Goal: Task Accomplishment & Management: Complete application form

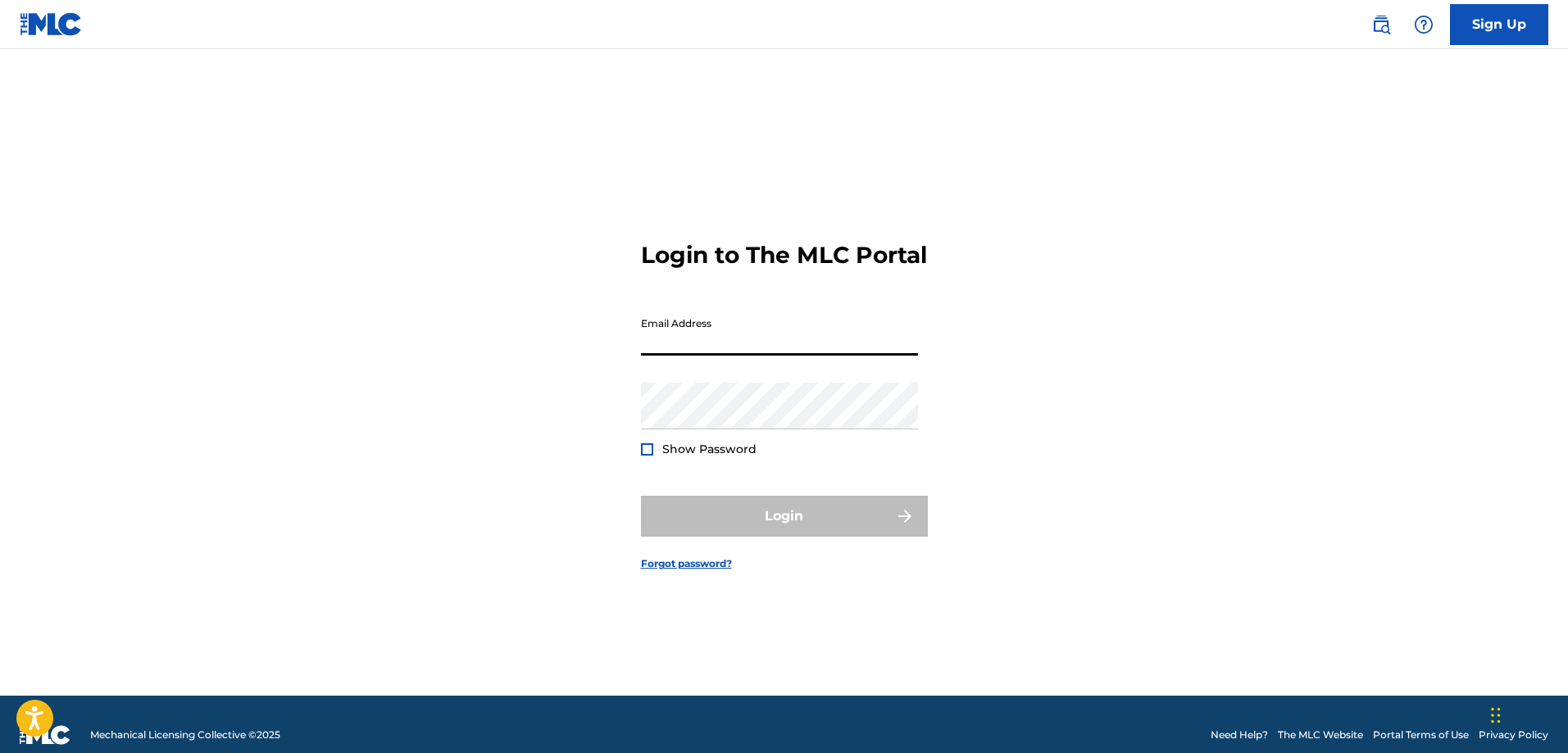
click at [681, 356] on input "Email Address" at bounding box center [780, 332] width 278 height 47
type input "[EMAIL_ADDRESS][DOMAIN_NAME]"
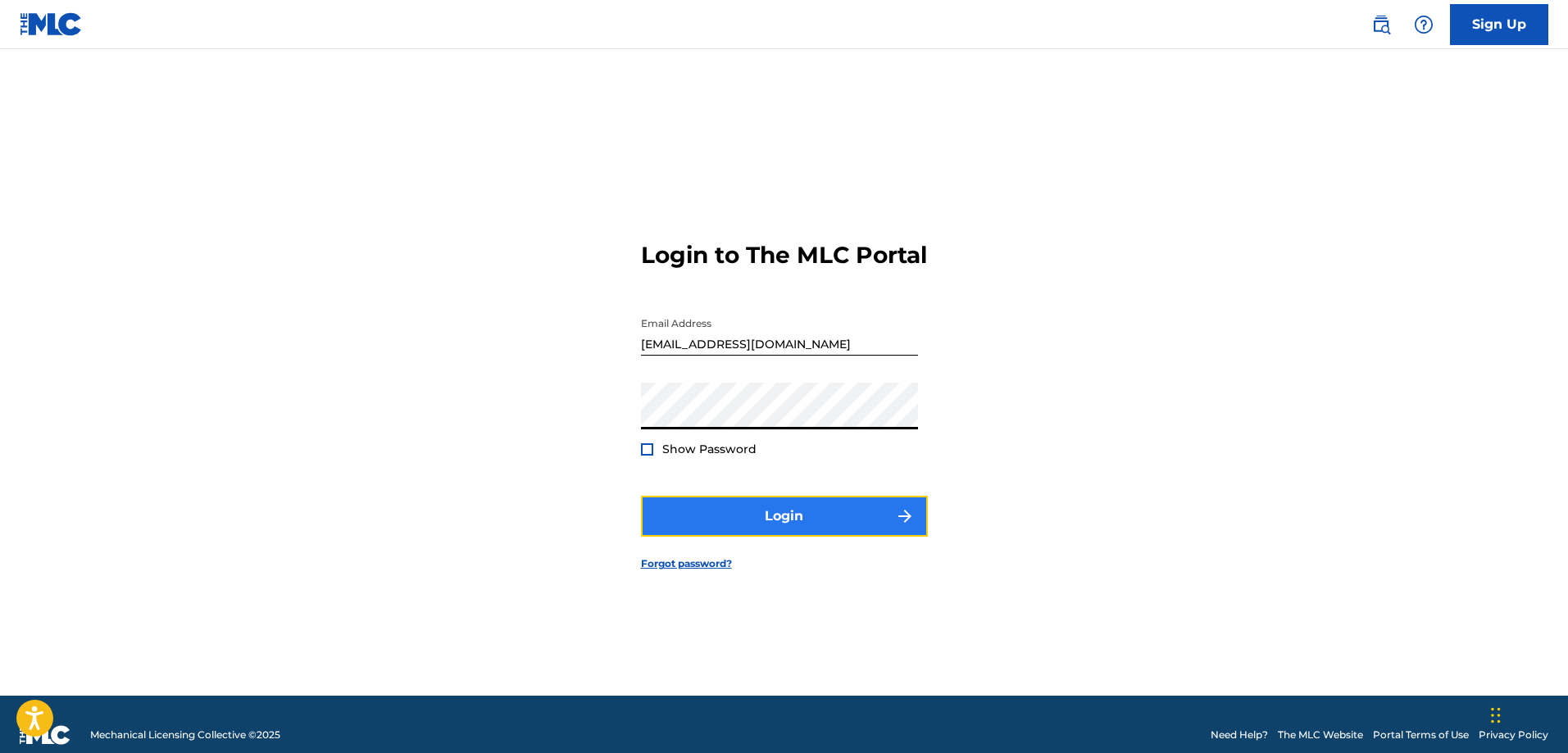
click at [819, 533] on button "Login" at bounding box center [784, 517] width 287 height 41
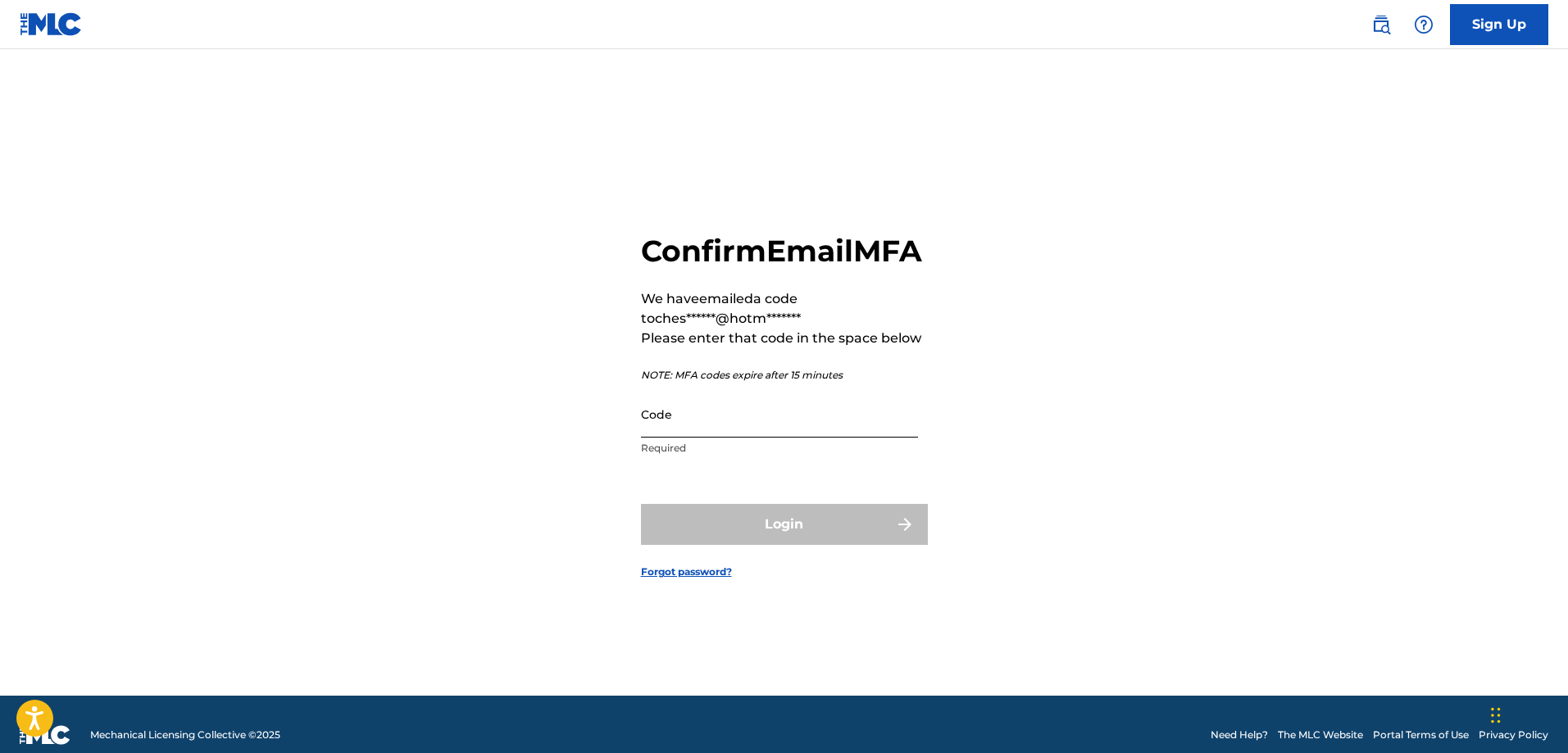
click at [731, 436] on input "Code" at bounding box center [780, 415] width 278 height 47
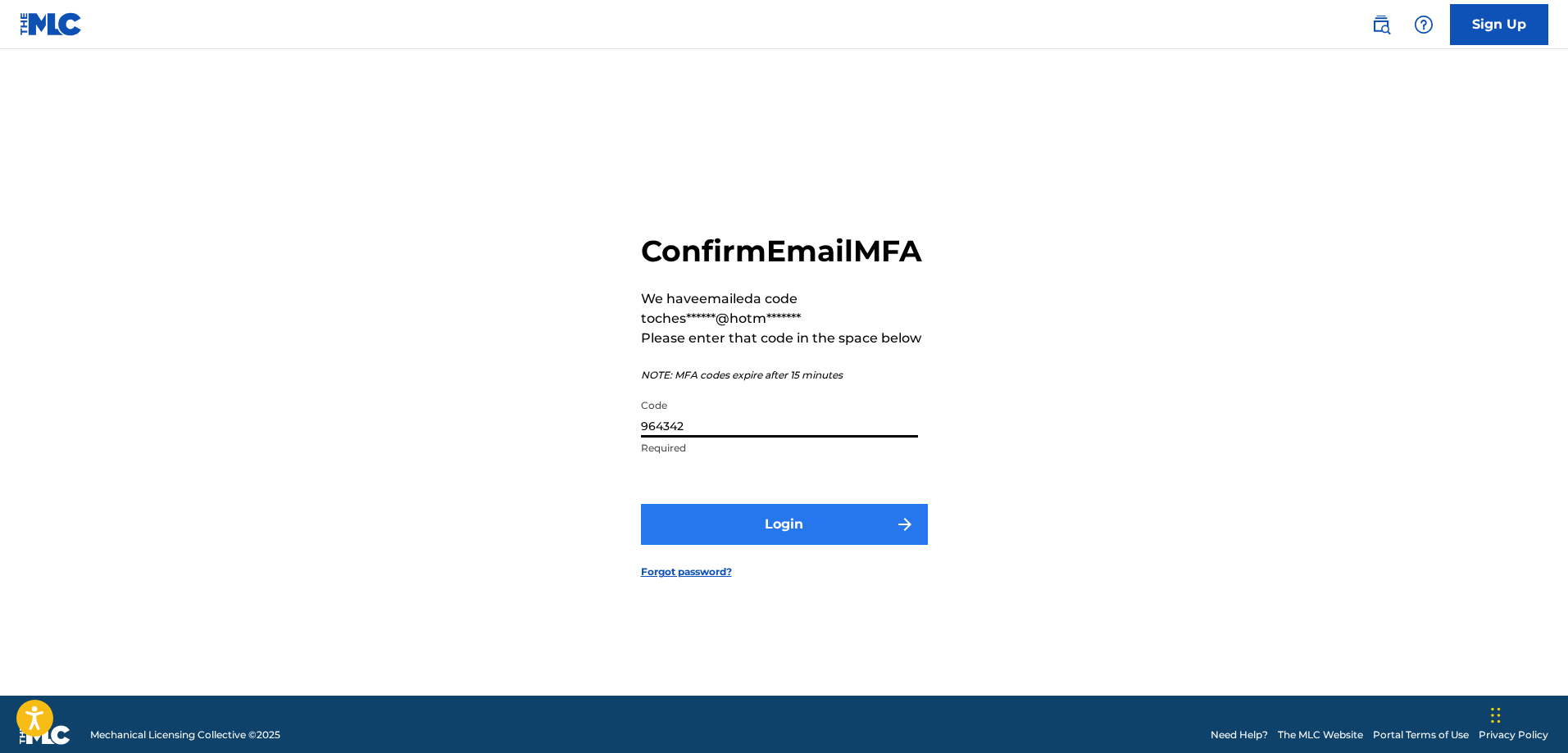
type input "964342"
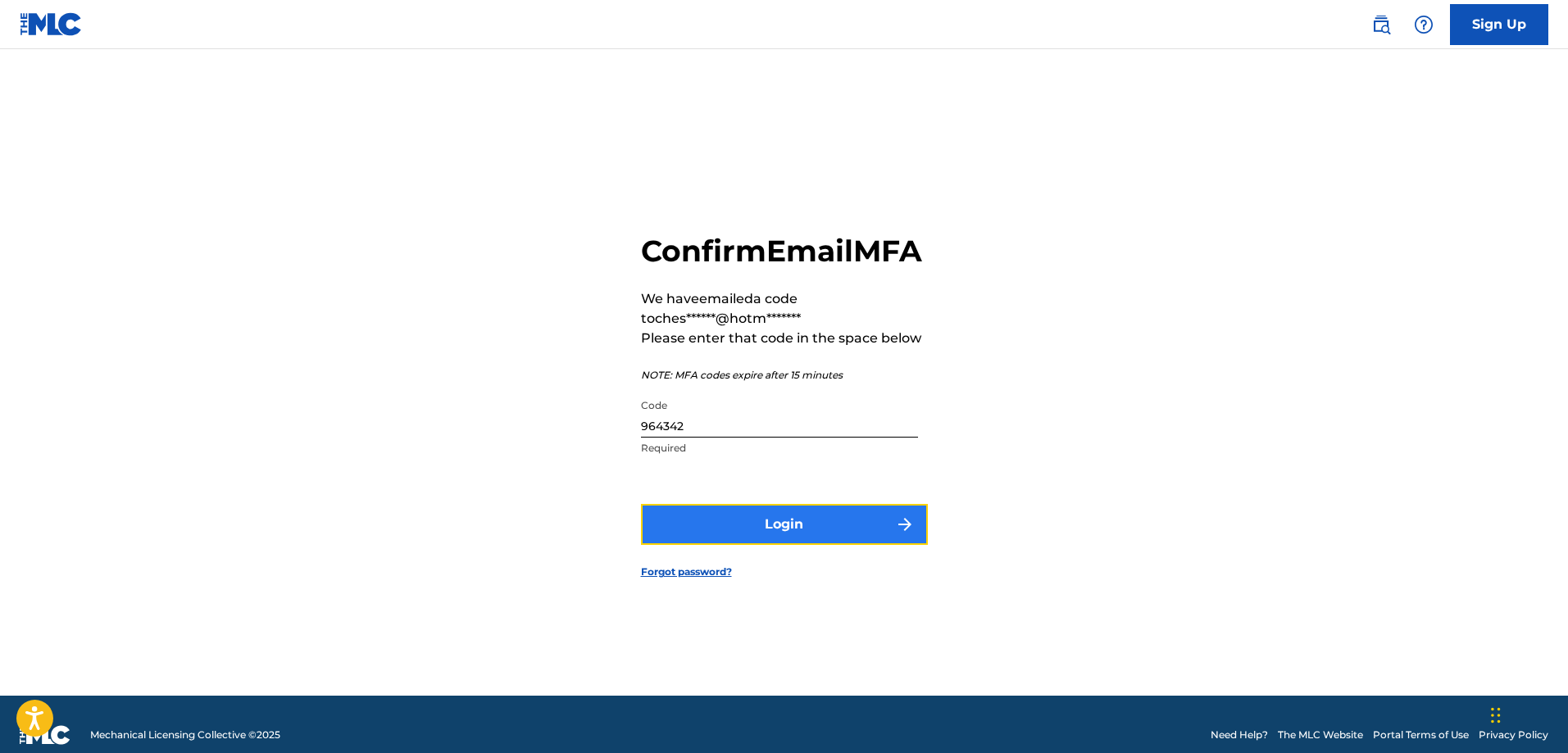
click at [787, 545] on button "Login" at bounding box center [784, 525] width 287 height 41
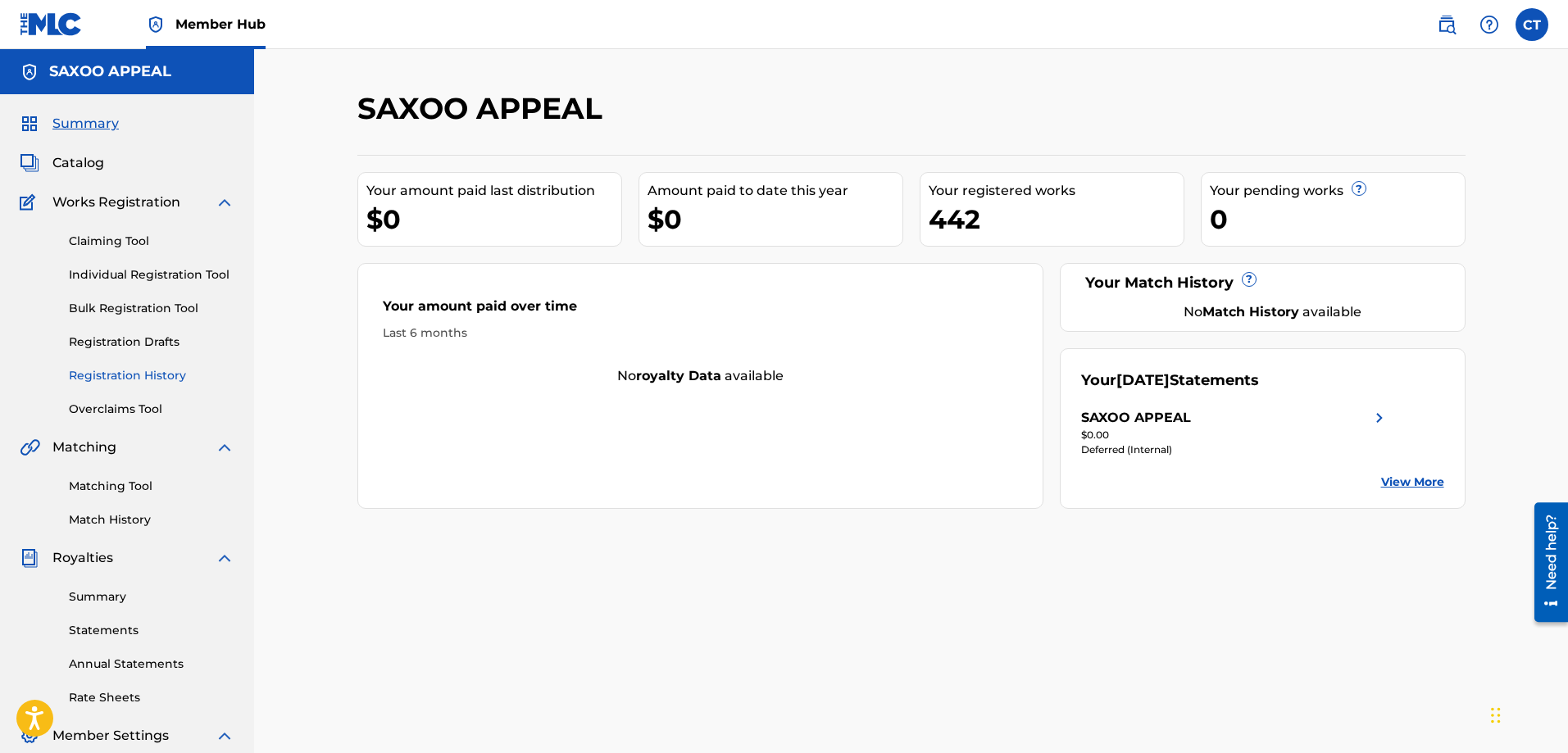
click at [136, 377] on link "Registration History" at bounding box center [151, 376] width 166 height 18
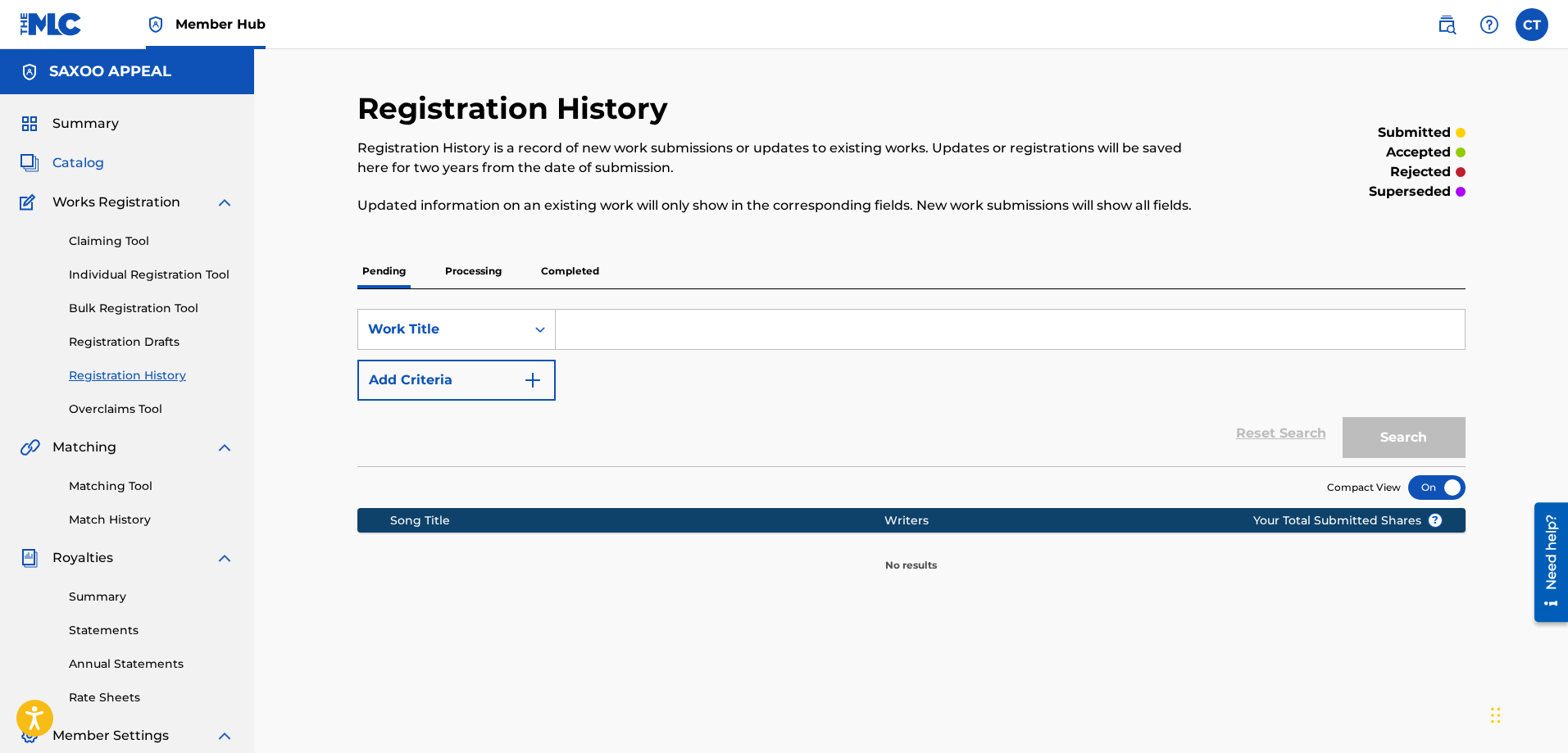
click at [76, 161] on span "Catalog" at bounding box center [78, 163] width 52 height 20
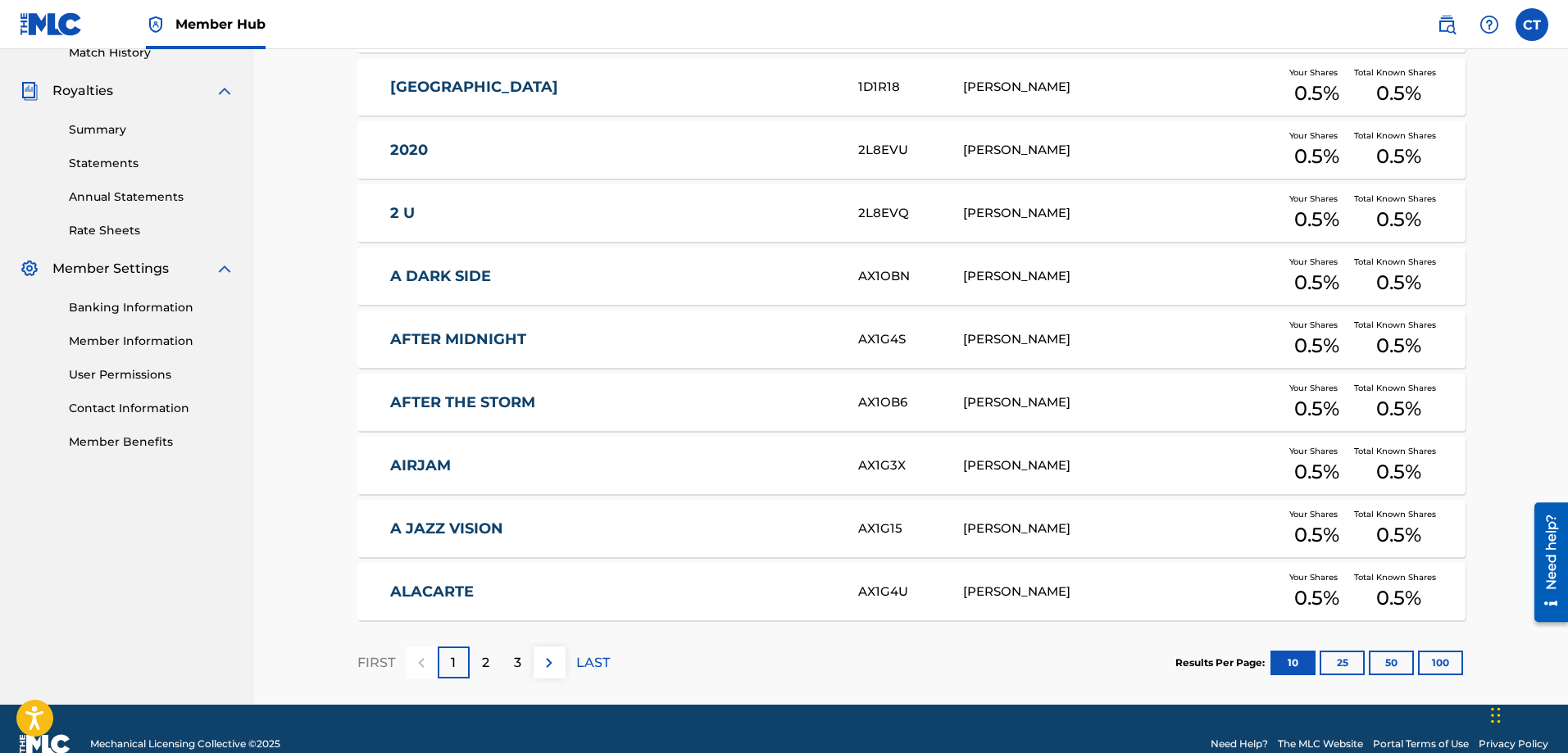
scroll to position [497, 0]
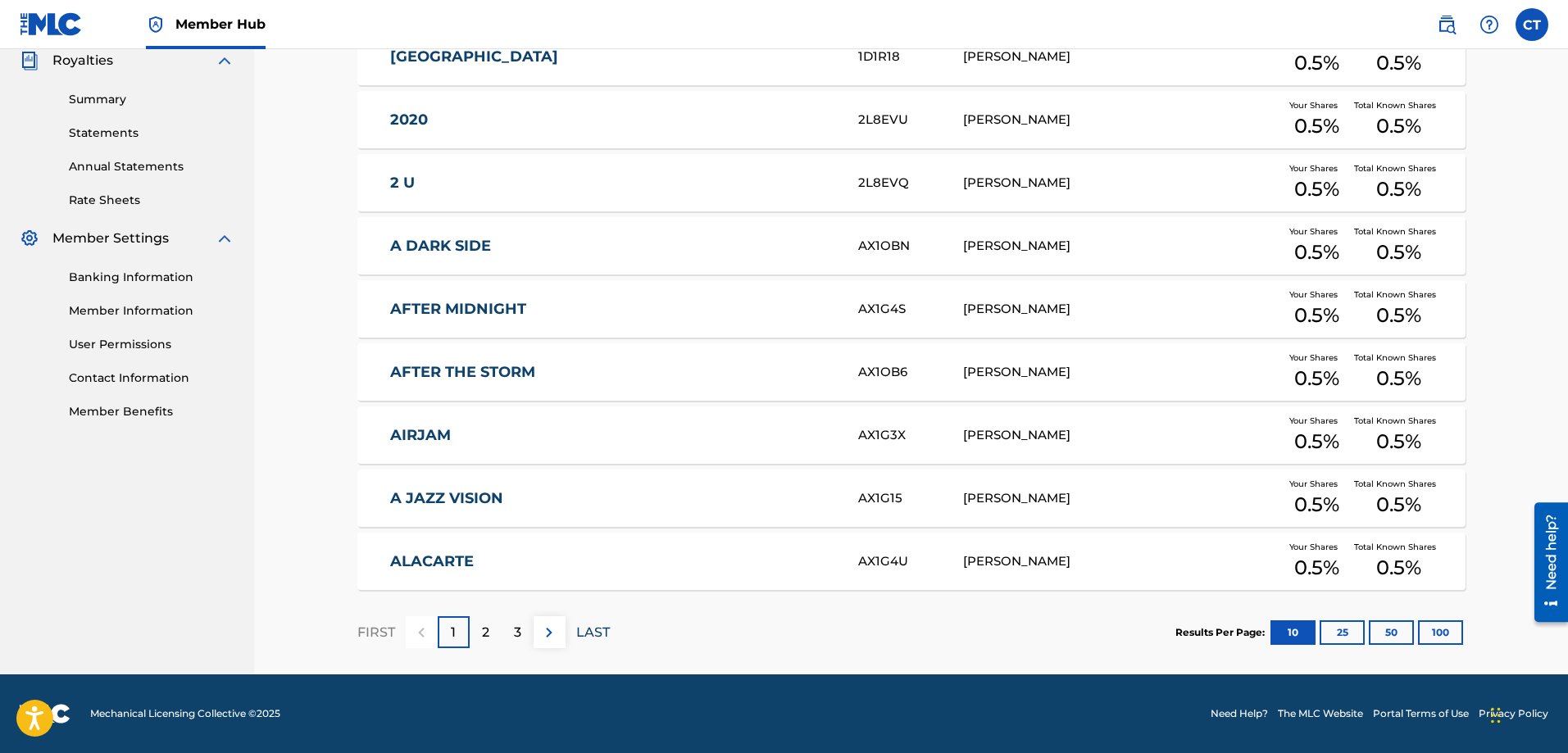
click at [590, 631] on p "LAST" at bounding box center [593, 632] width 33 height 20
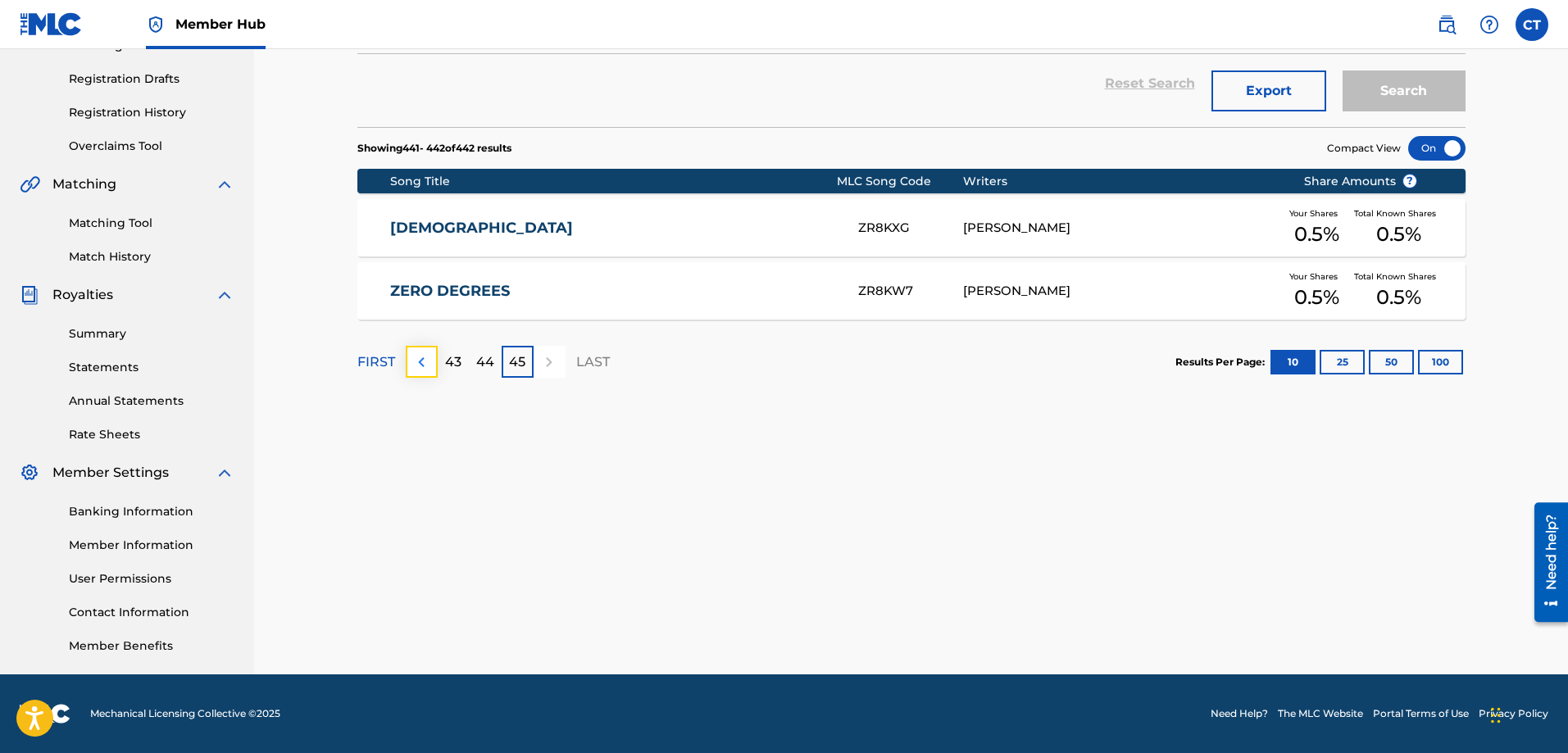
click at [417, 365] on img at bounding box center [422, 363] width 20 height 20
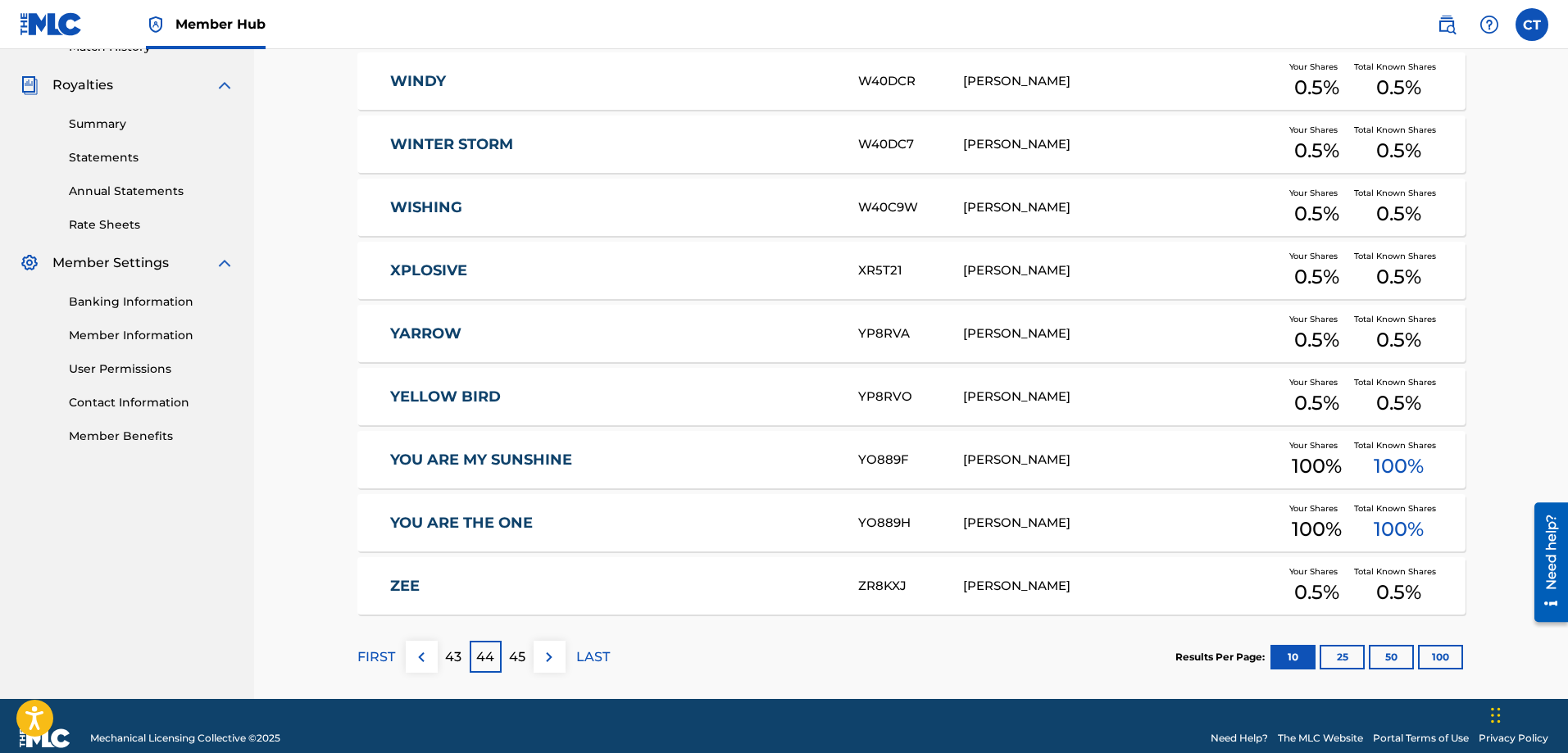
scroll to position [497, 0]
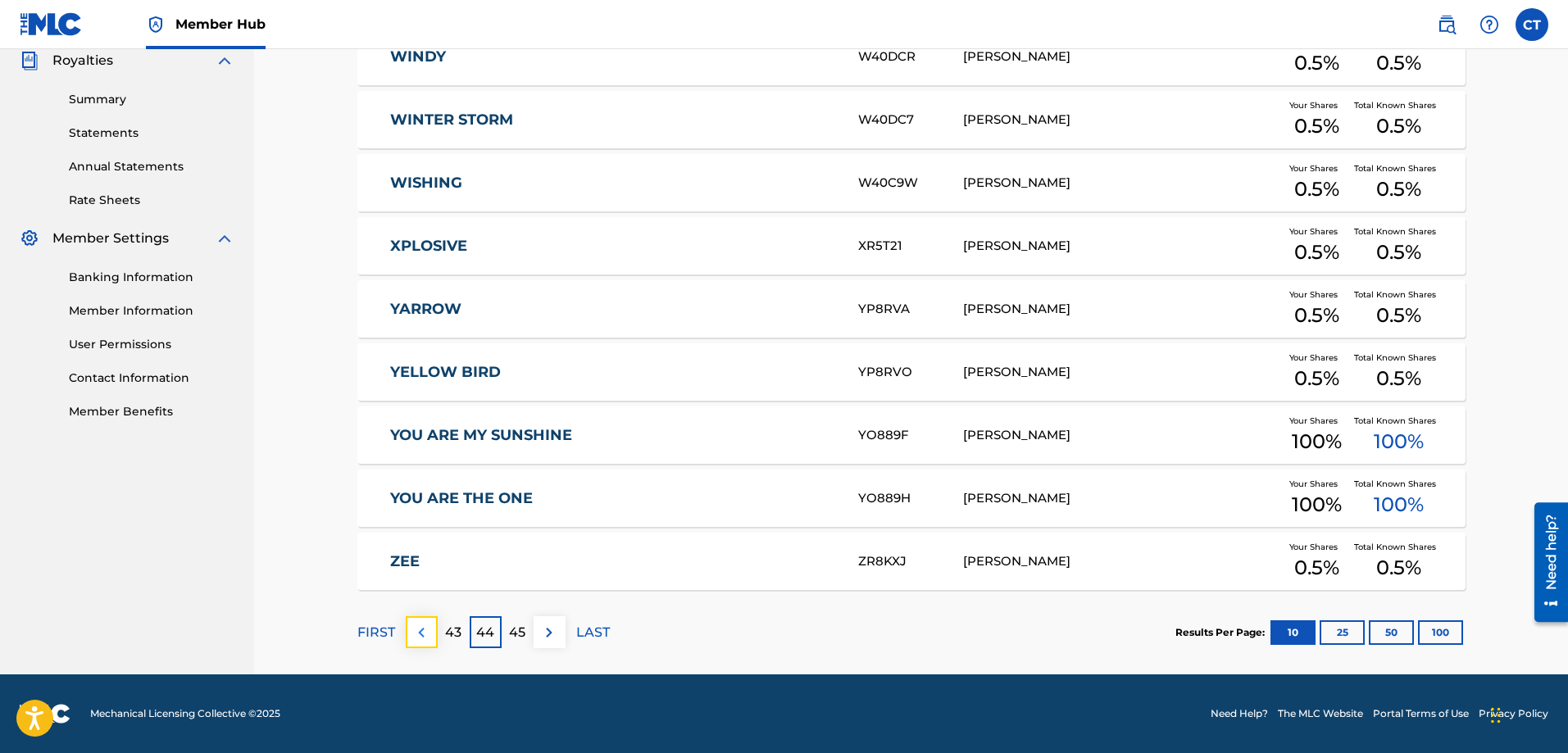
click at [422, 628] on img at bounding box center [422, 632] width 20 height 20
click at [423, 628] on img at bounding box center [422, 632] width 20 height 20
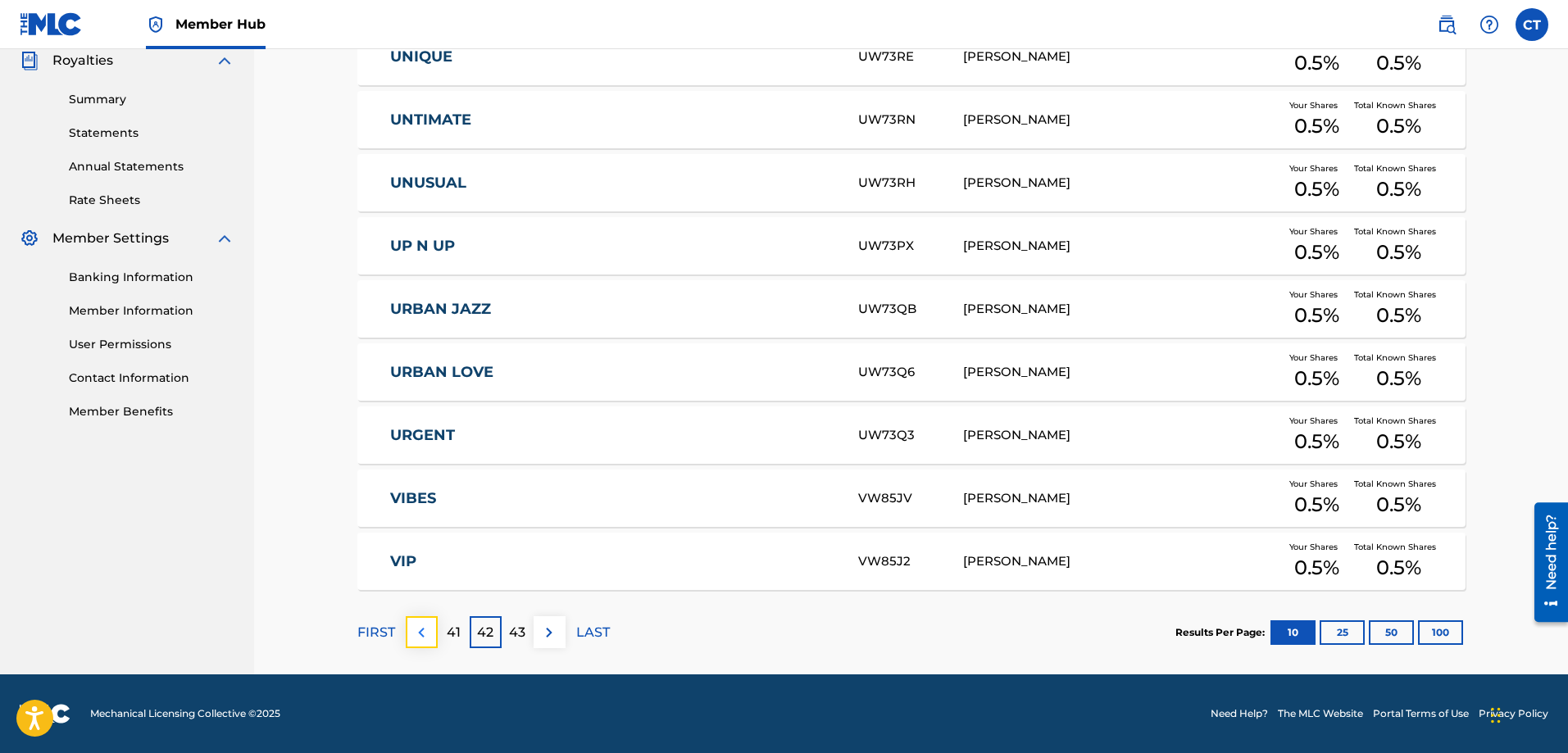
click at [425, 628] on img at bounding box center [422, 632] width 20 height 20
click at [421, 626] on img at bounding box center [422, 632] width 20 height 20
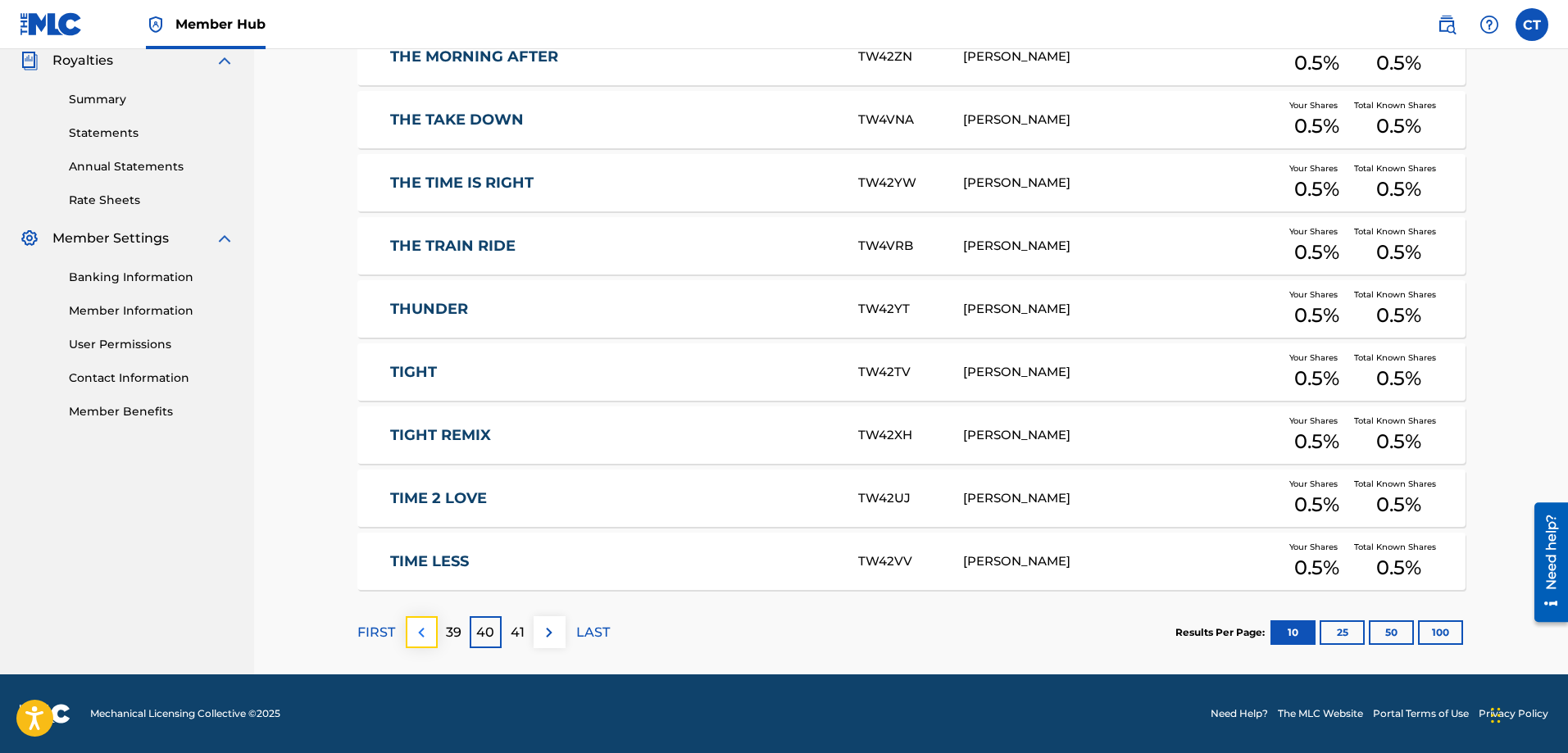
click at [421, 629] on img at bounding box center [422, 632] width 20 height 20
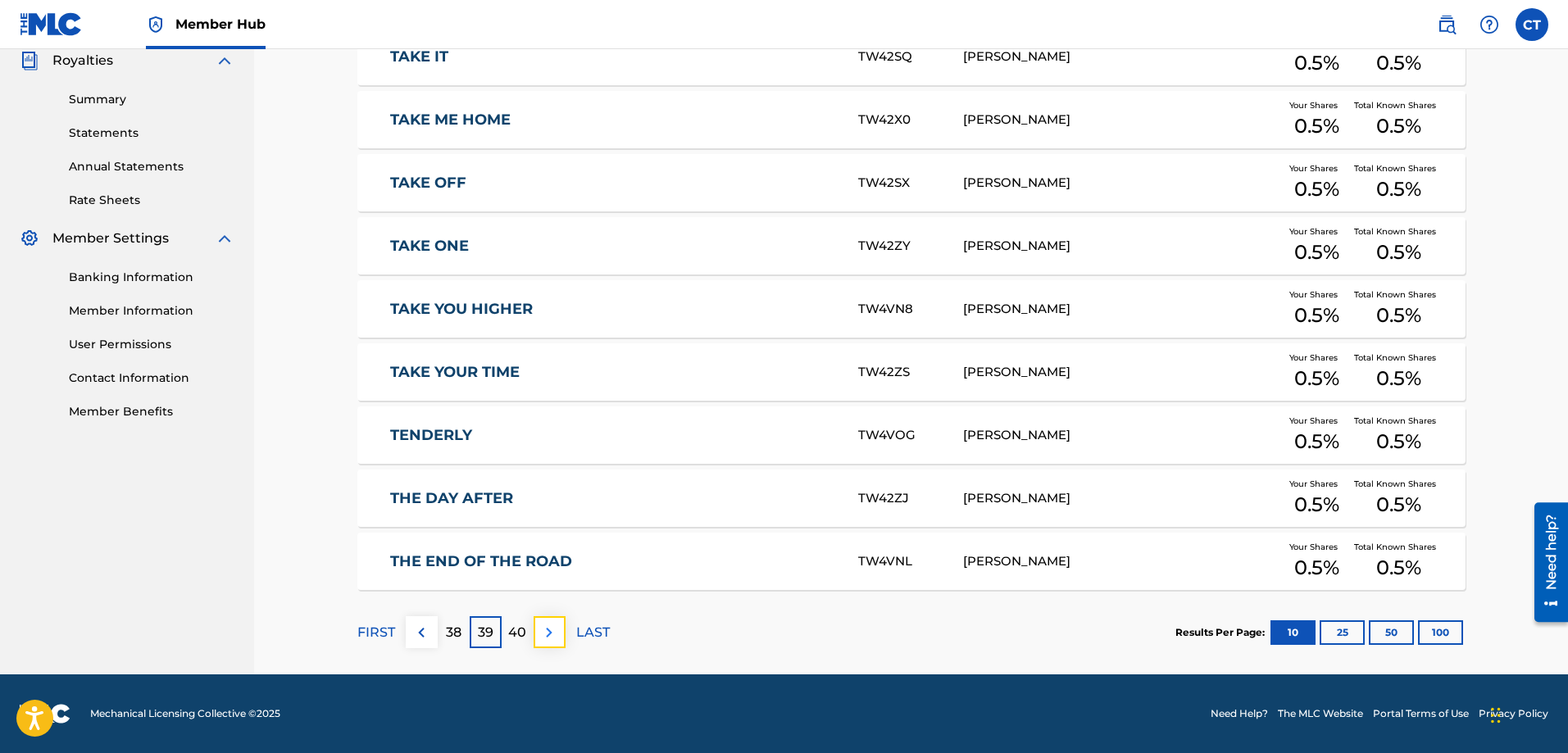
click at [547, 635] on img at bounding box center [549, 632] width 20 height 20
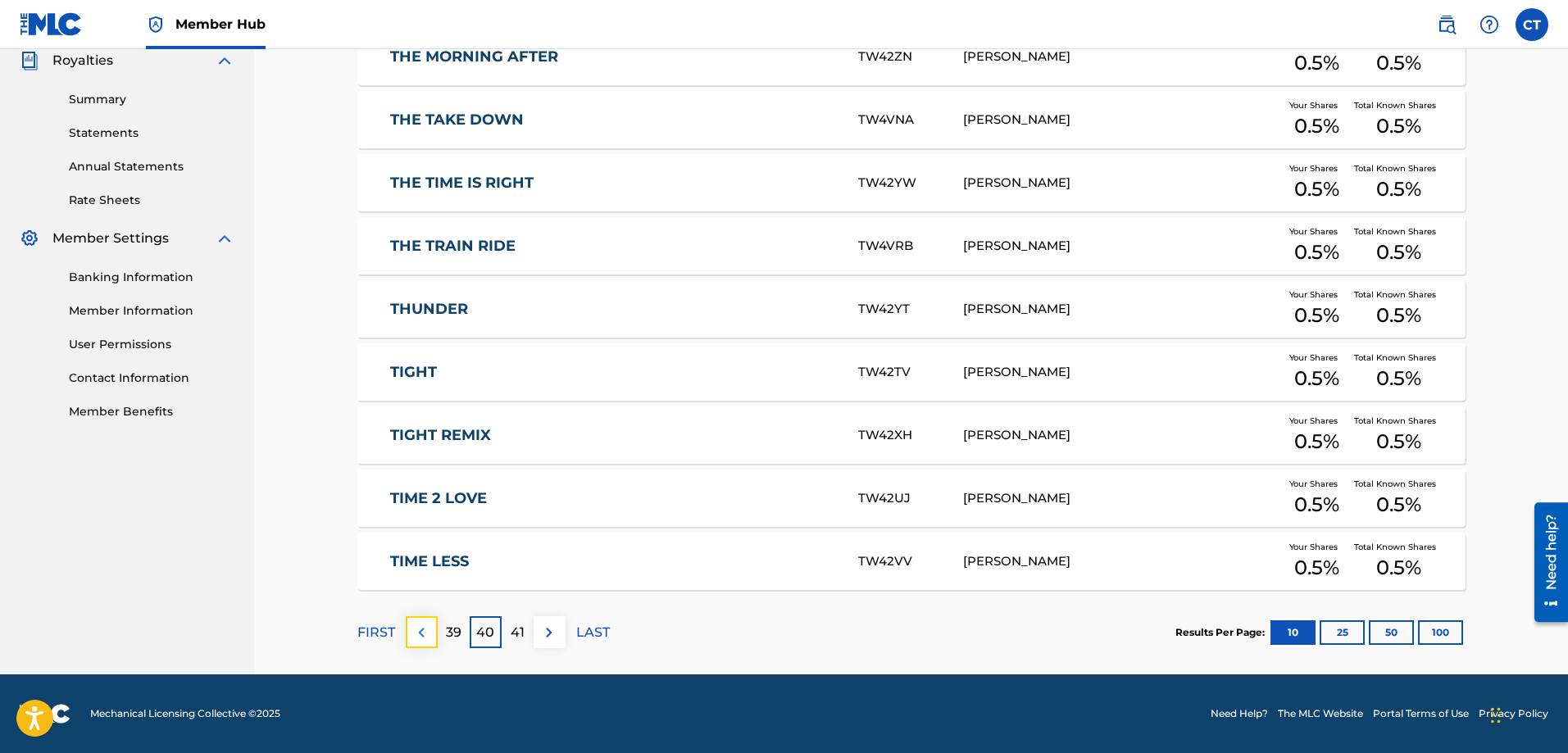
click at [418, 635] on img at bounding box center [422, 632] width 20 height 20
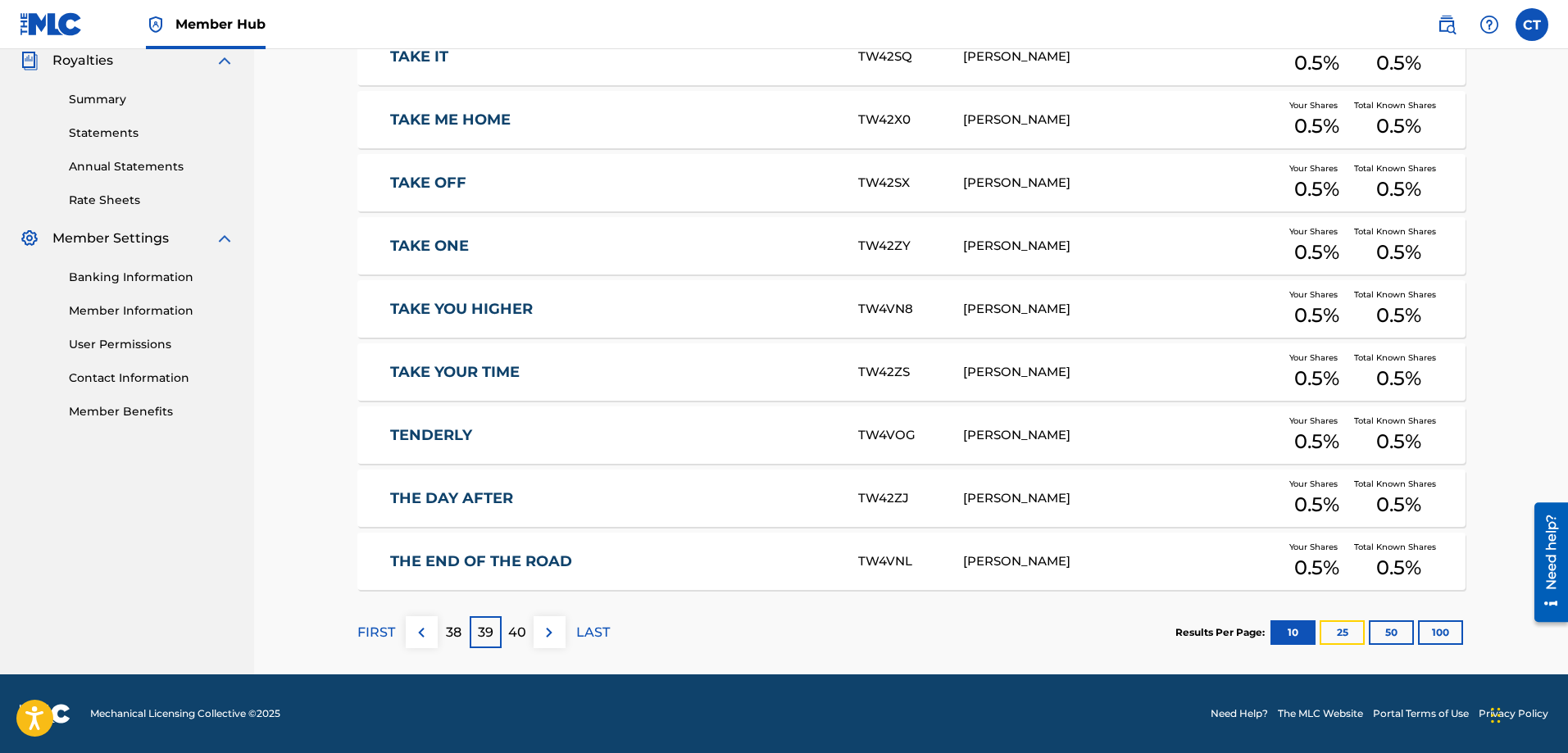
click at [1345, 637] on button "25" at bounding box center [1342, 632] width 45 height 25
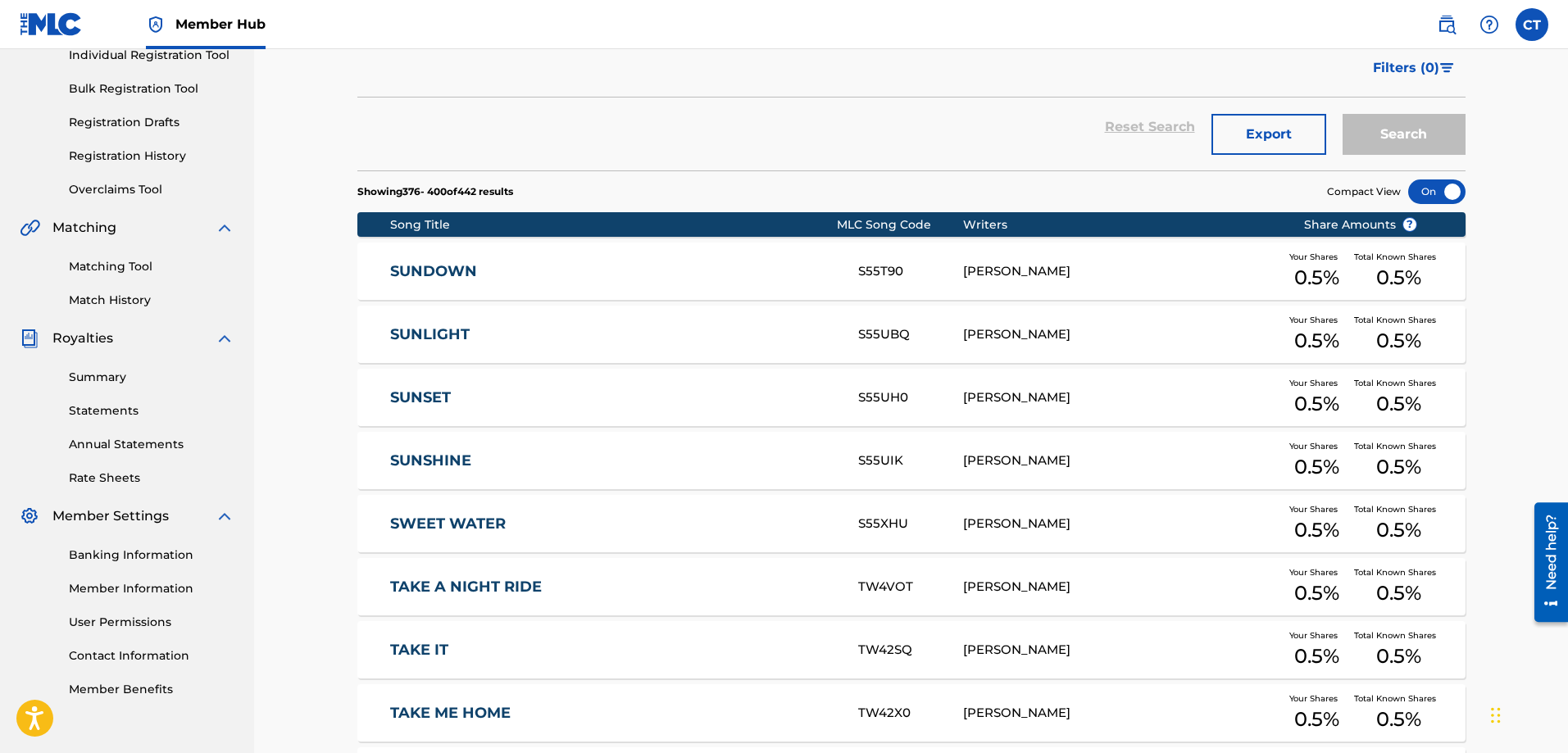
scroll to position [0, 0]
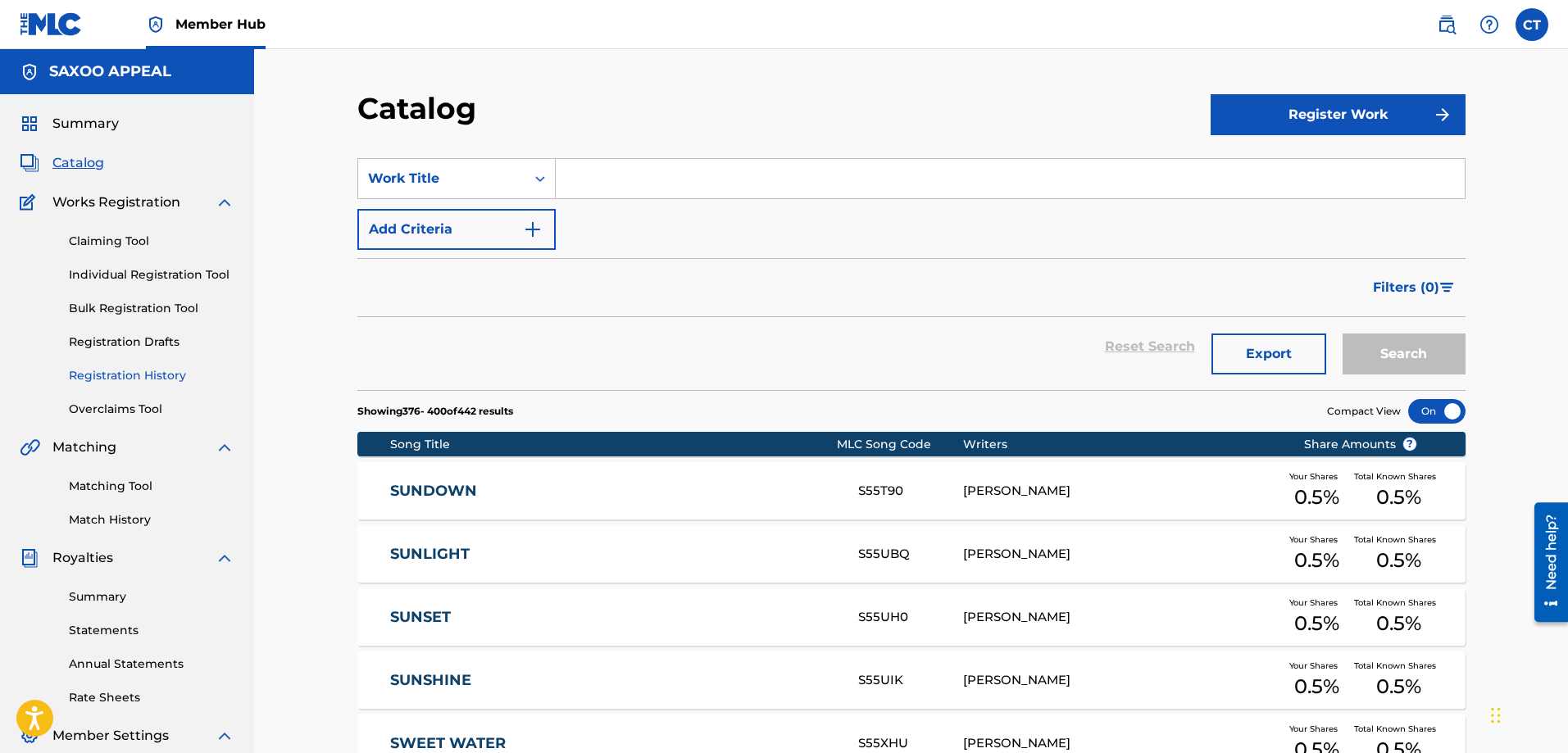
click at [107, 375] on link "Registration History" at bounding box center [151, 376] width 166 height 18
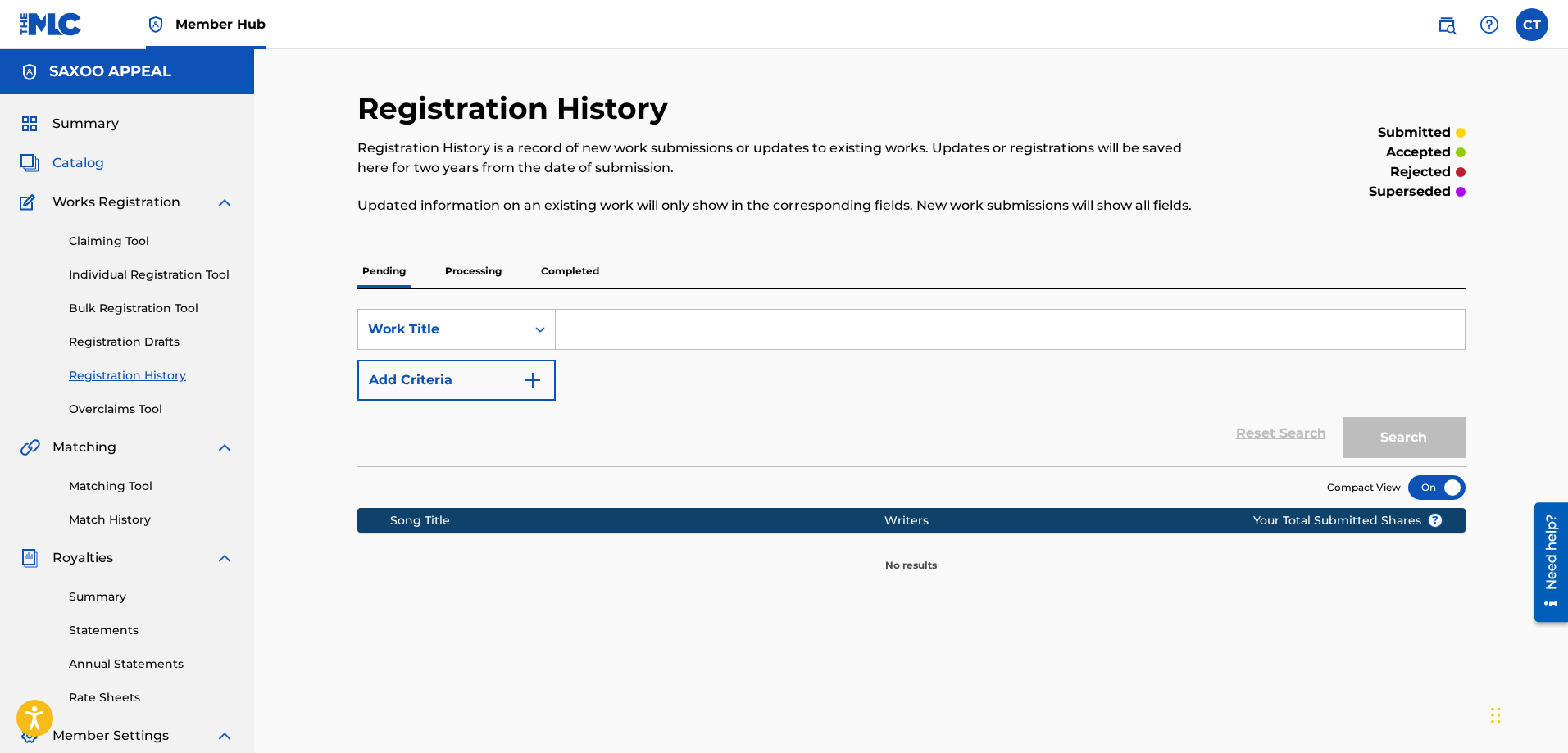
click at [77, 158] on span "Catalog" at bounding box center [78, 163] width 52 height 20
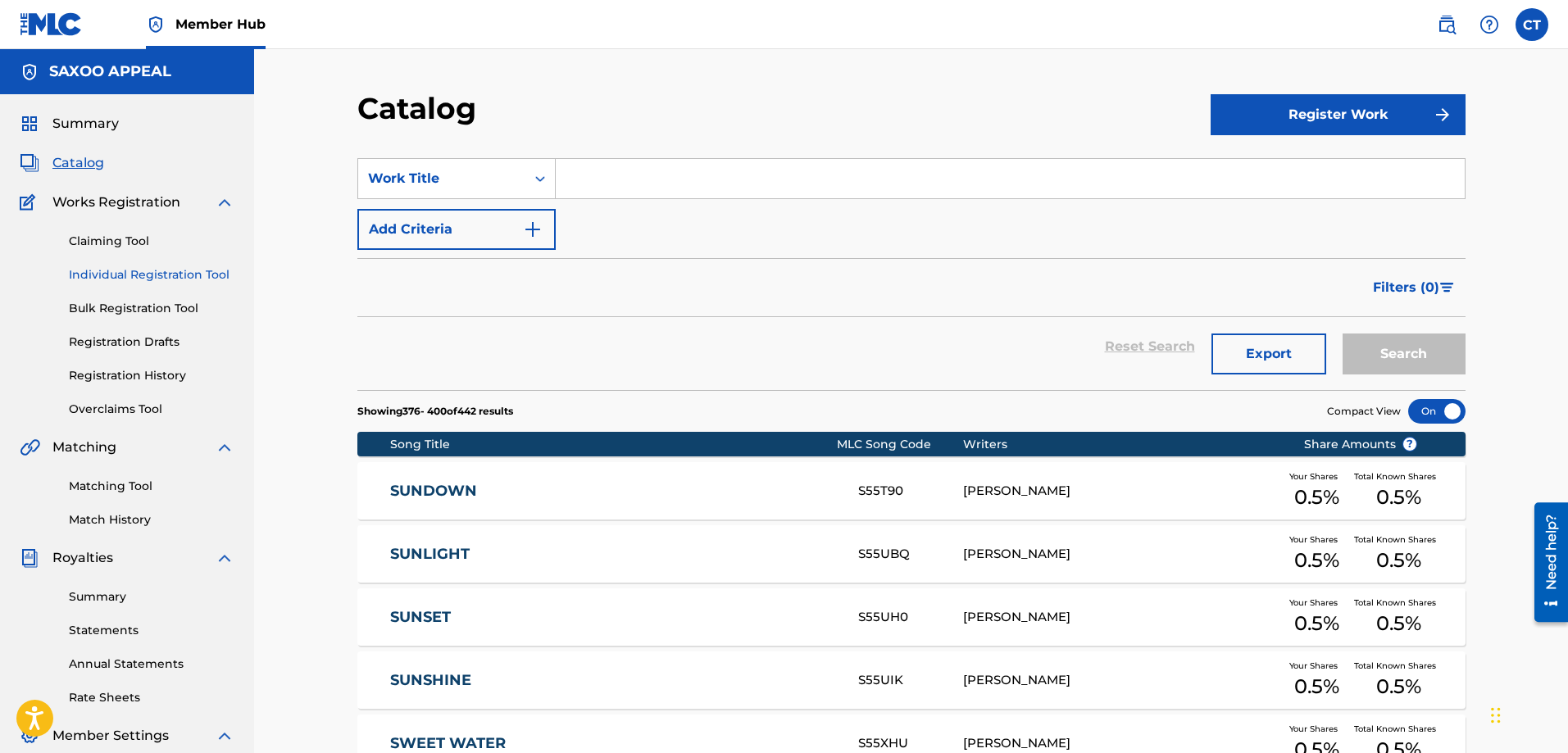
click at [138, 275] on link "Individual Registration Tool" at bounding box center [151, 276] width 166 height 18
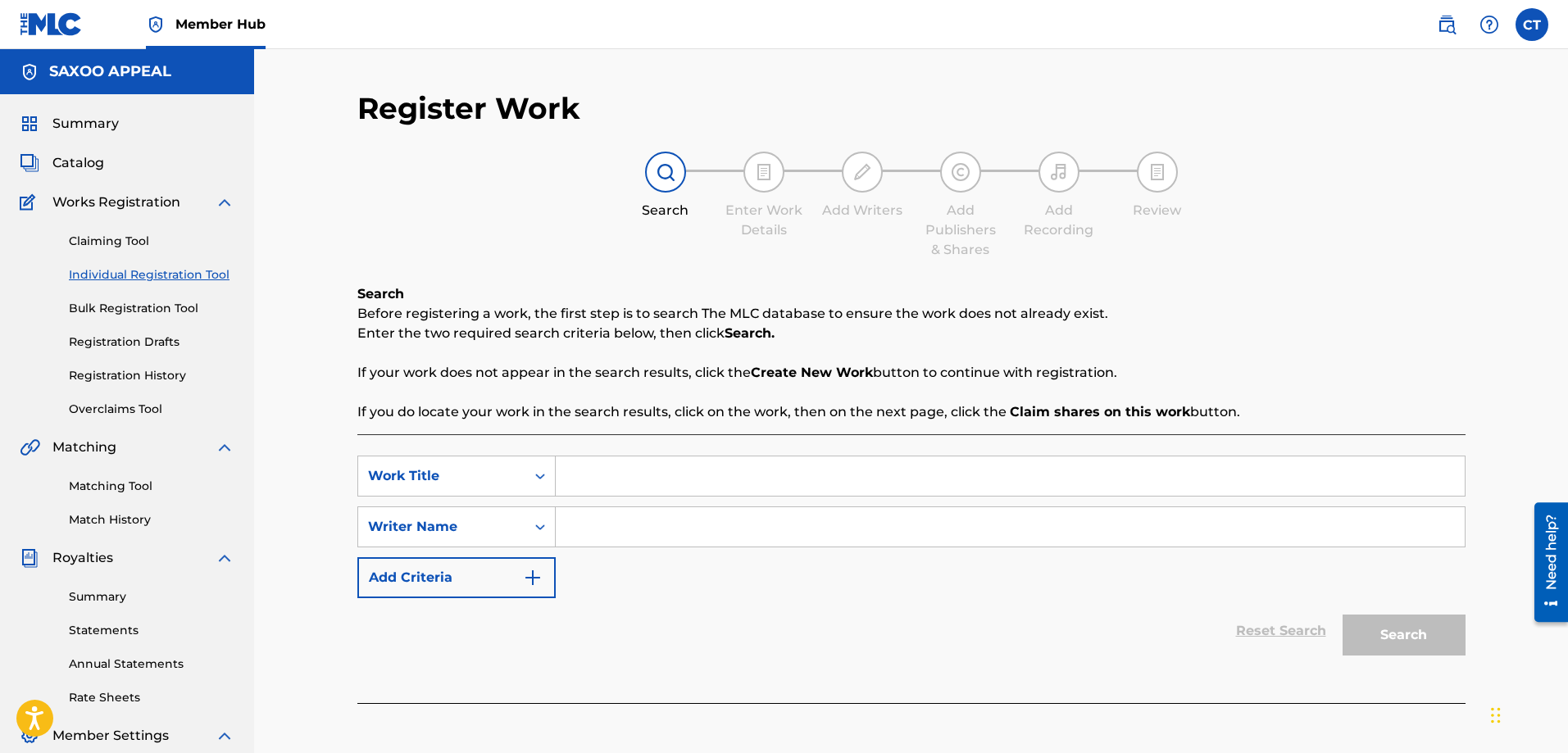
click at [582, 479] on input "Search Form" at bounding box center [1010, 477] width 909 height 39
type input "can you feel my love"
click at [589, 518] on input "Search Form" at bounding box center [1010, 527] width 909 height 39
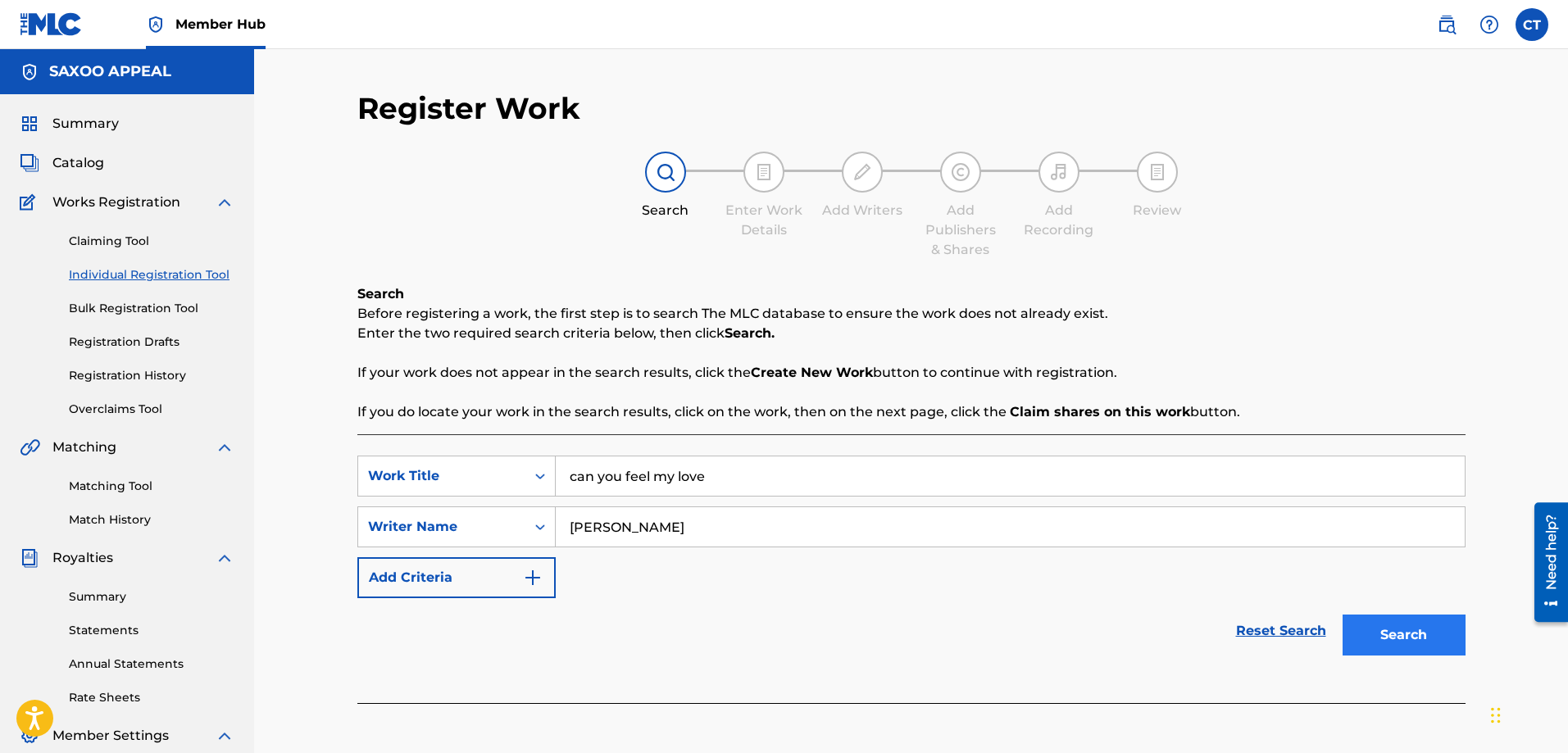
type input "[PERSON_NAME]"
click at [1403, 638] on button "Search" at bounding box center [1403, 635] width 123 height 41
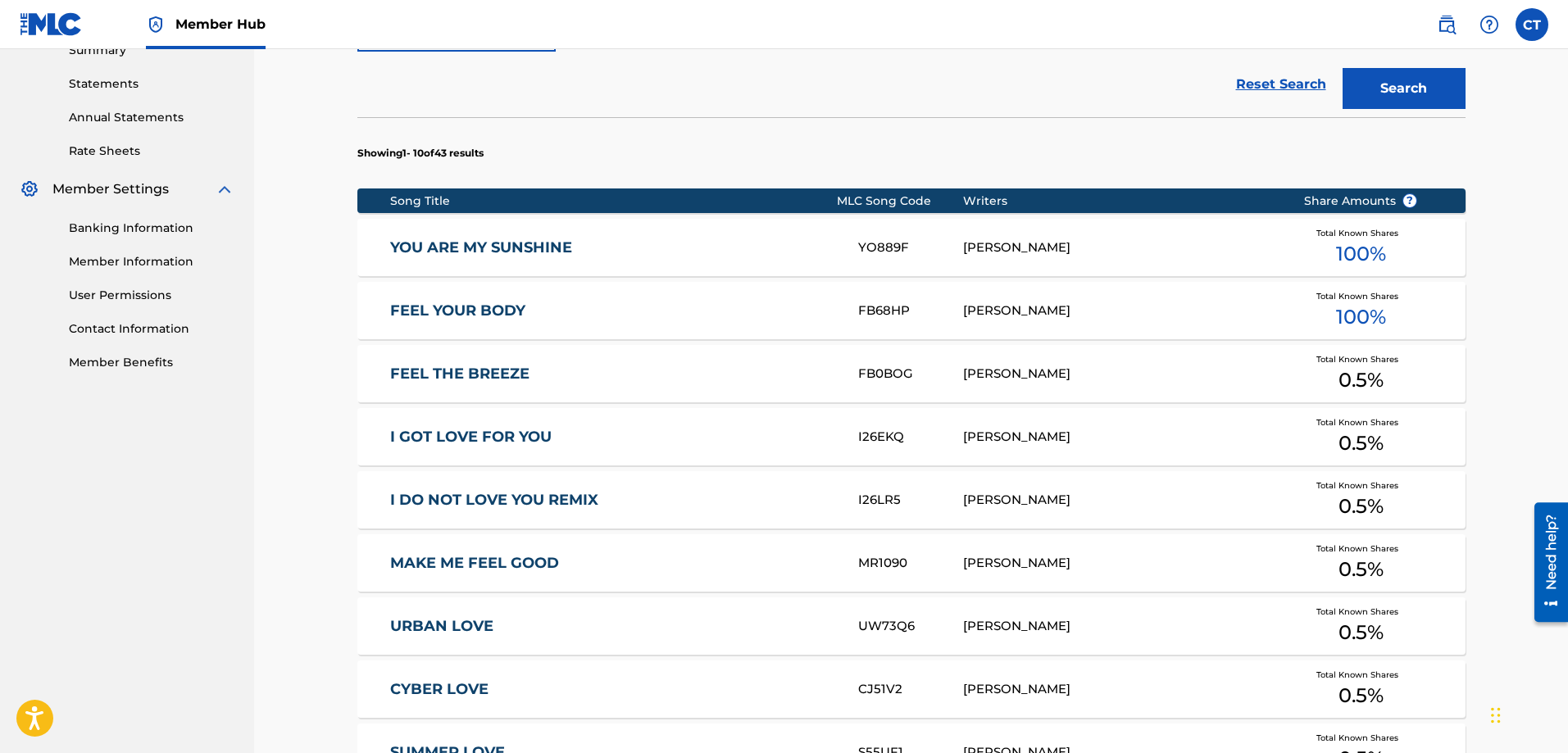
scroll to position [820, 0]
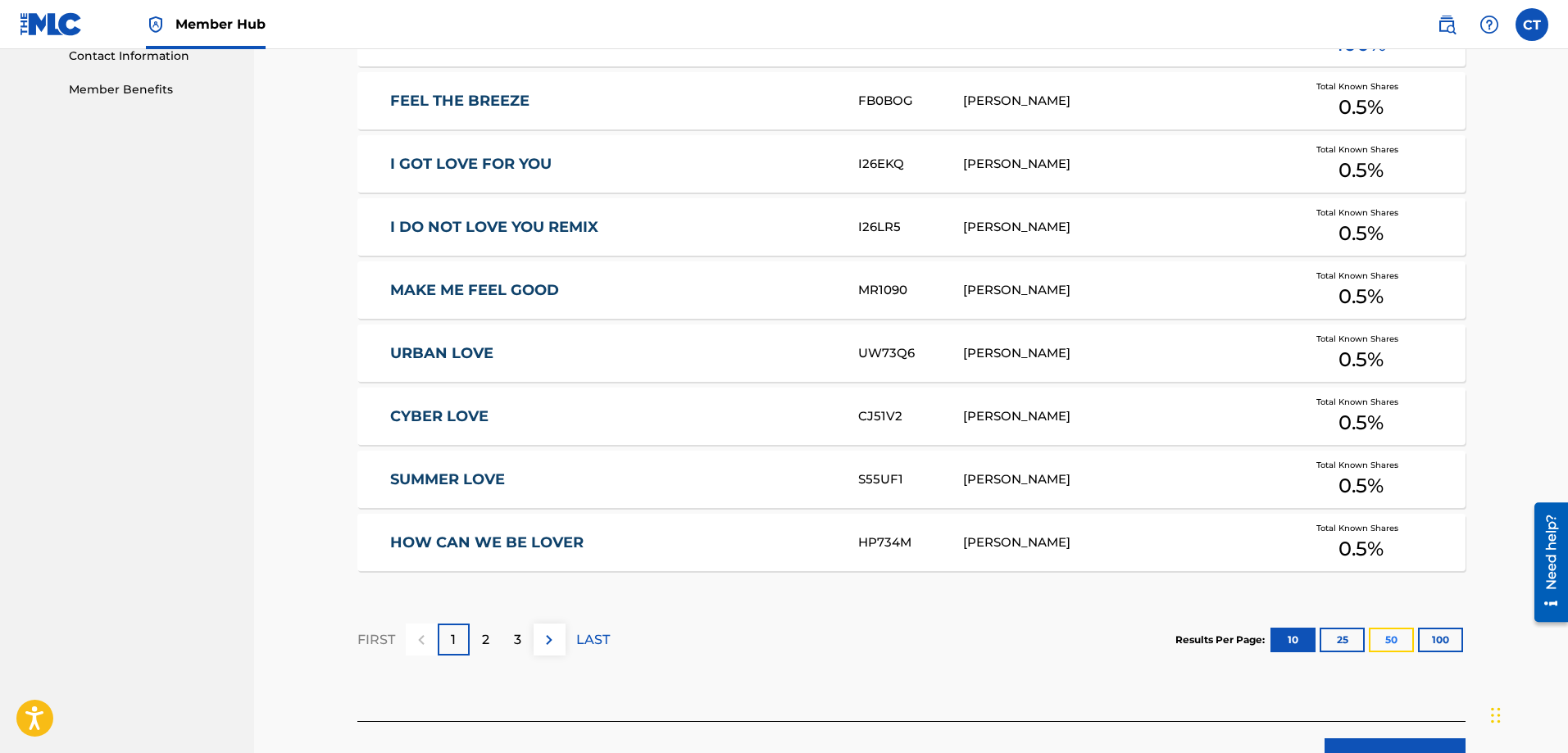
click at [1393, 637] on button "50" at bounding box center [1391, 639] width 45 height 25
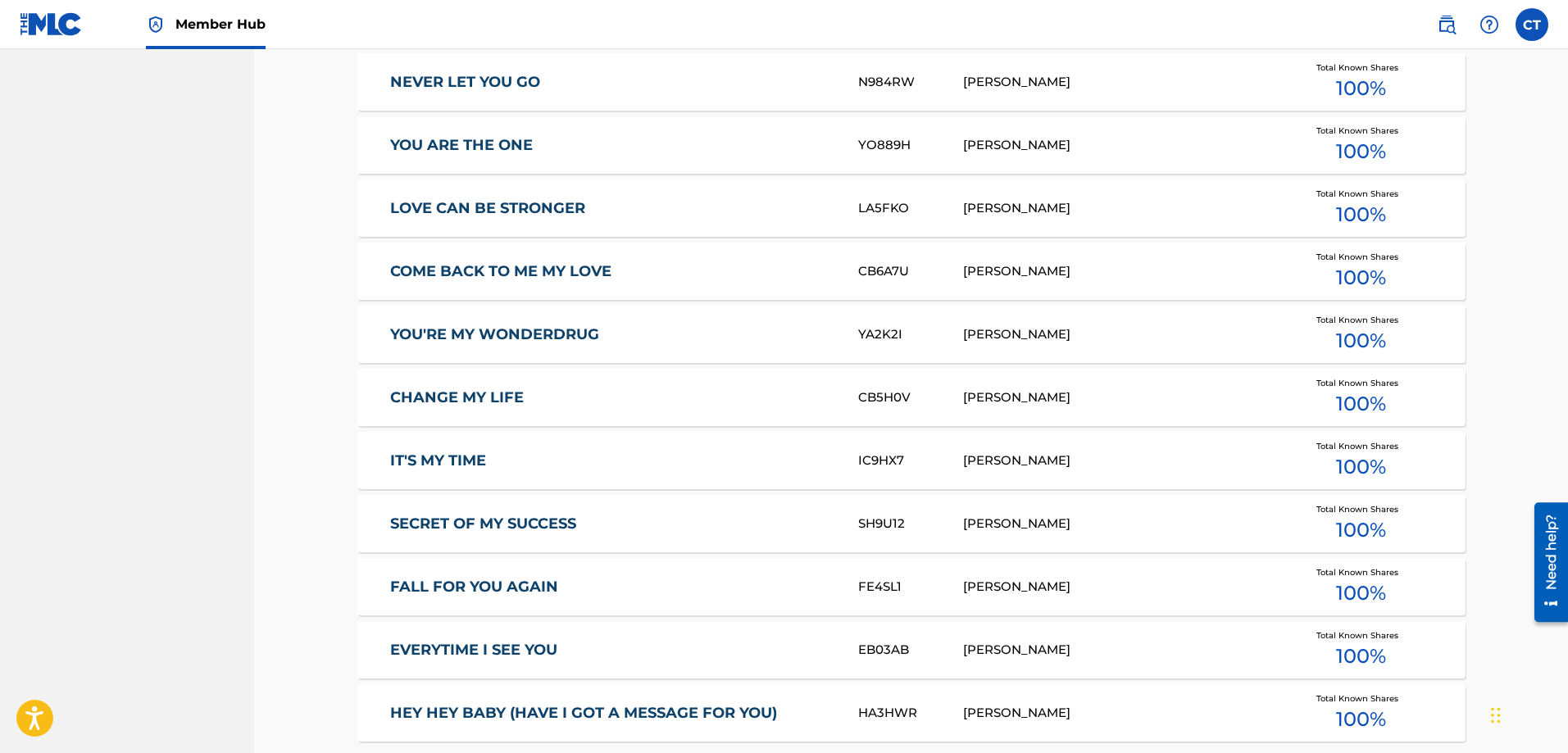
scroll to position [2459, 0]
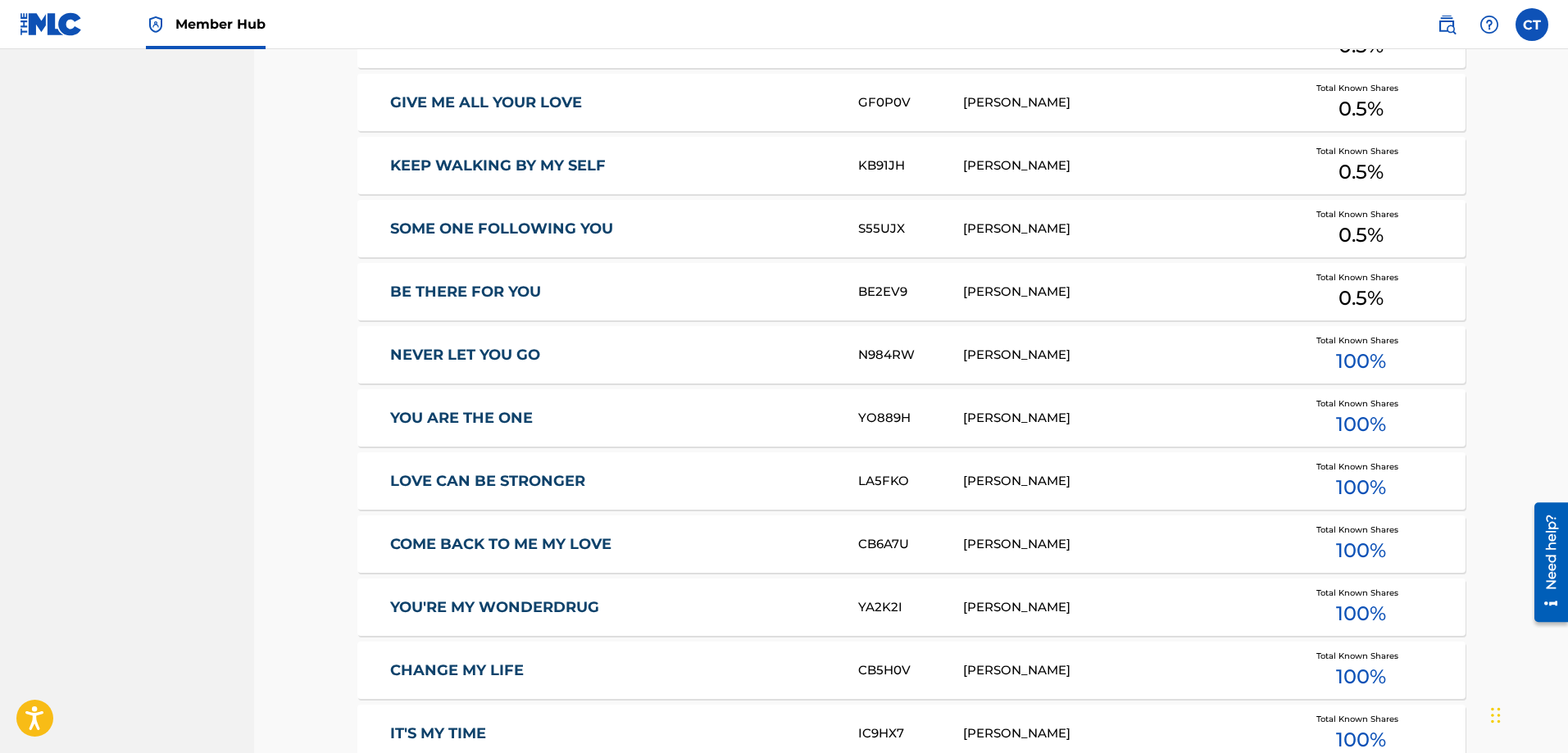
click at [495, 290] on link "BE THERE FOR YOU" at bounding box center [613, 291] width 446 height 19
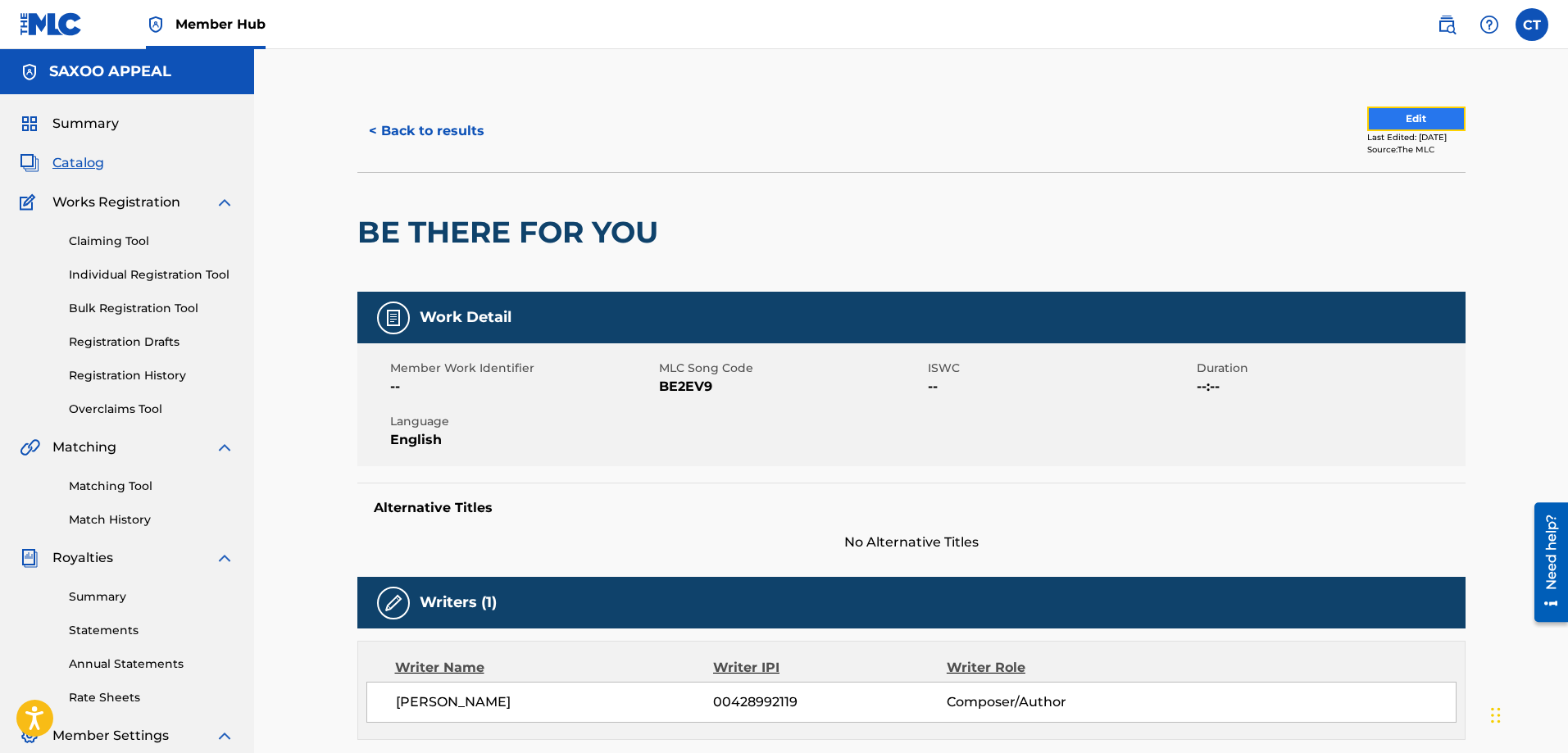
click at [1374, 117] on button "Edit" at bounding box center [1417, 119] width 98 height 25
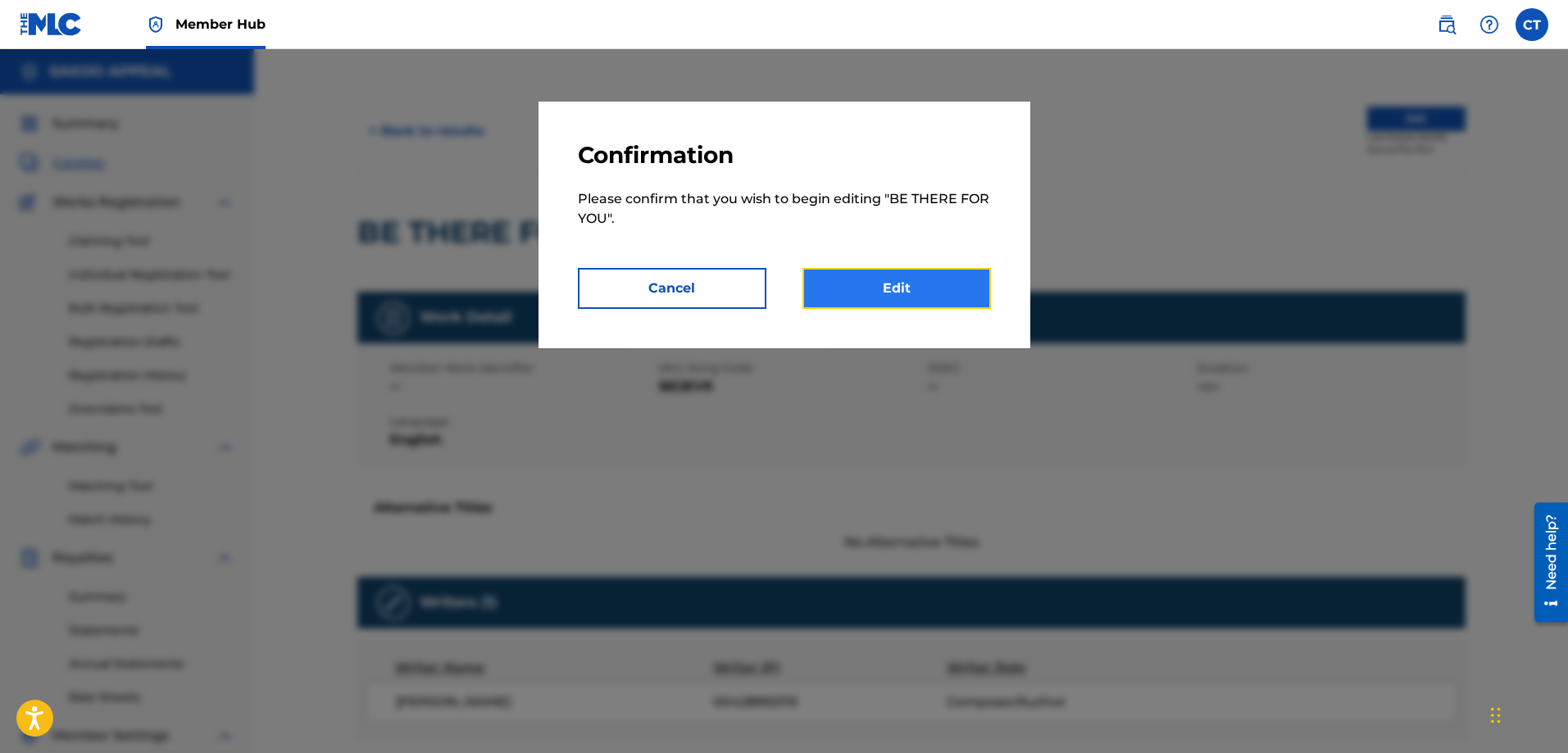
click at [894, 284] on link "Edit" at bounding box center [897, 288] width 188 height 41
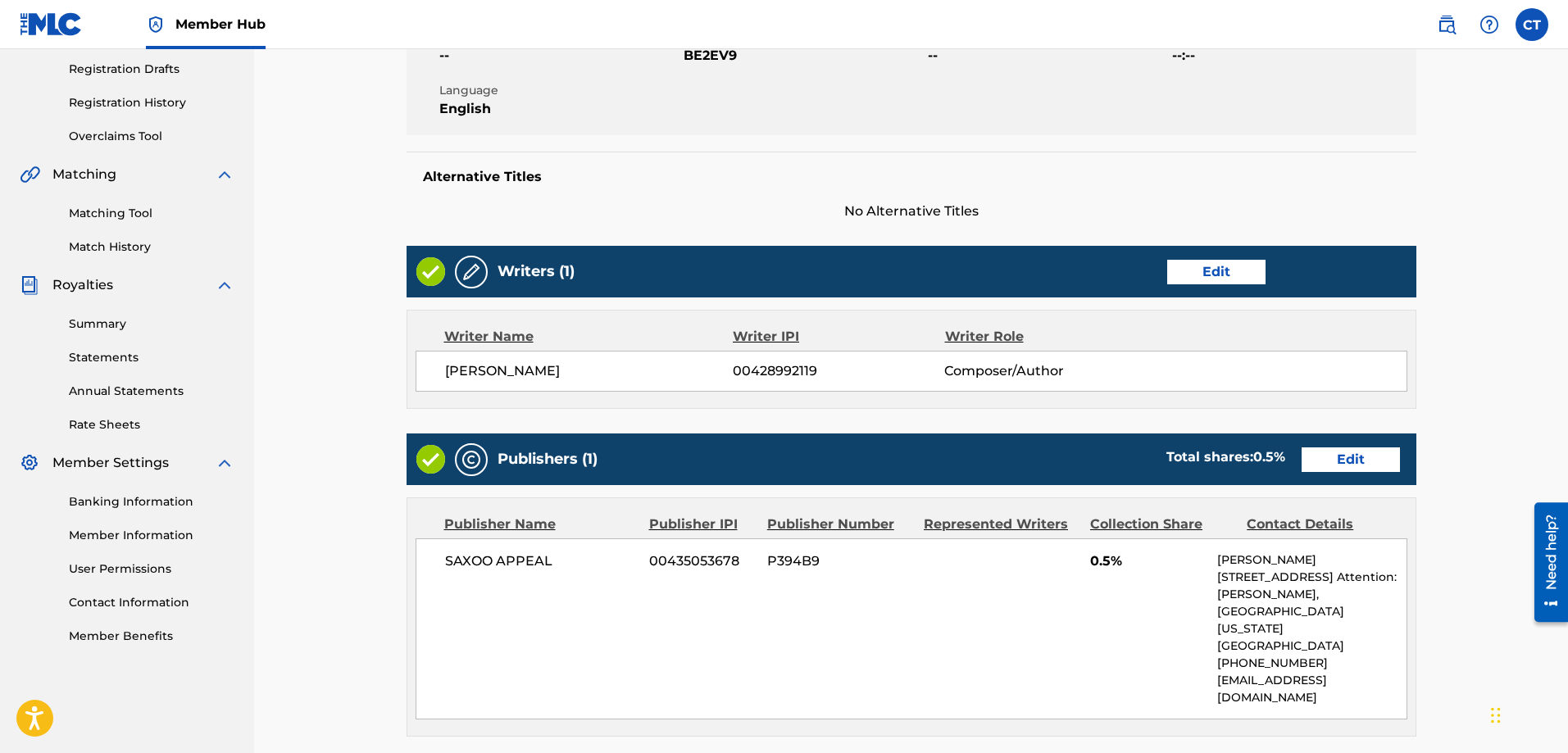
scroll to position [536, 0]
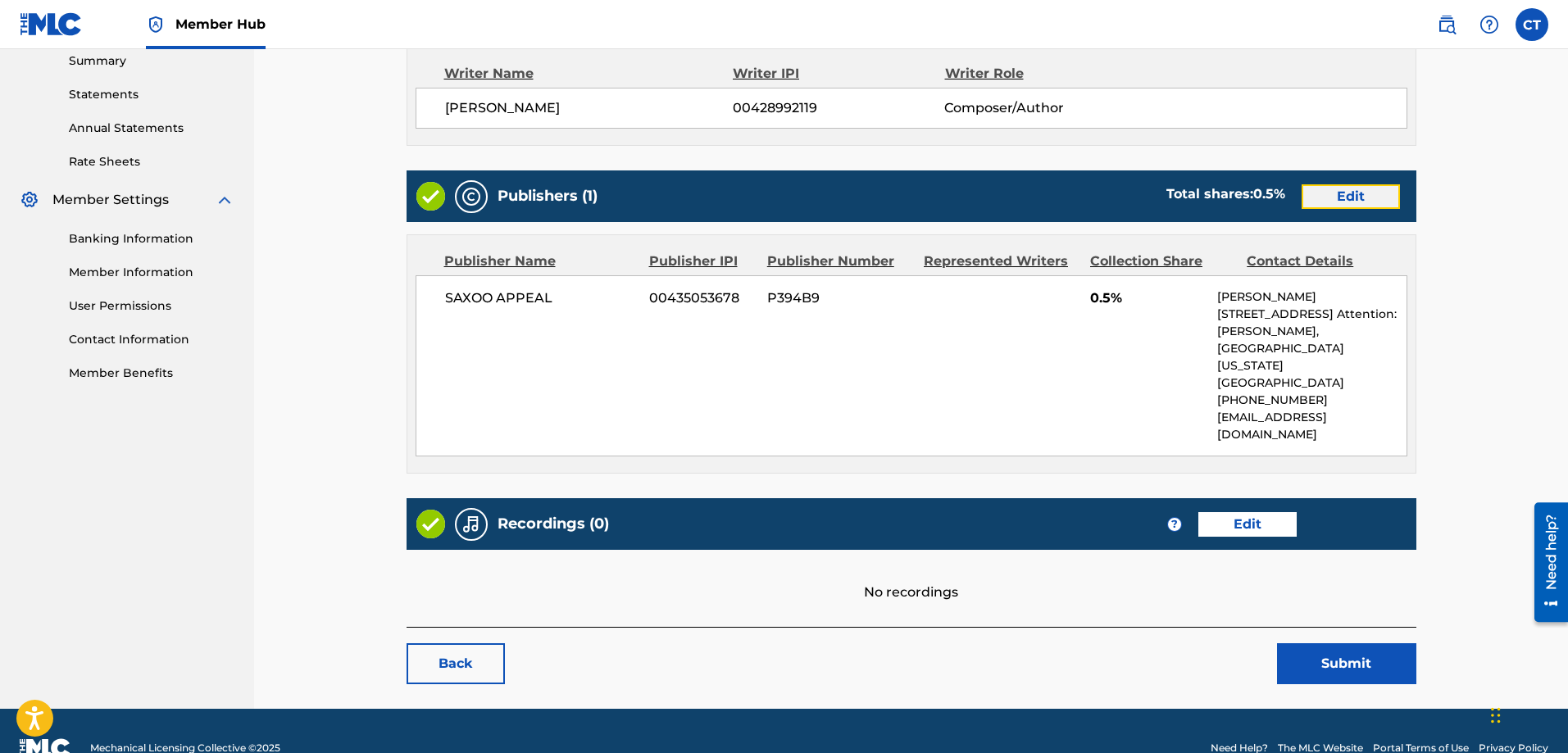
click at [1346, 194] on link "Edit" at bounding box center [1351, 196] width 98 height 25
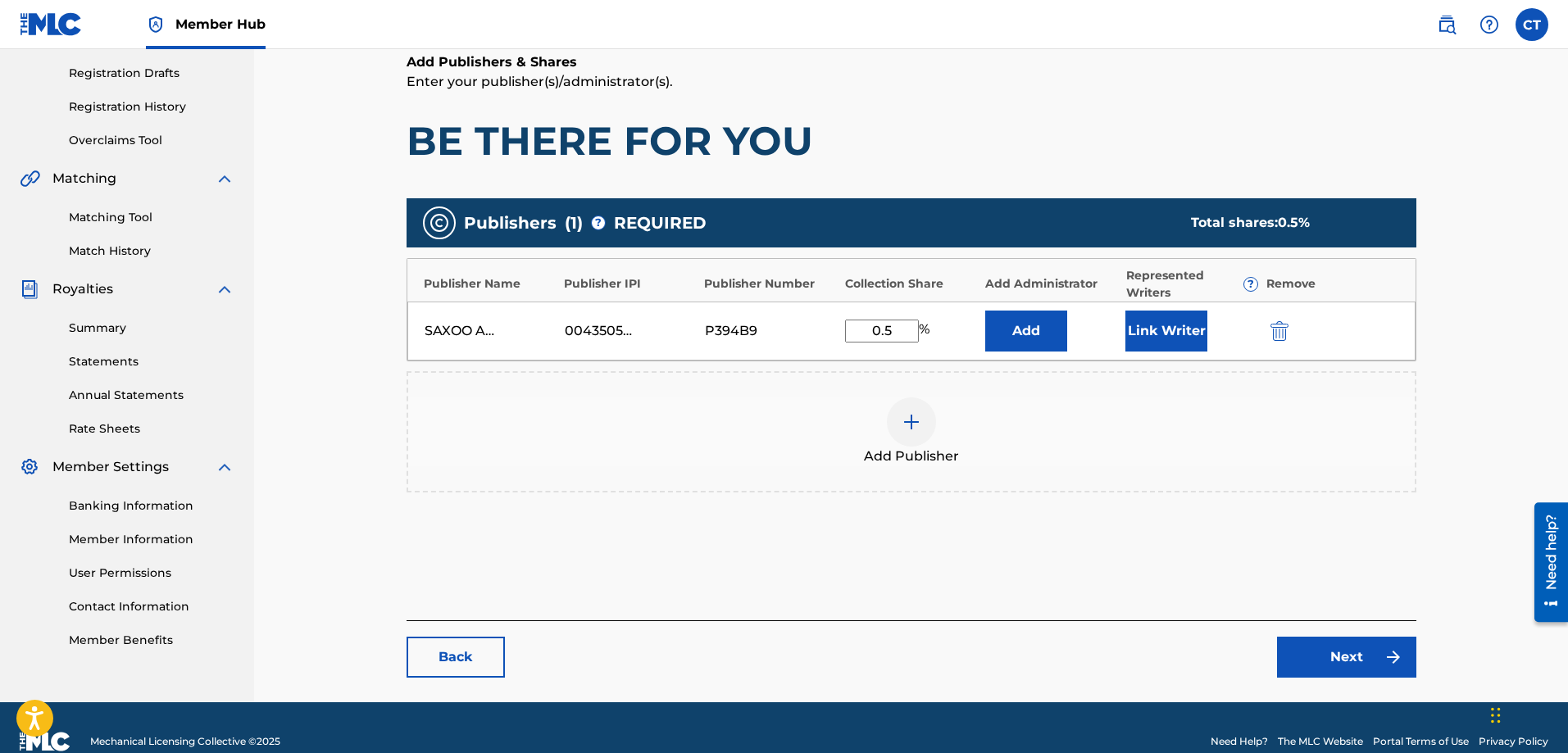
scroll to position [273, 0]
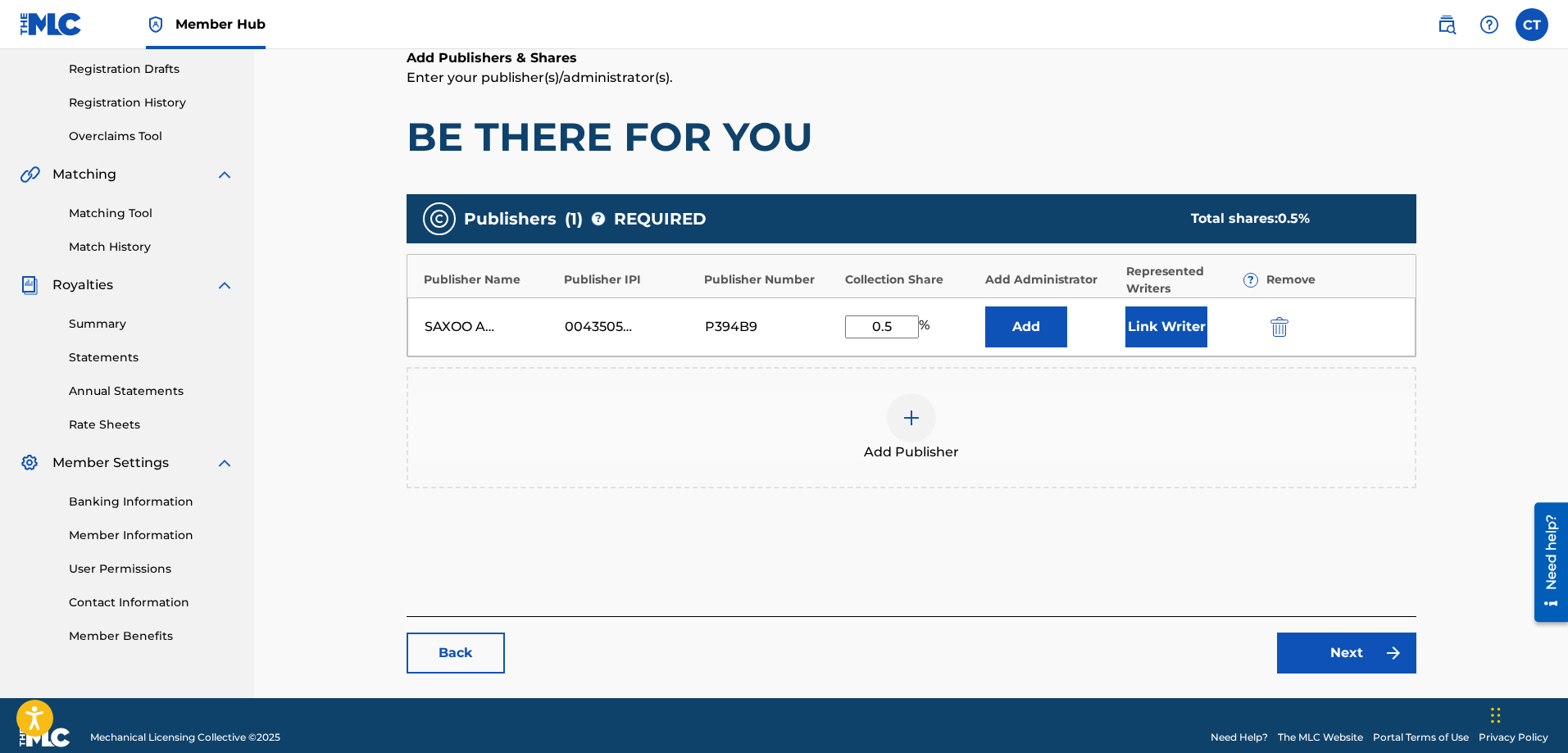
click at [898, 331] on input "0.5" at bounding box center [882, 326] width 74 height 23
click at [1356, 648] on link "Next" at bounding box center [1347, 653] width 139 height 41
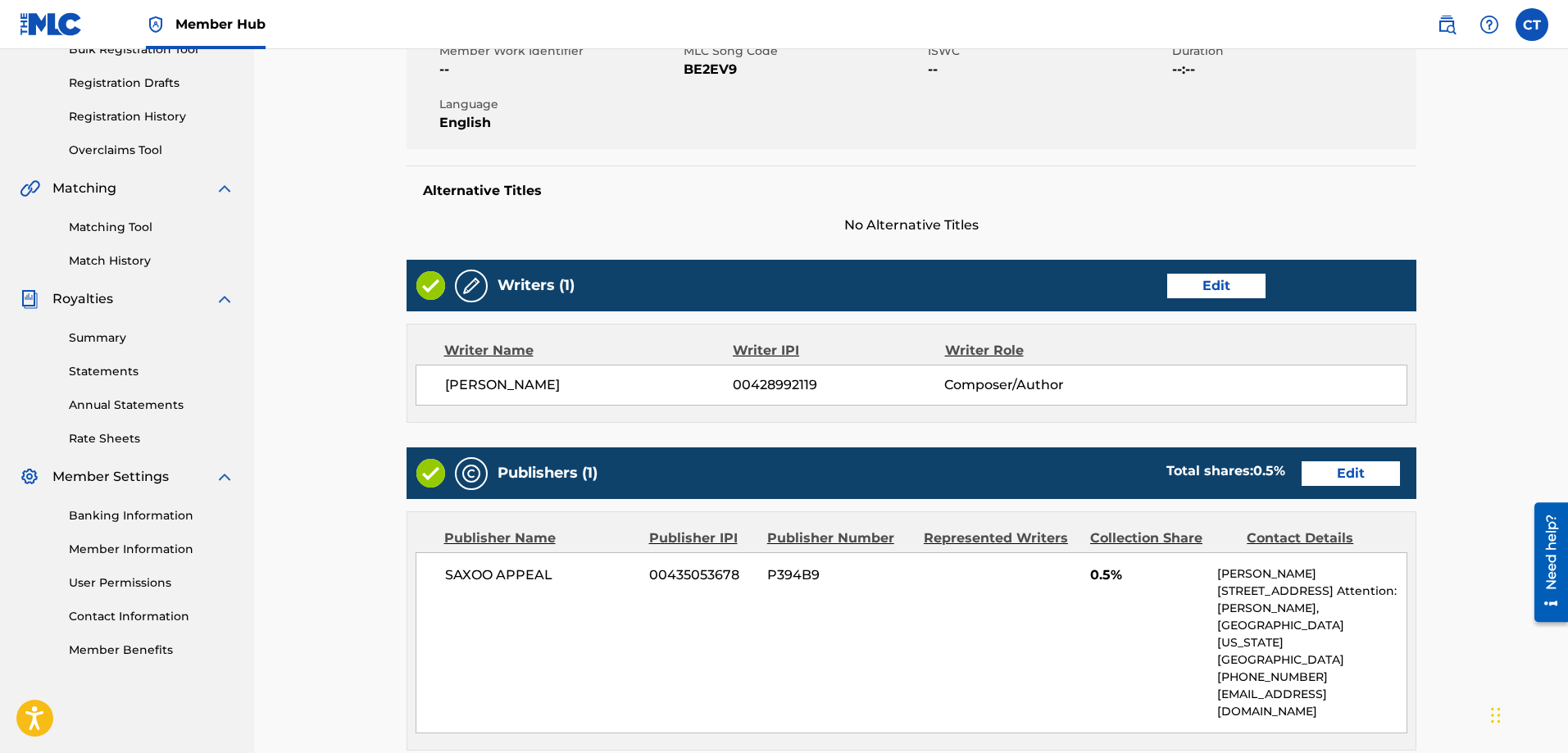
scroll to position [590, 0]
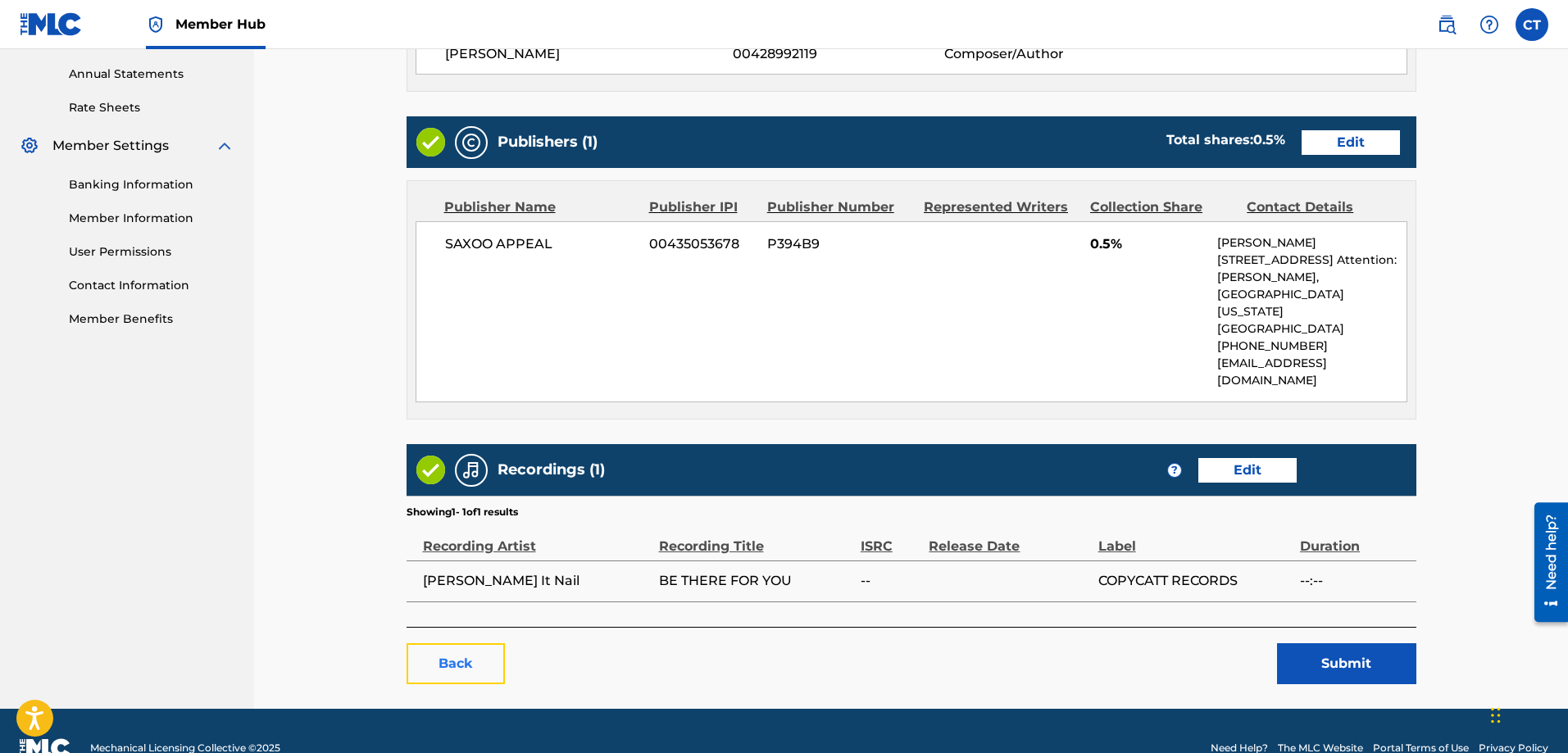
click at [465, 643] on link "Back" at bounding box center [456, 664] width 98 height 41
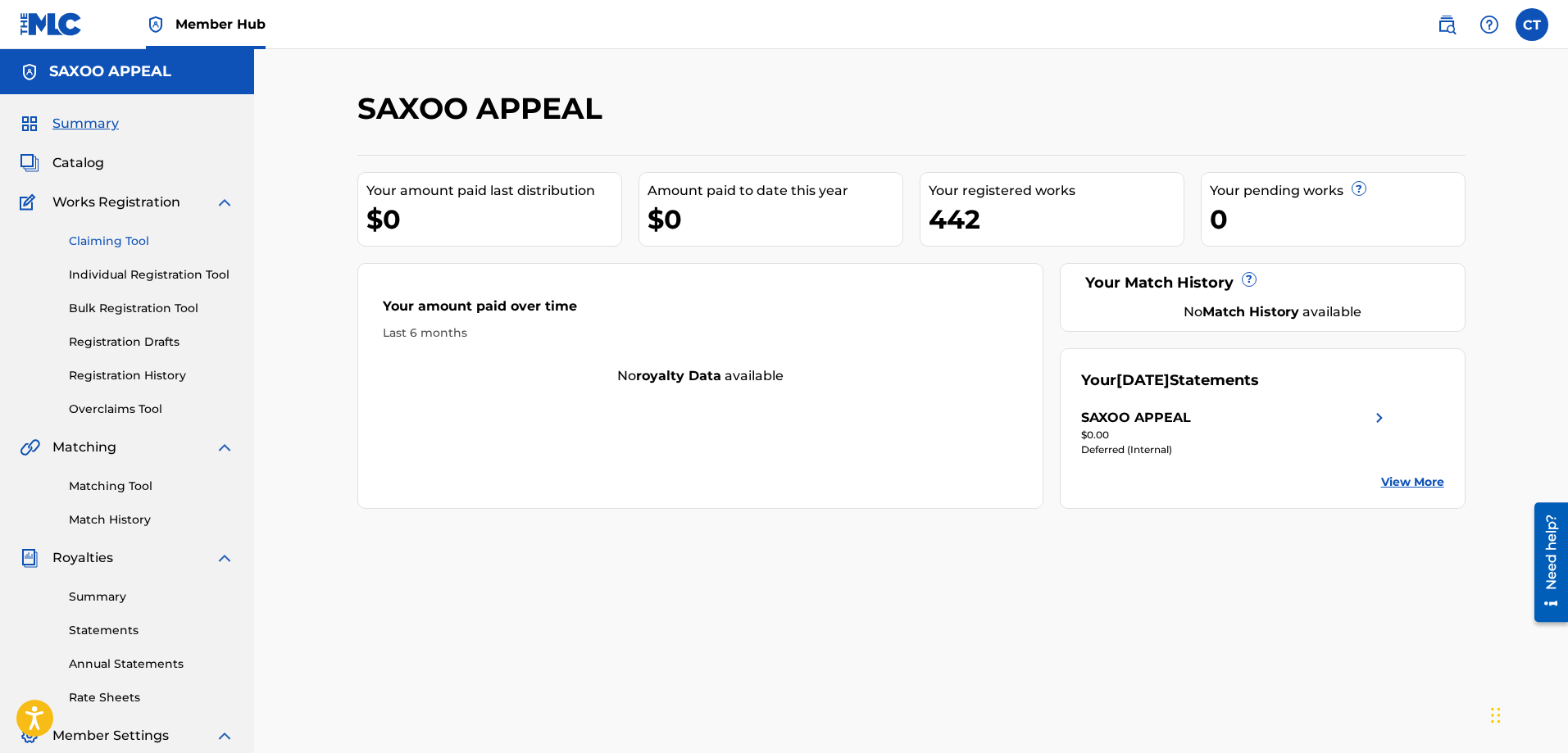
click at [123, 238] on link "Claiming Tool" at bounding box center [151, 241] width 166 height 18
click at [141, 240] on link "Claiming Tool" at bounding box center [151, 241] width 166 height 18
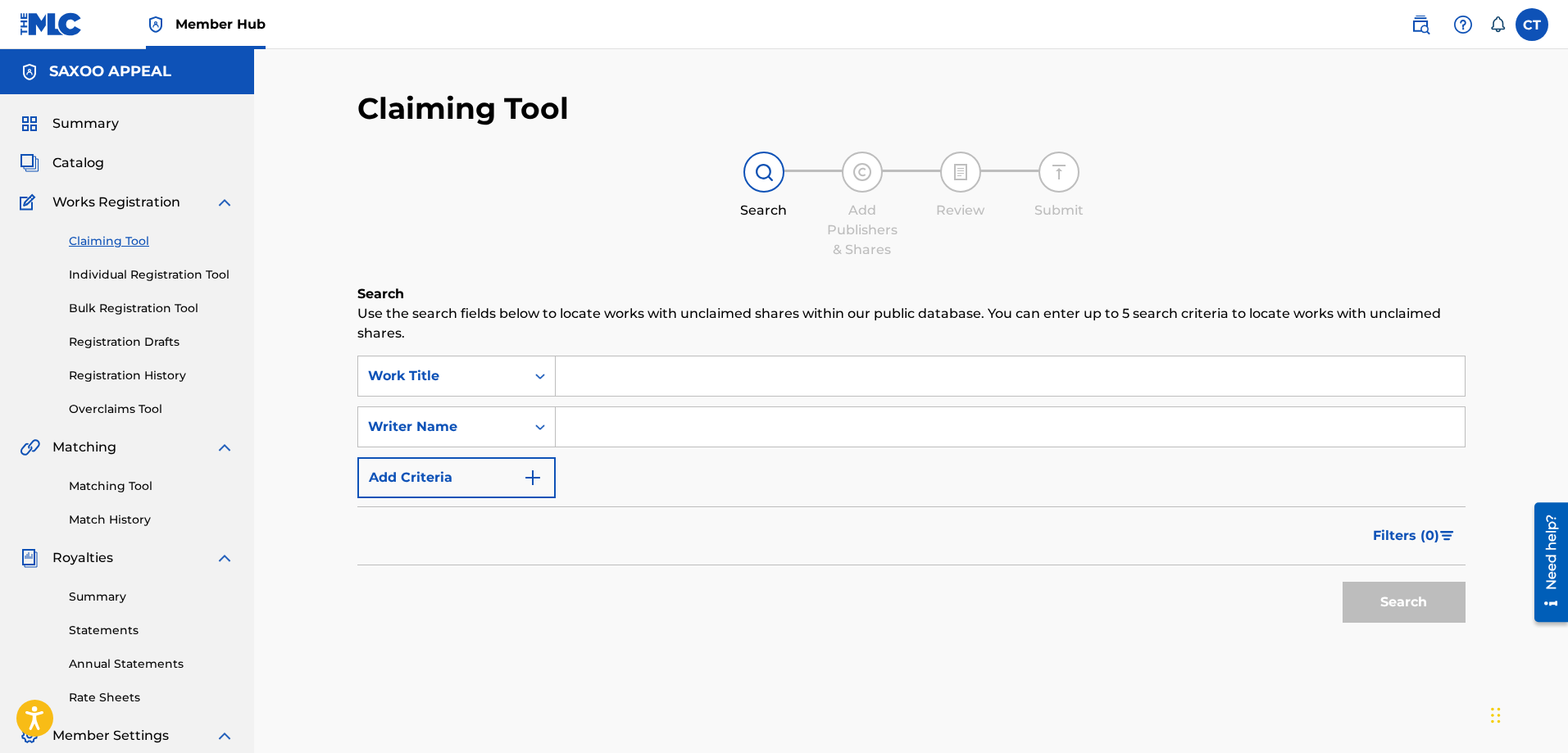
click at [588, 386] on input "Search Form" at bounding box center [1010, 376] width 909 height 39
drag, startPoint x: 588, startPoint y: 386, endPoint x: 591, endPoint y: 377, distance: 9.5
click at [588, 384] on input "Search Form" at bounding box center [1010, 376] width 909 height 39
click at [591, 377] on input "Search Form" at bounding box center [1010, 376] width 909 height 39
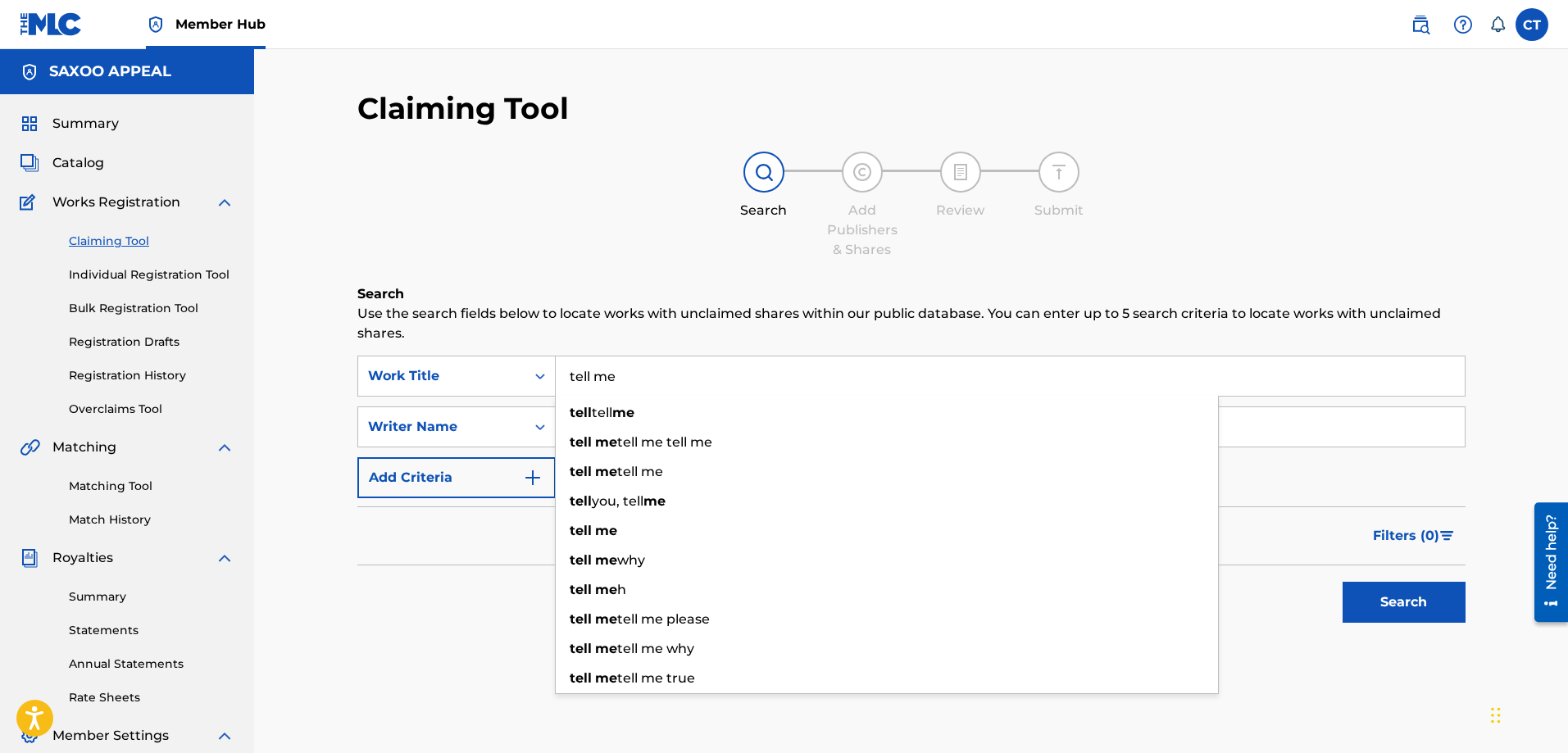
type input "tell me"
drag, startPoint x: 412, startPoint y: 668, endPoint x: 472, endPoint y: 553, distance: 129.7
click at [413, 665] on div "Search Use the search fields below to locate works with unclaimed shares within…" at bounding box center [912, 498] width 1108 height 428
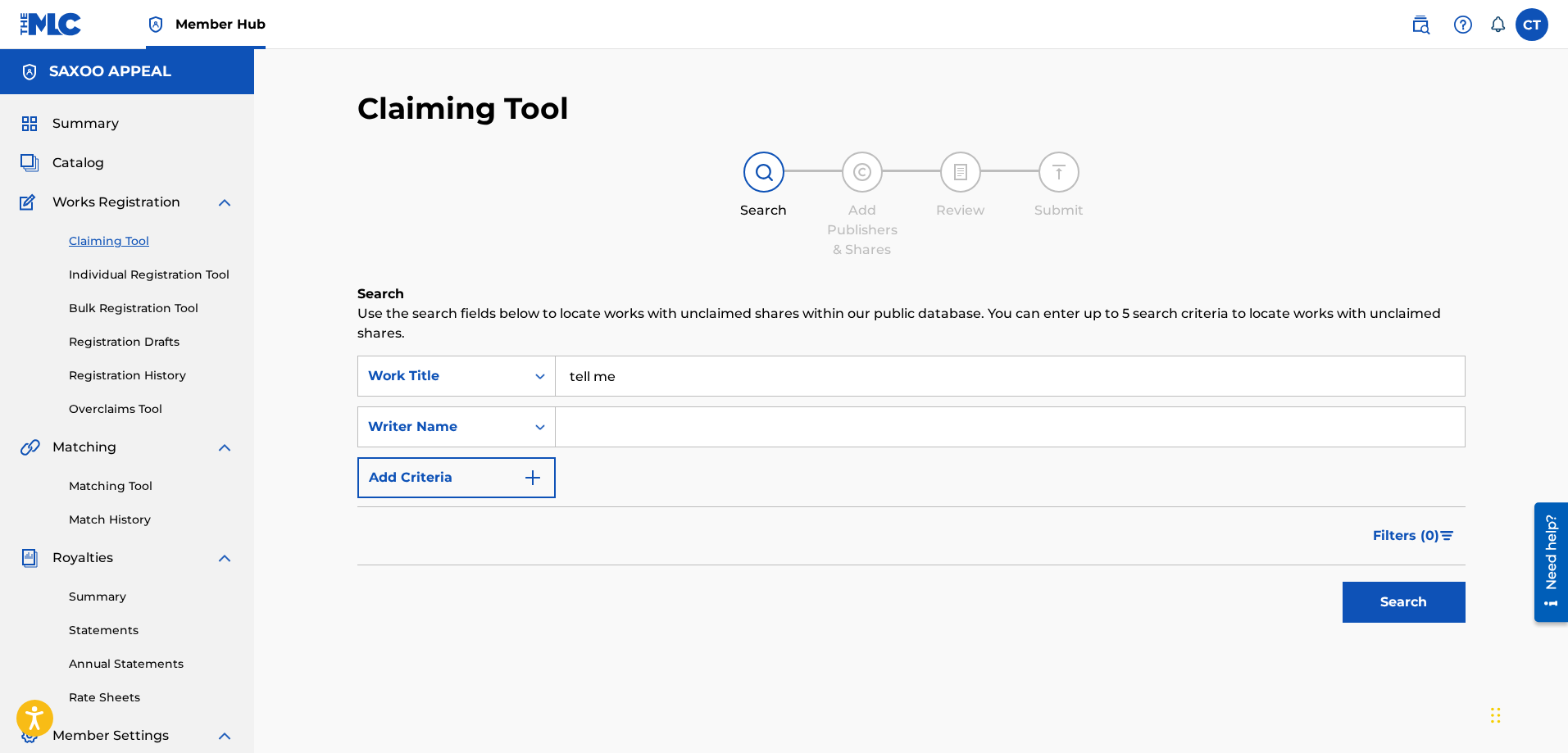
click at [608, 419] on input "Search Form" at bounding box center [1010, 427] width 909 height 39
click at [1370, 599] on button "Search" at bounding box center [1403, 603] width 123 height 41
click at [632, 430] on input "Chester A Thomas" at bounding box center [1010, 427] width 909 height 39
type input "[PERSON_NAME]"
click at [1378, 592] on button "Search" at bounding box center [1403, 603] width 123 height 41
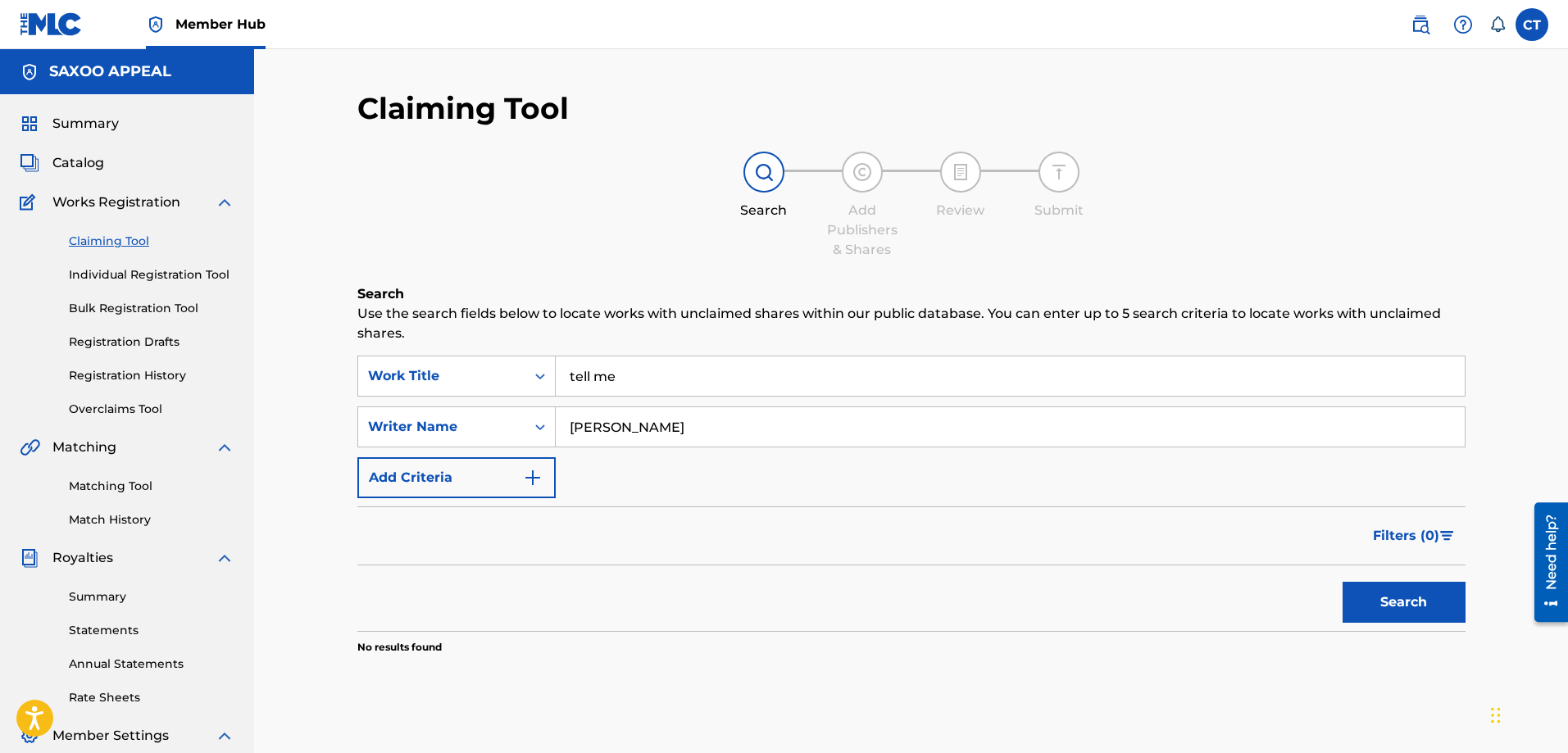
click at [624, 380] on input "tell me" at bounding box center [1010, 376] width 909 height 39
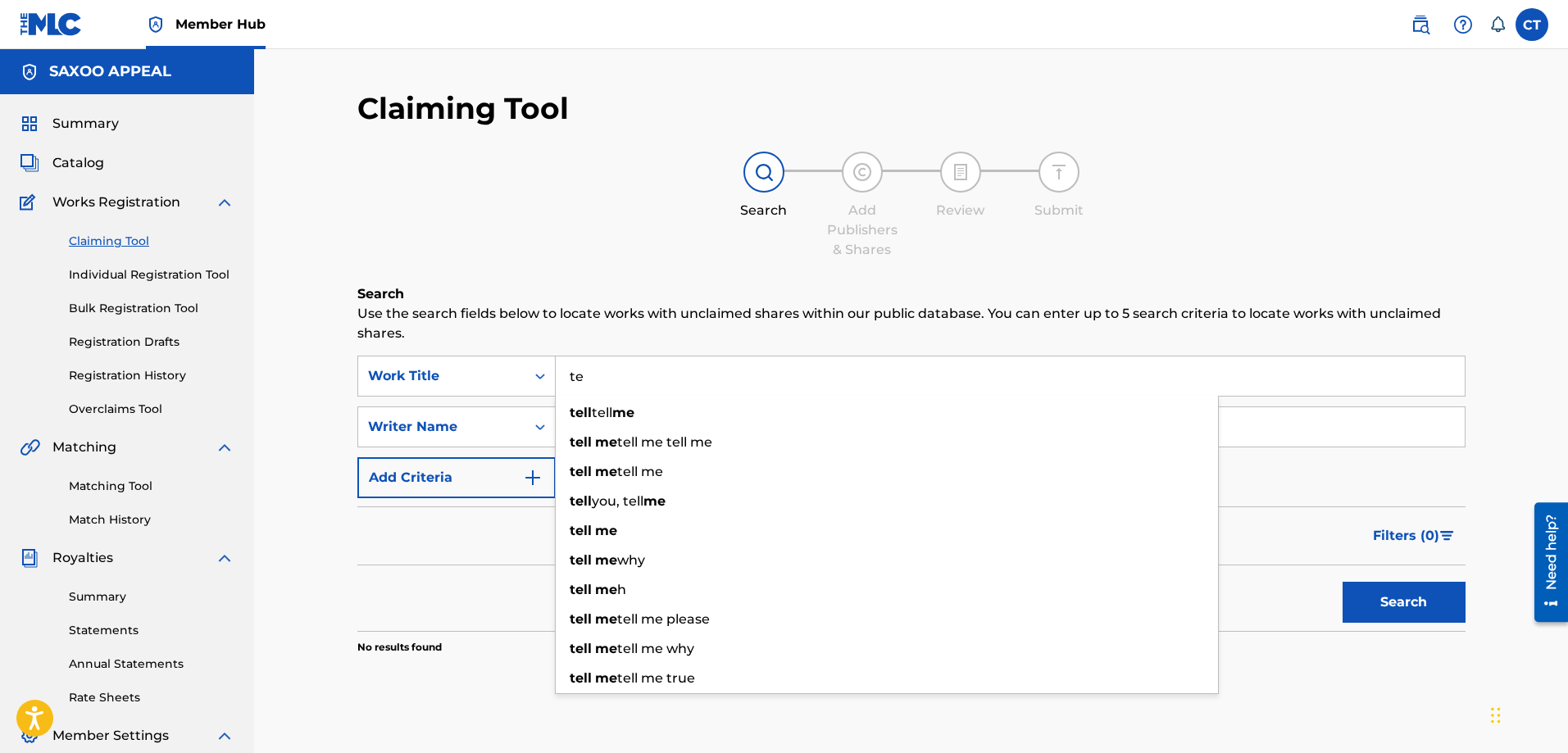
type input "t"
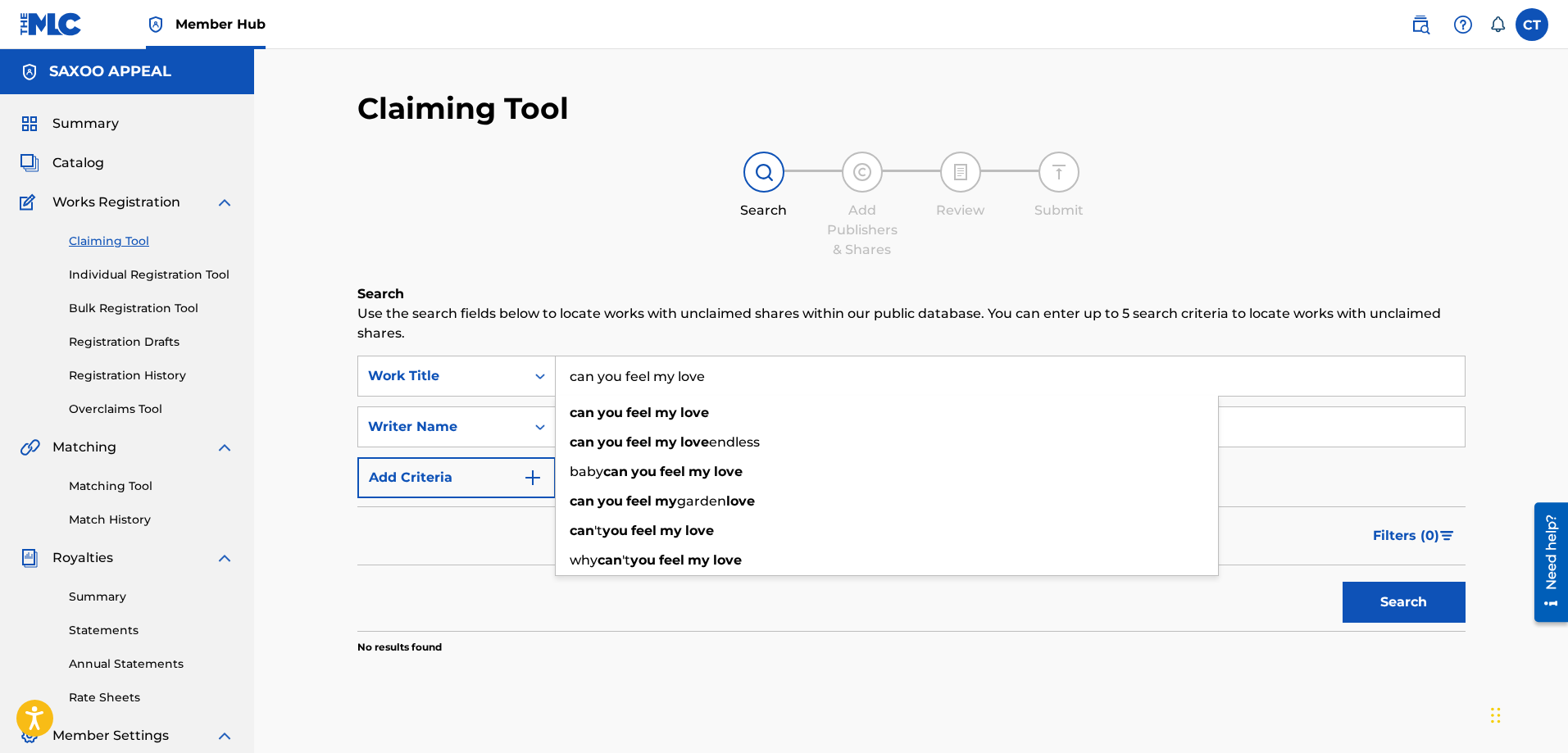
type input "can you feel my love"
click at [1342, 582] on button "Search" at bounding box center [1403, 603] width 123 height 41
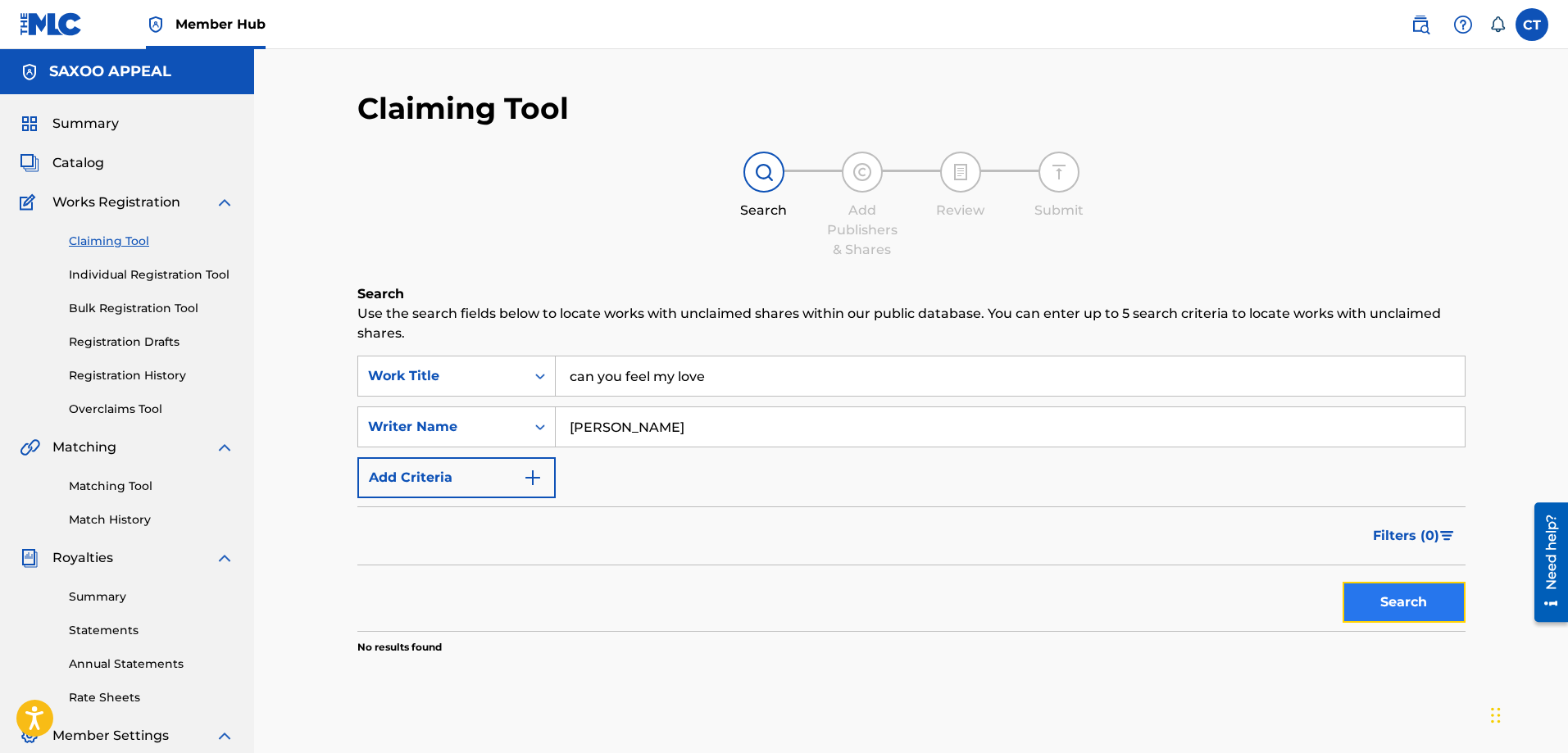
click at [1437, 603] on button "Search" at bounding box center [1403, 603] width 123 height 41
click at [627, 431] on input "[PERSON_NAME]" at bounding box center [1010, 427] width 909 height 39
type input "Chester a Thomas"
click at [1417, 593] on button "Search" at bounding box center [1403, 603] width 123 height 41
click at [1408, 603] on button "Search" at bounding box center [1403, 603] width 123 height 41
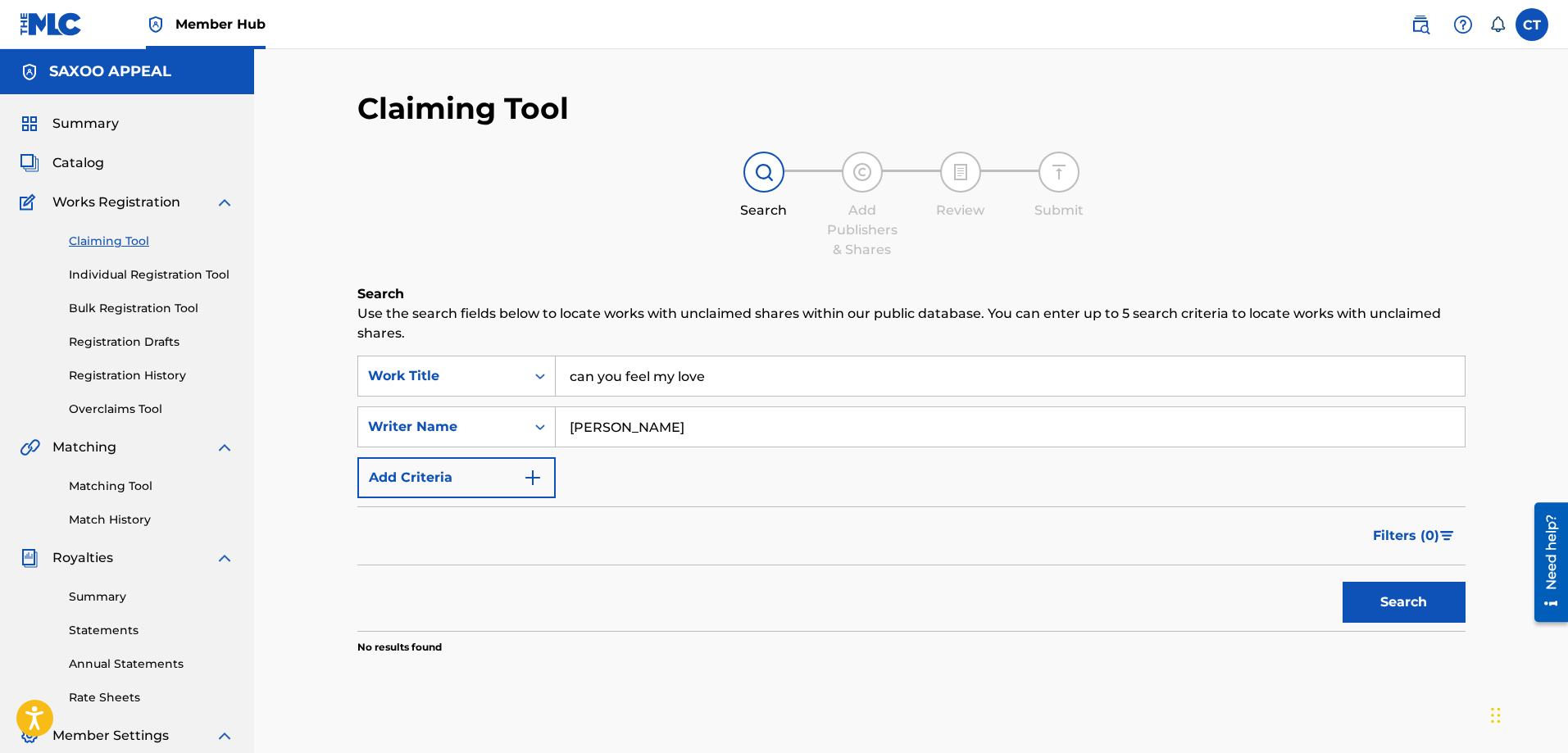
click at [746, 382] on input "can you feel my love" at bounding box center [1010, 376] width 909 height 39
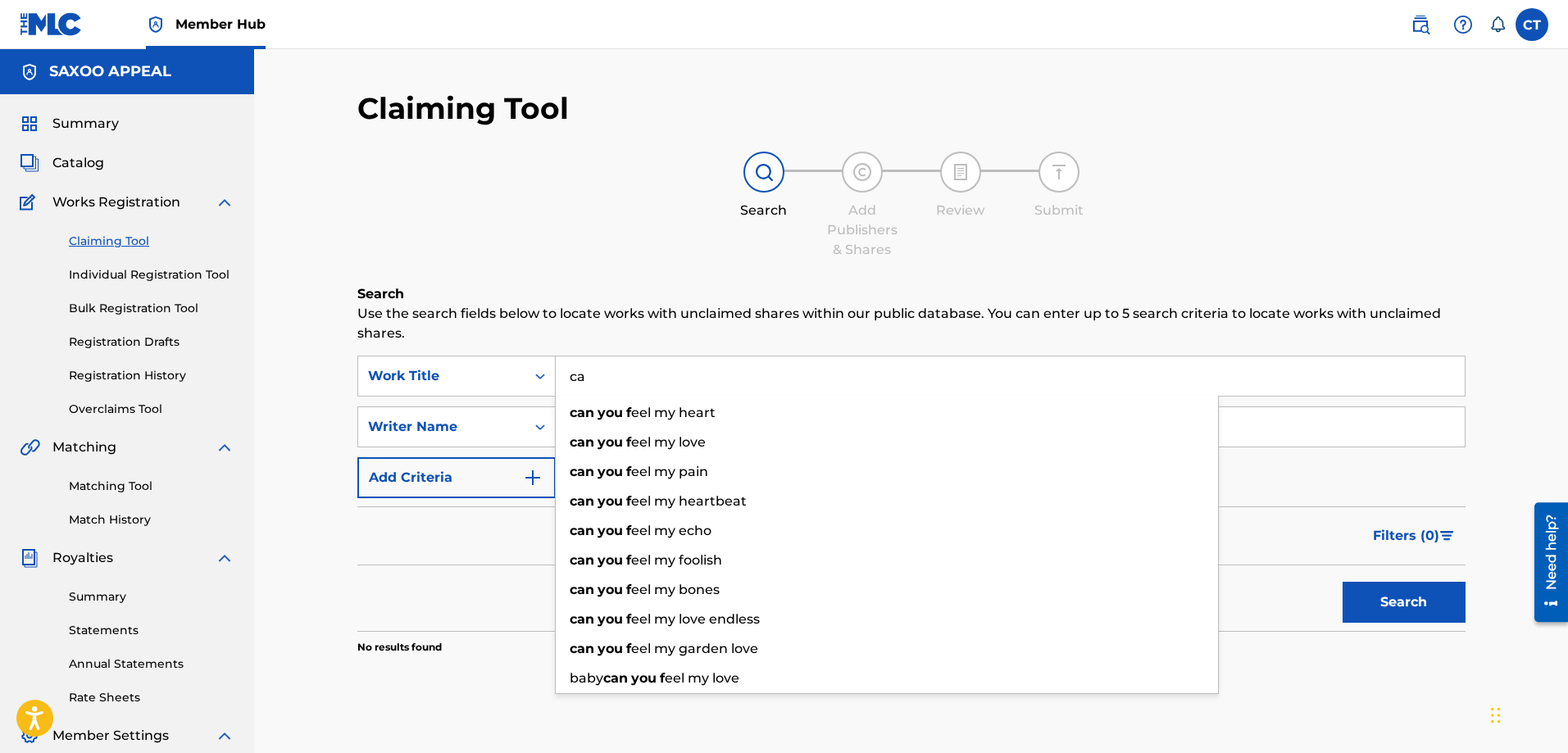
type input "c"
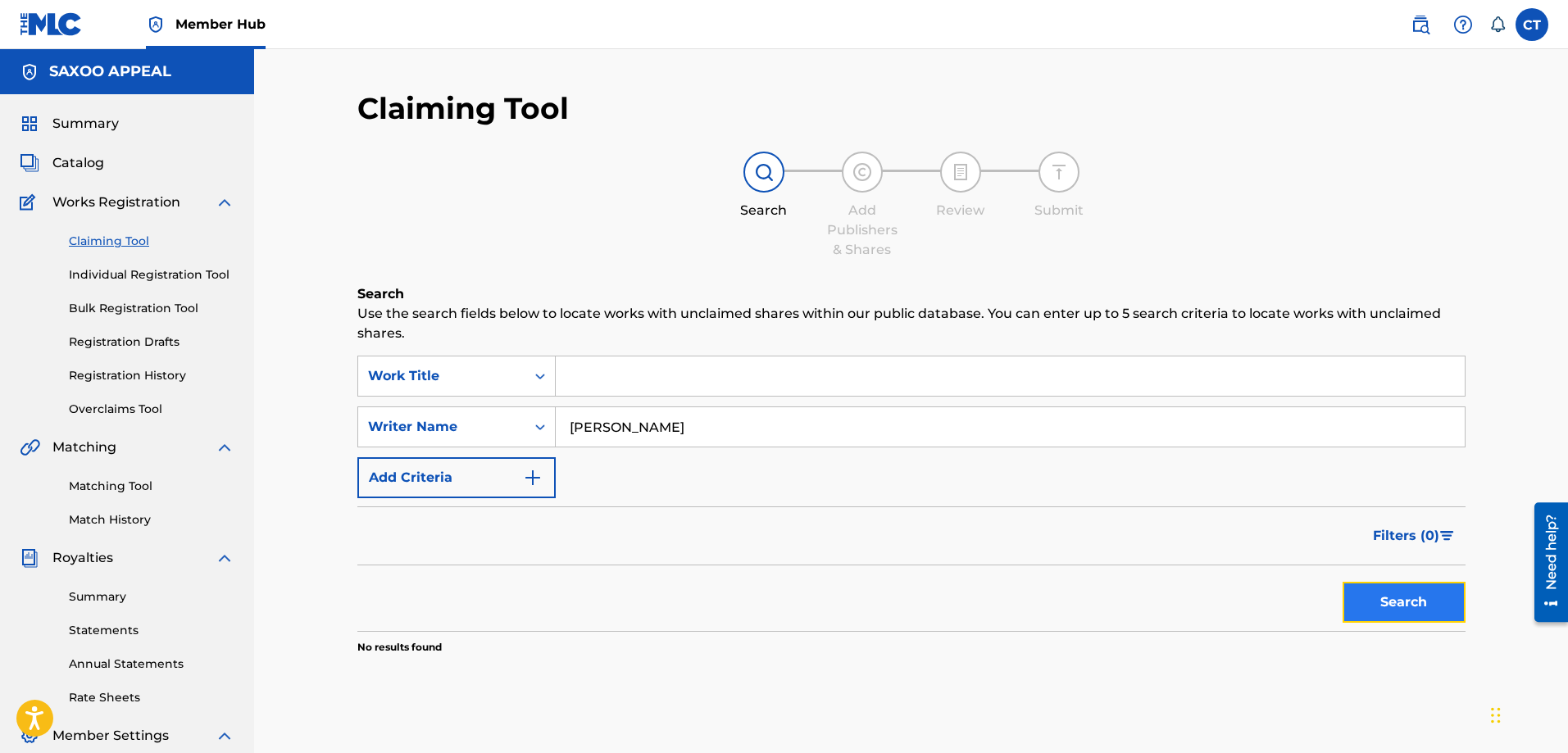
click at [1382, 604] on button "Search" at bounding box center [1403, 603] width 123 height 41
click at [642, 425] on input "Chester a Thomas" at bounding box center [1010, 427] width 909 height 39
type input "[PERSON_NAME]"
click at [1383, 592] on button "Search" at bounding box center [1403, 603] width 123 height 41
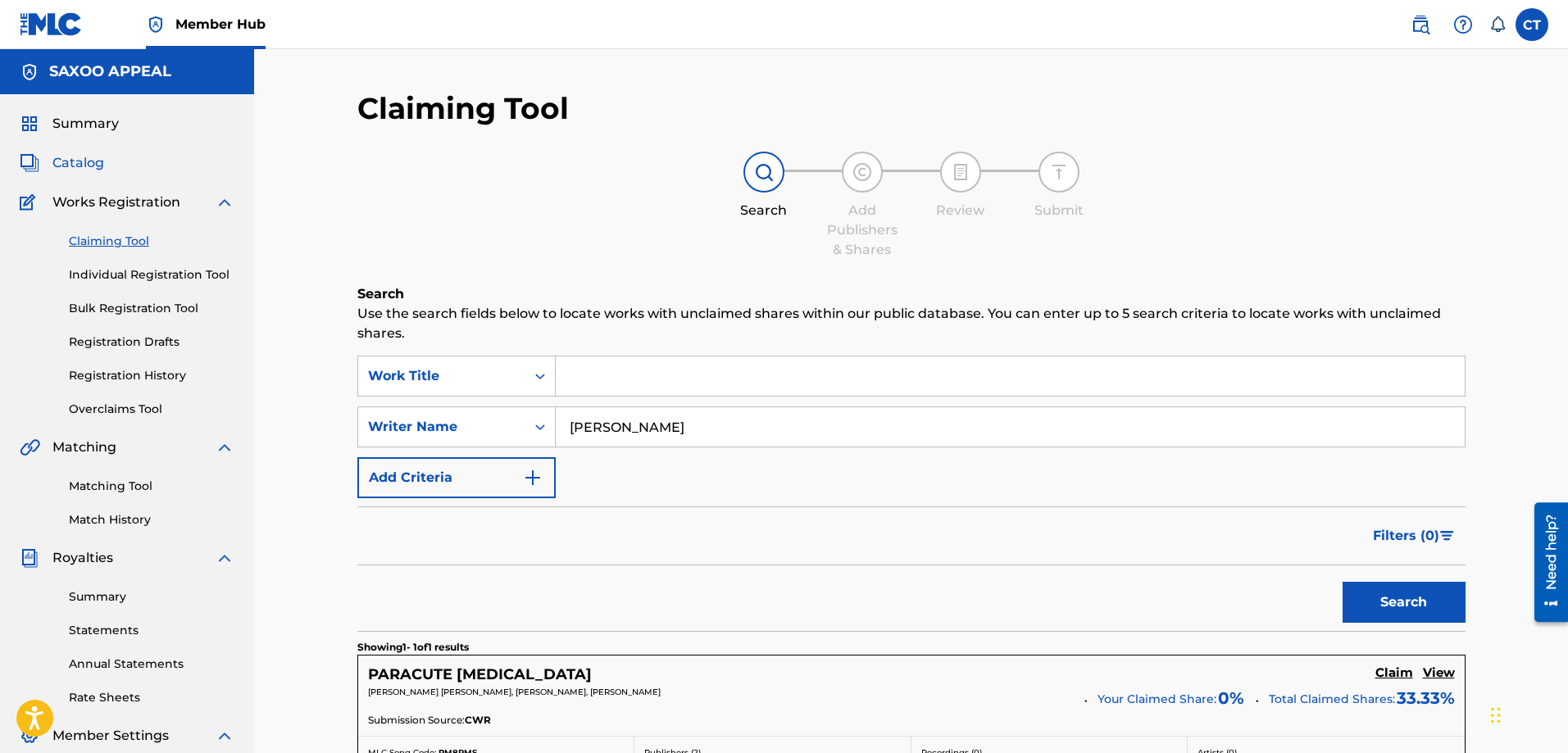
click at [78, 163] on span "Catalog" at bounding box center [78, 163] width 52 height 20
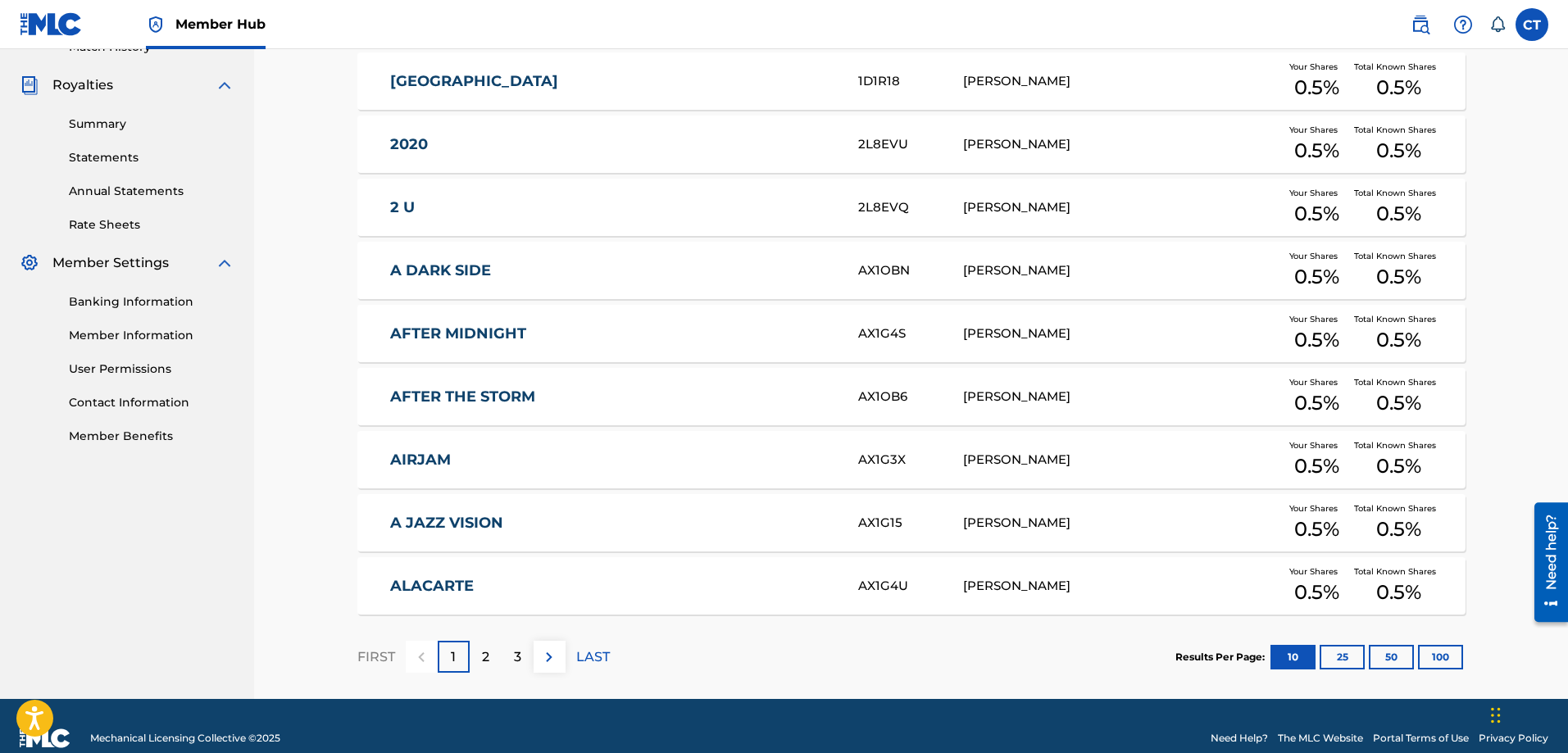
scroll to position [497, 0]
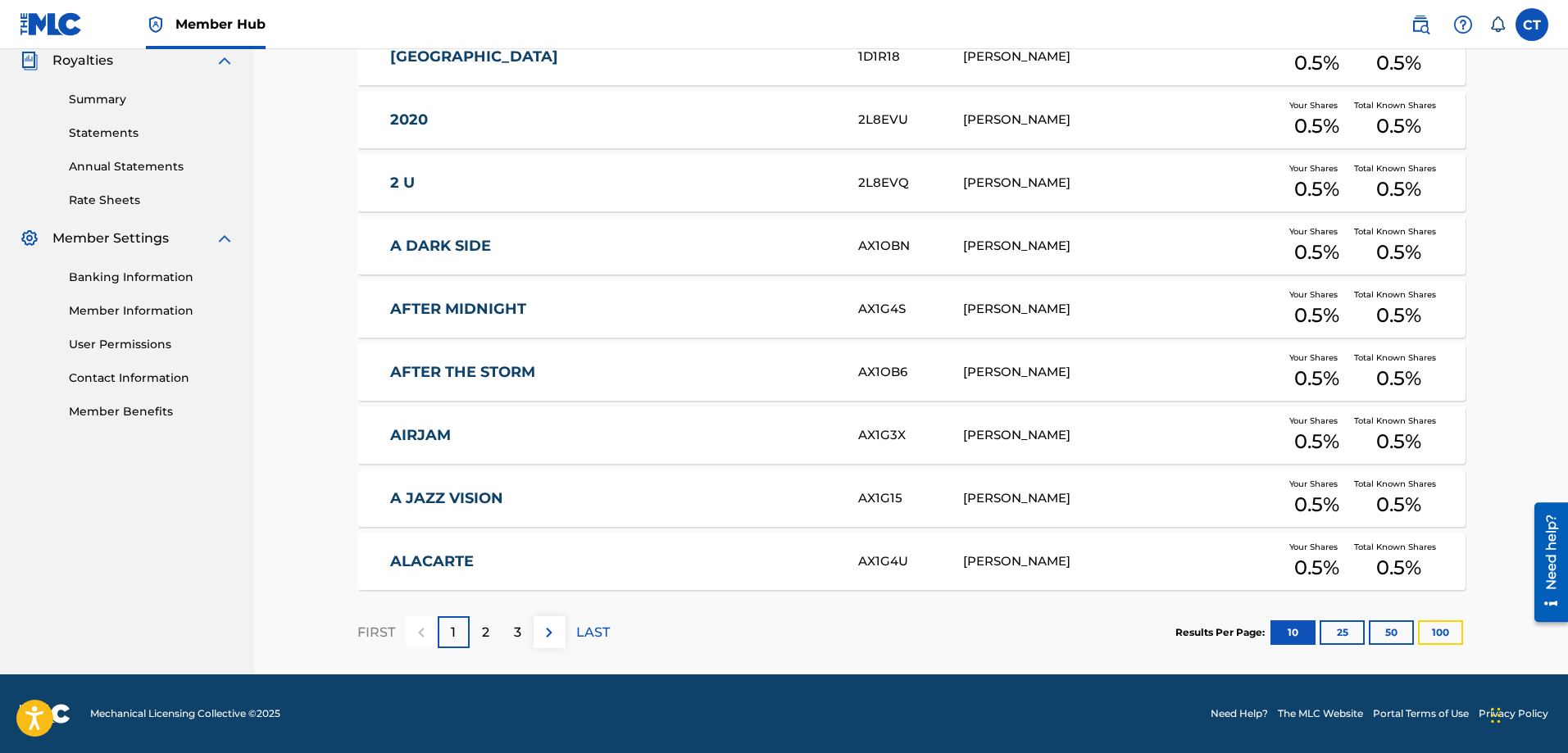
click at [1444, 629] on button "100" at bounding box center [1441, 632] width 45 height 25
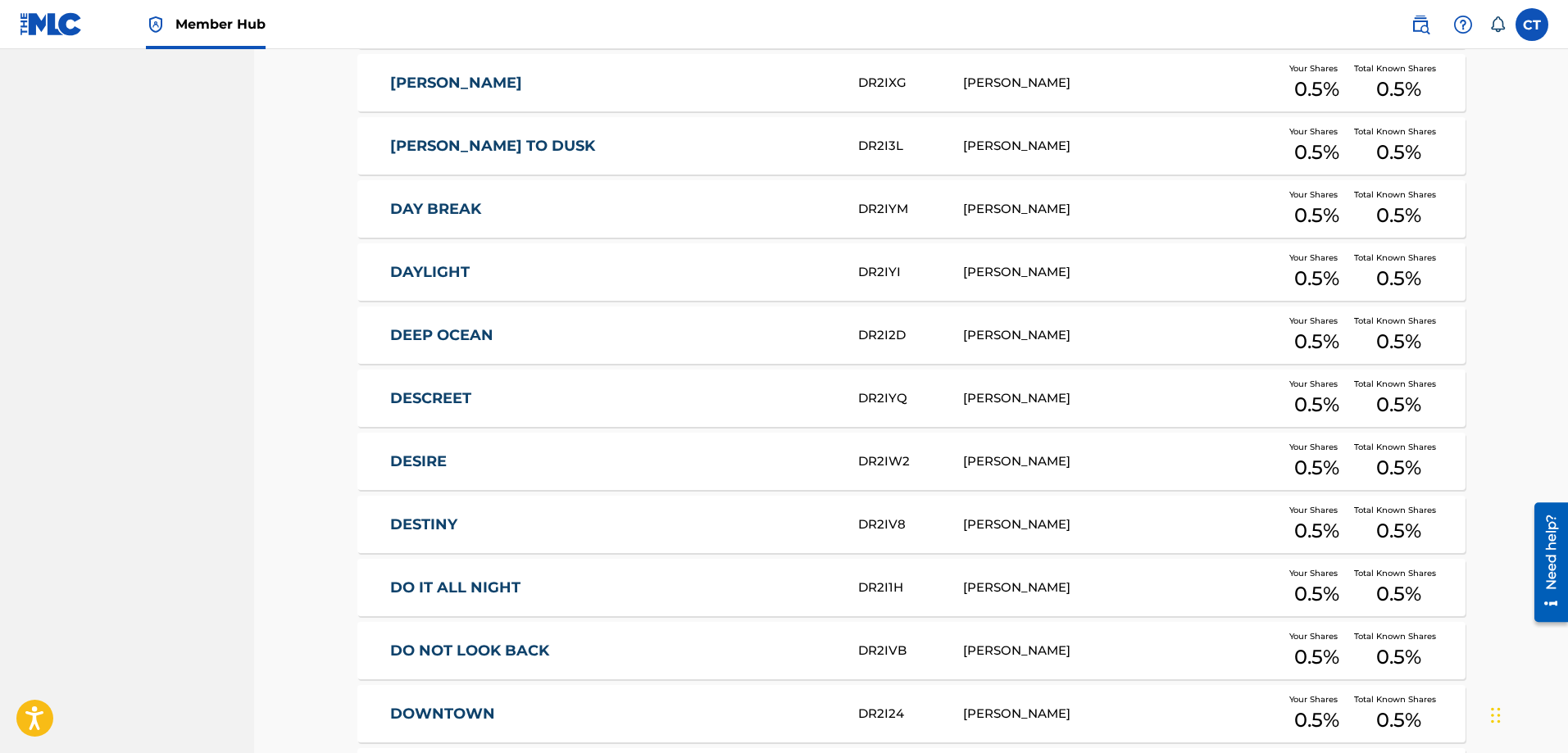
scroll to position [6179, 0]
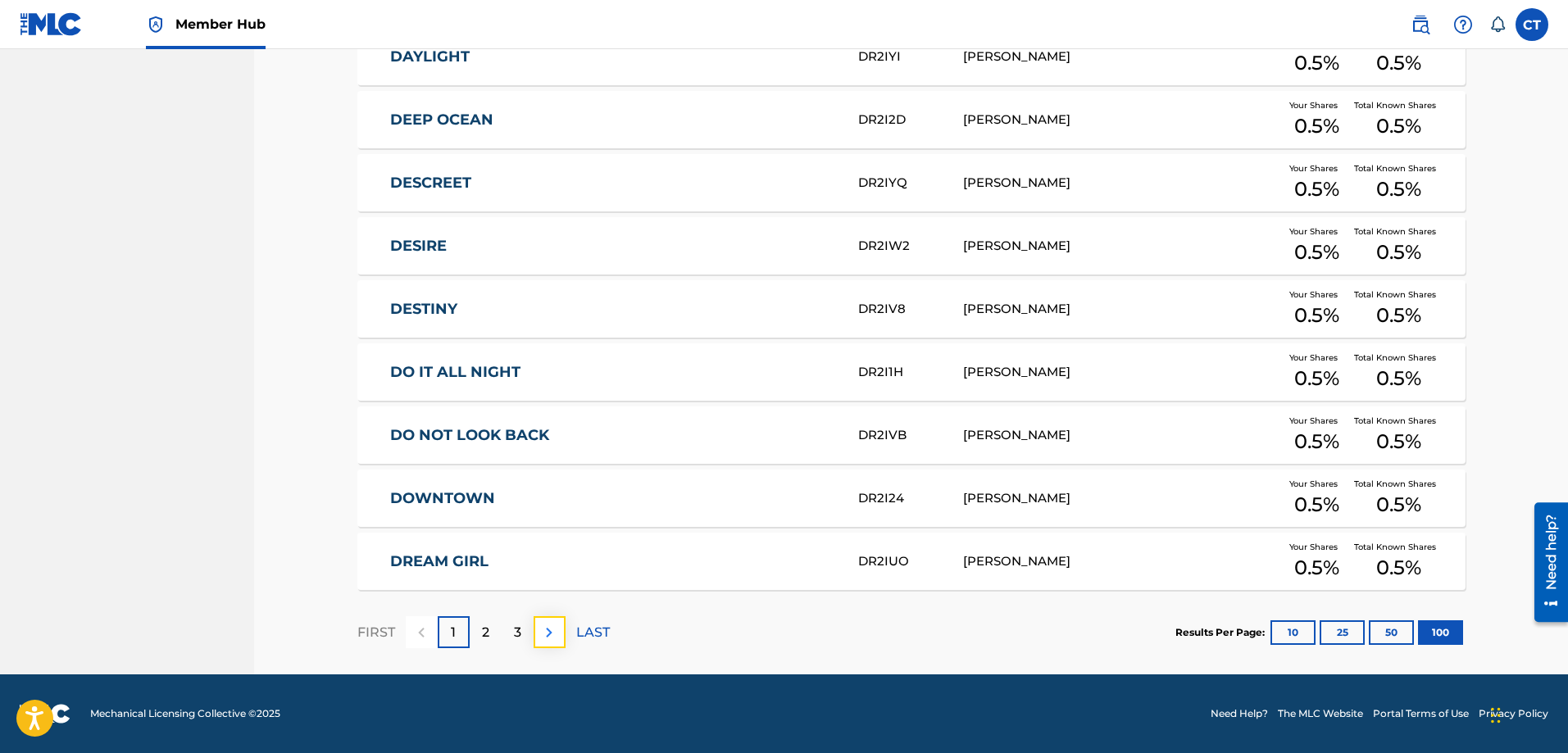
click at [544, 639] on img at bounding box center [549, 632] width 20 height 20
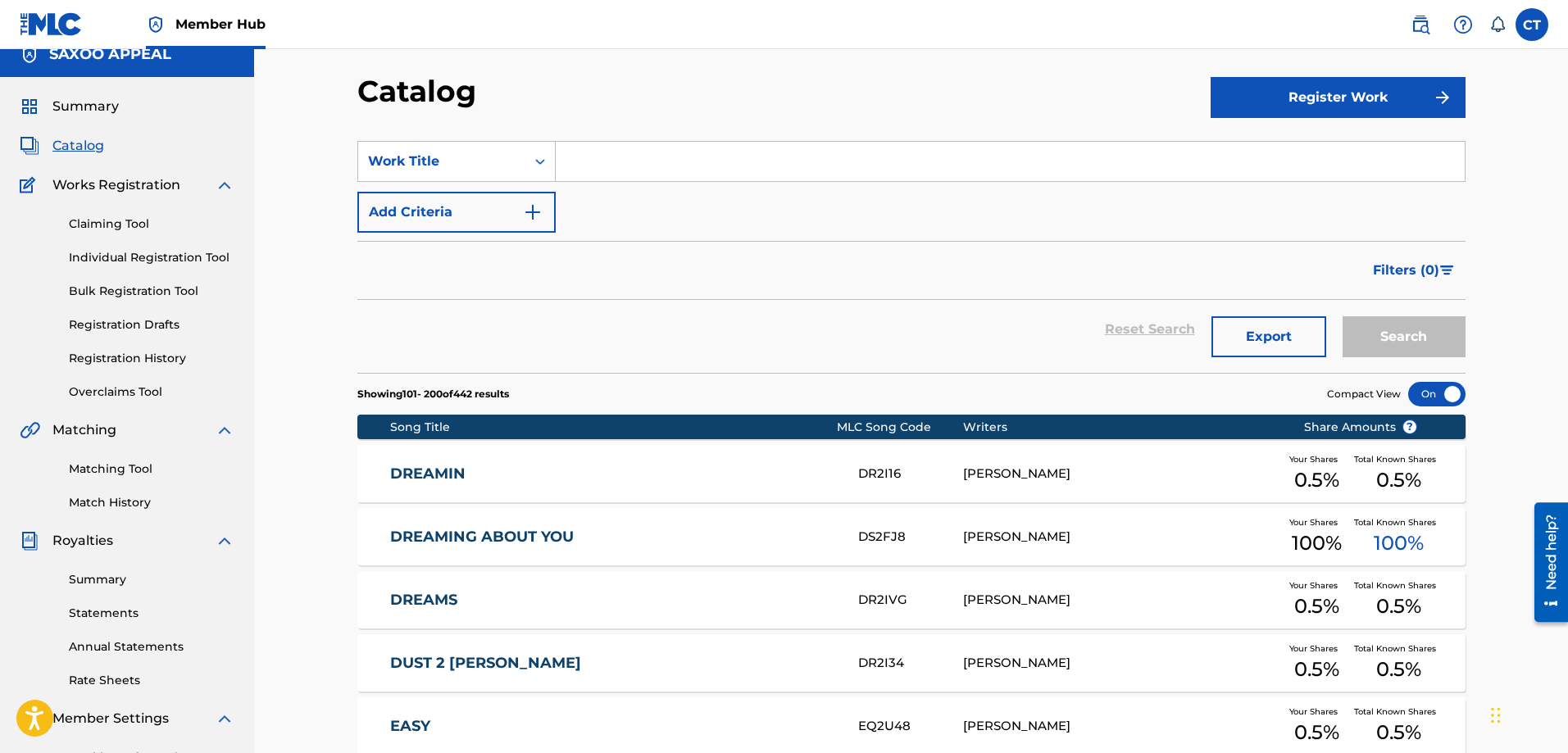
scroll to position [0, 0]
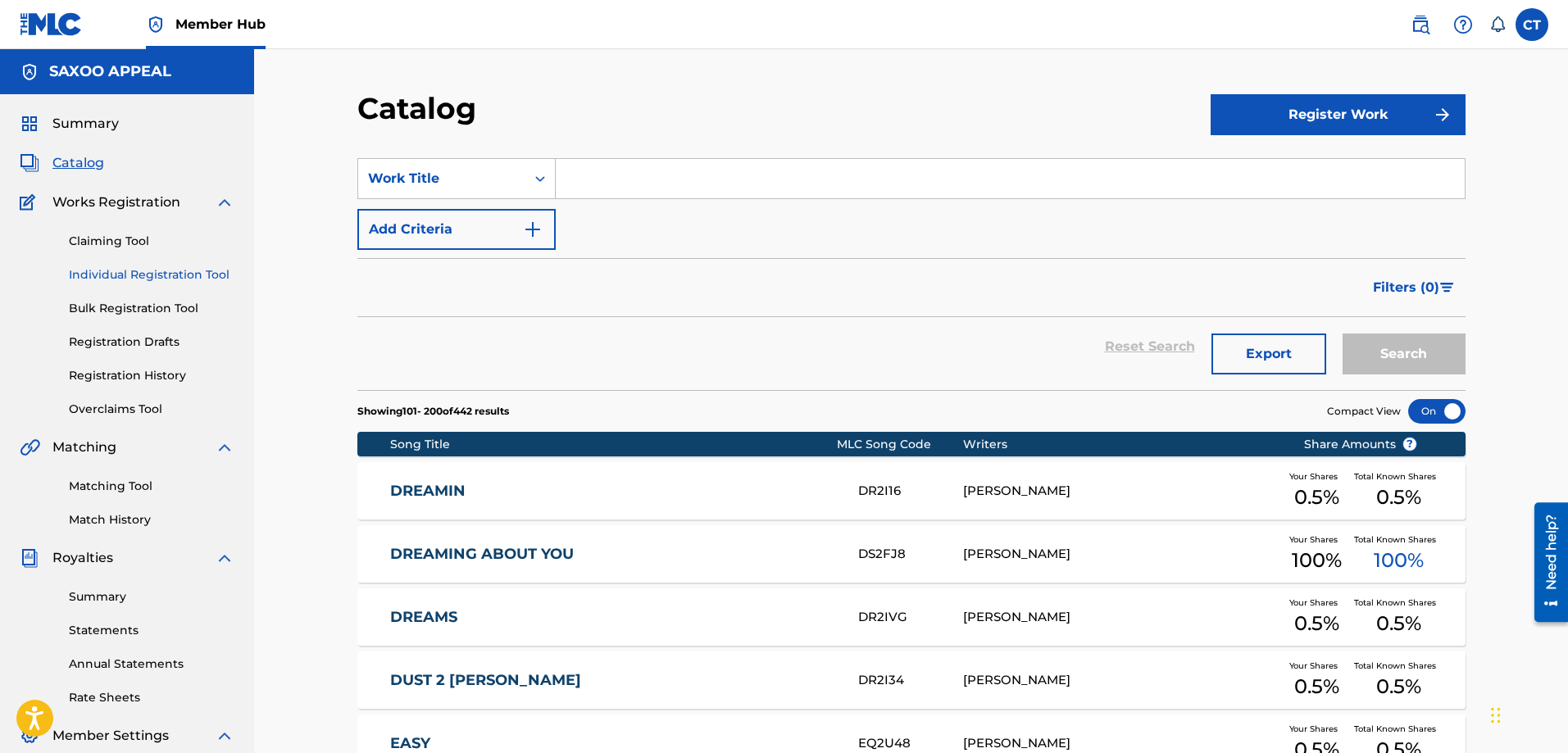
click at [176, 276] on link "Individual Registration Tool" at bounding box center [151, 276] width 166 height 18
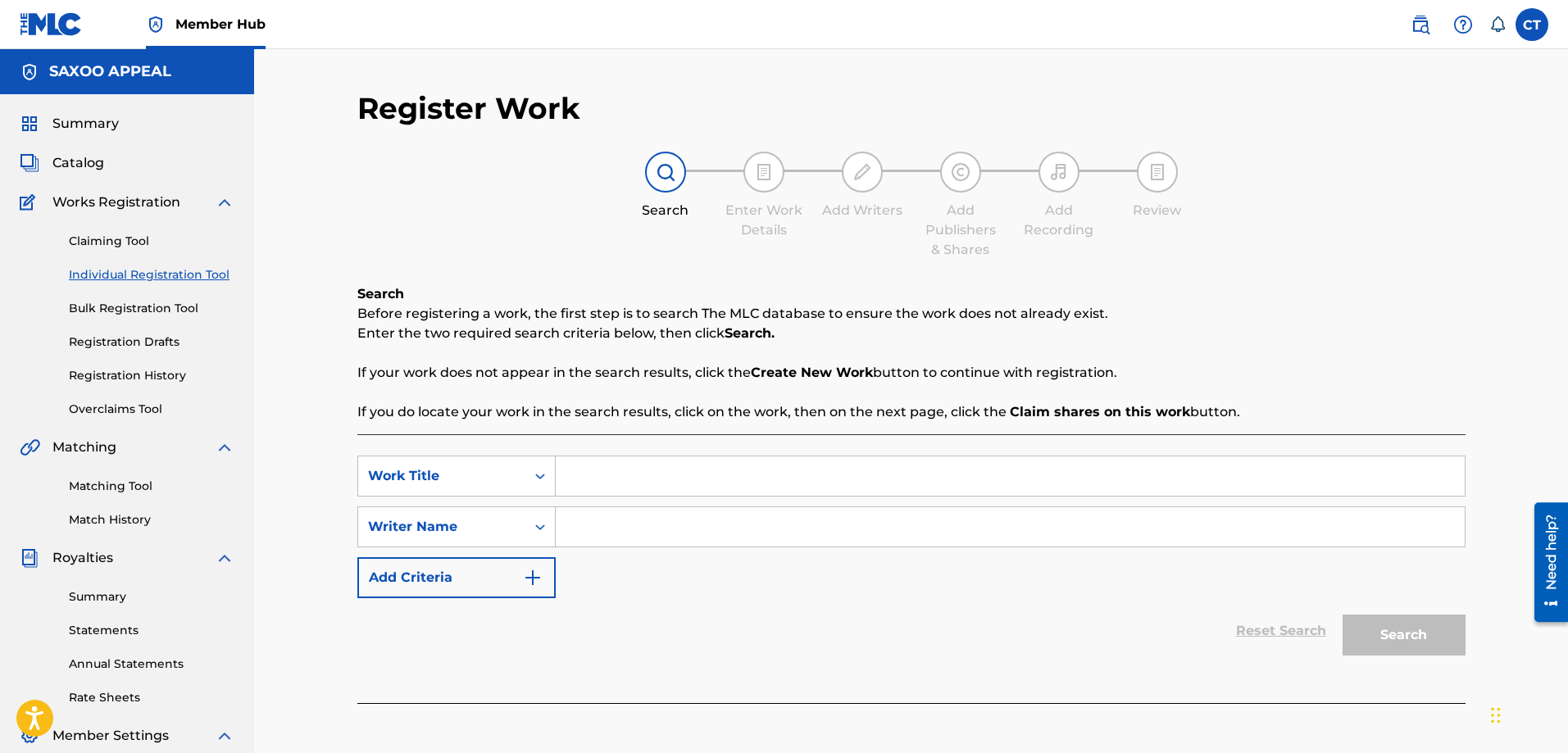
click at [603, 473] on input "Search Form" at bounding box center [1010, 477] width 909 height 39
type input "can you feel my love"
click at [608, 527] on input "Search Form" at bounding box center [1010, 527] width 909 height 39
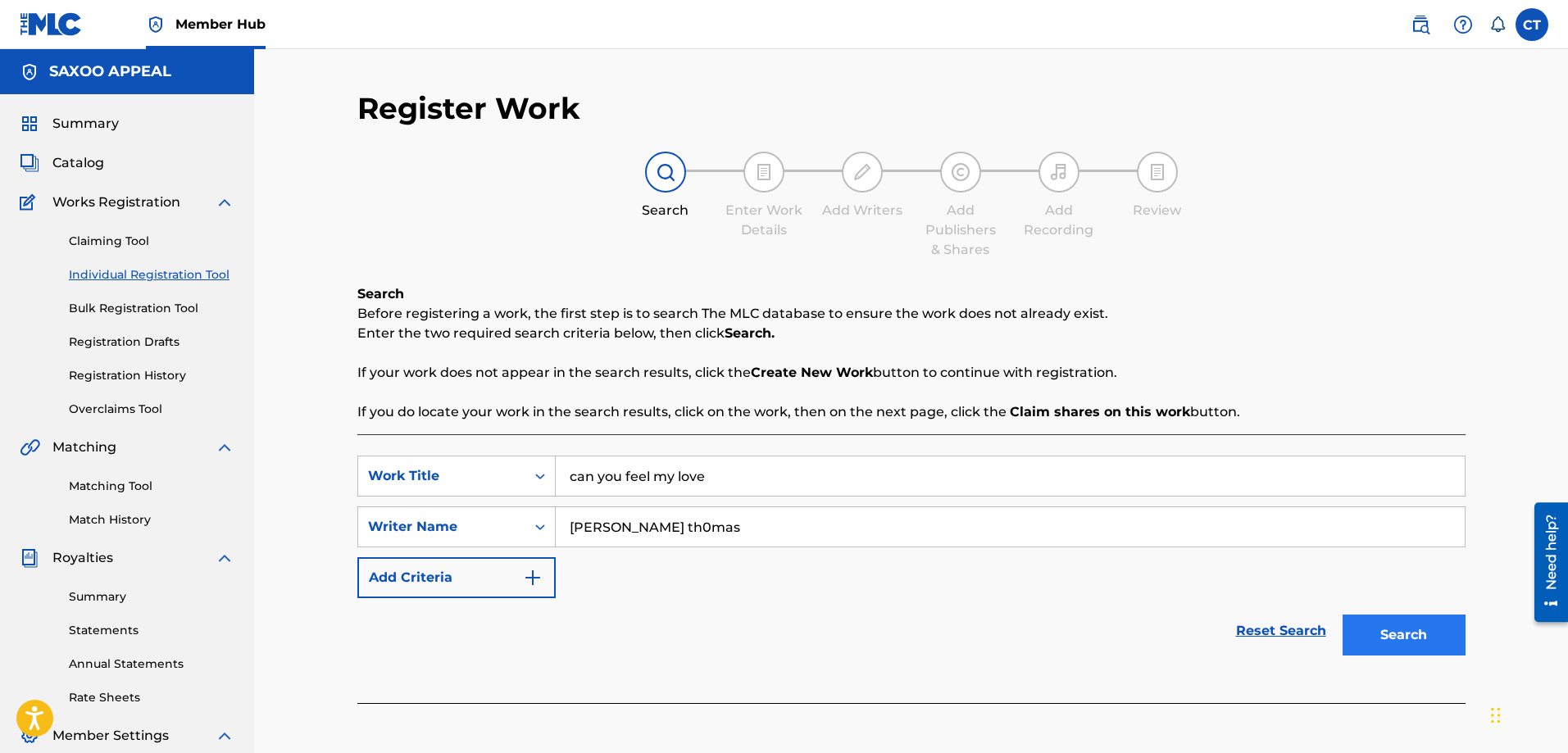
type input "chester th0mas"
click at [1374, 632] on button "Search" at bounding box center [1403, 635] width 123 height 41
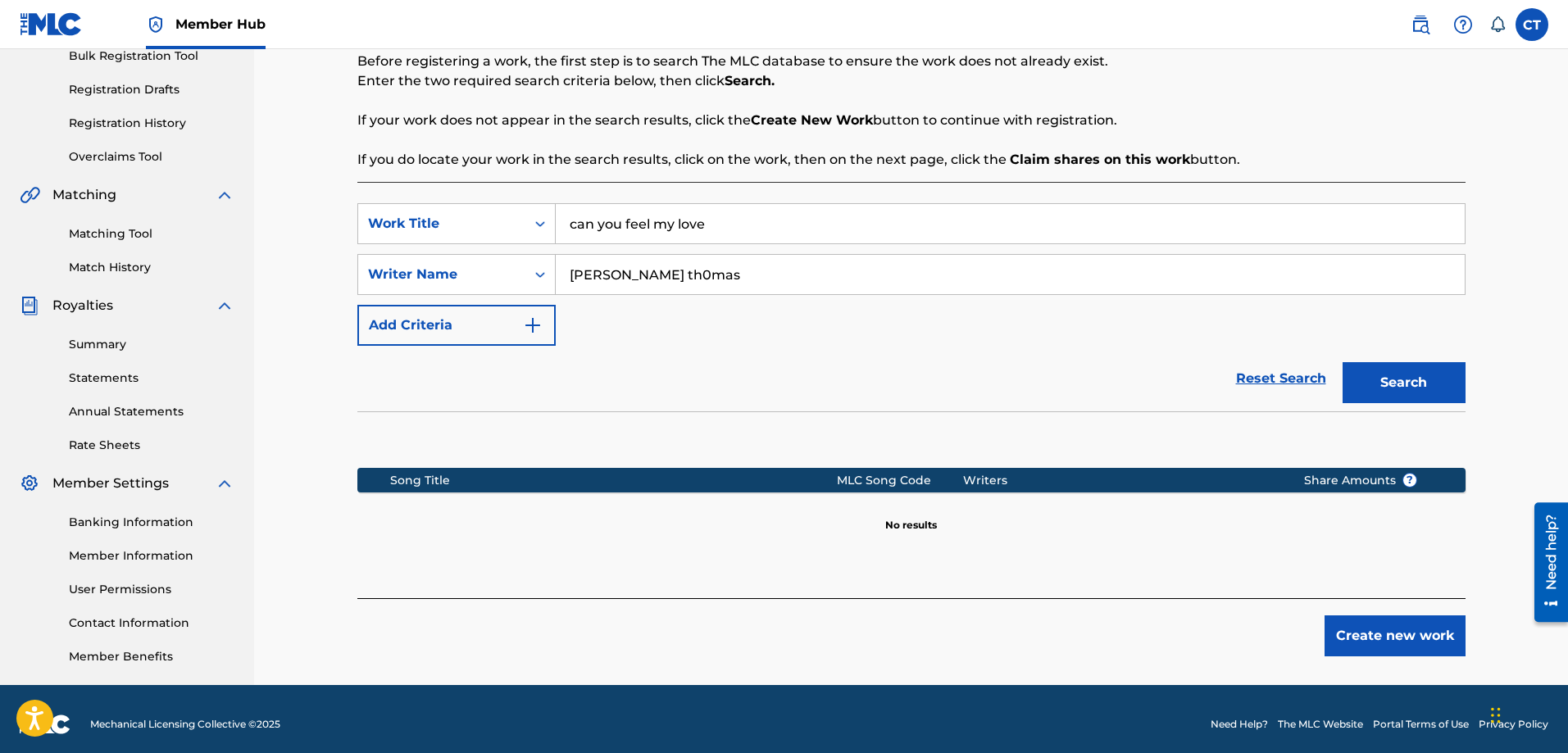
scroll to position [263, 0]
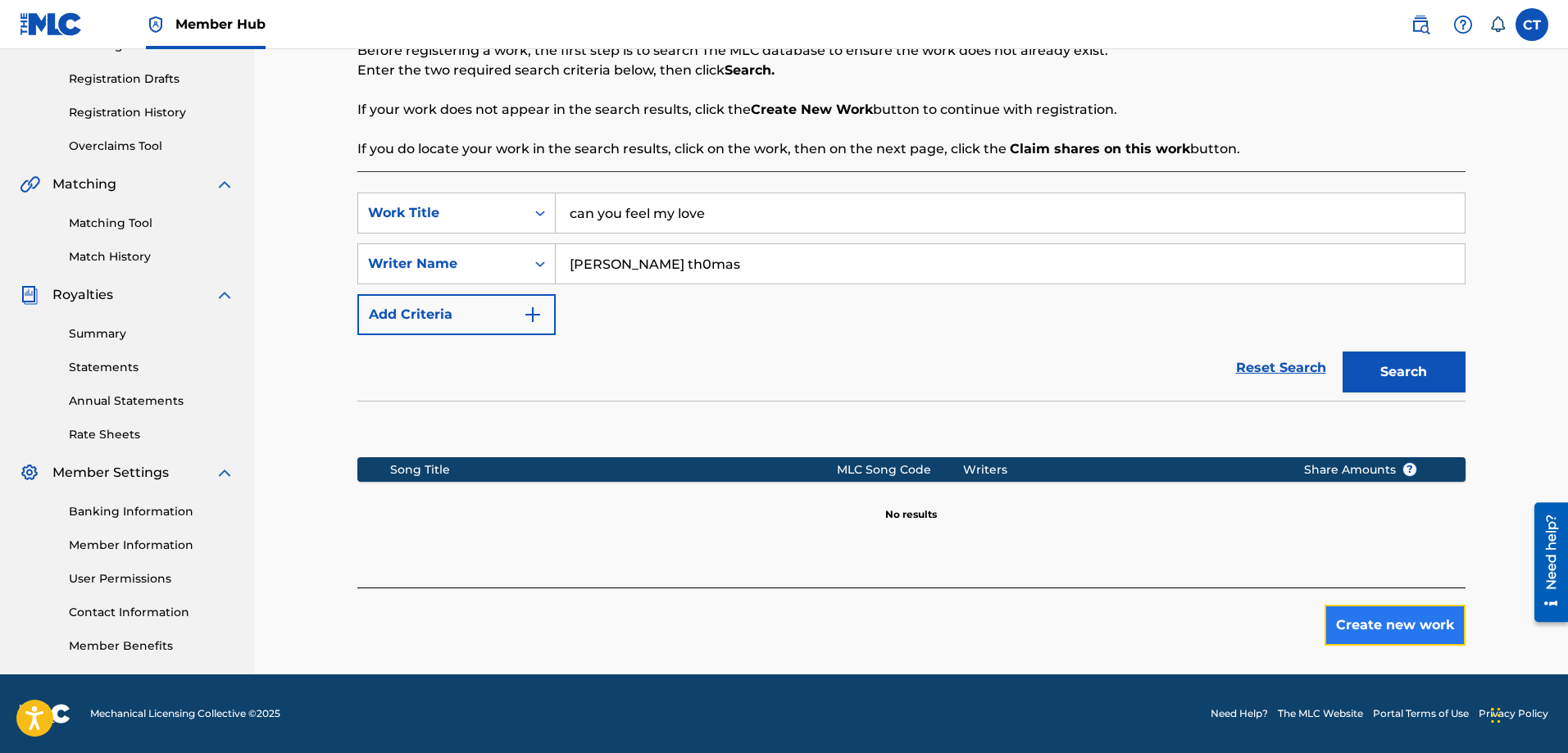
click at [1408, 618] on button "Create new work" at bounding box center [1395, 626] width 141 height 41
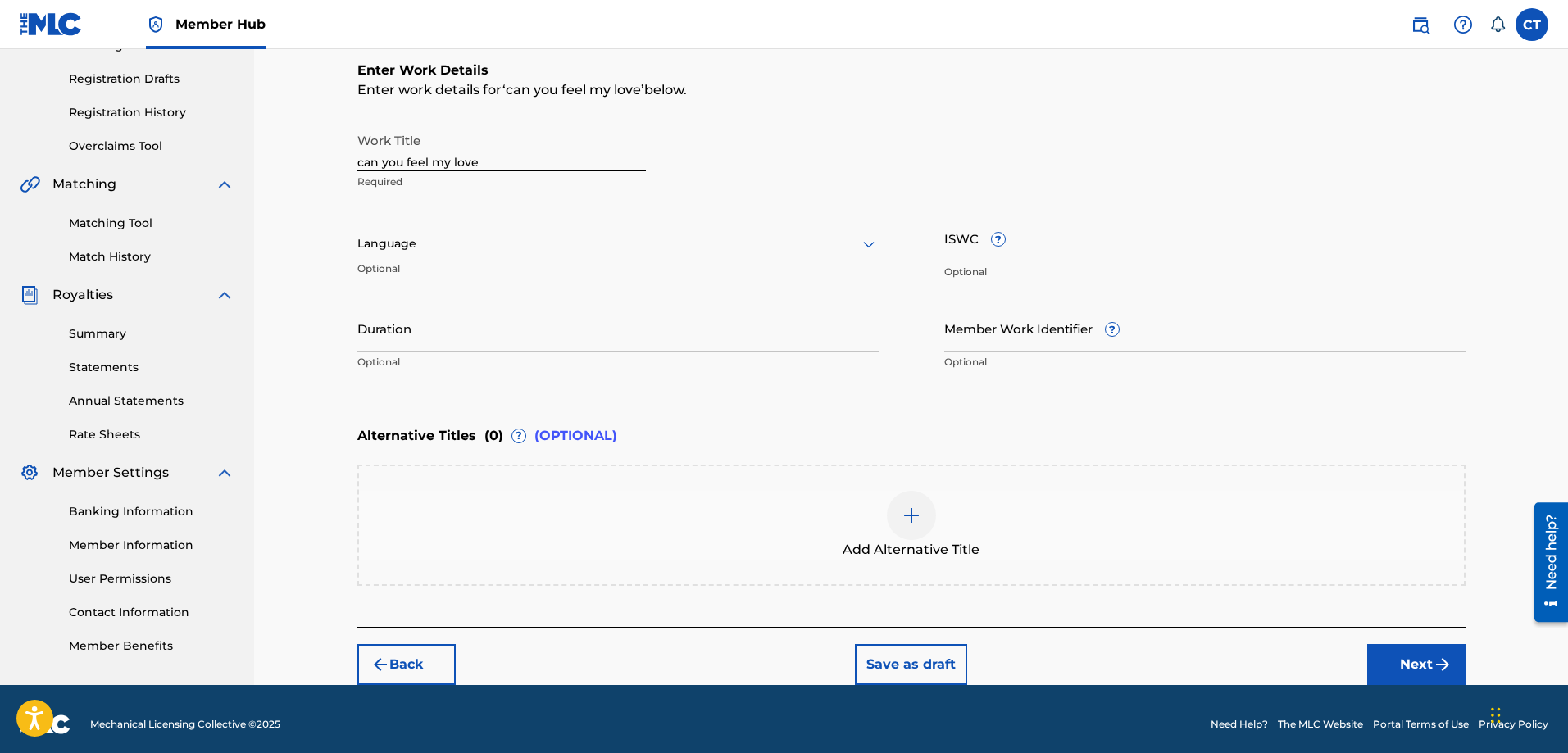
click at [490, 167] on input "can you feel my love" at bounding box center [502, 148] width 288 height 47
type input "c"
type input "Can You Feel My Love"
click at [984, 251] on input "ISWC ?" at bounding box center [1205, 238] width 522 height 47
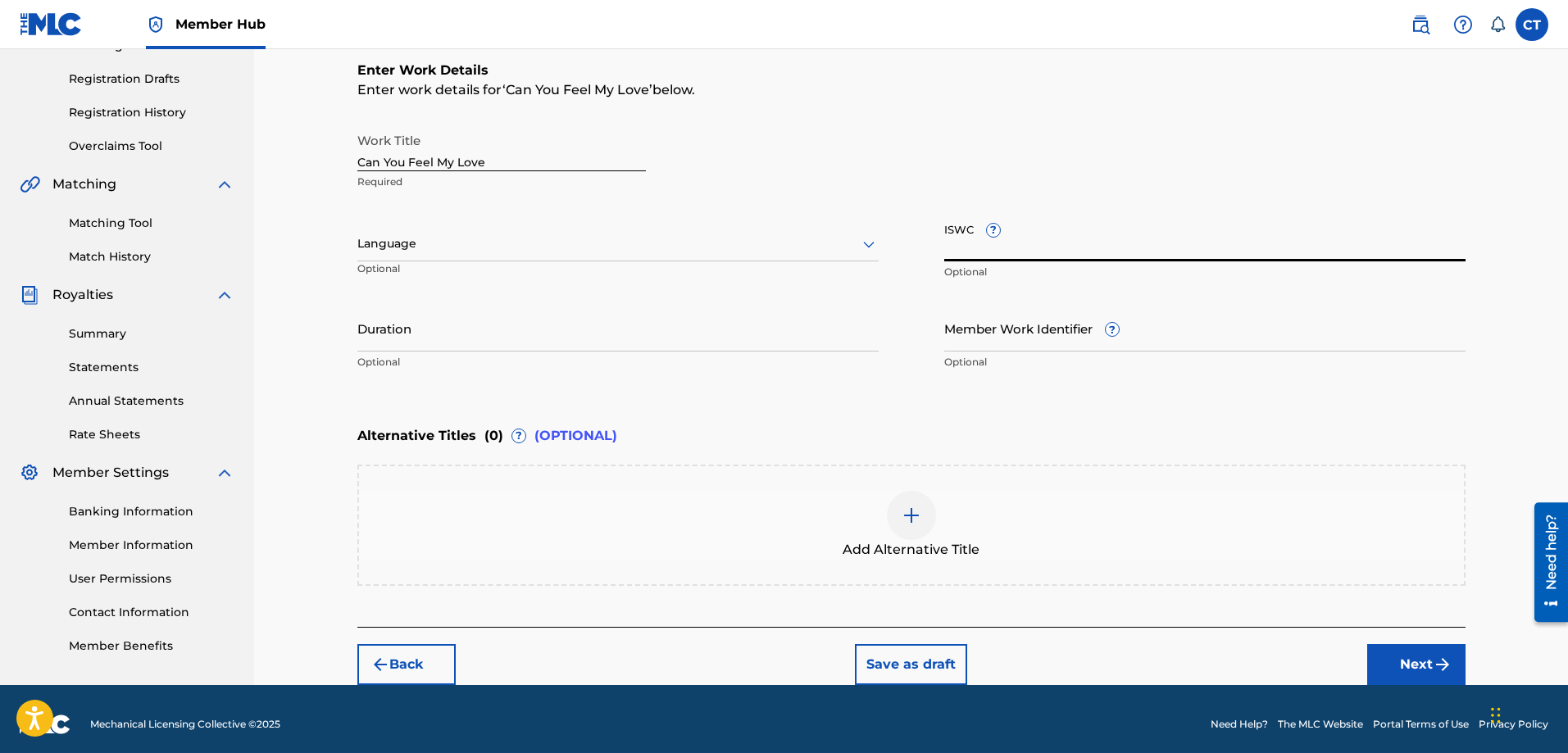
type input "t"
type input "T3350488976"
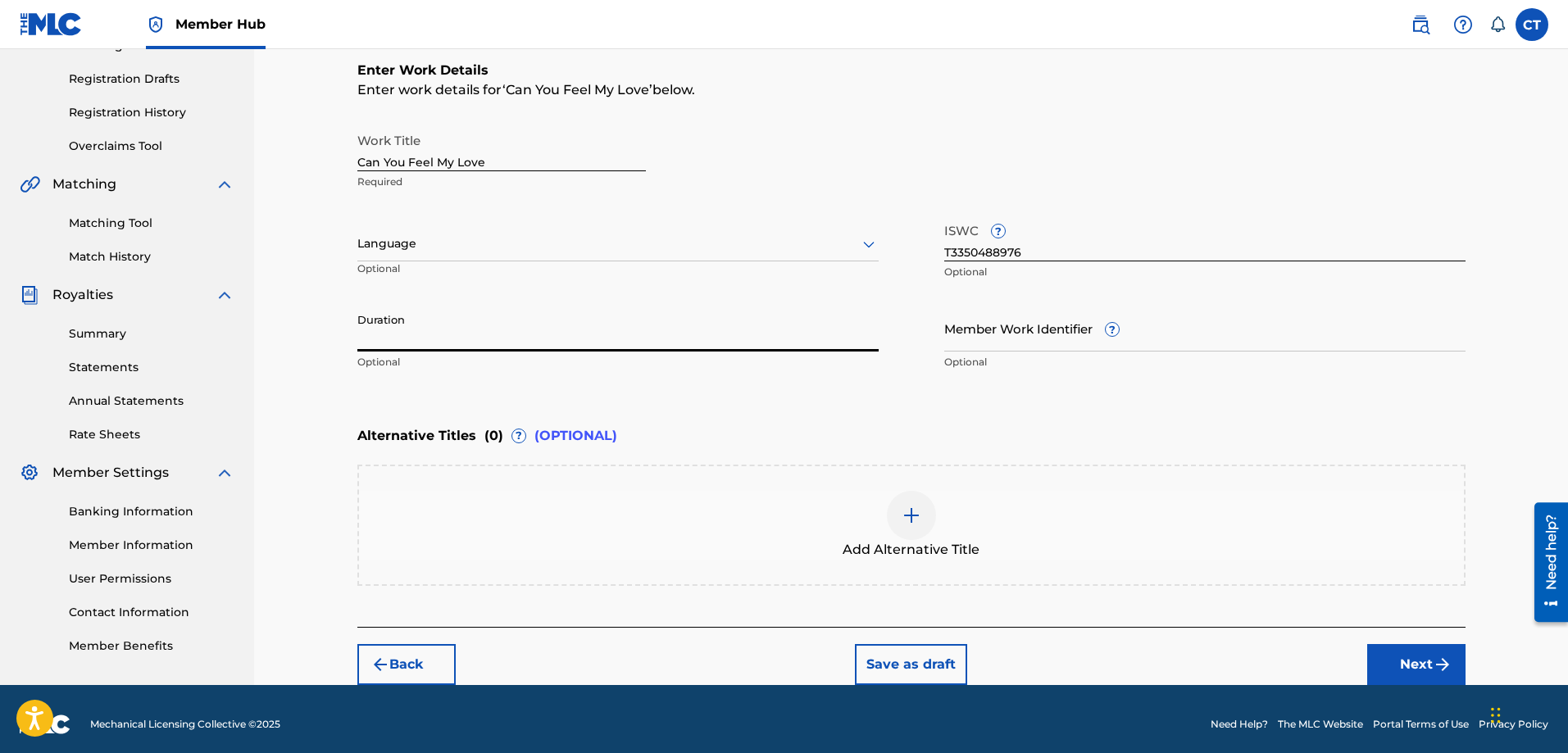
click at [390, 342] on input "Duration" at bounding box center [619, 328] width 522 height 47
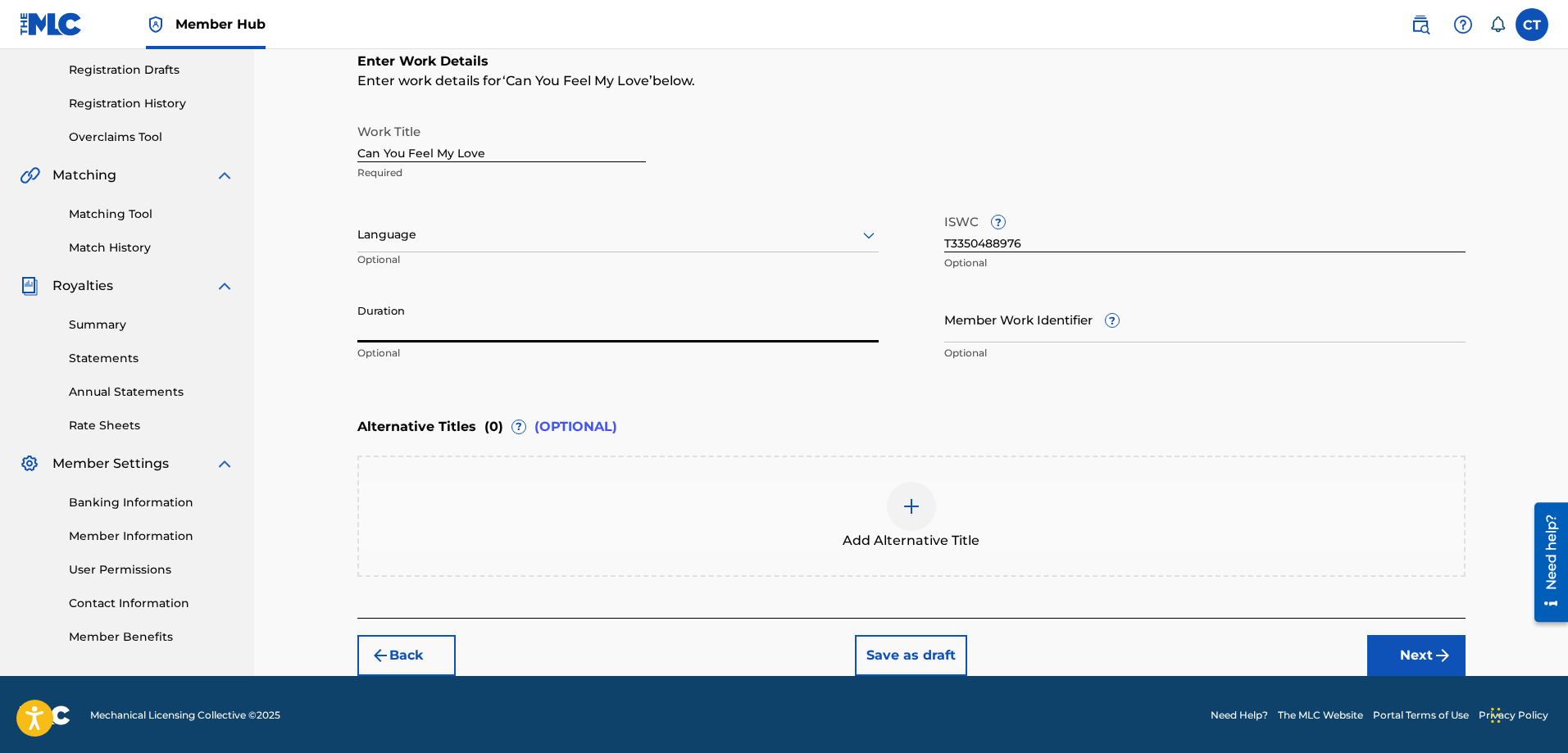
scroll to position [274, 0]
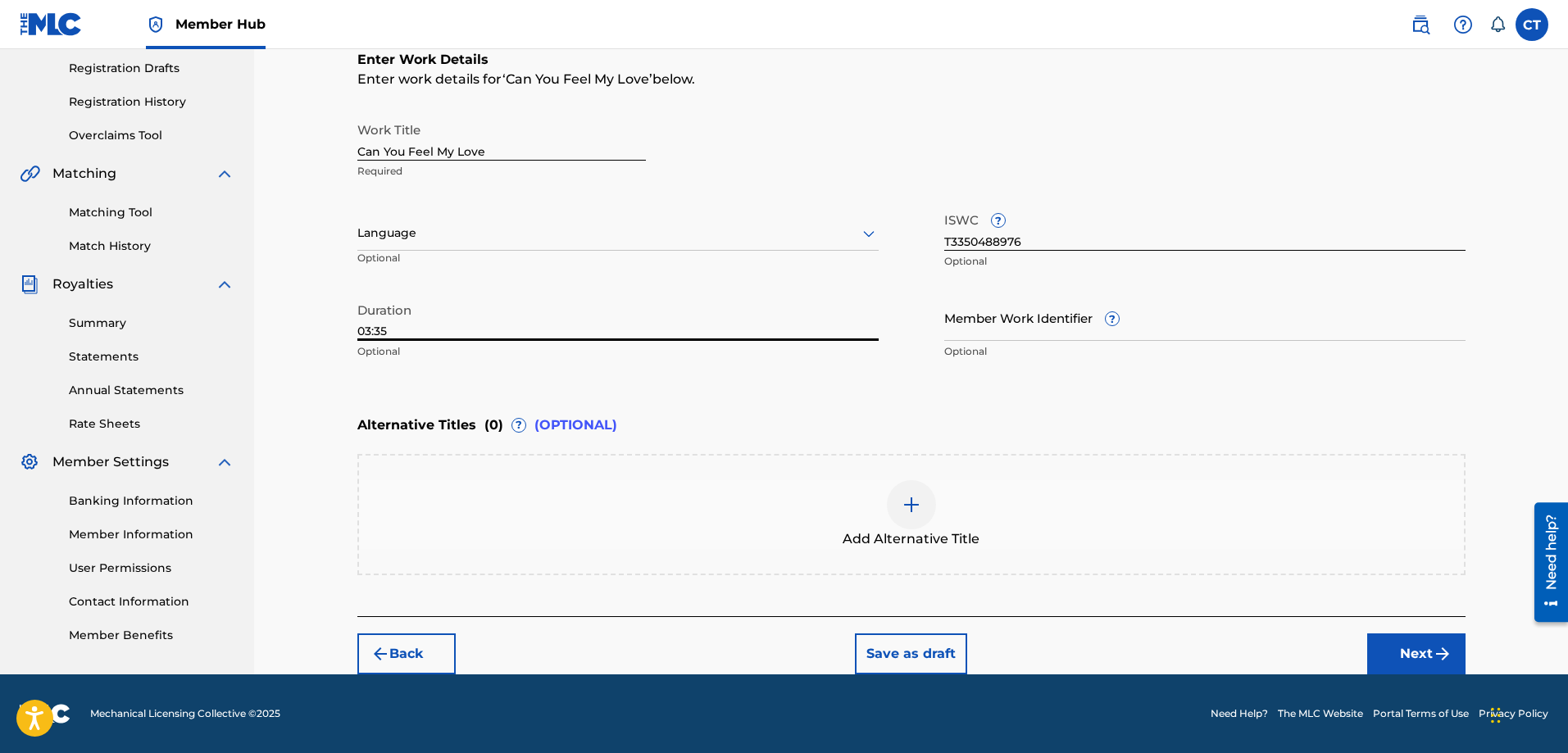
type input "03:35"
click at [752, 399] on div "Enter Work Details Enter work details for ‘ Can You Feel My Love ’ below. Work …" at bounding box center [912, 209] width 1108 height 397
click at [1415, 642] on button "Next" at bounding box center [1417, 654] width 98 height 41
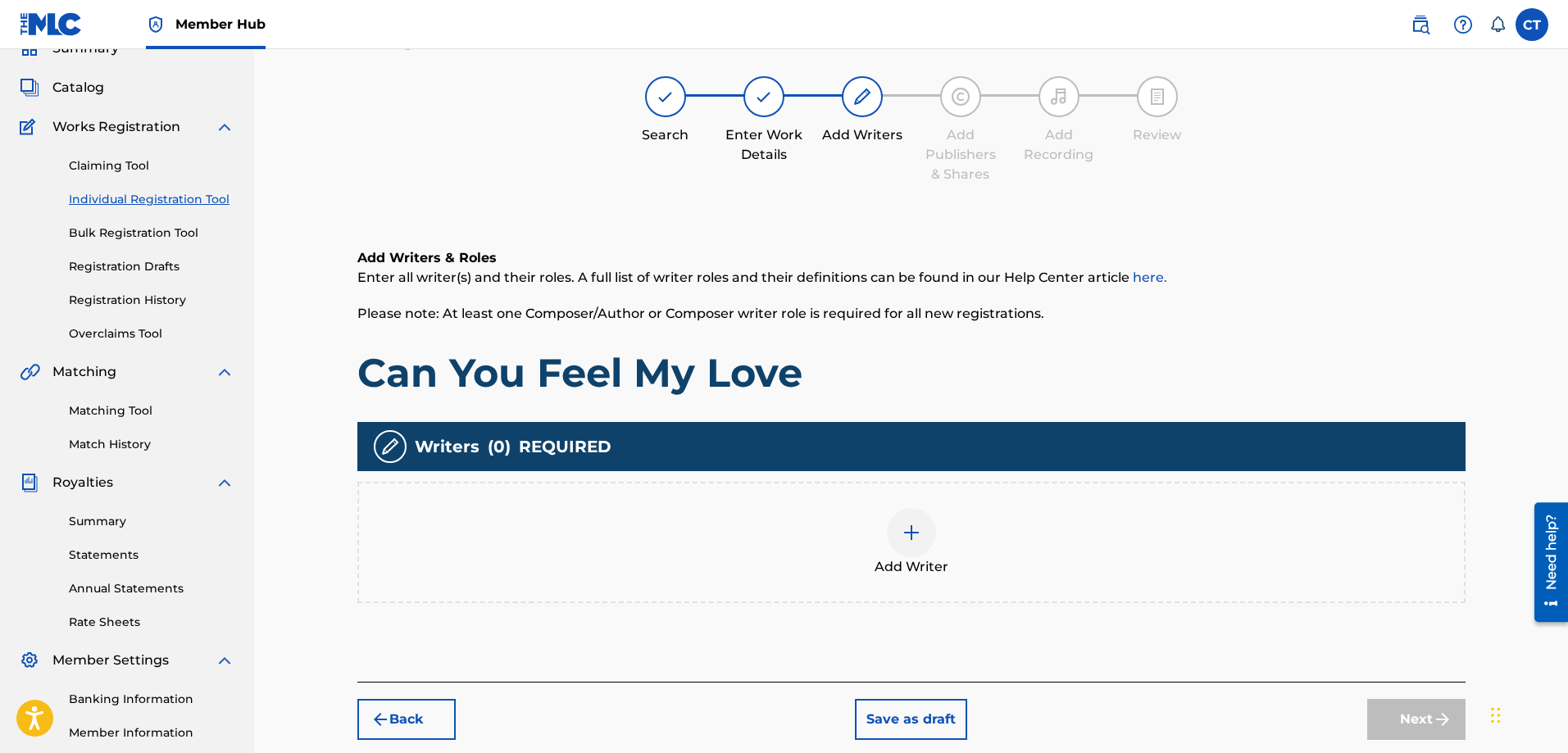
scroll to position [74, 0]
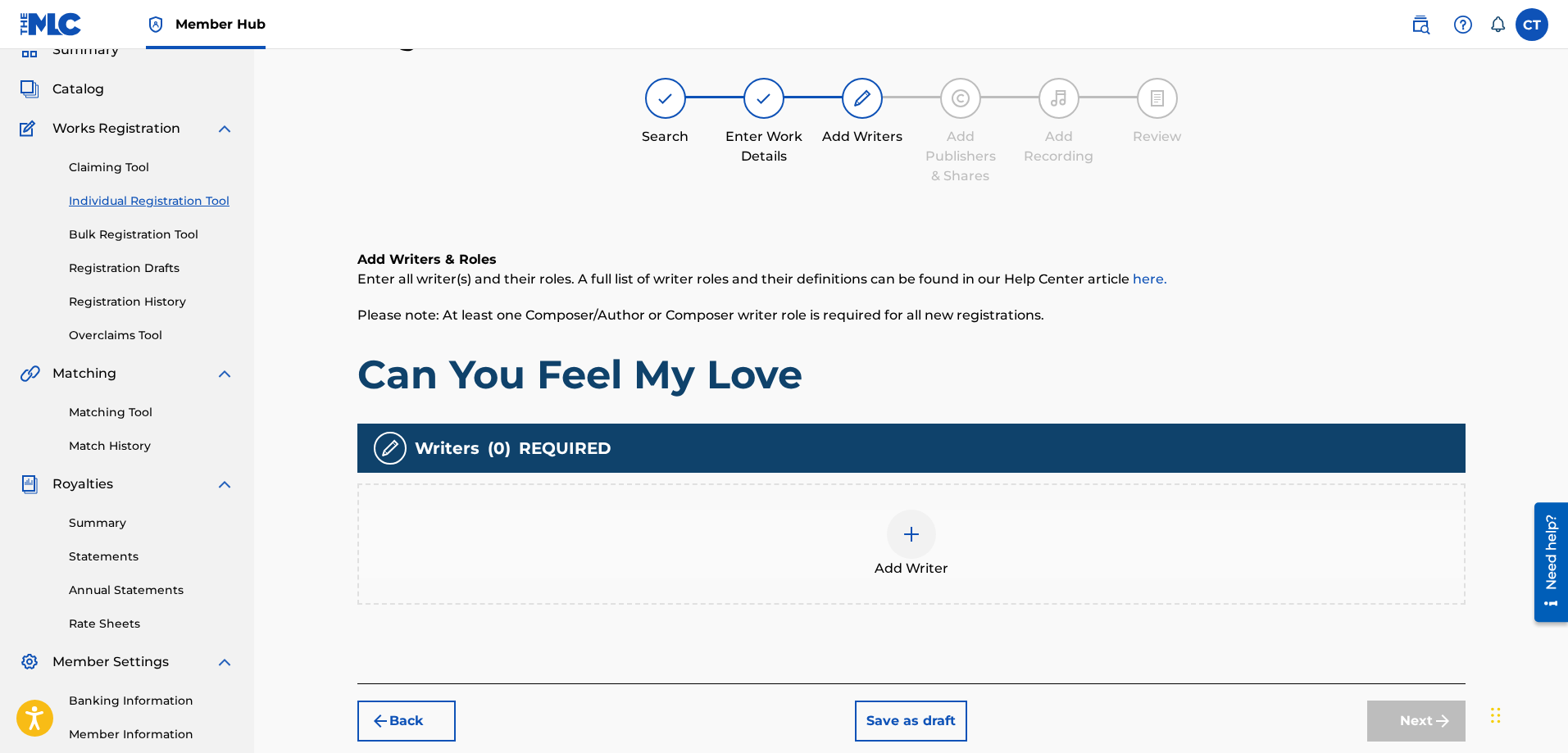
click at [907, 538] on img at bounding box center [912, 534] width 20 height 20
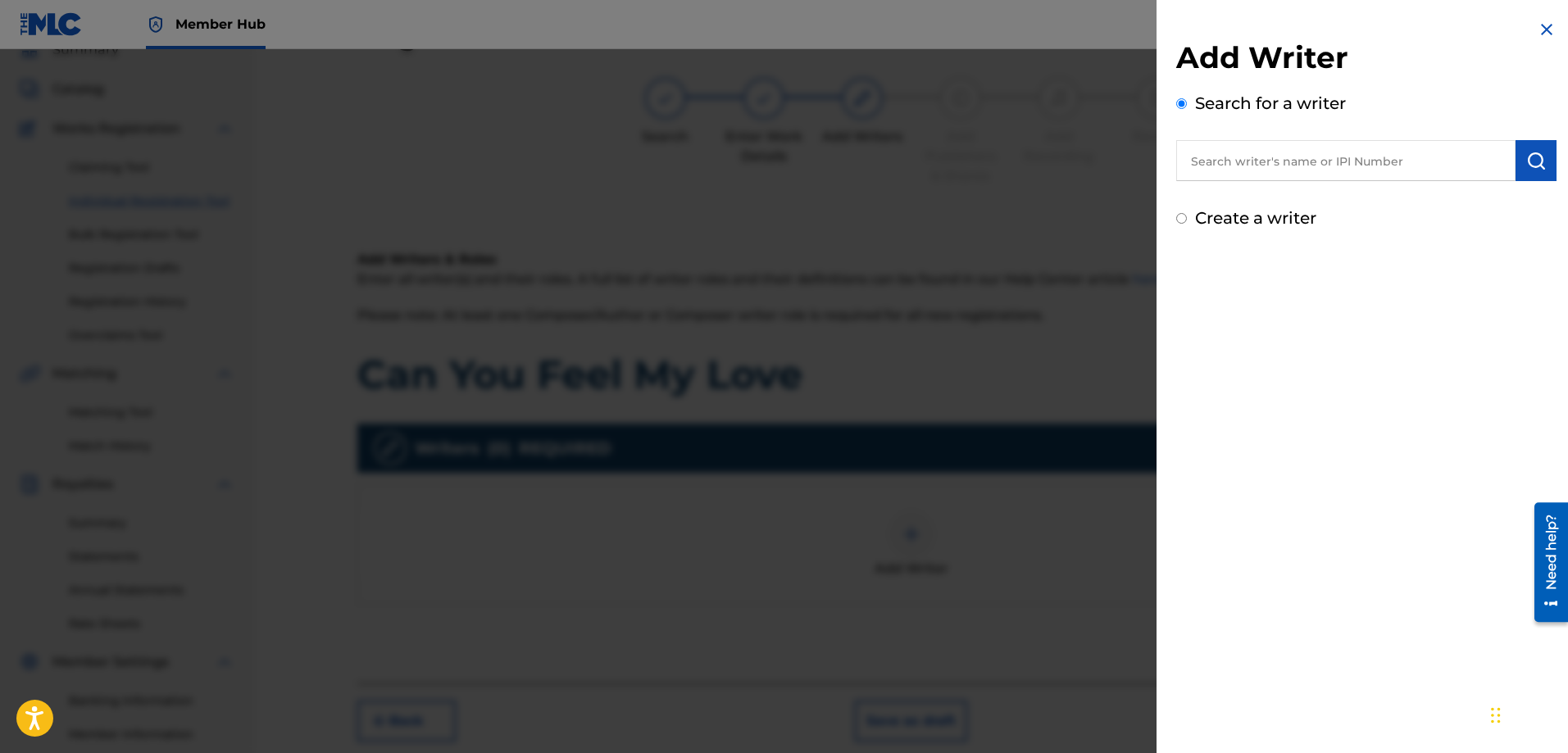
click at [1211, 160] on input "text" at bounding box center [1346, 161] width 339 height 41
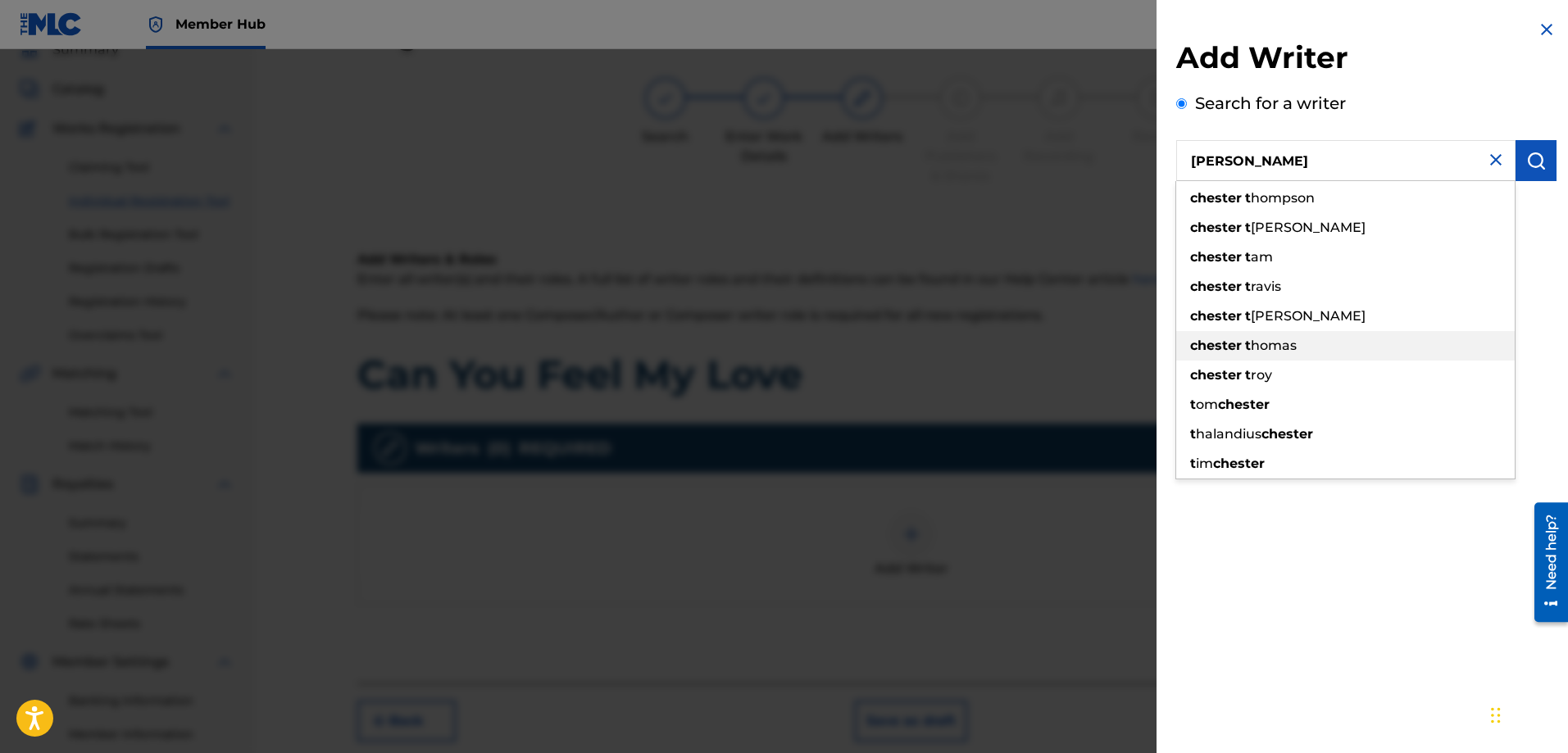
click at [1258, 346] on span "homas" at bounding box center [1274, 345] width 46 height 16
type input "[PERSON_NAME]"
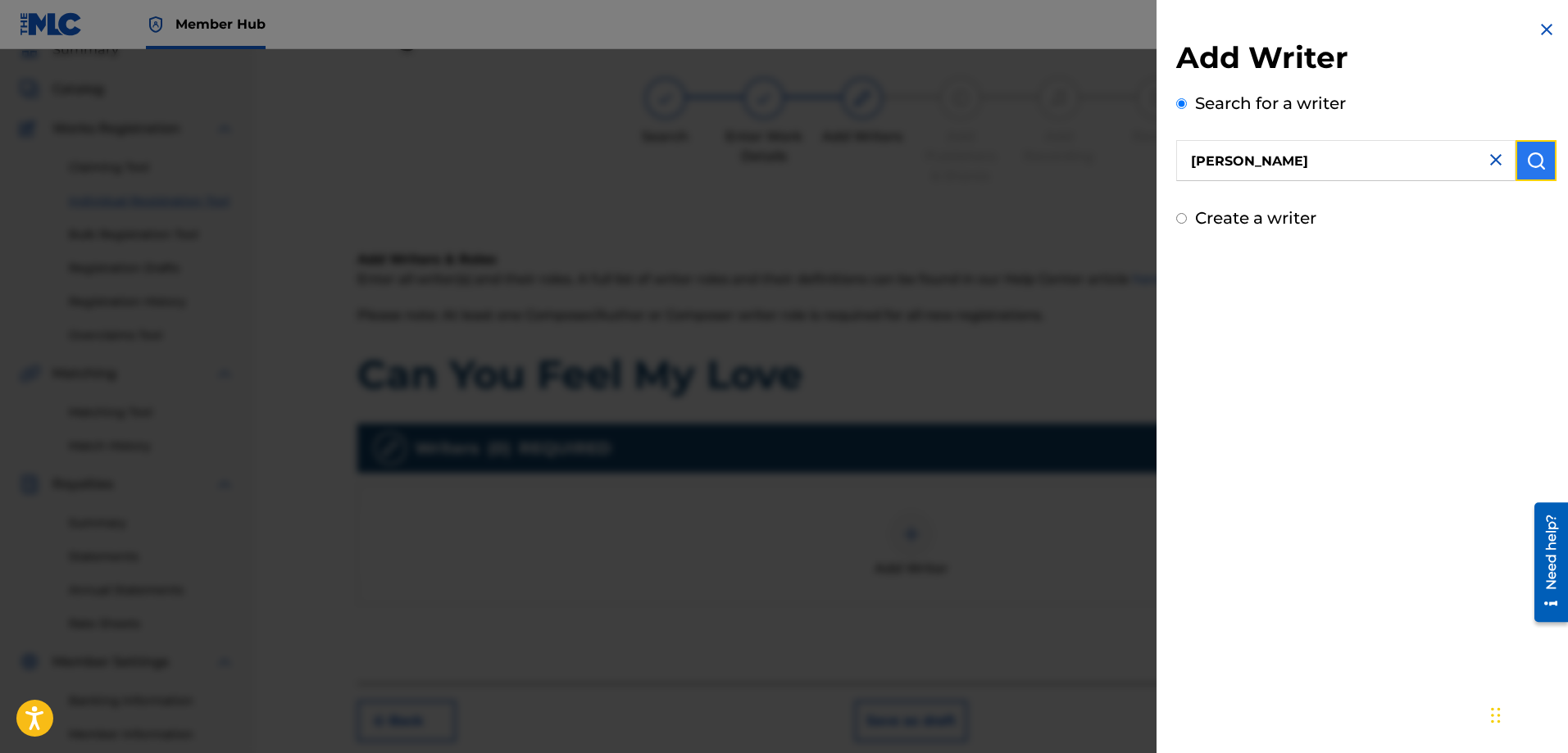
click at [1531, 163] on img "submit" at bounding box center [1537, 161] width 20 height 20
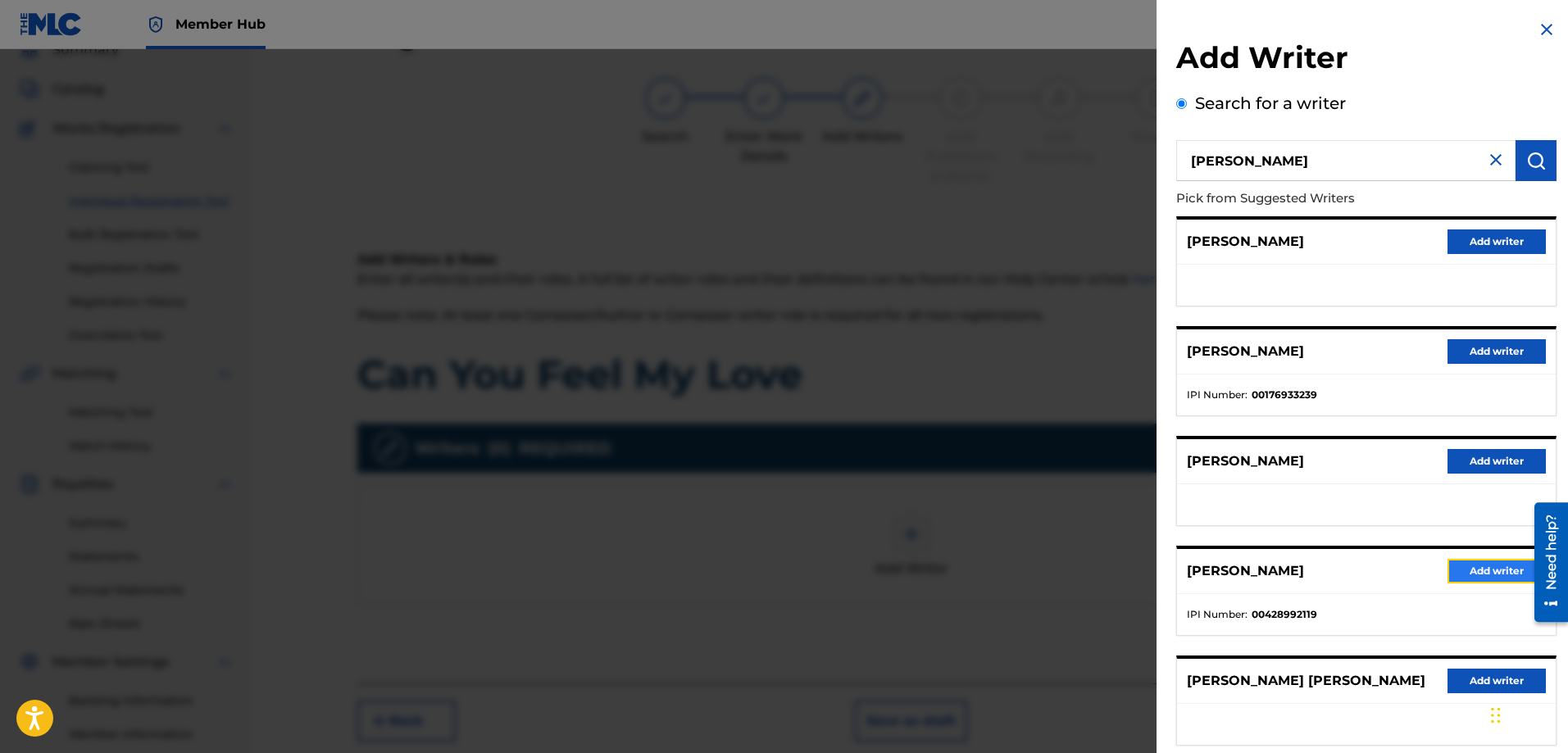
click at [1468, 569] on button "Add writer" at bounding box center [1497, 571] width 98 height 25
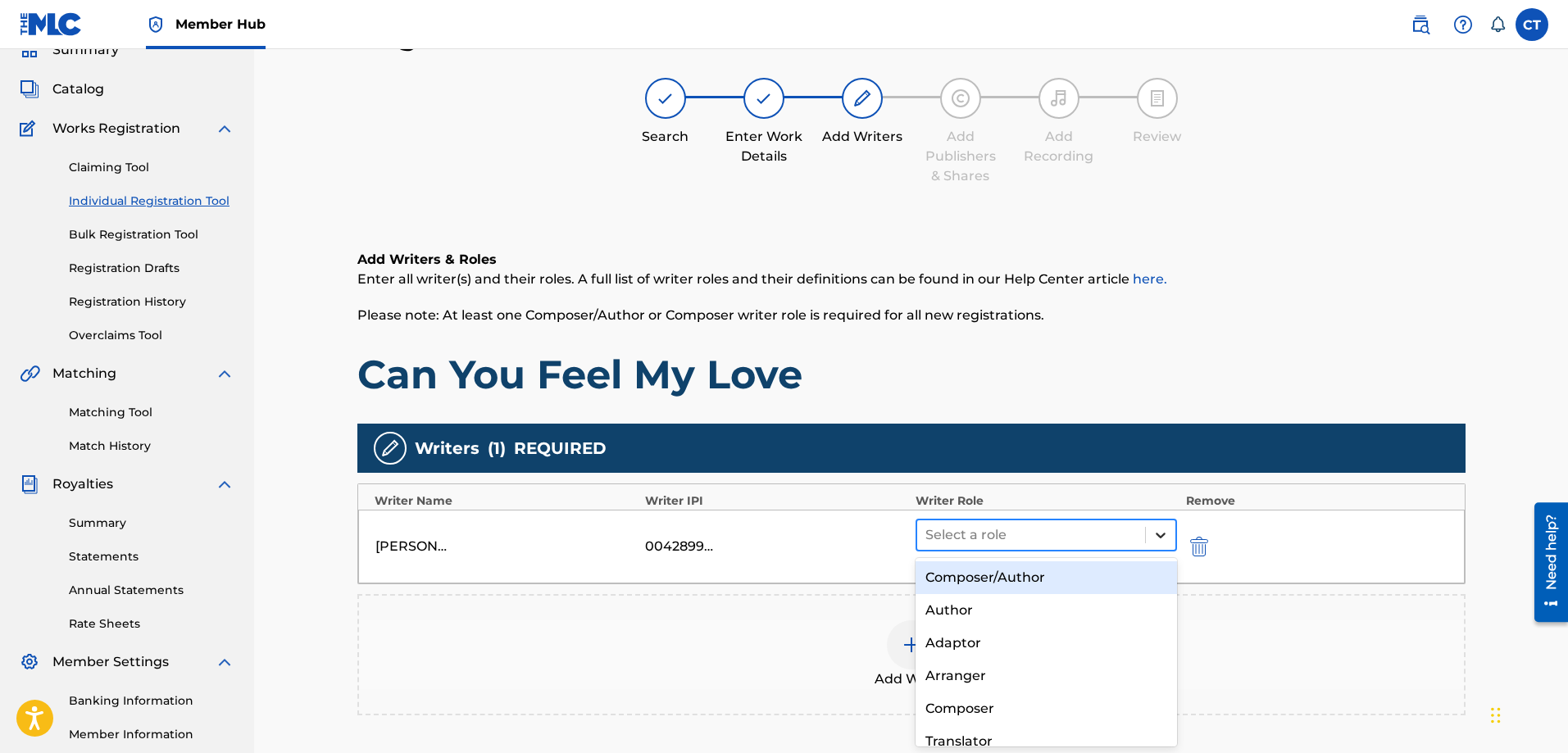
click at [1157, 532] on icon at bounding box center [1161, 535] width 10 height 6
click at [1117, 577] on div "Composer/Author" at bounding box center [1047, 577] width 263 height 32
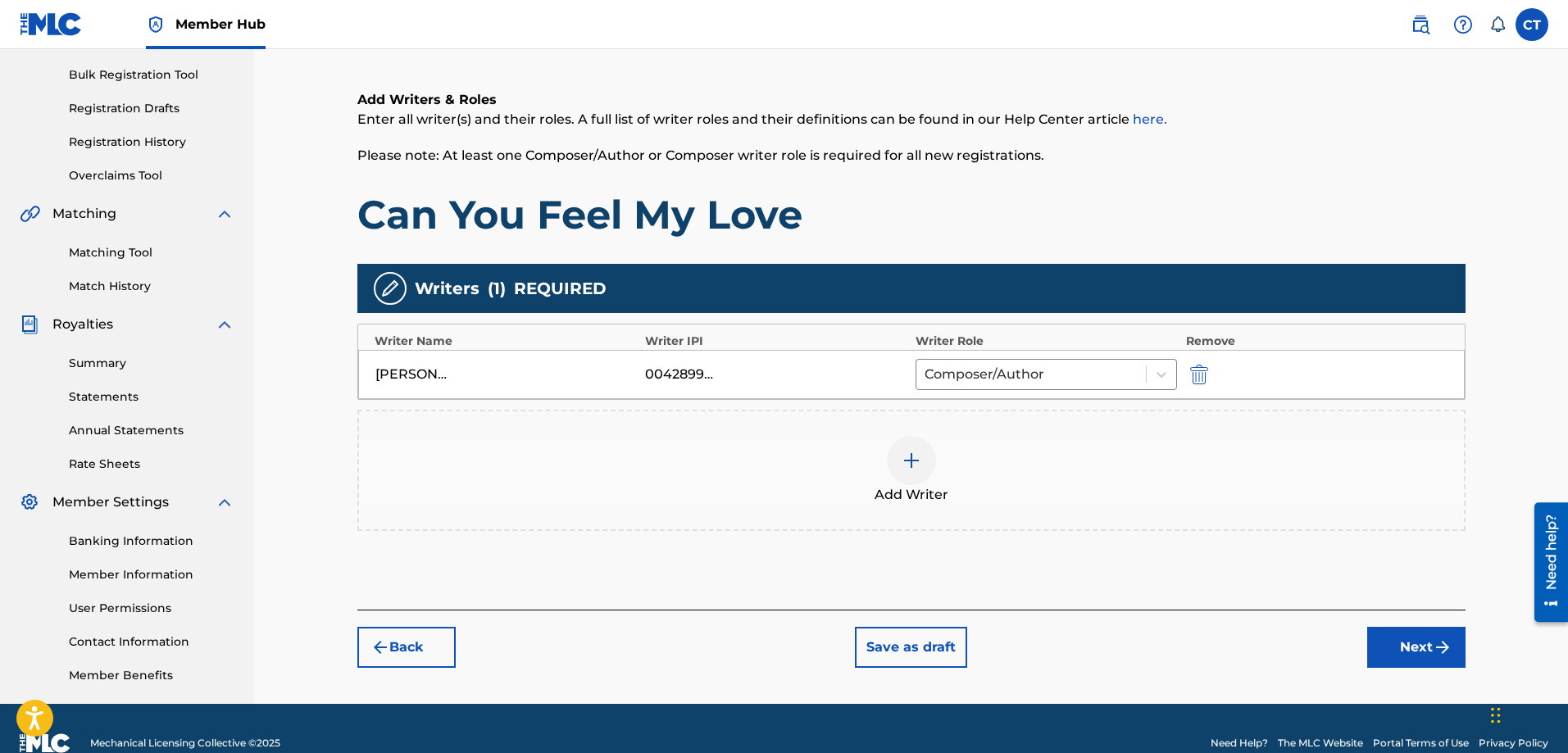
scroll to position [263, 0]
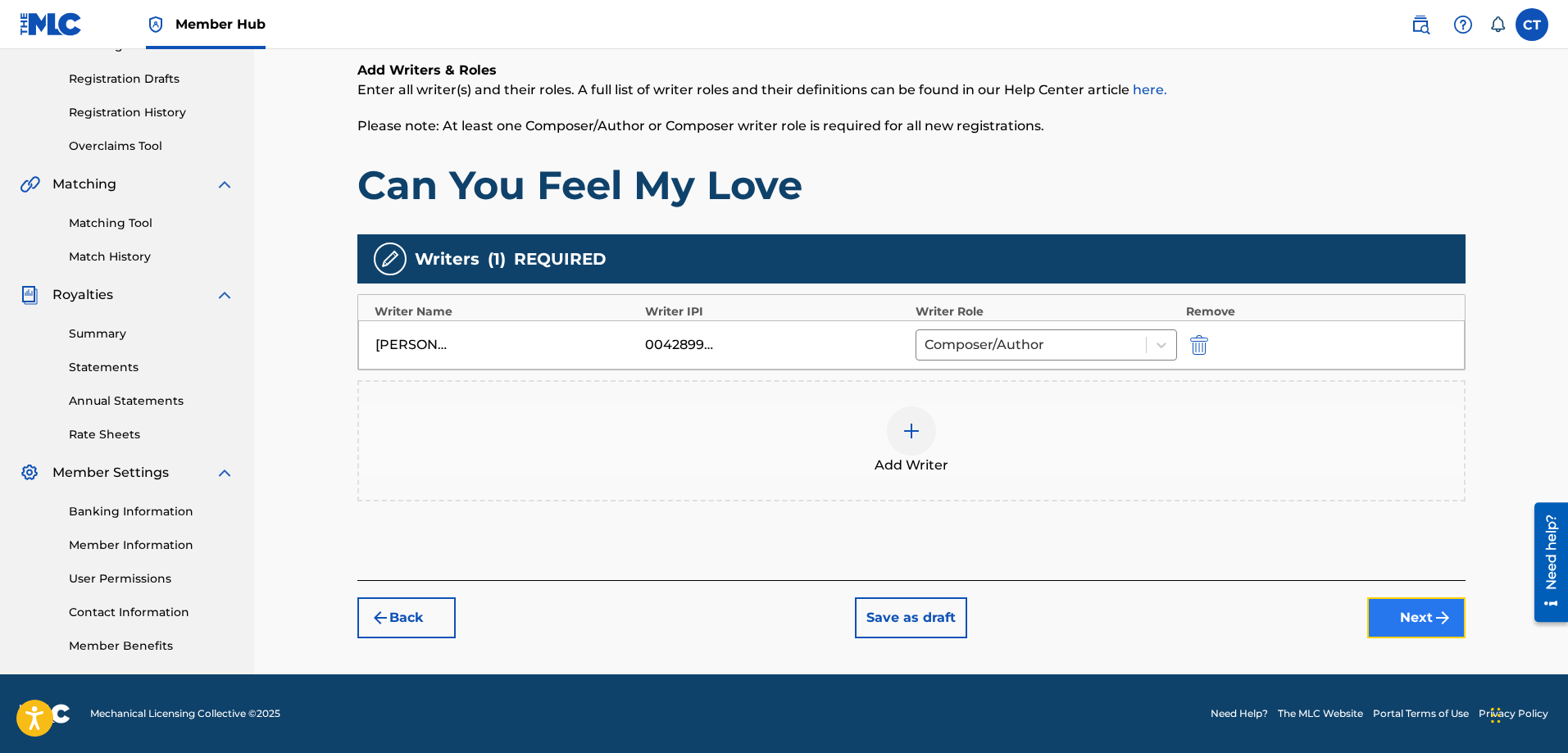
click at [1413, 613] on button "Next" at bounding box center [1417, 619] width 98 height 41
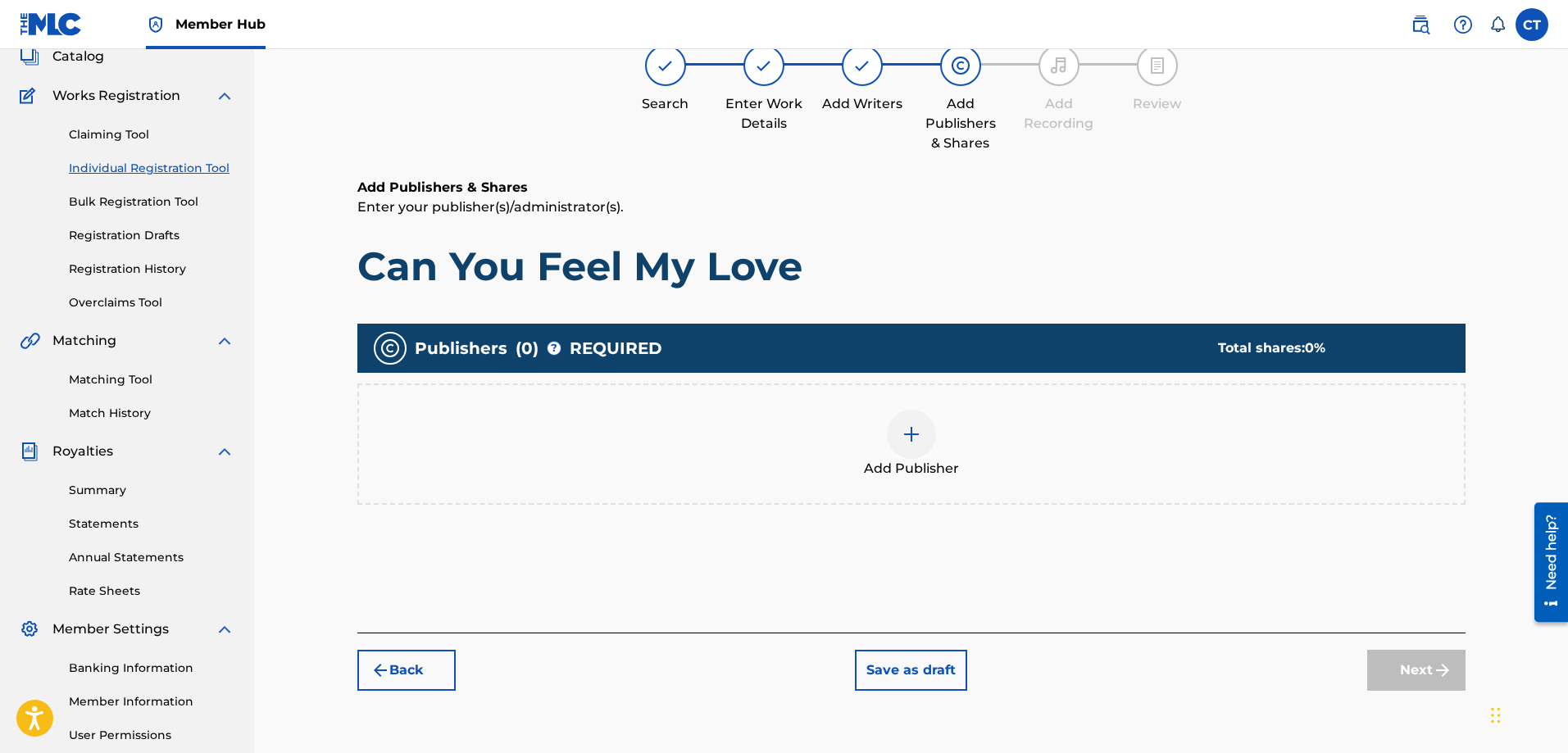
scroll to position [74, 0]
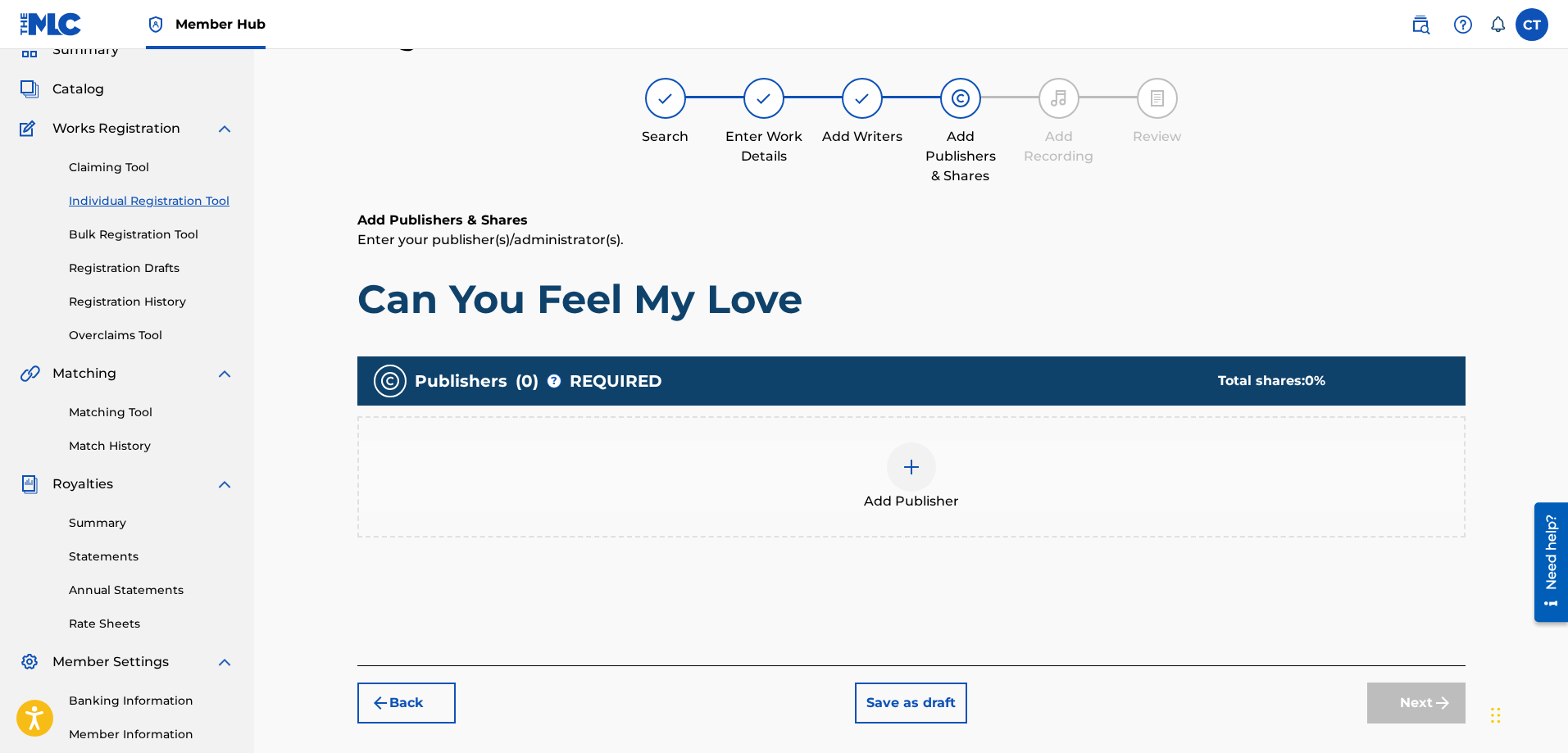
click at [911, 473] on img at bounding box center [912, 468] width 20 height 20
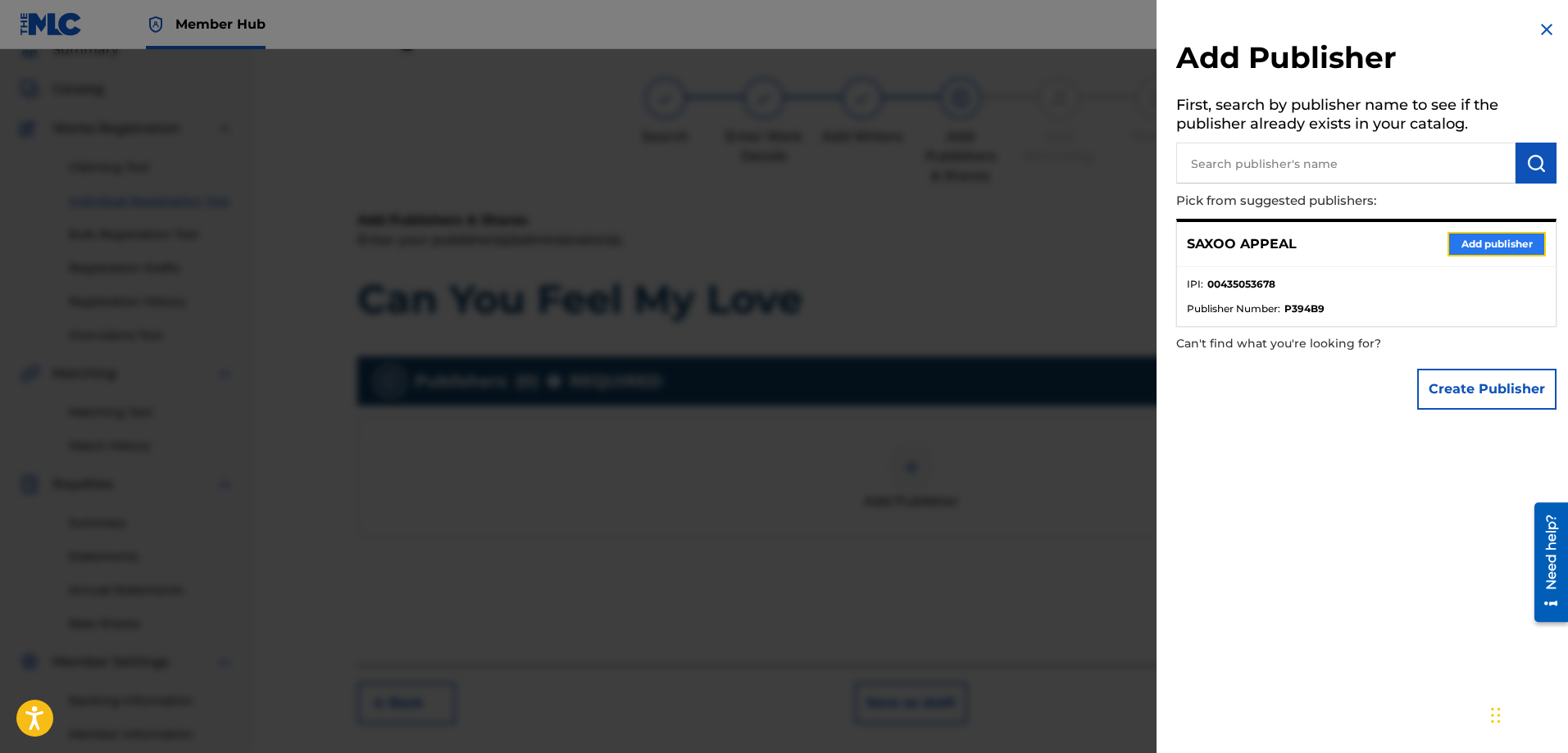
click at [1487, 244] on button "Add publisher" at bounding box center [1497, 244] width 98 height 25
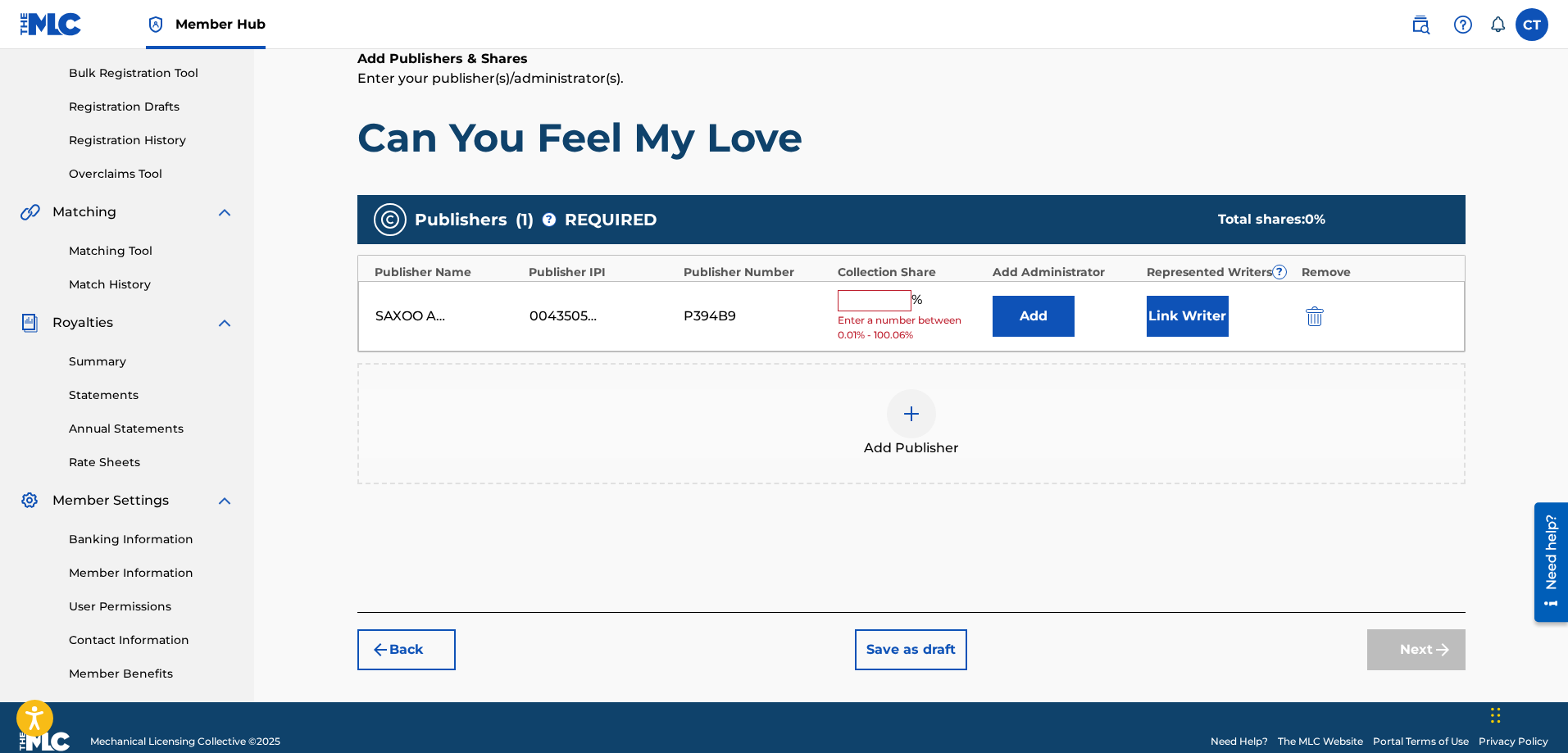
scroll to position [263, 0]
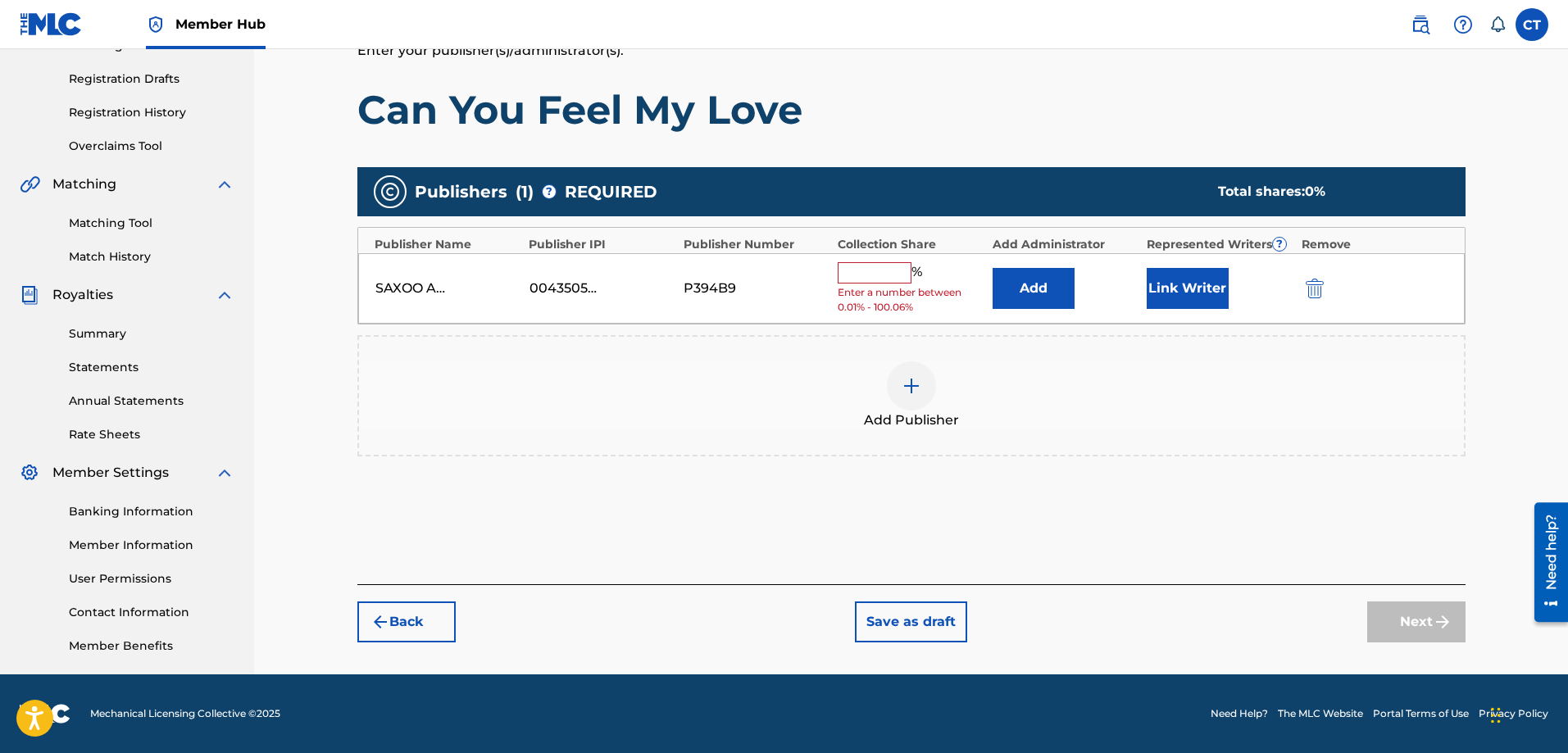
click at [891, 268] on input "text" at bounding box center [874, 274] width 74 height 22
type input "100"
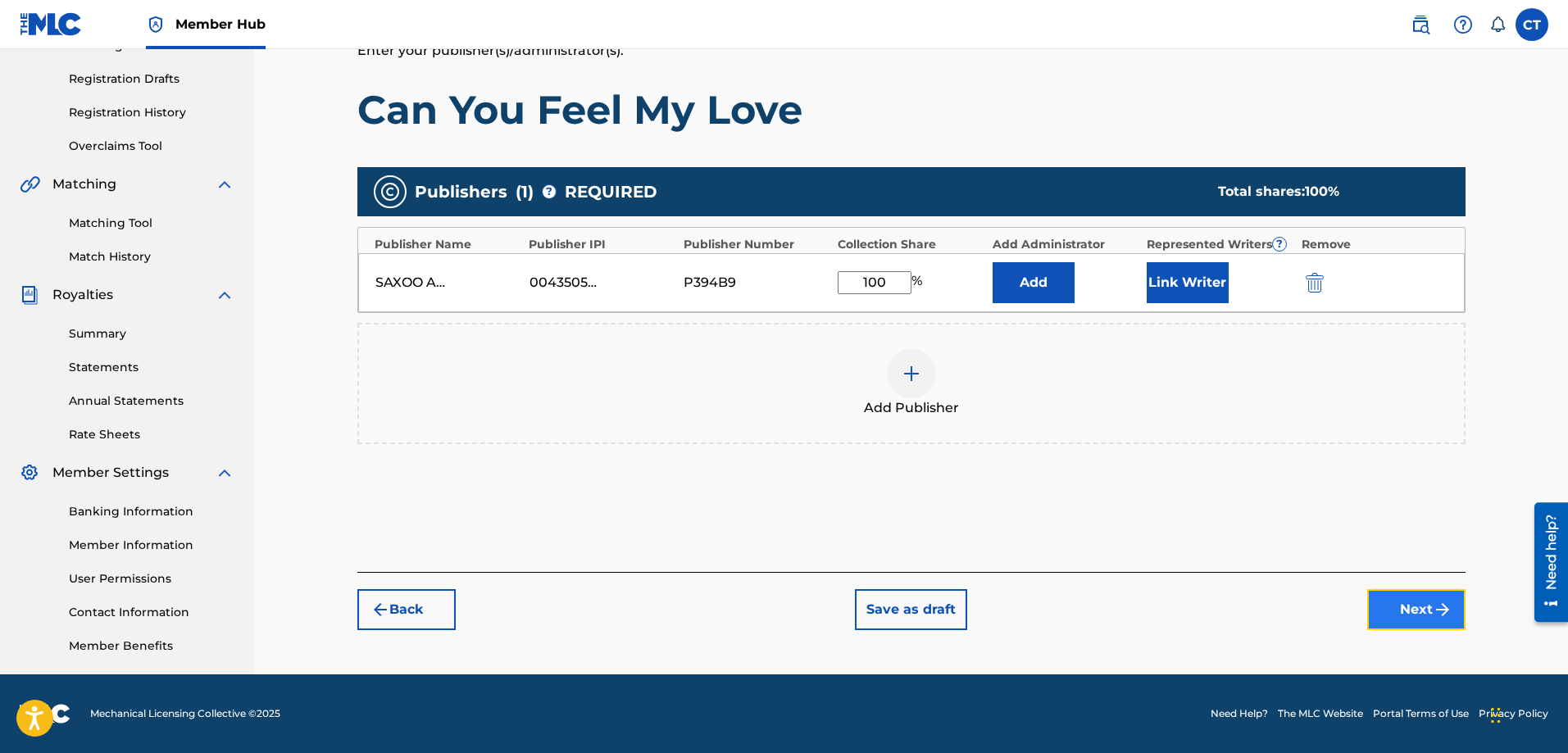
click at [1396, 604] on button "Next" at bounding box center [1417, 610] width 98 height 41
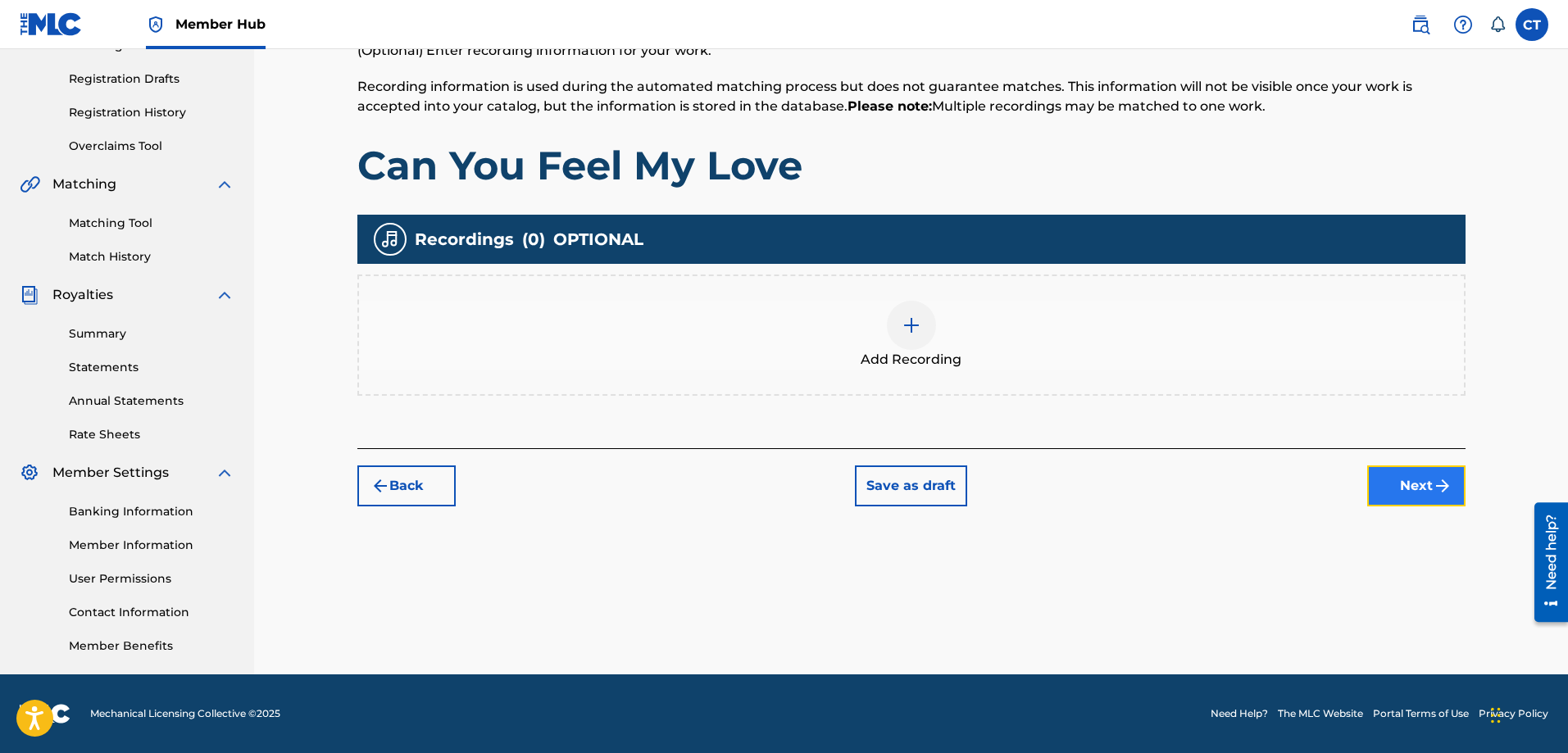
click at [1408, 485] on button "Next" at bounding box center [1417, 486] width 98 height 41
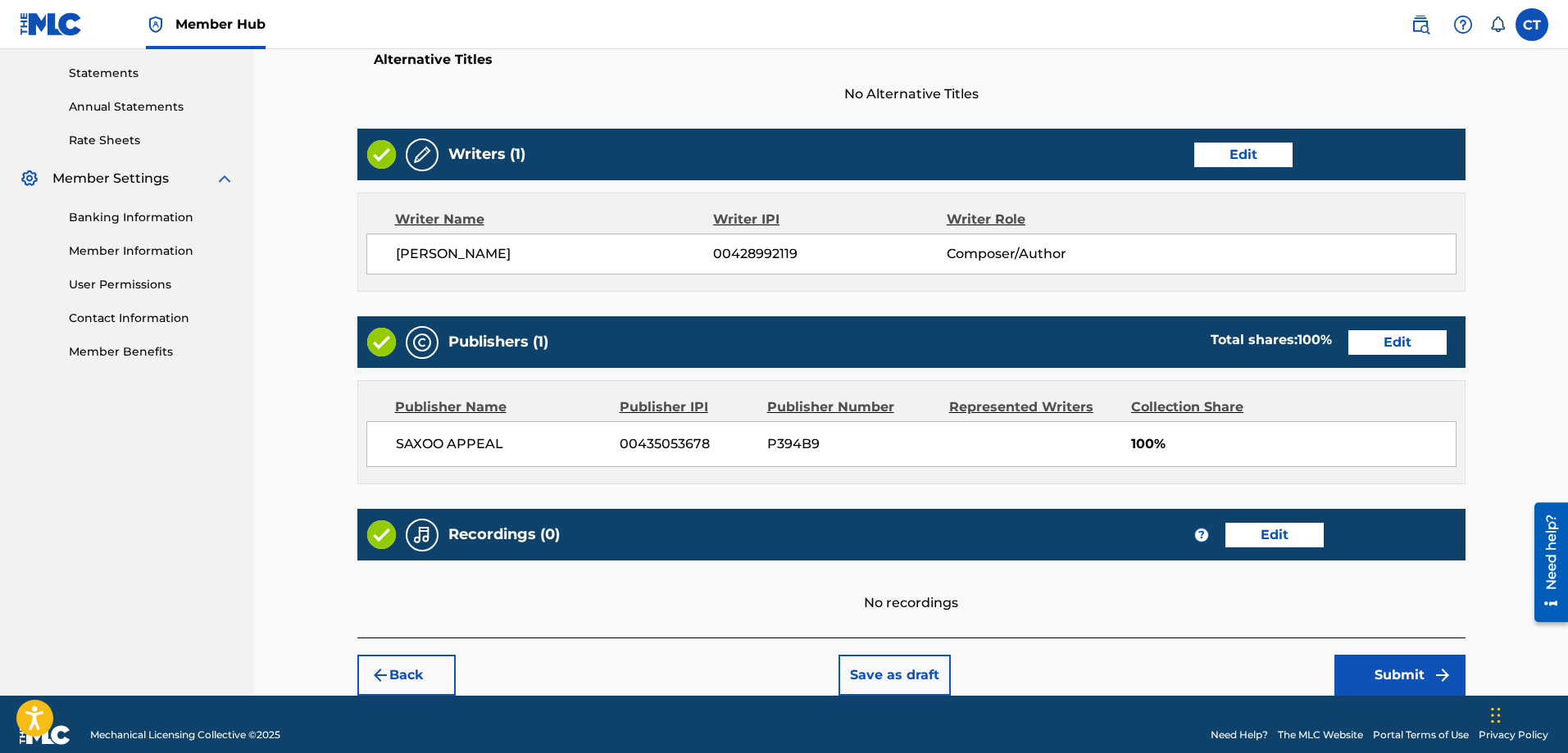
scroll to position [578, 0]
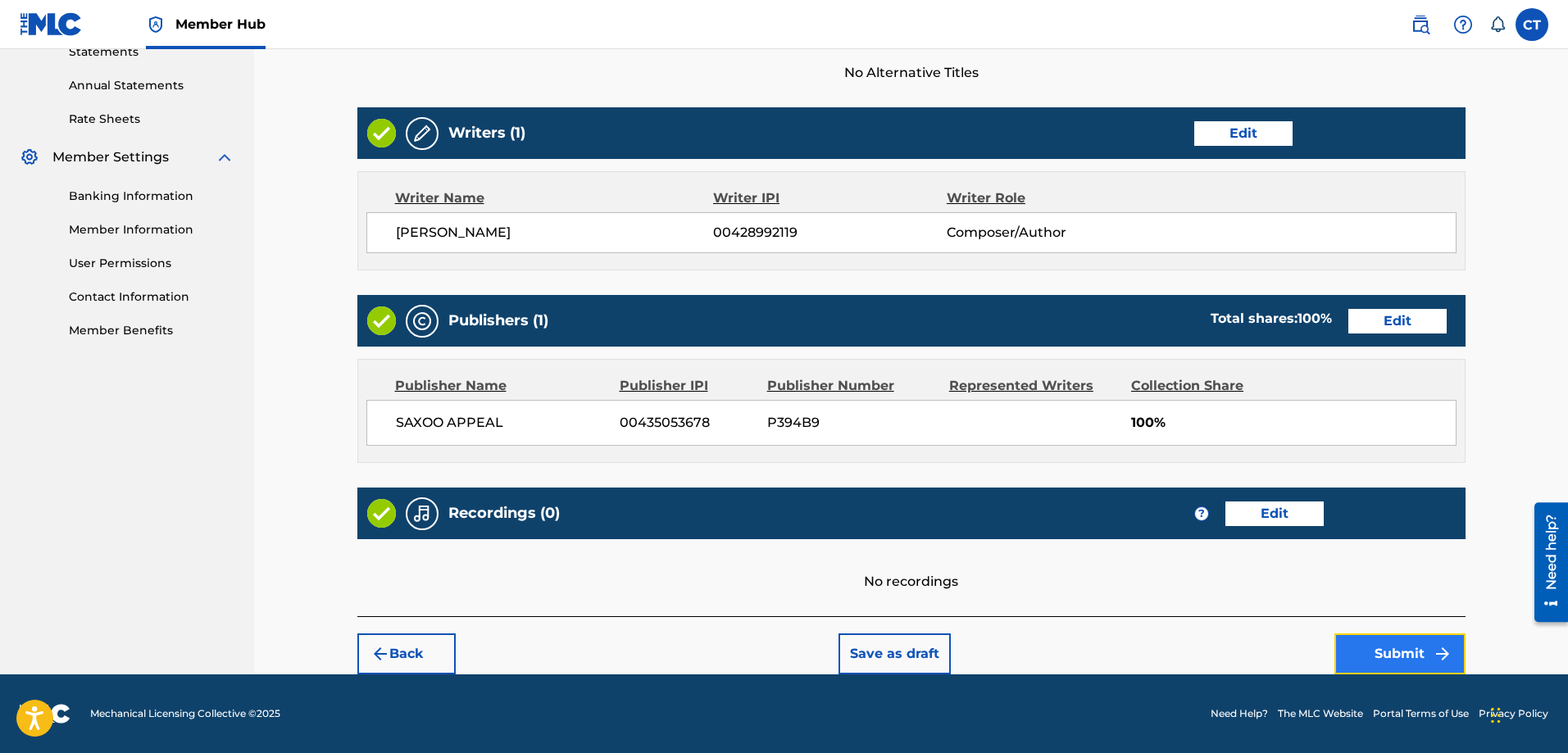
click at [1388, 642] on button "Submit" at bounding box center [1400, 654] width 131 height 41
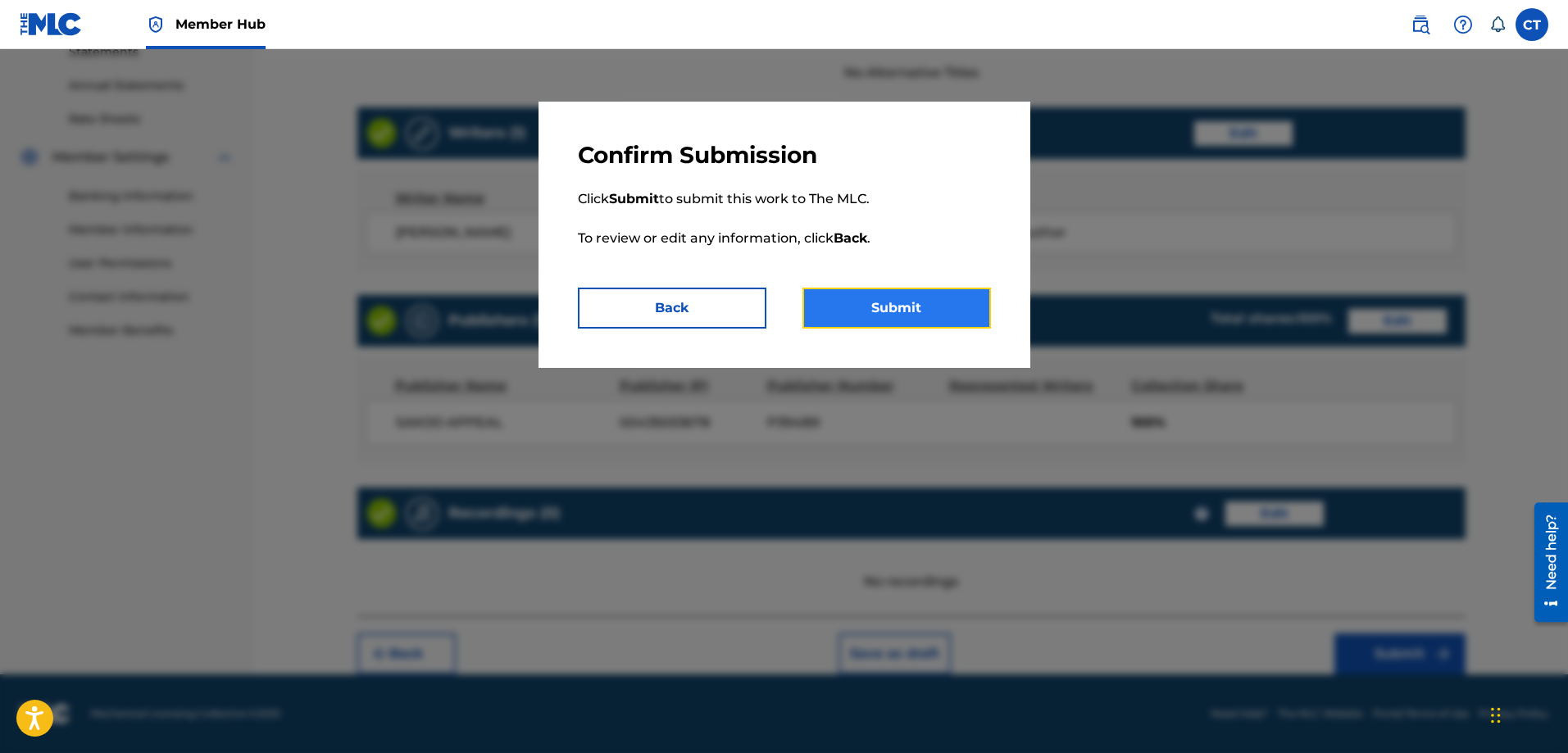
click at [930, 299] on button "Submit" at bounding box center [897, 308] width 188 height 41
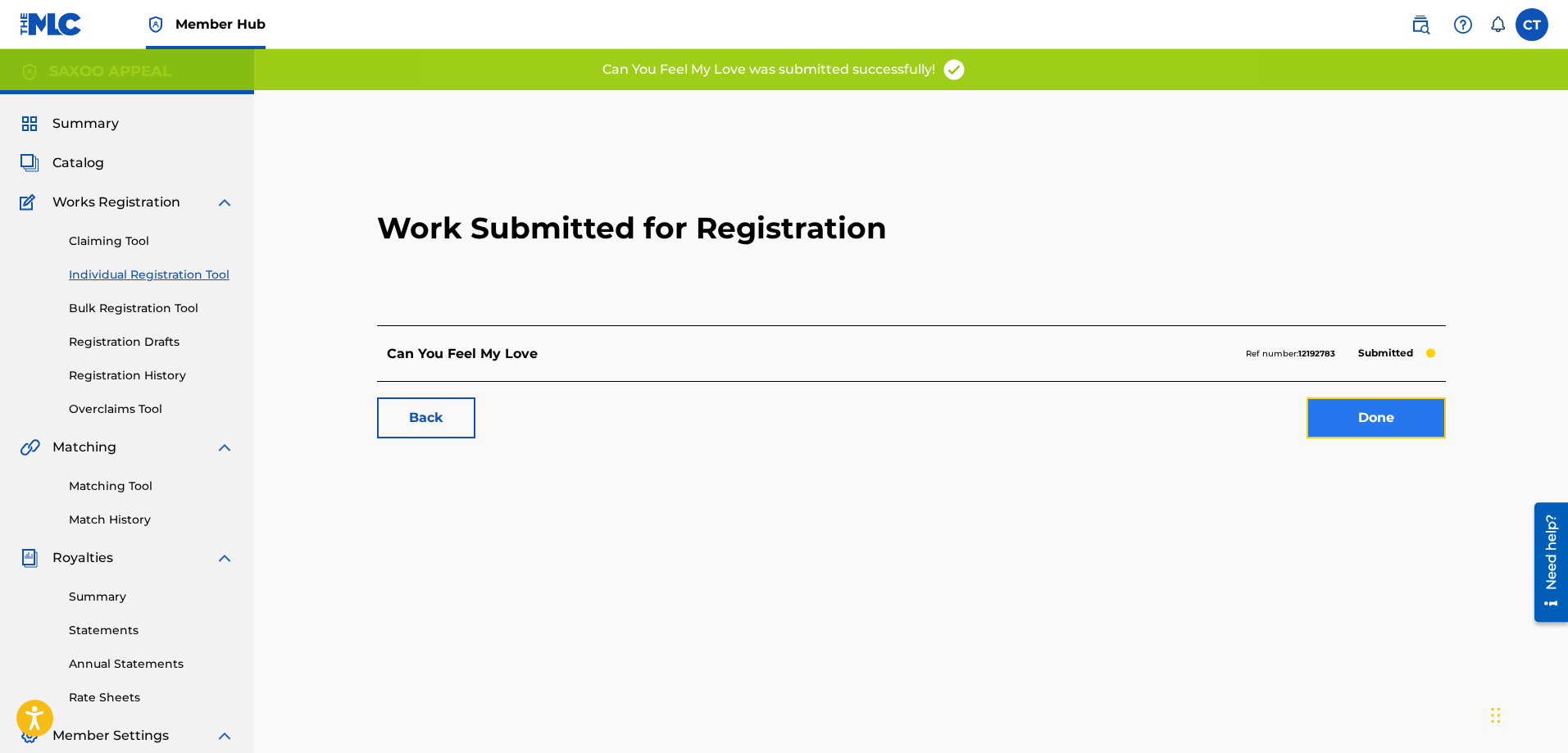
click at [1334, 409] on link "Done" at bounding box center [1377, 418] width 139 height 41
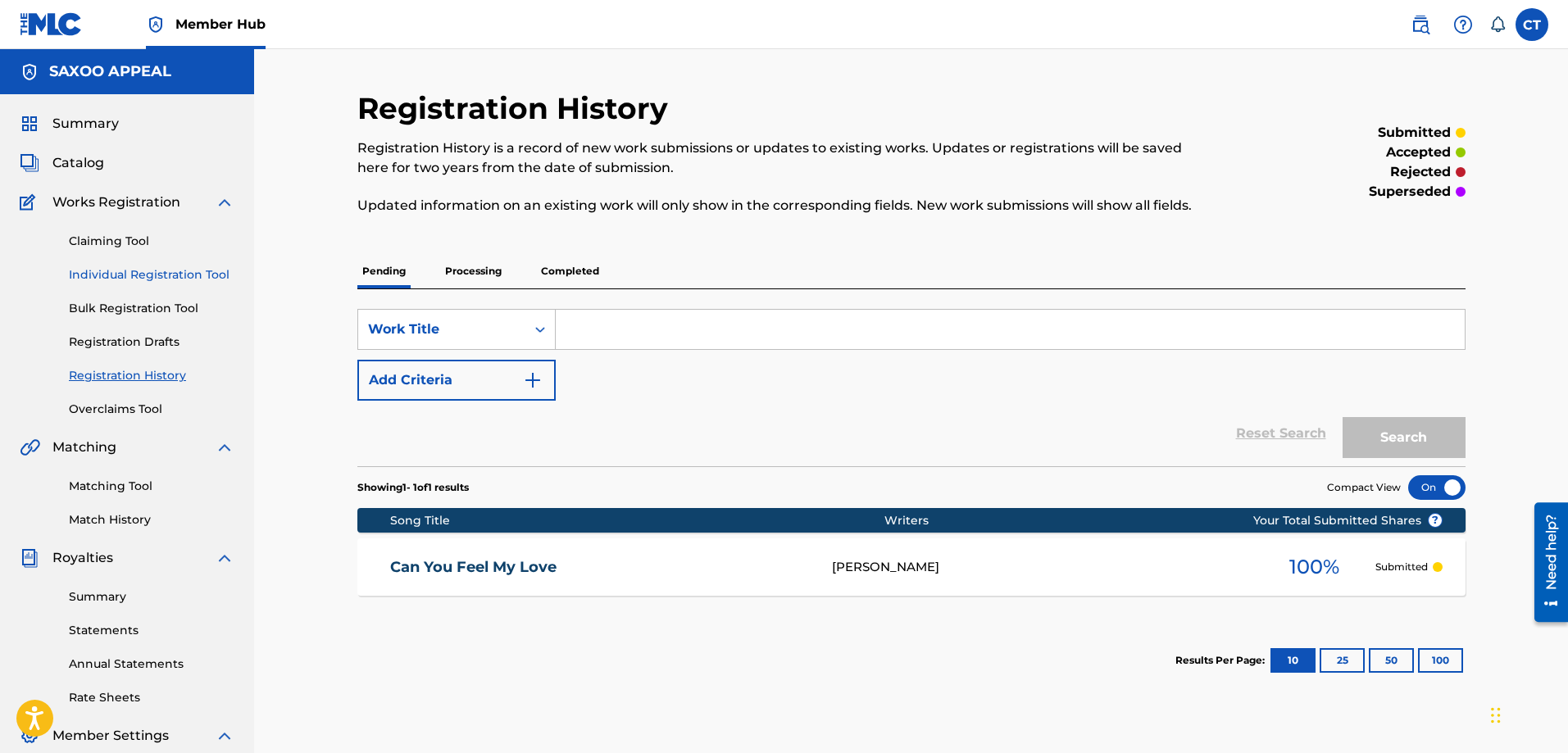
click at [150, 270] on link "Individual Registration Tool" at bounding box center [151, 276] width 166 height 18
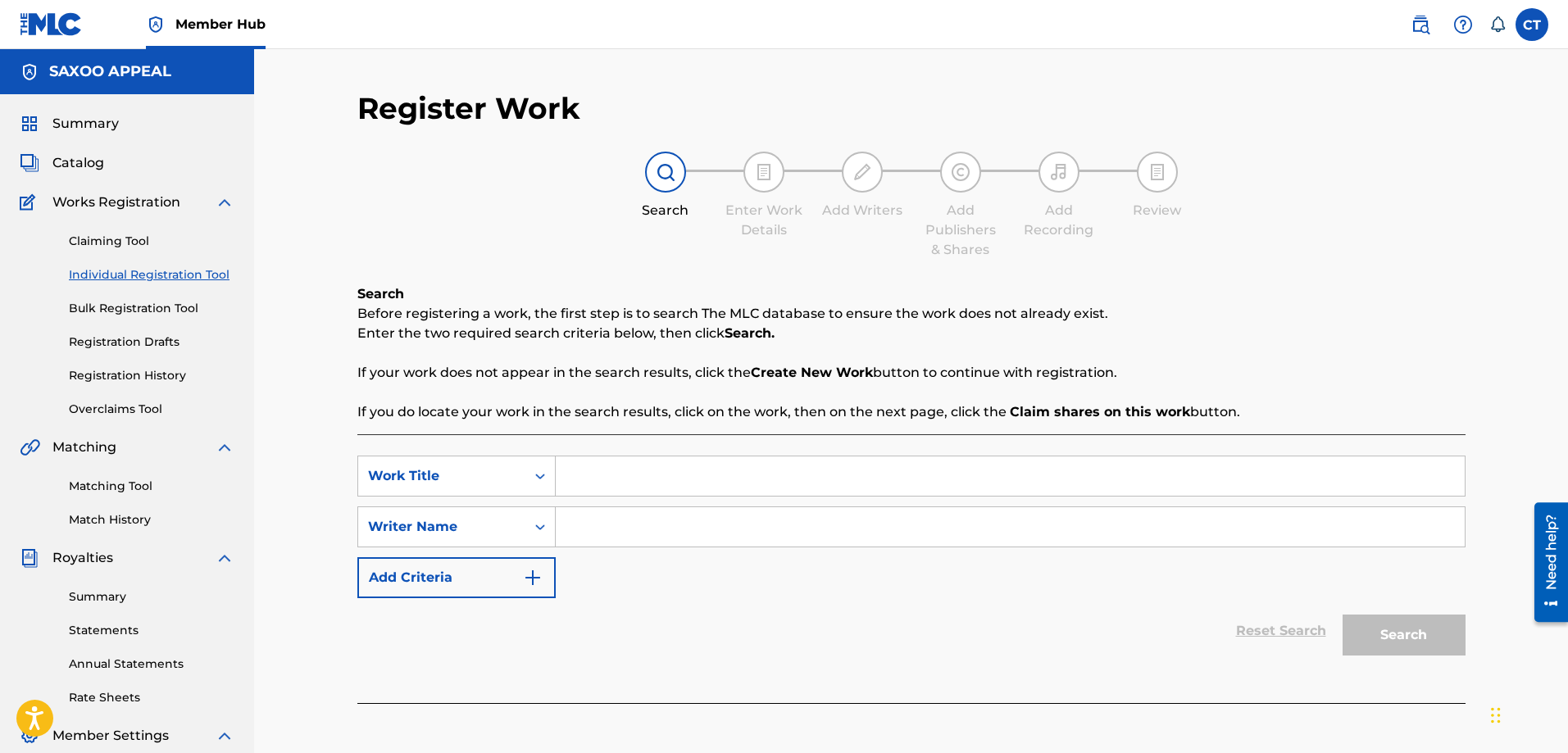
click at [627, 484] on input "Search Form" at bounding box center [1010, 477] width 909 height 39
type input "Why Did You Leave Me"
click at [599, 536] on input "Search Form" at bounding box center [1010, 527] width 909 height 39
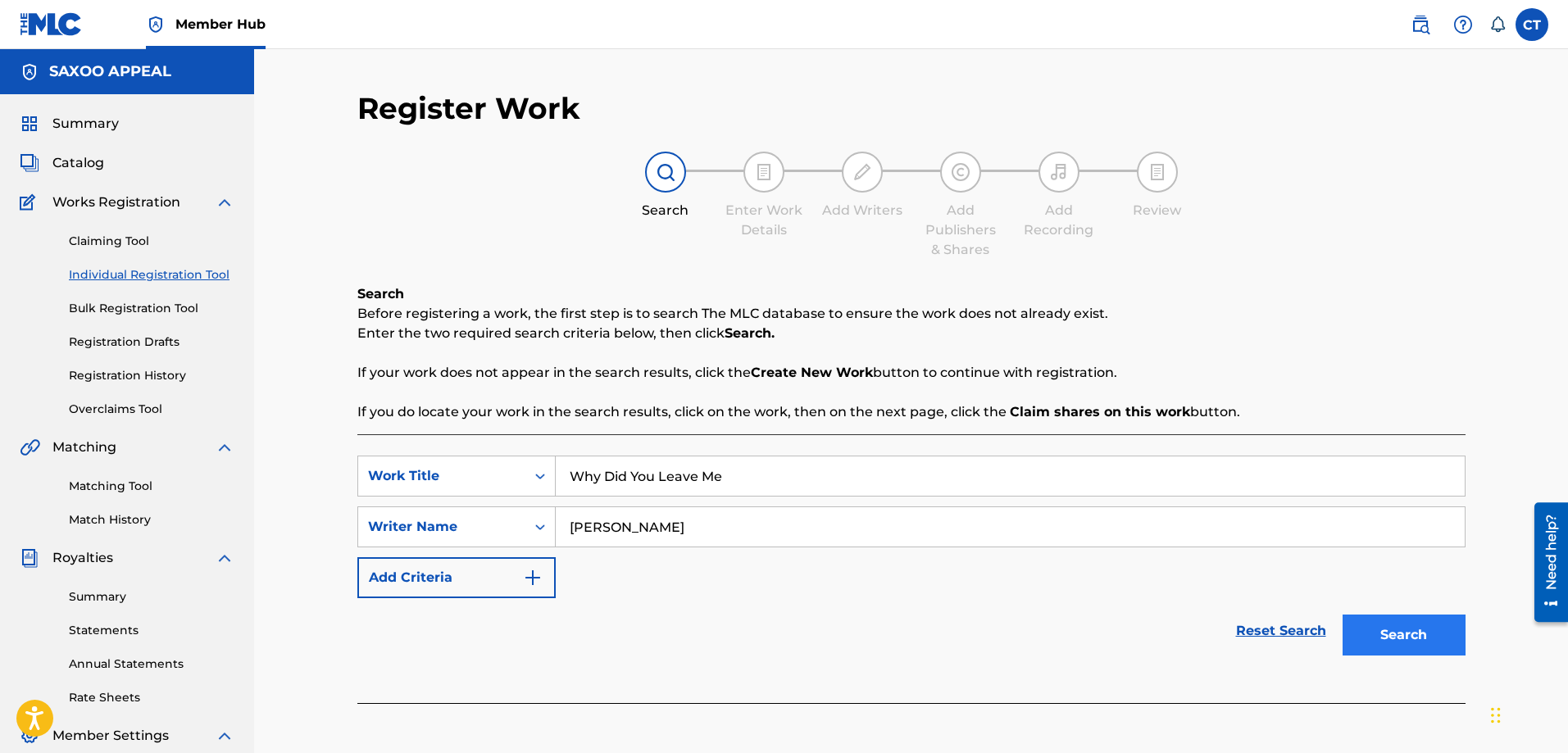
type input "chester Thomas"
click at [1404, 629] on button "Search" at bounding box center [1403, 635] width 123 height 41
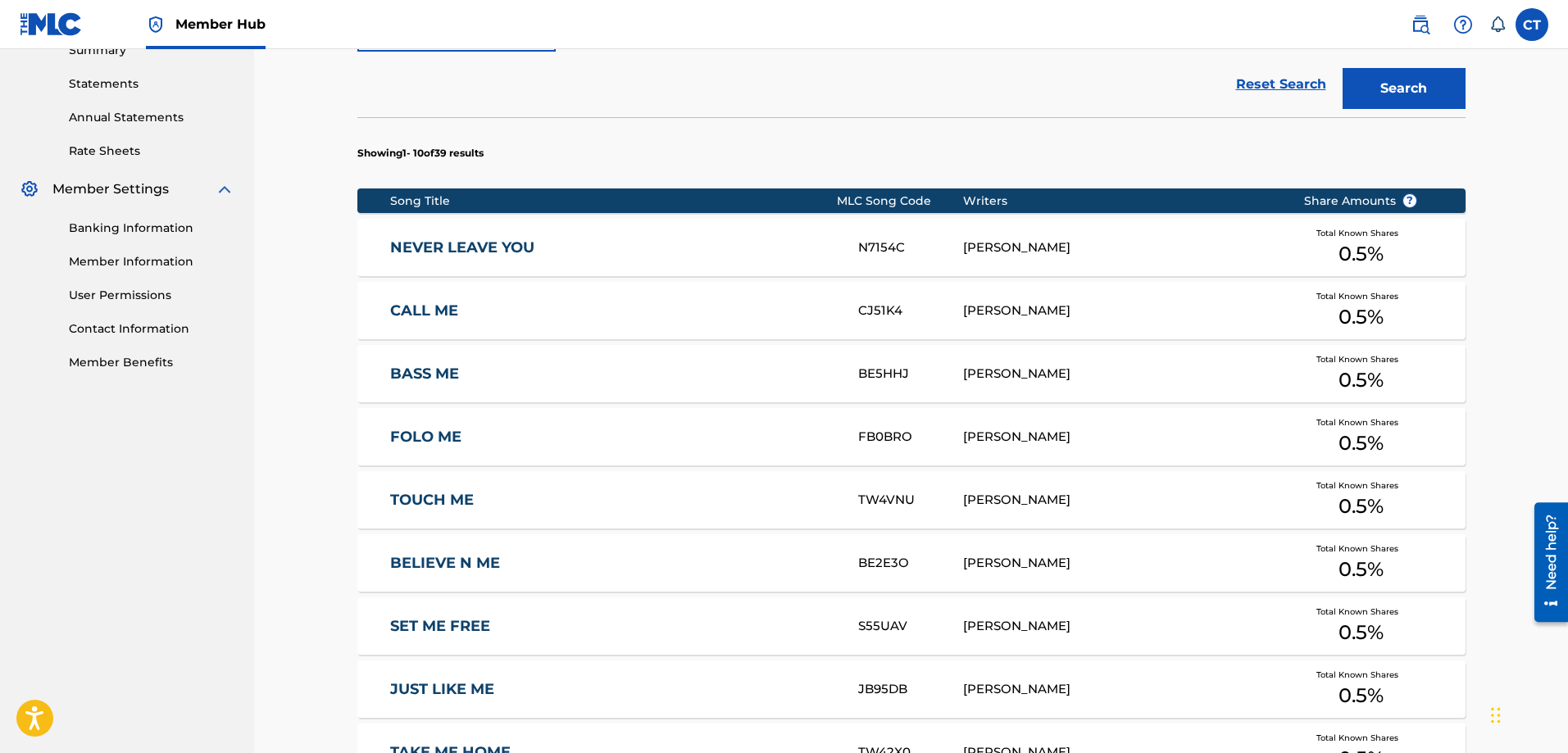
scroll to position [820, 0]
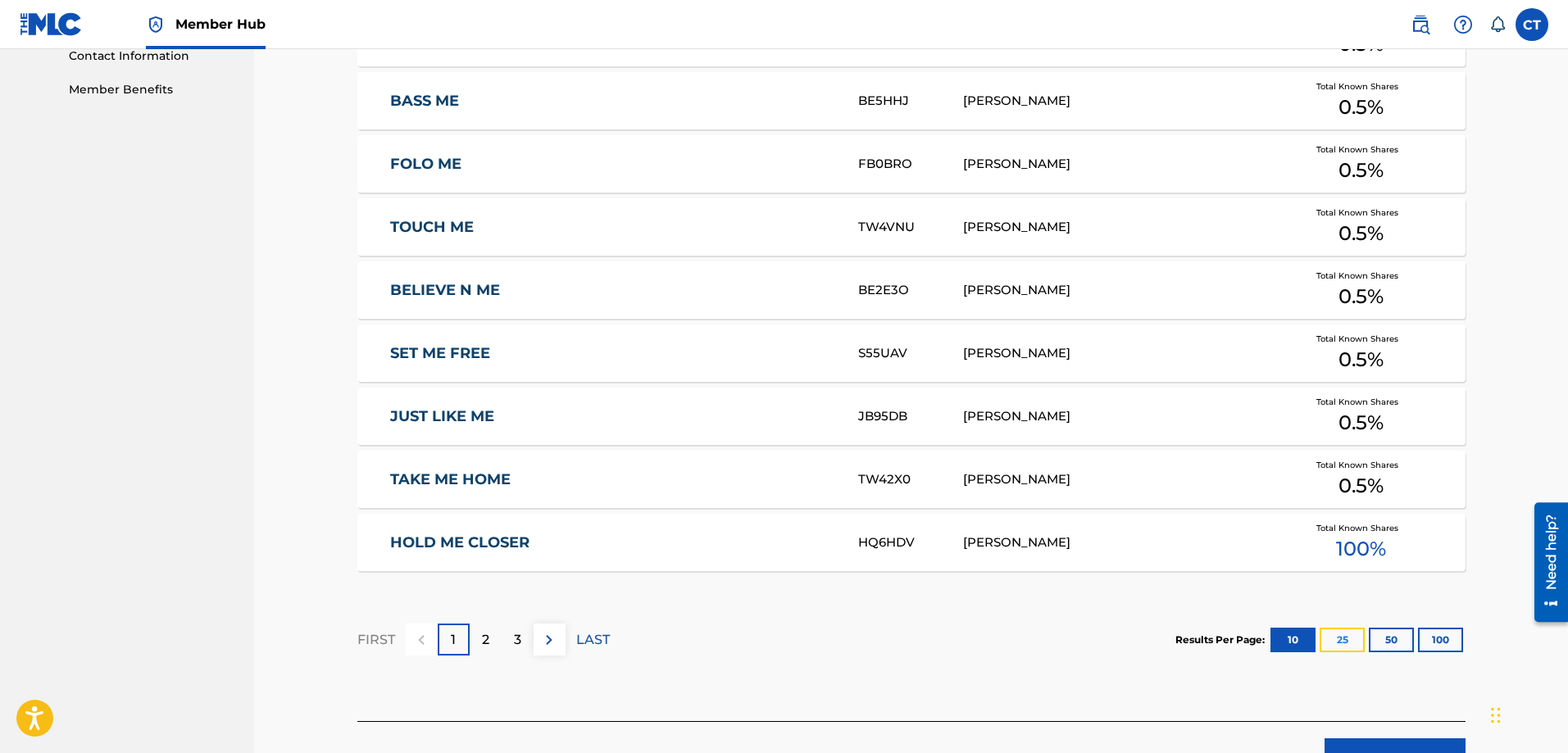
click at [1342, 637] on button "25" at bounding box center [1342, 639] width 45 height 25
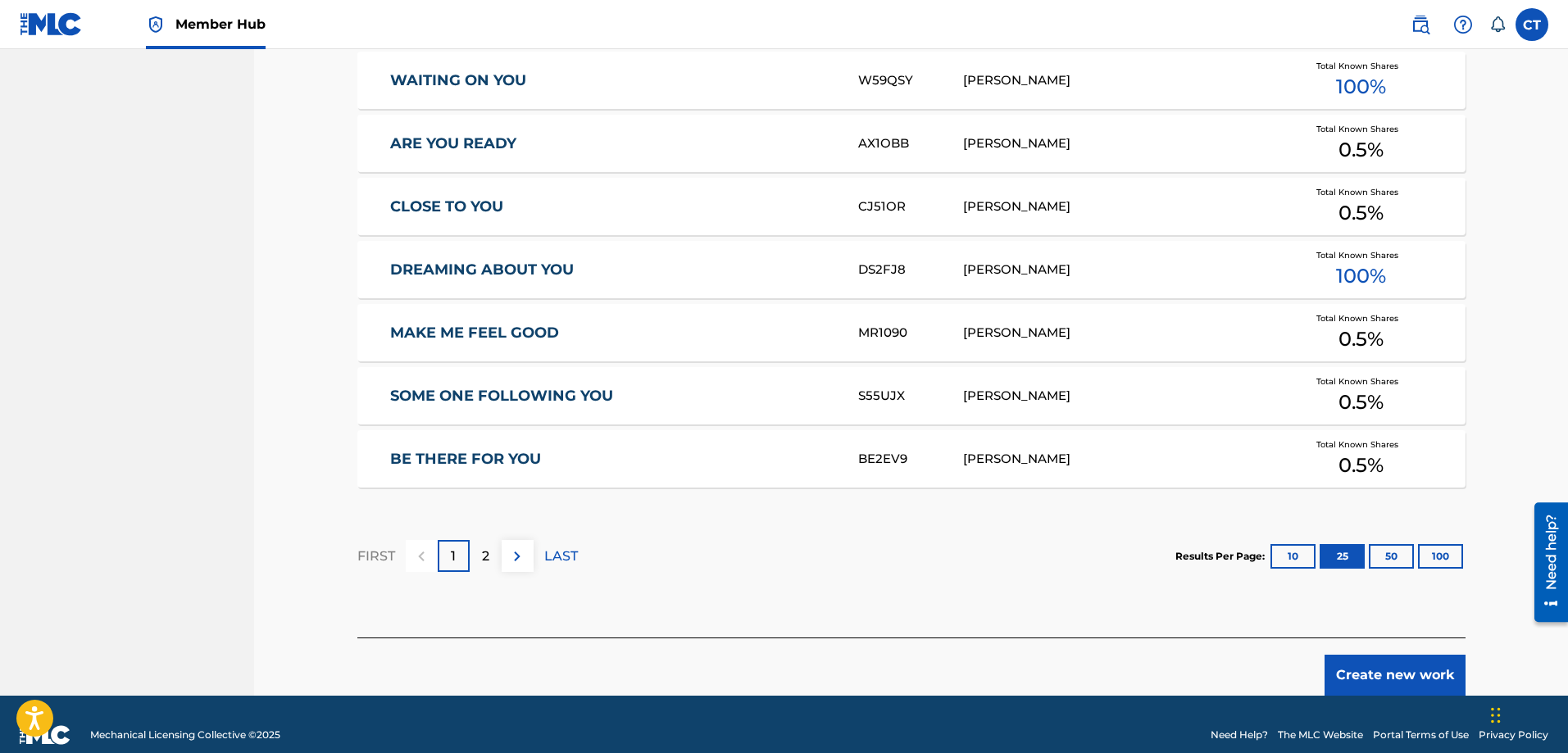
scroll to position [1872, 0]
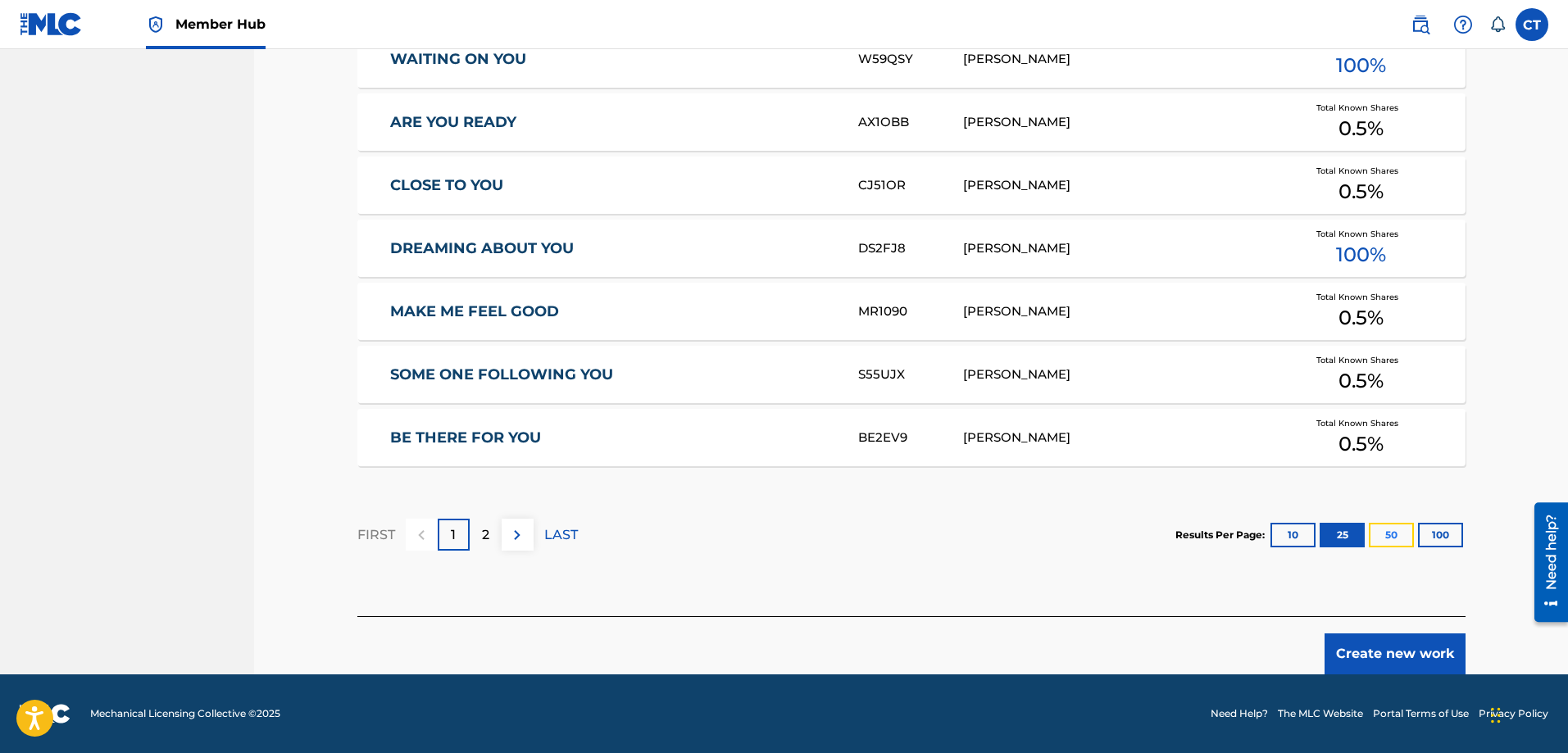
click at [1397, 528] on button "50" at bounding box center [1391, 534] width 45 height 25
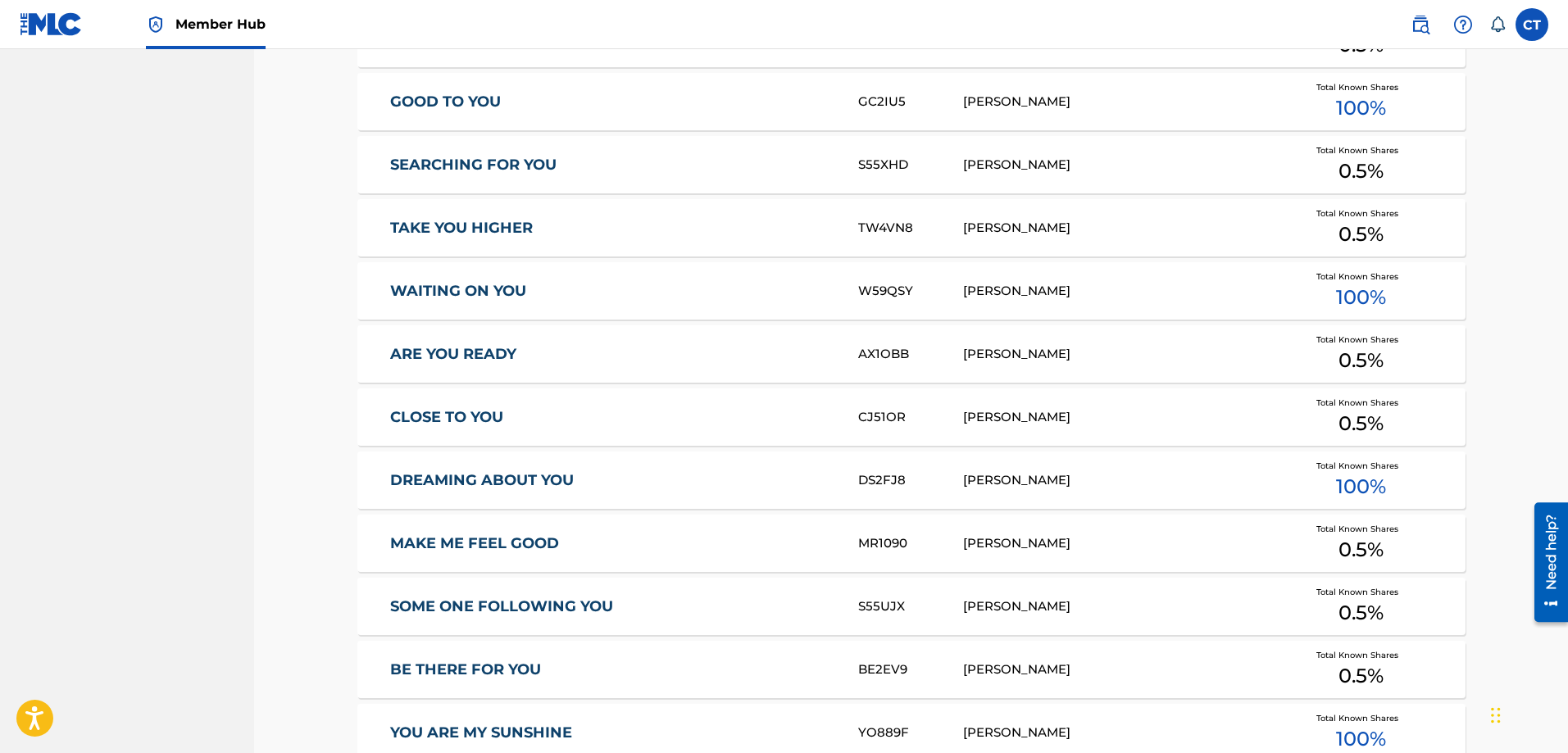
scroll to position [2748, 0]
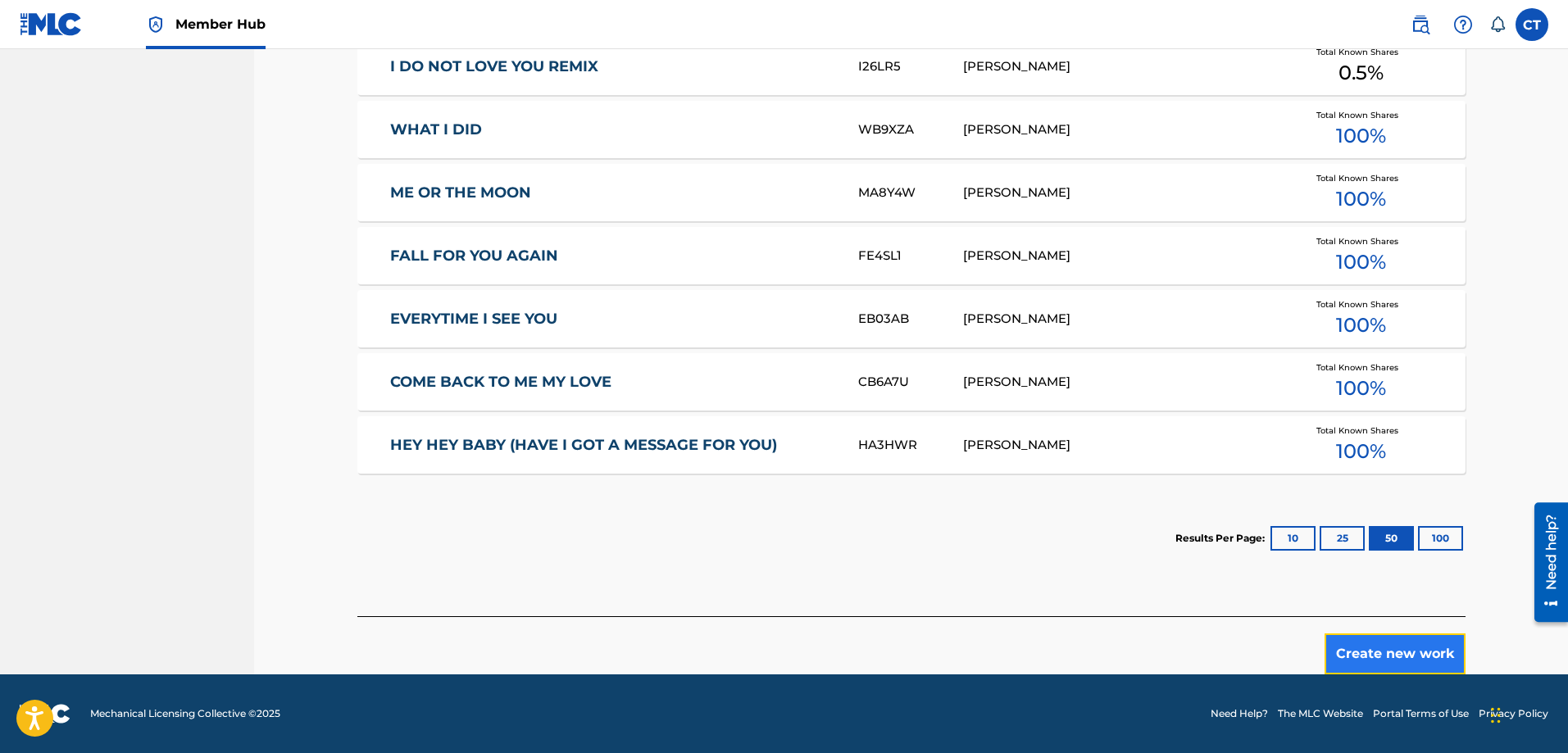
click at [1406, 653] on button "Create new work" at bounding box center [1395, 654] width 141 height 41
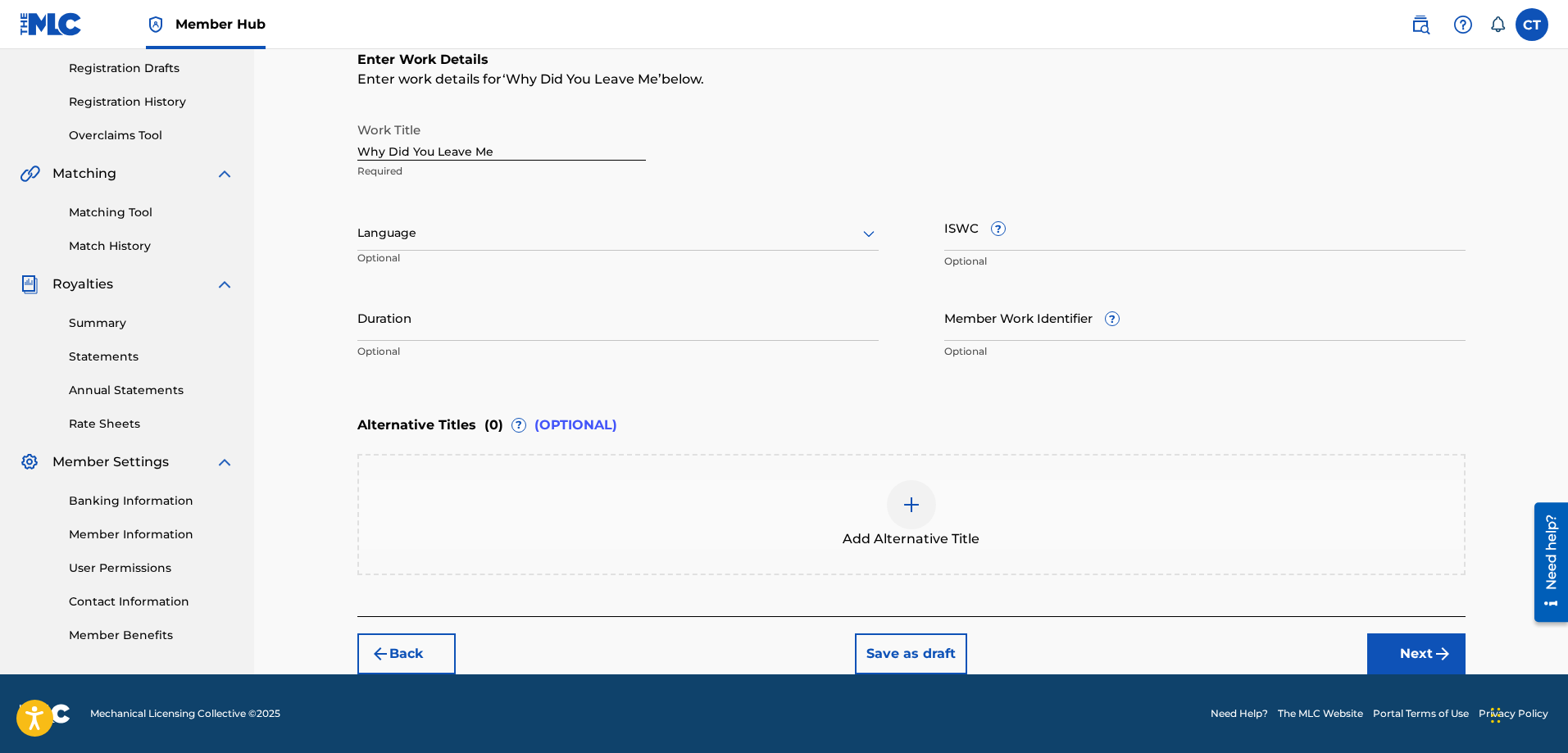
scroll to position [274, 0]
click at [865, 232] on icon at bounding box center [869, 233] width 20 height 20
click at [797, 268] on div "English" at bounding box center [618, 270] width 520 height 37
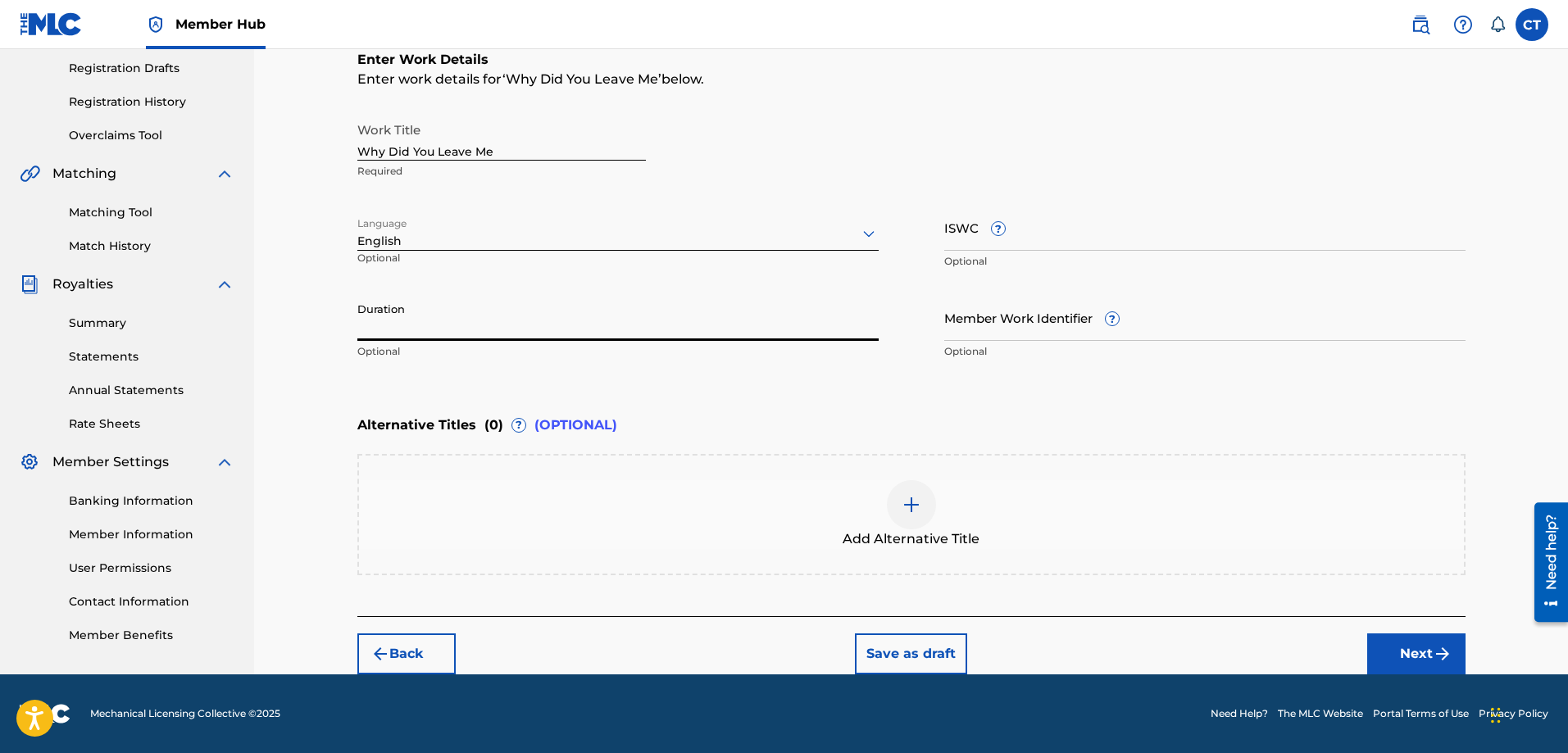
click at [714, 326] on input "Duration" at bounding box center [619, 318] width 522 height 47
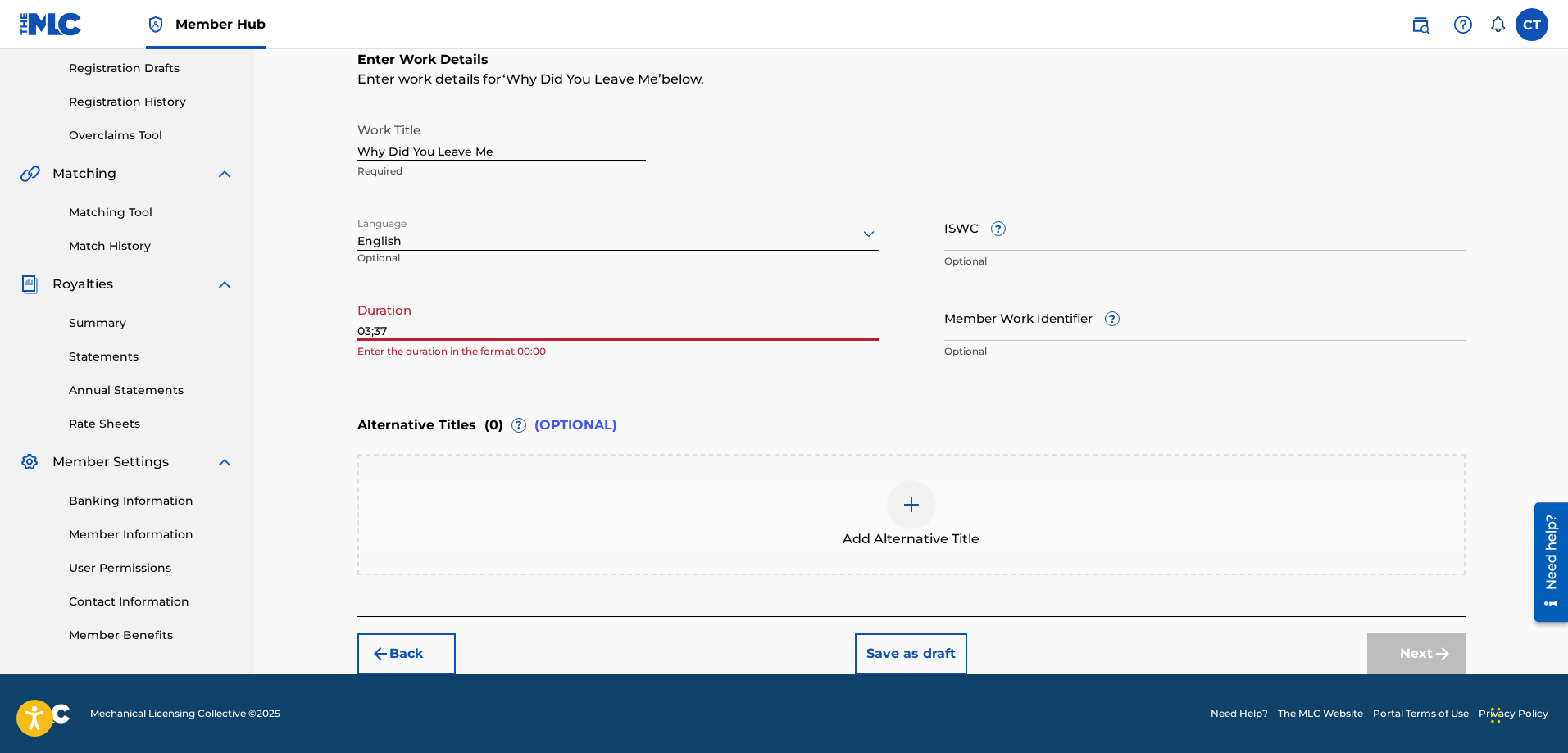
type input "03;37"
click at [1040, 418] on div "Alternative Titles ( 0 ) ? (OPTIONAL)" at bounding box center [912, 426] width 1108 height 36
click at [987, 240] on input "ISWC ?" at bounding box center [1205, 227] width 522 height 47
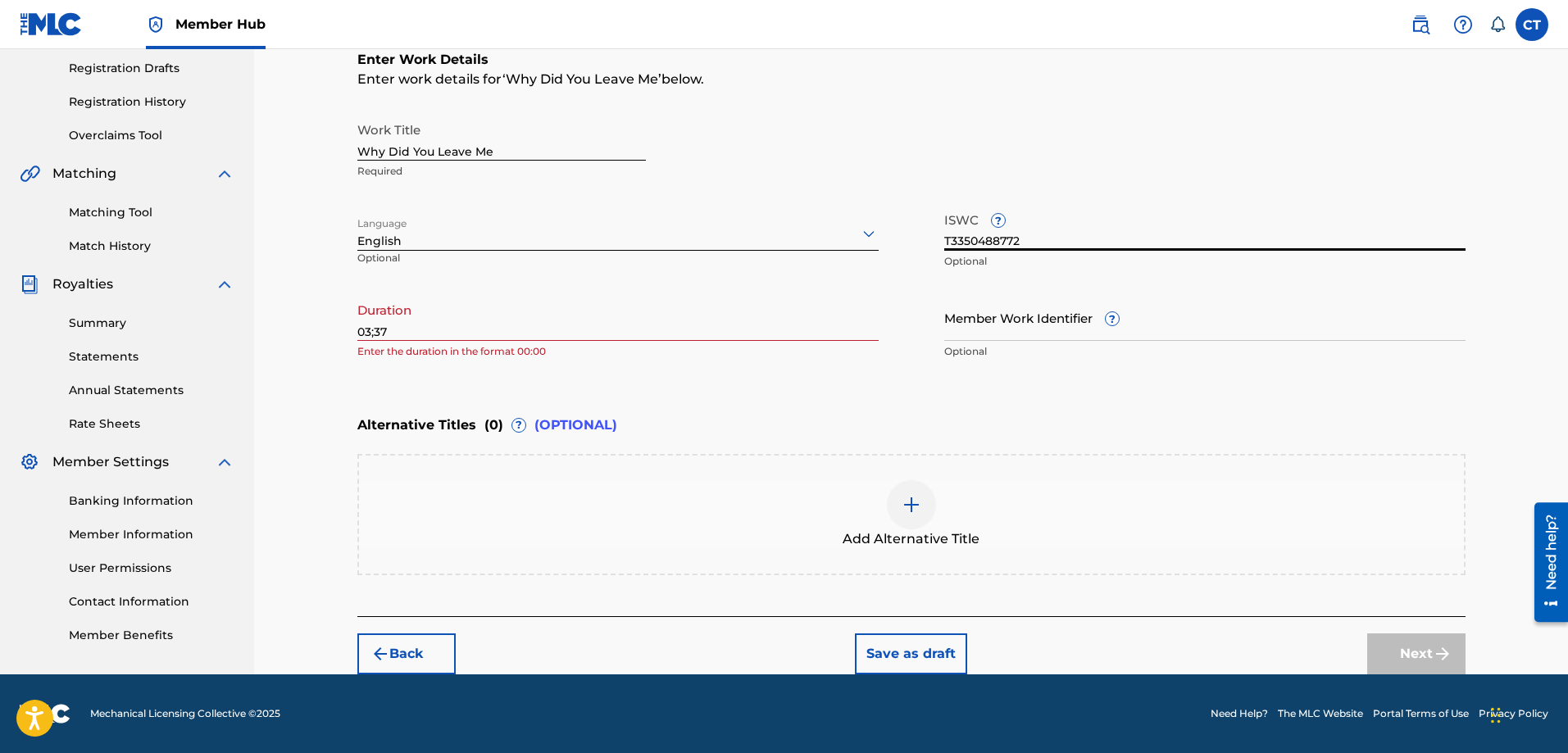
type input "T3350488772"
click at [797, 414] on div "Alternative Titles ( 0 ) ? (OPTIONAL)" at bounding box center [912, 426] width 1108 height 36
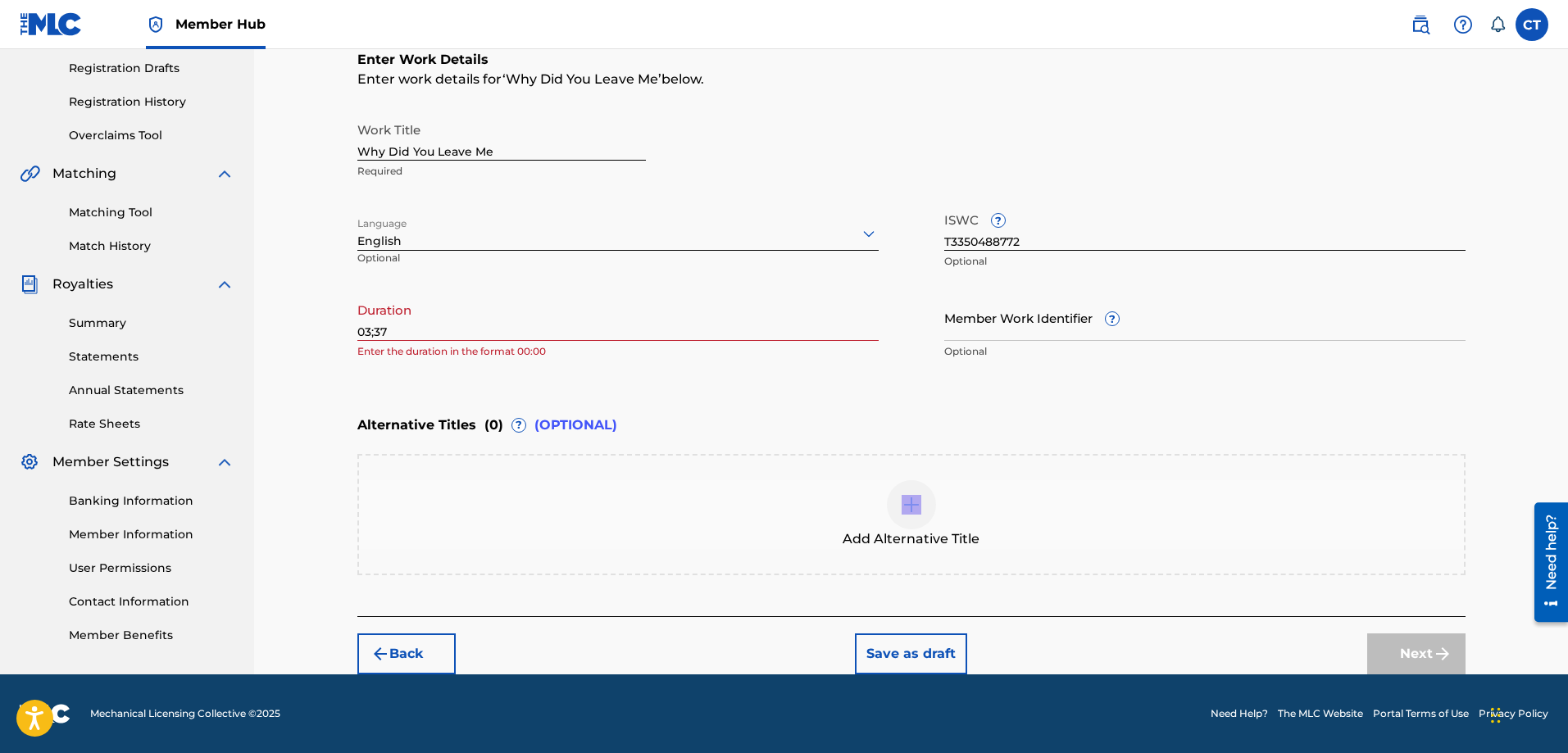
click at [797, 414] on div "Alternative Titles ( 0 ) ? (OPTIONAL)" at bounding box center [912, 426] width 1108 height 36
click at [438, 331] on input "03;37" at bounding box center [619, 318] width 522 height 47
click at [667, 377] on div "Enter Work Details Enter work details for ‘ Why Did You Leave Me ’ below. Work …" at bounding box center [912, 209] width 1108 height 397
click at [417, 332] on input "03;37" at bounding box center [619, 318] width 522 height 47
click at [374, 337] on input "03;37" at bounding box center [619, 318] width 522 height 47
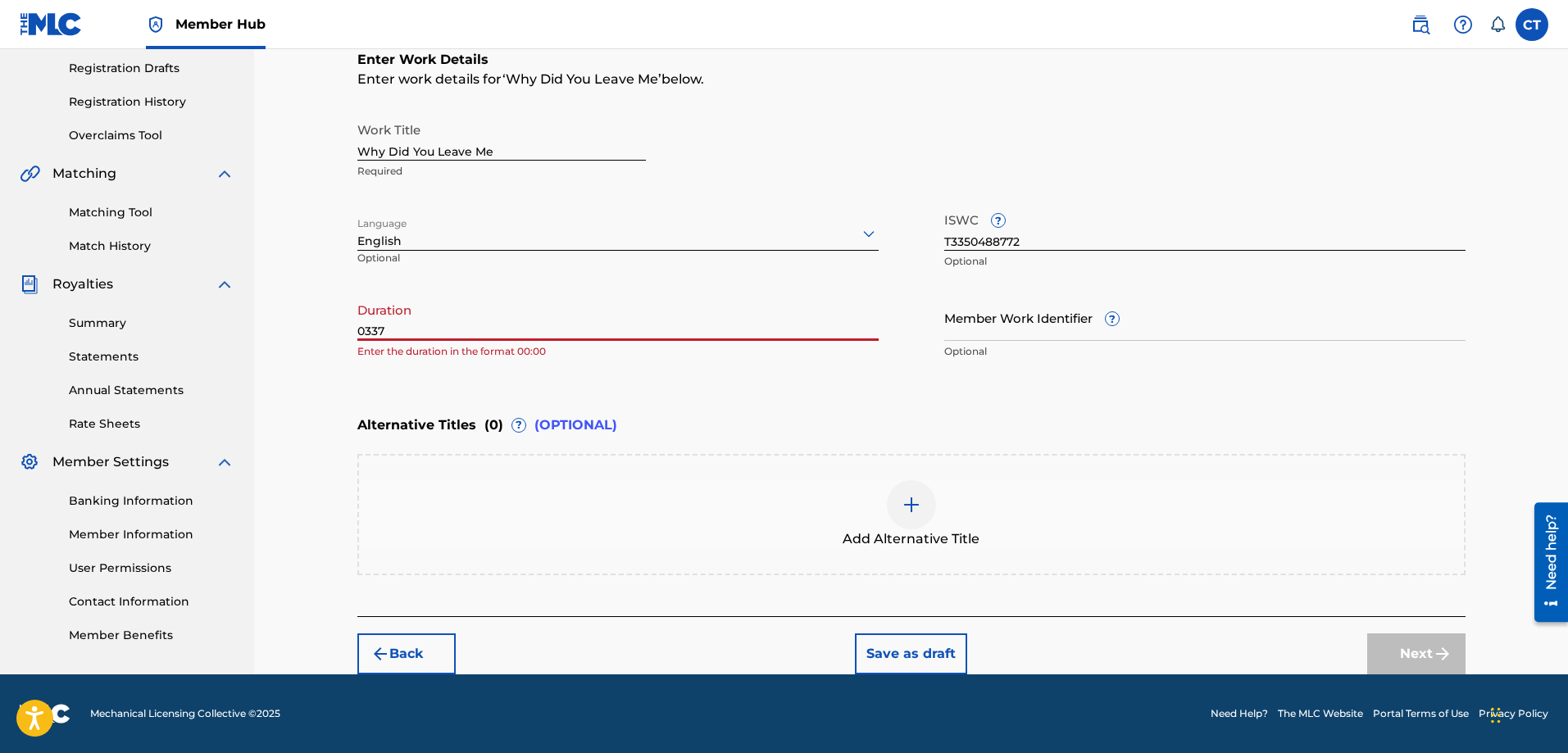
click at [367, 337] on input "0337" at bounding box center [619, 318] width 522 height 47
click at [373, 337] on input "0337" at bounding box center [619, 318] width 522 height 47
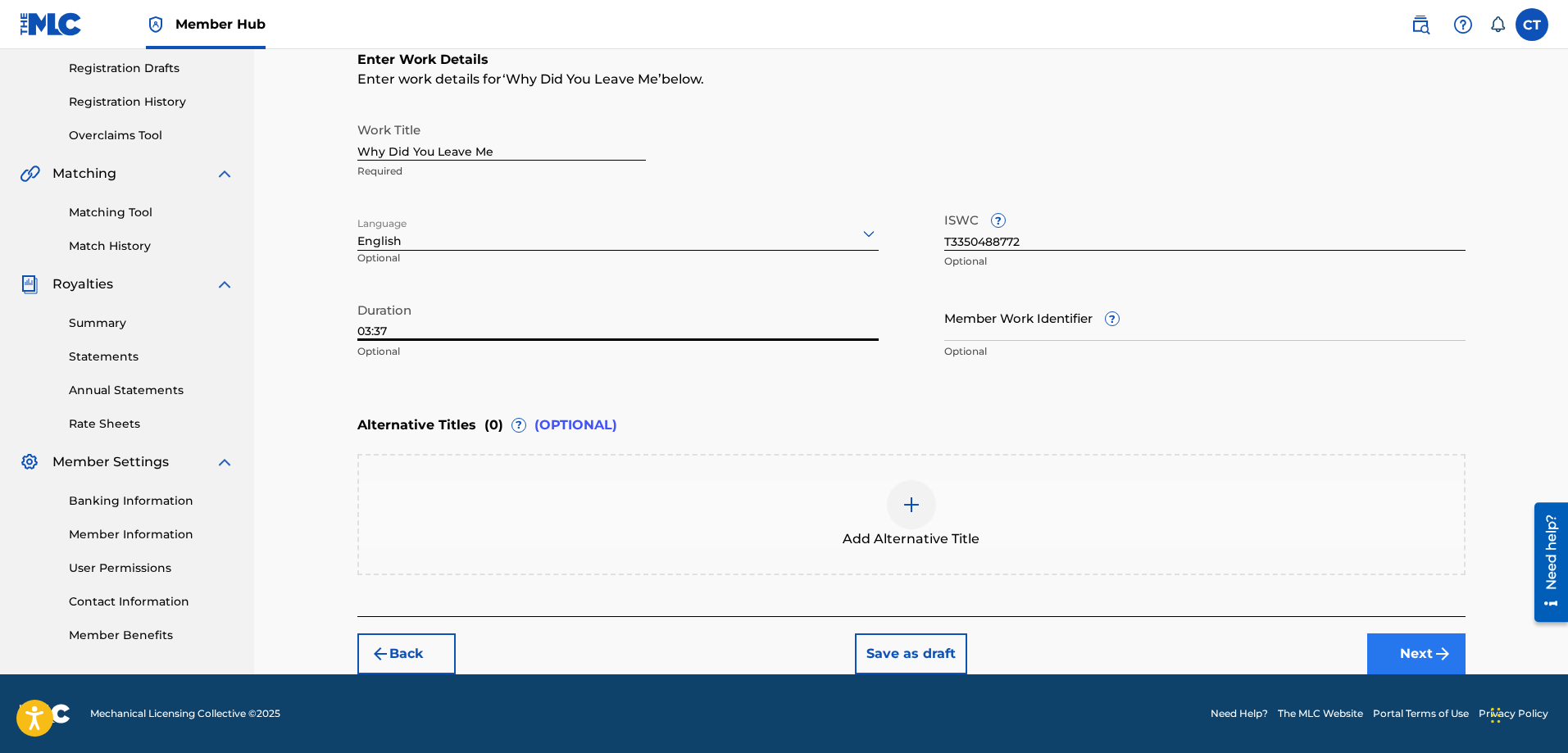
type input "03:37"
click at [1392, 656] on button "Next" at bounding box center [1417, 654] width 98 height 41
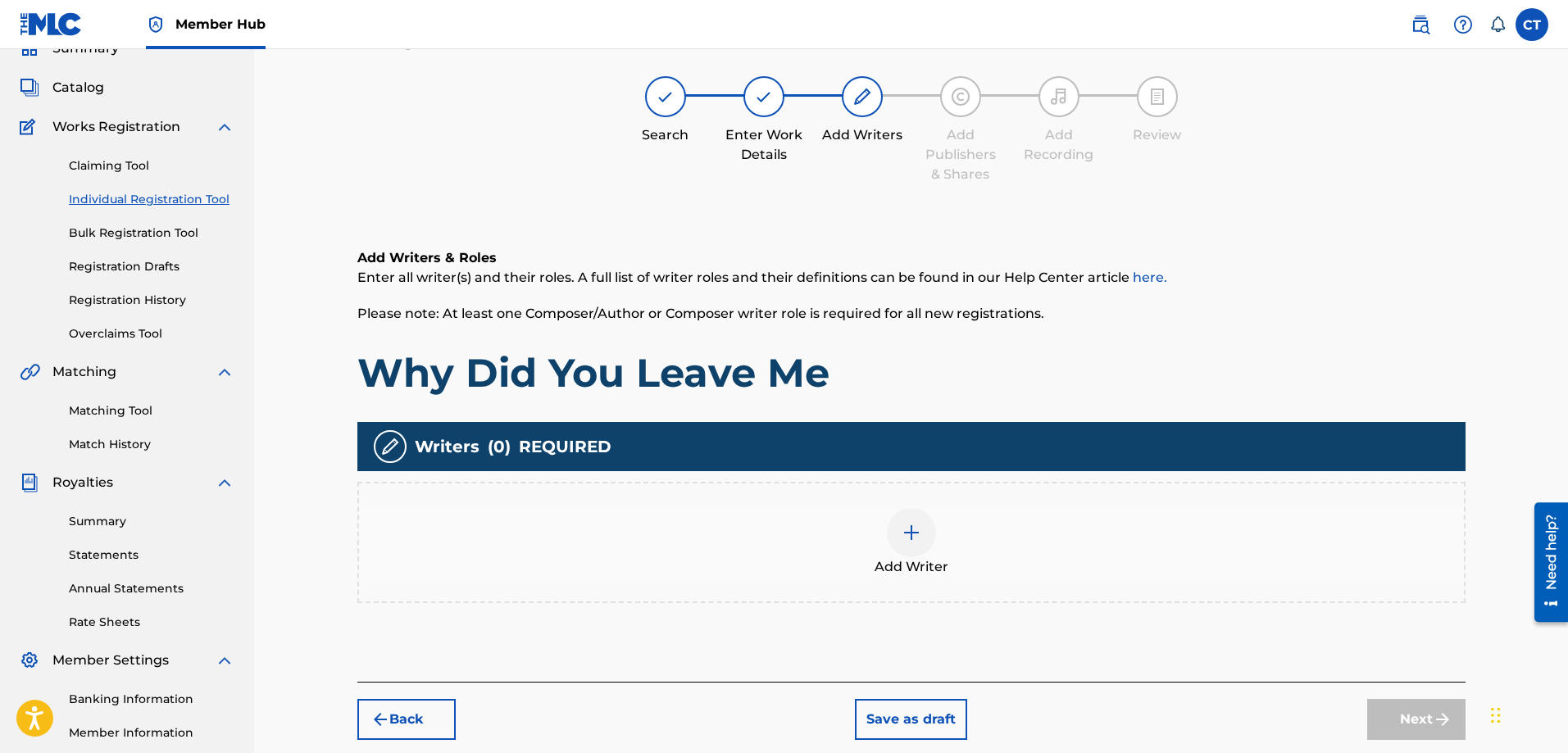
scroll to position [74, 0]
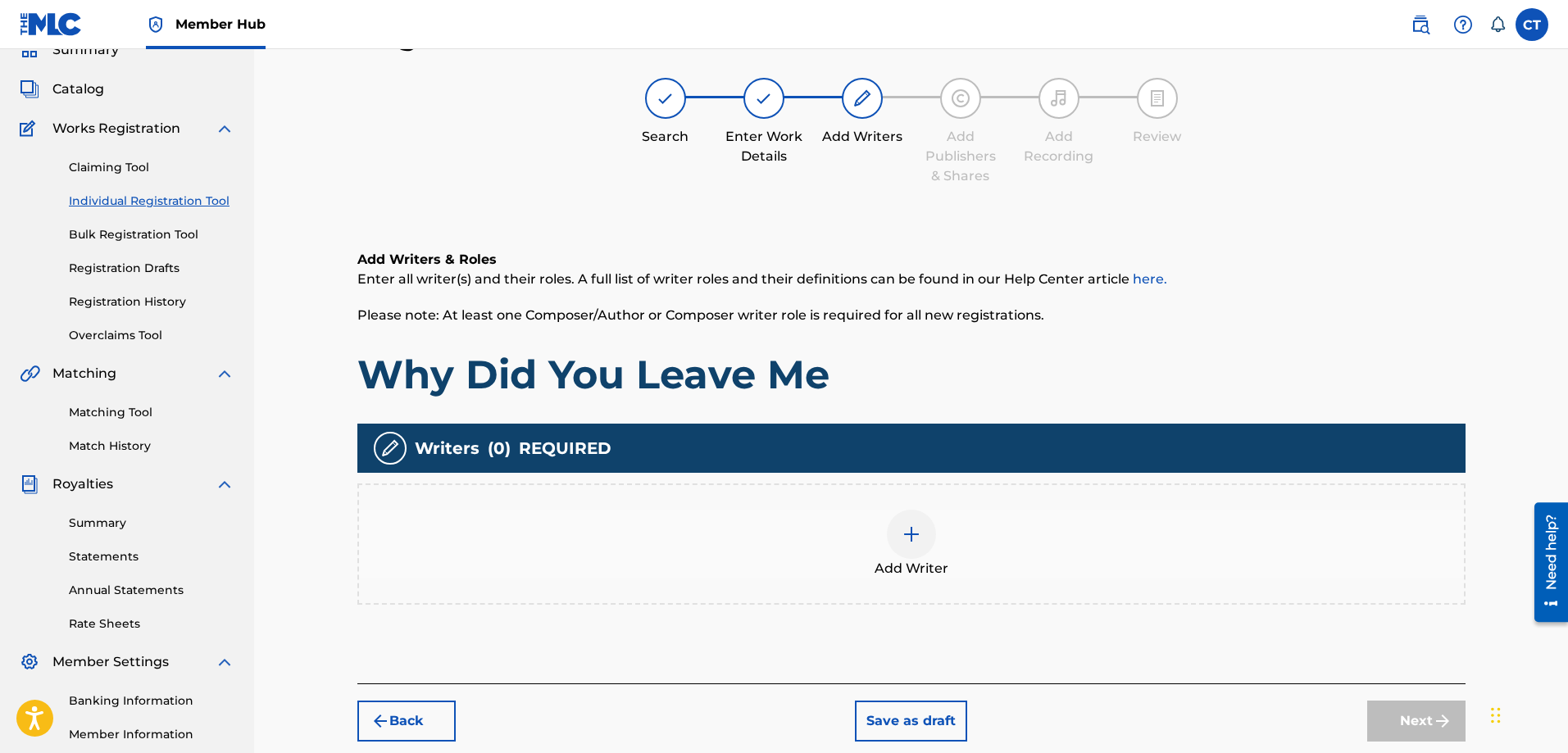
click at [914, 547] on div at bounding box center [912, 534] width 49 height 49
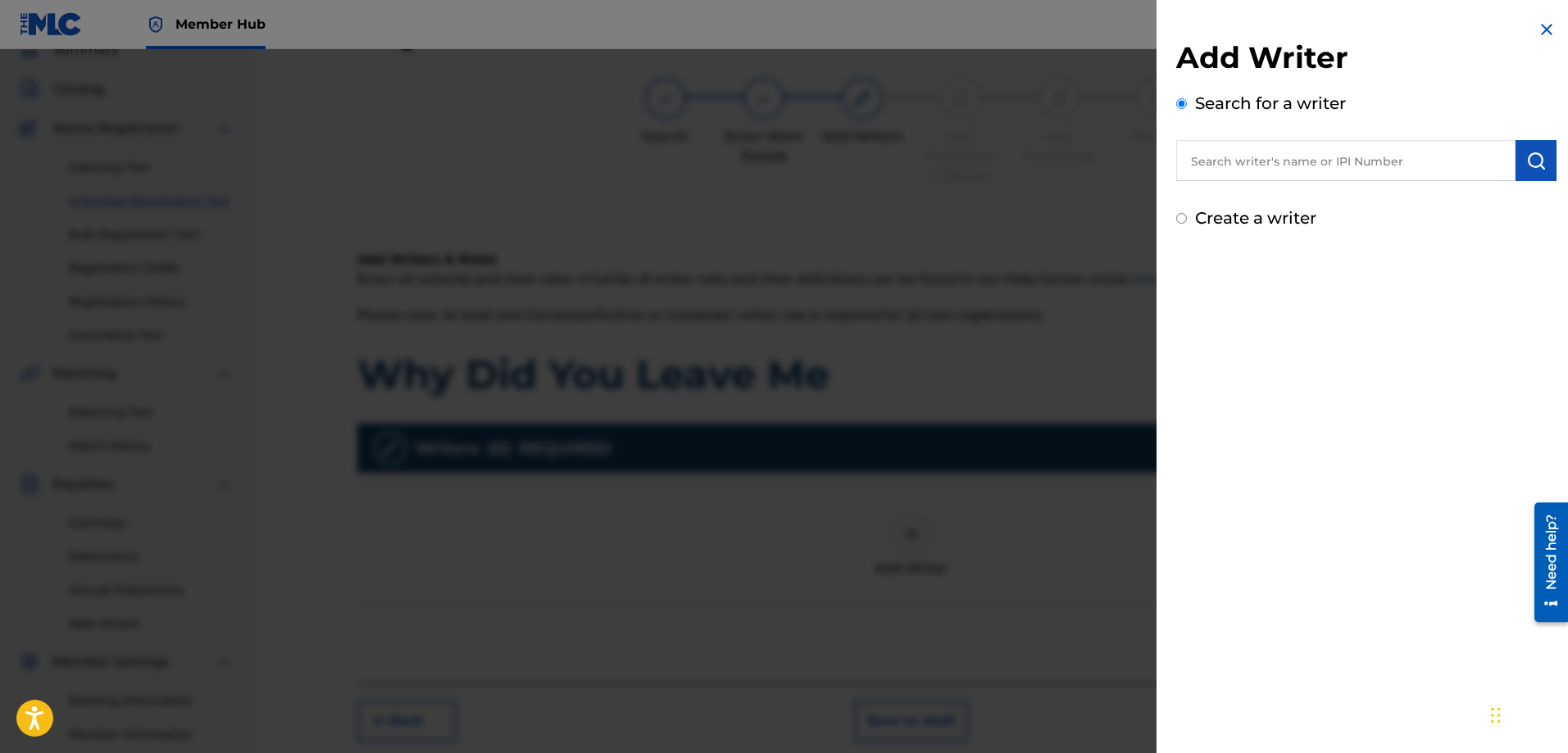
click at [1238, 169] on input "text" at bounding box center [1346, 161] width 339 height 41
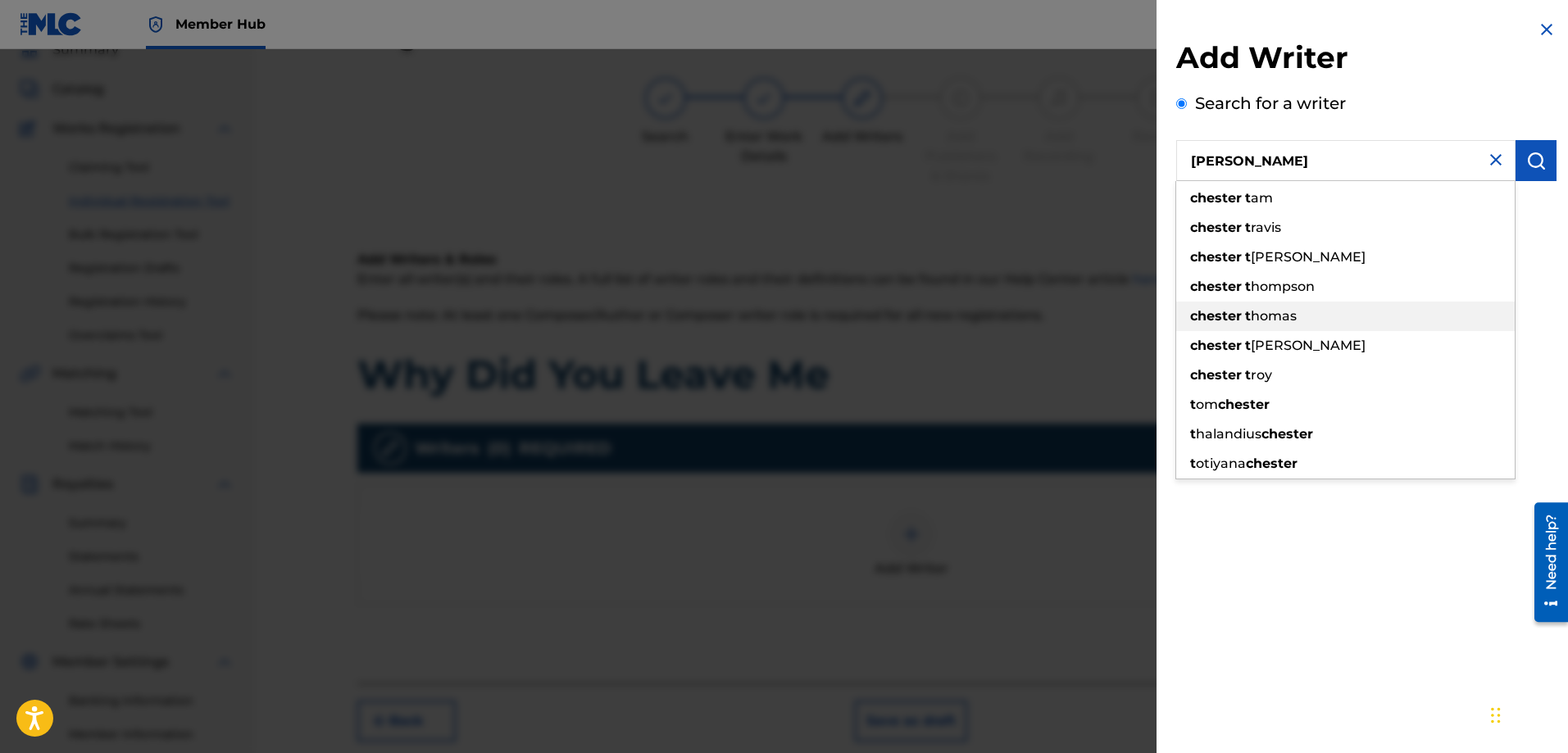
click at [1260, 313] on span "homas" at bounding box center [1274, 316] width 46 height 16
type input "[PERSON_NAME]"
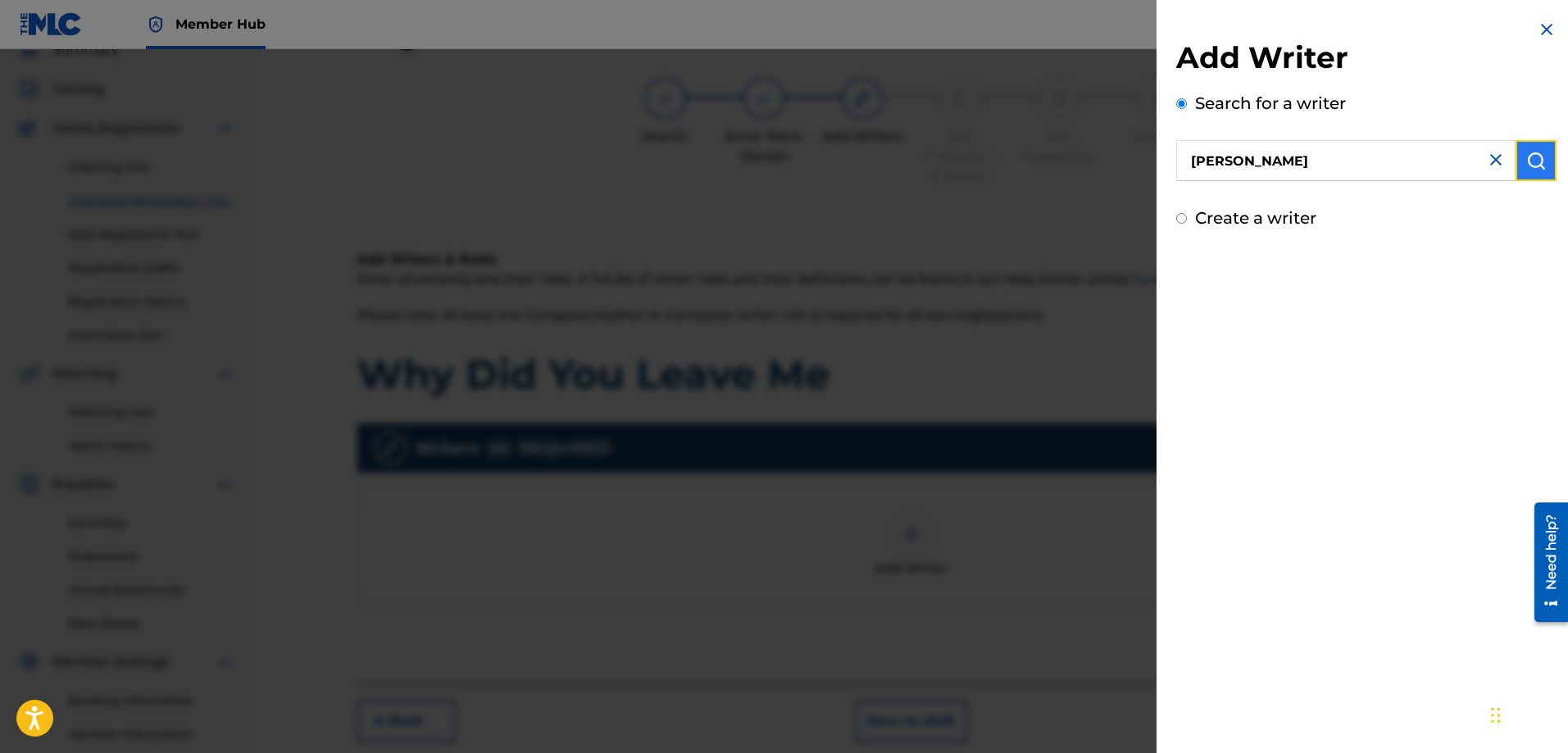
click at [1529, 157] on img "submit" at bounding box center [1537, 161] width 20 height 20
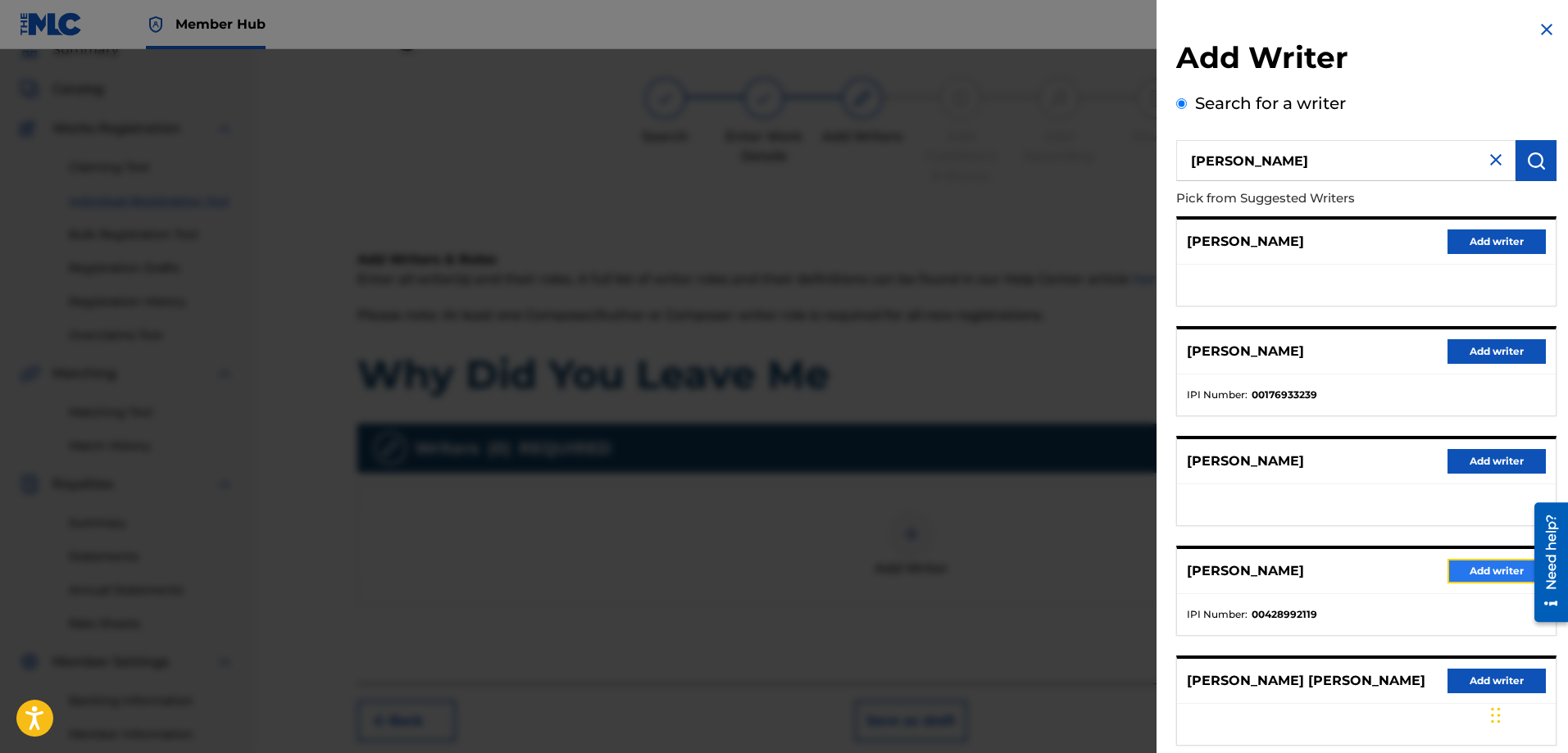
click at [1458, 564] on button "Add writer" at bounding box center [1497, 571] width 98 height 25
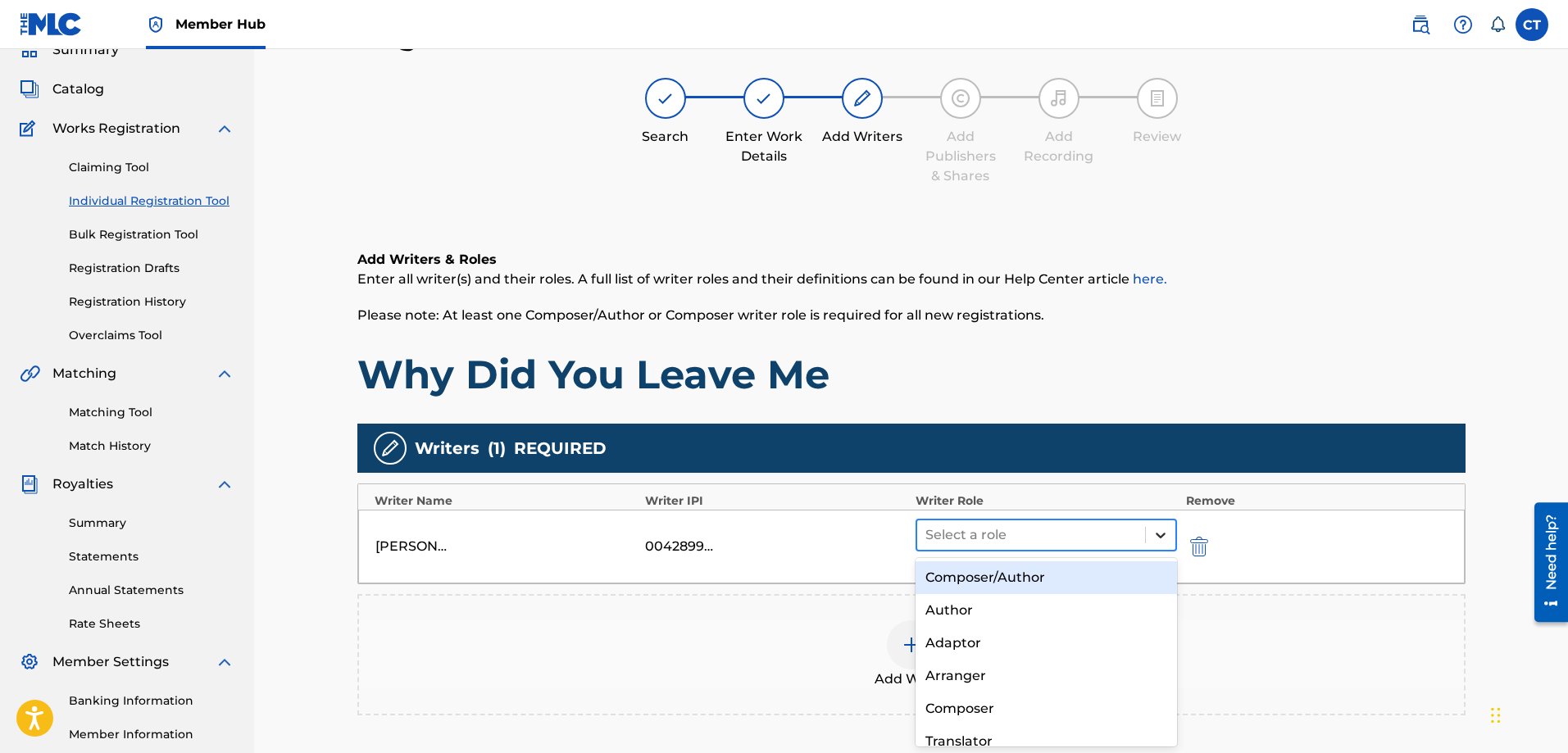
click at [1165, 539] on icon at bounding box center [1161, 535] width 17 height 17
click at [1096, 579] on div "Composer/Author" at bounding box center [1047, 577] width 263 height 32
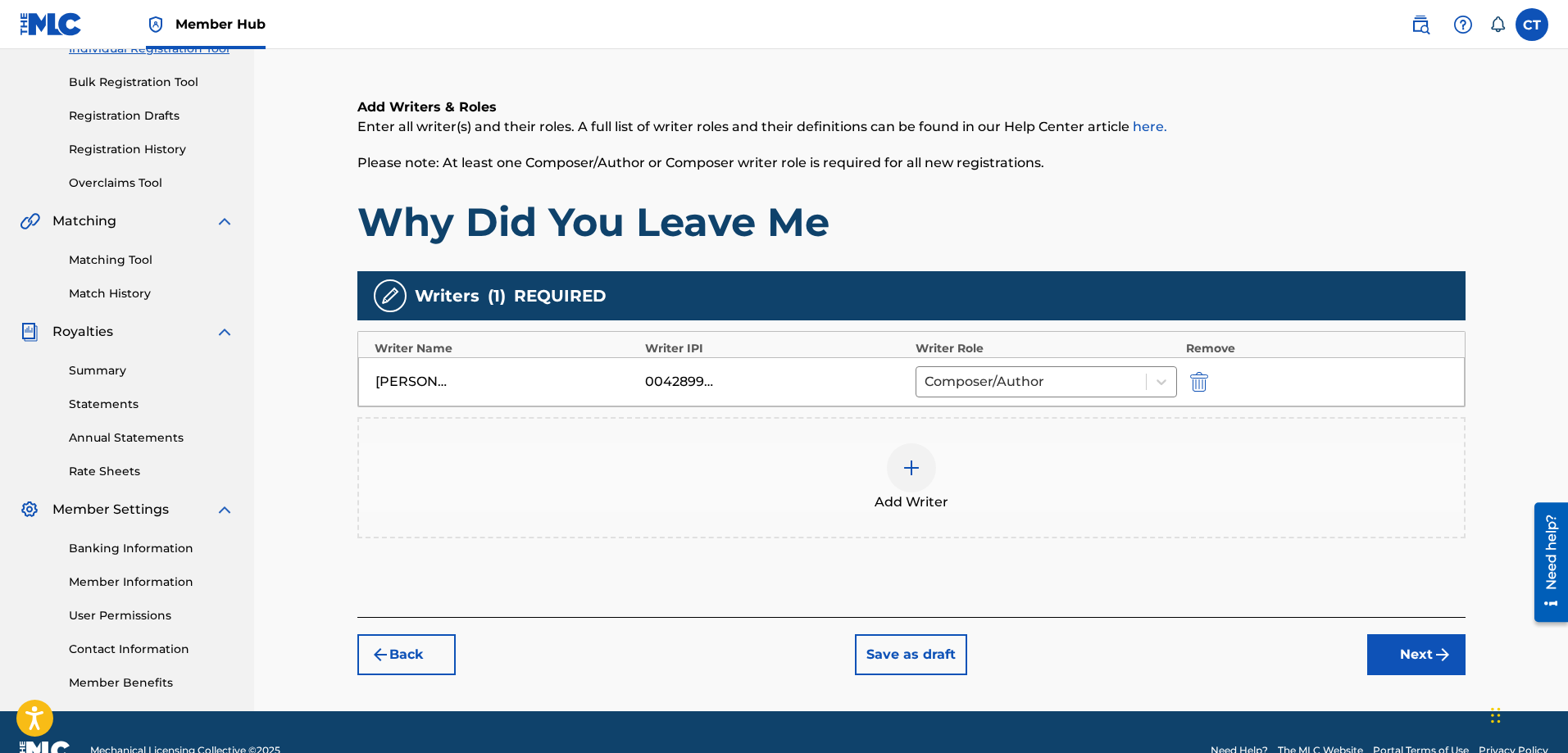
scroll to position [263, 0]
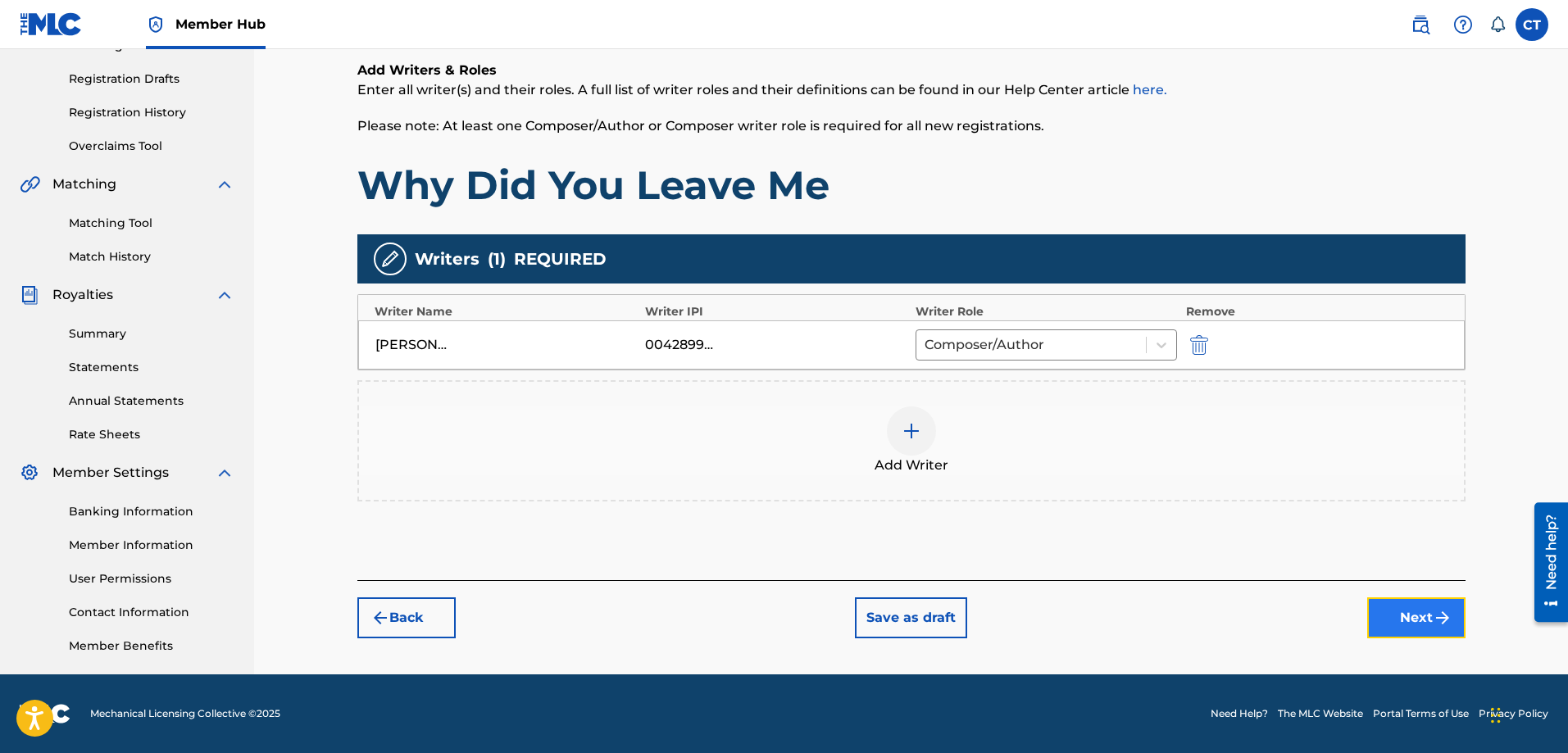
click at [1423, 611] on button "Next" at bounding box center [1417, 619] width 98 height 41
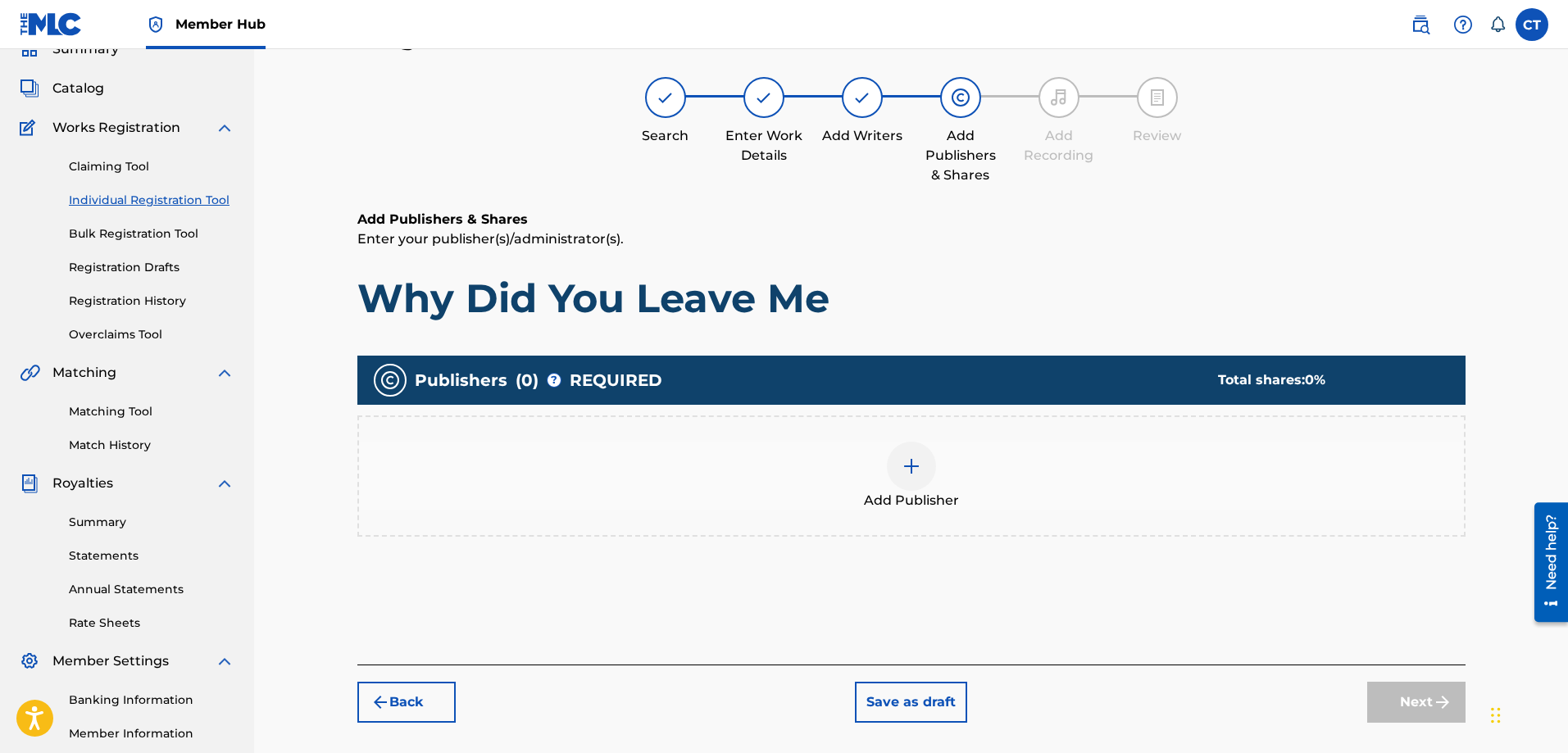
scroll to position [74, 0]
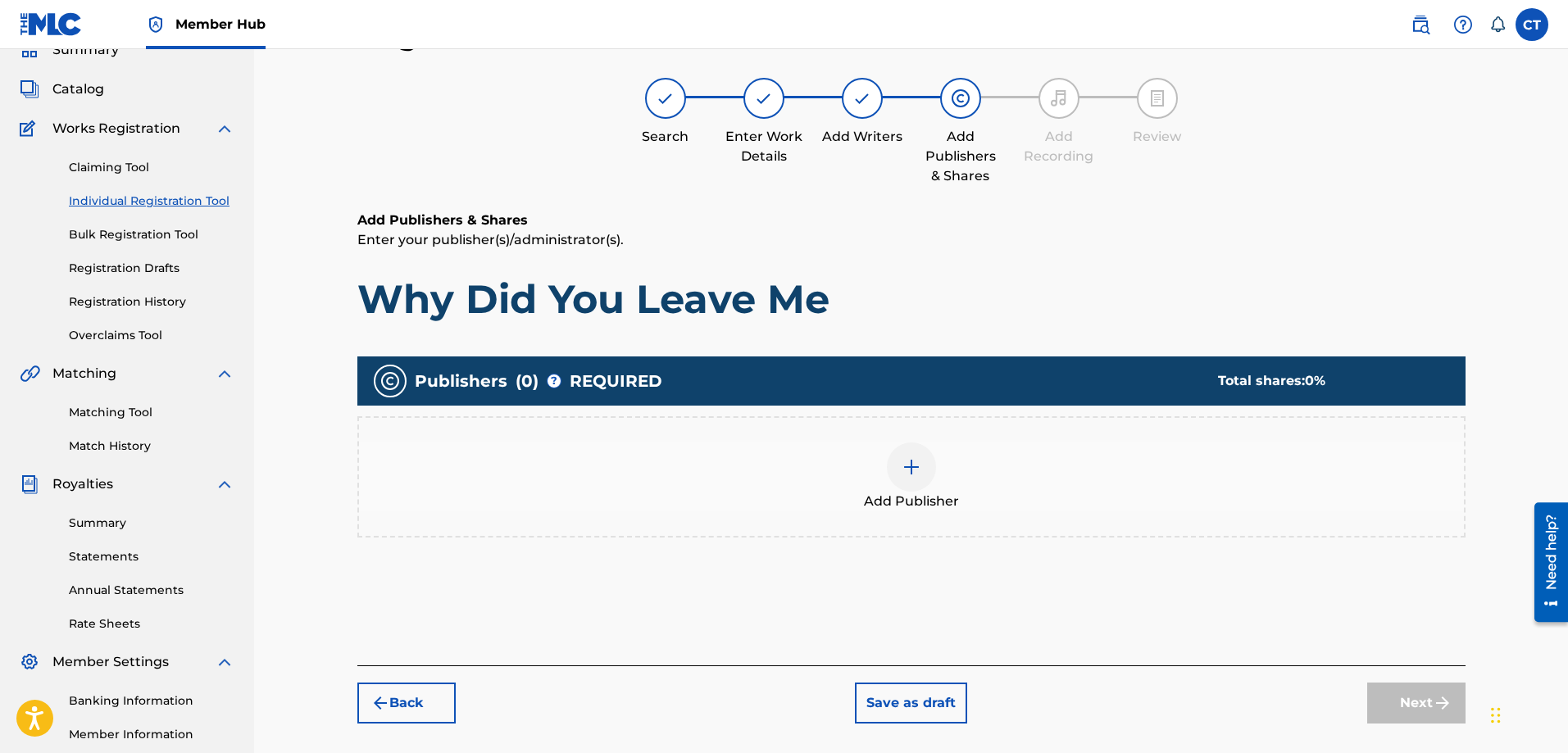
click at [918, 472] on img at bounding box center [912, 468] width 20 height 20
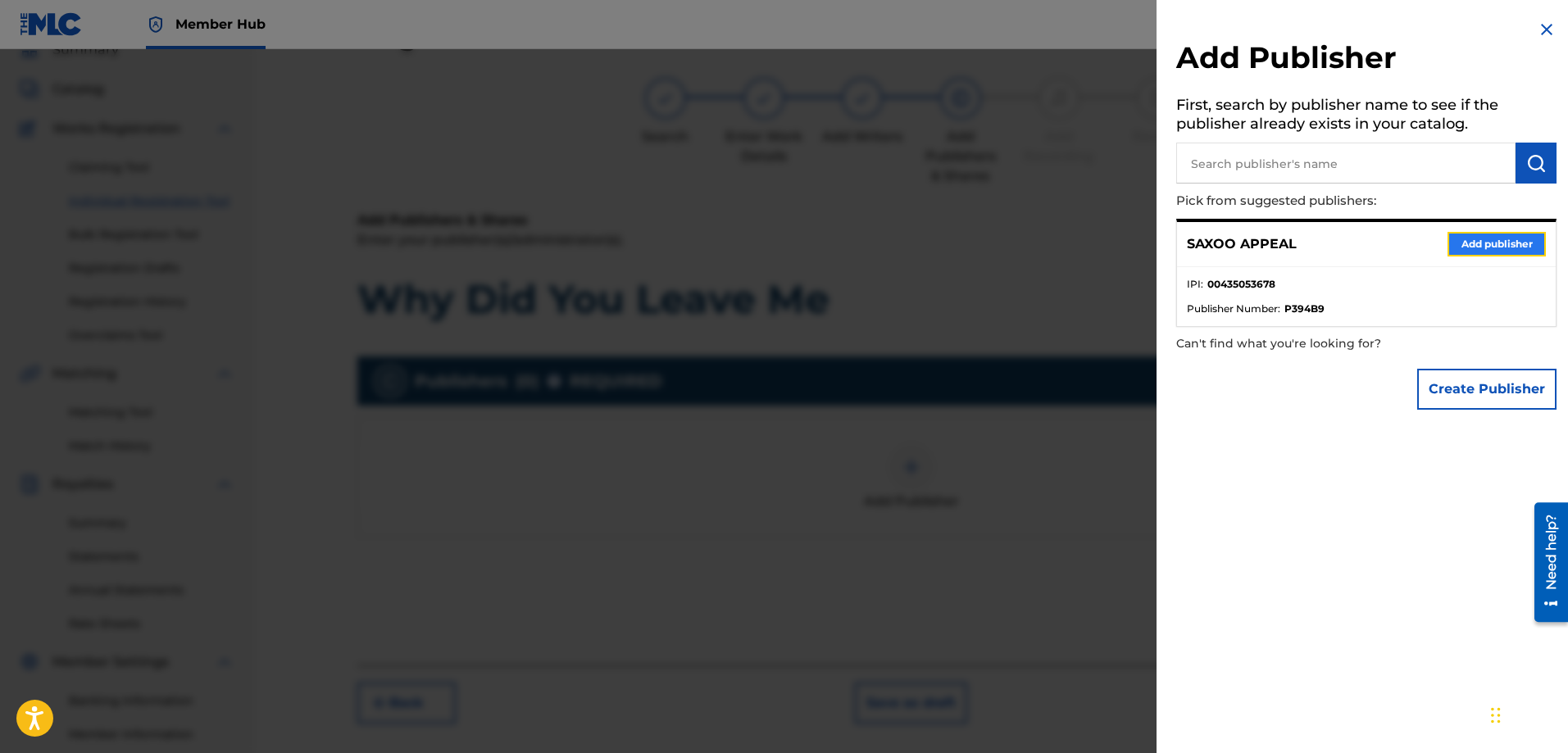
click at [1466, 244] on button "Add publisher" at bounding box center [1497, 244] width 98 height 25
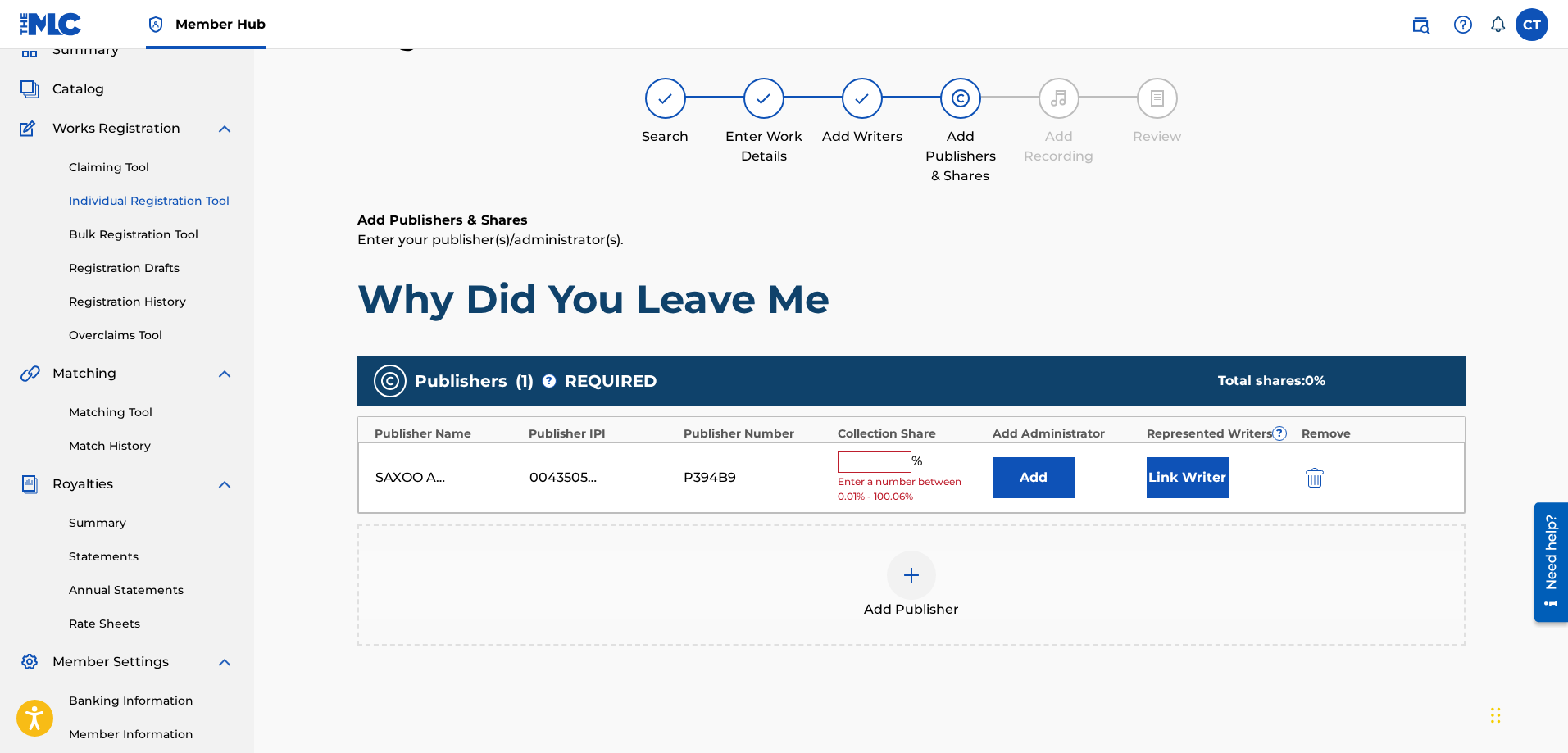
click at [860, 468] on input "text" at bounding box center [874, 463] width 74 height 22
type input "100"
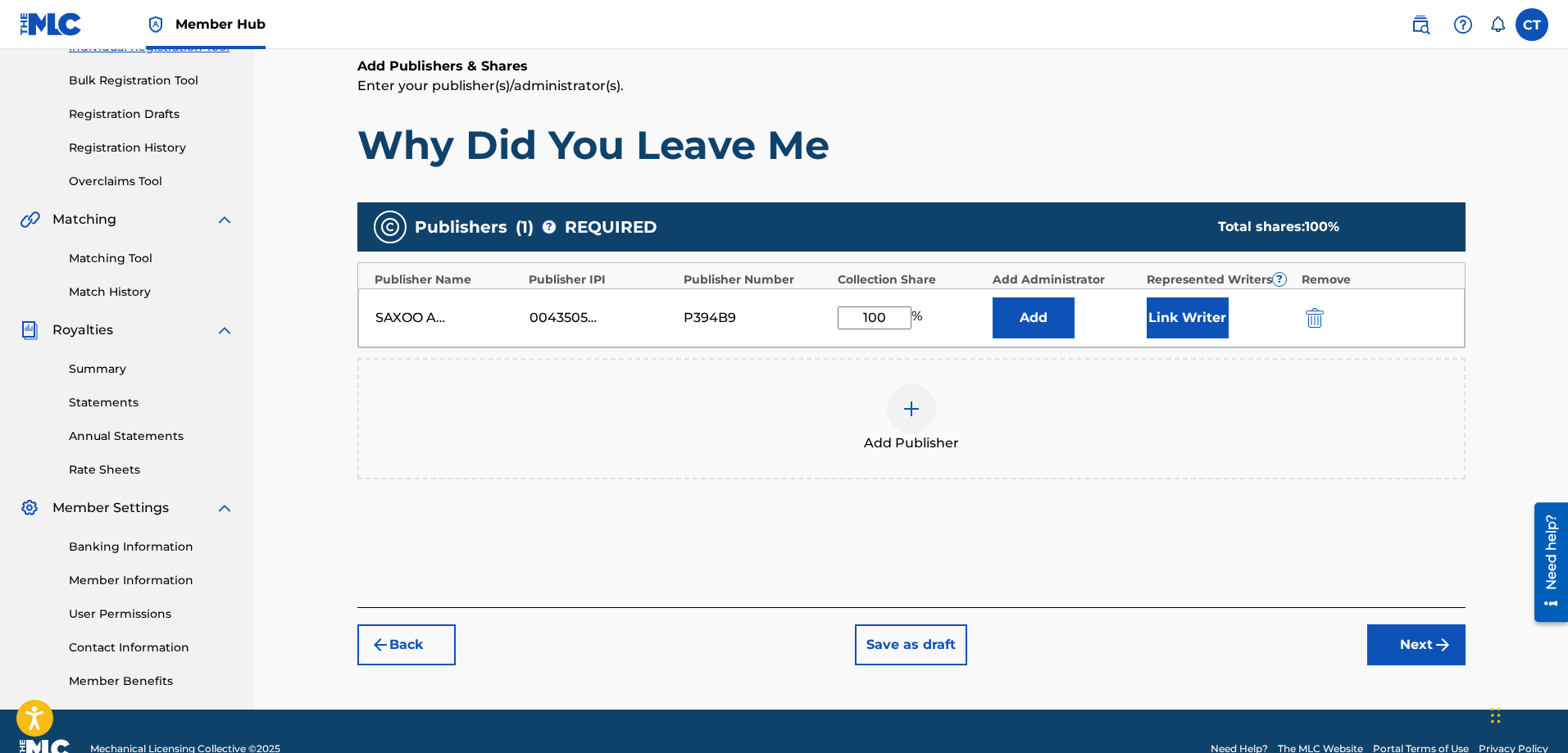
scroll to position [263, 0]
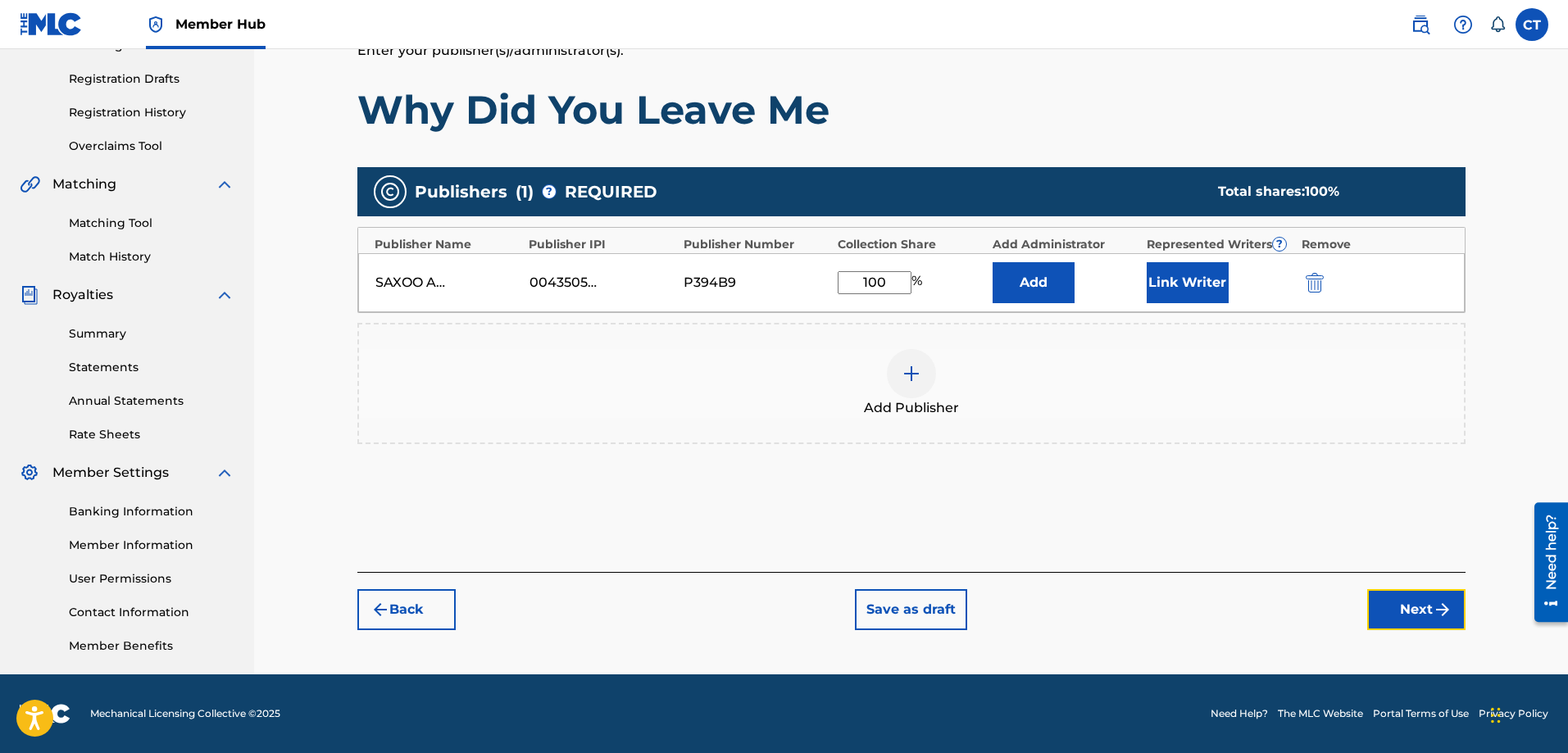
click at [1404, 605] on button "Next" at bounding box center [1417, 610] width 98 height 41
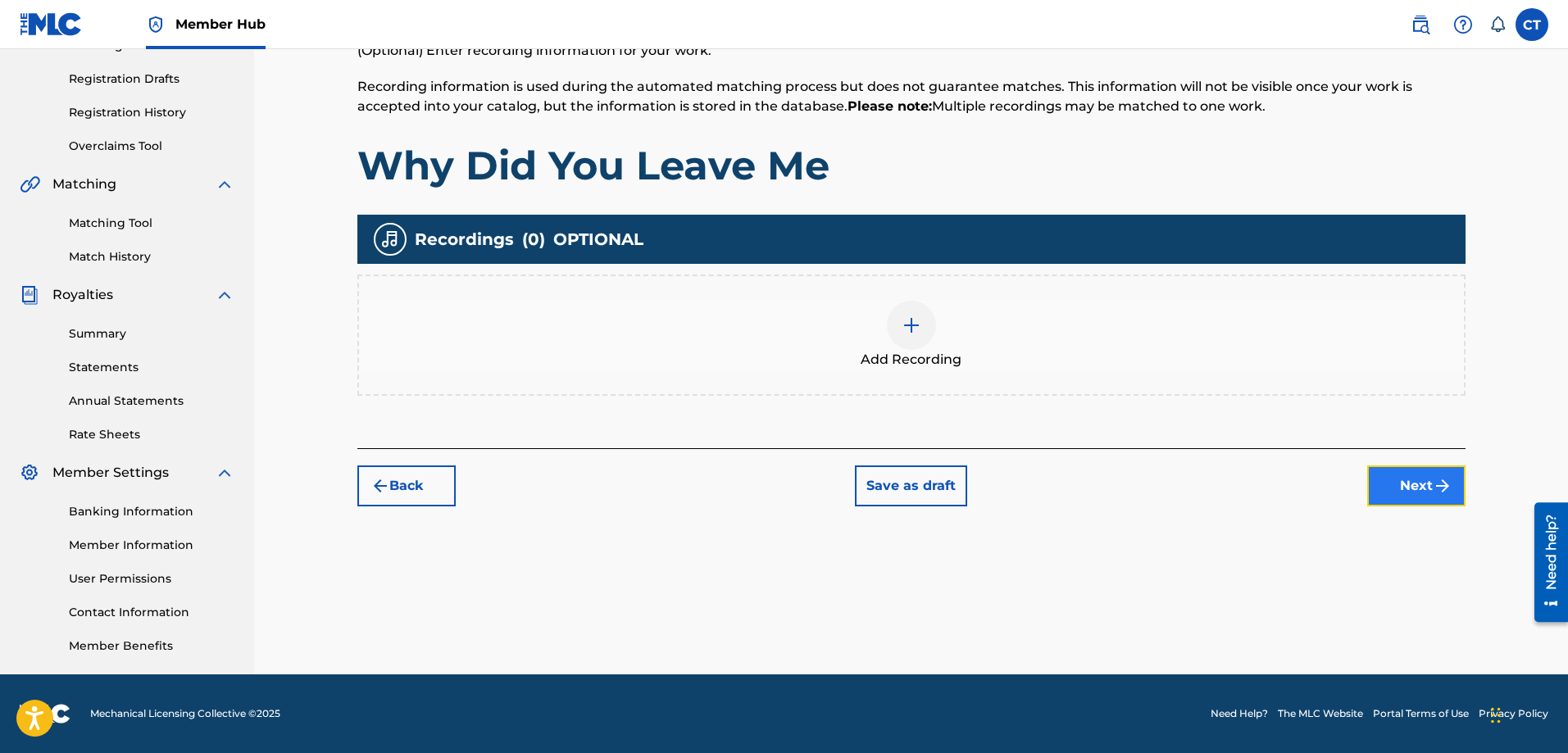
click at [1423, 483] on button "Next" at bounding box center [1417, 486] width 98 height 41
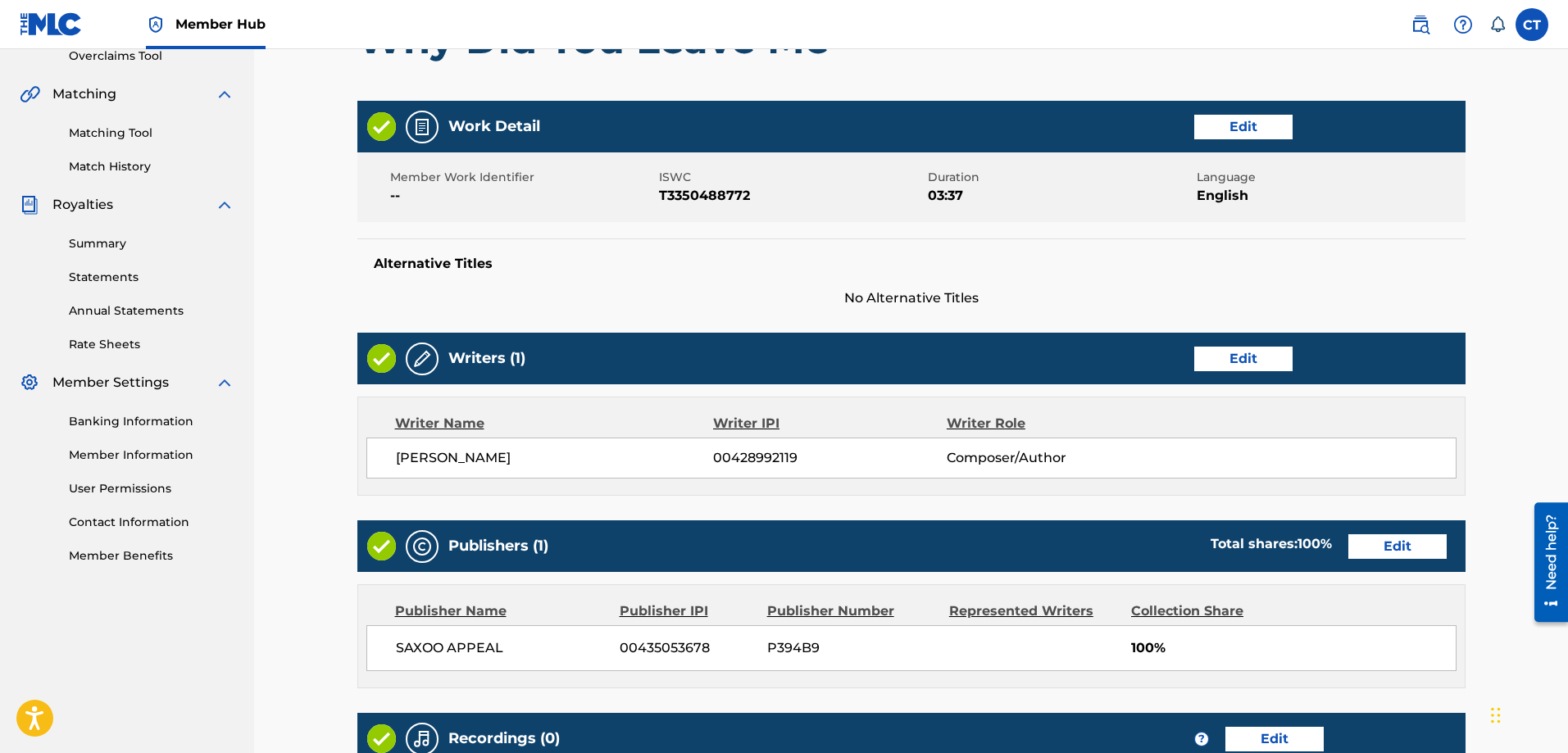
scroll to position [578, 0]
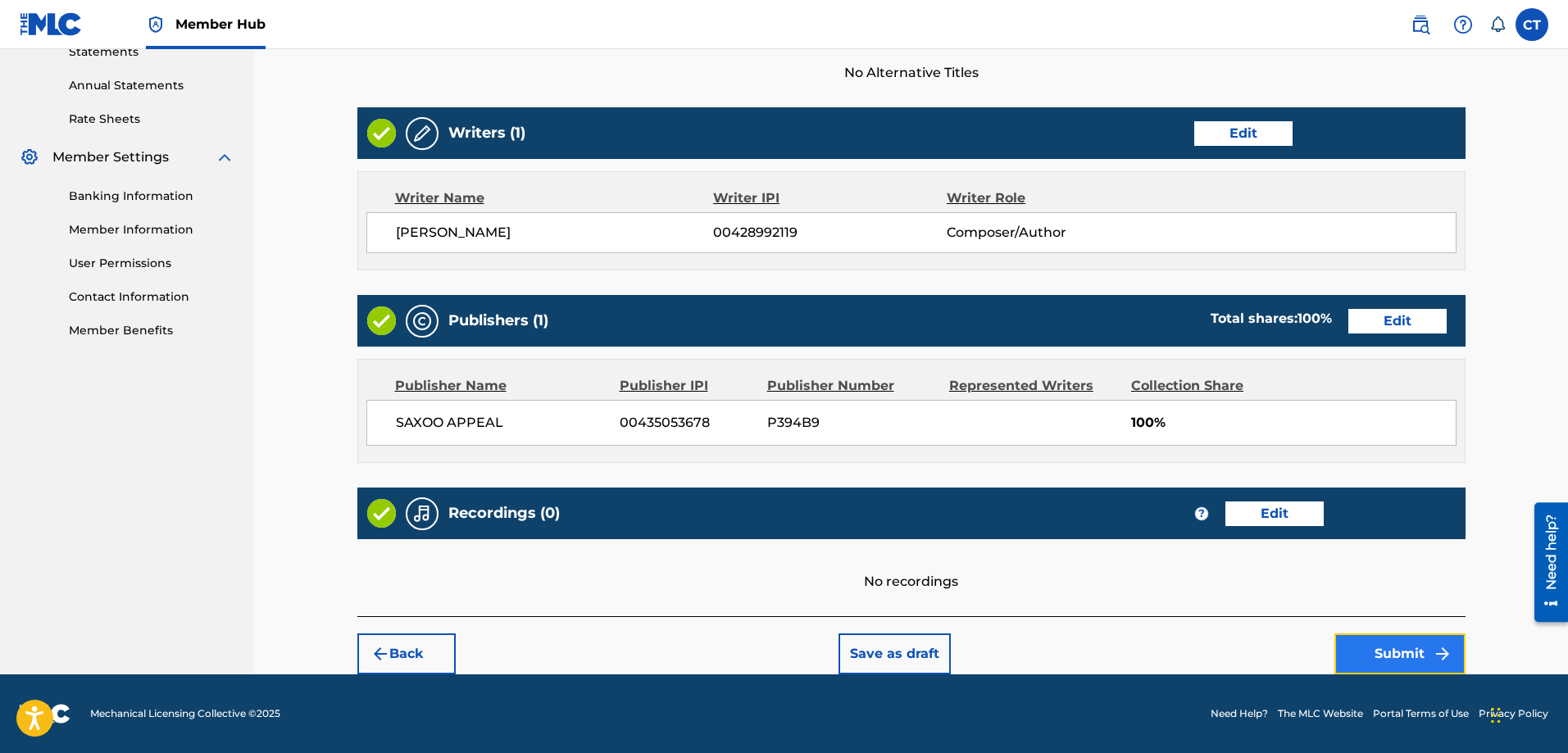
click at [1383, 648] on button "Submit" at bounding box center [1400, 654] width 131 height 41
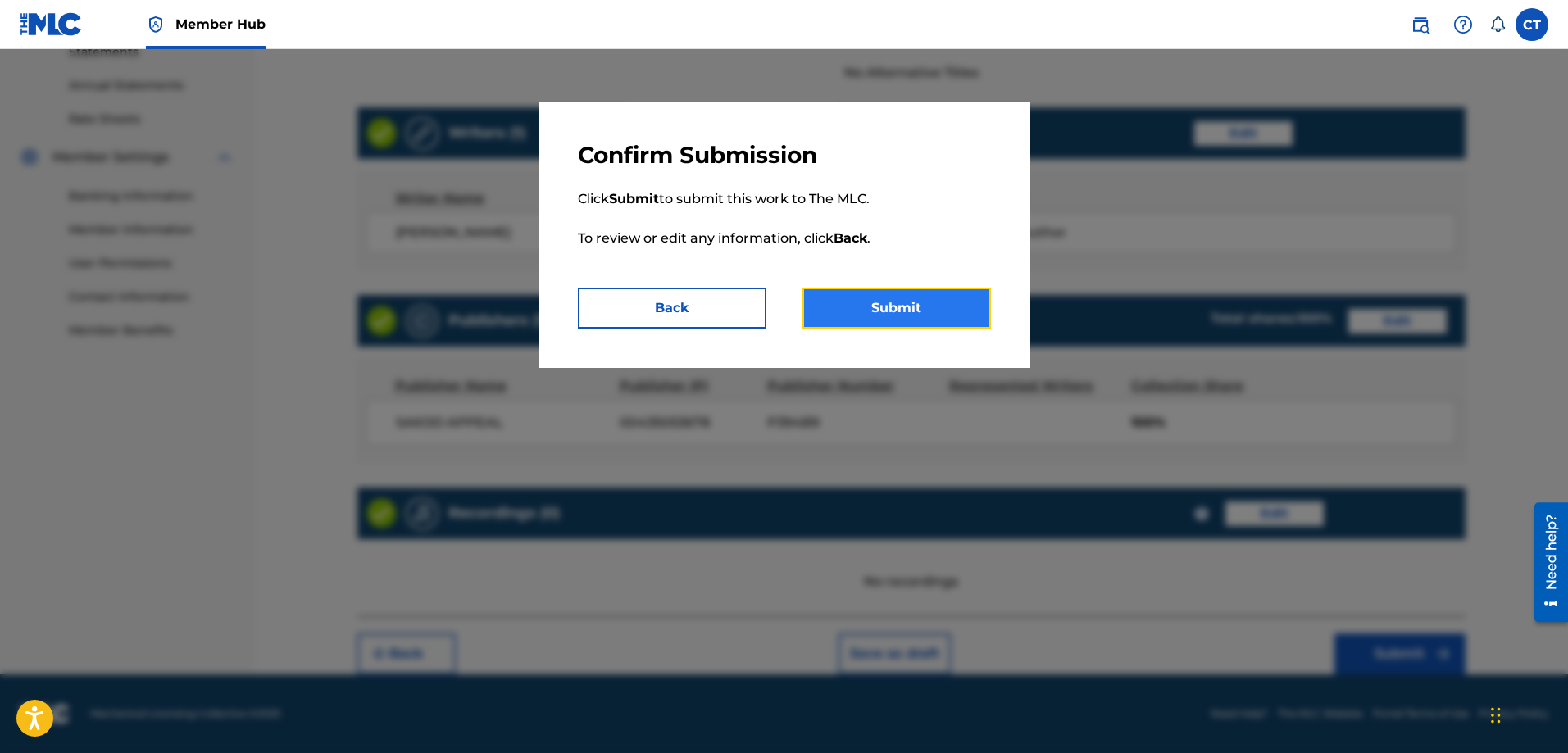
click at [947, 310] on button "Submit" at bounding box center [897, 308] width 188 height 41
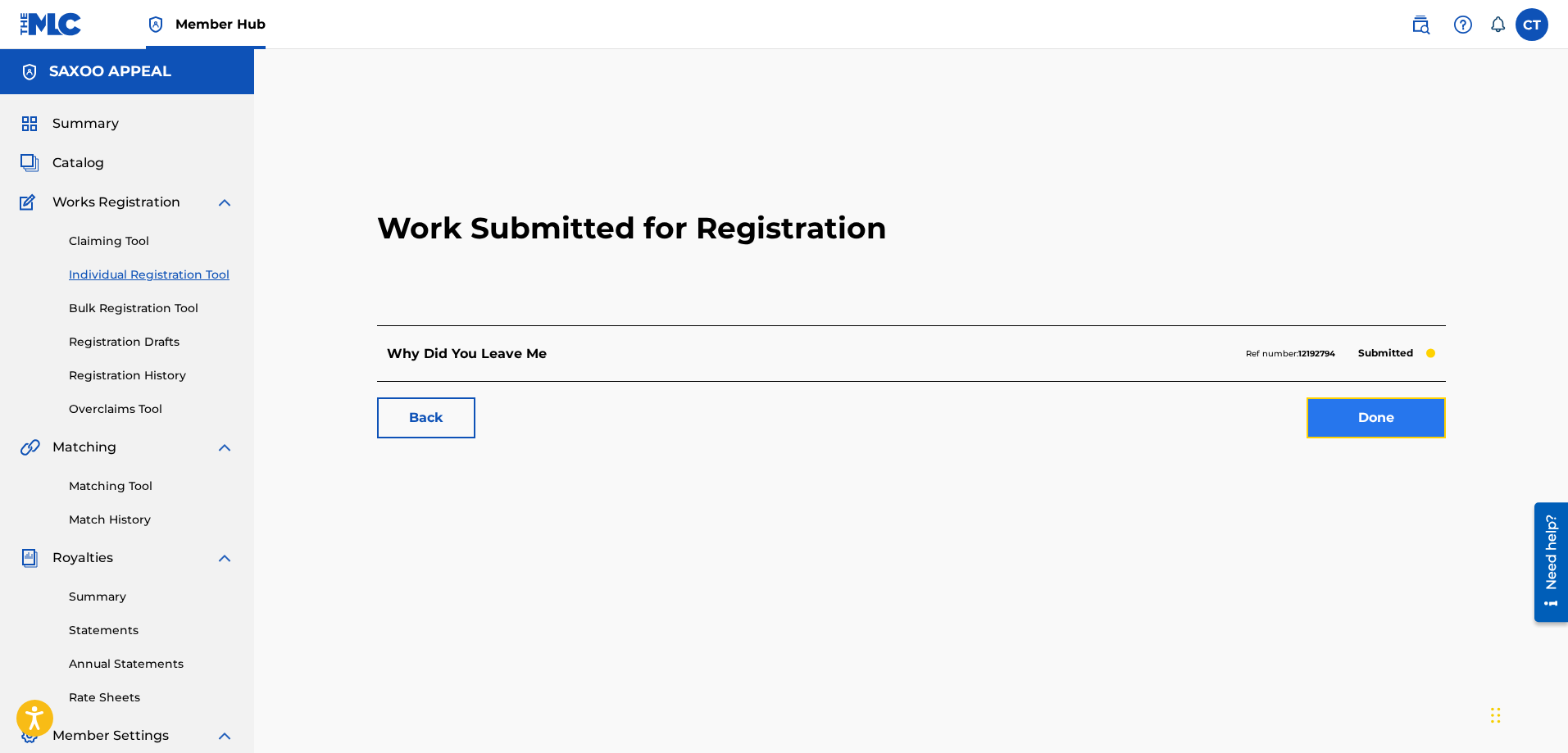
click at [1383, 425] on link "Done" at bounding box center [1377, 418] width 139 height 41
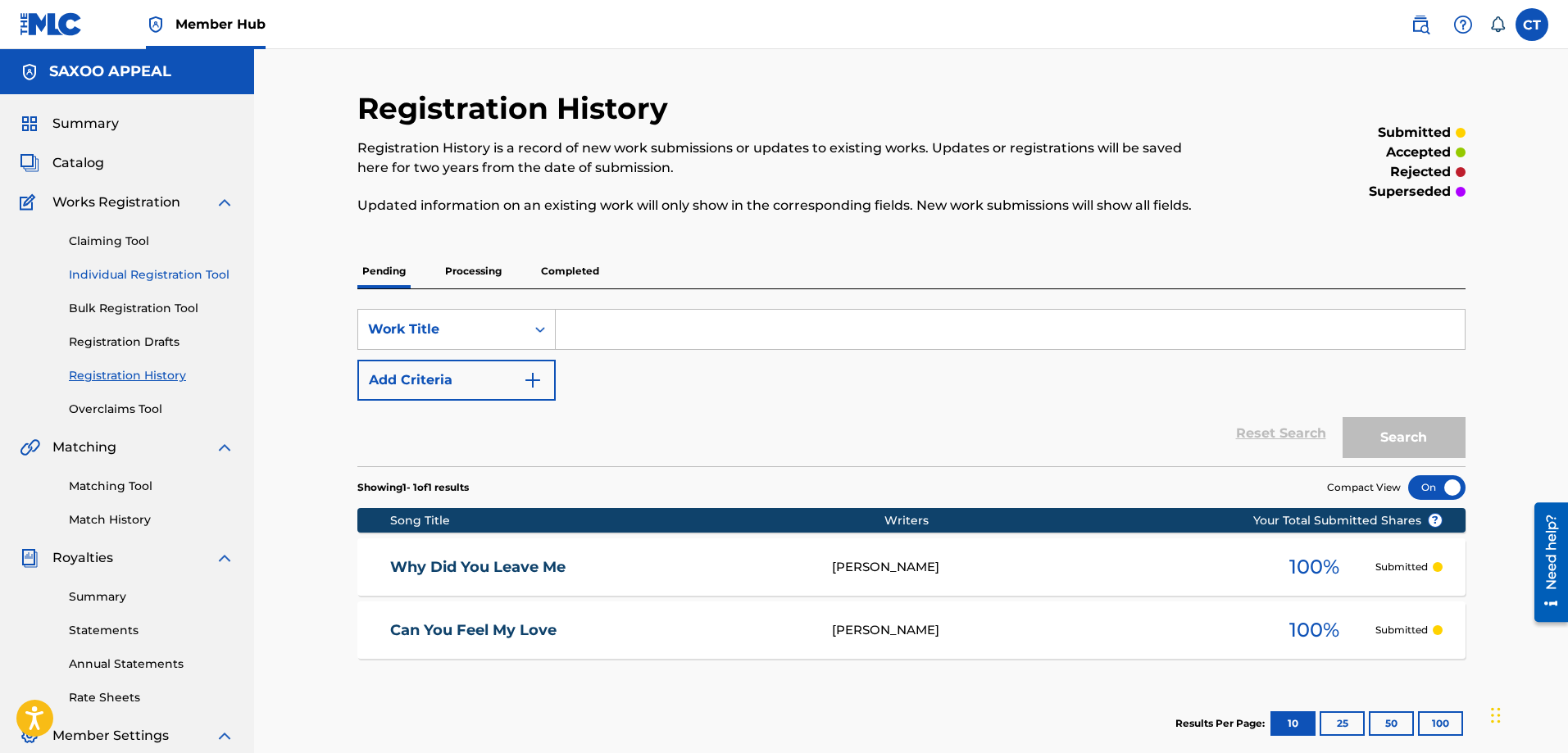
click at [143, 274] on link "Individual Registration Tool" at bounding box center [151, 276] width 166 height 18
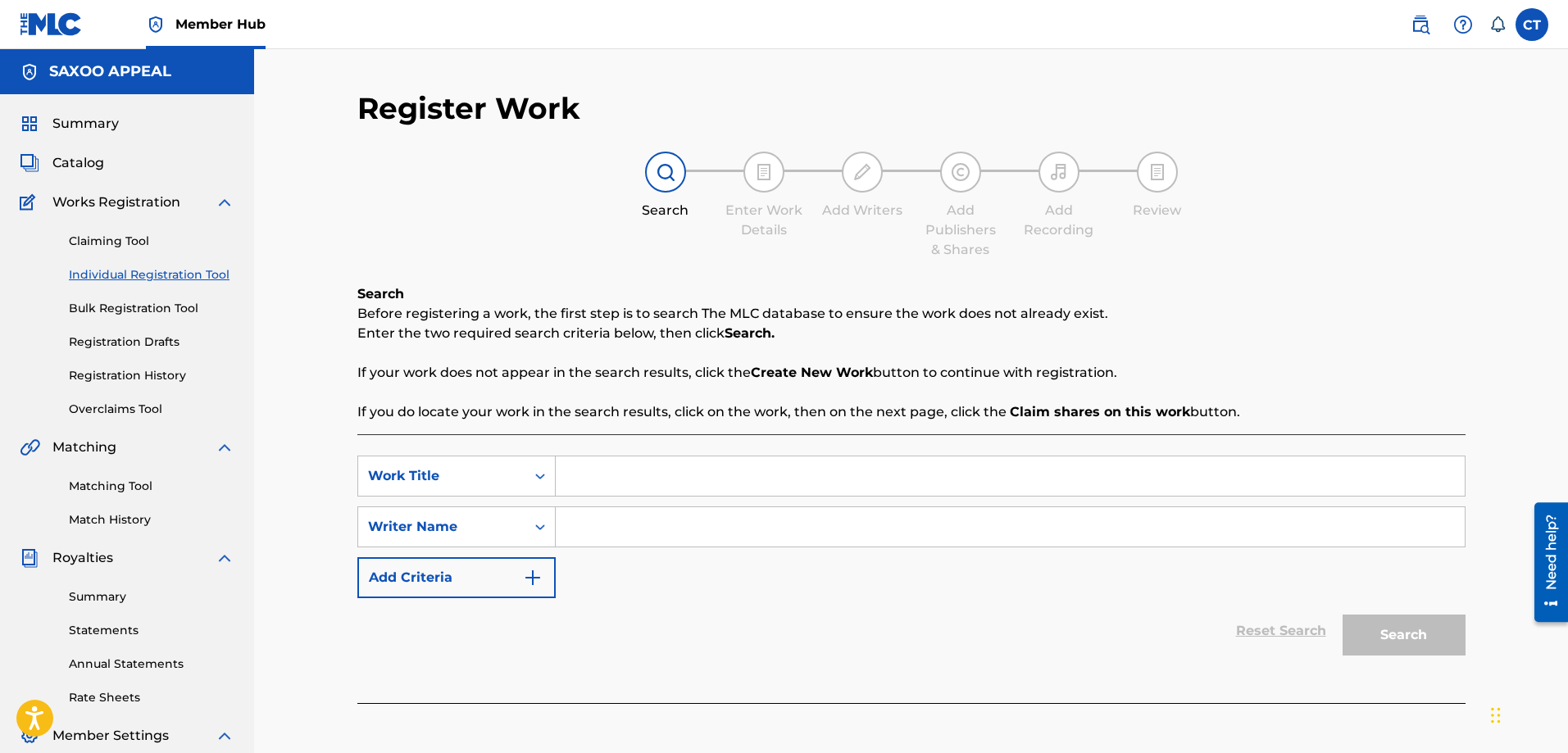
click at [632, 482] on input "Search Form" at bounding box center [1010, 477] width 909 height 39
type input "T"
type input "t"
type input "Tell Me"
click at [595, 536] on input "Search Form" at bounding box center [1010, 527] width 909 height 39
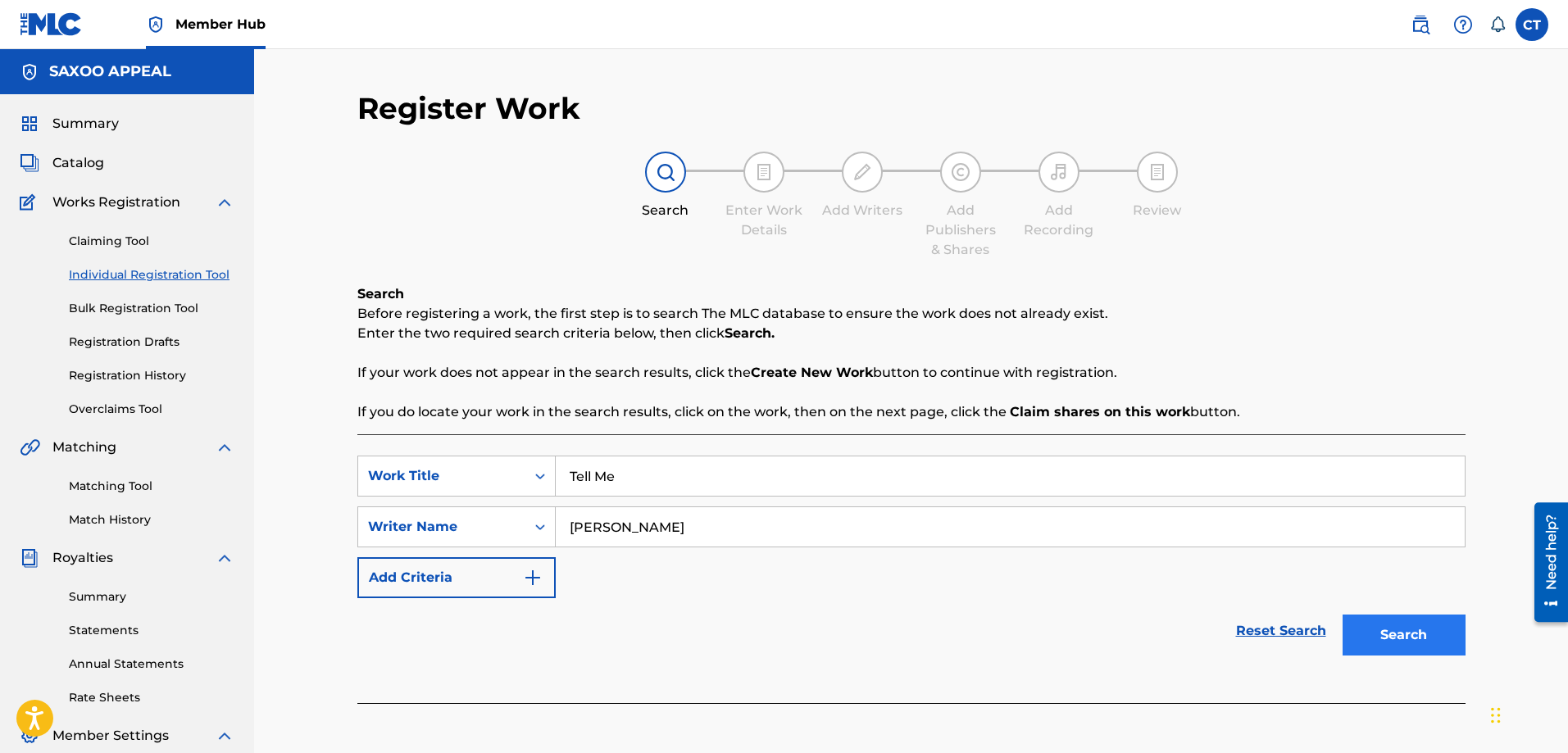
type input "Chester Thomas"
click at [1387, 628] on button "Search" at bounding box center [1403, 635] width 123 height 41
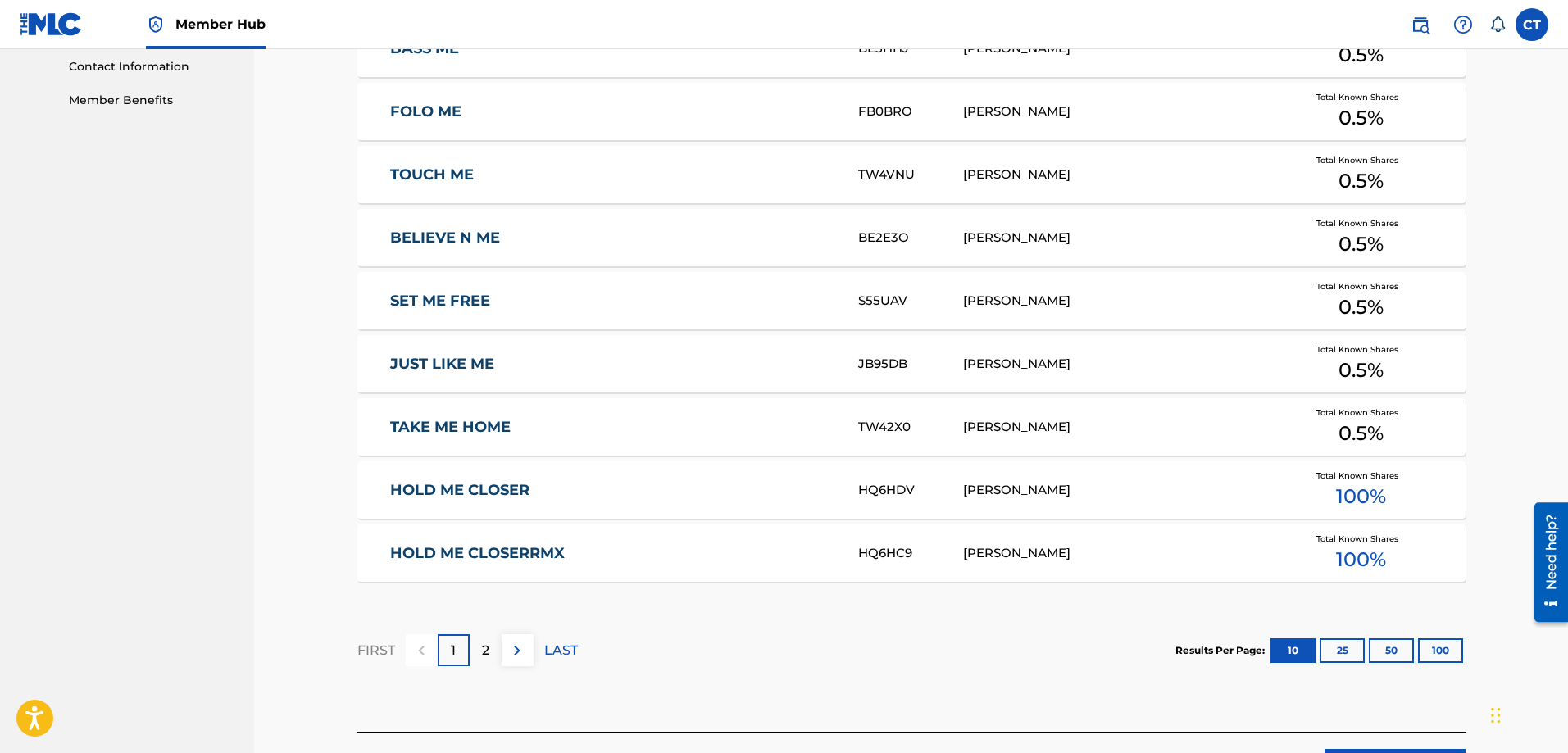
scroll to position [820, 0]
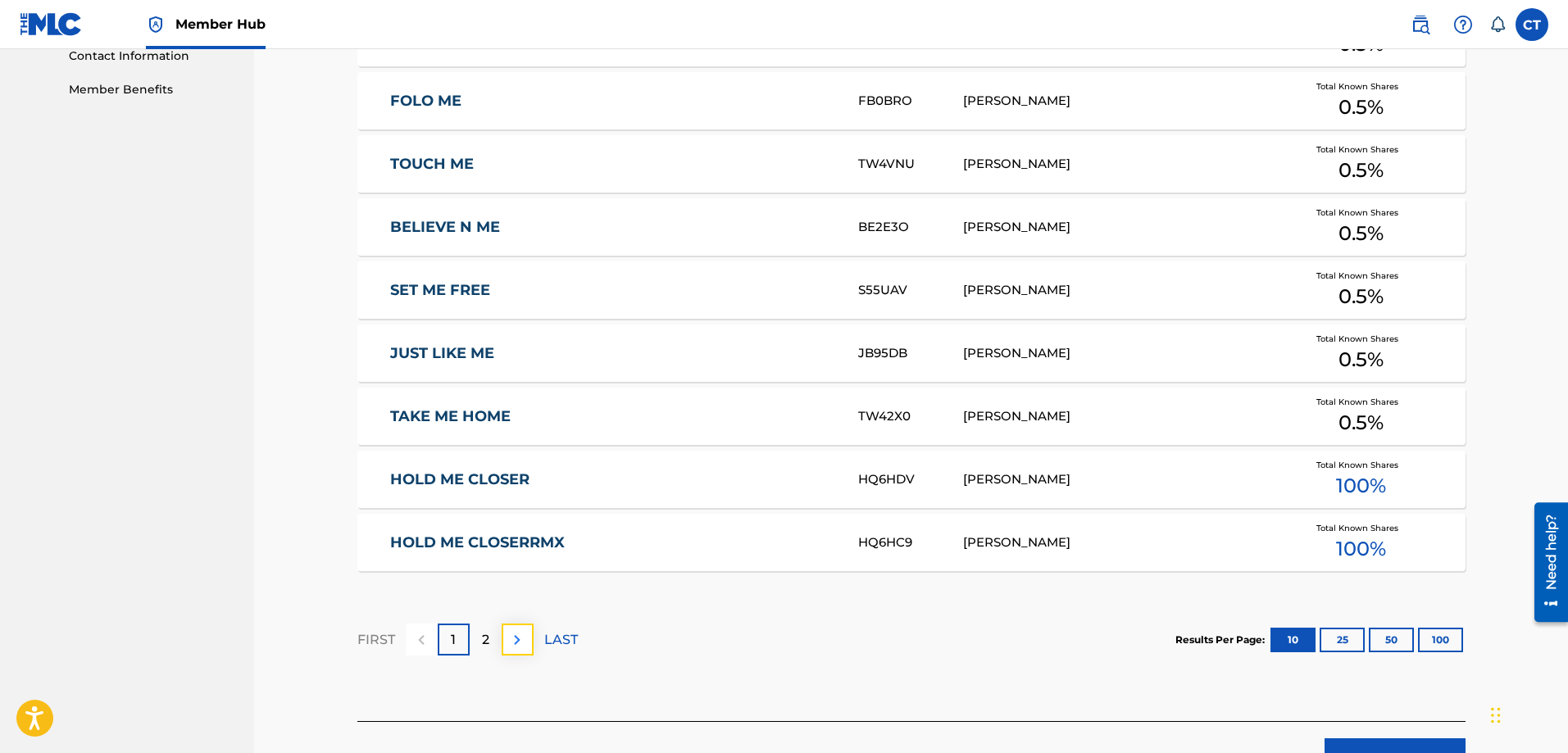
click at [521, 641] on img at bounding box center [518, 640] width 20 height 20
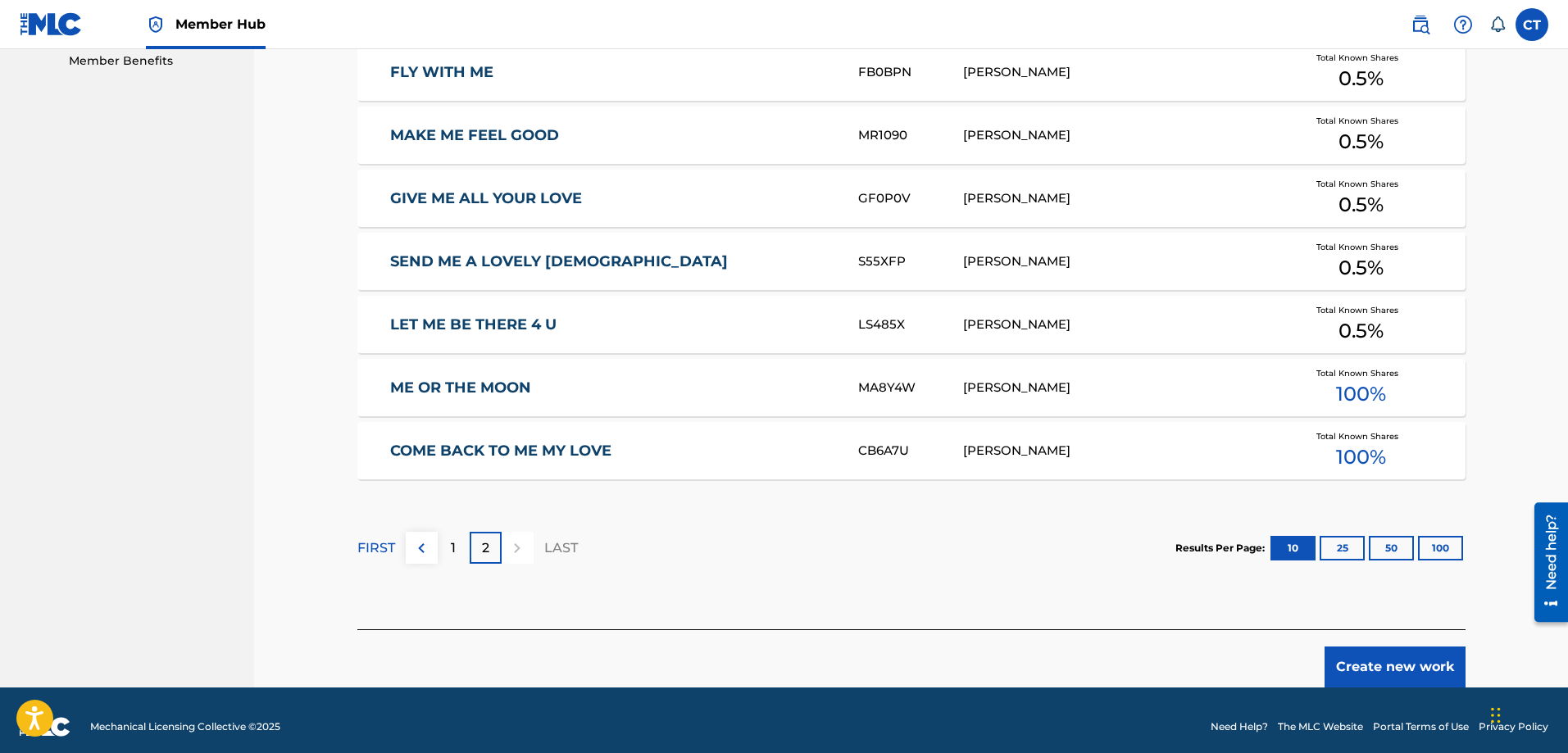
scroll to position [862, 0]
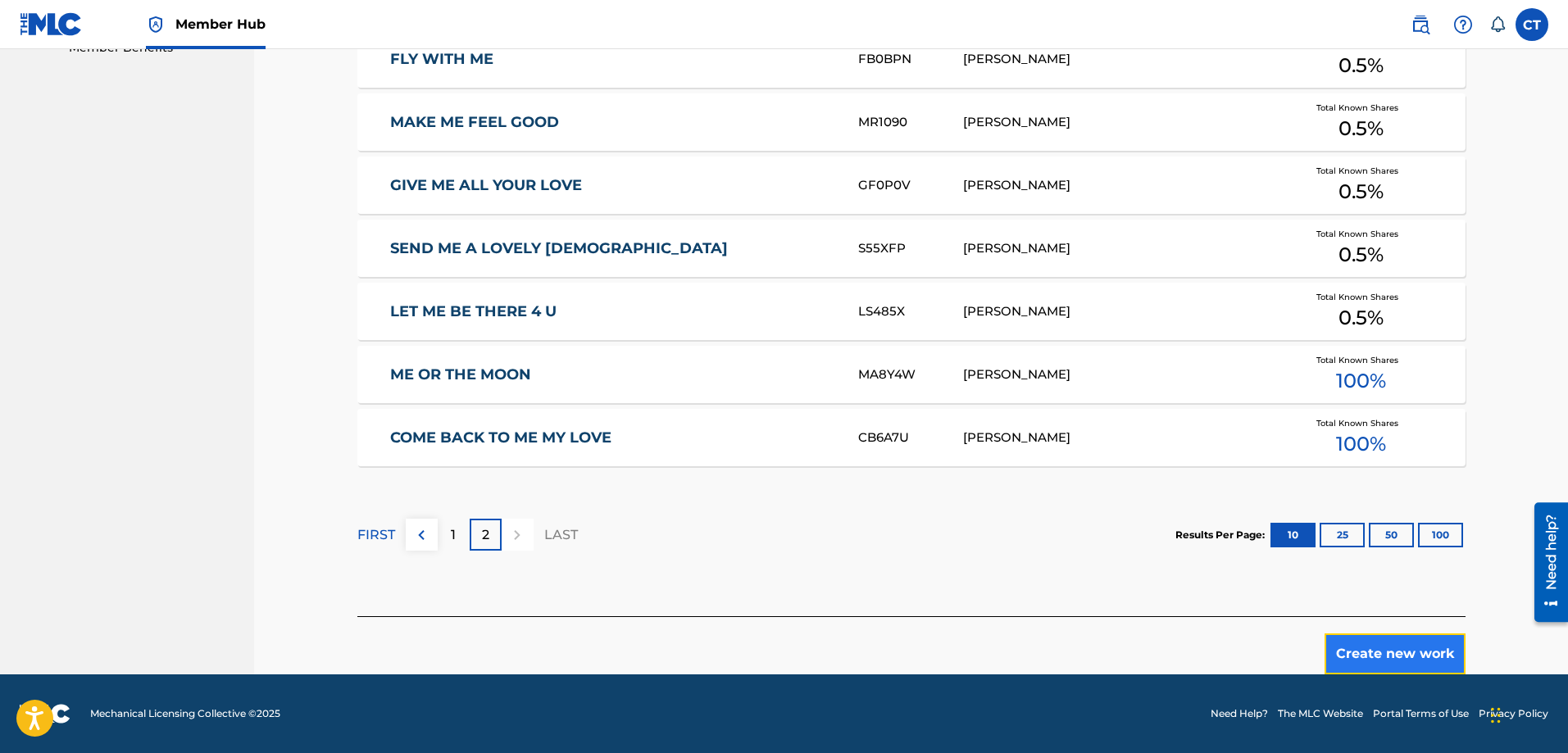
click at [1383, 658] on button "Create new work" at bounding box center [1395, 654] width 141 height 41
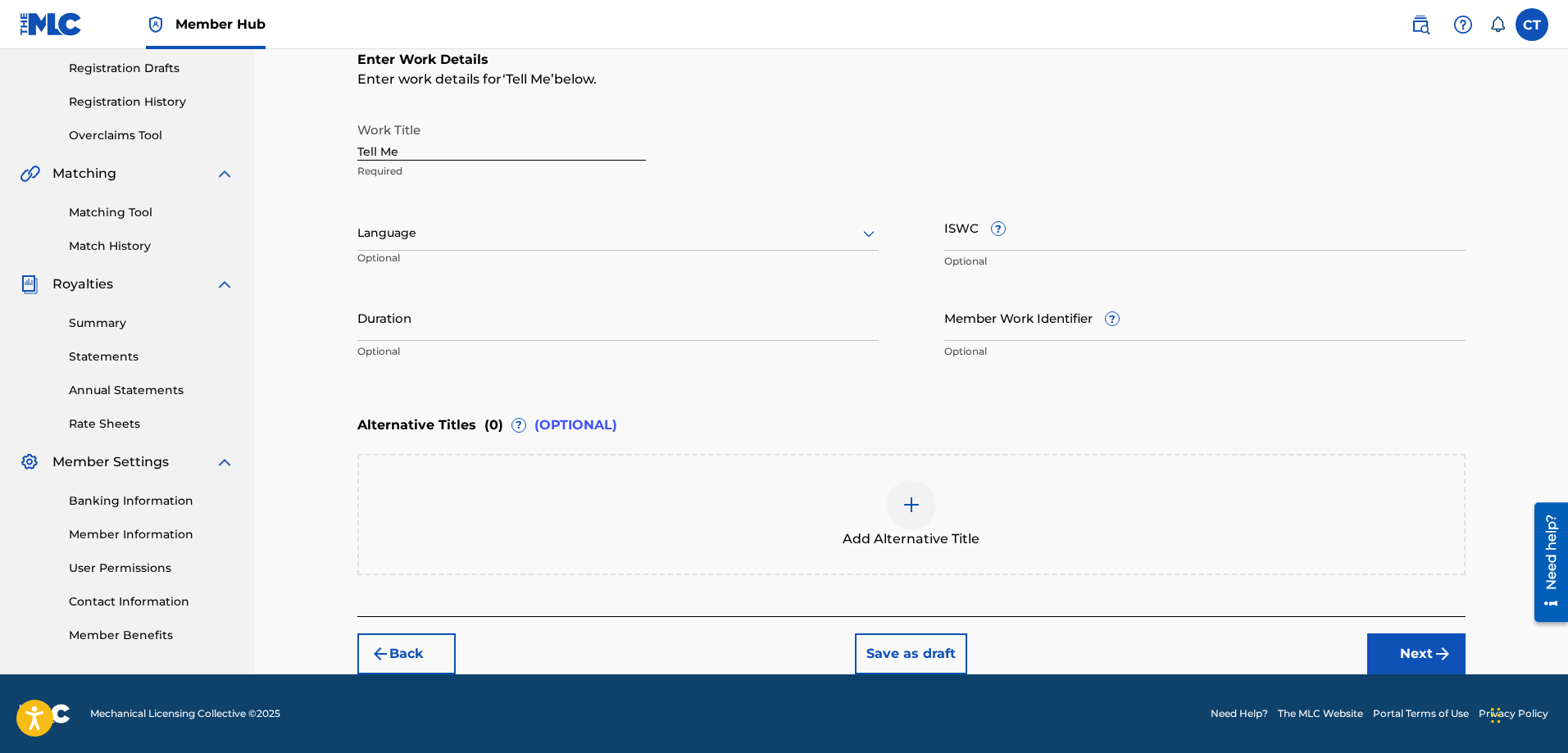
scroll to position [274, 0]
click at [423, 229] on div at bounding box center [619, 232] width 522 height 21
click at [645, 262] on div "English" at bounding box center [618, 270] width 520 height 37
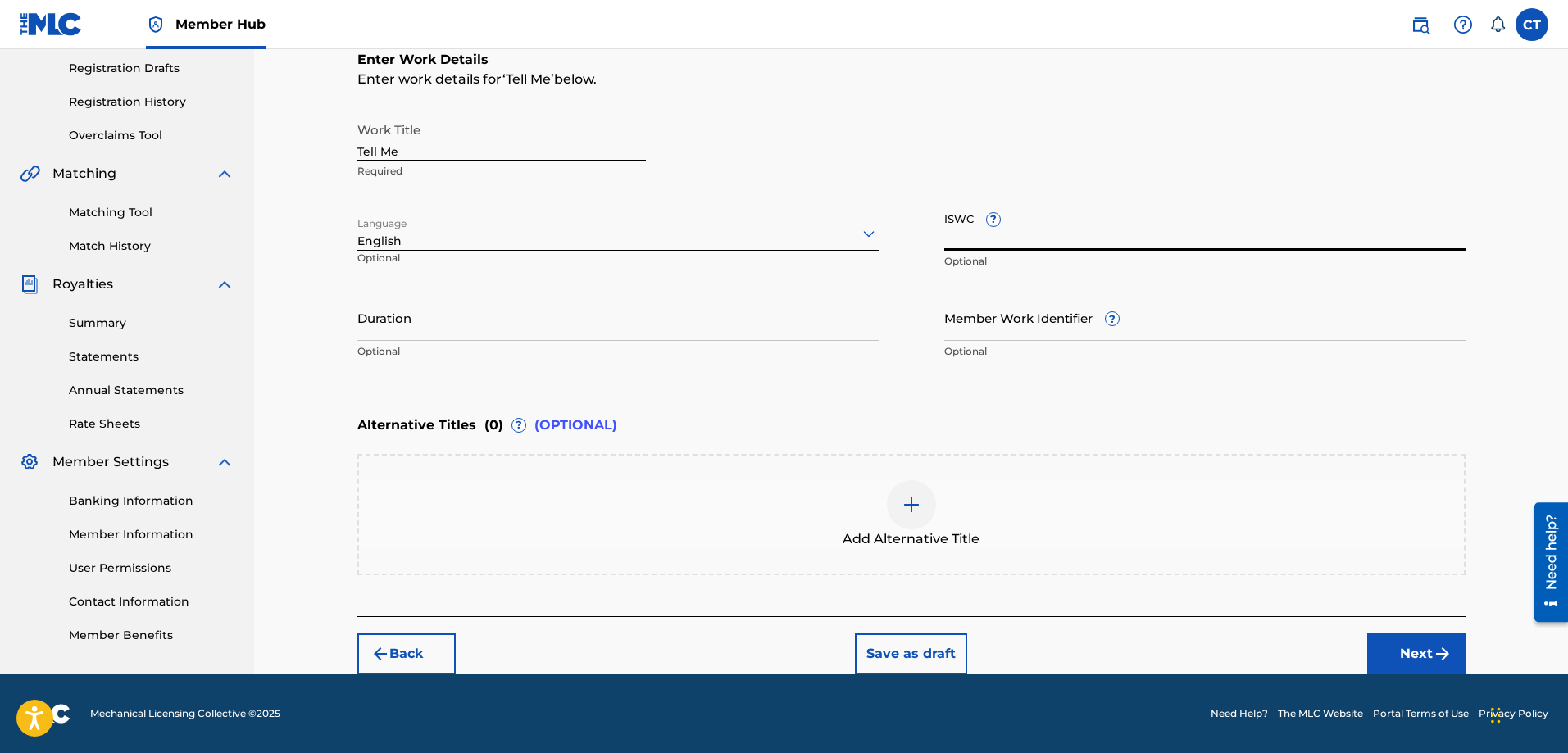
click at [954, 242] on input "ISWC ?" at bounding box center [1205, 227] width 522 height 47
type input "T3350489071"
click at [699, 330] on input "Duration" at bounding box center [619, 318] width 522 height 47
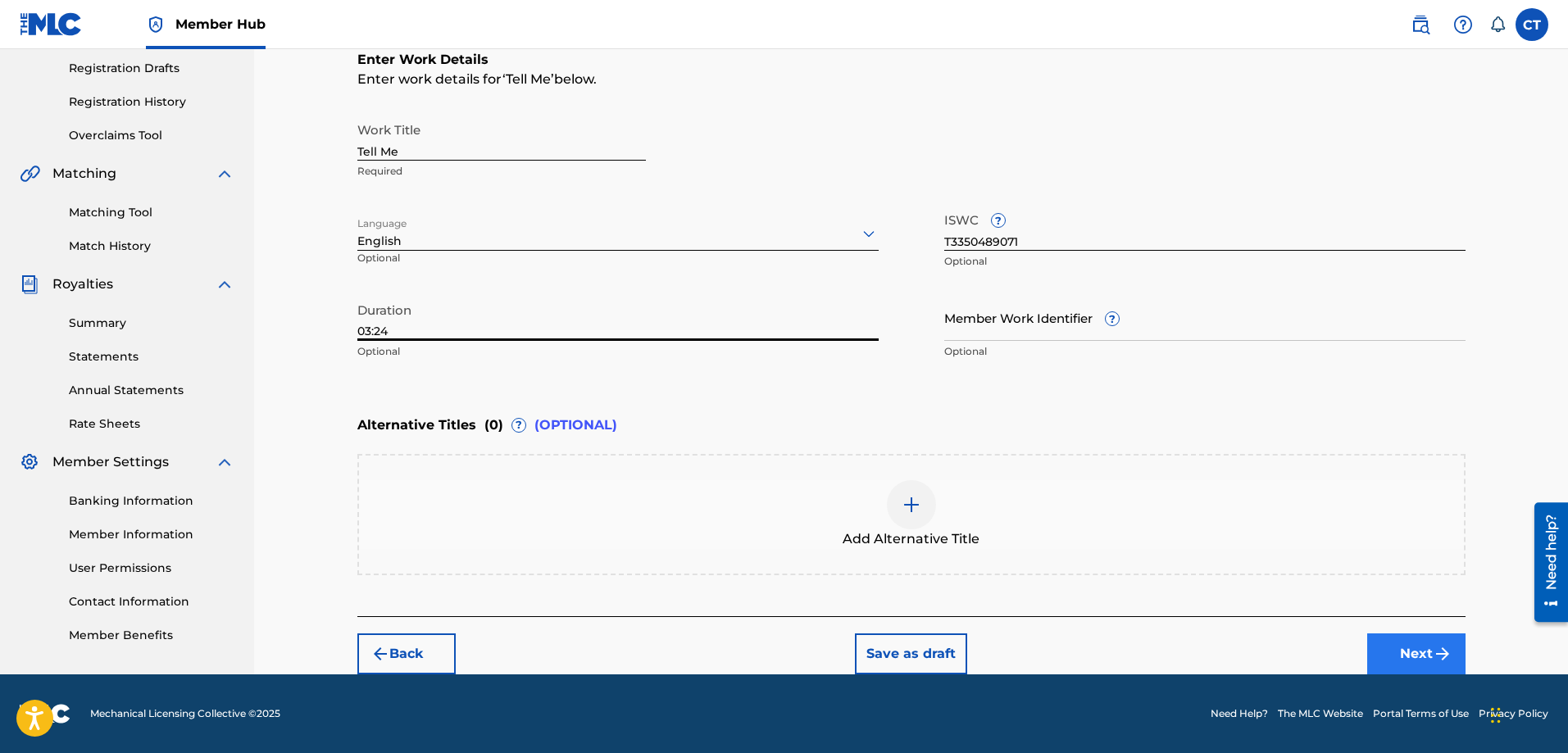
type input "03:24"
click at [1423, 654] on button "Next" at bounding box center [1417, 654] width 98 height 41
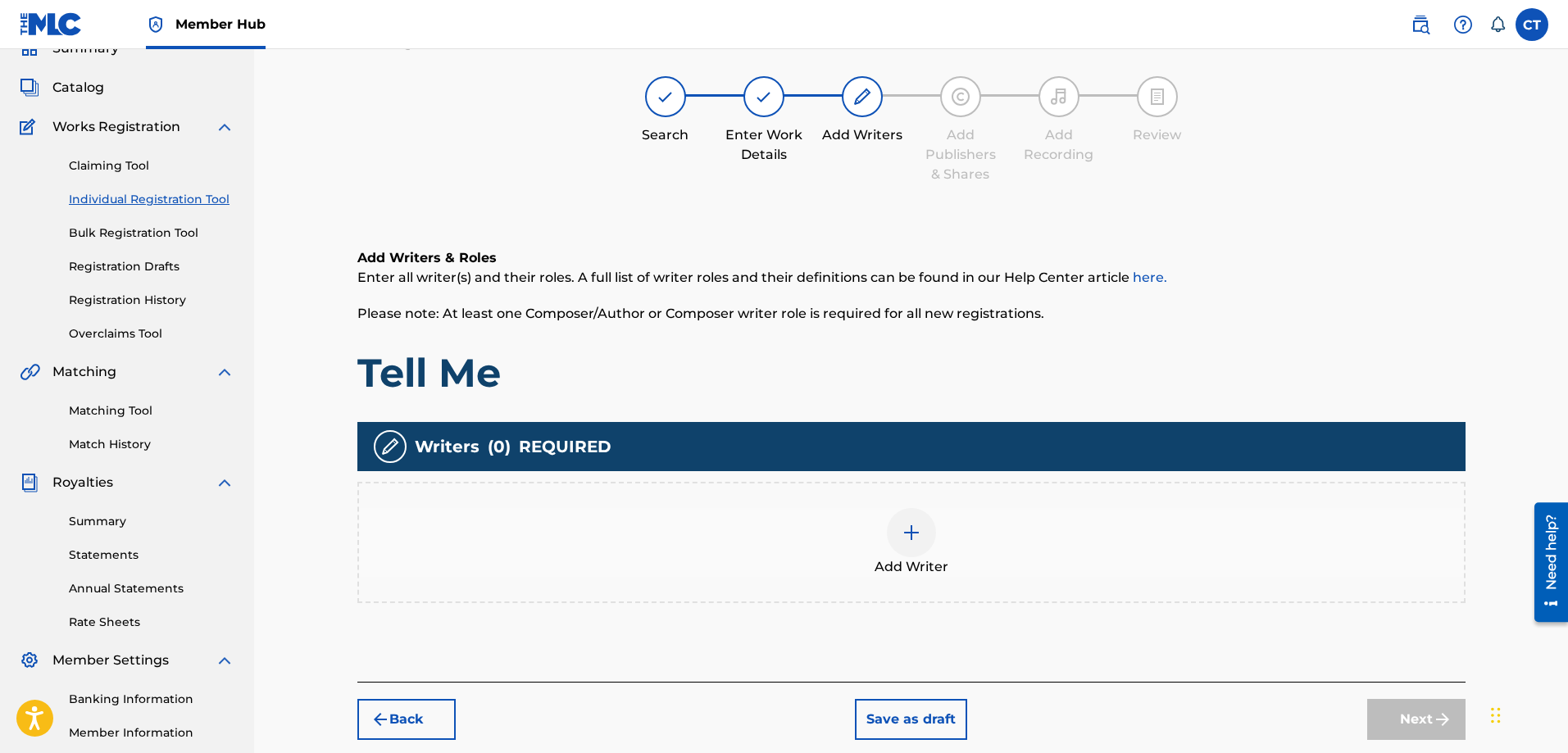
scroll to position [74, 0]
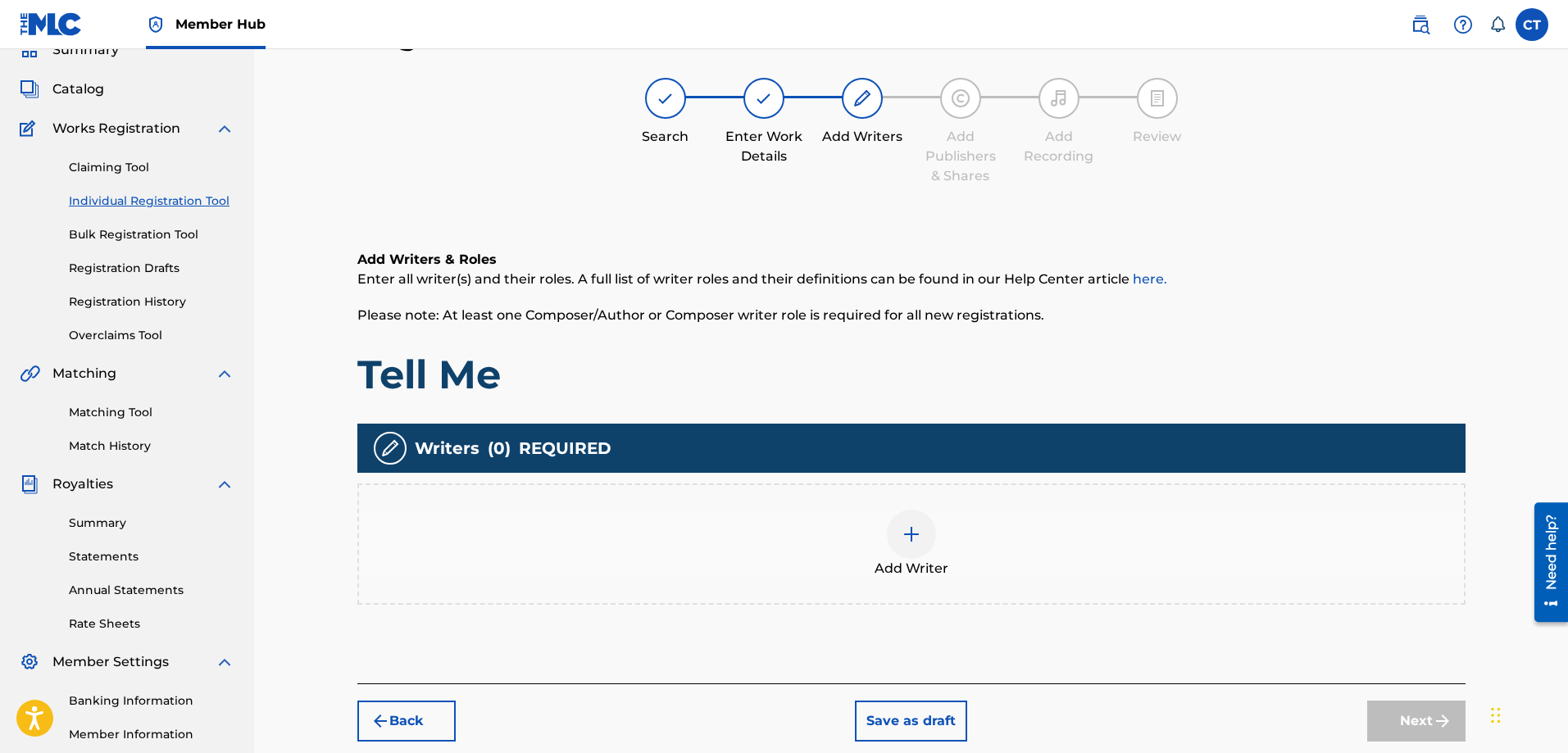
click at [908, 531] on img at bounding box center [912, 534] width 20 height 20
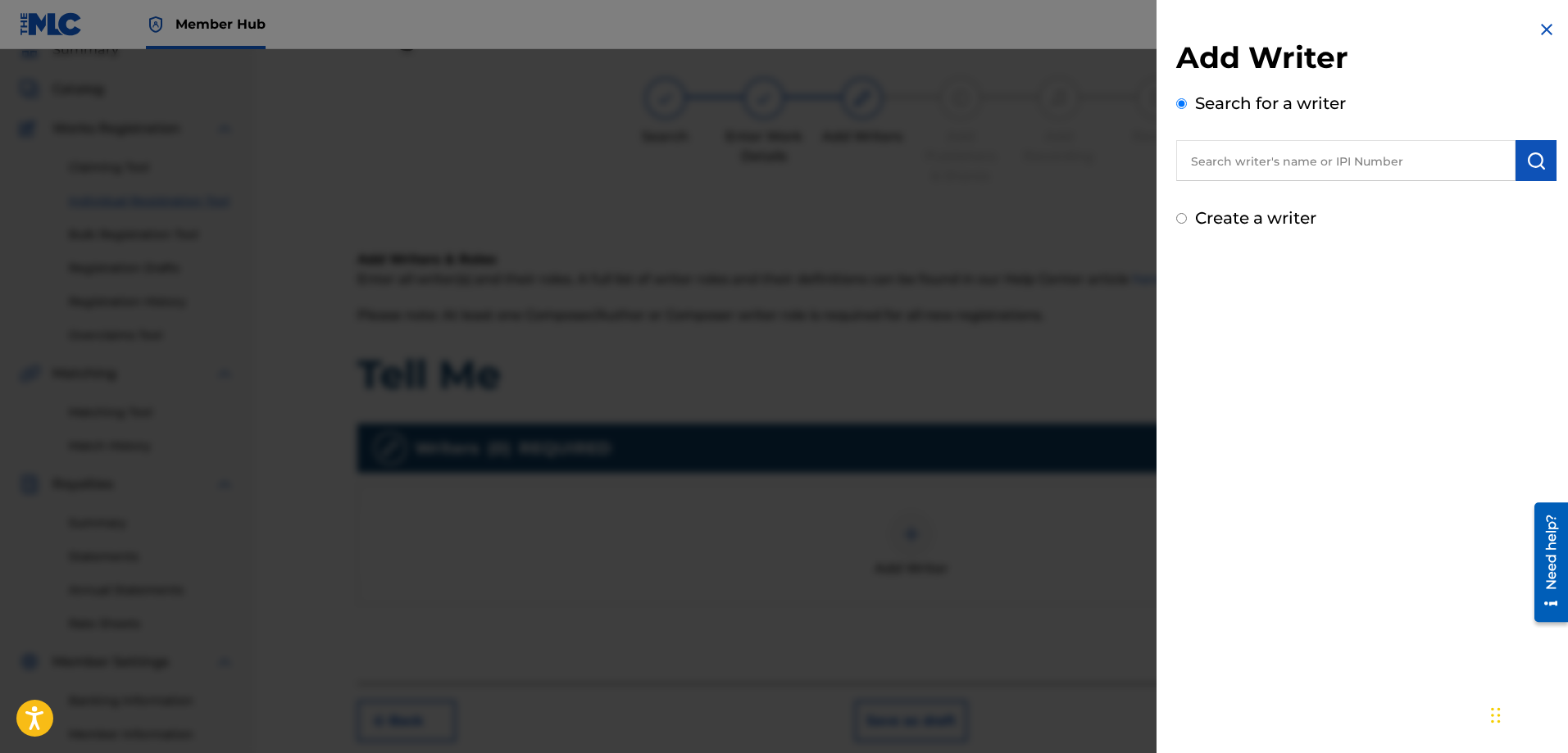
click at [1234, 166] on input "text" at bounding box center [1346, 161] width 339 height 41
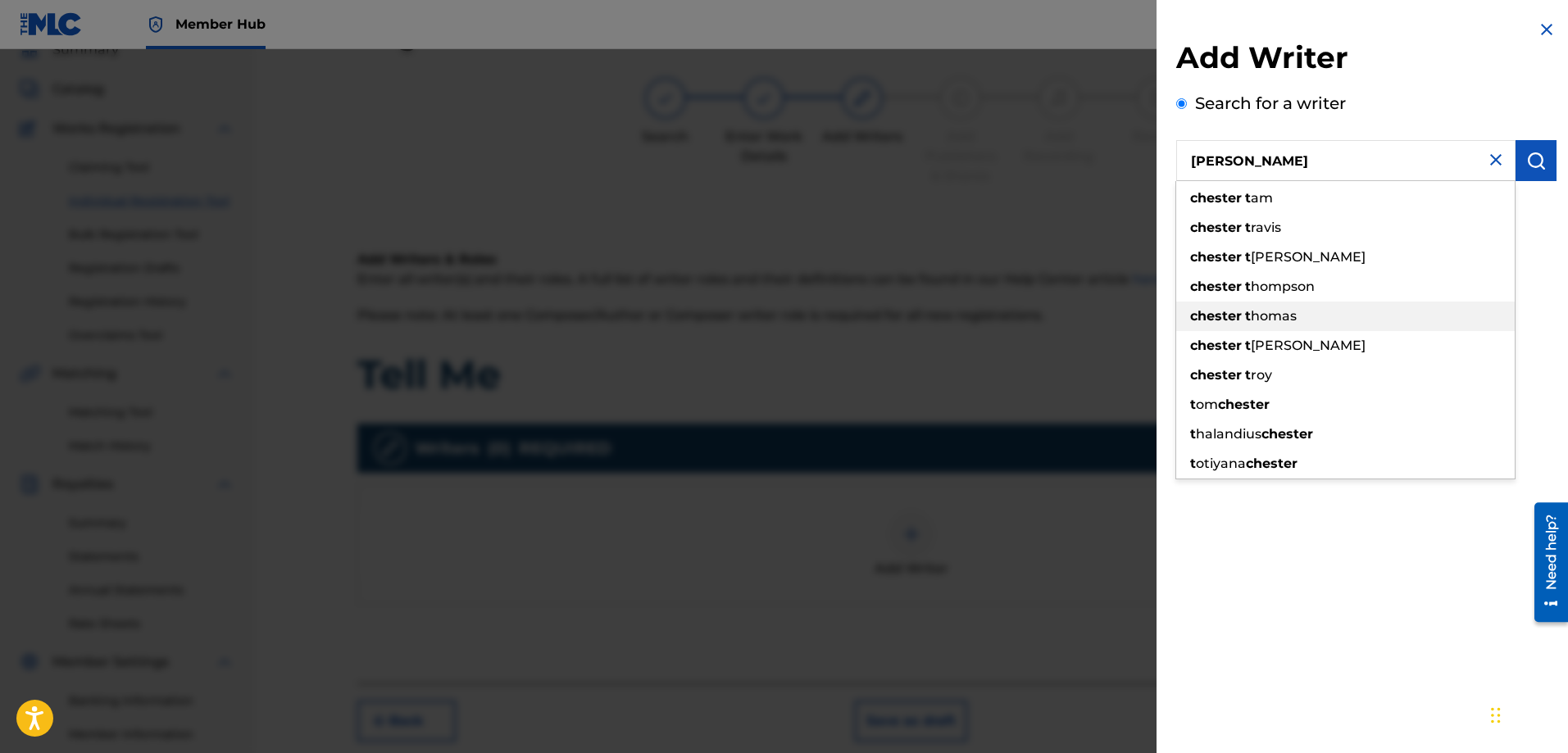
click at [1263, 319] on span "homas" at bounding box center [1274, 316] width 46 height 16
type input "[PERSON_NAME]"
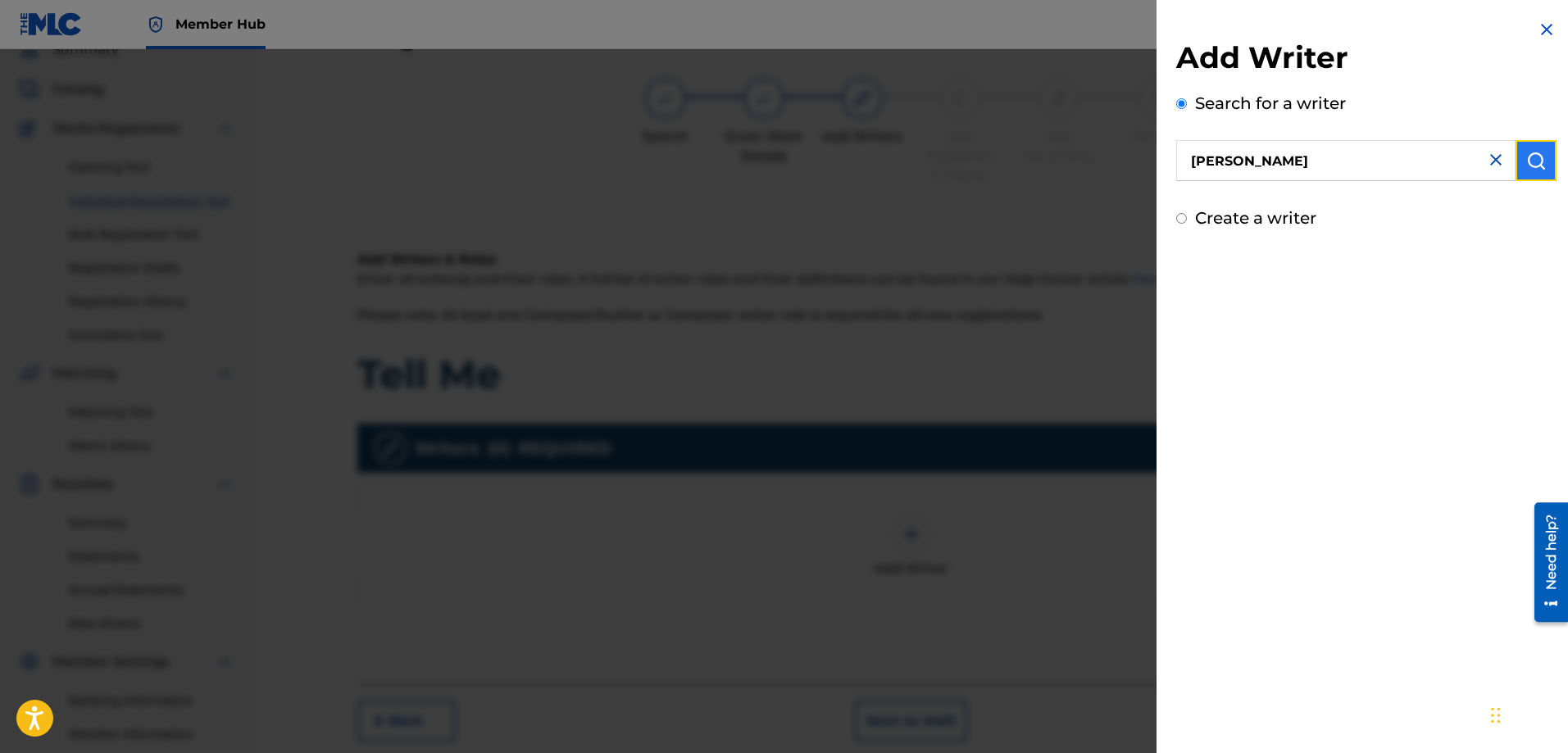
click at [1527, 159] on img "submit" at bounding box center [1537, 161] width 20 height 20
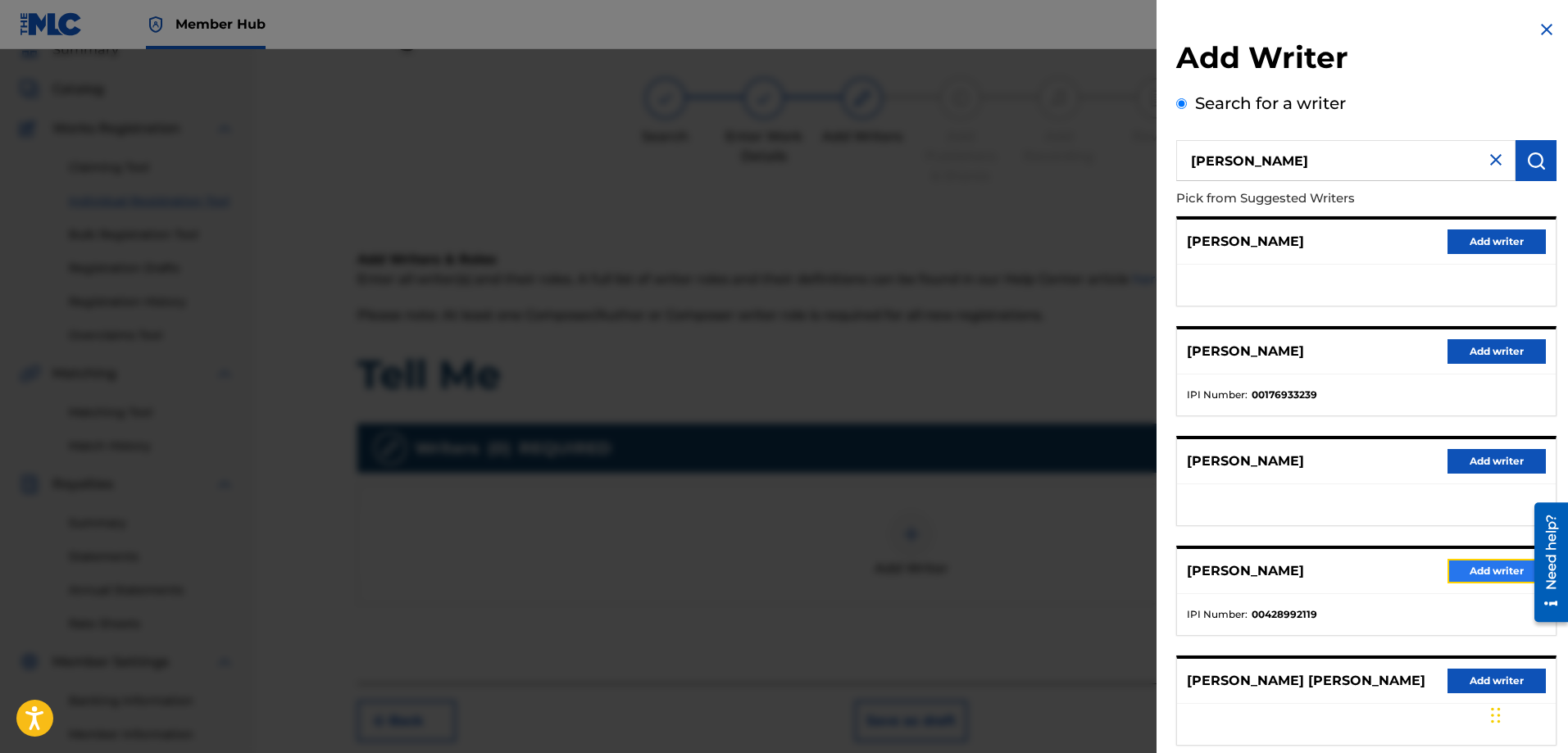
click at [1469, 576] on button "Add writer" at bounding box center [1497, 571] width 98 height 25
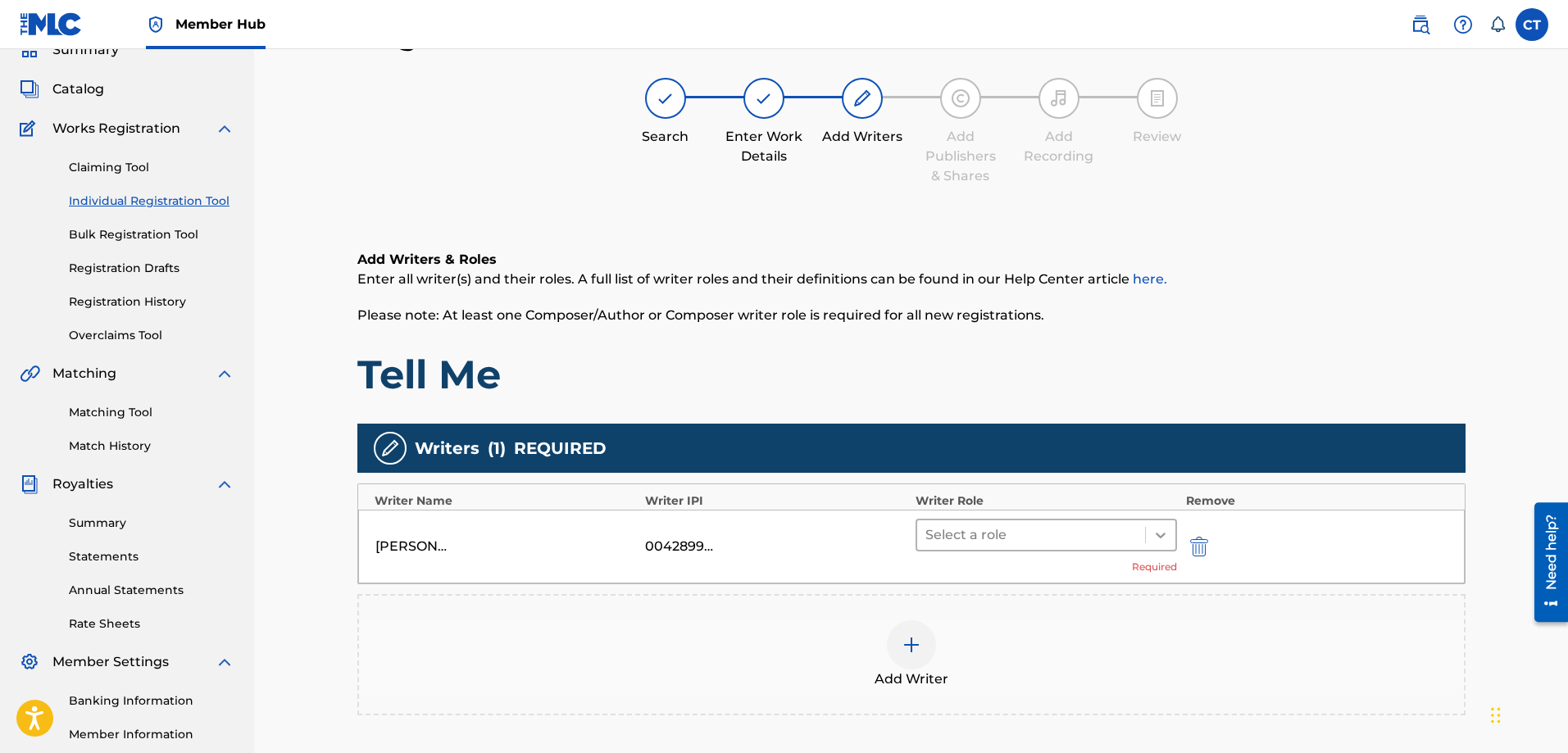
click at [1159, 531] on icon at bounding box center [1161, 535] width 17 height 17
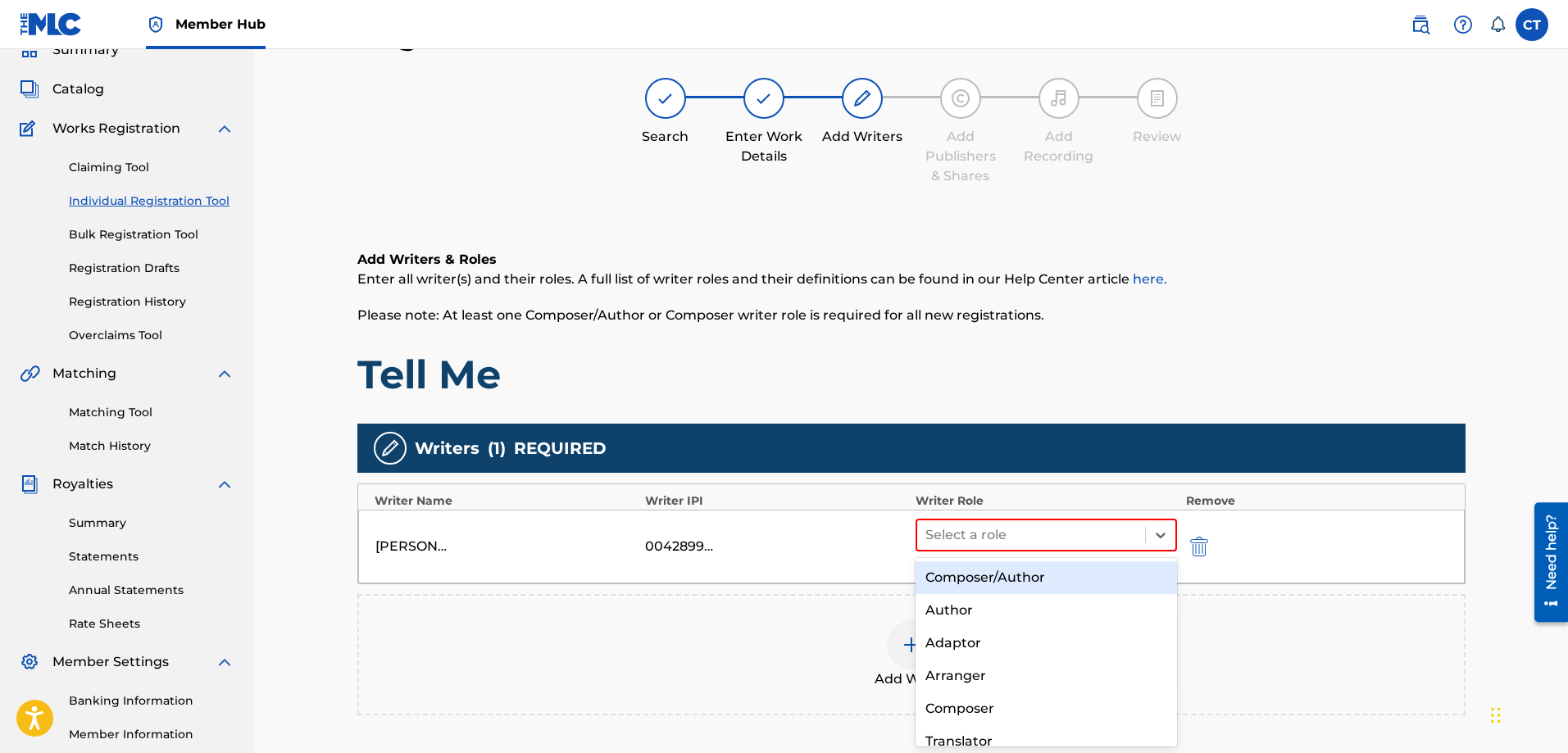
click at [1114, 577] on div "Composer/Author" at bounding box center [1047, 577] width 263 height 32
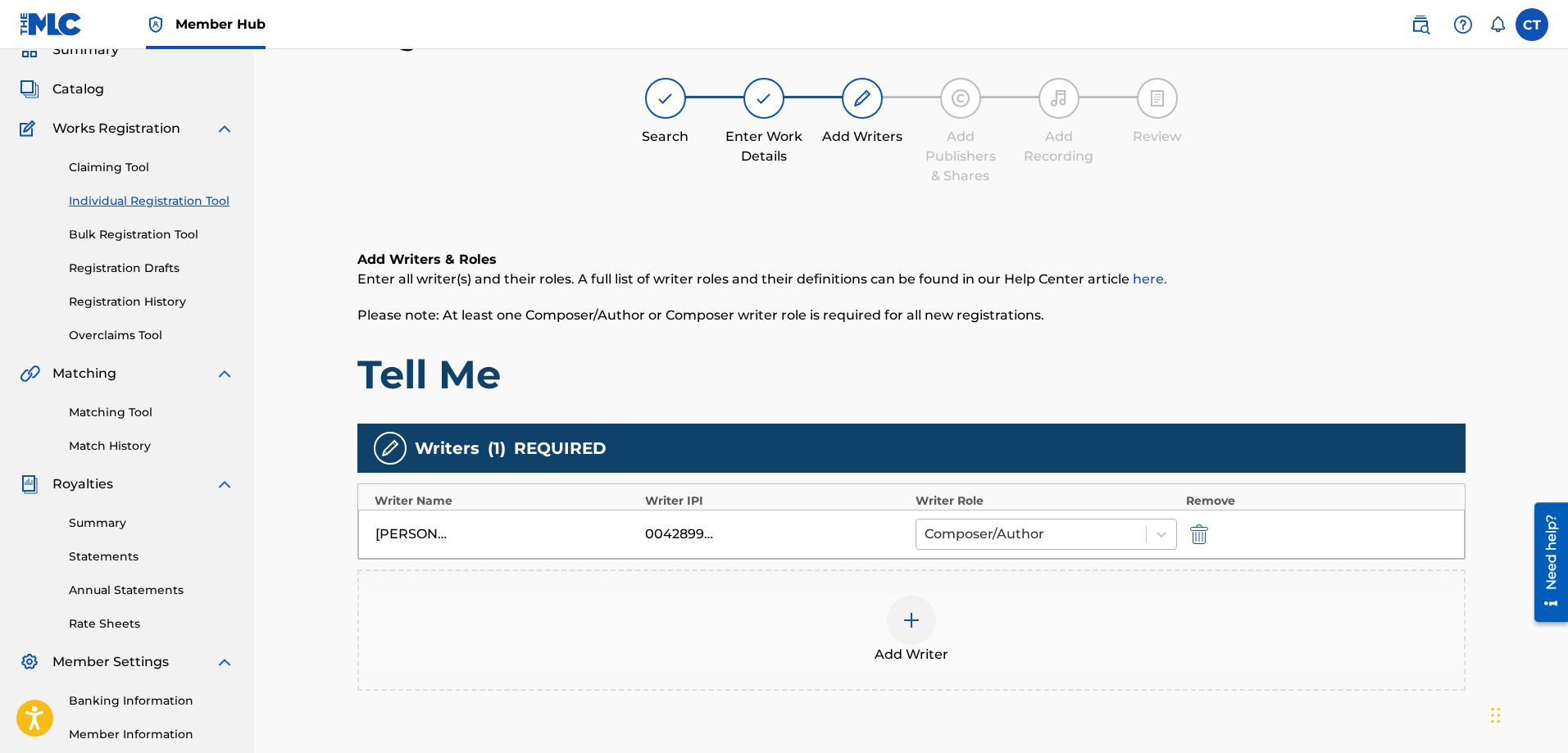
scroll to position [263, 0]
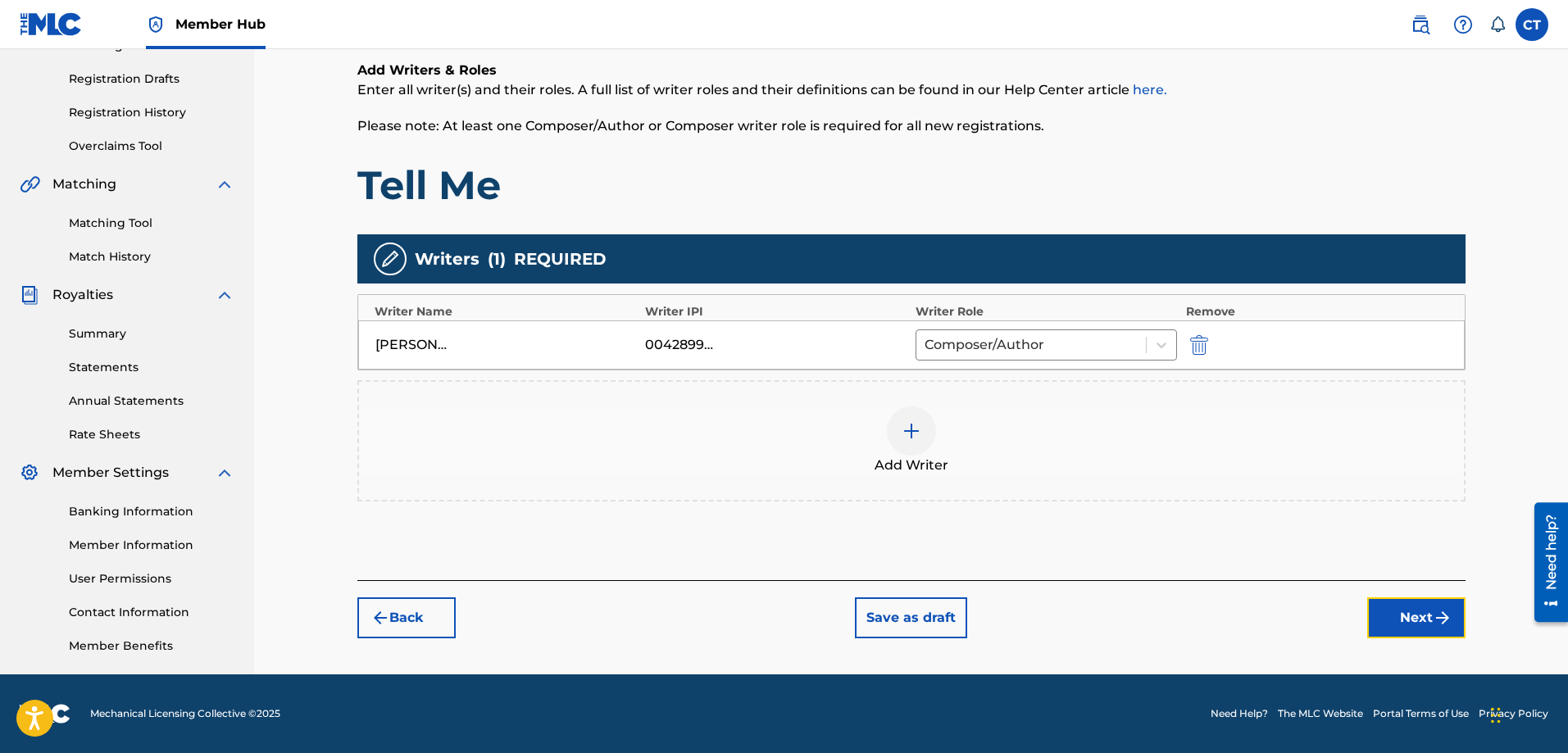
click at [1430, 616] on button "Next" at bounding box center [1417, 619] width 98 height 41
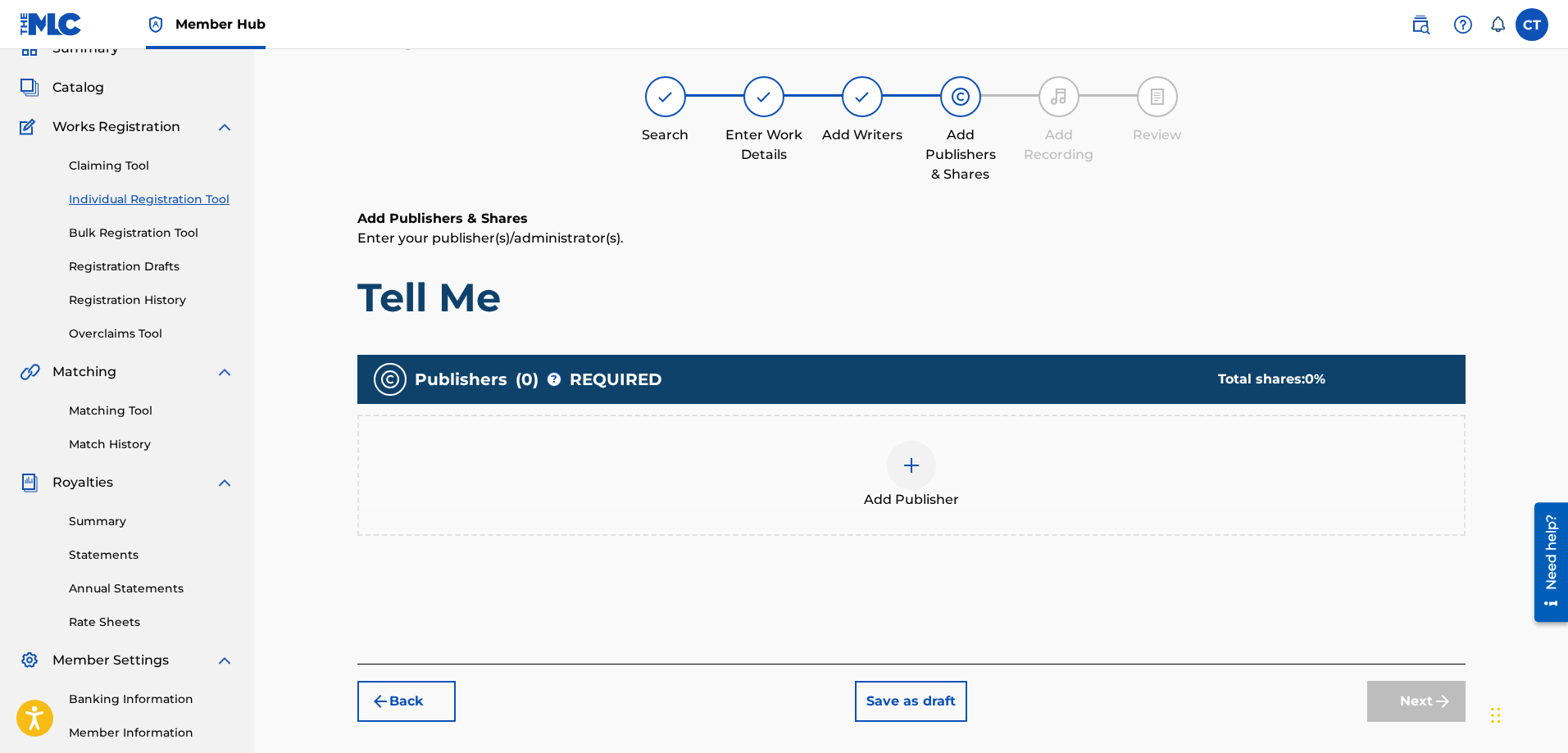
scroll to position [74, 0]
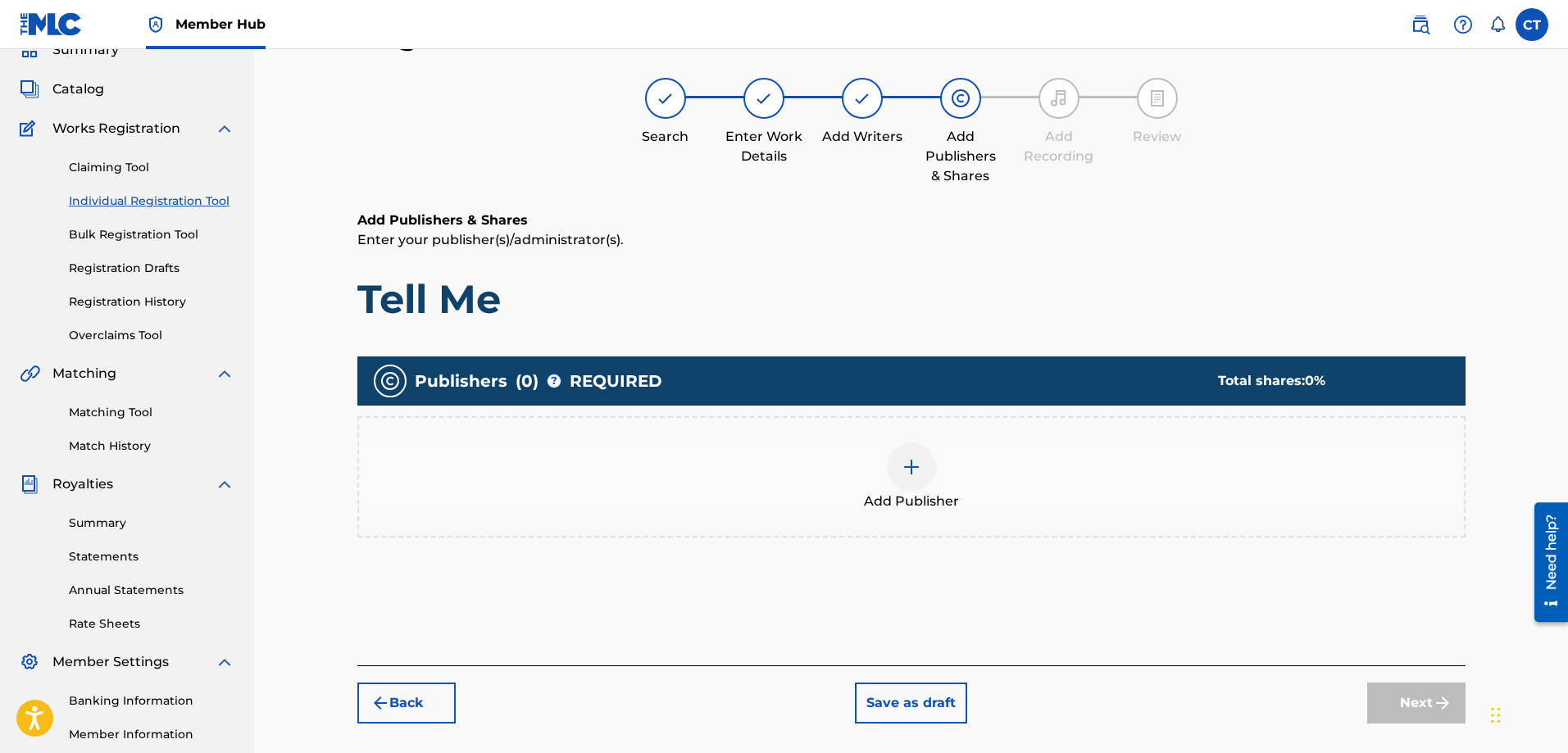
click at [914, 458] on div at bounding box center [912, 467] width 49 height 49
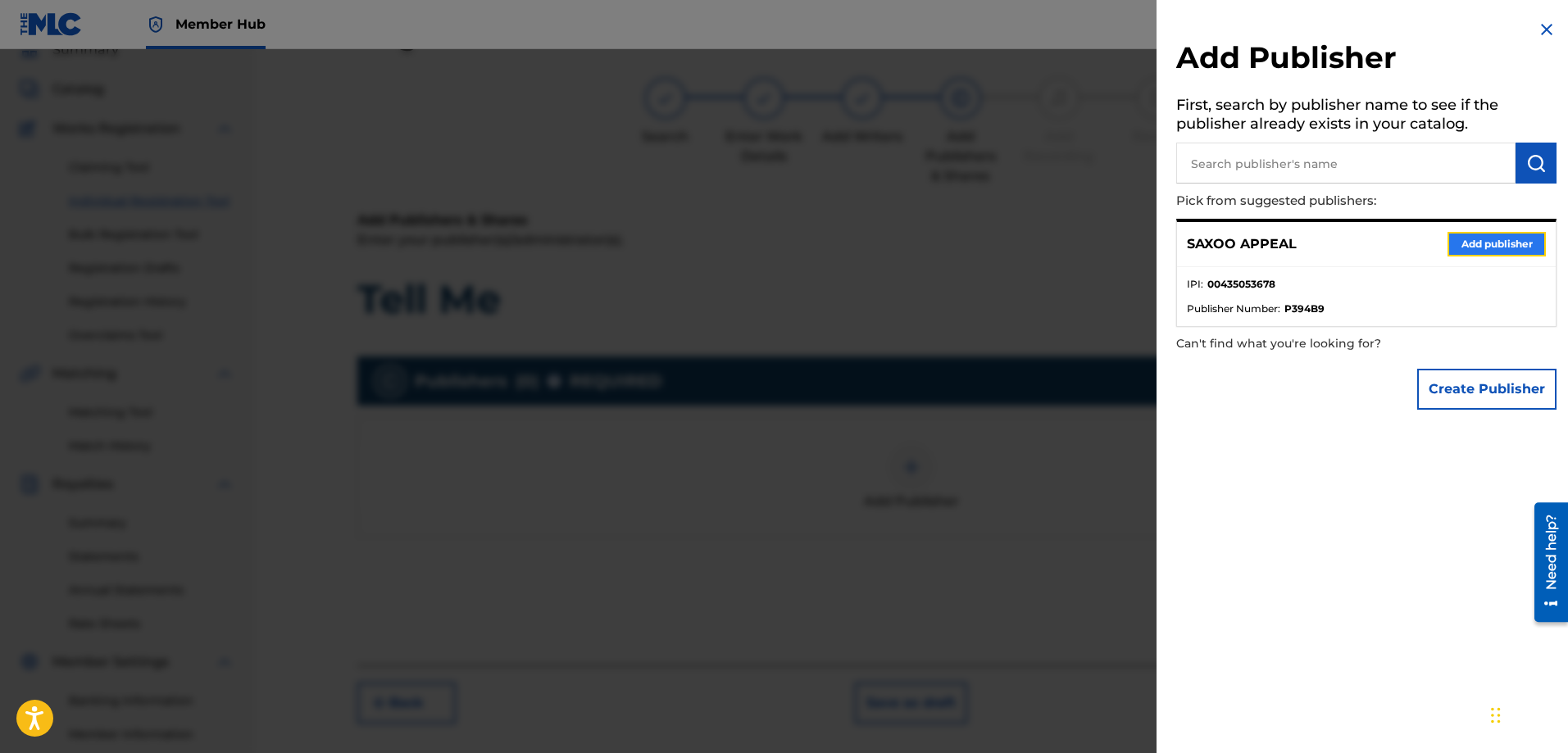
click at [1462, 240] on button "Add publisher" at bounding box center [1497, 244] width 98 height 25
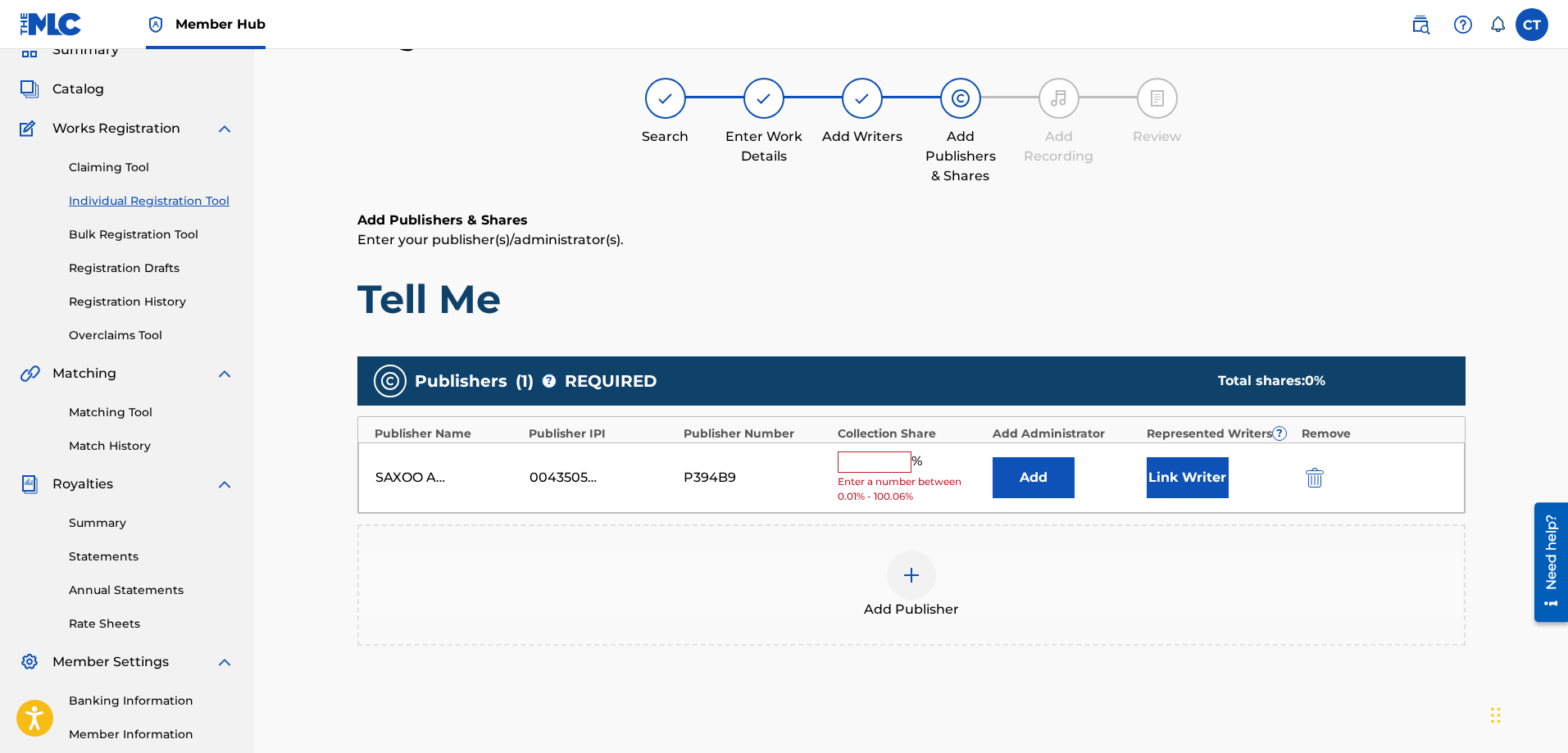
click at [894, 466] on input "text" at bounding box center [874, 463] width 74 height 22
type input "100"
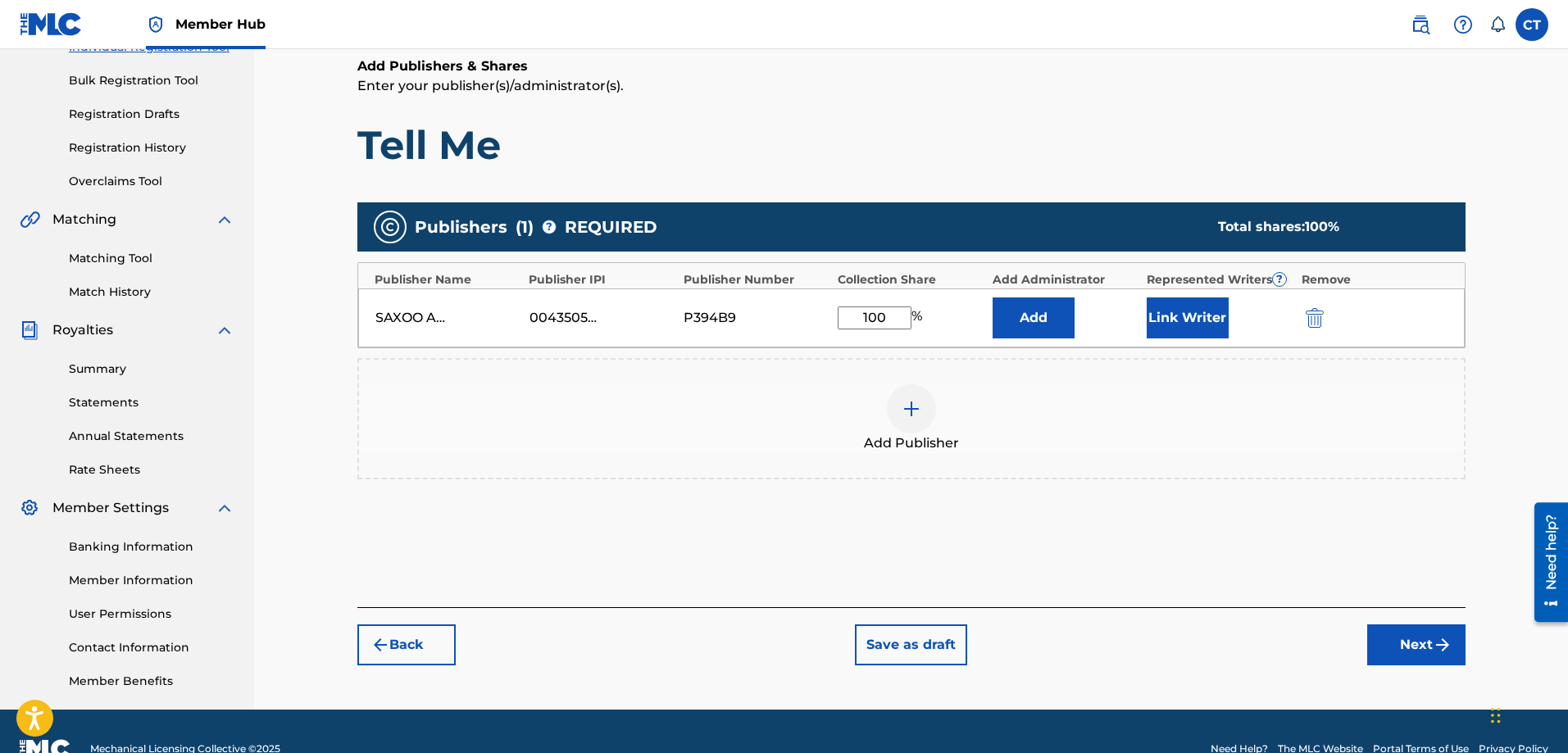
scroll to position [263, 0]
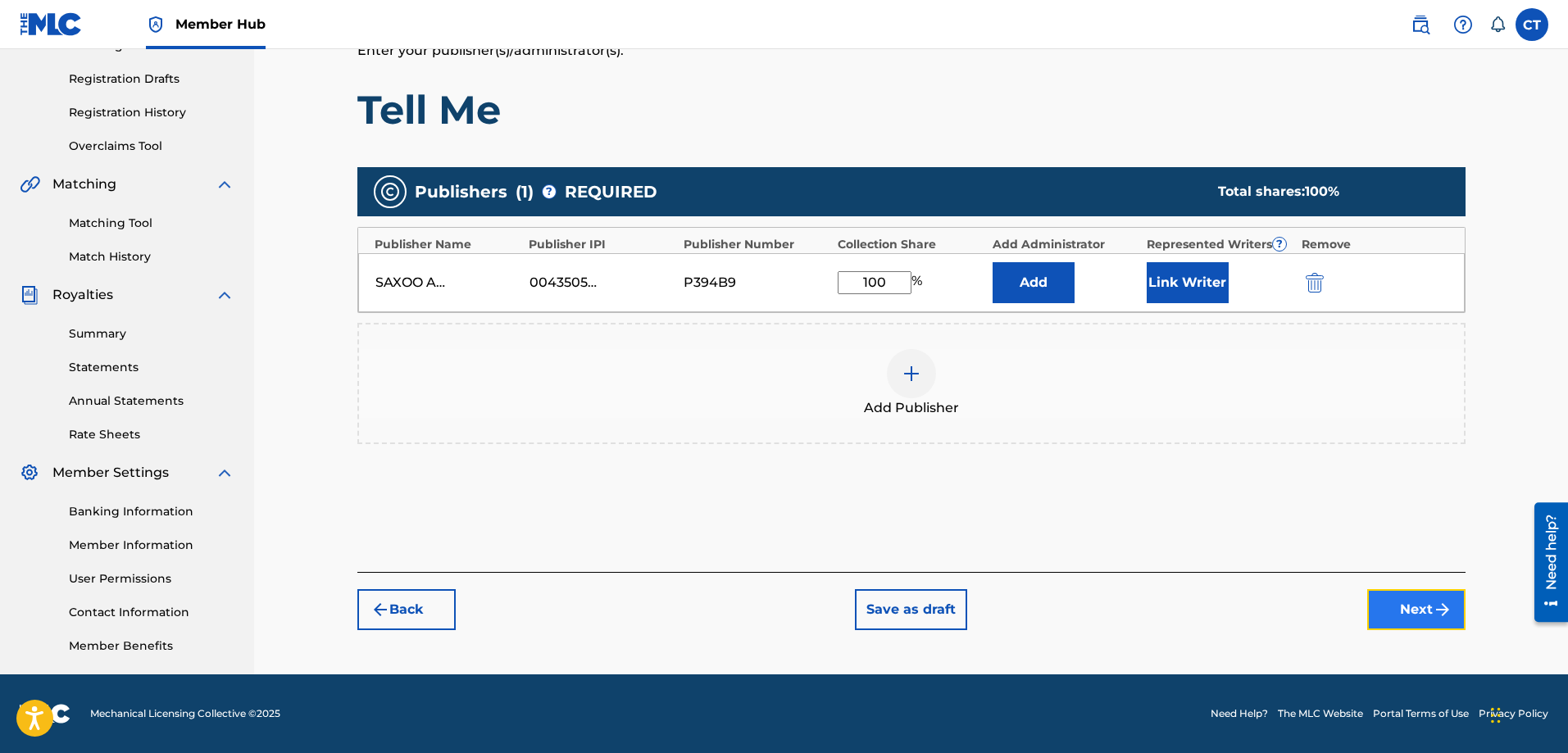
click at [1409, 602] on button "Next" at bounding box center [1417, 610] width 98 height 41
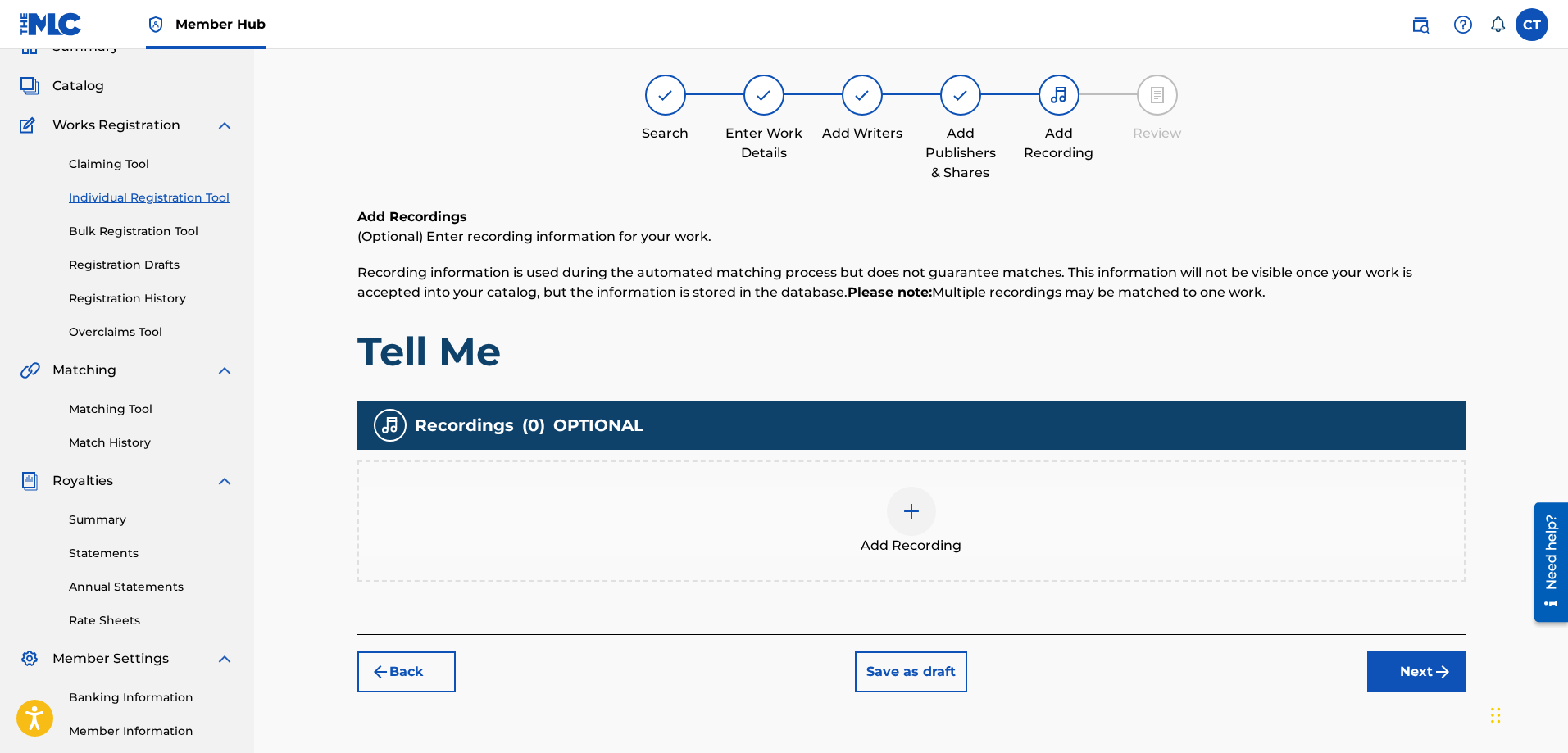
scroll to position [74, 0]
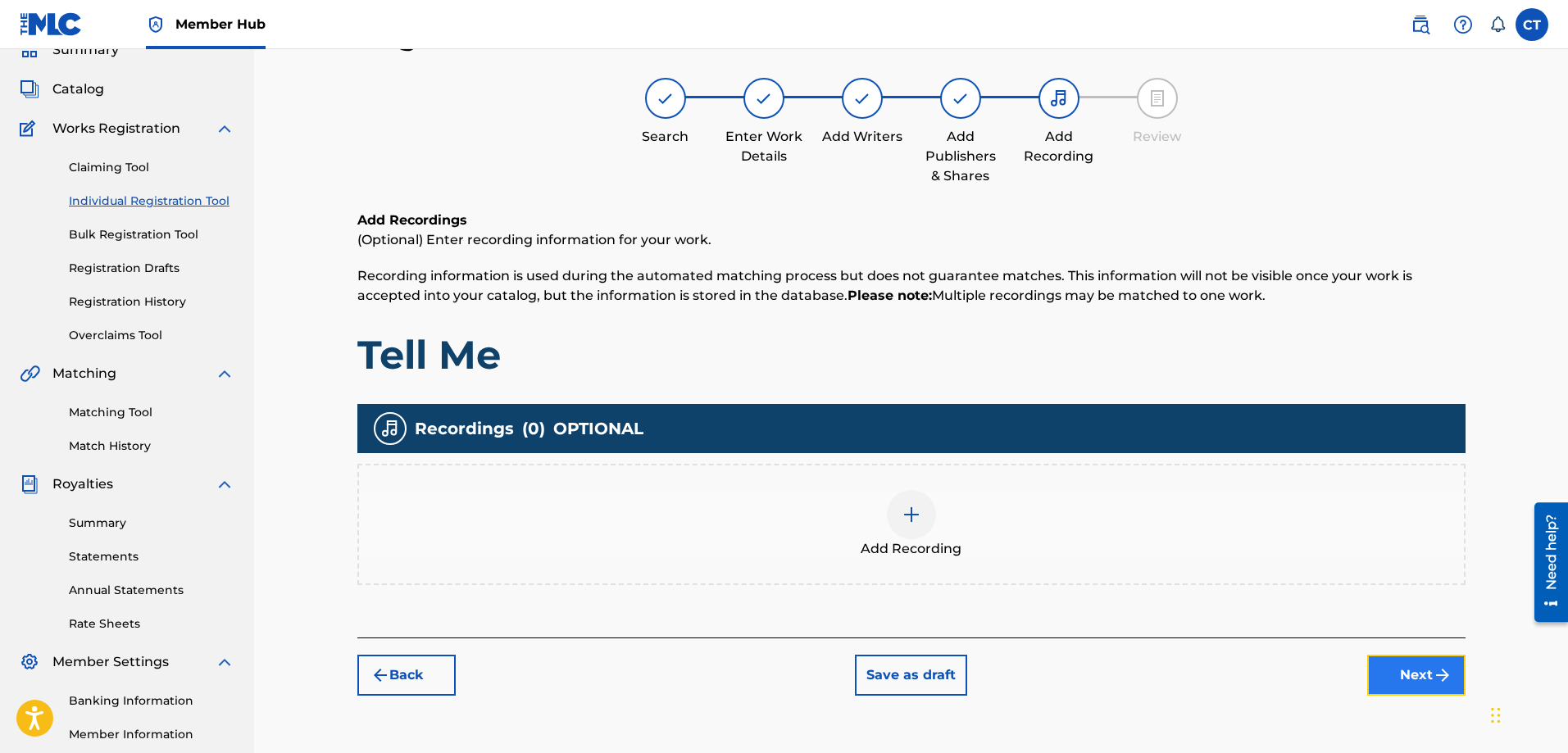
click at [1421, 673] on button "Next" at bounding box center [1417, 676] width 98 height 41
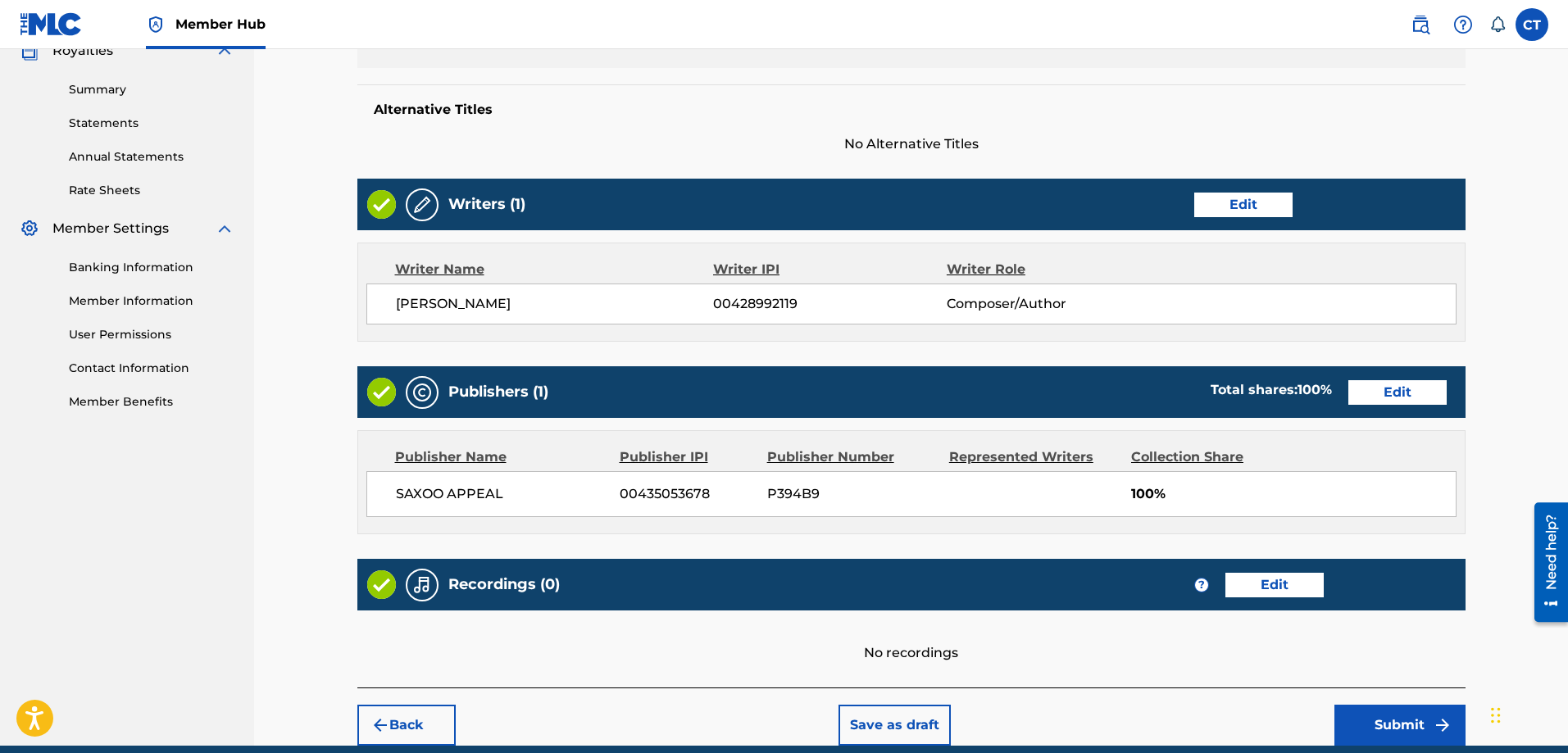
scroll to position [578, 0]
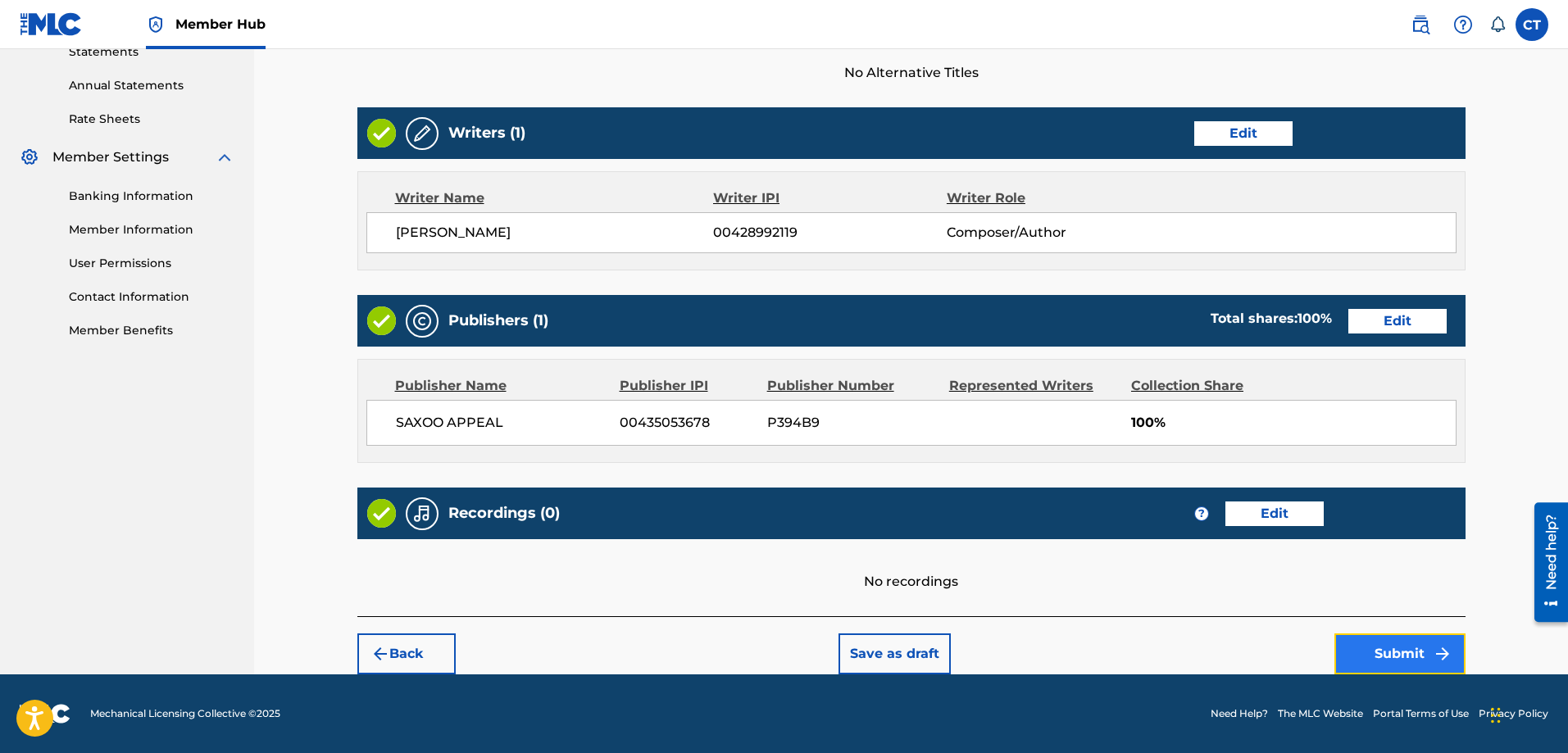
click at [1408, 652] on button "Submit" at bounding box center [1400, 654] width 131 height 41
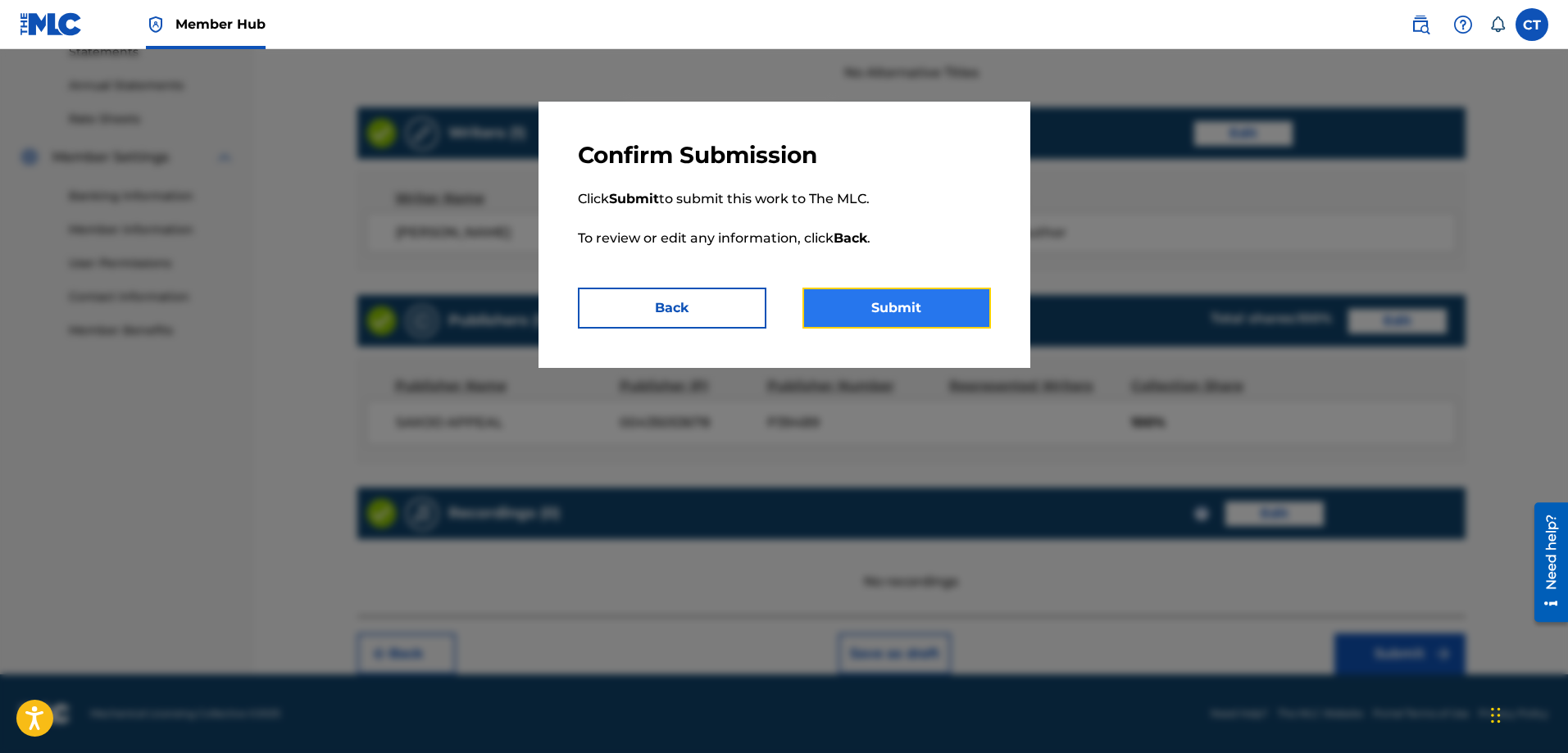
click at [933, 311] on button "Submit" at bounding box center [897, 308] width 188 height 41
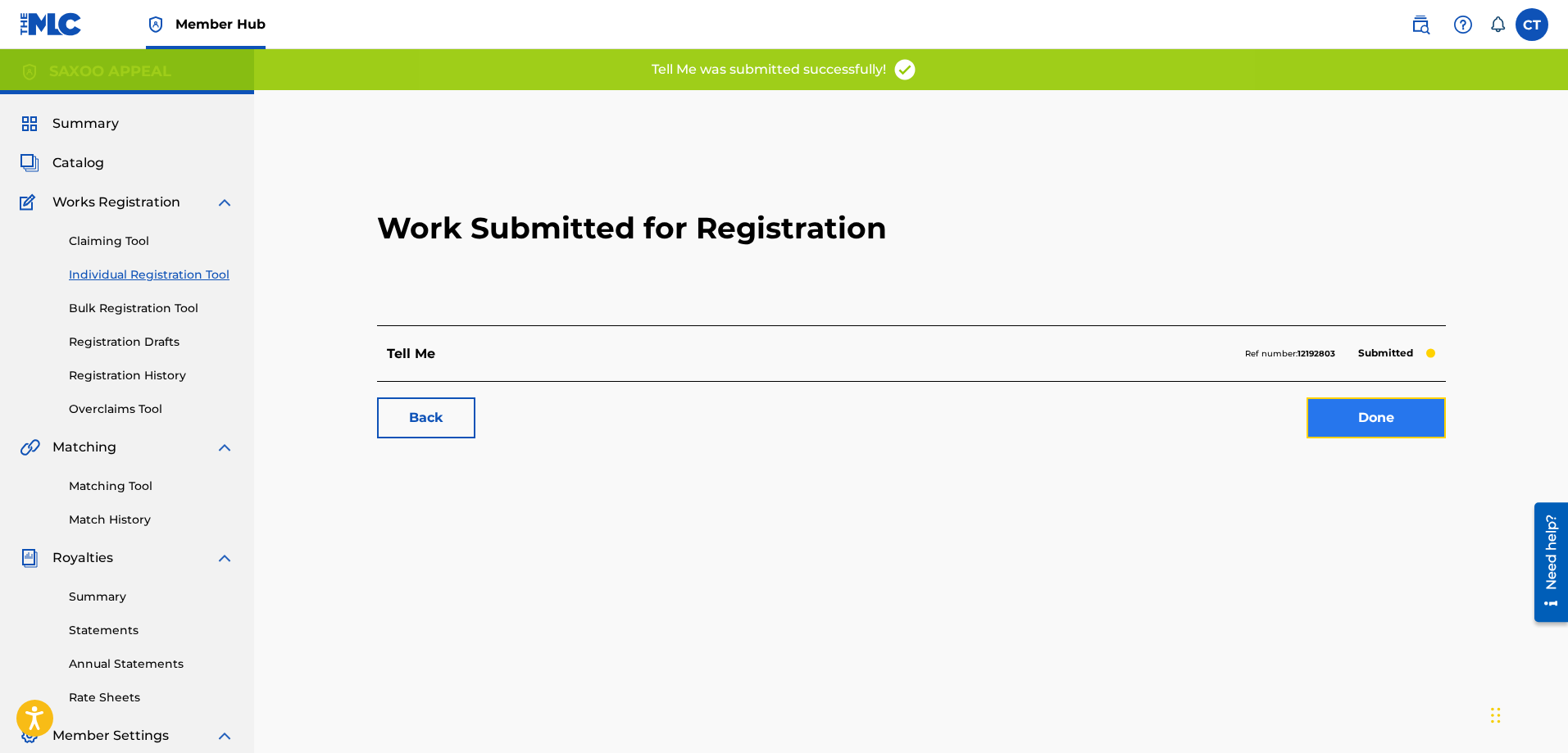
click at [1361, 419] on link "Done" at bounding box center [1377, 418] width 139 height 41
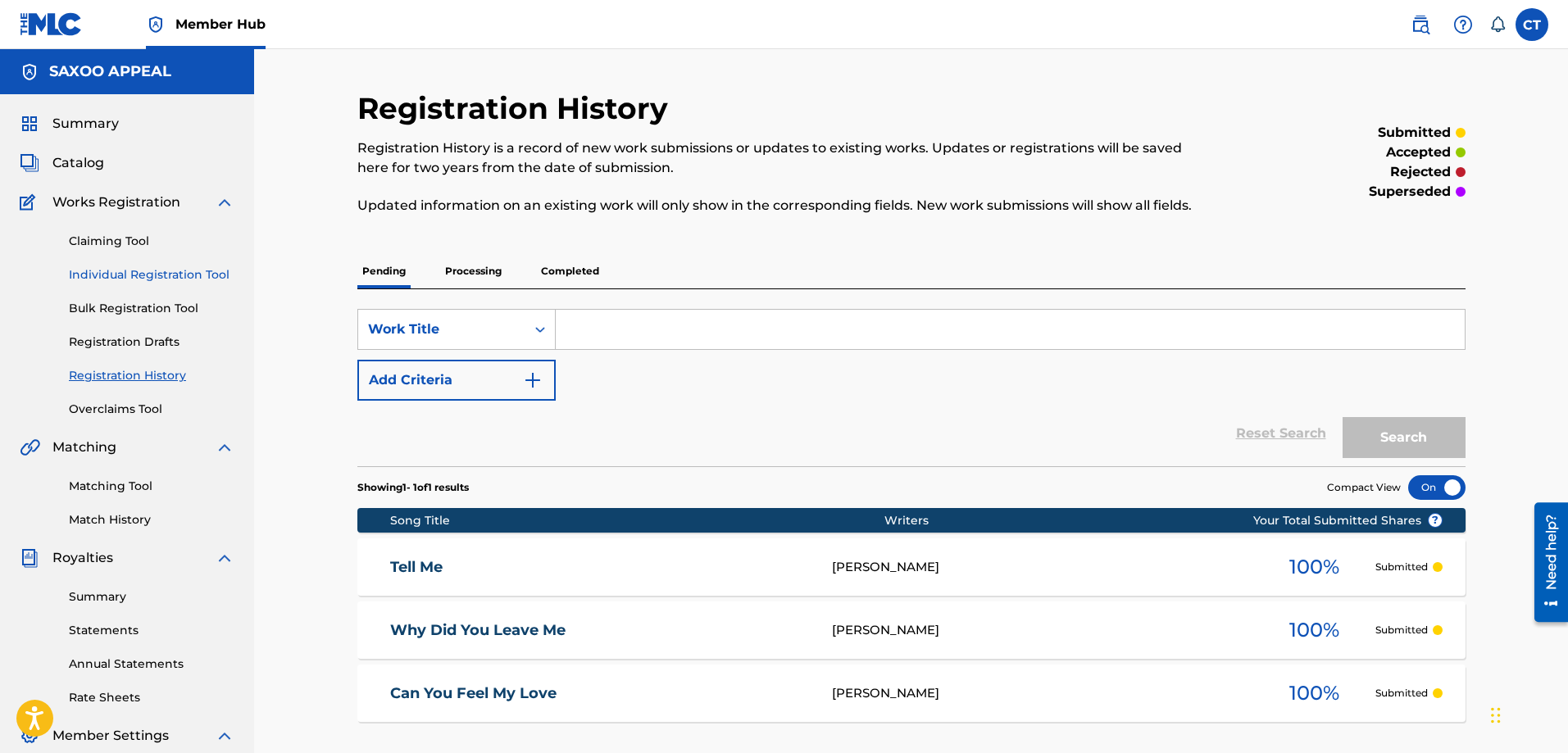
click at [153, 269] on link "Individual Registration Tool" at bounding box center [151, 276] width 166 height 18
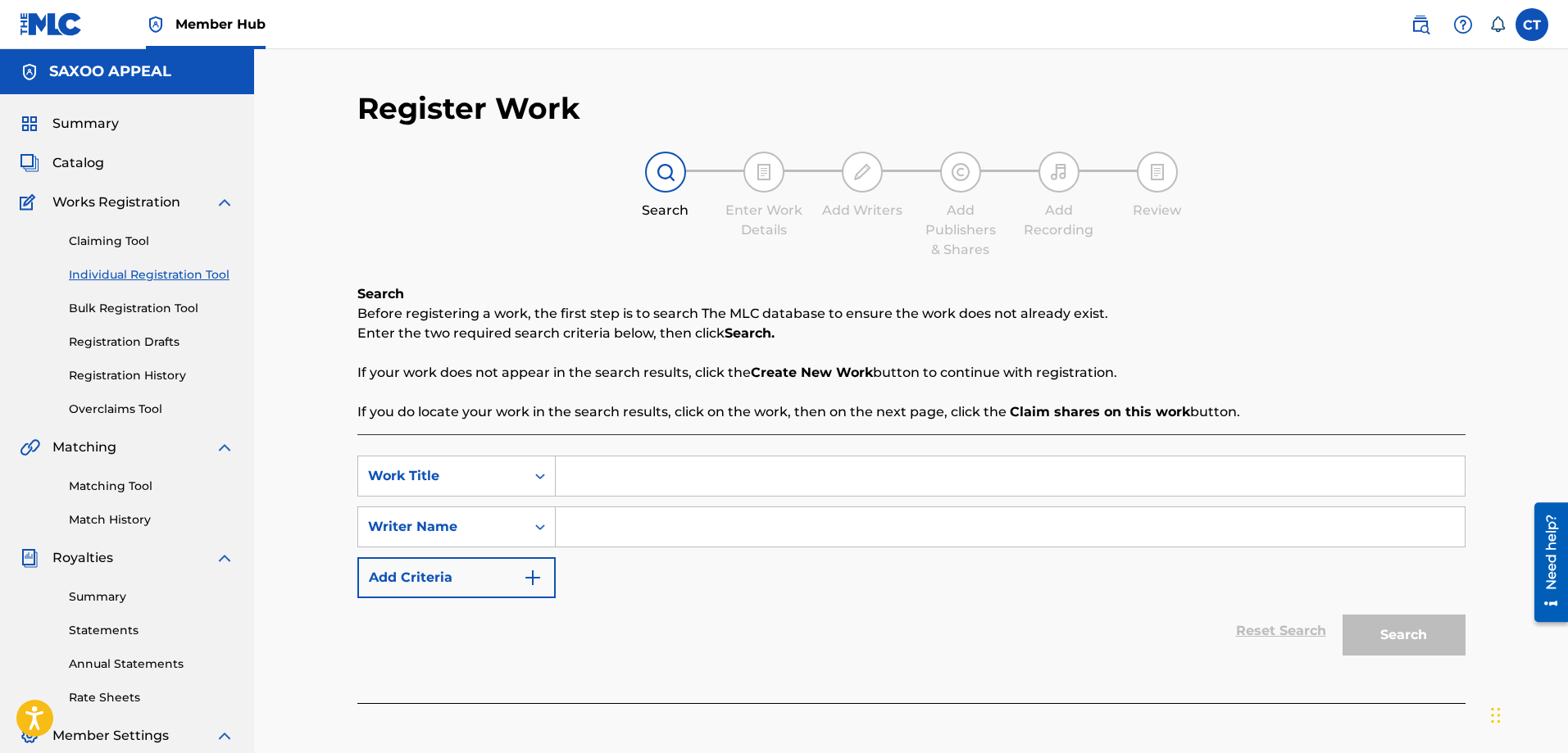
click at [578, 484] on input "Search Form" at bounding box center [1010, 477] width 909 height 39
type input "My Midnight Lover"
click at [573, 528] on input "Search Form" at bounding box center [1010, 527] width 909 height 39
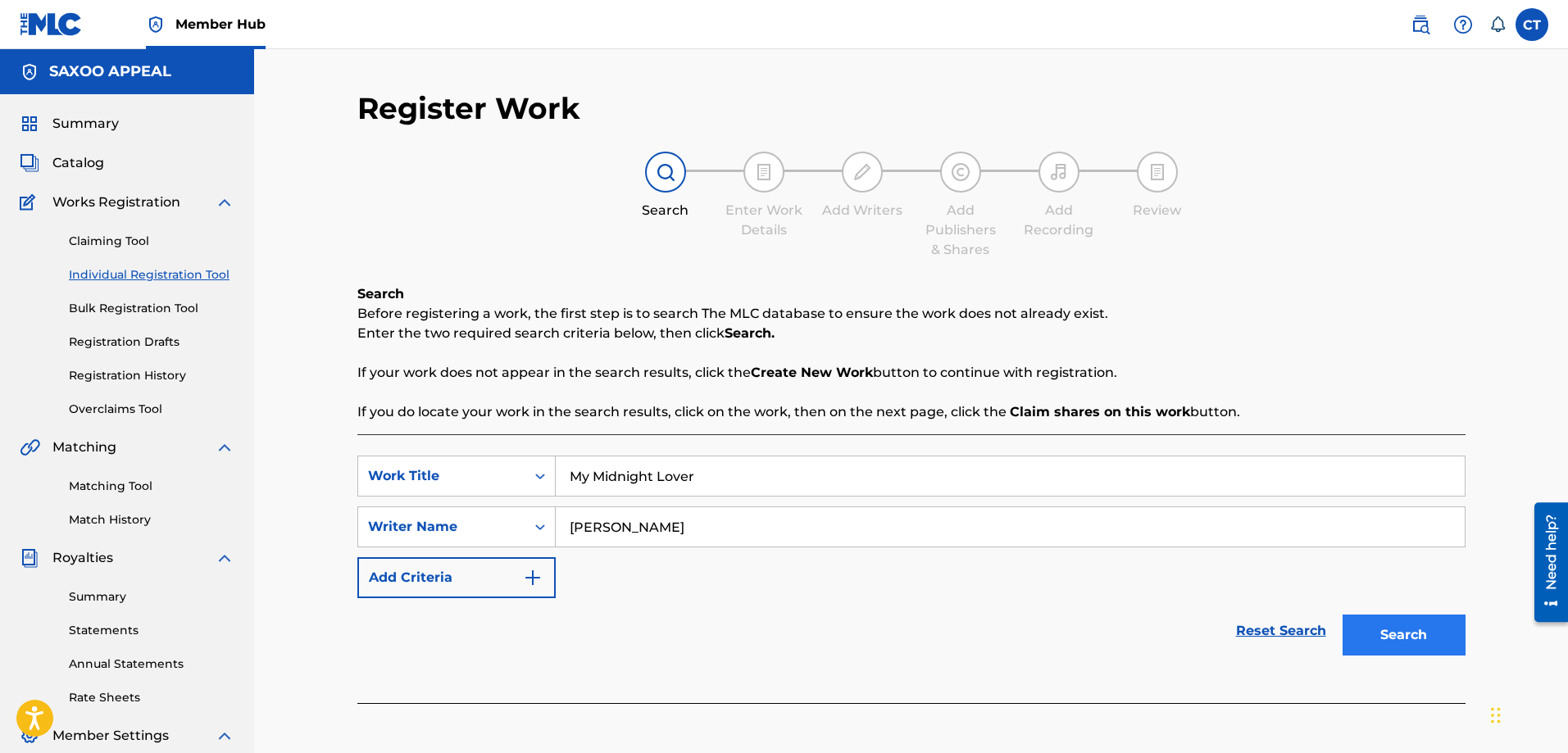
type input "Chester Thomas"
click at [1369, 632] on button "Search" at bounding box center [1403, 635] width 123 height 41
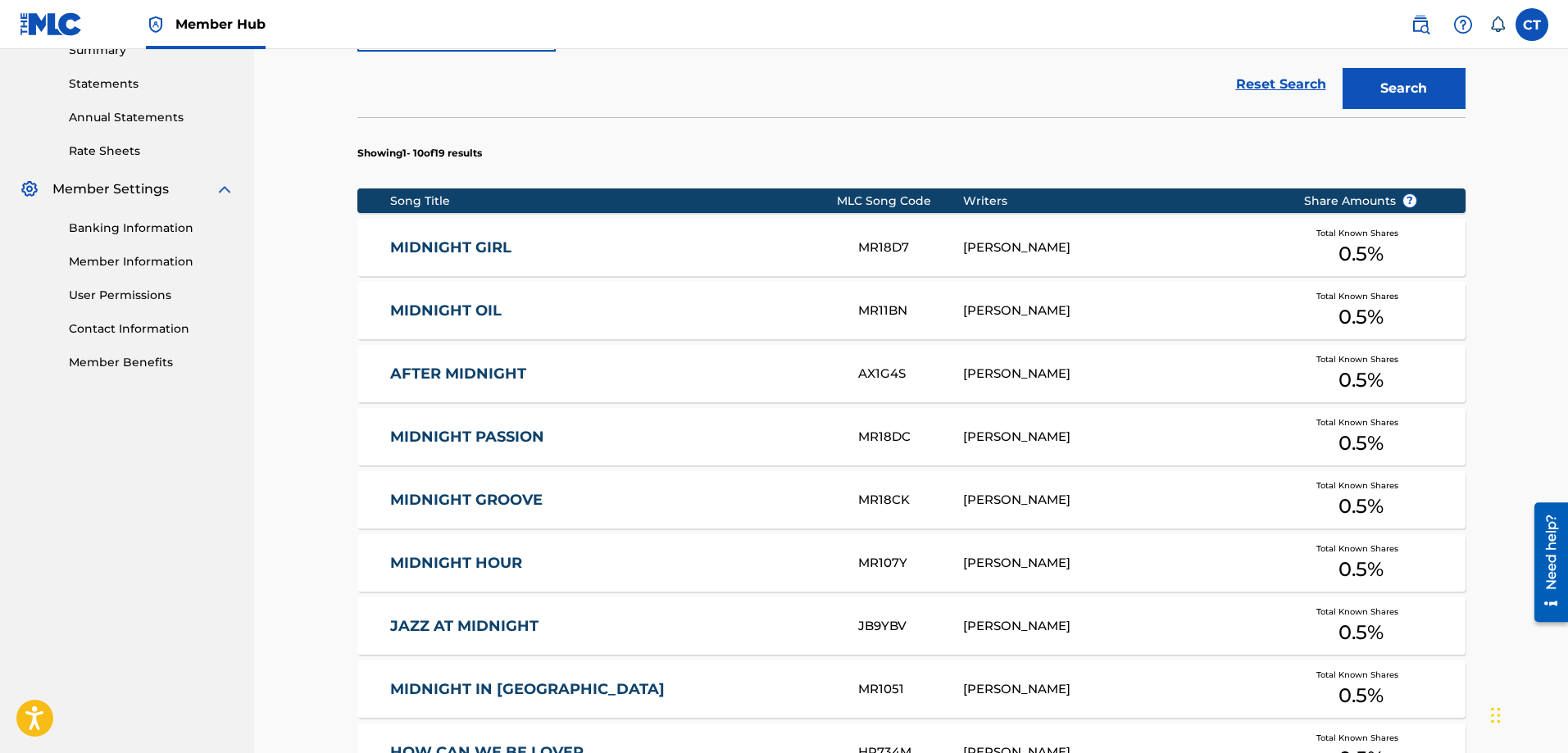
scroll to position [820, 0]
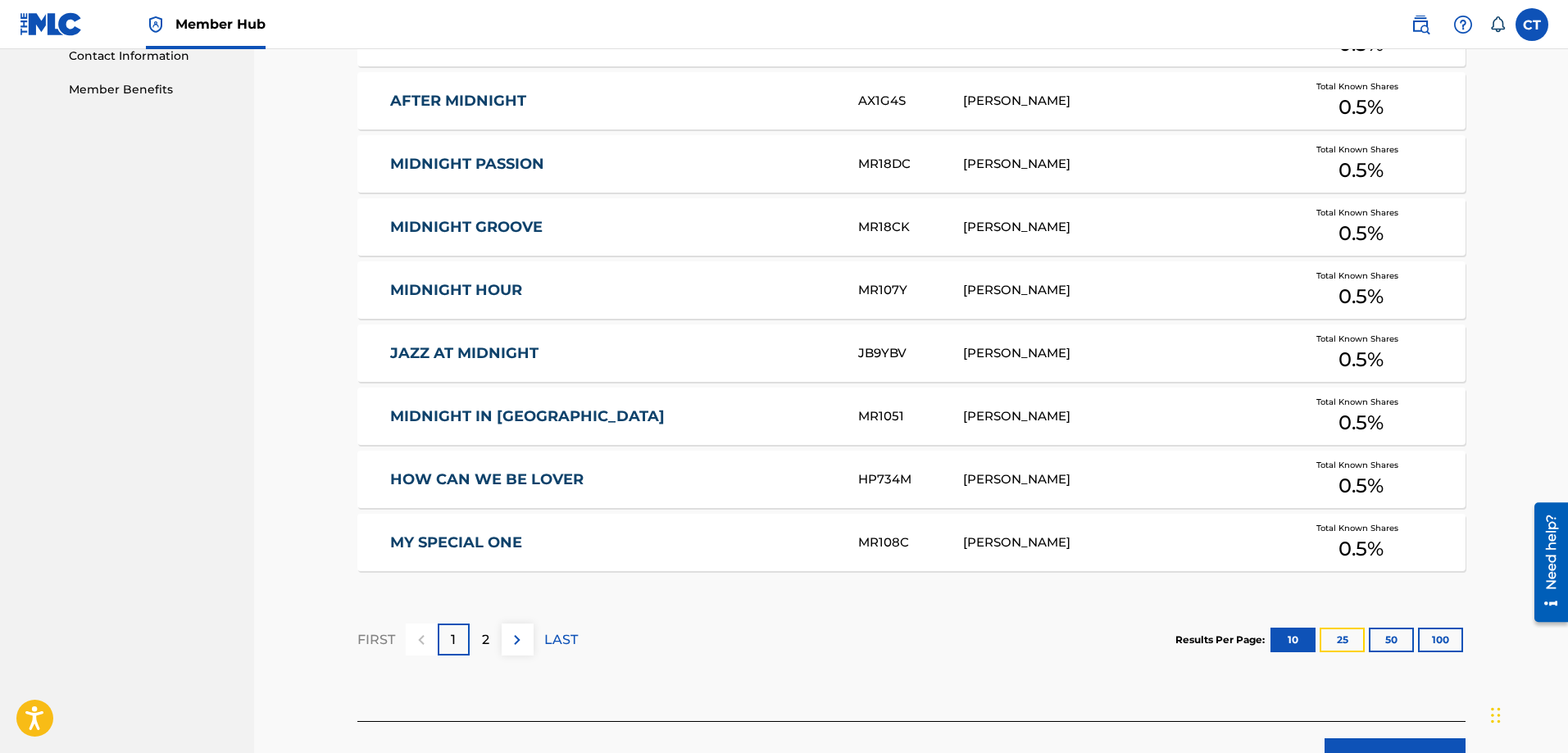
click at [1345, 639] on button "25" at bounding box center [1342, 639] width 45 height 25
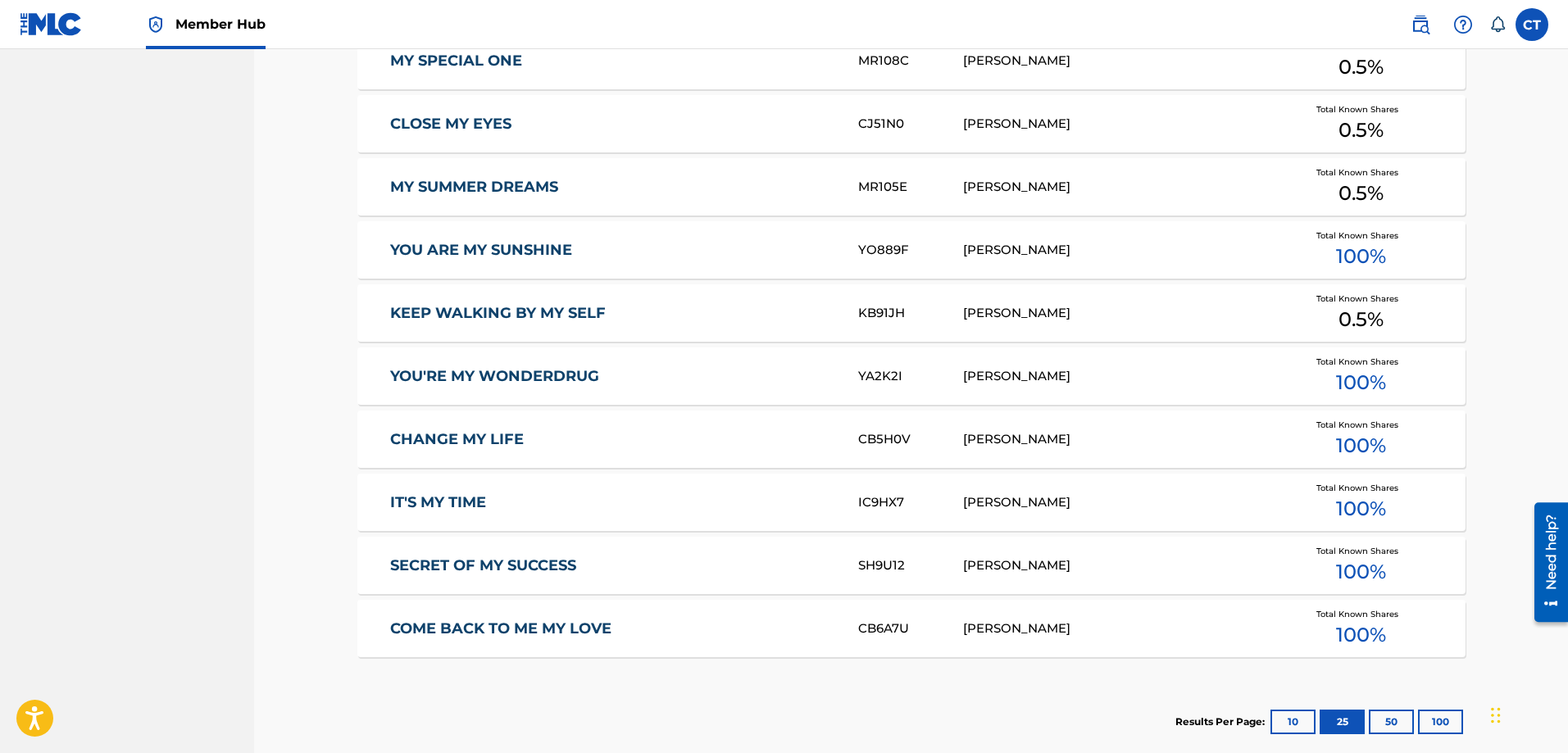
scroll to position [1485, 0]
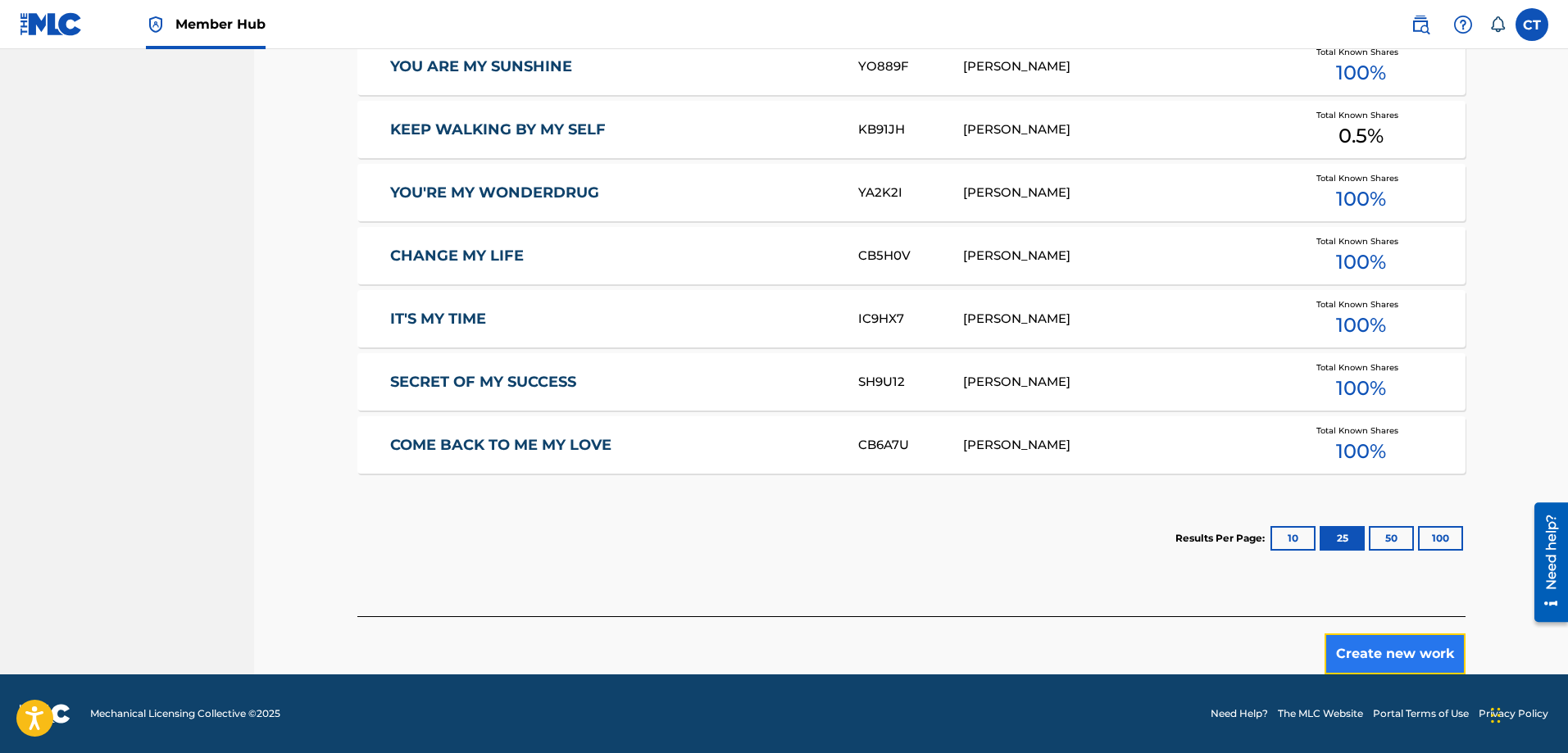
click at [1396, 648] on button "Create new work" at bounding box center [1395, 654] width 141 height 41
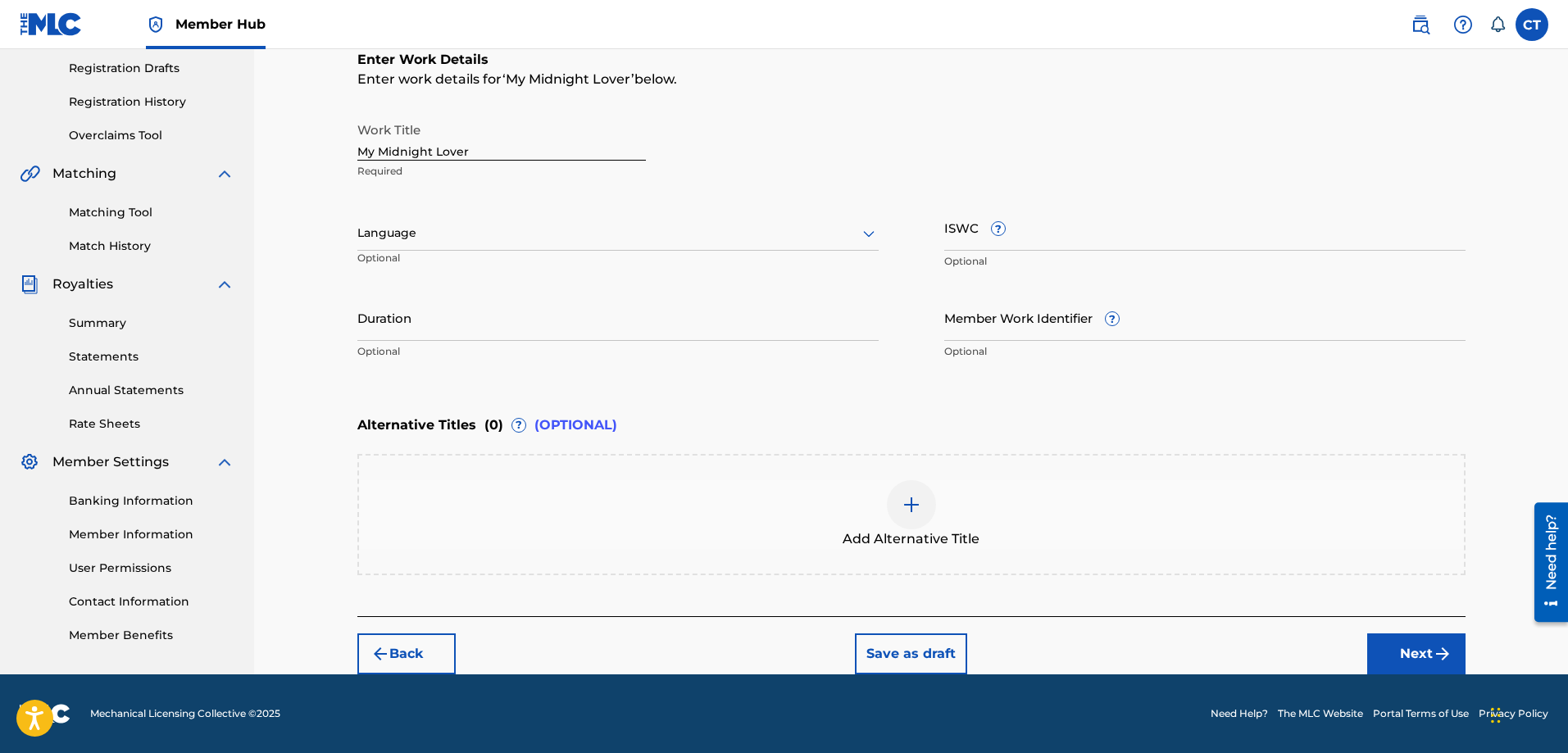
scroll to position [274, 0]
click at [957, 237] on input "ISWC ?" at bounding box center [1205, 227] width 522 height 47
type input "T3350489457"
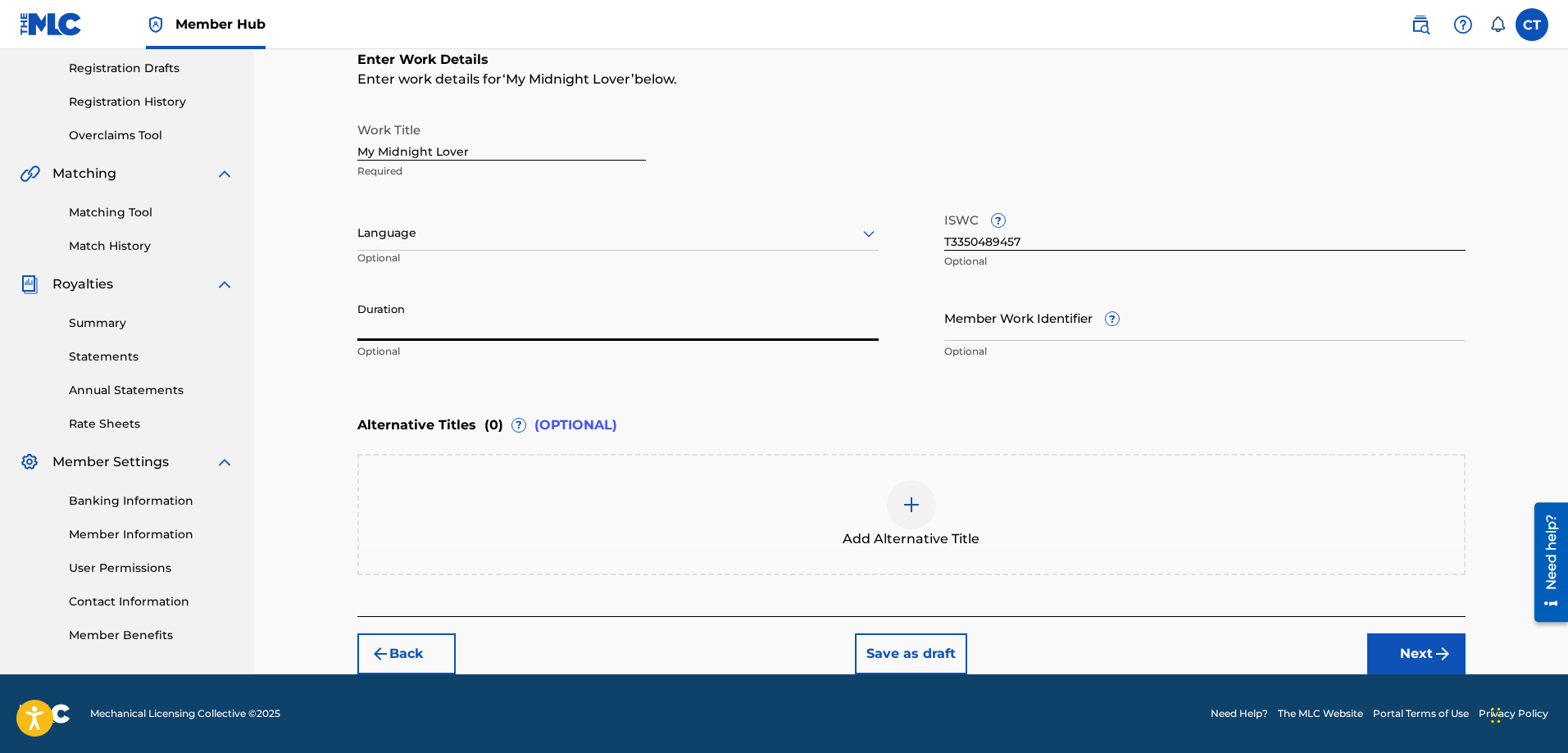
click at [500, 326] on input "Duration" at bounding box center [619, 318] width 522 height 47
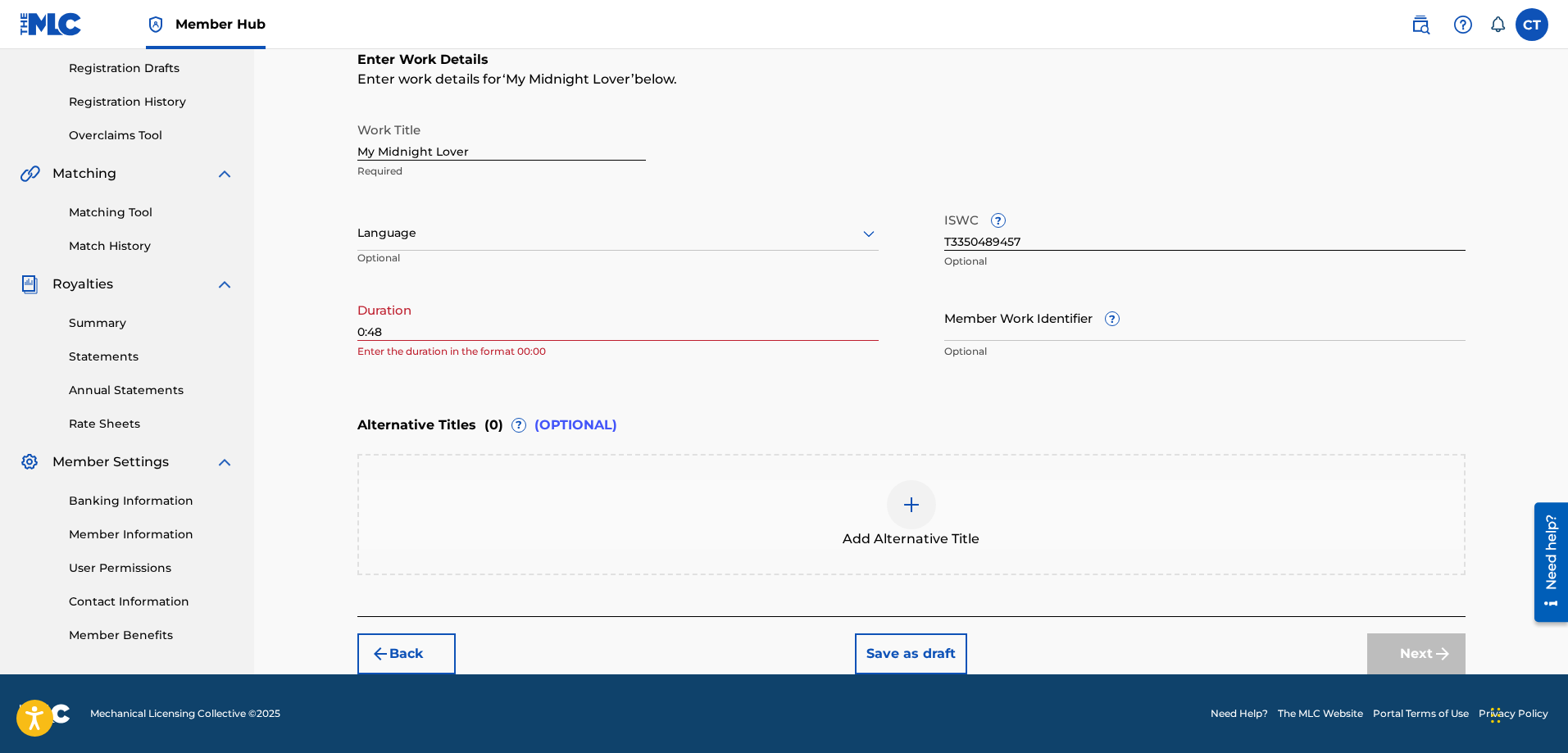
click at [866, 404] on div "Enter Work Details Enter work details for ‘ My Midnight Lover ’ below. Work Tit…" at bounding box center [912, 209] width 1108 height 397
click at [367, 335] on input "0:48" at bounding box center [619, 318] width 522 height 47
click at [363, 338] on input "0:48" at bounding box center [619, 318] width 522 height 47
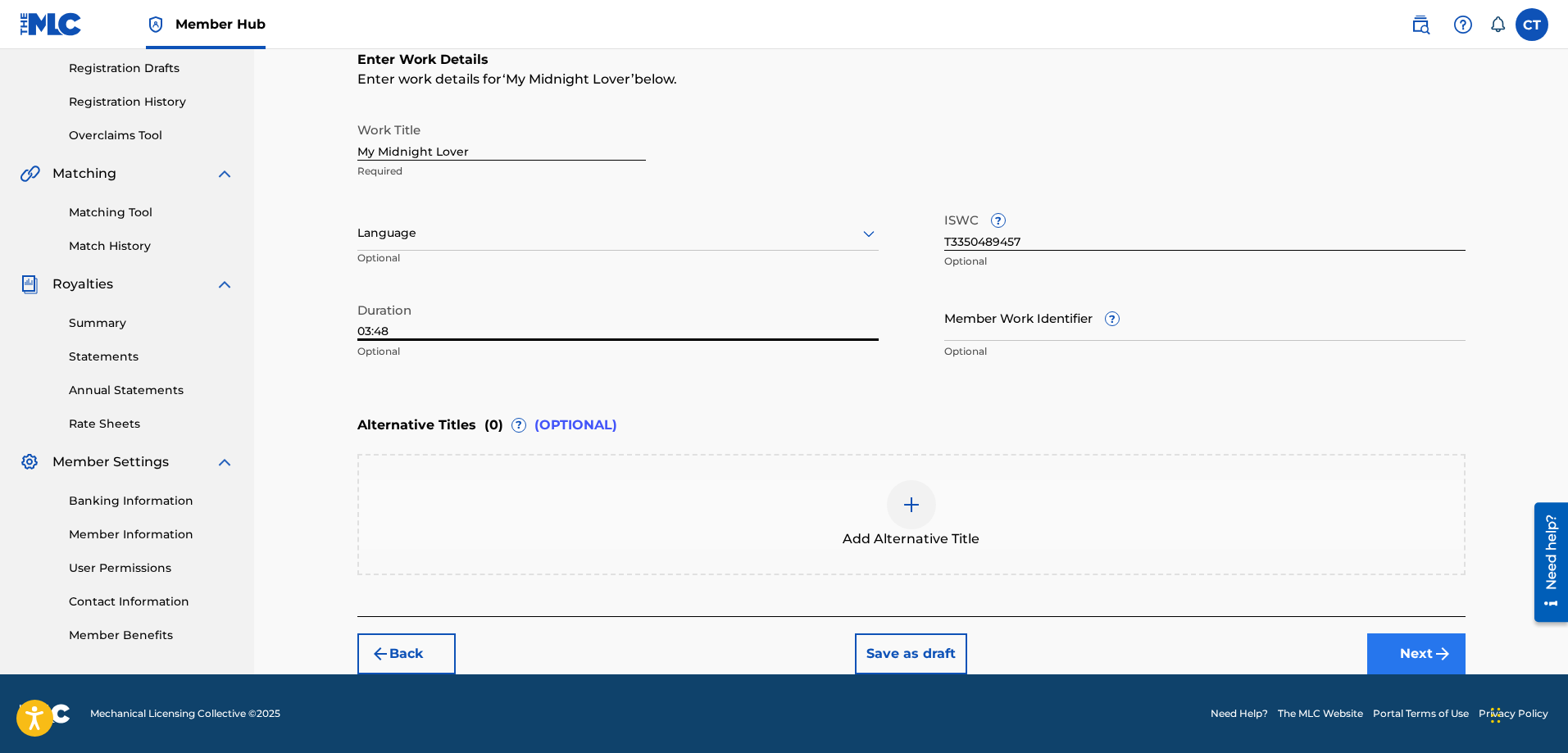
type input "03:48"
click at [1403, 644] on button "Next" at bounding box center [1417, 654] width 98 height 41
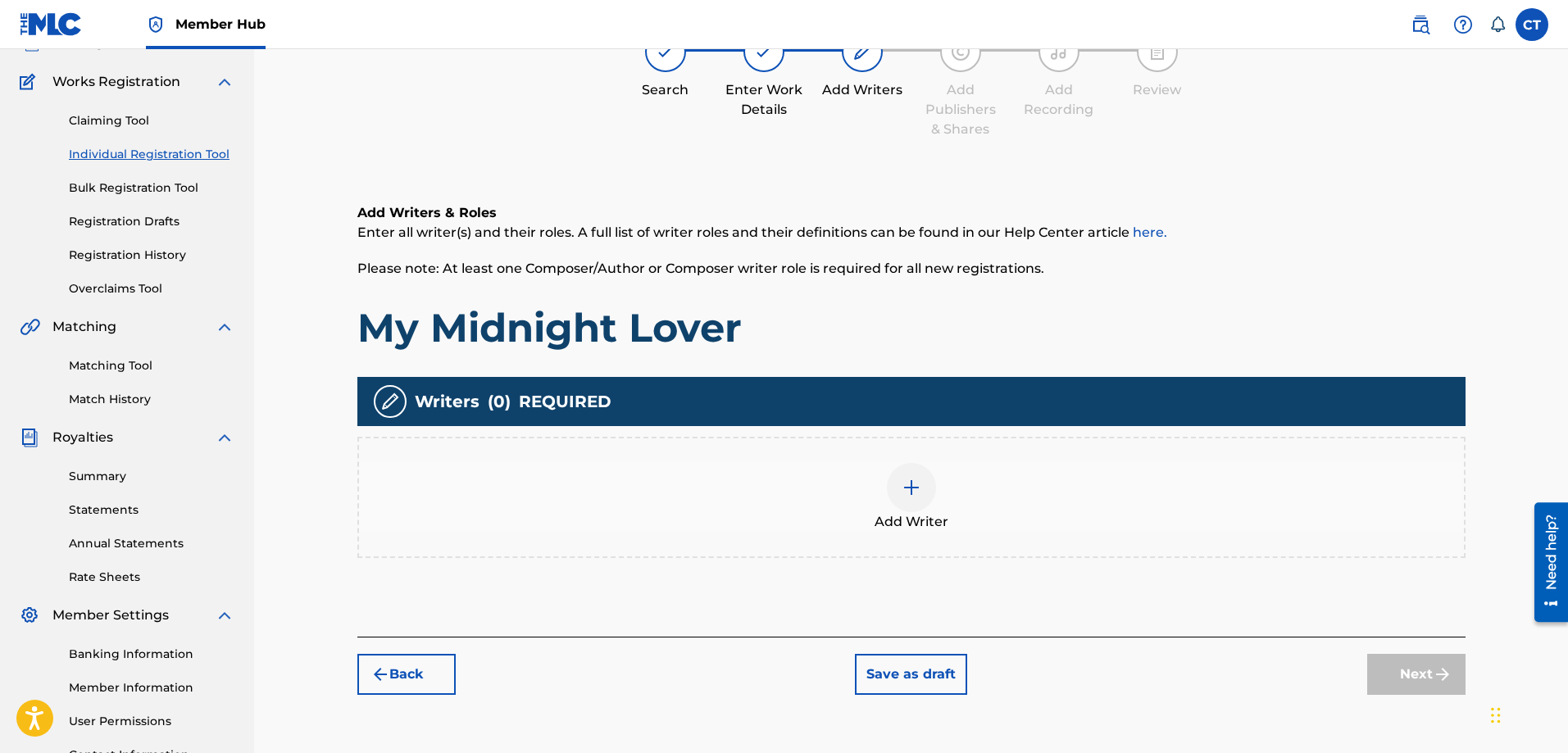
scroll to position [74, 0]
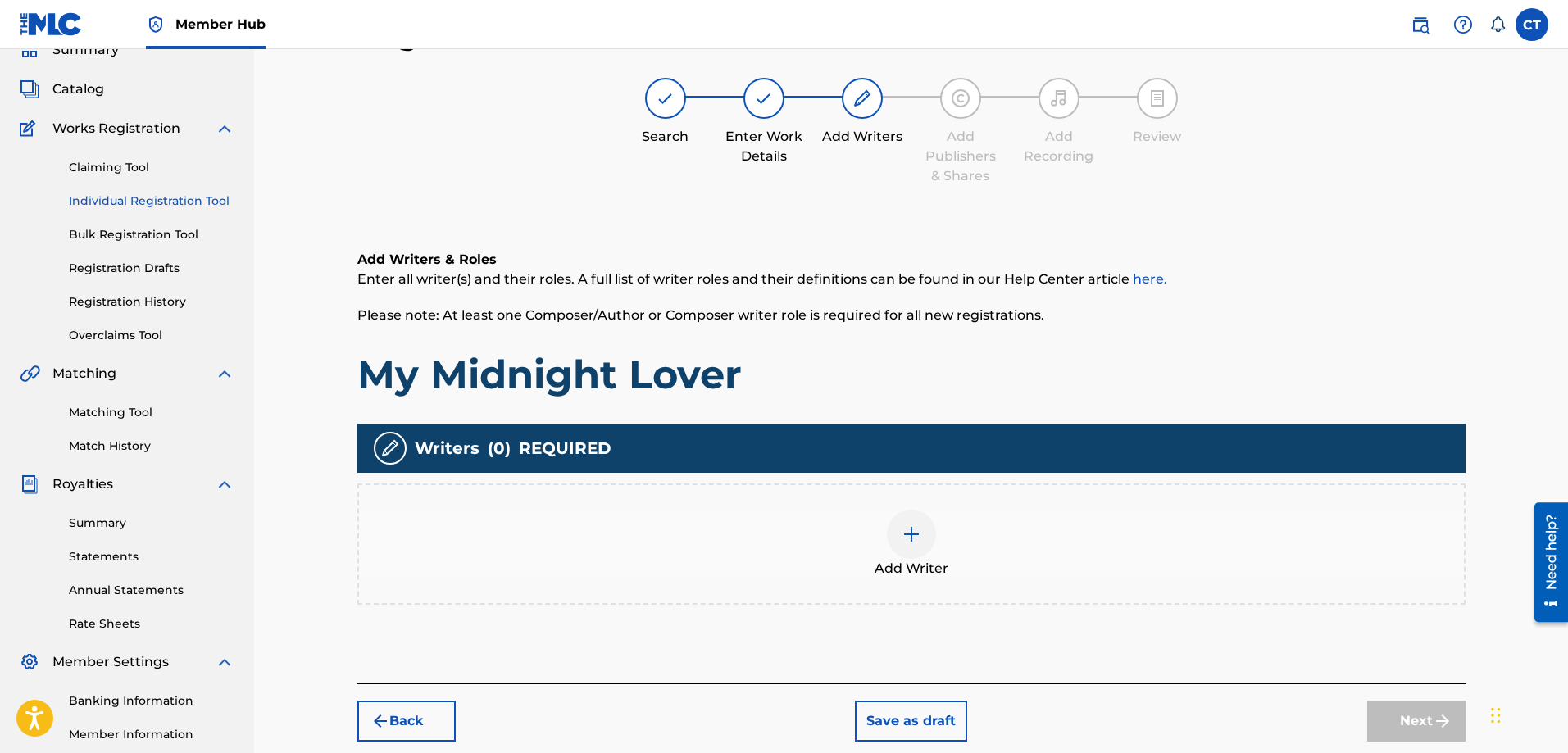
click at [913, 543] on img at bounding box center [912, 534] width 20 height 20
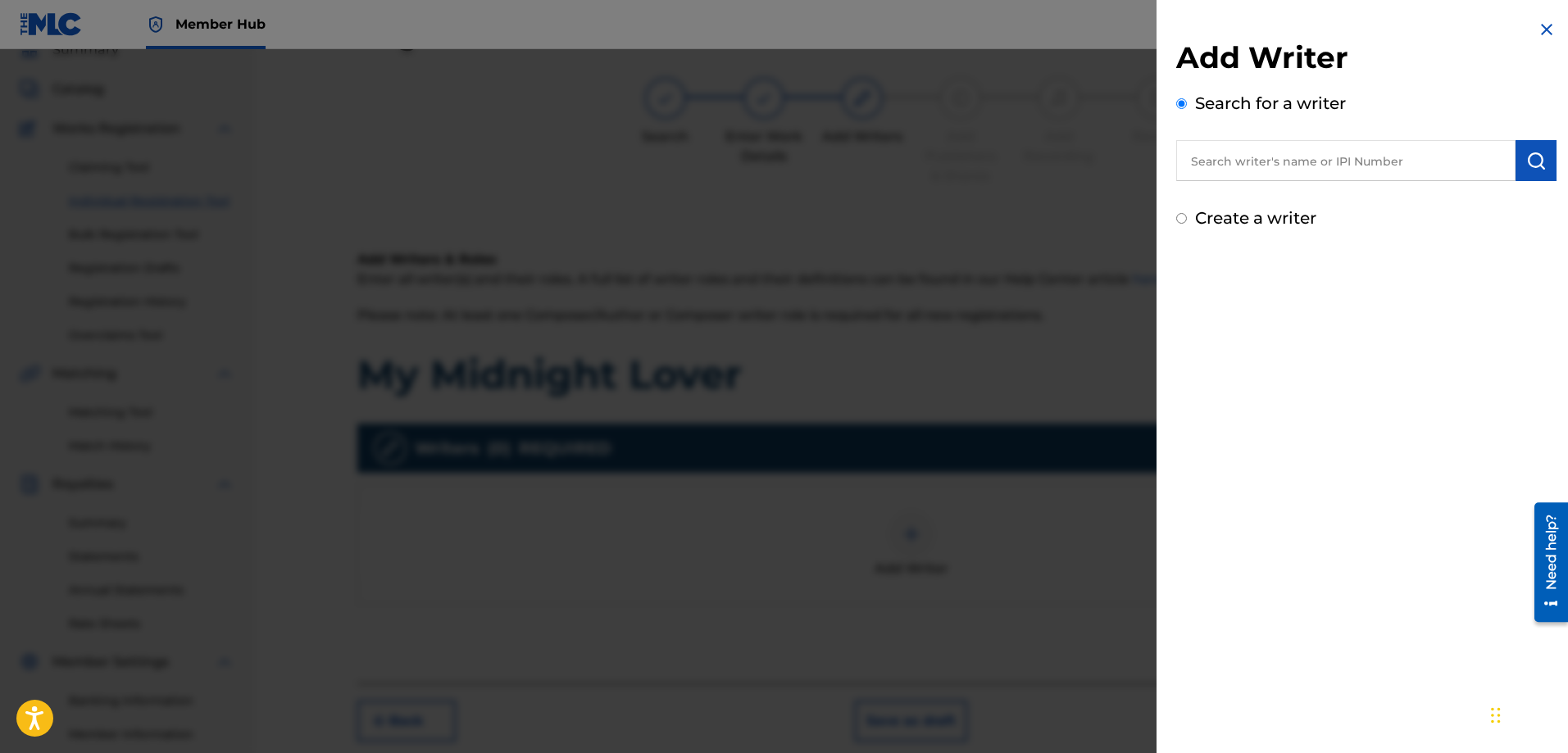
click at [1238, 167] on input "text" at bounding box center [1346, 161] width 339 height 41
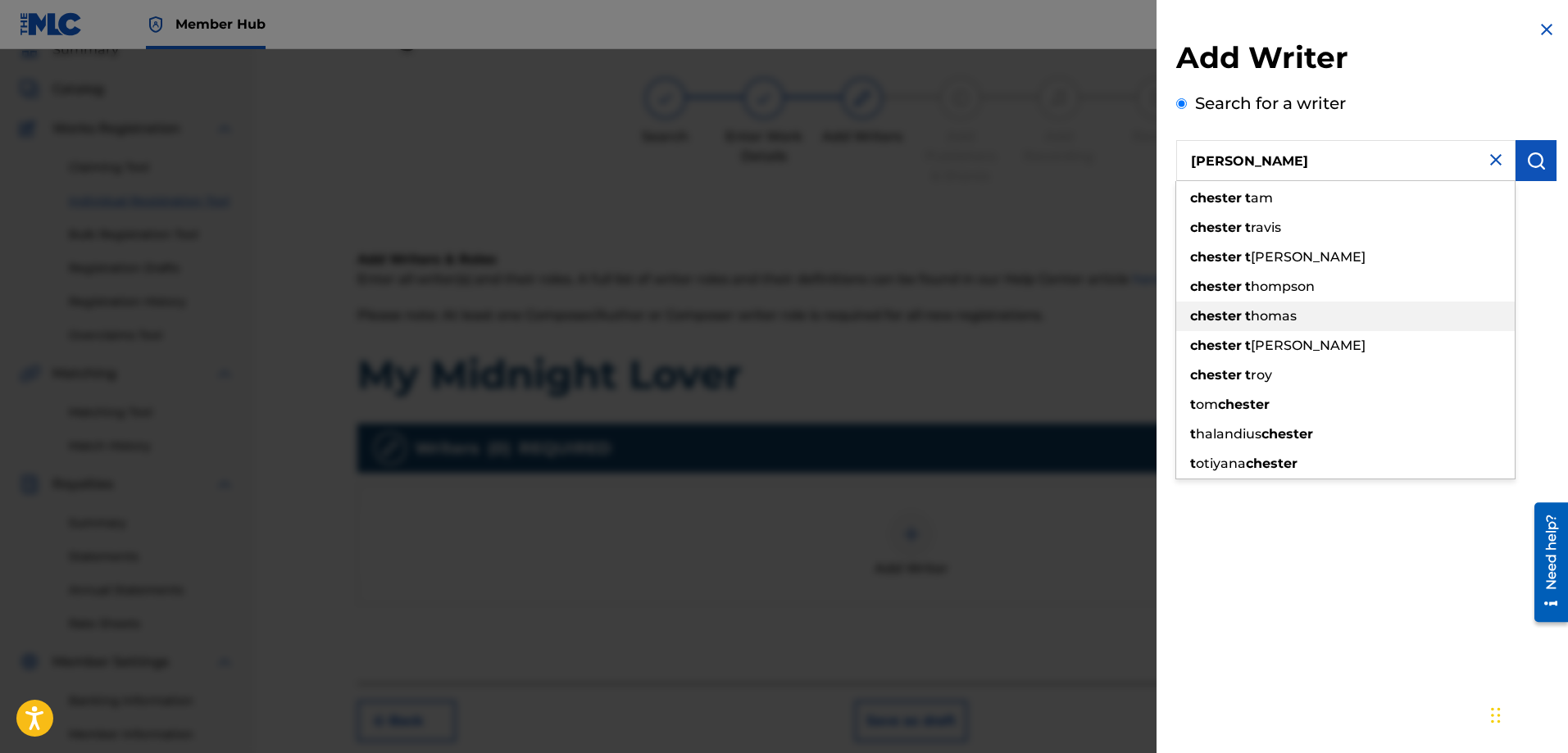
click at [1258, 310] on span "homas" at bounding box center [1274, 316] width 46 height 16
type input "[PERSON_NAME]"
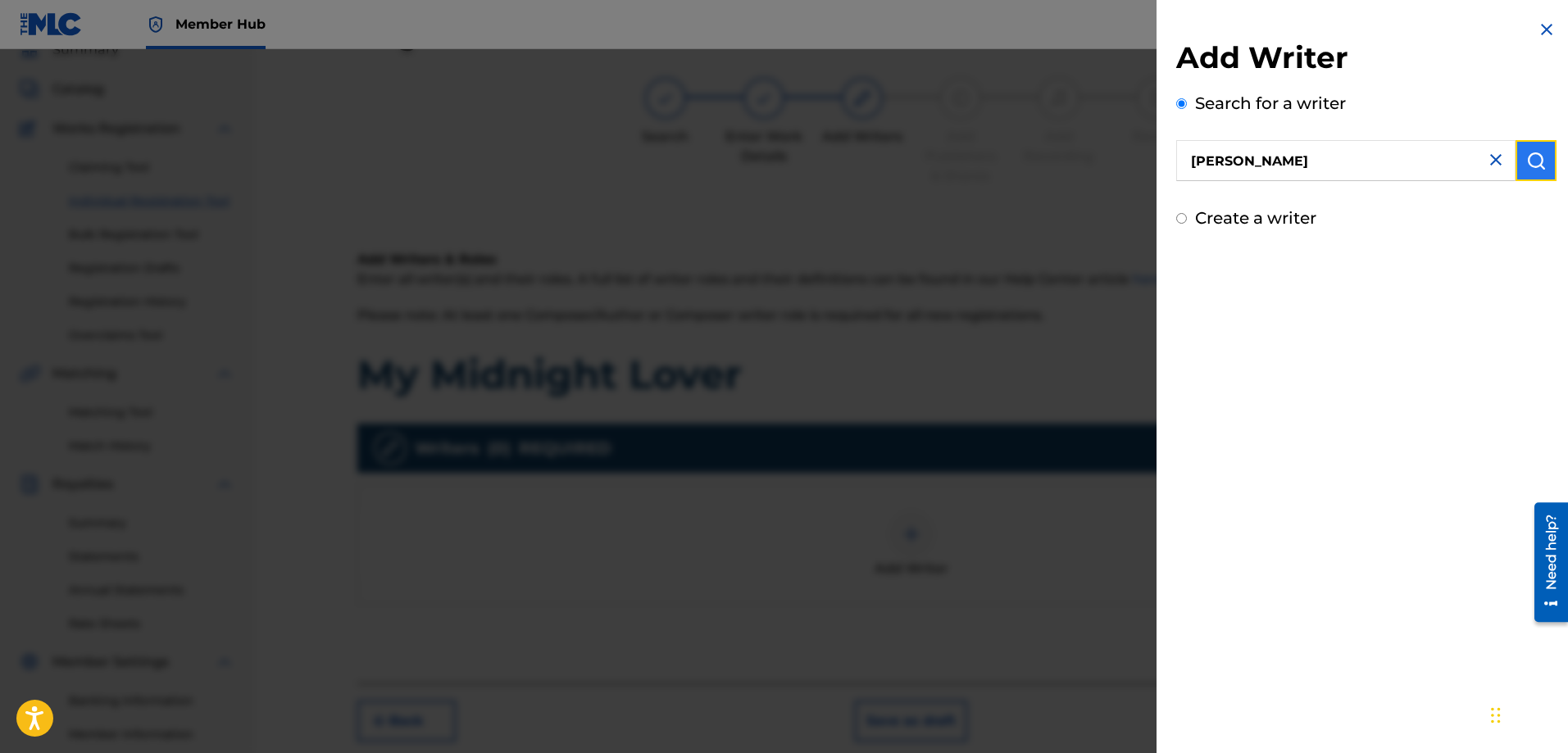
click at [1527, 168] on img "submit" at bounding box center [1537, 161] width 20 height 20
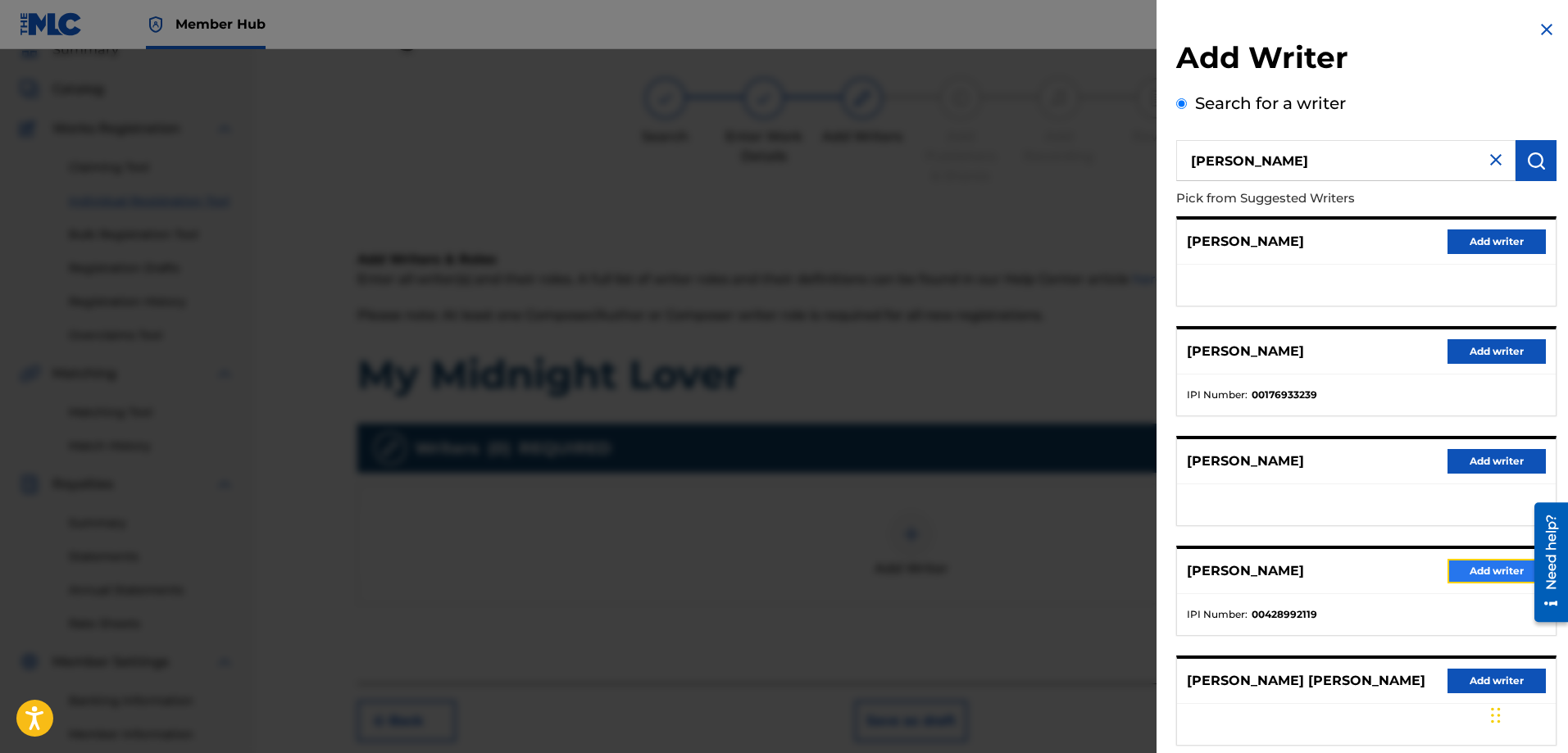
click at [1467, 572] on button "Add writer" at bounding box center [1497, 571] width 98 height 25
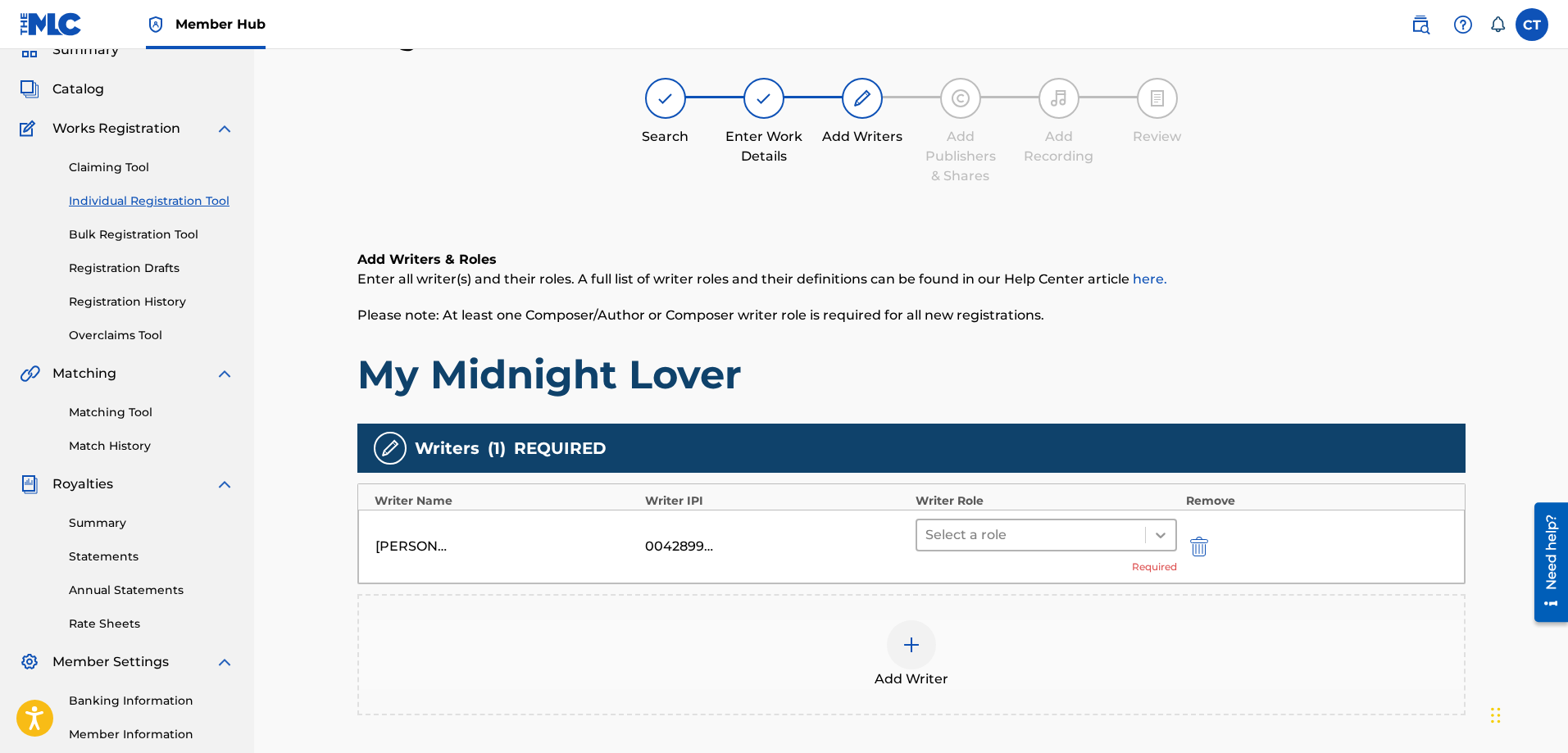
click at [1163, 542] on icon at bounding box center [1161, 535] width 17 height 17
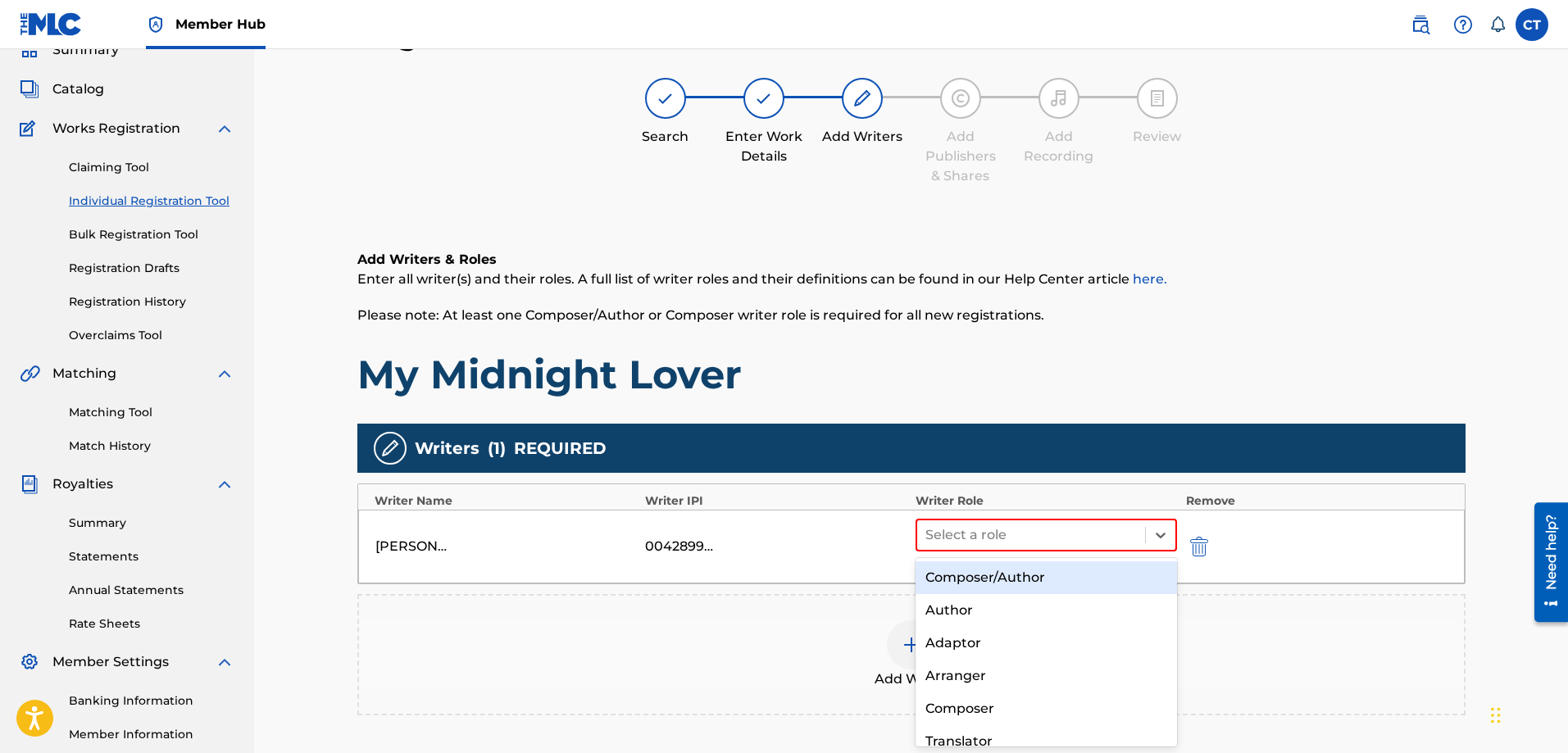
click at [1136, 577] on div "Composer/Author" at bounding box center [1047, 577] width 263 height 32
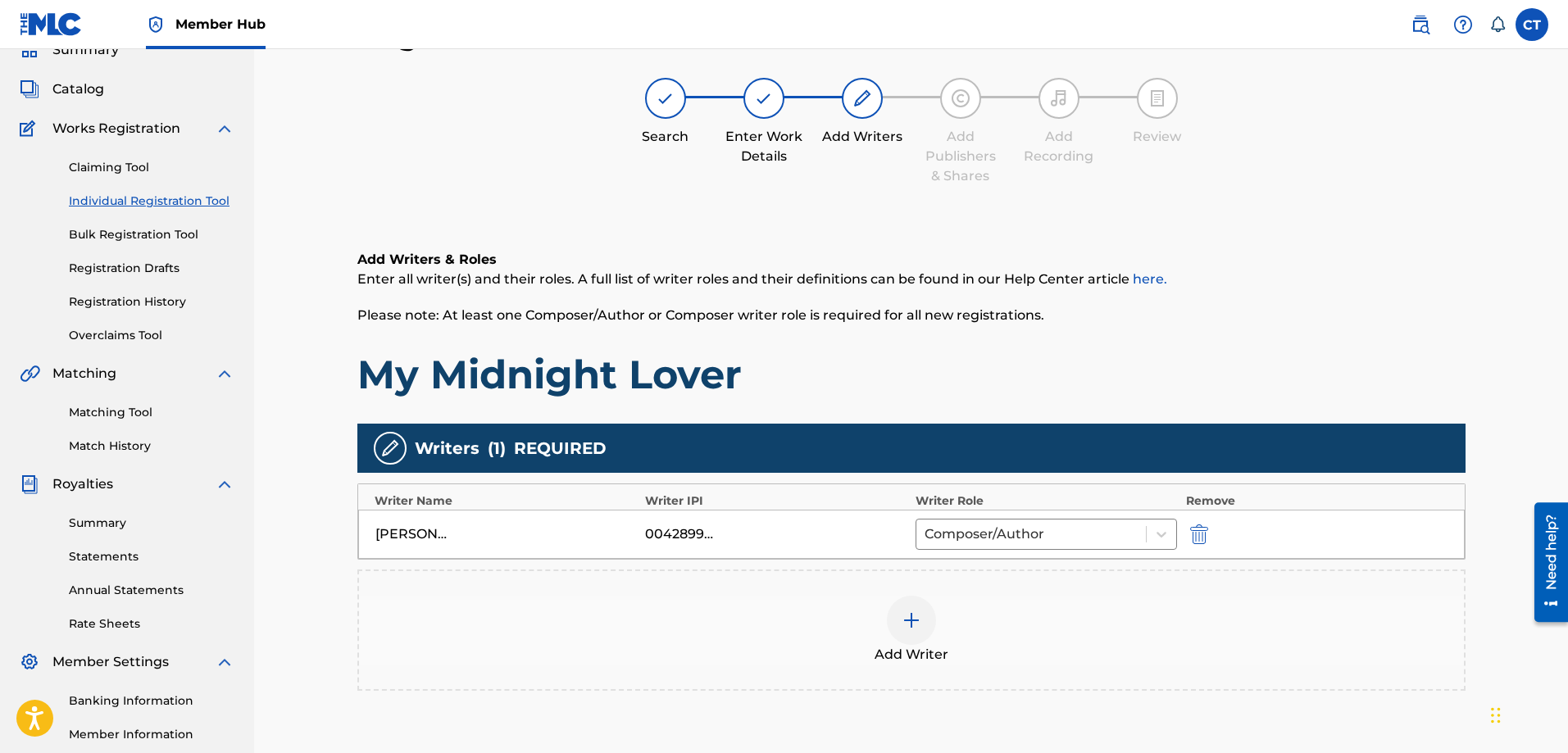
click at [908, 619] on img at bounding box center [912, 621] width 20 height 20
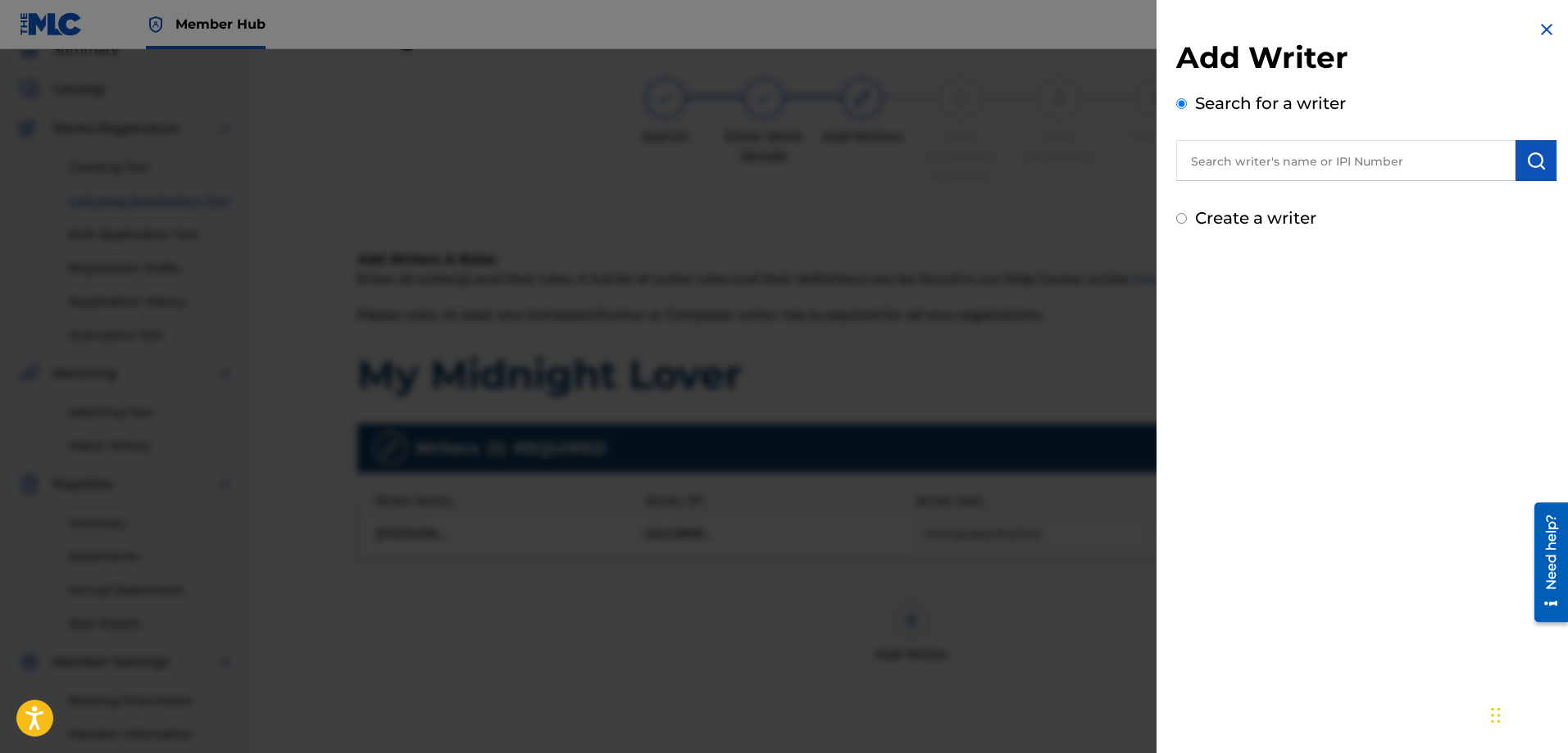
click at [1353, 158] on input "text" at bounding box center [1346, 161] width 339 height 41
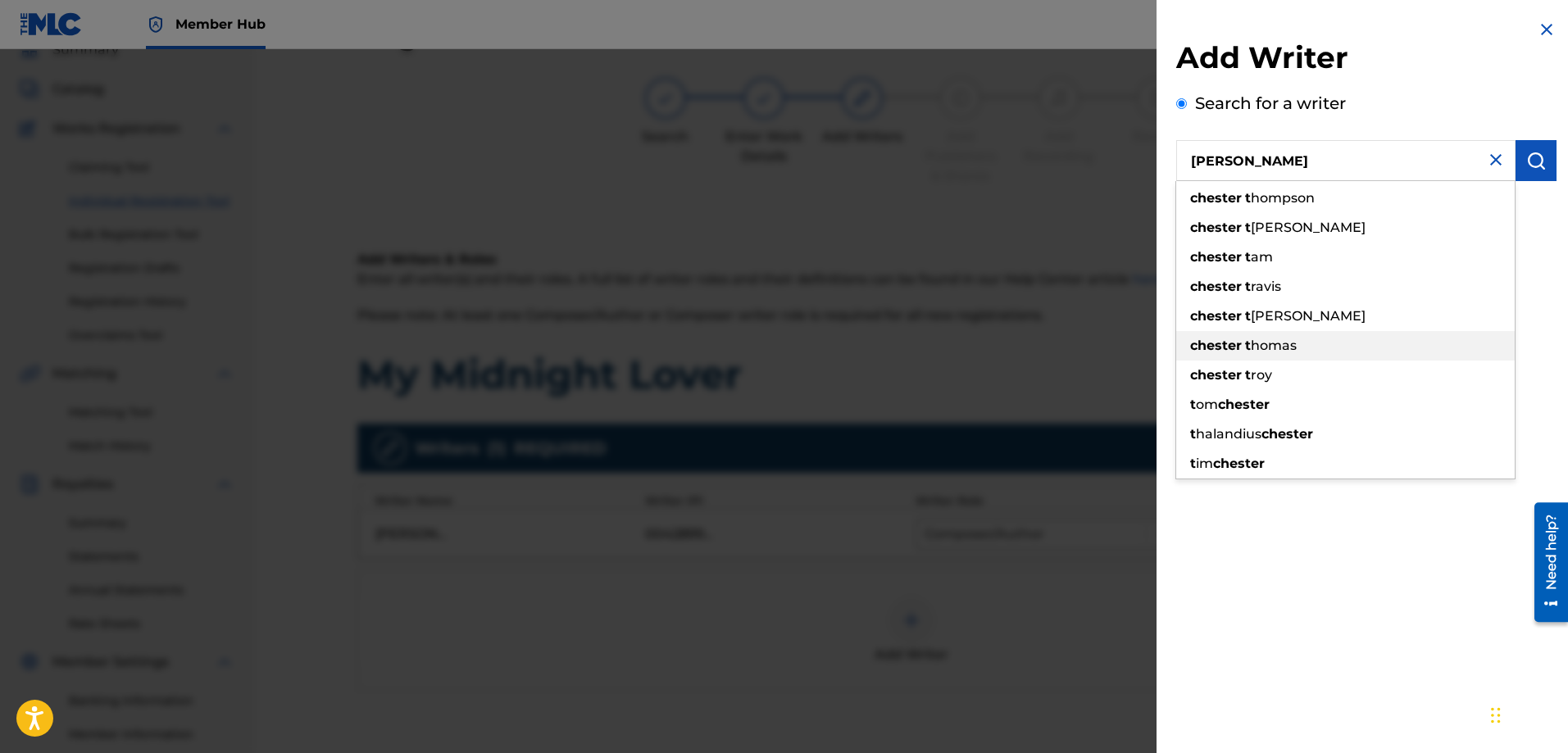
click at [1277, 346] on span "homas" at bounding box center [1274, 345] width 46 height 16
type input "[PERSON_NAME]"
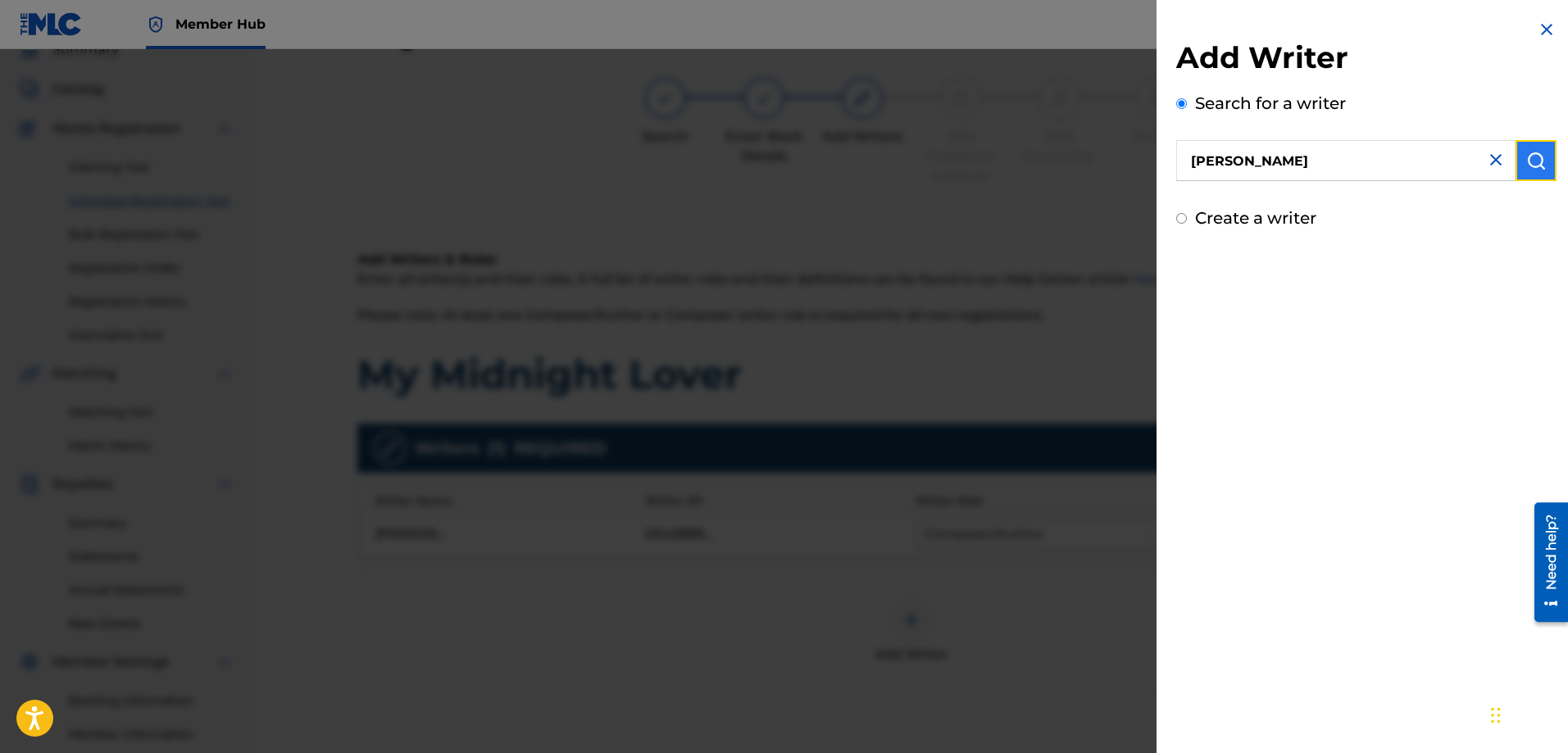
click at [1536, 166] on img "submit" at bounding box center [1537, 161] width 20 height 20
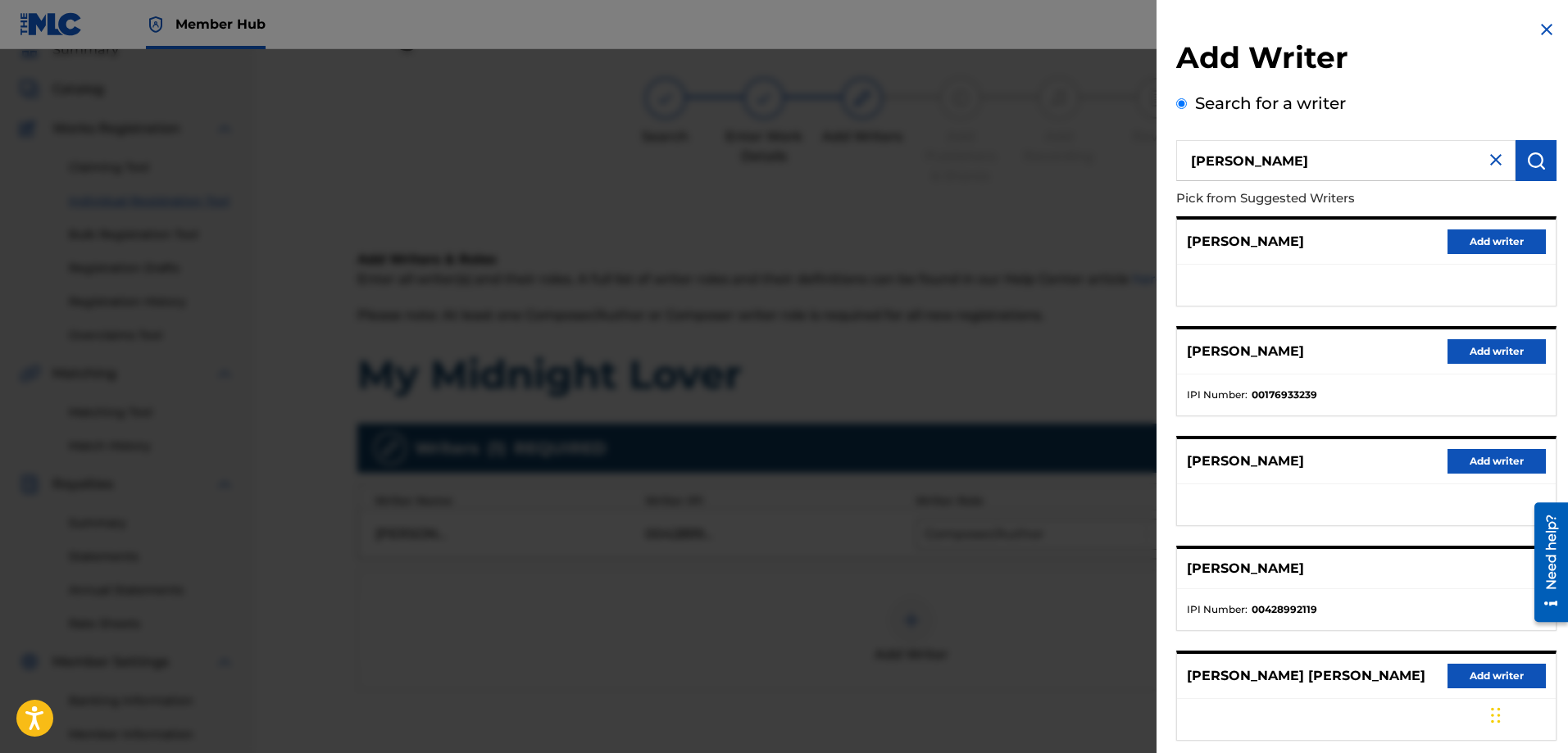
click at [1538, 34] on img at bounding box center [1547, 29] width 20 height 20
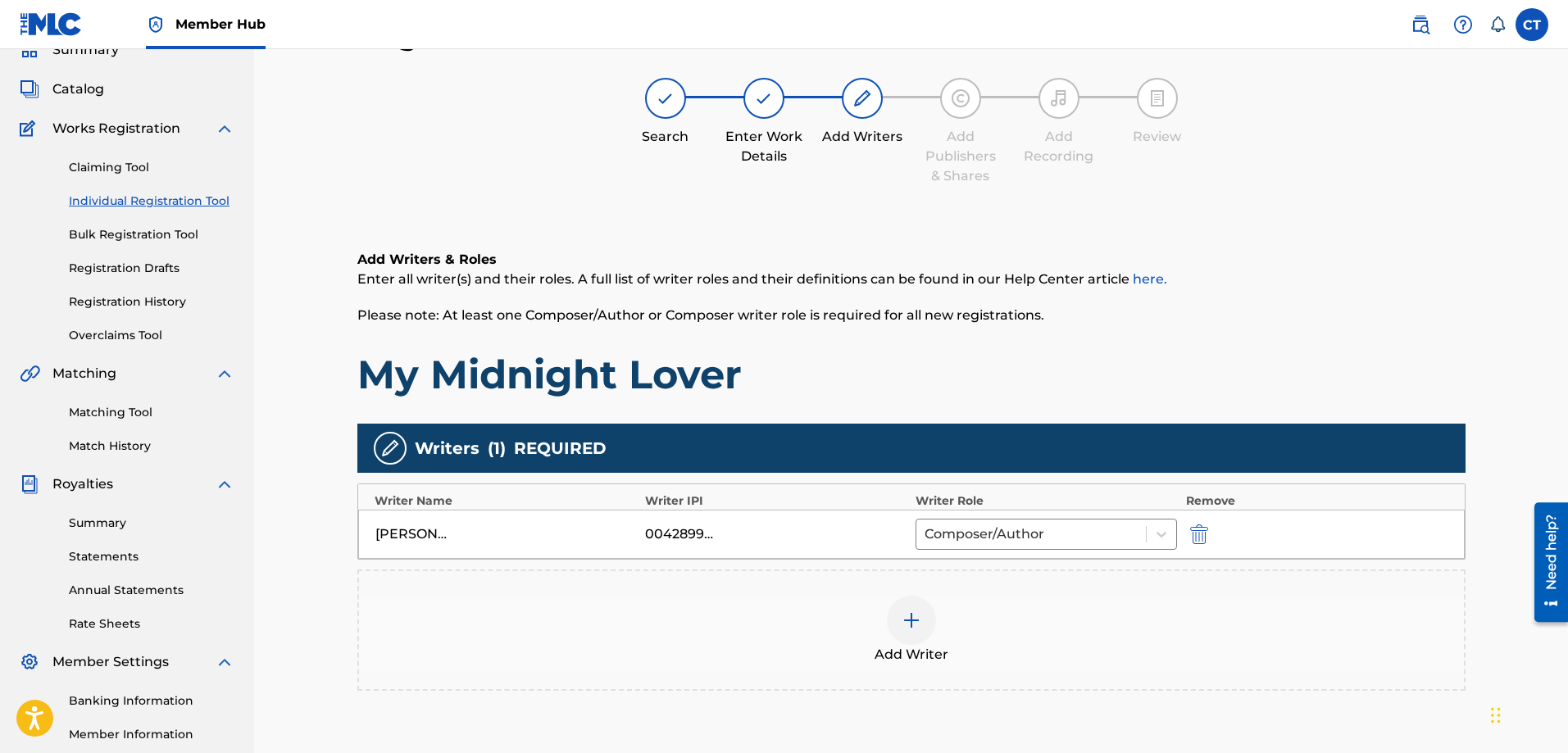
scroll to position [263, 0]
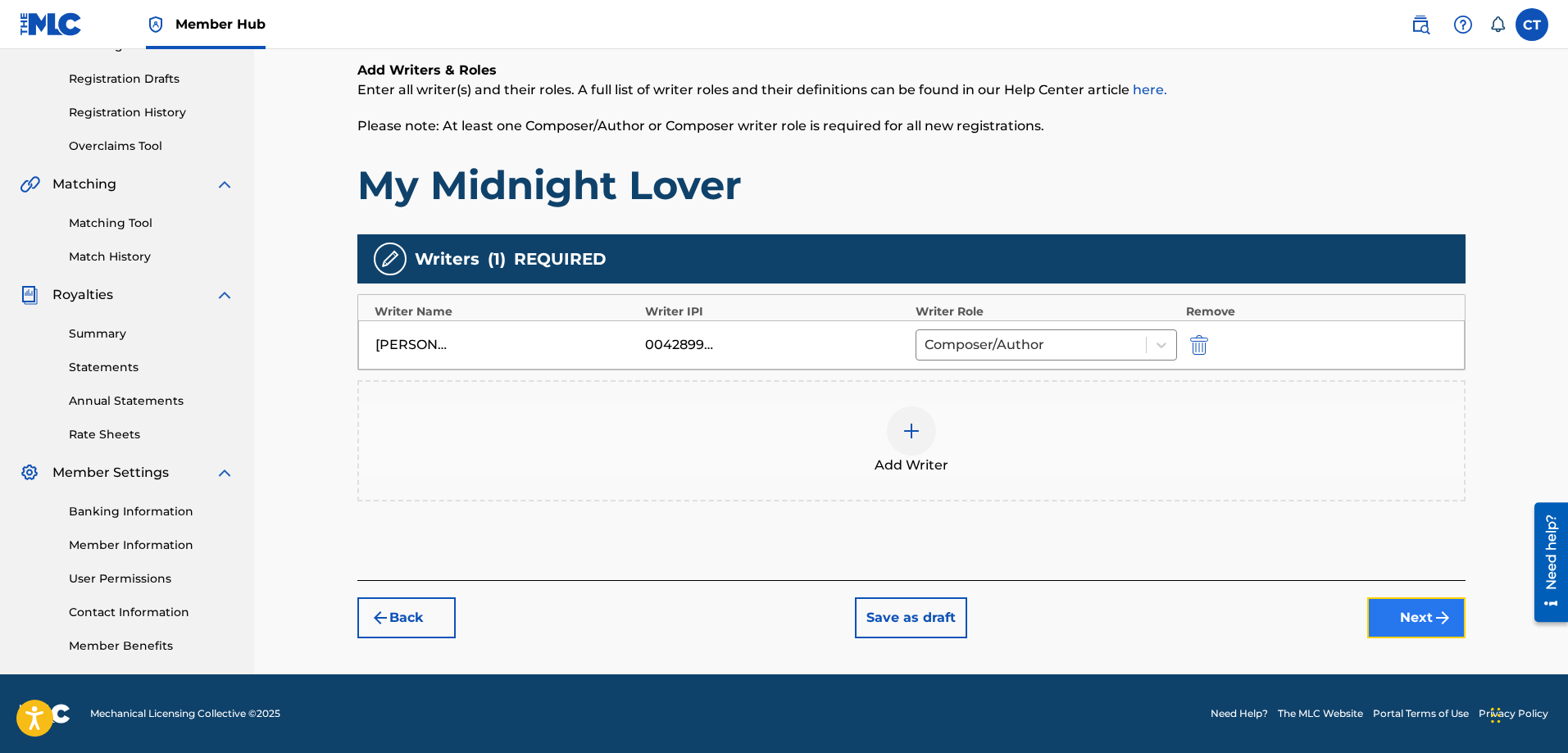
click at [1423, 619] on button "Next" at bounding box center [1417, 619] width 98 height 41
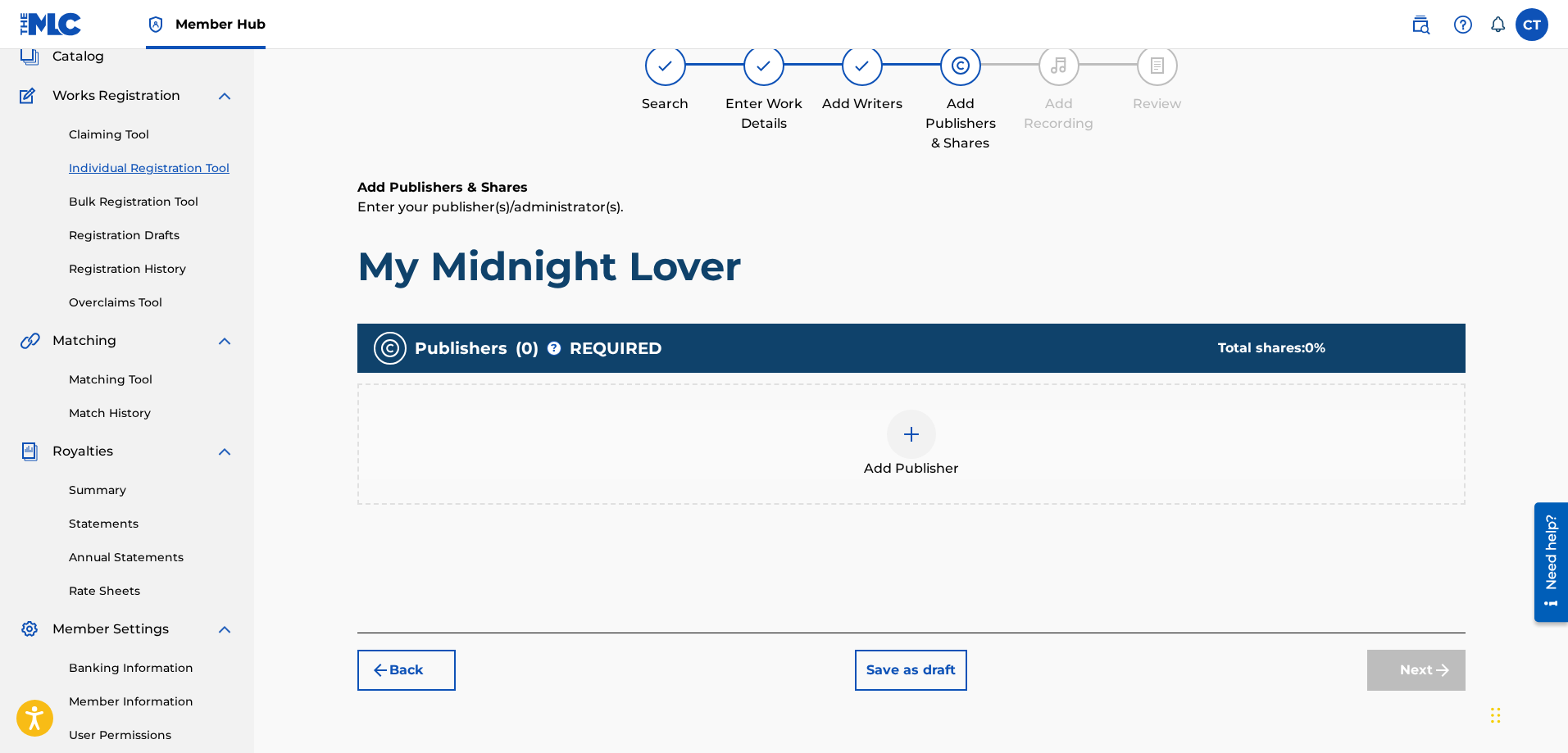
scroll to position [74, 0]
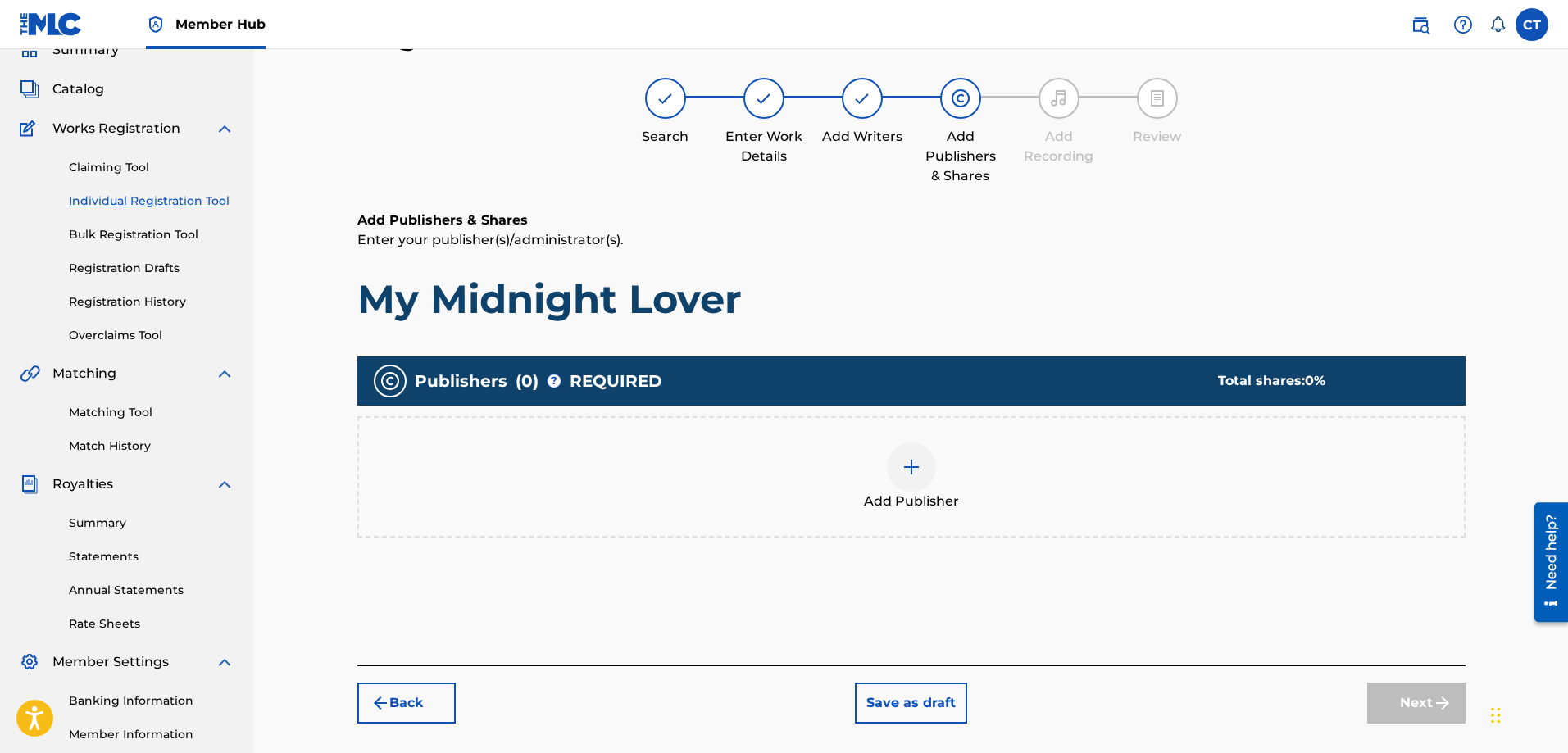
click at [915, 468] on img at bounding box center [912, 468] width 20 height 20
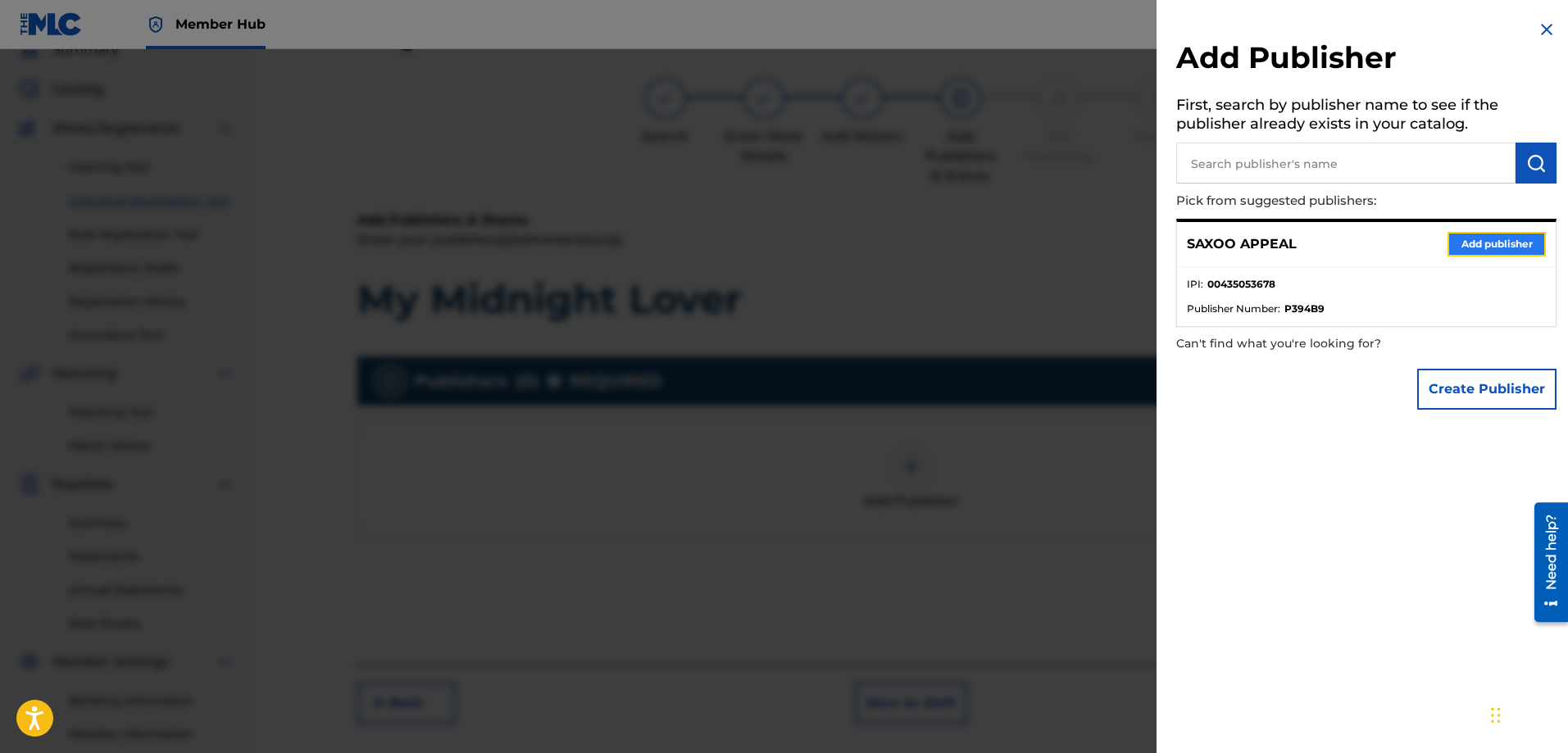
click at [1501, 244] on button "Add publisher" at bounding box center [1497, 244] width 98 height 25
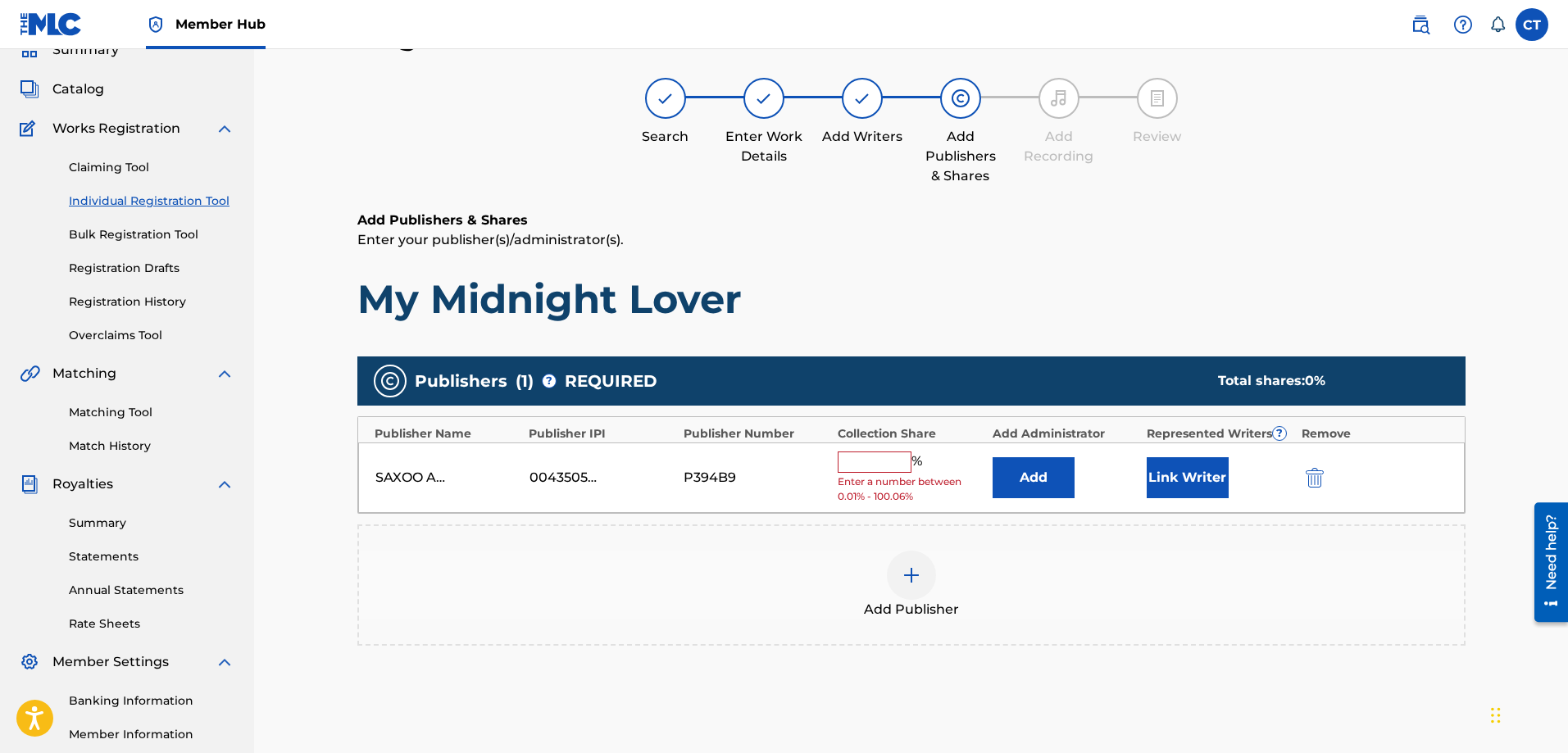
click at [869, 455] on input "text" at bounding box center [874, 463] width 74 height 22
type input "100"
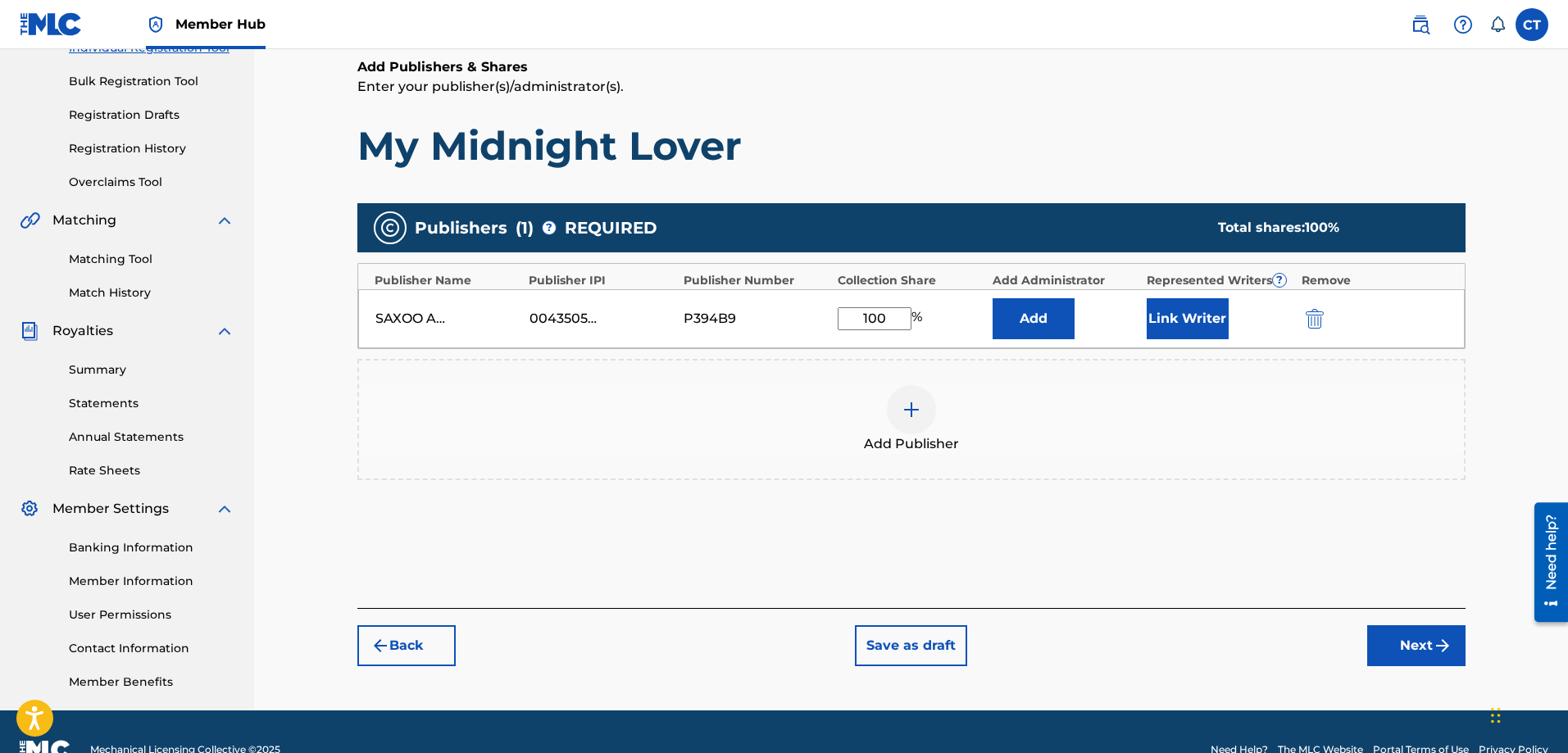
scroll to position [263, 0]
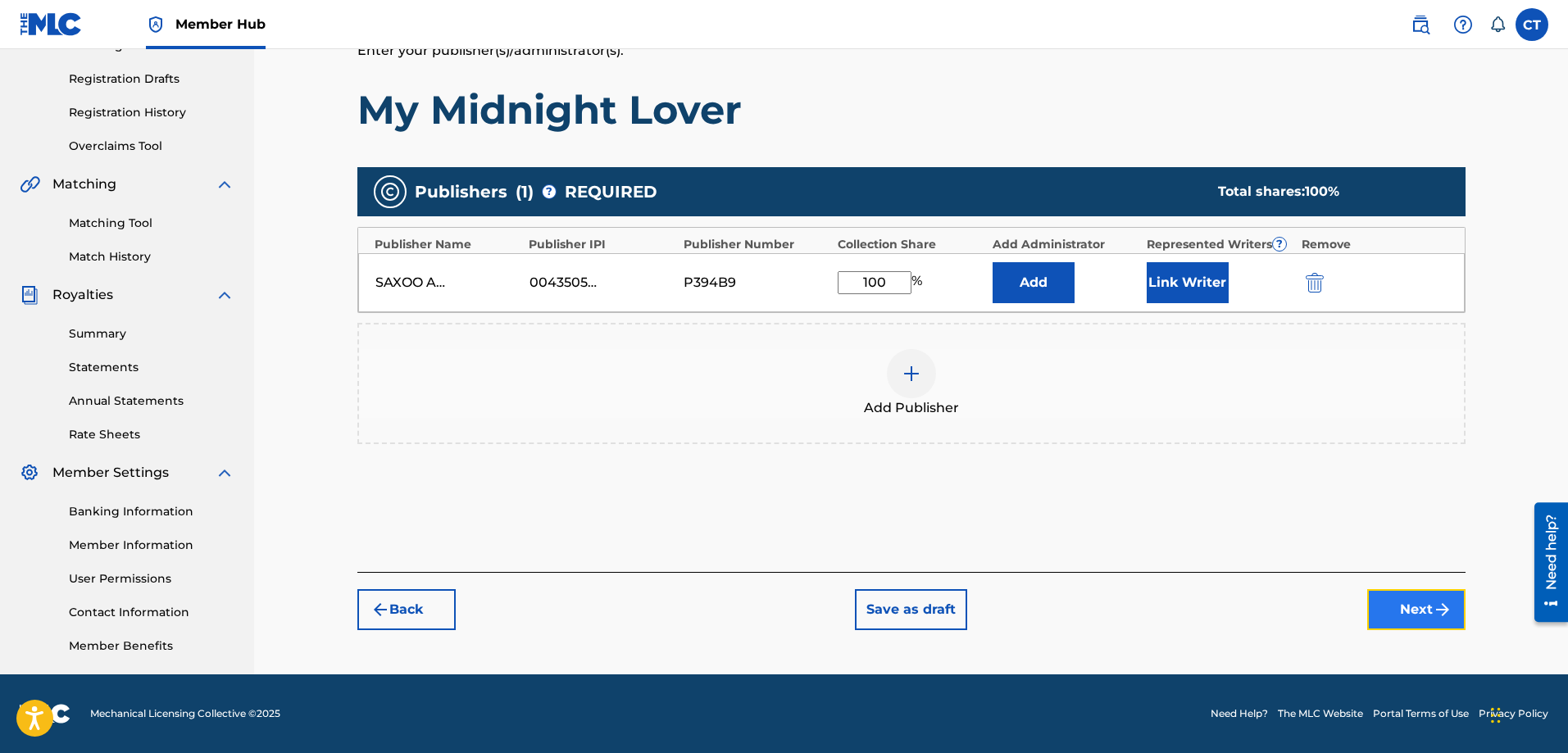
click at [1388, 597] on button "Next" at bounding box center [1417, 610] width 98 height 41
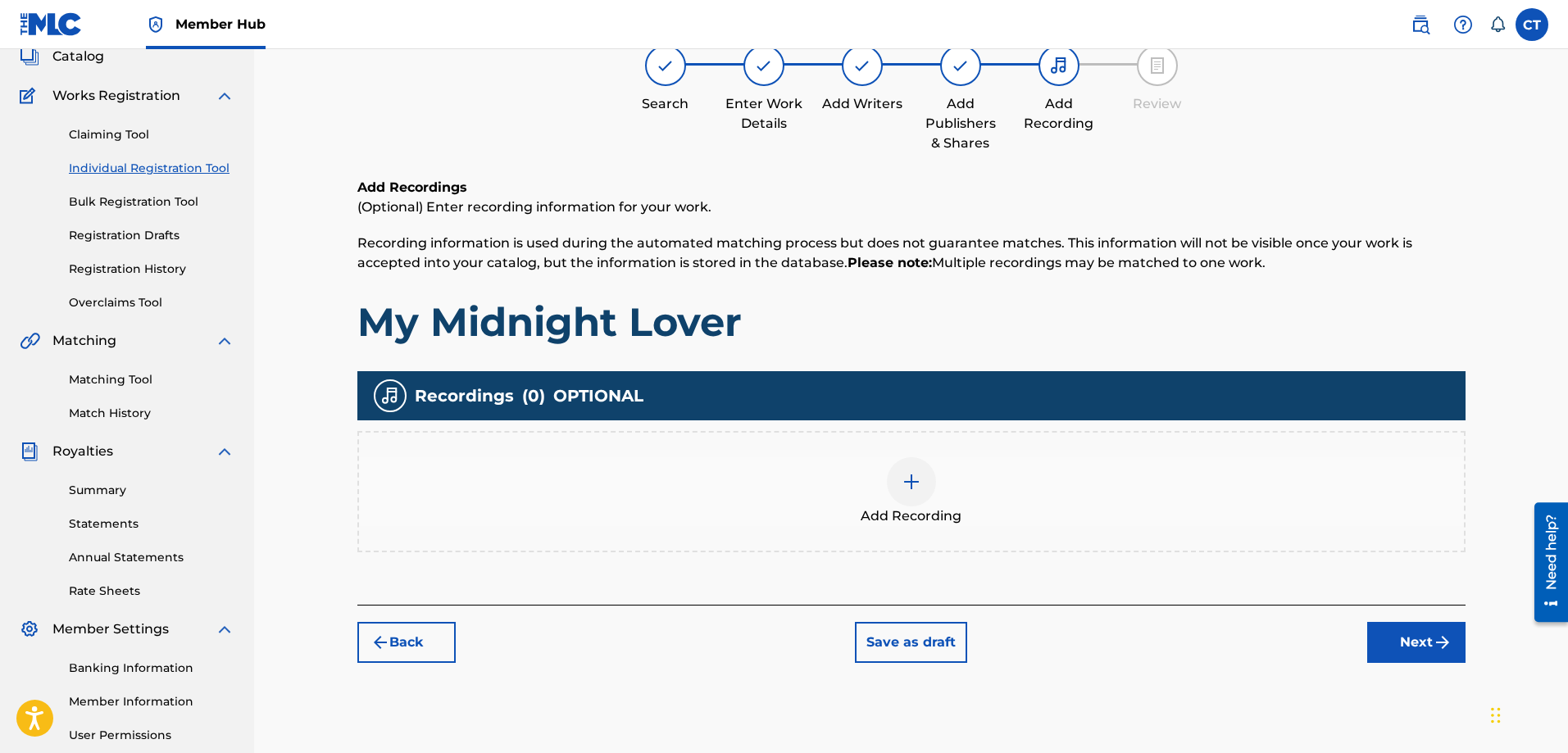
scroll to position [74, 0]
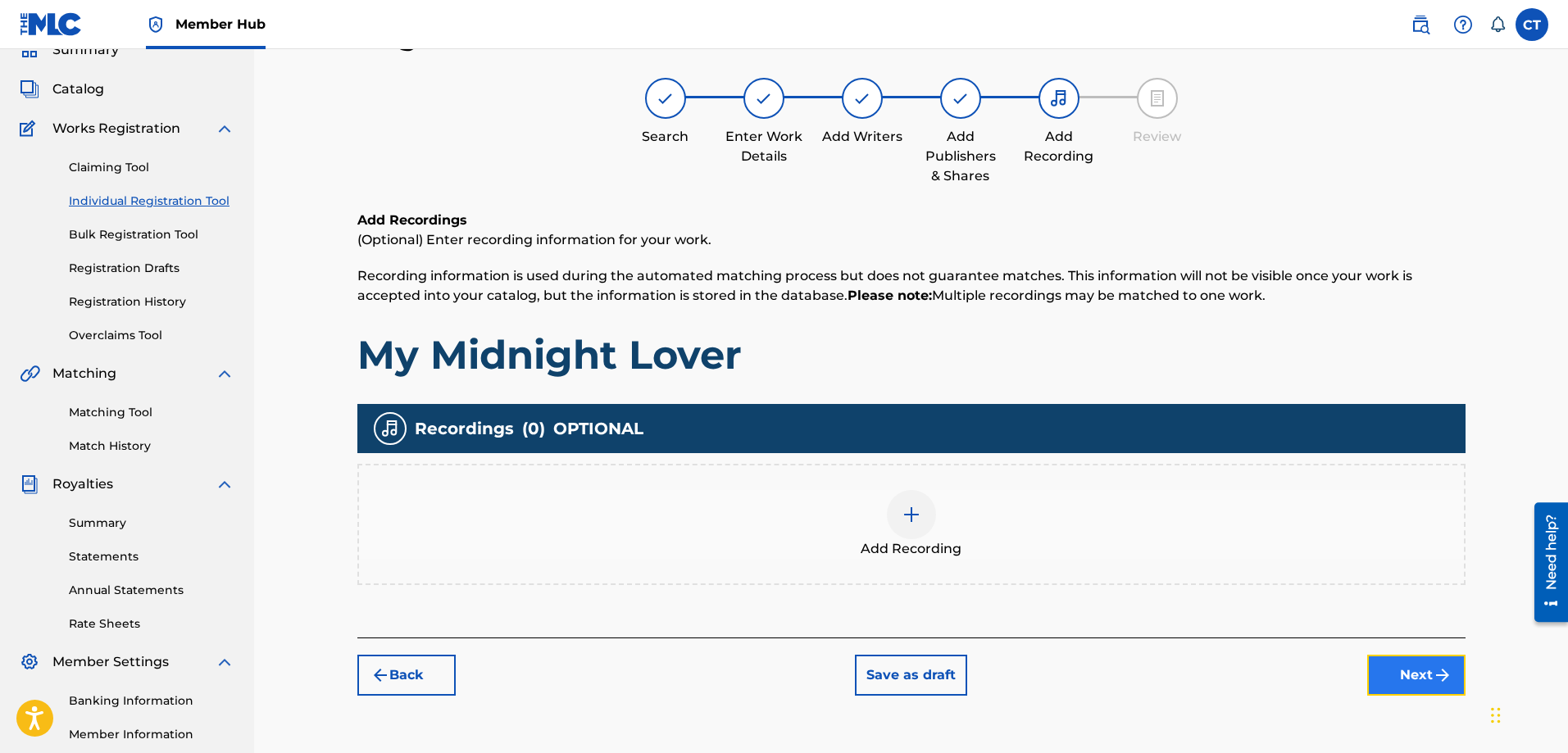
click at [1444, 673] on img "submit" at bounding box center [1442, 676] width 20 height 20
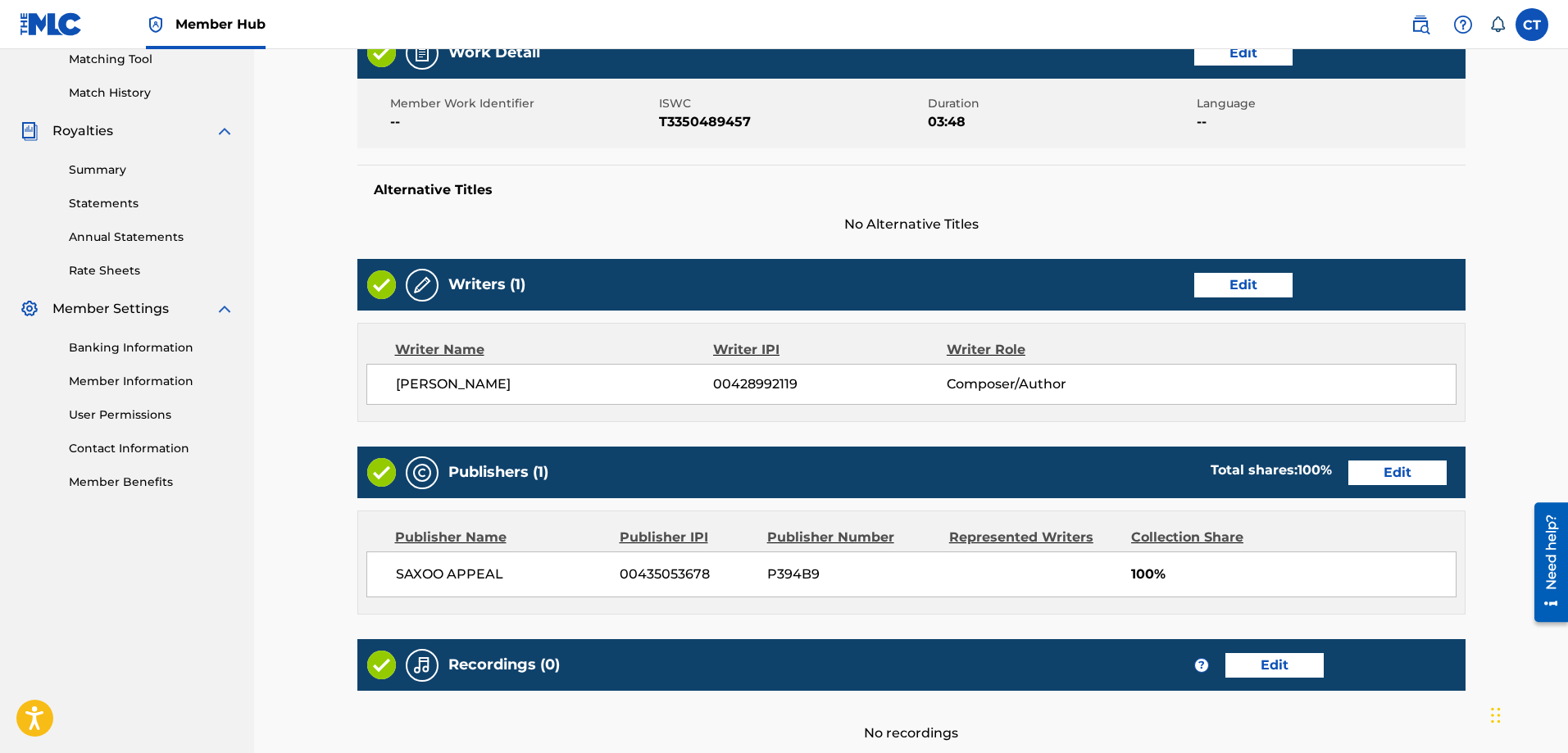
scroll to position [578, 0]
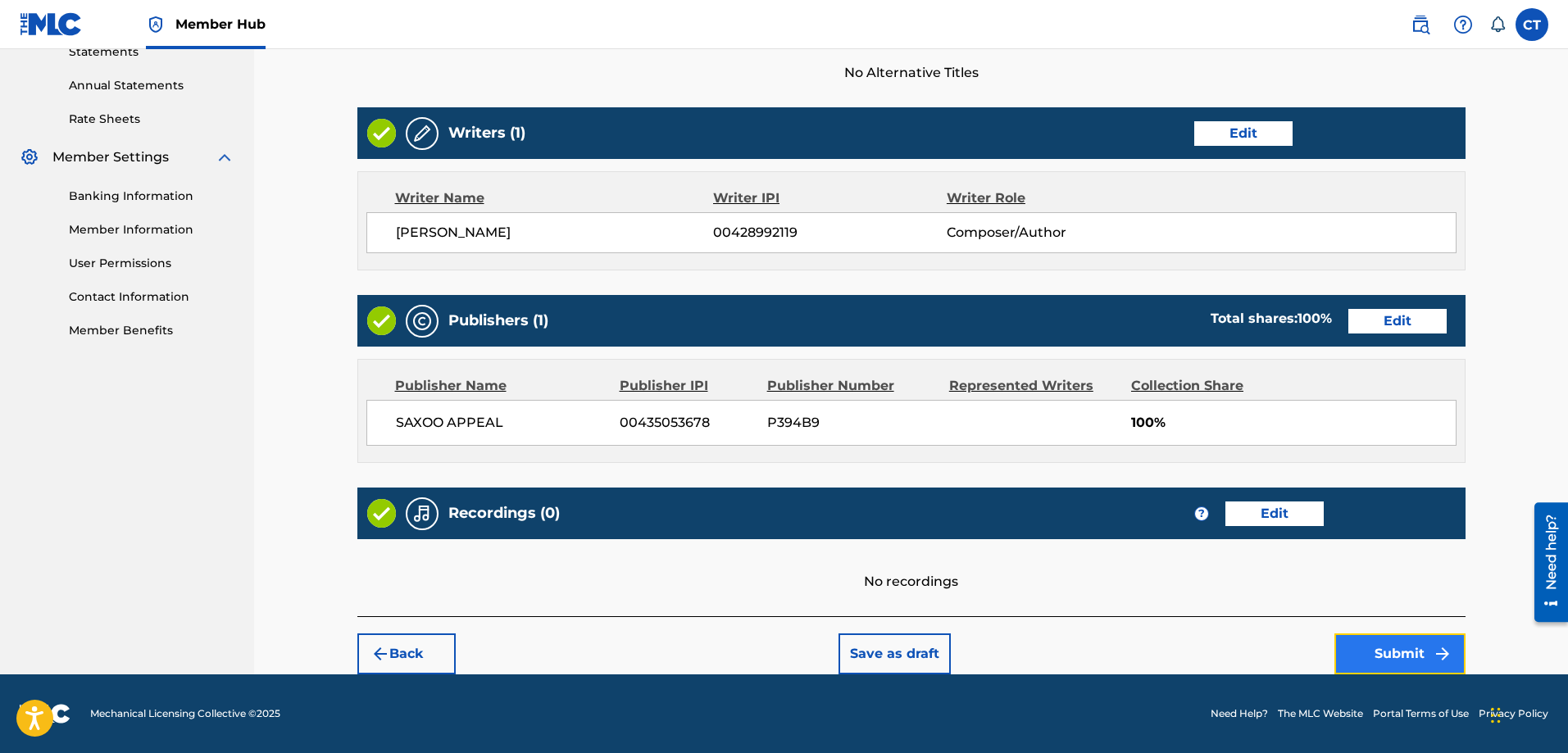
click at [1388, 654] on button "Submit" at bounding box center [1400, 654] width 131 height 41
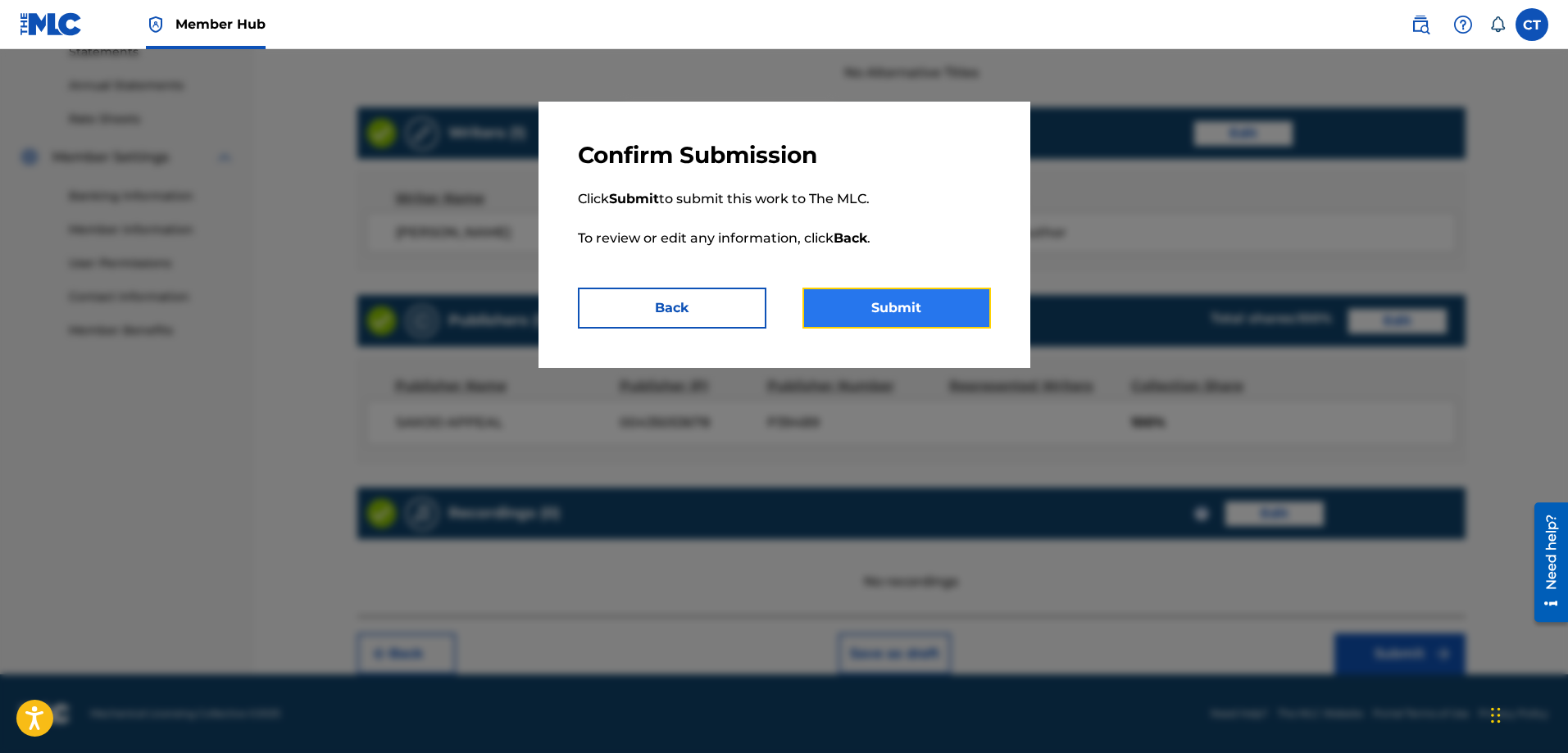
click at [908, 308] on button "Submit" at bounding box center [897, 308] width 188 height 41
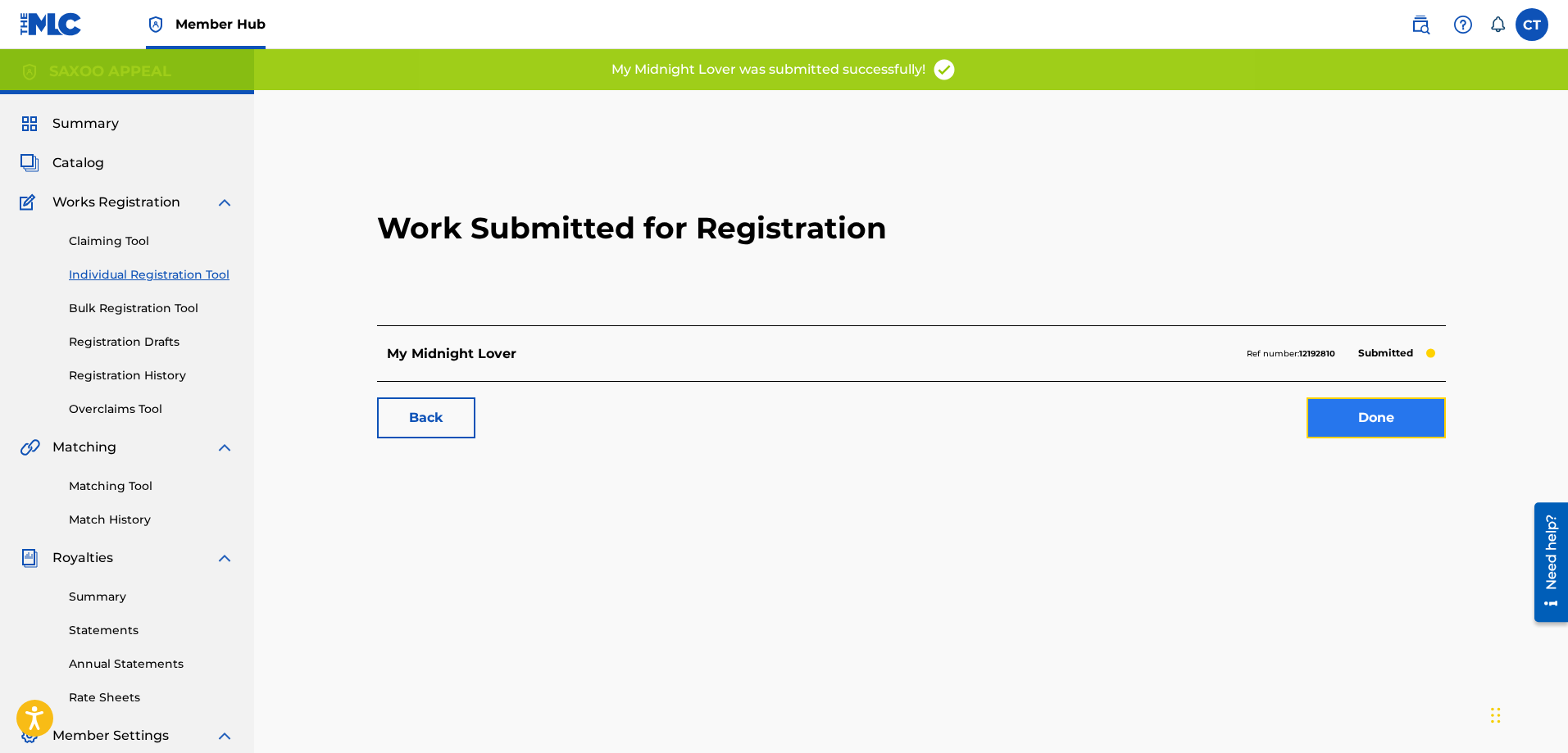
click at [1376, 413] on link "Done" at bounding box center [1377, 418] width 139 height 41
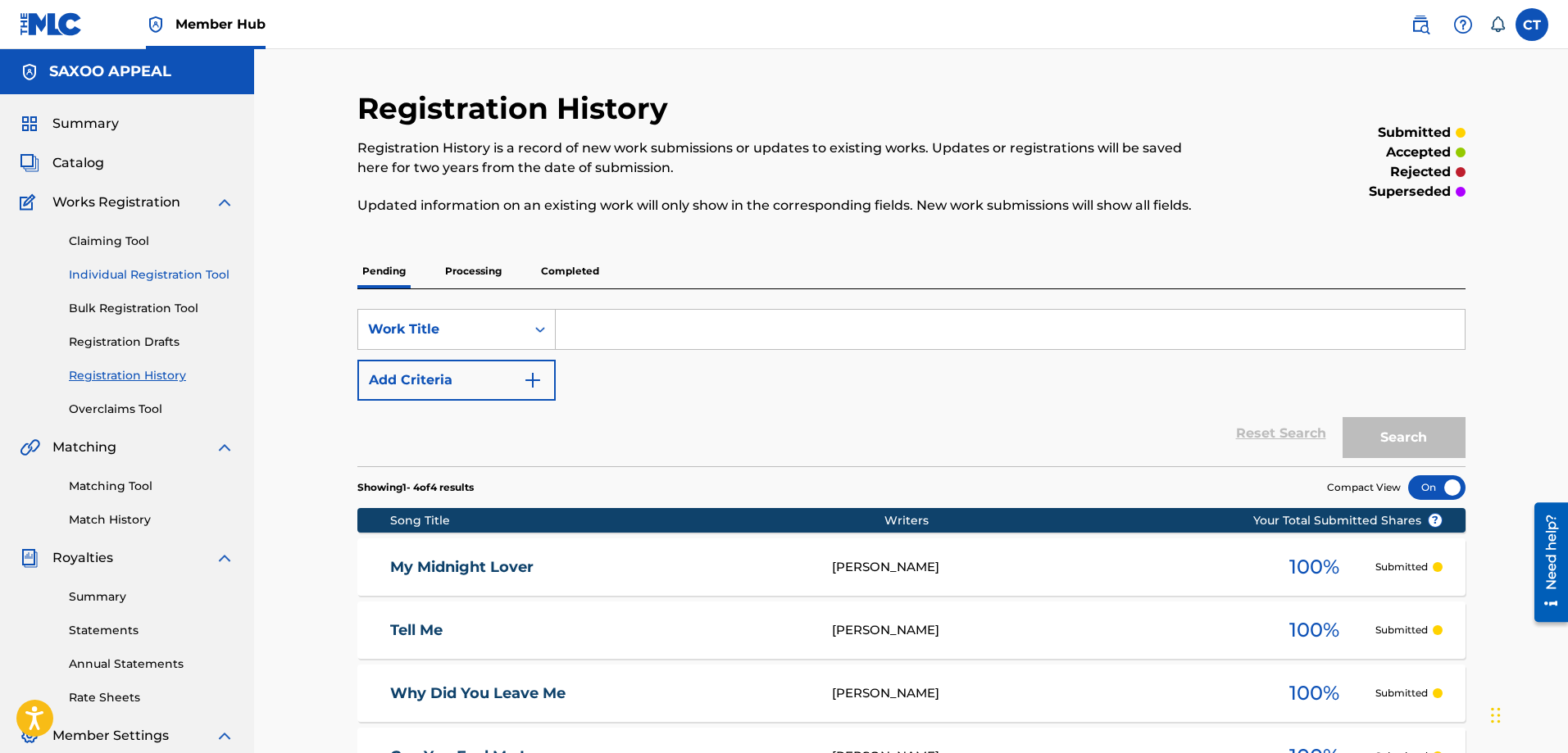
click at [144, 268] on link "Individual Registration Tool" at bounding box center [151, 276] width 166 height 18
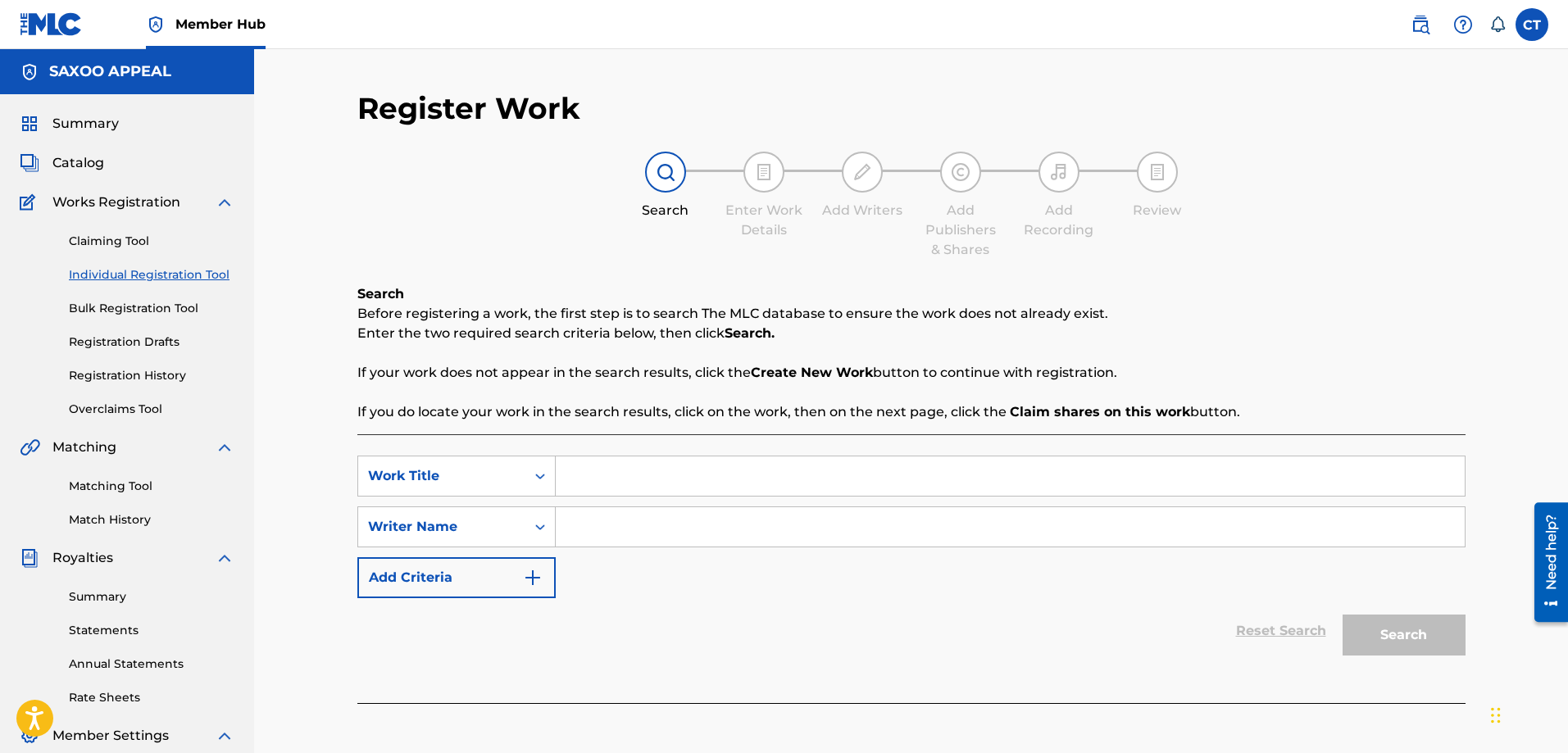
click at [582, 482] on input "Search Form" at bounding box center [1010, 477] width 909 height 39
type input "The Love Of My Life"
click at [581, 528] on input "Search Form" at bounding box center [1010, 527] width 909 height 39
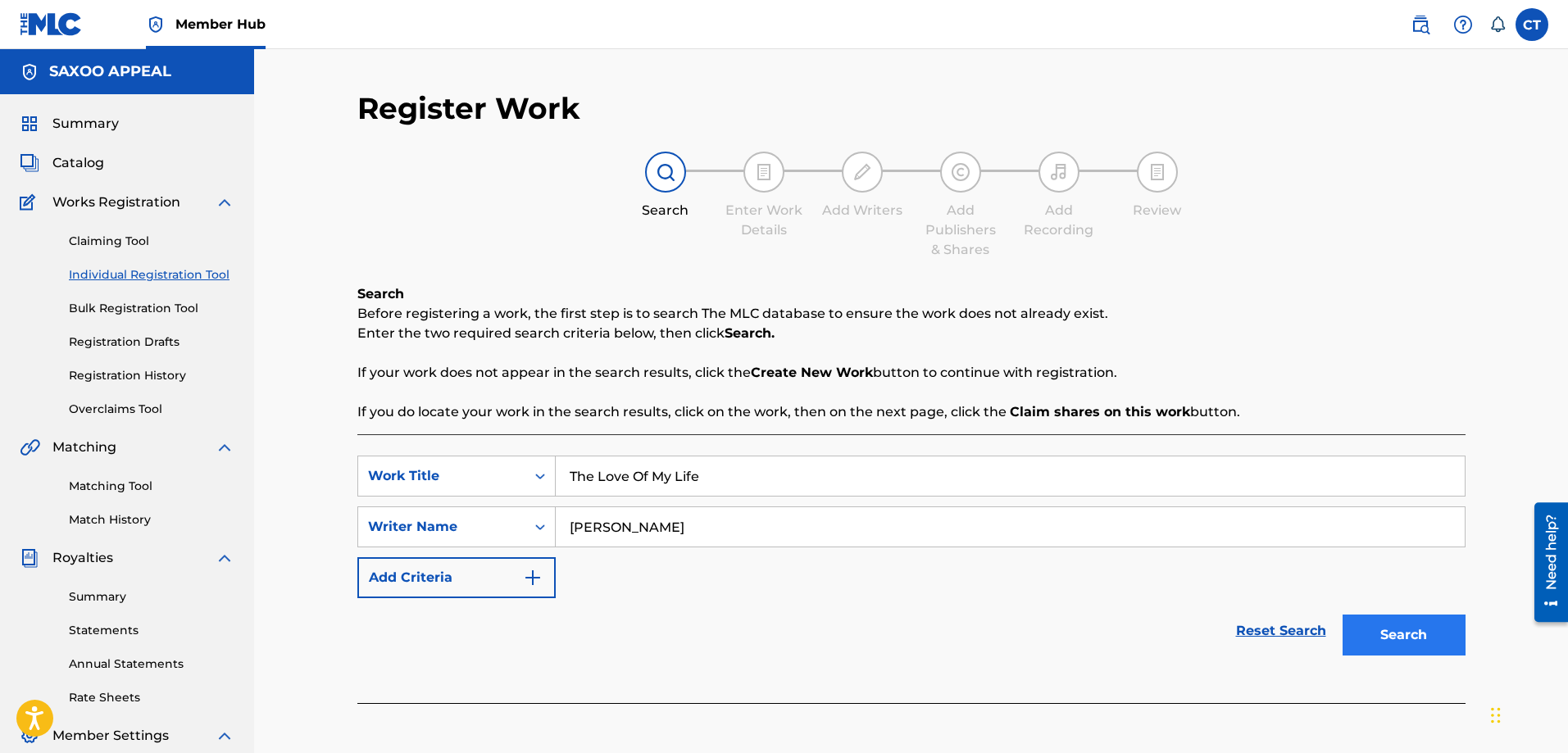
type input "Chester Thomas"
click at [1387, 632] on button "Search" at bounding box center [1403, 635] width 123 height 41
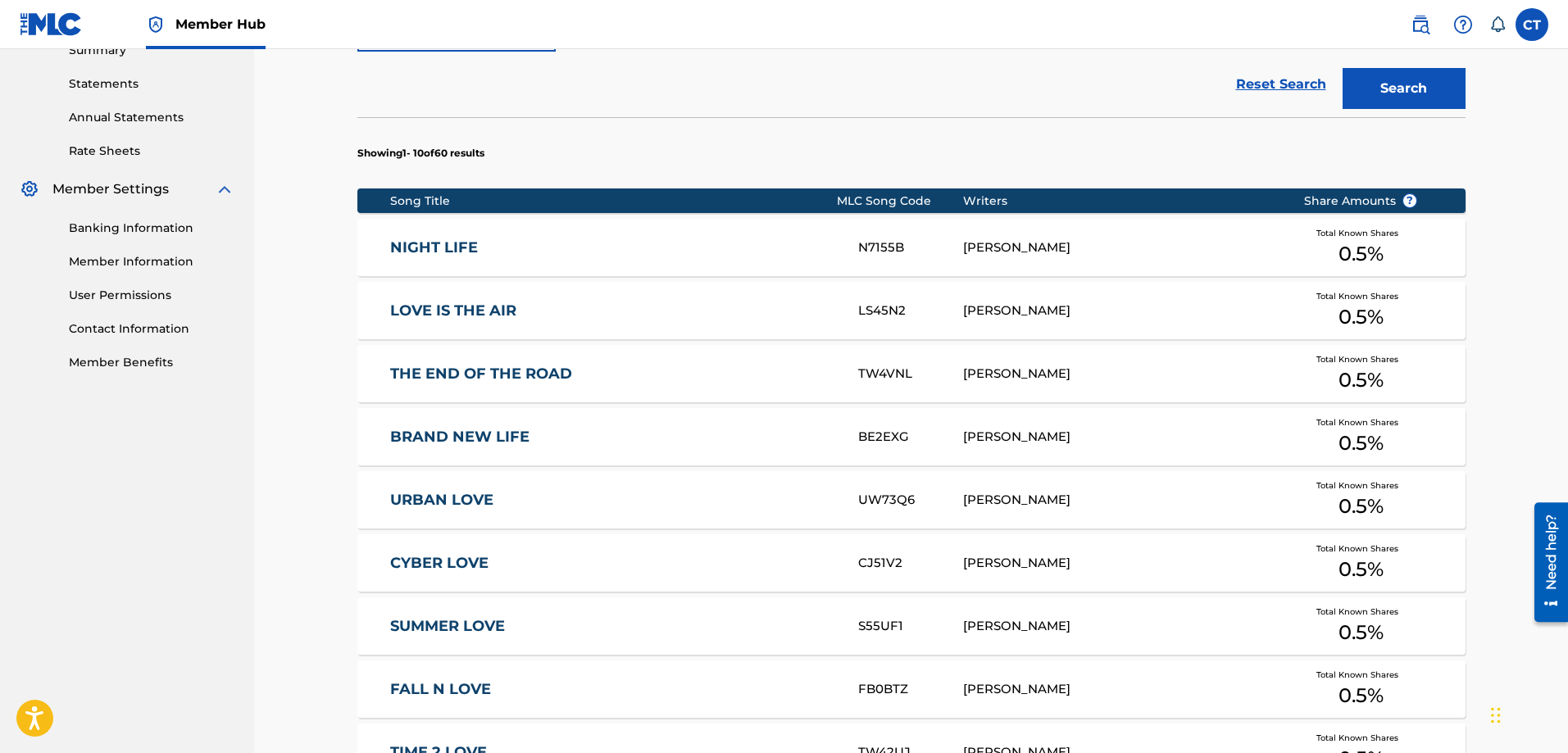
scroll to position [820, 0]
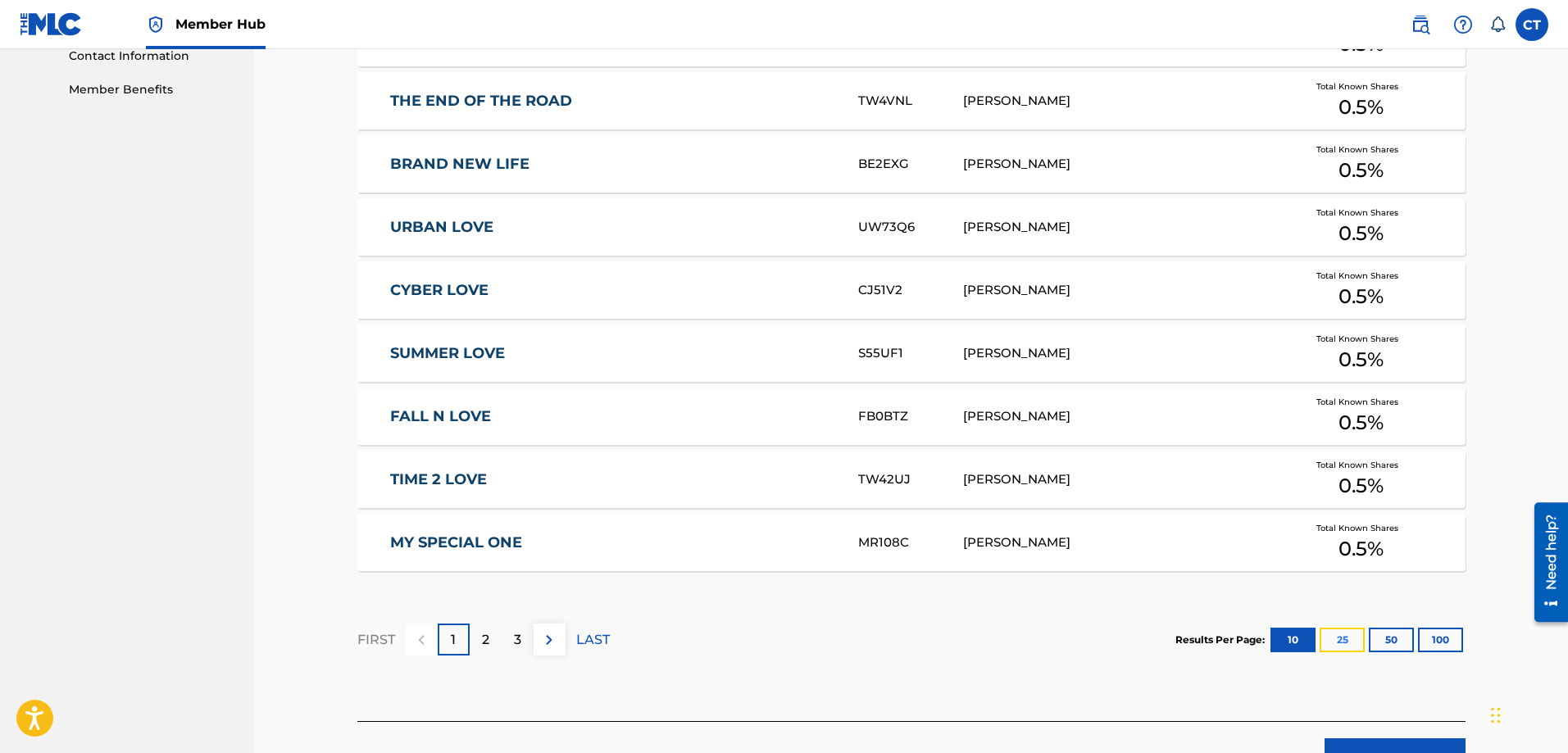
click at [1334, 637] on button "25" at bounding box center [1342, 639] width 45 height 25
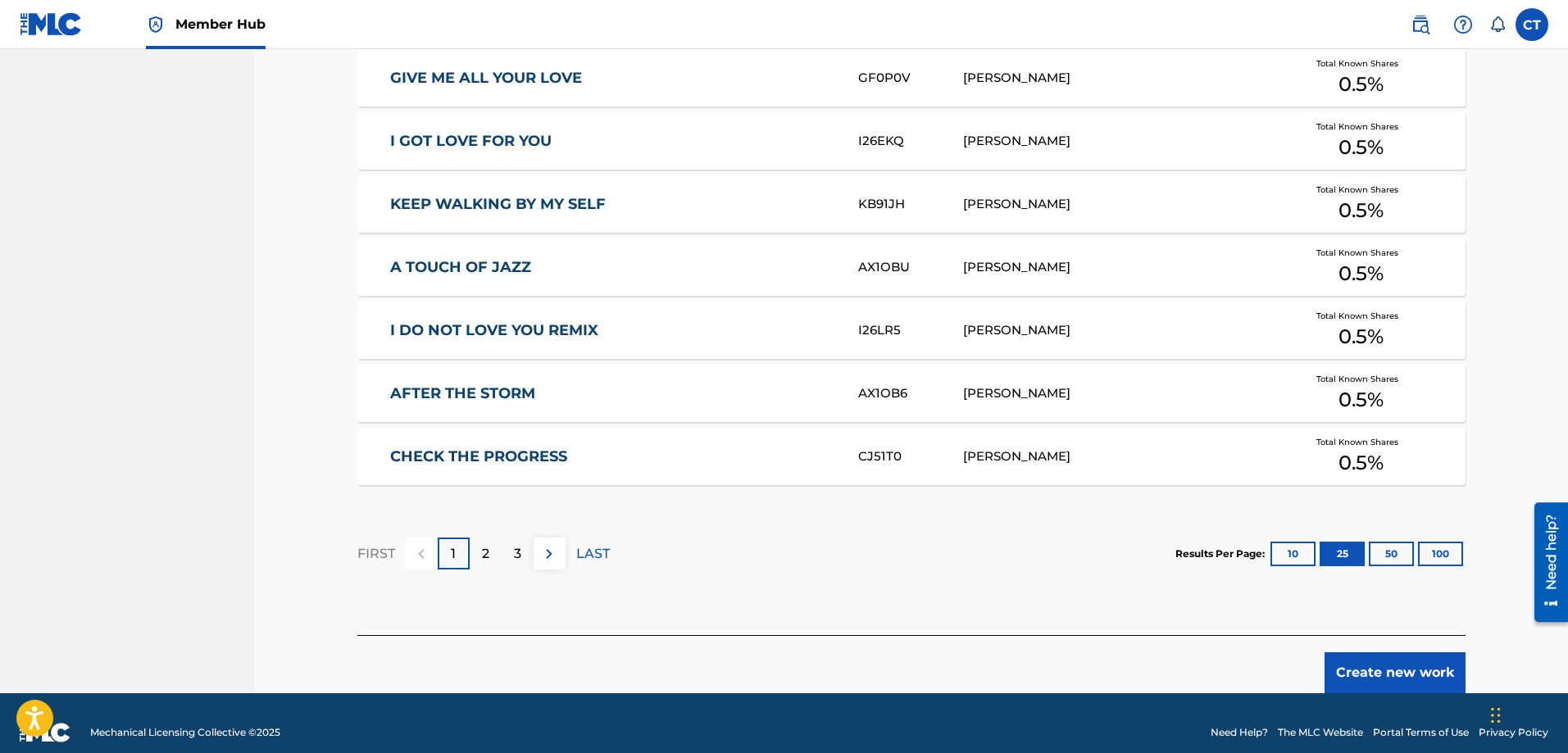
scroll to position [1872, 0]
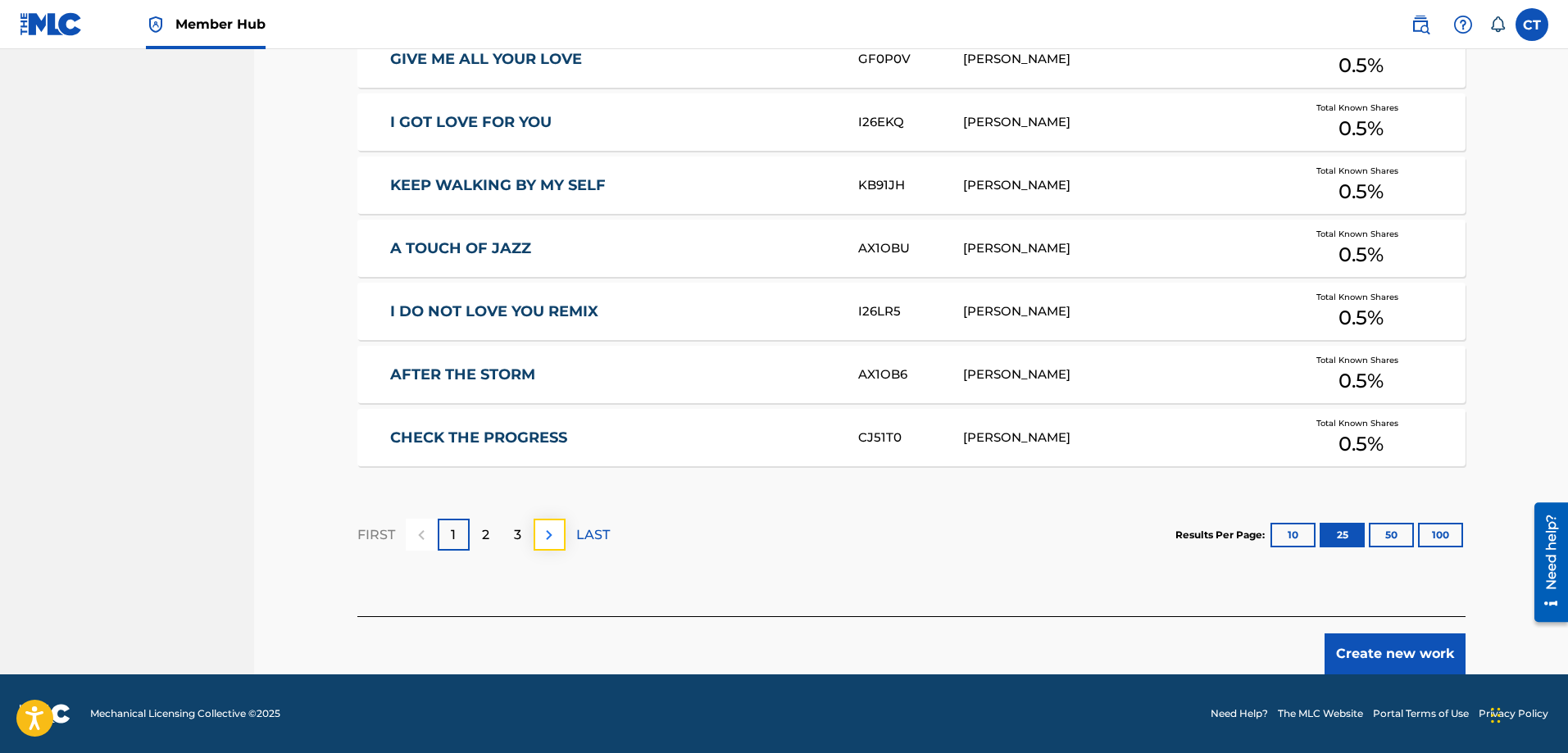
click at [548, 540] on img at bounding box center [549, 535] width 20 height 20
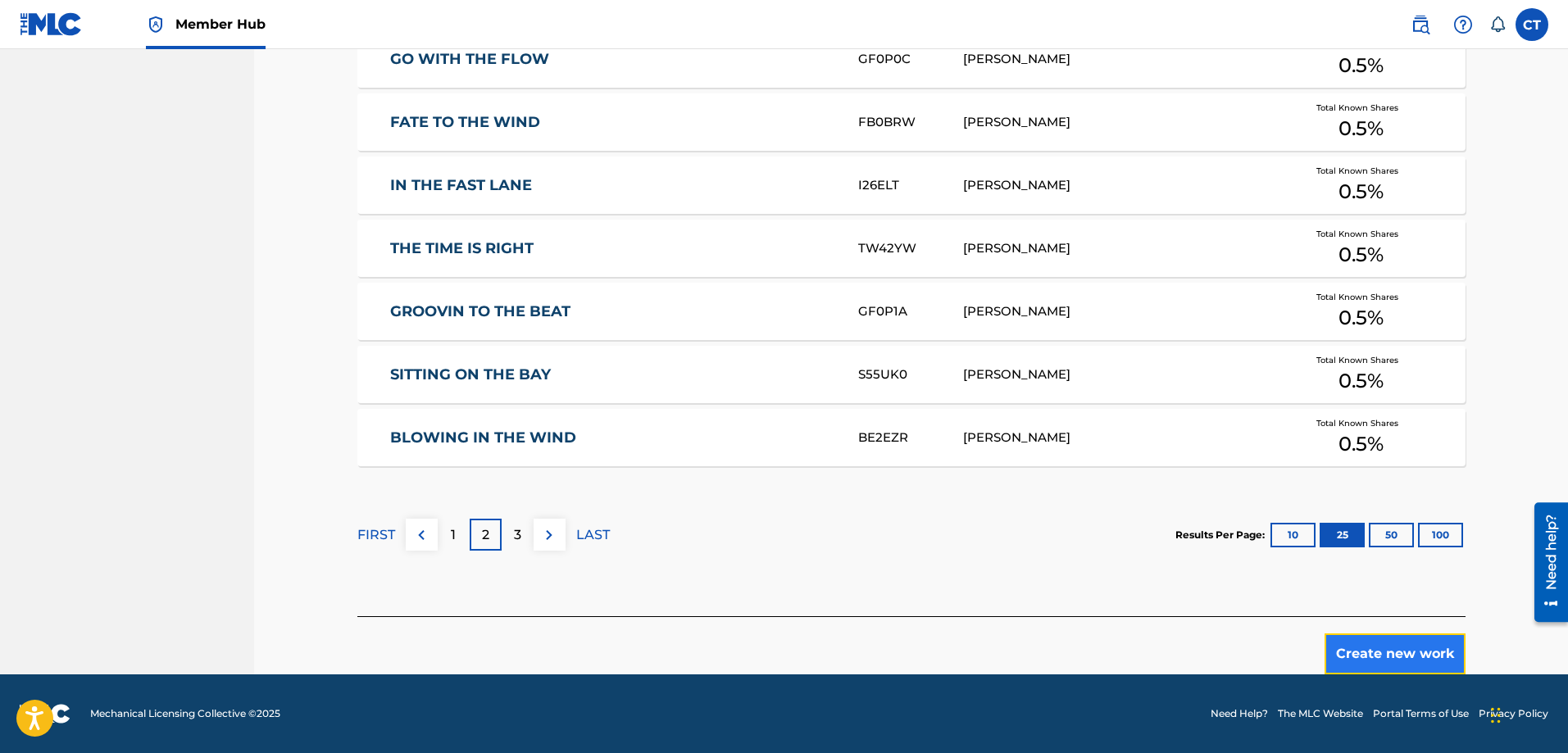
click at [1383, 653] on button "Create new work" at bounding box center [1395, 654] width 141 height 41
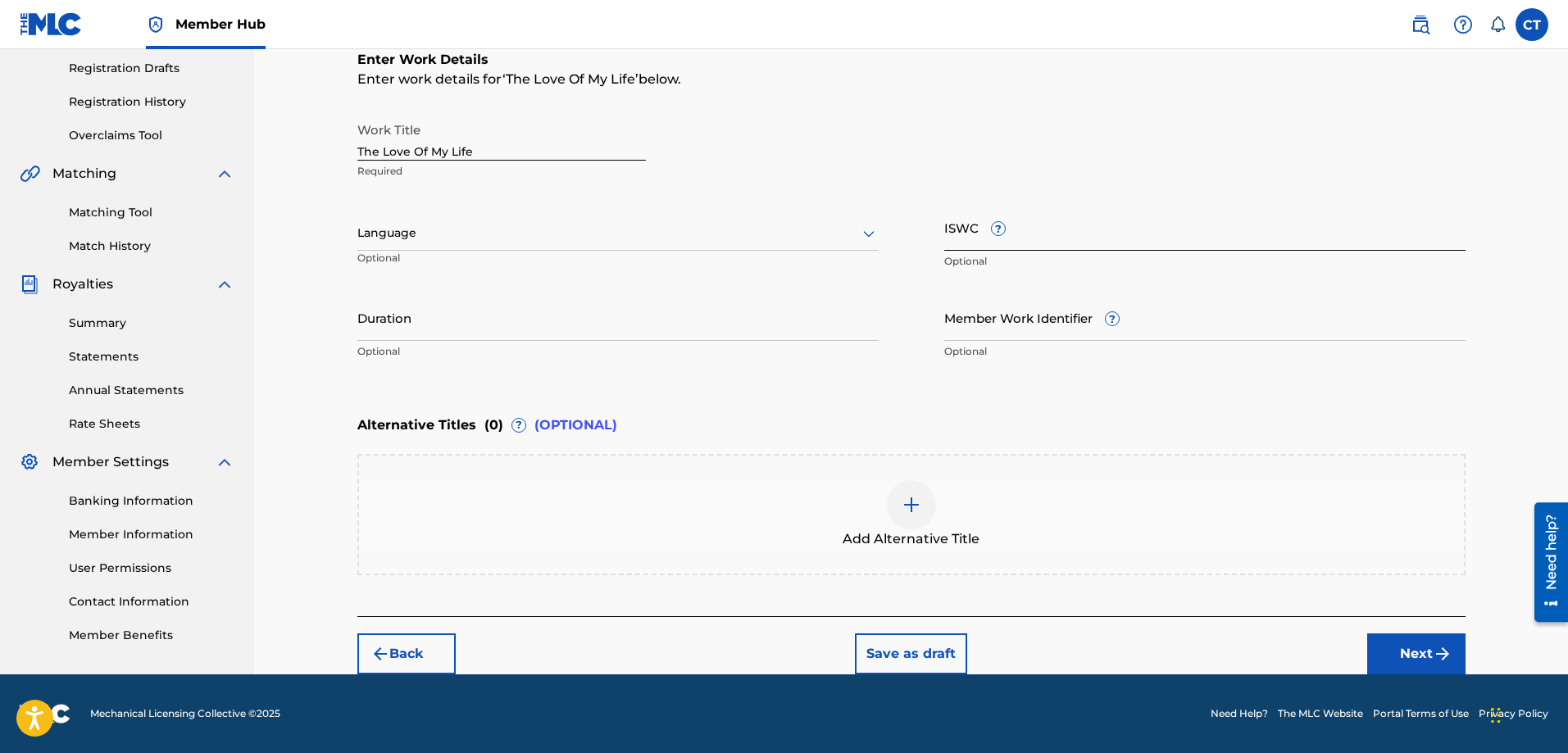
click at [959, 242] on input "ISWC ?" at bounding box center [1205, 227] width 522 height 47
type input "T3350489355"
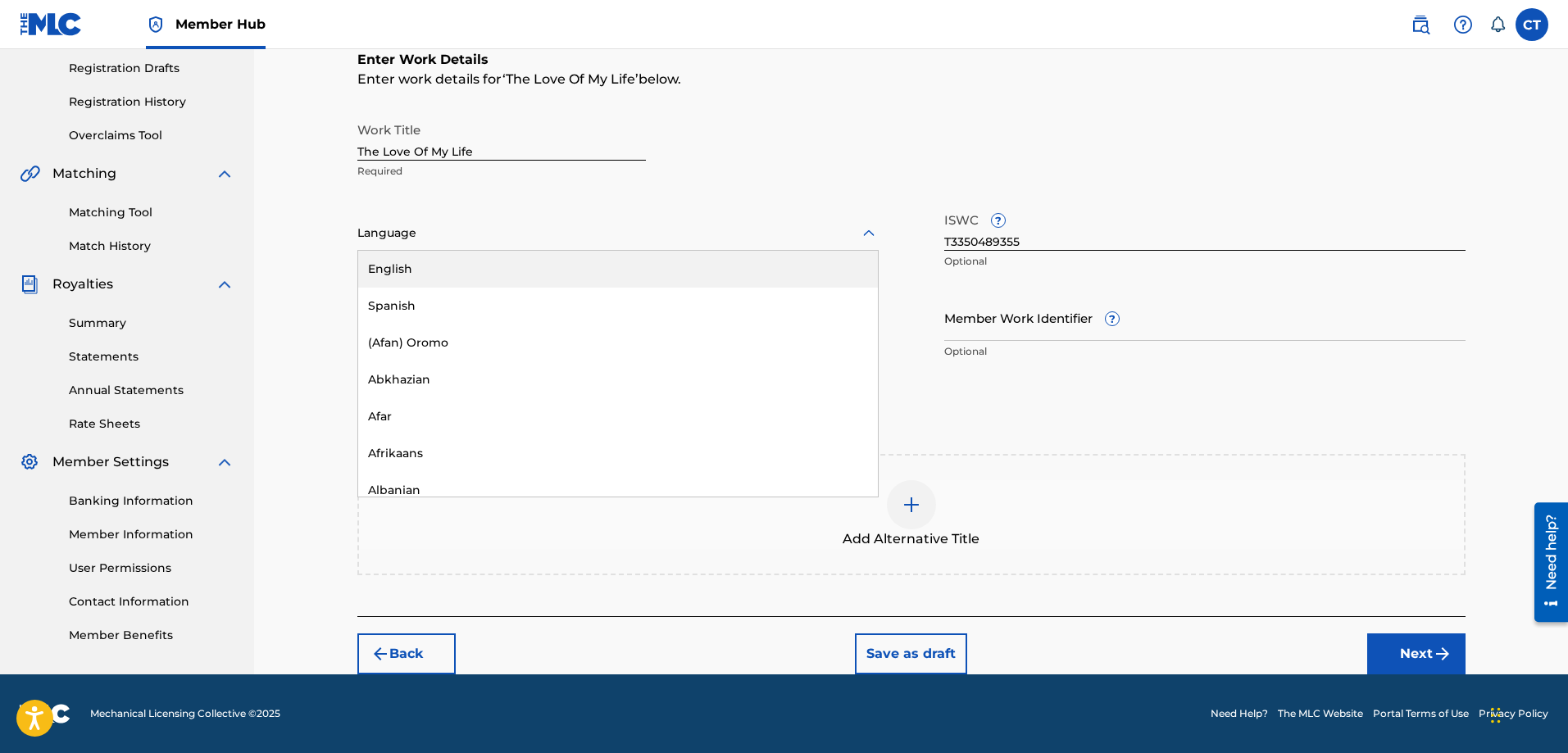
click at [870, 232] on icon at bounding box center [869, 233] width 20 height 20
click at [733, 271] on div "English" at bounding box center [618, 270] width 520 height 37
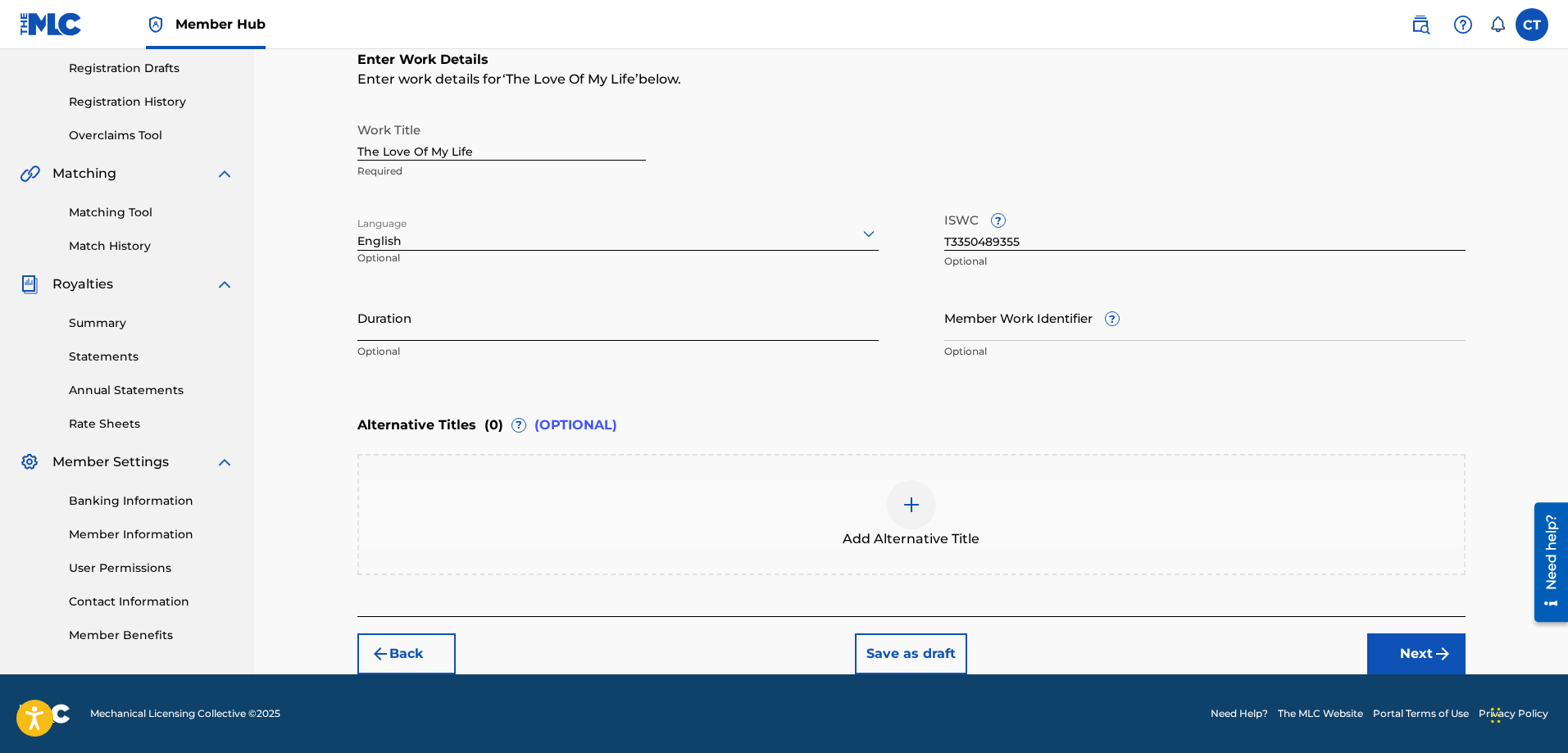
click at [500, 324] on input "Duration" at bounding box center [619, 318] width 522 height 47
type input "03:45"
click at [1428, 653] on button "Next" at bounding box center [1417, 654] width 98 height 41
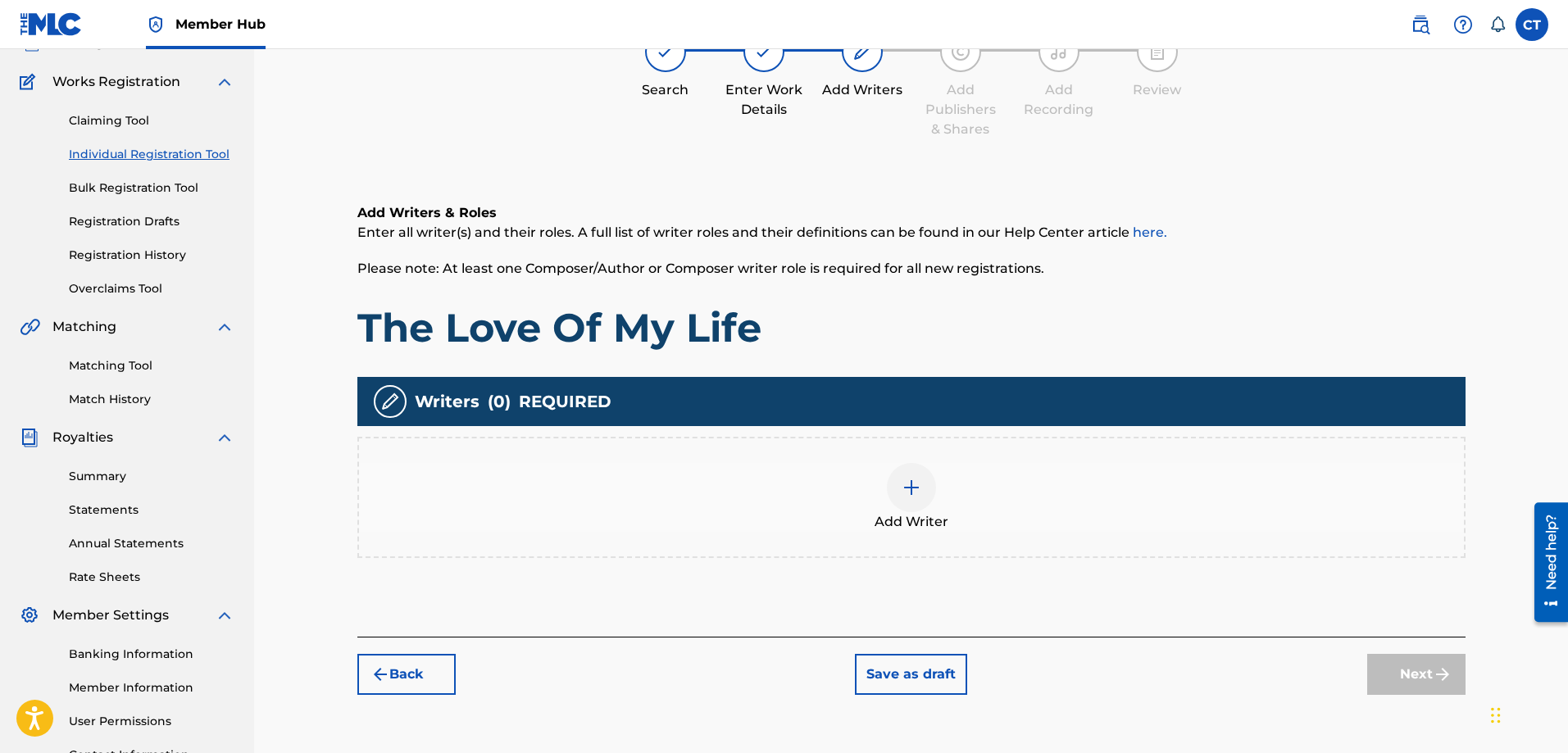
scroll to position [74, 0]
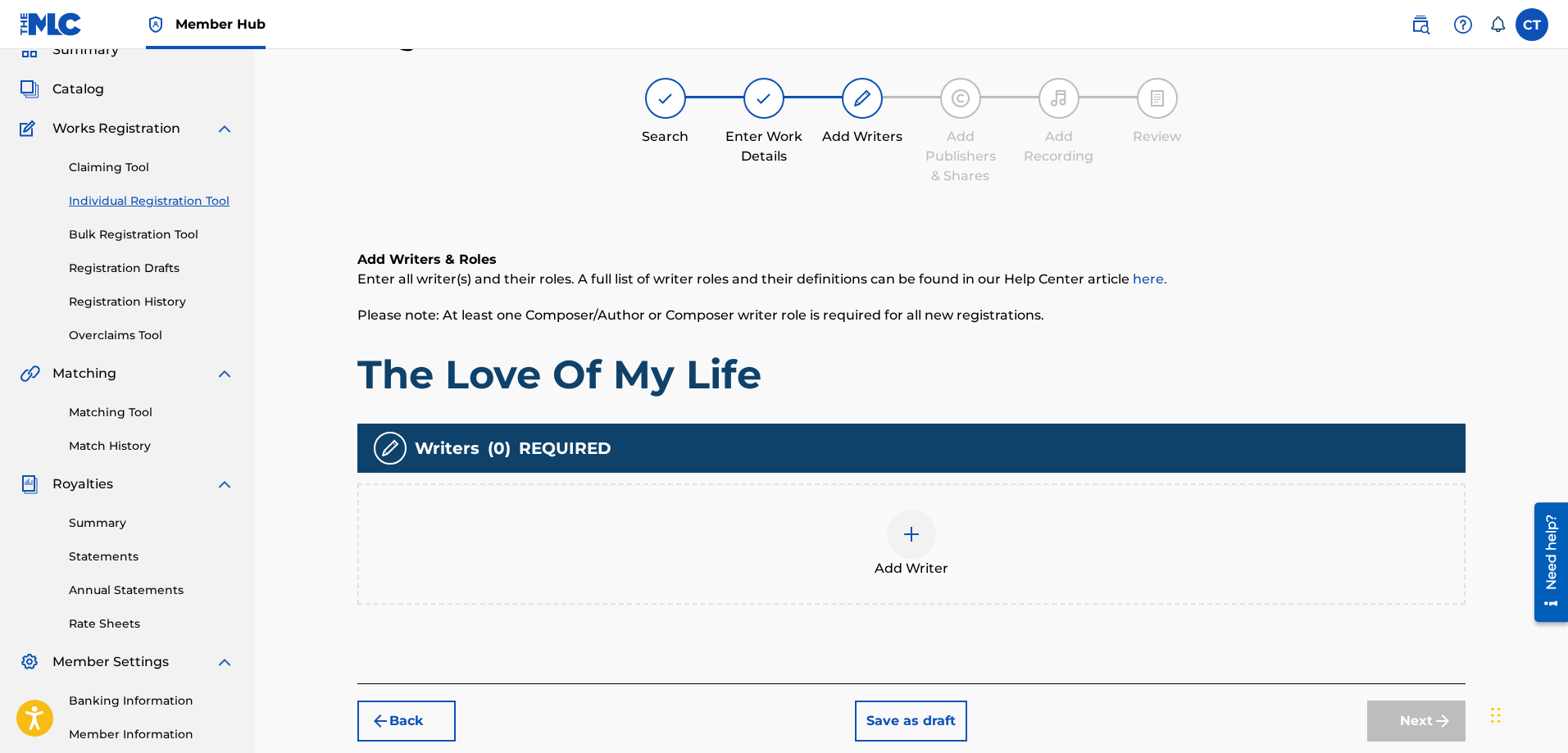
click at [913, 532] on img at bounding box center [912, 534] width 20 height 20
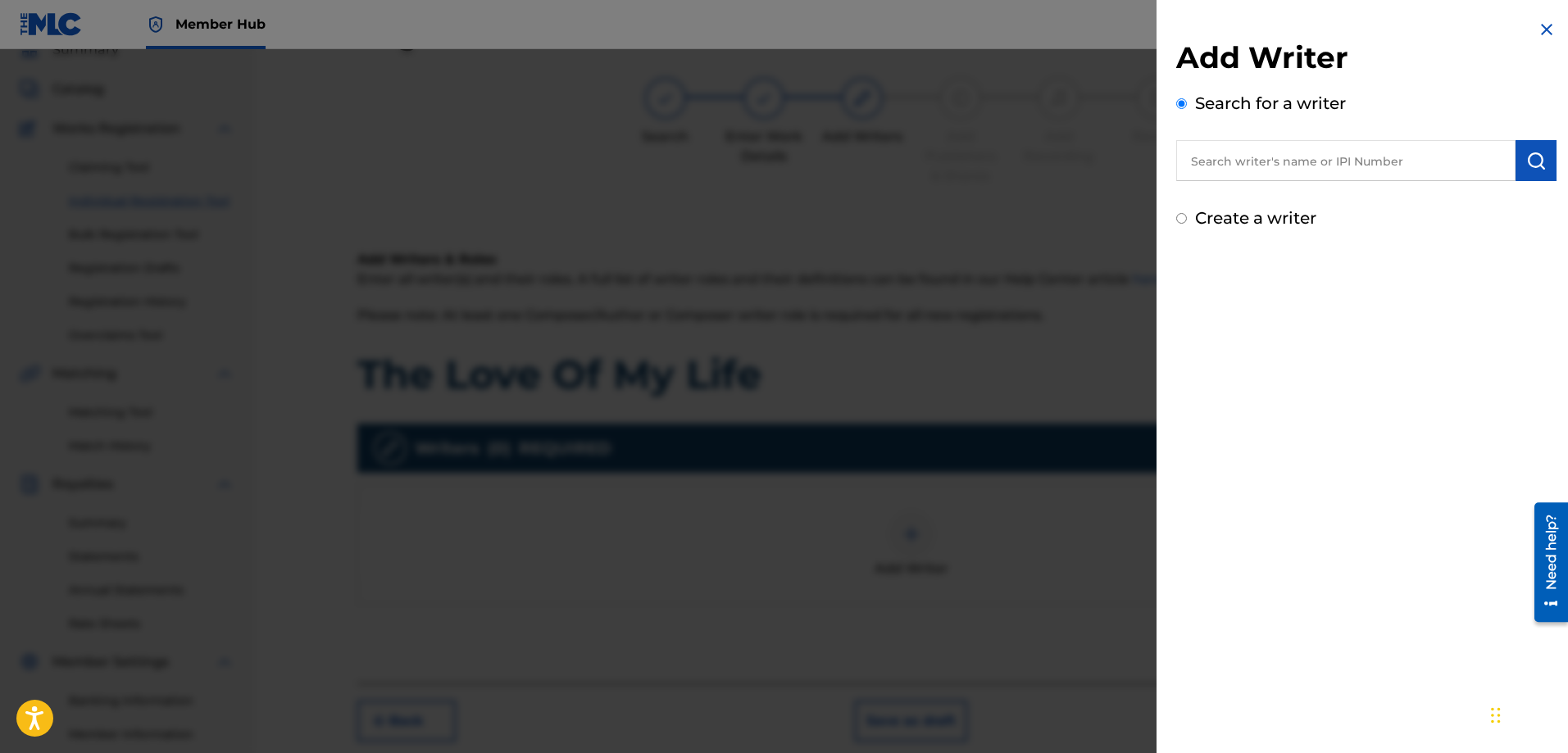
click at [1213, 169] on input "text" at bounding box center [1346, 161] width 339 height 41
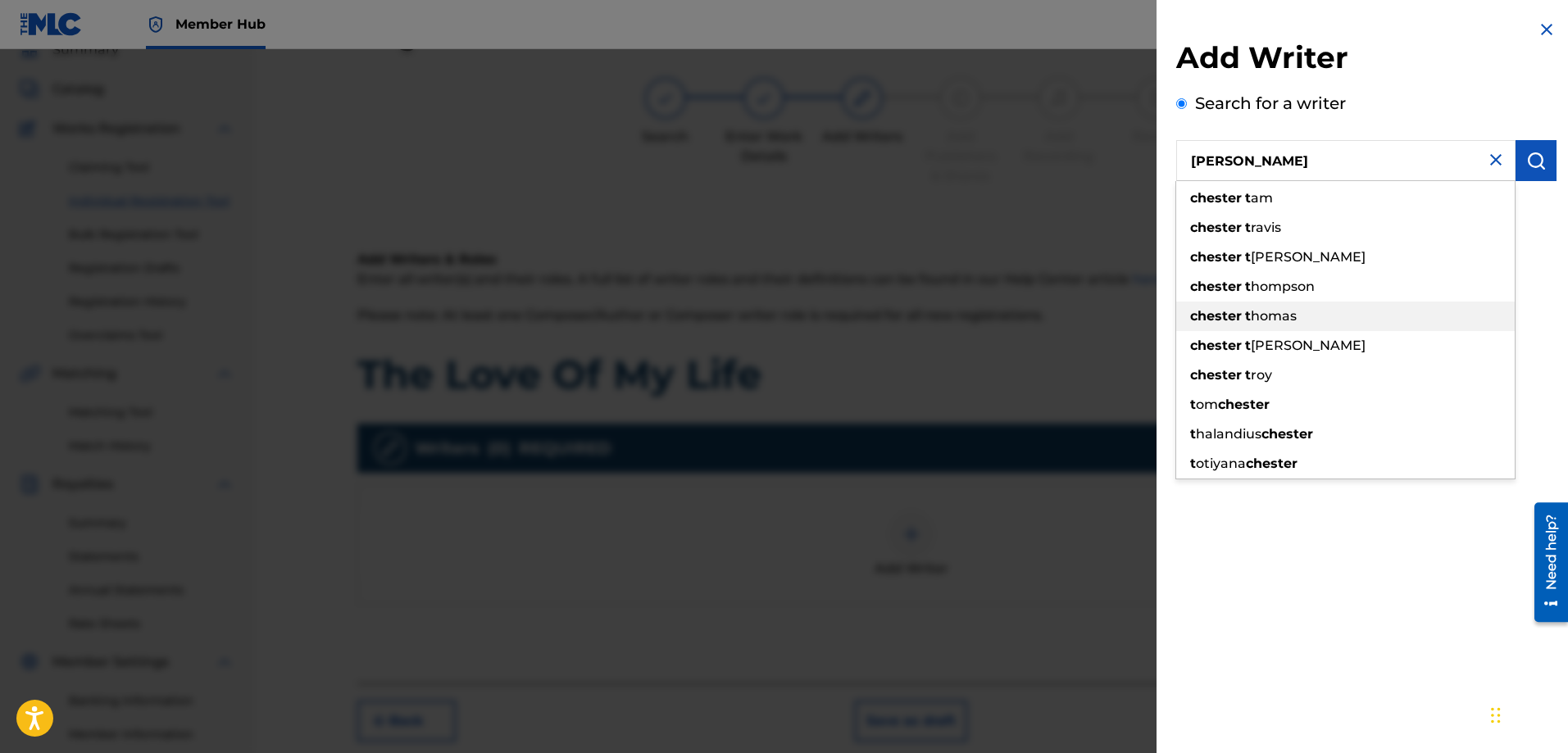
click at [1273, 312] on span "homas" at bounding box center [1274, 316] width 46 height 16
type input "[PERSON_NAME]"
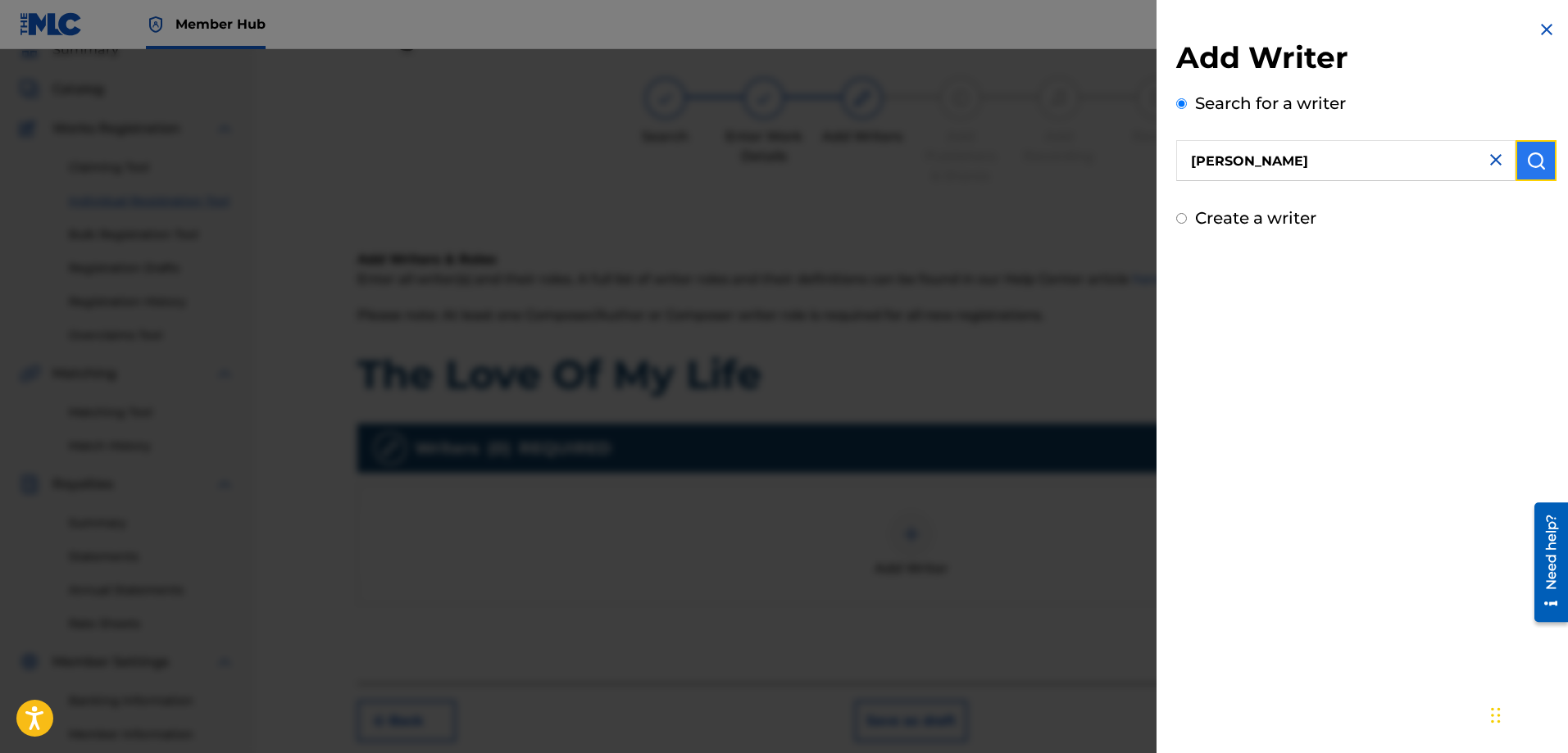
click at [1538, 161] on img "submit" at bounding box center [1537, 161] width 20 height 20
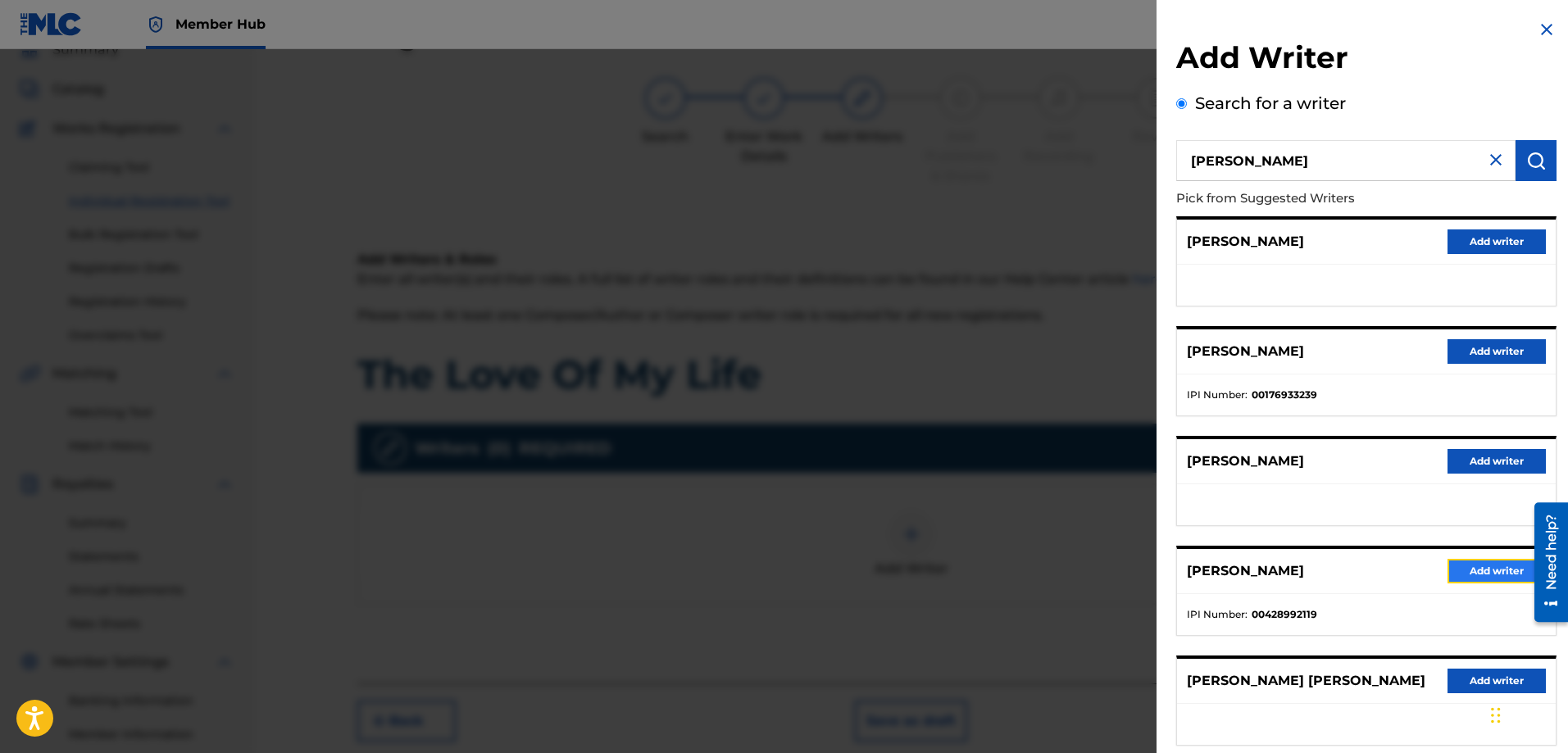
click at [1462, 573] on button "Add writer" at bounding box center [1497, 571] width 98 height 25
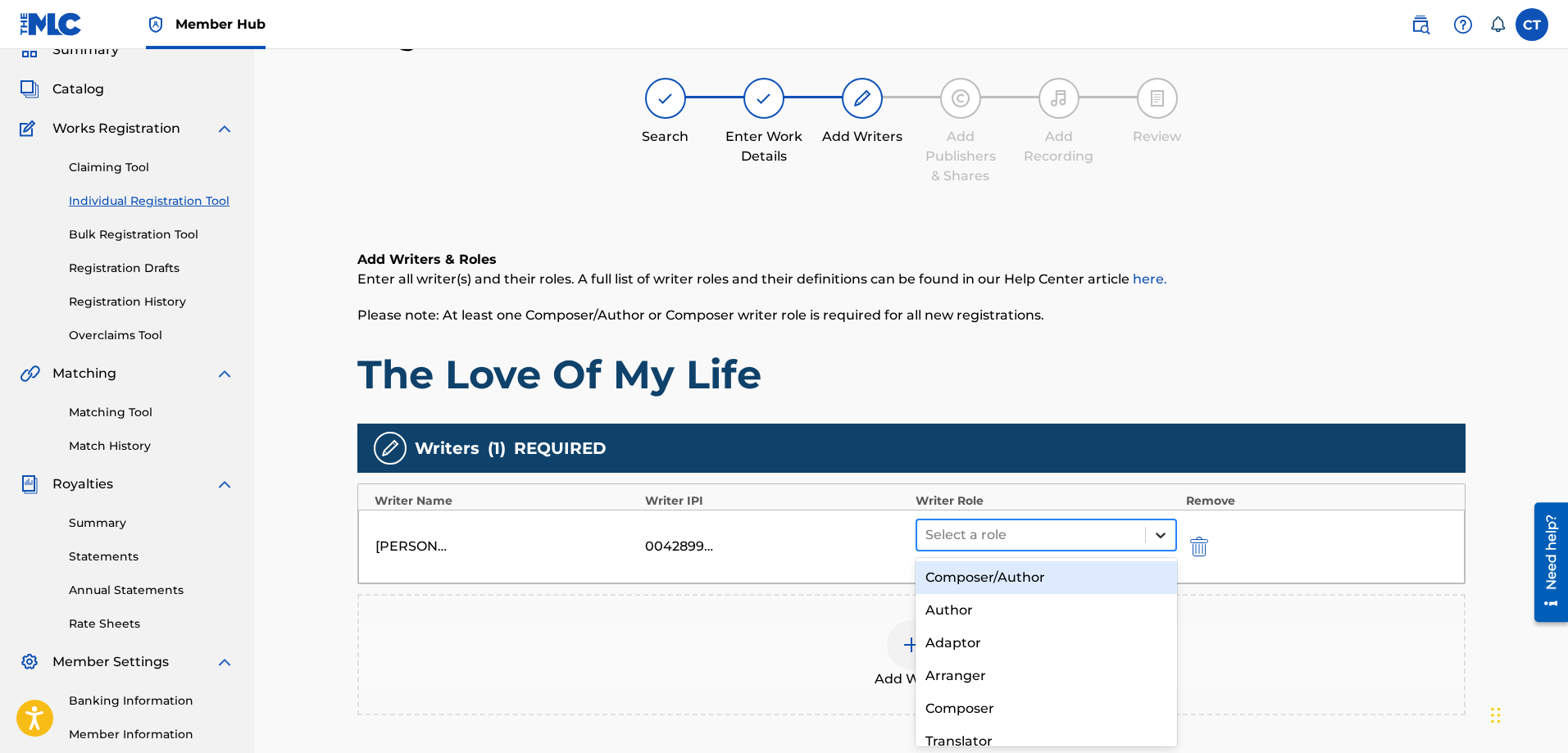
click at [1163, 542] on icon at bounding box center [1161, 535] width 17 height 17
click at [1135, 580] on div "Composer/Author" at bounding box center [1047, 577] width 263 height 32
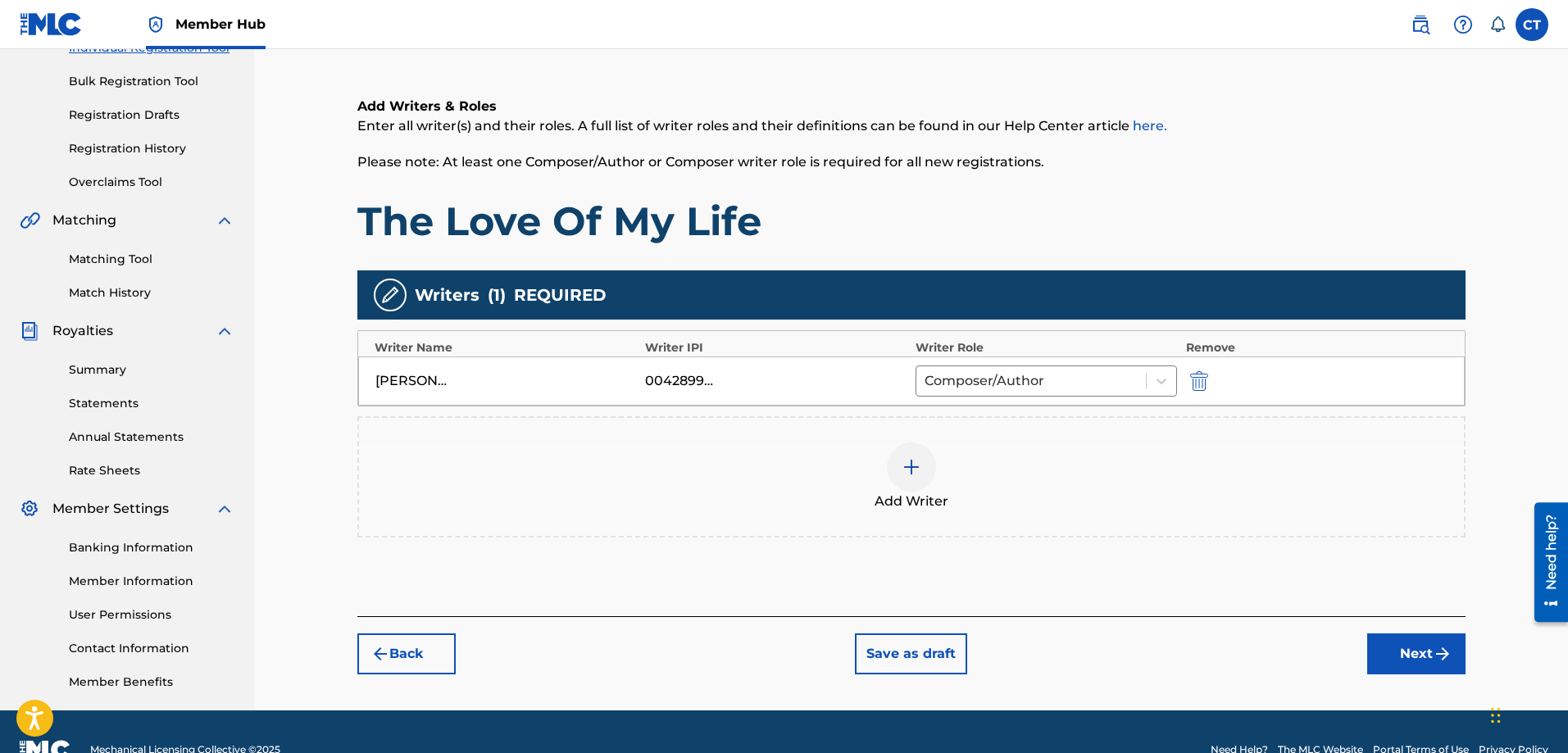
scroll to position [263, 0]
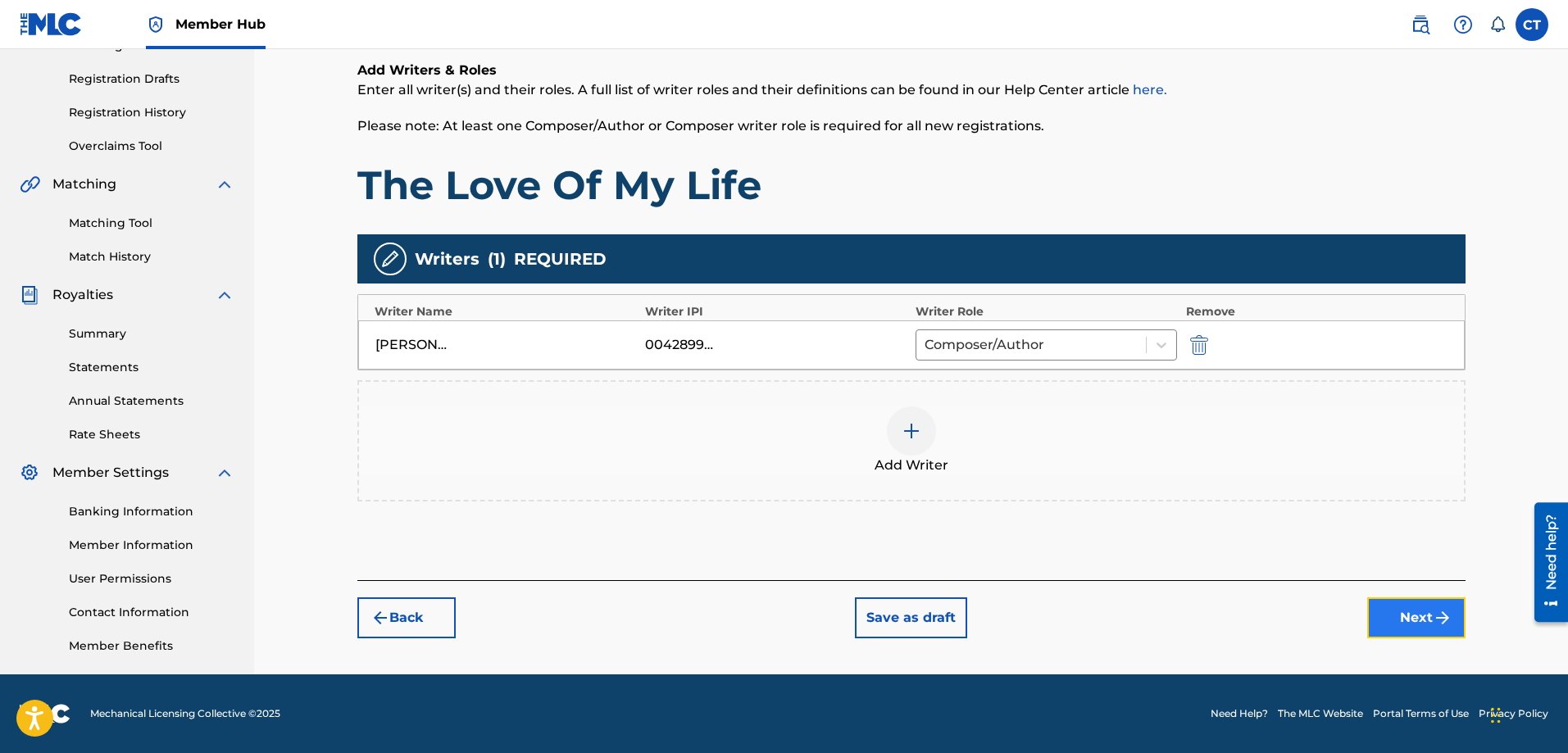
click at [1400, 622] on button "Next" at bounding box center [1417, 619] width 98 height 41
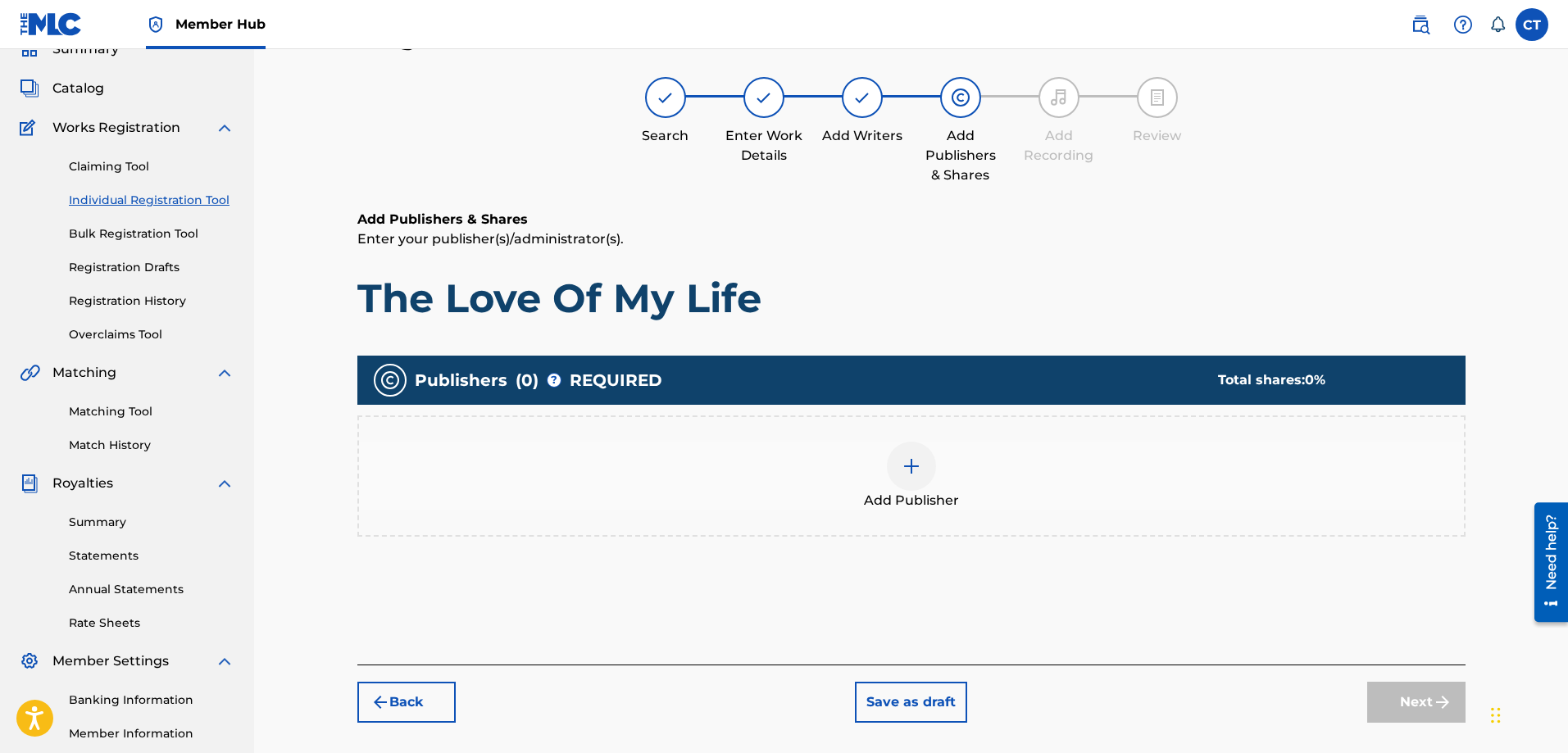
scroll to position [74, 0]
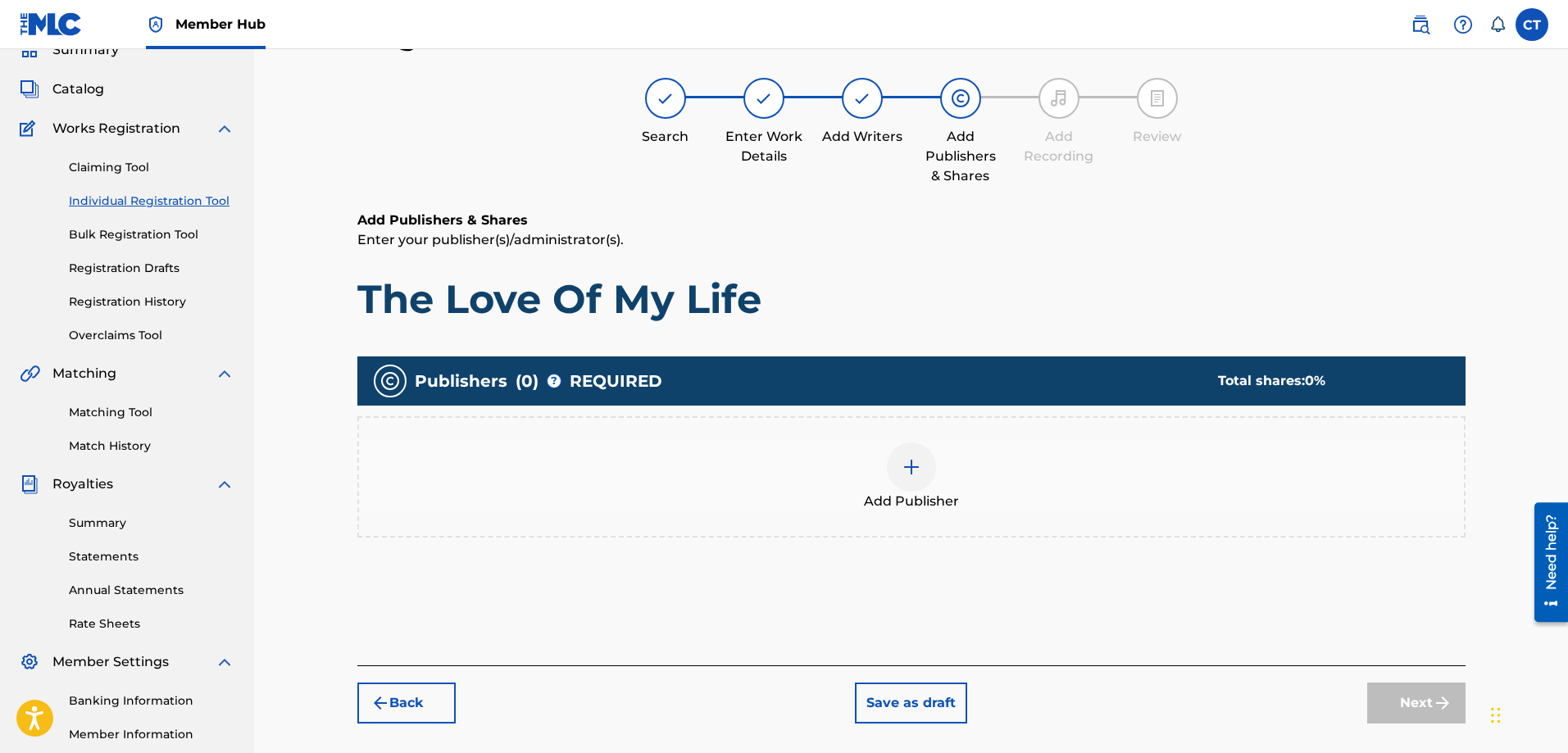
click at [909, 476] on img at bounding box center [912, 468] width 20 height 20
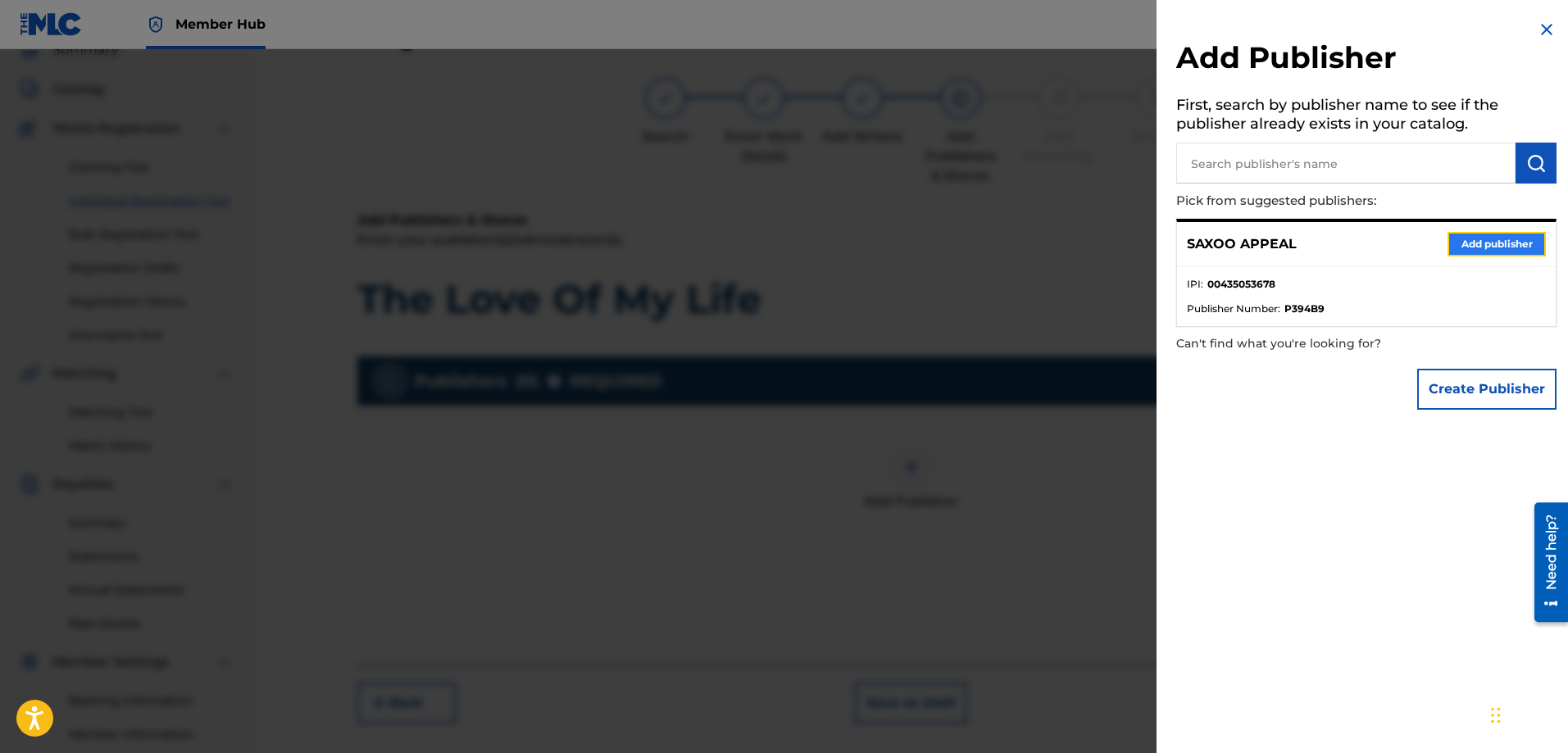
click at [1463, 244] on button "Add publisher" at bounding box center [1497, 244] width 98 height 25
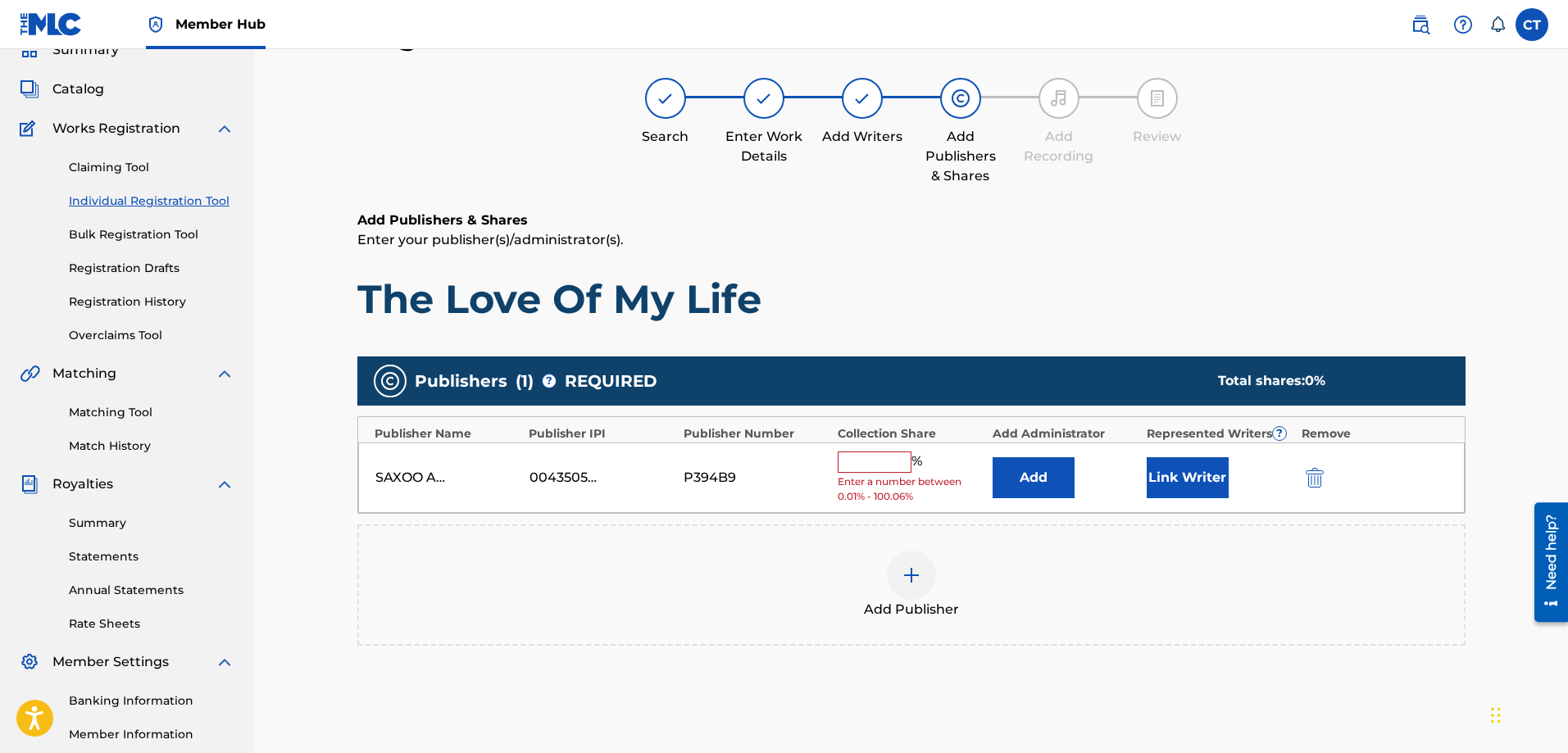
click at [878, 467] on input "text" at bounding box center [874, 463] width 74 height 22
type input "100"
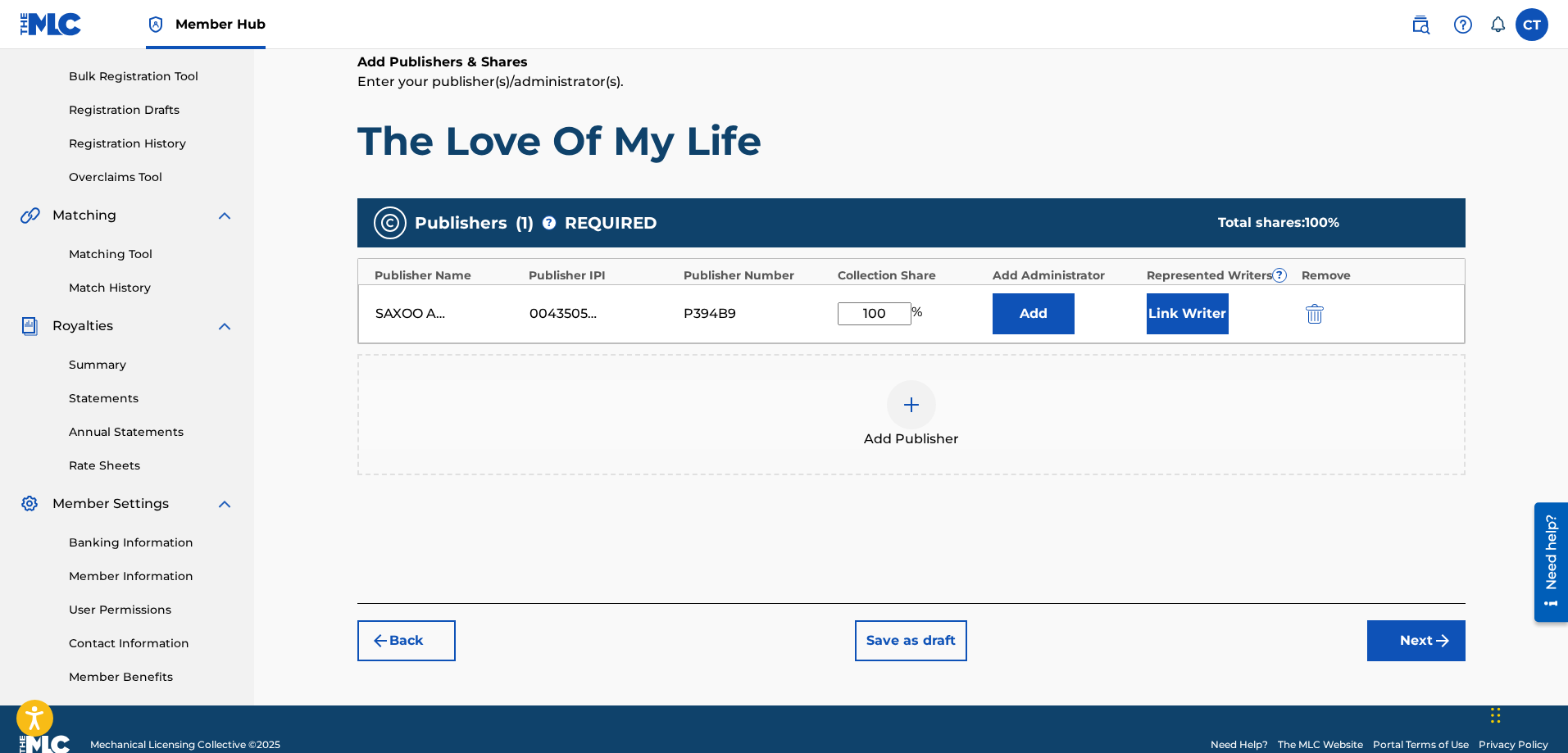
scroll to position [263, 0]
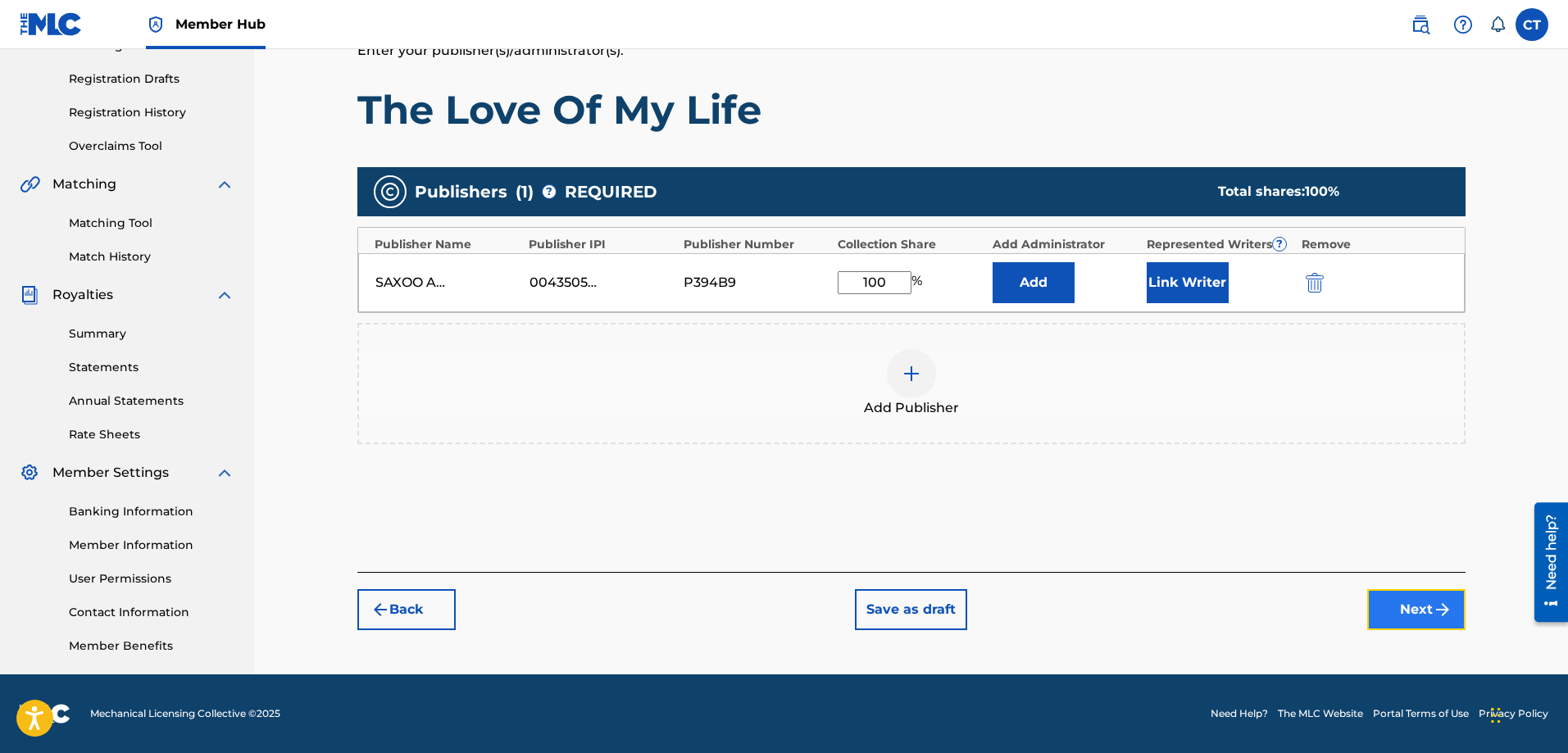
click at [1400, 612] on button "Next" at bounding box center [1417, 610] width 98 height 41
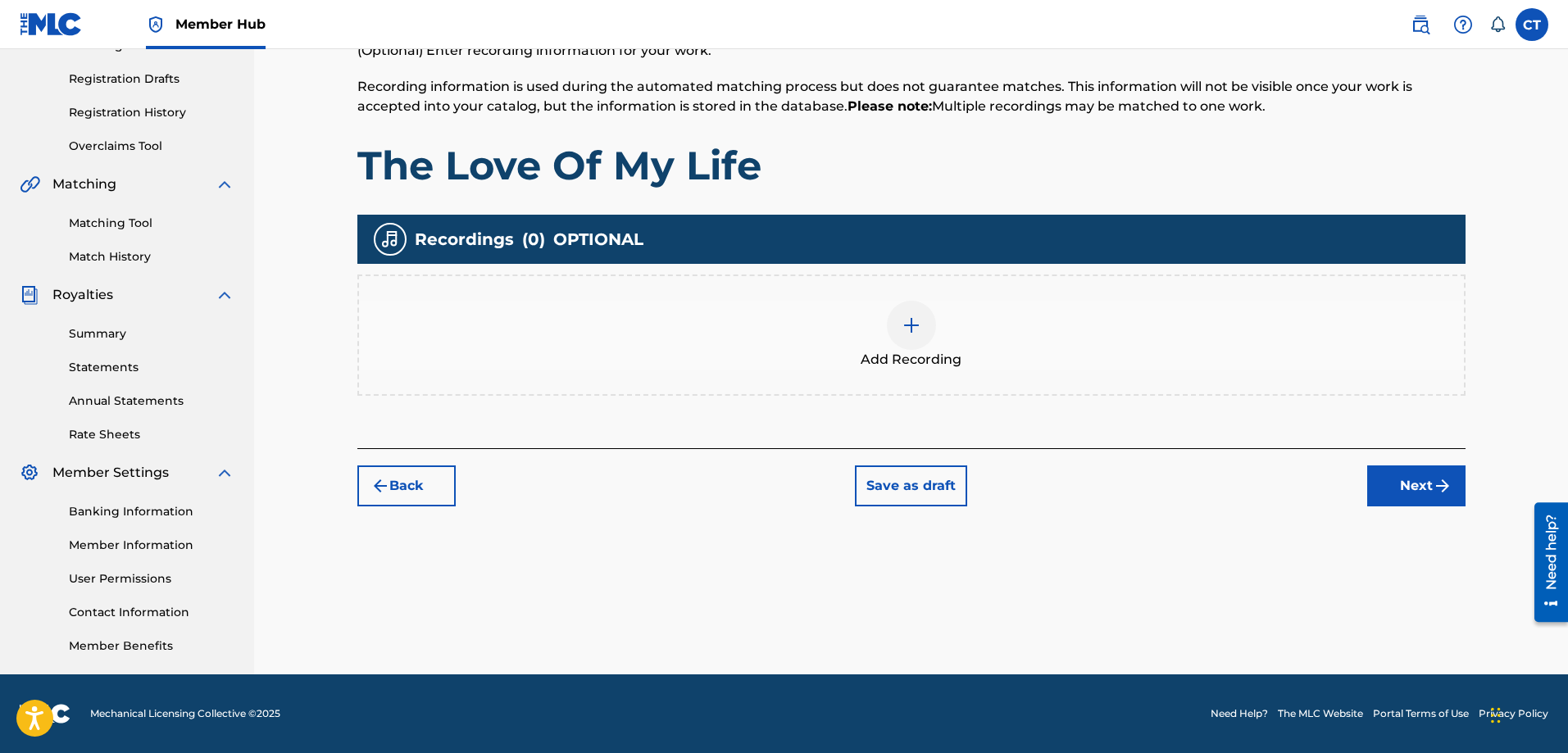
scroll to position [74, 0]
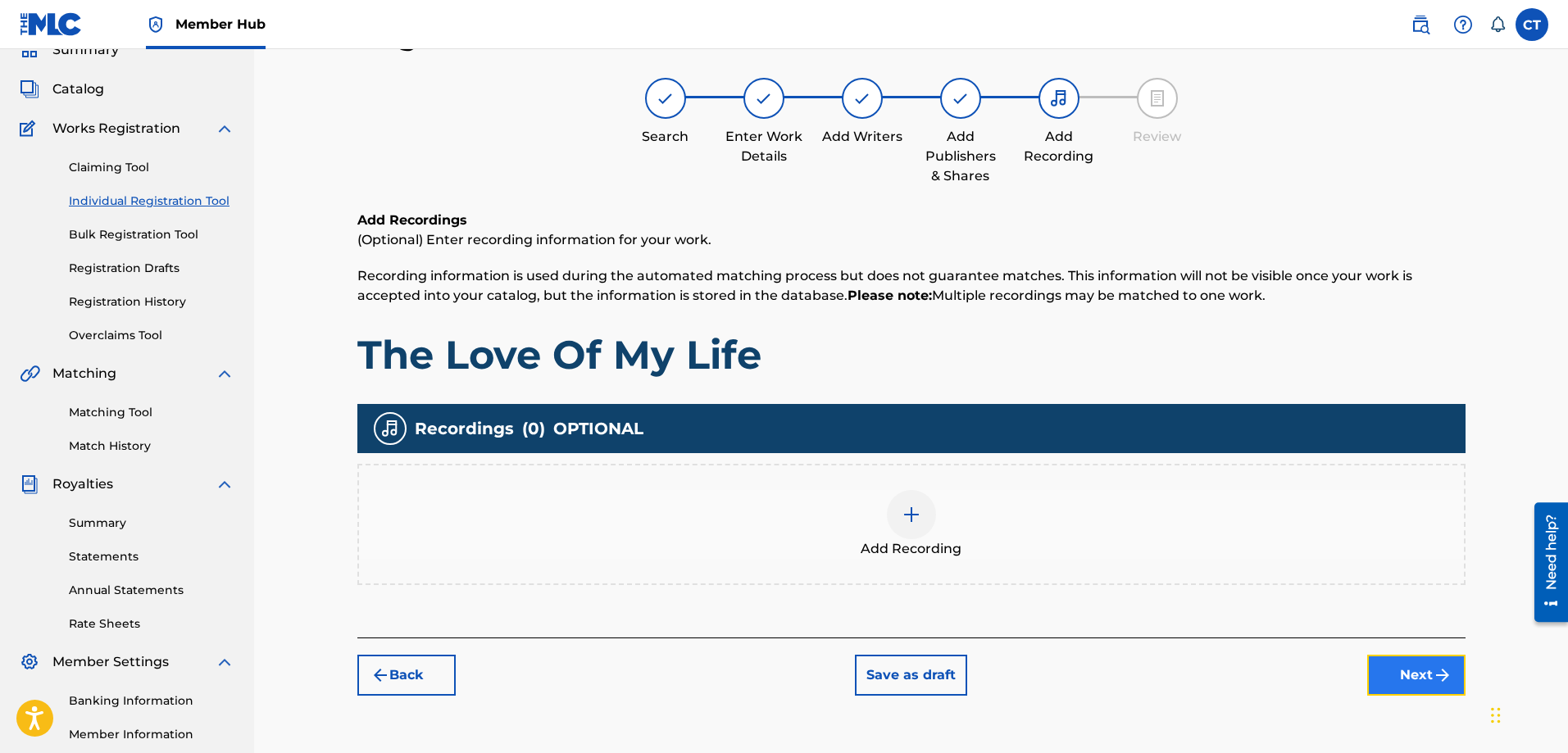
click at [1442, 672] on img "submit" at bounding box center [1442, 676] width 20 height 20
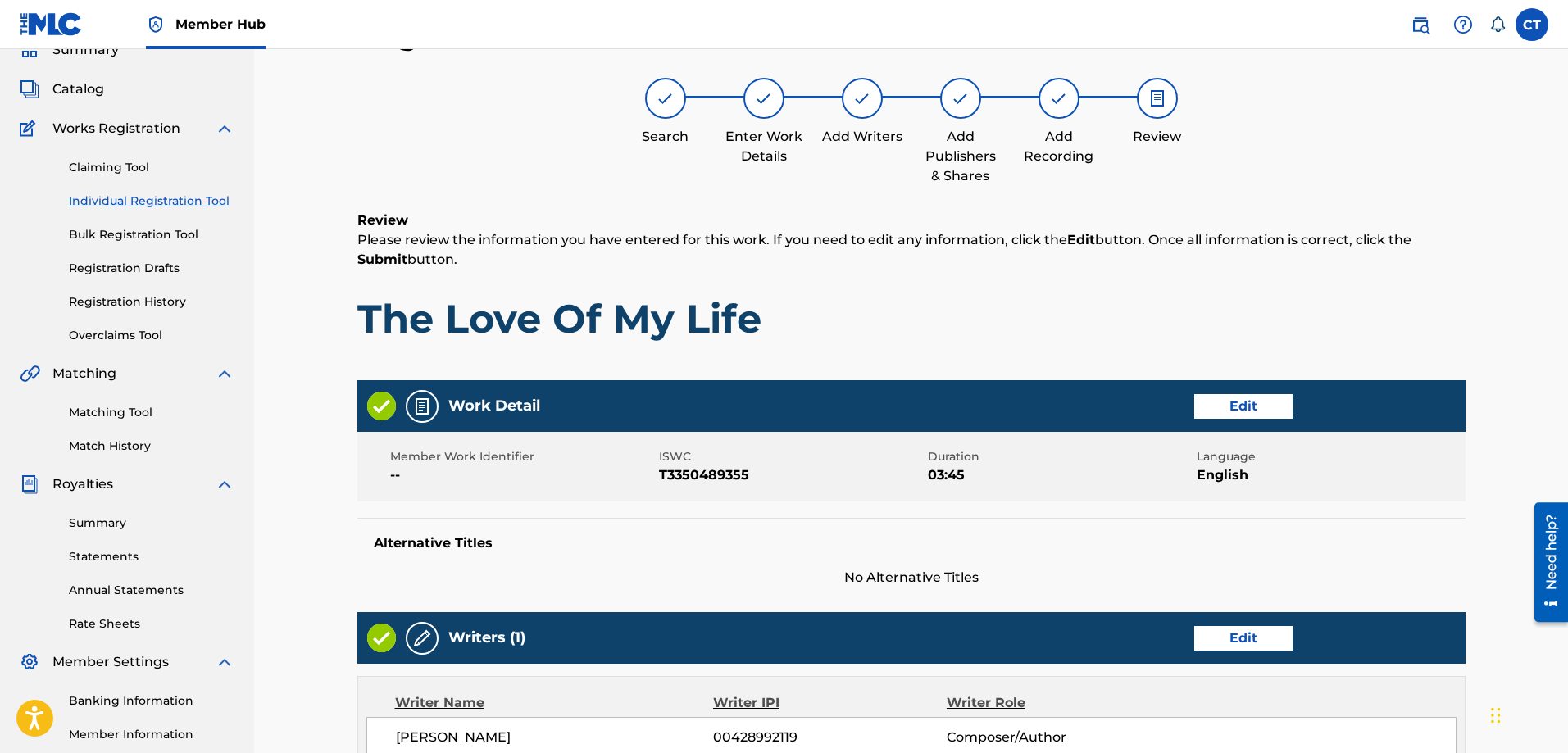
scroll to position [578, 0]
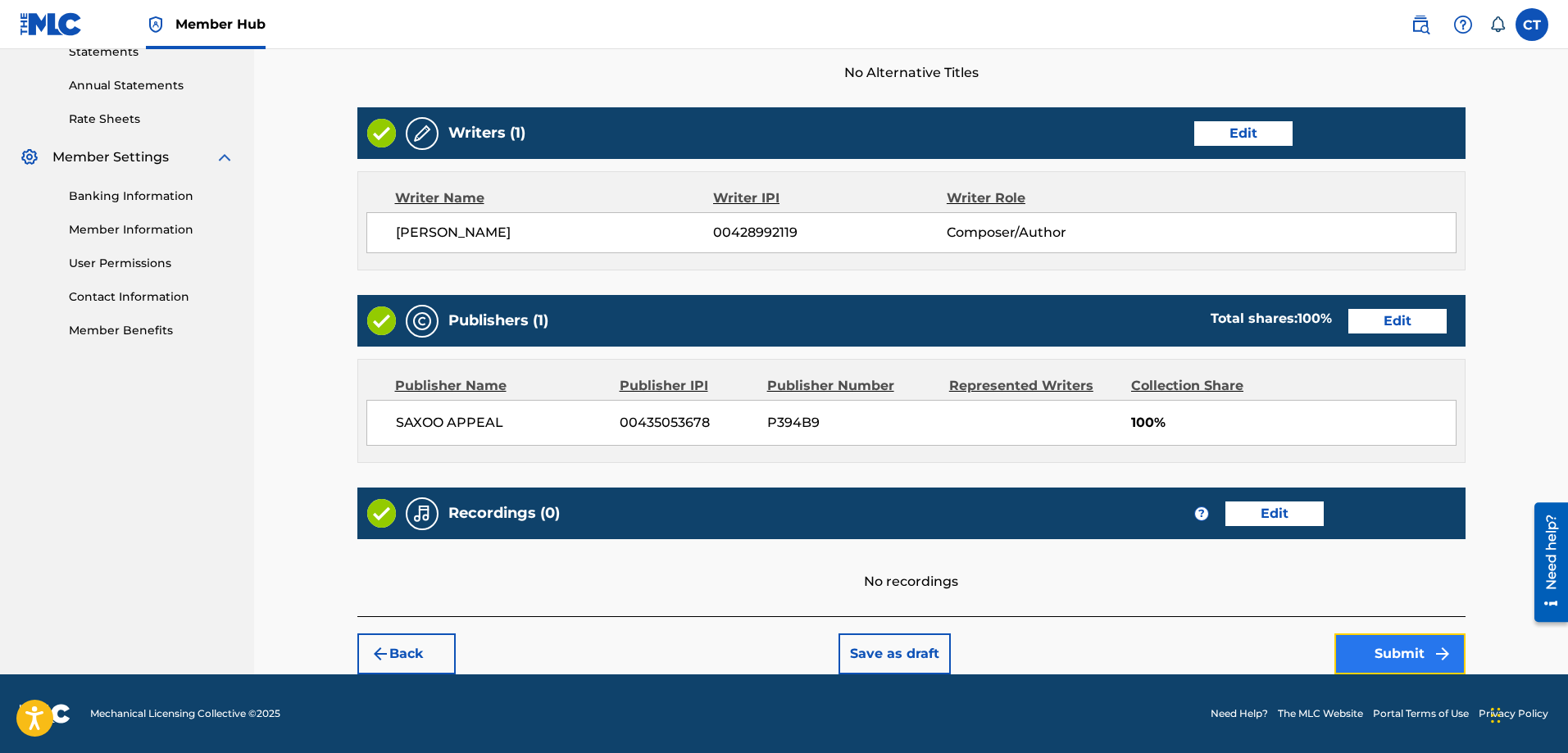
click at [1422, 649] on button "Submit" at bounding box center [1400, 654] width 131 height 41
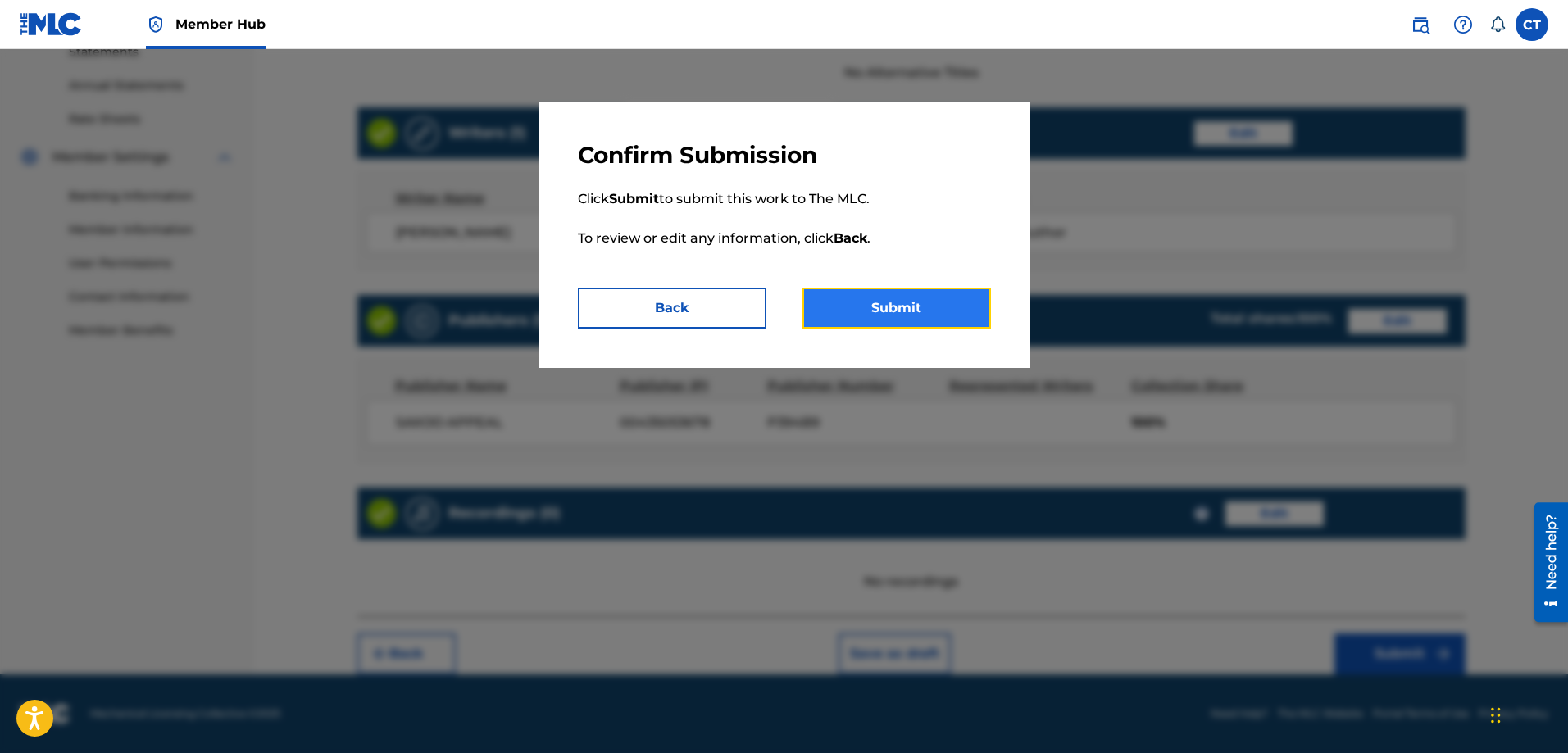
click at [924, 301] on button "Submit" at bounding box center [897, 308] width 188 height 41
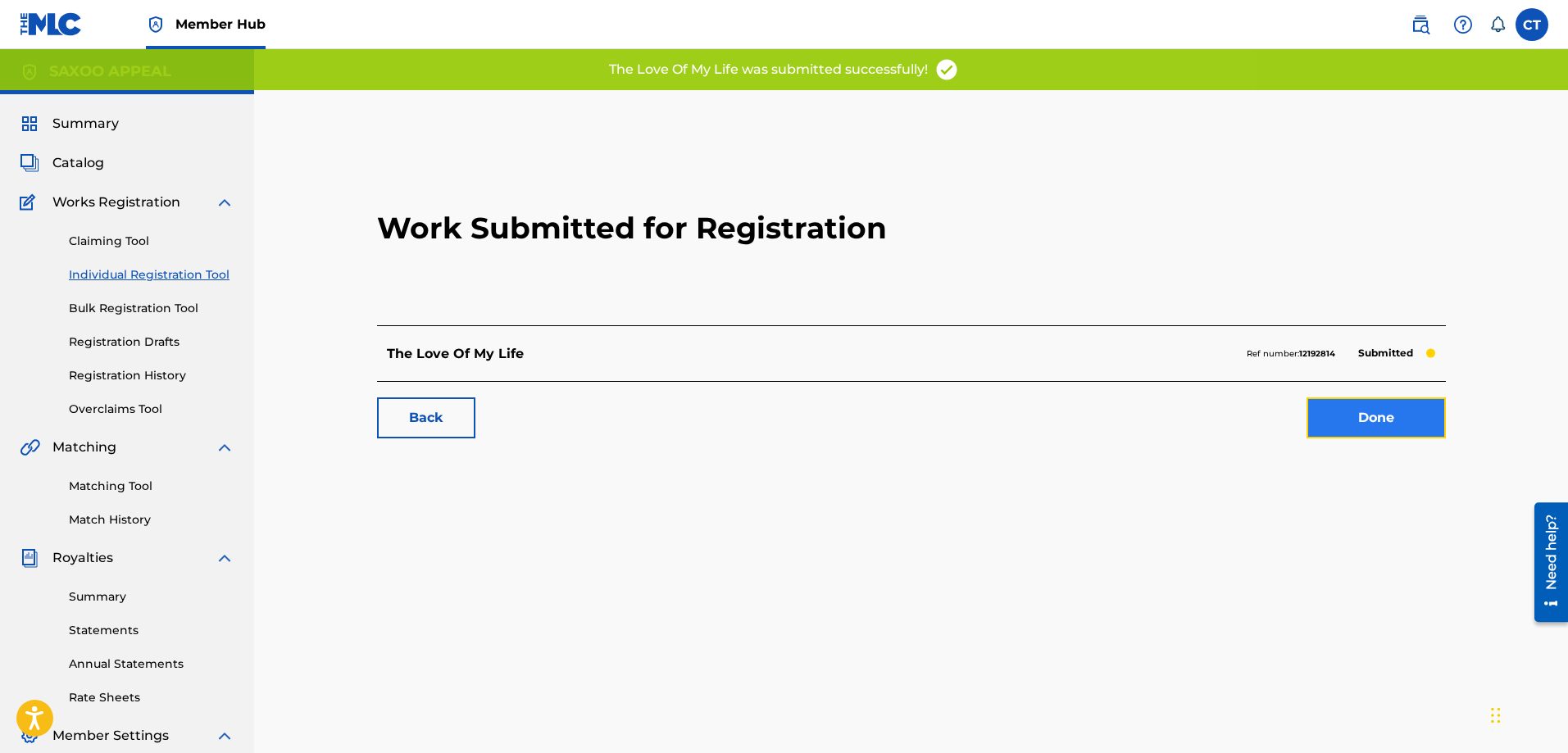
click at [1351, 408] on link "Done" at bounding box center [1377, 418] width 139 height 41
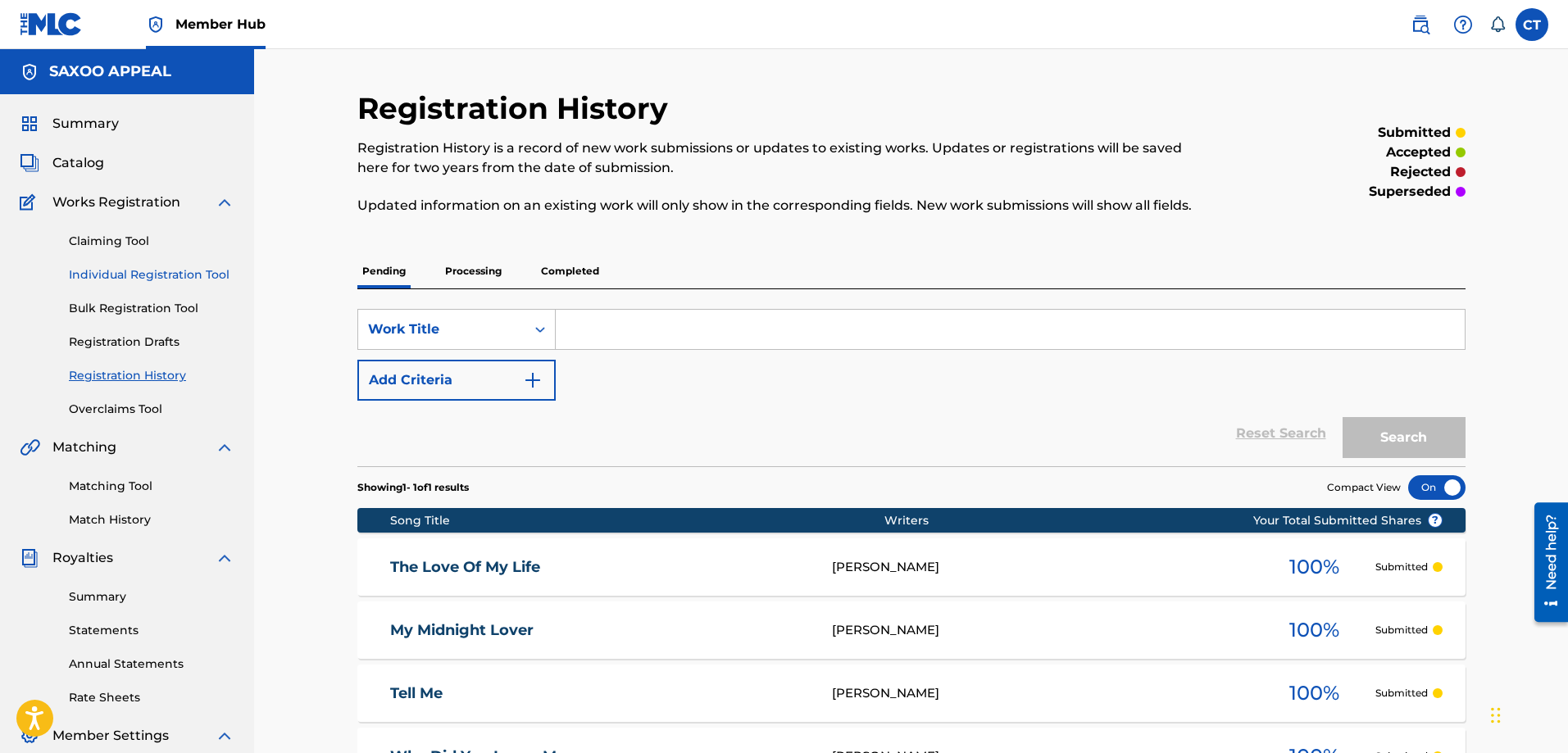
click at [128, 276] on link "Individual Registration Tool" at bounding box center [151, 276] width 166 height 18
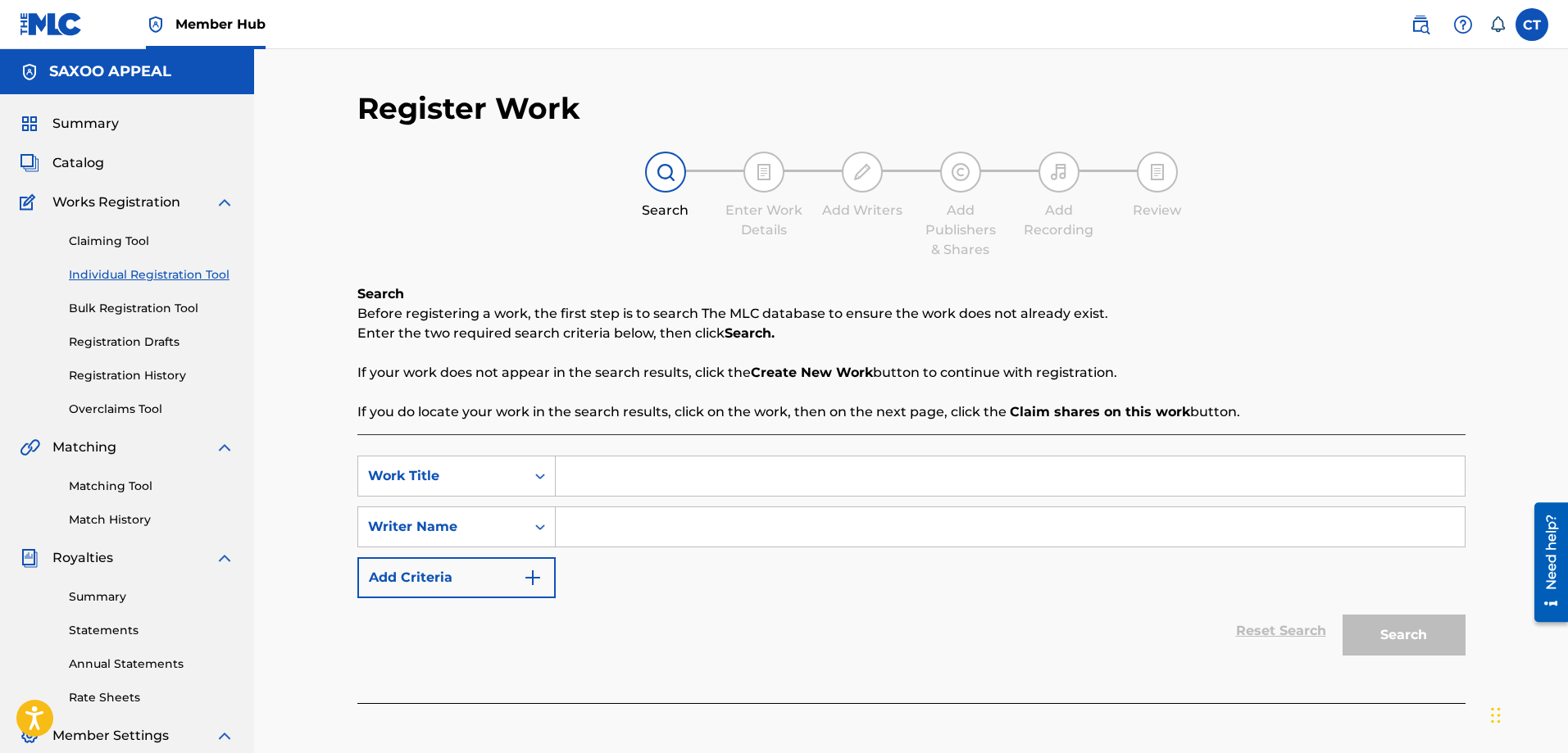
click at [582, 484] on input "Search Form" at bounding box center [1010, 477] width 909 height 39
type input "When I First Saw Your Face"
click at [578, 528] on input "Search Form" at bounding box center [1010, 527] width 909 height 39
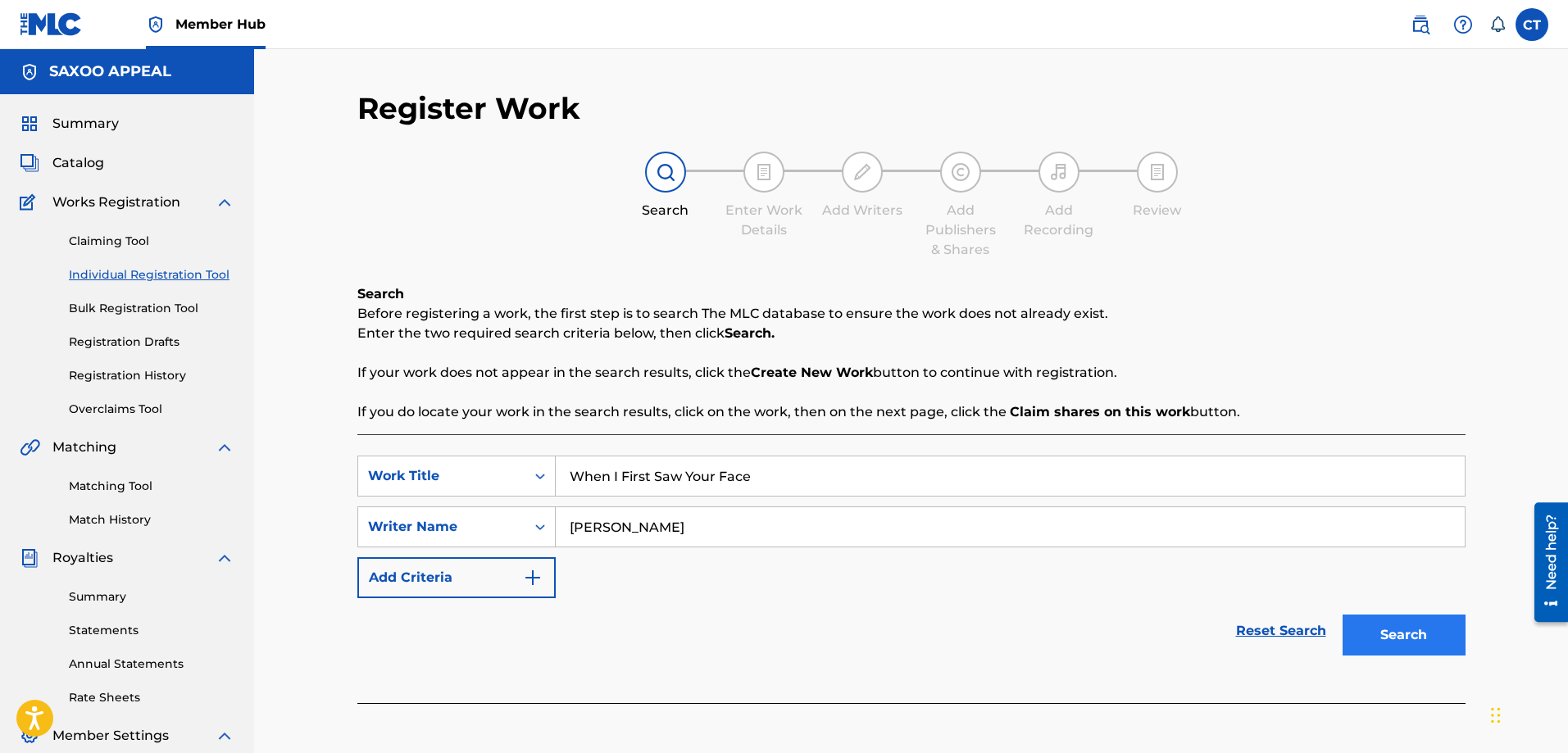
type input "Chester Thomas"
click at [1393, 627] on button "Search" at bounding box center [1403, 635] width 123 height 41
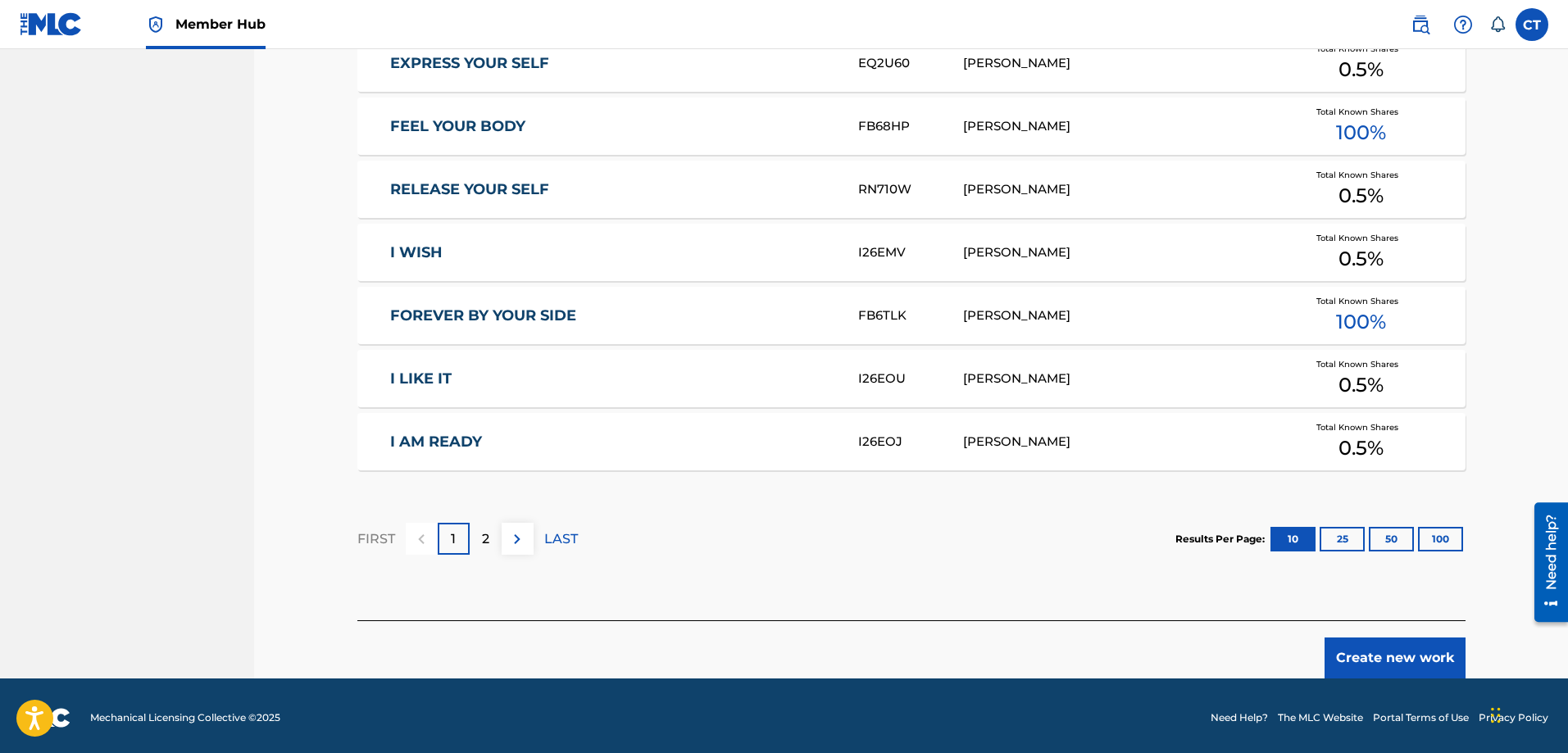
scroll to position [925, 0]
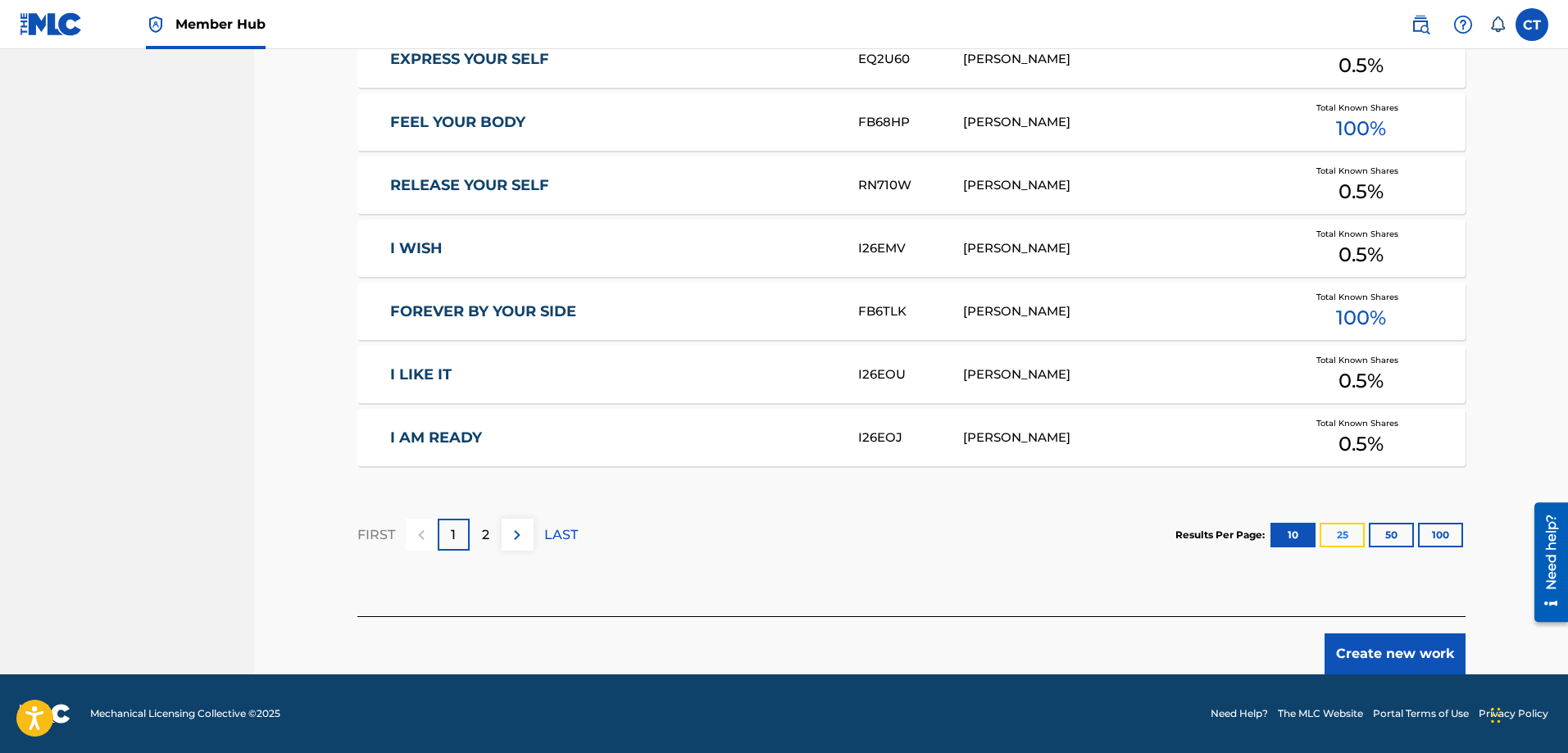
click at [1348, 531] on button "25" at bounding box center [1342, 534] width 45 height 25
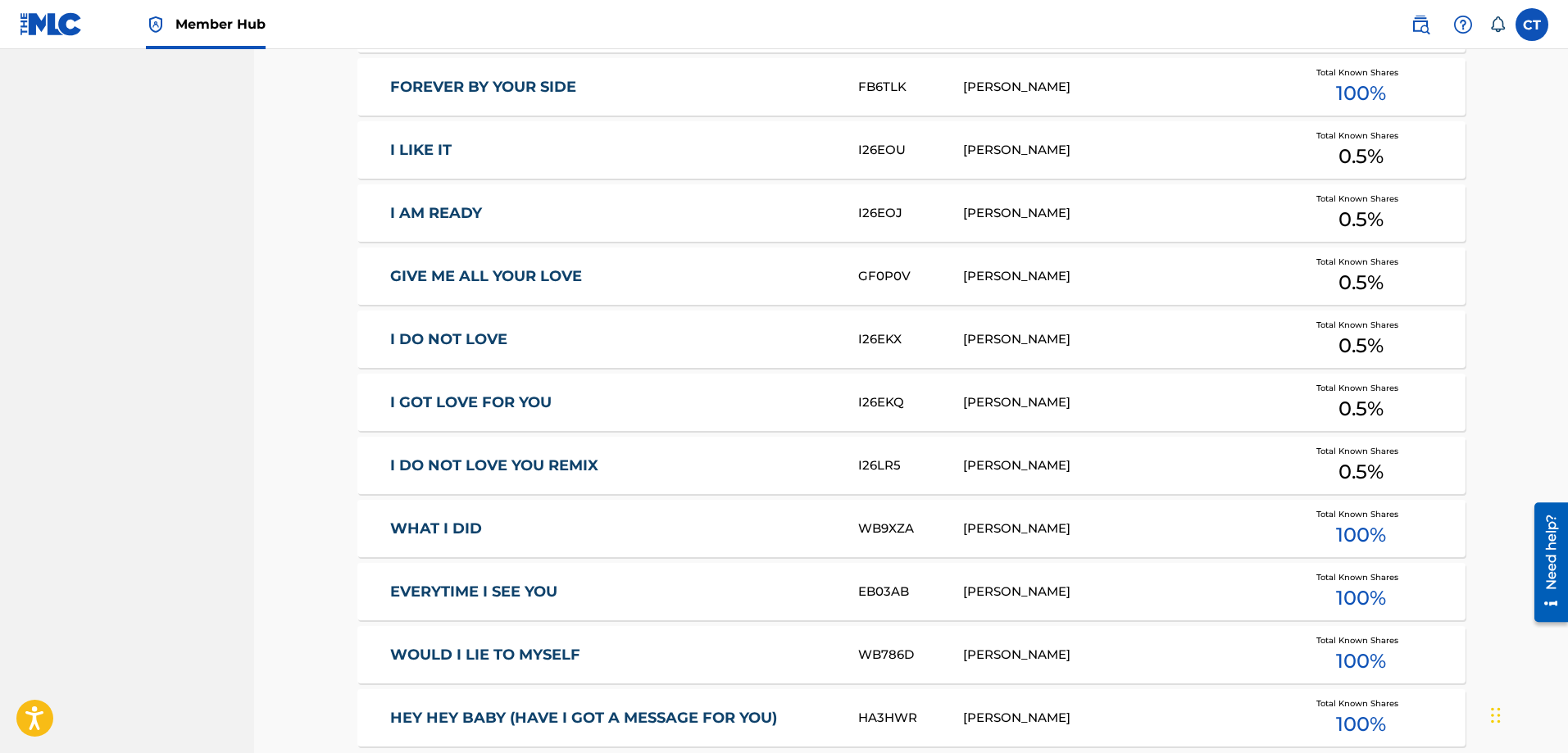
scroll to position [1423, 0]
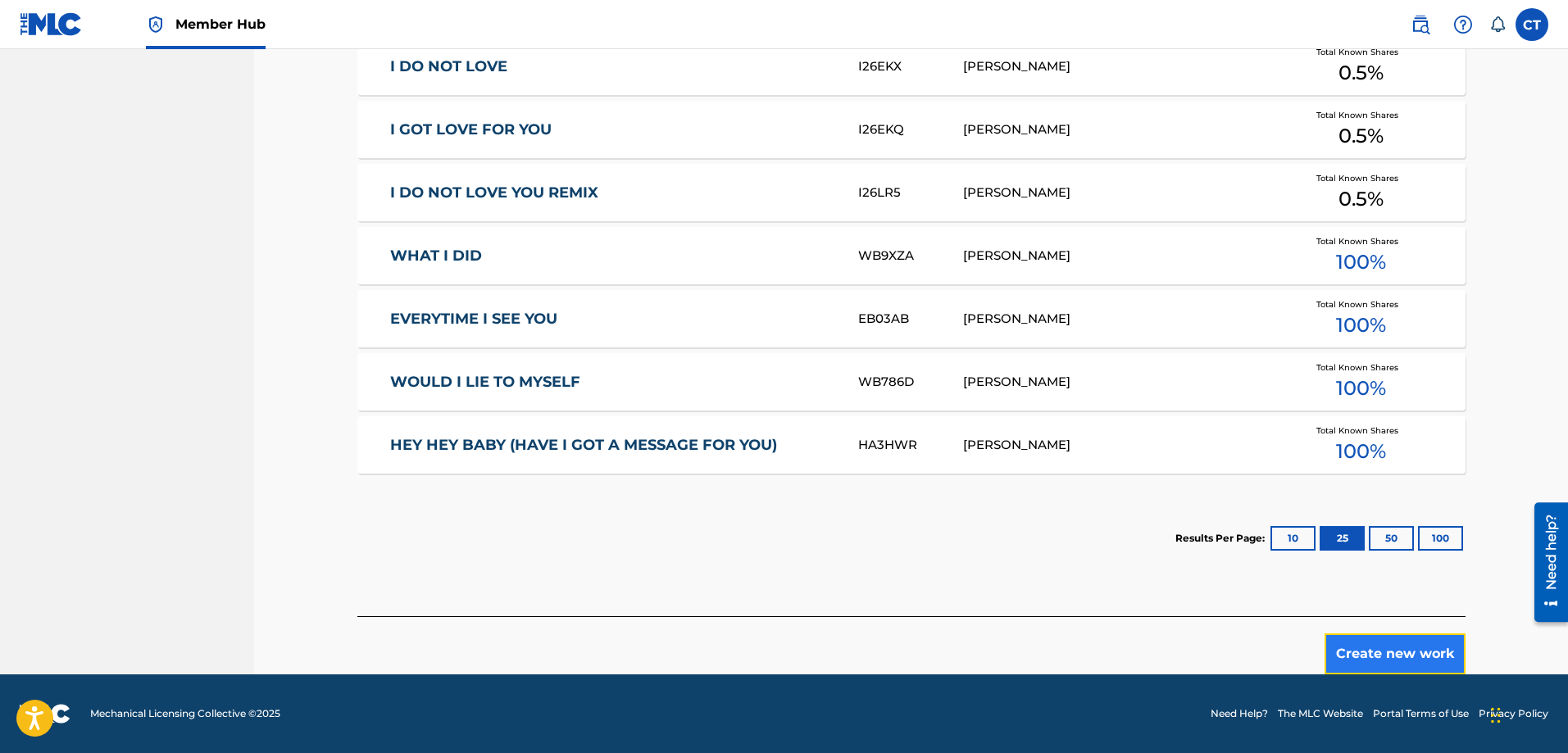
click at [1402, 653] on button "Create new work" at bounding box center [1395, 654] width 141 height 41
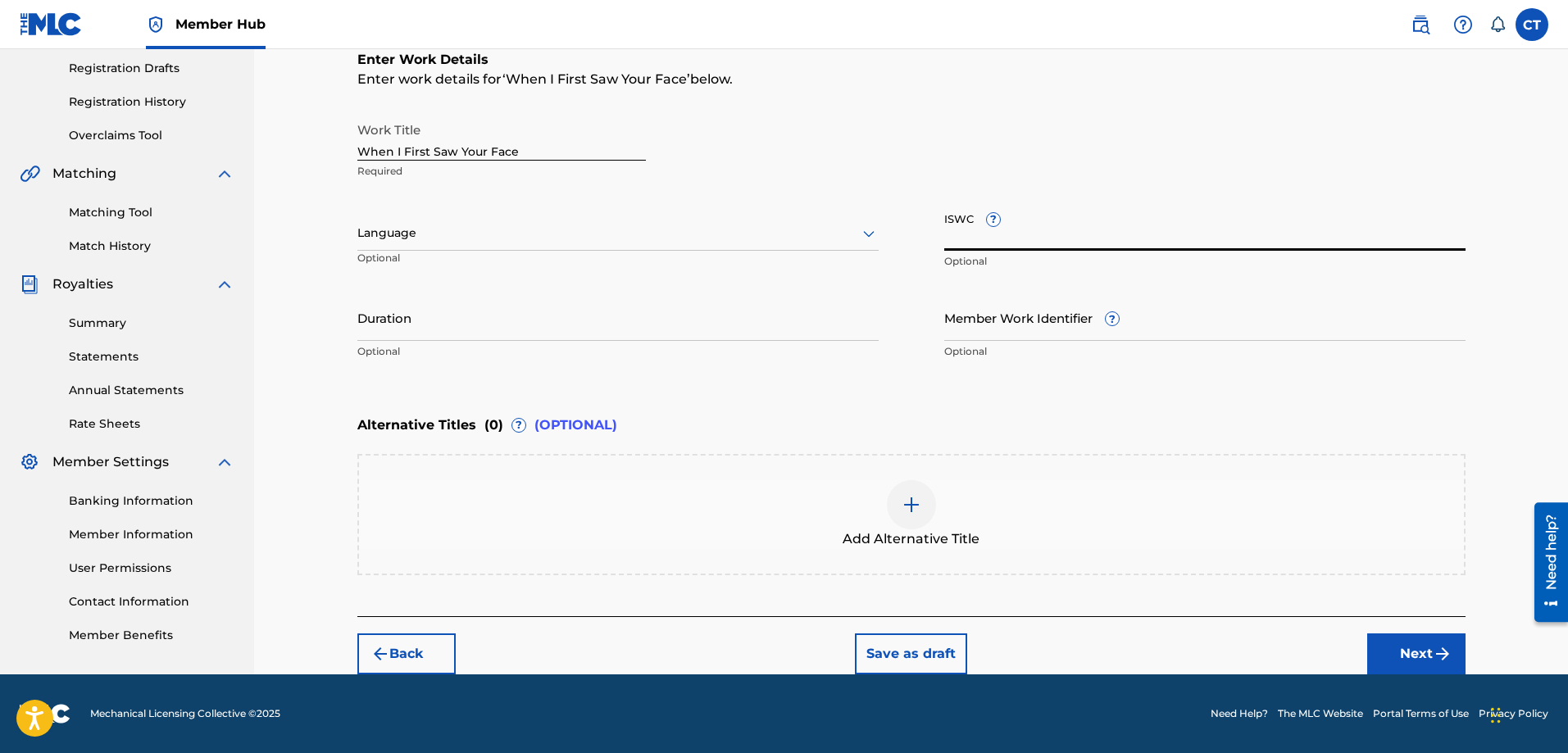
click at [973, 237] on input "ISWC ?" at bounding box center [1205, 227] width 522 height 47
click at [984, 236] on input "ISWC ?" at bounding box center [1205, 227] width 522 height 47
type input "T3350488909"
click at [385, 329] on input "Duration" at bounding box center [619, 318] width 522 height 47
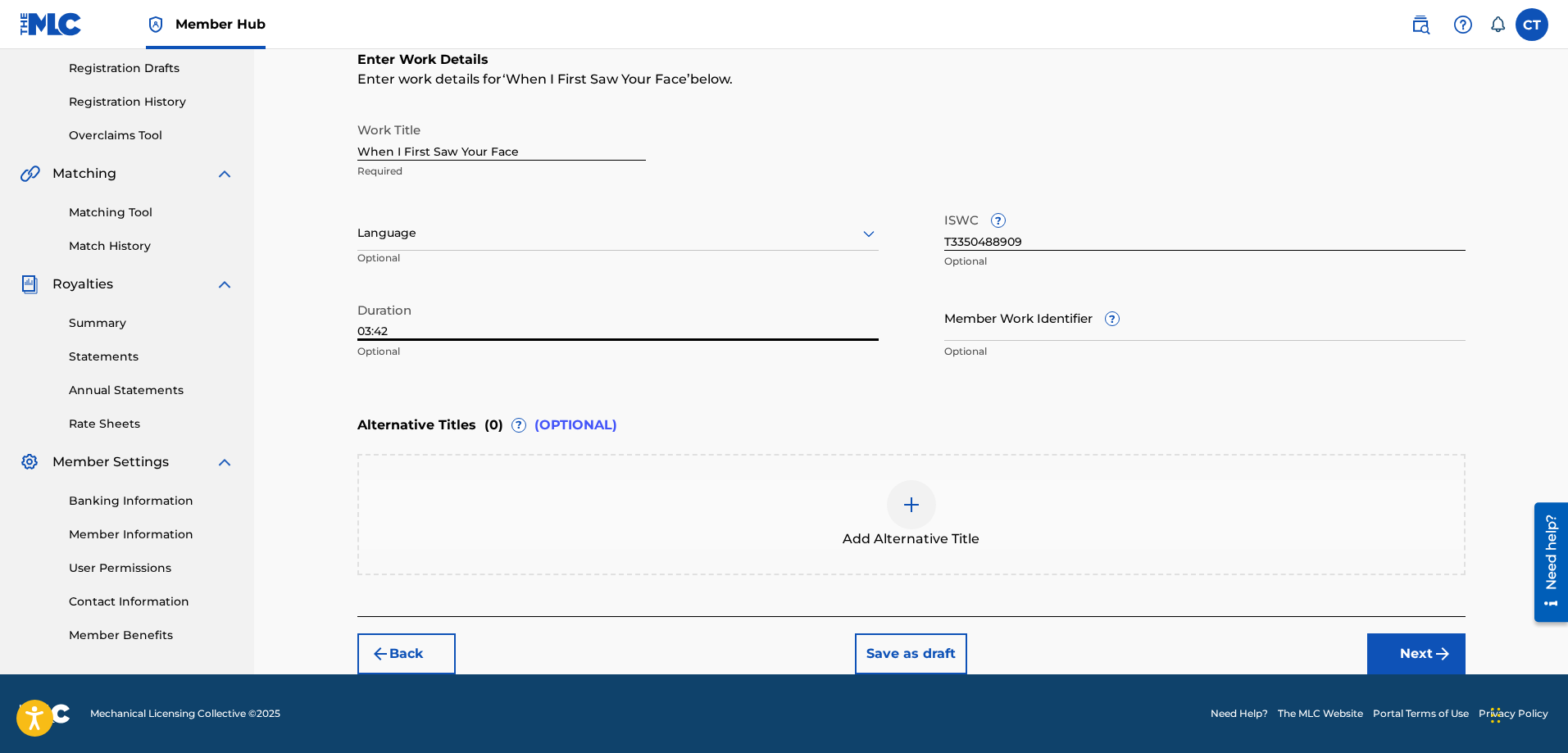
type input "03:42"
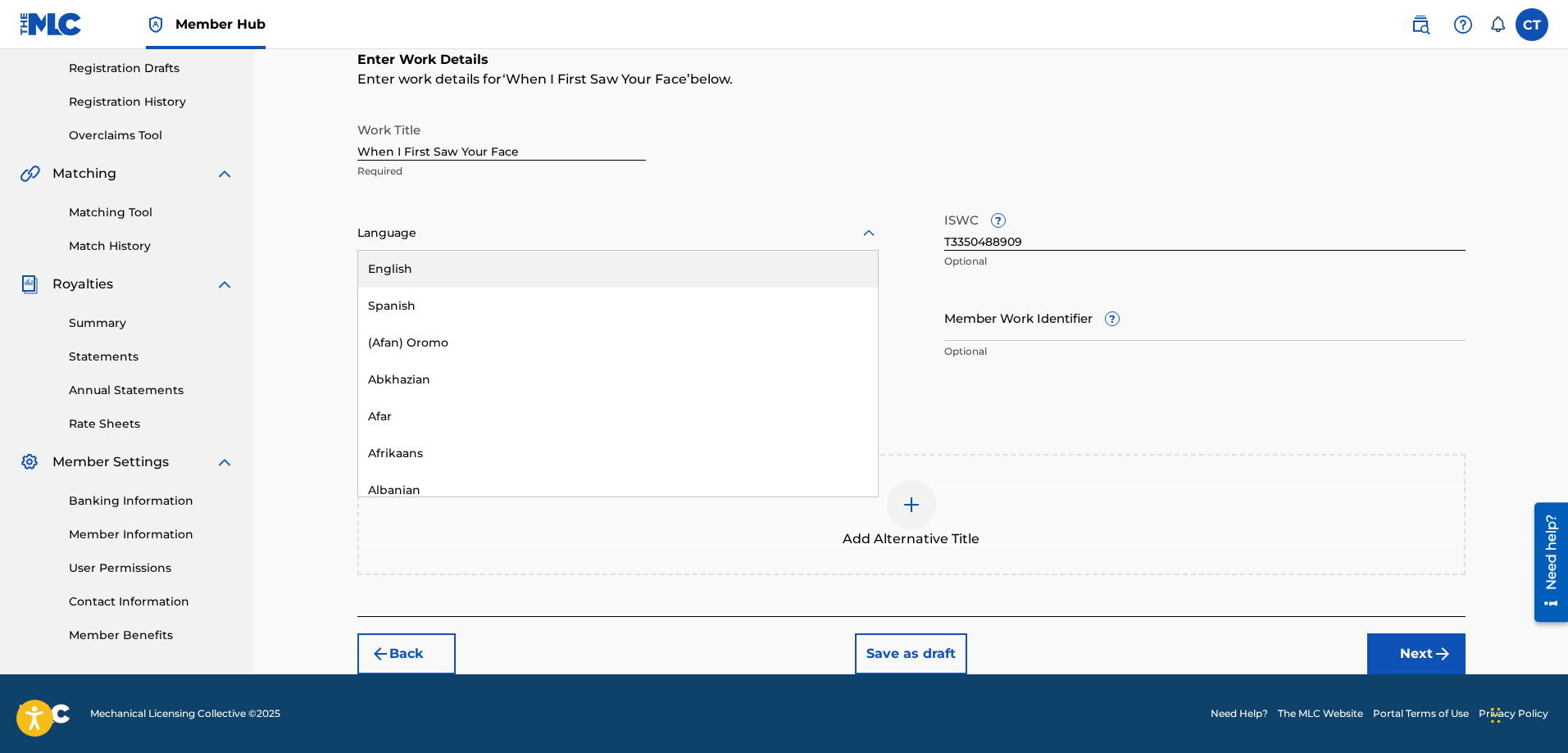
click at [866, 228] on icon at bounding box center [869, 233] width 20 height 20
click at [783, 262] on div "English" at bounding box center [618, 270] width 520 height 37
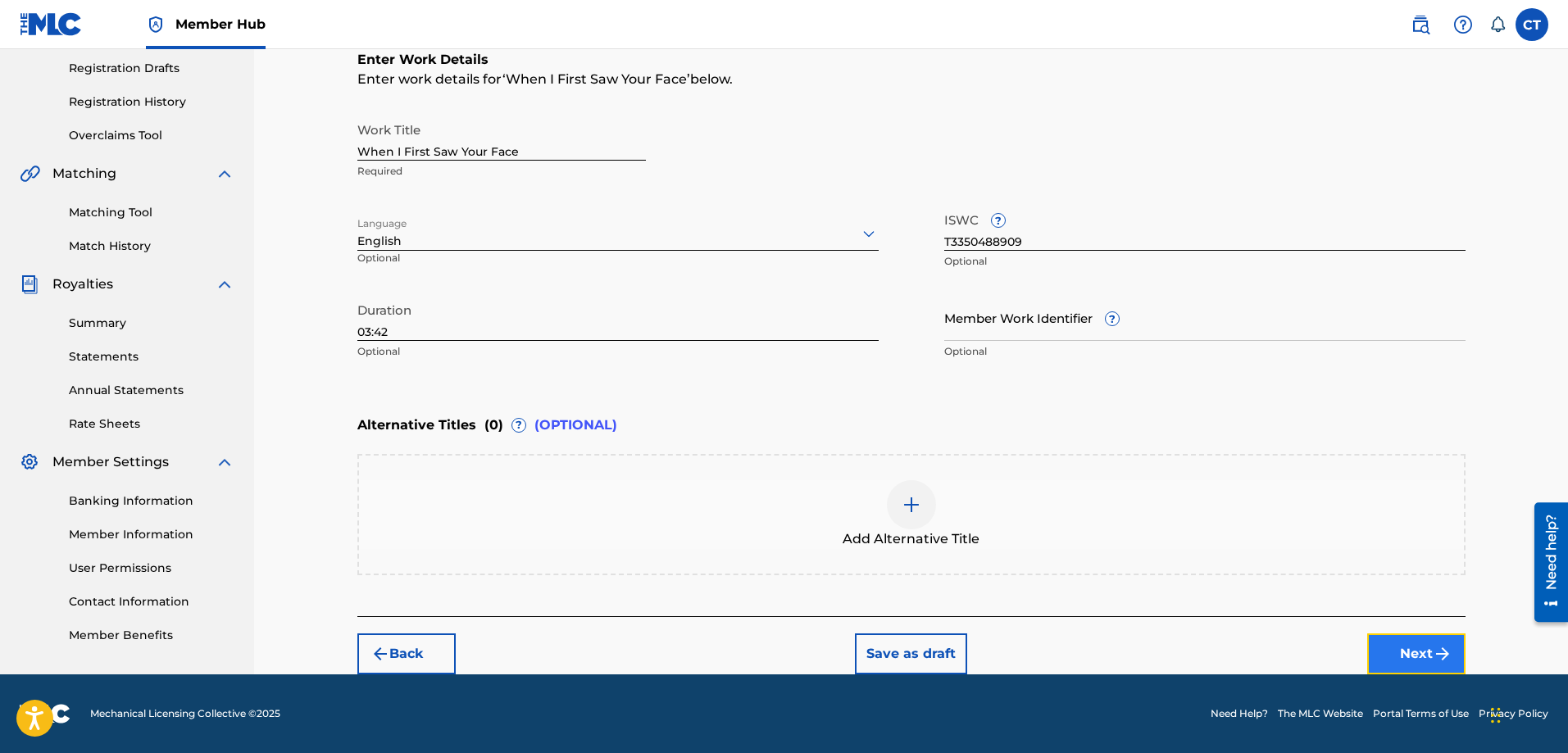
click at [1402, 654] on button "Next" at bounding box center [1417, 654] width 98 height 41
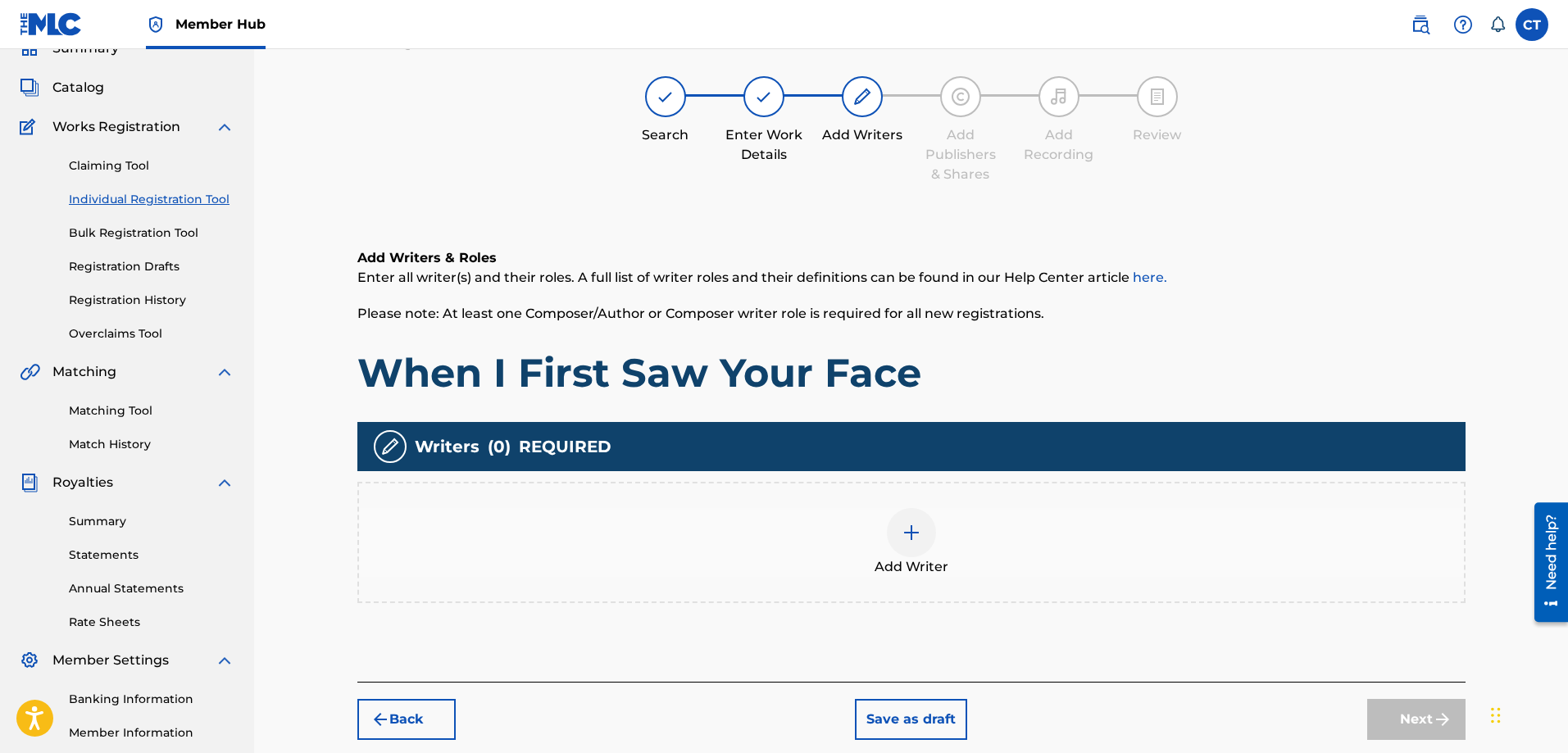
scroll to position [74, 0]
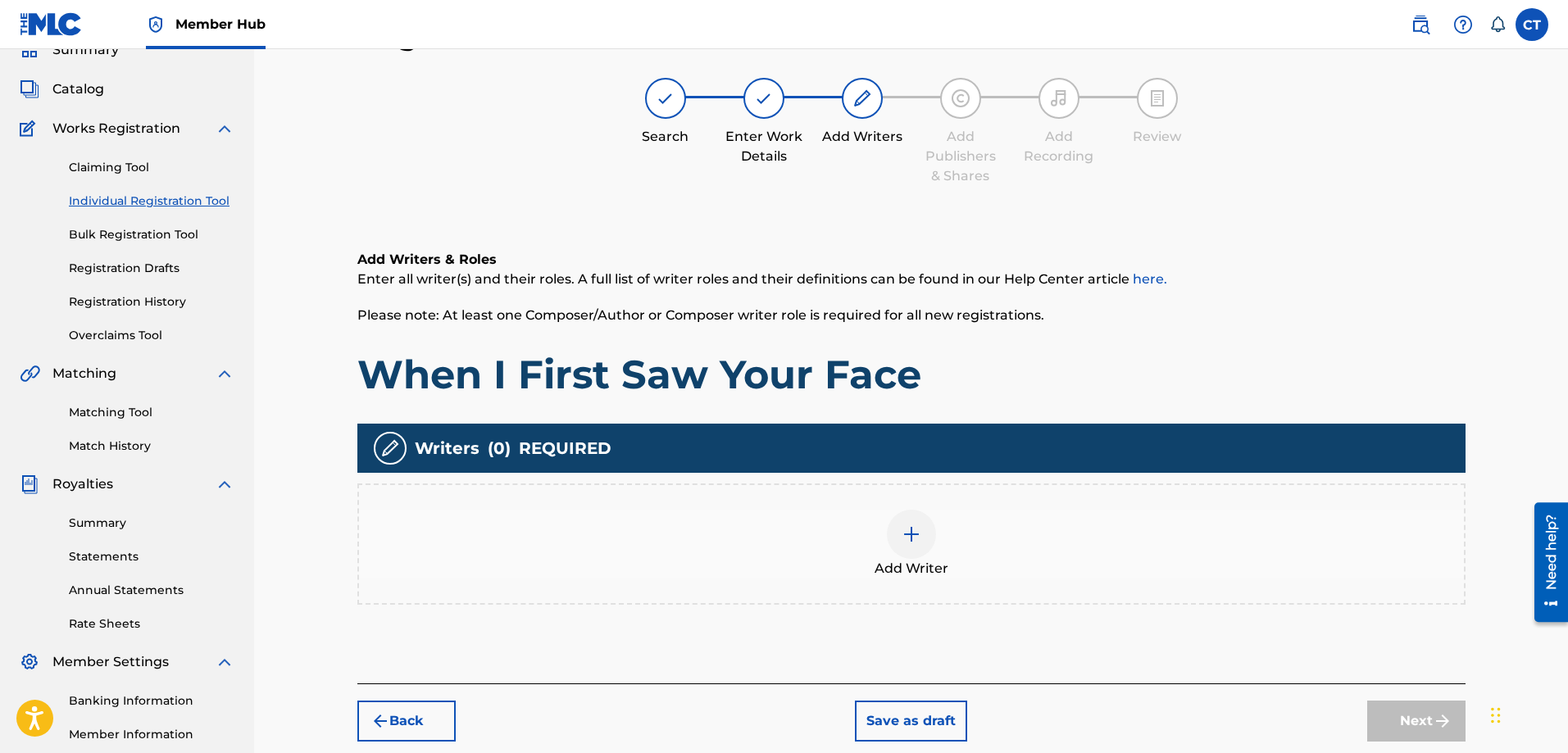
click at [910, 535] on img at bounding box center [912, 534] width 20 height 20
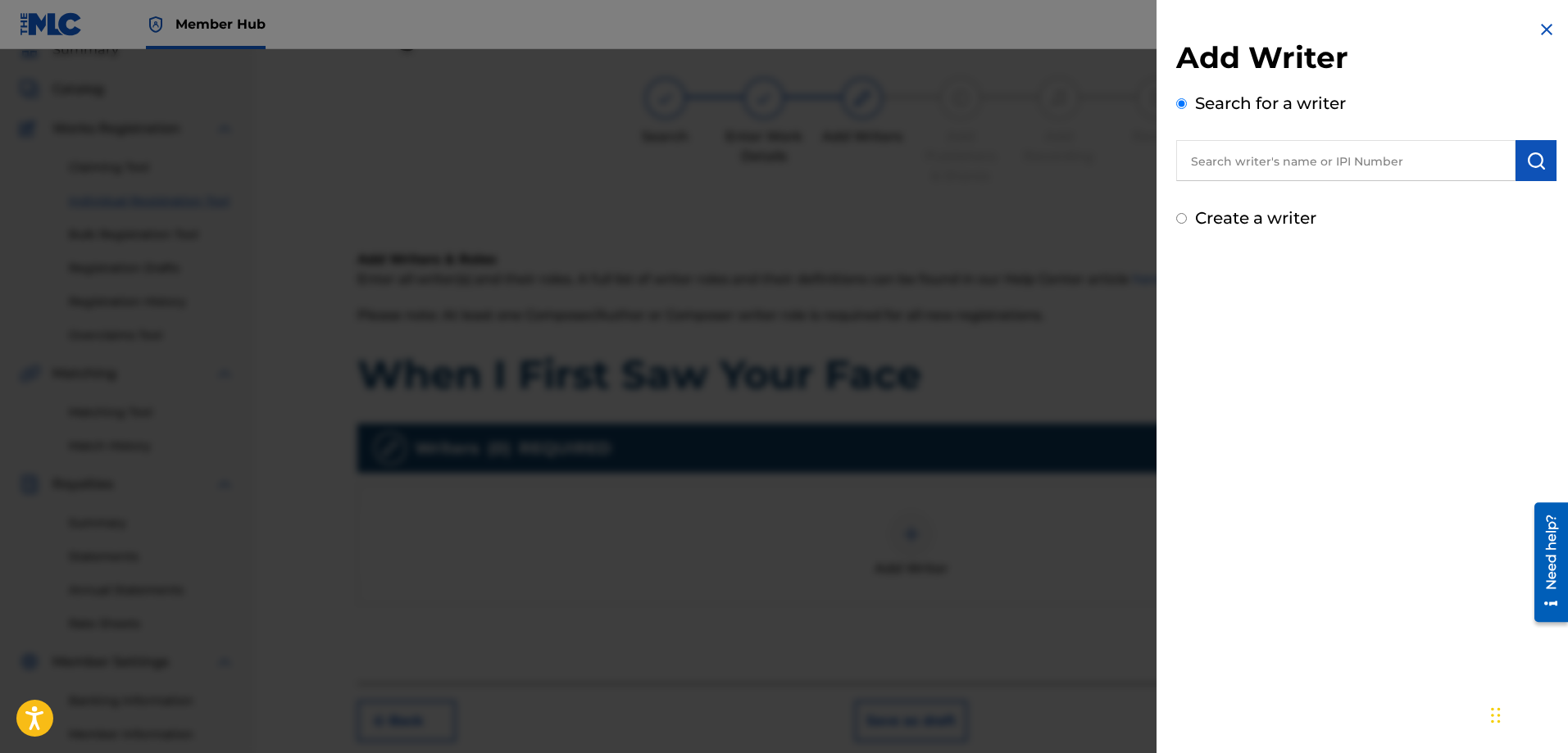
click at [1287, 159] on input "text" at bounding box center [1346, 161] width 339 height 41
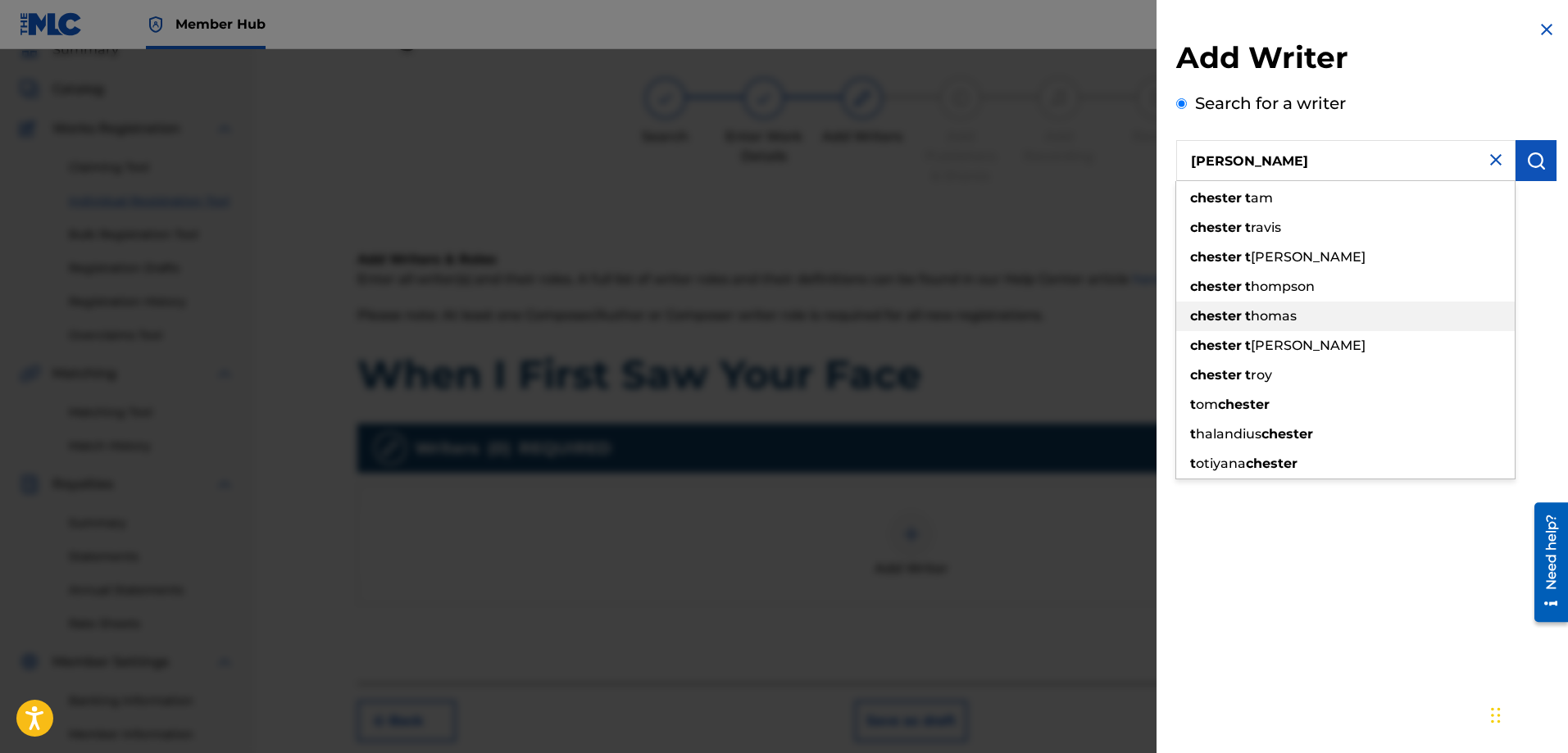
click at [1259, 313] on span "homas" at bounding box center [1274, 316] width 46 height 16
type input "[PERSON_NAME]"
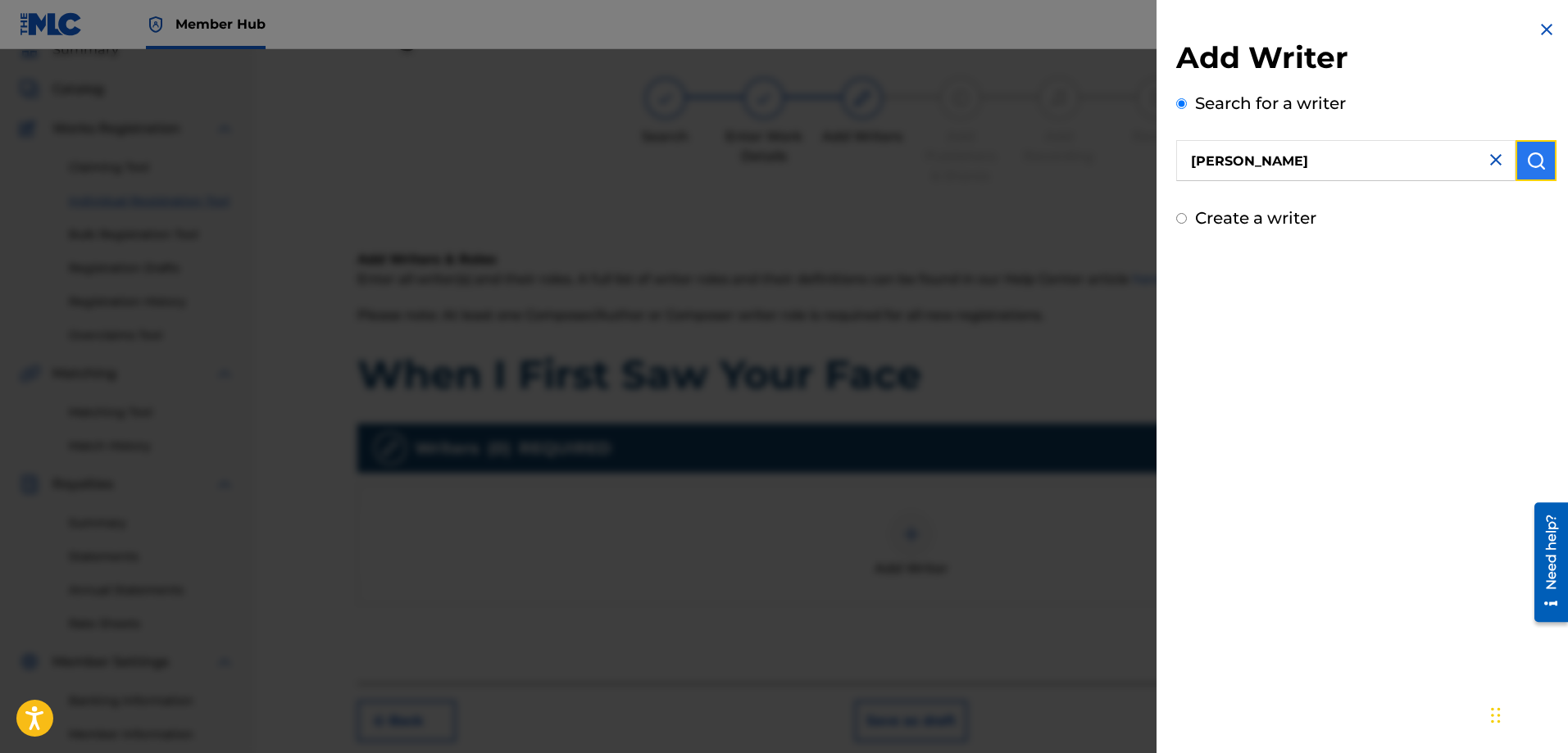
click at [1533, 157] on img "submit" at bounding box center [1537, 161] width 20 height 20
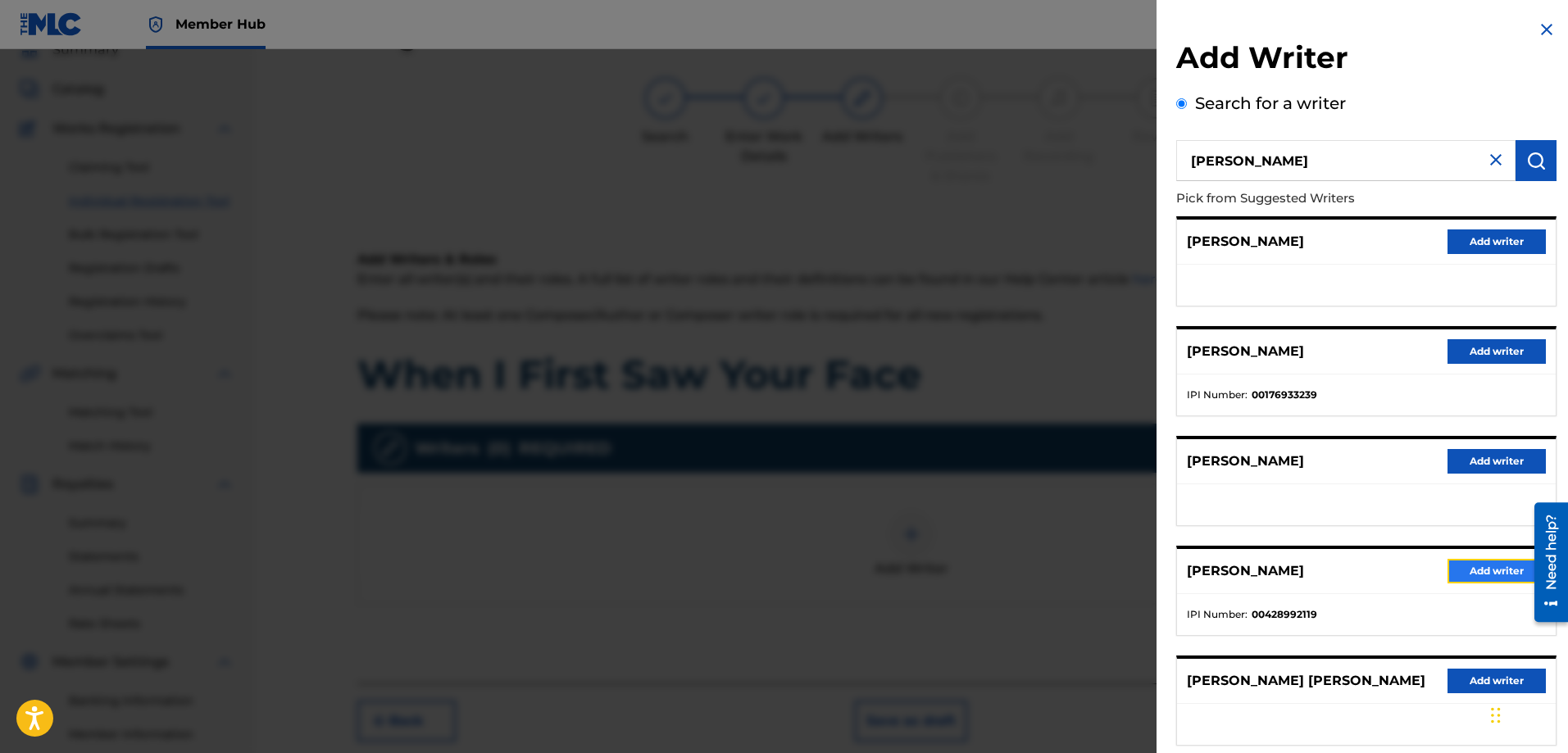
click at [1458, 568] on button "Add writer" at bounding box center [1497, 571] width 98 height 25
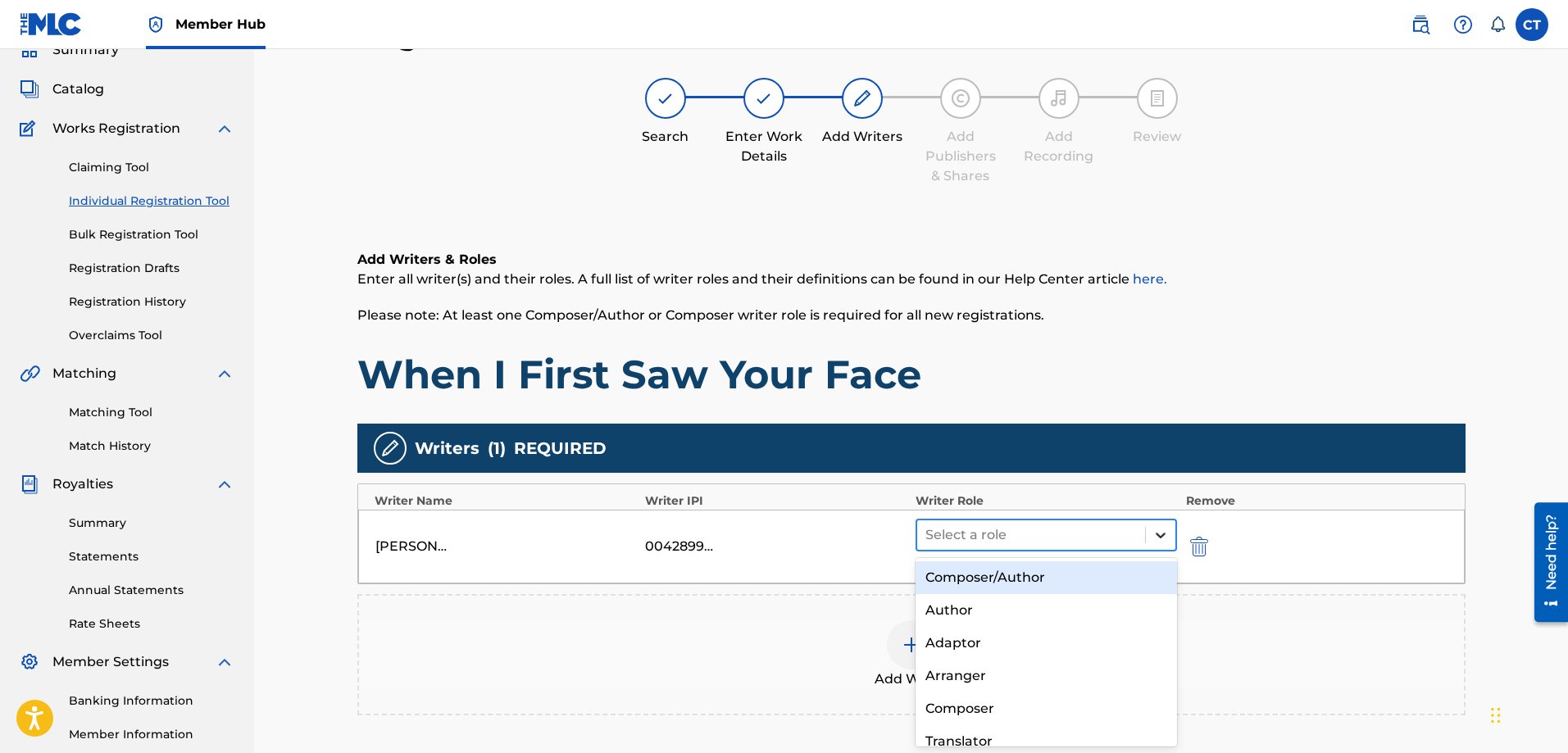
click at [1157, 537] on icon at bounding box center [1161, 535] width 17 height 17
click at [1097, 577] on div "Composer/Author" at bounding box center [1047, 577] width 263 height 32
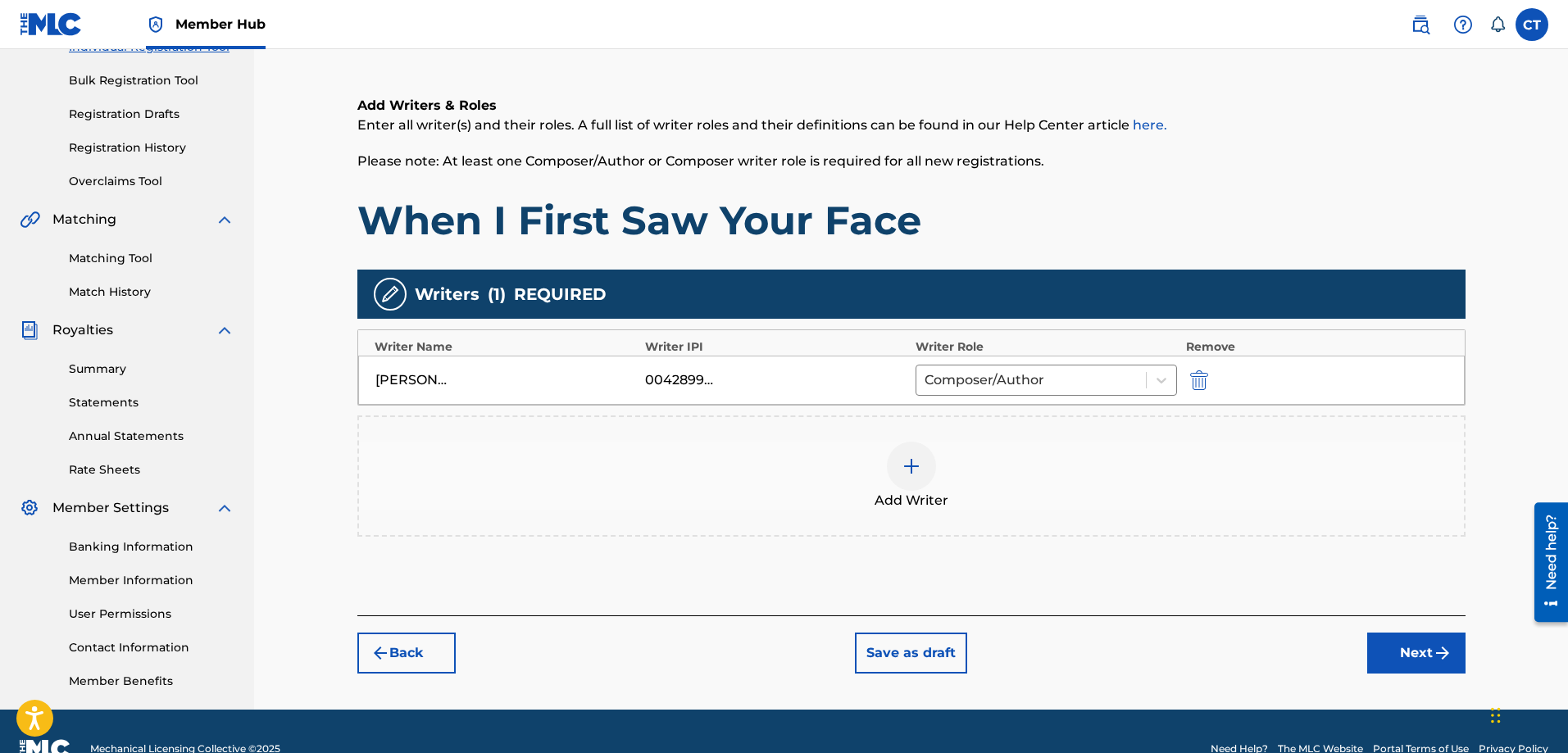
scroll to position [263, 0]
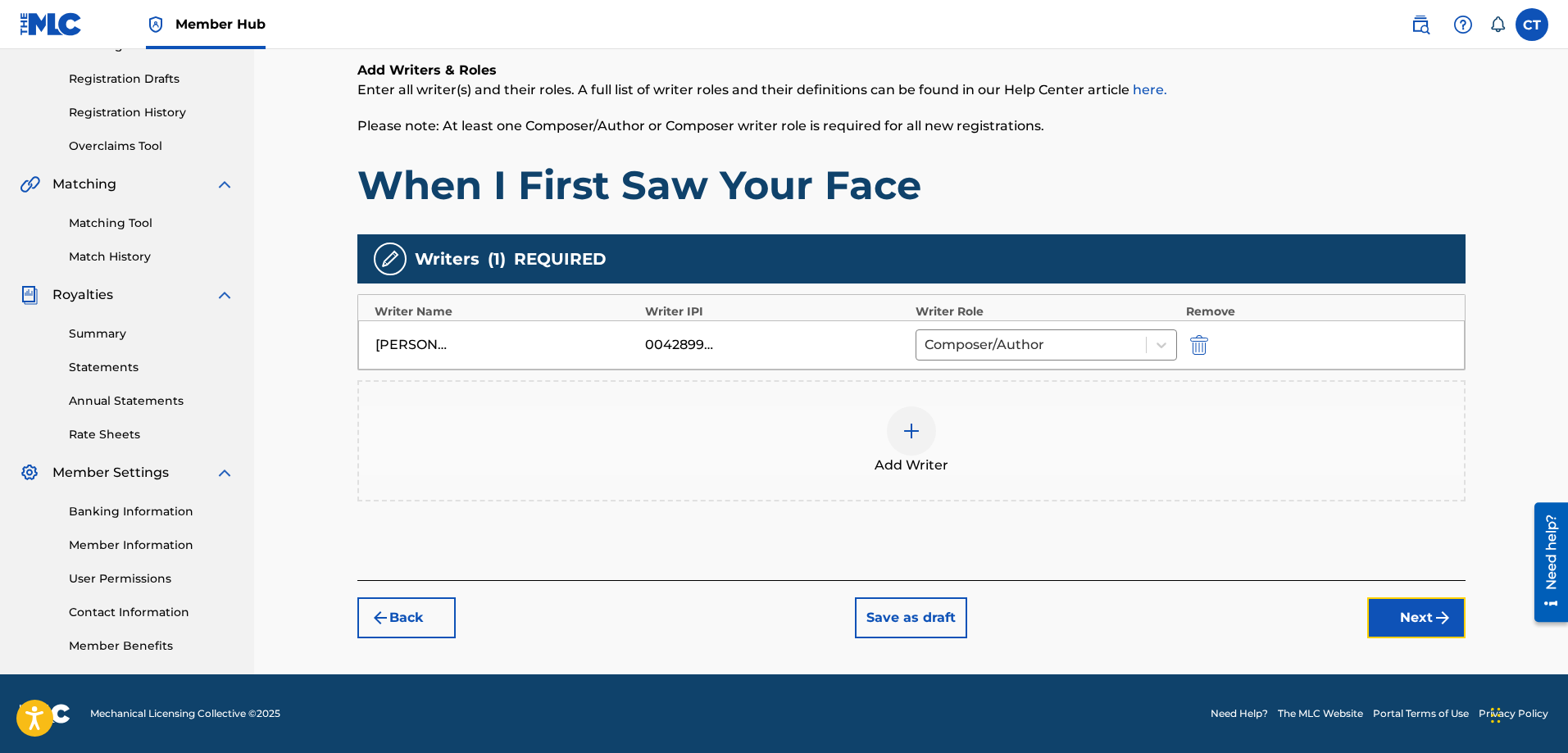
click at [1413, 624] on button "Next" at bounding box center [1417, 619] width 98 height 41
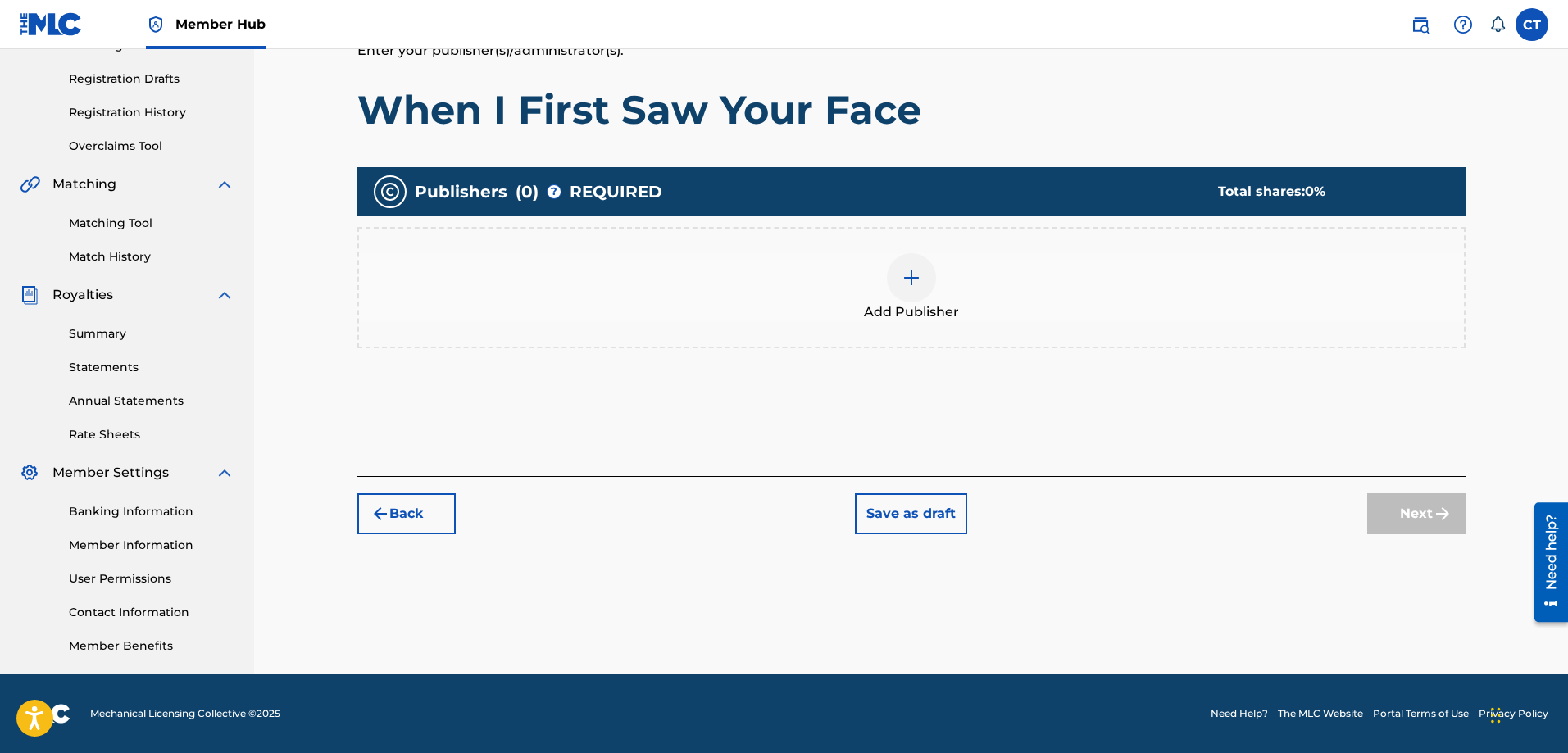
scroll to position [74, 0]
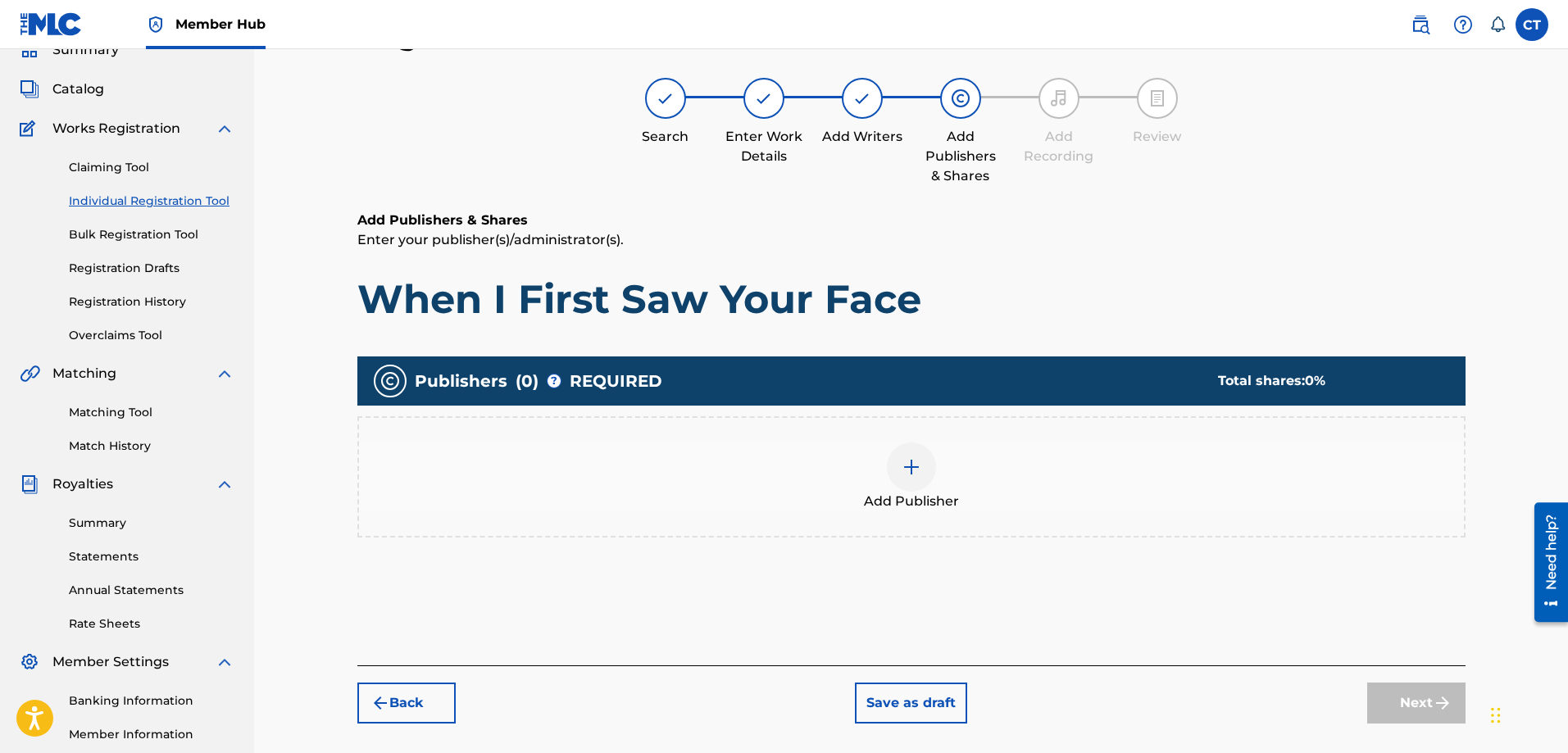
click at [908, 465] on img at bounding box center [912, 468] width 20 height 20
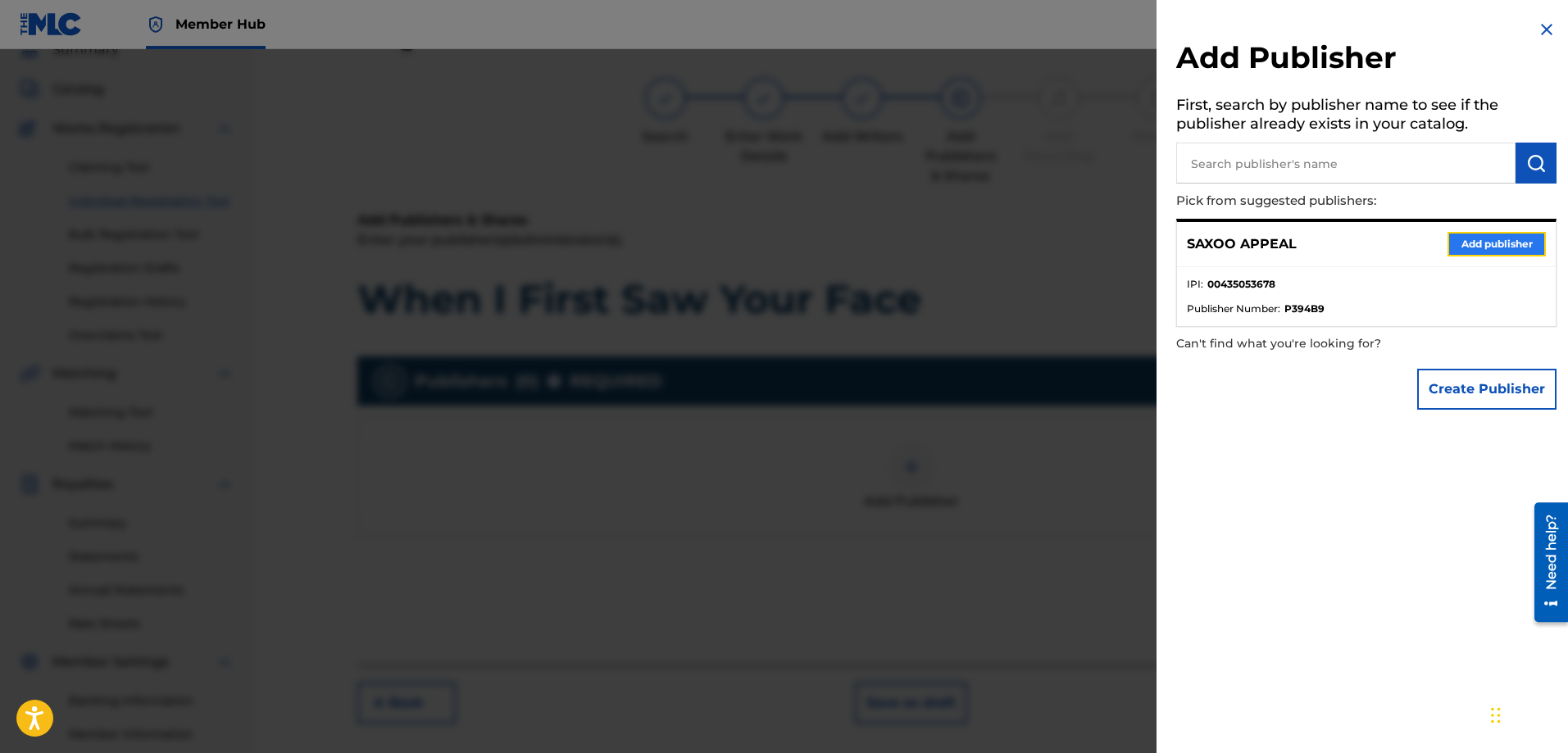
click at [1492, 244] on button "Add publisher" at bounding box center [1497, 244] width 98 height 25
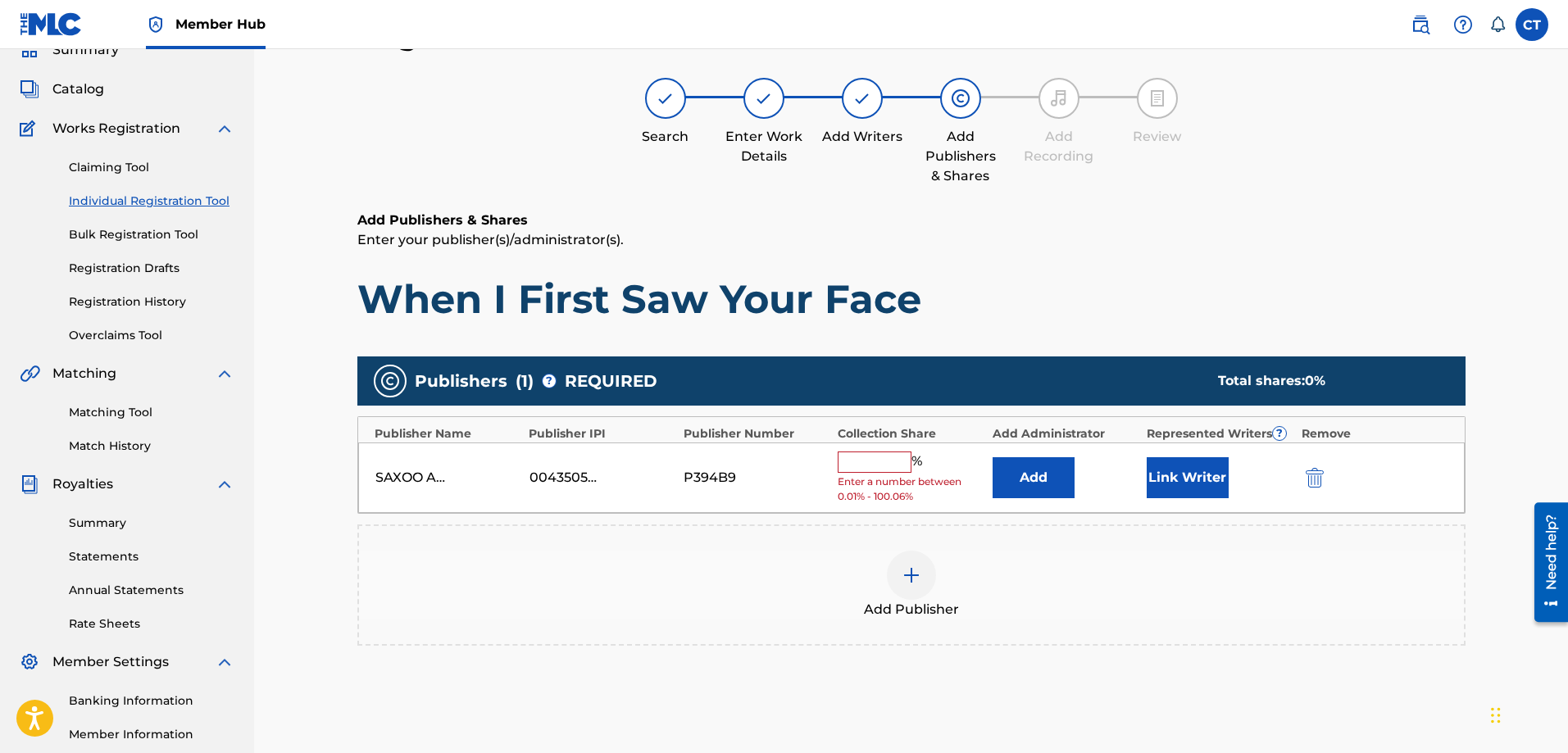
click at [885, 468] on input "text" at bounding box center [874, 463] width 74 height 22
type input "100"
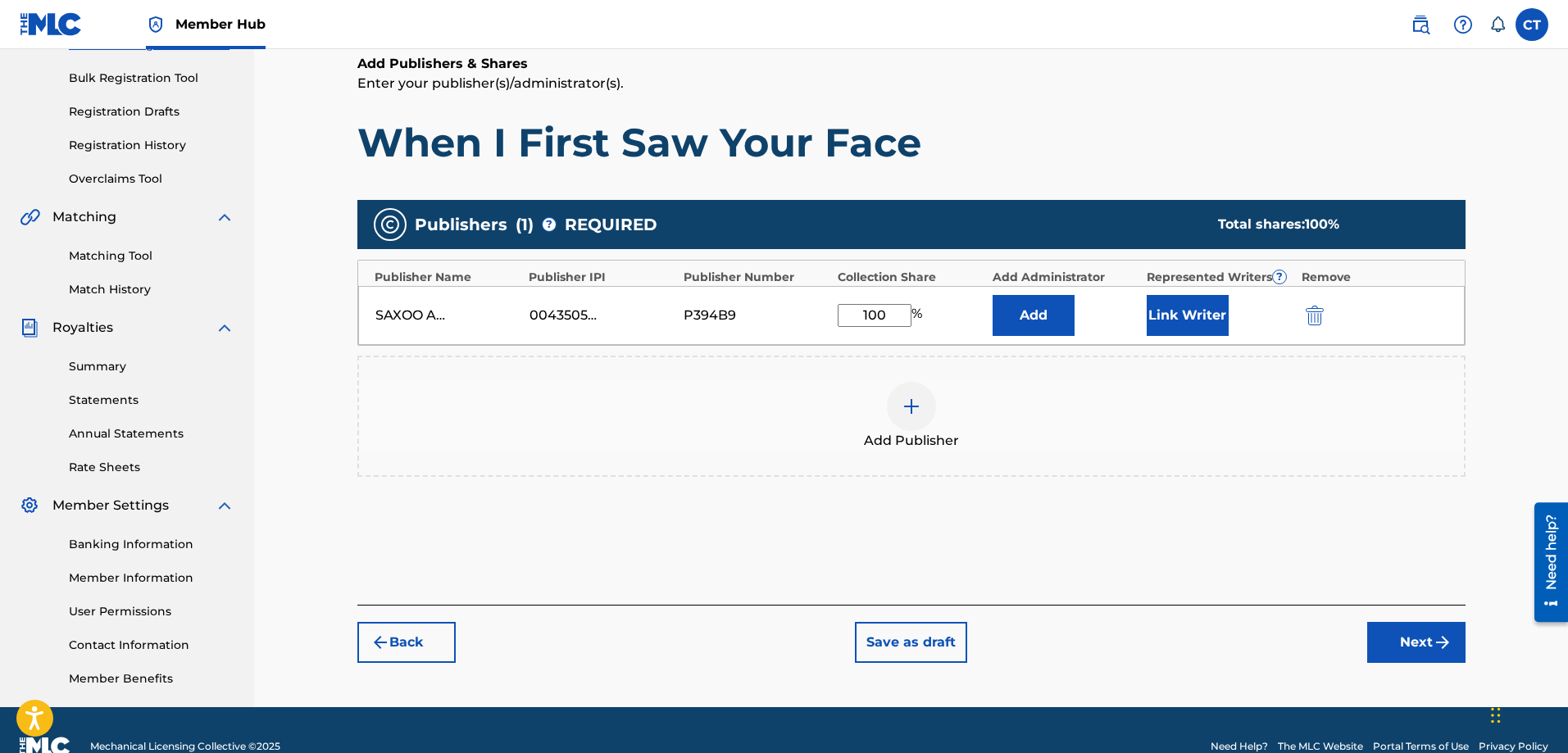
scroll to position [263, 0]
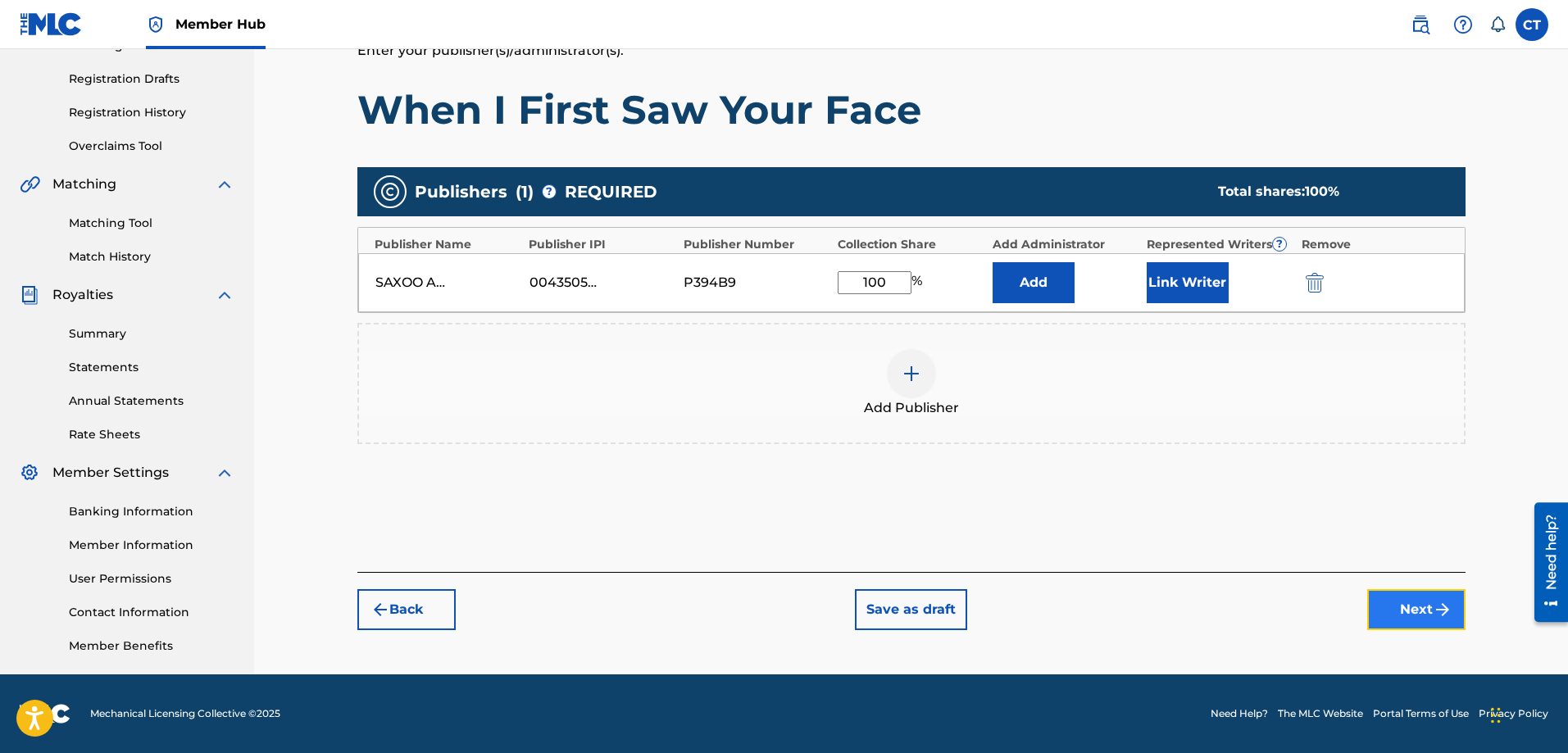
click at [1398, 605] on button "Next" at bounding box center [1417, 610] width 98 height 41
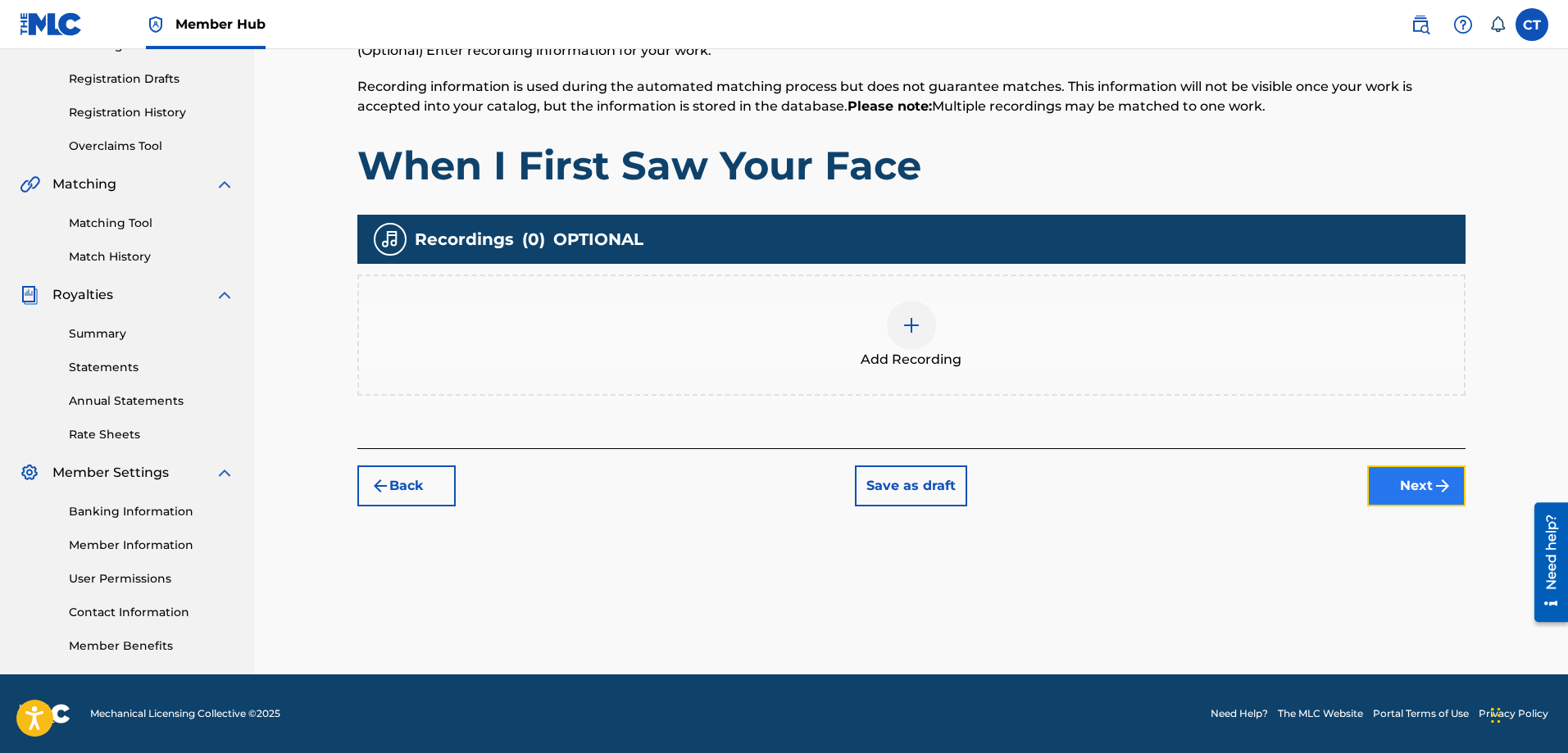
click at [1434, 491] on img "submit" at bounding box center [1442, 486] width 20 height 20
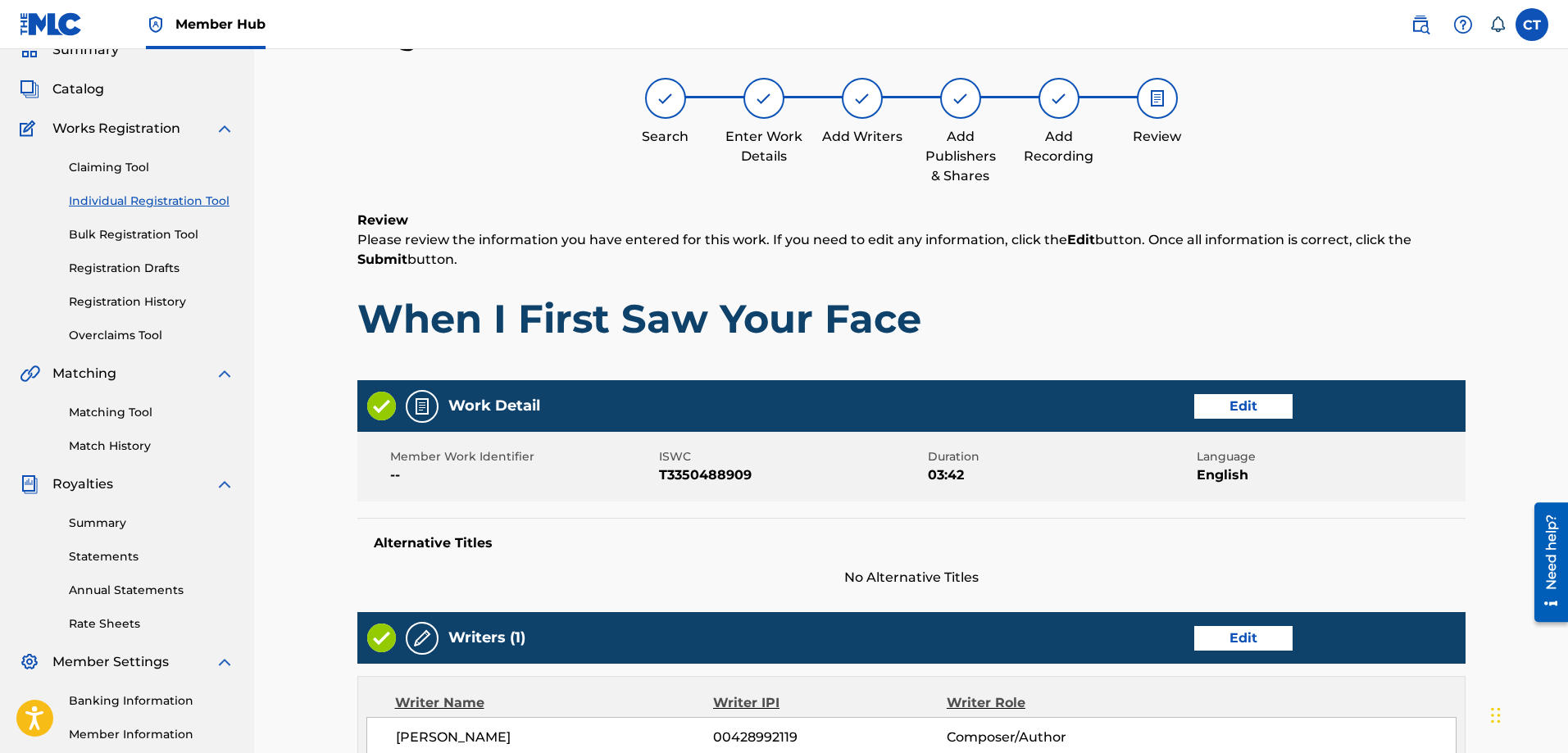
scroll to position [578, 0]
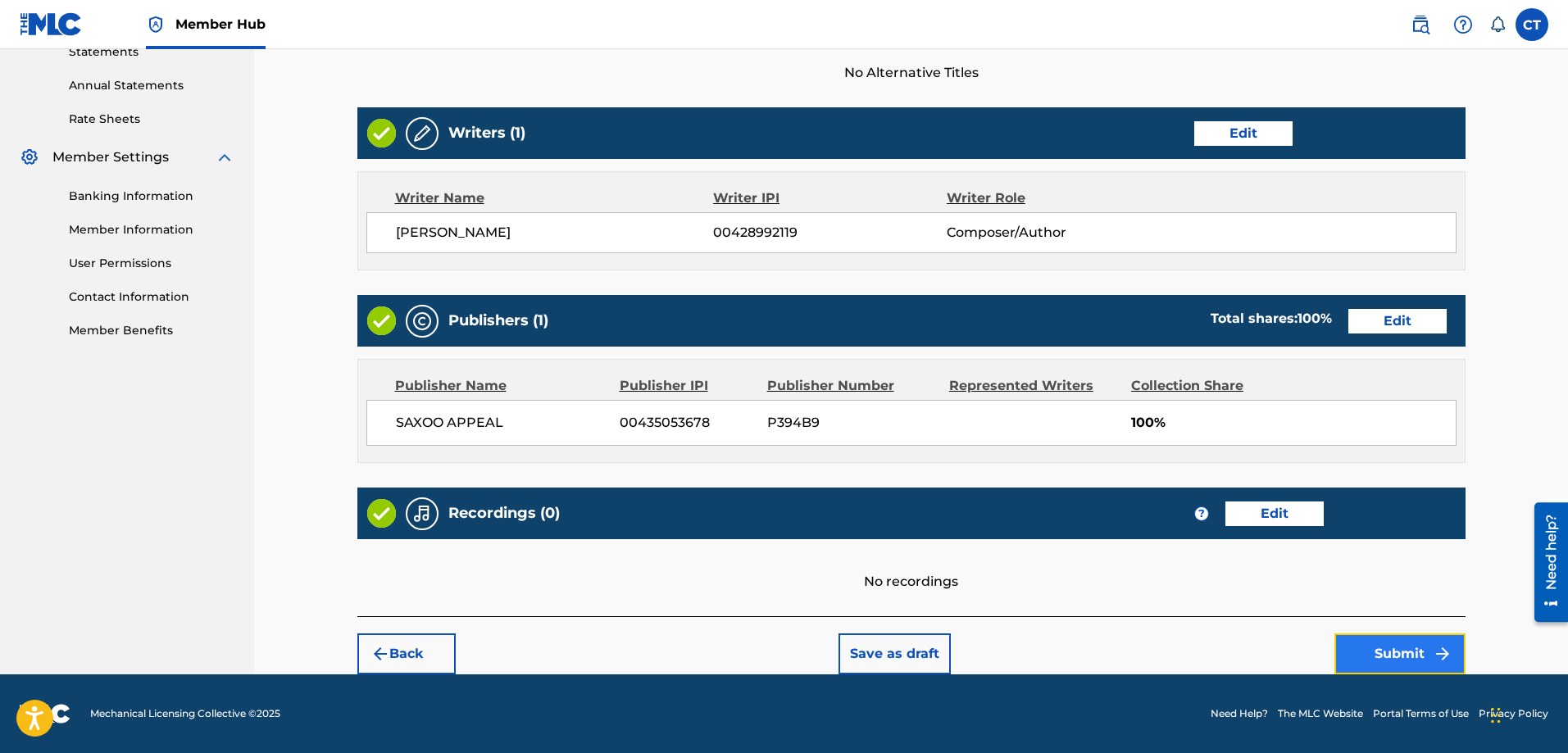
click at [1392, 652] on button "Submit" at bounding box center [1400, 654] width 131 height 41
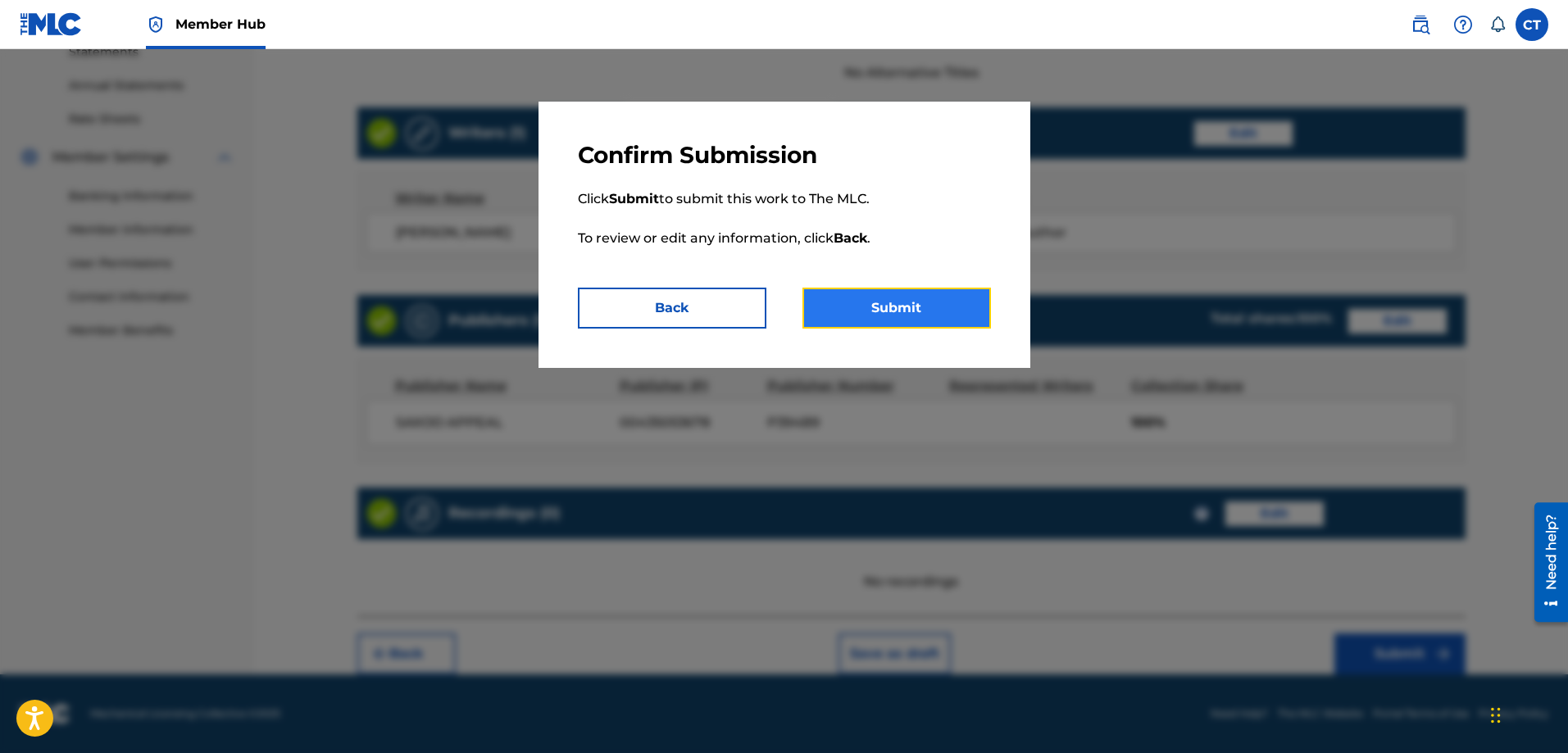
click at [956, 310] on button "Submit" at bounding box center [897, 308] width 188 height 41
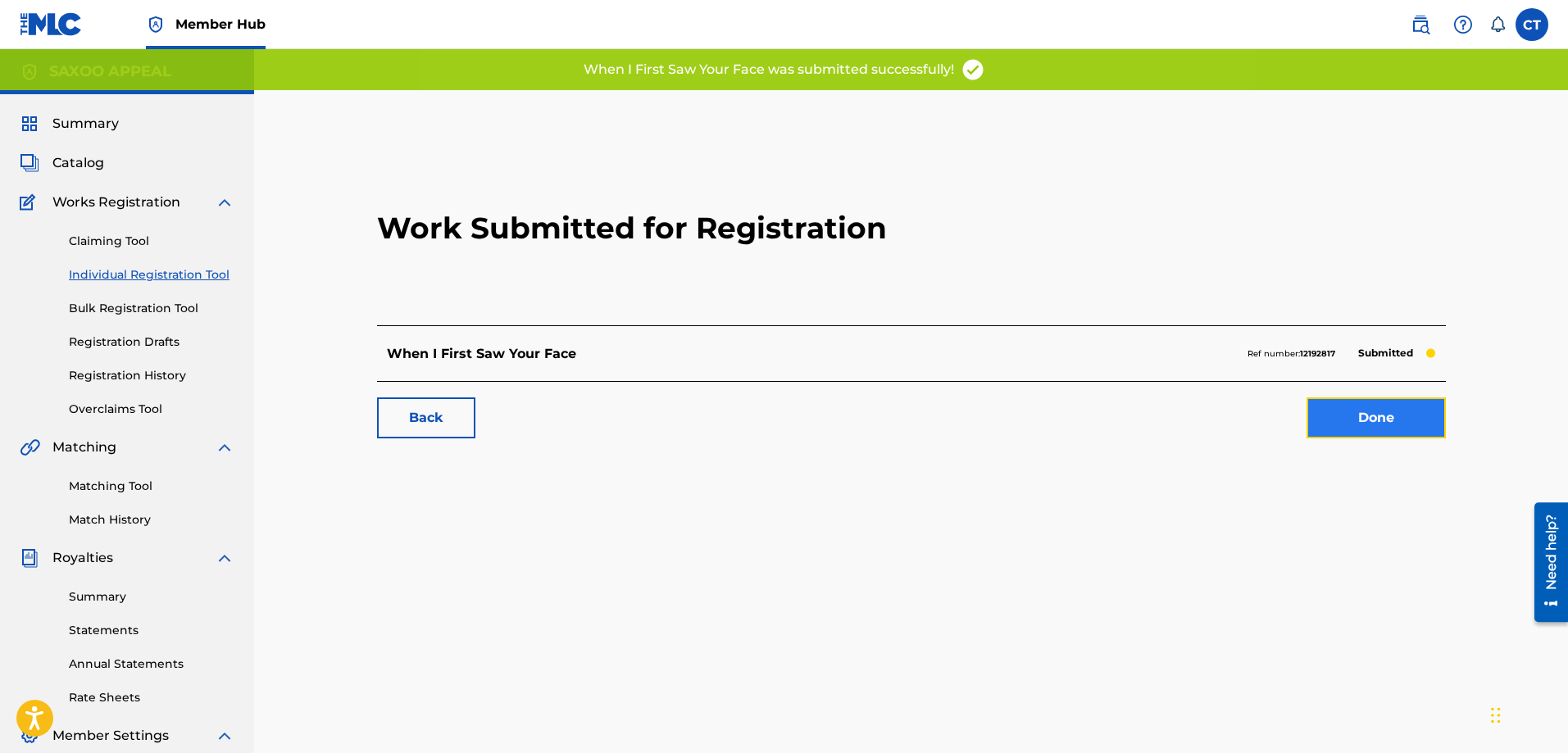
click at [1353, 408] on link "Done" at bounding box center [1377, 418] width 139 height 41
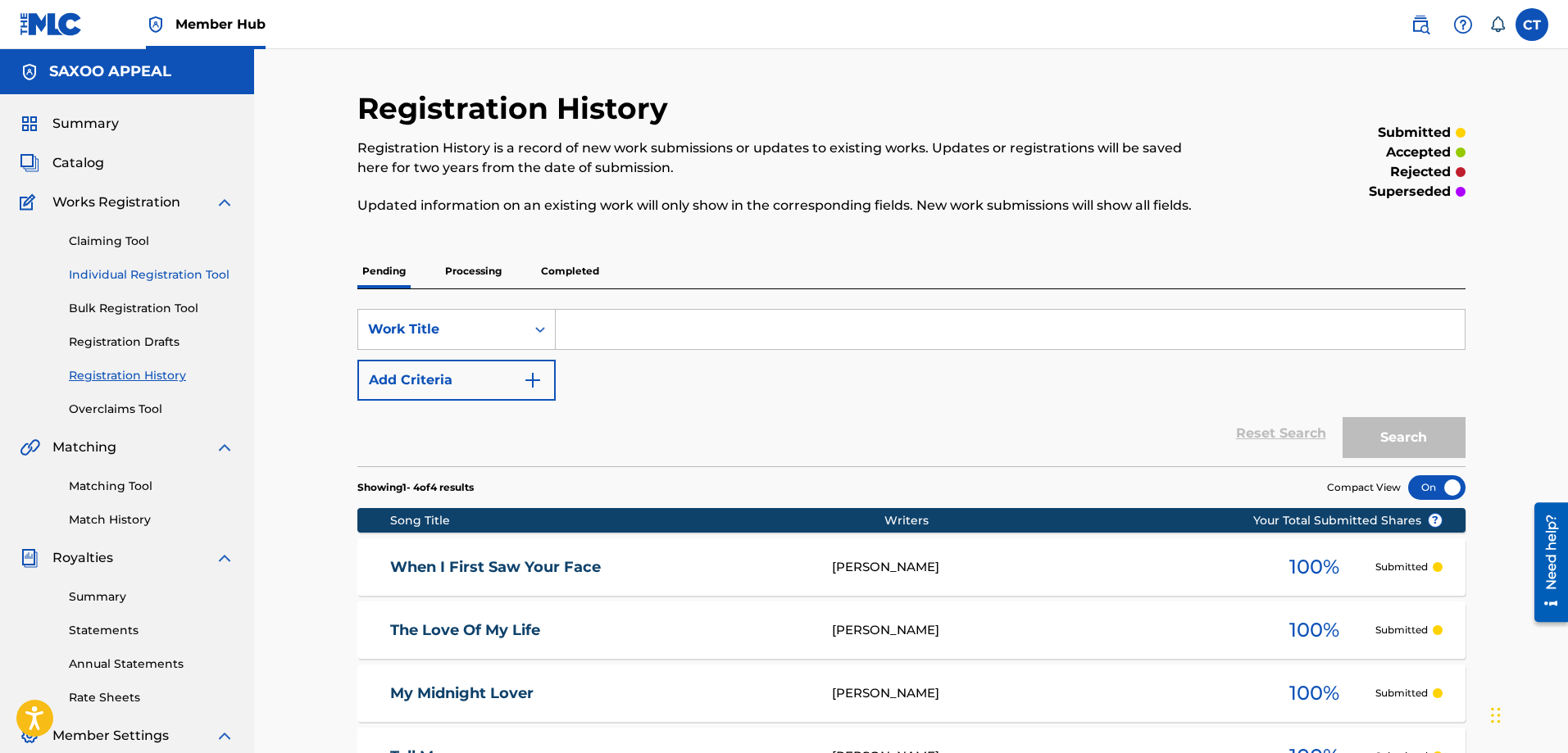
click at [156, 273] on link "Individual Registration Tool" at bounding box center [151, 276] width 166 height 18
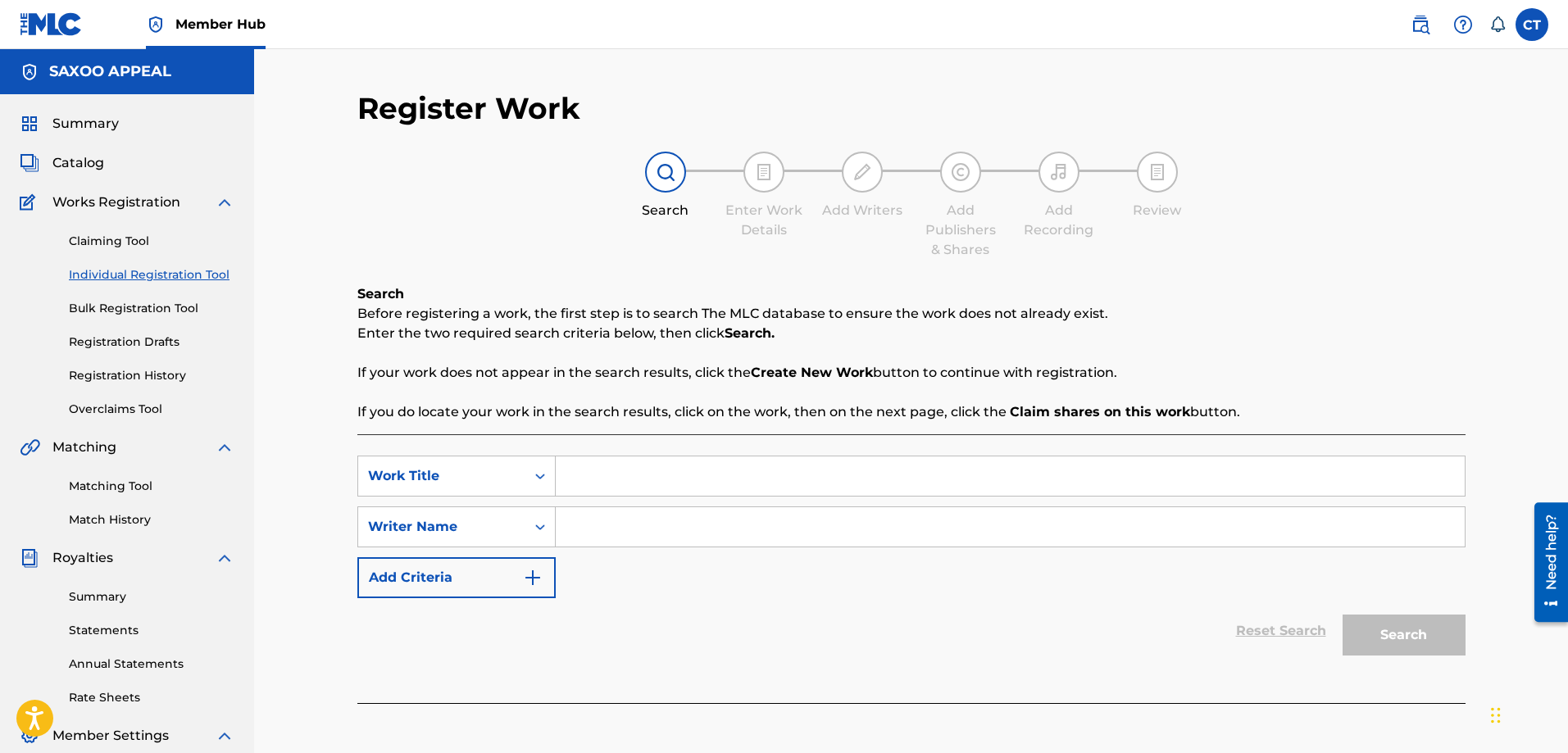
click at [587, 486] on input "Search Form" at bounding box center [1010, 477] width 909 height 39
type input "My Shining Star"
click at [595, 537] on input "Search Form" at bounding box center [1010, 527] width 909 height 39
type input "Chester Thomas"
click at [1373, 636] on button "Search" at bounding box center [1403, 635] width 123 height 41
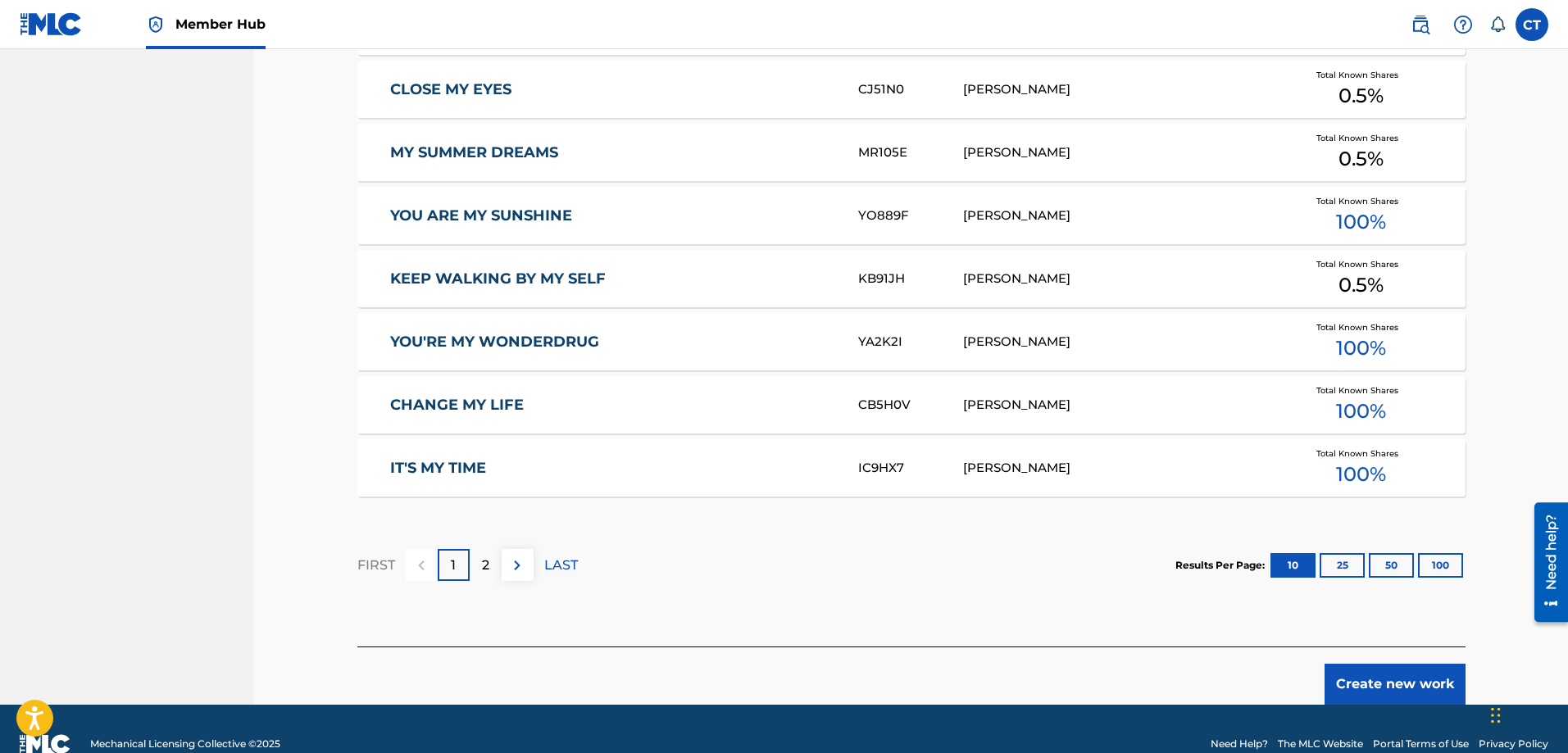
scroll to position [925, 0]
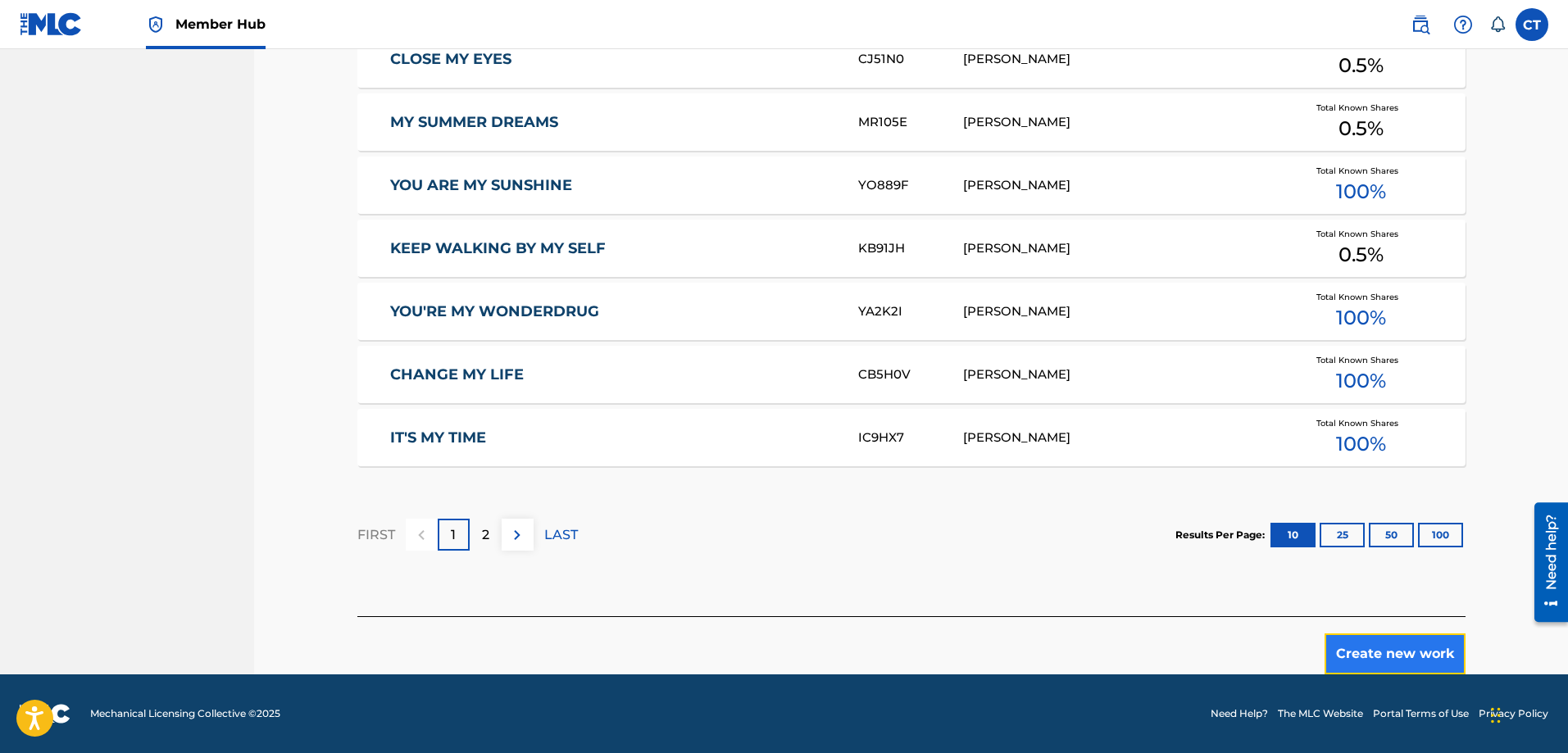
click at [1392, 653] on button "Create new work" at bounding box center [1395, 654] width 141 height 41
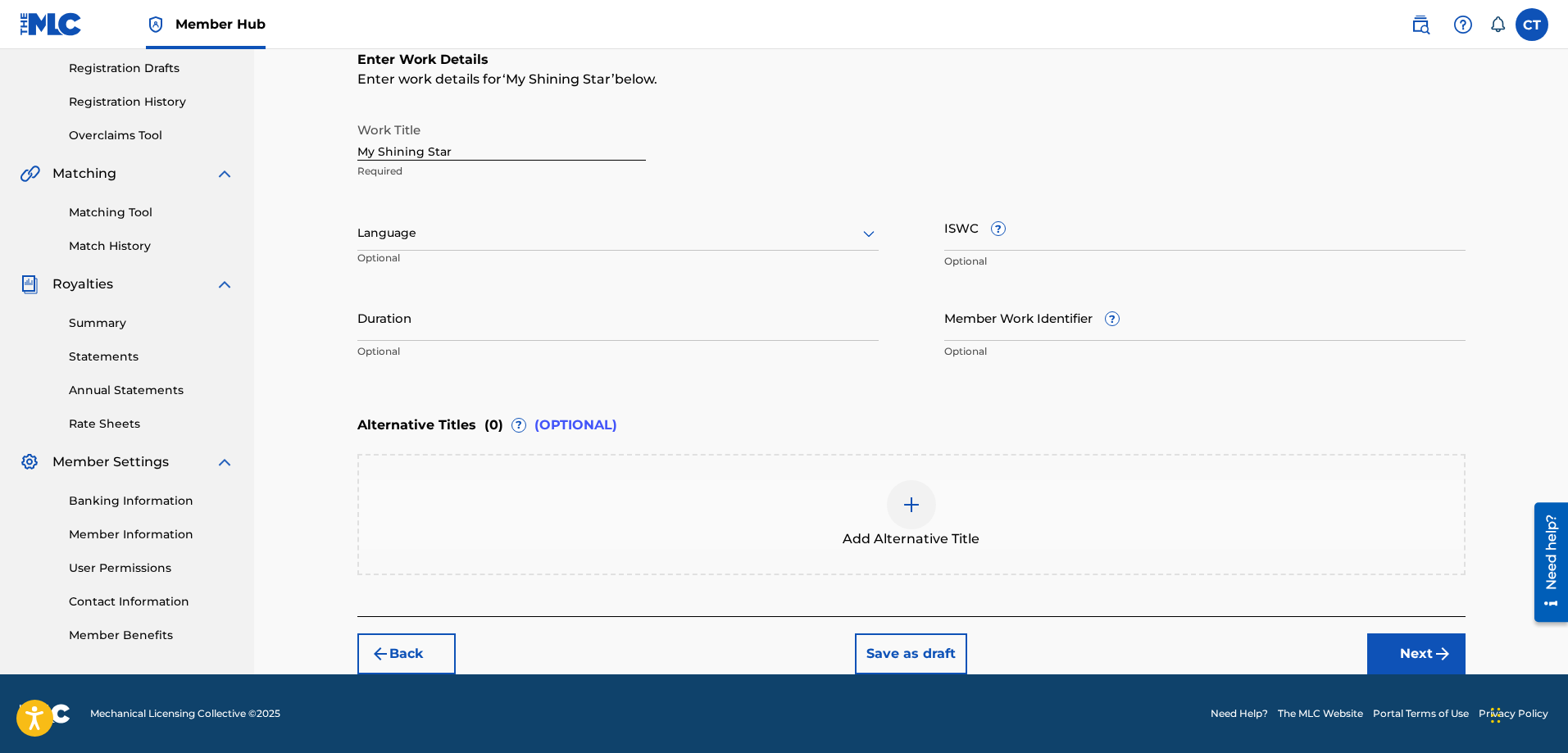
scroll to position [274, 0]
click at [965, 246] on input "ISWC ?" at bounding box center [1205, 227] width 522 height 47
type input "T3350488716"
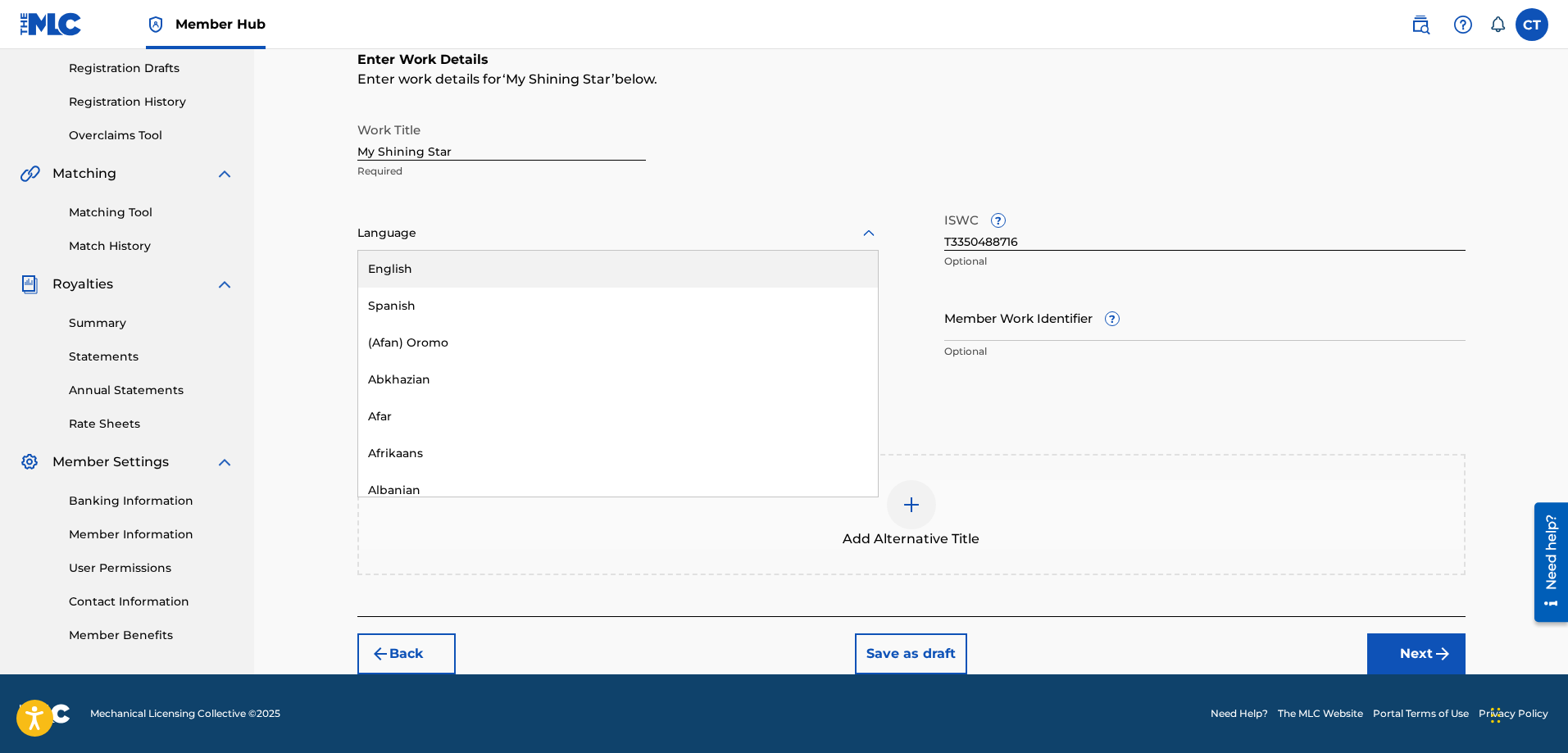
click at [873, 232] on icon at bounding box center [869, 232] width 12 height 7
click at [834, 263] on div "English" at bounding box center [618, 270] width 520 height 37
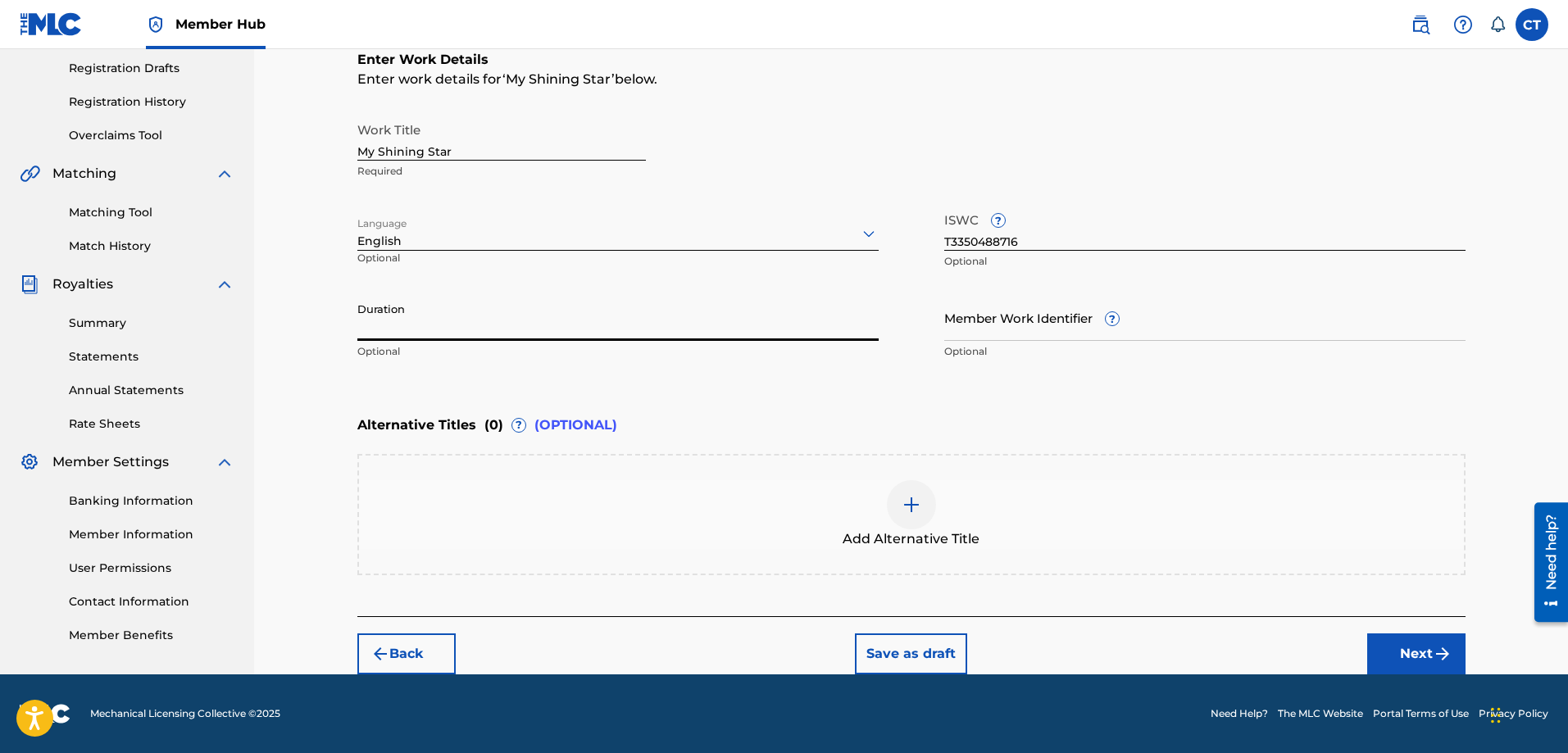
click at [453, 323] on input "Duration" at bounding box center [619, 318] width 522 height 47
click at [363, 334] on input "93:37" at bounding box center [619, 318] width 522 height 47
type input "03:37"
click at [1410, 641] on button "Next" at bounding box center [1417, 654] width 98 height 41
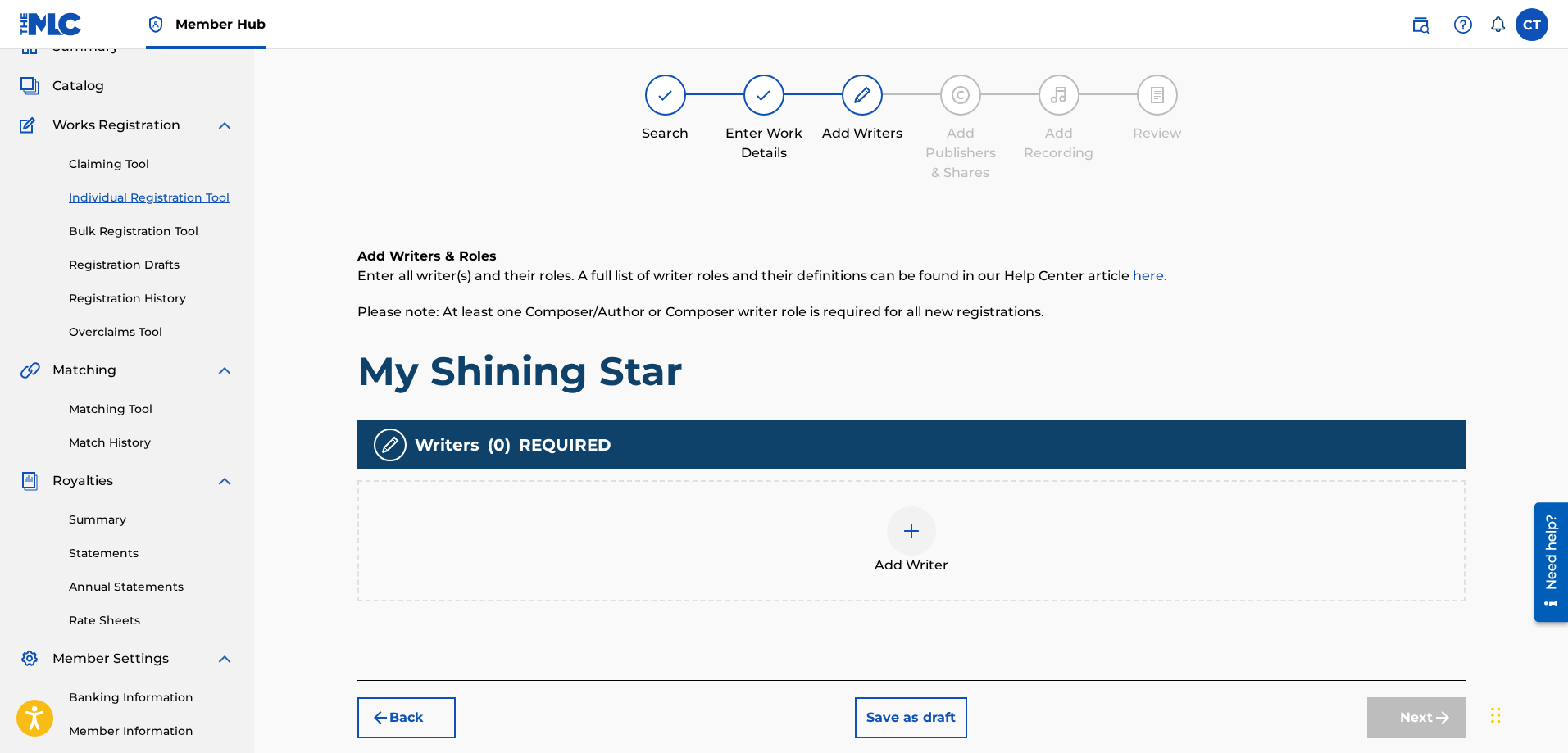
scroll to position [74, 0]
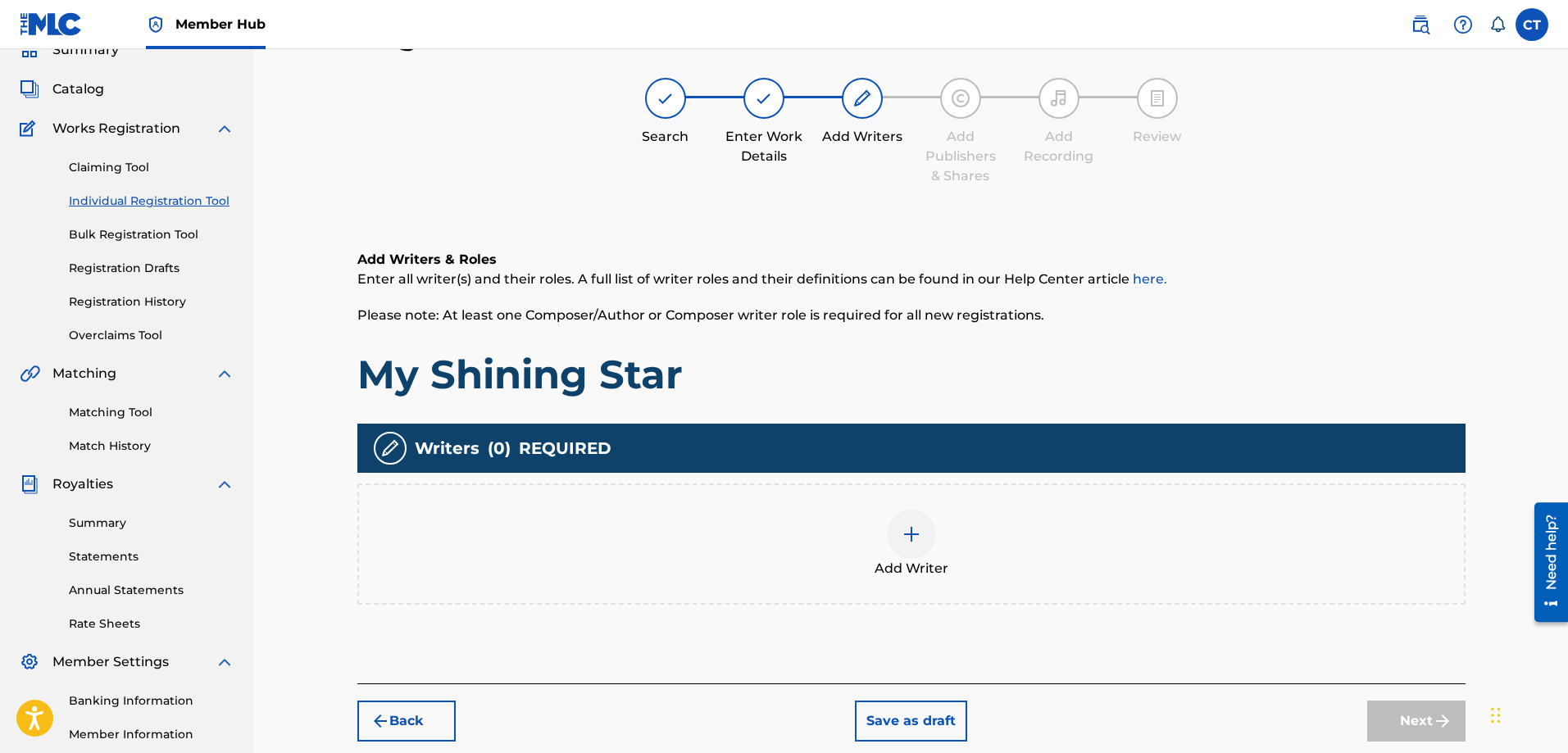
click at [918, 537] on img at bounding box center [912, 534] width 20 height 20
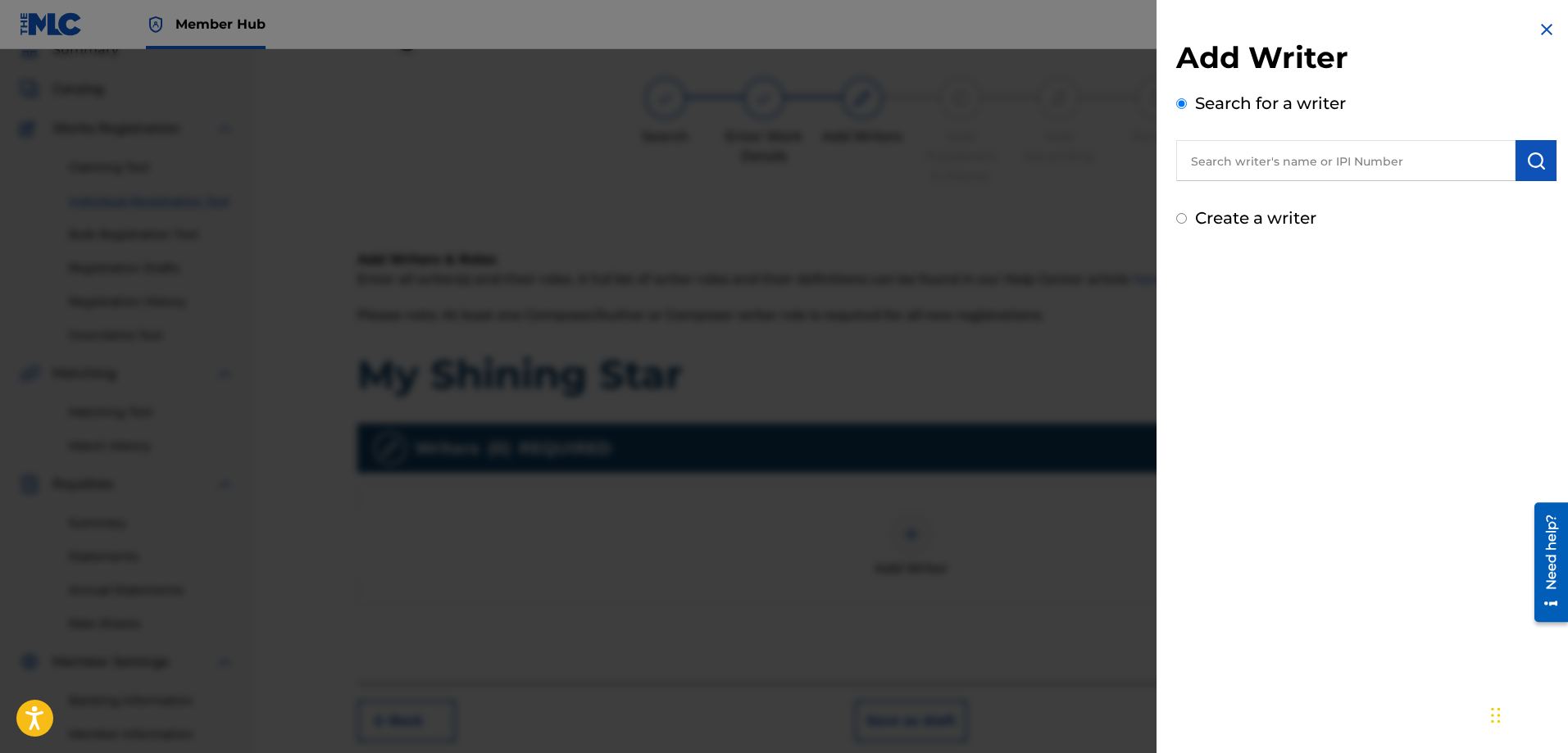
click at [1228, 168] on input "text" at bounding box center [1346, 161] width 339 height 41
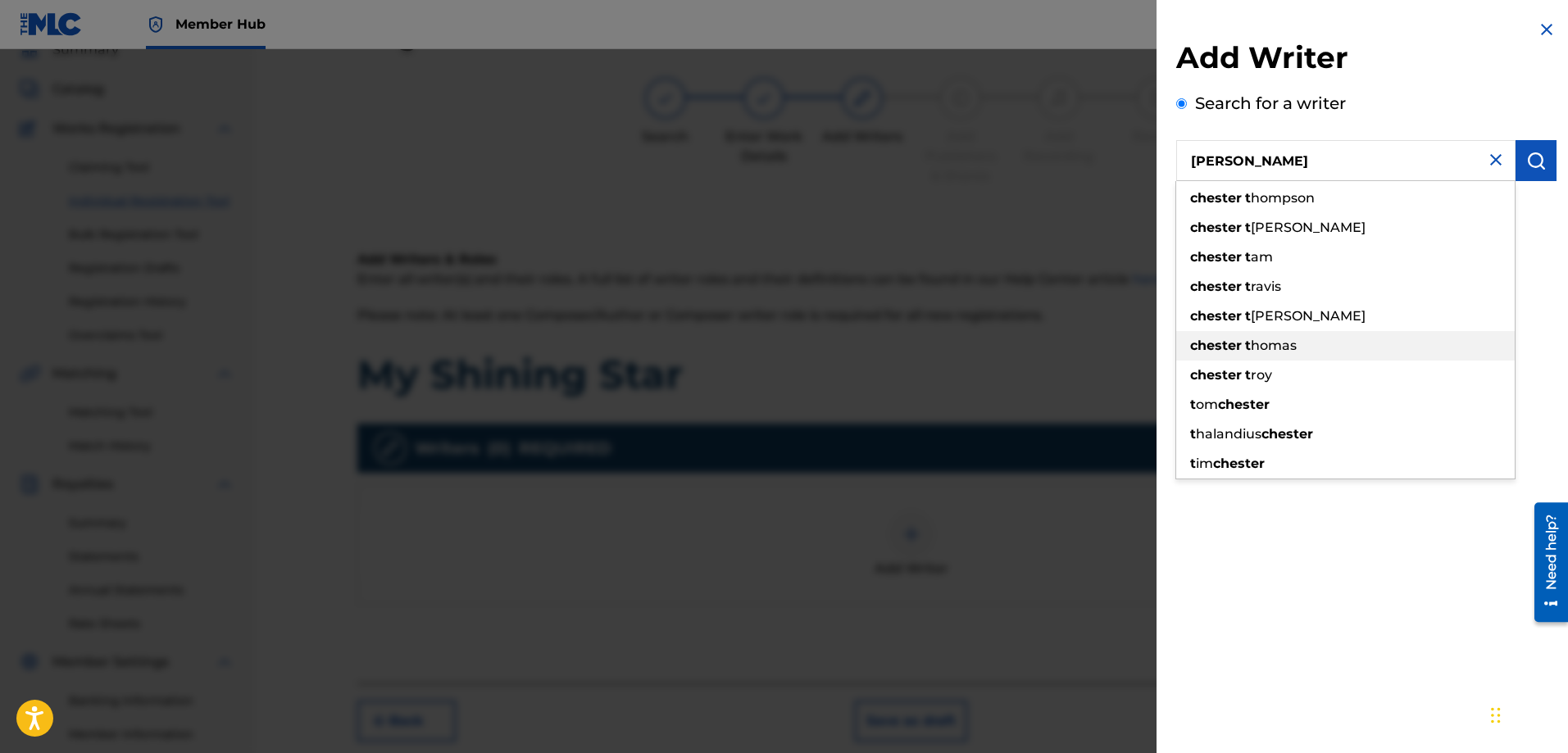
click at [1249, 342] on strong "t" at bounding box center [1248, 345] width 6 height 16
type input "[PERSON_NAME]"
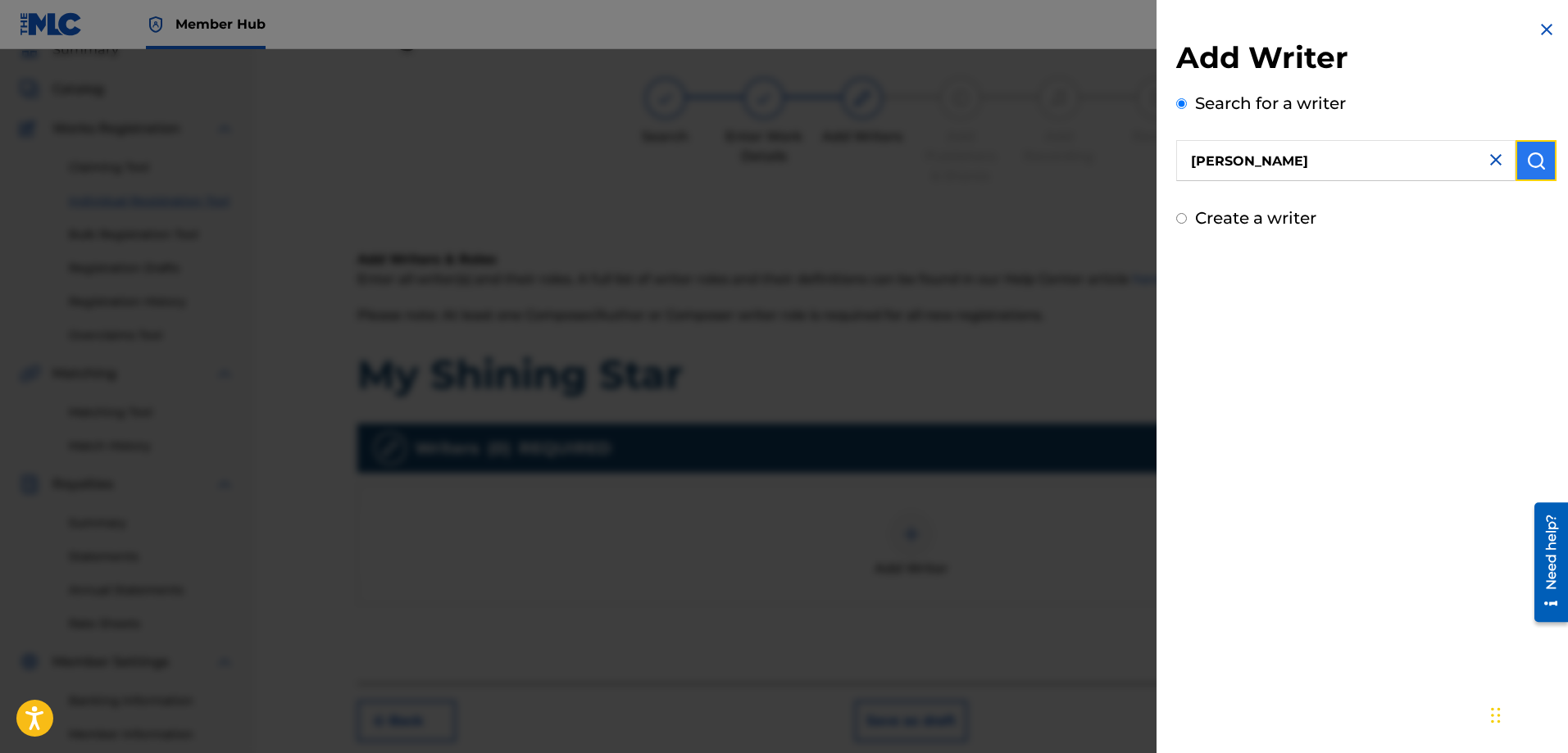
click at [1529, 166] on img "submit" at bounding box center [1537, 161] width 20 height 20
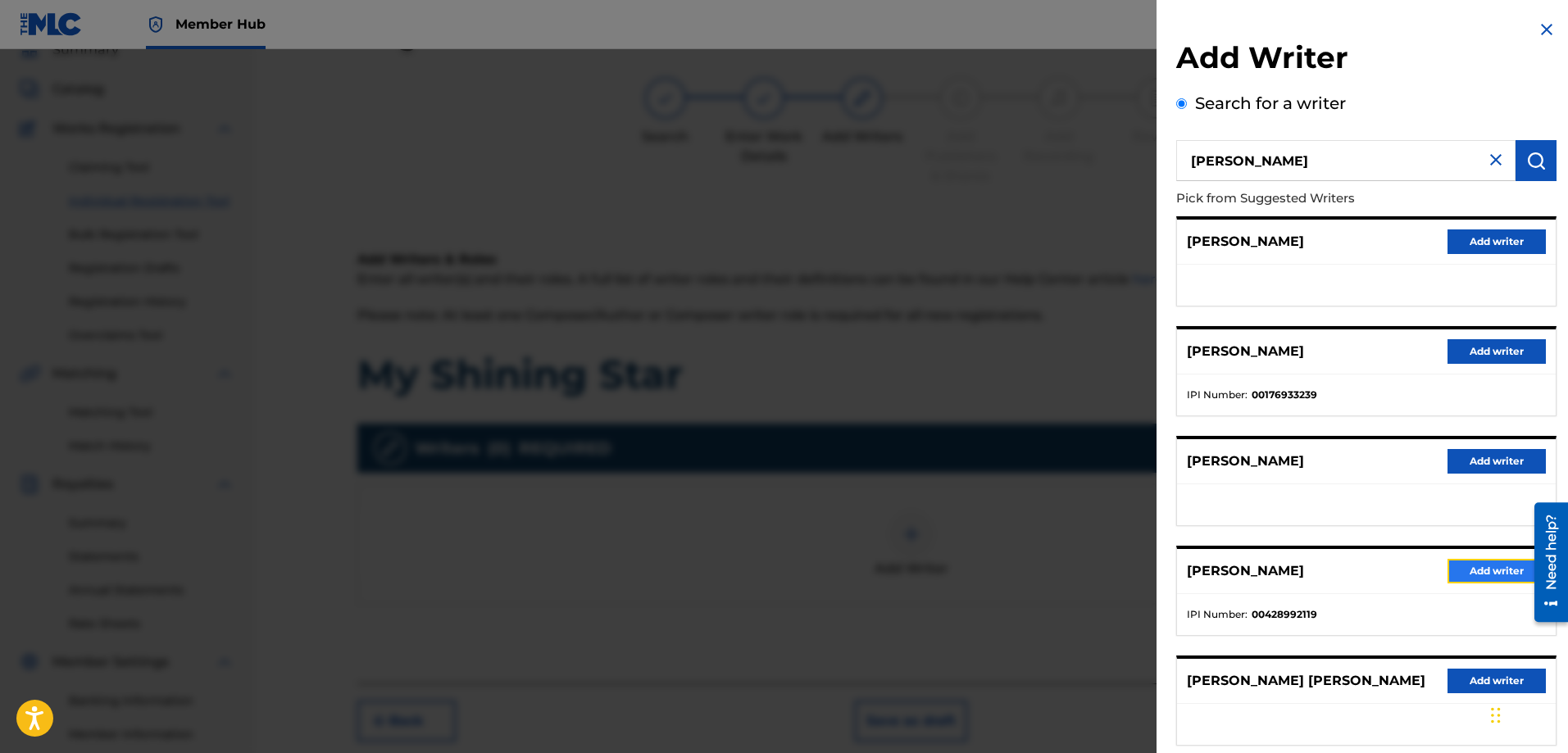
click at [1473, 567] on button "Add writer" at bounding box center [1497, 571] width 98 height 25
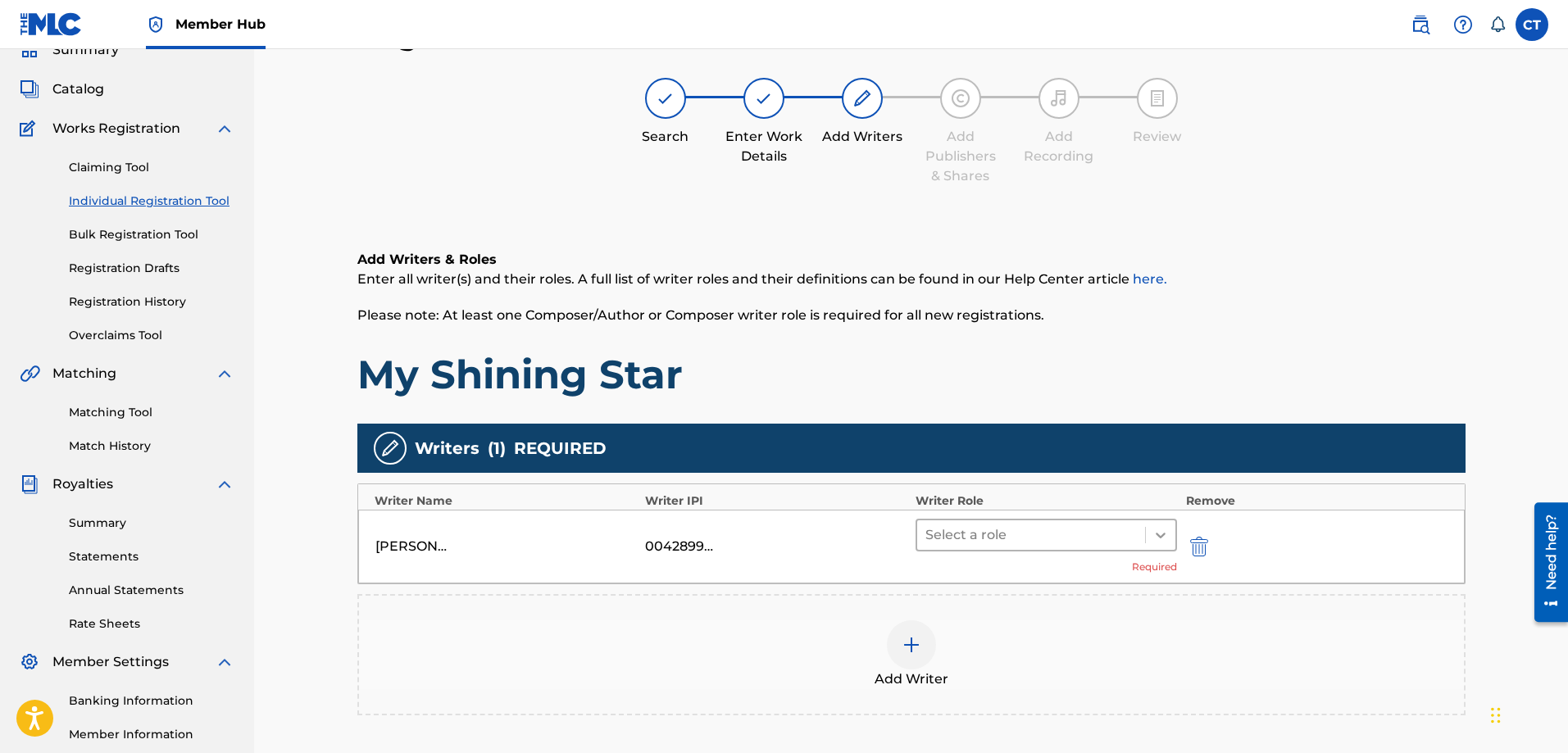
click at [1163, 531] on icon at bounding box center [1161, 535] width 17 height 17
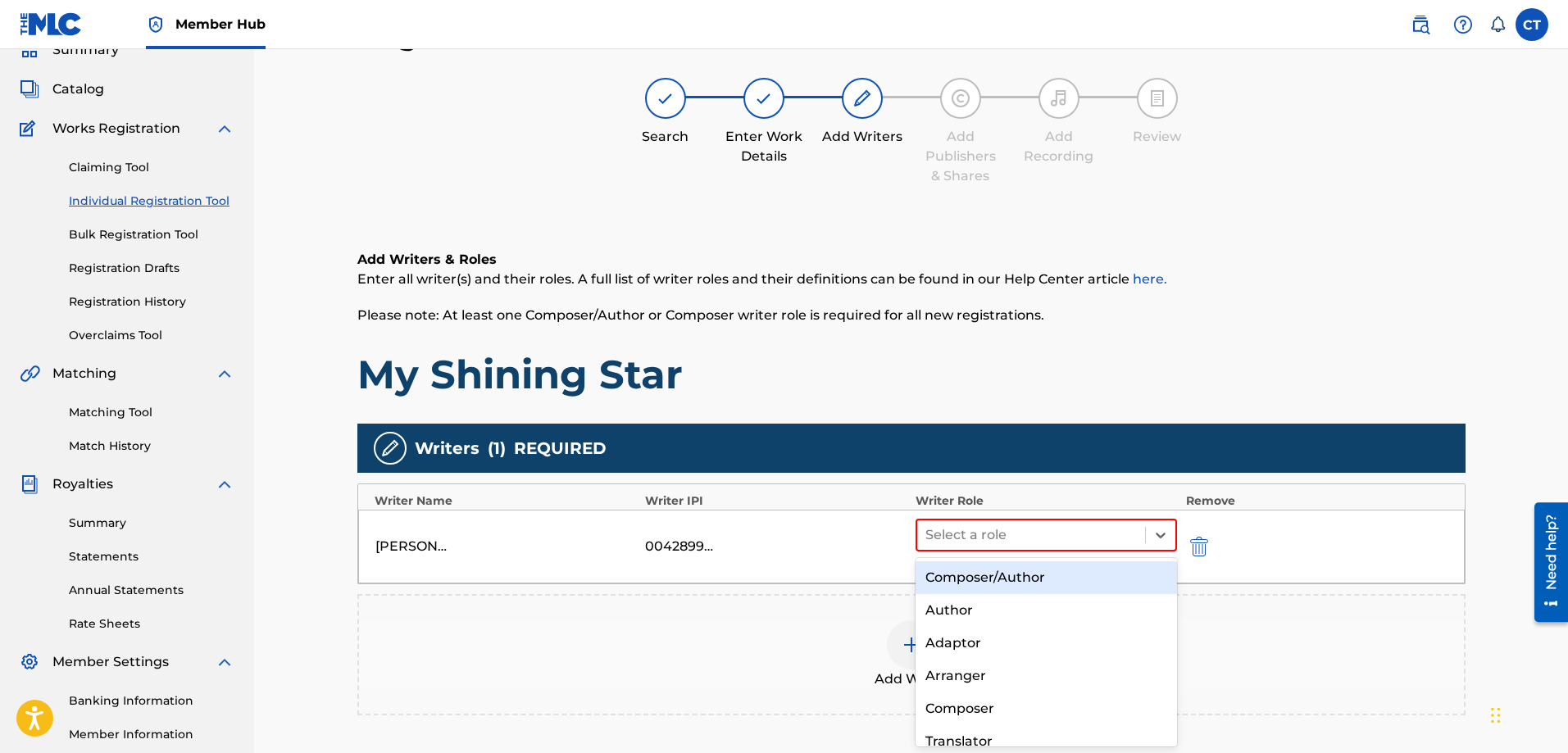
click at [1113, 577] on div "Composer/Author" at bounding box center [1047, 577] width 263 height 32
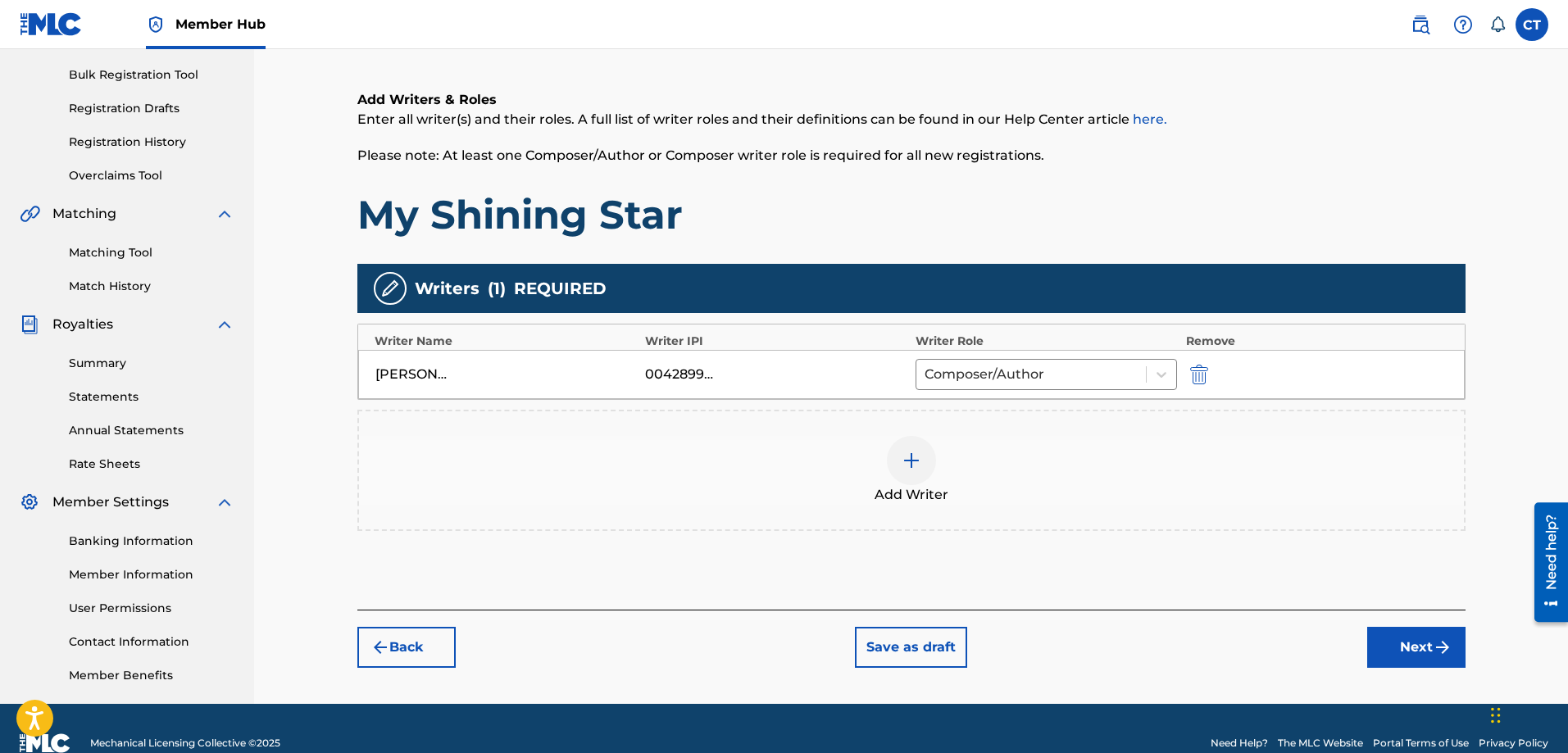
scroll to position [263, 0]
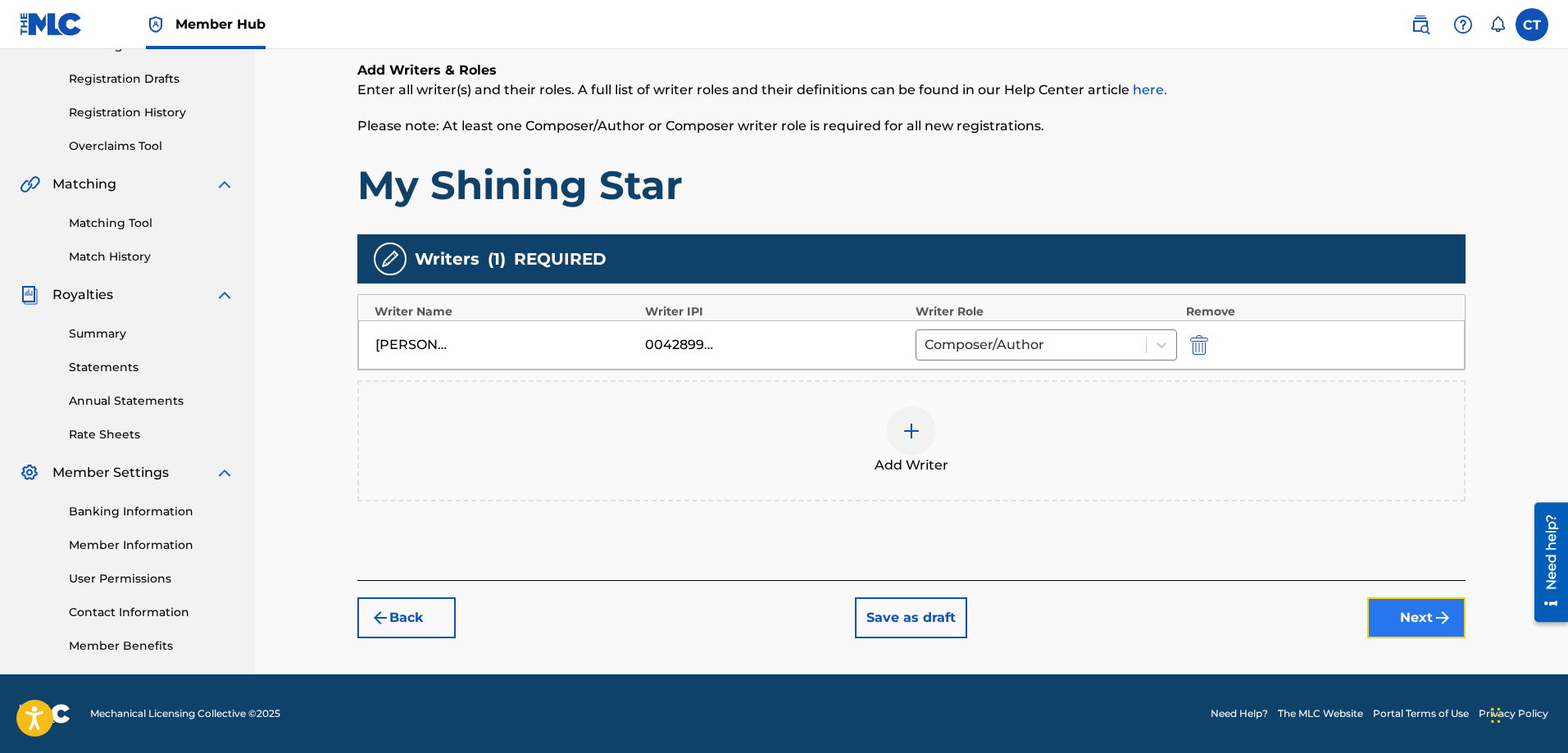
click at [1391, 606] on button "Next" at bounding box center [1417, 619] width 98 height 41
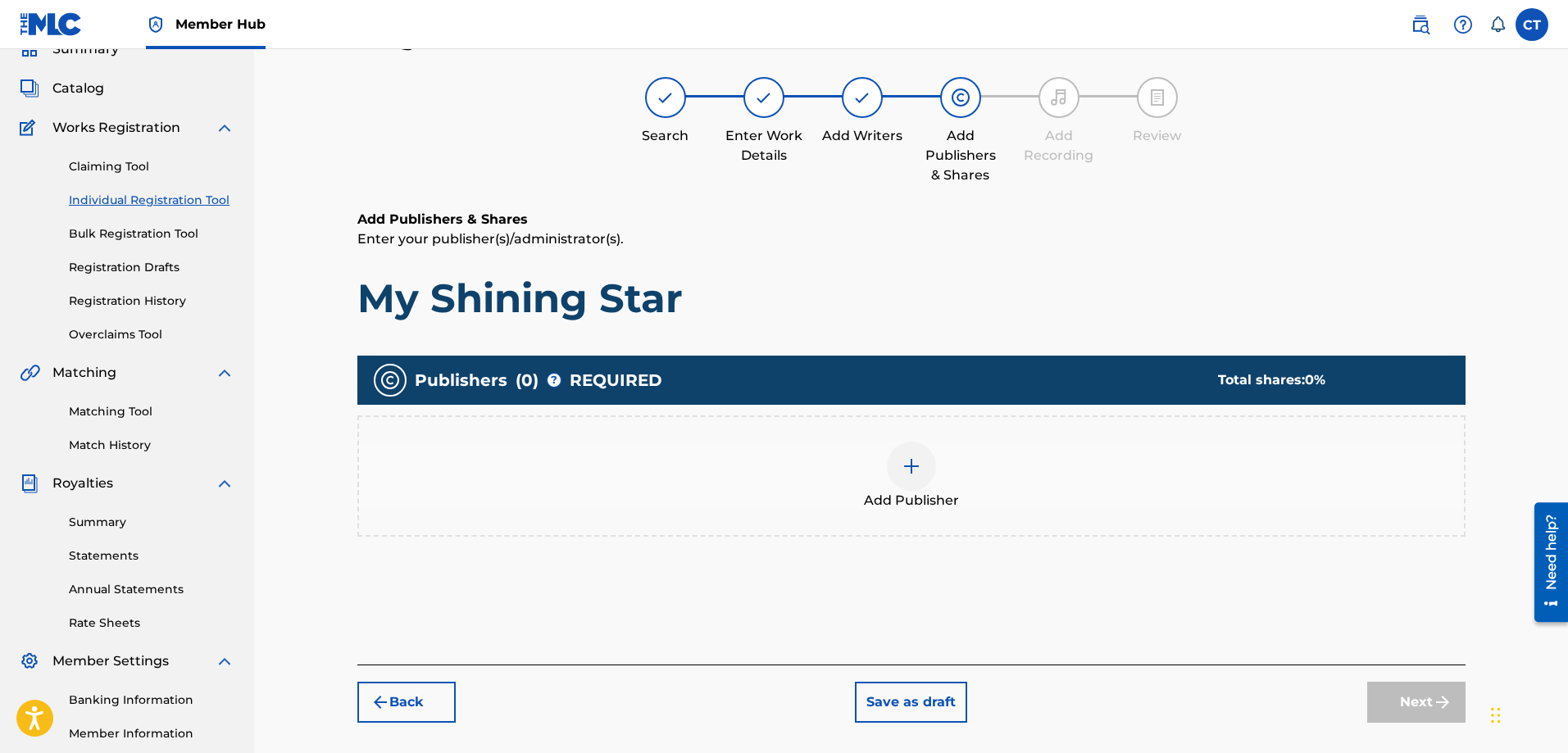
scroll to position [74, 0]
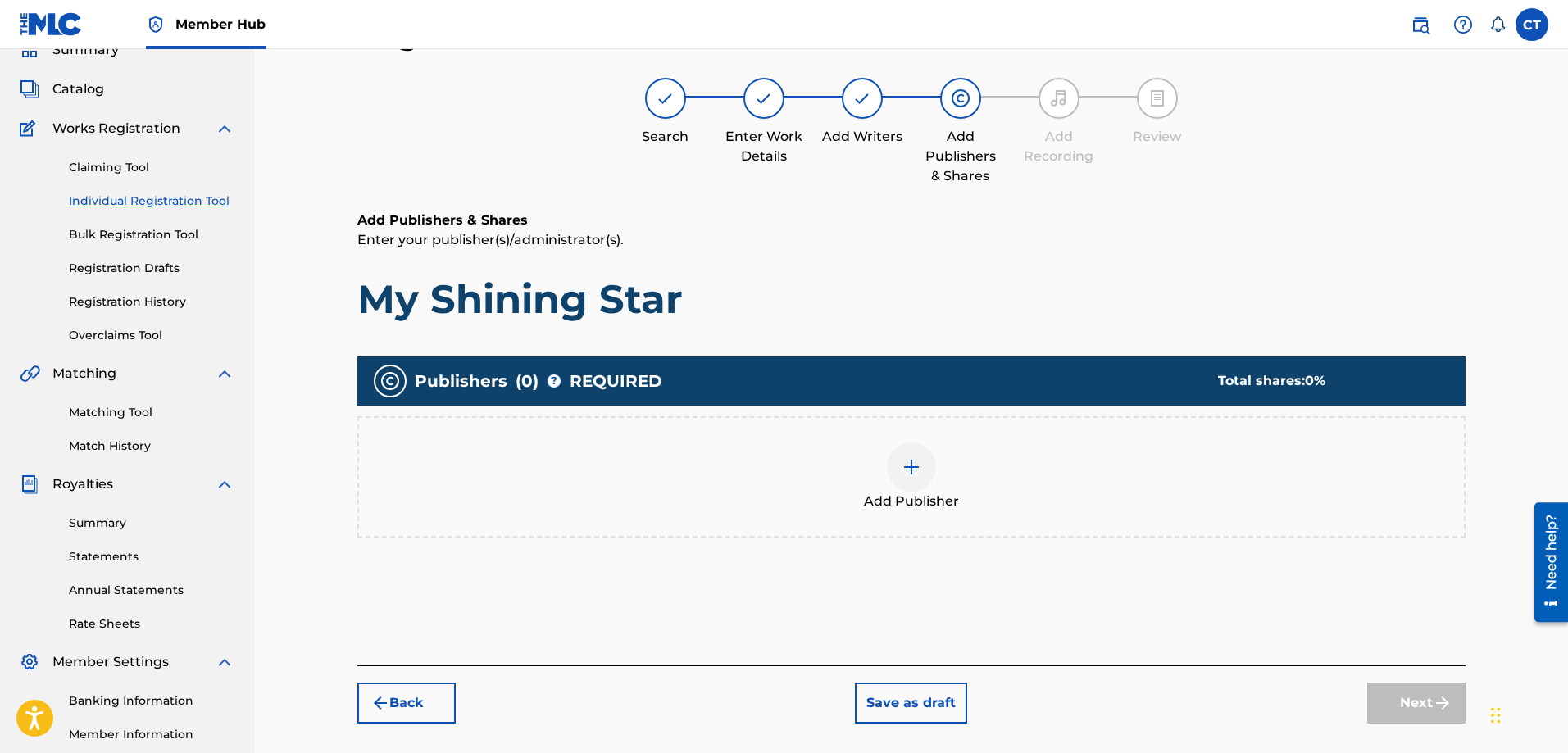
click at [915, 471] on img at bounding box center [912, 468] width 20 height 20
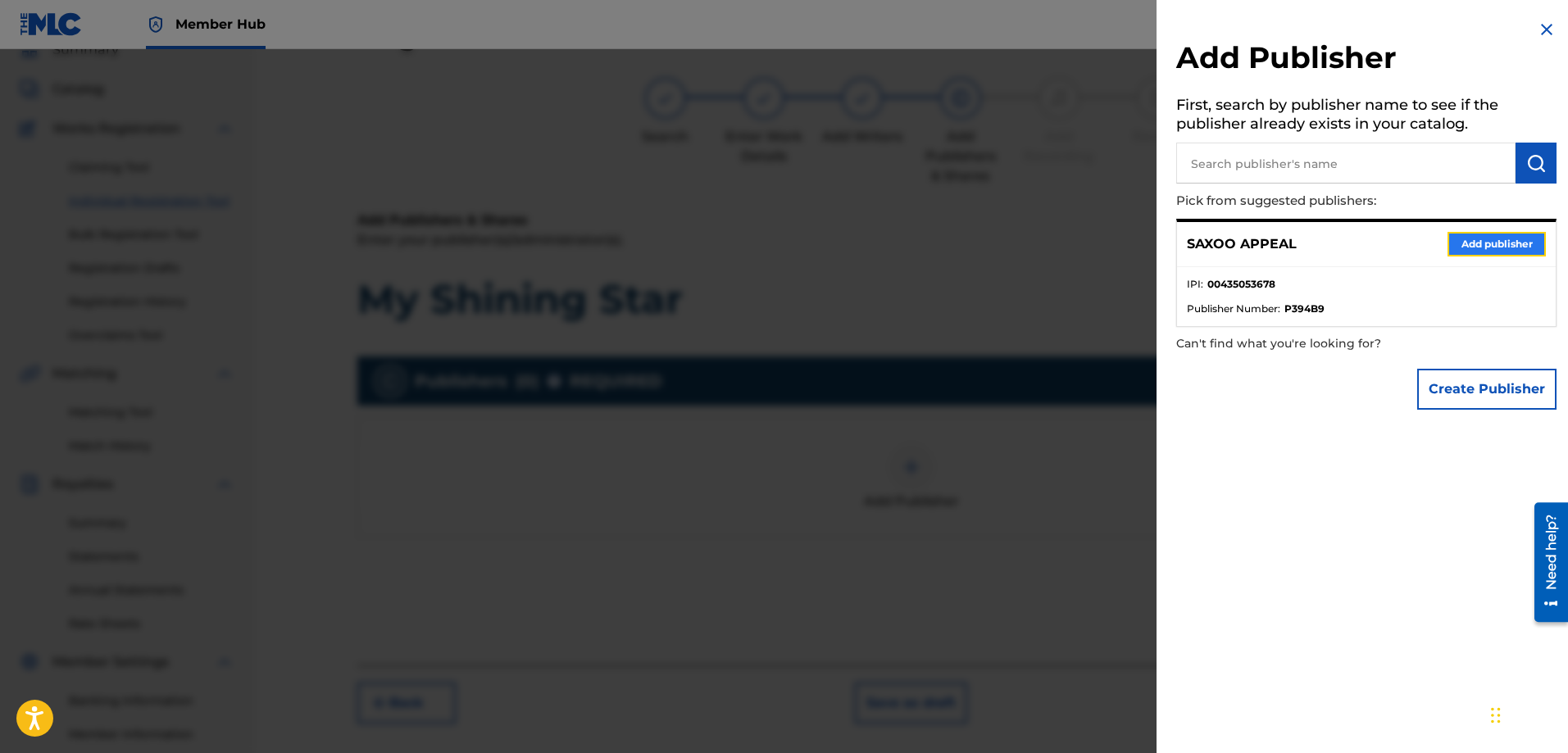
click at [1468, 239] on button "Add publisher" at bounding box center [1497, 244] width 98 height 25
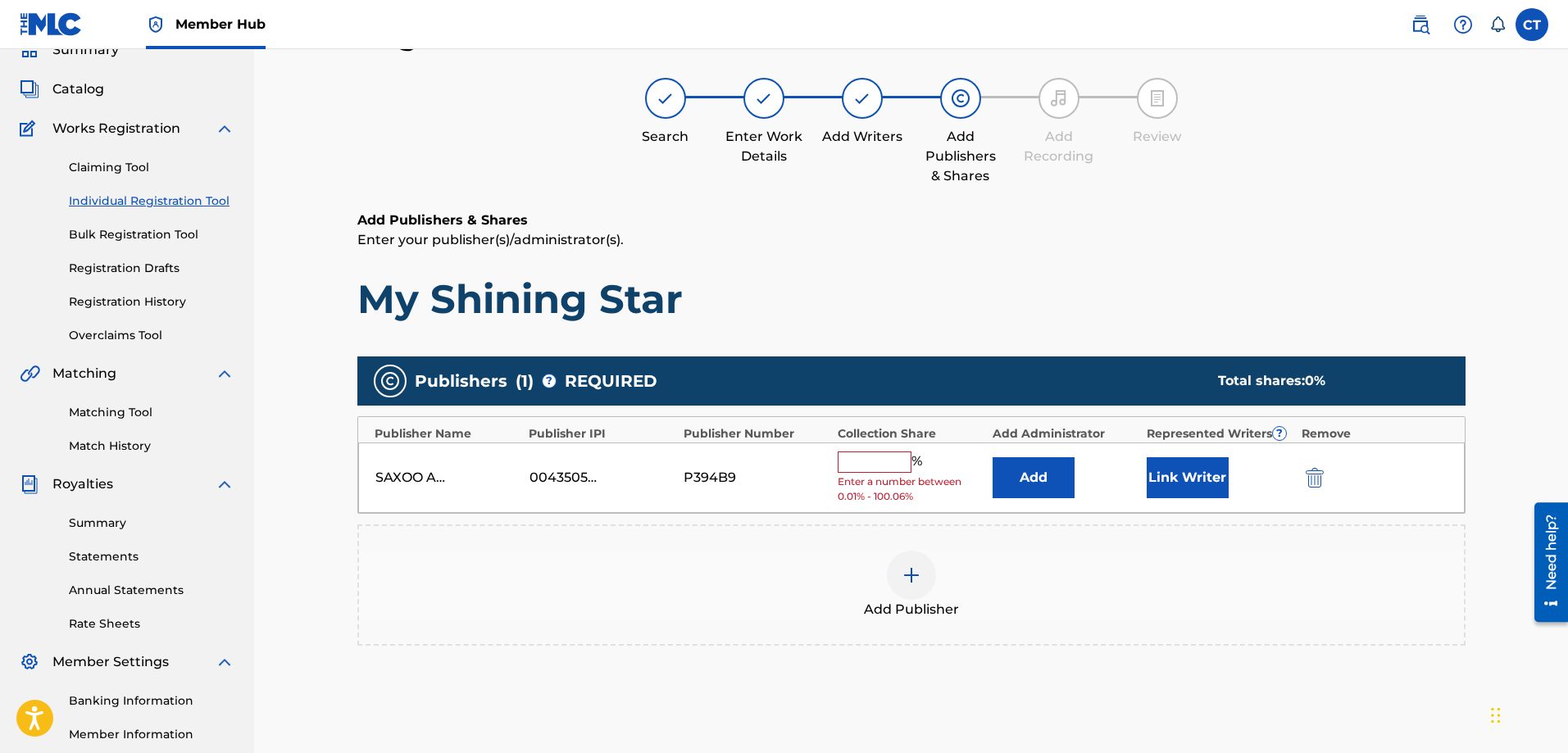
click at [903, 464] on input "text" at bounding box center [874, 463] width 74 height 22
type input "100"
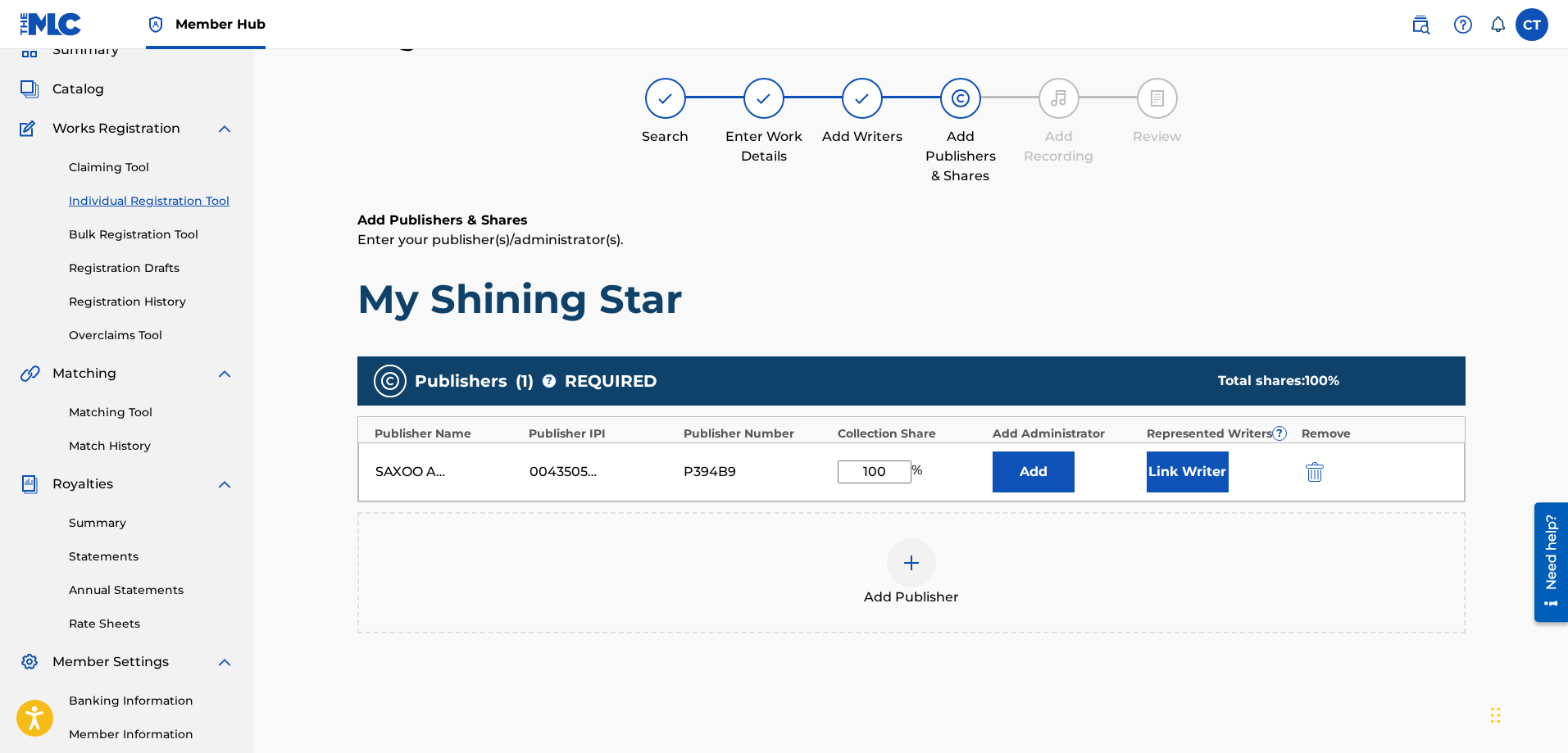
scroll to position [263, 0]
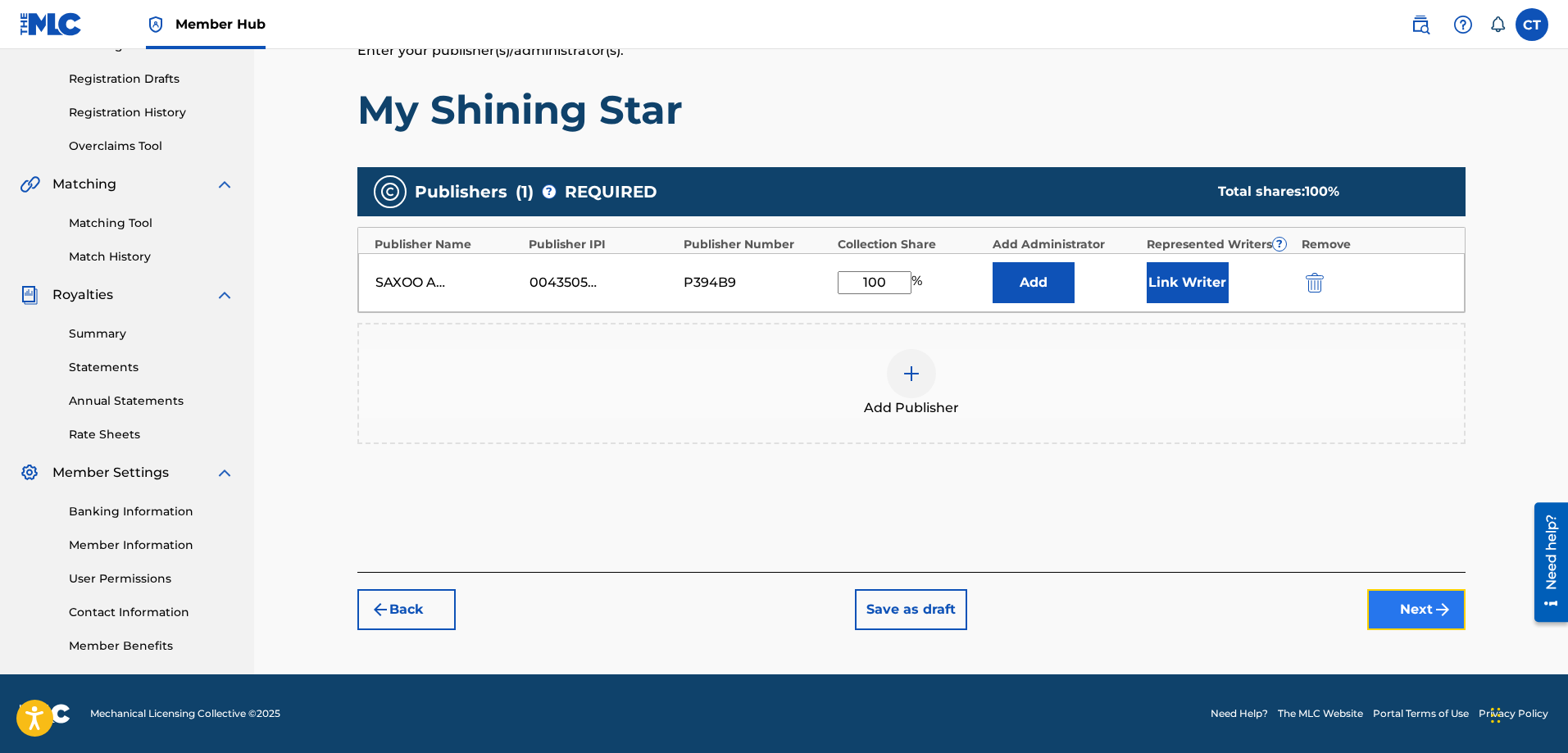
click at [1398, 603] on button "Next" at bounding box center [1417, 610] width 98 height 41
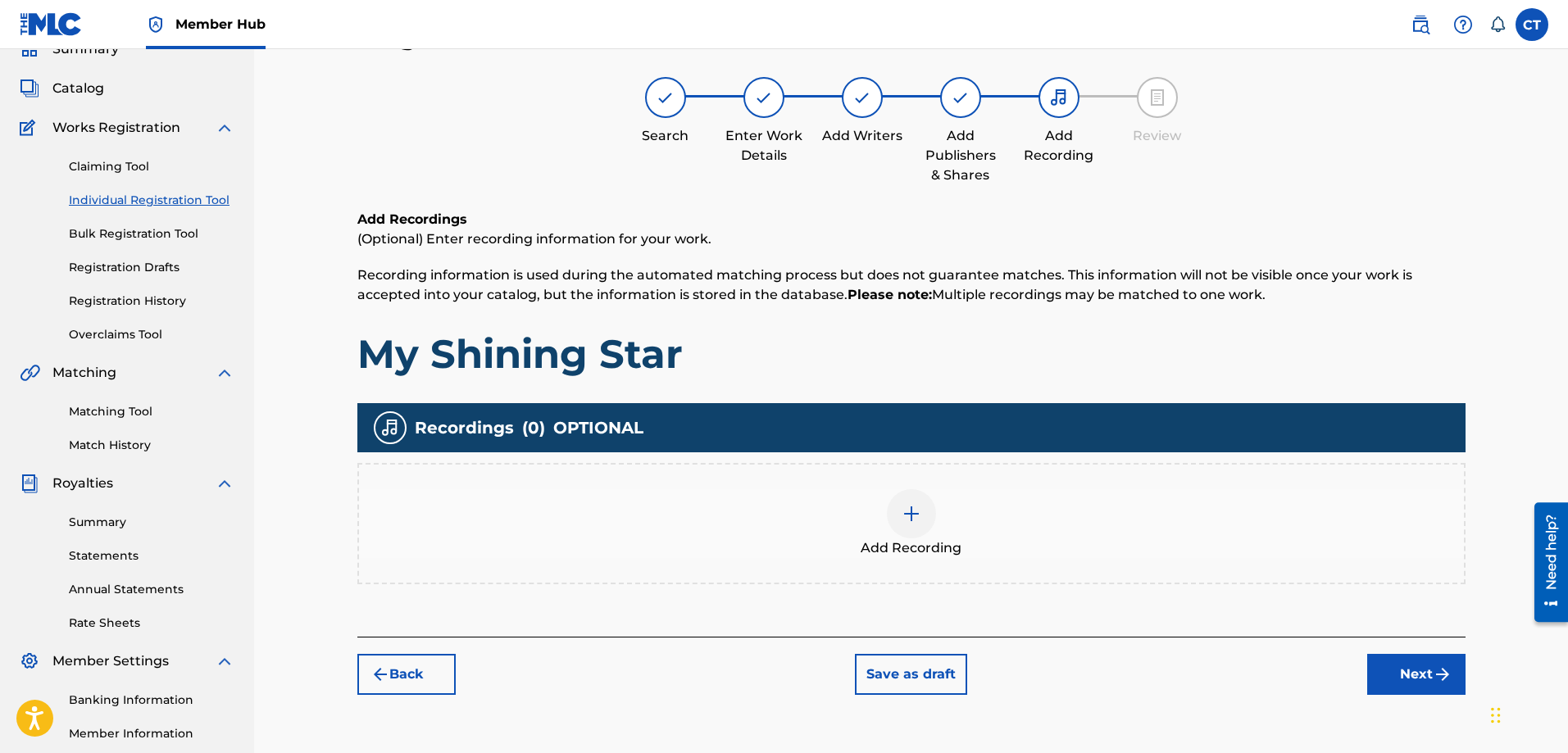
scroll to position [74, 0]
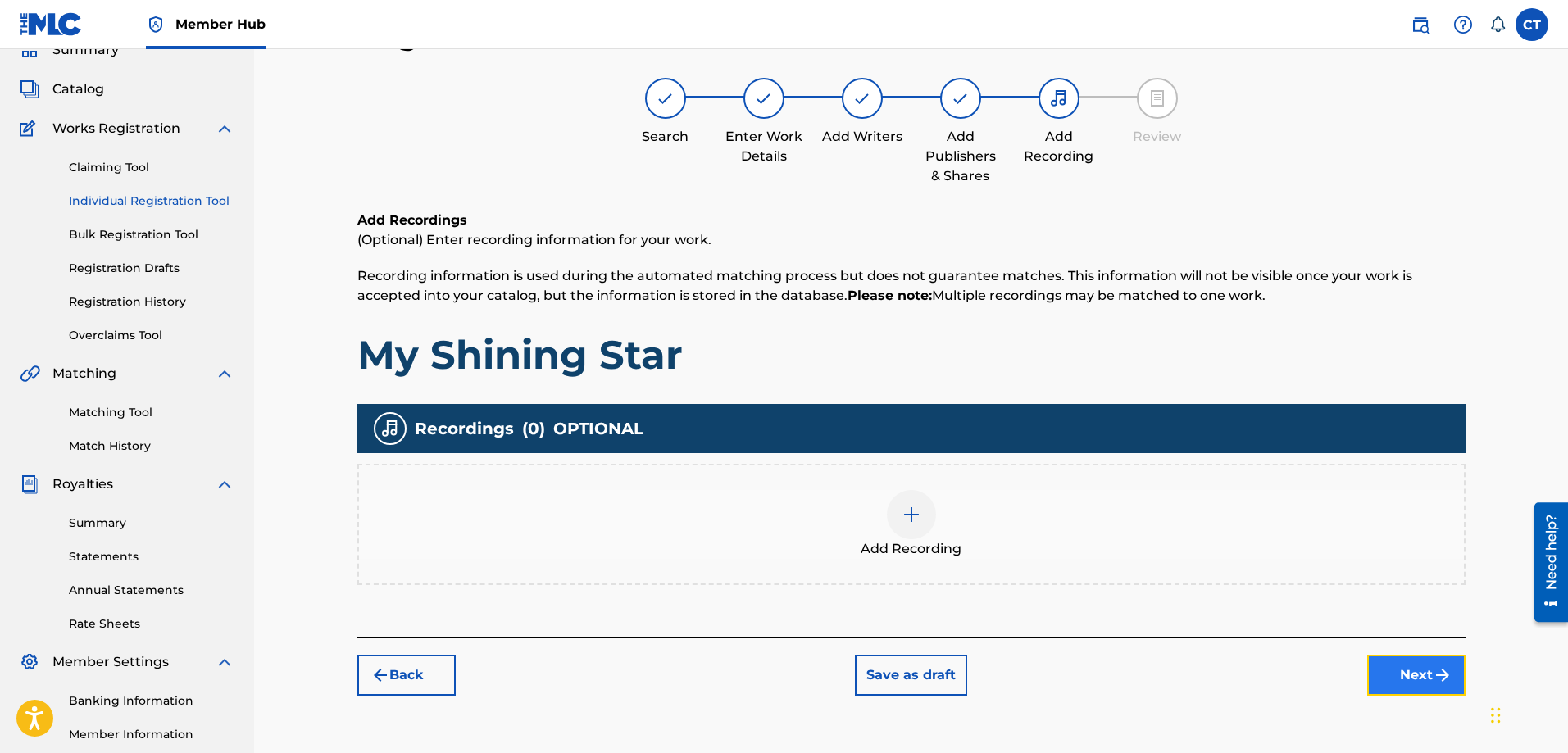
click at [1418, 679] on button "Next" at bounding box center [1417, 676] width 98 height 41
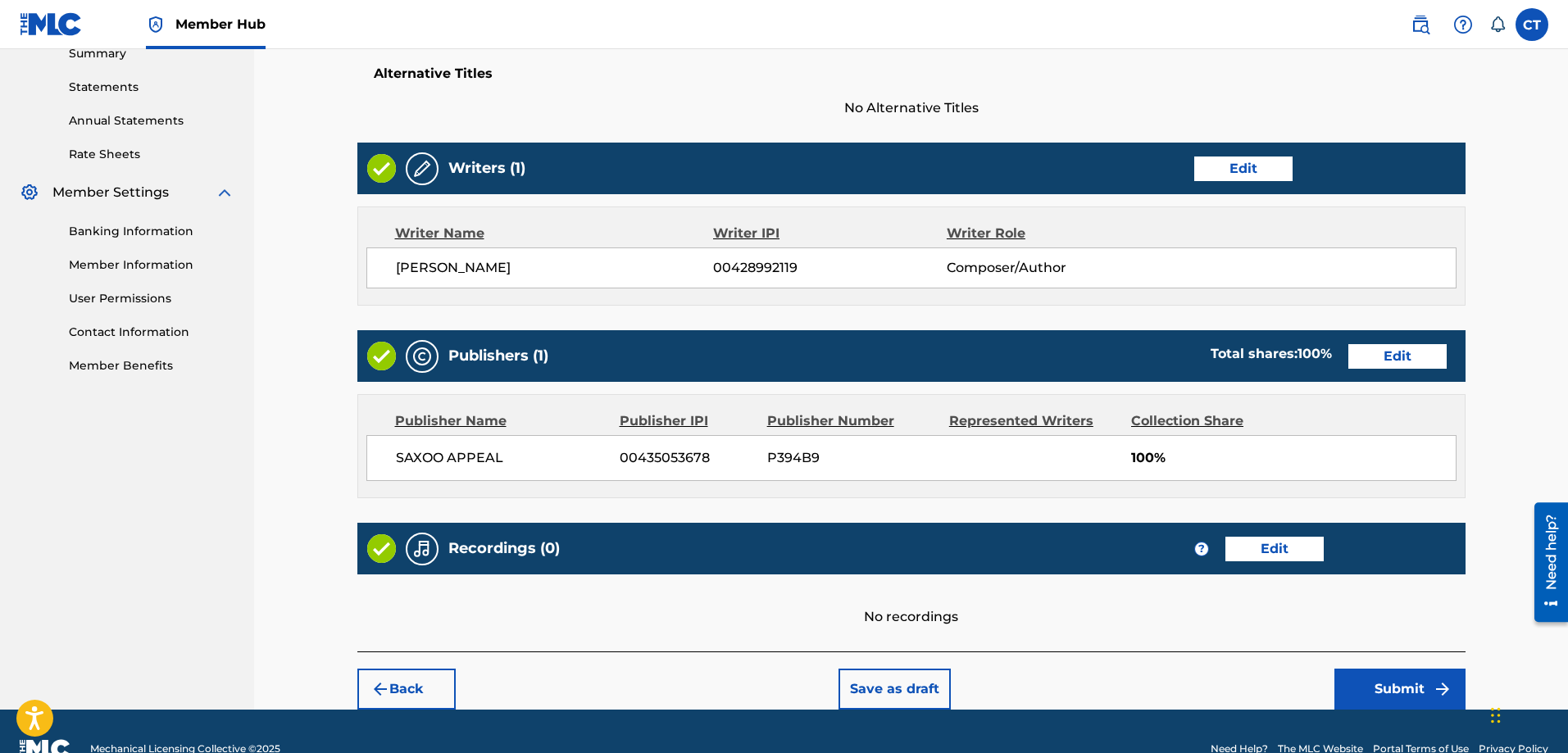
scroll to position [578, 0]
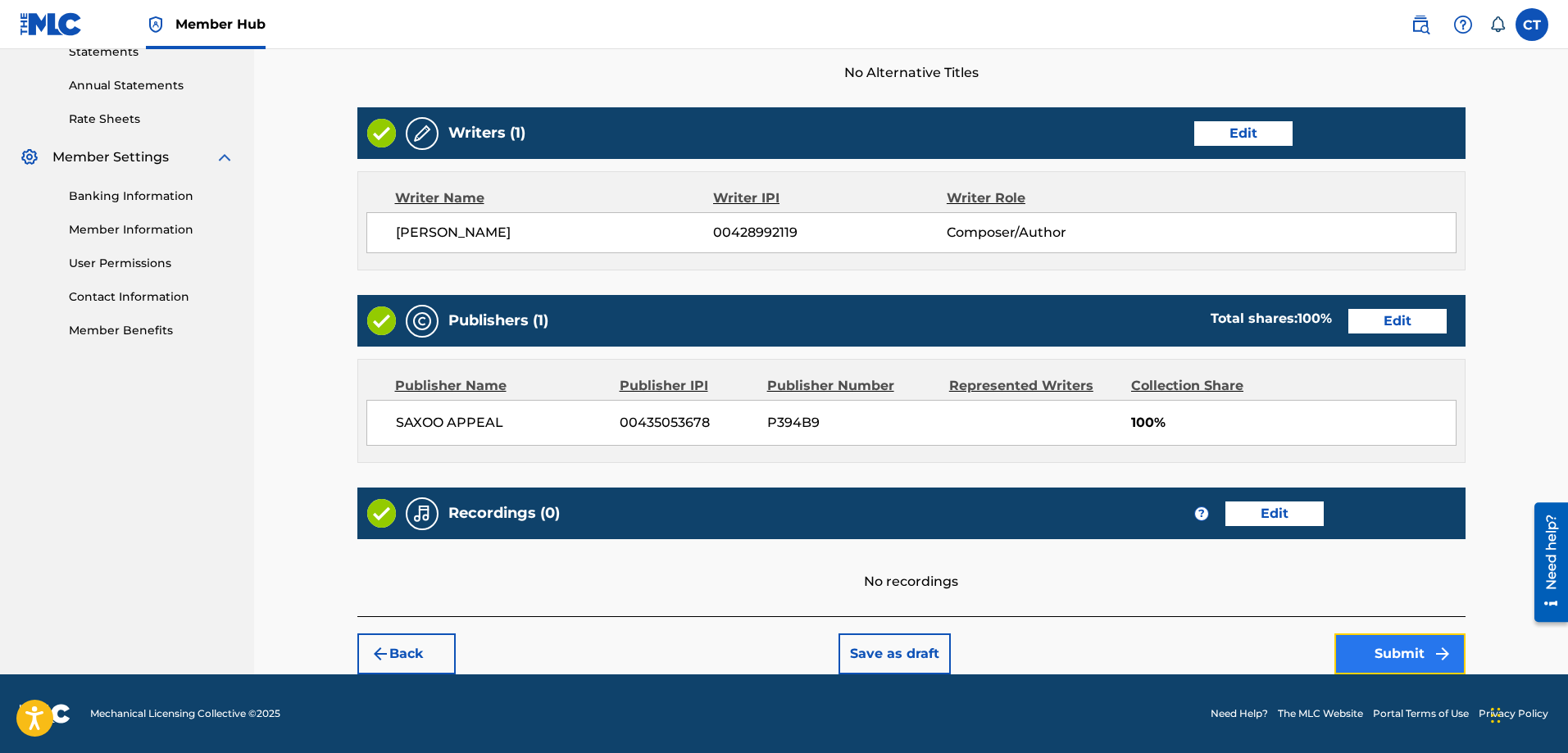
click at [1410, 648] on button "Submit" at bounding box center [1400, 654] width 131 height 41
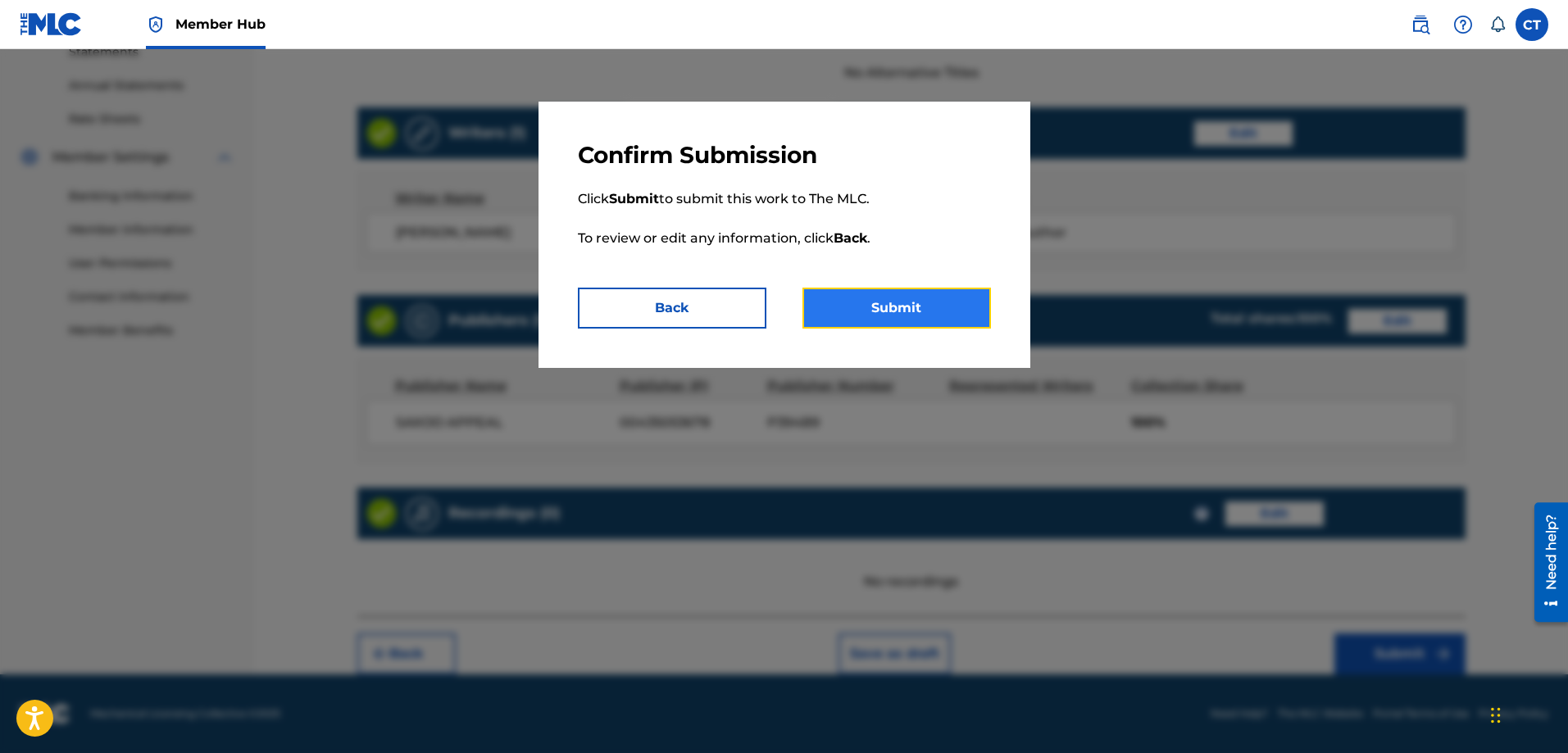
click at [920, 306] on button "Submit" at bounding box center [897, 308] width 188 height 41
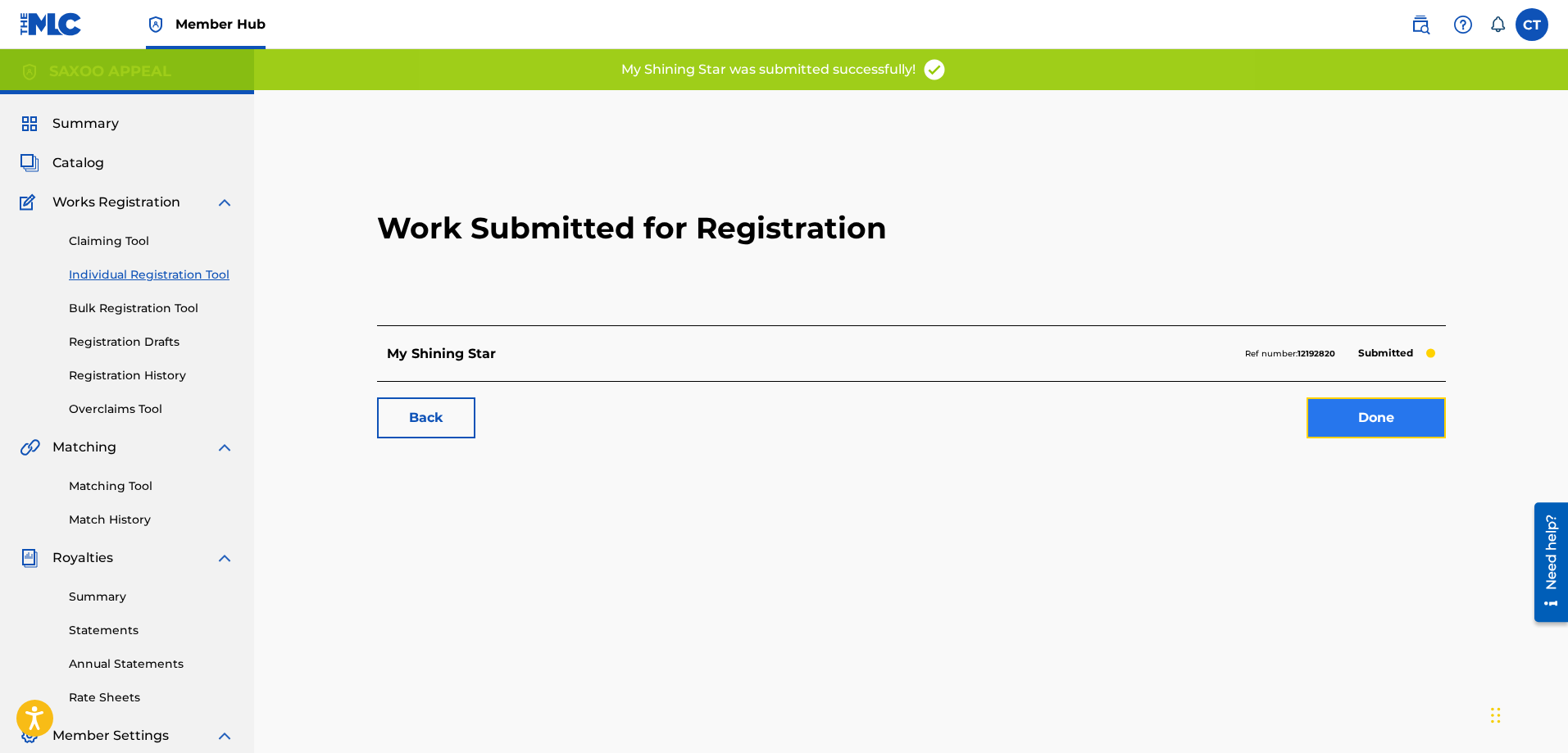
click at [1356, 408] on link "Done" at bounding box center [1377, 418] width 139 height 41
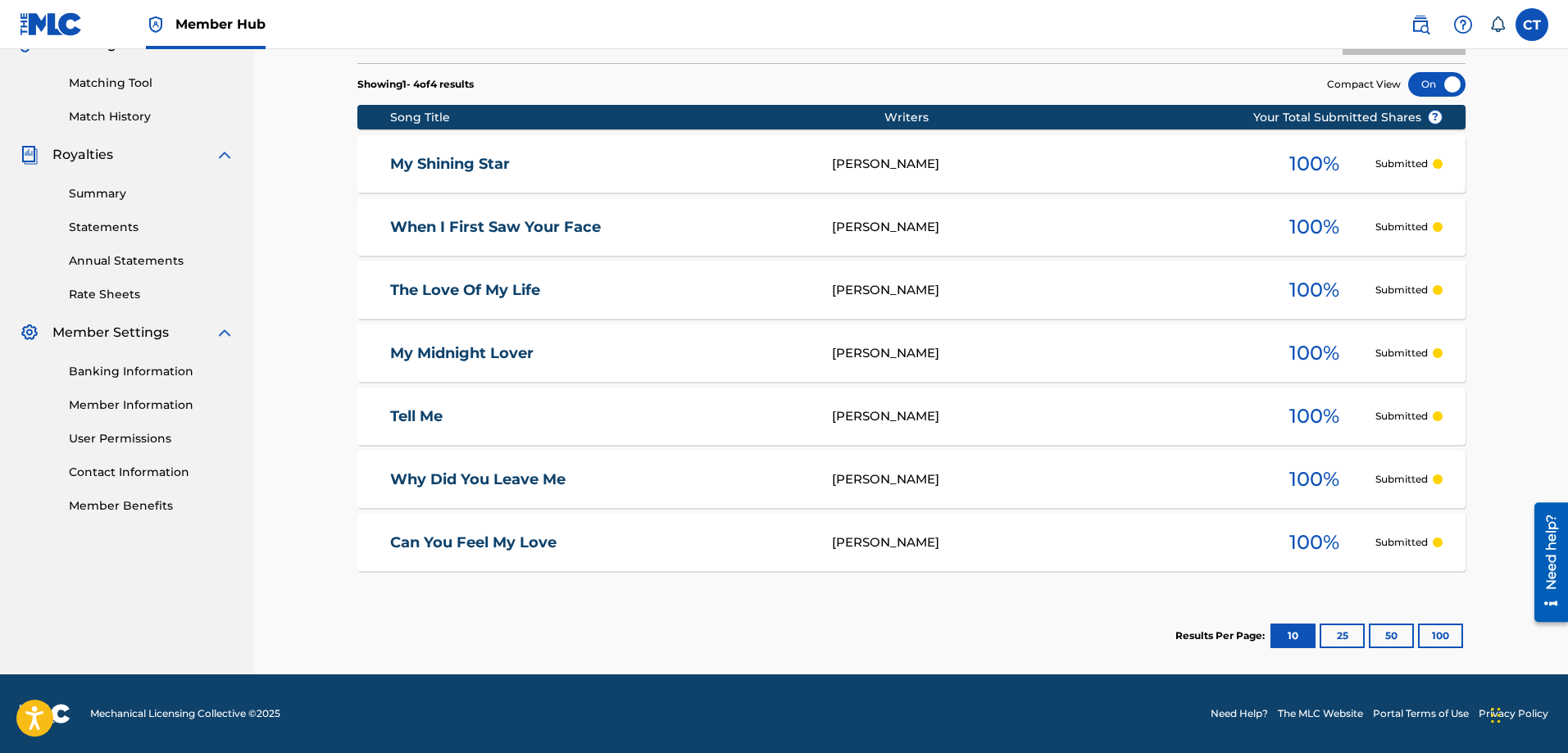
scroll to position [130, 0]
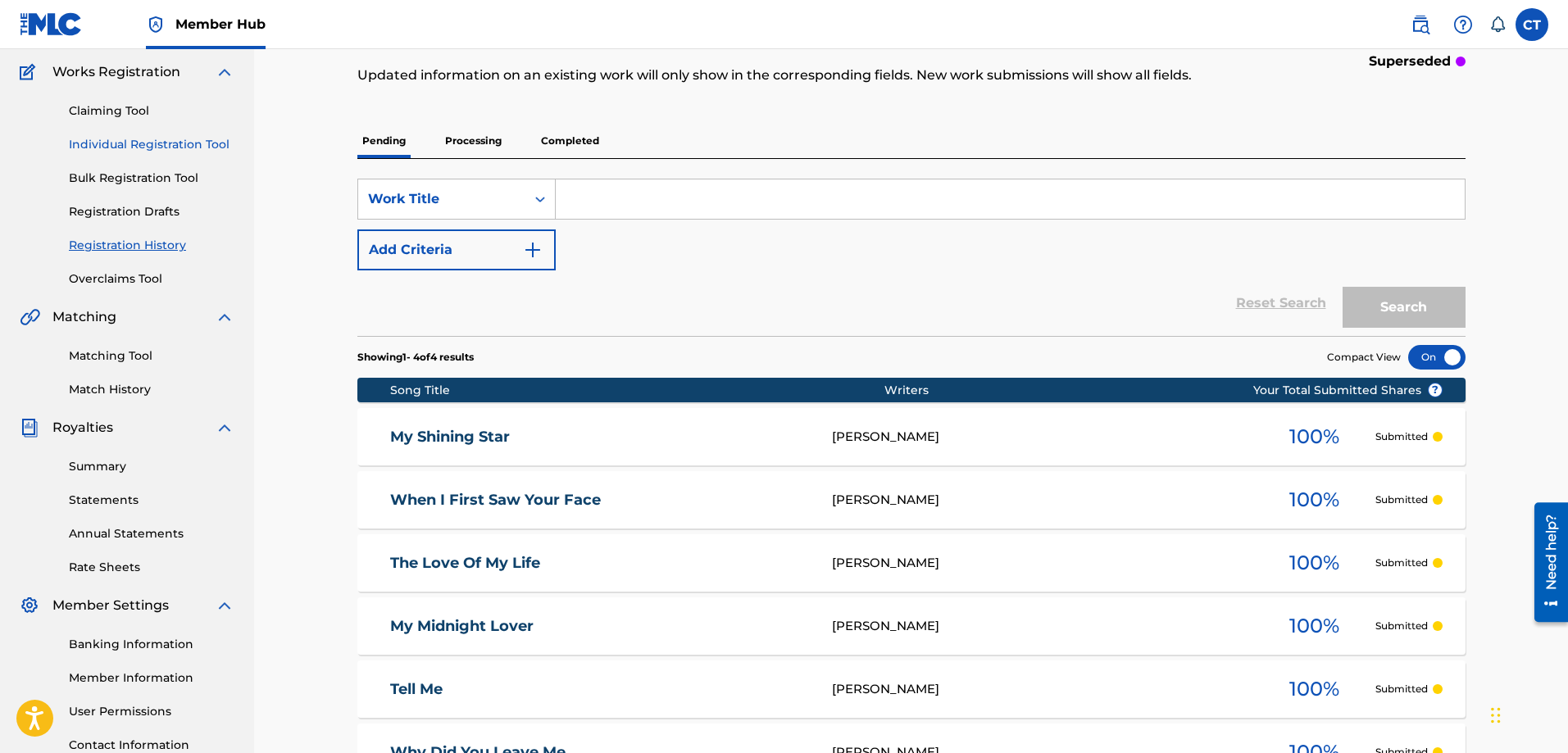
click at [143, 146] on link "Individual Registration Tool" at bounding box center [151, 145] width 166 height 18
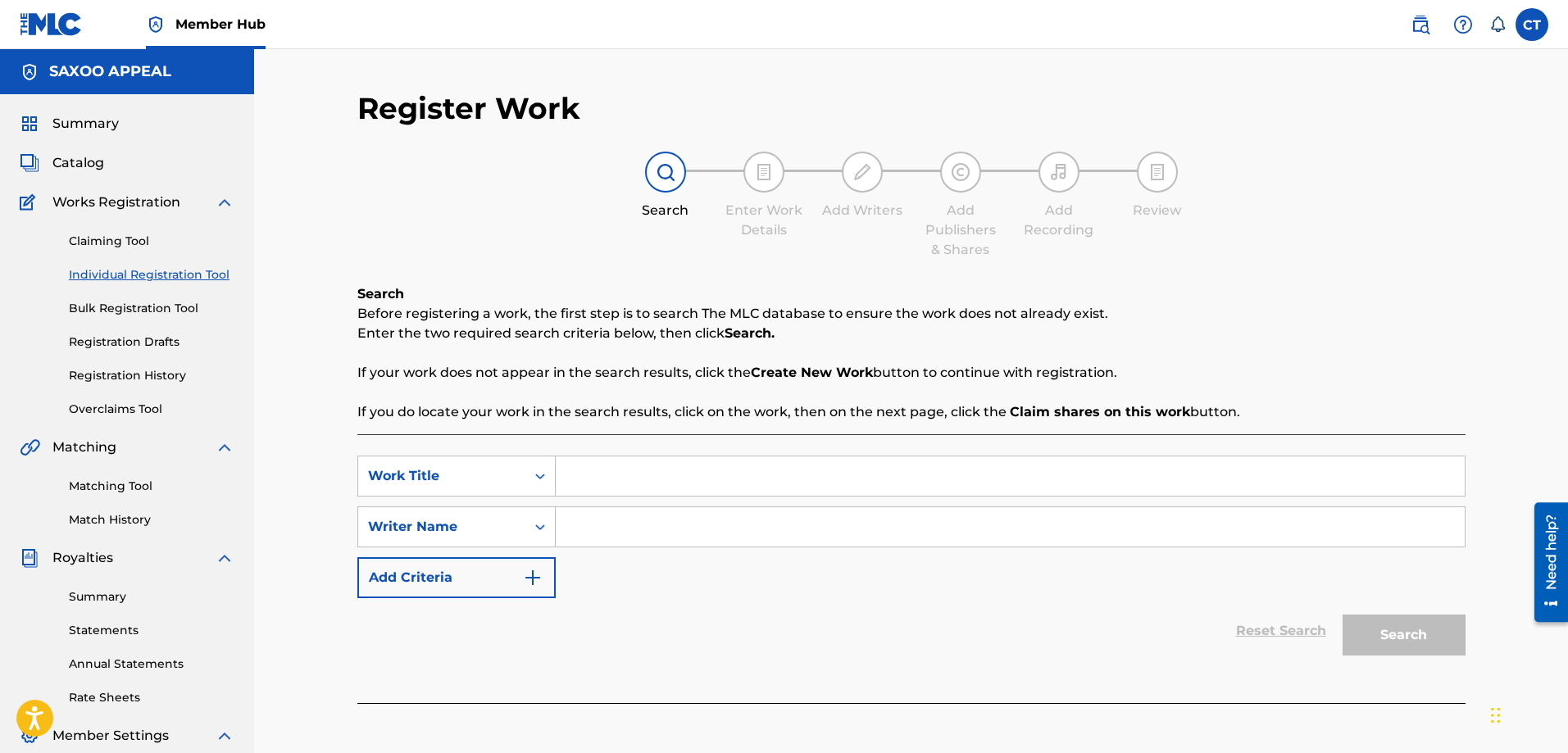
click at [595, 473] on input "Search Form" at bounding box center [1010, 477] width 909 height 39
type input "You Touch My Heart"
click at [653, 512] on input "Search Form" at bounding box center [1010, 527] width 909 height 39
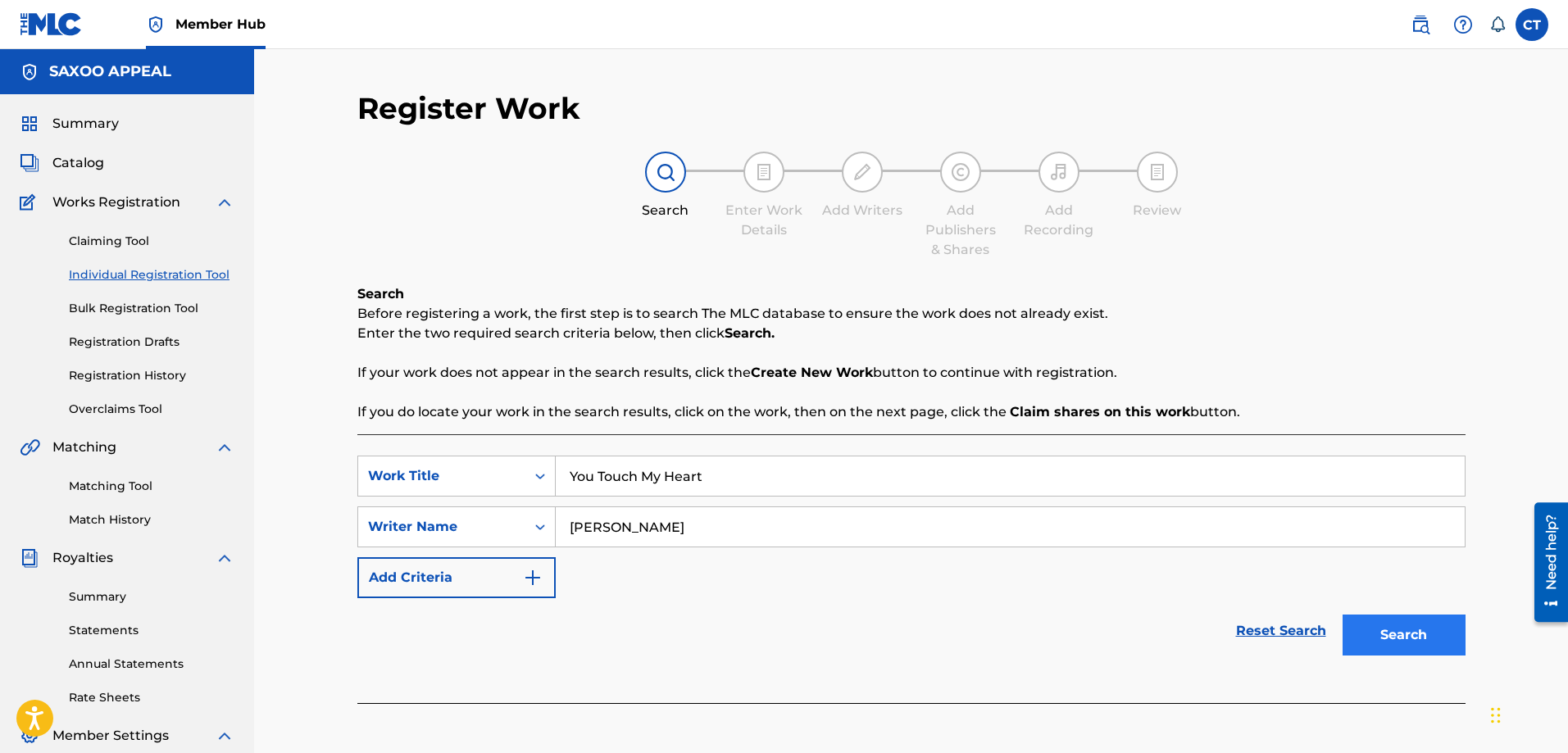
type input "Chester Thomas"
click at [1423, 628] on button "Search" at bounding box center [1403, 635] width 123 height 41
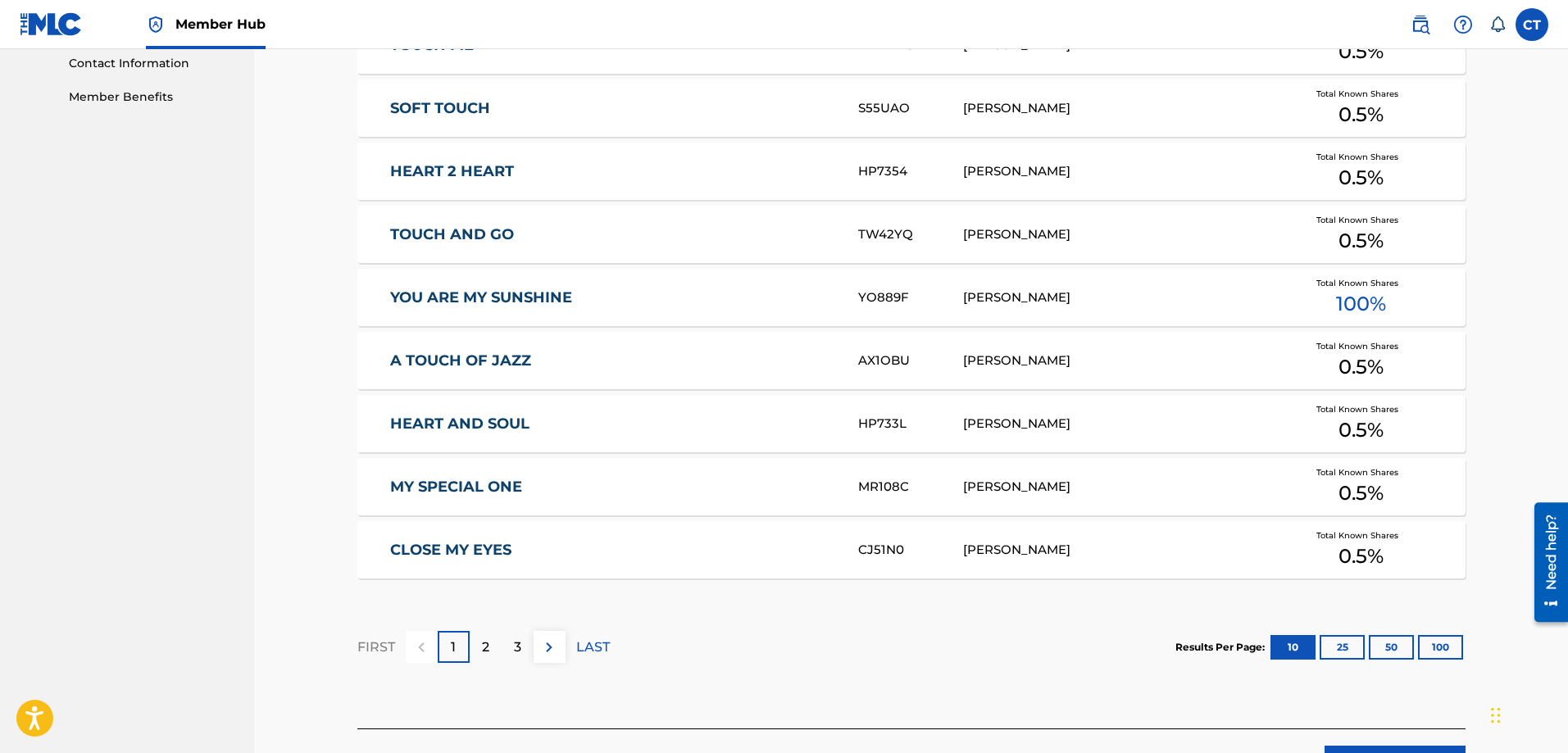
scroll to position [820, 0]
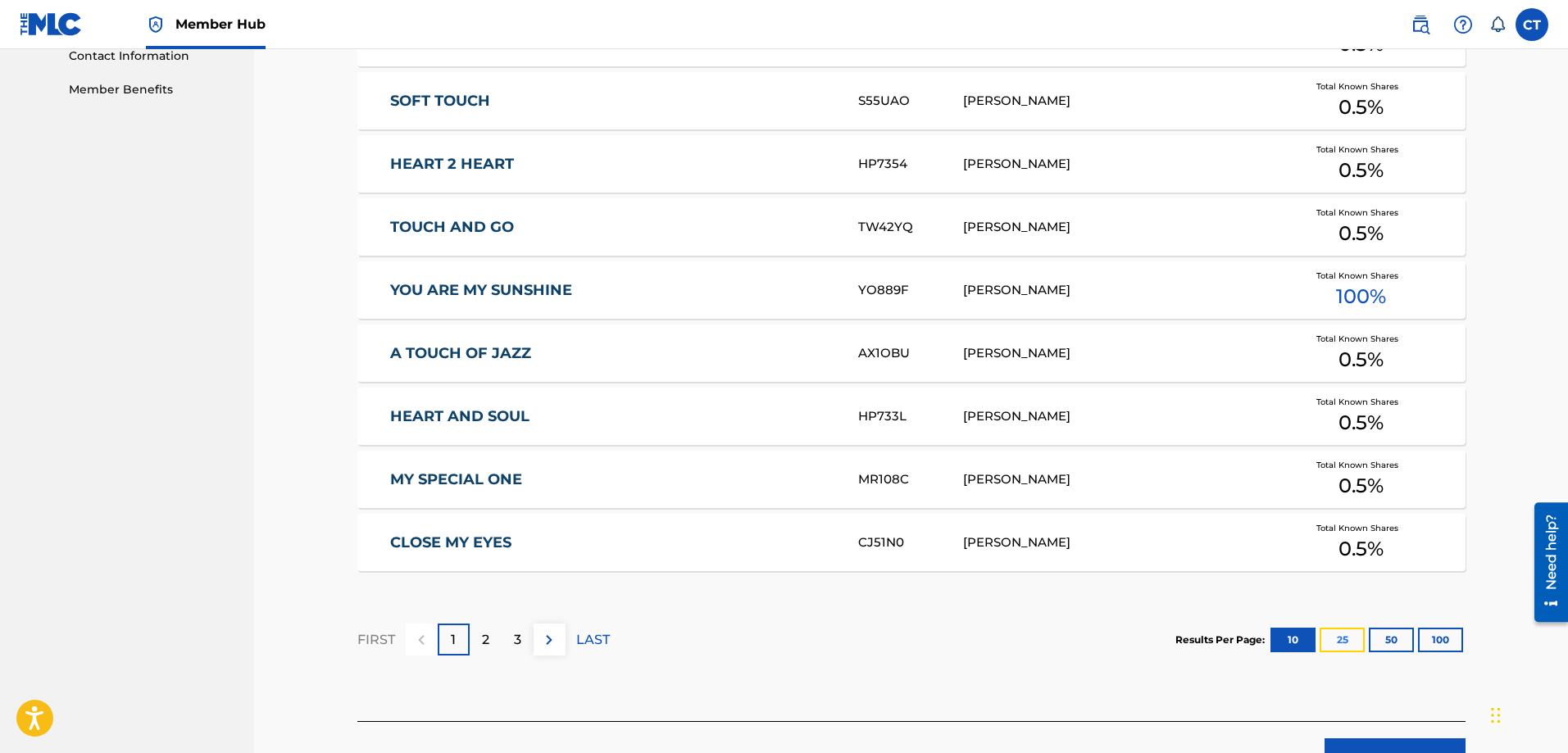
click at [1338, 639] on button "25" at bounding box center [1342, 639] width 45 height 25
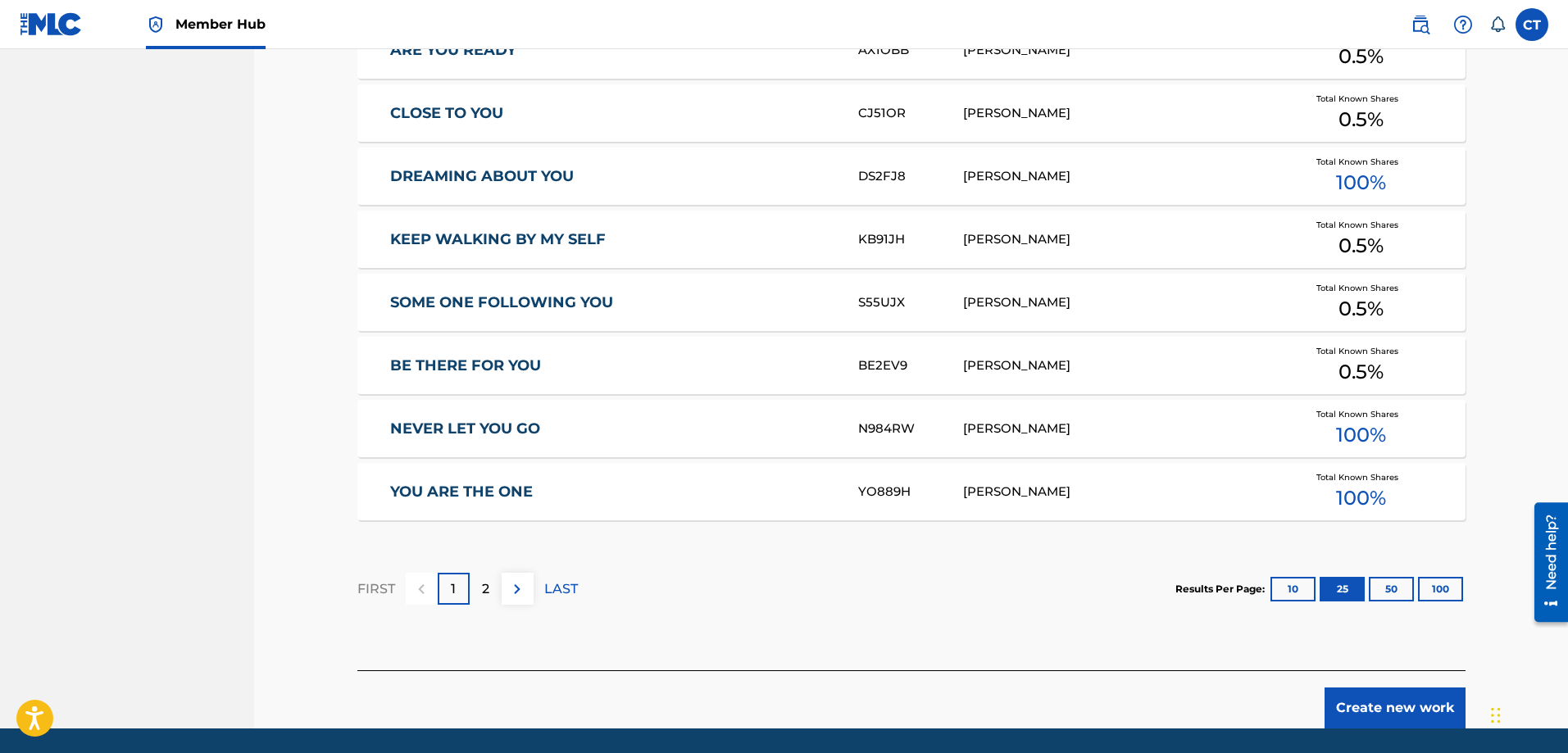
scroll to position [1872, 0]
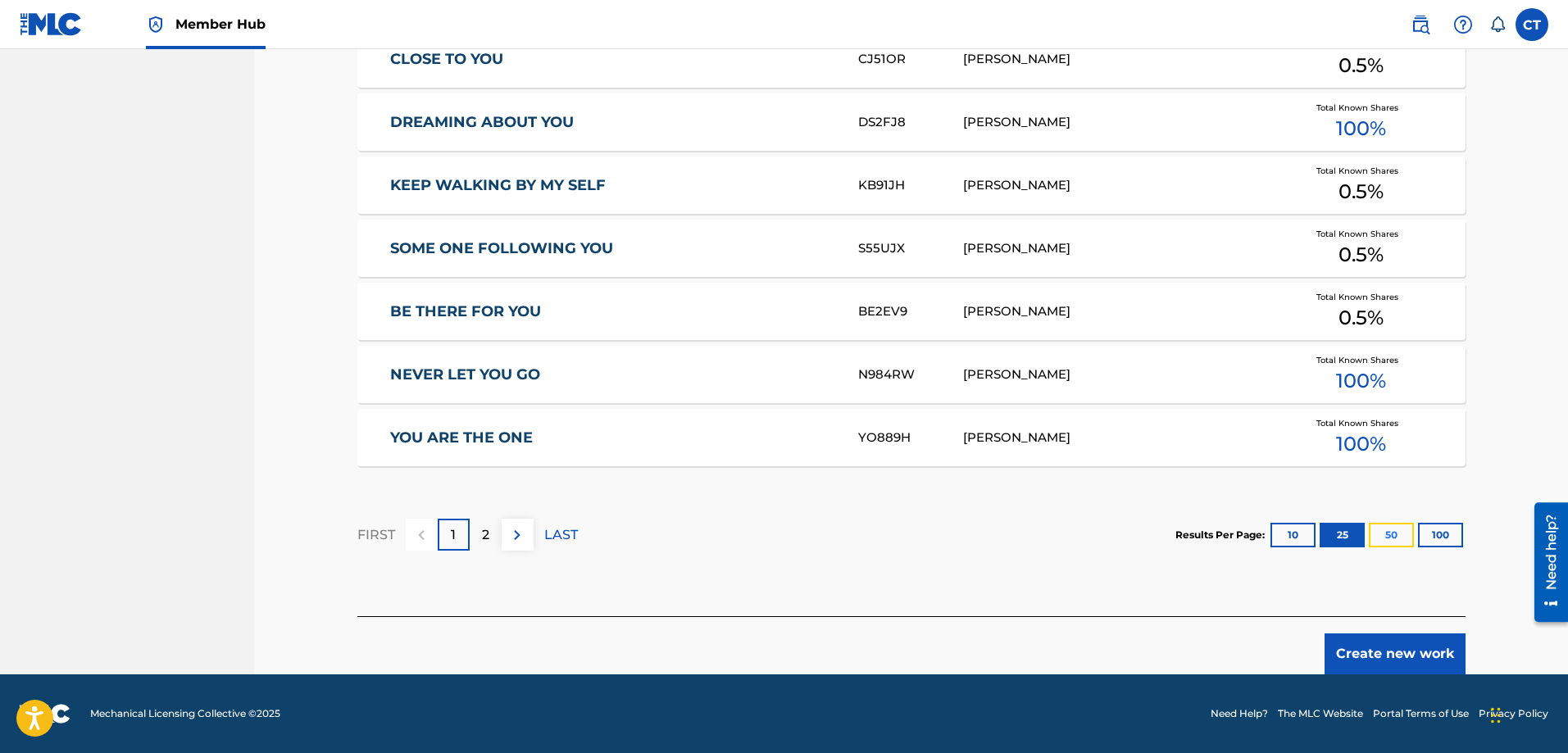
click at [1385, 532] on button "50" at bounding box center [1391, 534] width 45 height 25
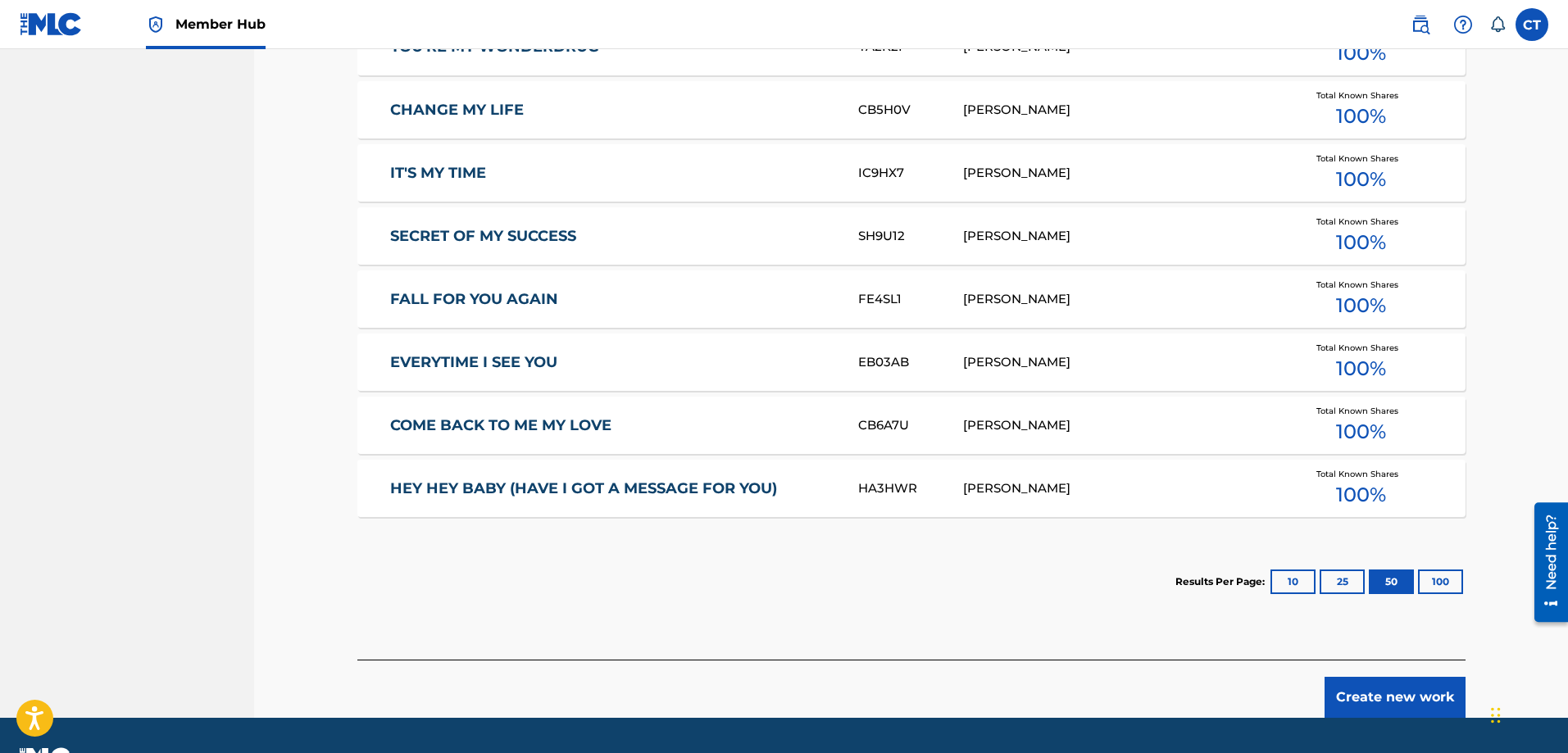
scroll to position [2558, 0]
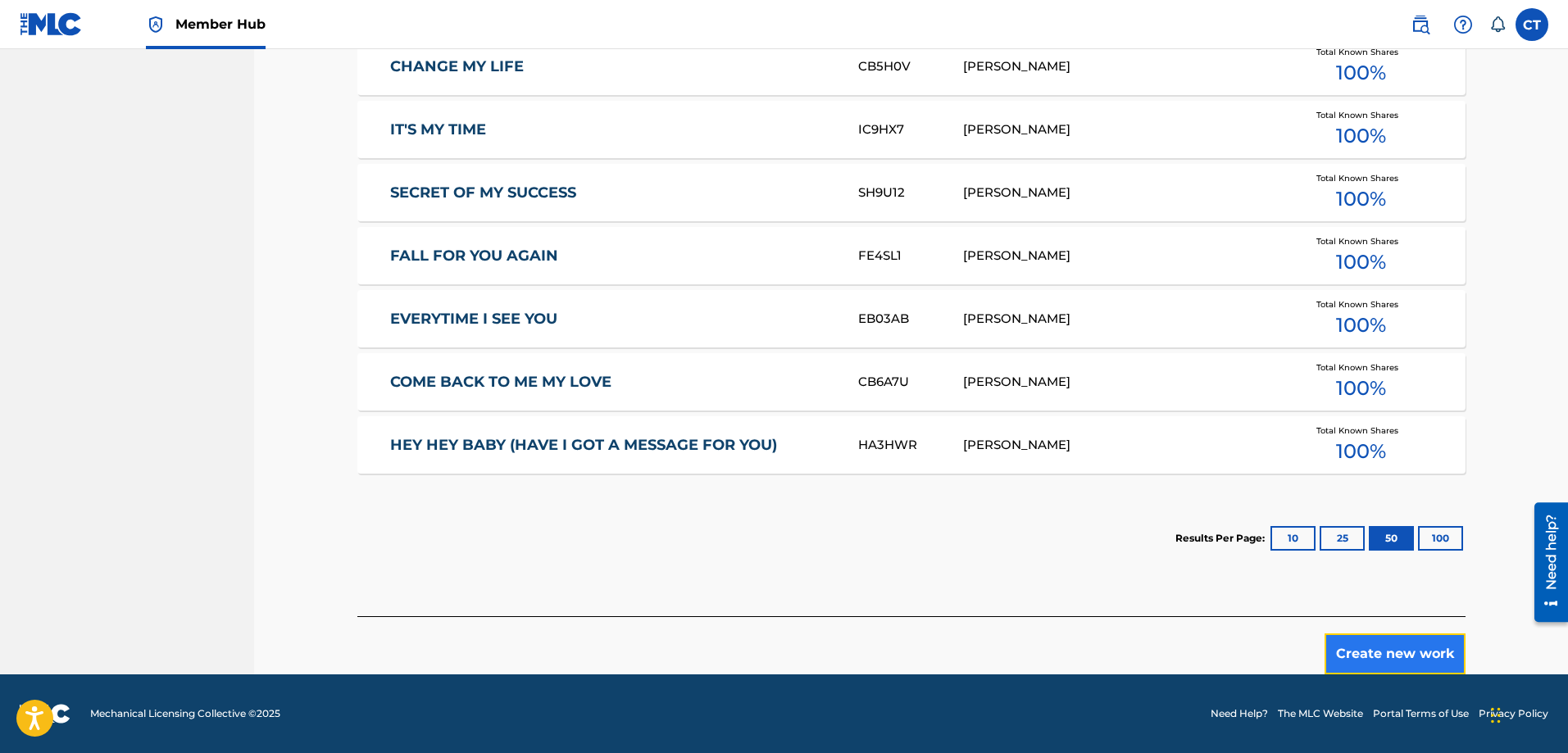
click at [1413, 645] on button "Create new work" at bounding box center [1395, 654] width 141 height 41
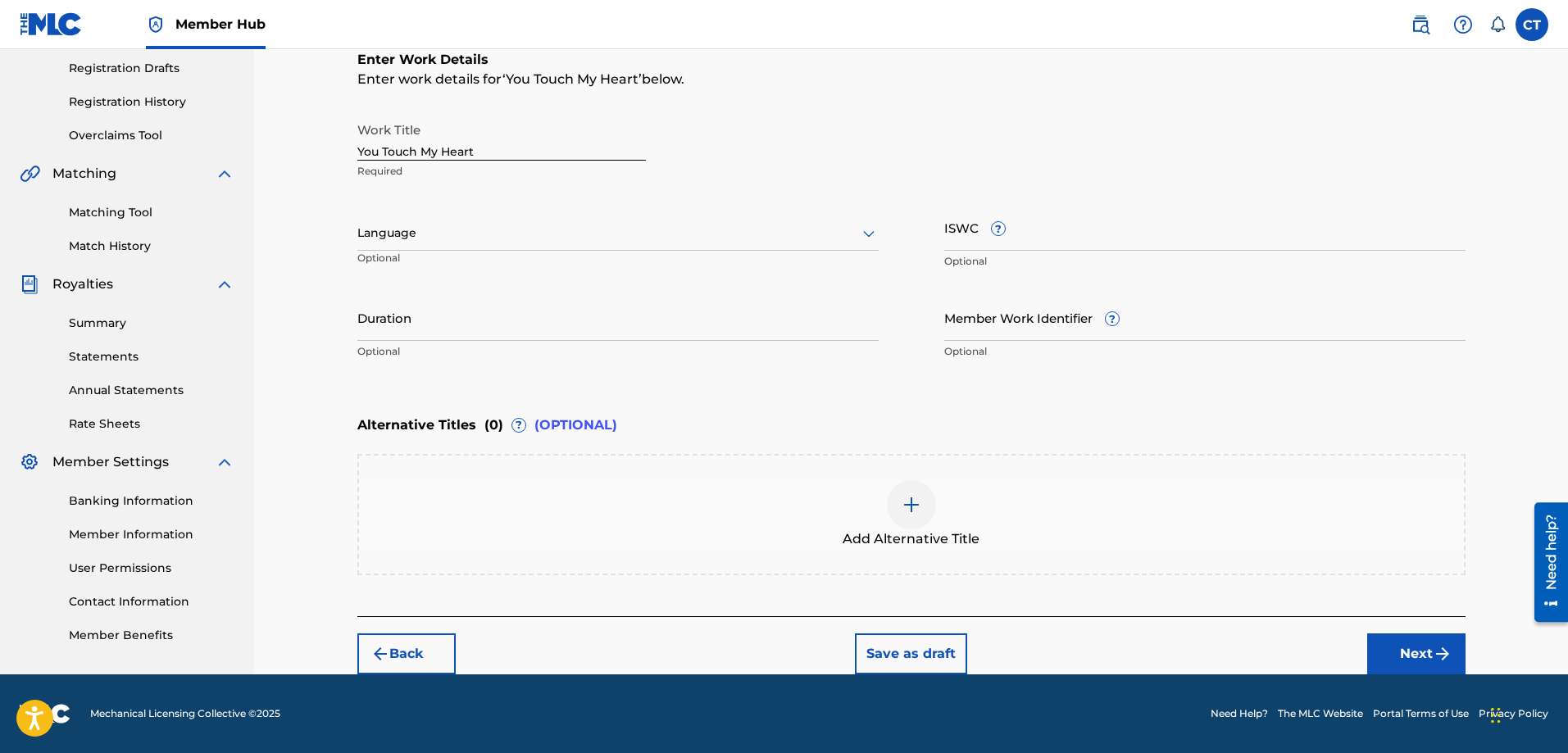
scroll to position [274, 0]
click at [966, 243] on input "ISWC ?" at bounding box center [1205, 227] width 522 height 47
type input "T3350488943"
click at [865, 242] on icon at bounding box center [869, 233] width 20 height 20
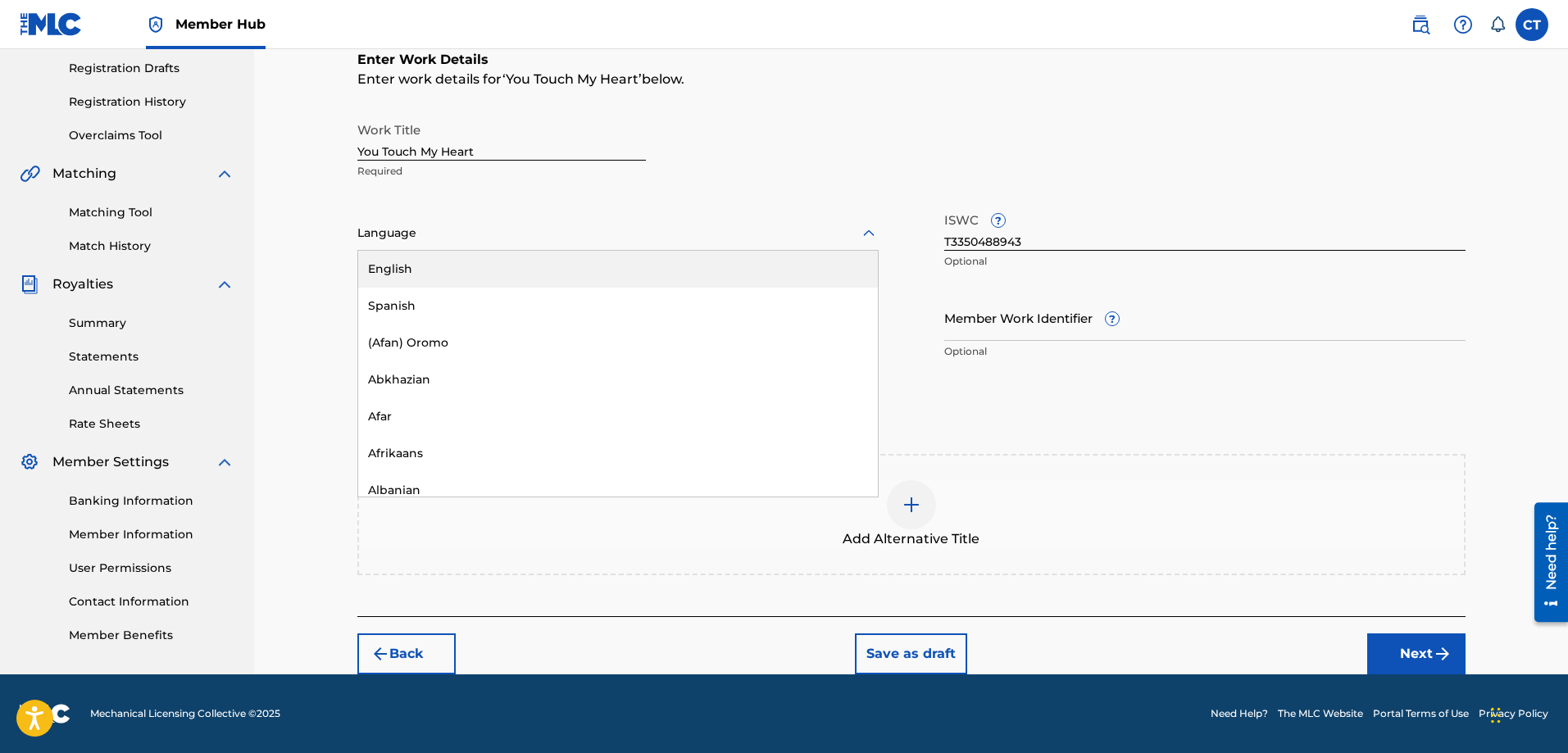
click at [828, 267] on div "English" at bounding box center [618, 270] width 520 height 37
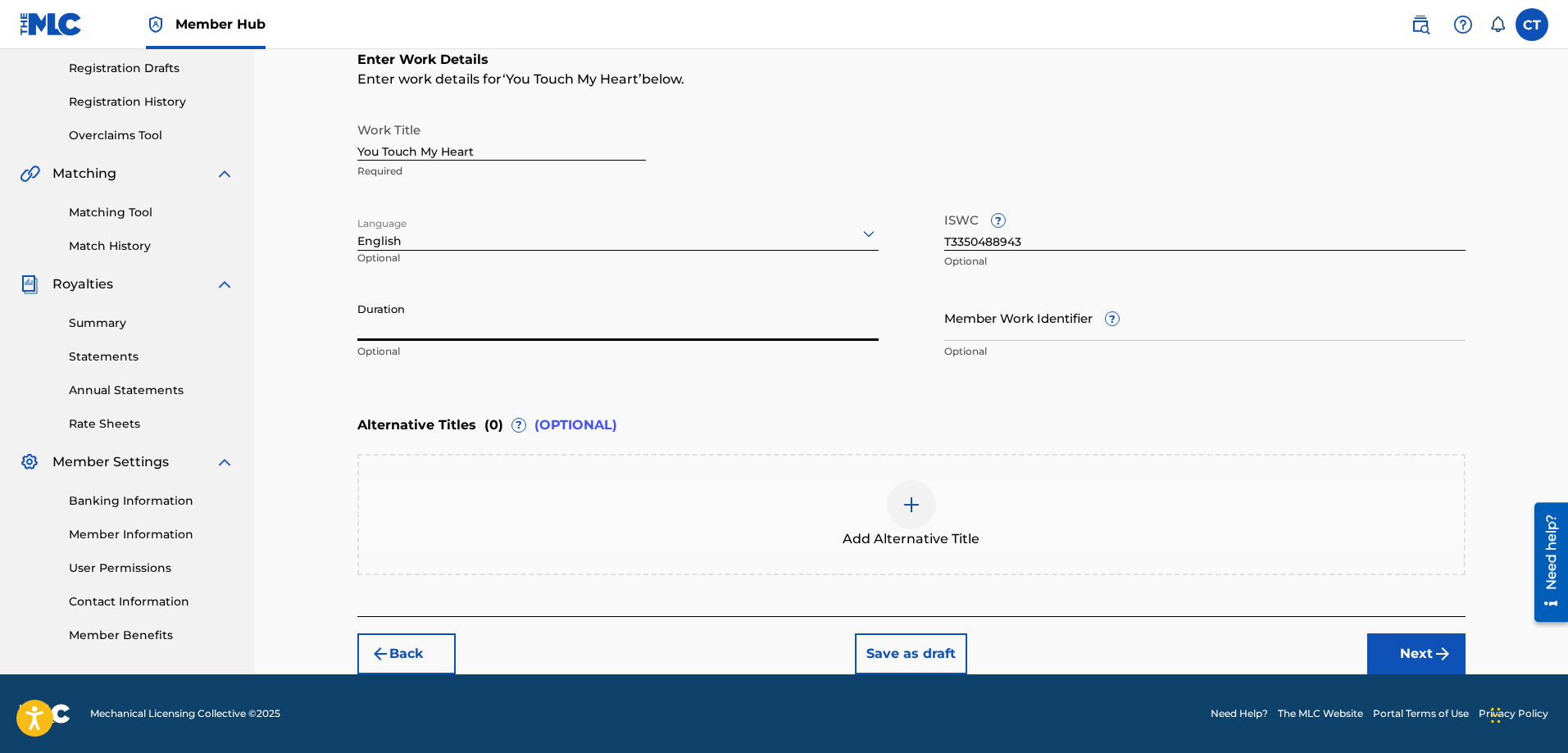
click at [497, 325] on input "Duration" at bounding box center [619, 318] width 522 height 47
type input "0"
type input "02:46"
click at [1422, 641] on button "Next" at bounding box center [1417, 654] width 98 height 41
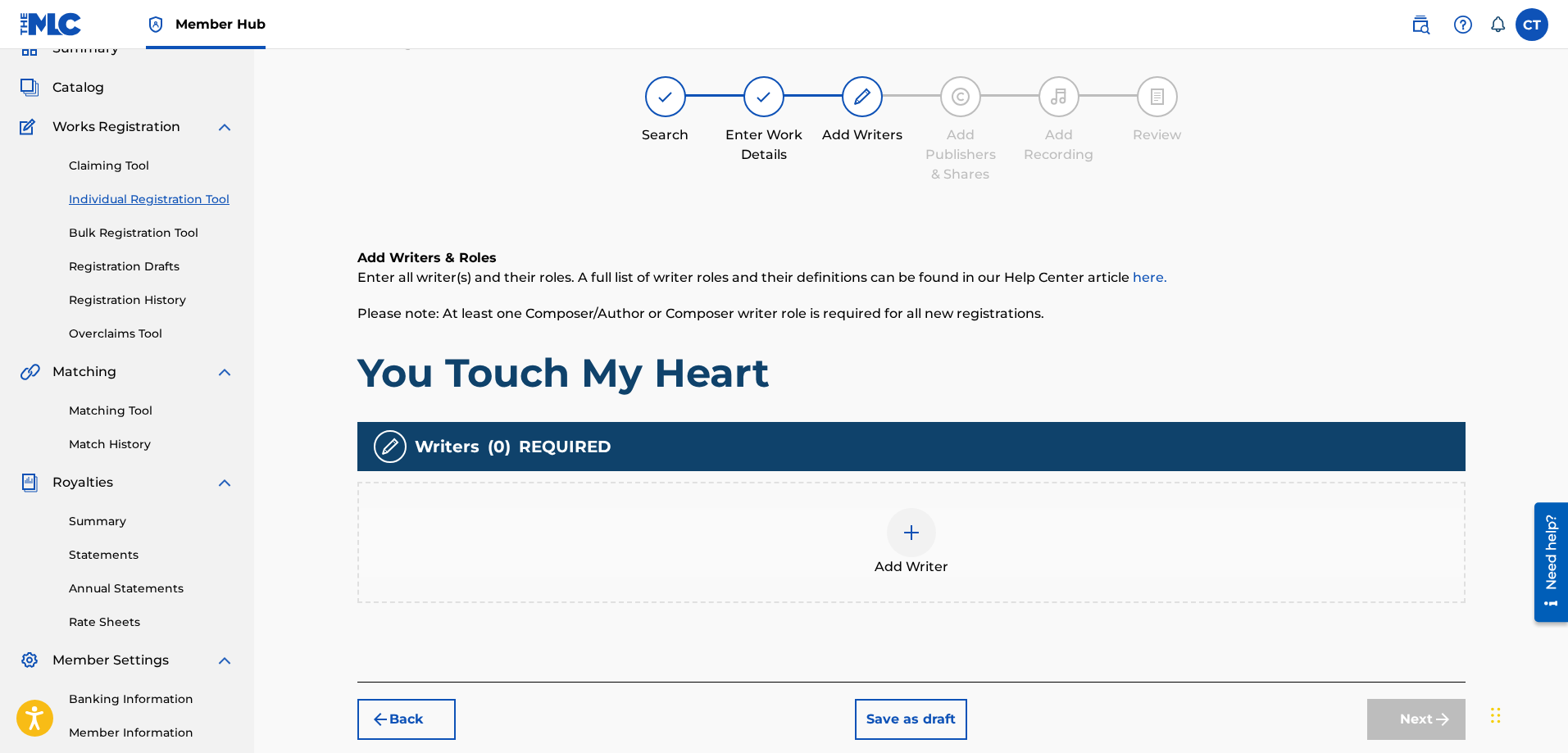
scroll to position [74, 0]
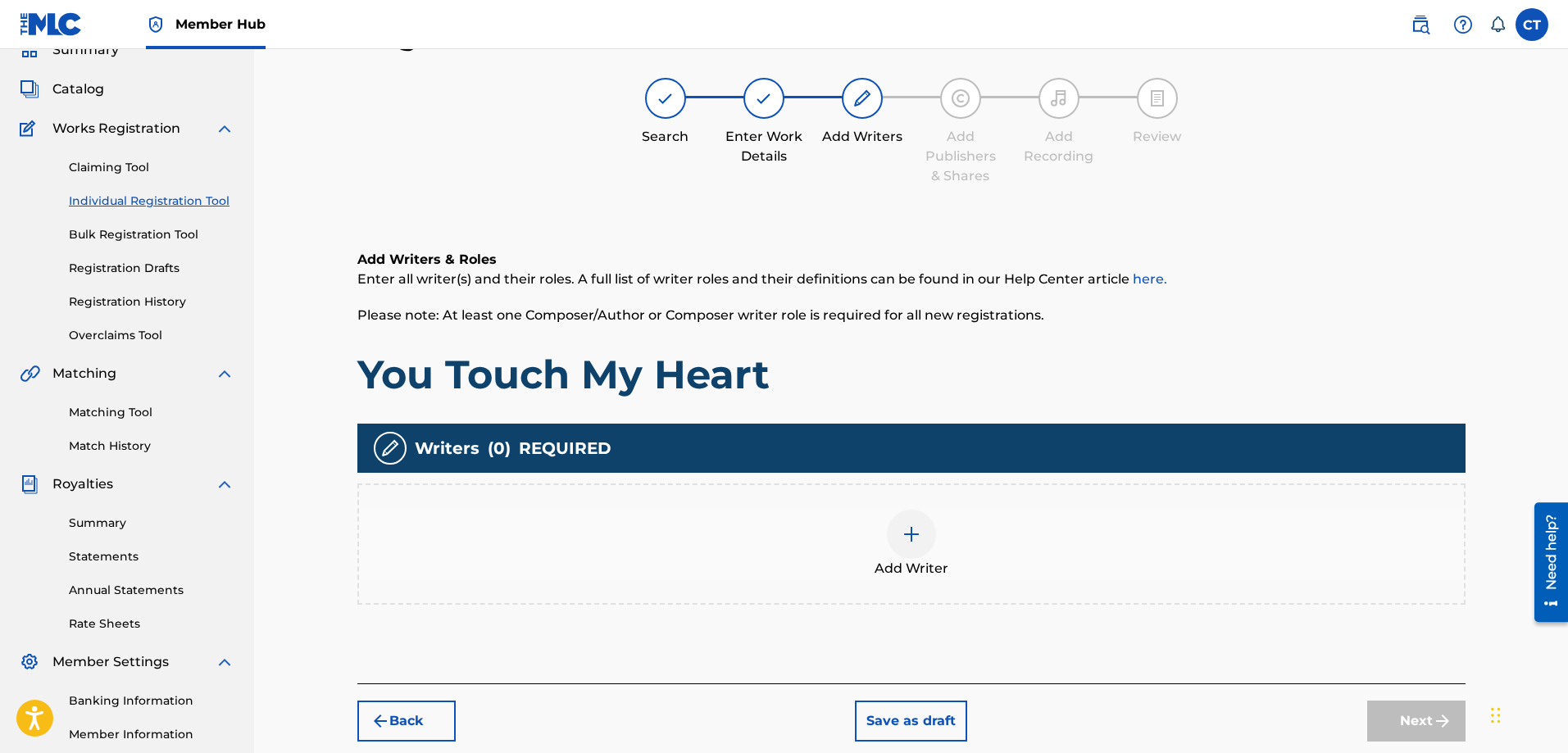
click at [916, 531] on img at bounding box center [912, 534] width 20 height 20
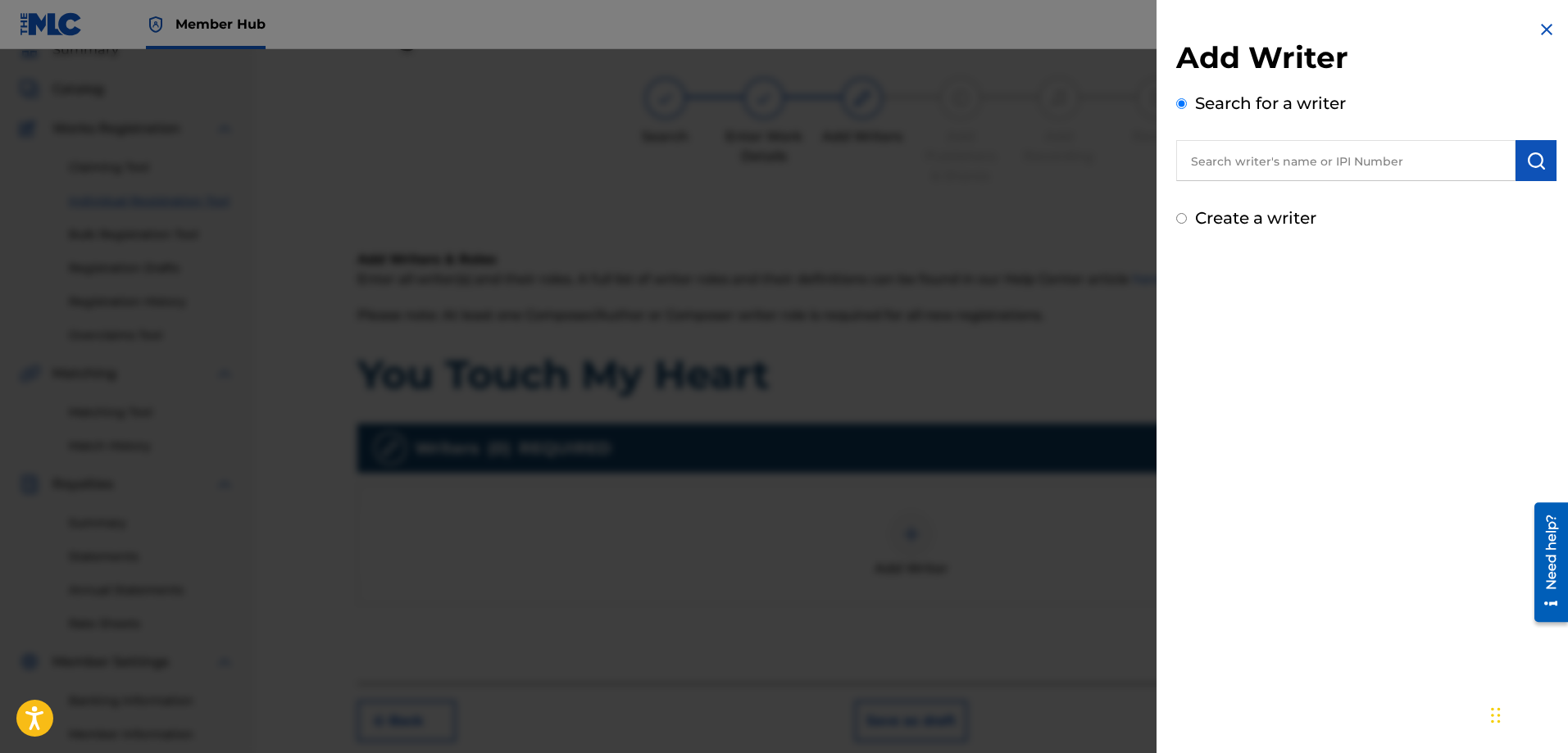
click at [1296, 172] on input "text" at bounding box center [1346, 161] width 339 height 41
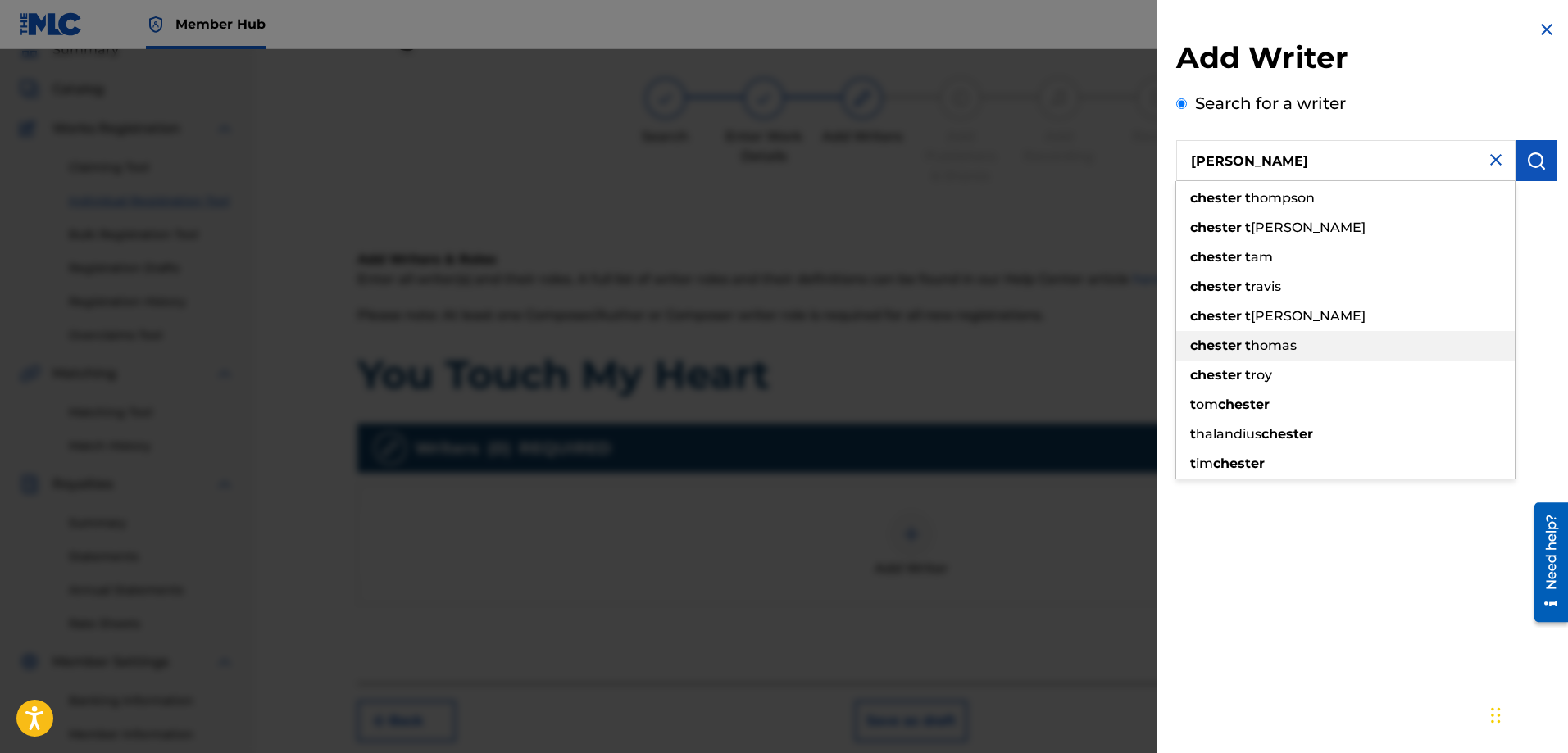
click at [1280, 351] on span "homas" at bounding box center [1274, 345] width 46 height 16
type input "[PERSON_NAME]"
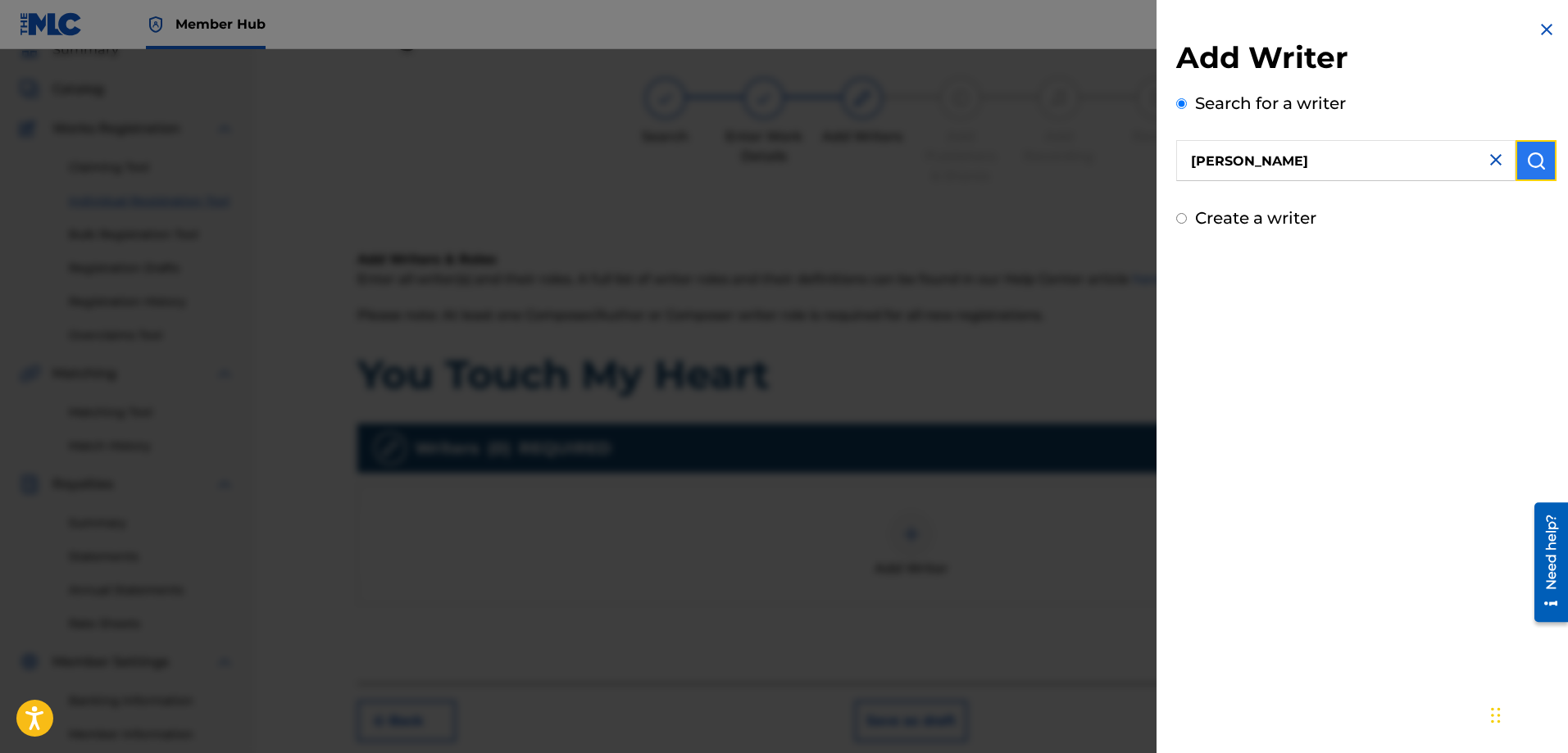
click at [1524, 171] on button "submit" at bounding box center [1537, 161] width 41 height 41
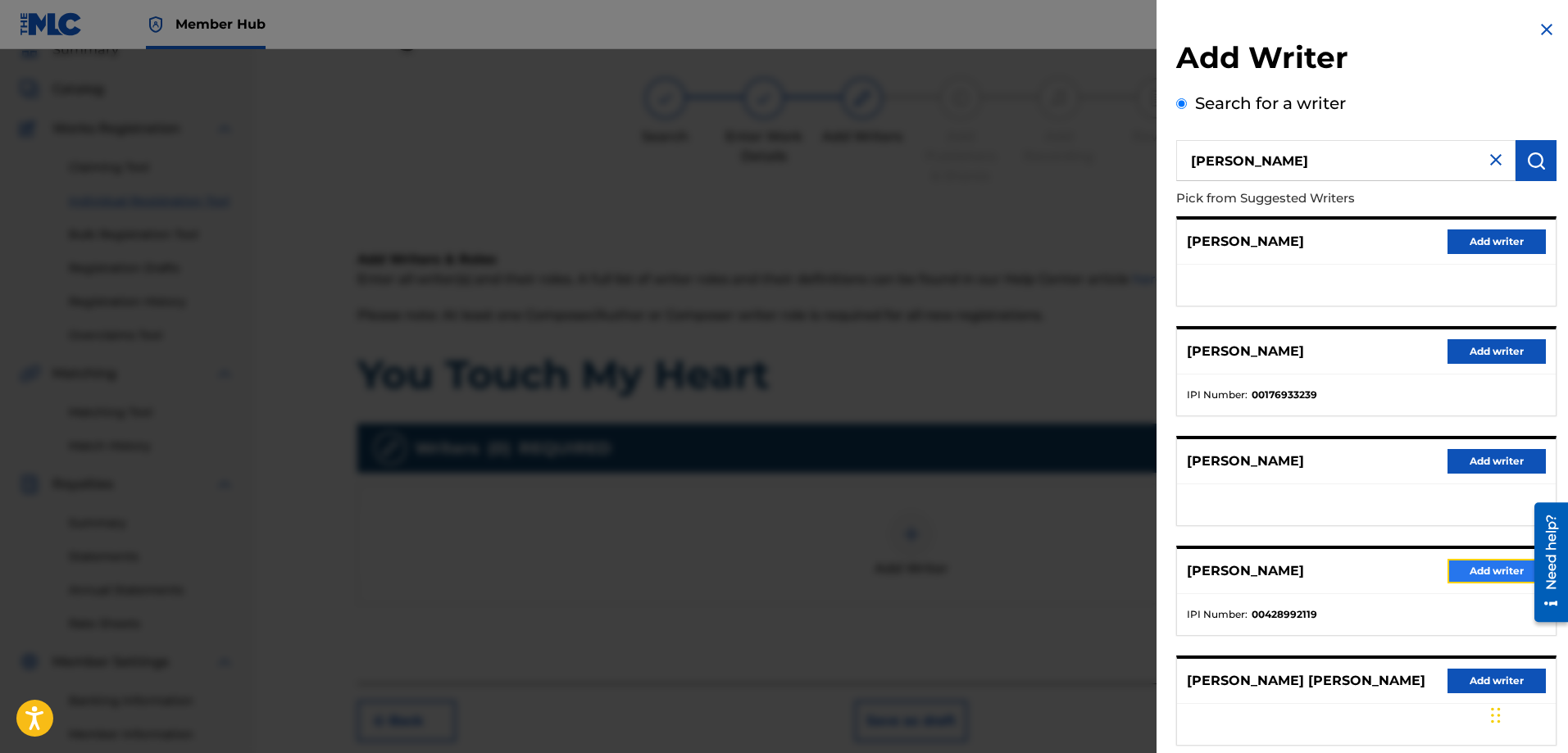
click at [1484, 567] on button "Add writer" at bounding box center [1497, 571] width 98 height 25
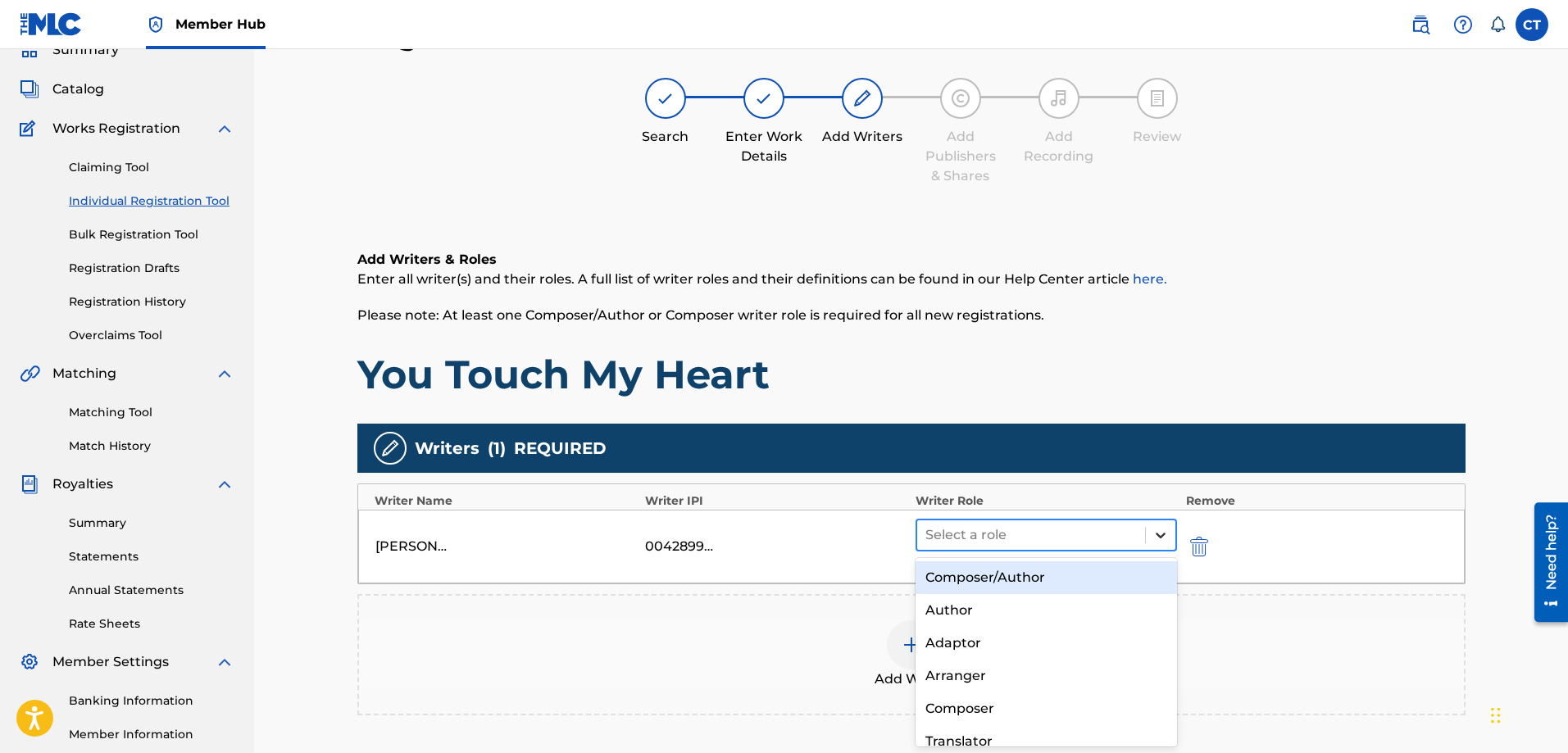
click at [1153, 541] on icon at bounding box center [1161, 535] width 17 height 17
click at [1108, 573] on div "Composer/Author" at bounding box center [1047, 577] width 263 height 32
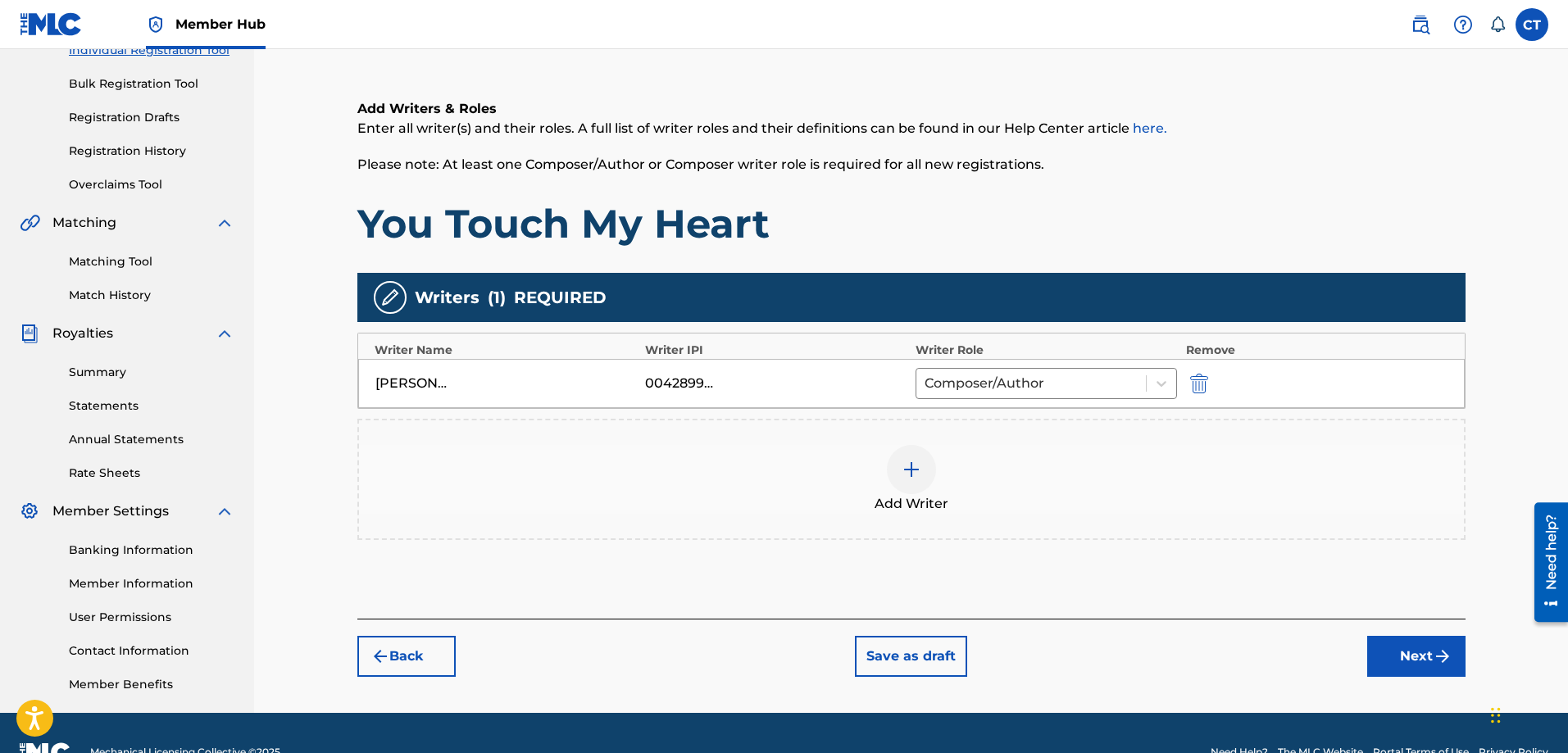
scroll to position [263, 0]
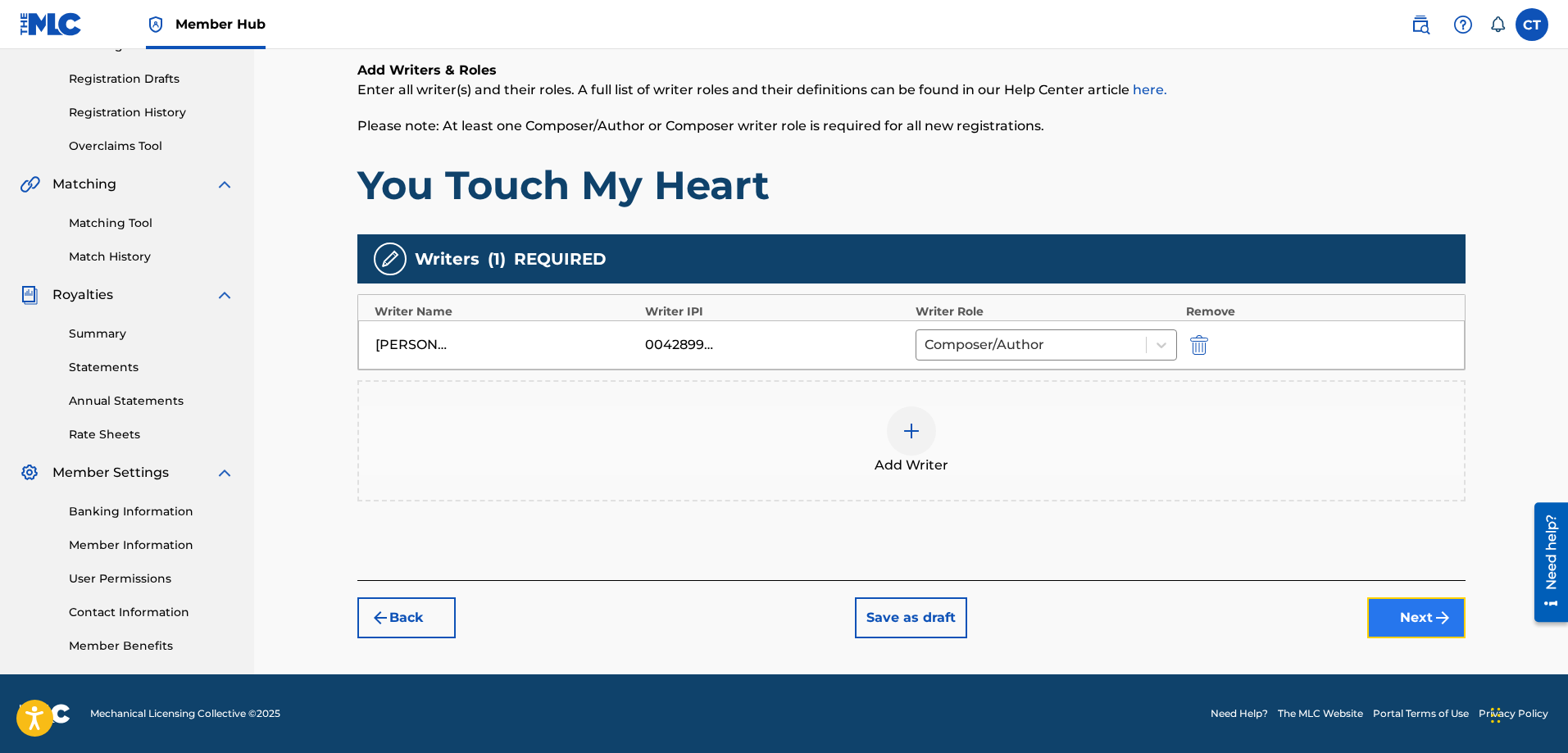
click at [1390, 612] on button "Next" at bounding box center [1417, 619] width 98 height 41
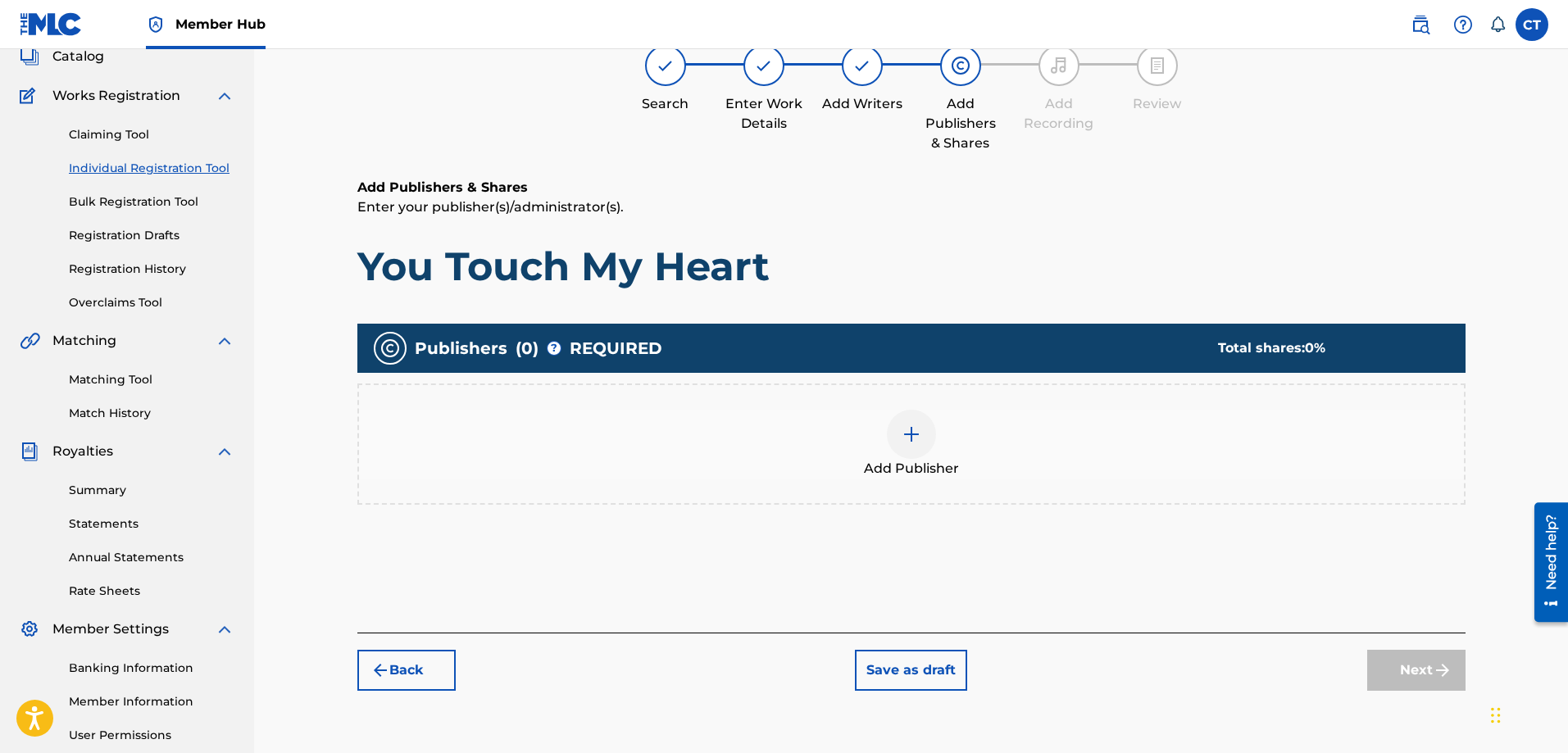
scroll to position [74, 0]
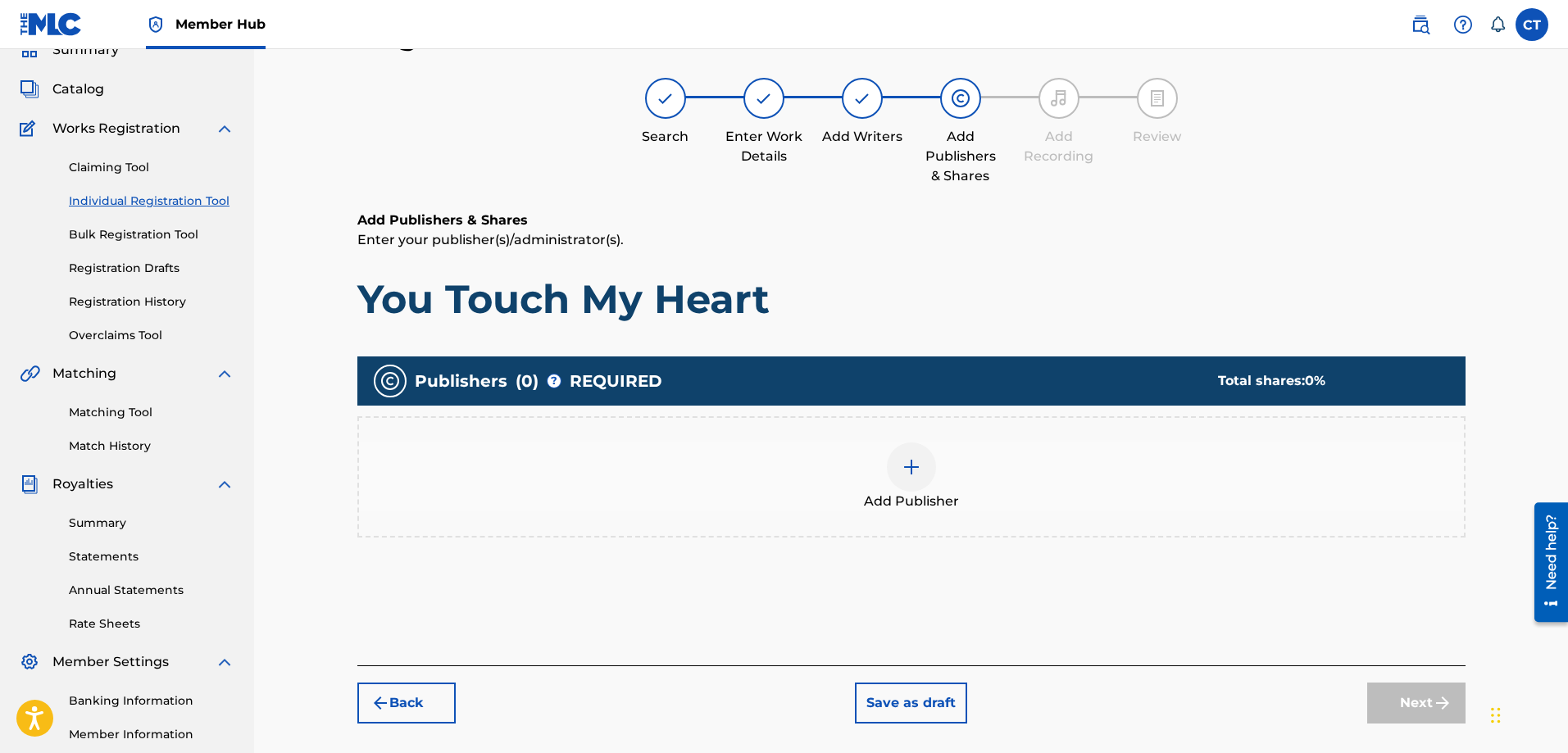
click at [913, 463] on img at bounding box center [912, 468] width 20 height 20
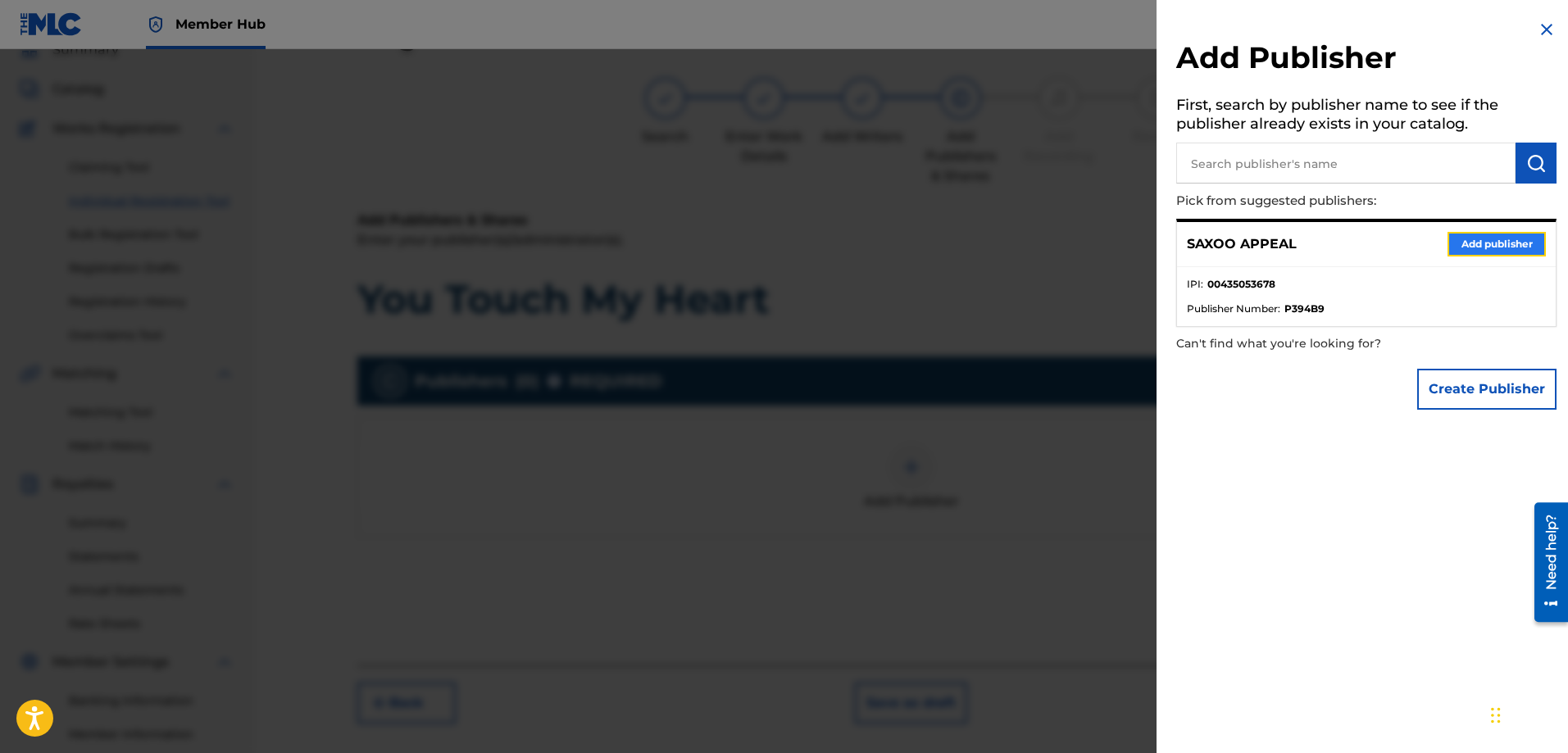
click at [1476, 243] on button "Add publisher" at bounding box center [1497, 244] width 98 height 25
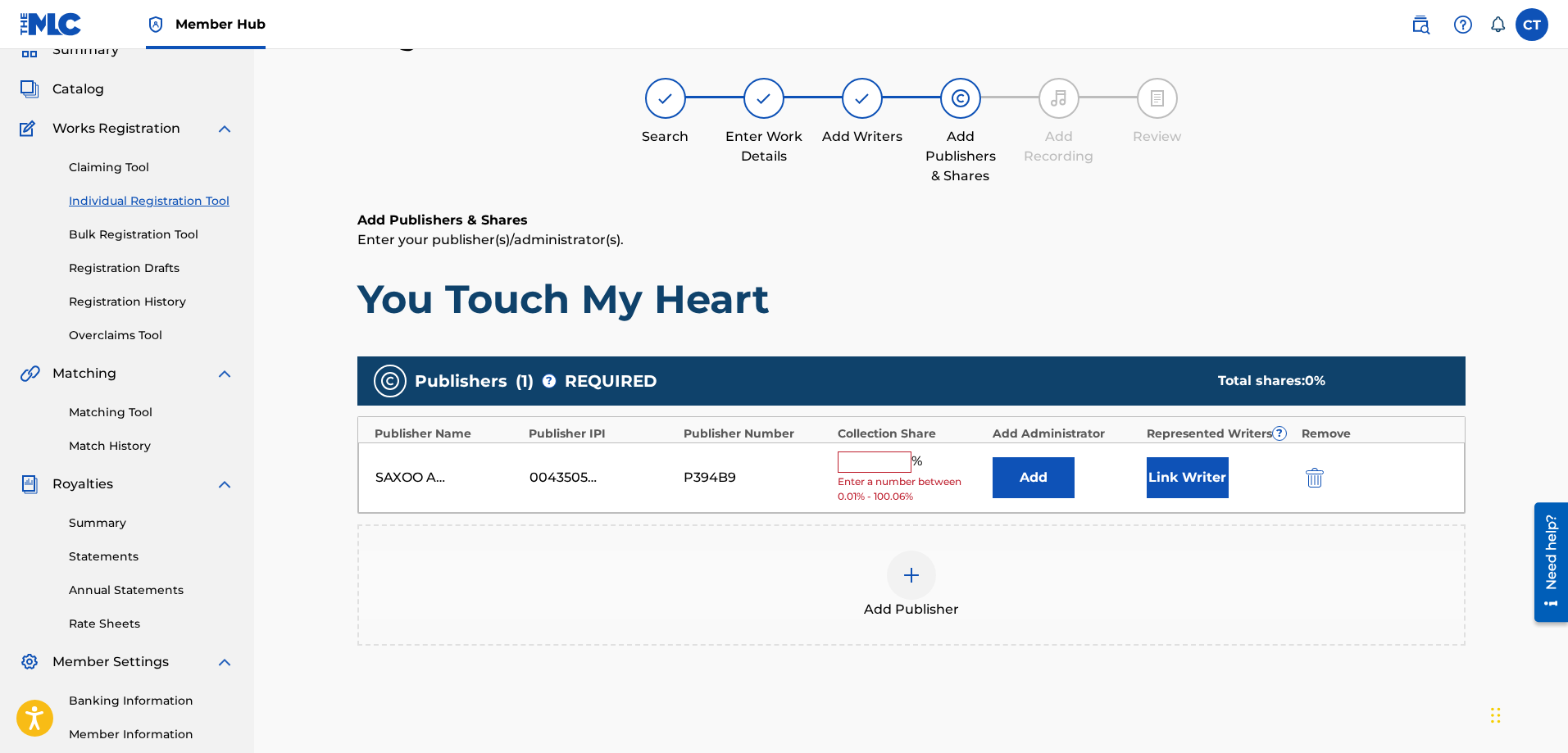
click at [898, 464] on input "text" at bounding box center [874, 463] width 74 height 22
type input "100"
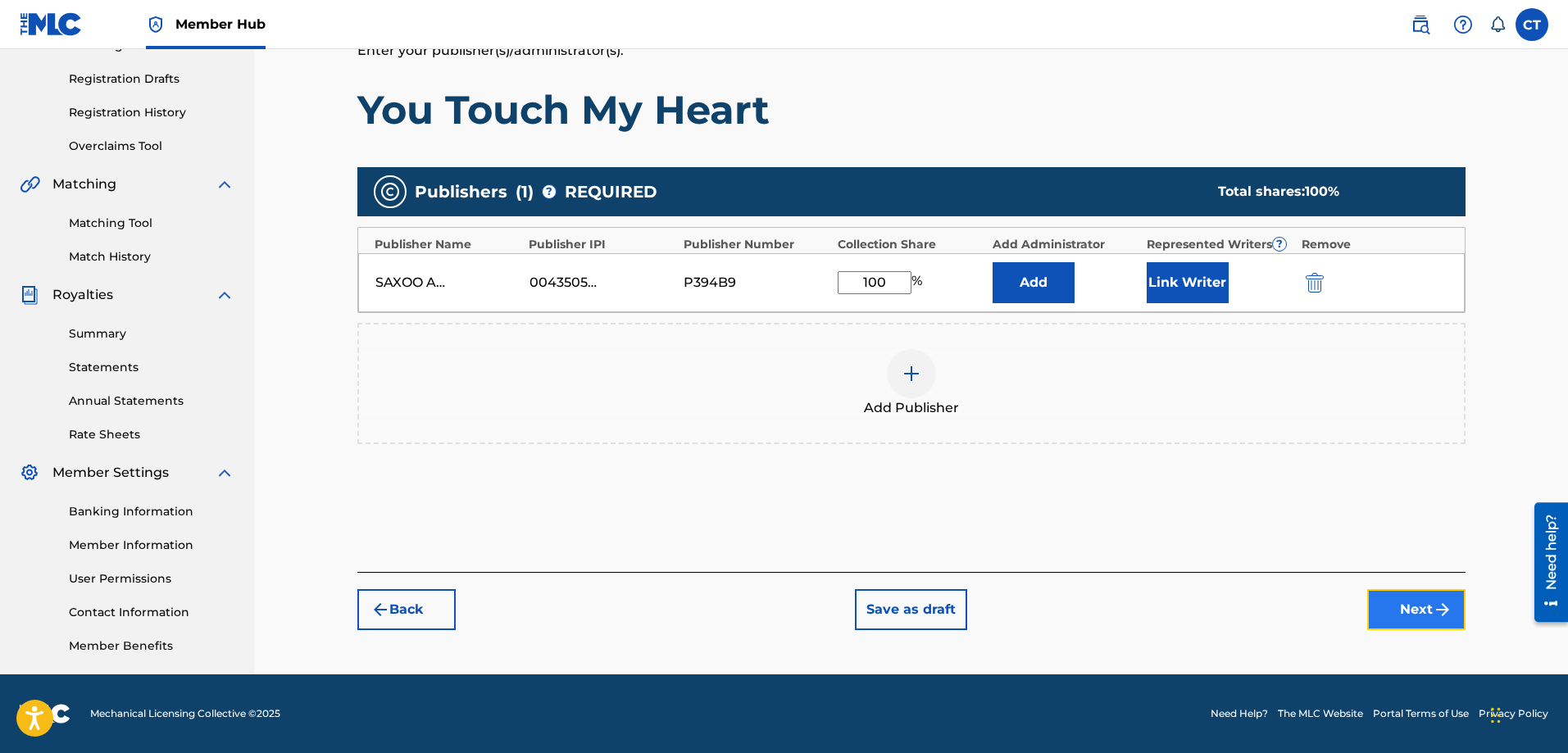
click at [1402, 603] on button "Next" at bounding box center [1417, 610] width 98 height 41
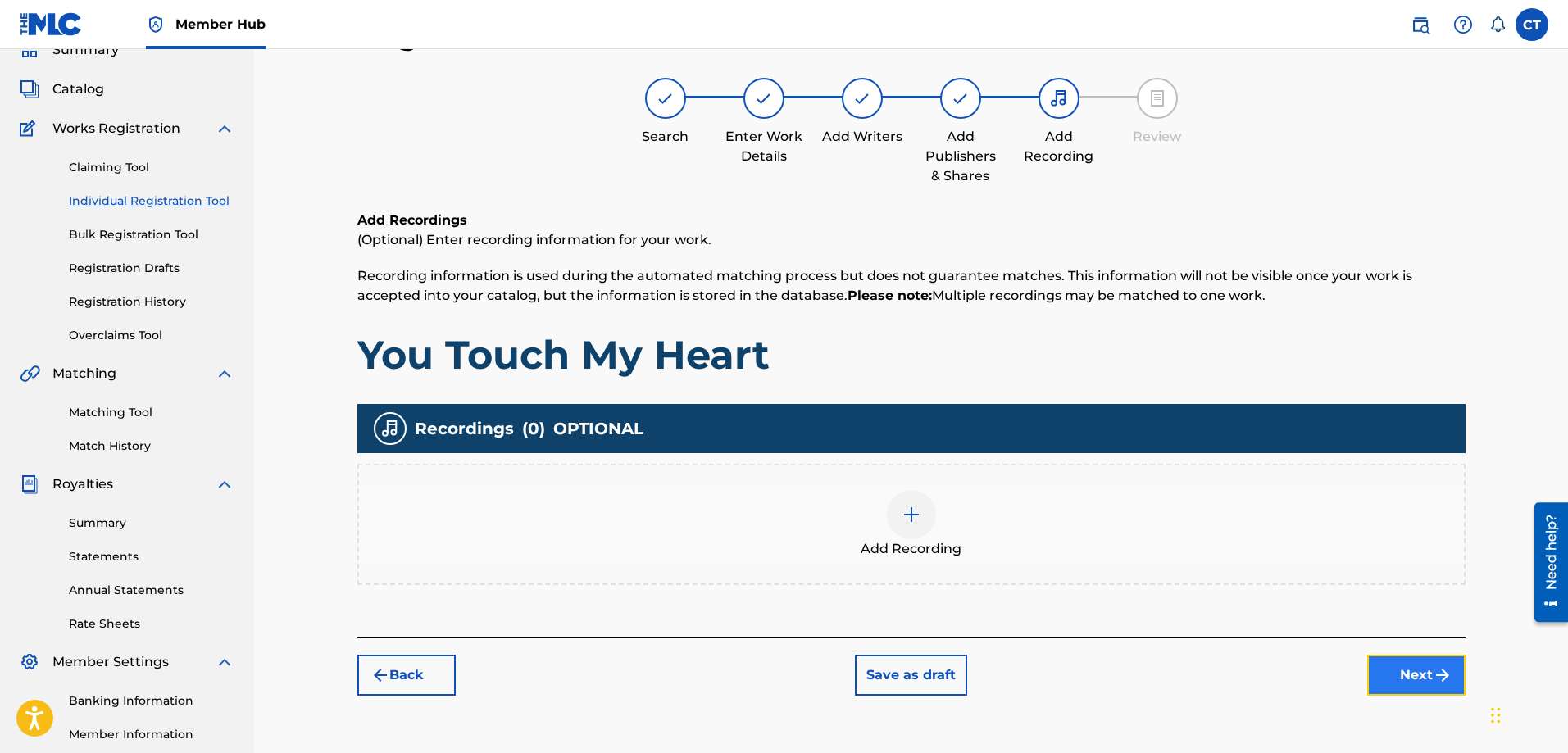
click at [1403, 671] on button "Next" at bounding box center [1417, 676] width 98 height 41
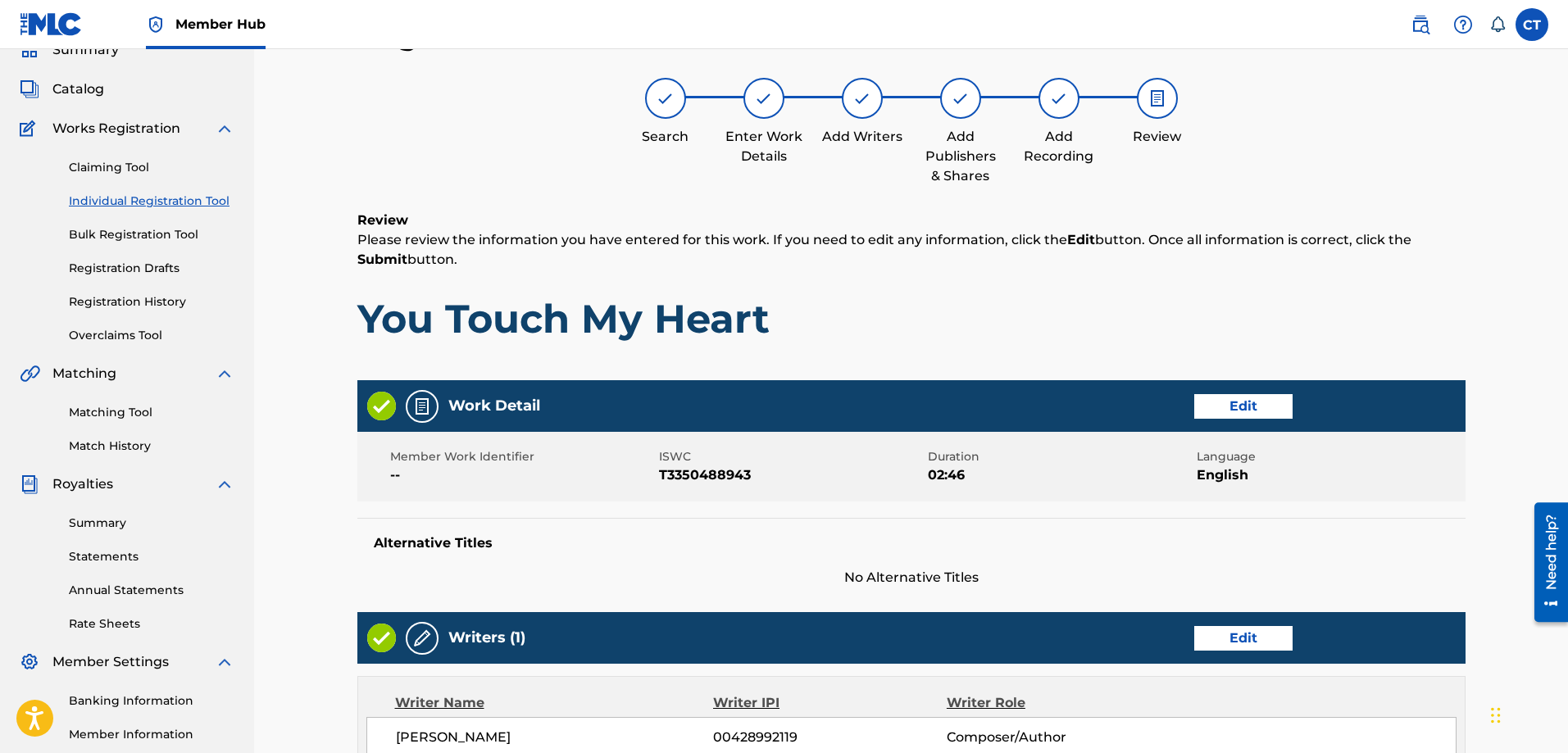
scroll to position [578, 0]
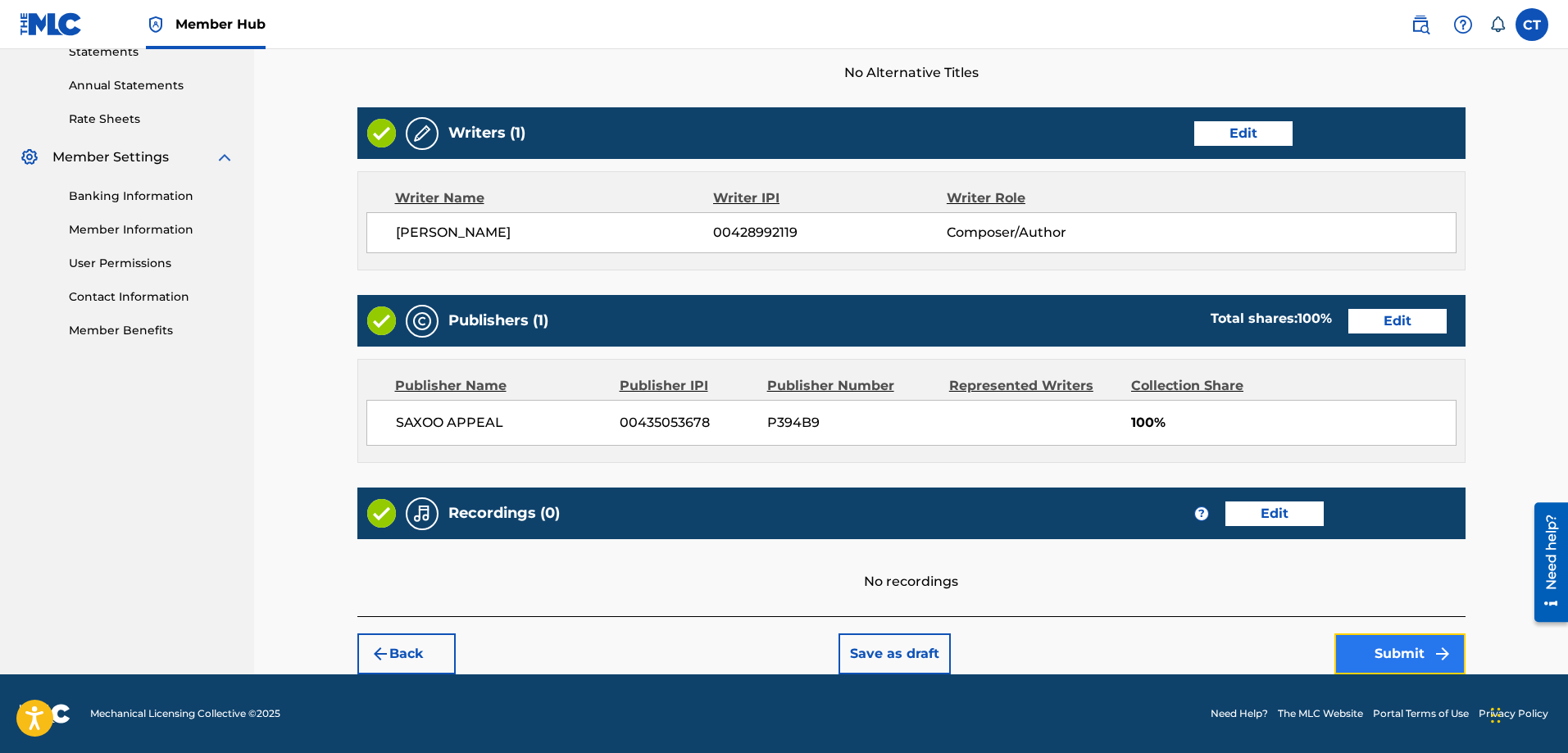
click at [1402, 651] on button "Submit" at bounding box center [1400, 654] width 131 height 41
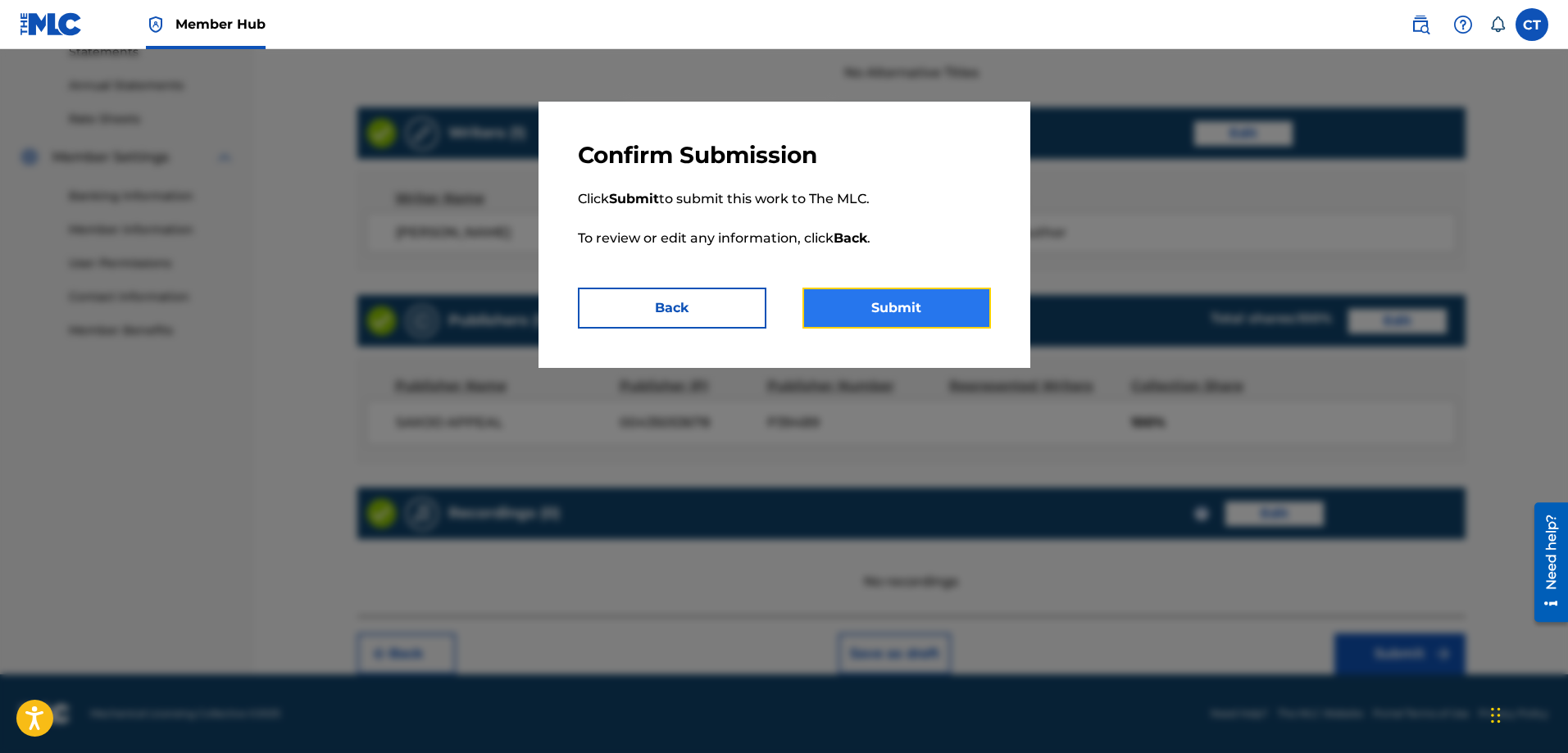
click at [936, 308] on button "Submit" at bounding box center [897, 308] width 188 height 41
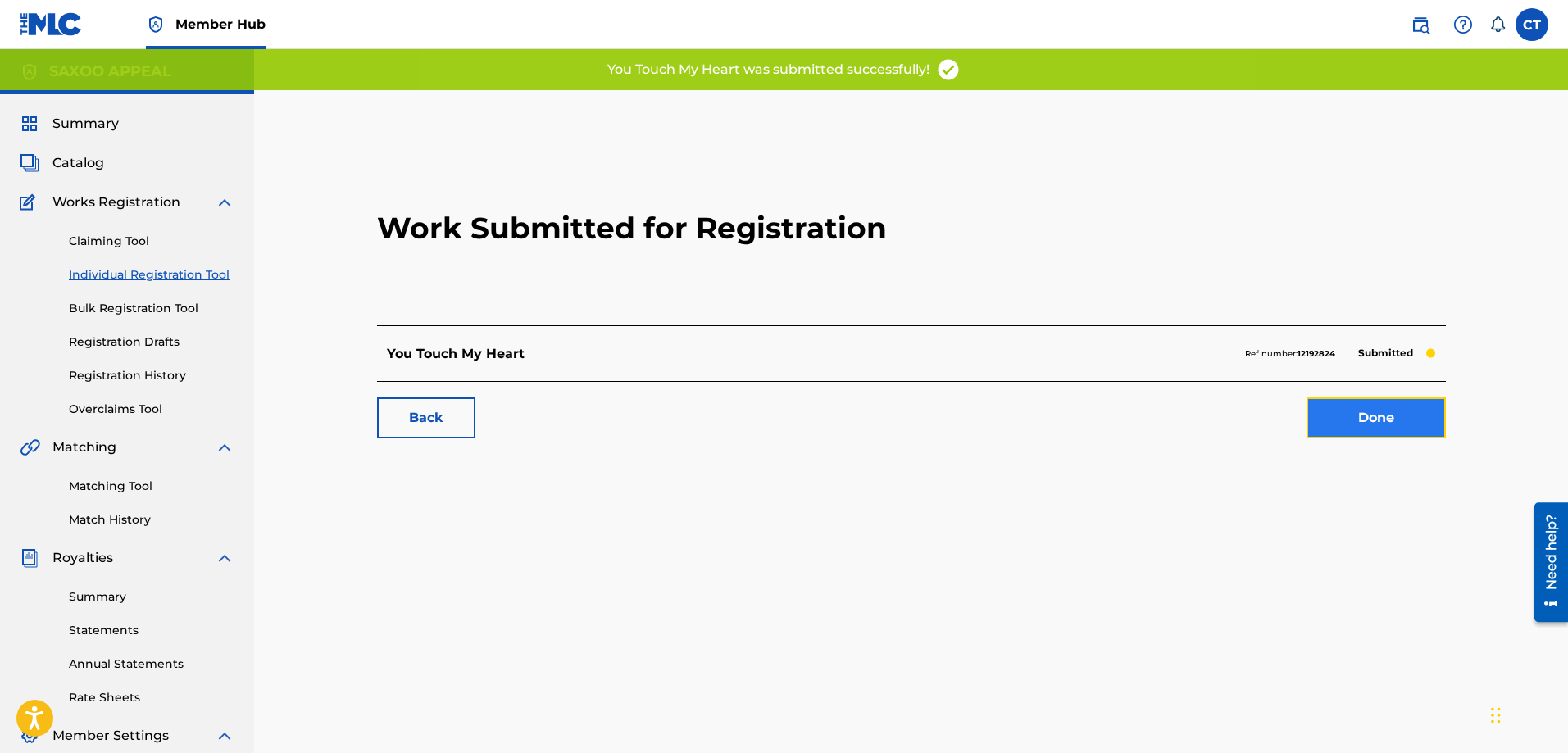
click at [1349, 417] on link "Done" at bounding box center [1377, 418] width 139 height 41
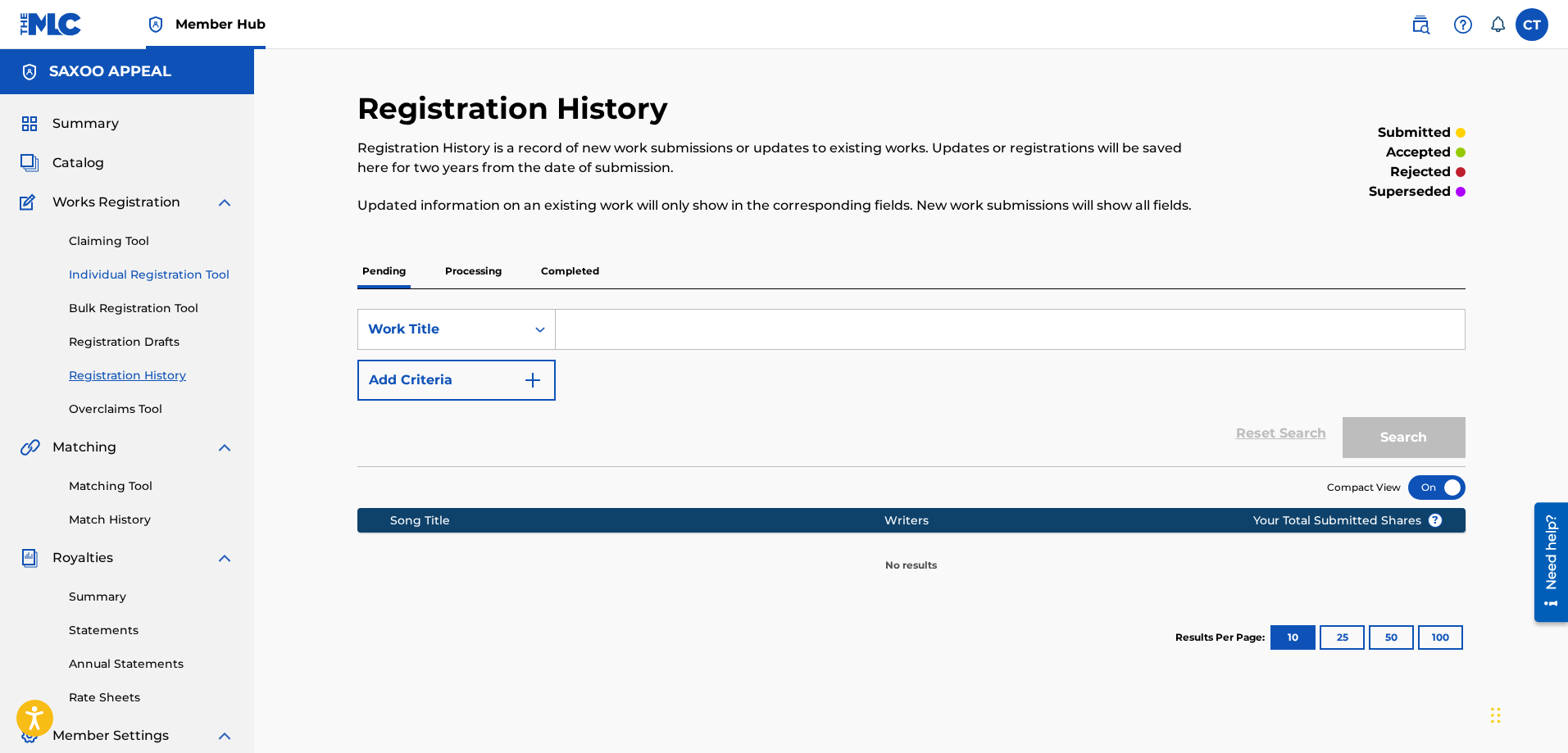
click at [135, 276] on link "Individual Registration Tool" at bounding box center [151, 276] width 166 height 18
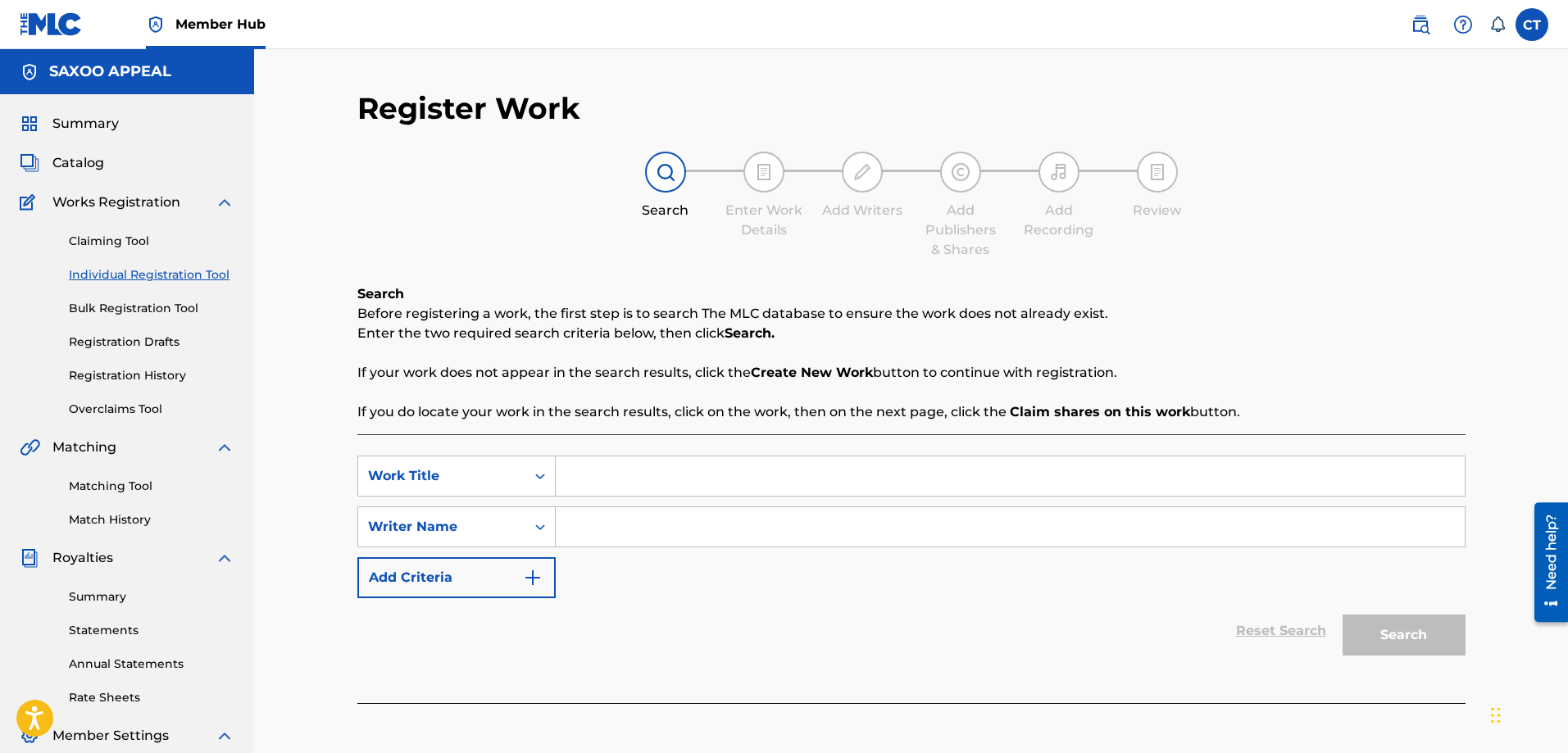
click at [588, 477] on input "Search Form" at bounding box center [1010, 477] width 909 height 39
type input "We Can Make It"
click at [596, 534] on input "Search Form" at bounding box center [1010, 527] width 909 height 39
type input "Chester Thomas"
click at [1404, 642] on button "Search" at bounding box center [1403, 635] width 123 height 41
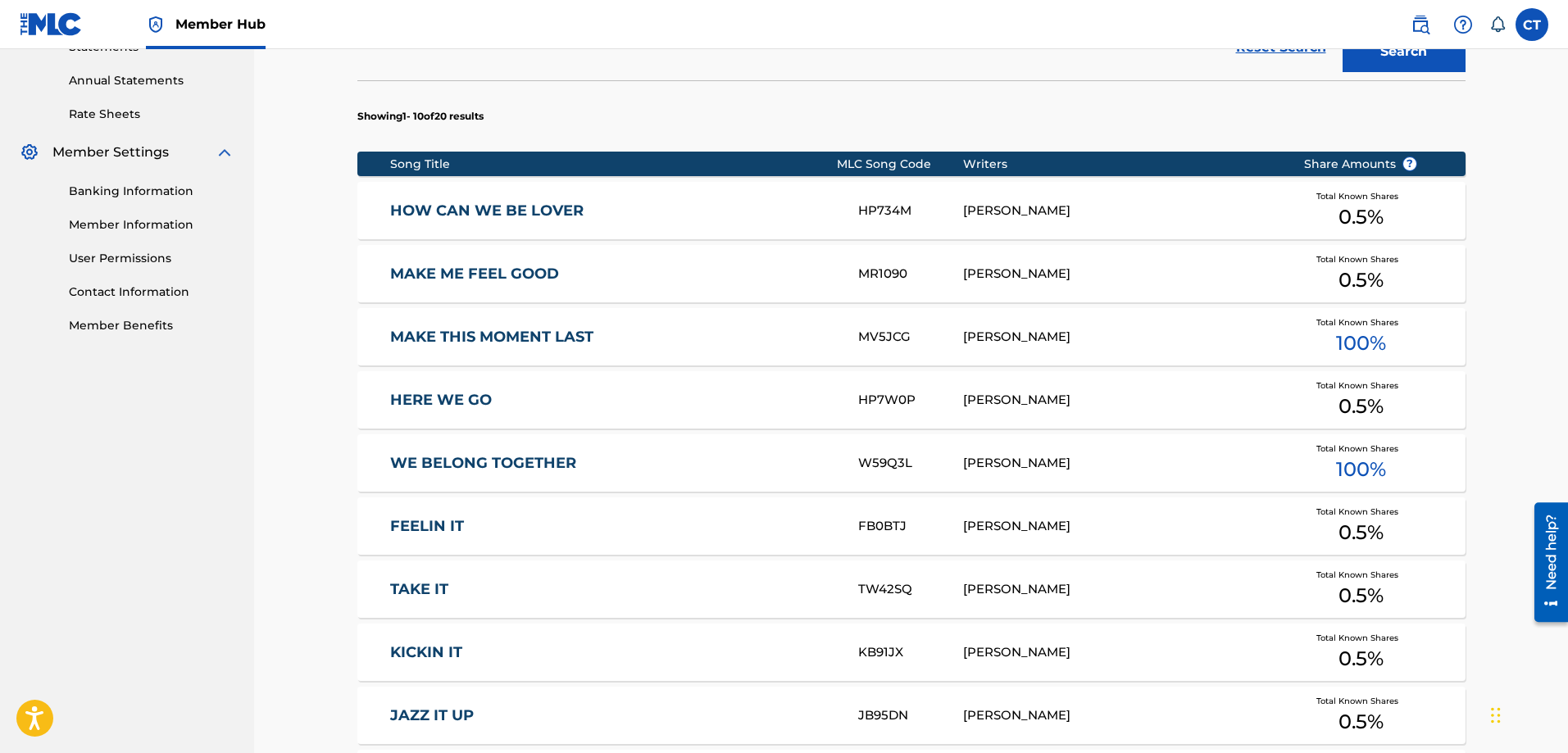
scroll to position [925, 0]
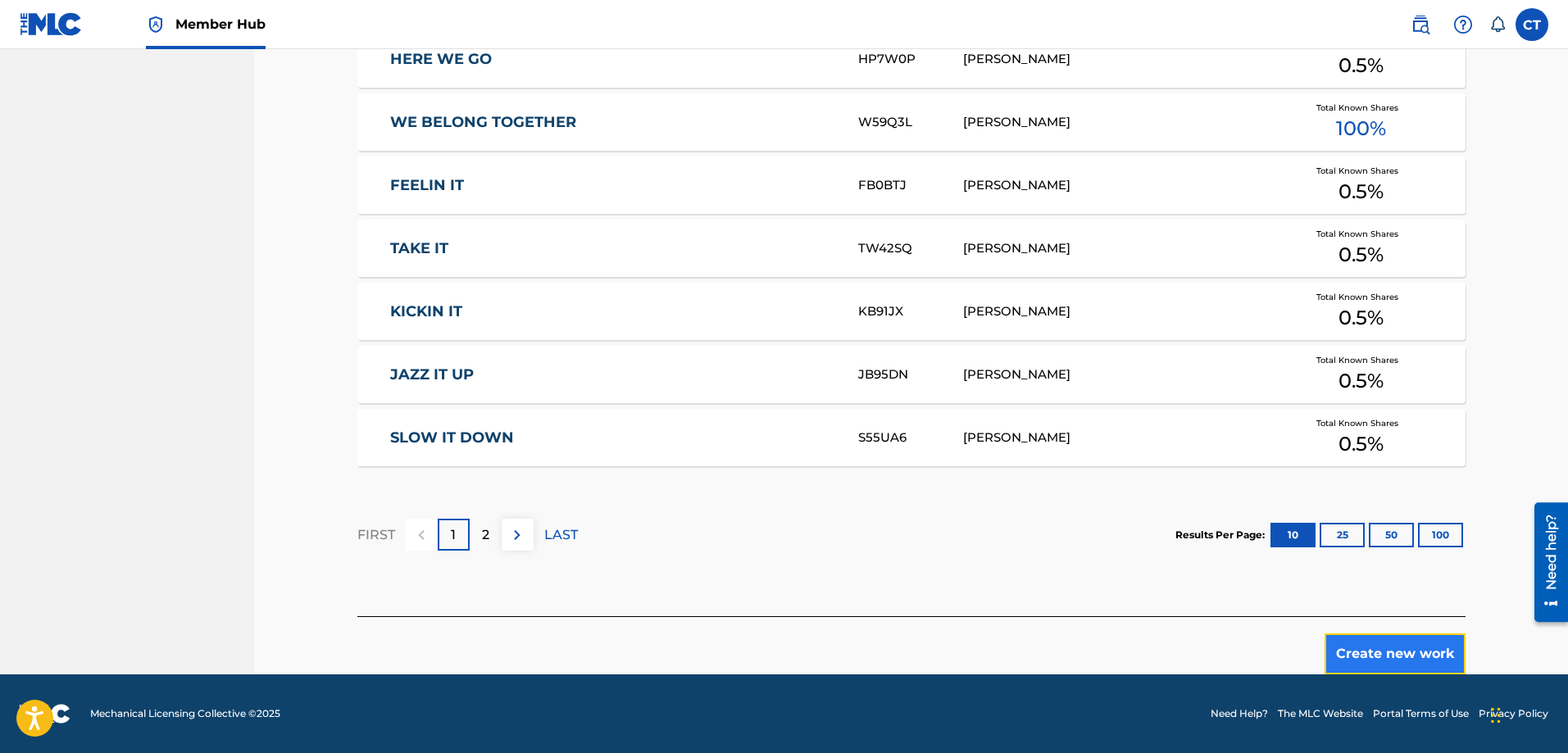
click at [1410, 655] on button "Create new work" at bounding box center [1395, 654] width 141 height 41
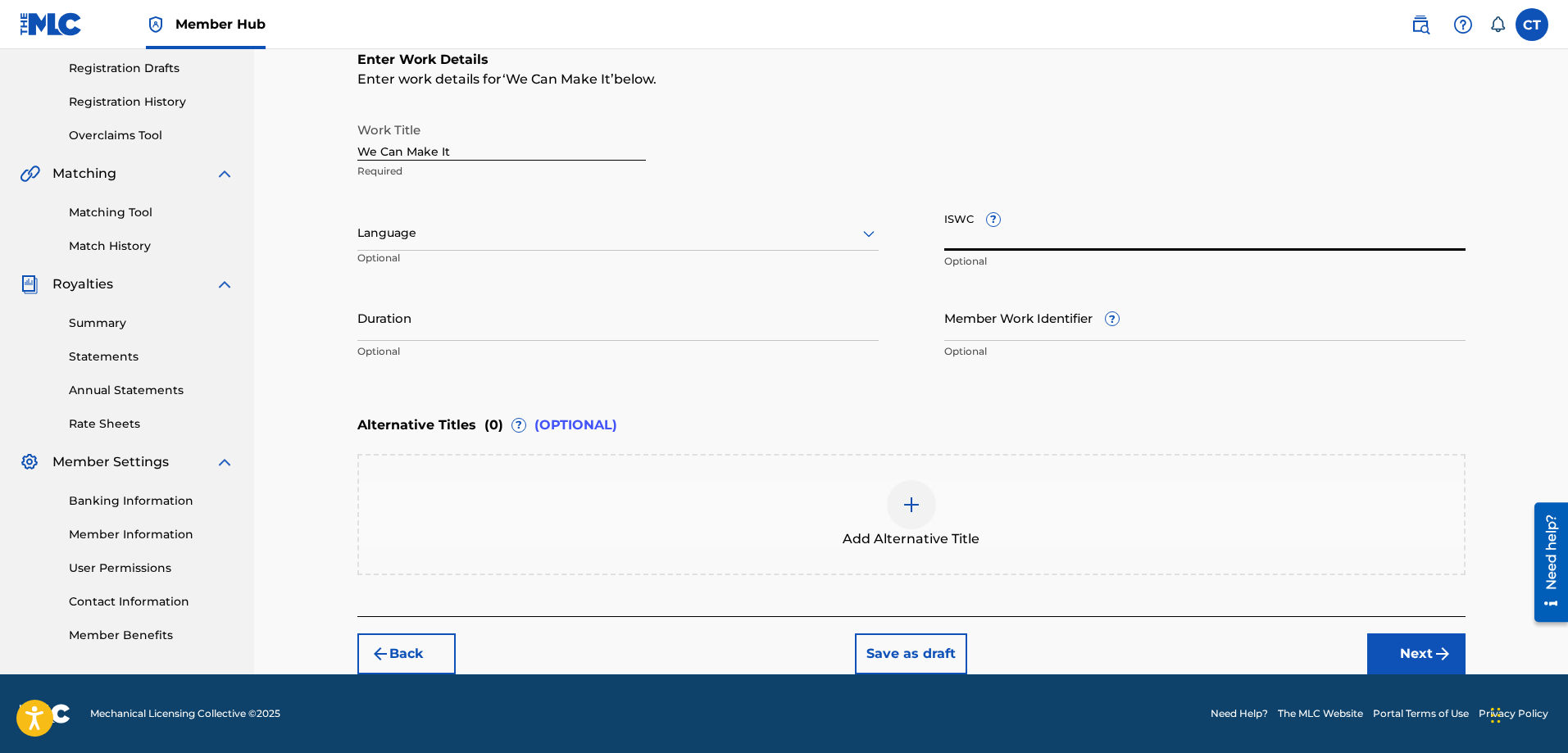
click at [965, 247] on input "ISWC ?" at bounding box center [1205, 227] width 522 height 47
type input "T3350488896"
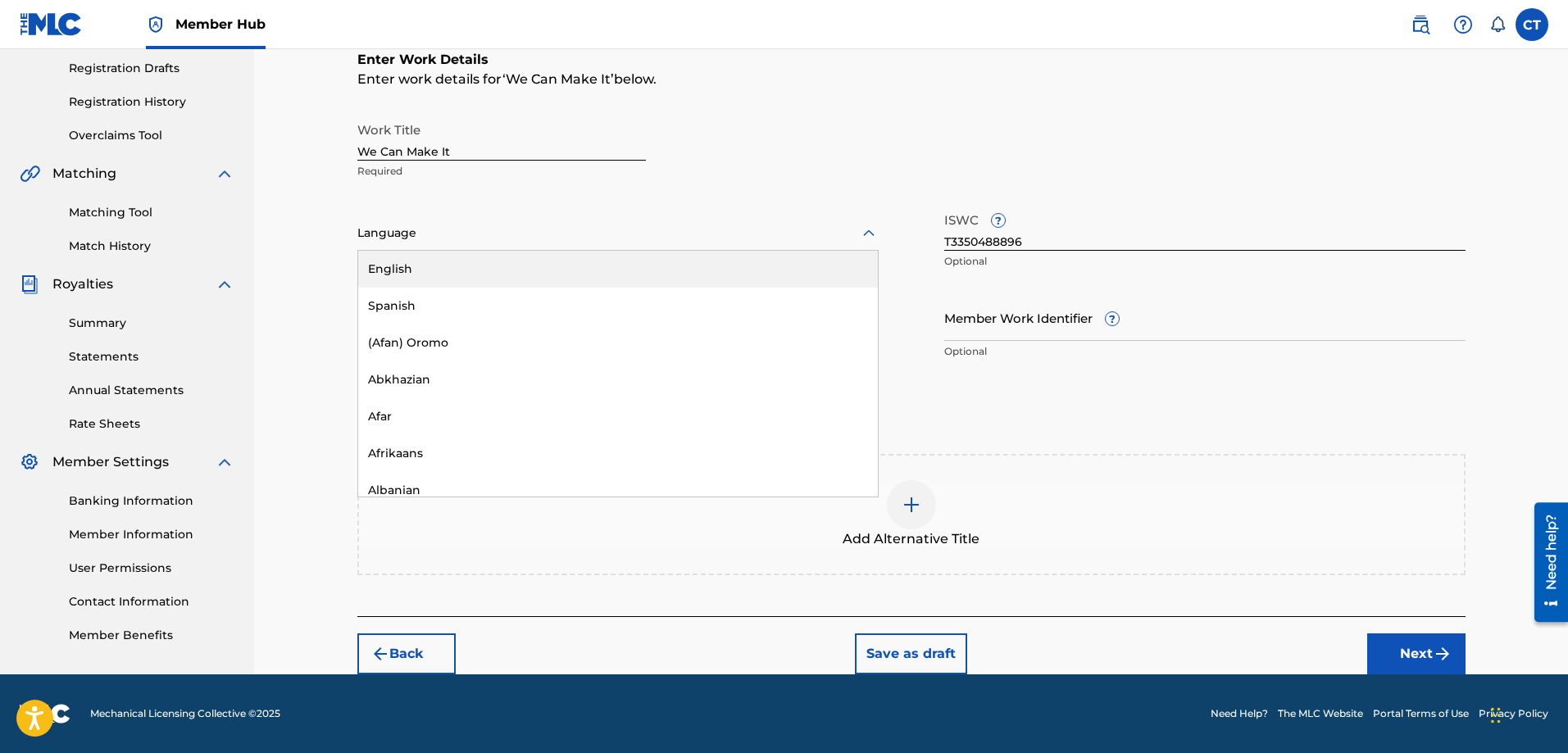
click at [868, 235] on icon at bounding box center [869, 233] width 20 height 20
click at [839, 258] on div "English" at bounding box center [618, 270] width 520 height 37
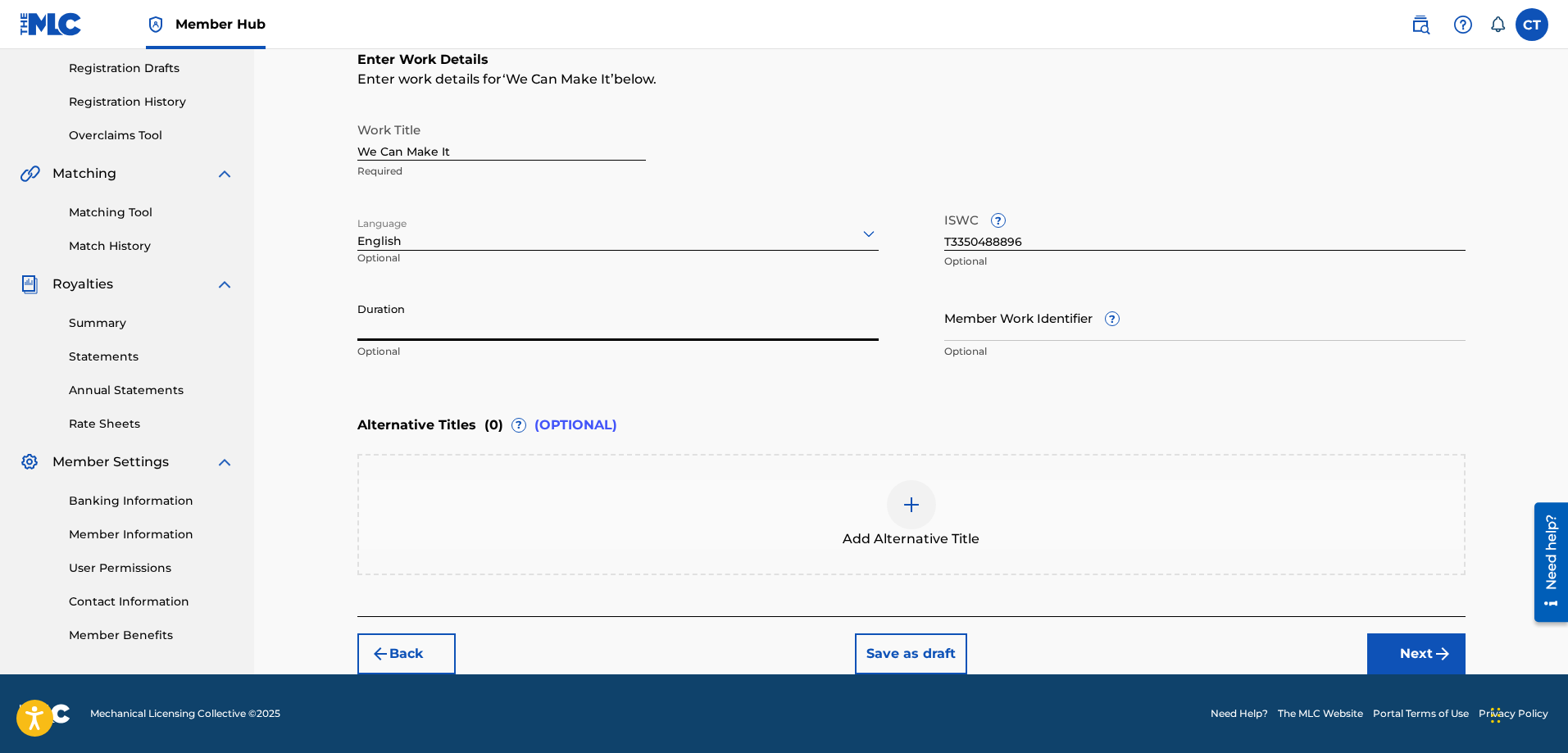
click at [543, 315] on input "Duration" at bounding box center [619, 318] width 522 height 47
type input "03:50"
click at [1414, 649] on button "Next" at bounding box center [1417, 654] width 98 height 41
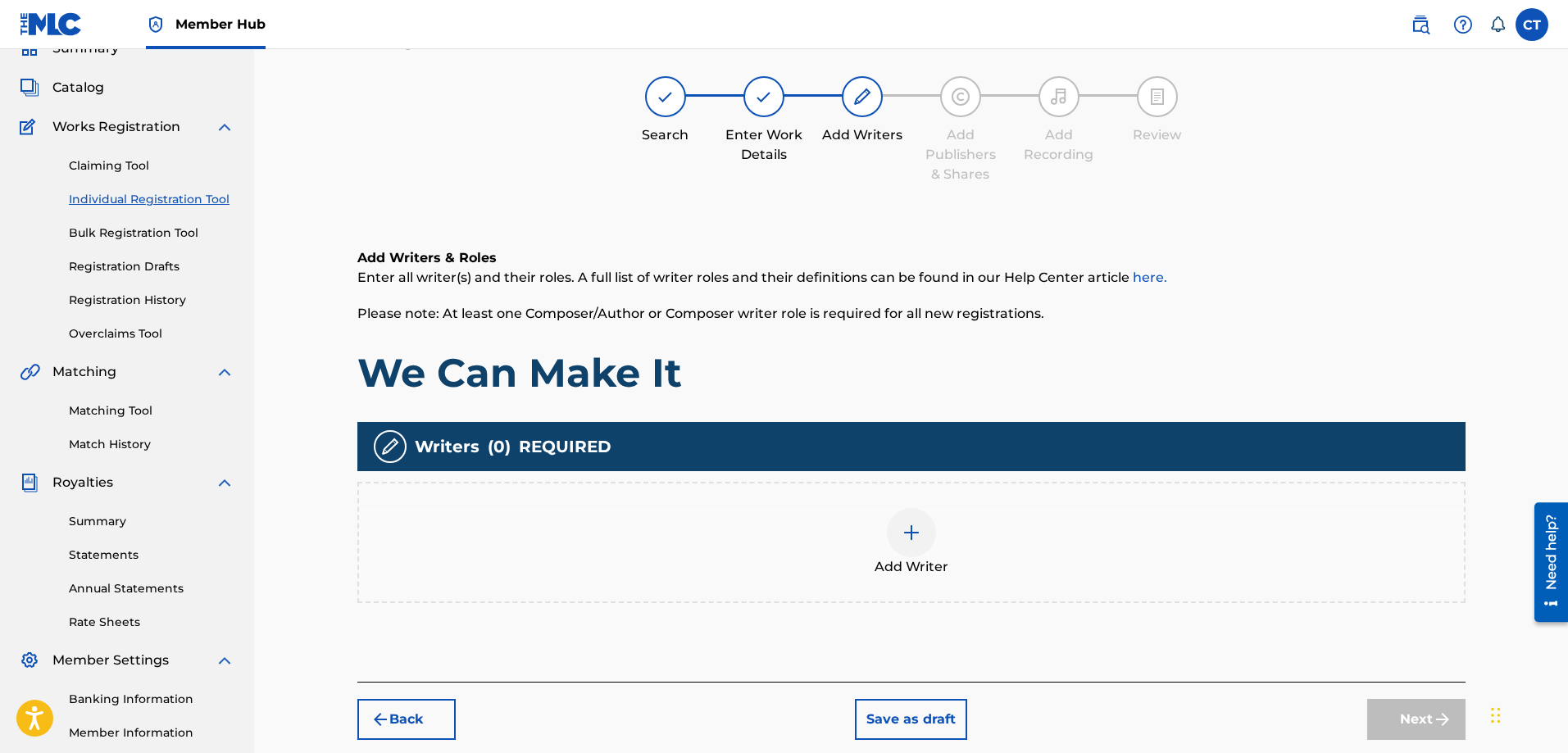
scroll to position [74, 0]
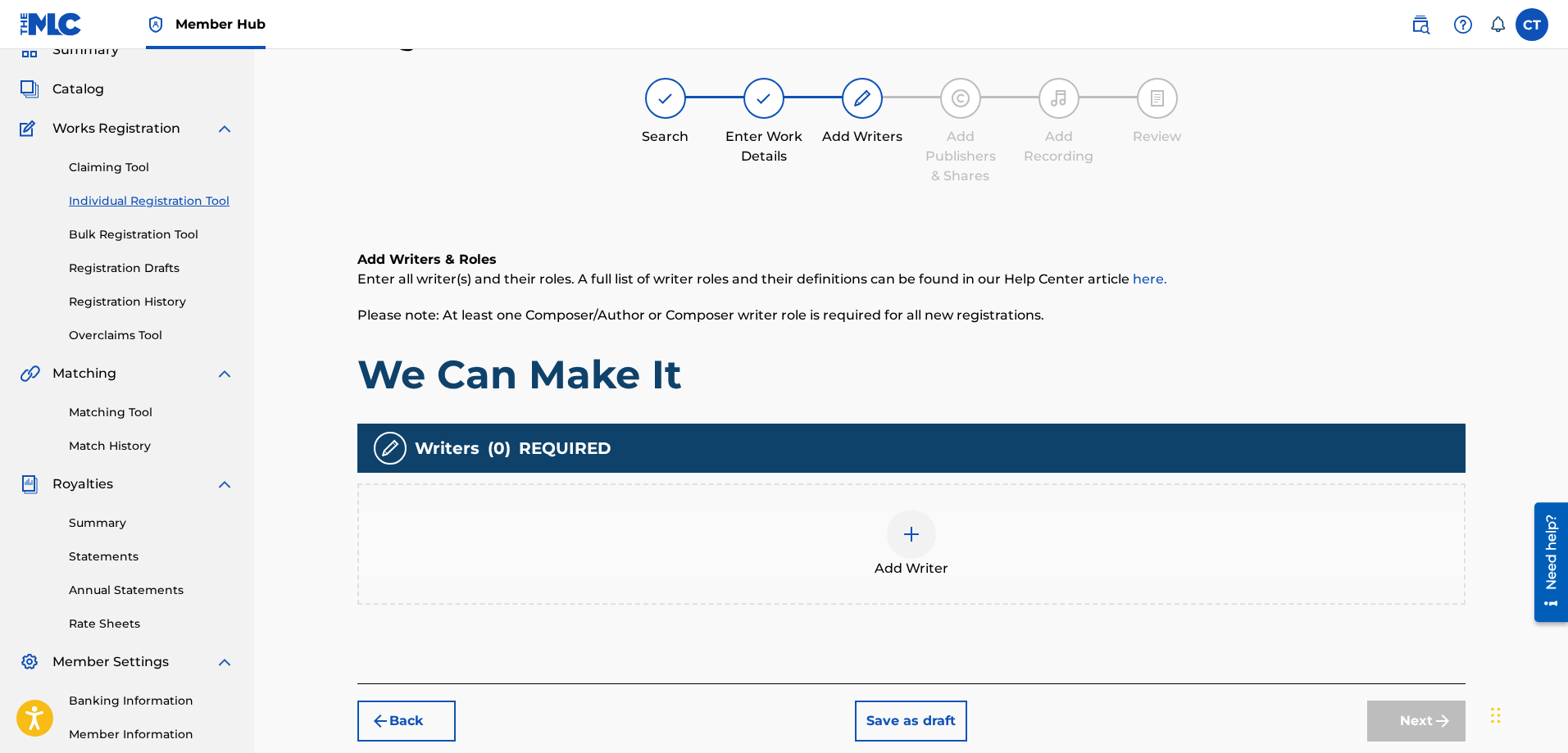
click at [898, 532] on div at bounding box center [912, 534] width 49 height 49
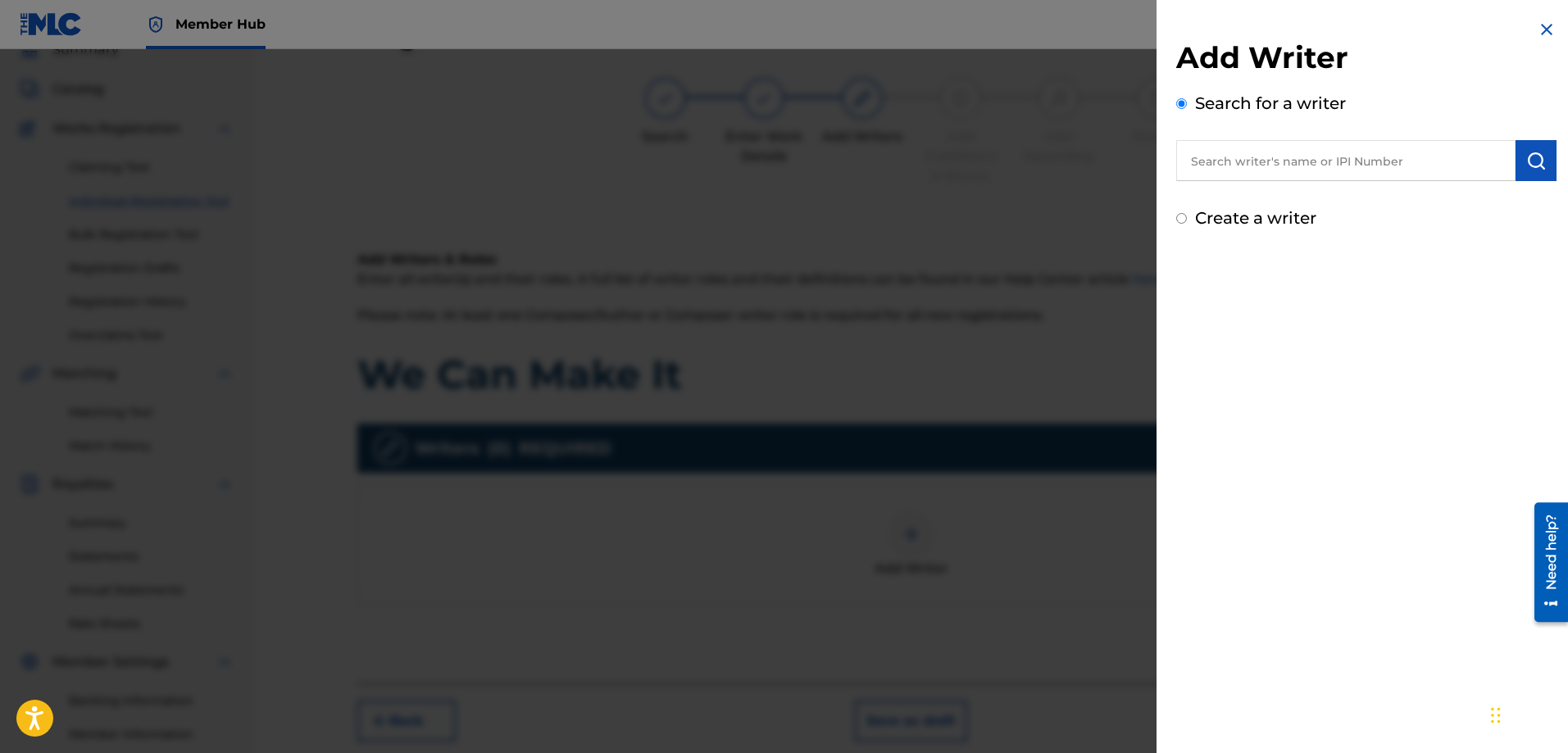
click at [1305, 168] on input "text" at bounding box center [1346, 161] width 339 height 41
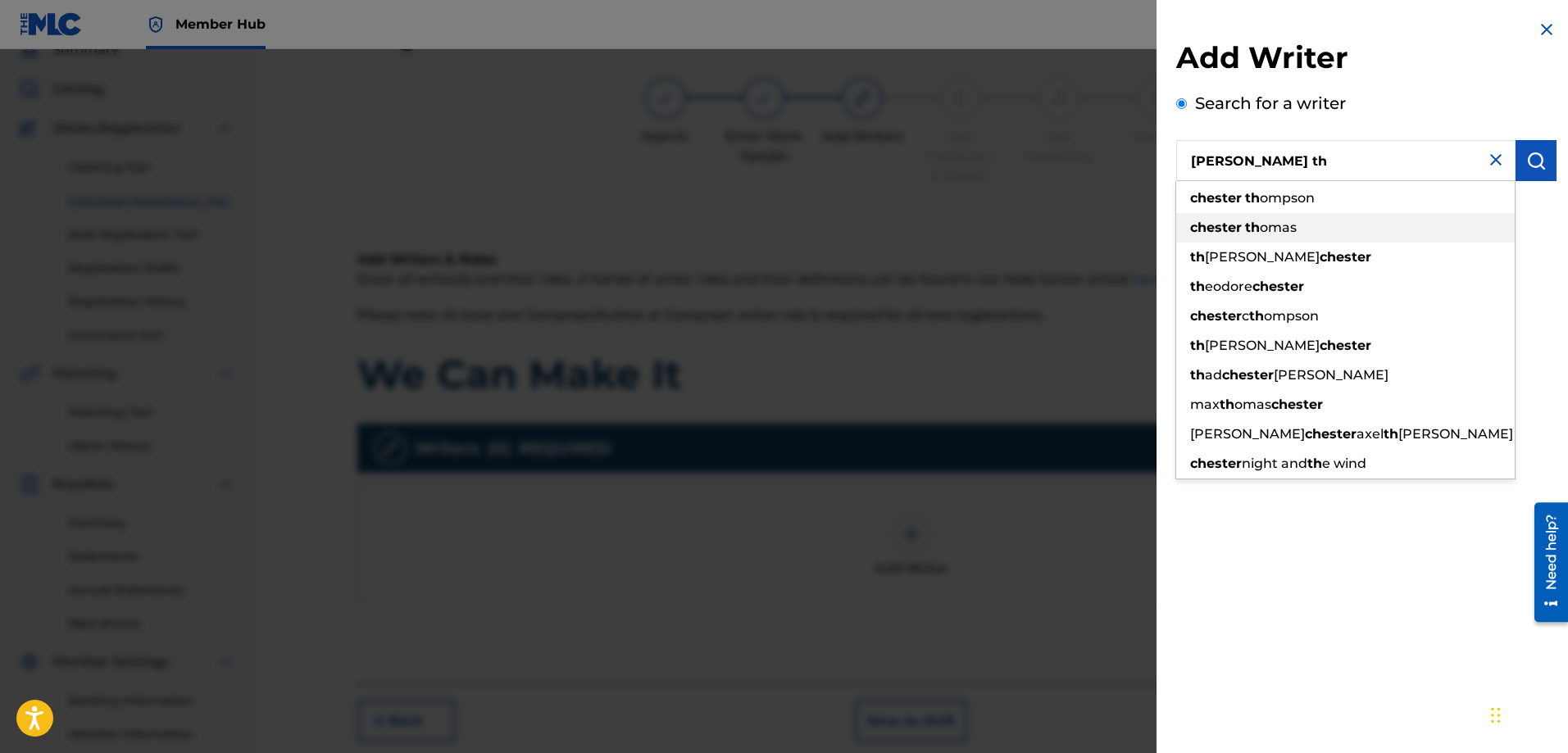
click at [1278, 227] on span "omas" at bounding box center [1279, 227] width 37 height 16
type input "[PERSON_NAME]"
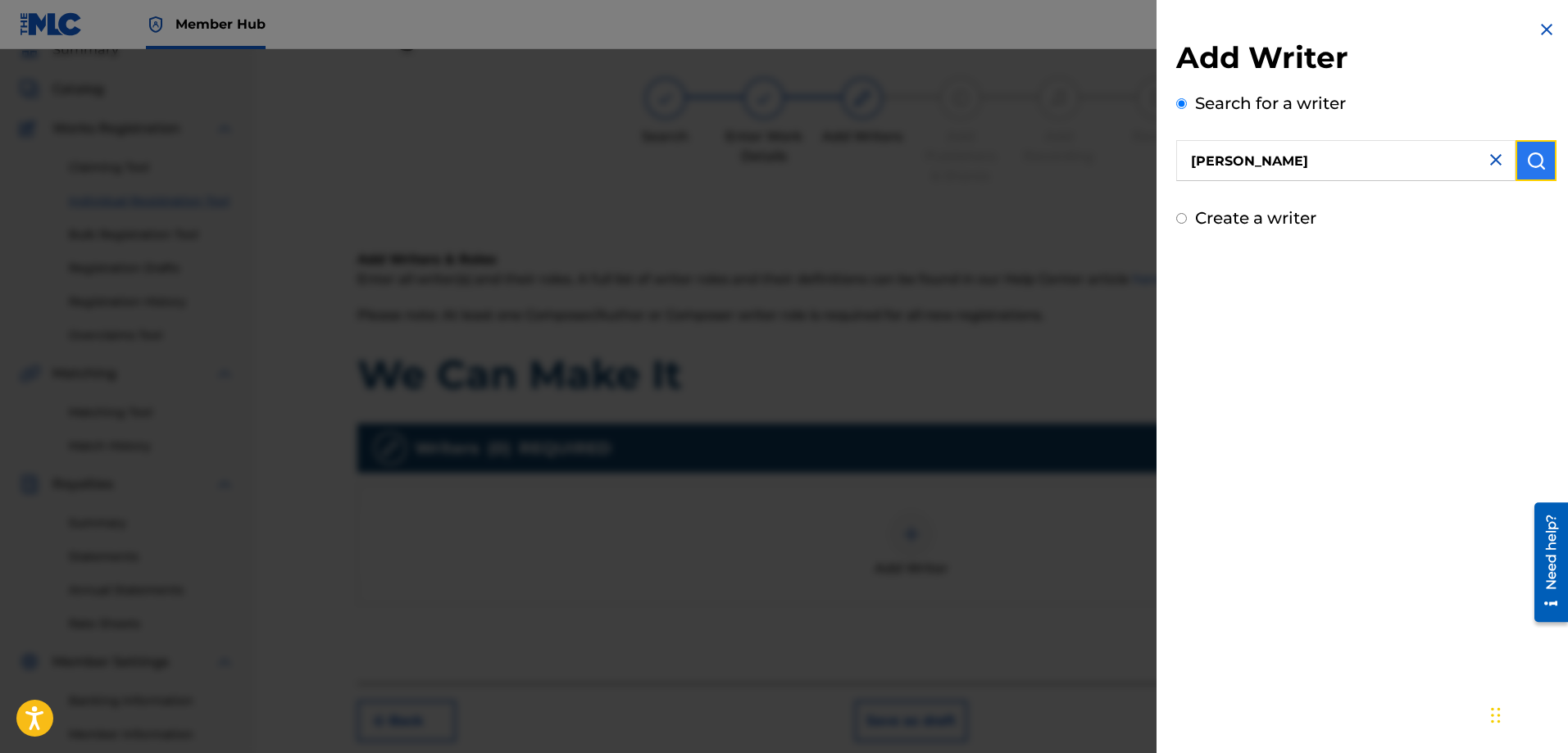
click at [1527, 169] on img "submit" at bounding box center [1537, 161] width 20 height 20
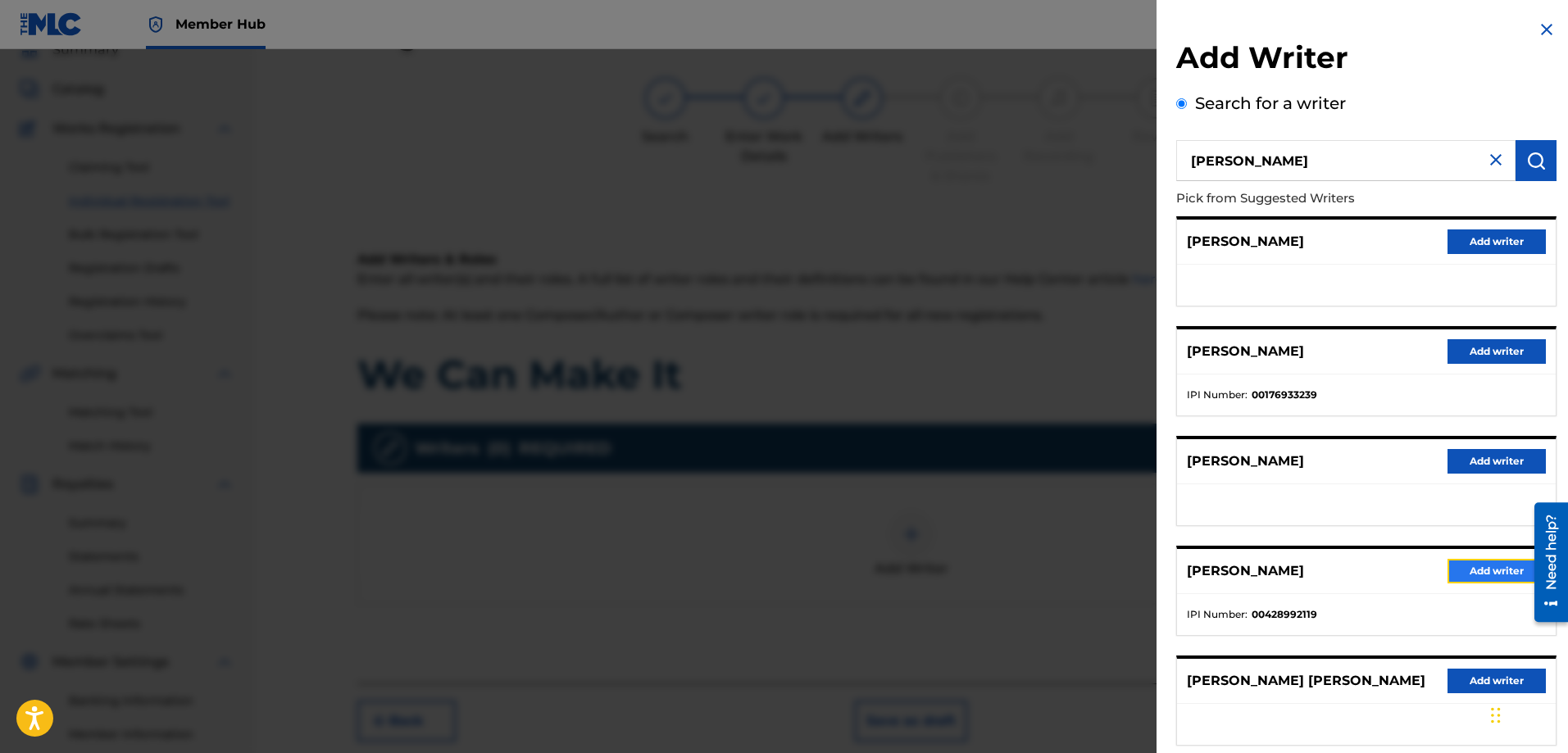
click at [1469, 572] on button "Add writer" at bounding box center [1497, 571] width 98 height 25
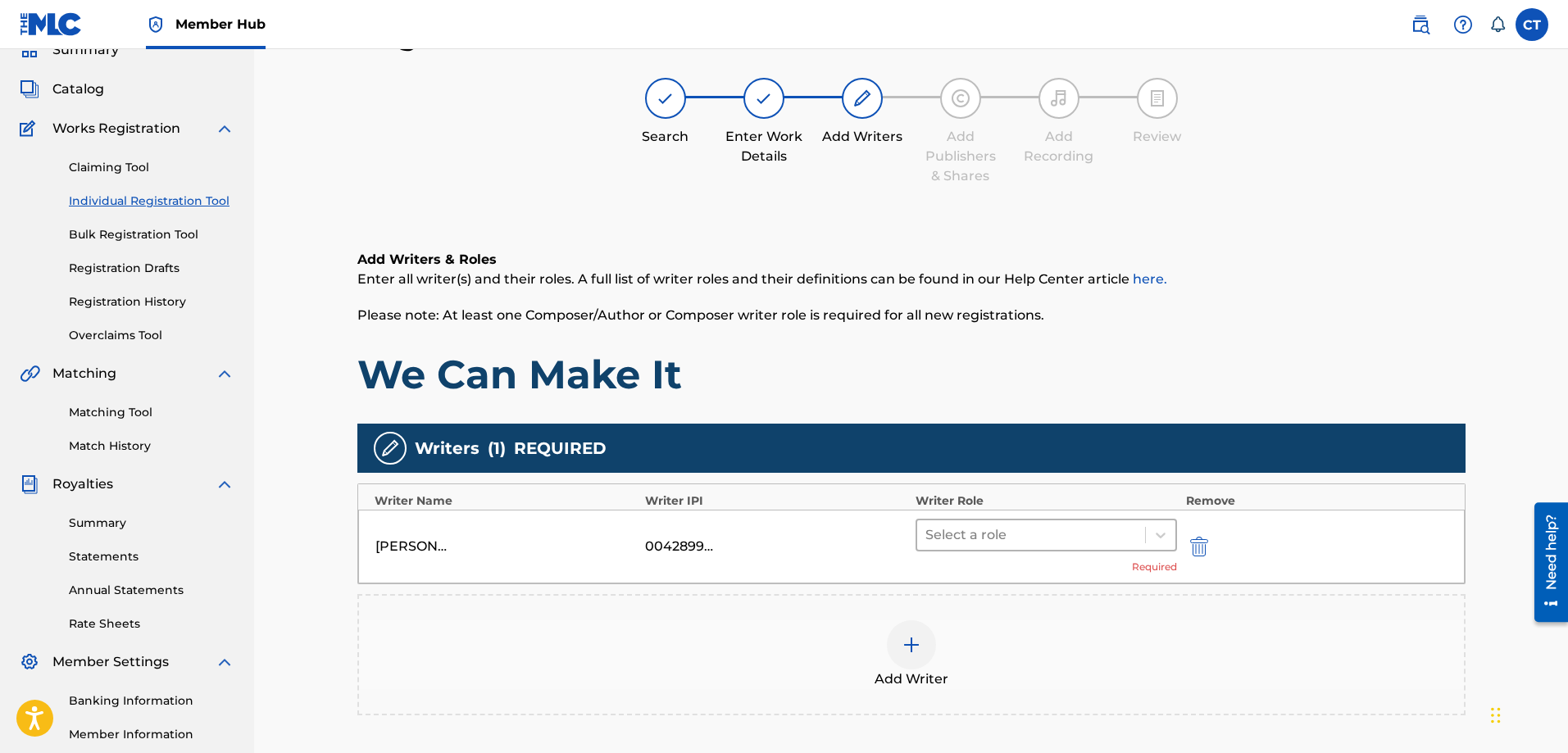
click at [1116, 531] on div at bounding box center [1032, 534] width 213 height 23
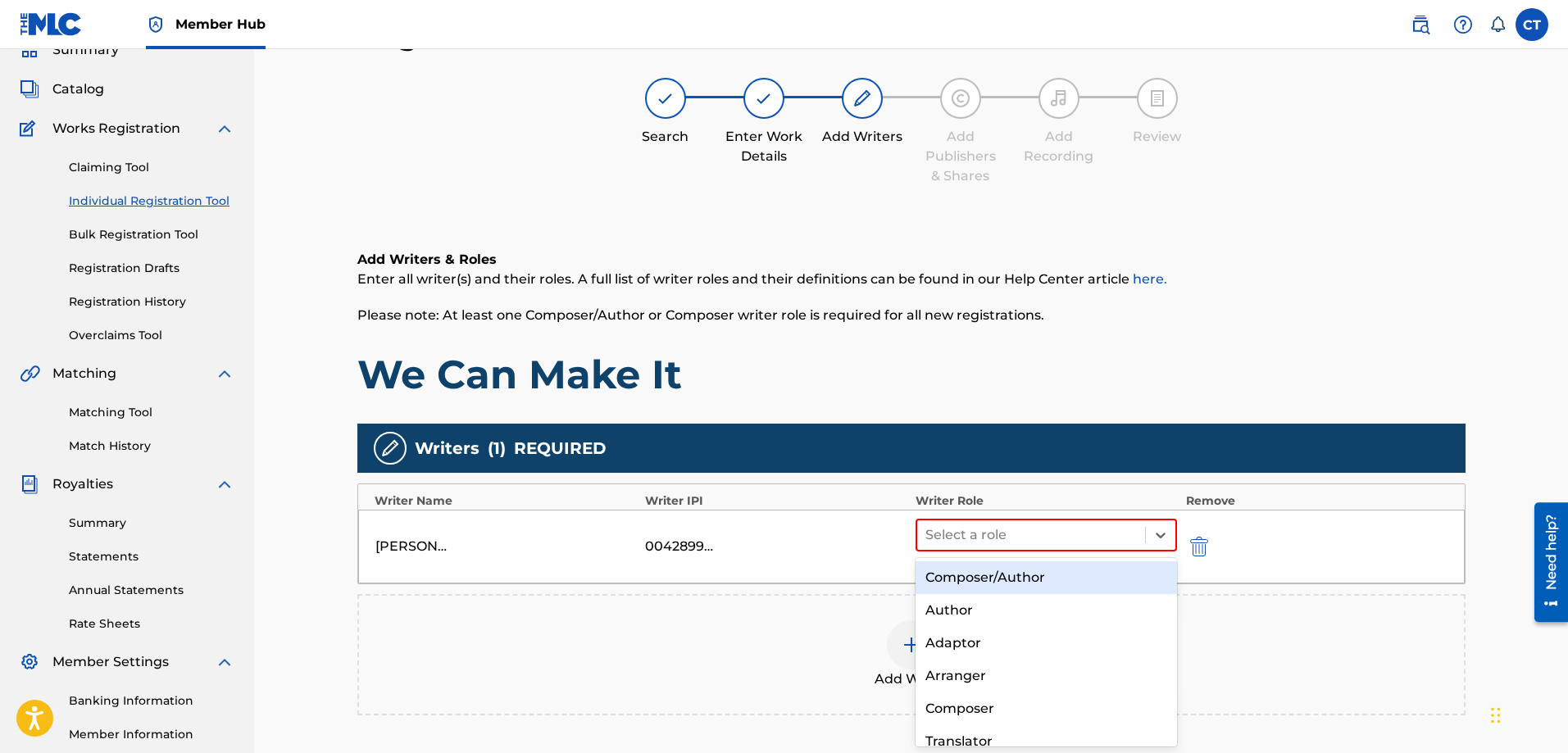
click at [1099, 578] on div "Composer/Author" at bounding box center [1047, 577] width 263 height 32
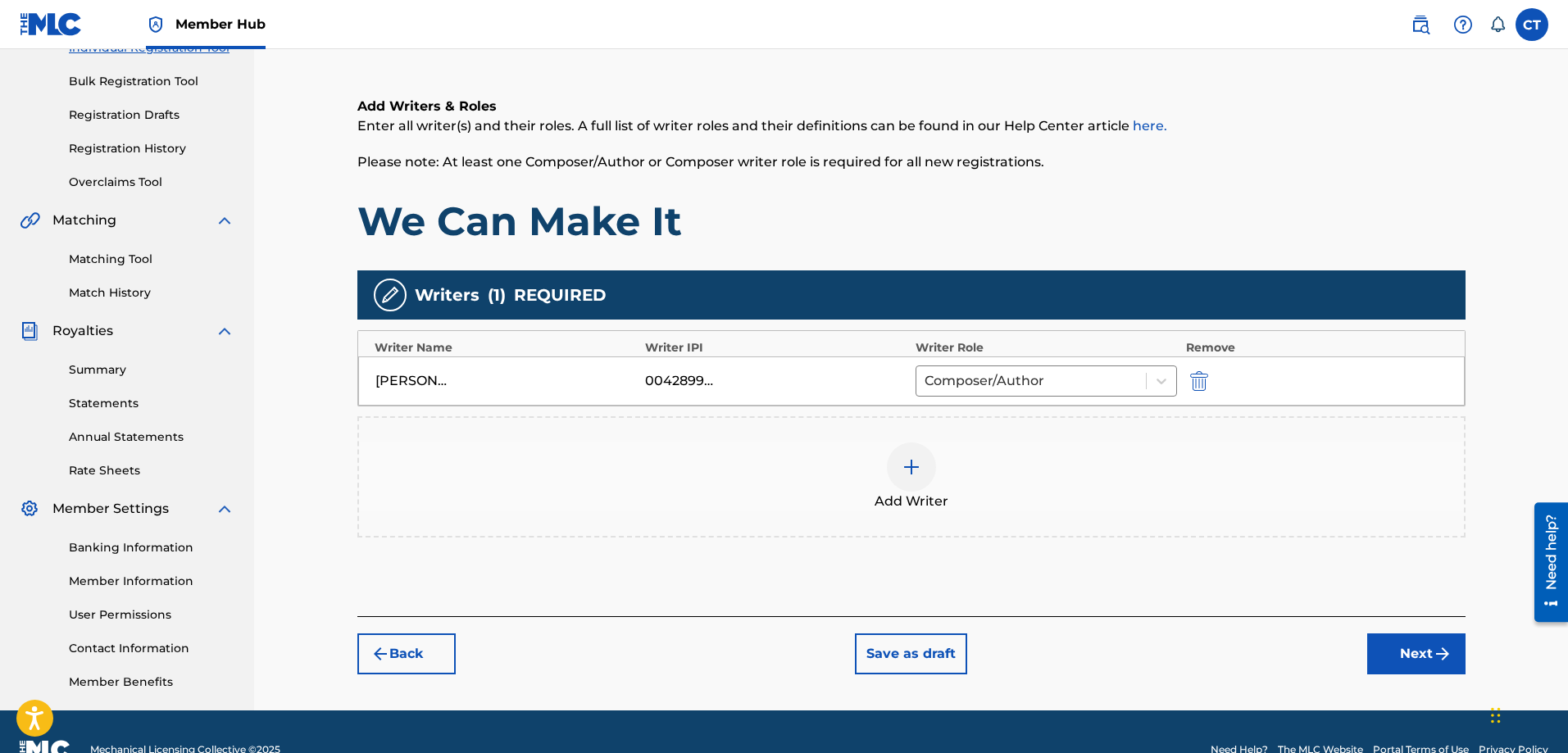
scroll to position [263, 0]
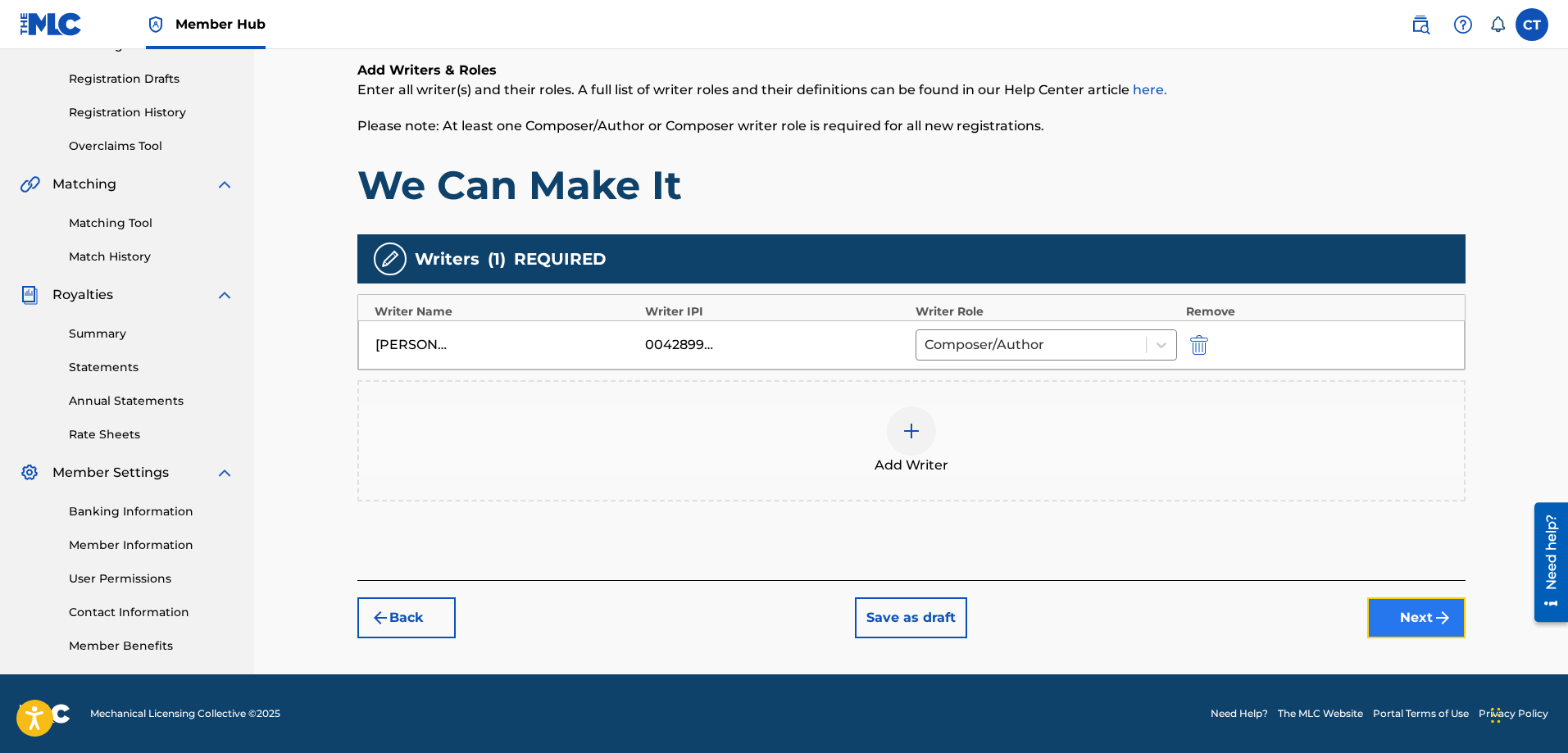
click at [1388, 613] on button "Next" at bounding box center [1417, 619] width 98 height 41
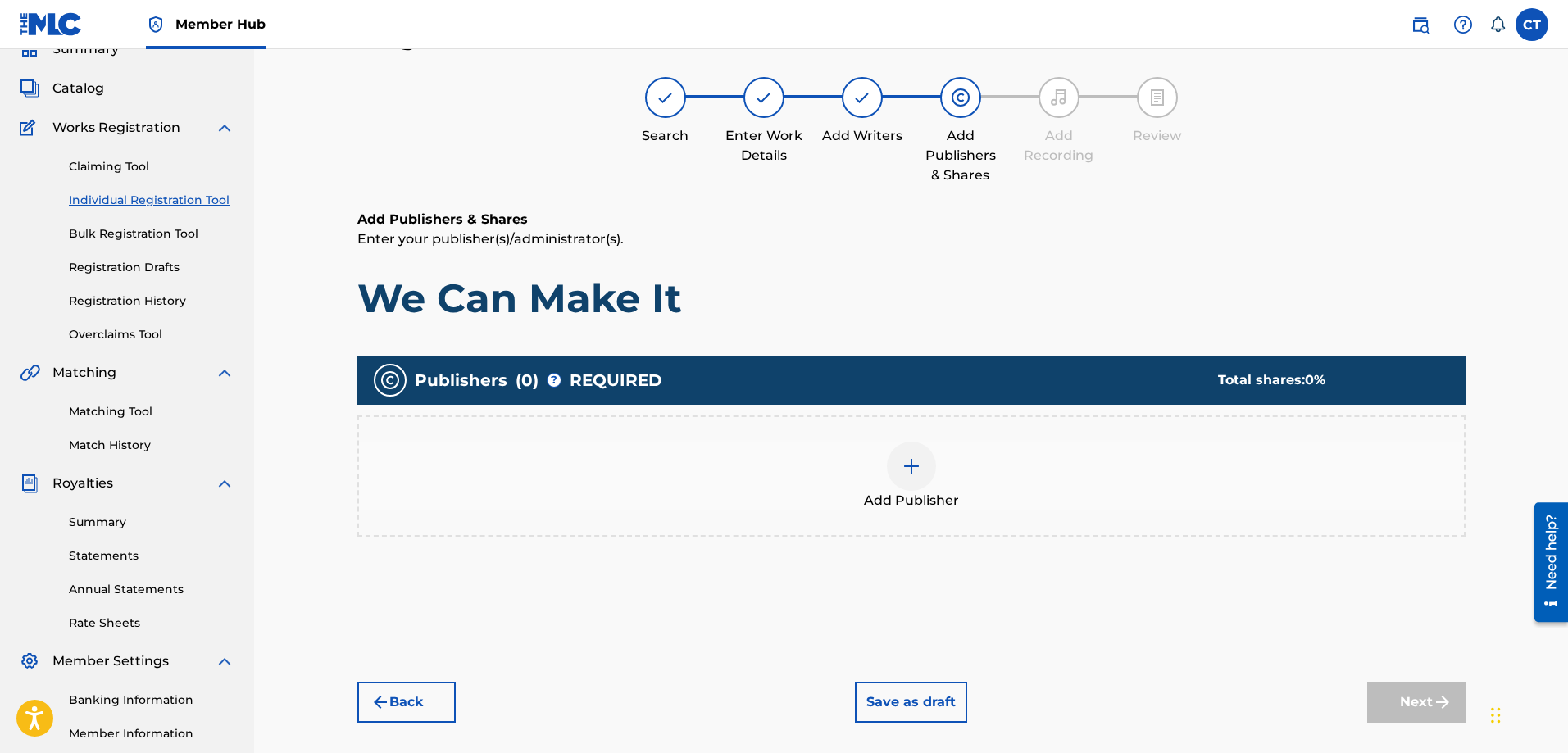
scroll to position [74, 0]
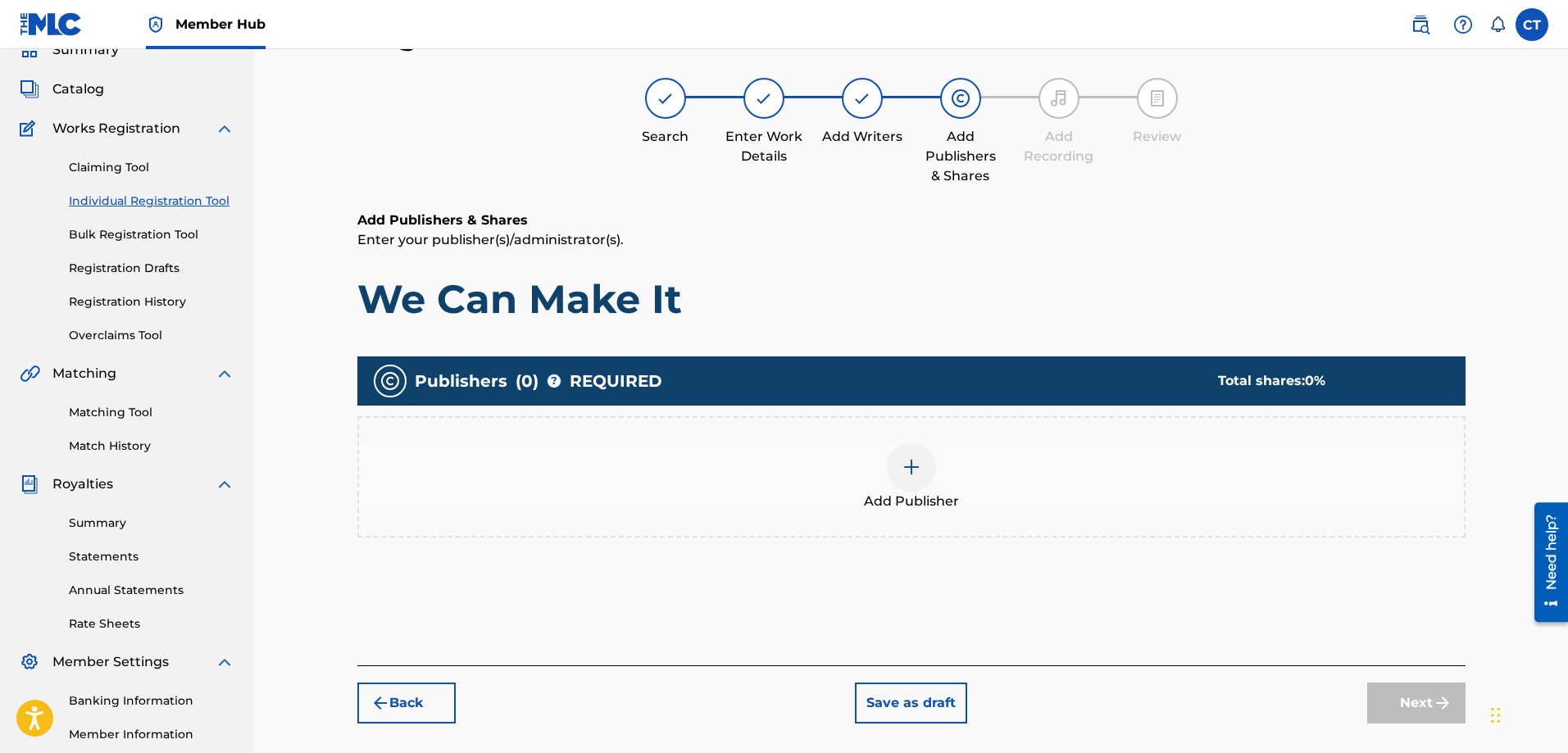
click at [914, 475] on img at bounding box center [912, 468] width 20 height 20
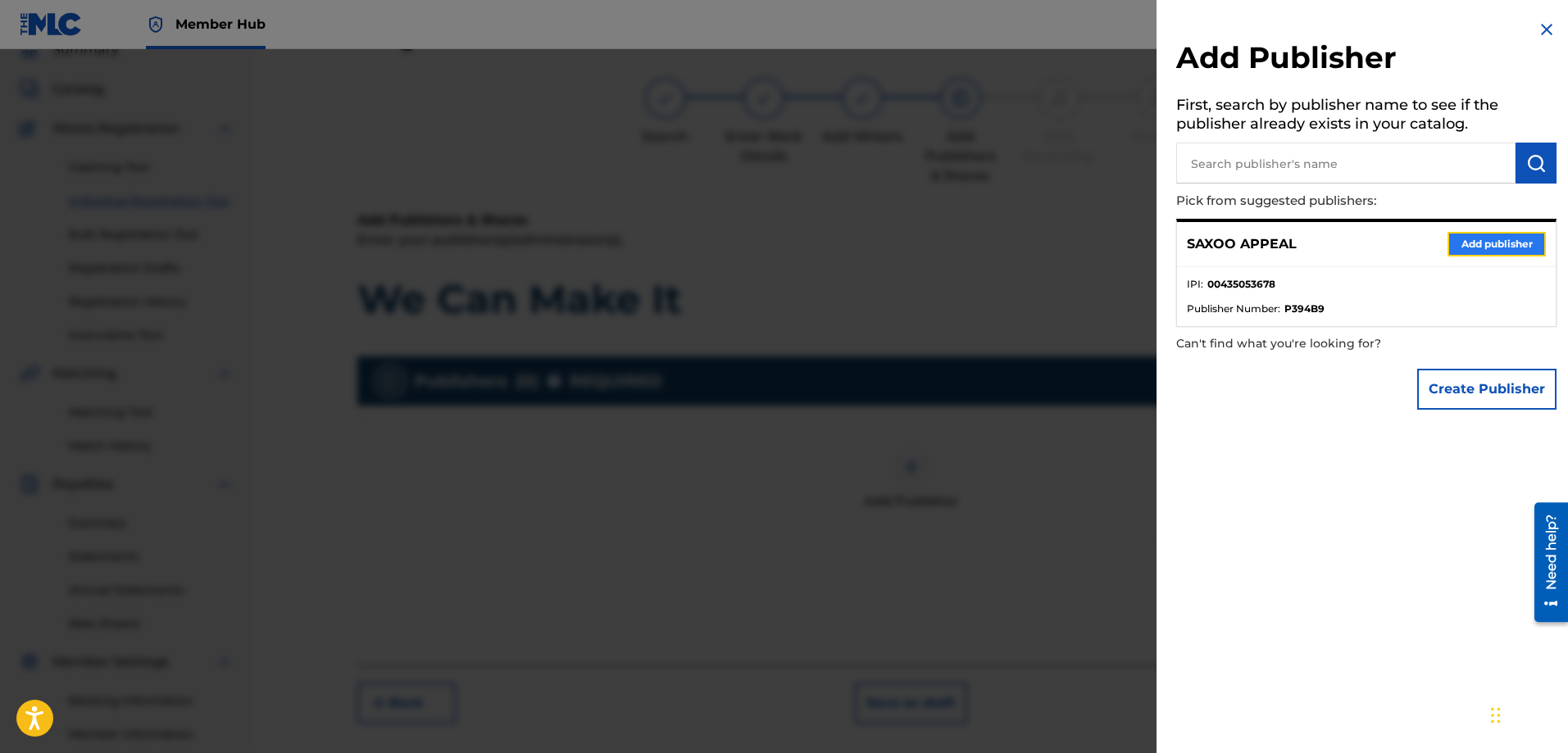
click at [1474, 241] on button "Add publisher" at bounding box center [1497, 244] width 98 height 25
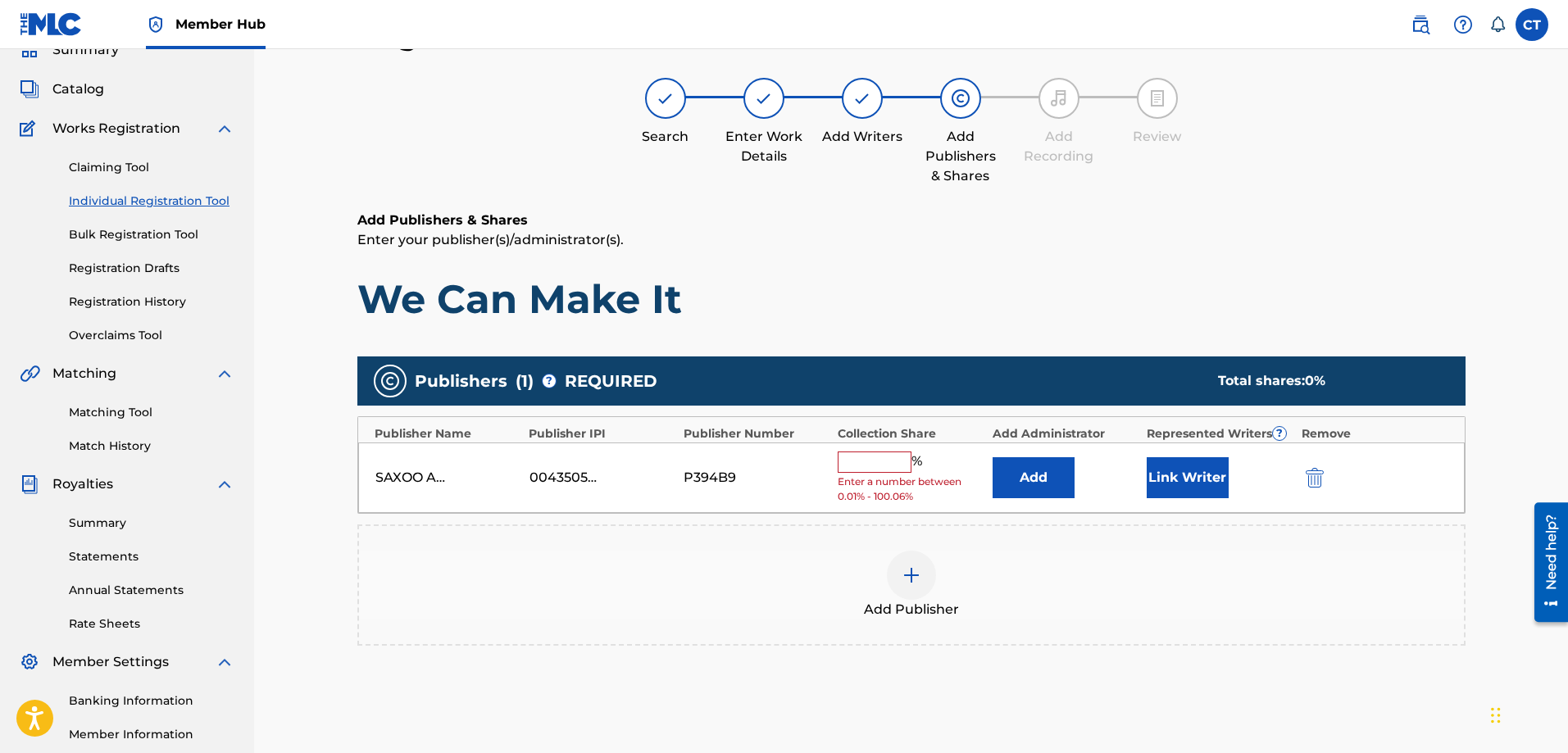
click at [864, 467] on input "text" at bounding box center [874, 463] width 74 height 22
type input "100"
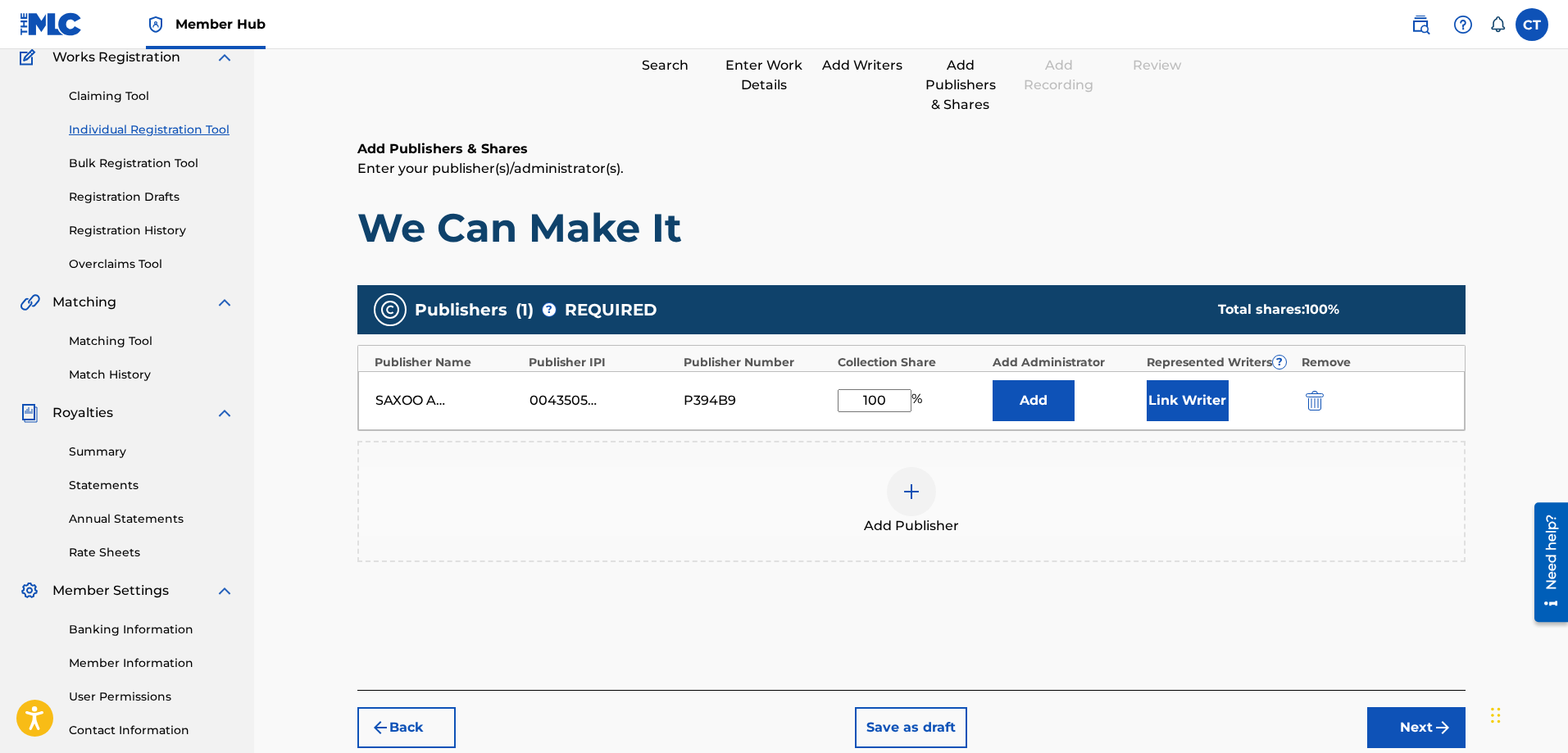
scroll to position [263, 0]
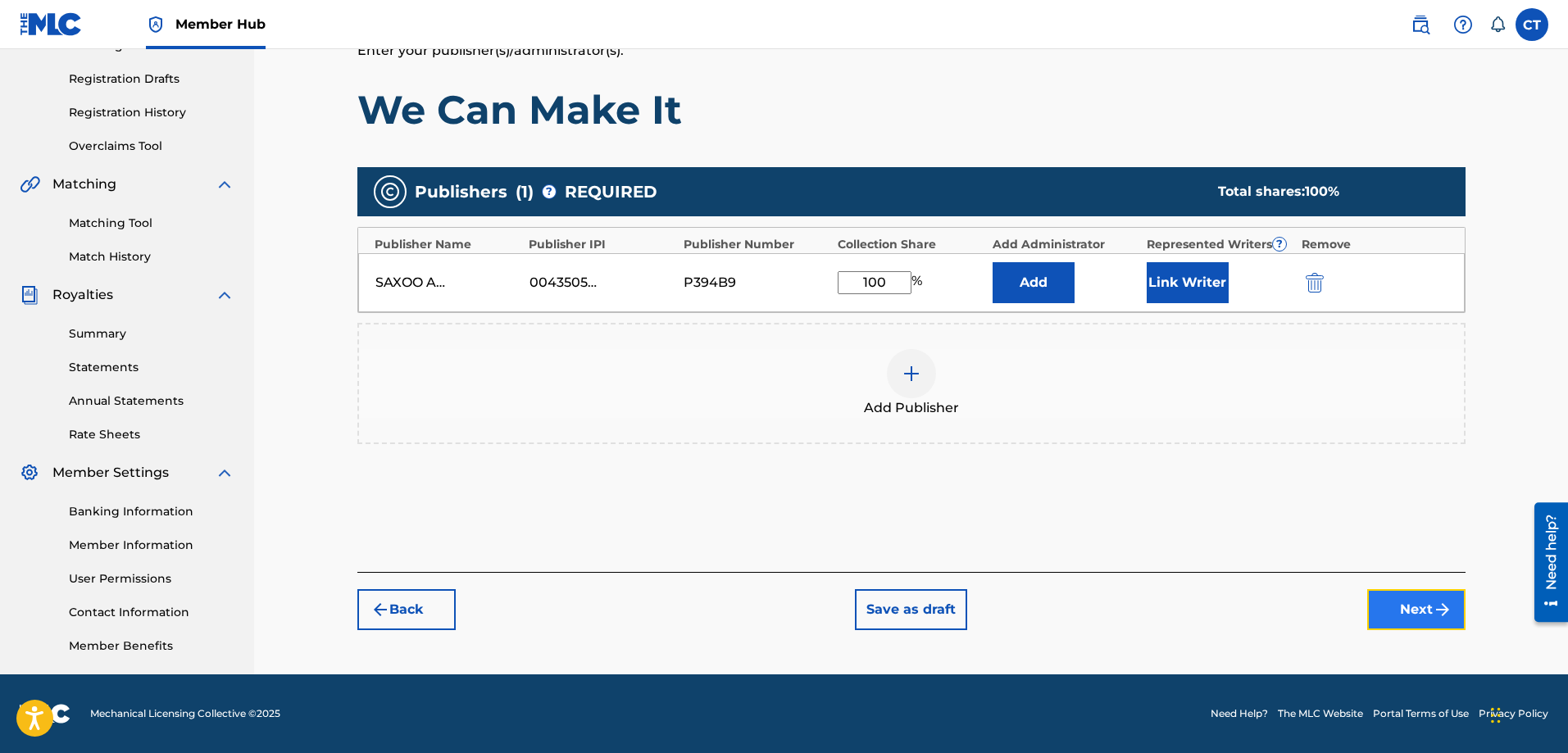
click at [1428, 601] on button "Next" at bounding box center [1417, 610] width 98 height 41
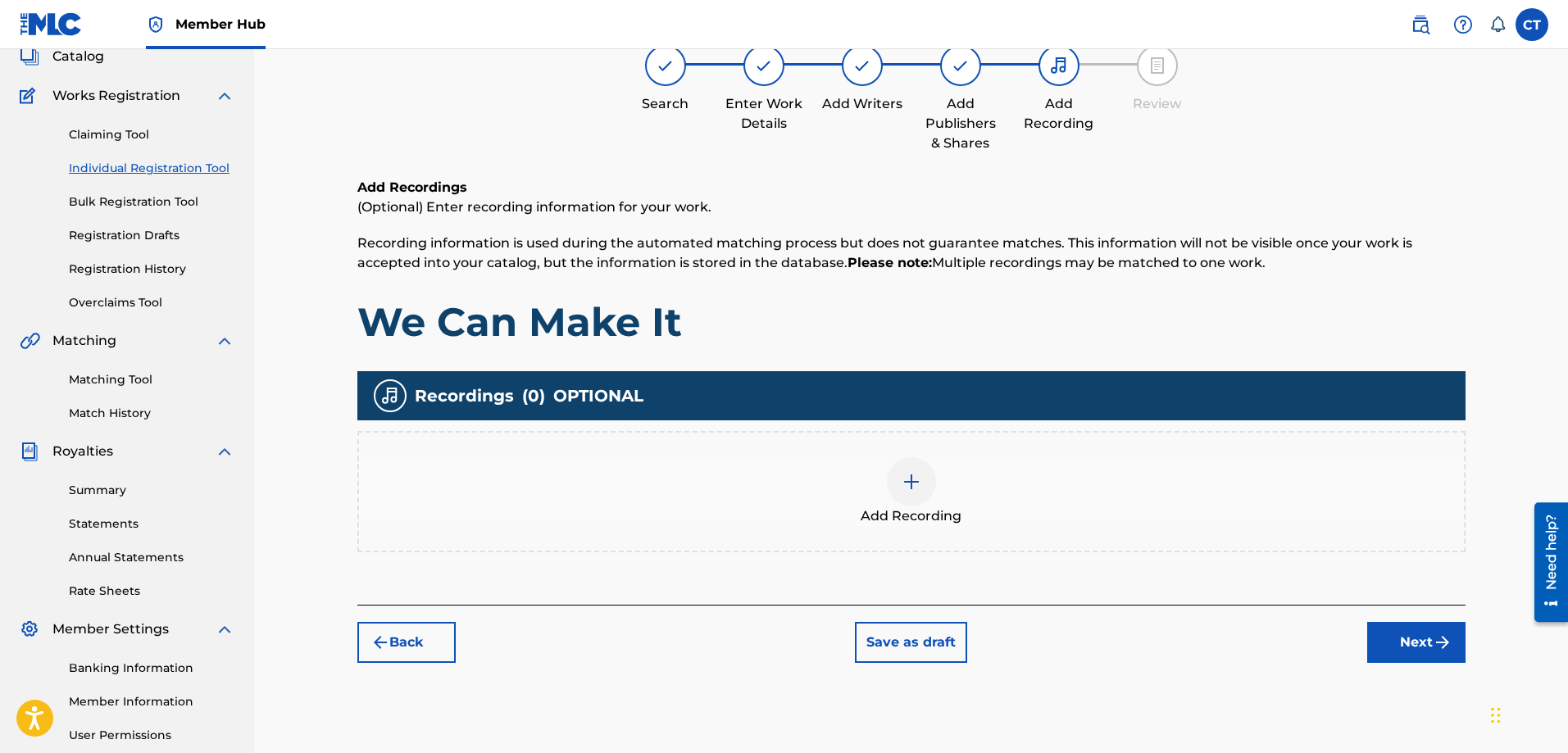
scroll to position [74, 0]
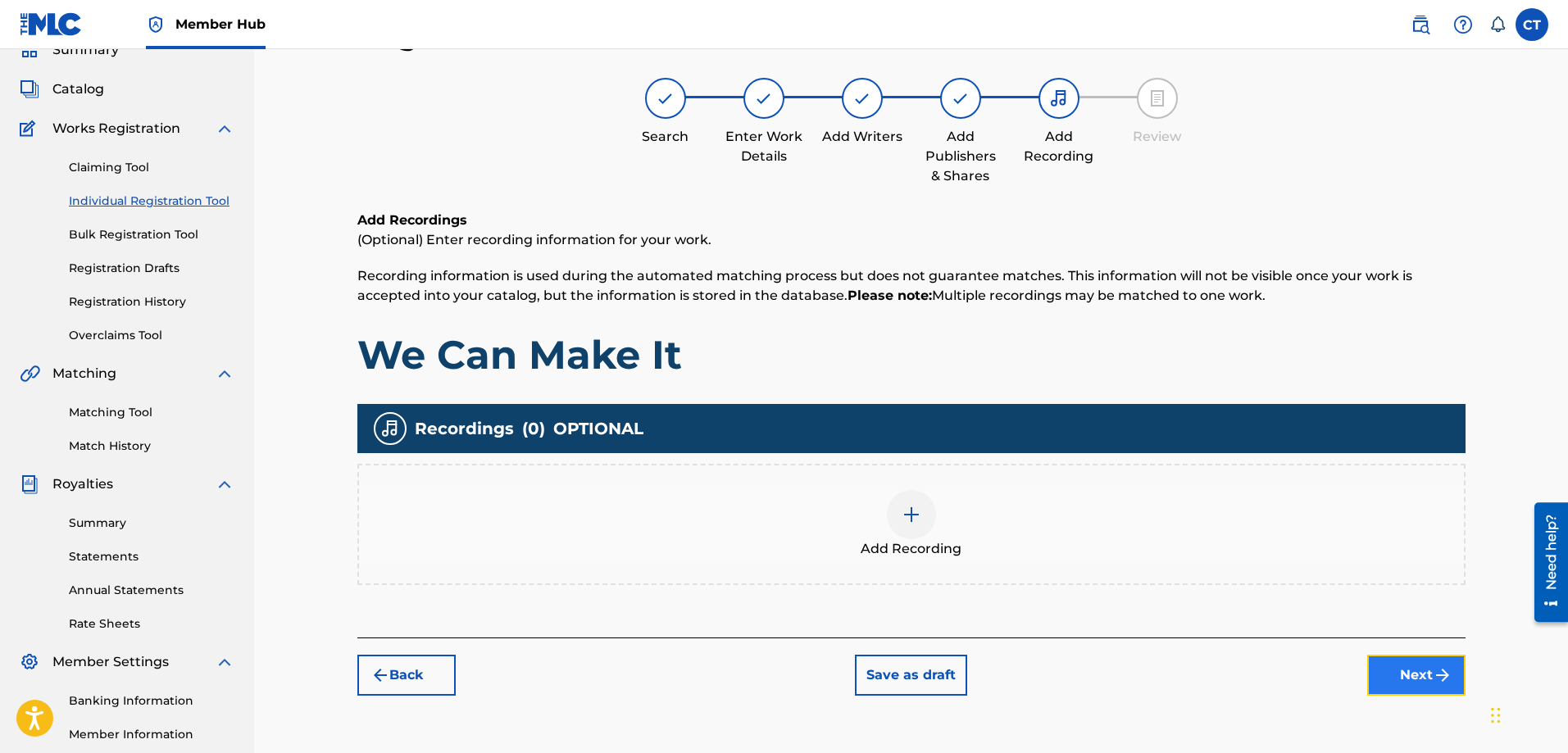
click at [1405, 672] on button "Next" at bounding box center [1417, 676] width 98 height 41
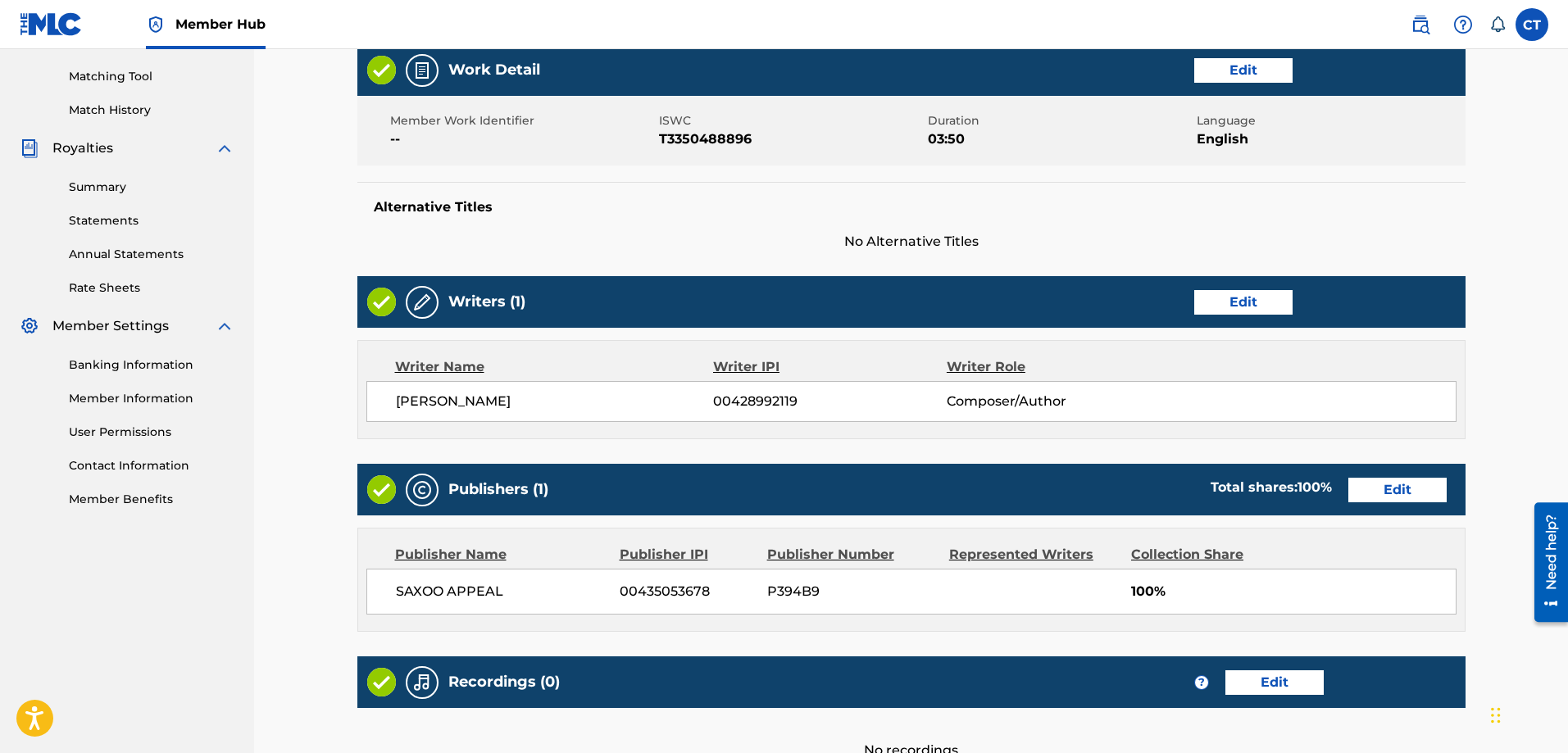
scroll to position [578, 0]
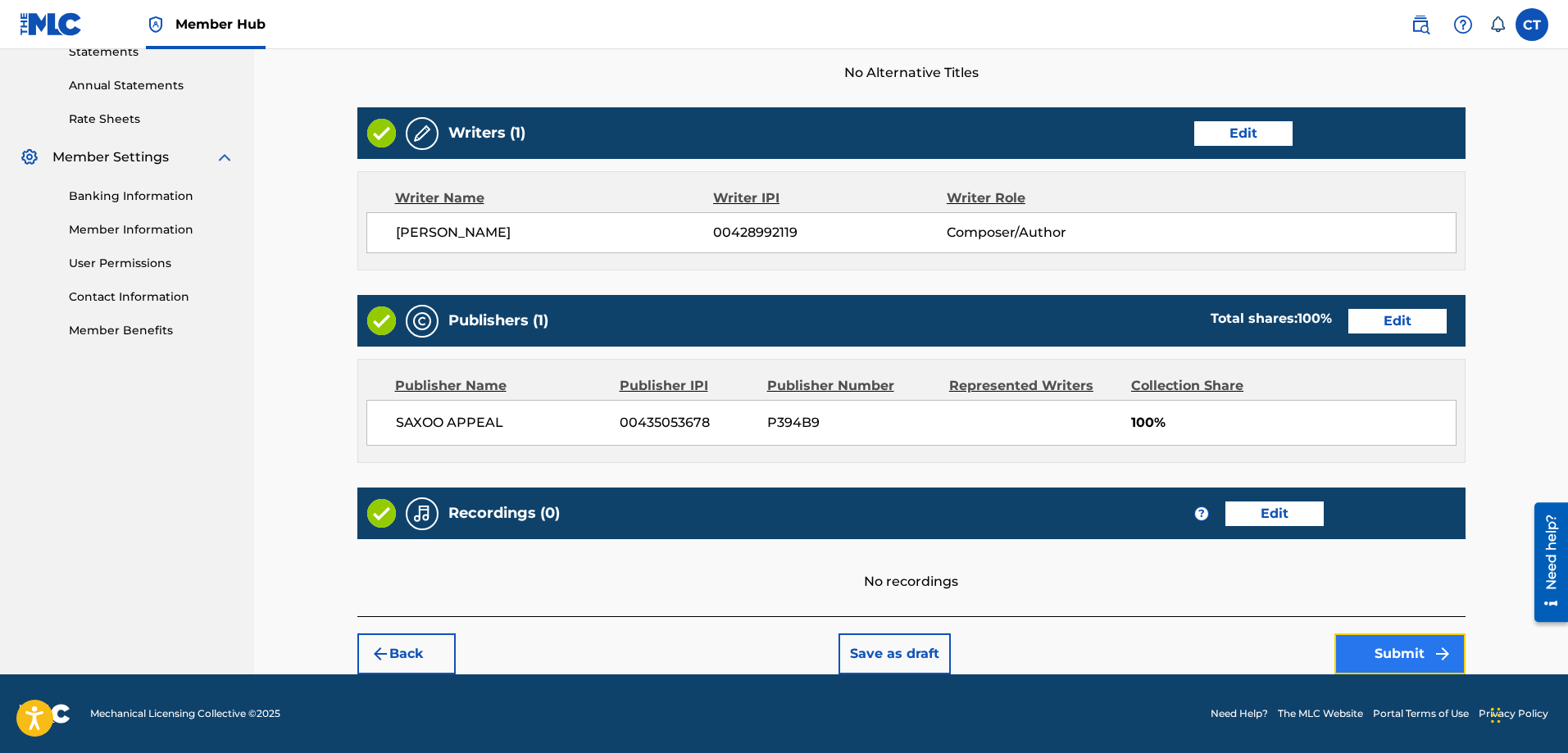
click at [1391, 649] on button "Submit" at bounding box center [1400, 654] width 131 height 41
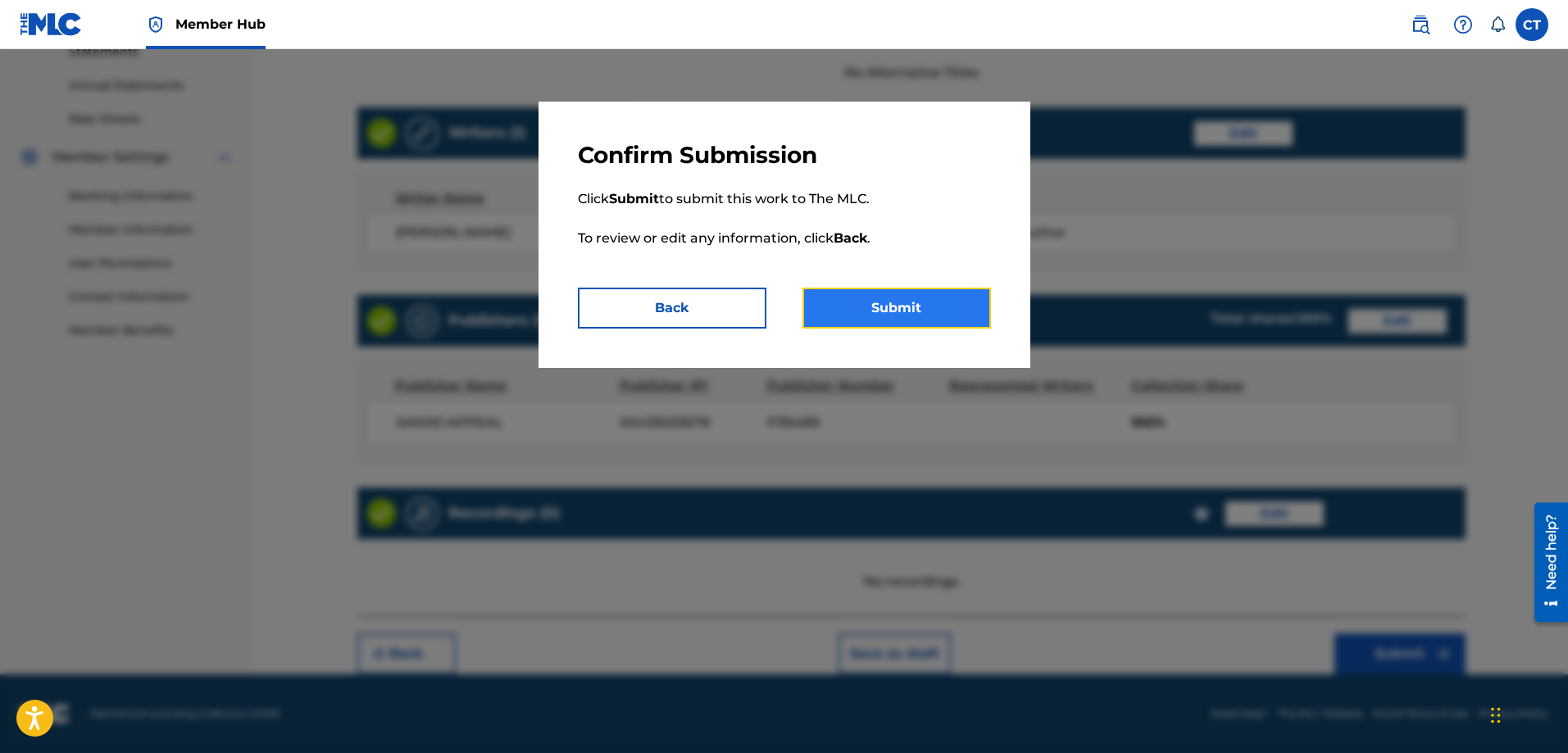
click at [900, 303] on button "Submit" at bounding box center [897, 308] width 188 height 41
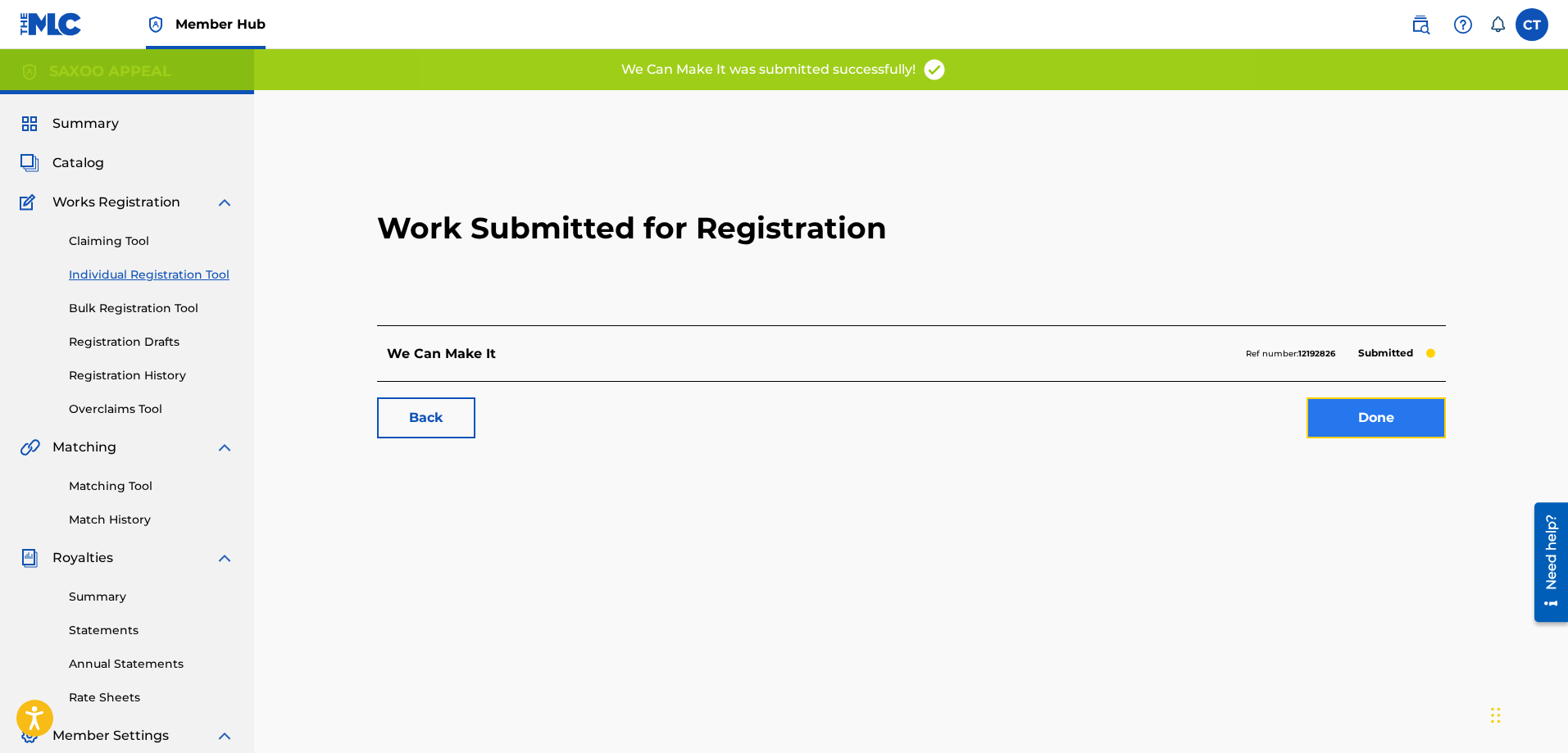
click at [1368, 418] on link "Done" at bounding box center [1377, 418] width 139 height 41
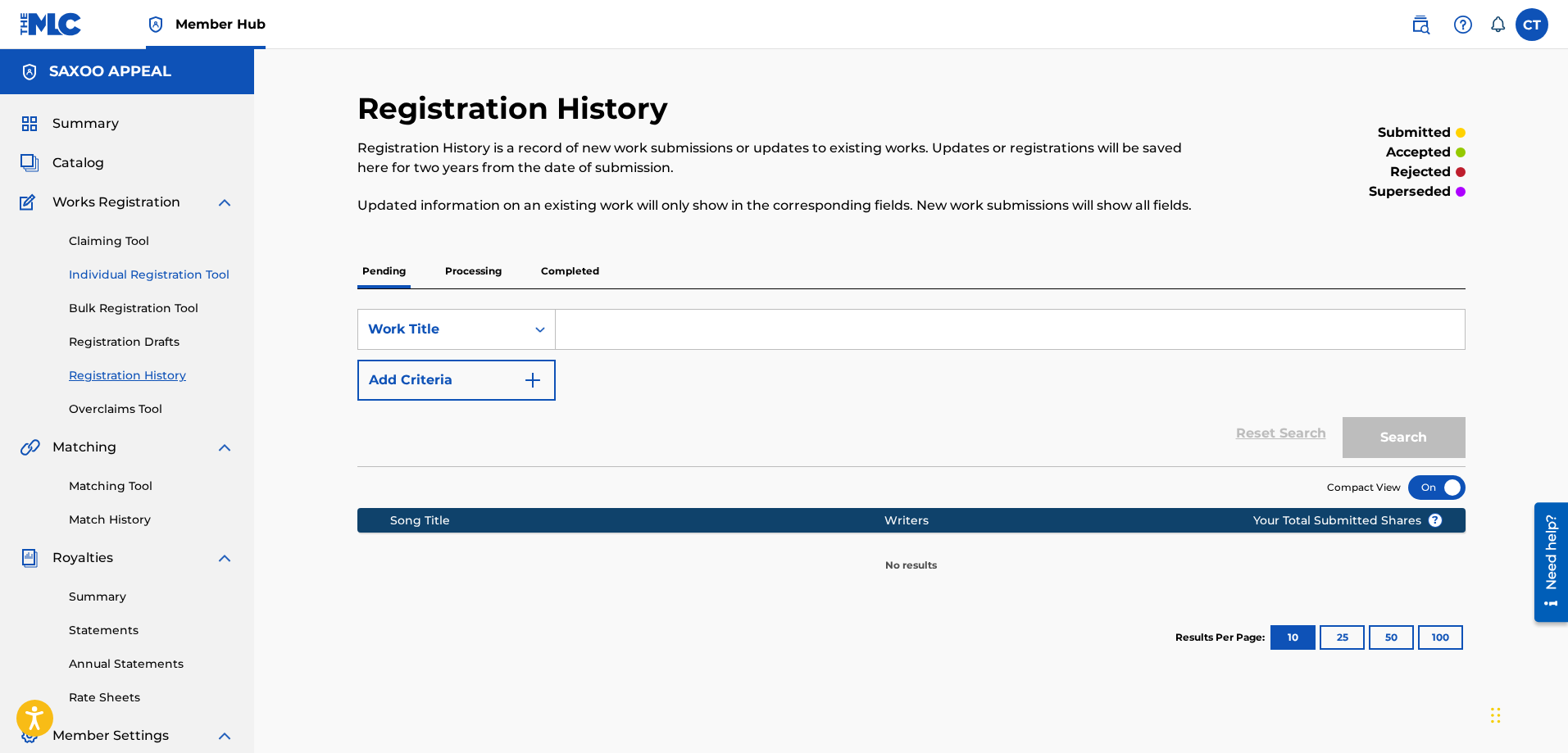
click at [180, 270] on link "Individual Registration Tool" at bounding box center [151, 276] width 166 height 18
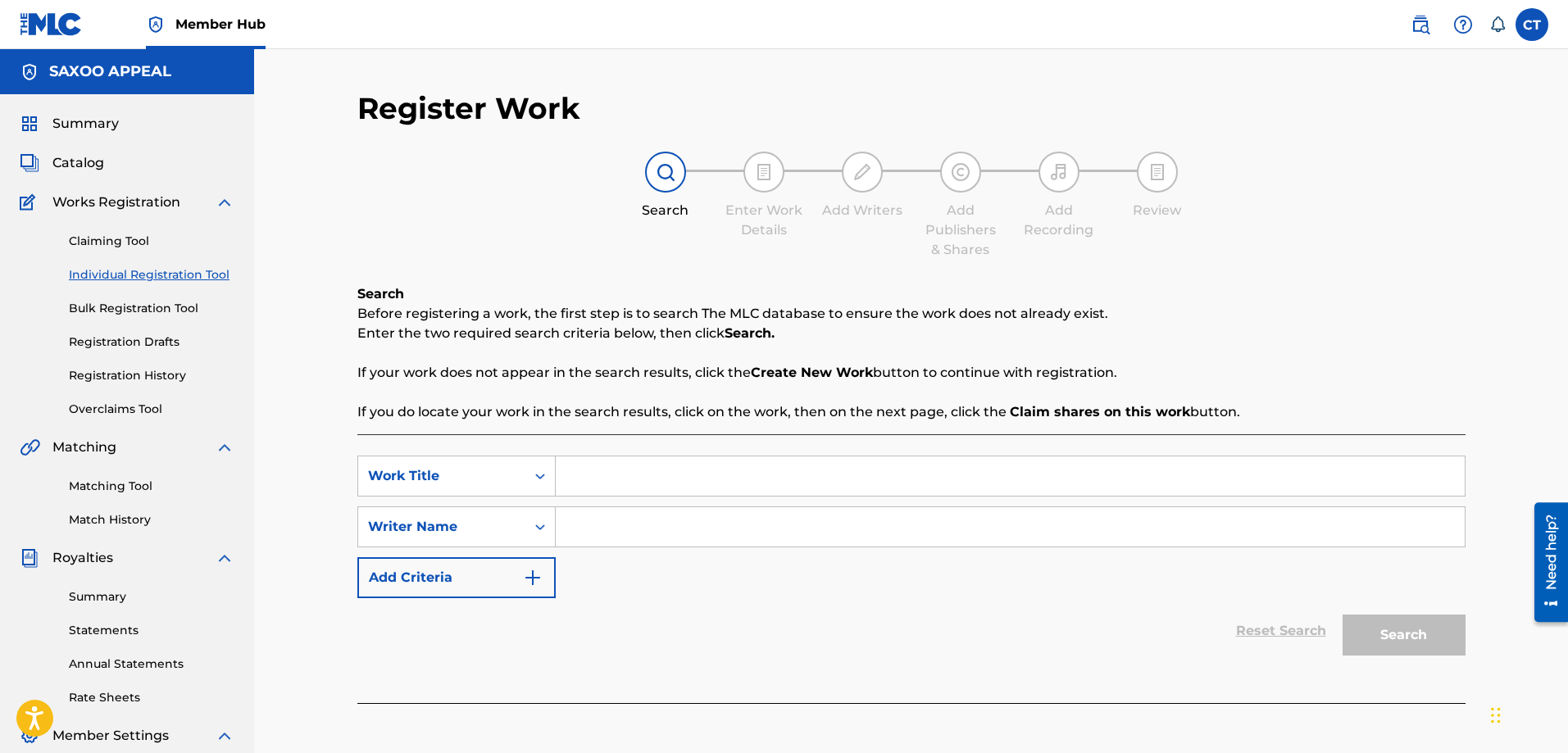
click at [609, 477] on input "Search Form" at bounding box center [1010, 477] width 909 height 39
type input "Lifetime Lover"
click at [618, 514] on input "Search Form" at bounding box center [1010, 527] width 909 height 39
type input "Chester Thomas"
click at [1401, 645] on button "Search" at bounding box center [1403, 635] width 123 height 41
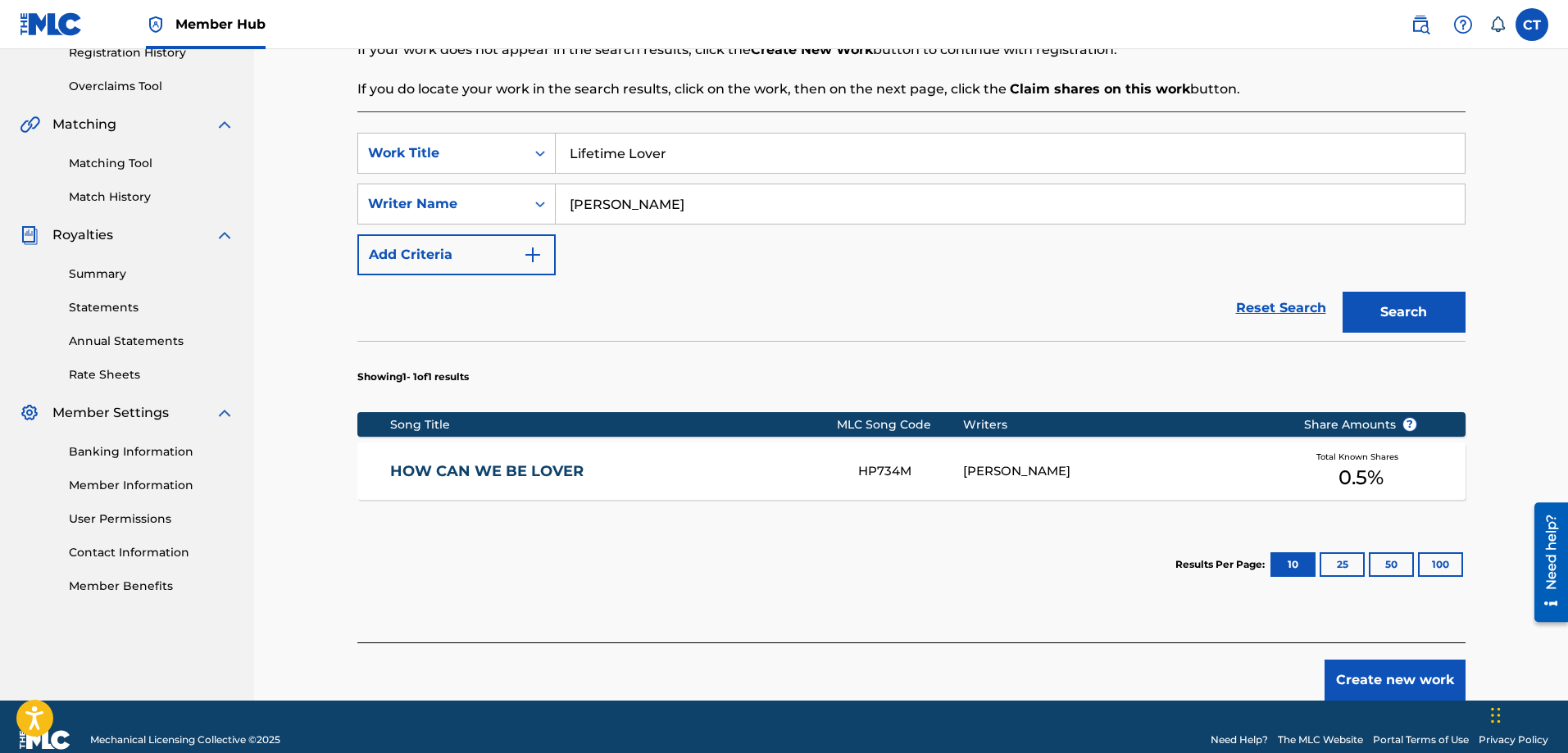
scroll to position [349, 0]
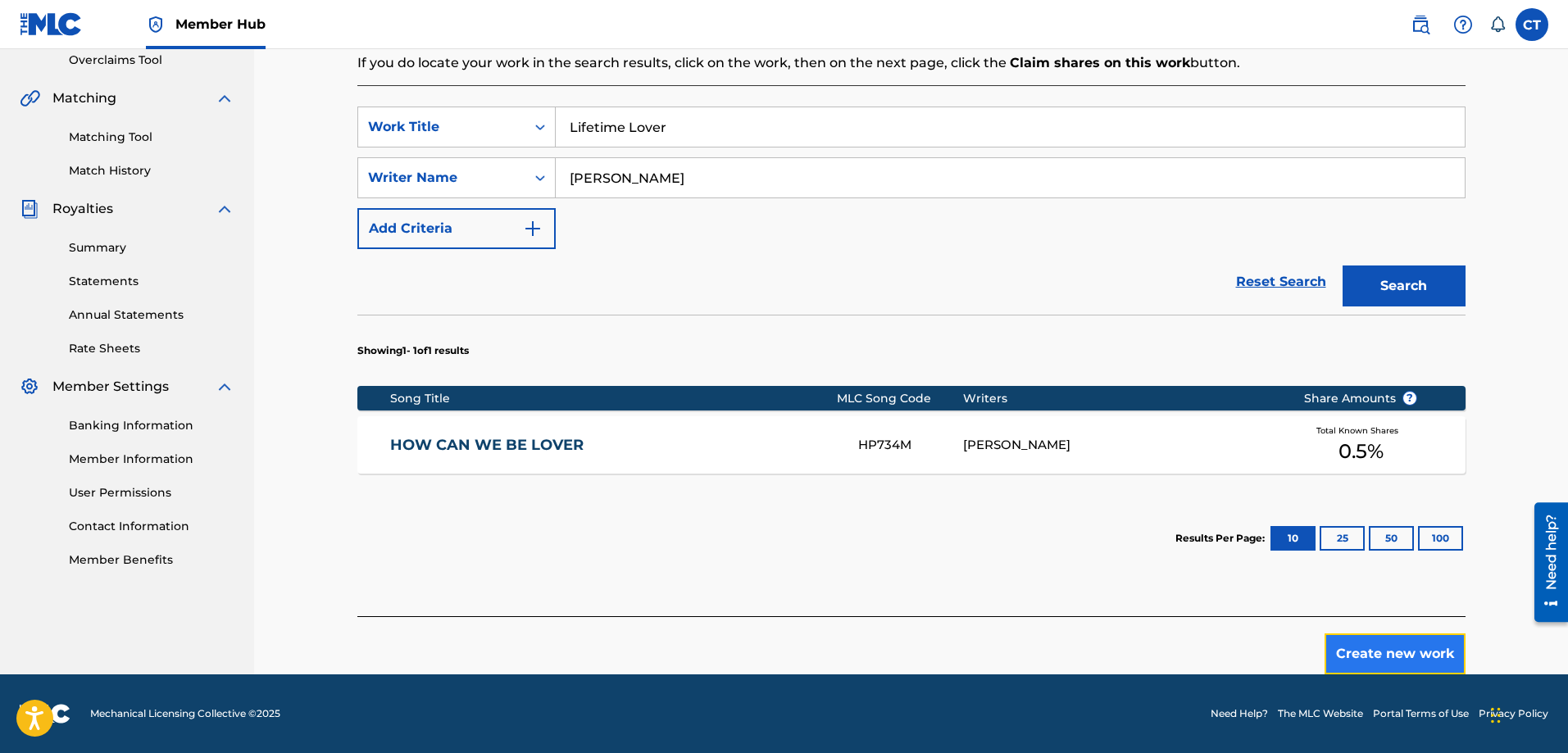
click at [1390, 646] on button "Create new work" at bounding box center [1395, 654] width 141 height 41
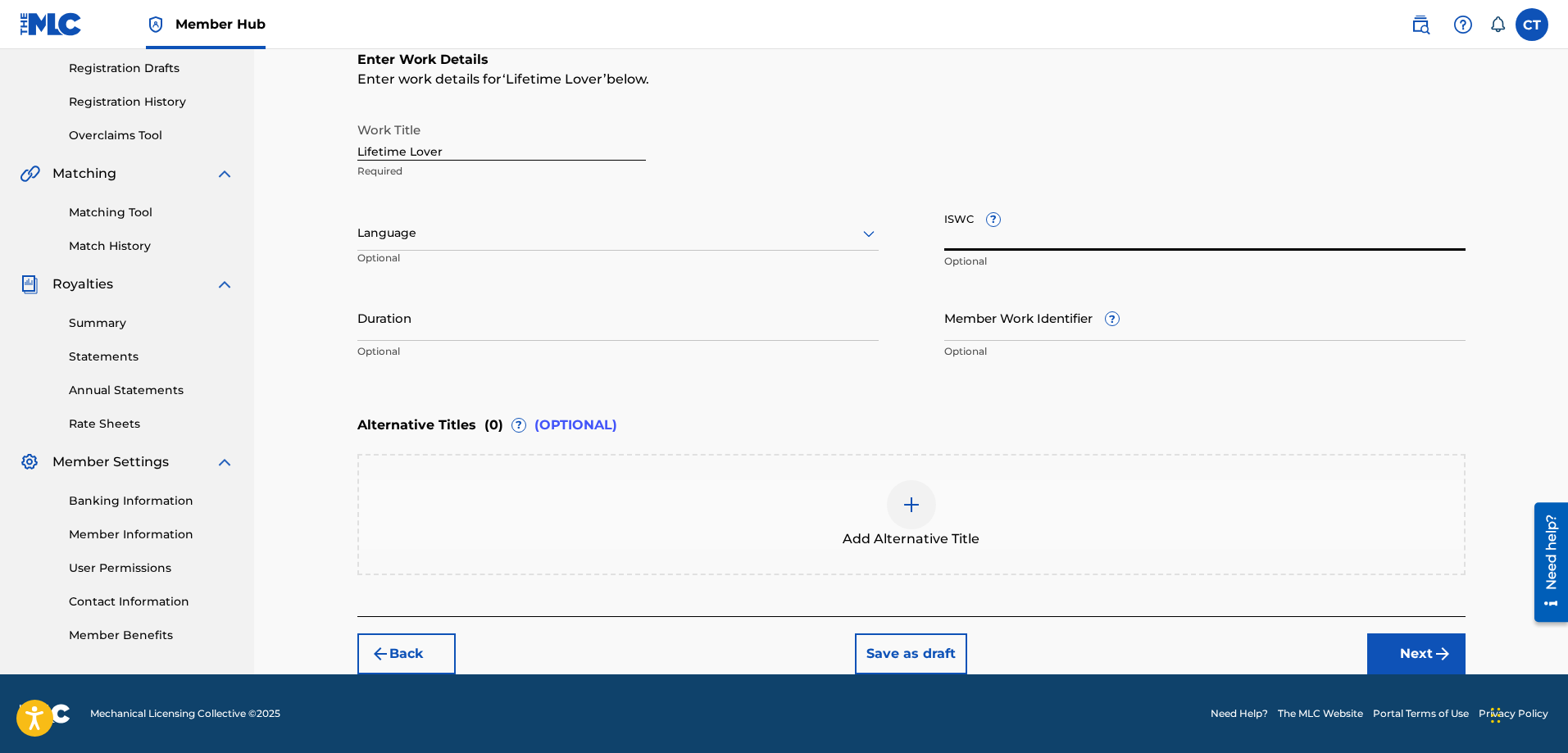
click at [957, 242] on input "ISWC ?" at bounding box center [1205, 227] width 522 height 47
type input "T3350488761"
click at [865, 233] on icon at bounding box center [869, 234] width 12 height 7
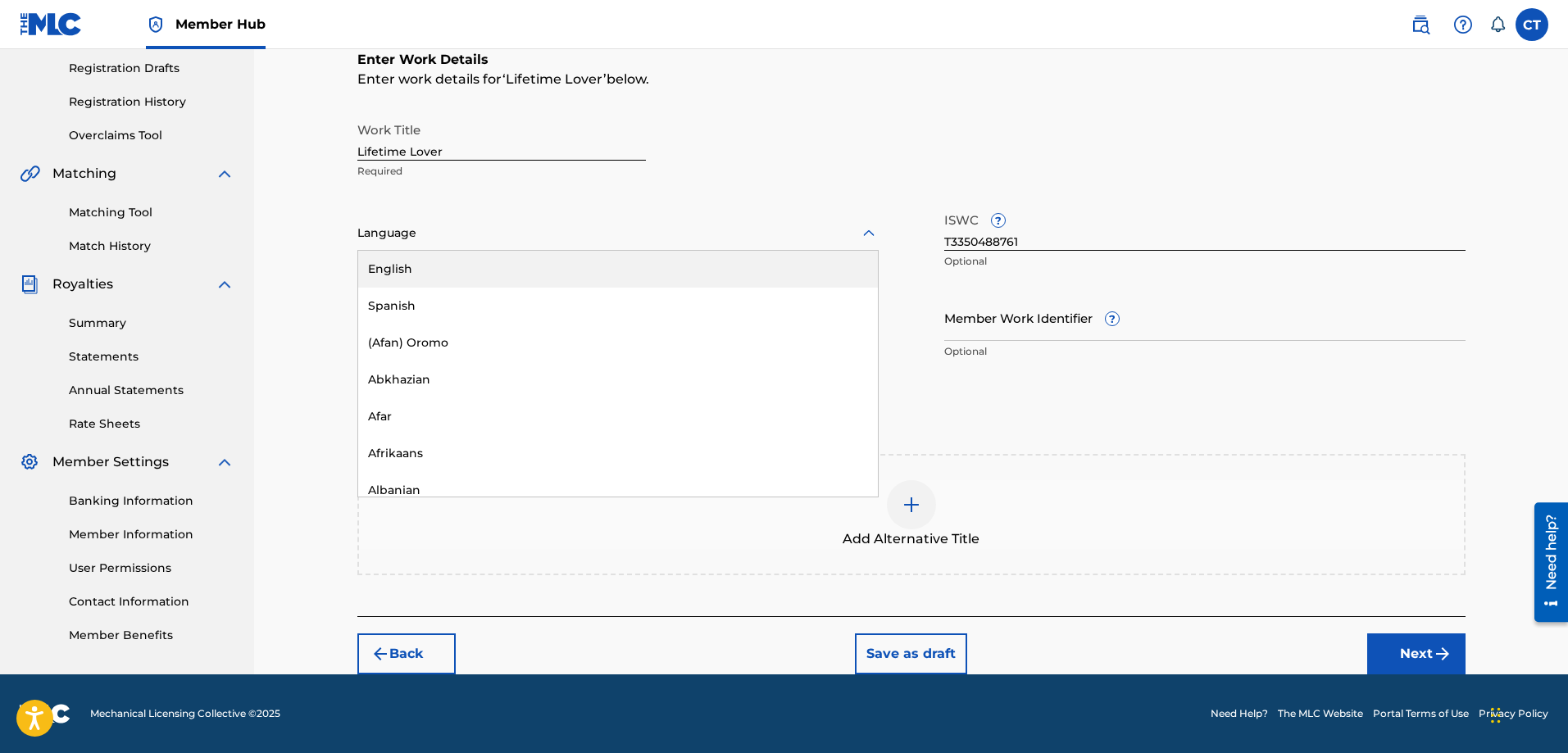
click at [773, 277] on div "English" at bounding box center [618, 270] width 520 height 37
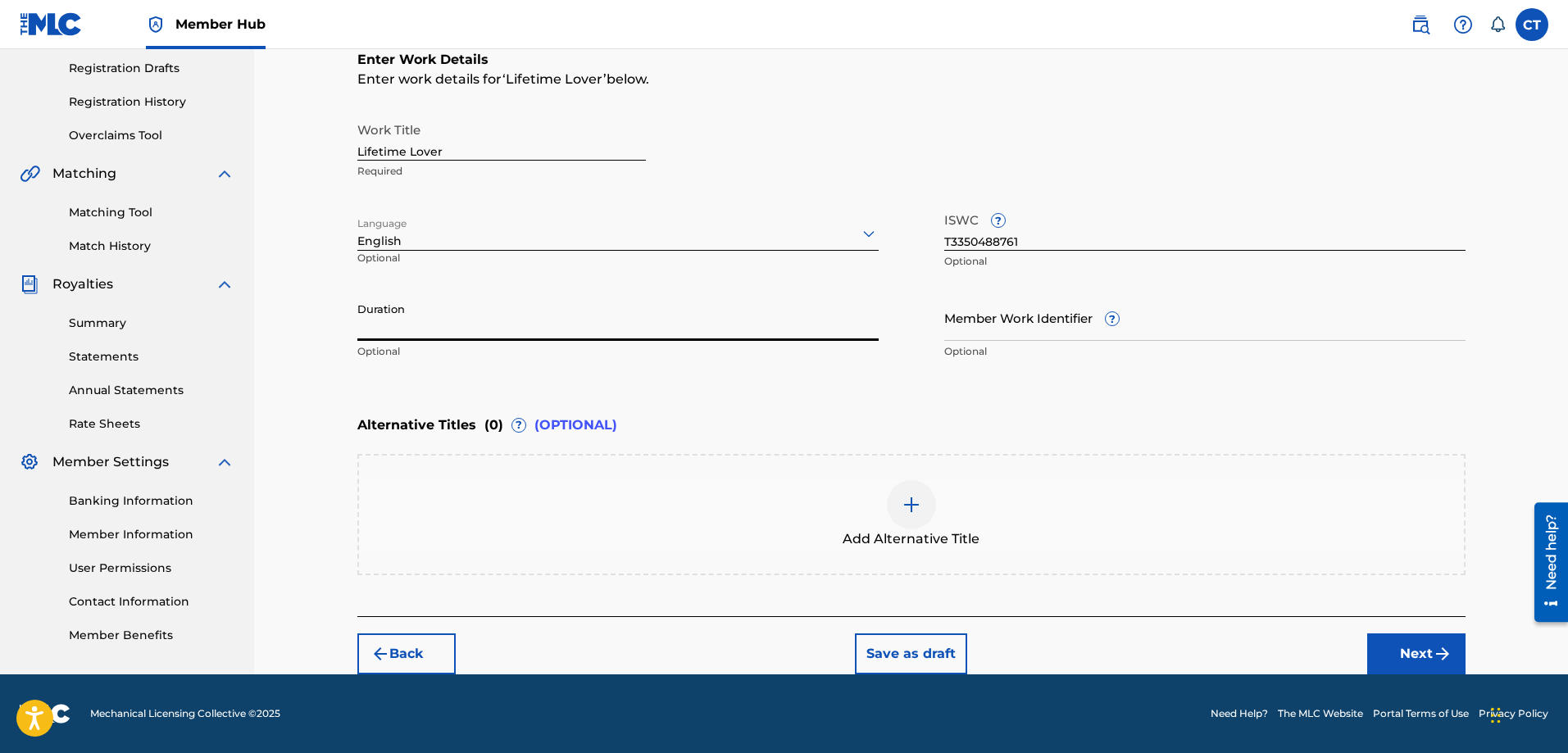
click at [502, 332] on input "Duration" at bounding box center [619, 318] width 522 height 47
type input "03:22"
click at [1411, 648] on button "Next" at bounding box center [1417, 654] width 98 height 41
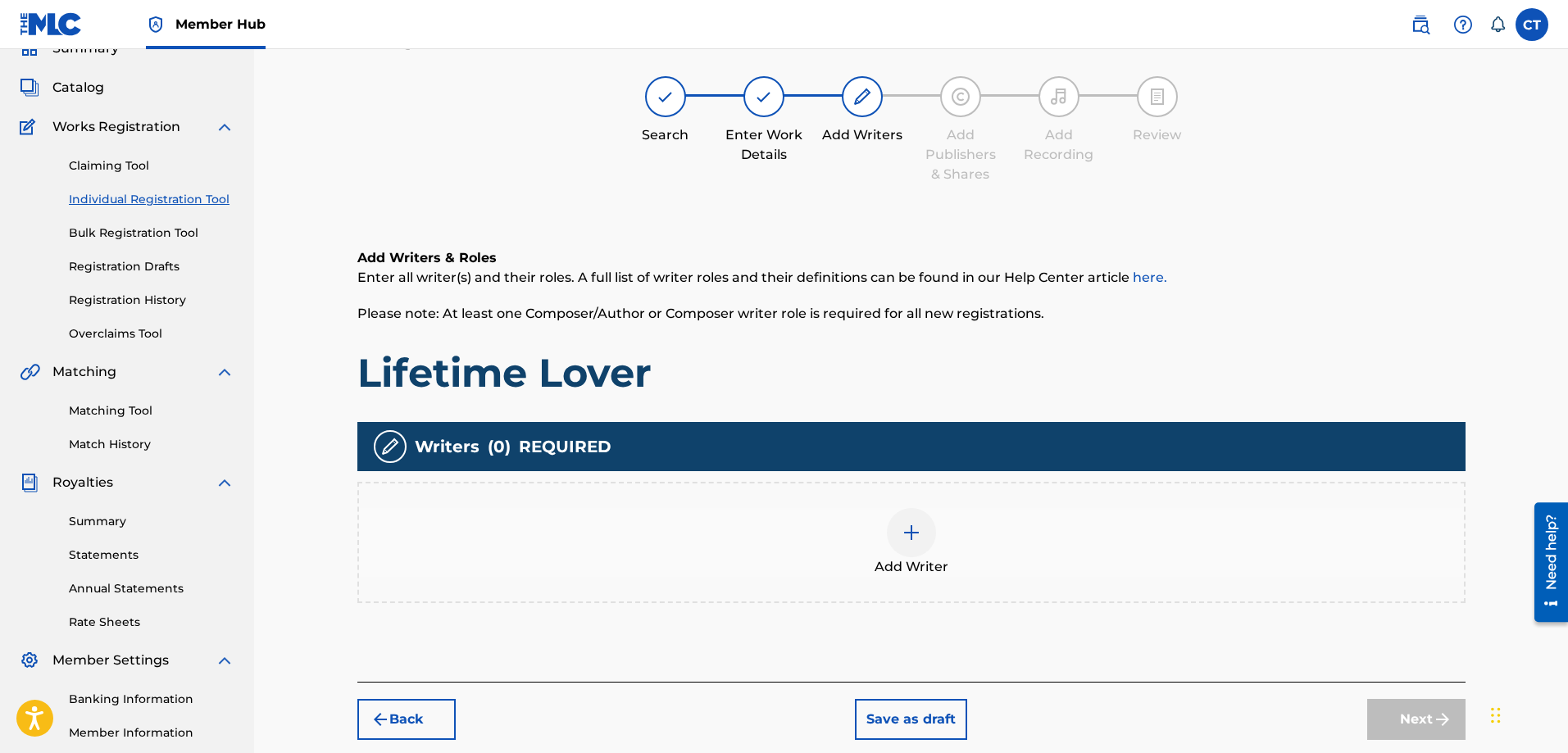
scroll to position [74, 0]
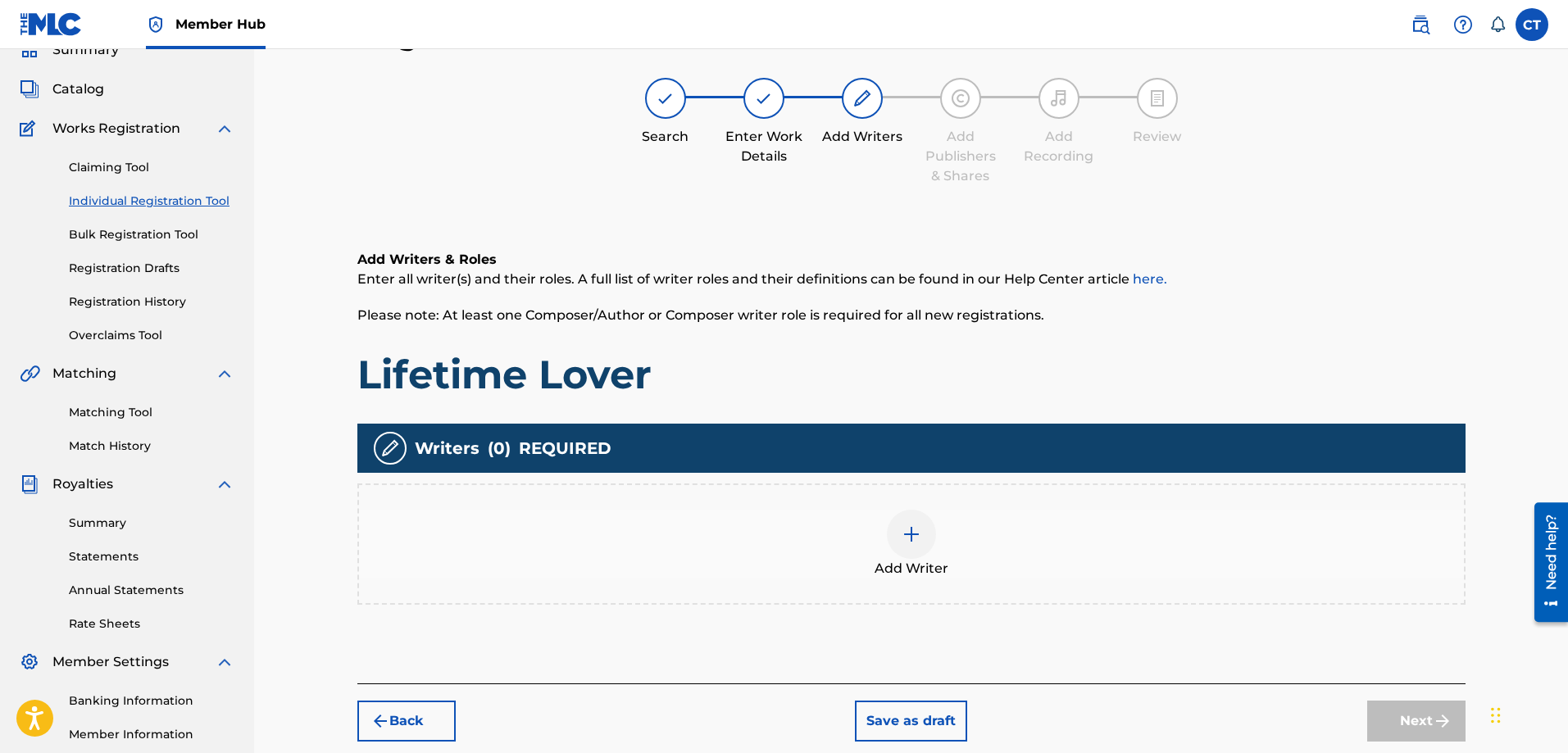
click at [908, 537] on img at bounding box center [912, 534] width 20 height 20
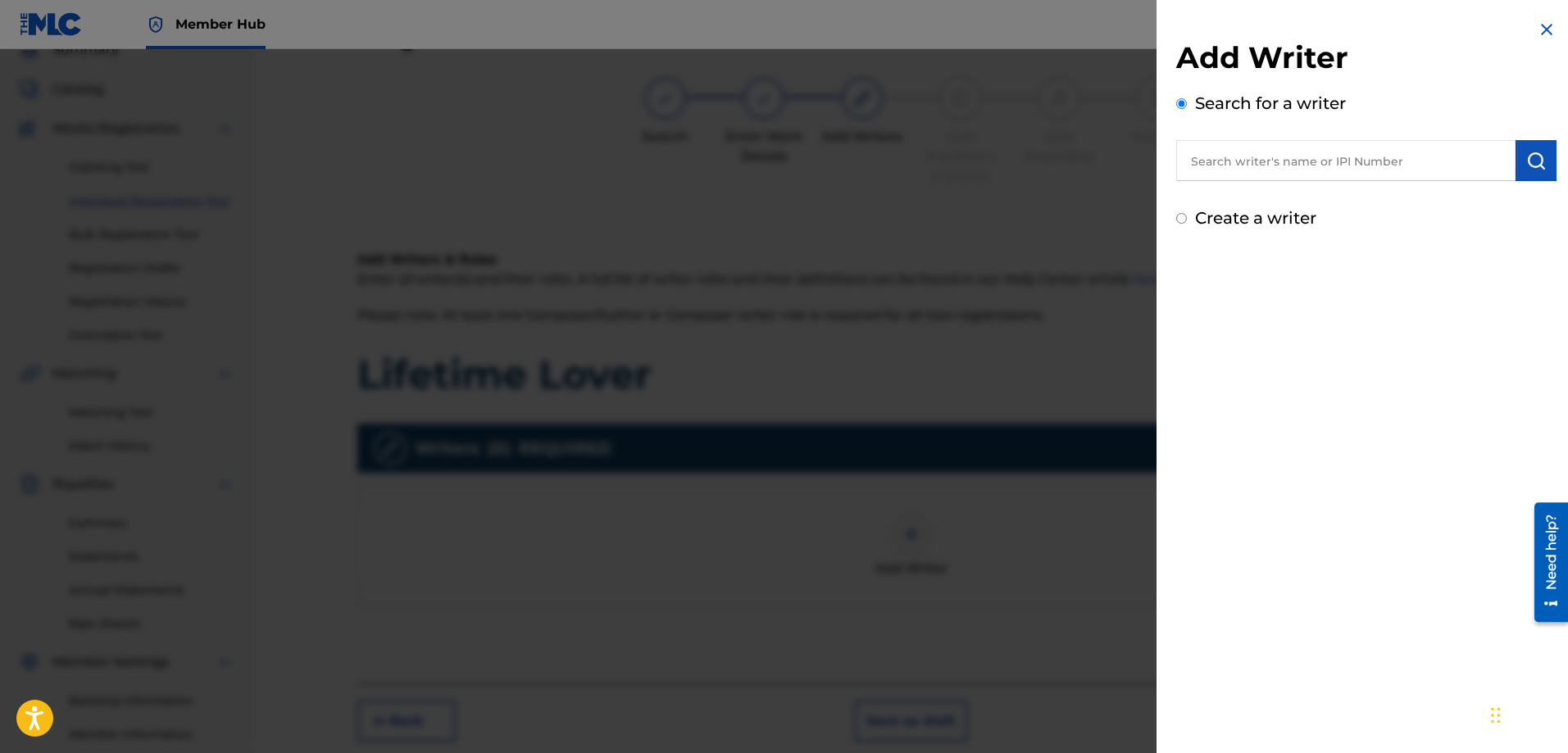
click at [1223, 172] on input "text" at bounding box center [1346, 161] width 339 height 41
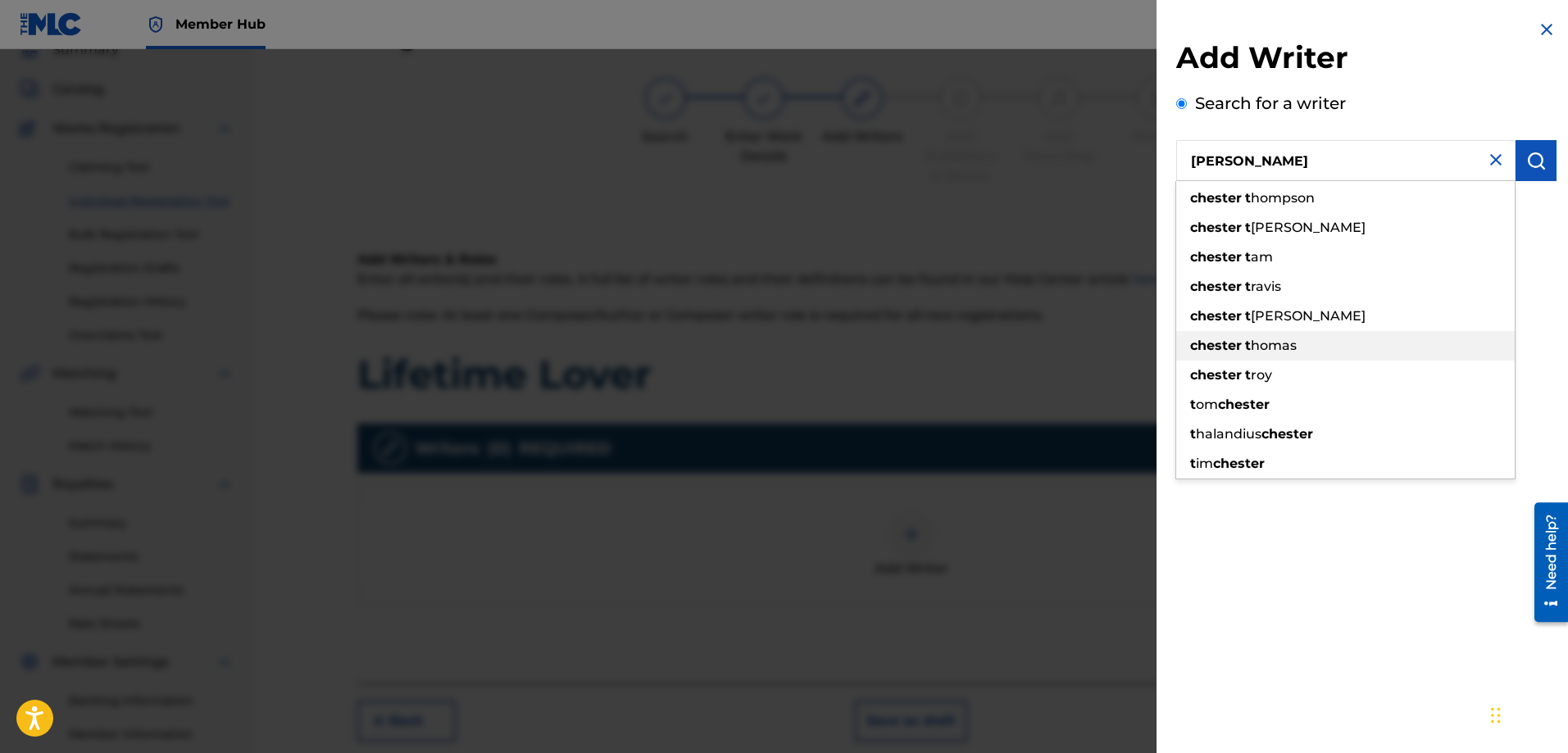
click at [1269, 347] on span "homas" at bounding box center [1274, 345] width 46 height 16
type input "[PERSON_NAME]"
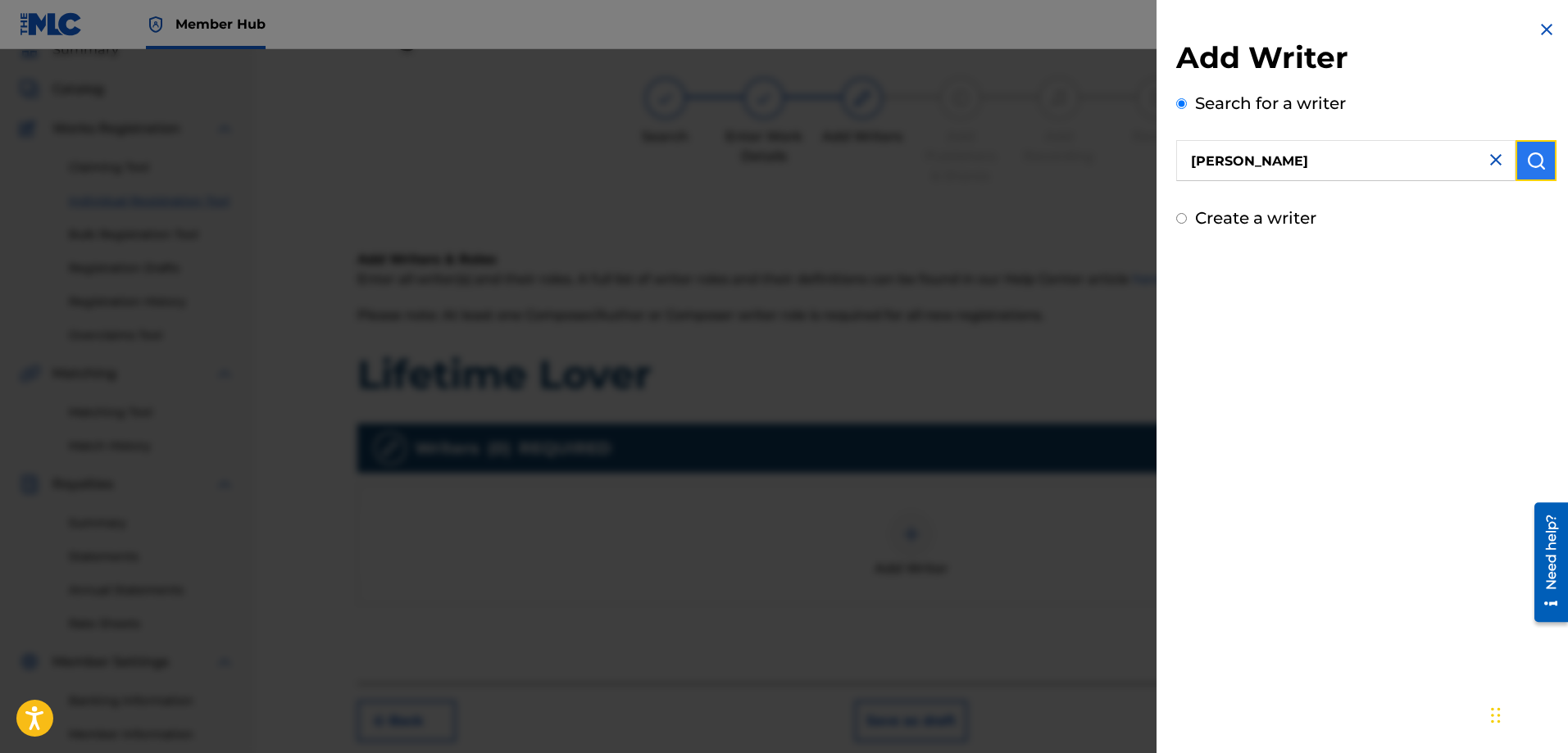
click at [1531, 163] on img "submit" at bounding box center [1537, 161] width 20 height 20
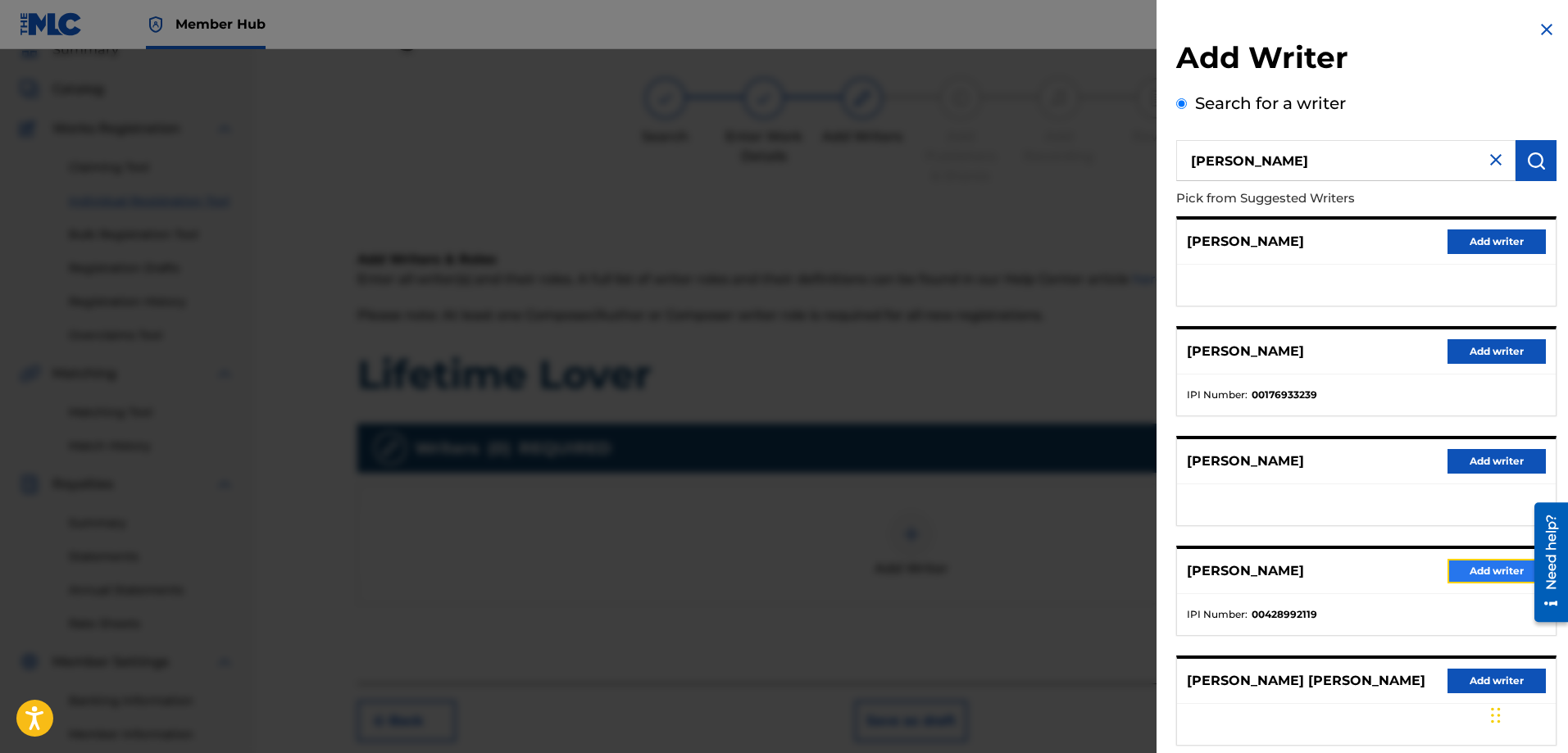
click at [1465, 568] on button "Add writer" at bounding box center [1497, 571] width 98 height 25
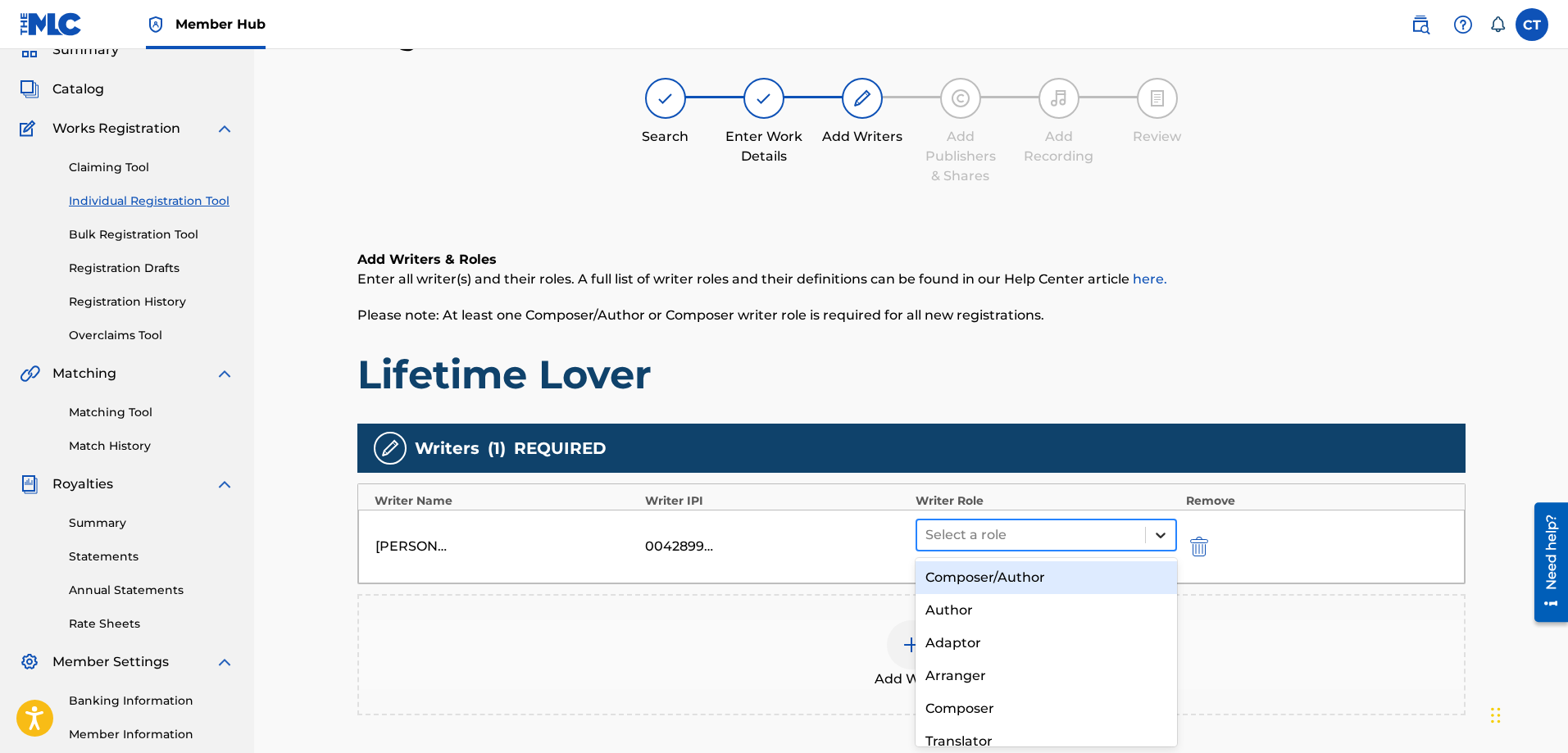
click at [1159, 533] on icon at bounding box center [1161, 535] width 17 height 17
click at [1085, 577] on div "Composer/Author" at bounding box center [1047, 577] width 263 height 32
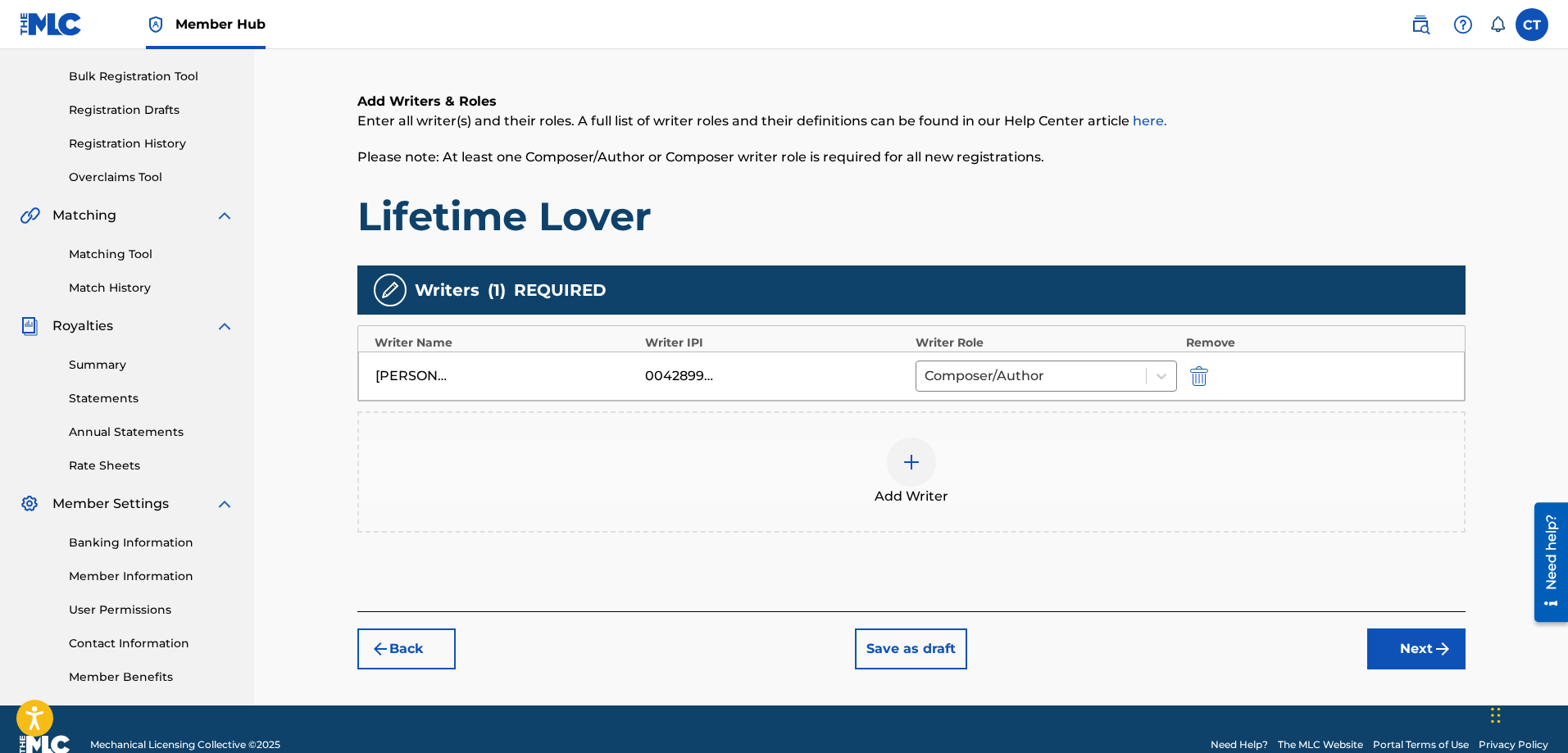
scroll to position [263, 0]
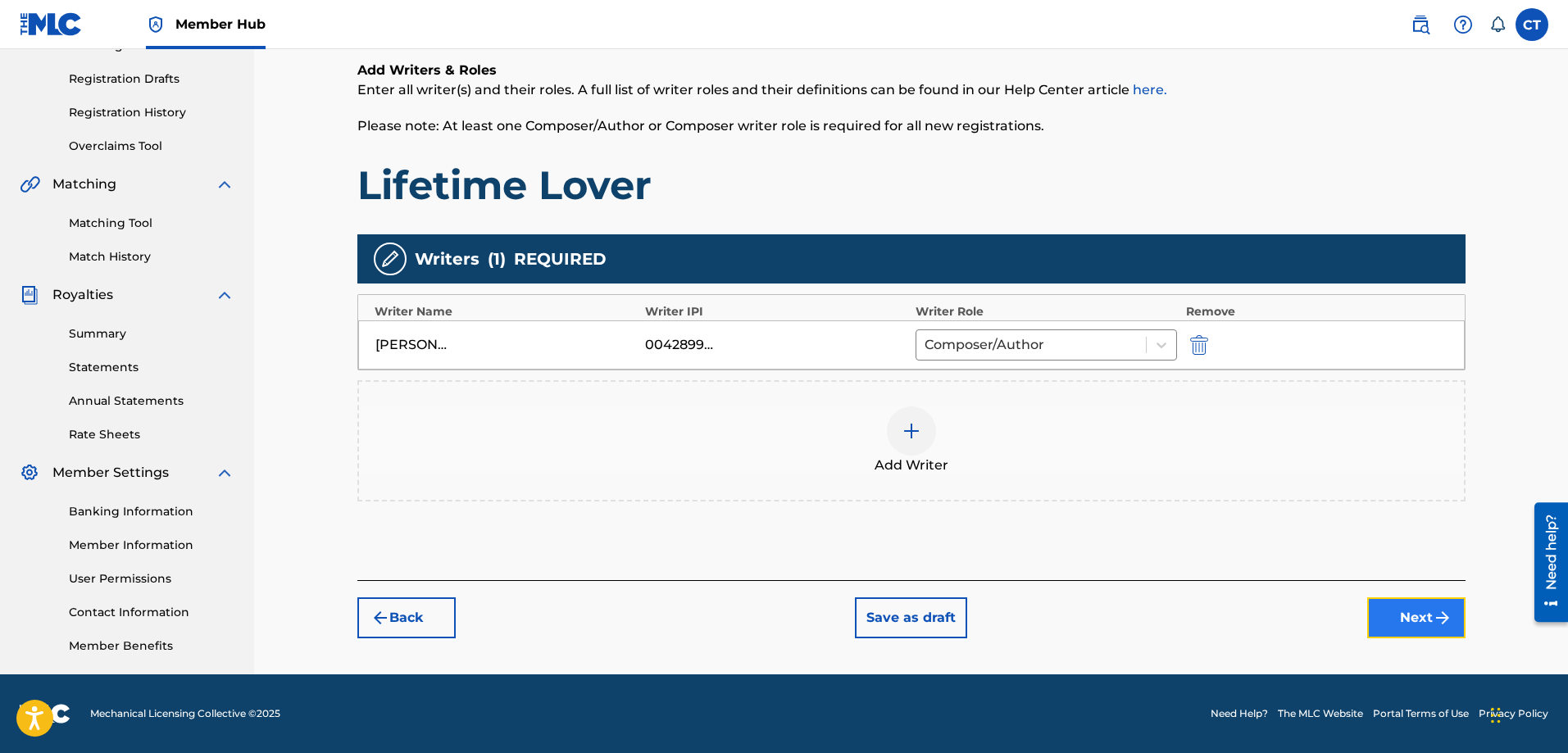
click at [1383, 617] on button "Next" at bounding box center [1417, 619] width 98 height 41
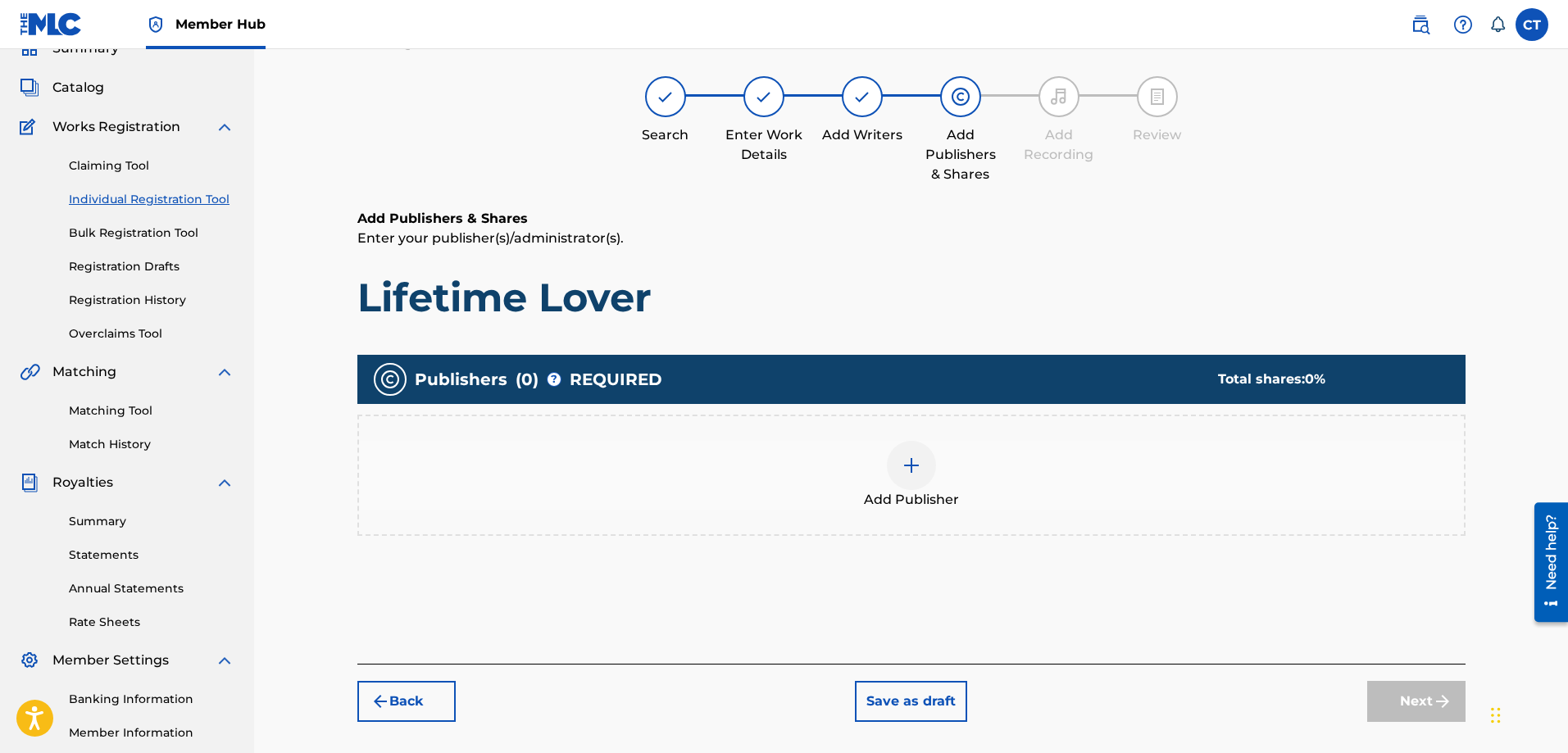
scroll to position [74, 0]
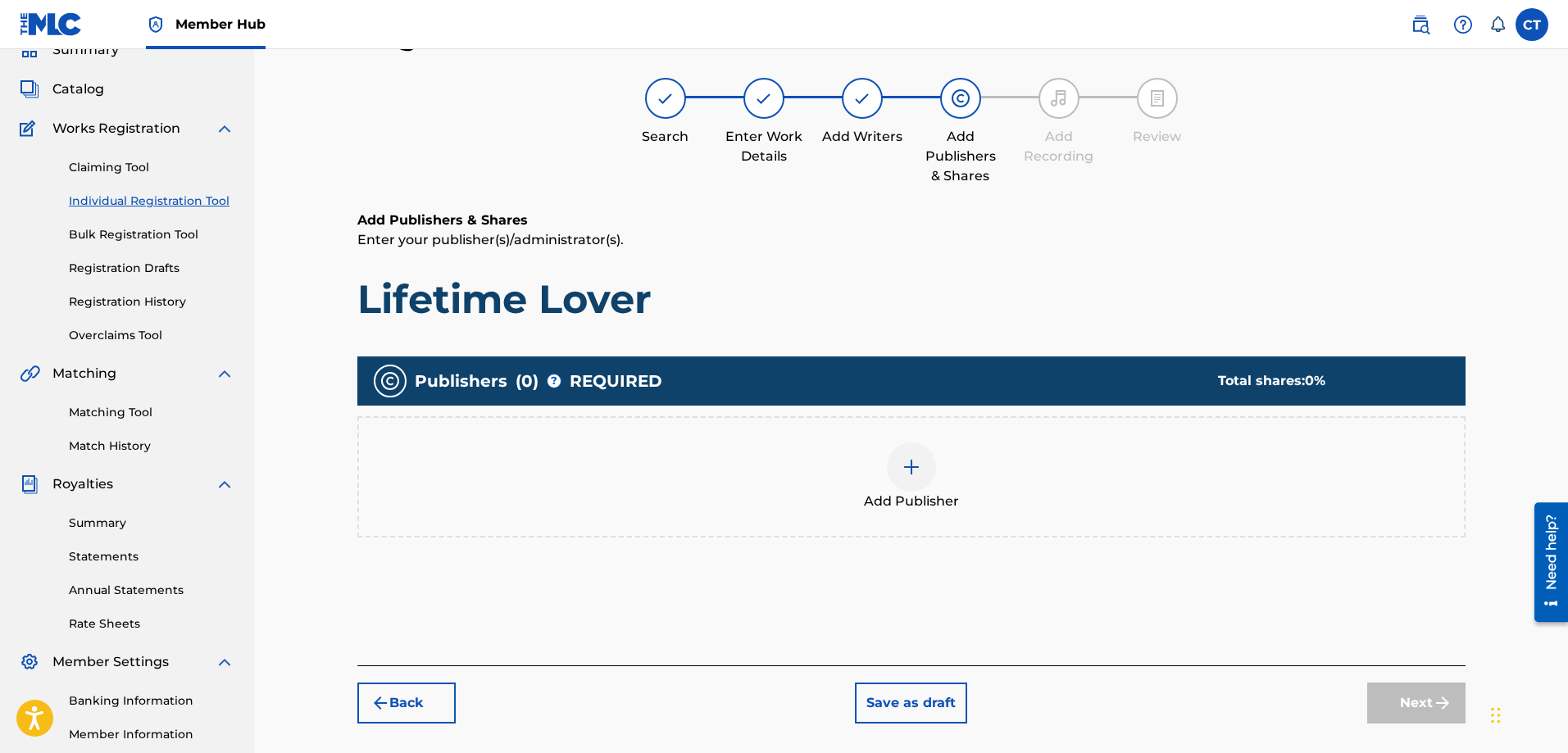
click at [899, 459] on div at bounding box center [912, 467] width 49 height 49
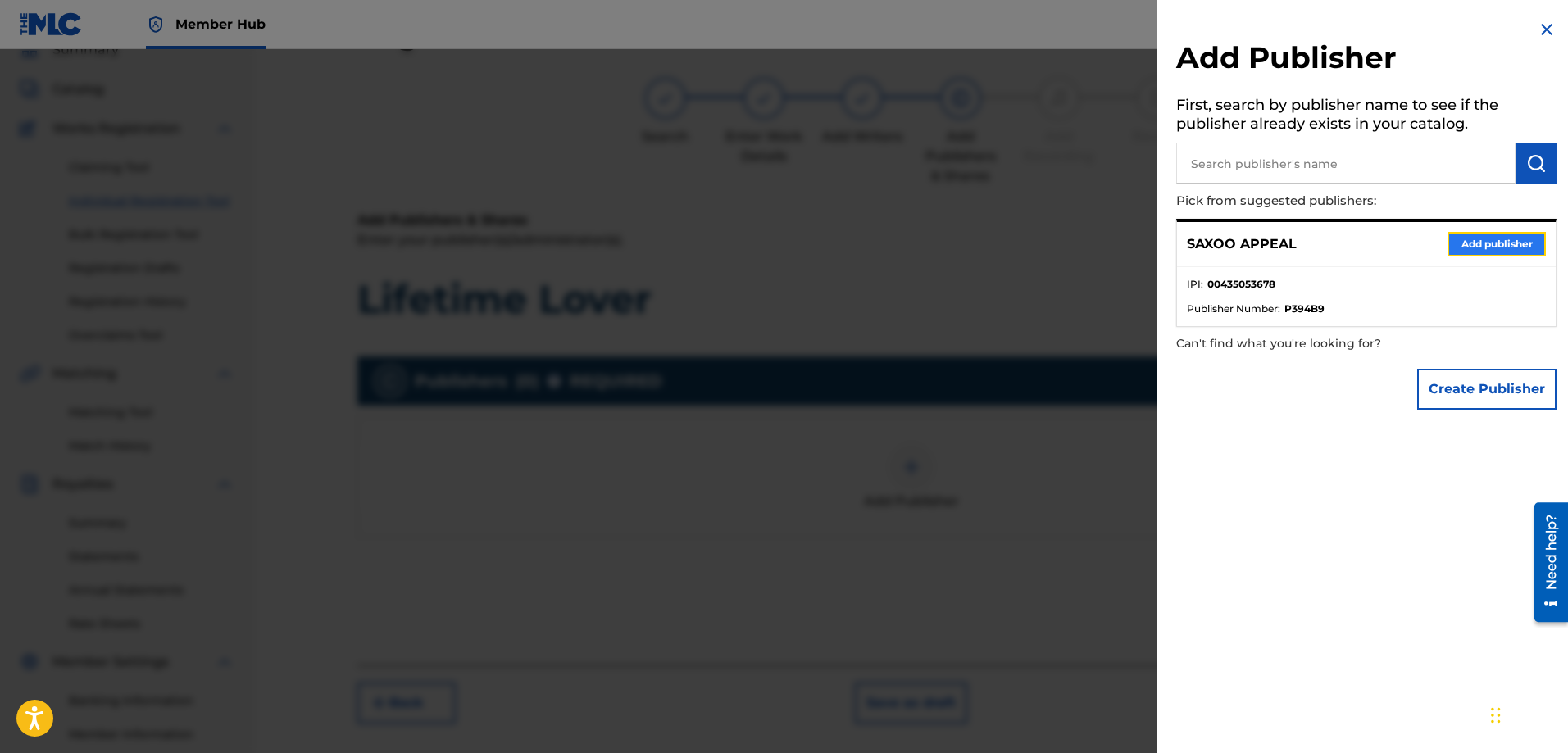
click at [1458, 243] on button "Add publisher" at bounding box center [1497, 244] width 98 height 25
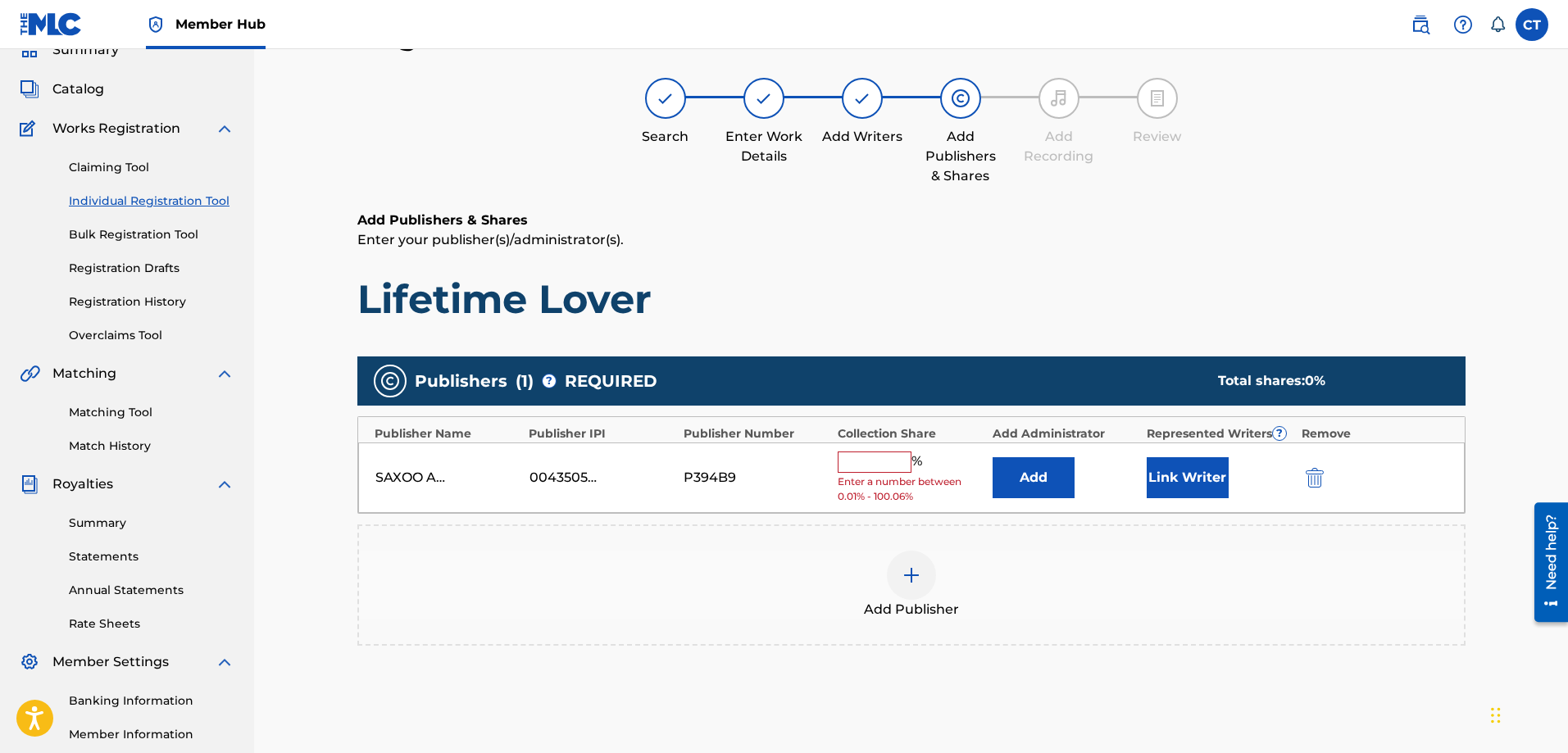
click at [877, 458] on input "text" at bounding box center [874, 463] width 74 height 22
type input "100"
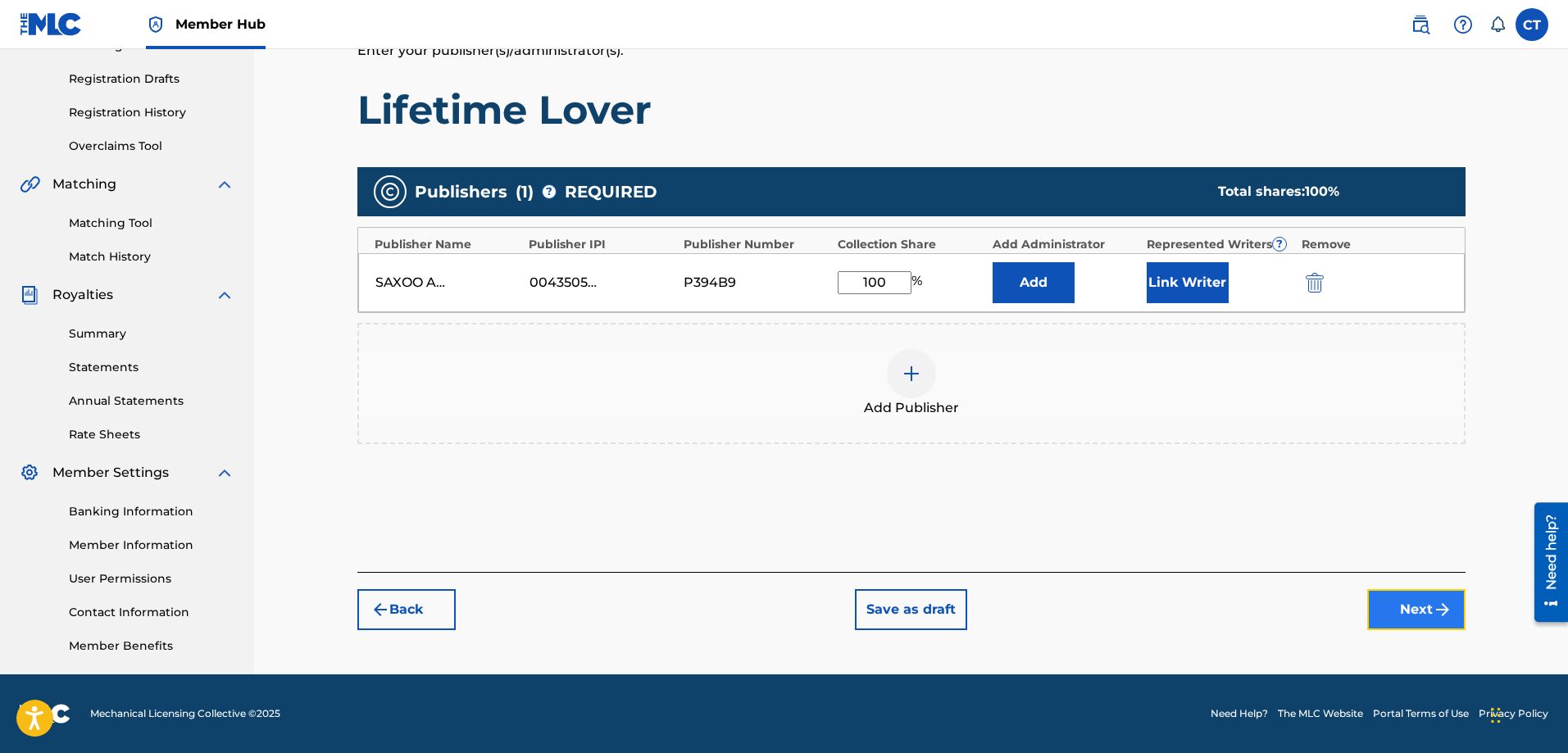
click at [1396, 603] on button "Next" at bounding box center [1417, 610] width 98 height 41
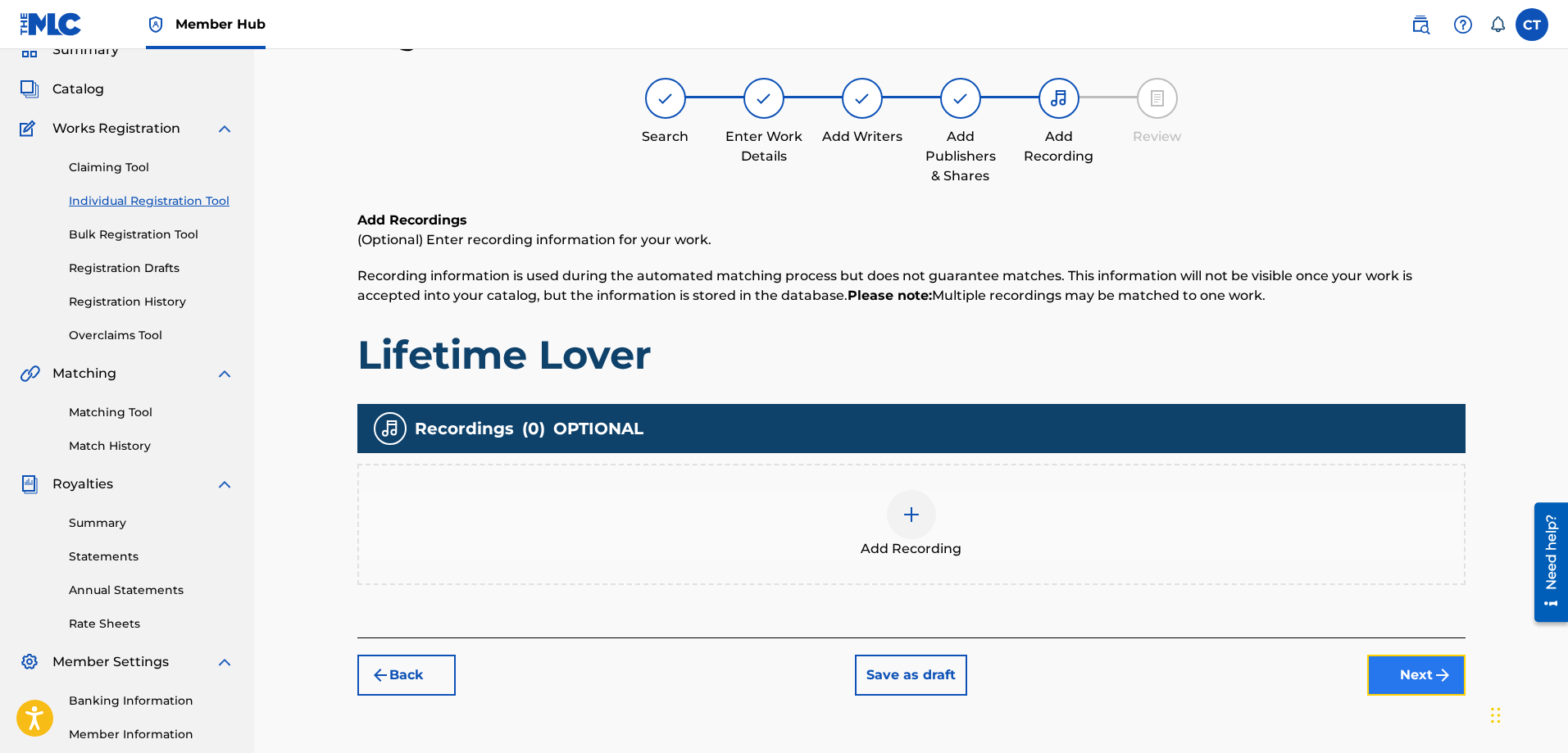
click at [1403, 668] on button "Next" at bounding box center [1417, 676] width 98 height 41
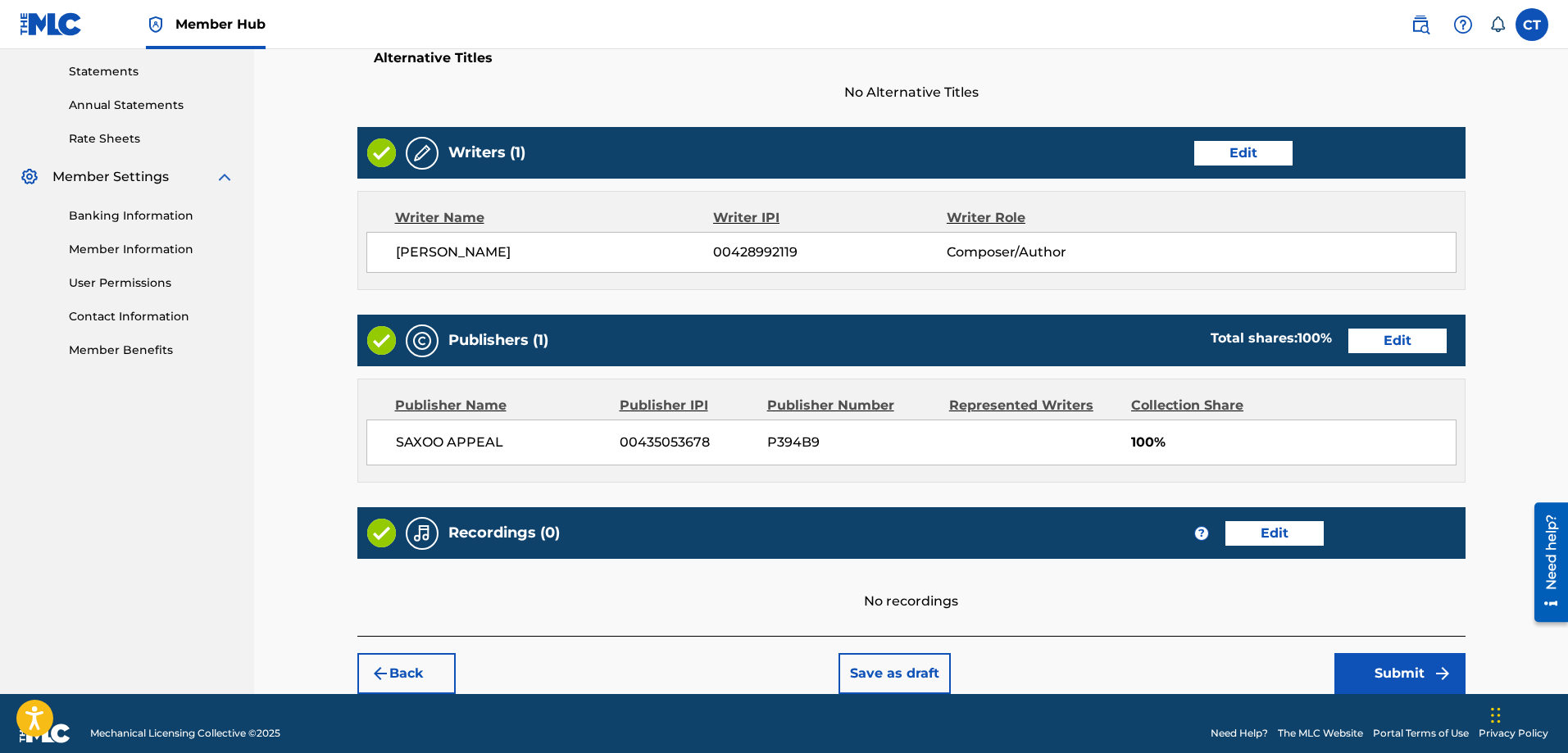
scroll to position [578, 0]
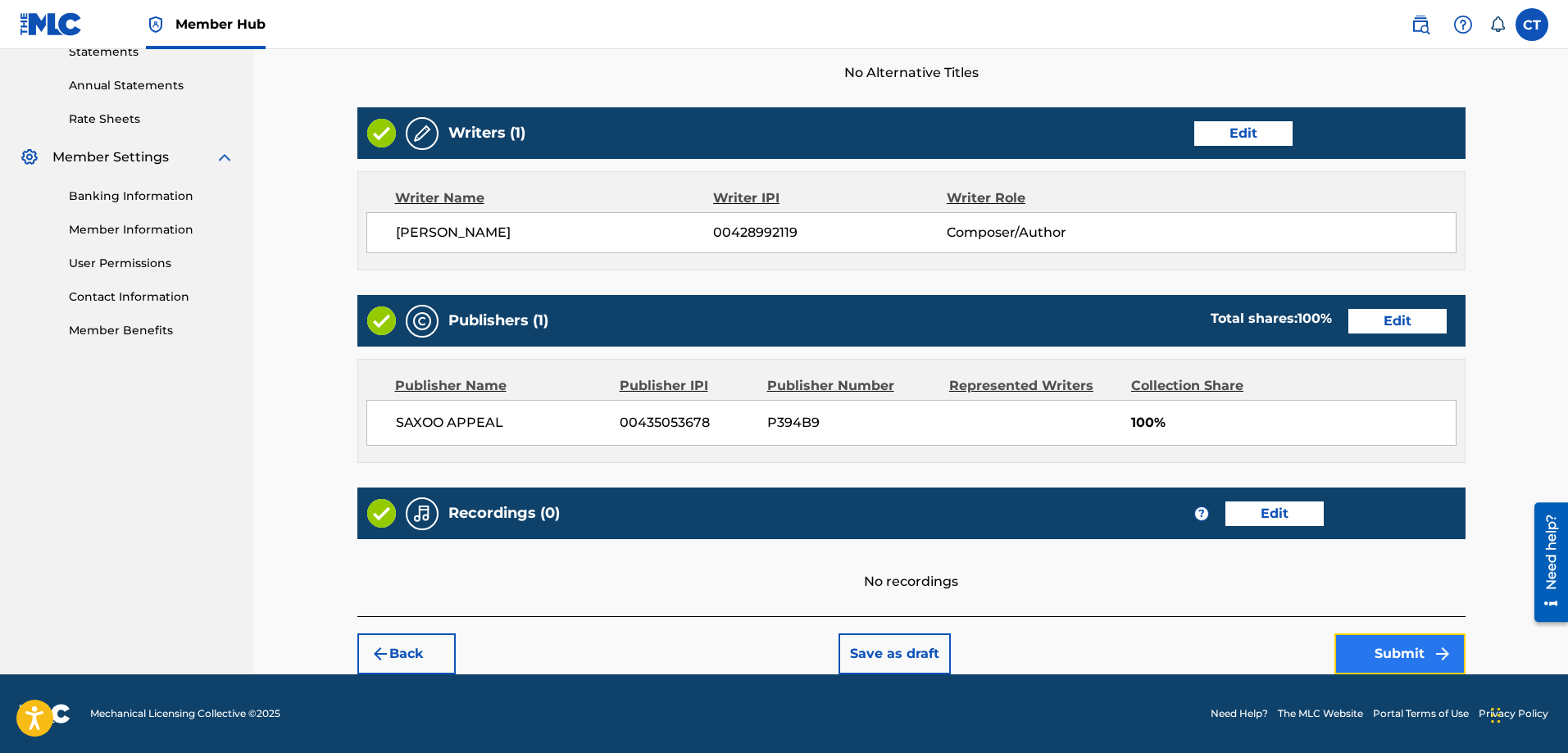
click at [1392, 654] on button "Submit" at bounding box center [1400, 654] width 131 height 41
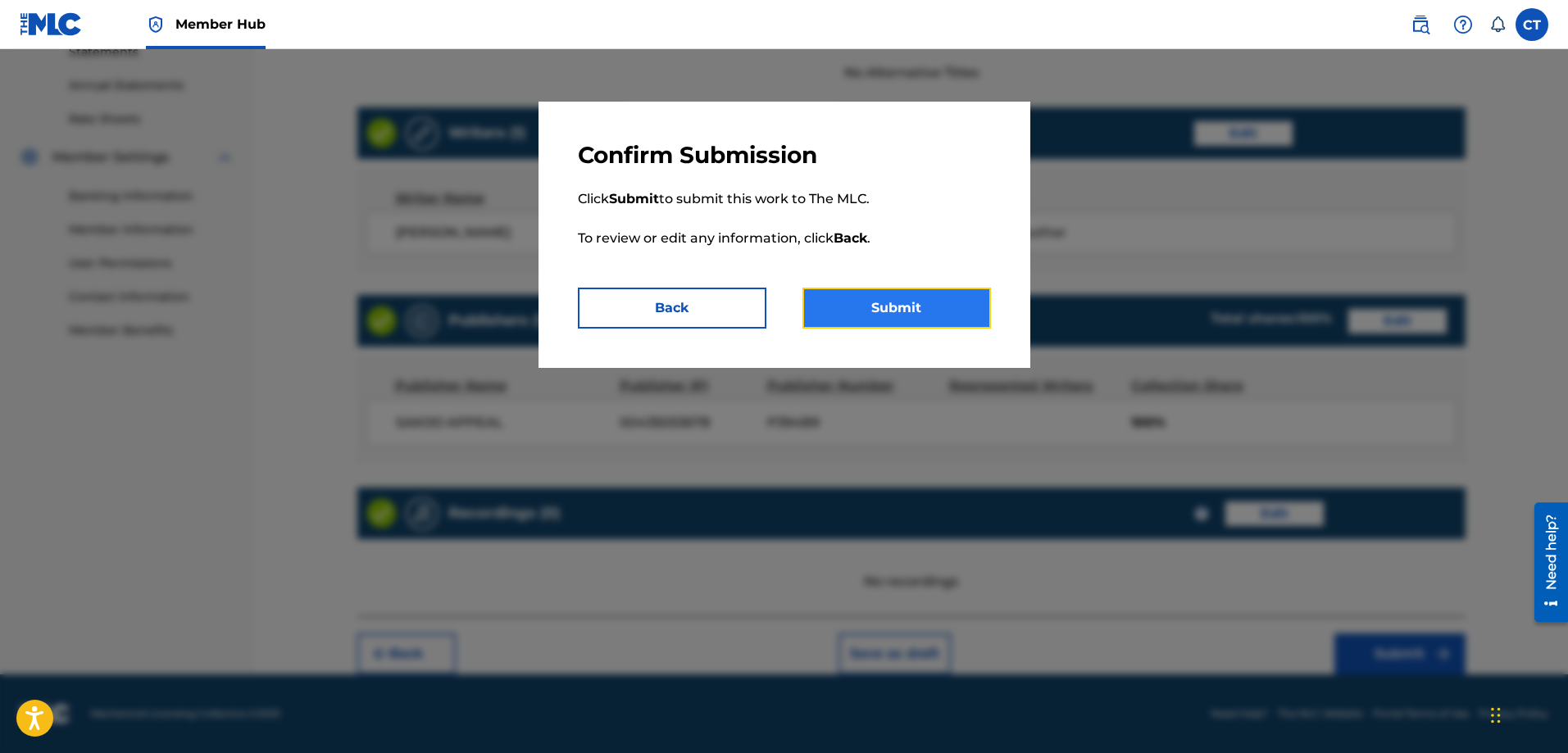
click at [867, 315] on button "Submit" at bounding box center [897, 308] width 188 height 41
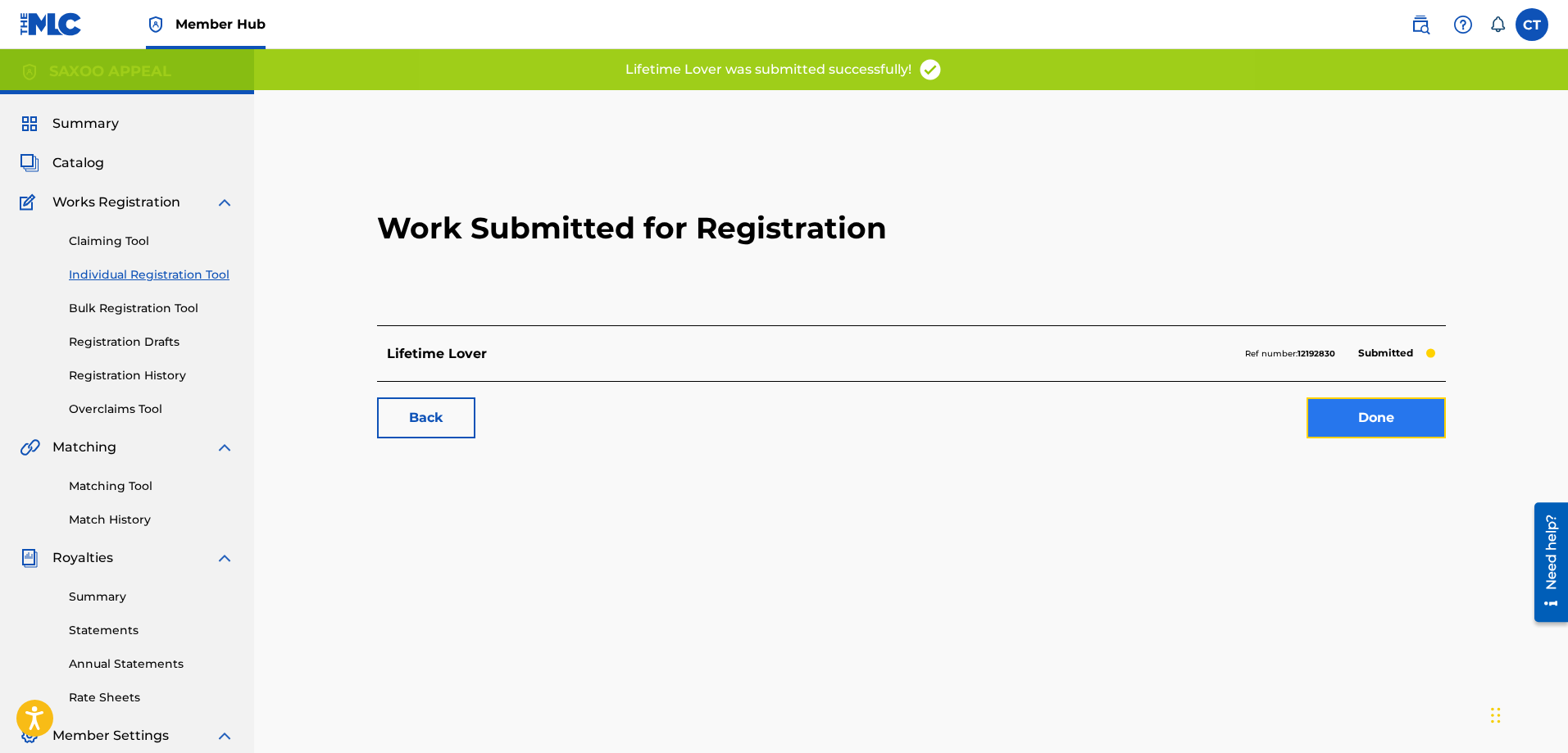
click at [1386, 417] on link "Done" at bounding box center [1377, 418] width 139 height 41
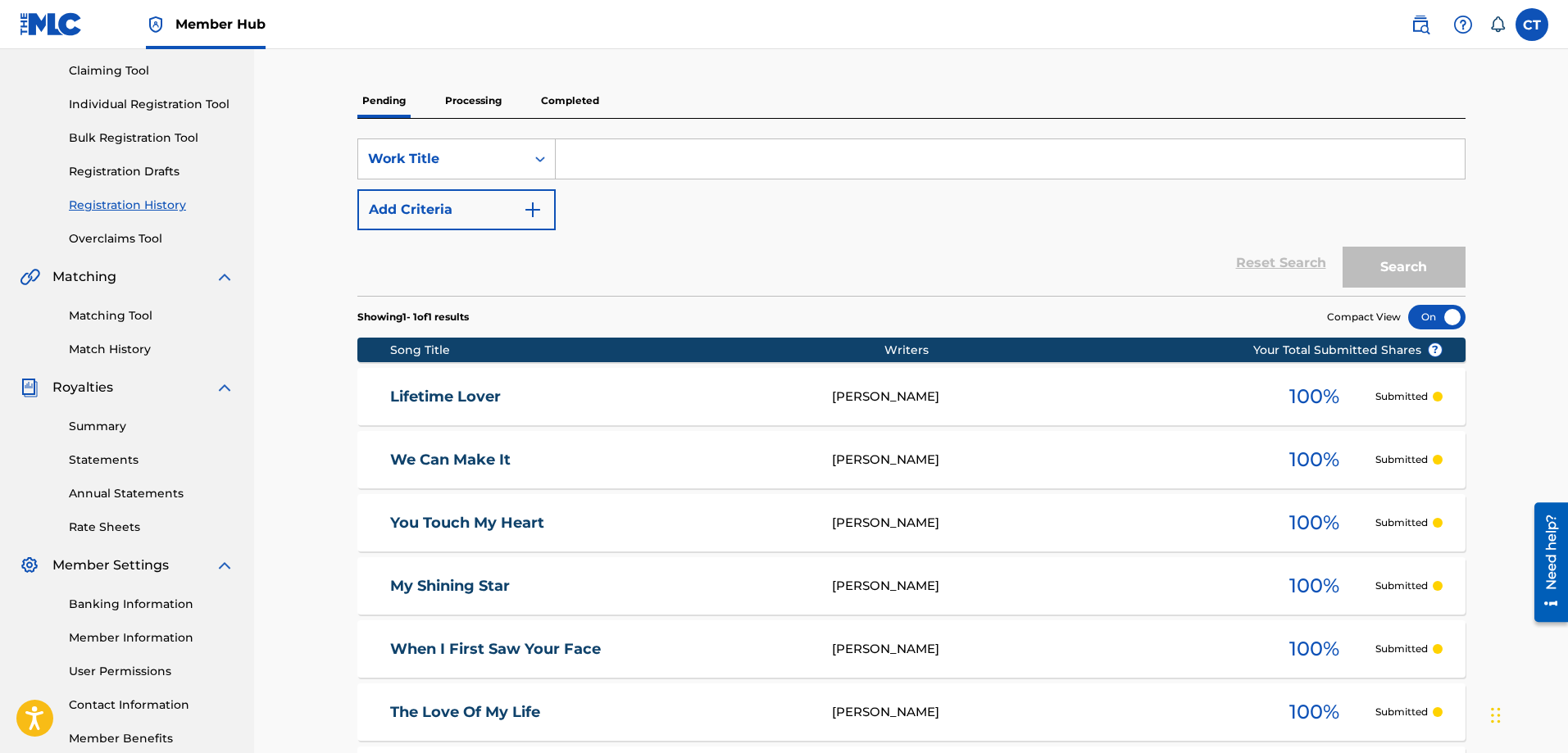
scroll to position [46, 0]
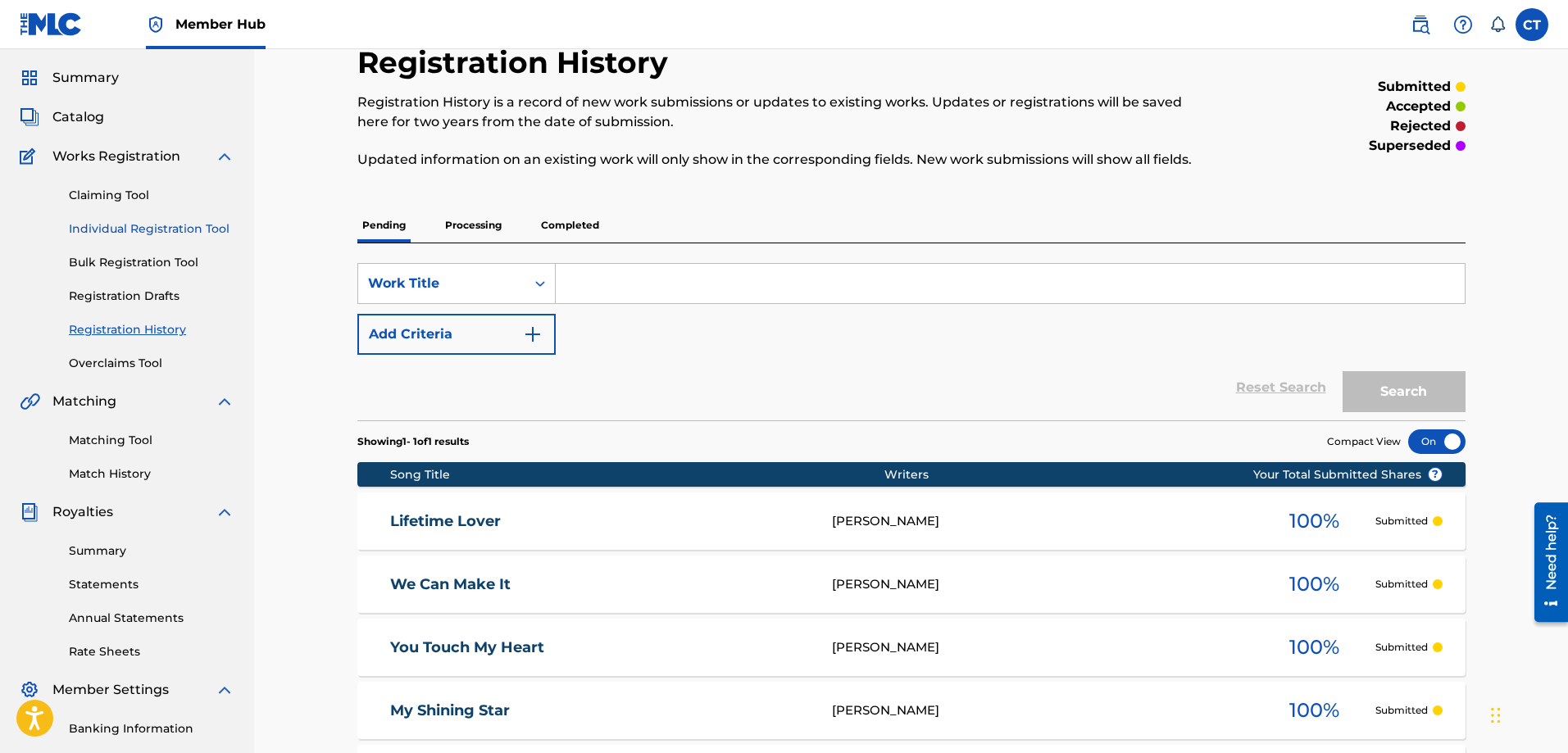
click at [144, 226] on link "Individual Registration Tool" at bounding box center [151, 229] width 166 height 18
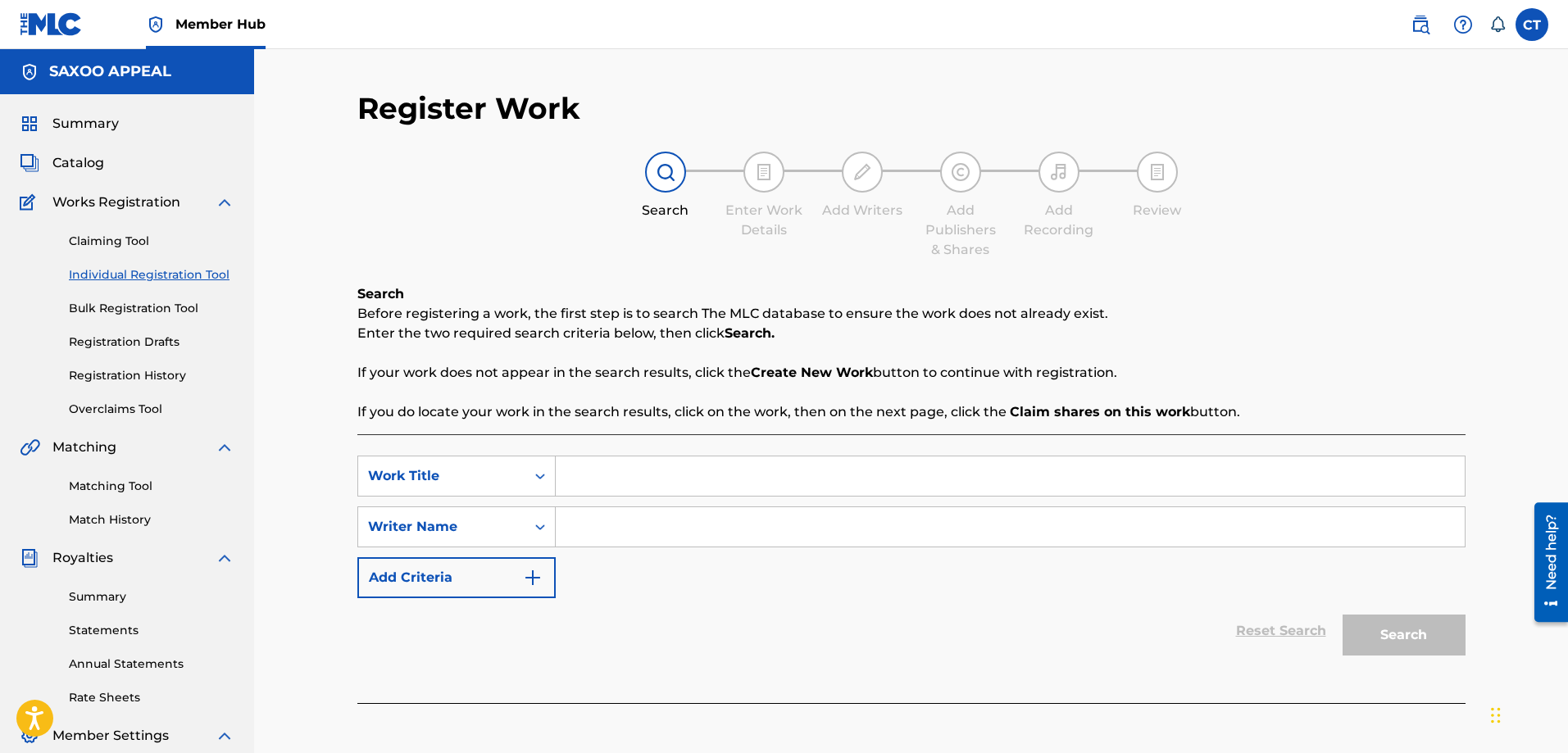
click at [585, 499] on div "SearchWithCriteria34b9a427-00cd-40e6-8dde-c239b798a069 Work Title SearchWithCri…" at bounding box center [912, 527] width 1108 height 142
click at [590, 480] on input "Search Form" at bounding box center [1010, 477] width 909 height 39
type input "Together Side By Side"
click at [609, 532] on input "Search Form" at bounding box center [1010, 527] width 909 height 39
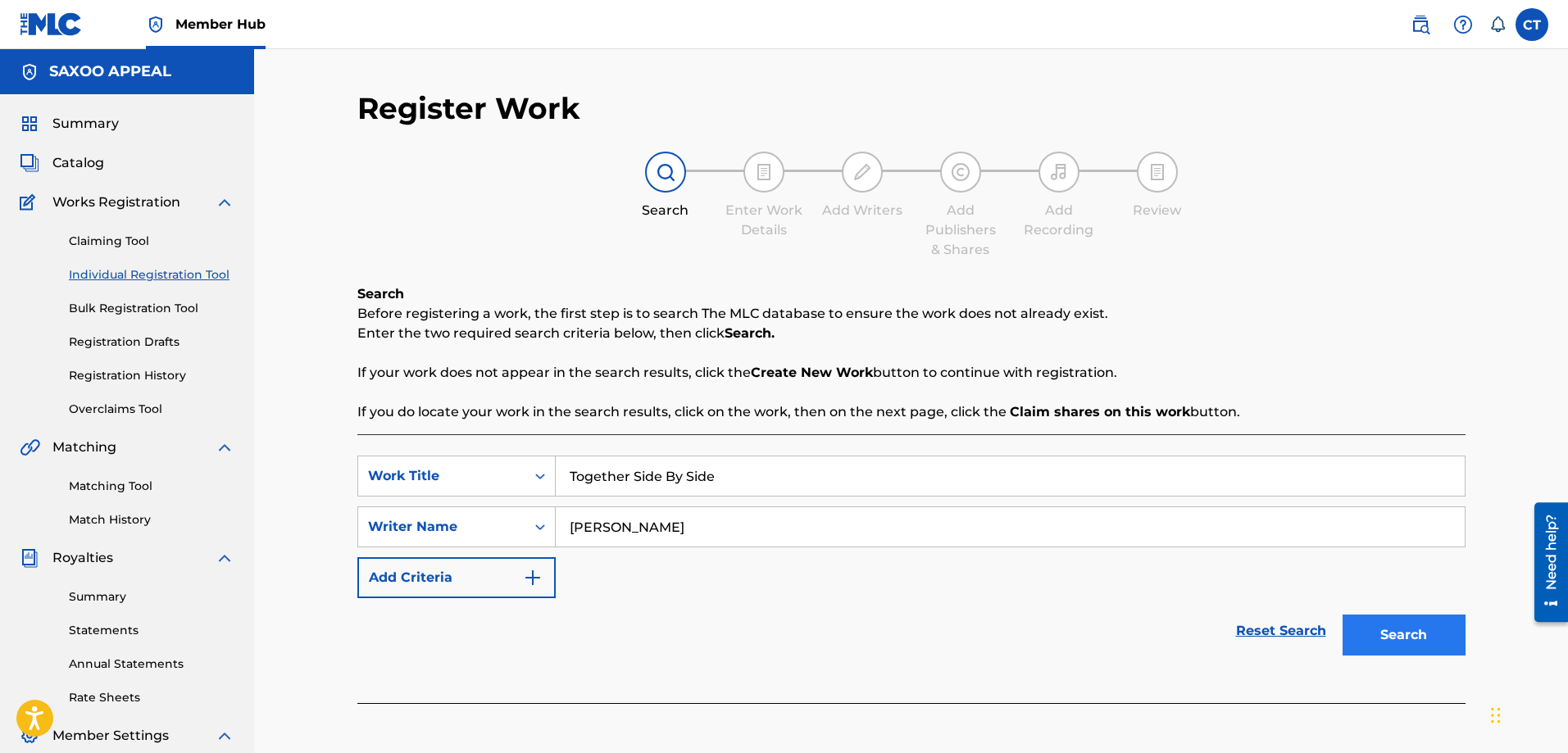
type input "Chester Thomas"
click at [1376, 632] on button "Search" at bounding box center [1403, 635] width 123 height 41
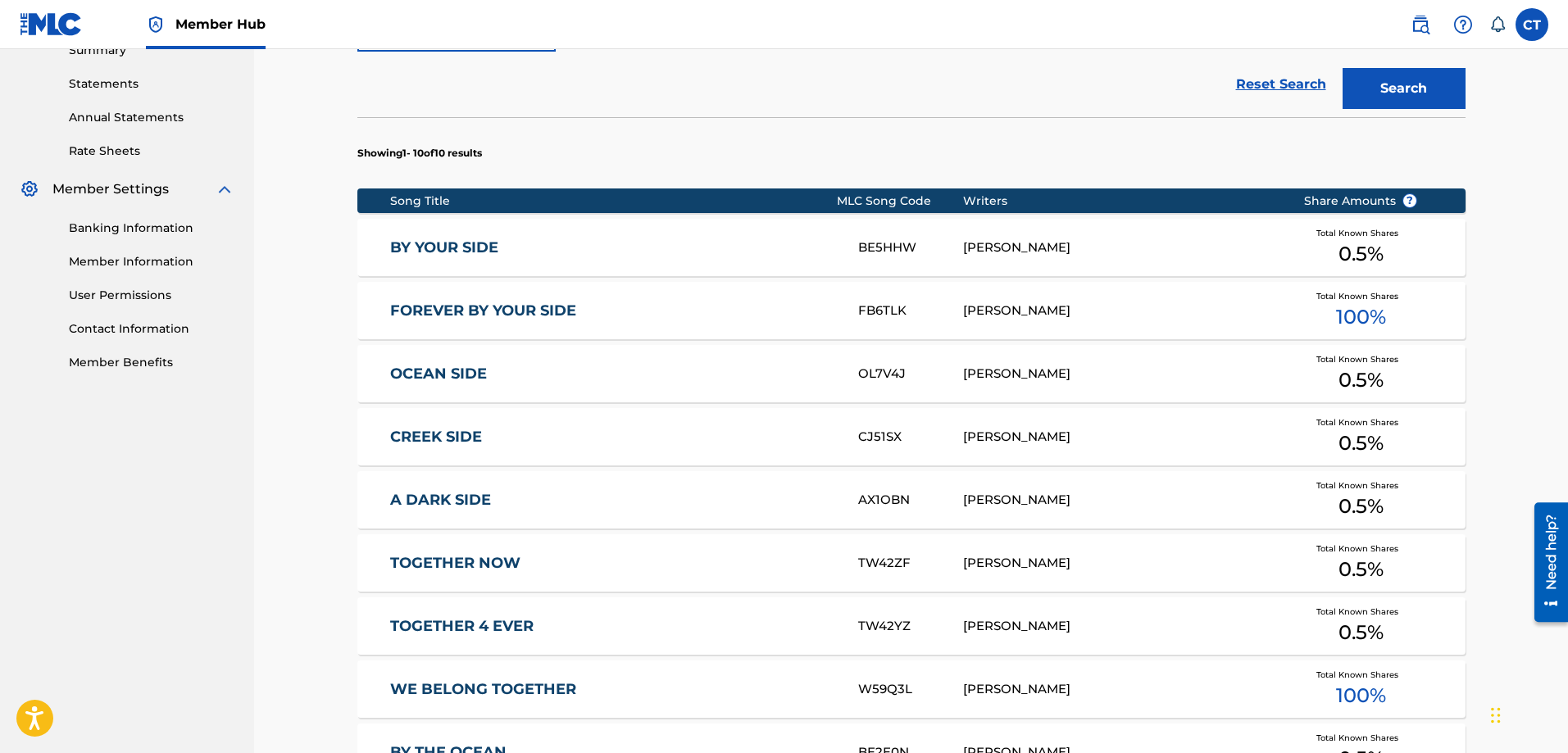
scroll to position [820, 0]
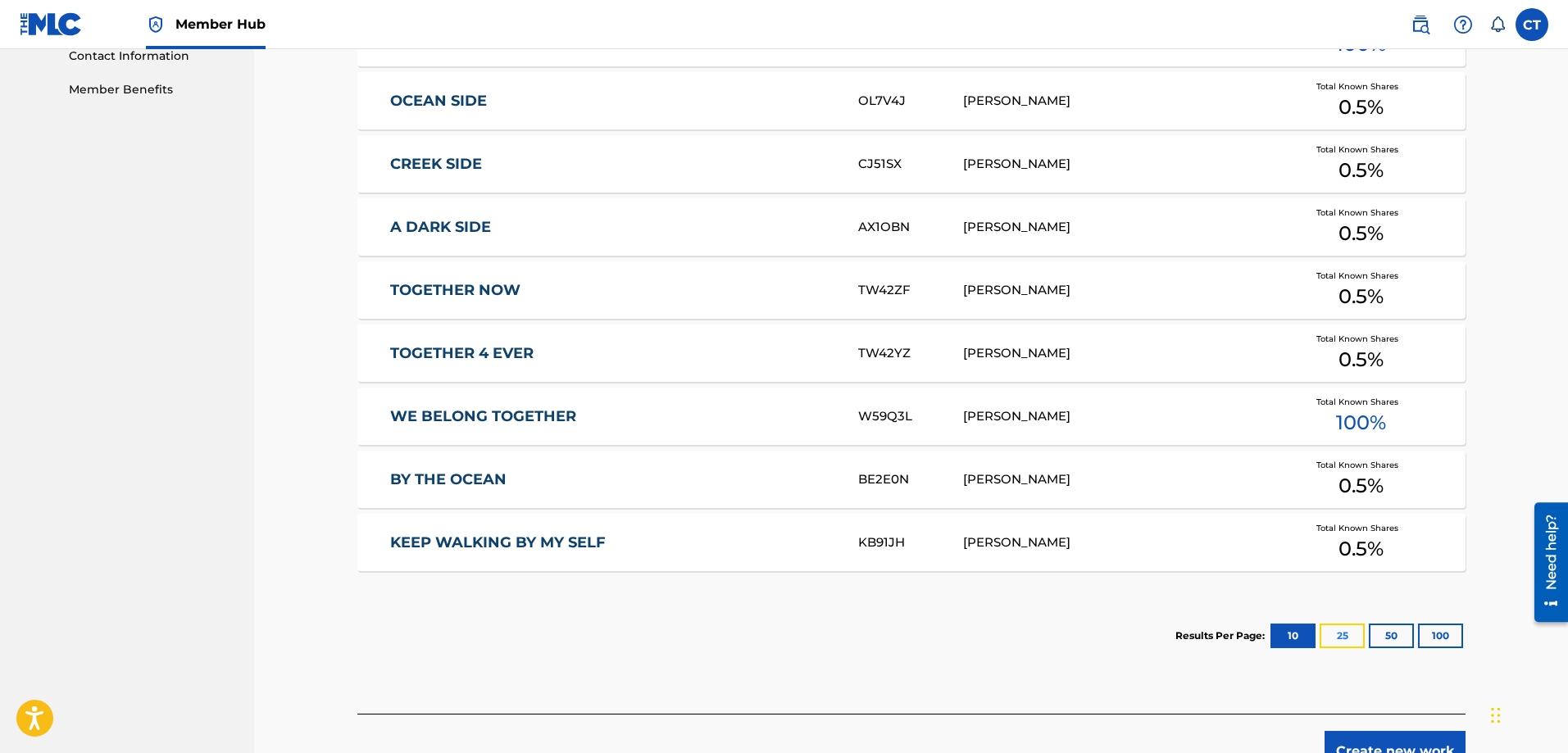
click at [1354, 628] on button "25" at bounding box center [1342, 635] width 45 height 25
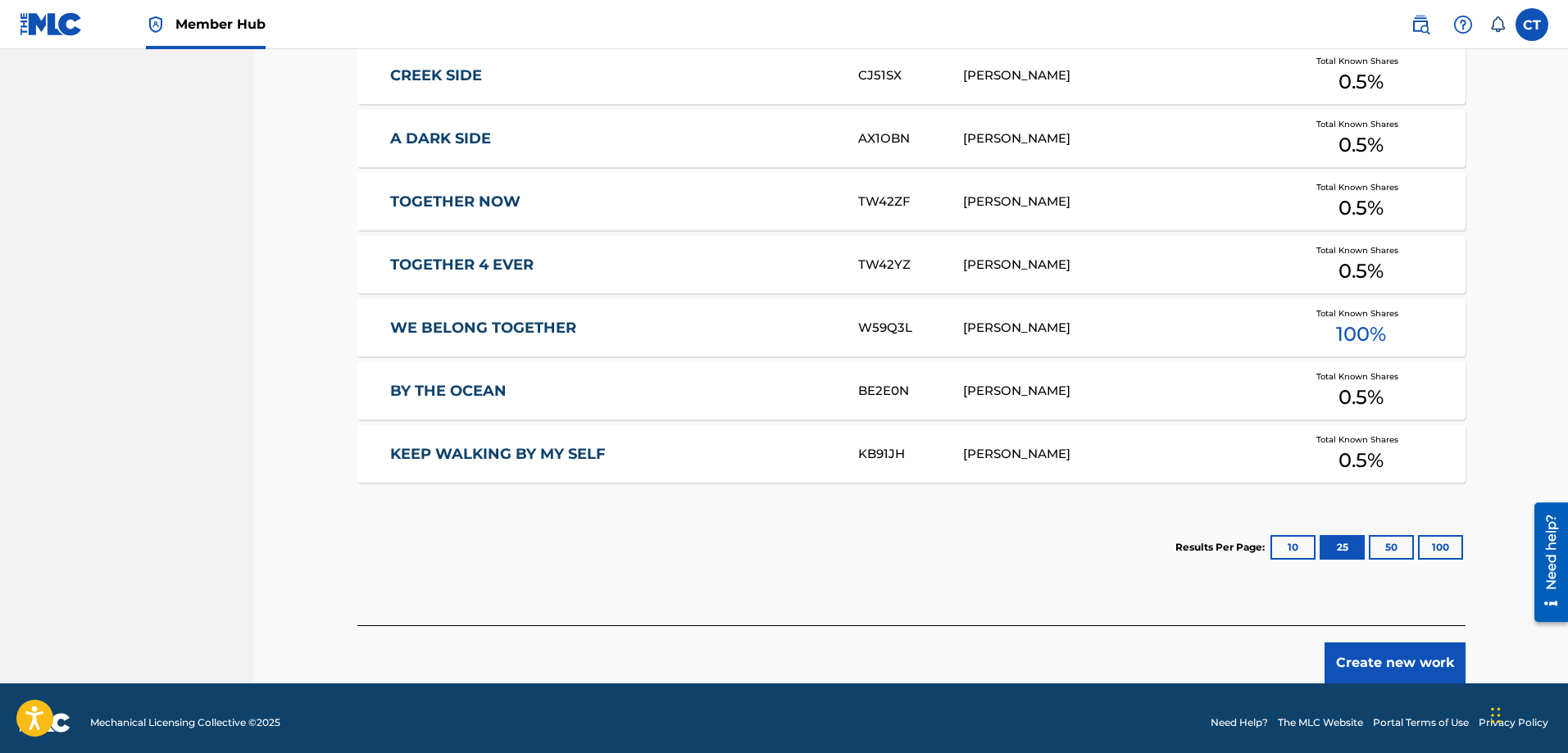
scroll to position [918, 0]
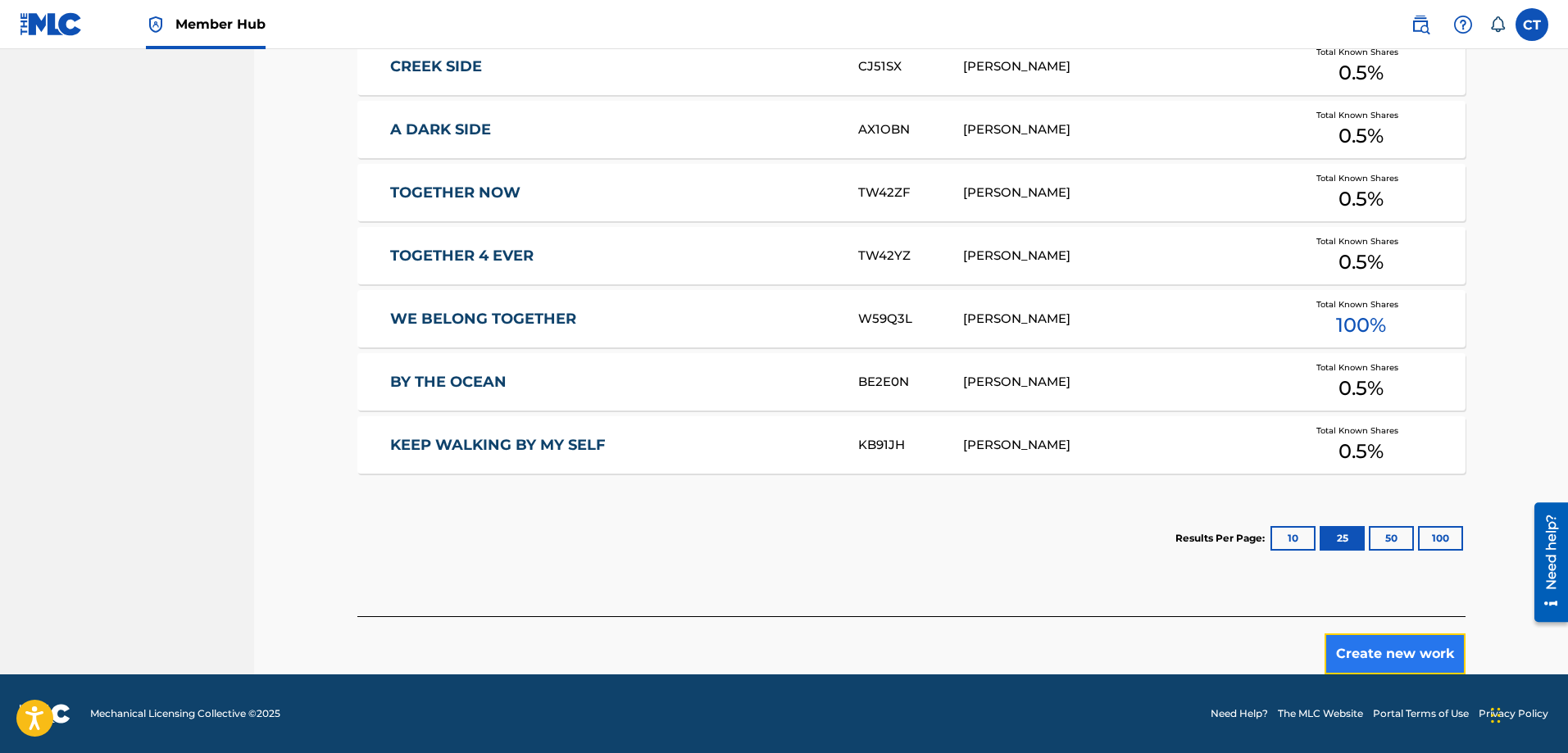
click at [1401, 648] on button "Create new work" at bounding box center [1395, 654] width 141 height 41
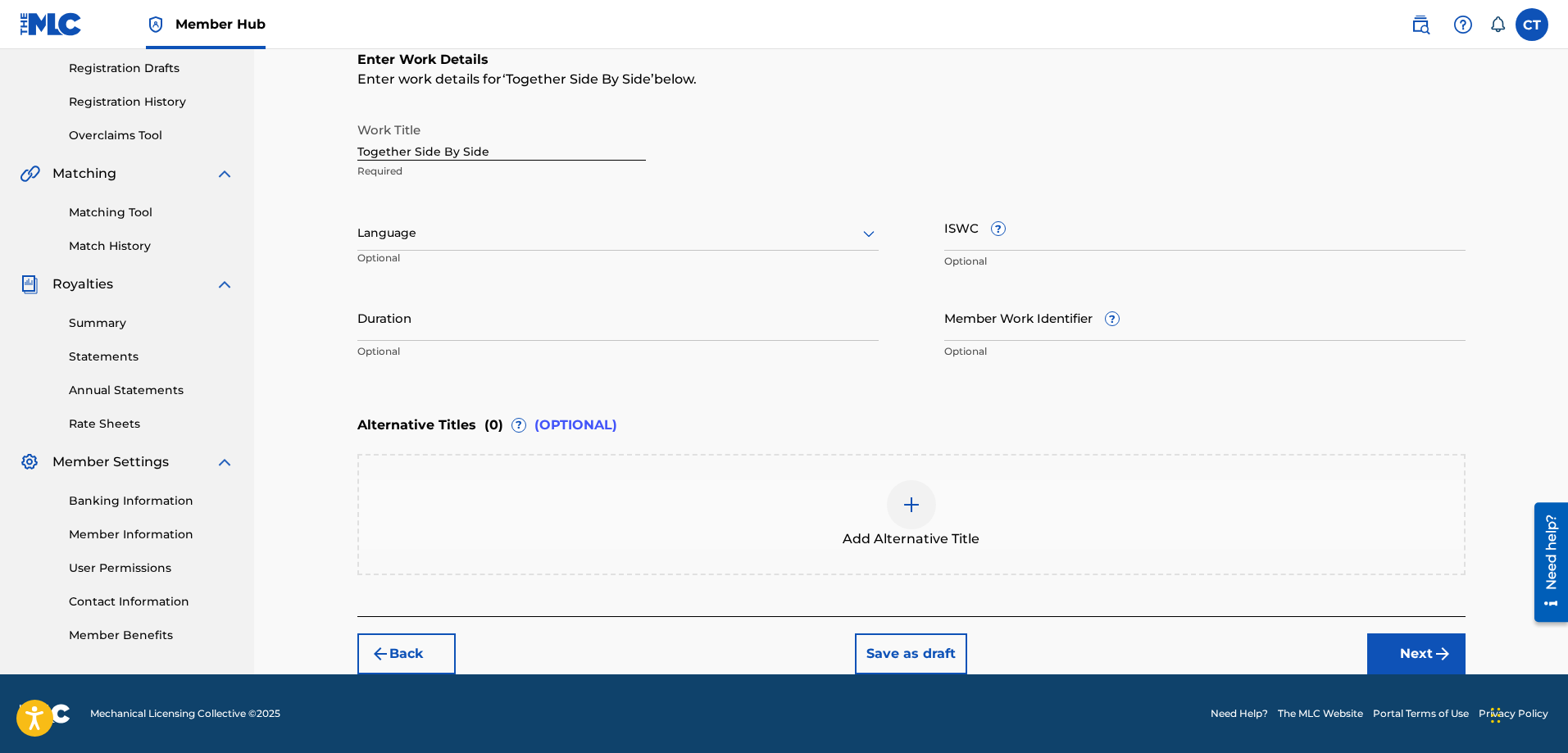
scroll to position [274, 0]
click at [947, 239] on input "ISWC ?" at bounding box center [1205, 227] width 522 height 47
type input "T3350488669"
click at [869, 232] on icon at bounding box center [869, 233] width 20 height 20
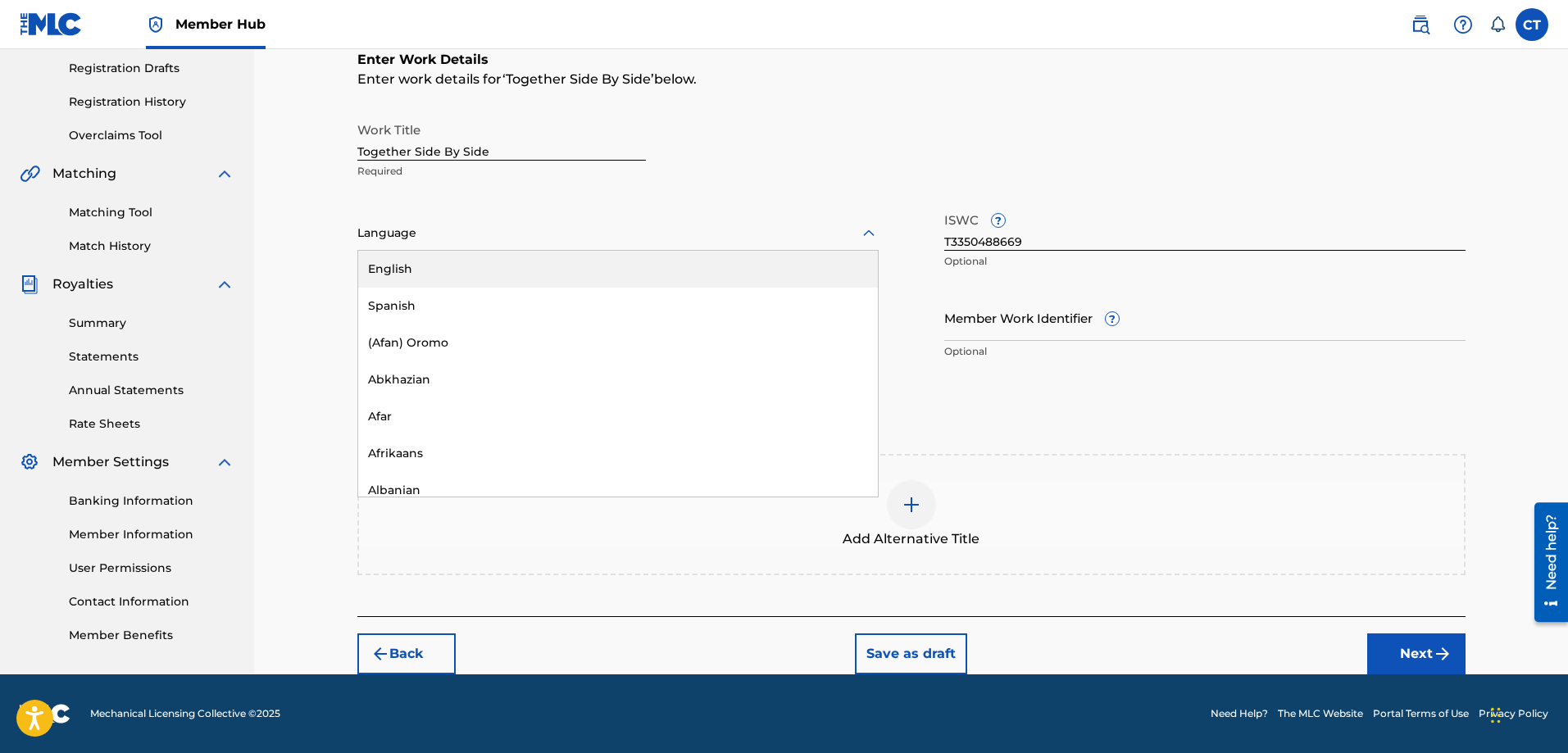
click at [831, 262] on div "English" at bounding box center [618, 270] width 520 height 37
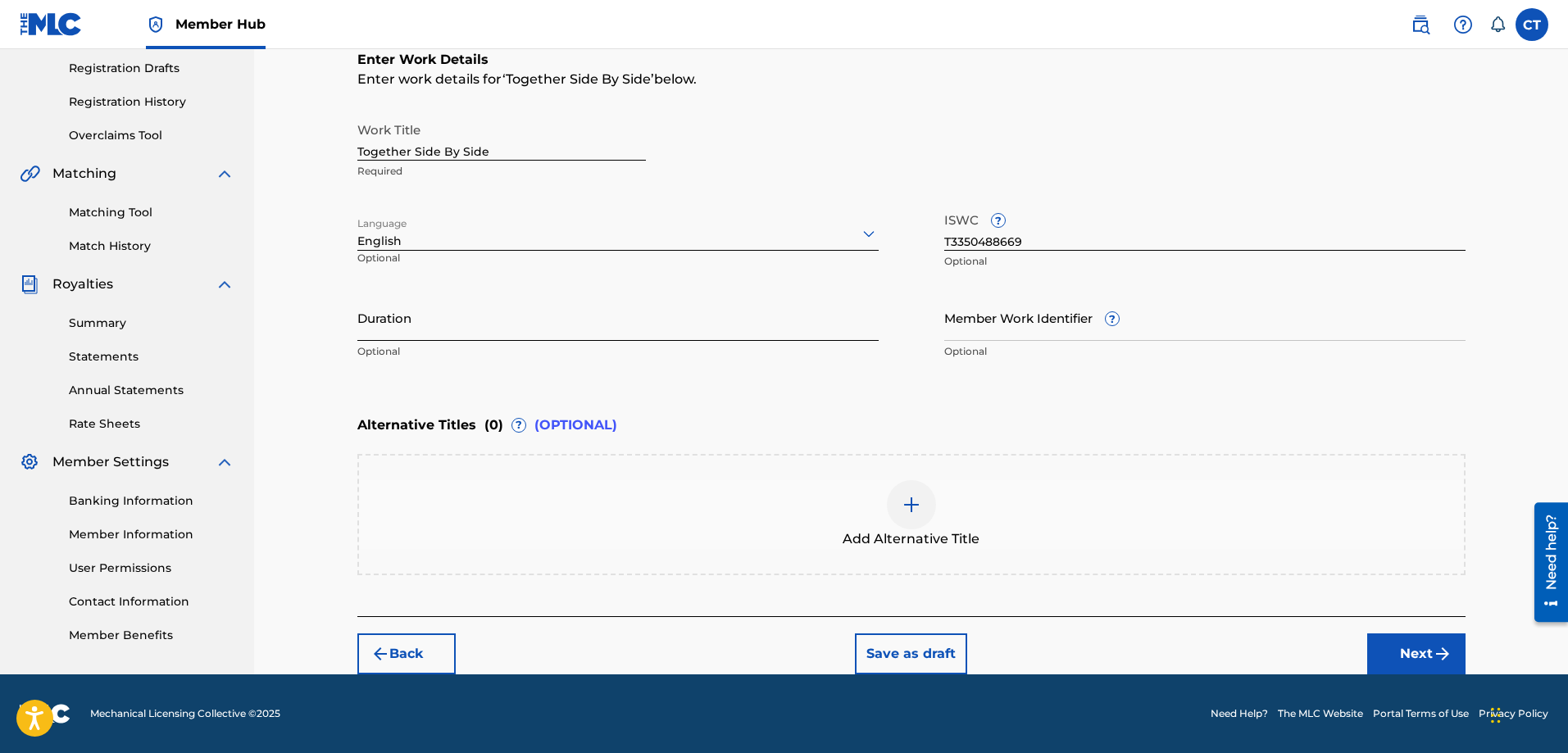
click at [523, 318] on input "Duration" at bounding box center [619, 318] width 522 height 47
type input "03:52"
click at [1413, 645] on button "Next" at bounding box center [1417, 654] width 98 height 41
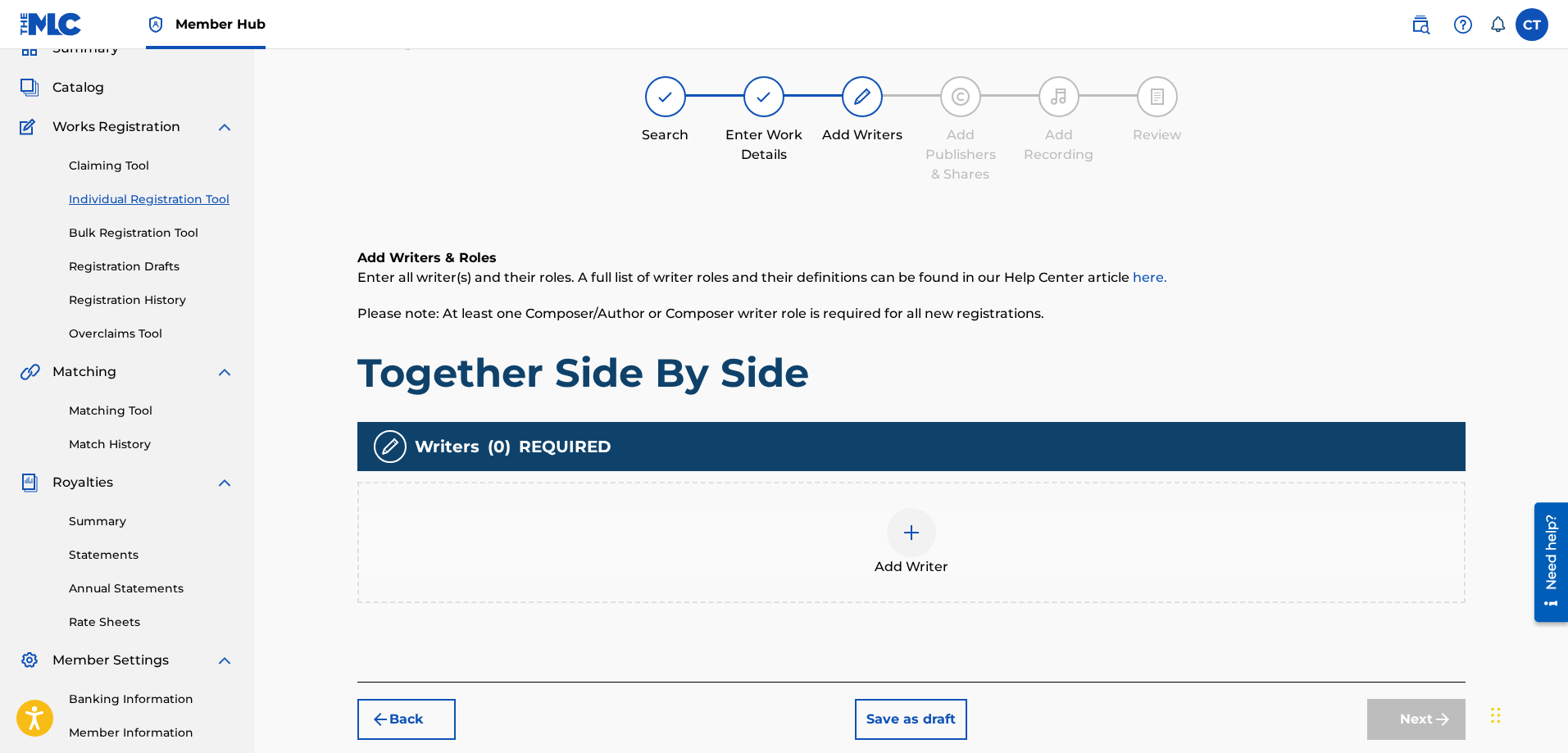
scroll to position [74, 0]
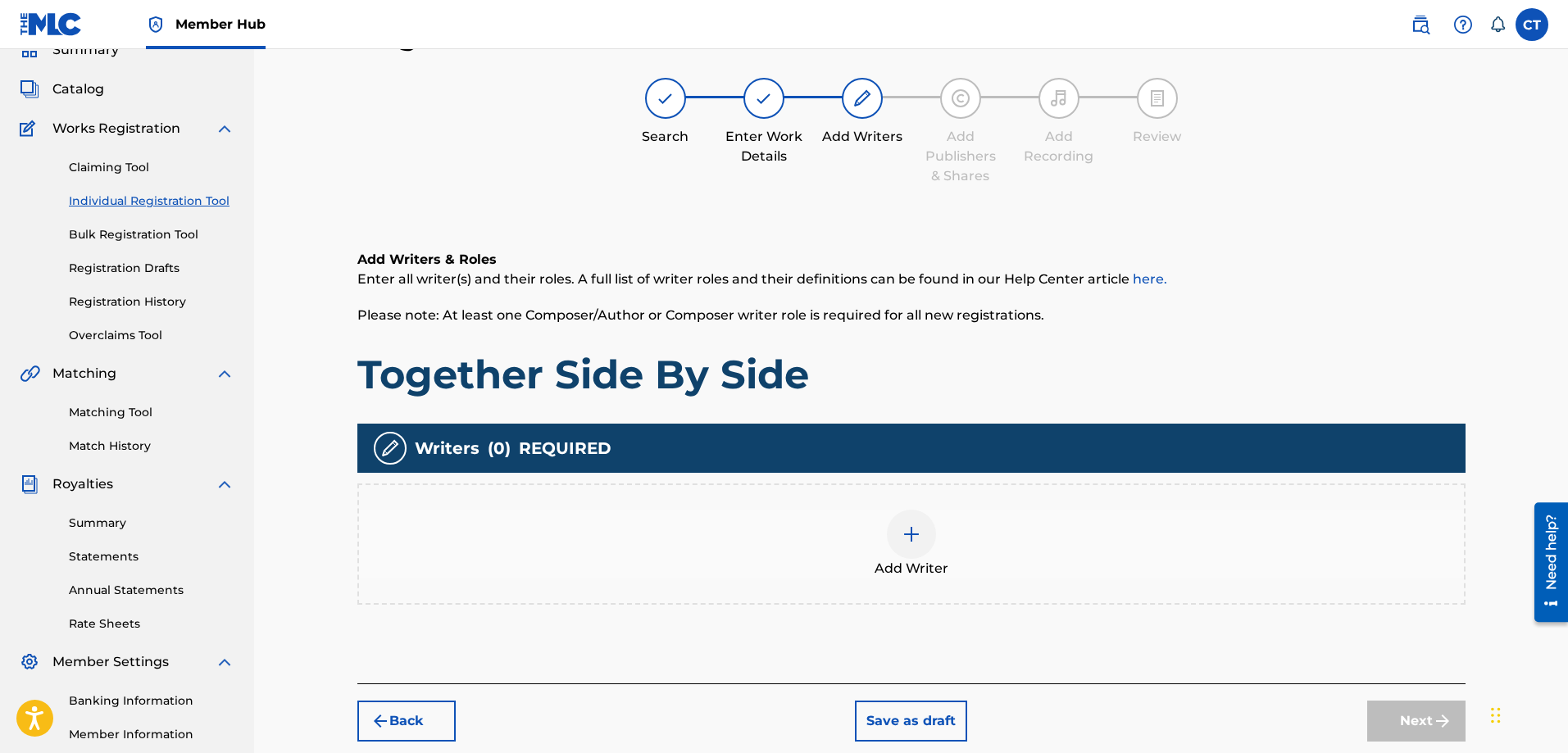
click at [914, 535] on img at bounding box center [912, 534] width 20 height 20
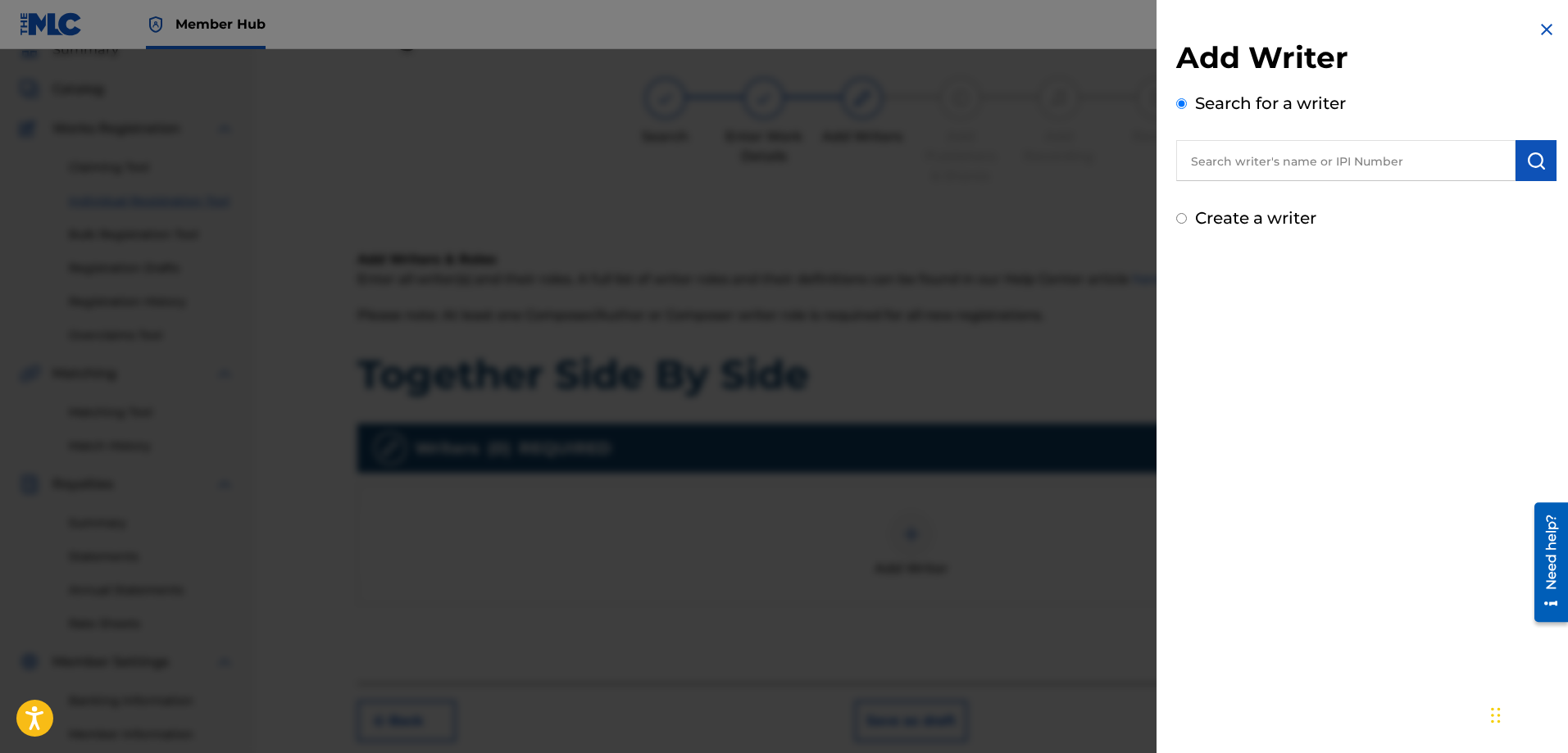
click at [1266, 163] on input "text" at bounding box center [1346, 161] width 339 height 41
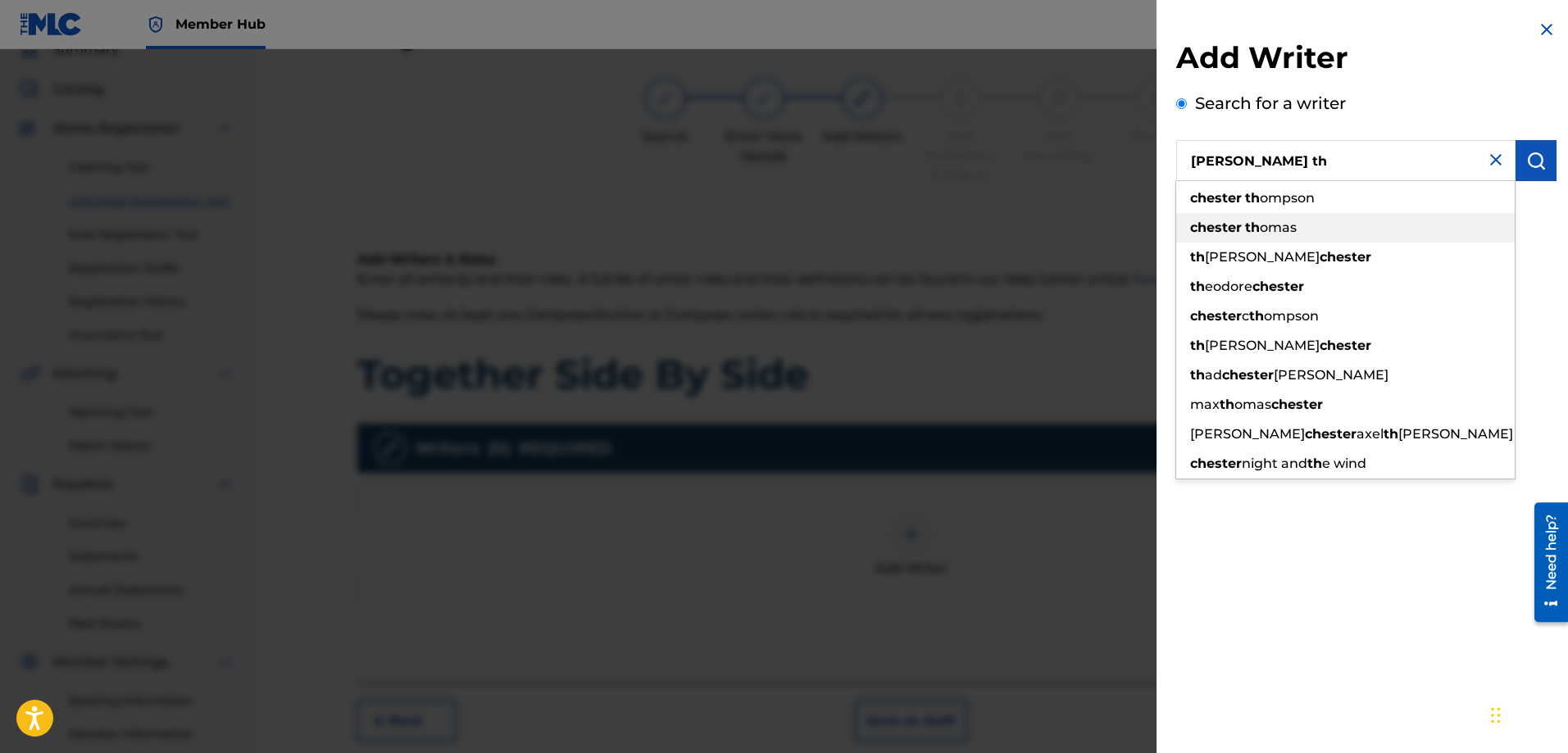
click at [1279, 227] on span "omas" at bounding box center [1279, 227] width 37 height 16
type input "[PERSON_NAME]"
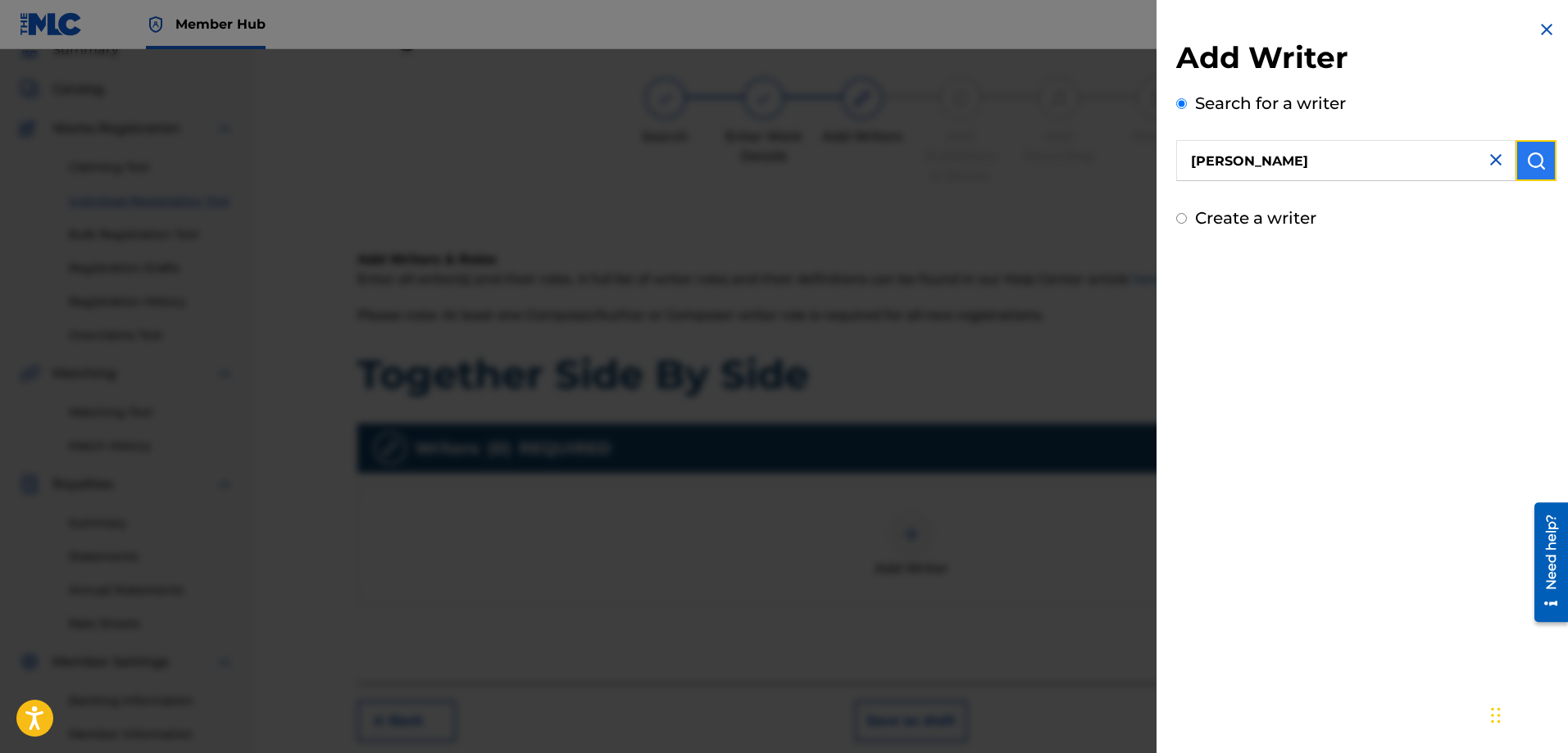
click at [1525, 173] on button "submit" at bounding box center [1537, 161] width 41 height 41
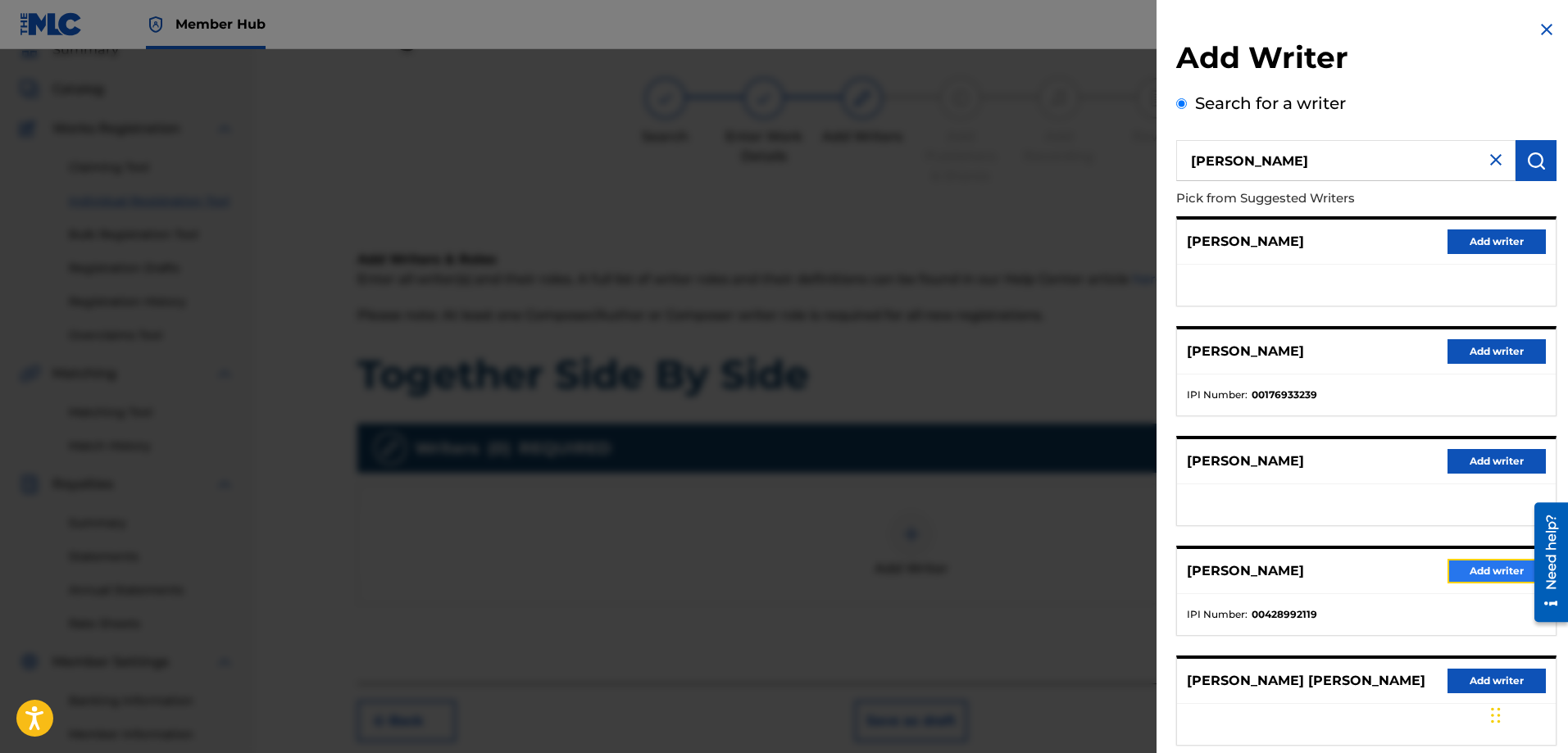
click at [1468, 570] on button "Add writer" at bounding box center [1497, 571] width 98 height 25
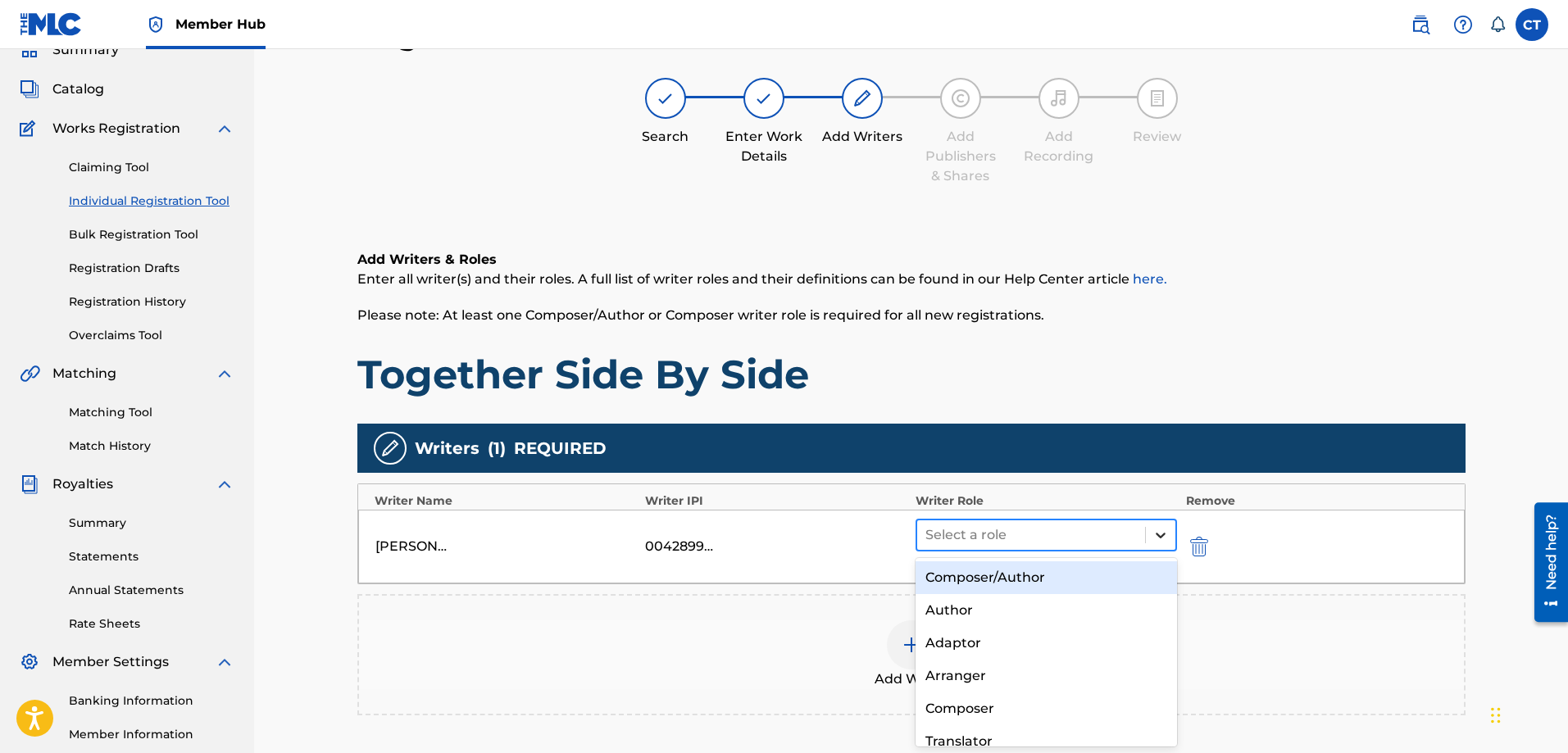
click at [1153, 537] on icon at bounding box center [1161, 535] width 17 height 17
click at [1100, 576] on div "Composer/Author" at bounding box center [1047, 577] width 263 height 32
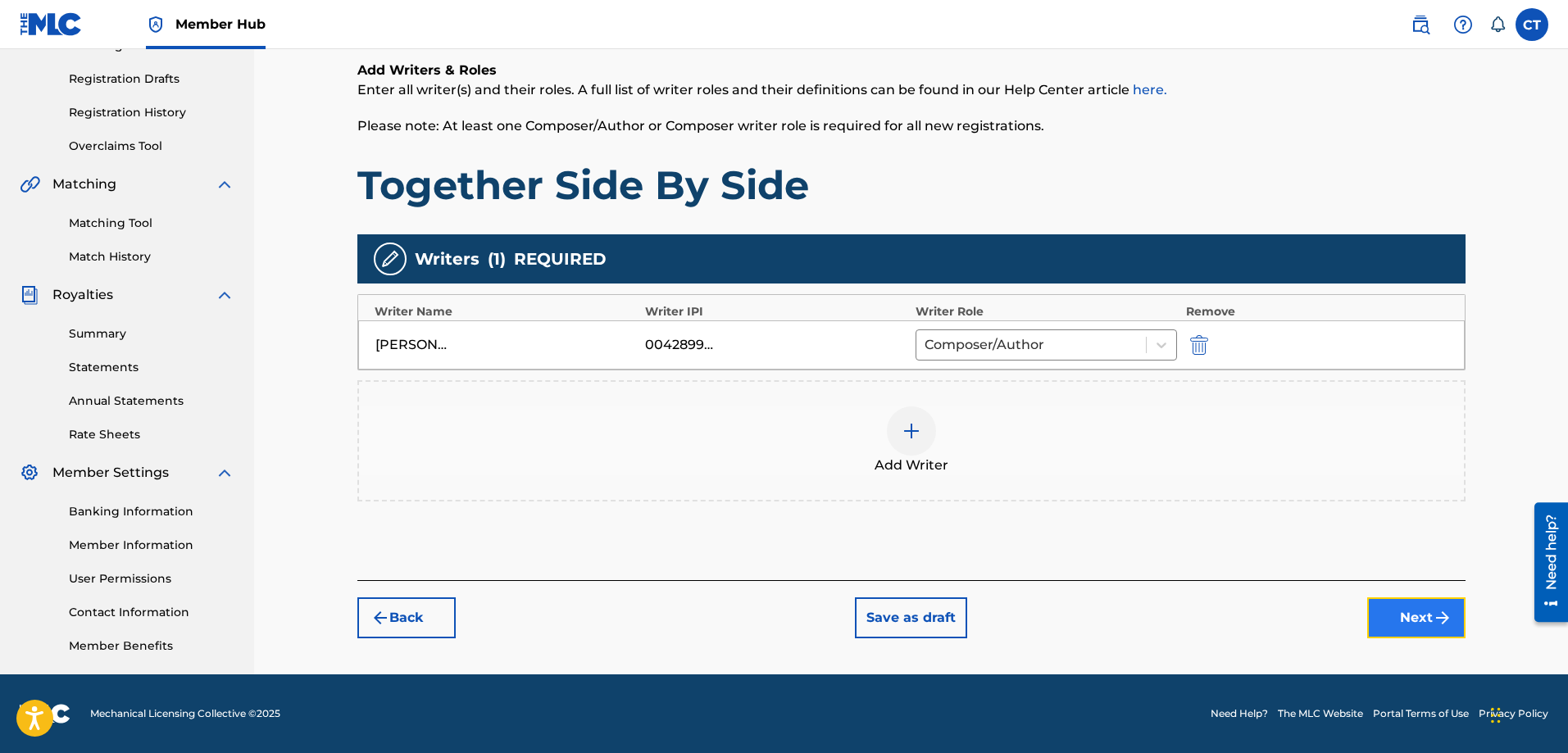
click at [1417, 613] on button "Next" at bounding box center [1417, 619] width 98 height 41
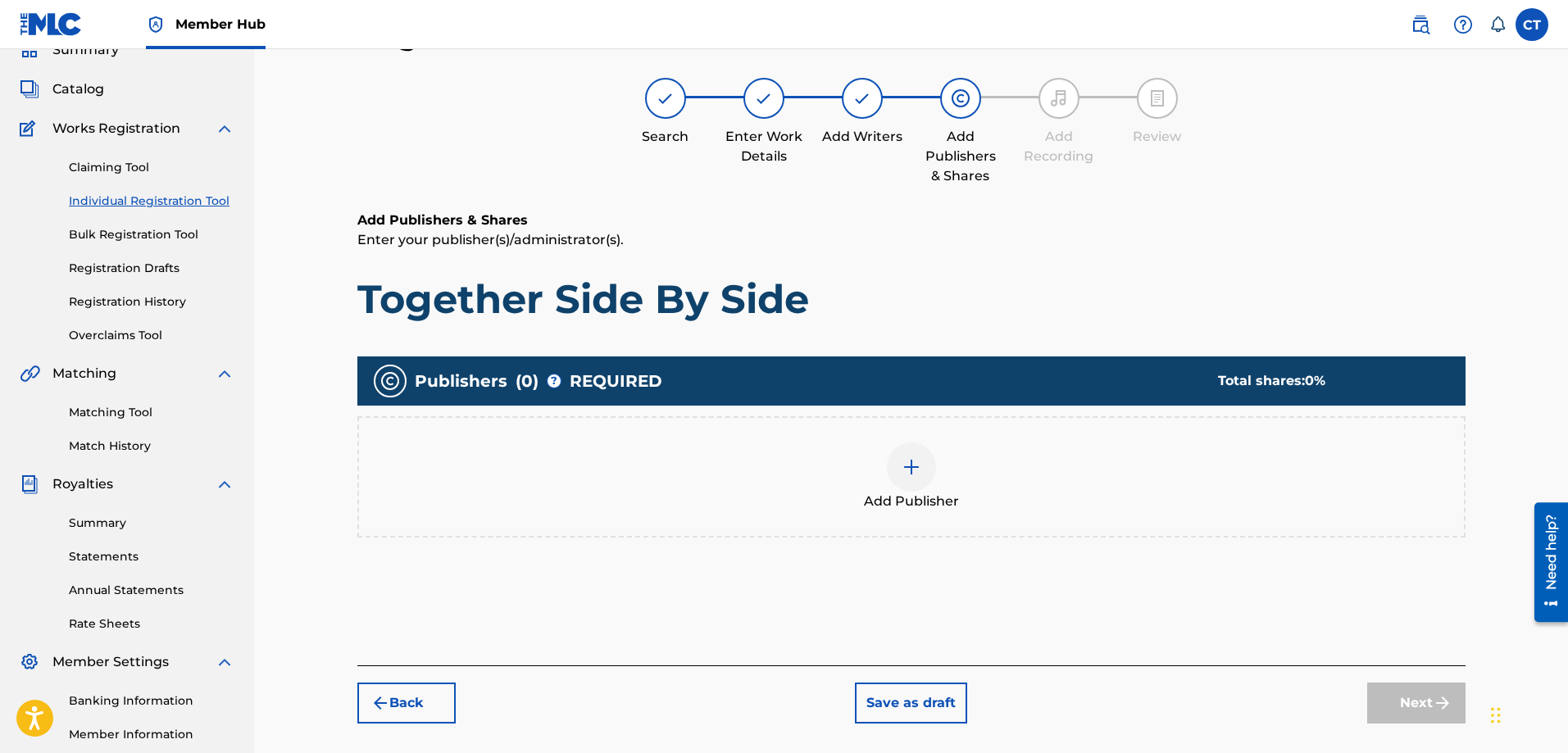
click at [905, 477] on img at bounding box center [912, 468] width 20 height 20
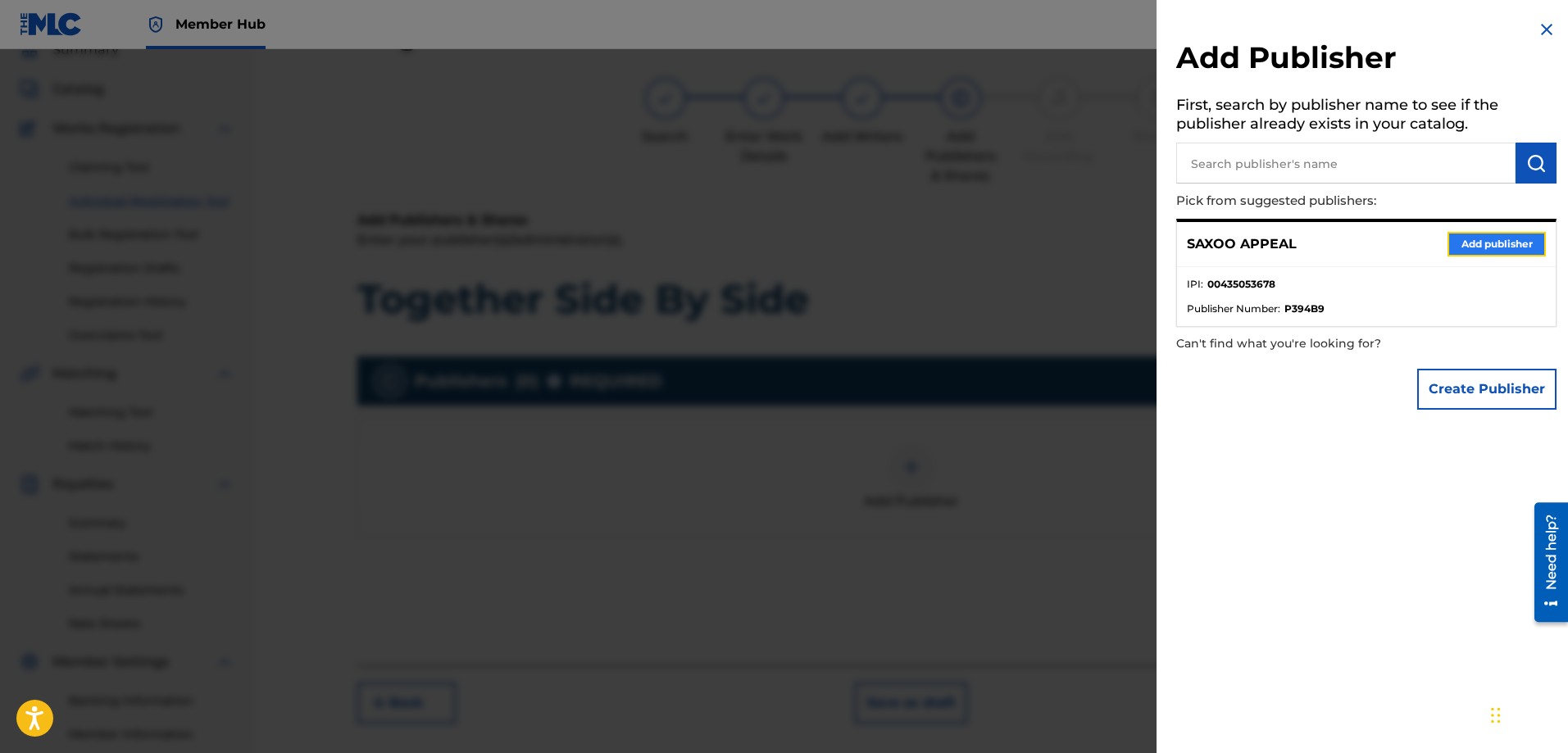
click at [1463, 244] on button "Add publisher" at bounding box center [1497, 244] width 98 height 25
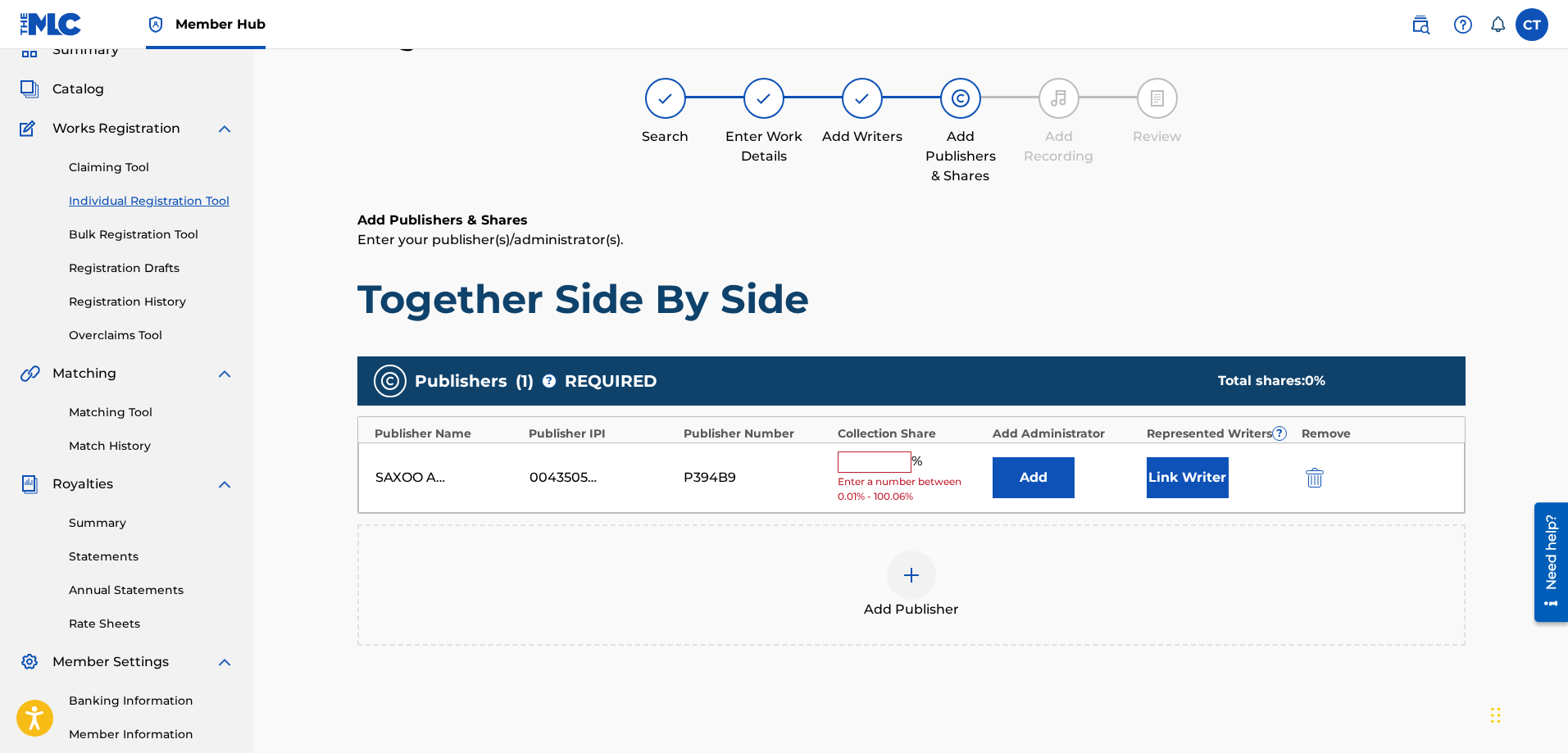
click at [888, 471] on input "text" at bounding box center [874, 463] width 74 height 22
type input "100"
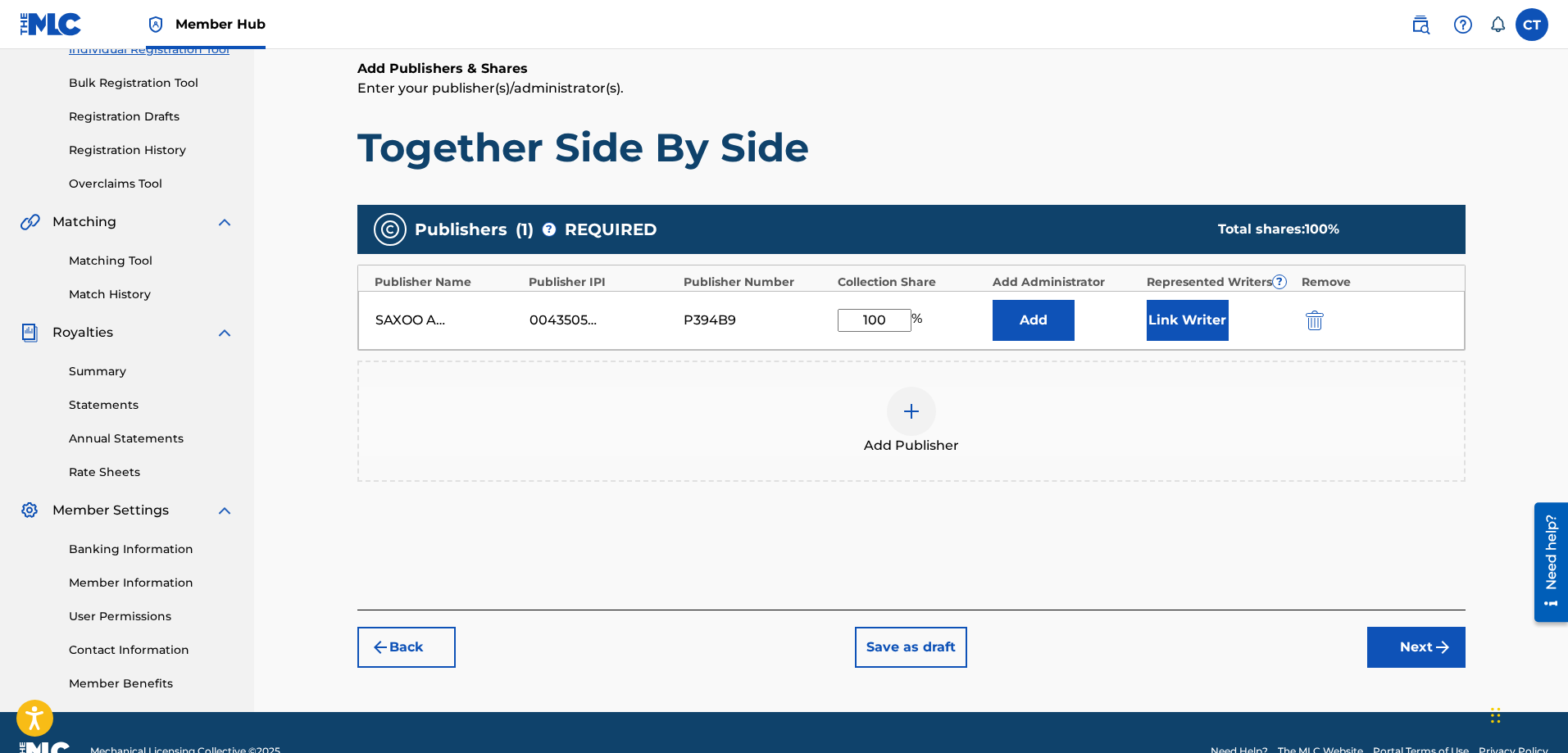
scroll to position [263, 0]
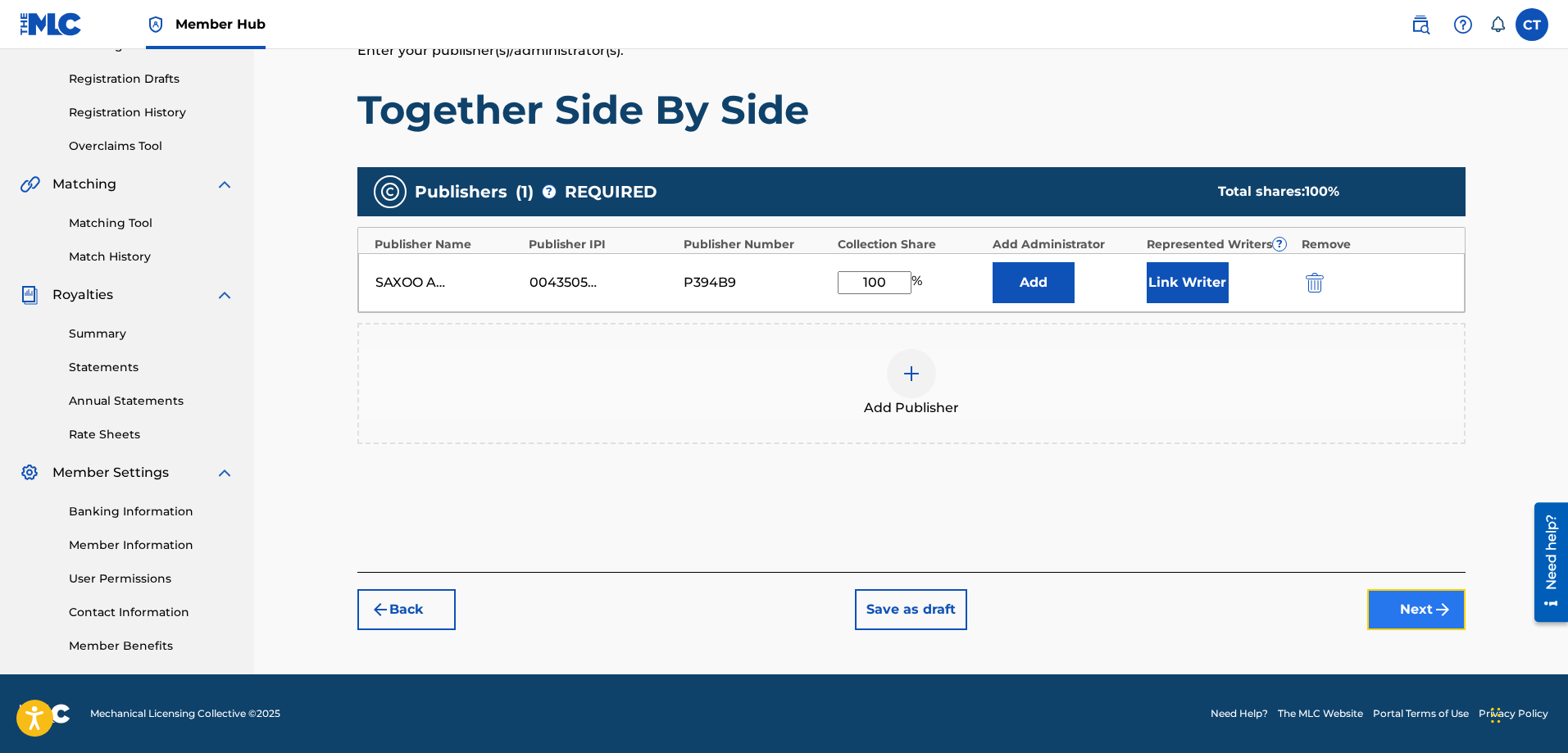
click at [1382, 607] on button "Next" at bounding box center [1417, 610] width 98 height 41
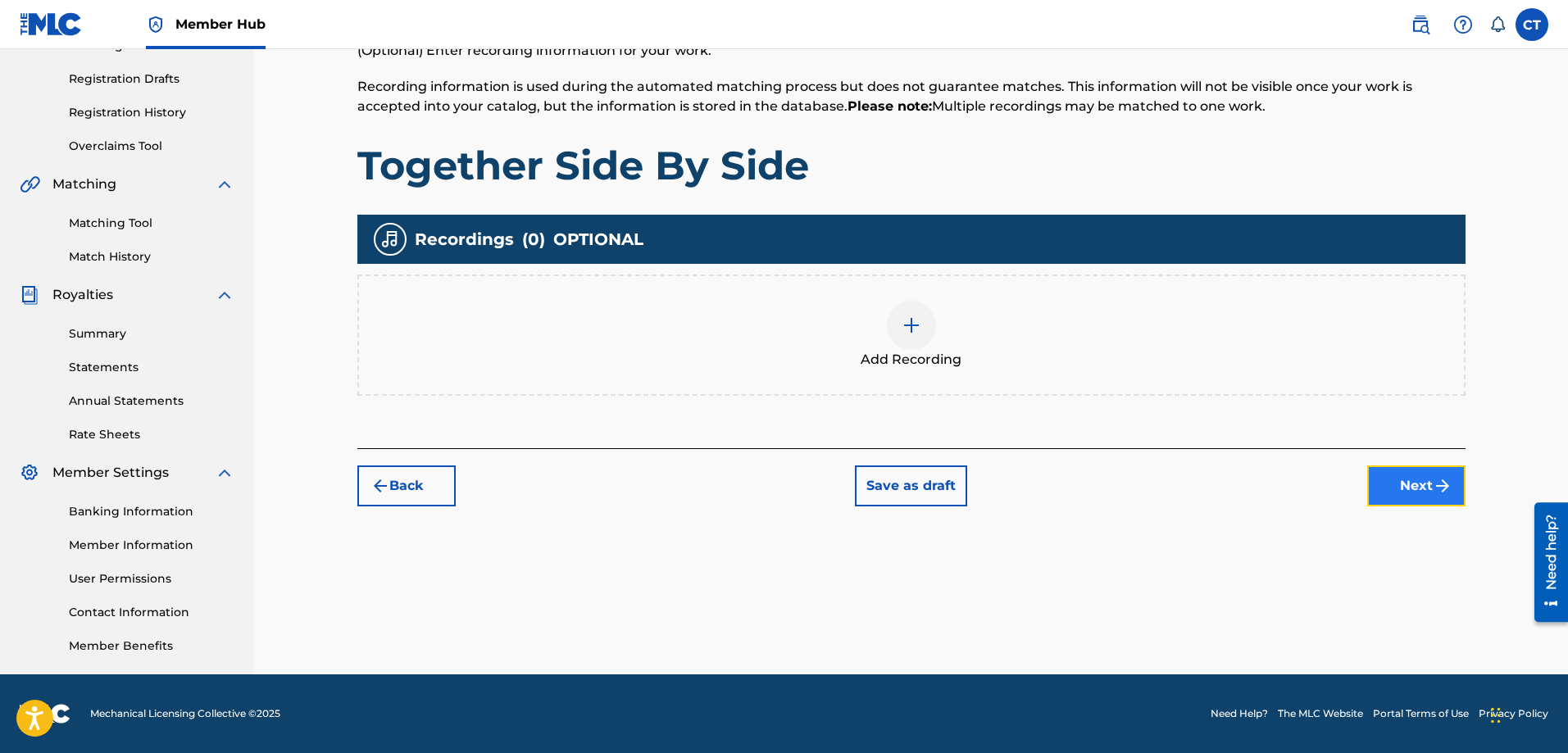
click at [1419, 487] on button "Next" at bounding box center [1417, 486] width 98 height 41
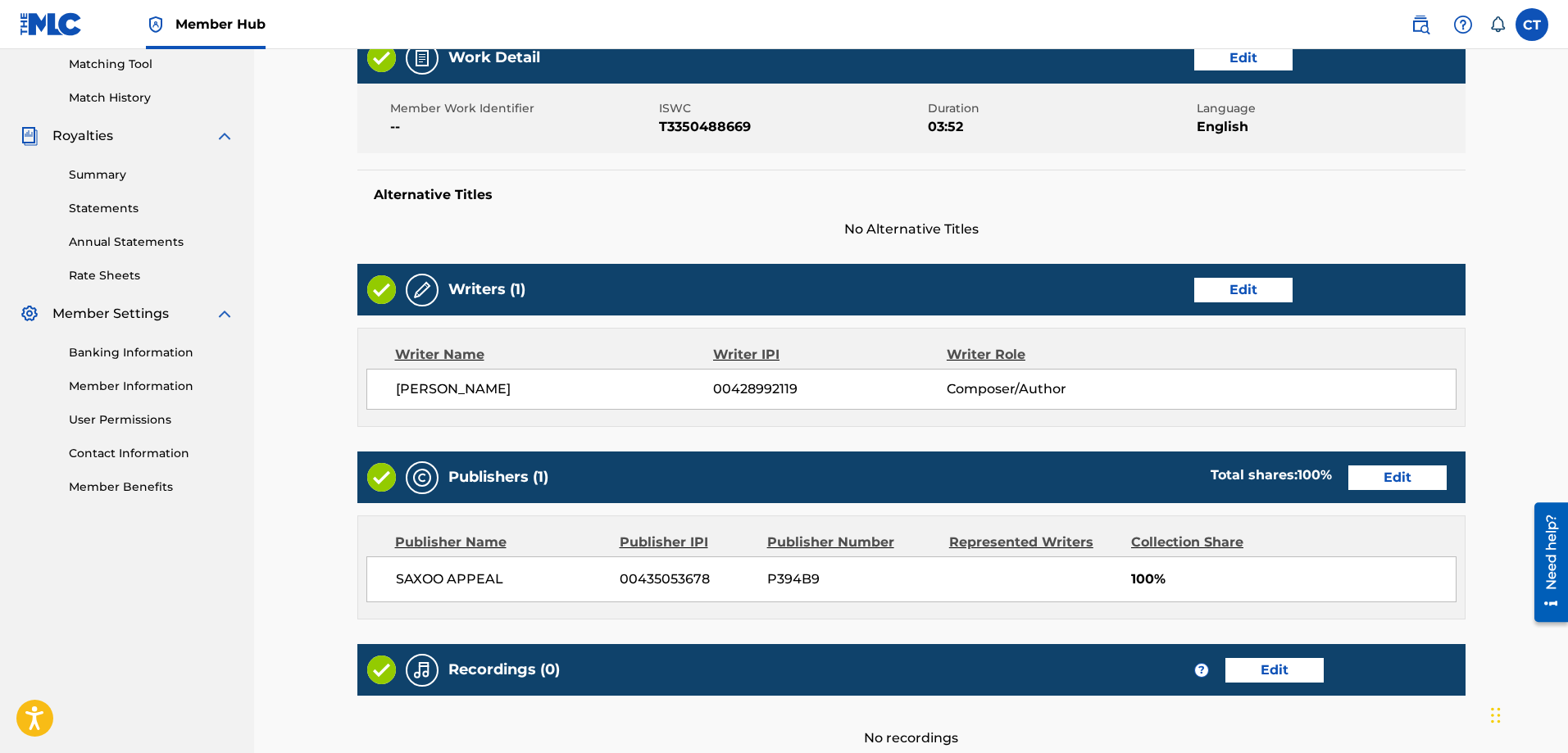
scroll to position [578, 0]
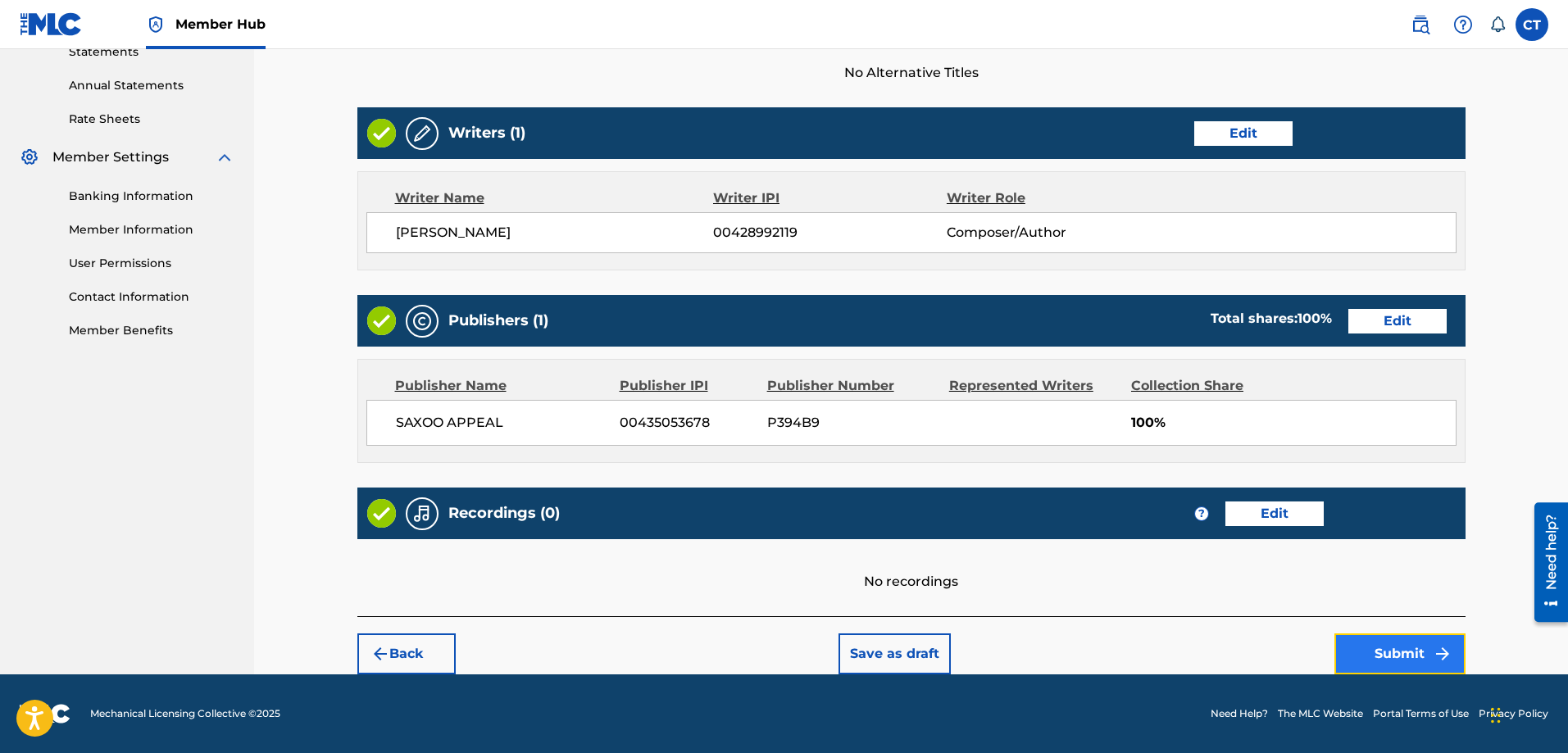
click at [1378, 644] on button "Submit" at bounding box center [1400, 654] width 131 height 41
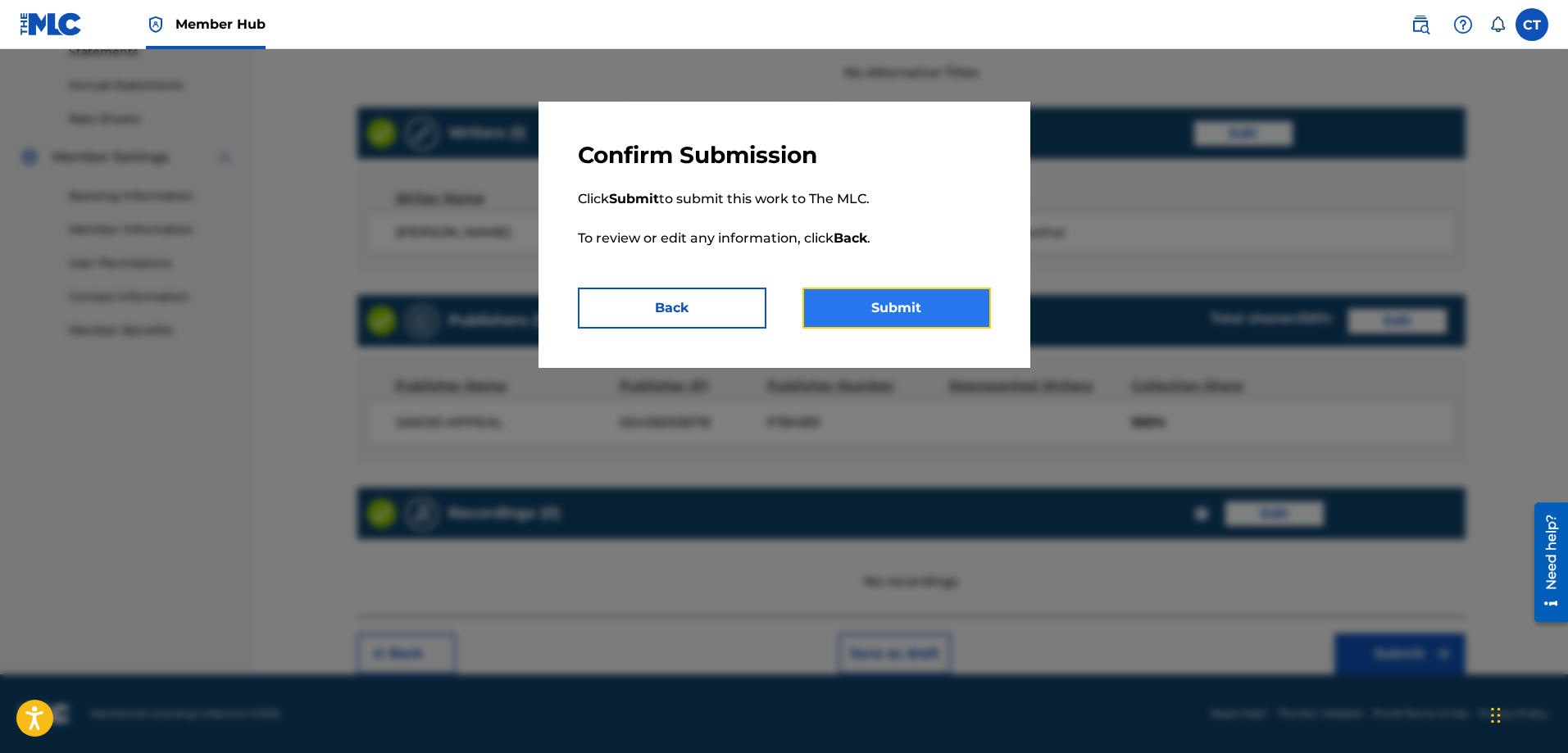
click at [920, 310] on button "Submit" at bounding box center [897, 308] width 188 height 41
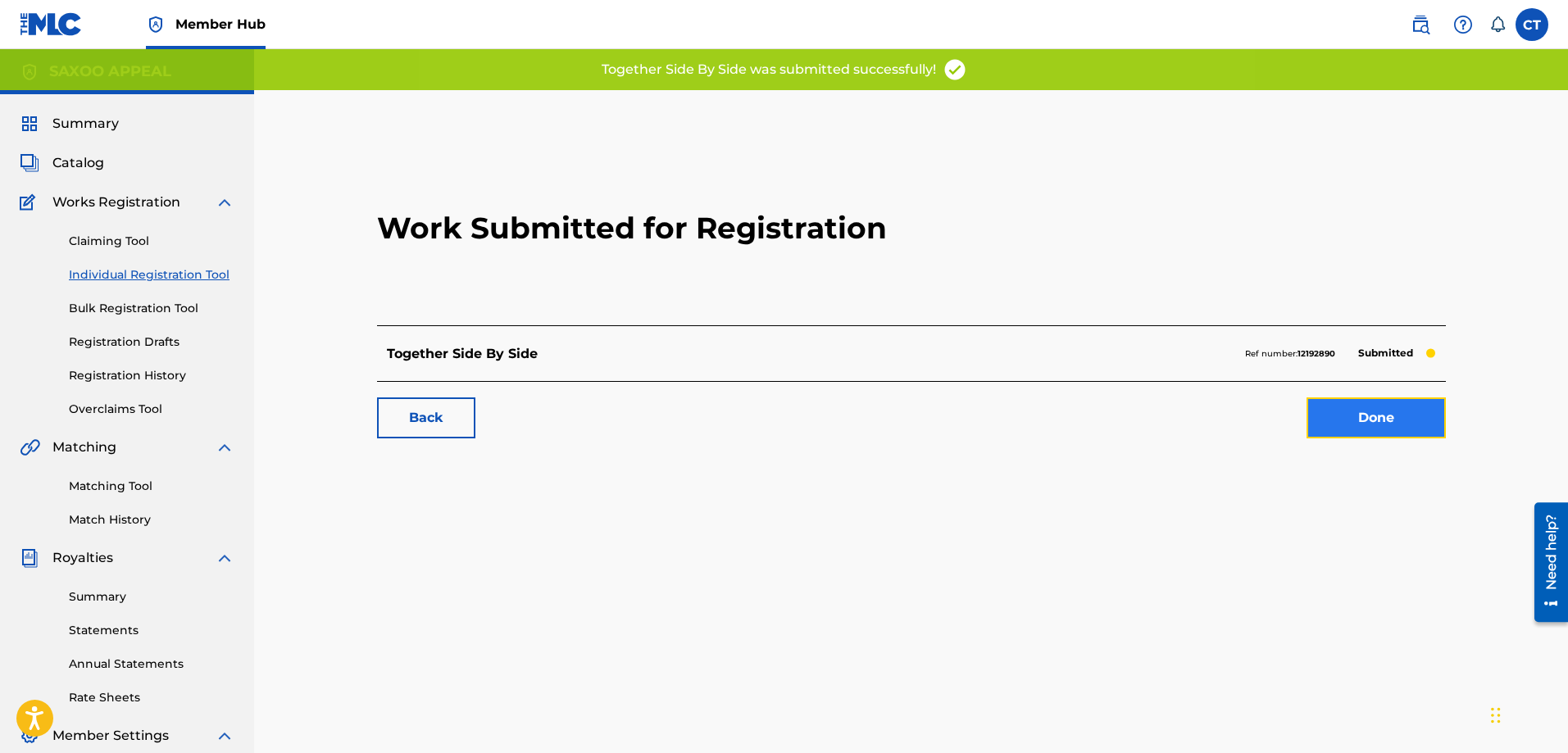
click at [1354, 418] on link "Done" at bounding box center [1377, 418] width 139 height 41
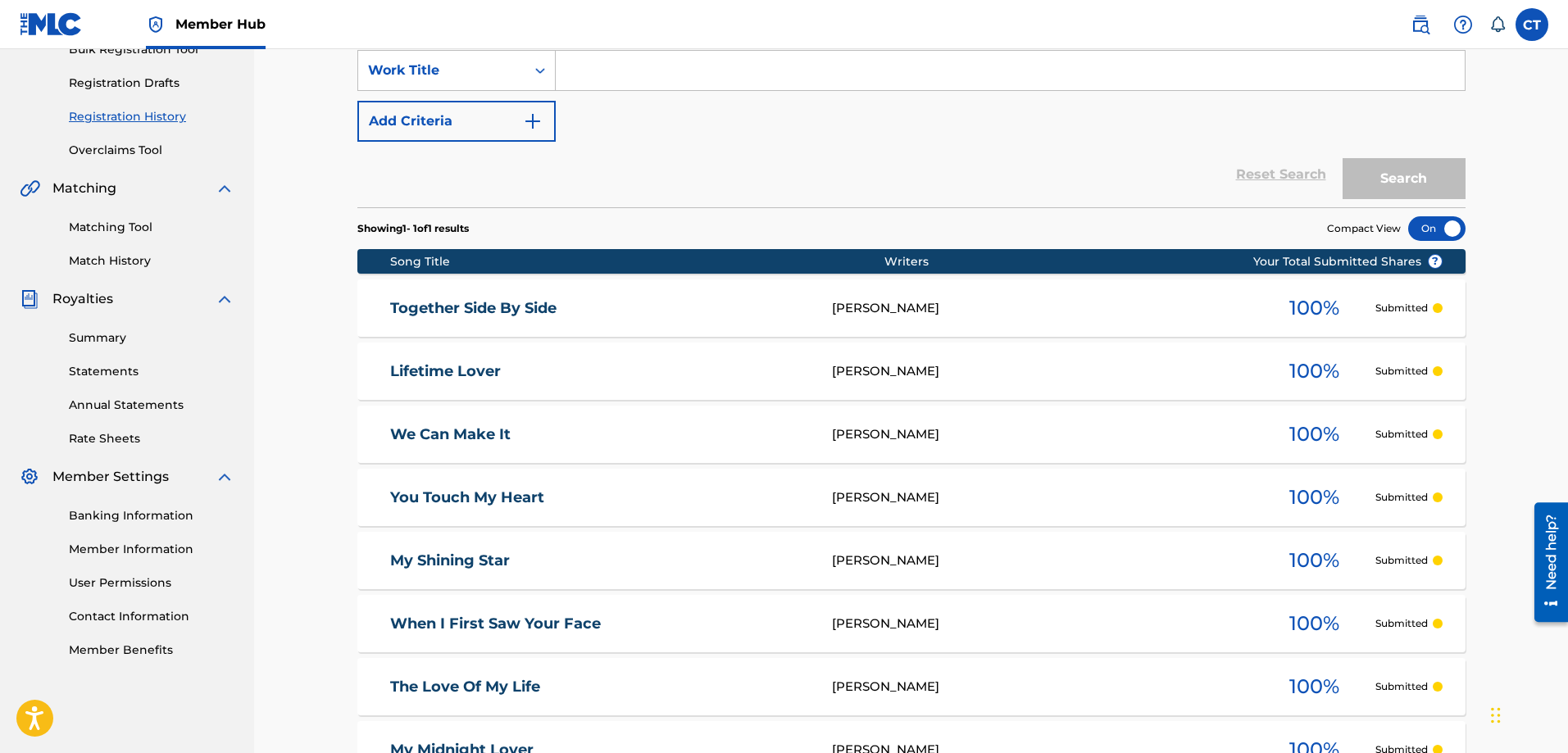
scroll to position [547, 0]
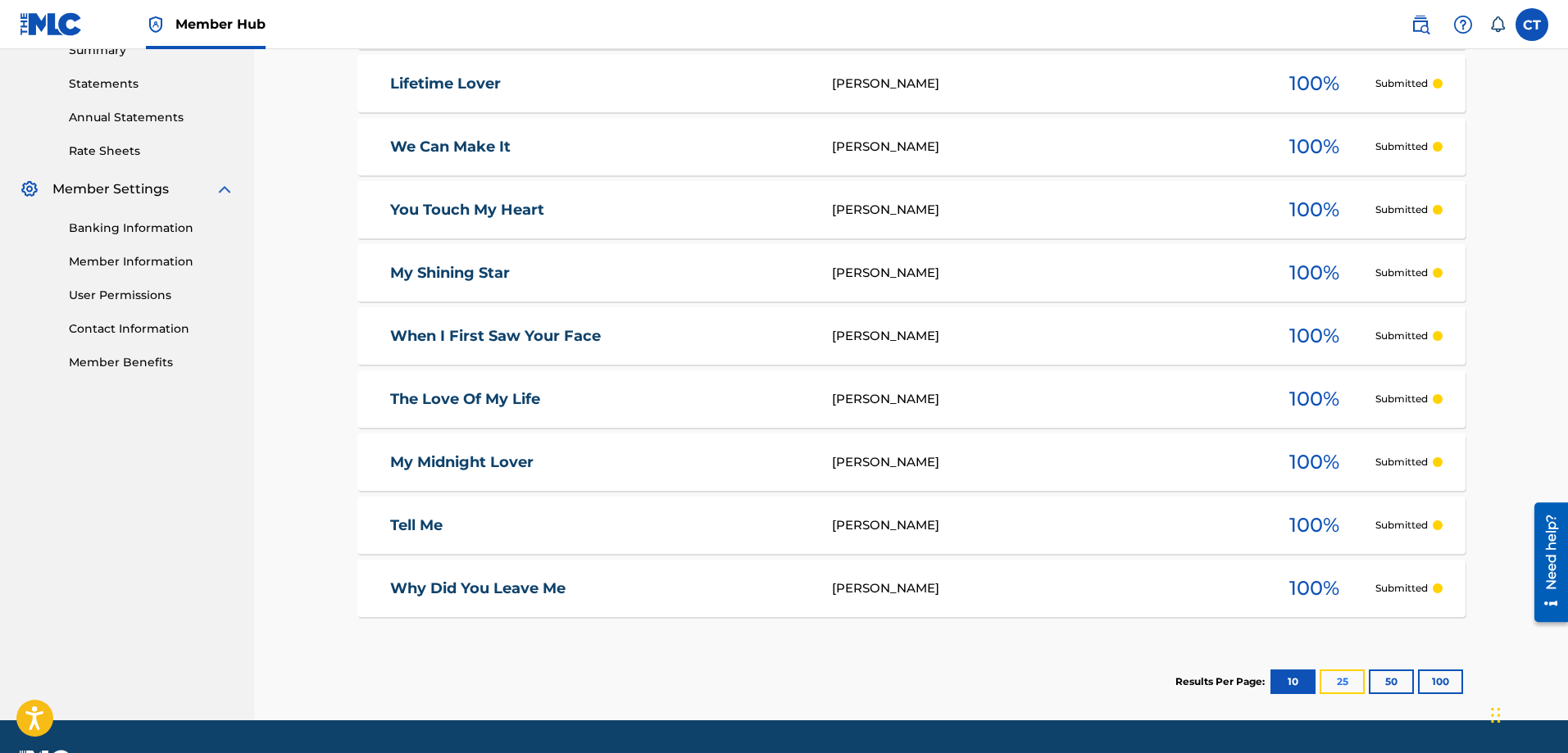
click at [1338, 678] on button "25" at bounding box center [1342, 681] width 45 height 25
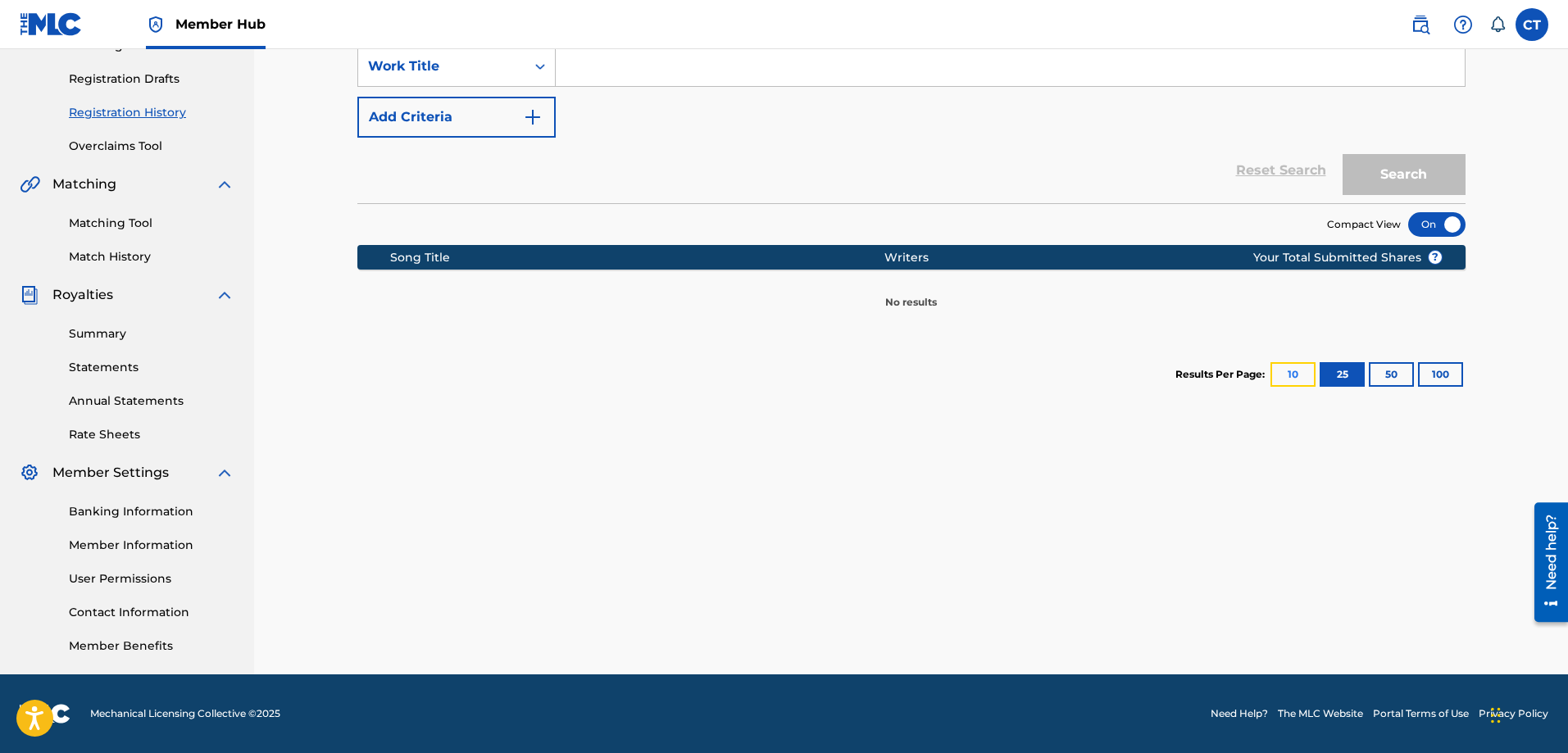
click at [1302, 366] on button "10" at bounding box center [1293, 375] width 45 height 25
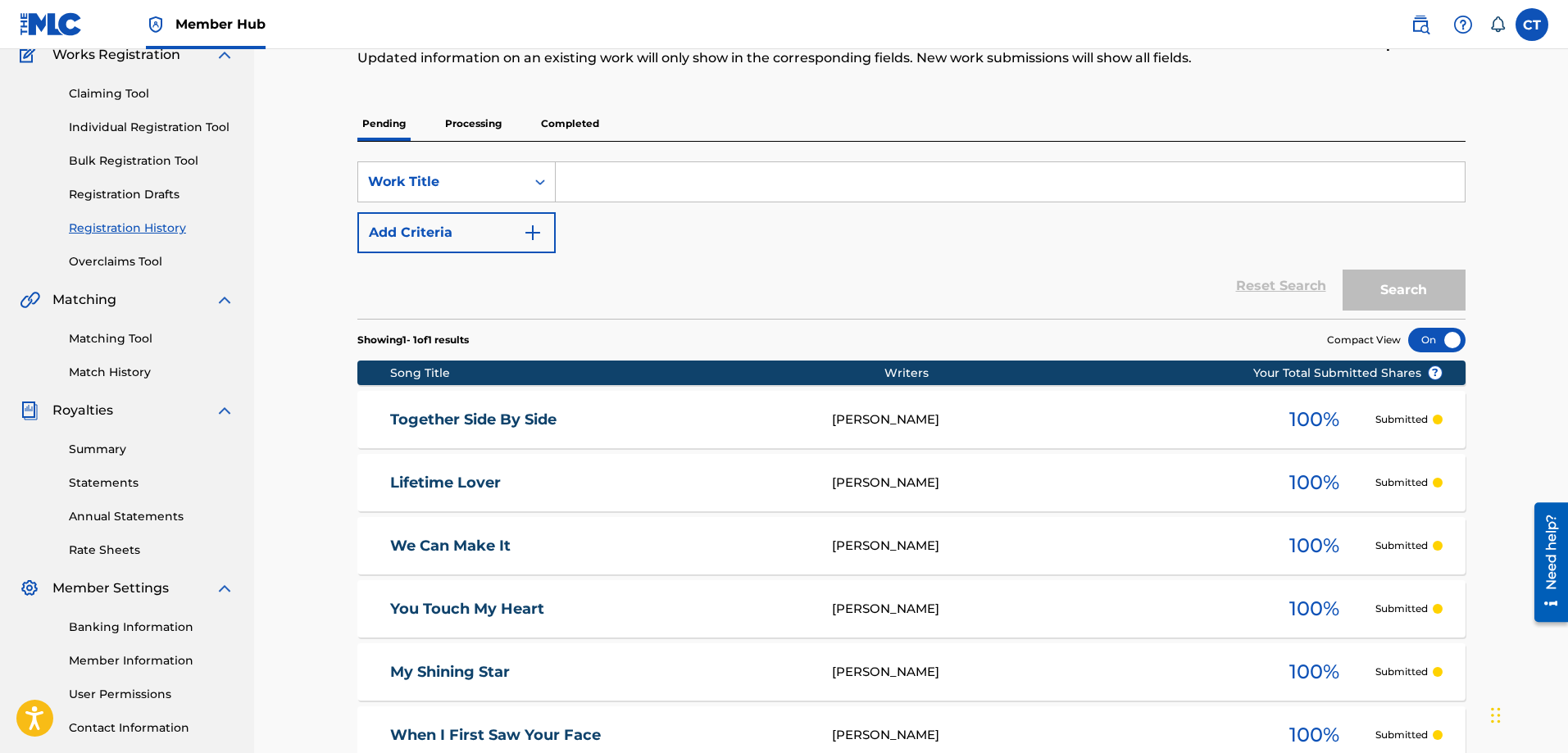
scroll to position [0, 0]
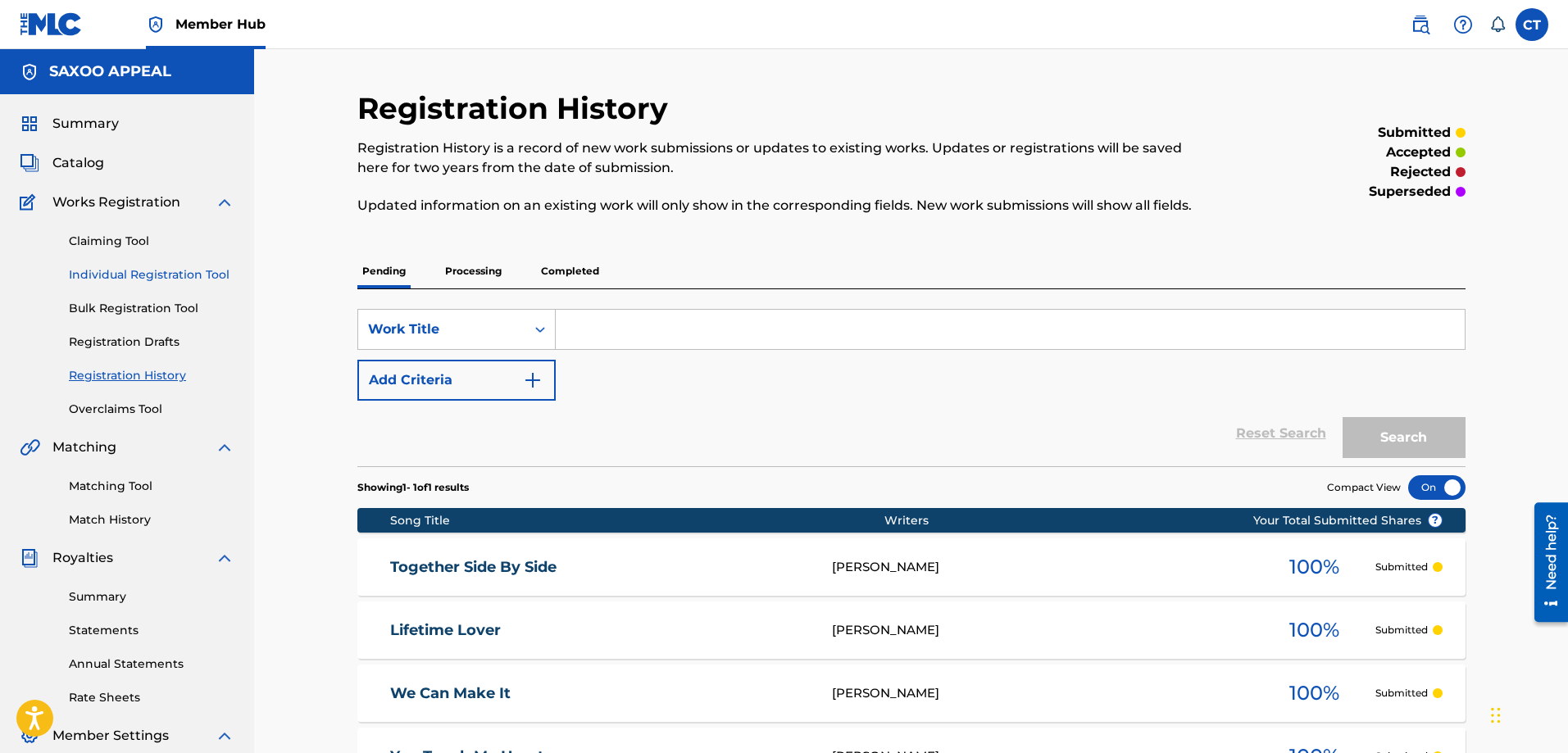
click at [141, 273] on link "Individual Registration Tool" at bounding box center [151, 276] width 166 height 18
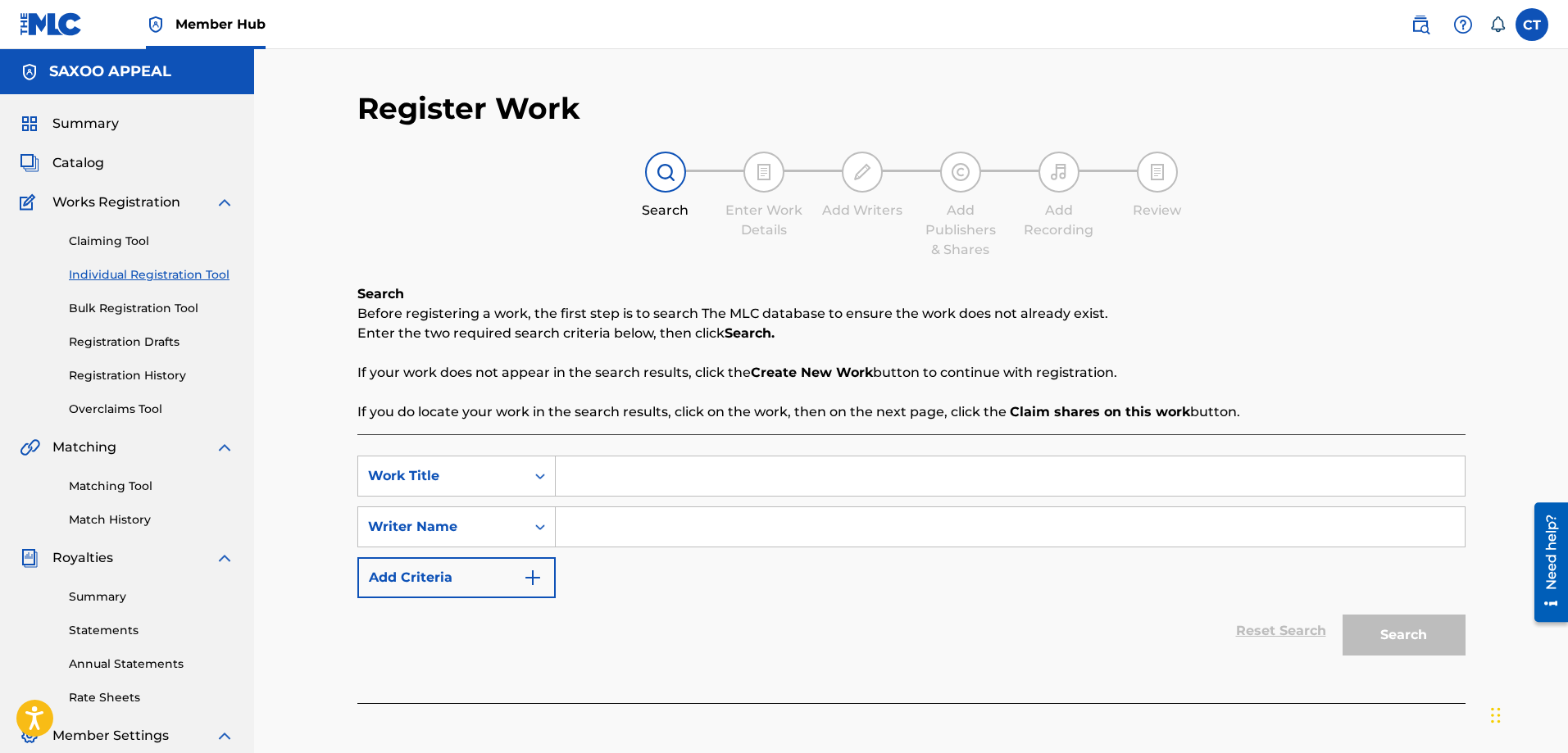
click at [591, 479] on input "Search Form" at bounding box center [1010, 477] width 909 height 39
type input "You Make Me Happy"
click at [582, 528] on input "Search Form" at bounding box center [1010, 527] width 909 height 39
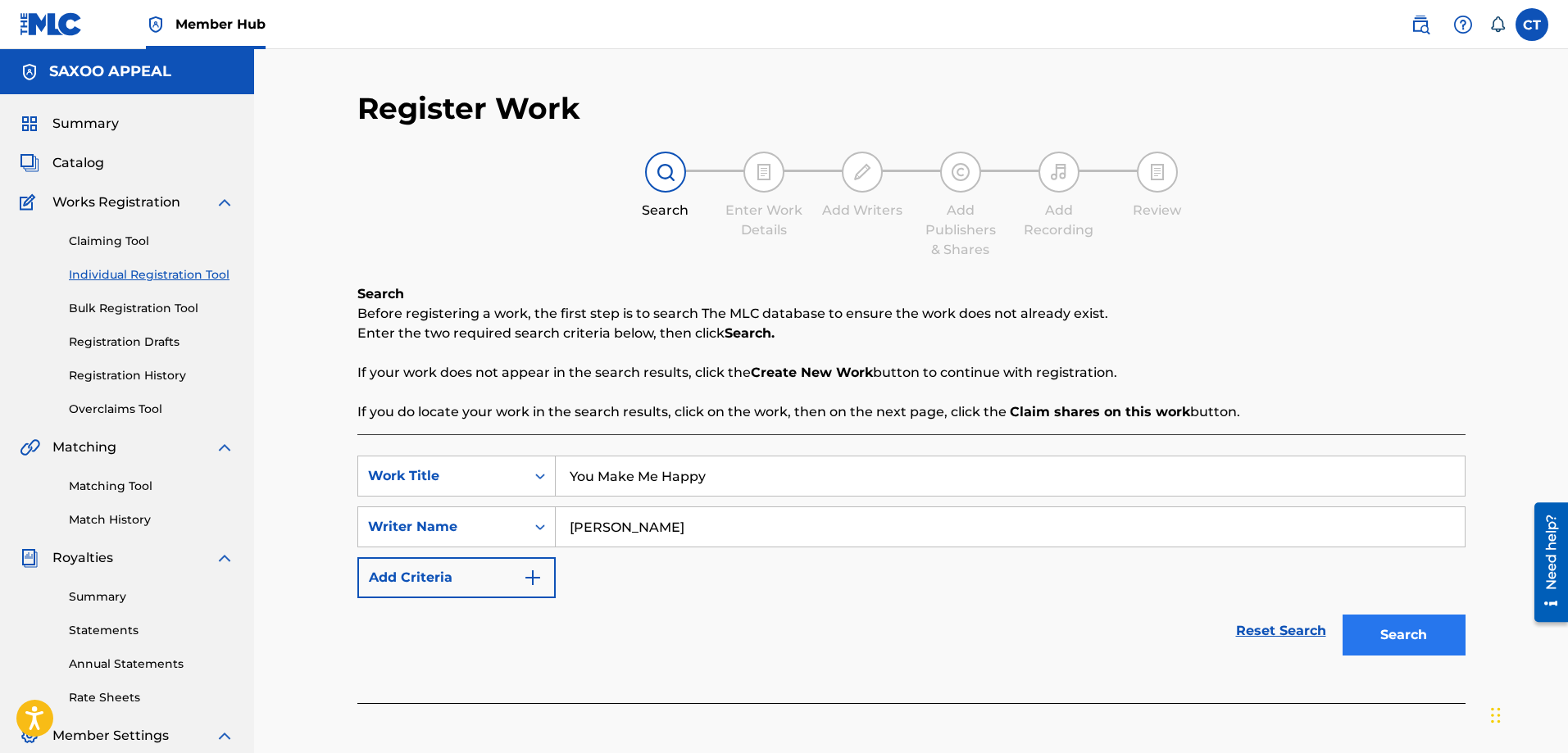
type input "Chester Thomas"
click at [1396, 642] on button "Search" at bounding box center [1403, 635] width 123 height 41
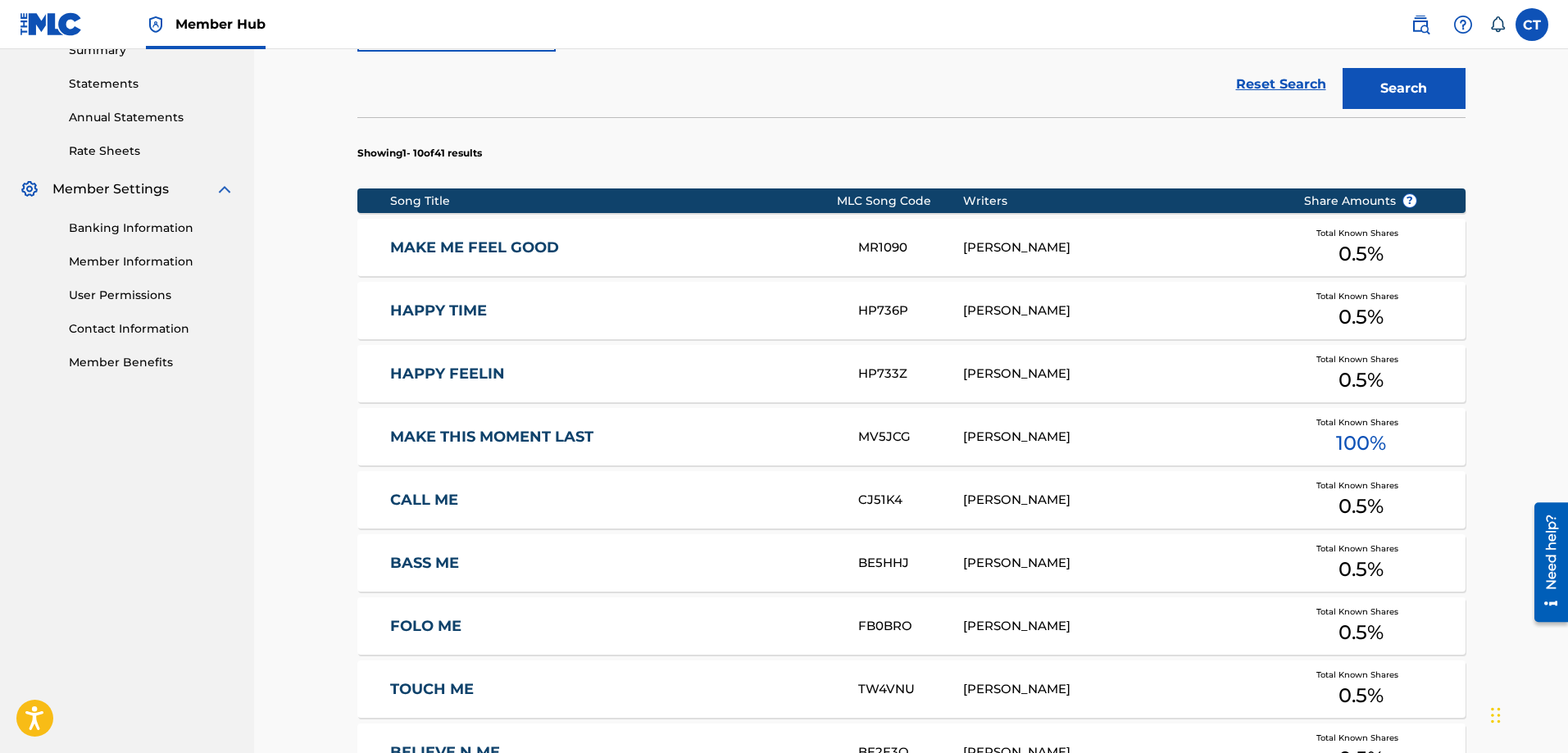
scroll to position [820, 0]
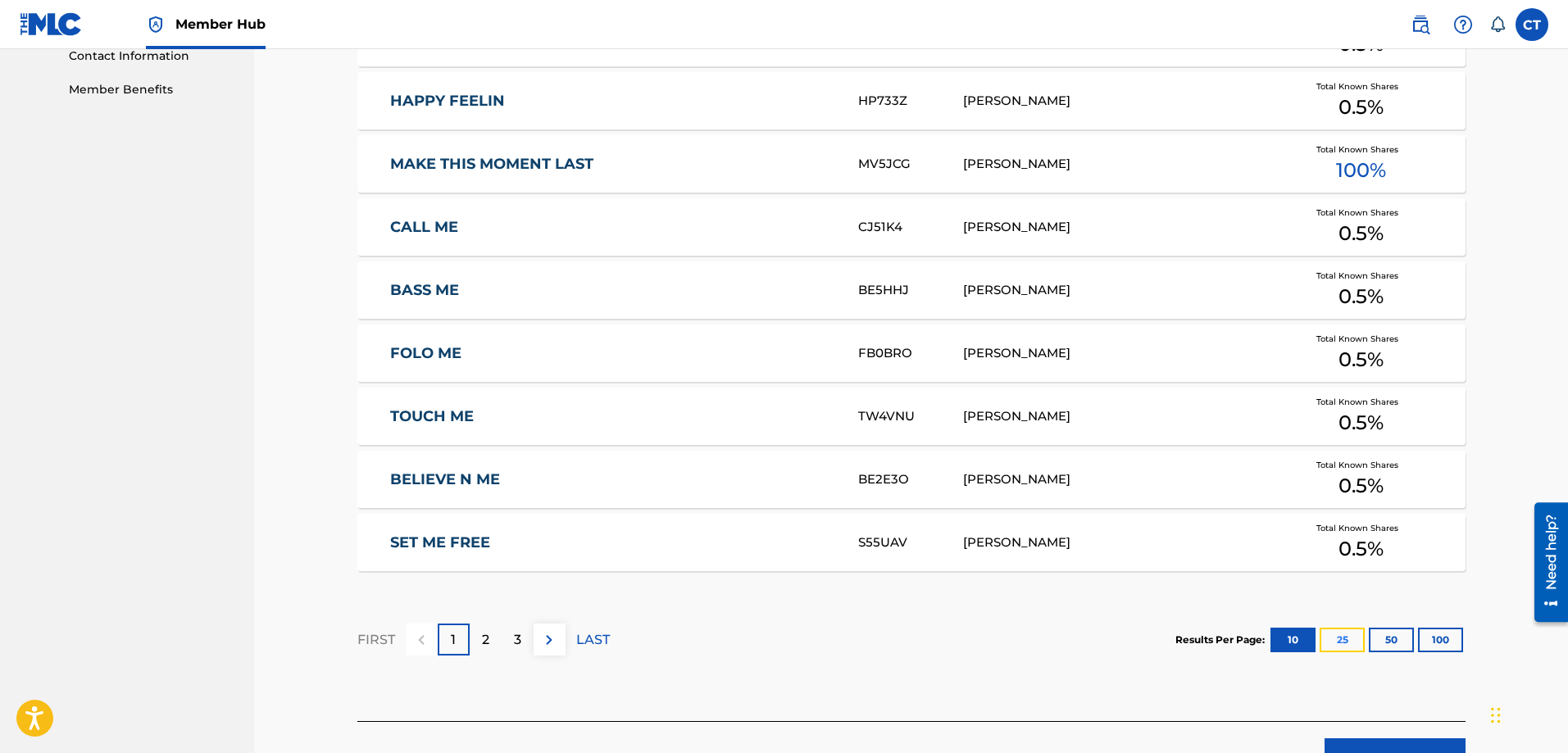
click at [1350, 637] on button "25" at bounding box center [1342, 639] width 45 height 25
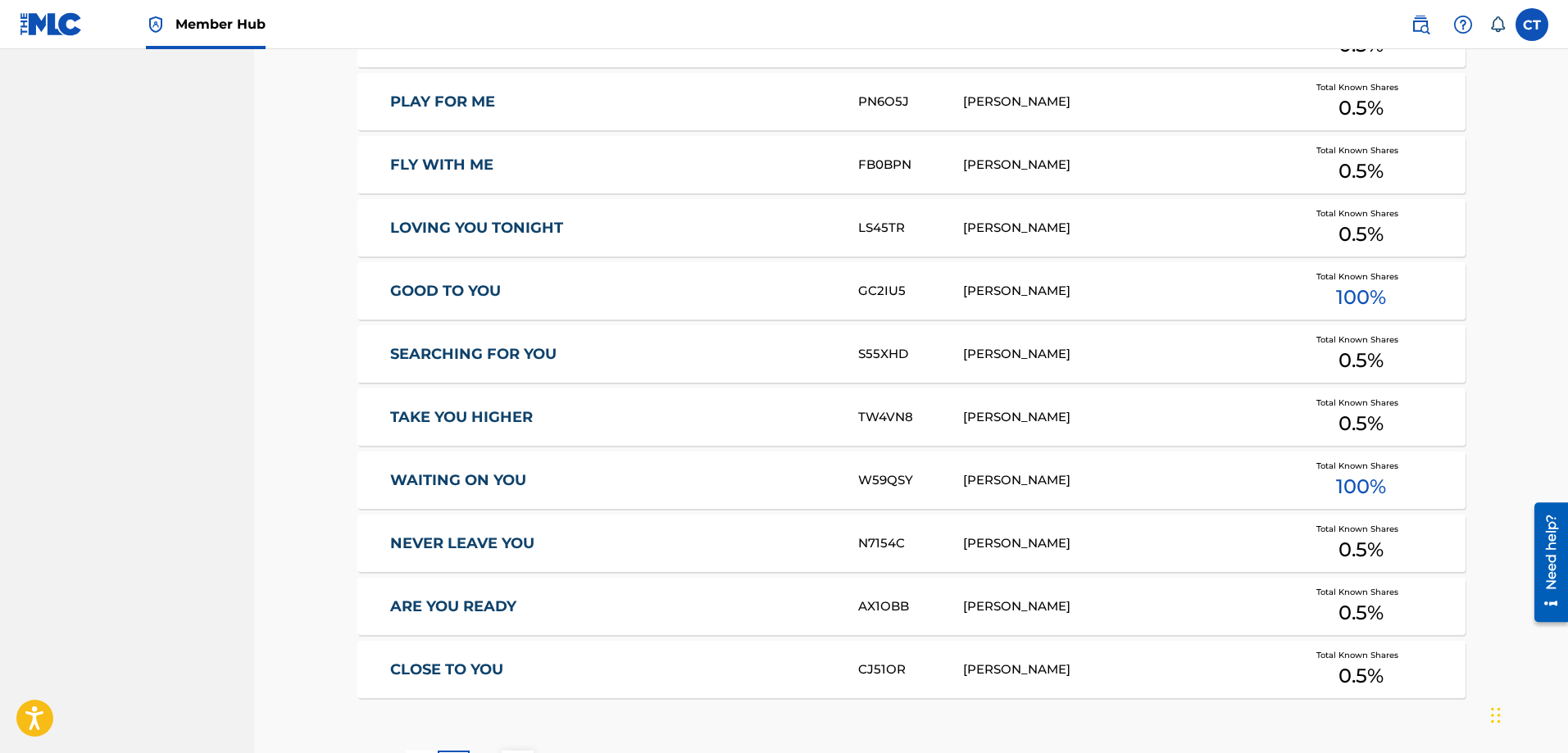
scroll to position [1872, 0]
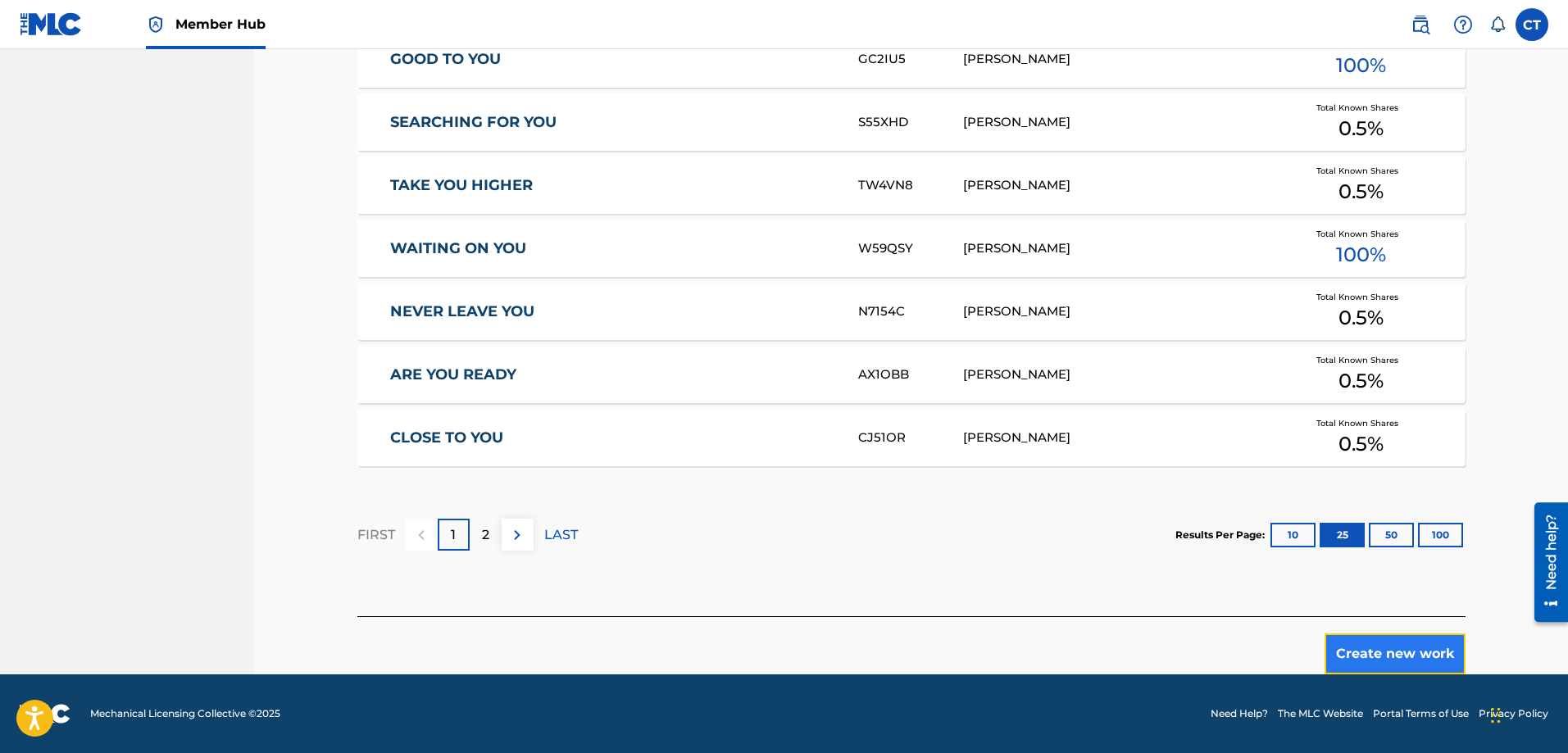
click at [1376, 648] on button "Create new work" at bounding box center [1395, 654] width 141 height 41
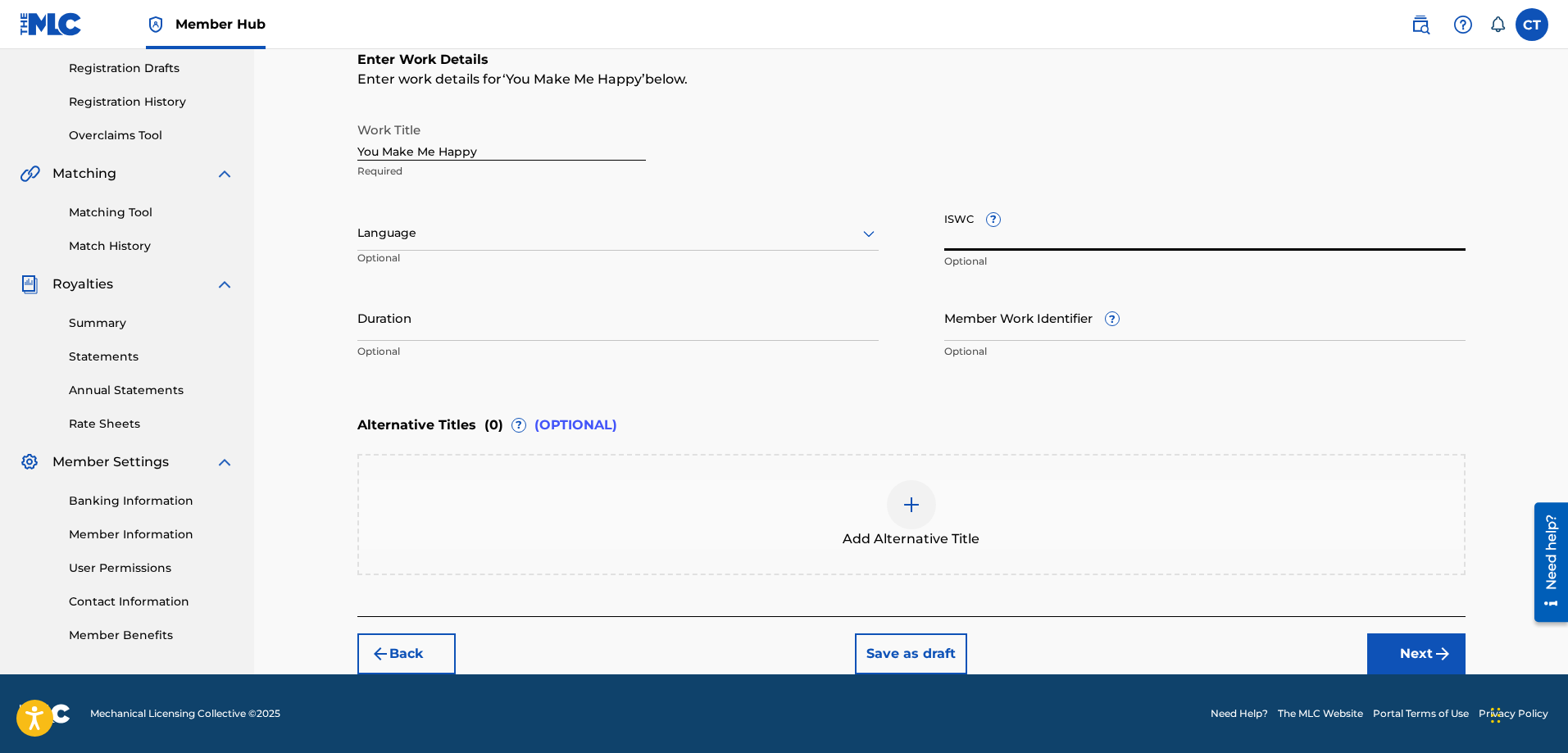
click at [975, 239] on input "ISWC ?" at bounding box center [1205, 227] width 522 height 47
type input "T3350488603"
click at [874, 235] on icon at bounding box center [869, 233] width 20 height 20
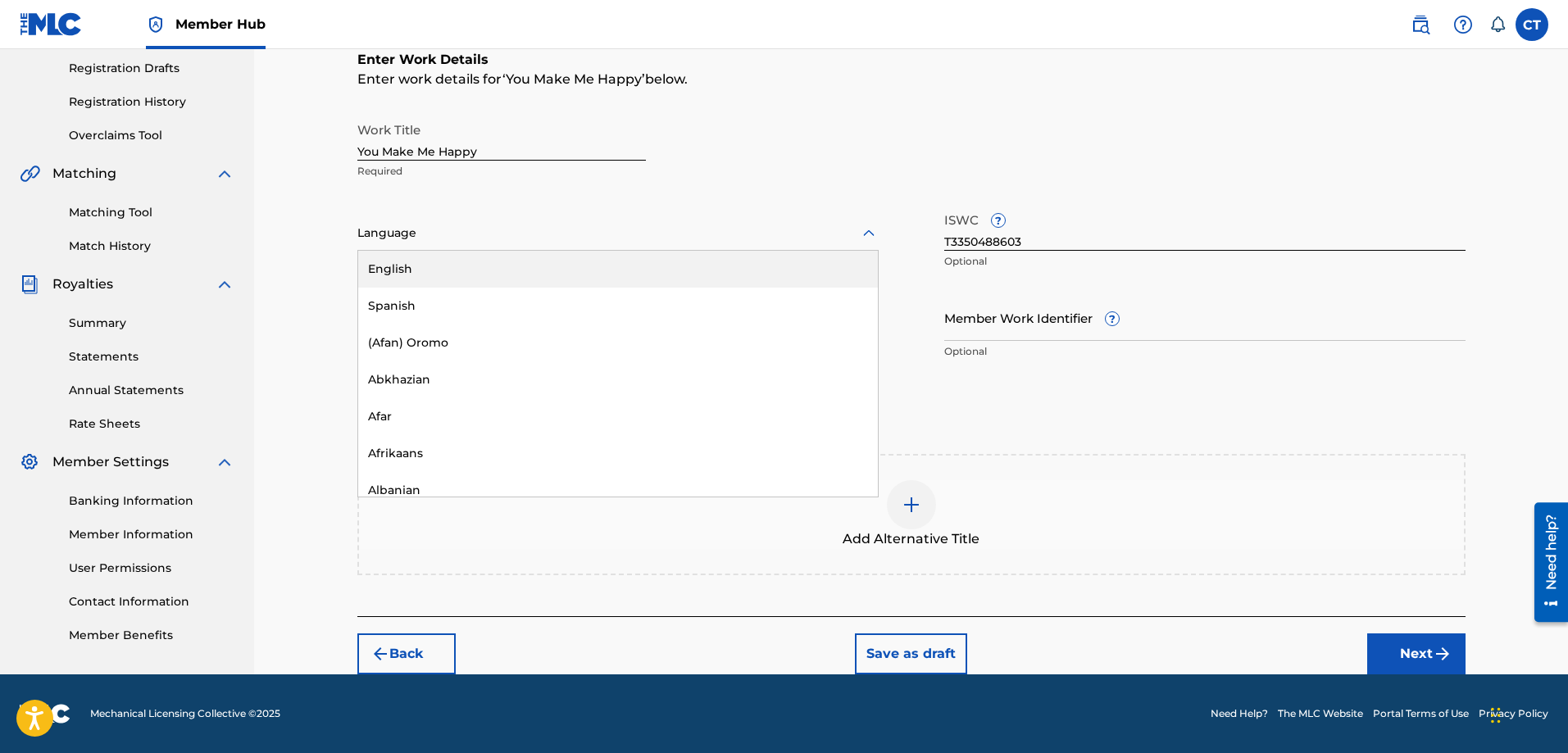
click at [850, 263] on div "English" at bounding box center [618, 270] width 520 height 37
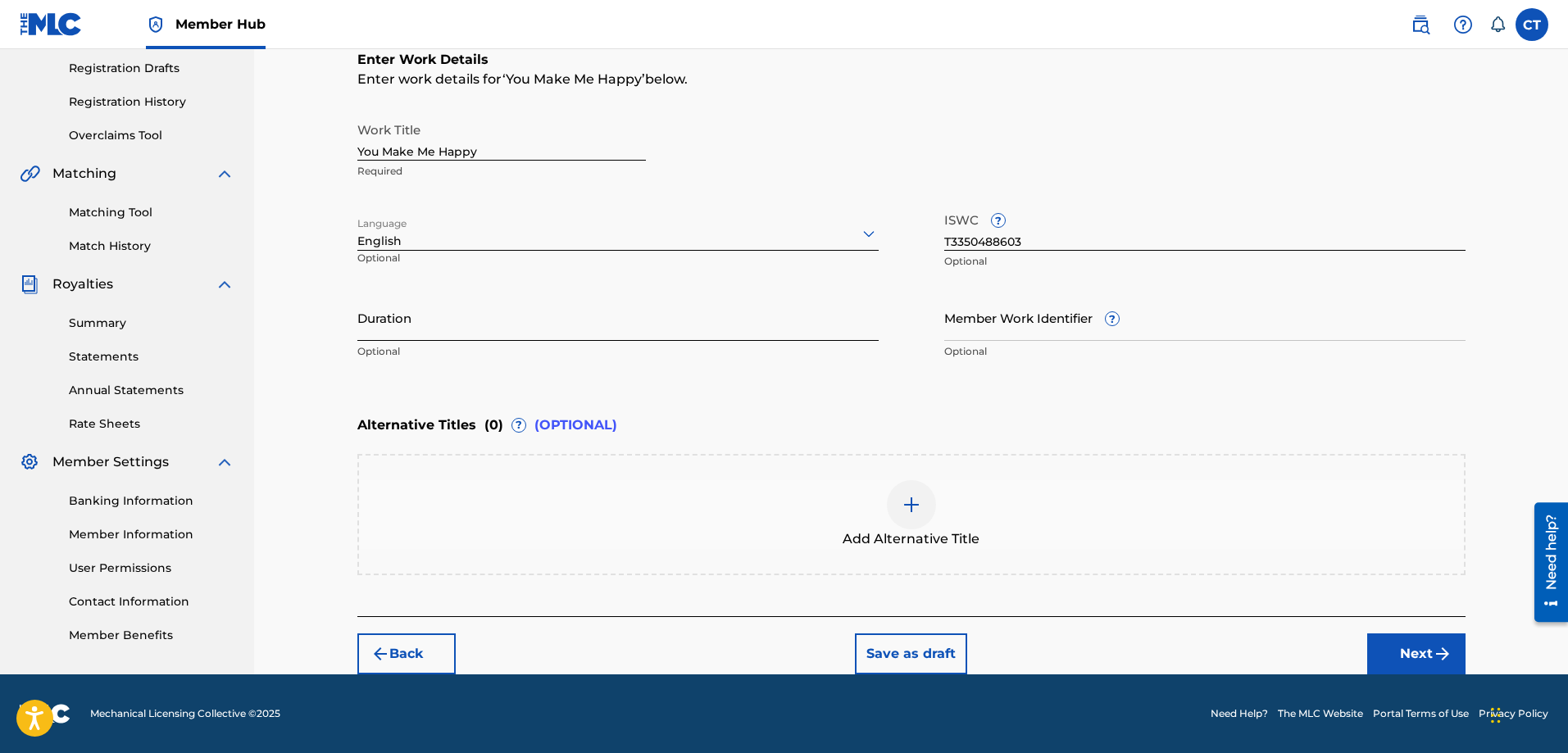
click at [424, 323] on input "Duration" at bounding box center [619, 318] width 522 height 47
type input "03:32"
click at [1409, 647] on button "Next" at bounding box center [1417, 654] width 98 height 41
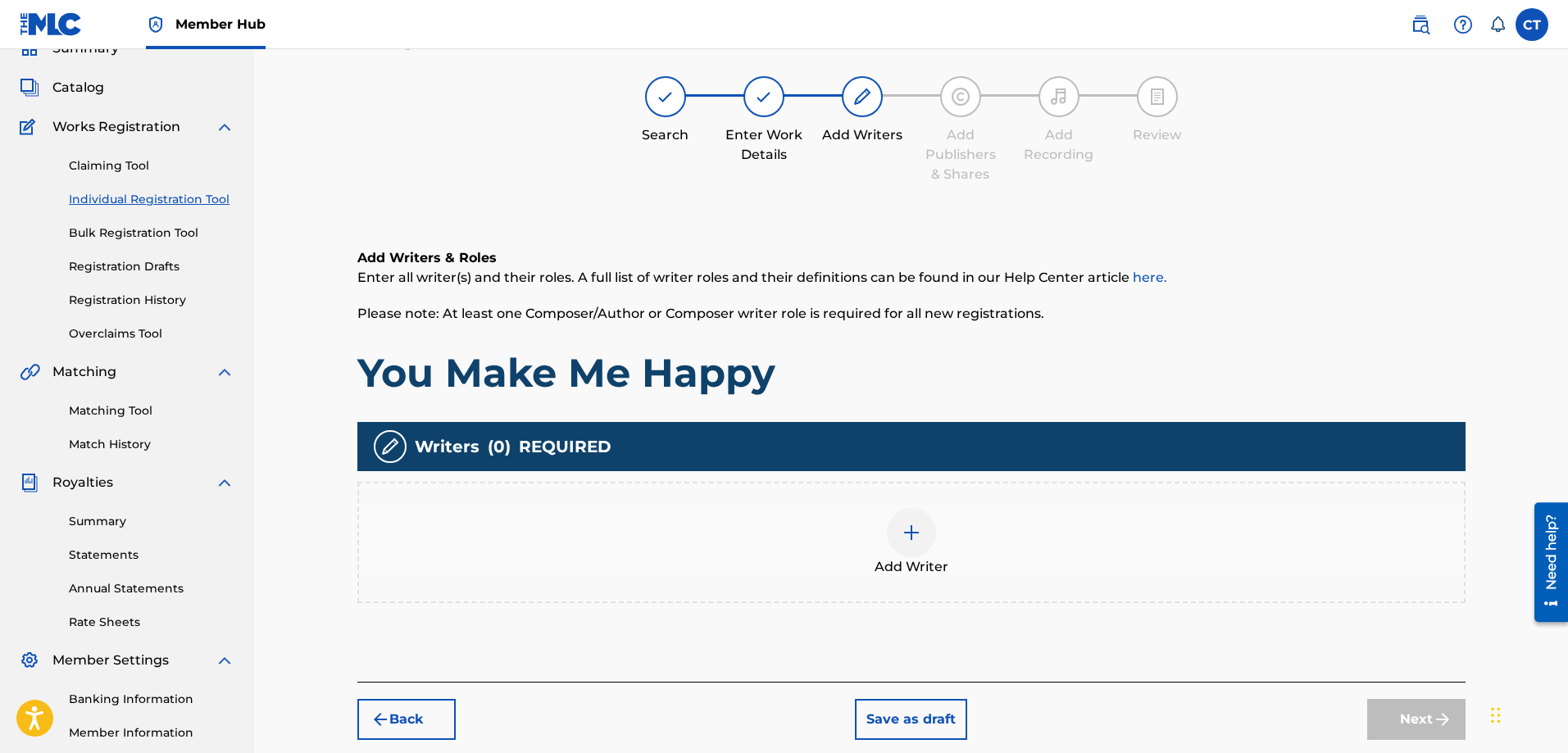
scroll to position [74, 0]
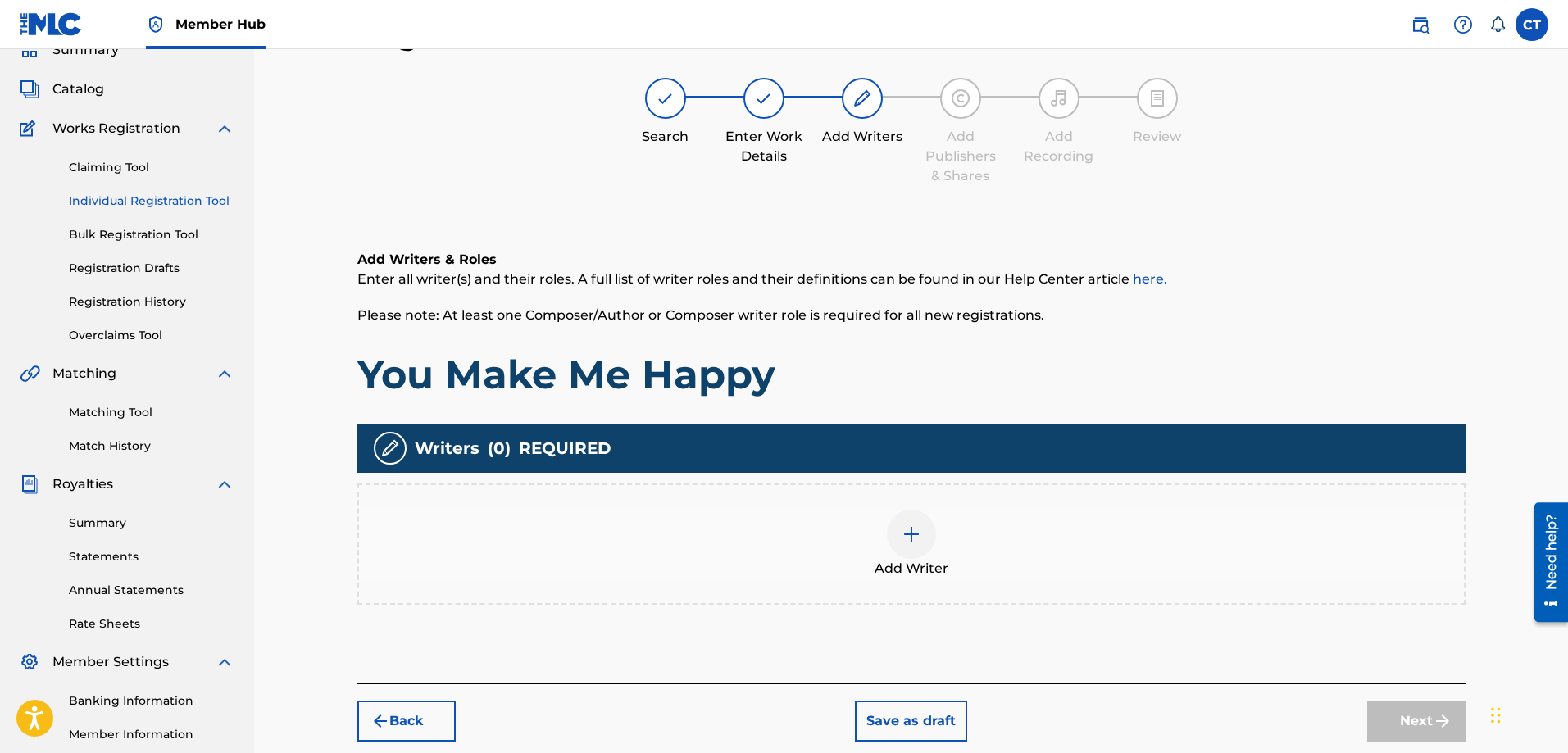
click at [925, 537] on div at bounding box center [912, 534] width 49 height 49
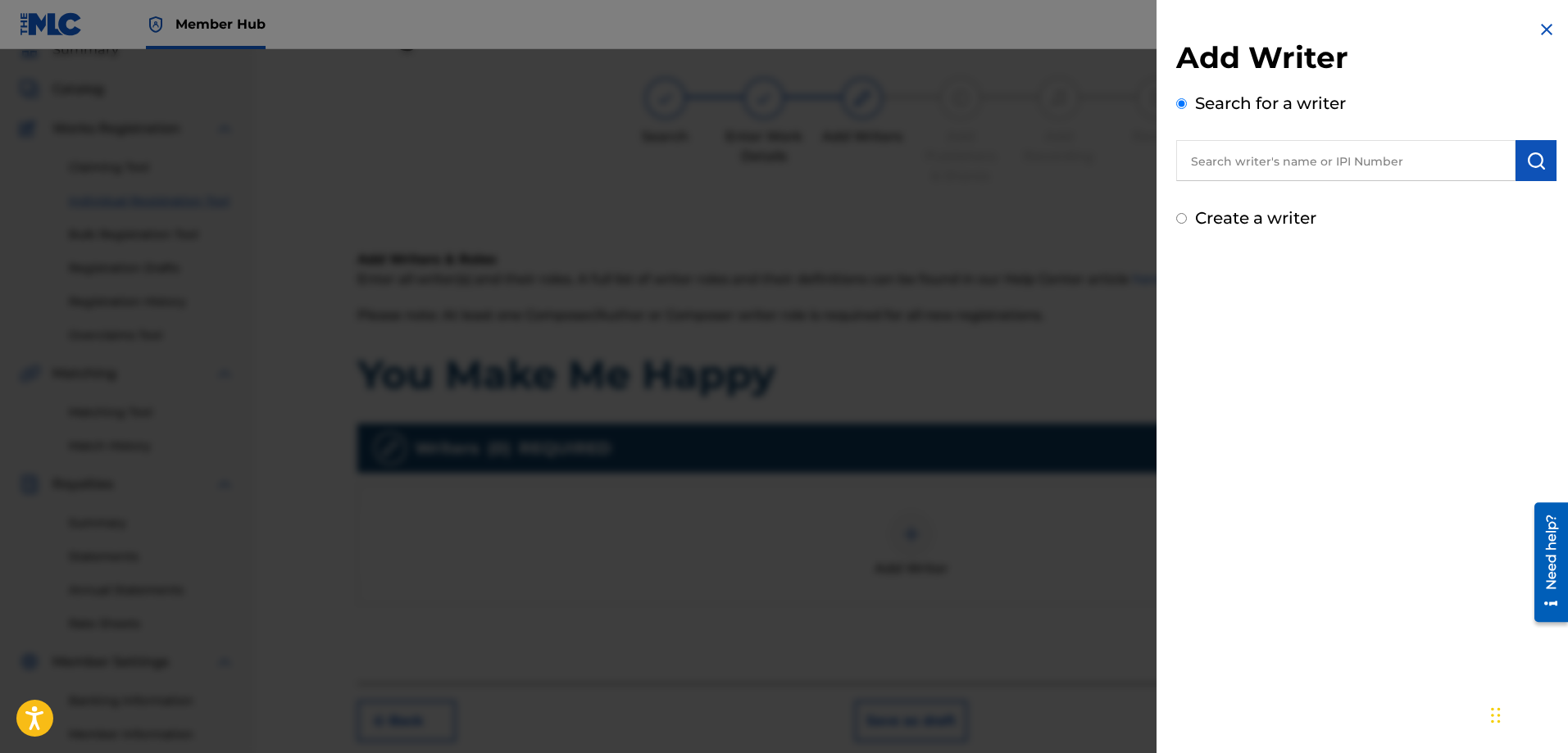
click at [1262, 147] on input "text" at bounding box center [1346, 161] width 339 height 41
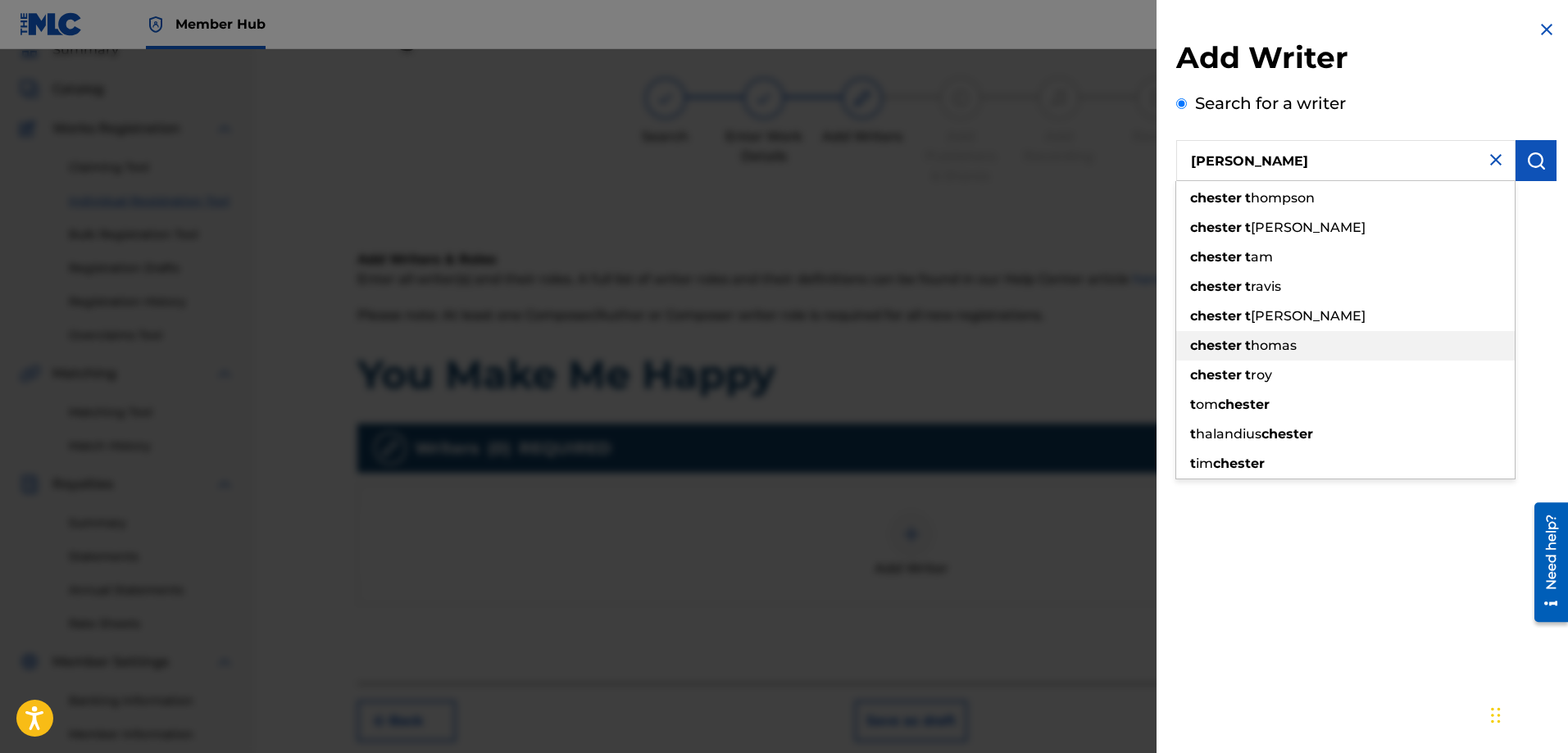
click at [1263, 342] on span "homas" at bounding box center [1274, 345] width 46 height 16
type input "[PERSON_NAME]"
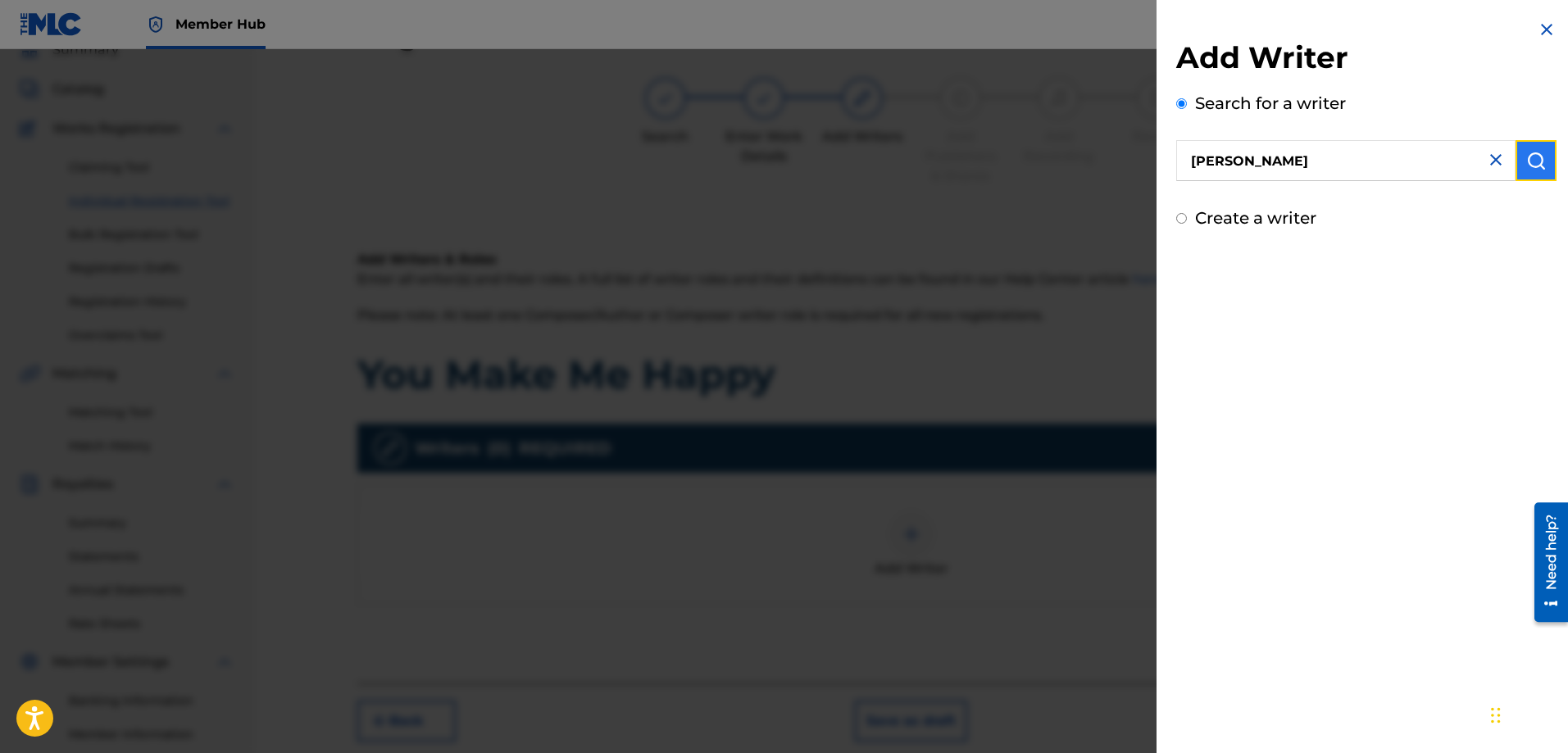
click at [1530, 159] on img "submit" at bounding box center [1537, 161] width 20 height 20
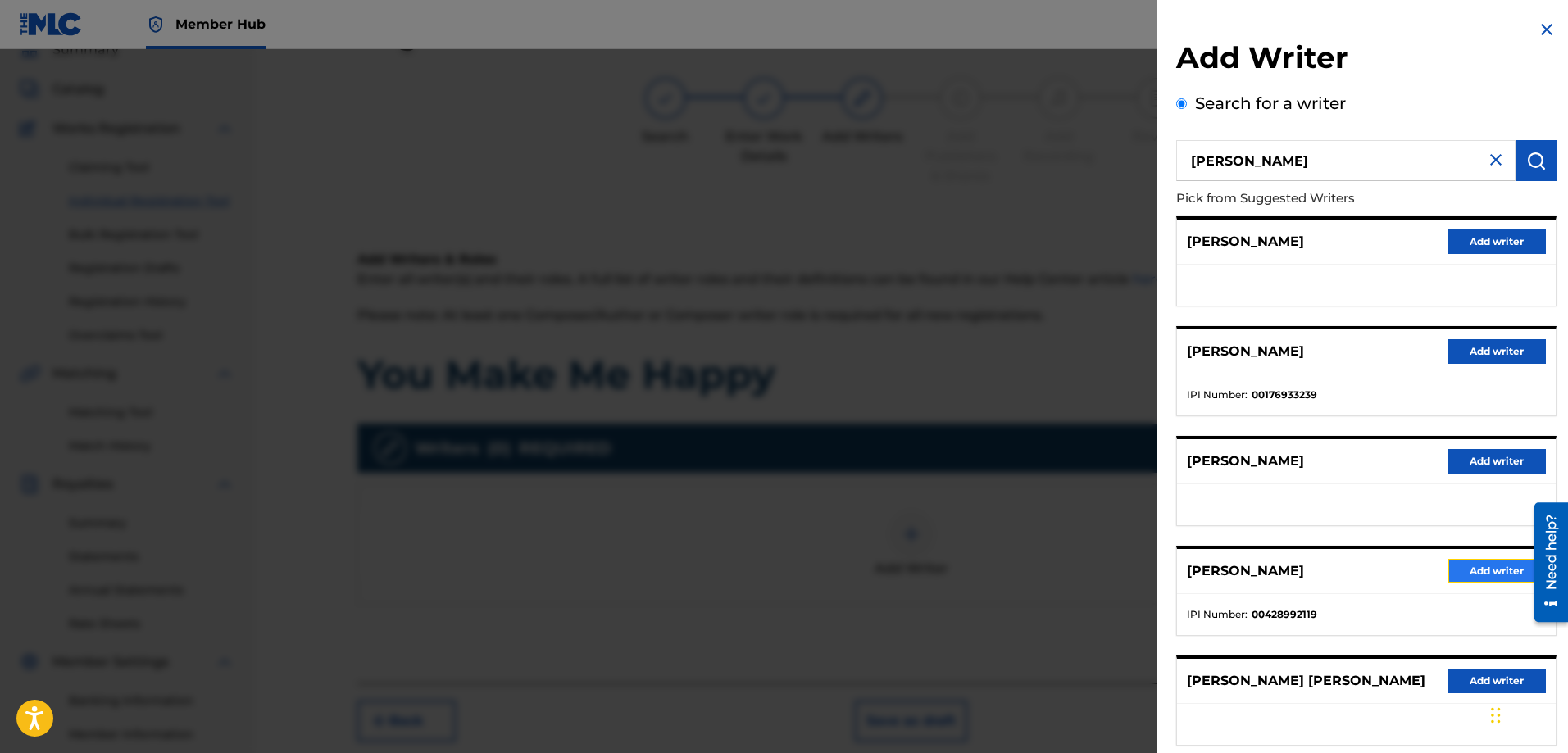
click at [1463, 570] on button "Add writer" at bounding box center [1497, 571] width 98 height 25
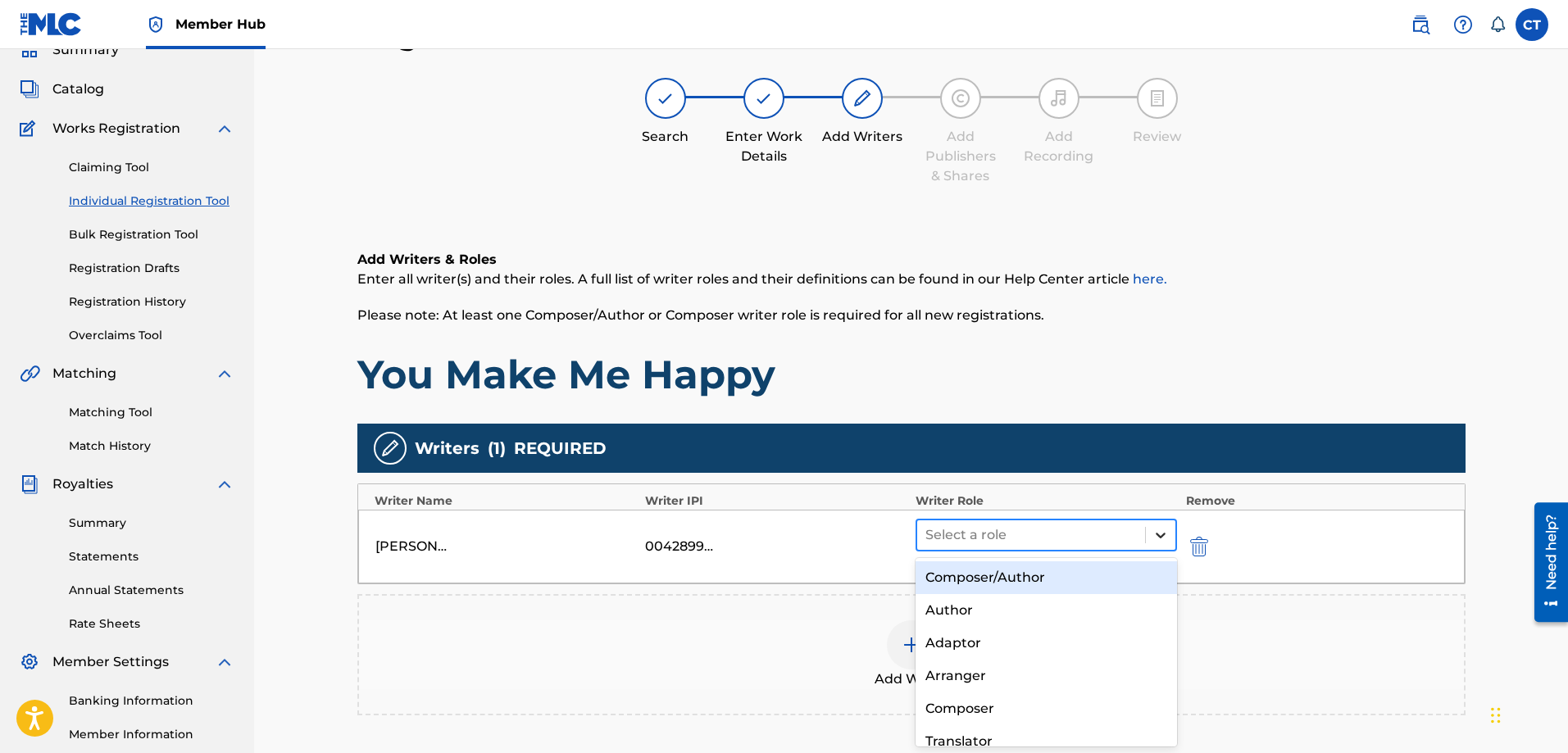
click at [1160, 533] on icon at bounding box center [1161, 535] width 17 height 17
click at [1075, 577] on div "Composer/Author" at bounding box center [1047, 577] width 263 height 32
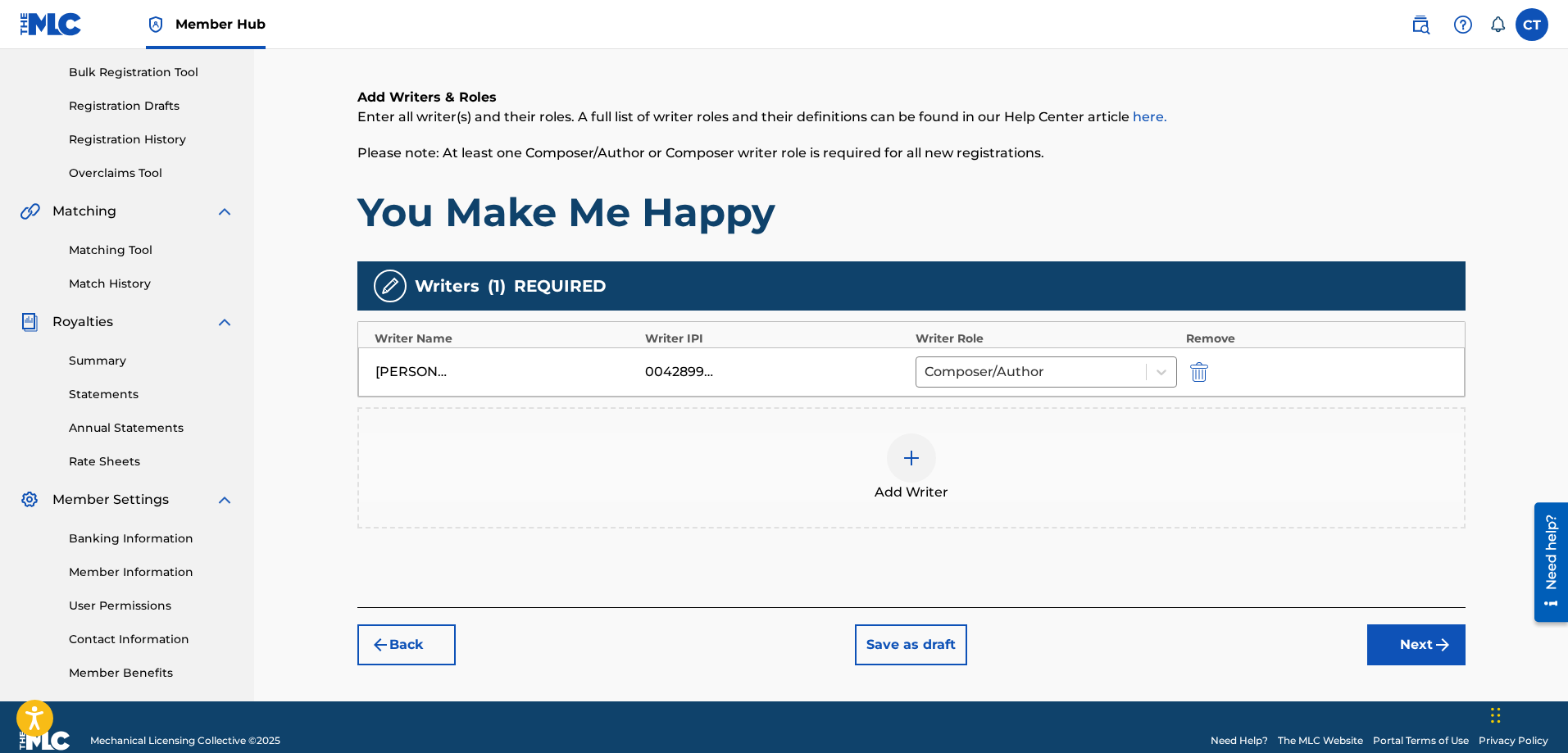
scroll to position [263, 0]
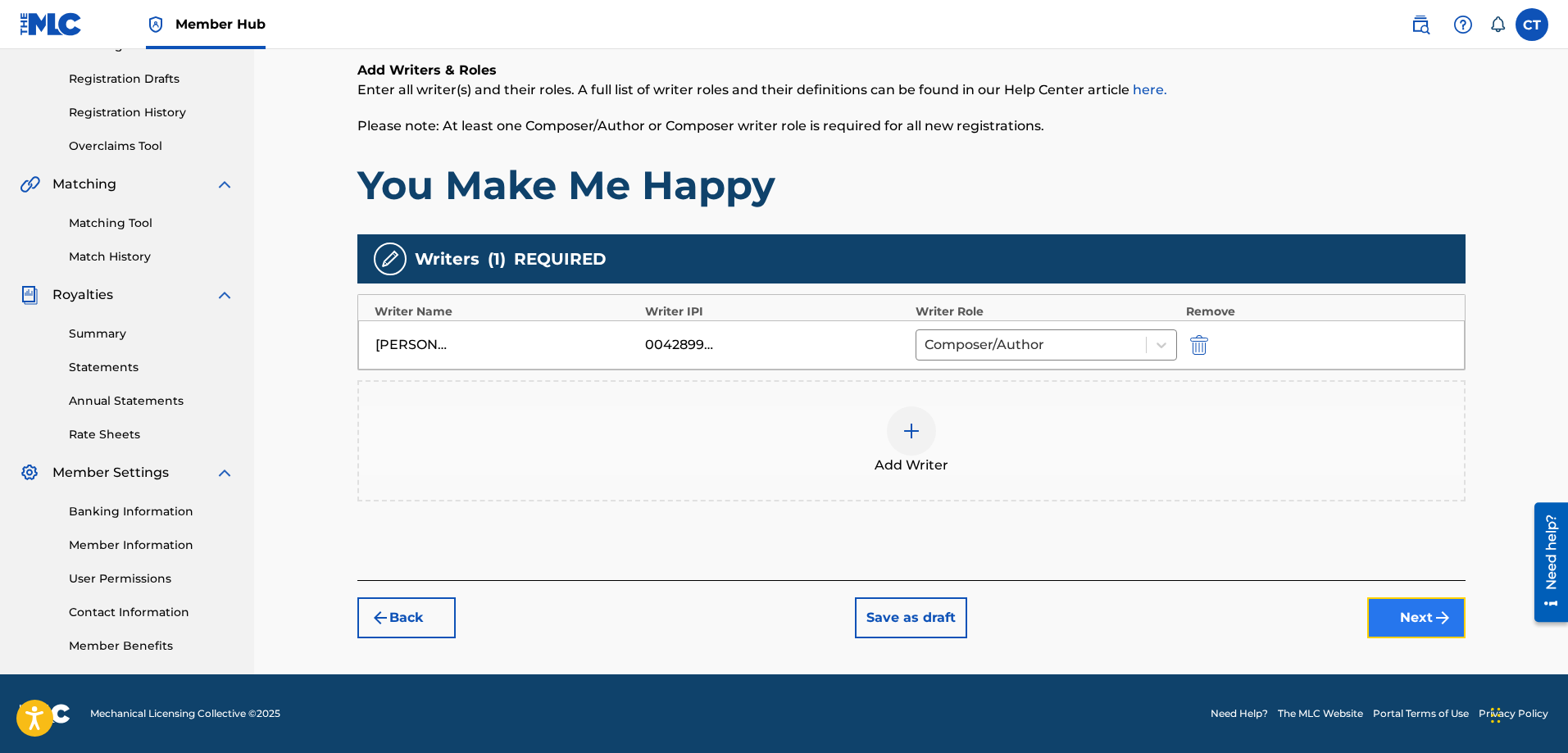
click at [1399, 610] on button "Next" at bounding box center [1417, 619] width 98 height 41
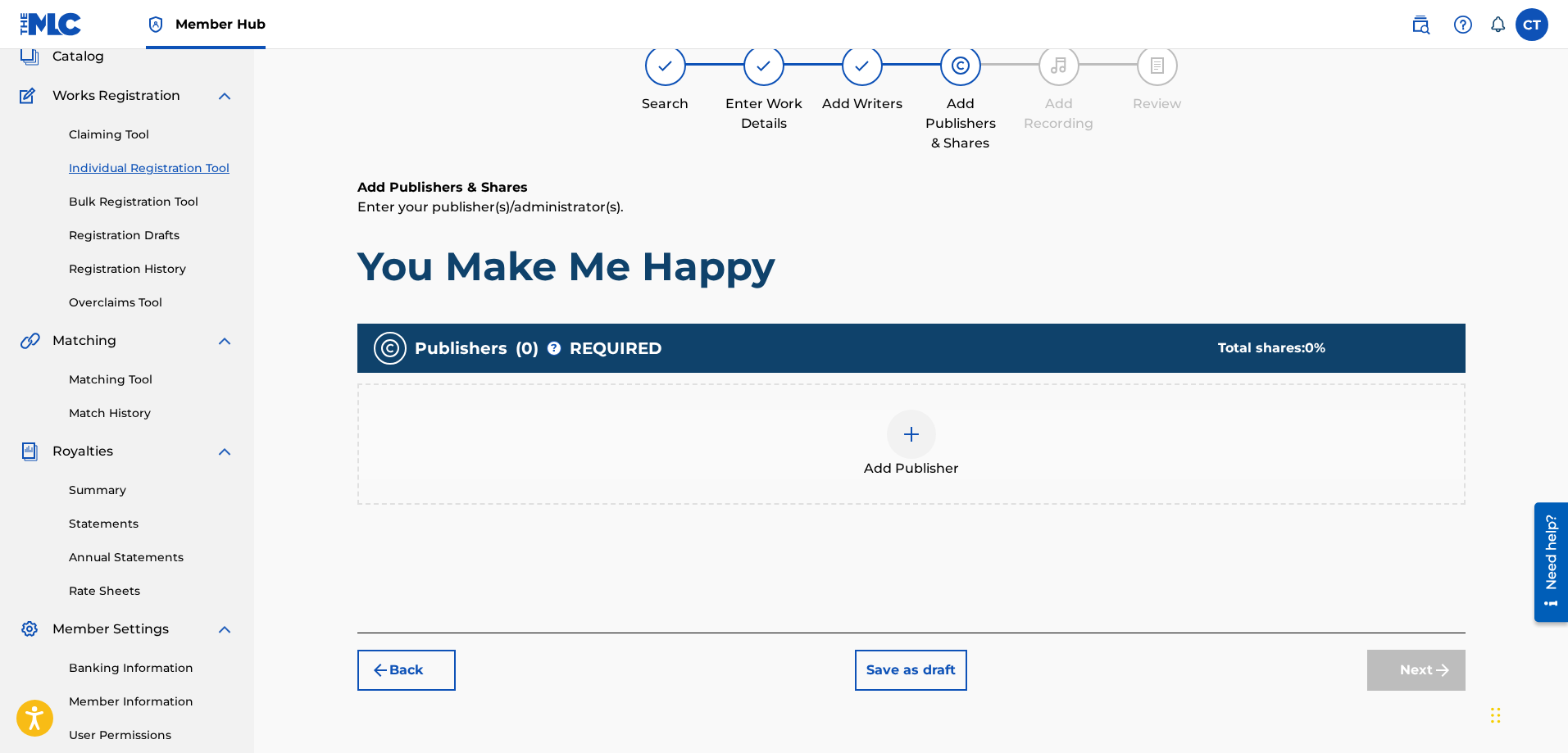
scroll to position [74, 0]
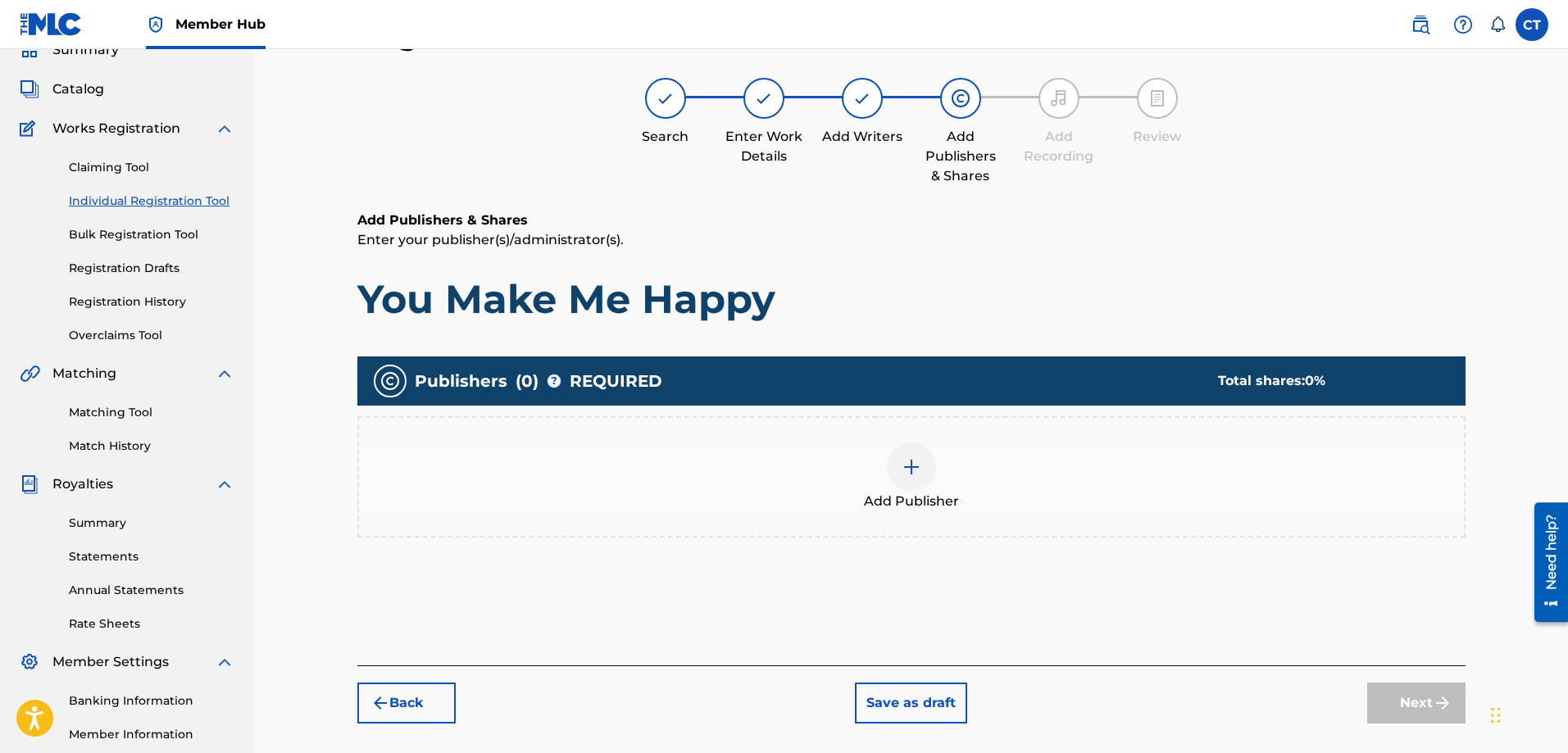
click at [907, 472] on img at bounding box center [912, 468] width 20 height 20
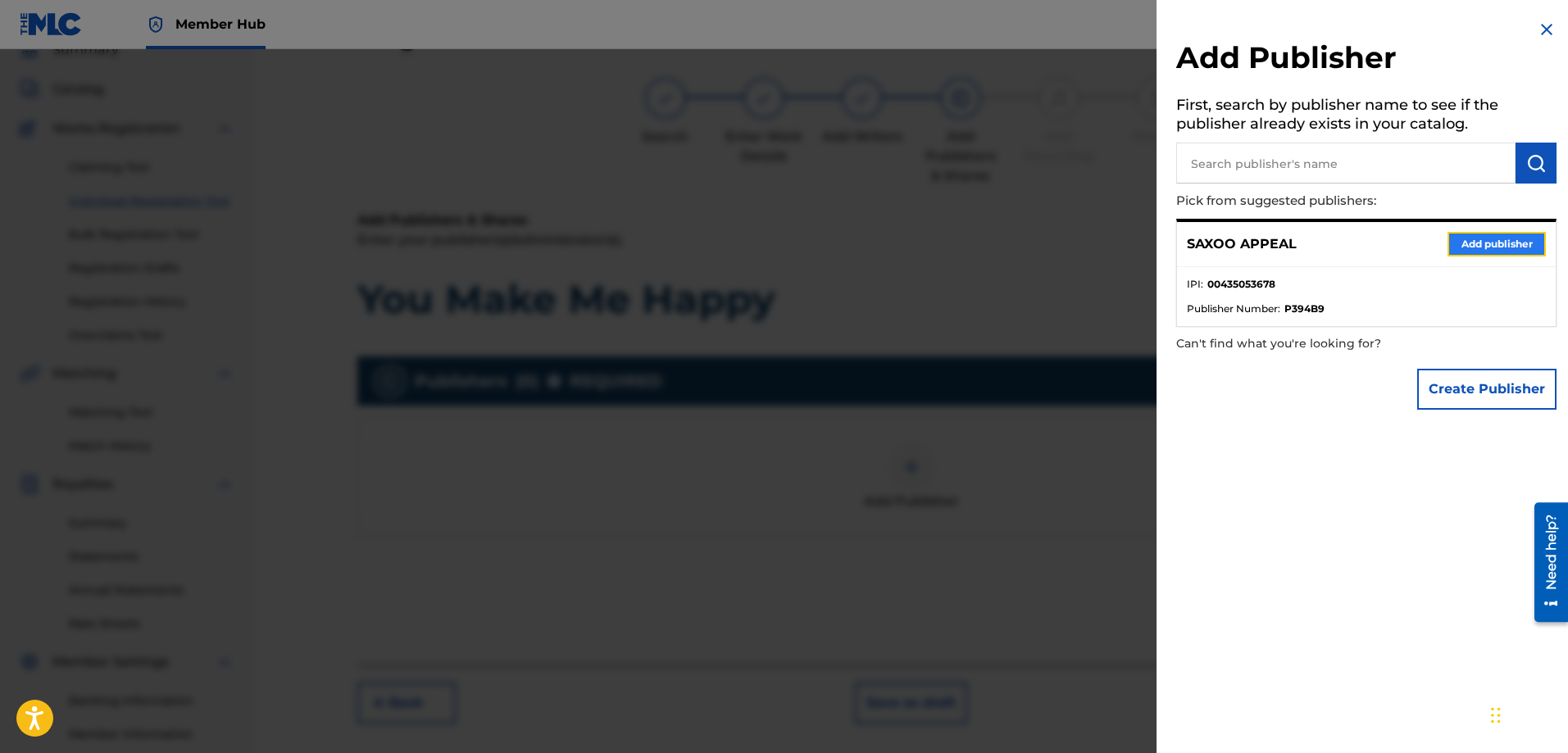
click at [1465, 238] on button "Add publisher" at bounding box center [1497, 244] width 98 height 25
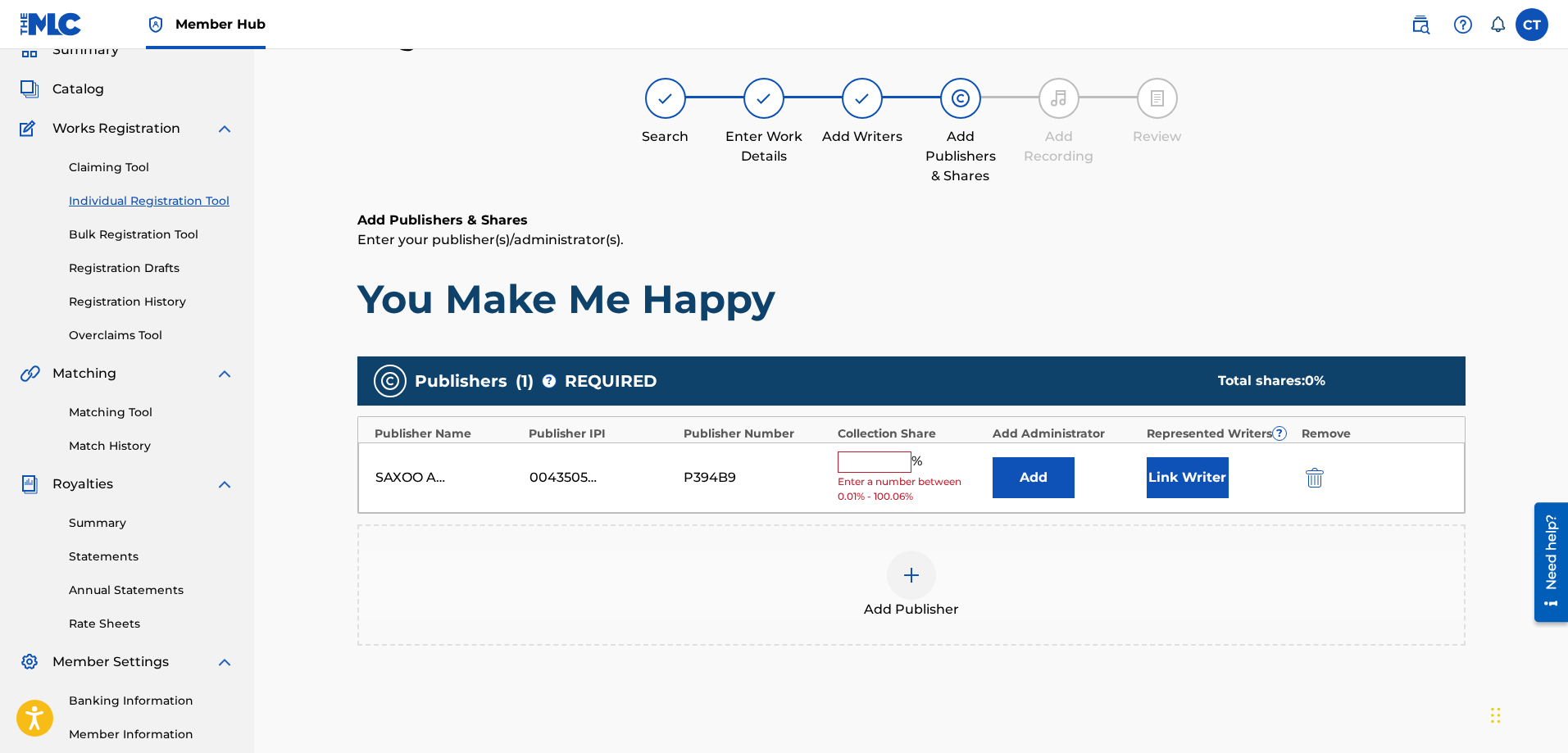
click at [884, 465] on input "text" at bounding box center [874, 463] width 74 height 22
type input "100"
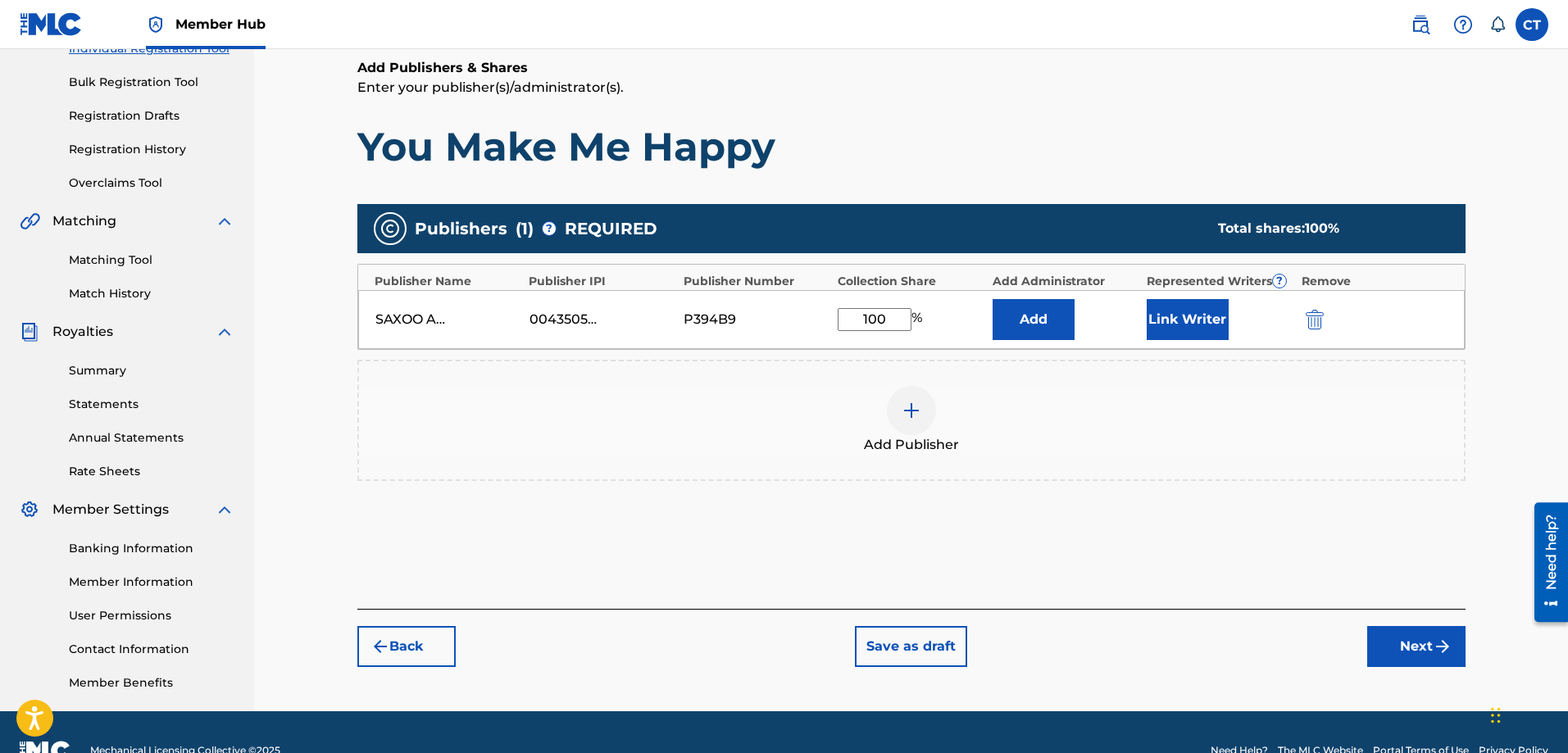
scroll to position [263, 0]
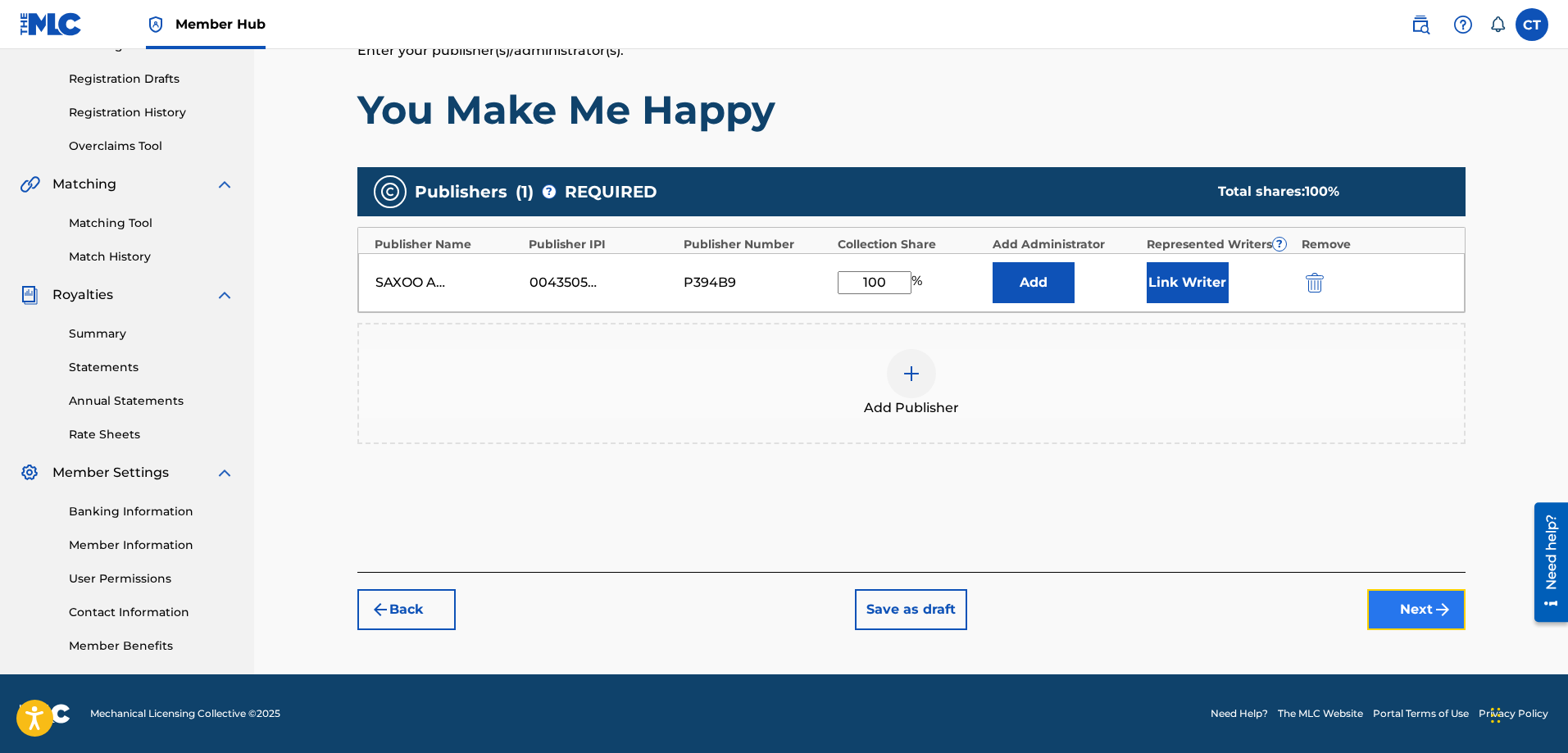
click at [1393, 603] on button "Next" at bounding box center [1417, 610] width 98 height 41
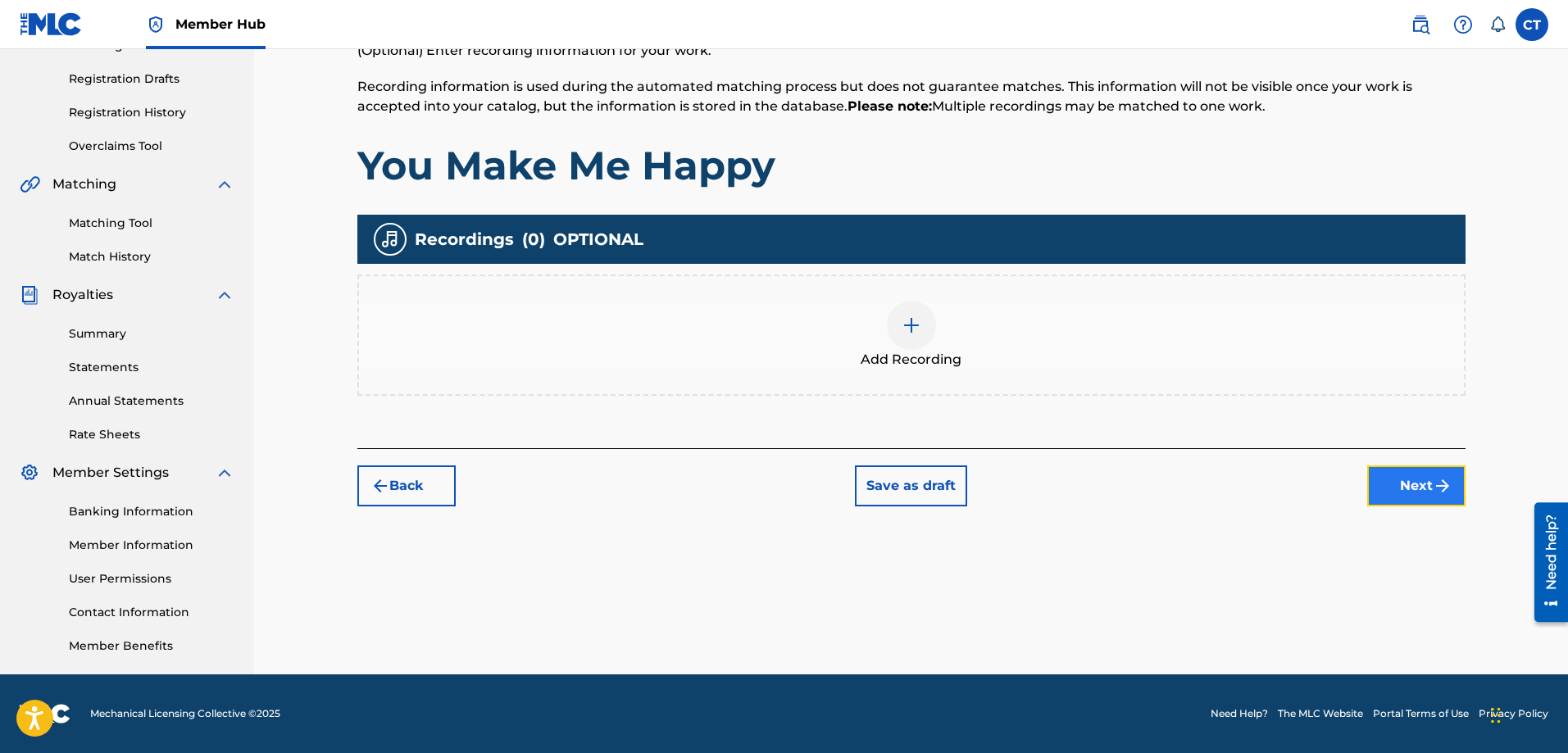
click at [1430, 495] on button "Next" at bounding box center [1417, 486] width 98 height 41
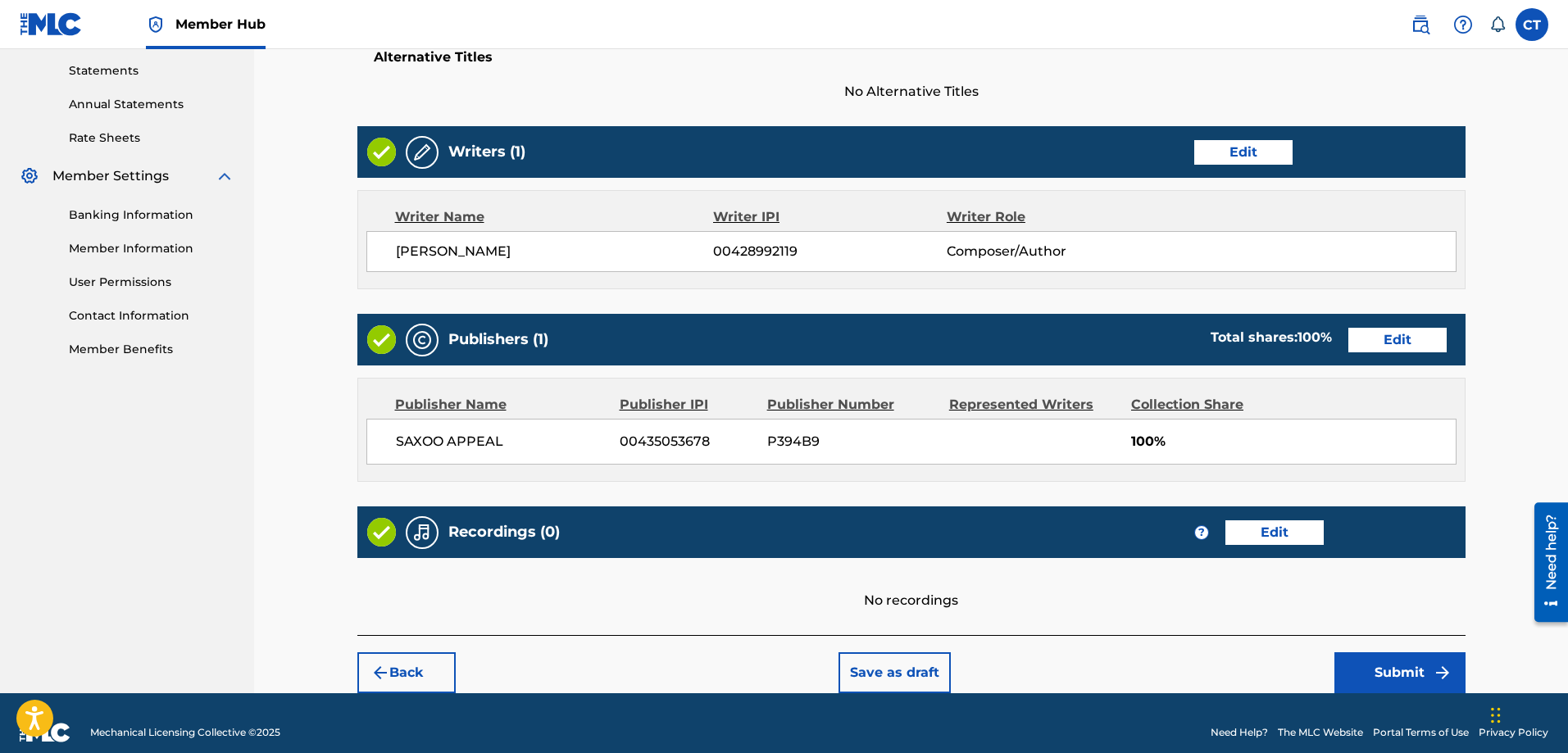
scroll to position [578, 0]
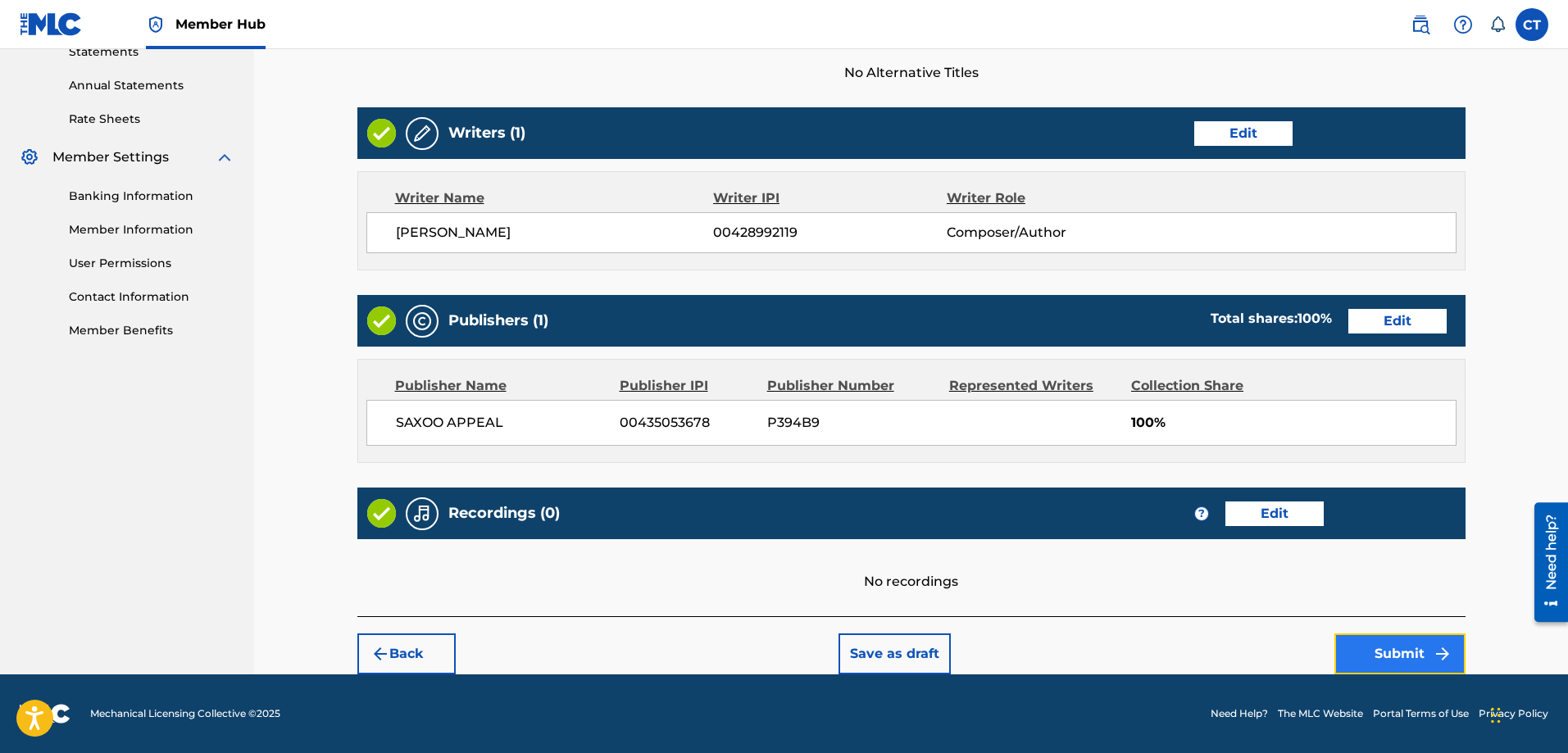
click at [1388, 642] on button "Submit" at bounding box center [1400, 654] width 131 height 41
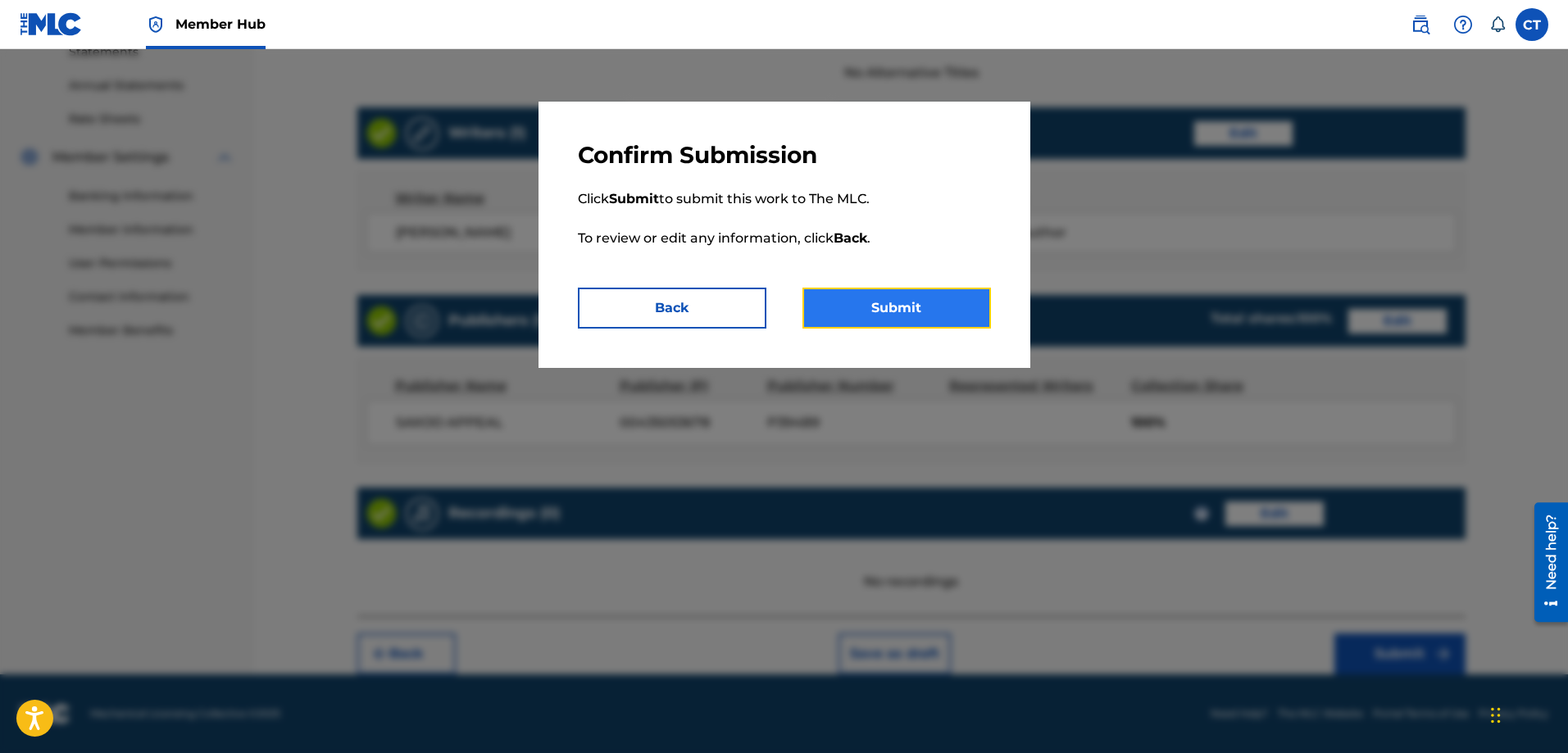
click at [930, 320] on button "Submit" at bounding box center [897, 308] width 188 height 41
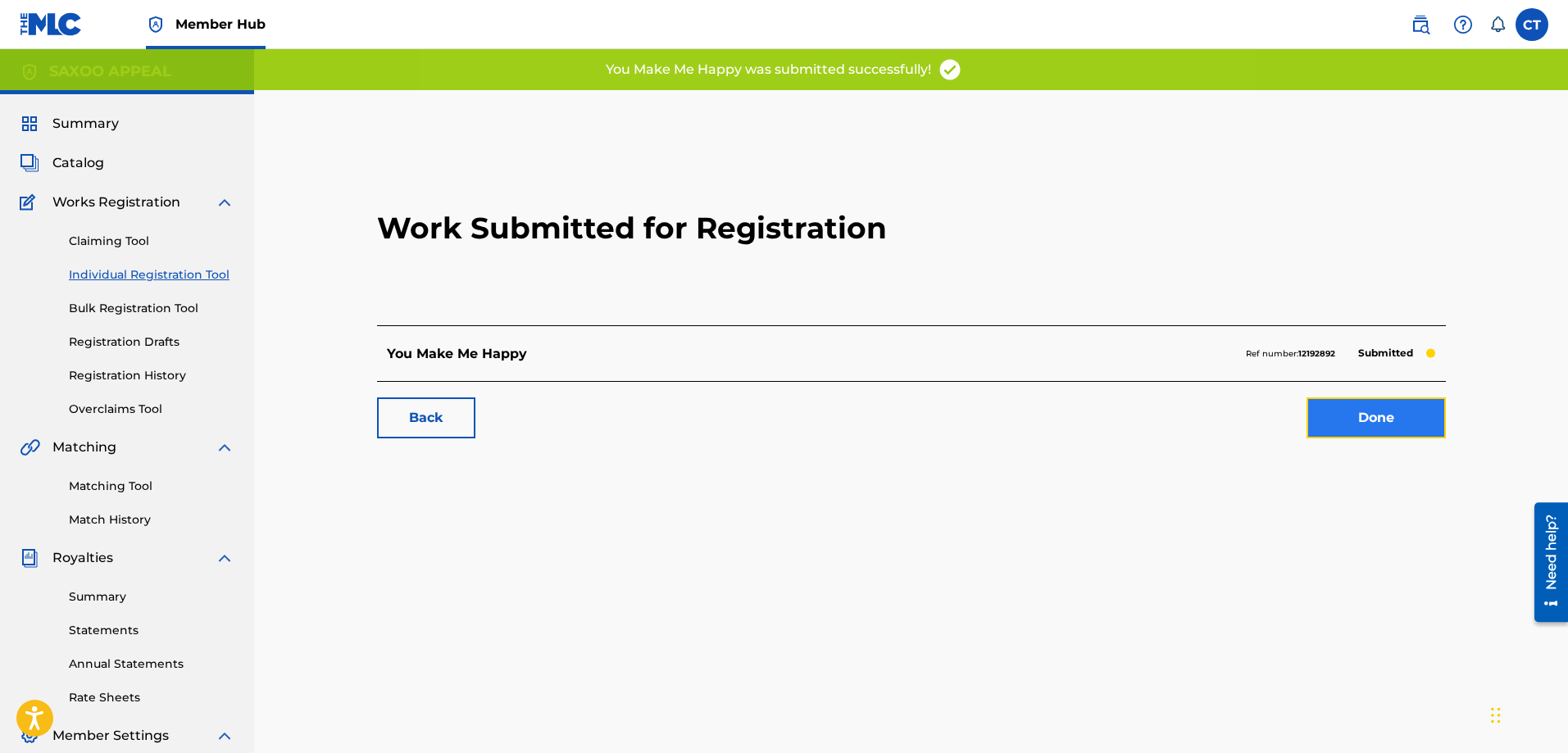
click at [1359, 408] on link "Done" at bounding box center [1377, 418] width 139 height 41
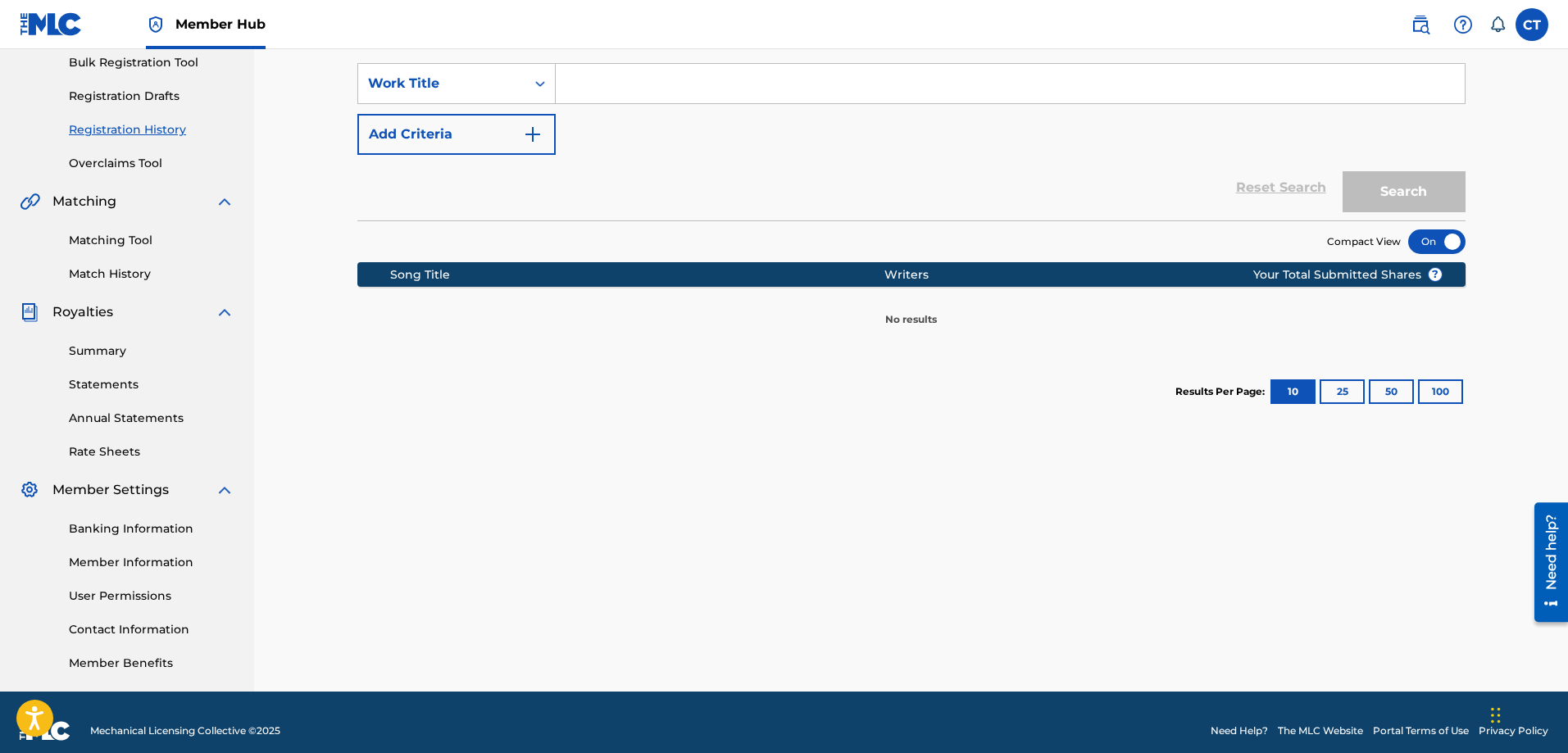
scroll to position [263, 0]
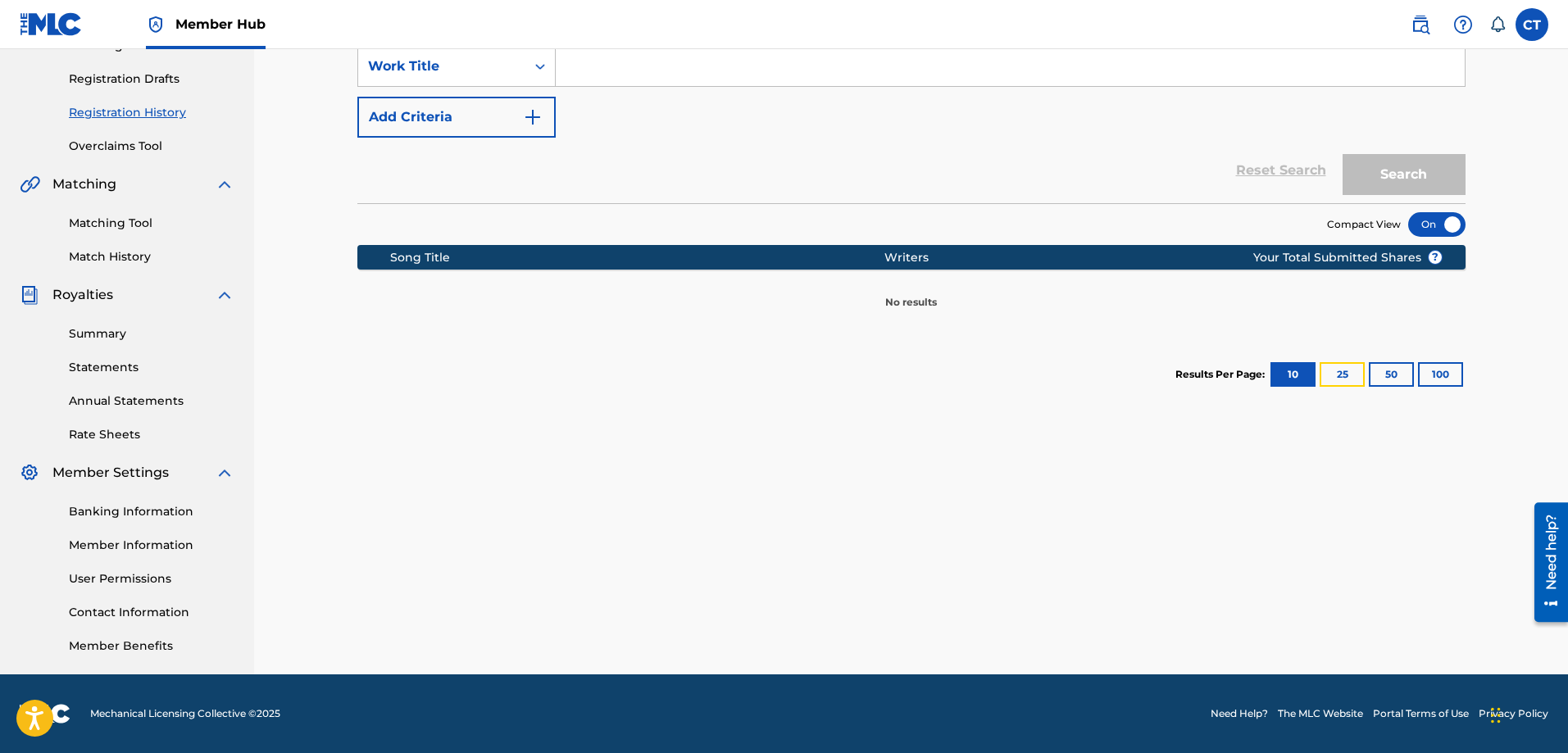
click at [1345, 376] on button "25" at bounding box center [1342, 375] width 45 height 25
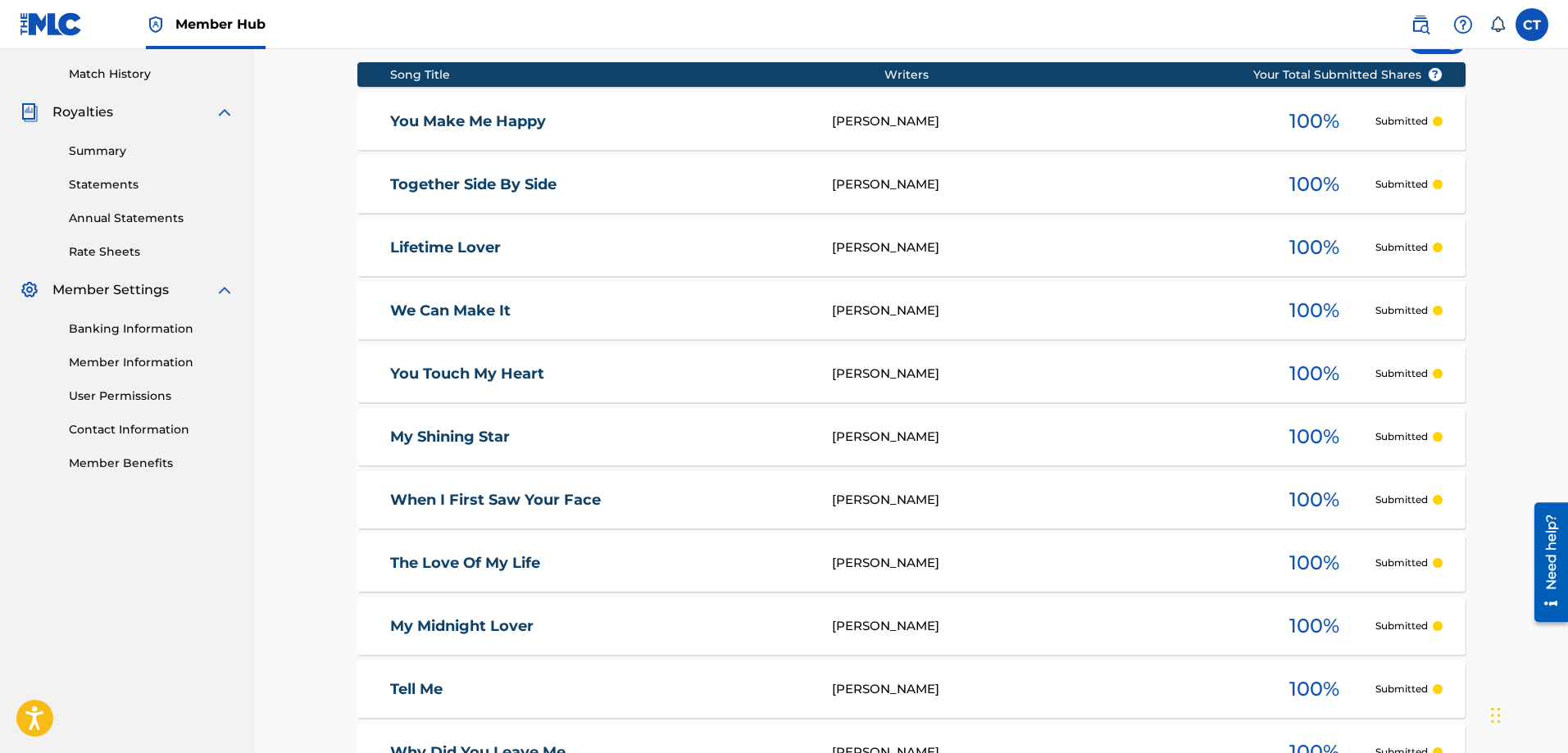
scroll to position [173, 0]
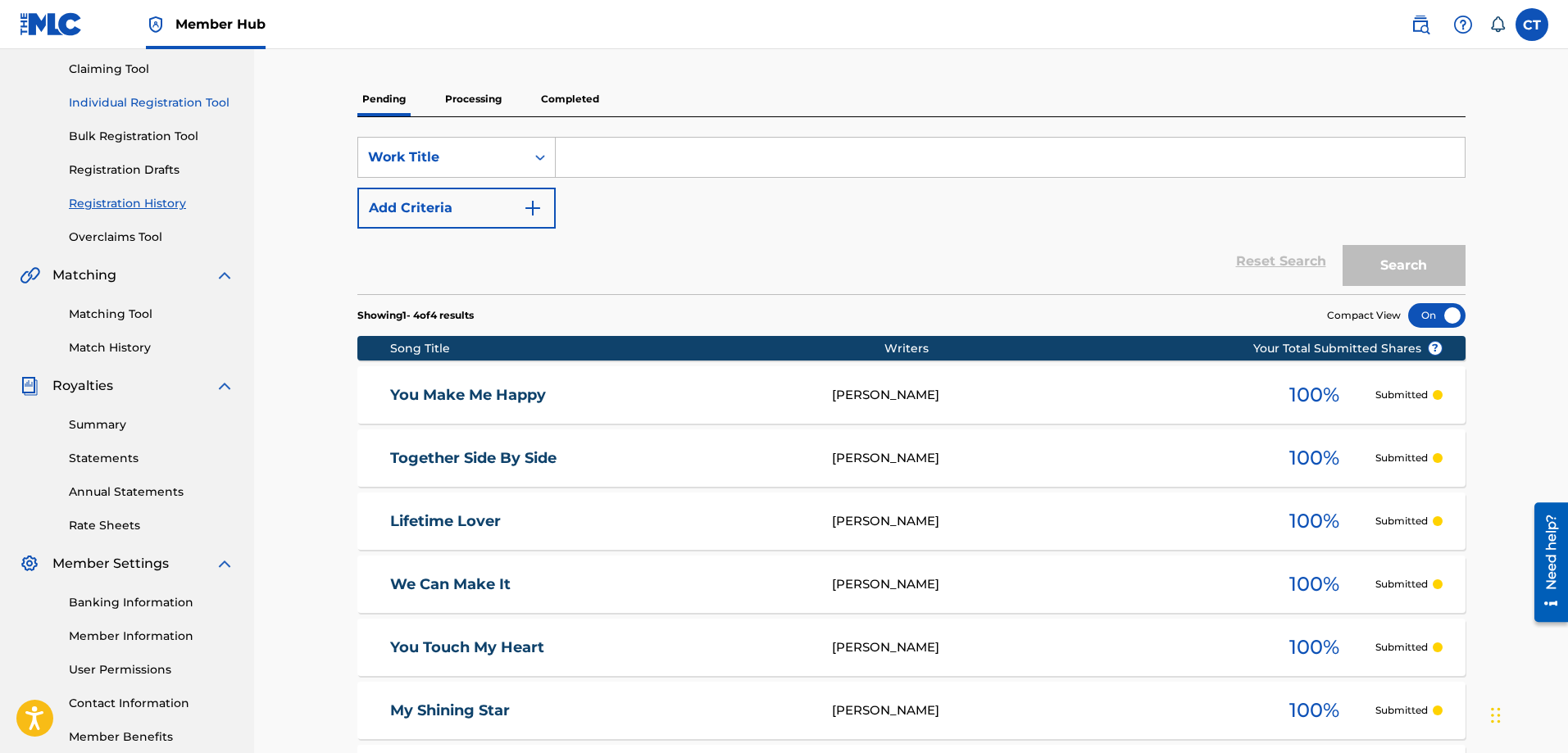
click at [202, 97] on link "Individual Registration Tool" at bounding box center [151, 103] width 166 height 18
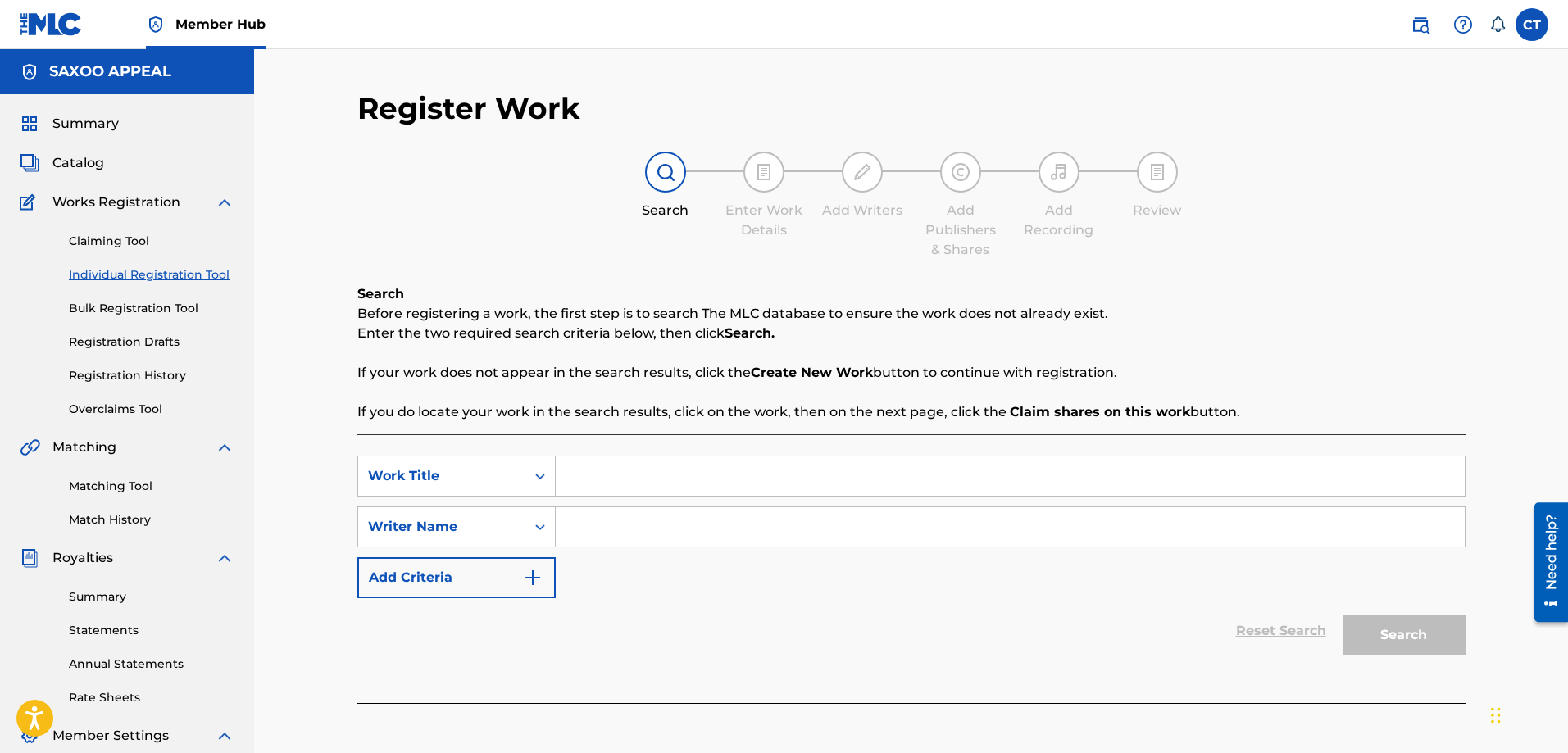
click at [630, 481] on input "Search Form" at bounding box center [1010, 477] width 909 height 39
type input "The First Time"
click at [611, 527] on input "Search Form" at bounding box center [1010, 527] width 909 height 39
type input "Chester Thomas"
click at [1392, 632] on button "Search" at bounding box center [1403, 635] width 123 height 41
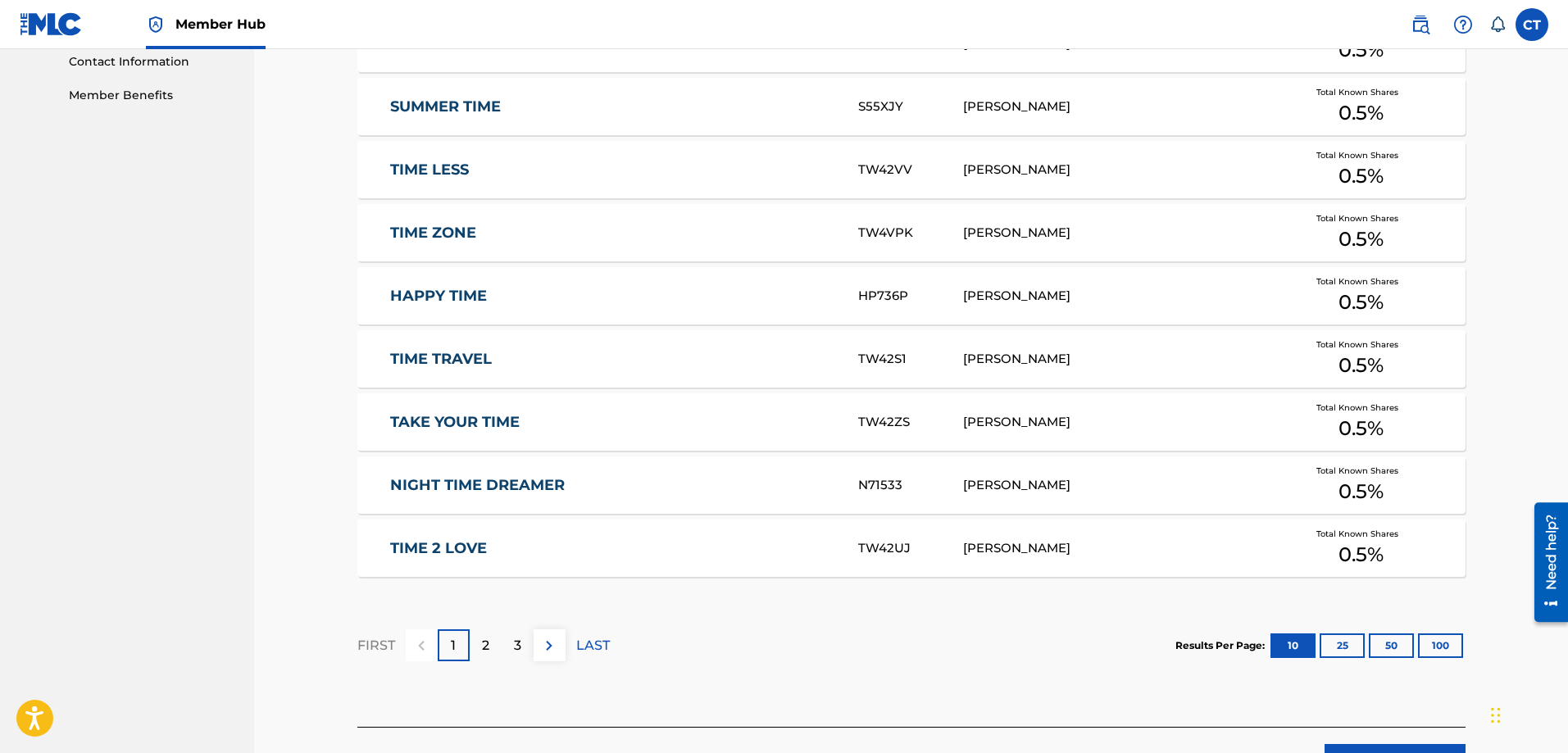
scroll to position [820, 0]
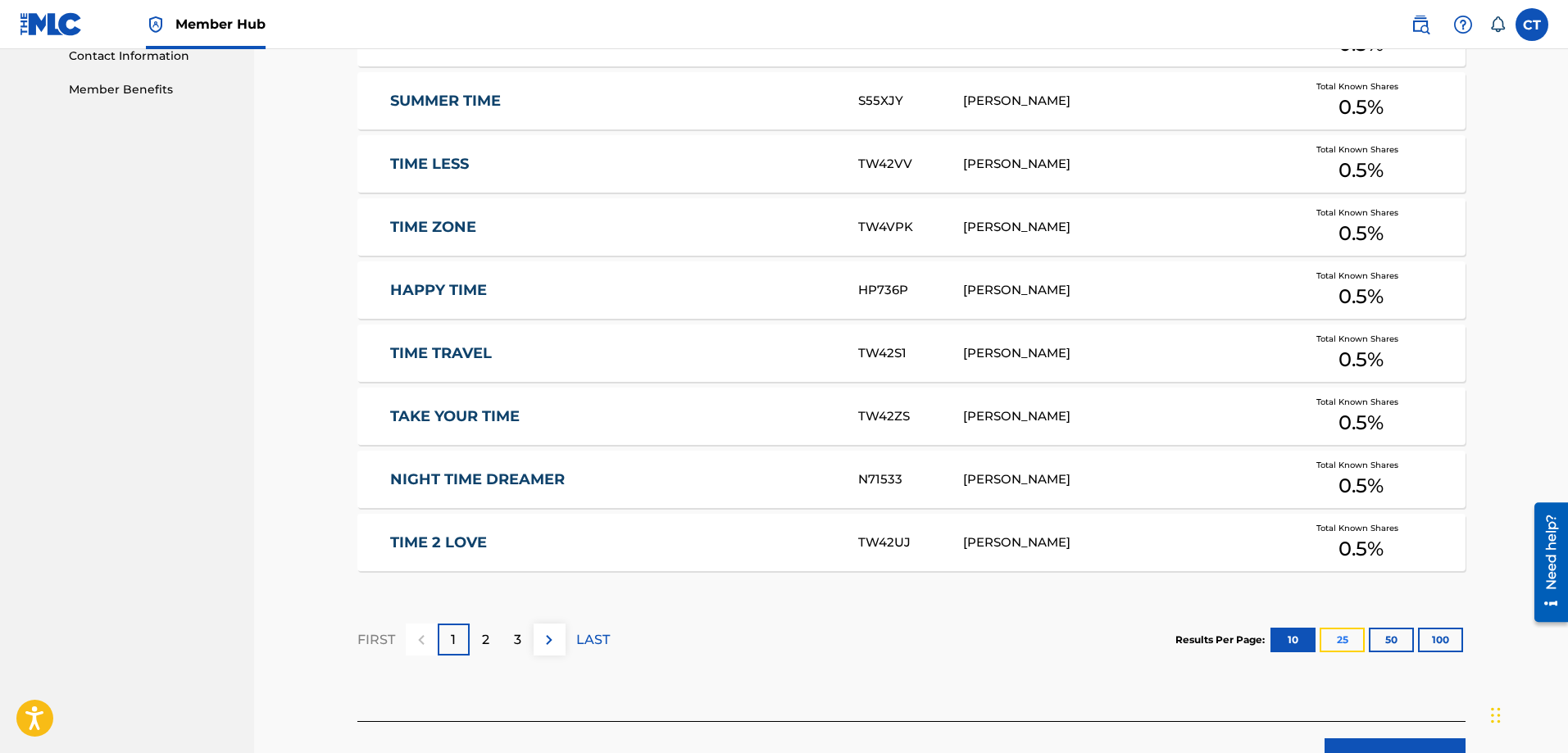
click at [1335, 643] on button "25" at bounding box center [1342, 639] width 45 height 25
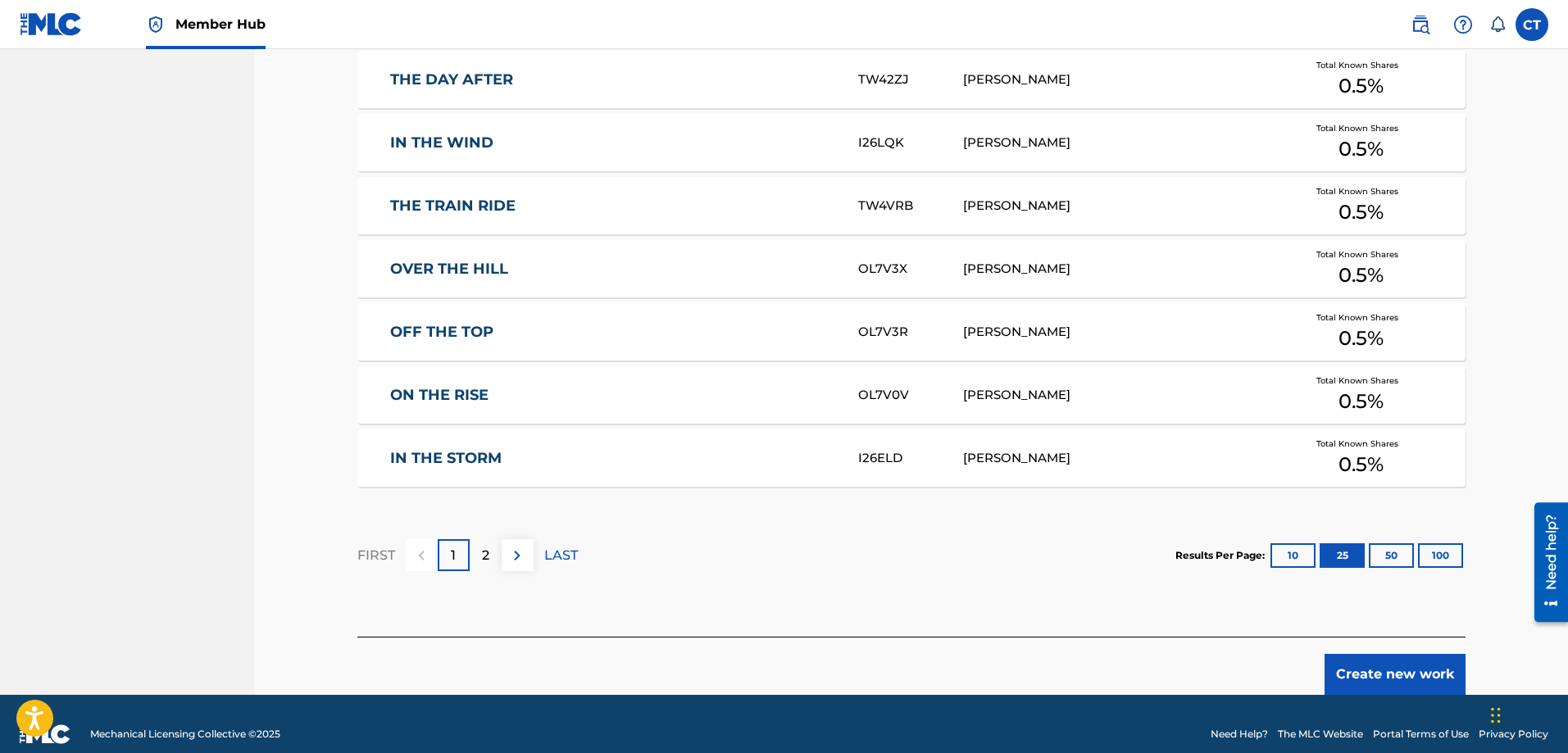
scroll to position [1872, 0]
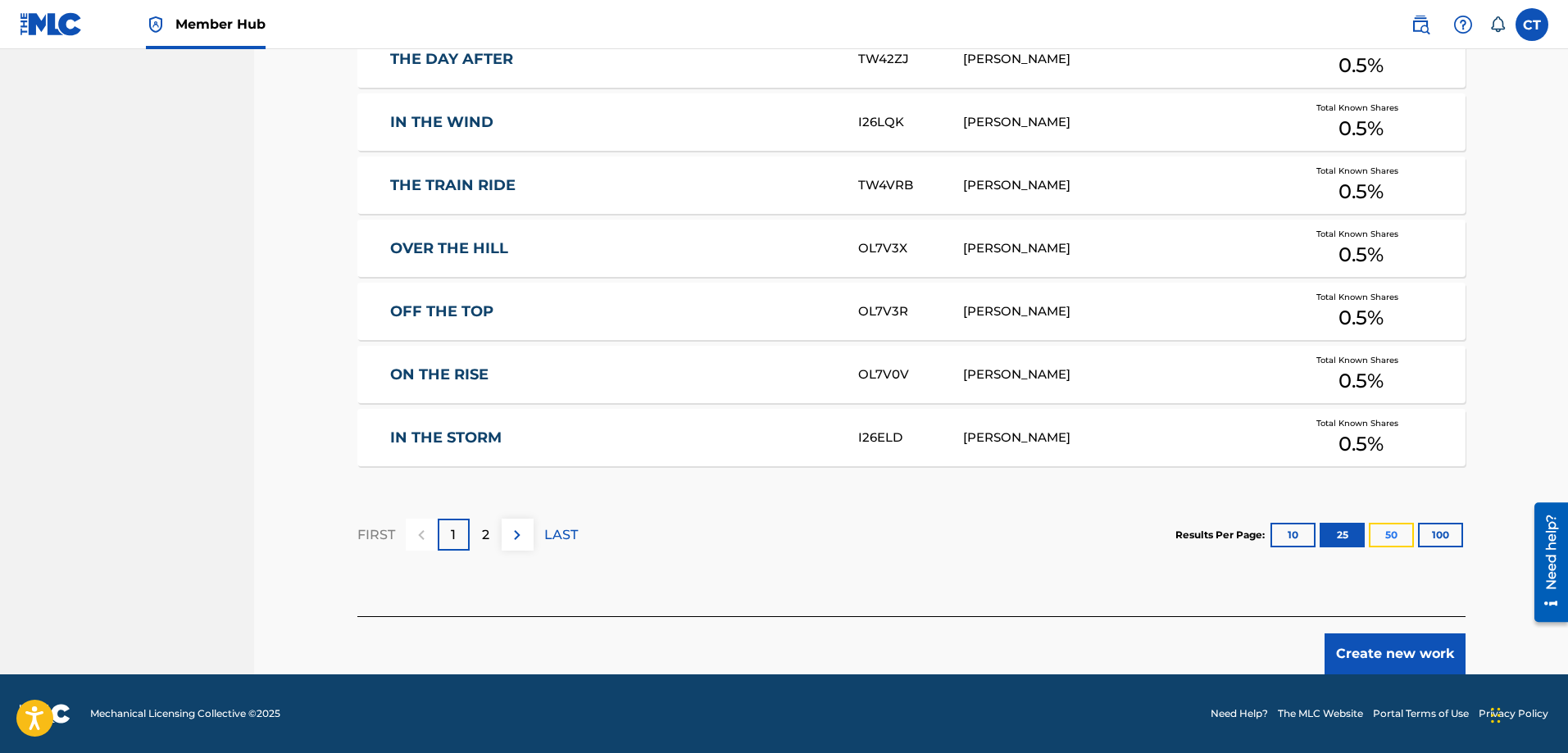
click at [1390, 532] on button "50" at bounding box center [1391, 534] width 45 height 25
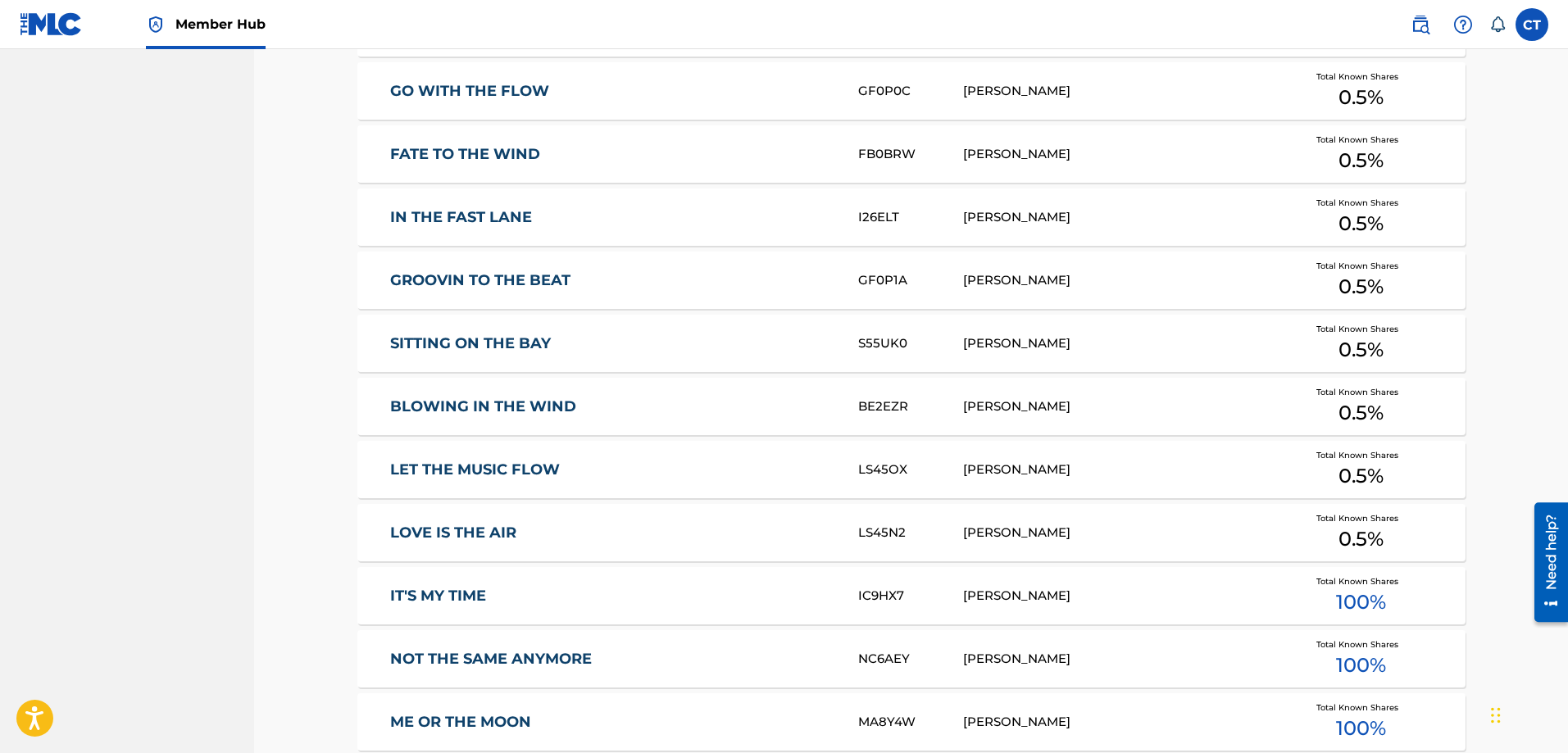
scroll to position [3000, 0]
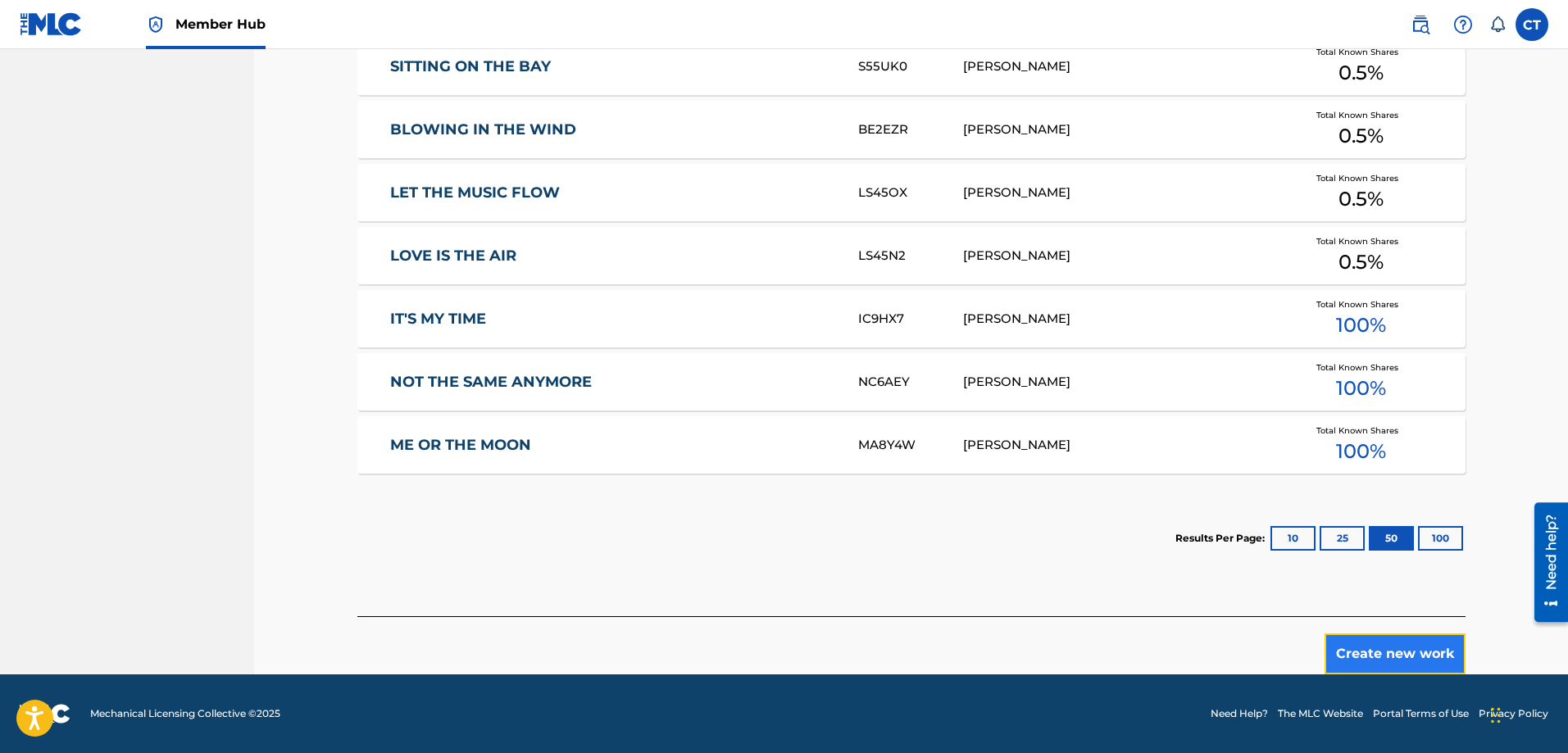
click at [1403, 648] on button "Create new work" at bounding box center [1395, 654] width 141 height 41
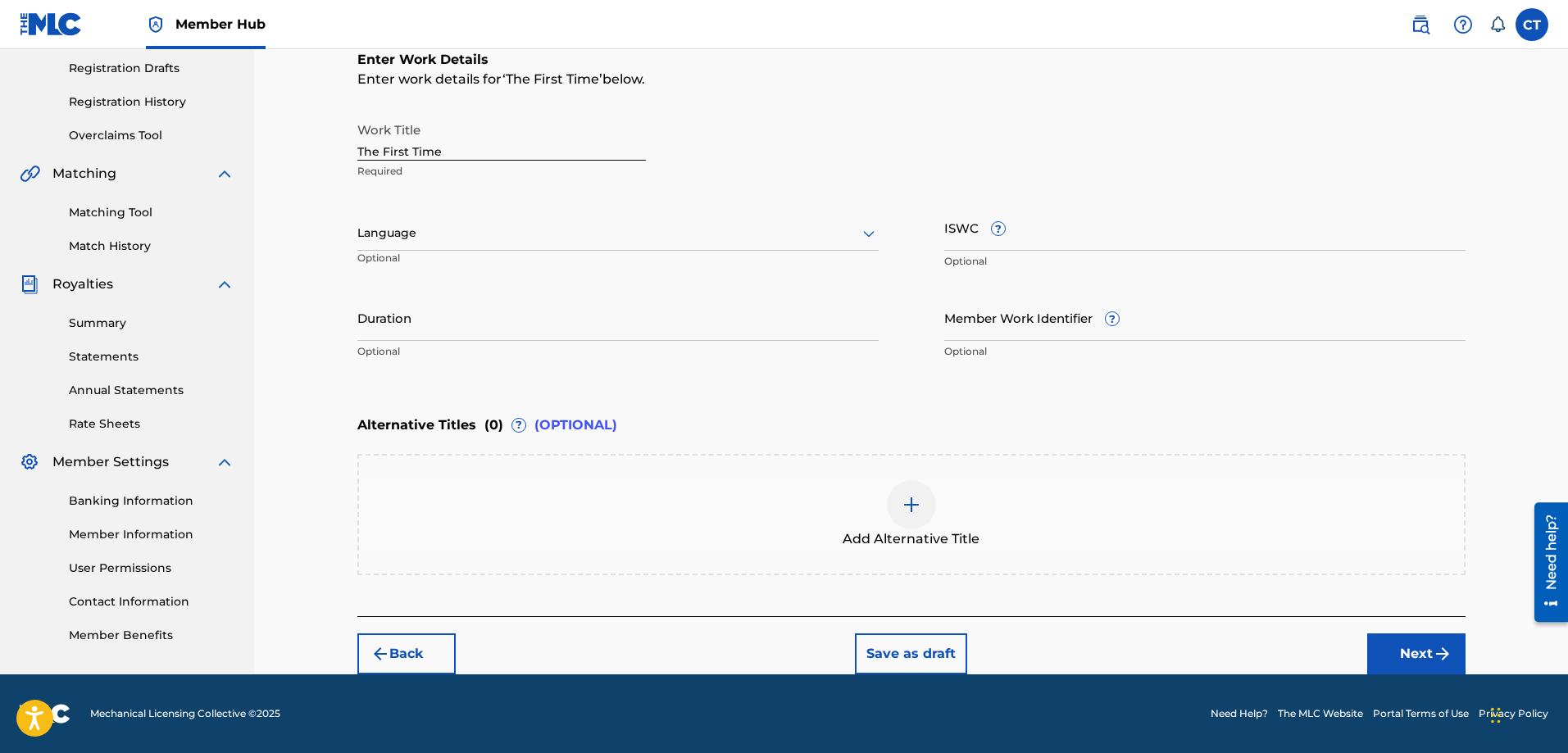
scroll to position [274, 0]
click at [952, 237] on input "ISWC ?" at bounding box center [1205, 227] width 522 height 47
type input "T3350489435"
click at [492, 232] on div at bounding box center [619, 232] width 522 height 21
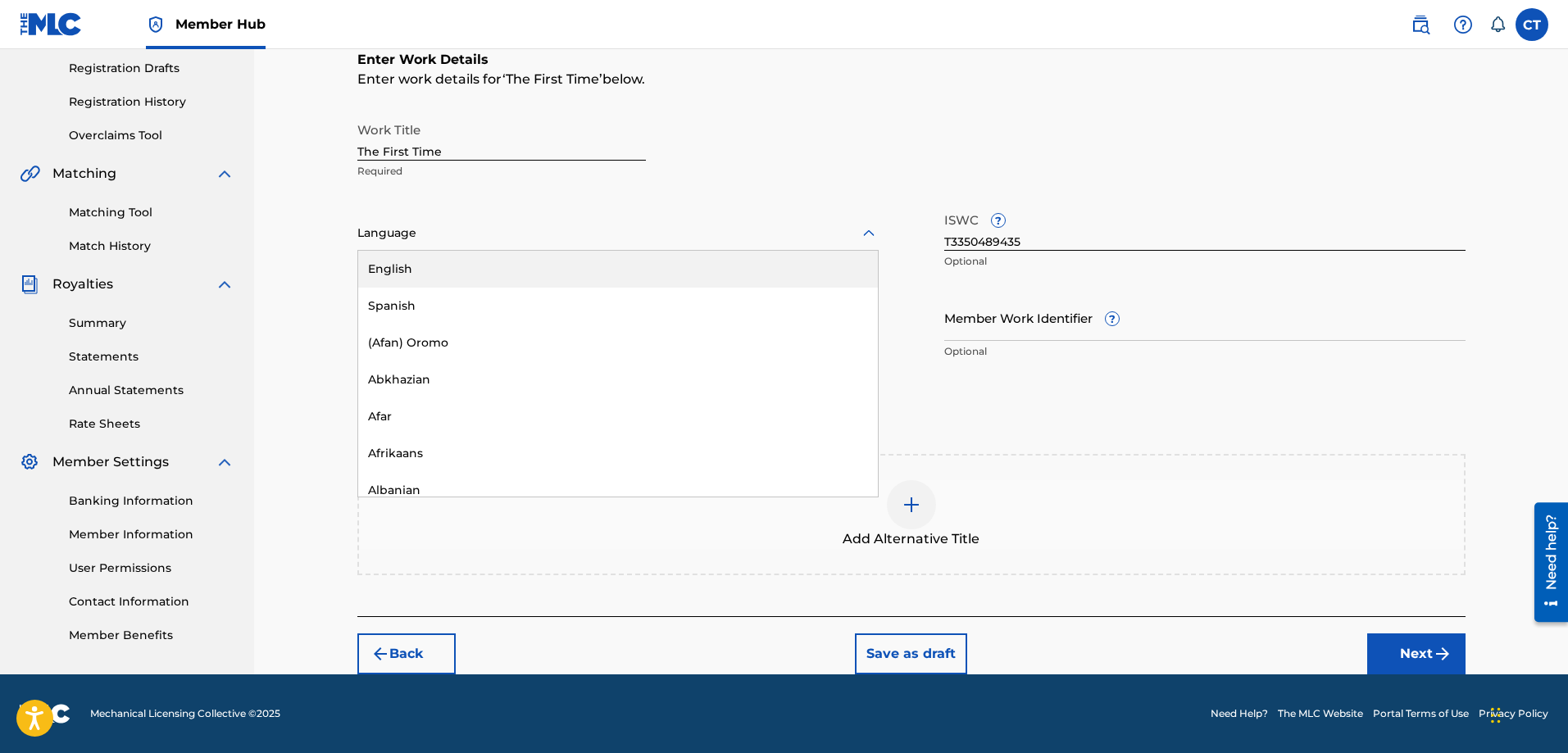
click at [492, 271] on div "English" at bounding box center [618, 270] width 520 height 37
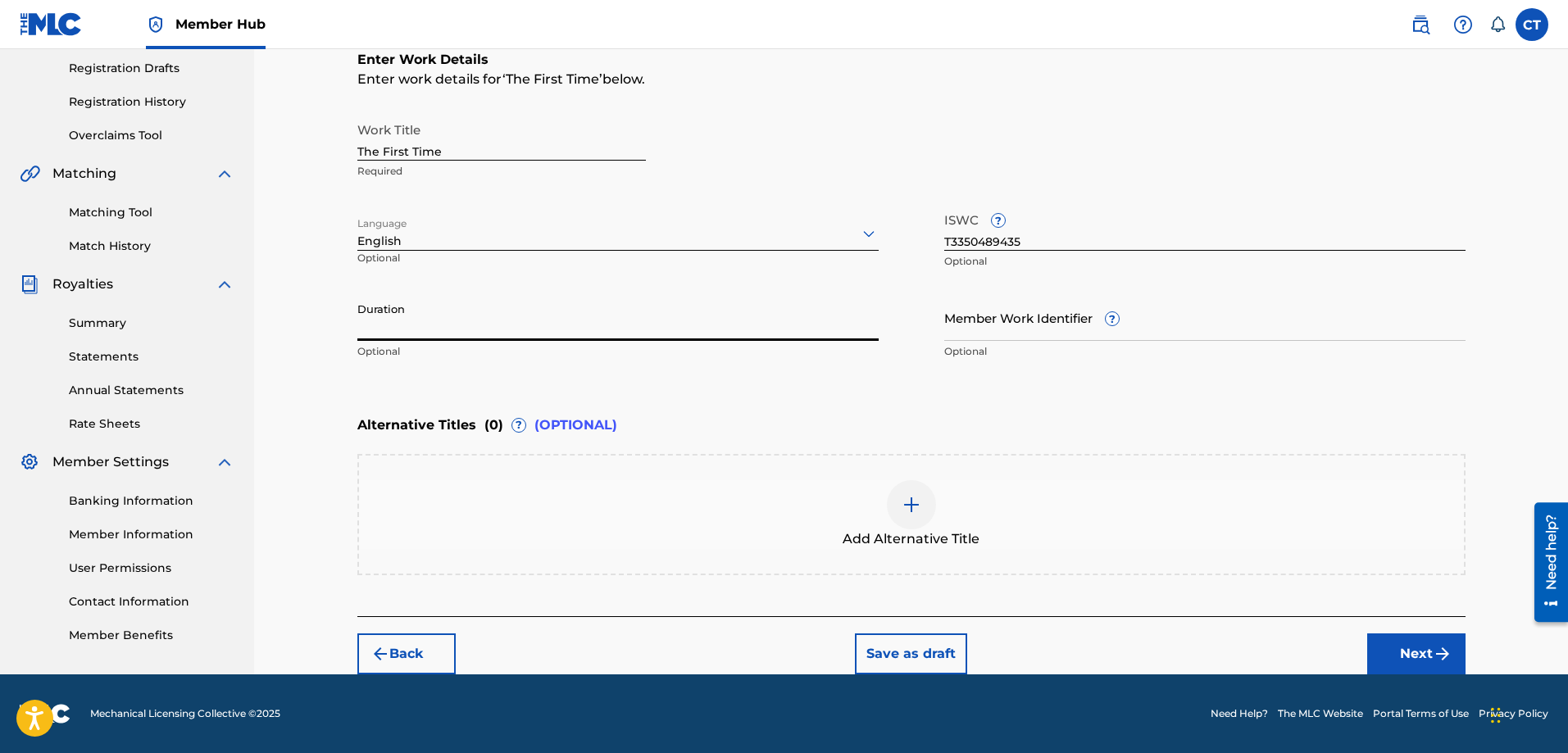
click at [455, 328] on input "Duration" at bounding box center [619, 318] width 522 height 47
type input "03:29"
click at [1428, 651] on button "Next" at bounding box center [1417, 654] width 98 height 41
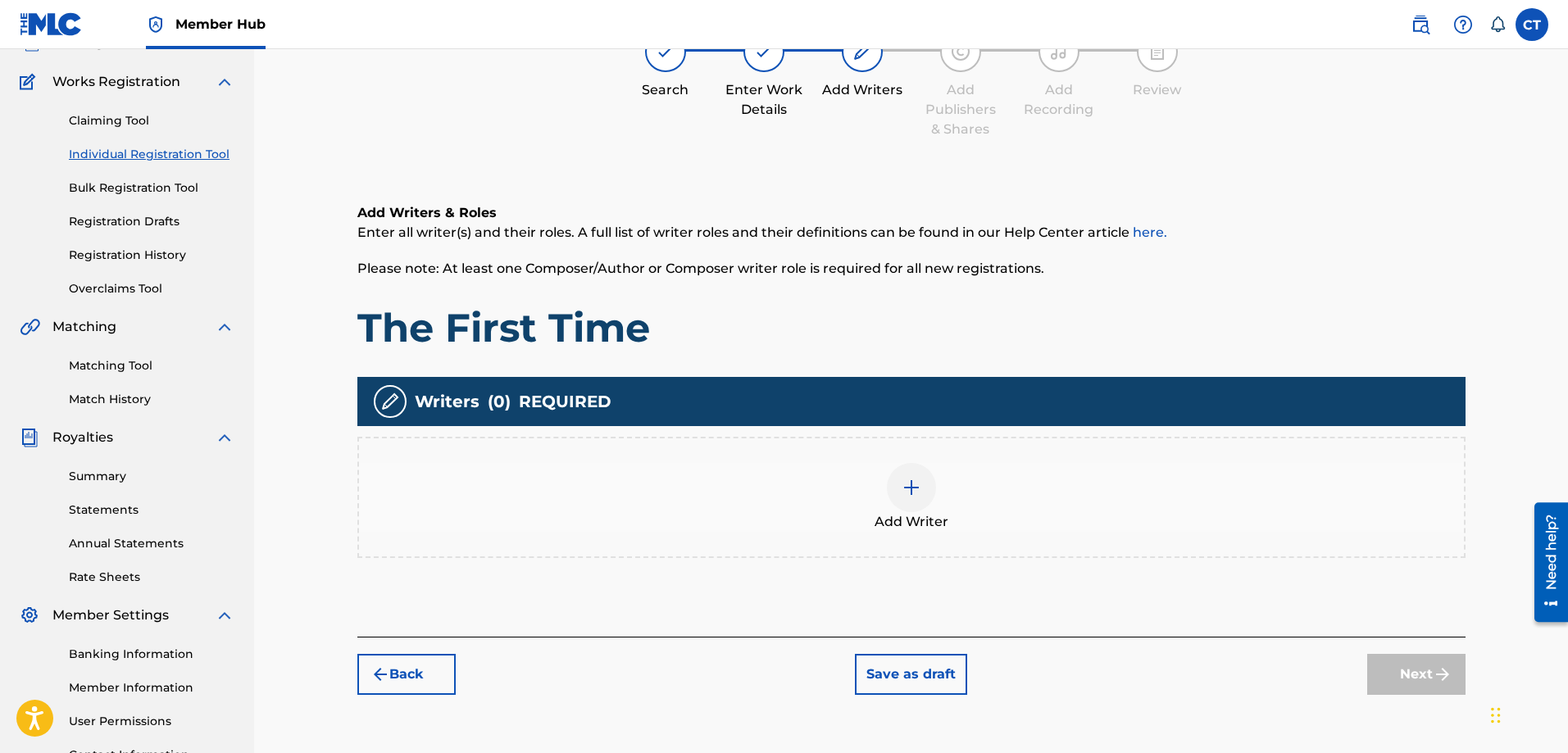
scroll to position [74, 0]
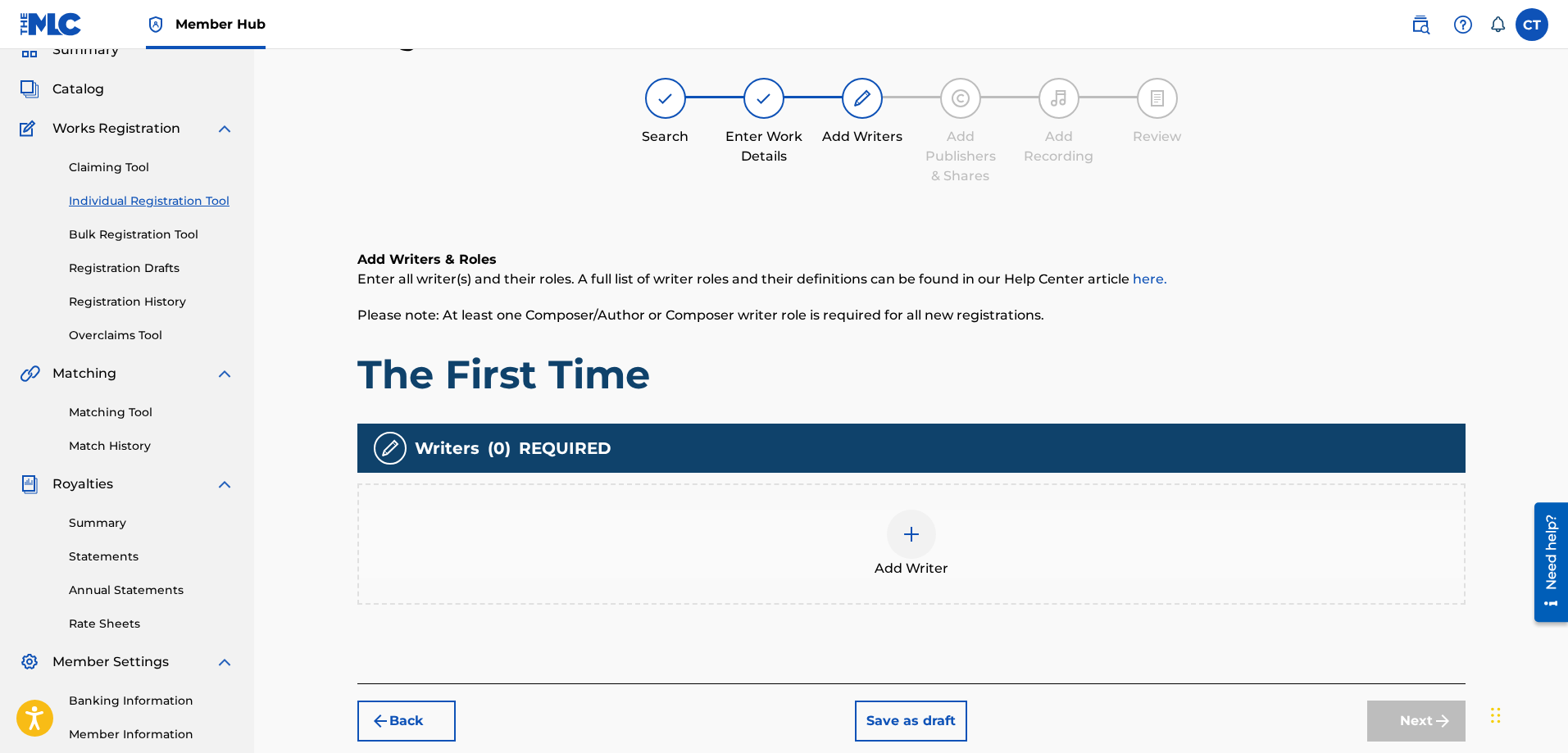
click at [902, 558] on div "Add Writer" at bounding box center [911, 544] width 1105 height 69
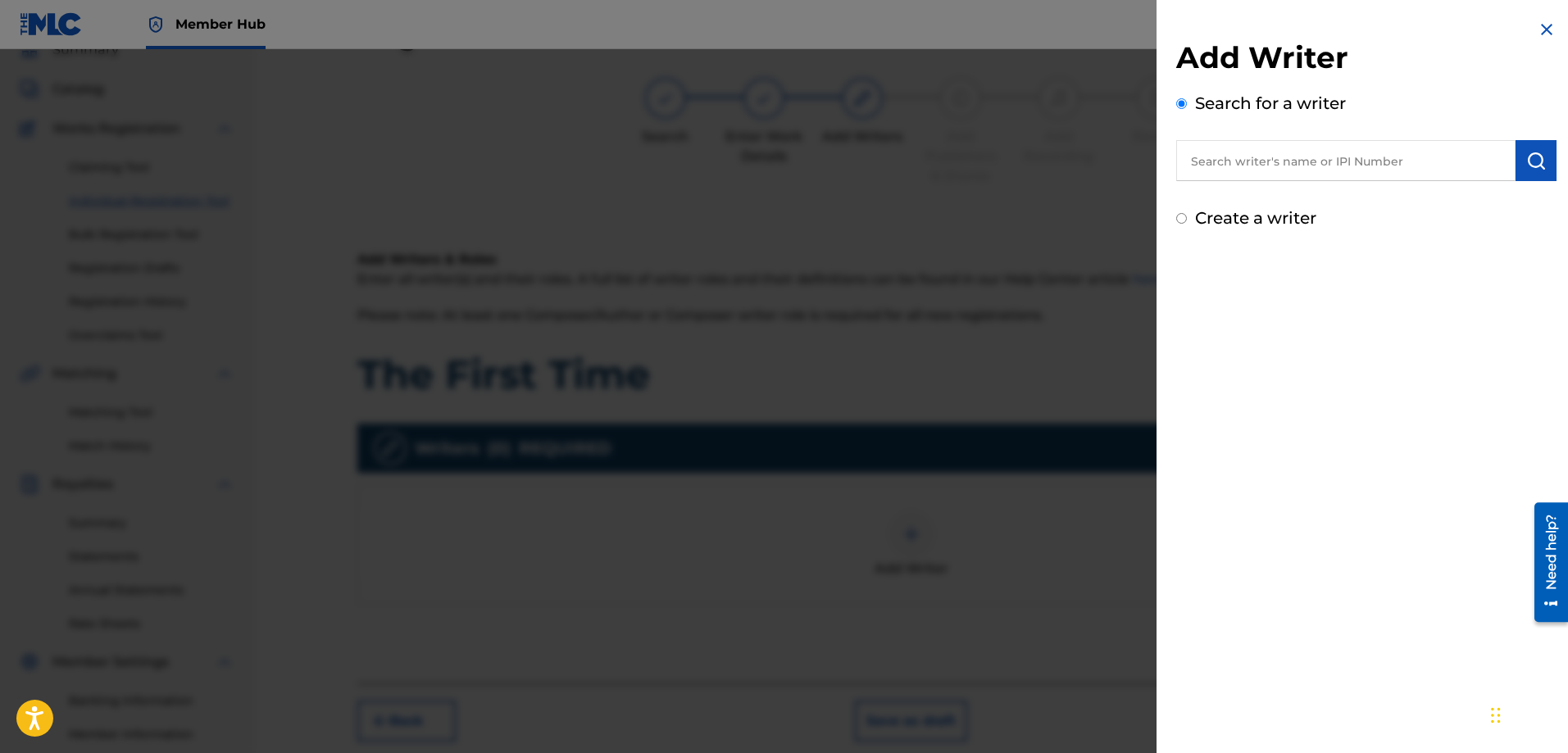
click at [1271, 164] on input "text" at bounding box center [1346, 161] width 339 height 41
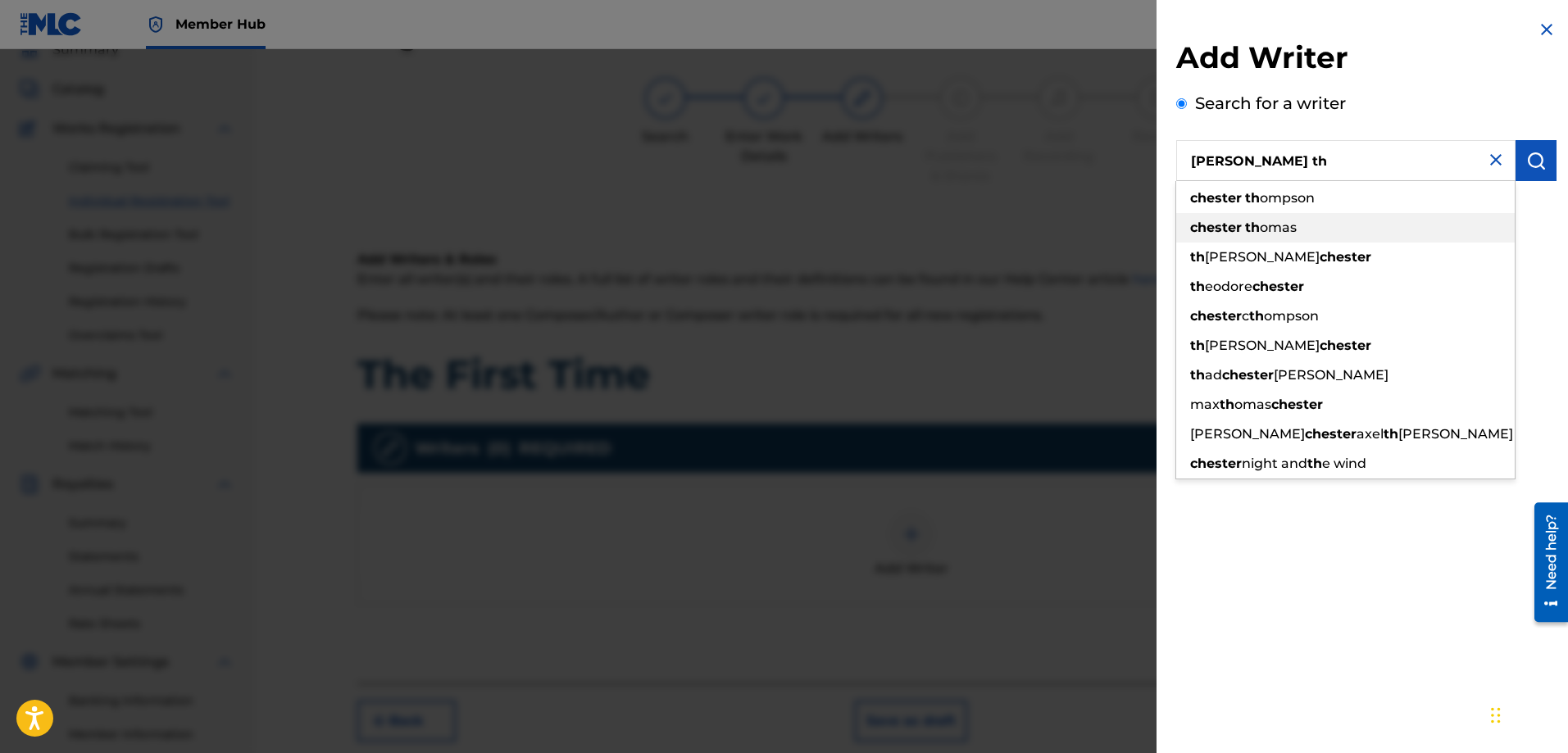
click at [1270, 221] on span "omas" at bounding box center [1279, 227] width 37 height 16
type input "[PERSON_NAME]"
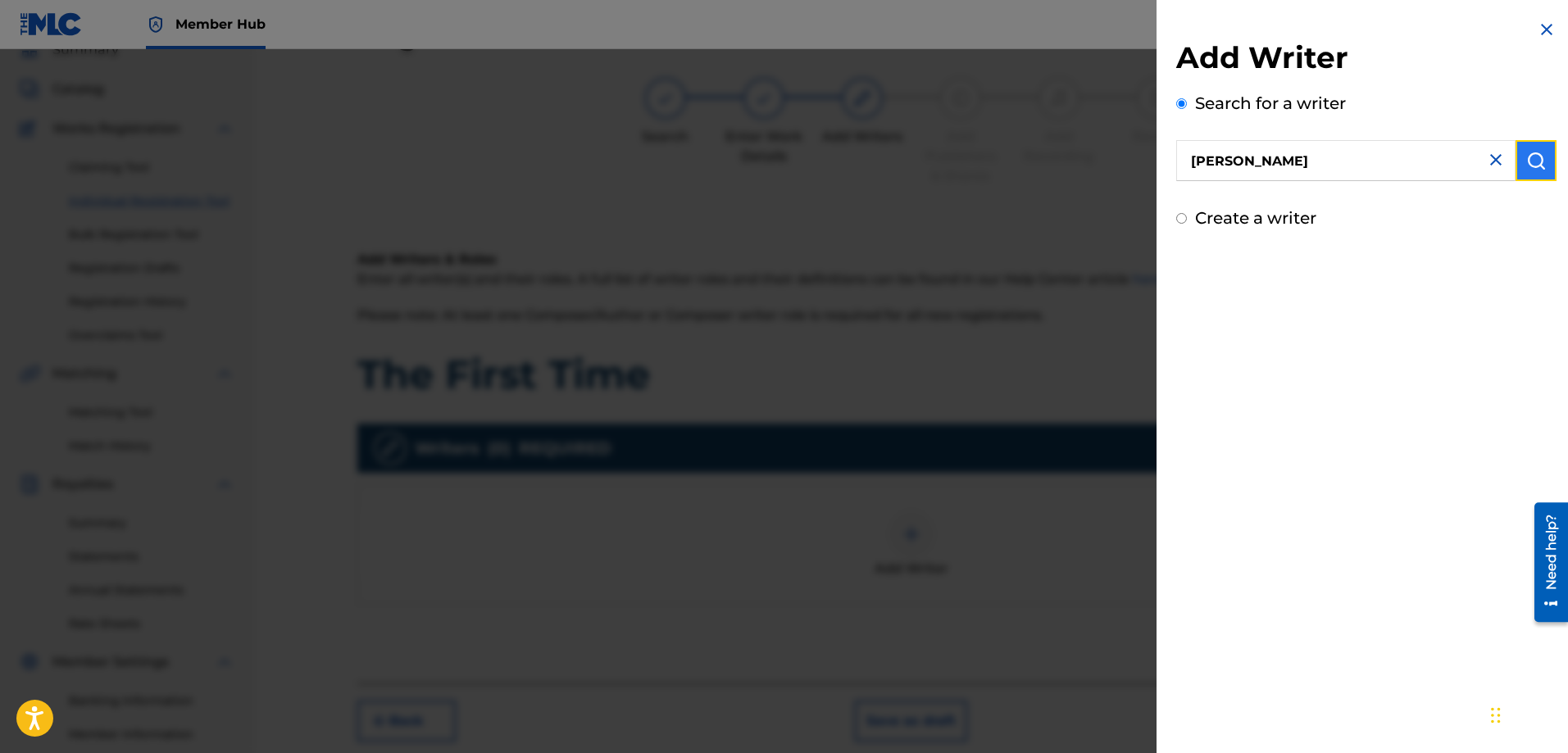
click at [1527, 162] on img "submit" at bounding box center [1537, 161] width 20 height 20
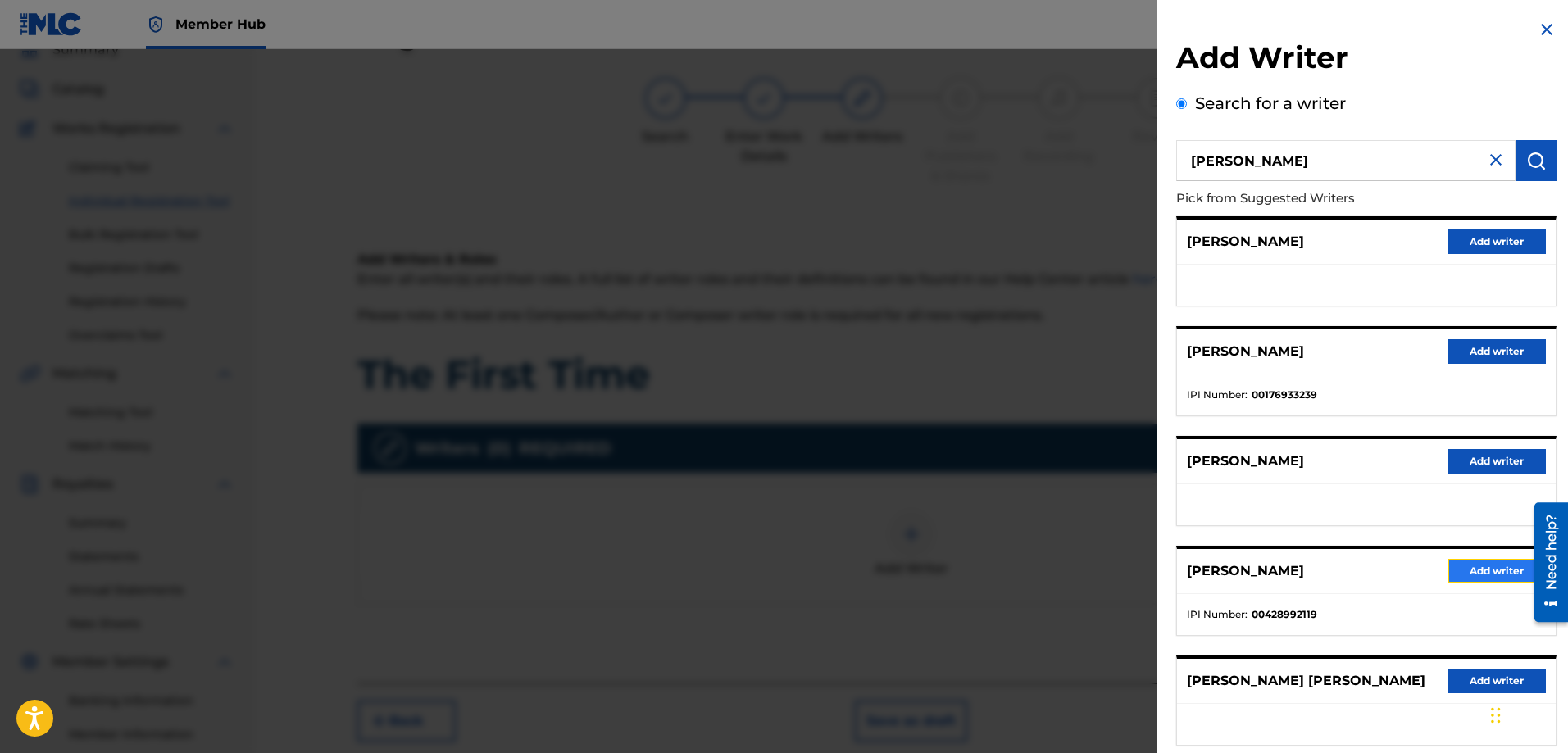
click at [1476, 569] on button "Add writer" at bounding box center [1497, 571] width 98 height 25
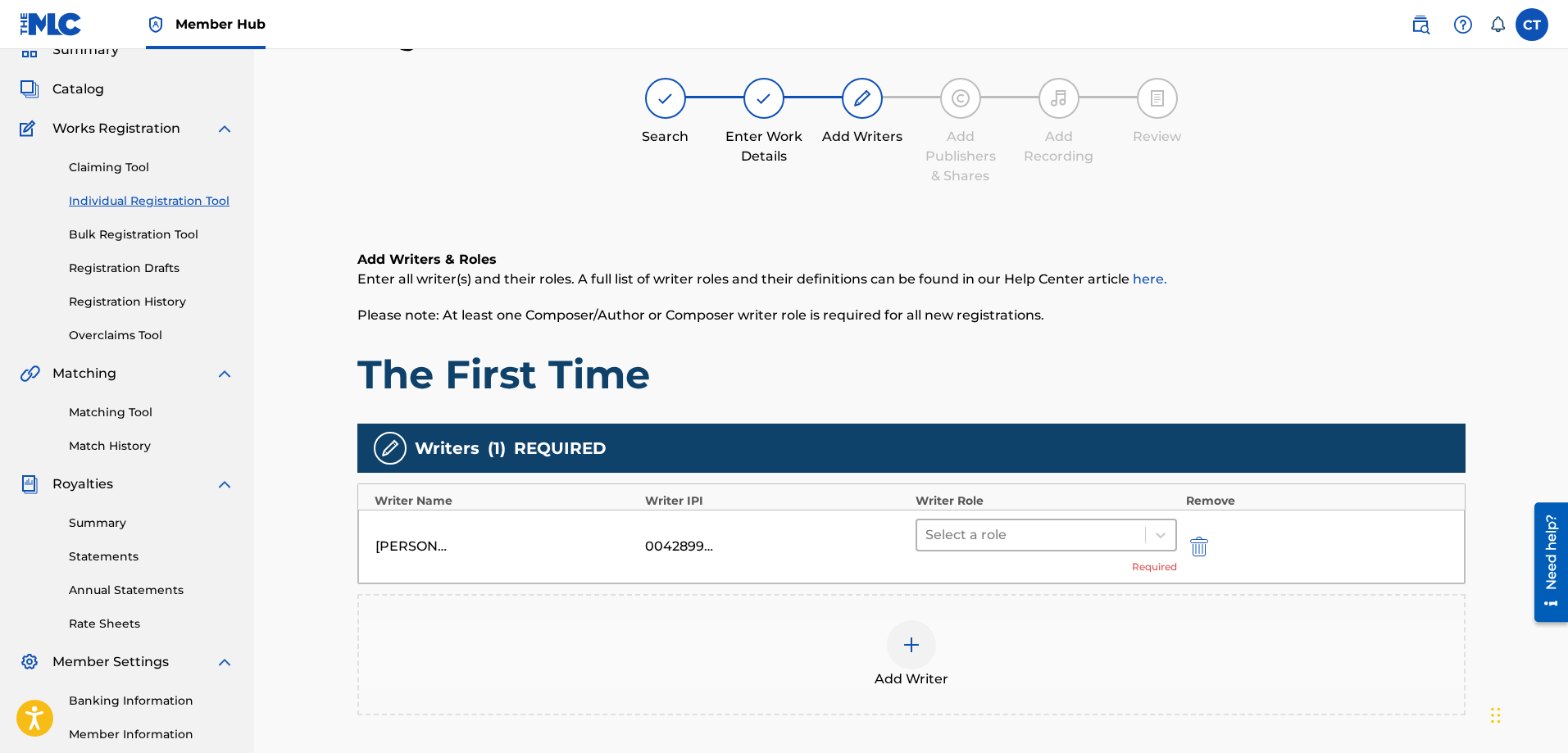
click at [1107, 527] on div at bounding box center [1032, 534] width 213 height 23
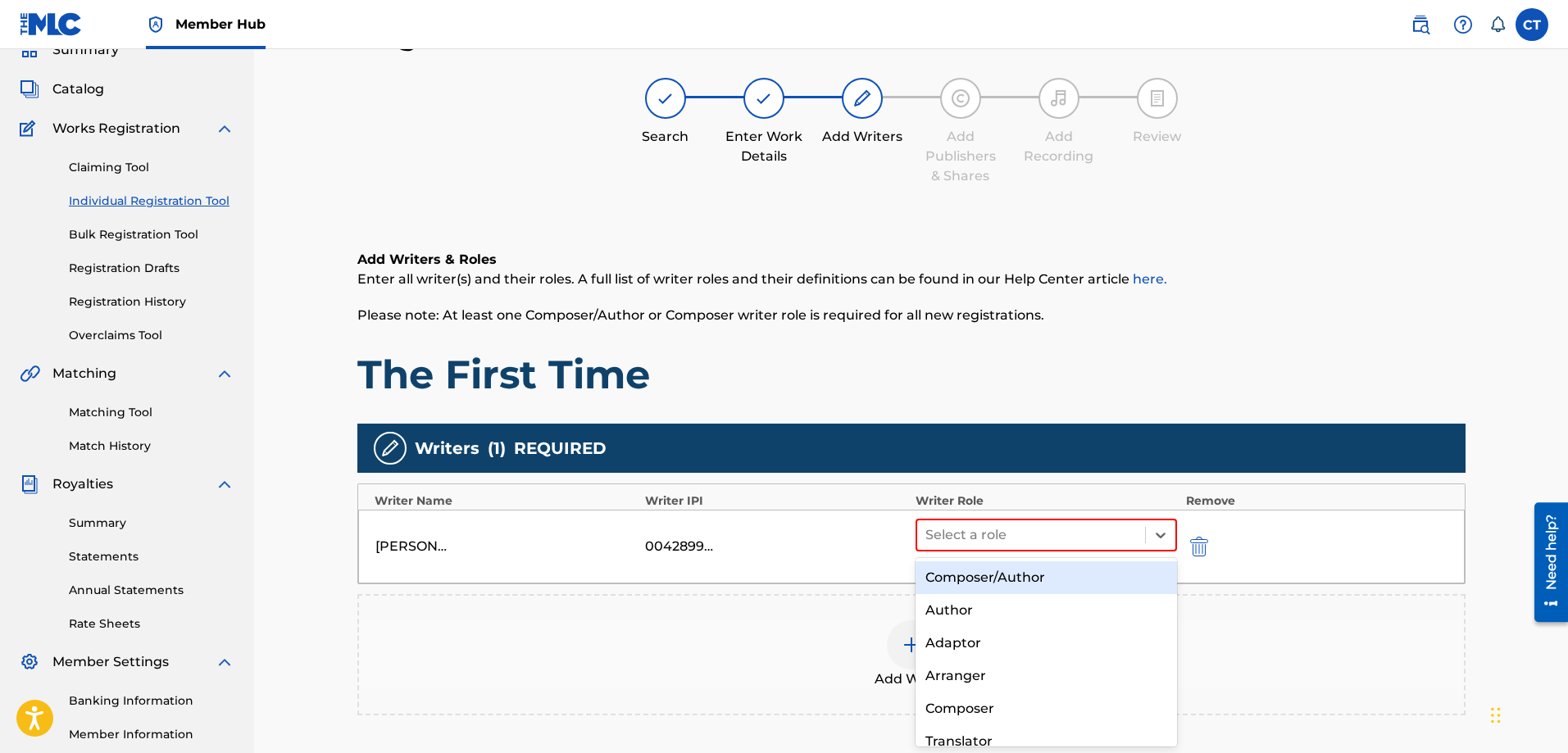
click at [1068, 577] on div "Composer/Author" at bounding box center [1047, 577] width 263 height 32
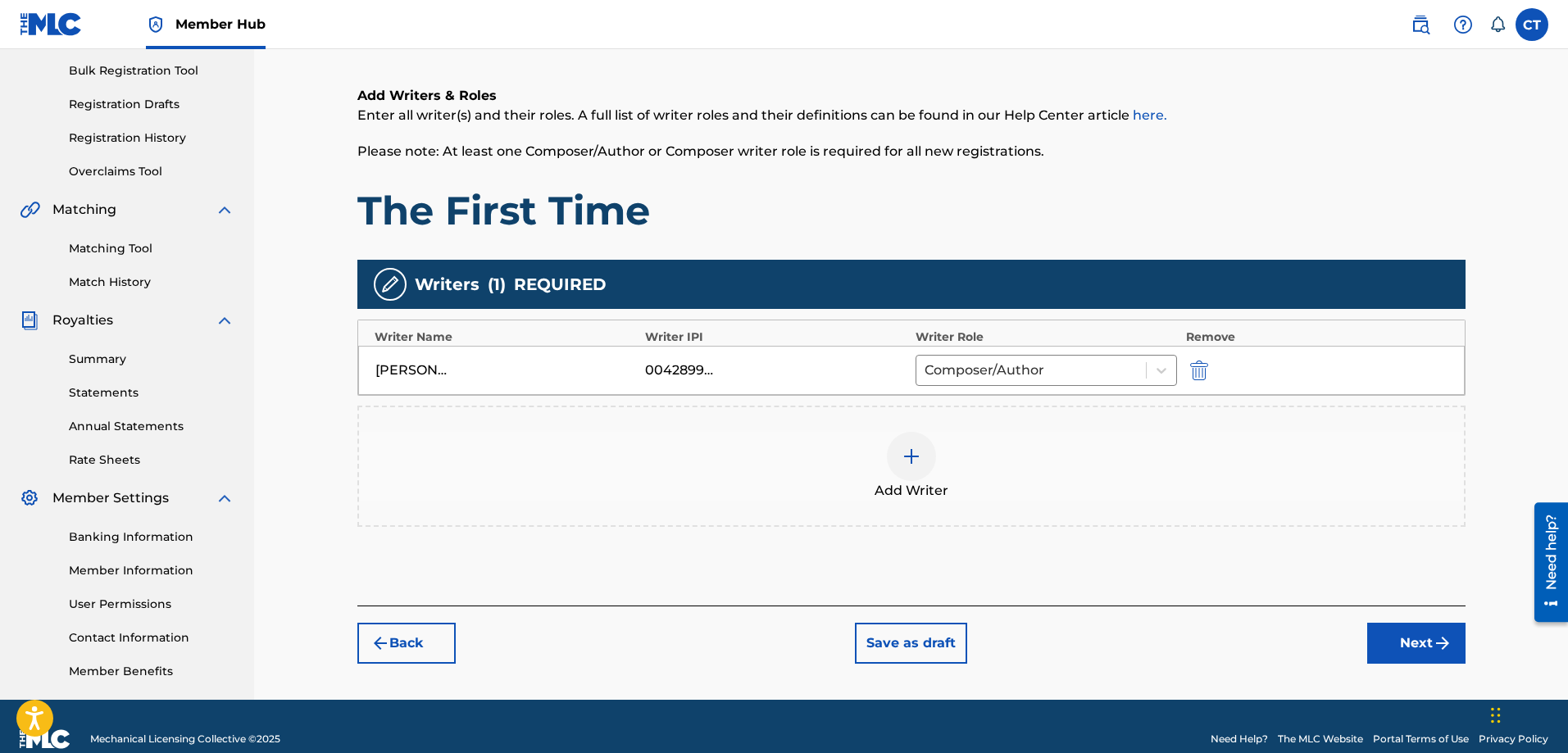
scroll to position [263, 0]
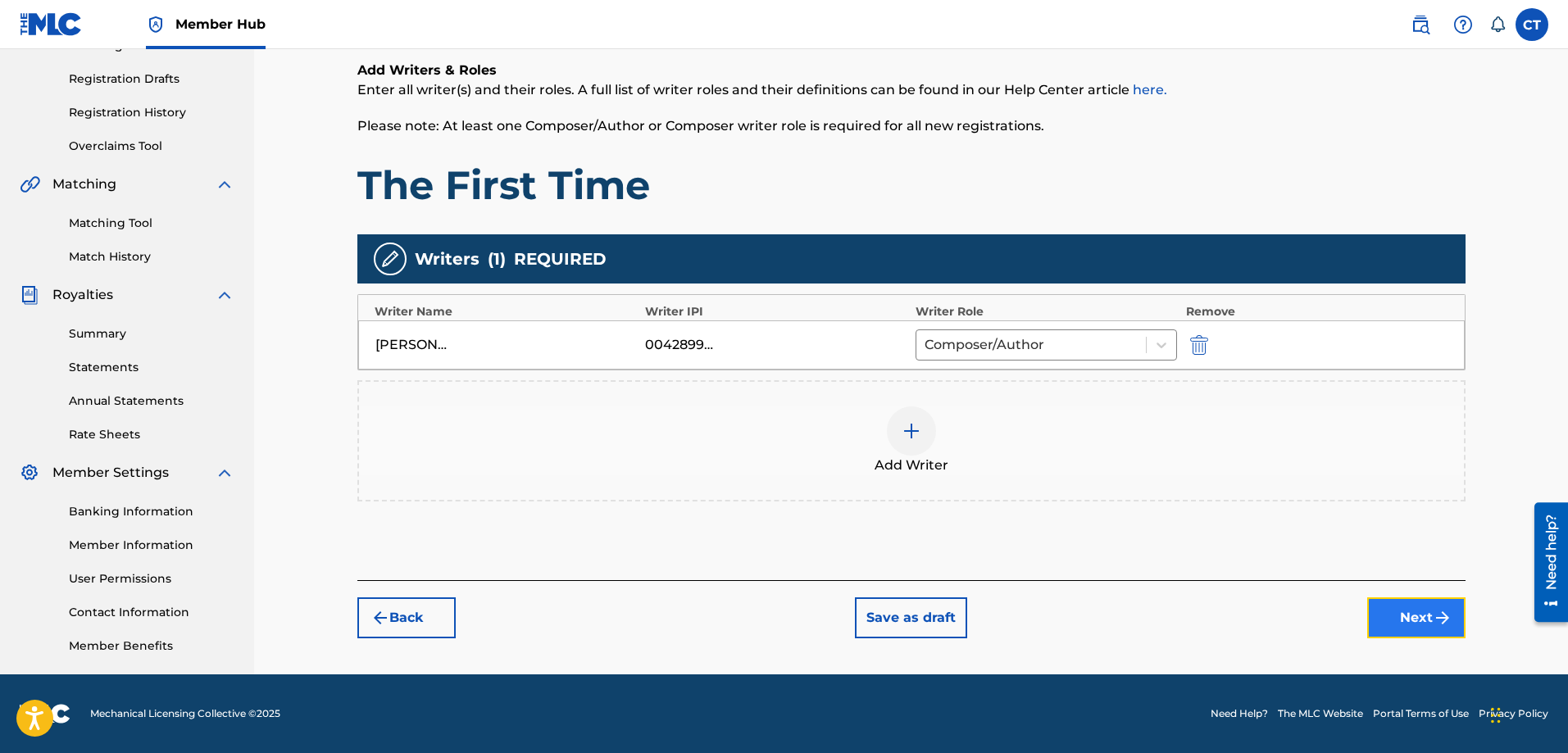
click at [1391, 614] on button "Next" at bounding box center [1417, 619] width 98 height 41
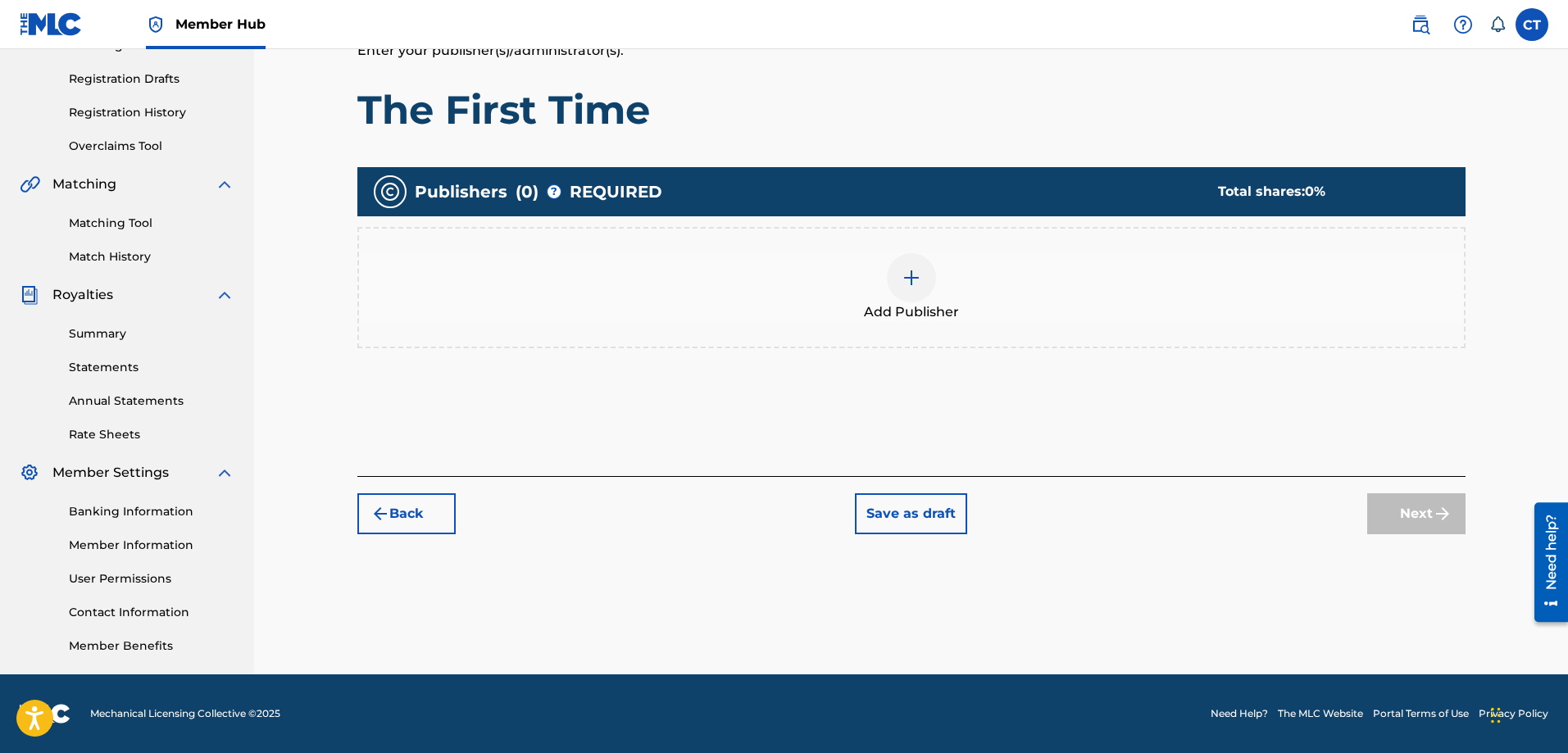
scroll to position [74, 0]
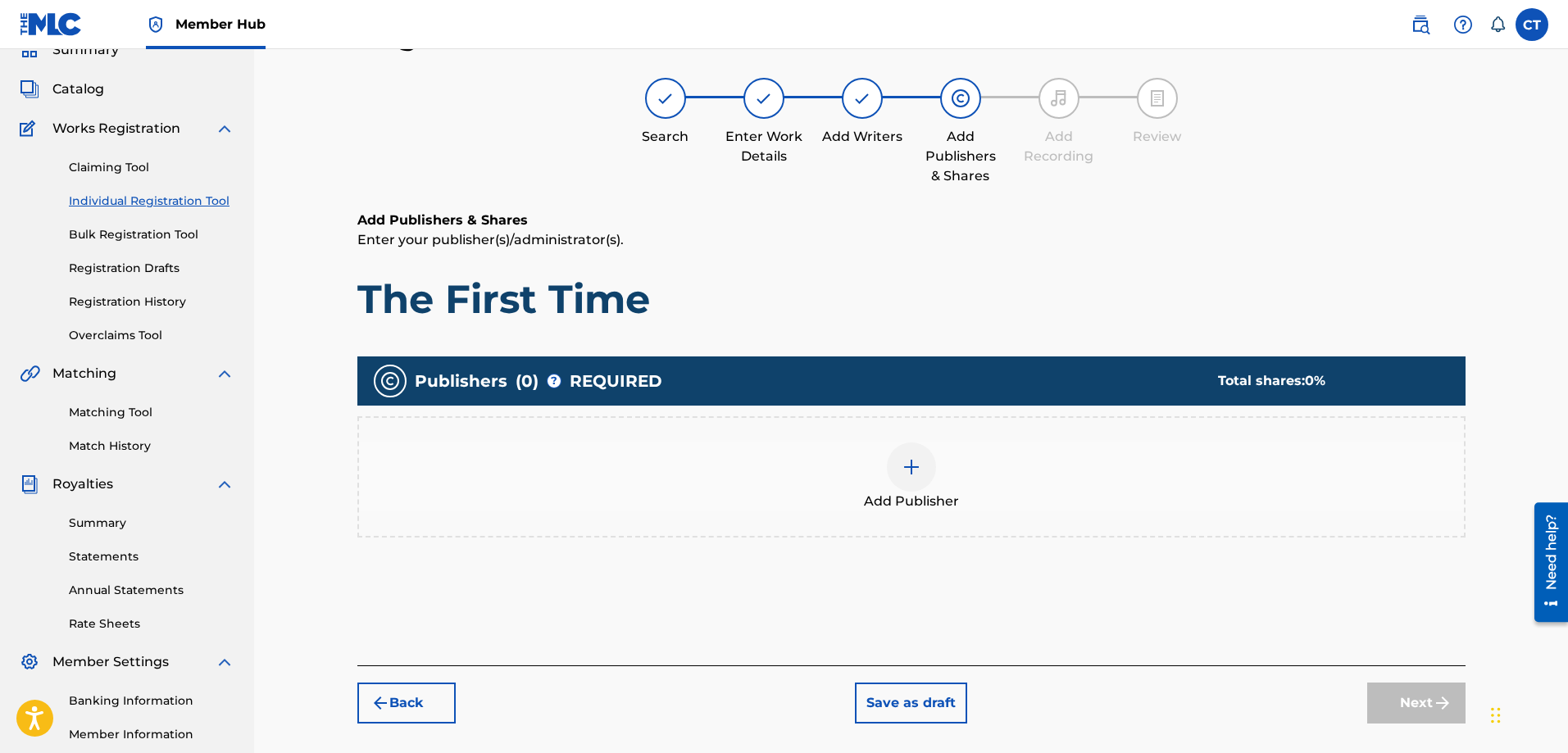
click at [905, 452] on div at bounding box center [912, 467] width 49 height 49
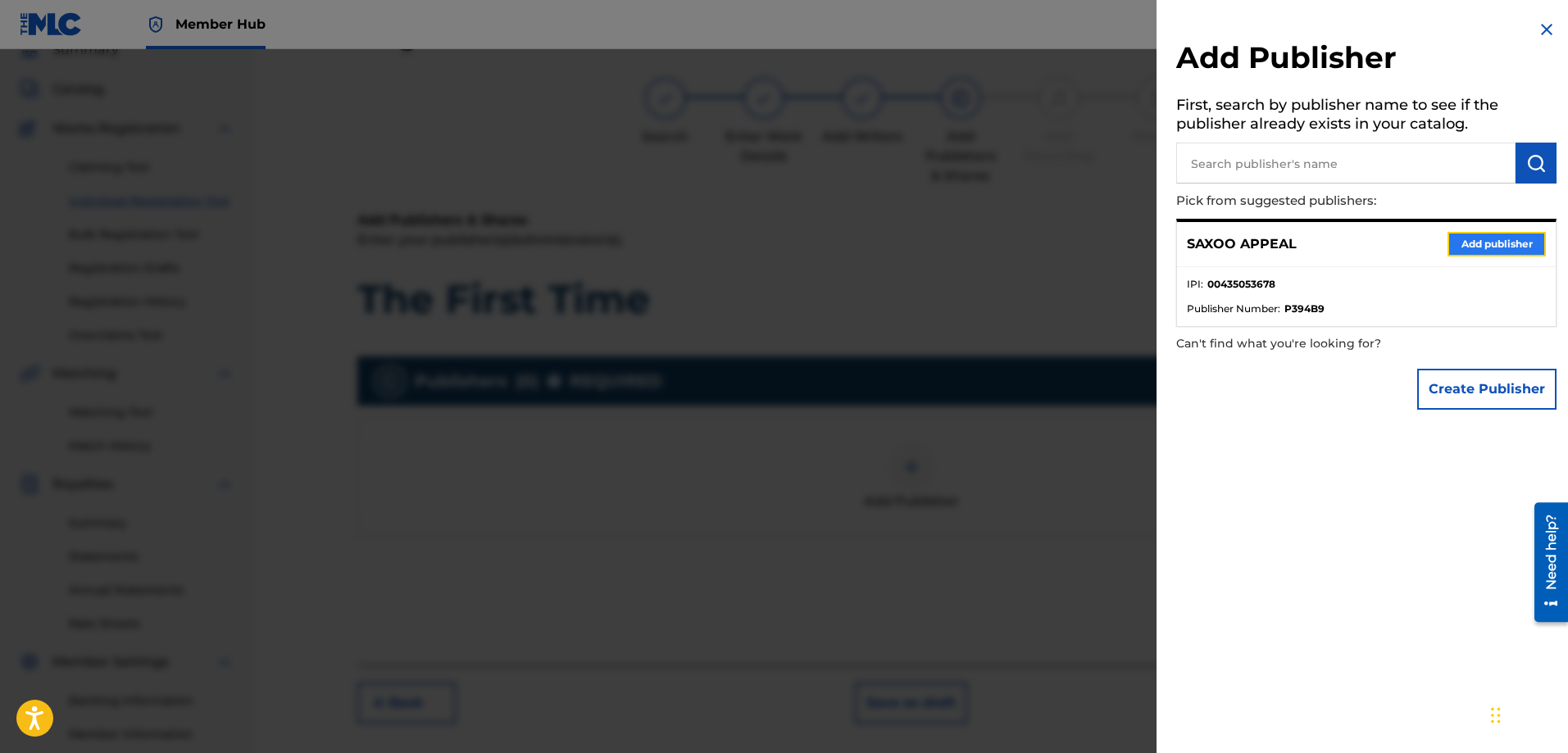
click at [1480, 234] on button "Add publisher" at bounding box center [1497, 244] width 98 height 25
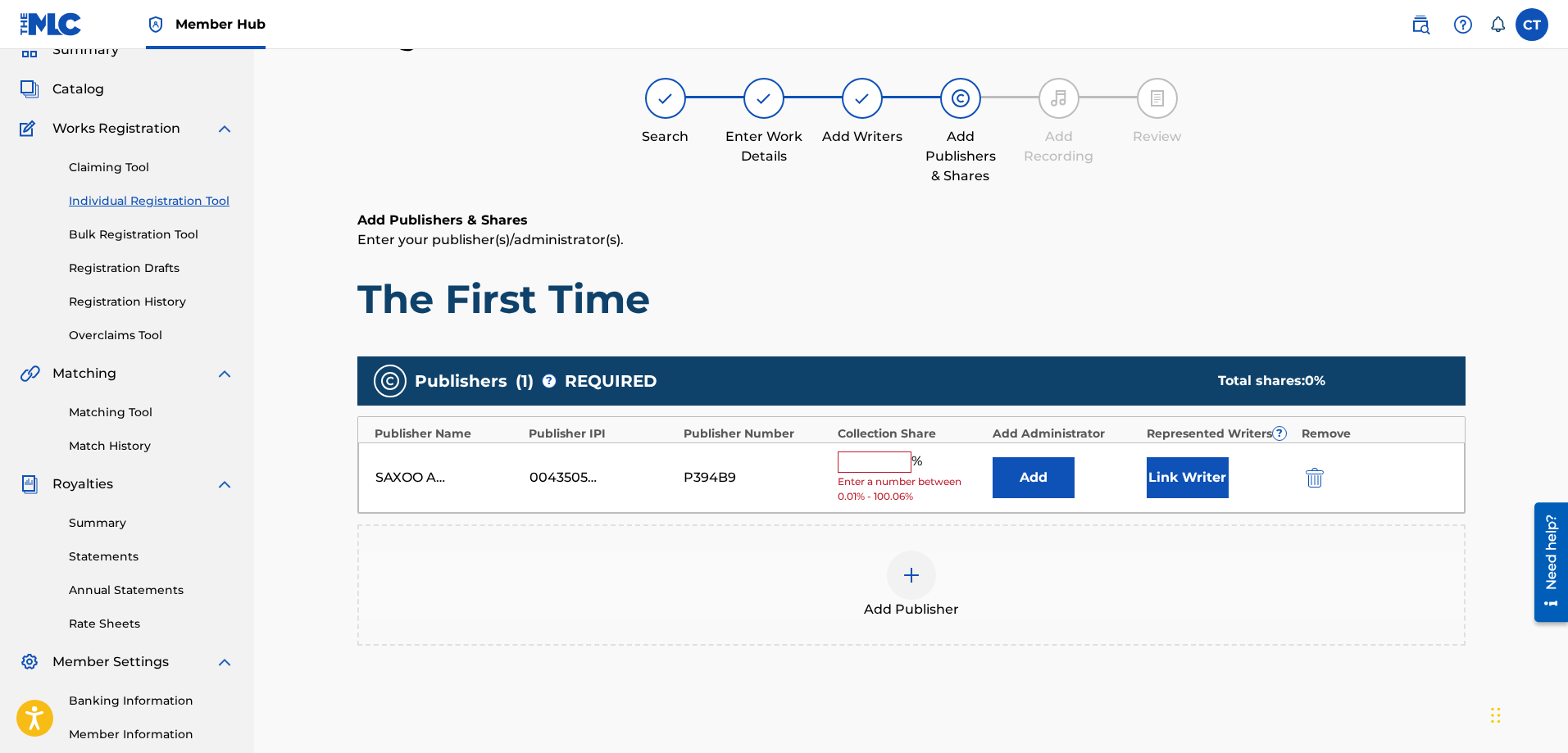
click at [878, 468] on input "text" at bounding box center [874, 463] width 74 height 22
type input "100"
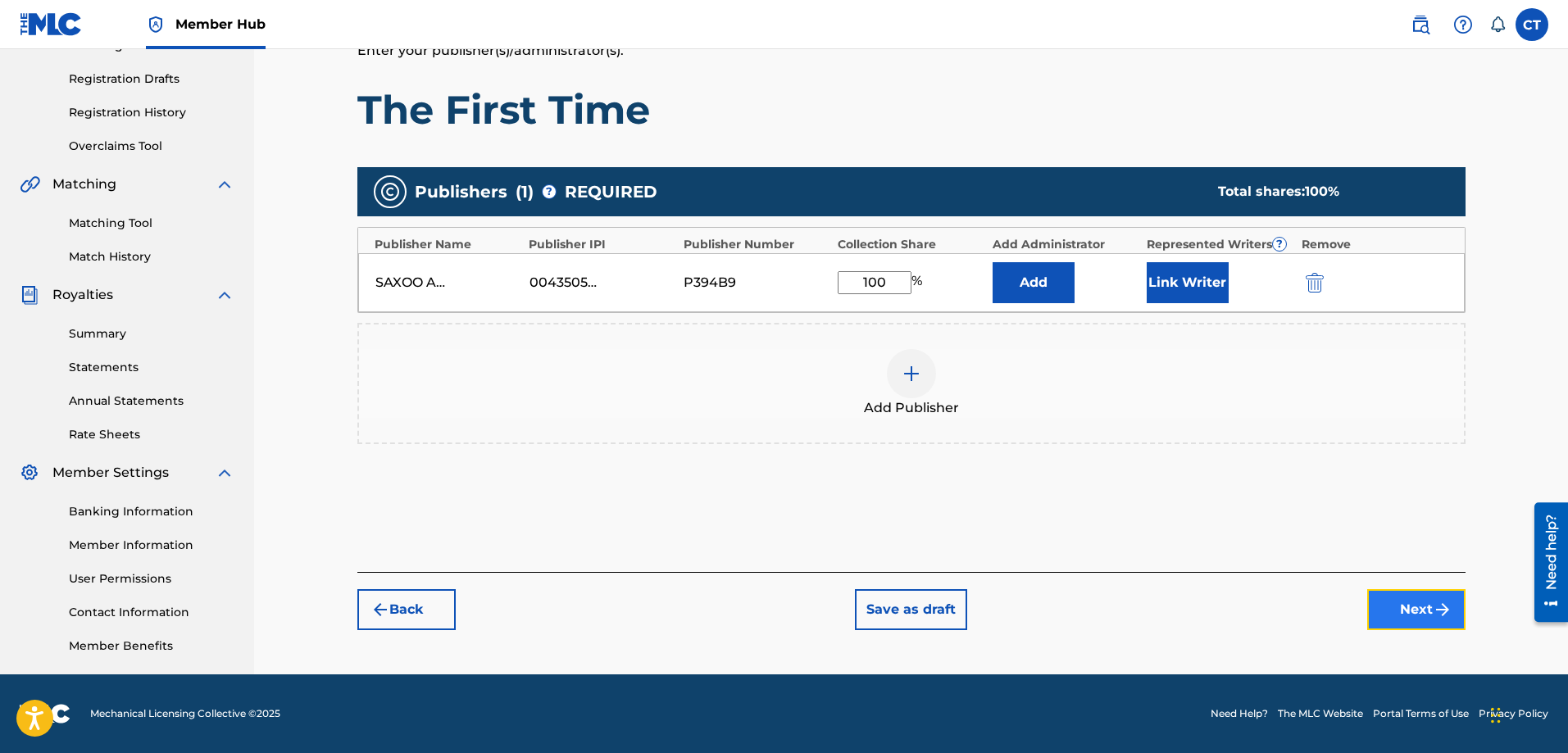
click at [1389, 601] on button "Next" at bounding box center [1417, 610] width 98 height 41
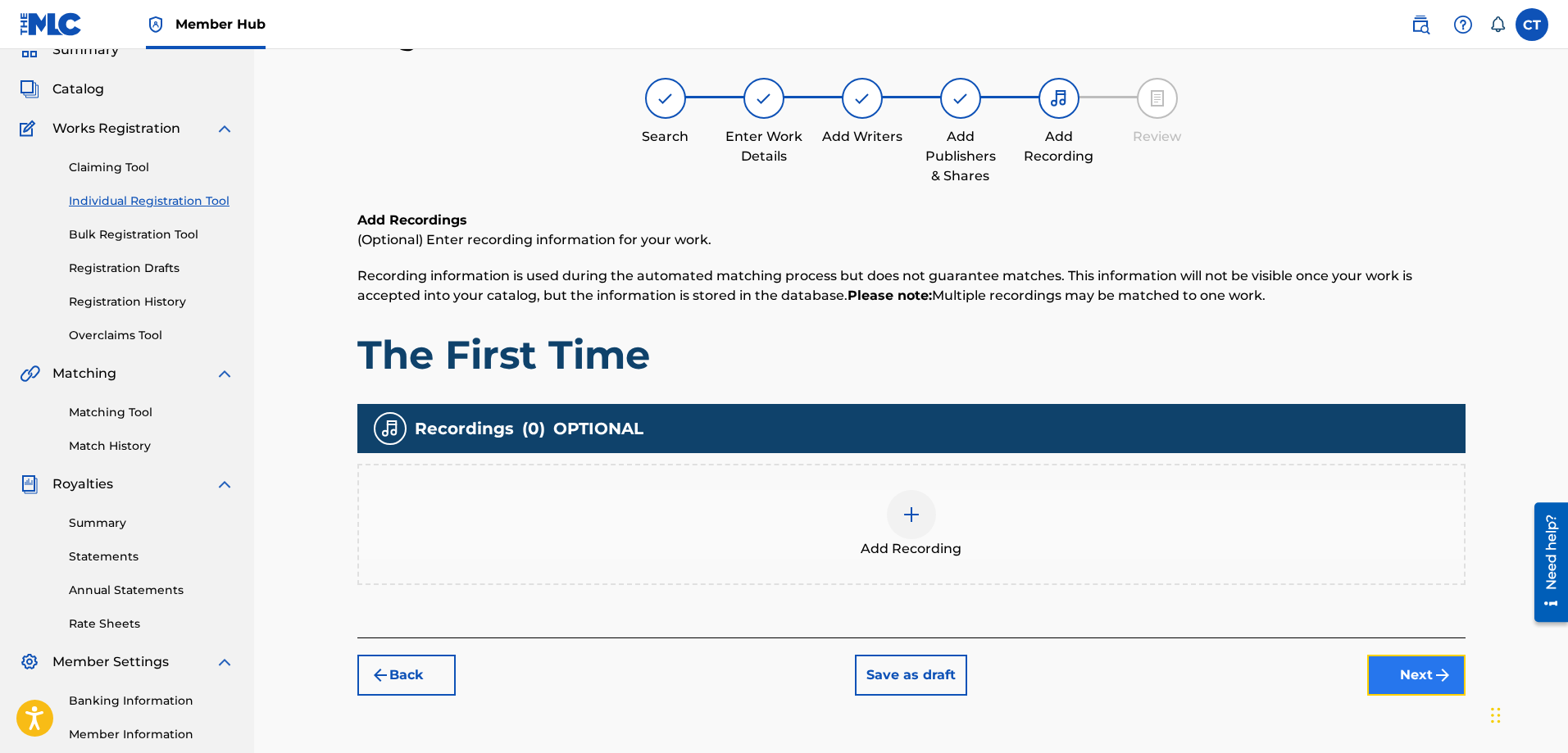
click at [1399, 674] on button "Next" at bounding box center [1417, 676] width 98 height 41
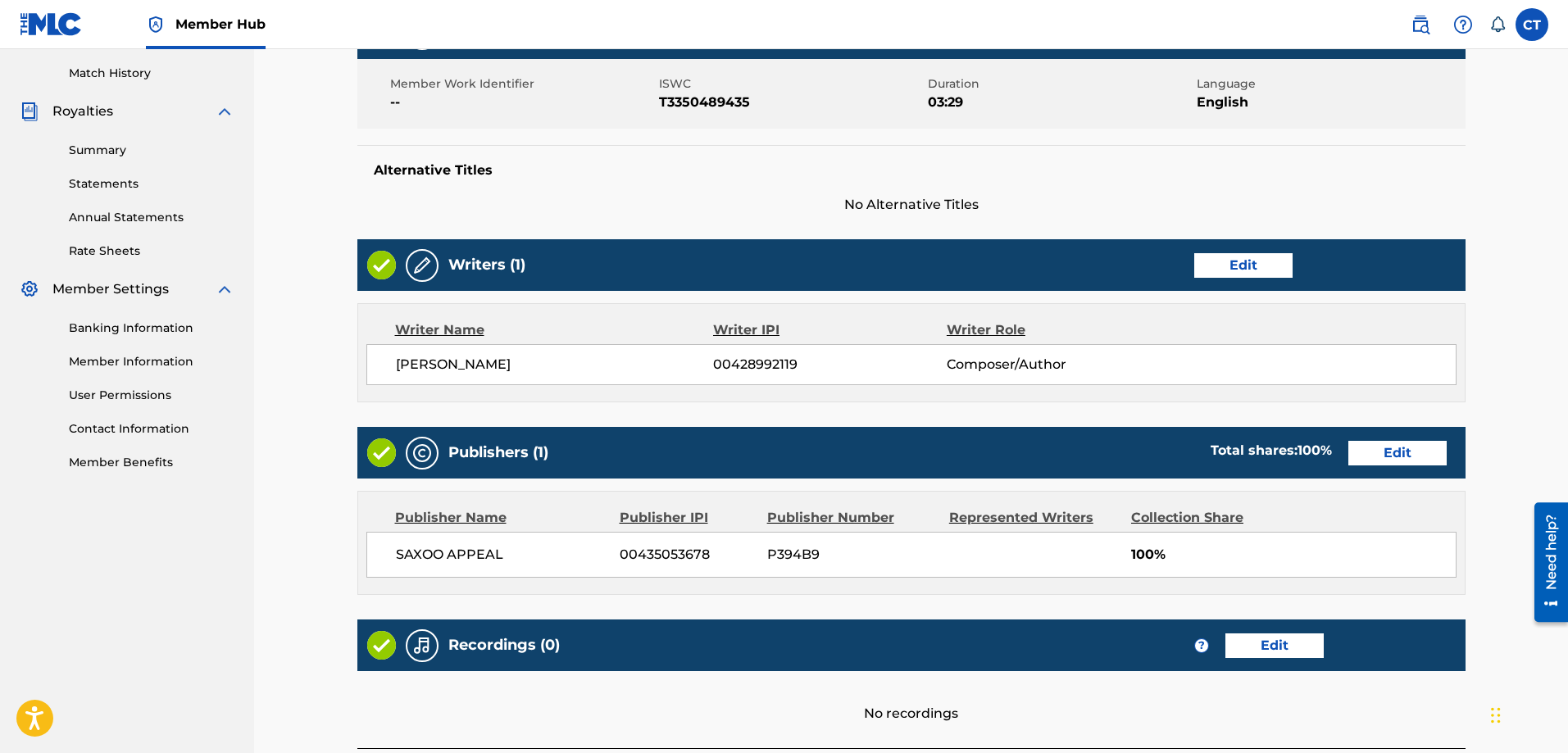
scroll to position [578, 0]
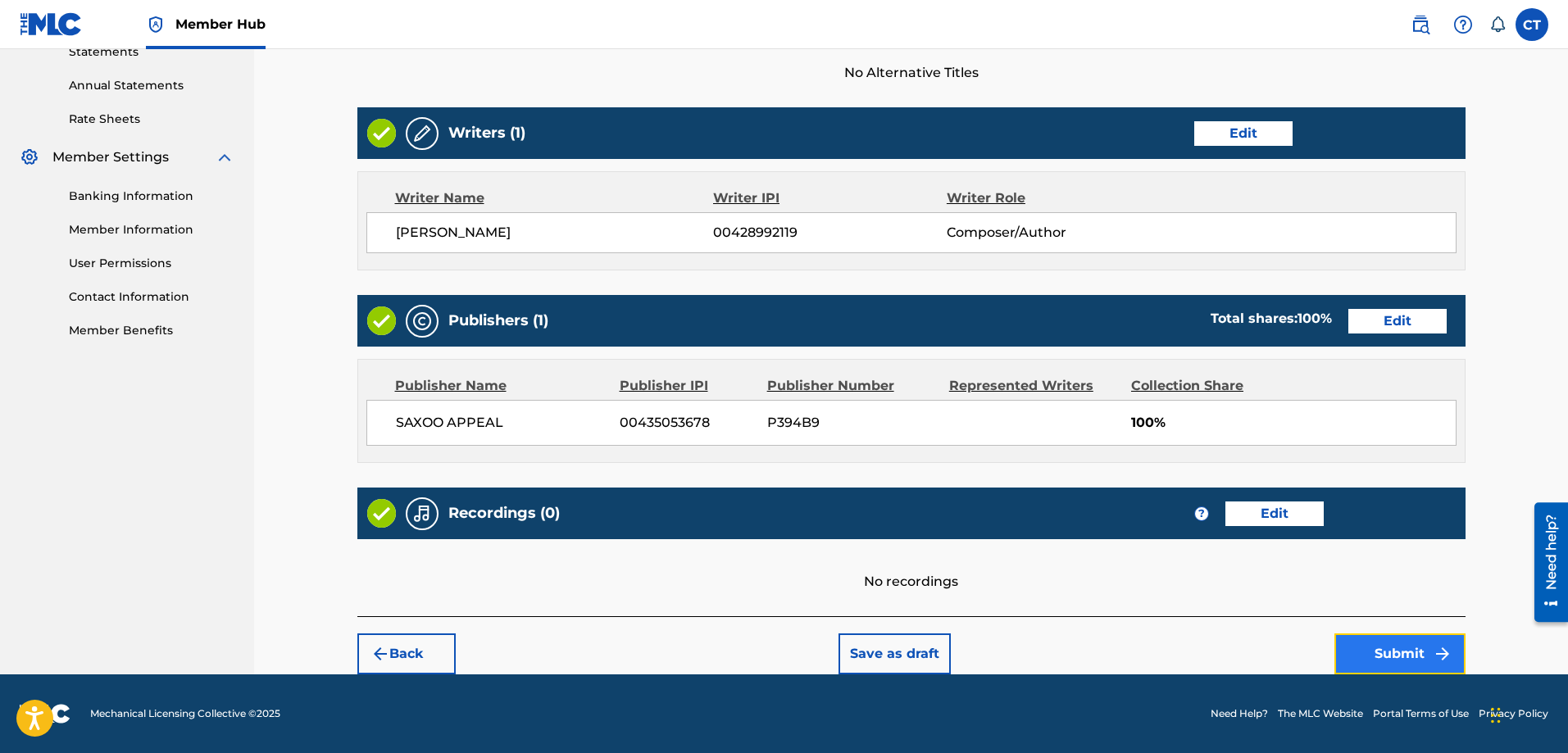
click at [1386, 648] on button "Submit" at bounding box center [1400, 654] width 131 height 41
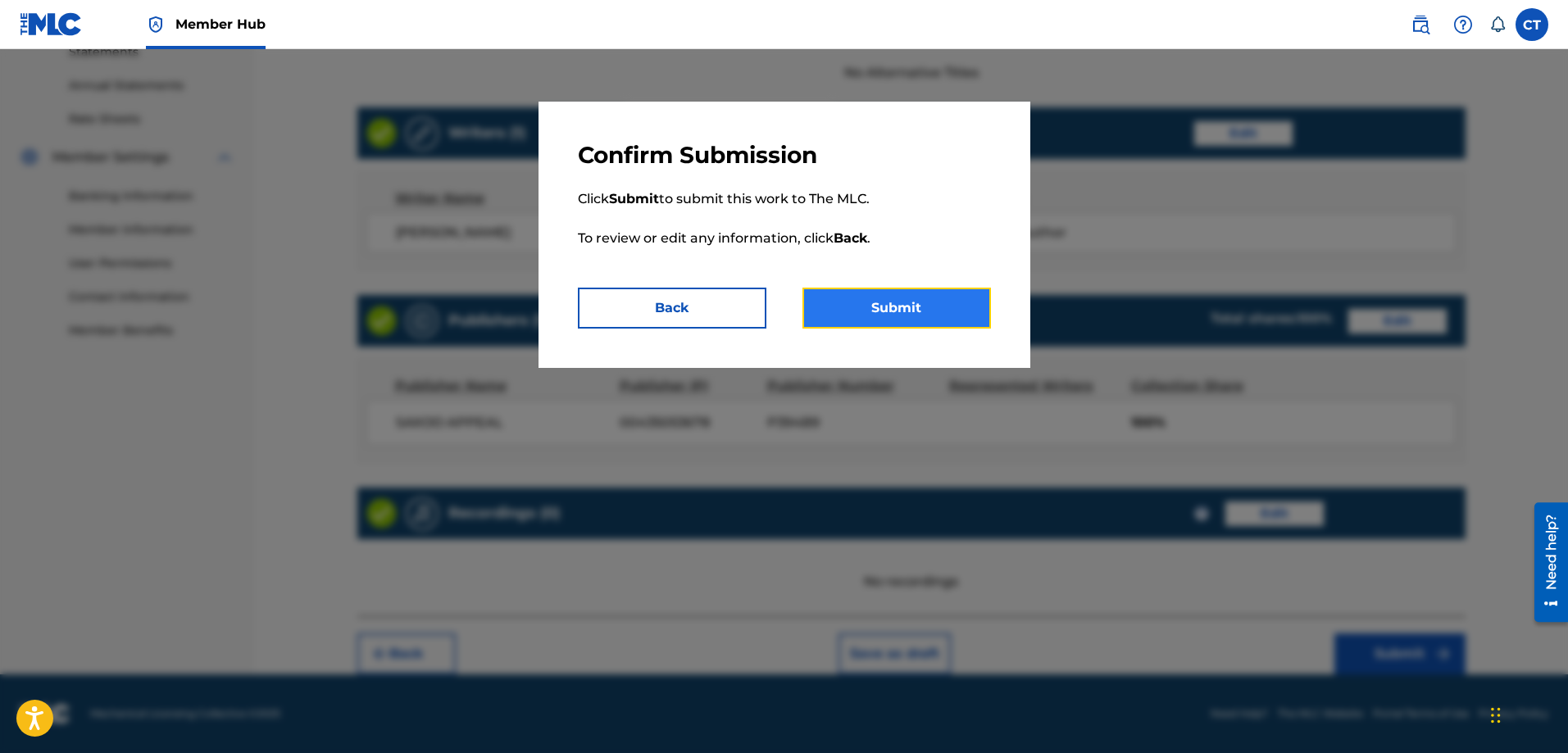
click at [898, 301] on button "Submit" at bounding box center [897, 308] width 188 height 41
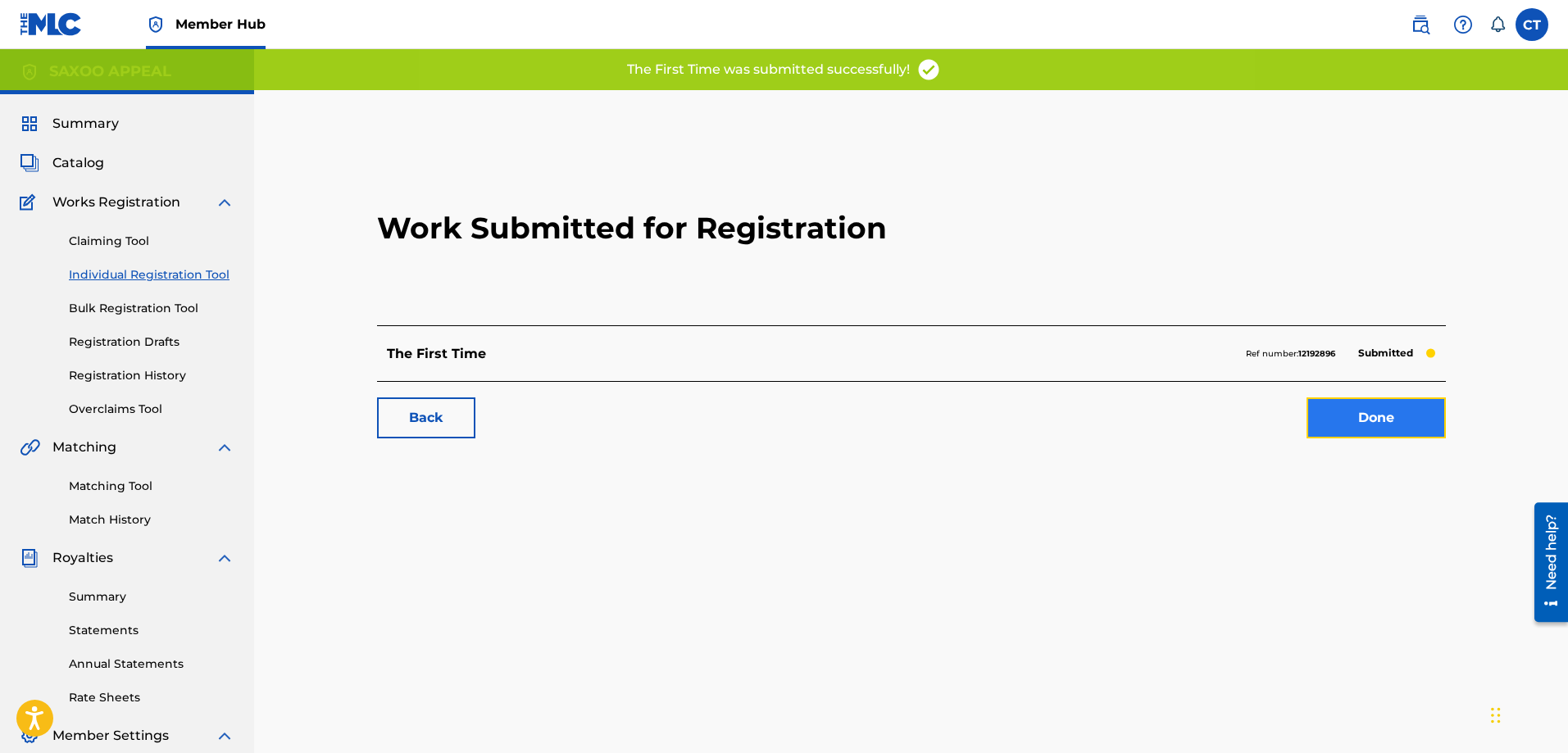
click at [1335, 415] on link "Done" at bounding box center [1377, 418] width 139 height 41
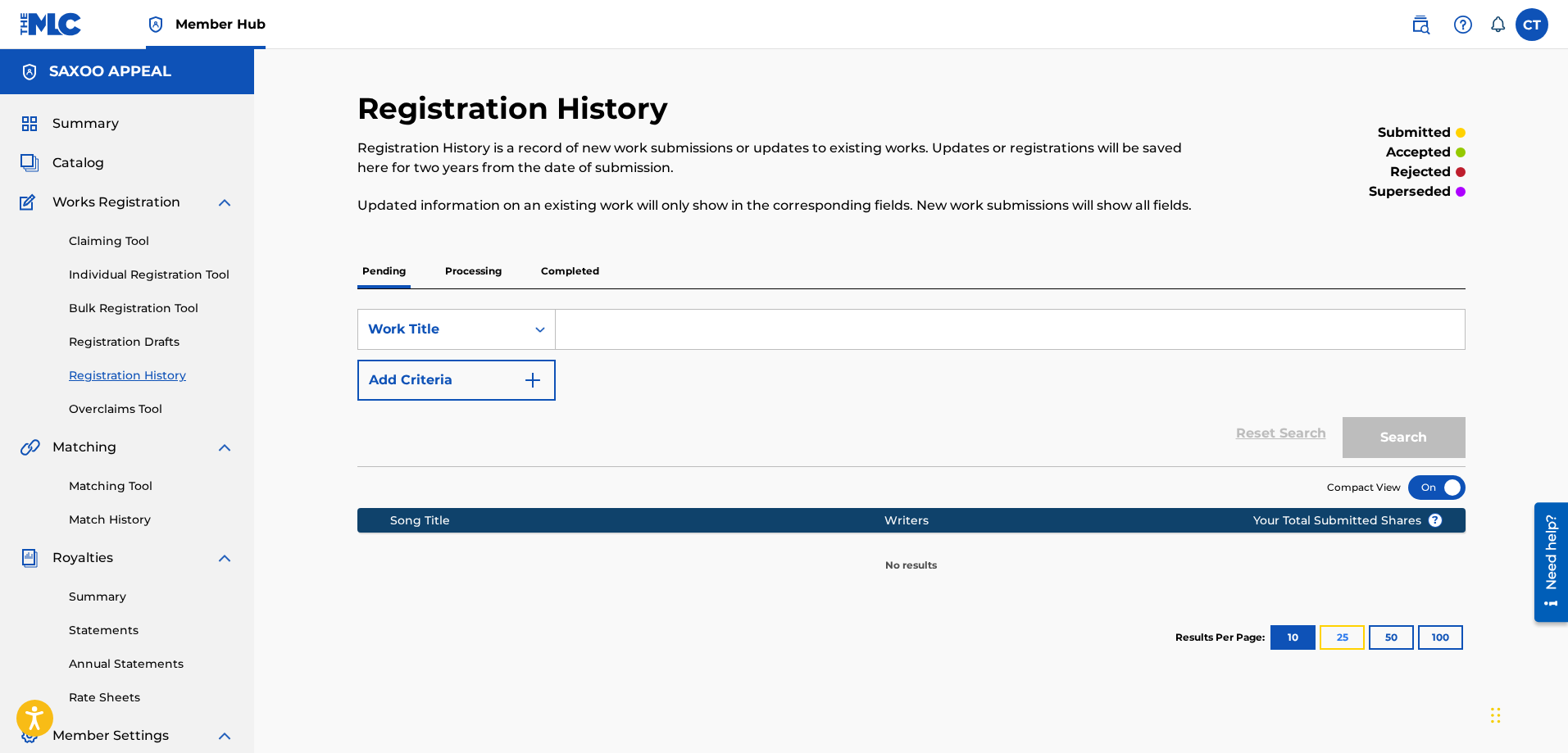
click at [1348, 631] on button "25" at bounding box center [1342, 637] width 45 height 25
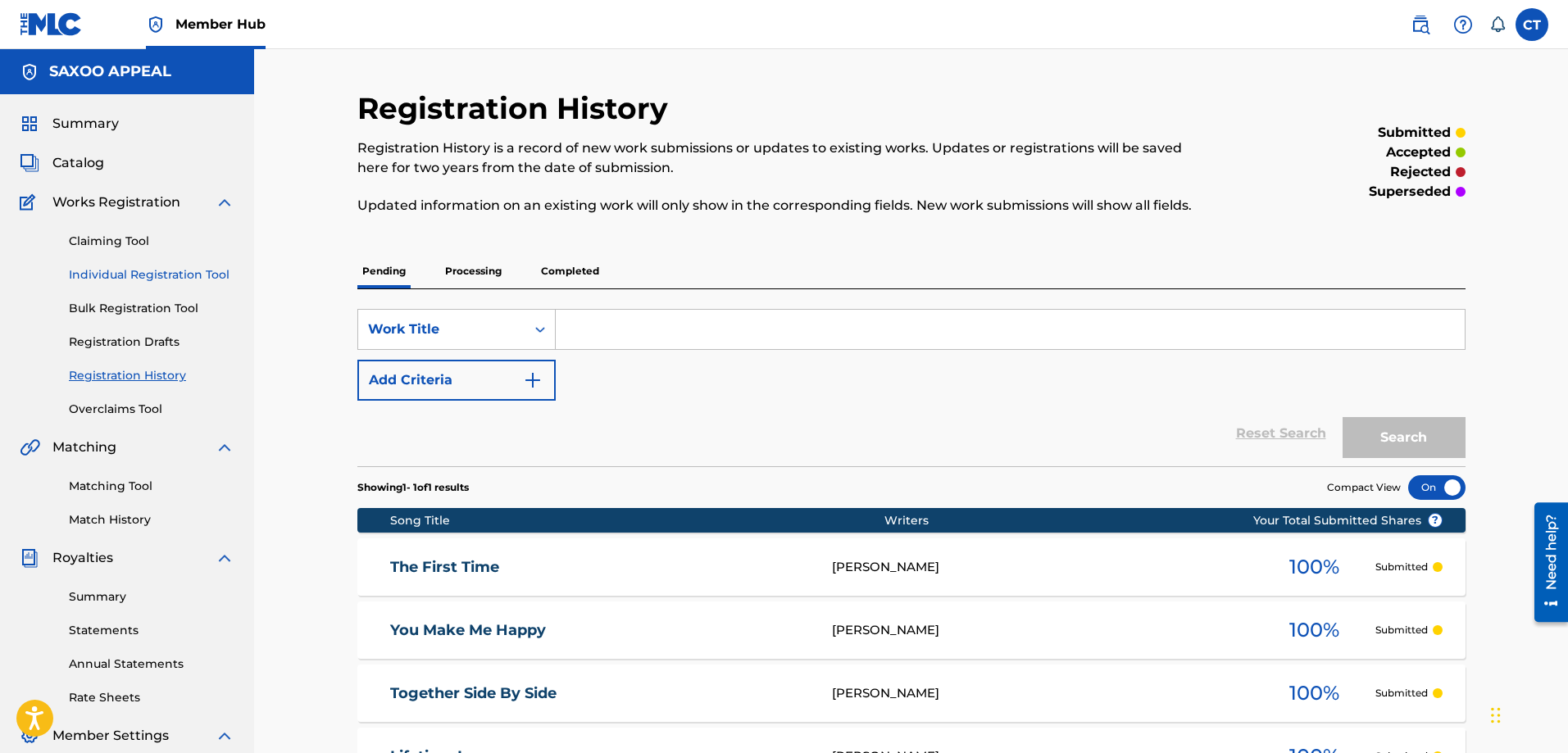
click at [127, 274] on link "Individual Registration Tool" at bounding box center [151, 276] width 166 height 18
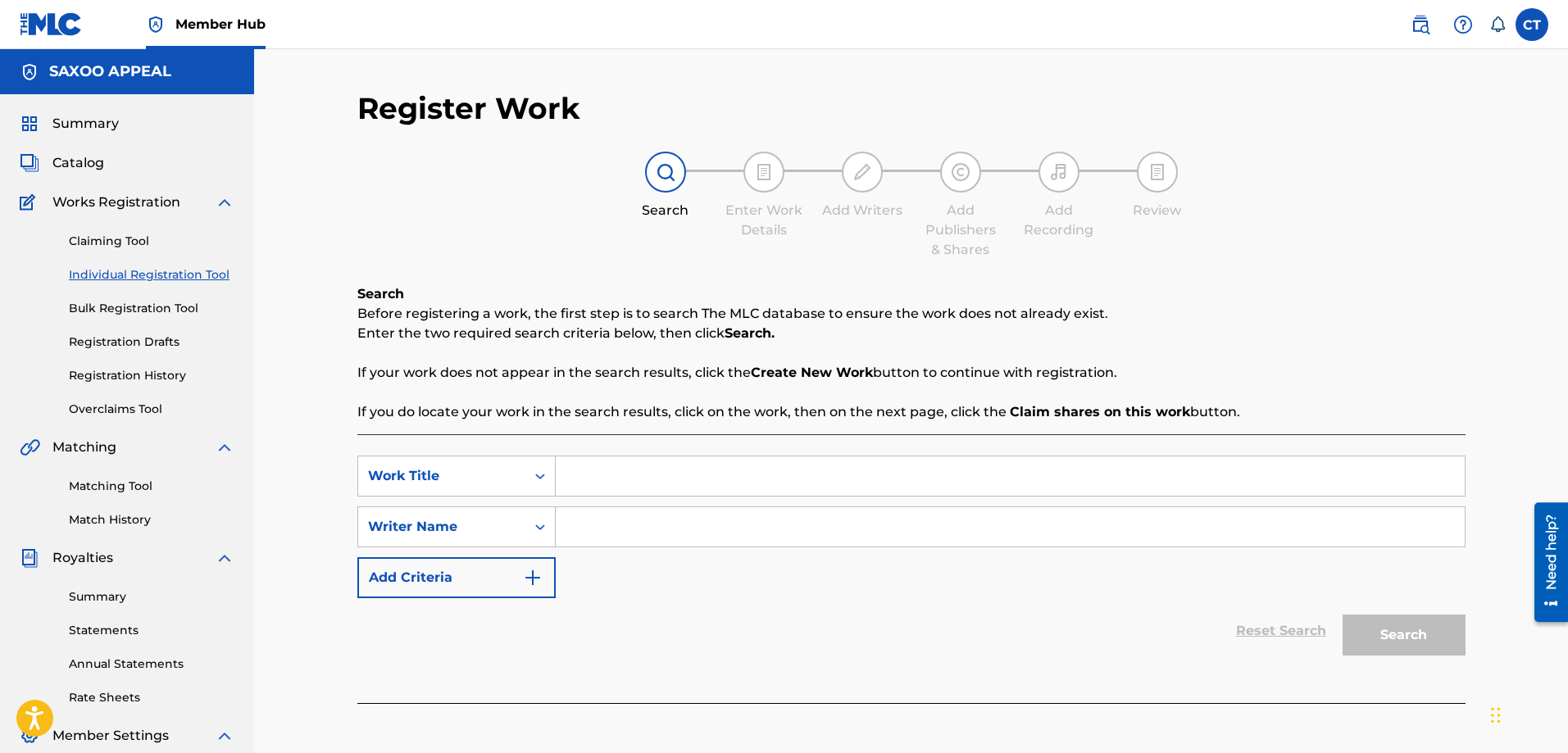
click at [654, 476] on input "Search Form" at bounding box center [1010, 477] width 909 height 39
type input "The Sound Of Love"
click at [632, 530] on input "Search Form" at bounding box center [1010, 527] width 909 height 39
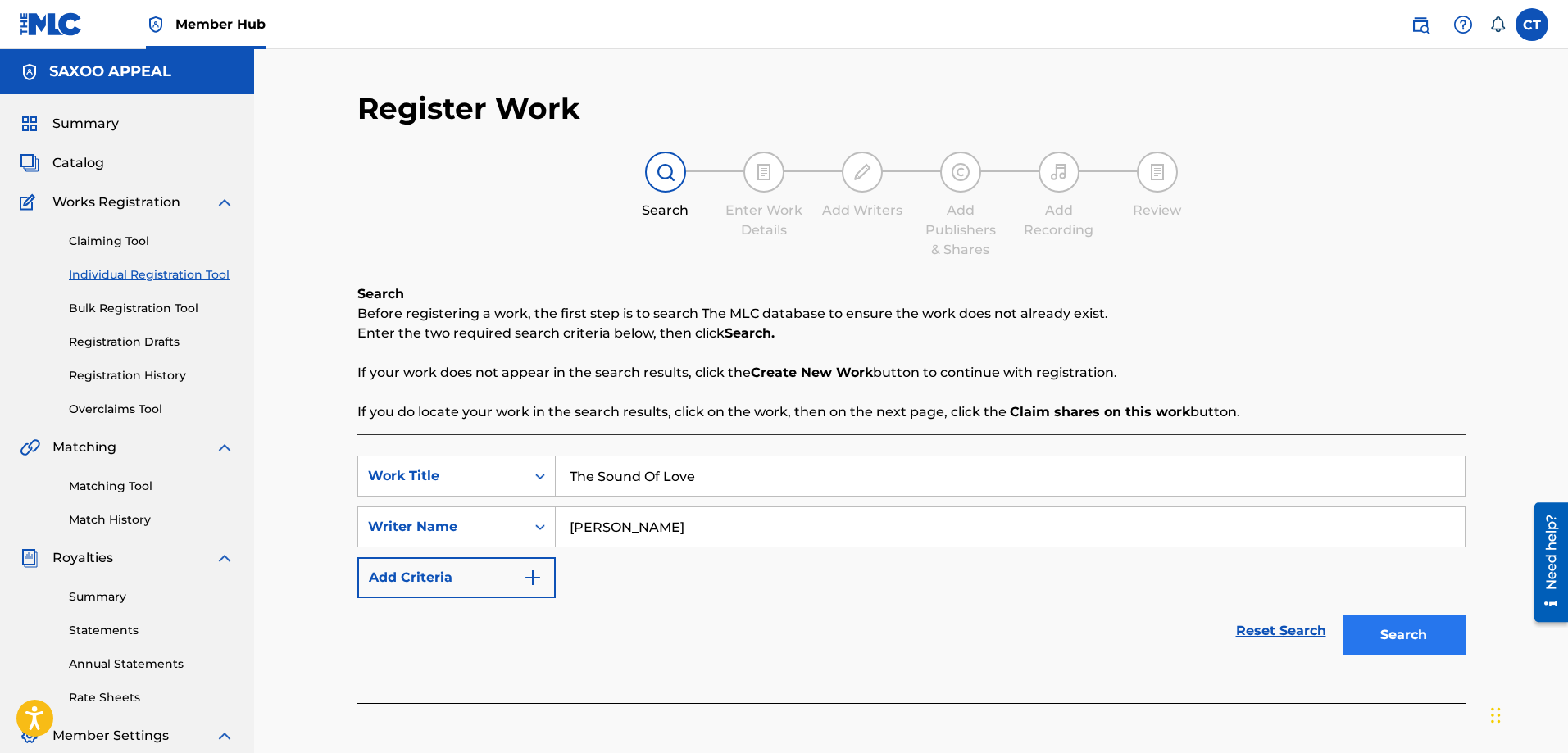
type input "Chester Thomas"
click at [1399, 641] on button "Search" at bounding box center [1403, 635] width 123 height 41
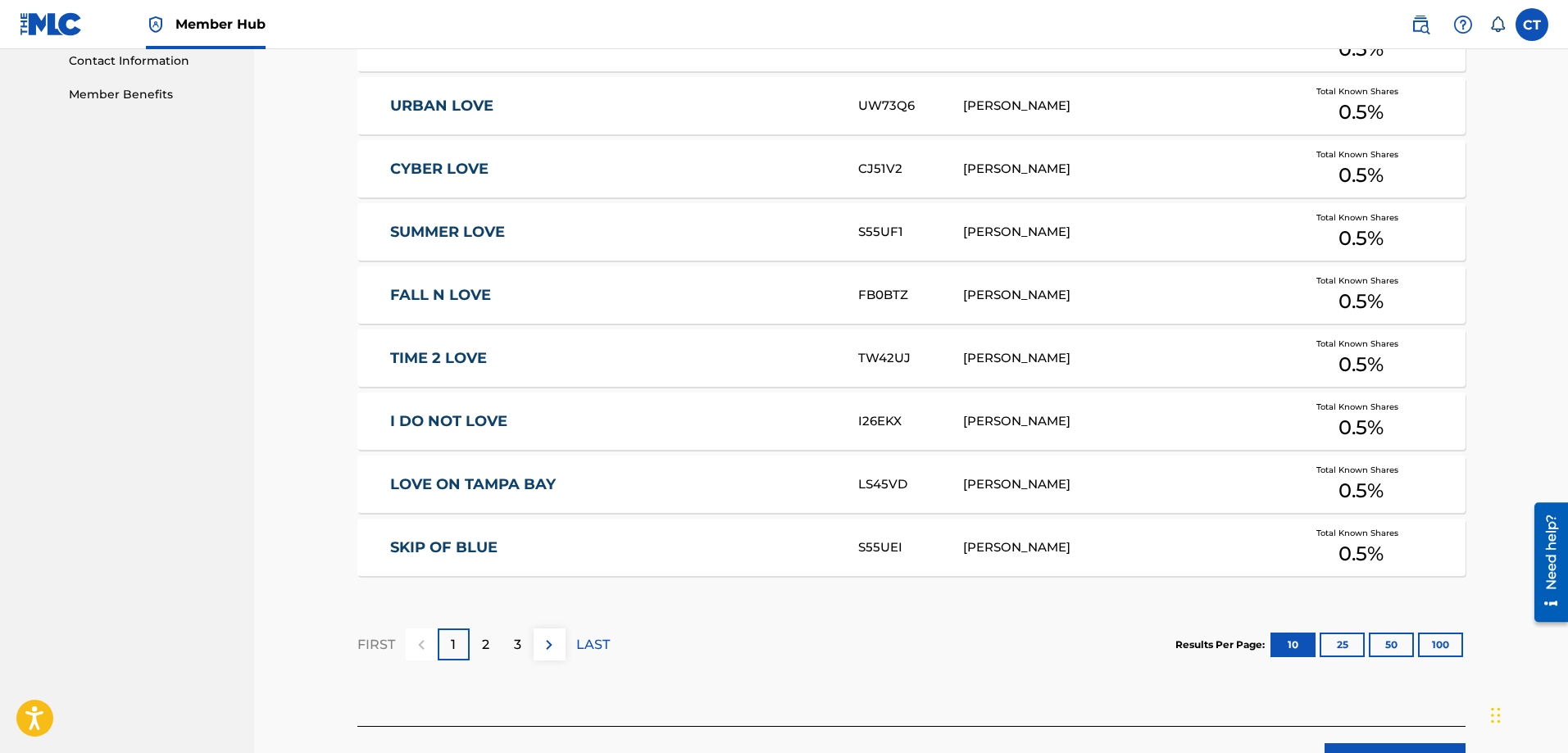
scroll to position [820, 0]
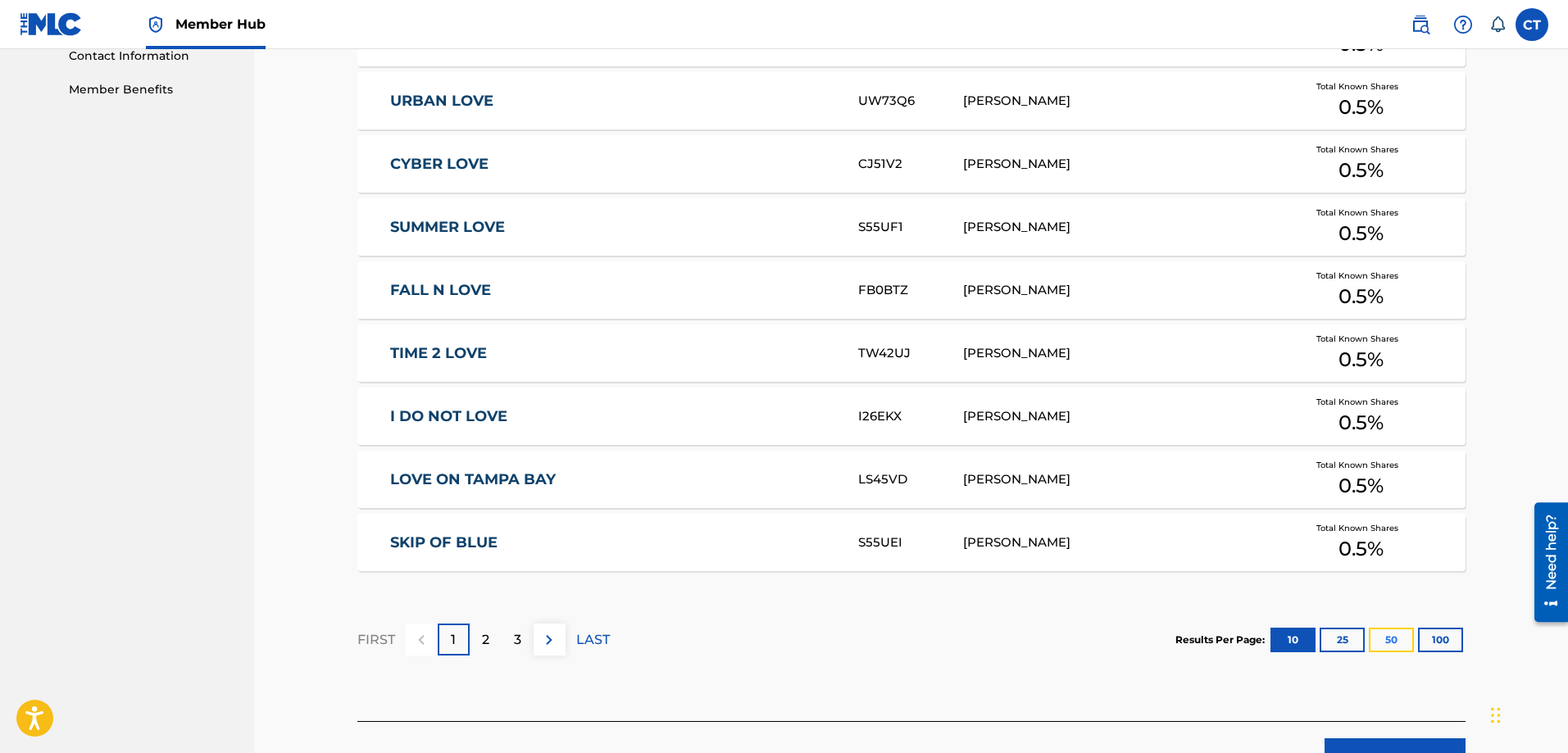
click at [1398, 639] on button "50" at bounding box center [1391, 639] width 45 height 25
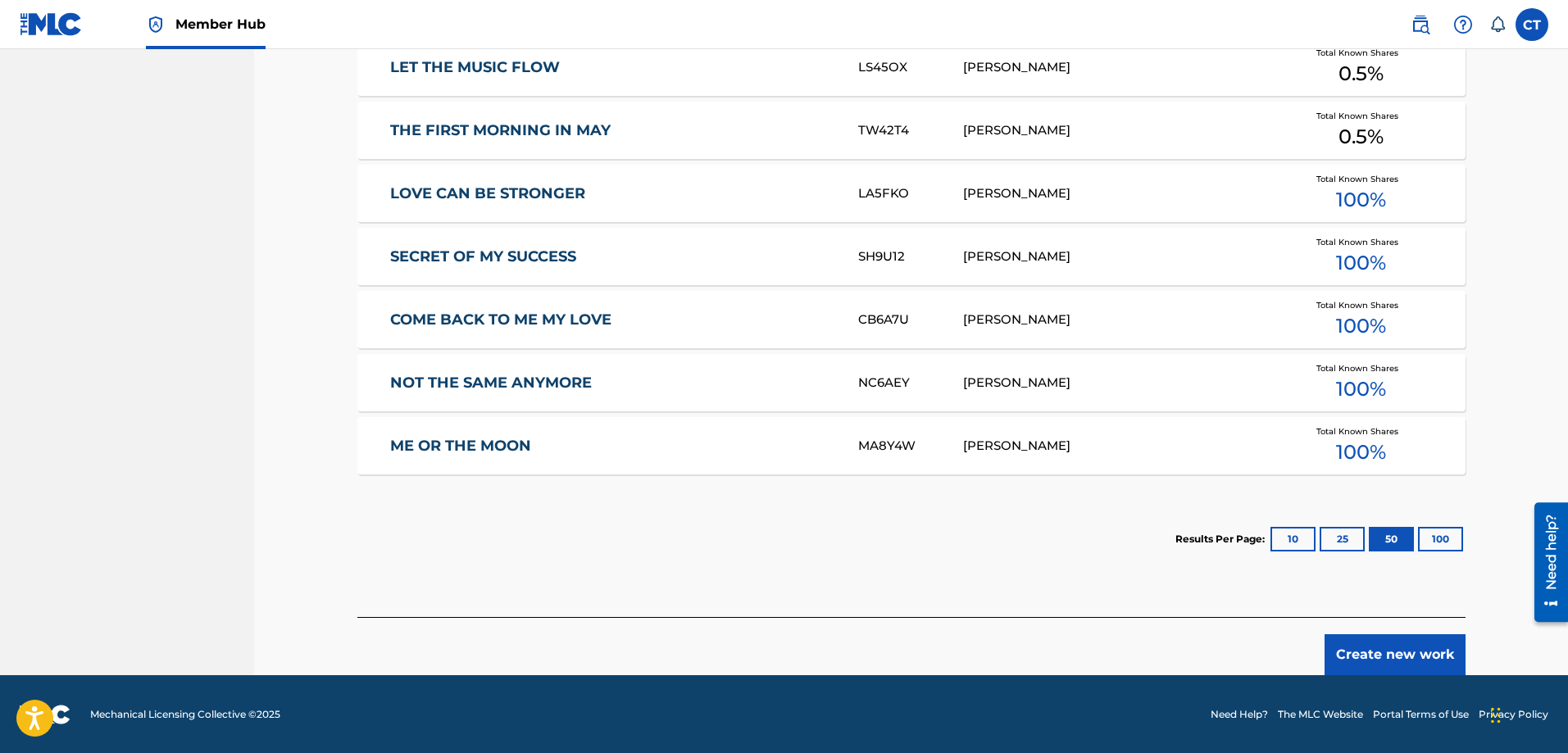
scroll to position [3442, 0]
click at [1408, 648] on button "Create new work" at bounding box center [1395, 654] width 141 height 41
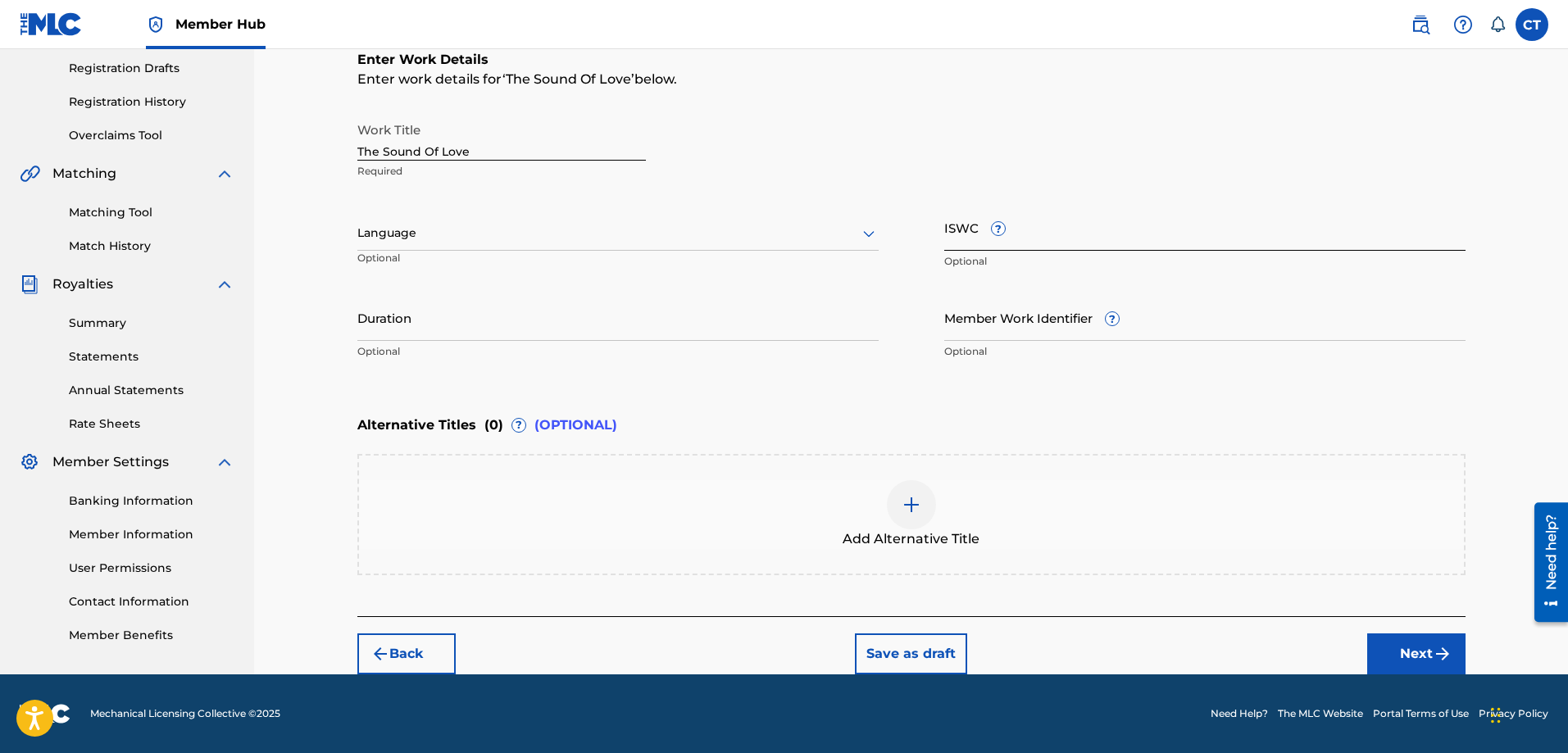
click at [988, 232] on input "ISWC ?" at bounding box center [1205, 227] width 522 height 47
type input "T3350489322"
click at [868, 231] on icon at bounding box center [869, 233] width 20 height 20
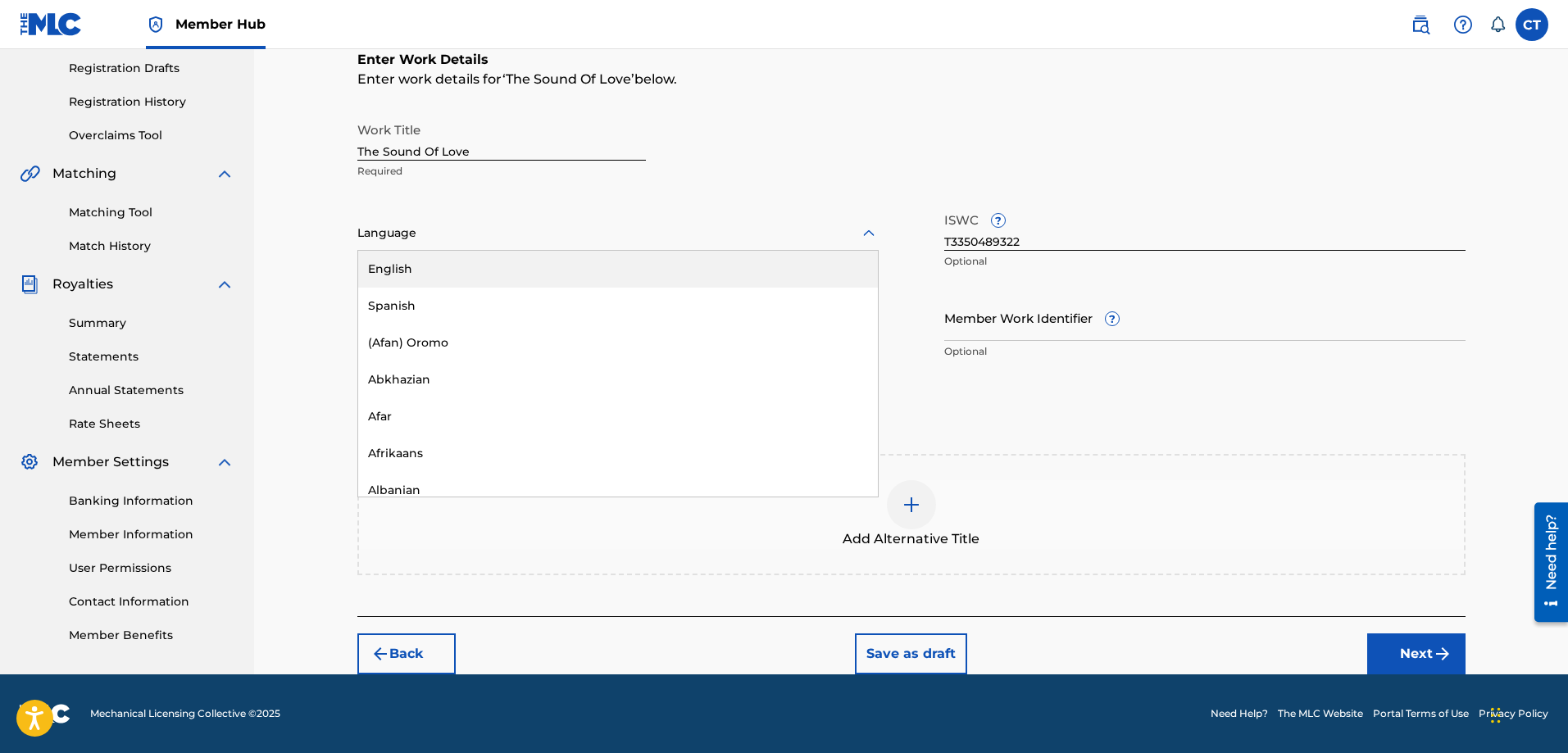
click at [816, 263] on div "English" at bounding box center [618, 270] width 520 height 37
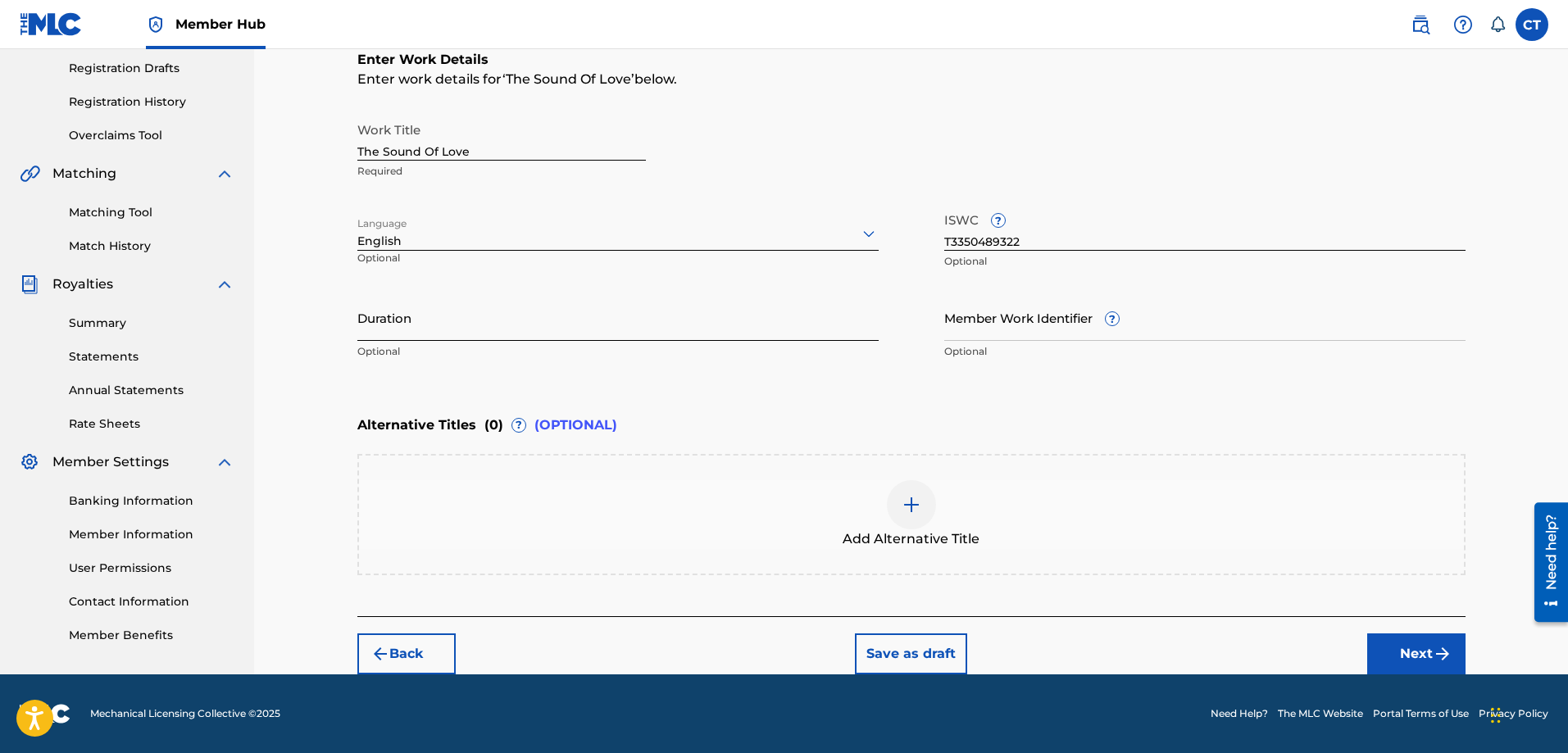
click at [634, 316] on input "Duration" at bounding box center [619, 318] width 522 height 47
type input "03:21"
click at [1412, 655] on button "Next" at bounding box center [1417, 654] width 98 height 41
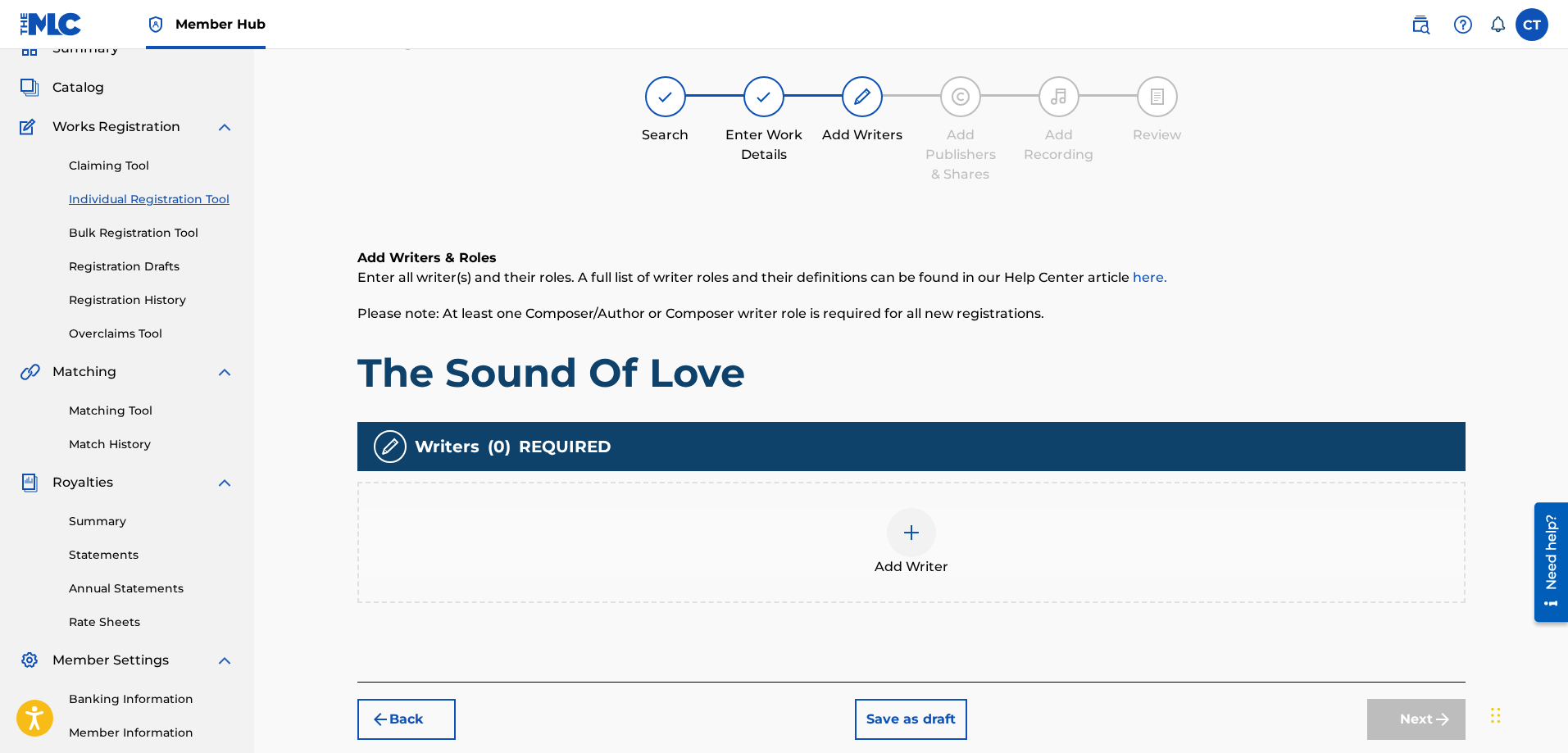
scroll to position [74, 0]
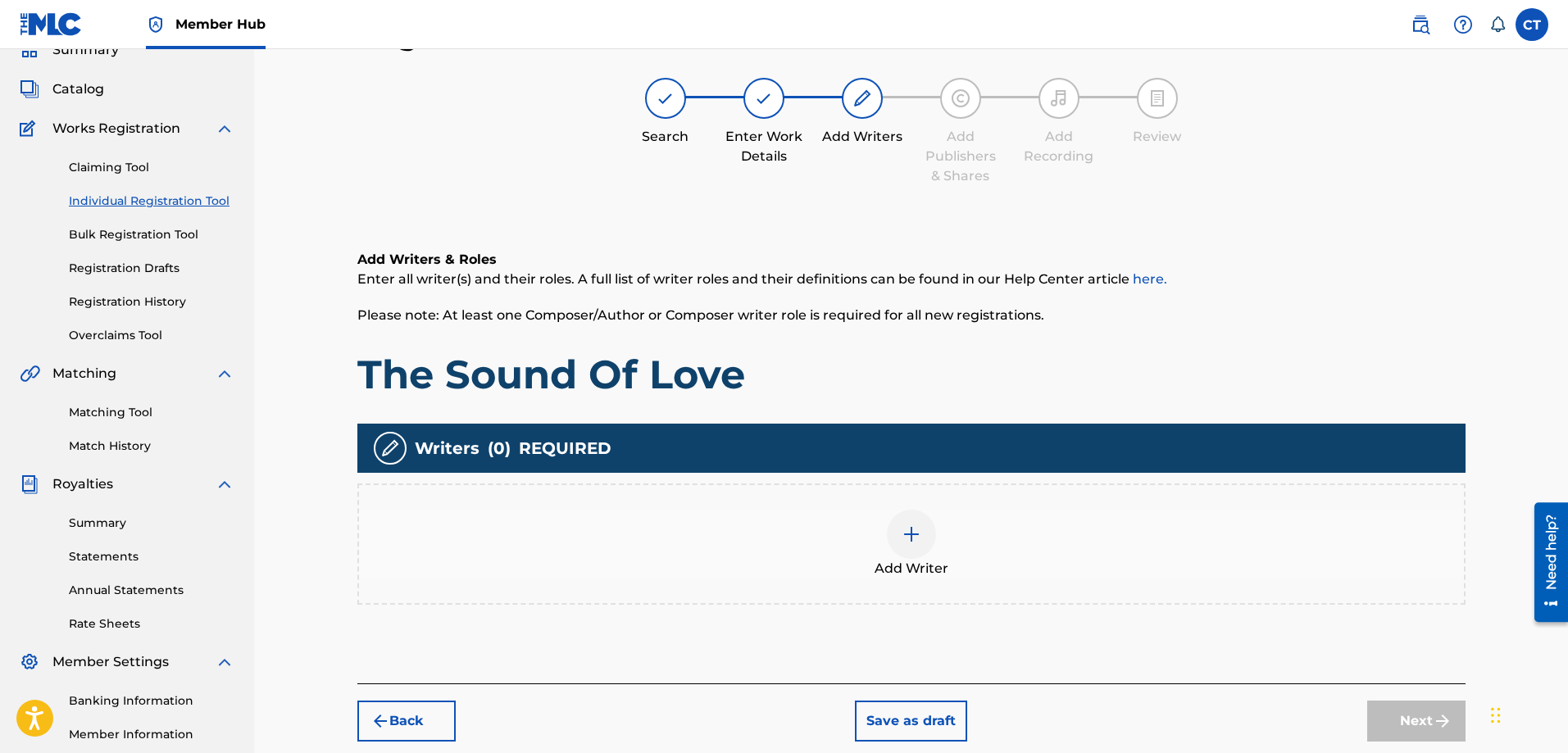
click at [915, 537] on img at bounding box center [912, 534] width 20 height 20
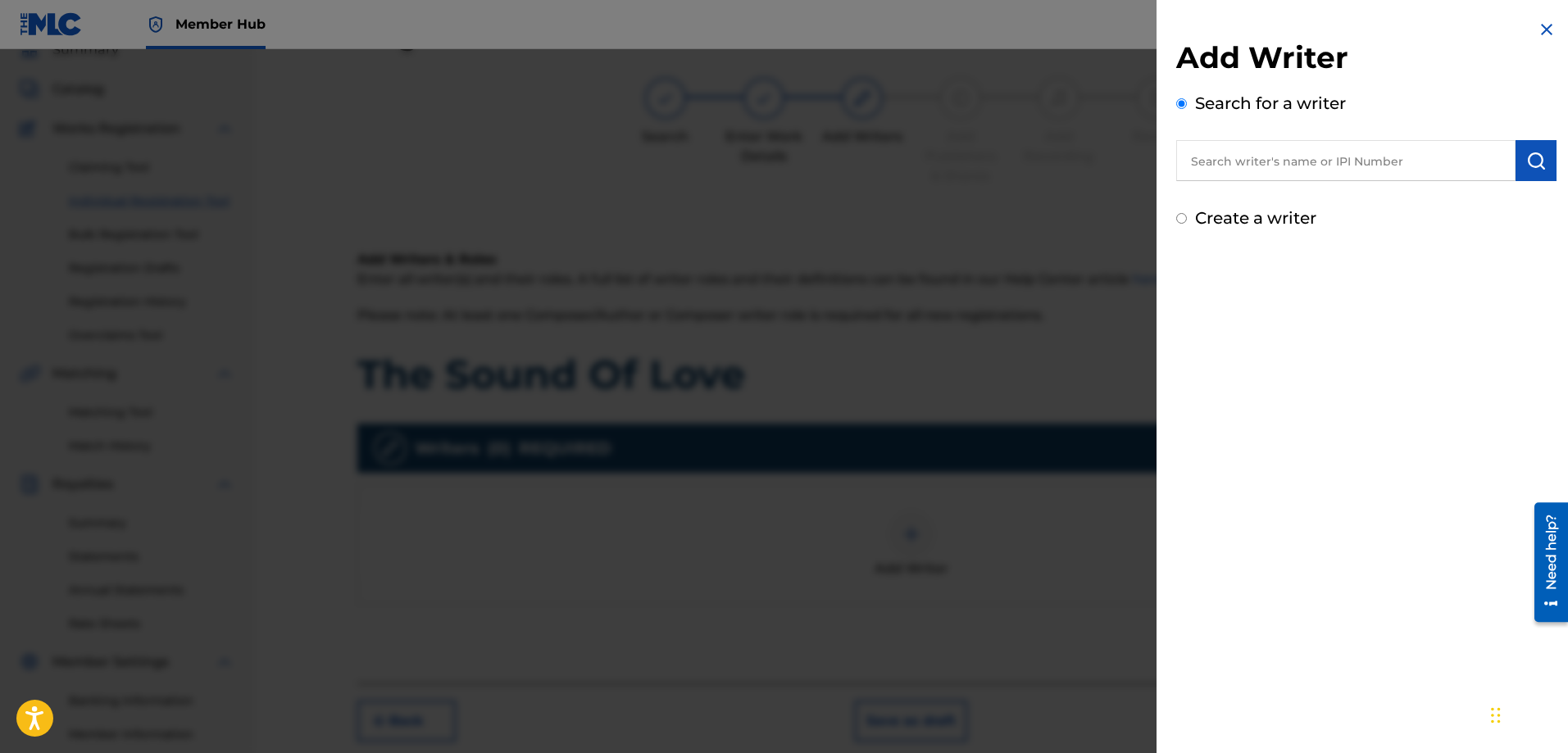
click at [1292, 164] on input "text" at bounding box center [1346, 161] width 339 height 41
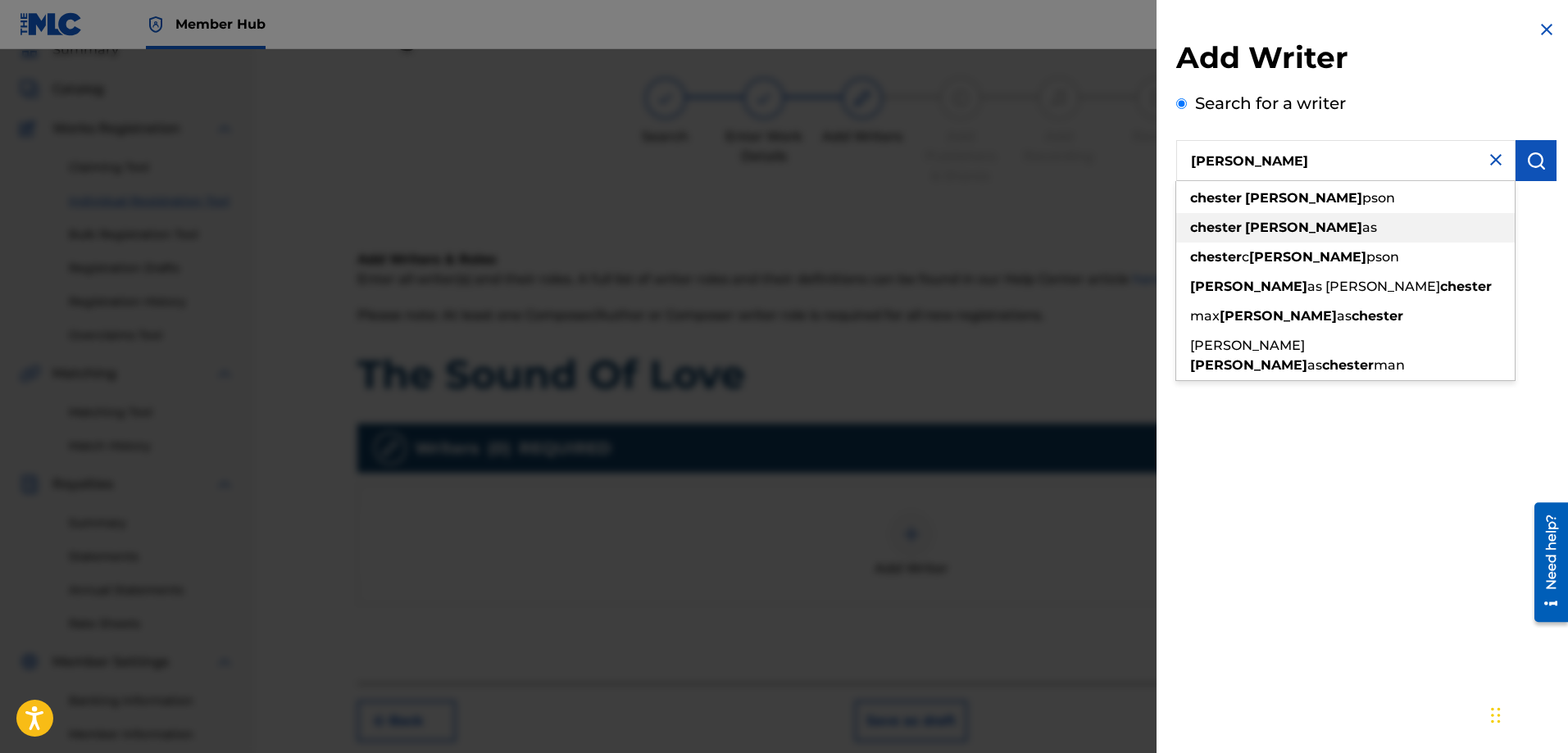
click at [1259, 227] on strong "thom" at bounding box center [1304, 227] width 118 height 16
type input "[PERSON_NAME]"
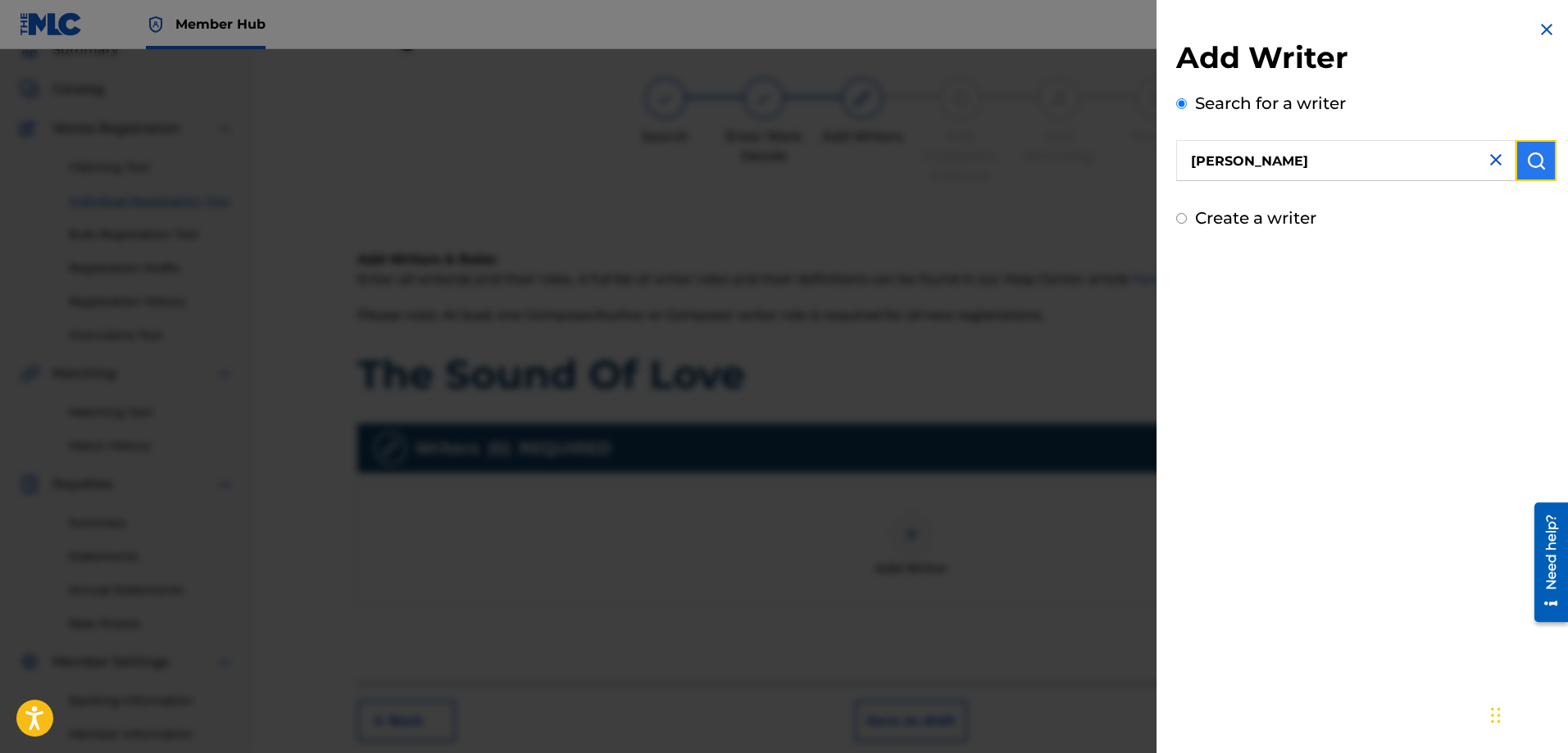
click at [1534, 158] on img "submit" at bounding box center [1537, 161] width 20 height 20
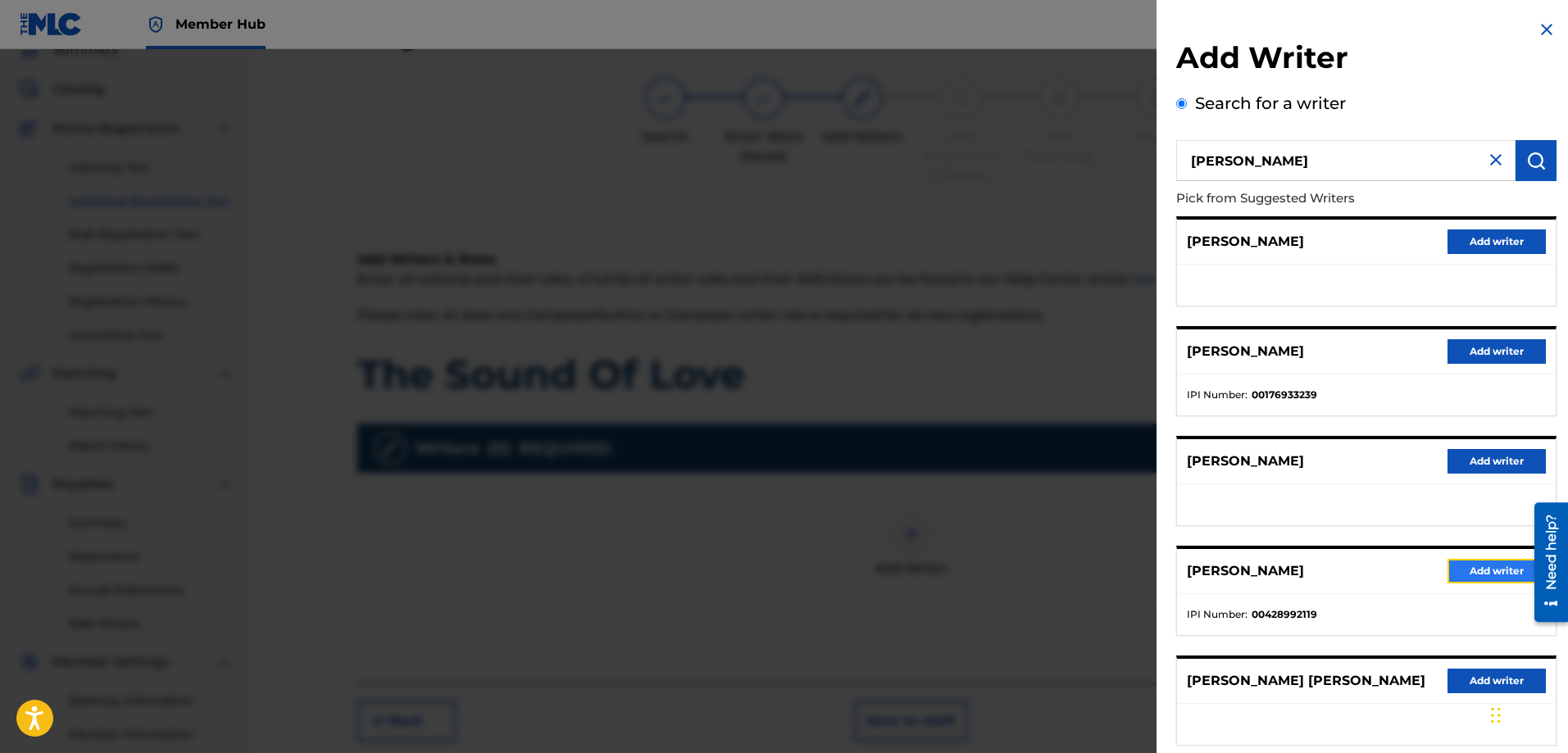
click at [1460, 573] on button "Add writer" at bounding box center [1497, 571] width 98 height 25
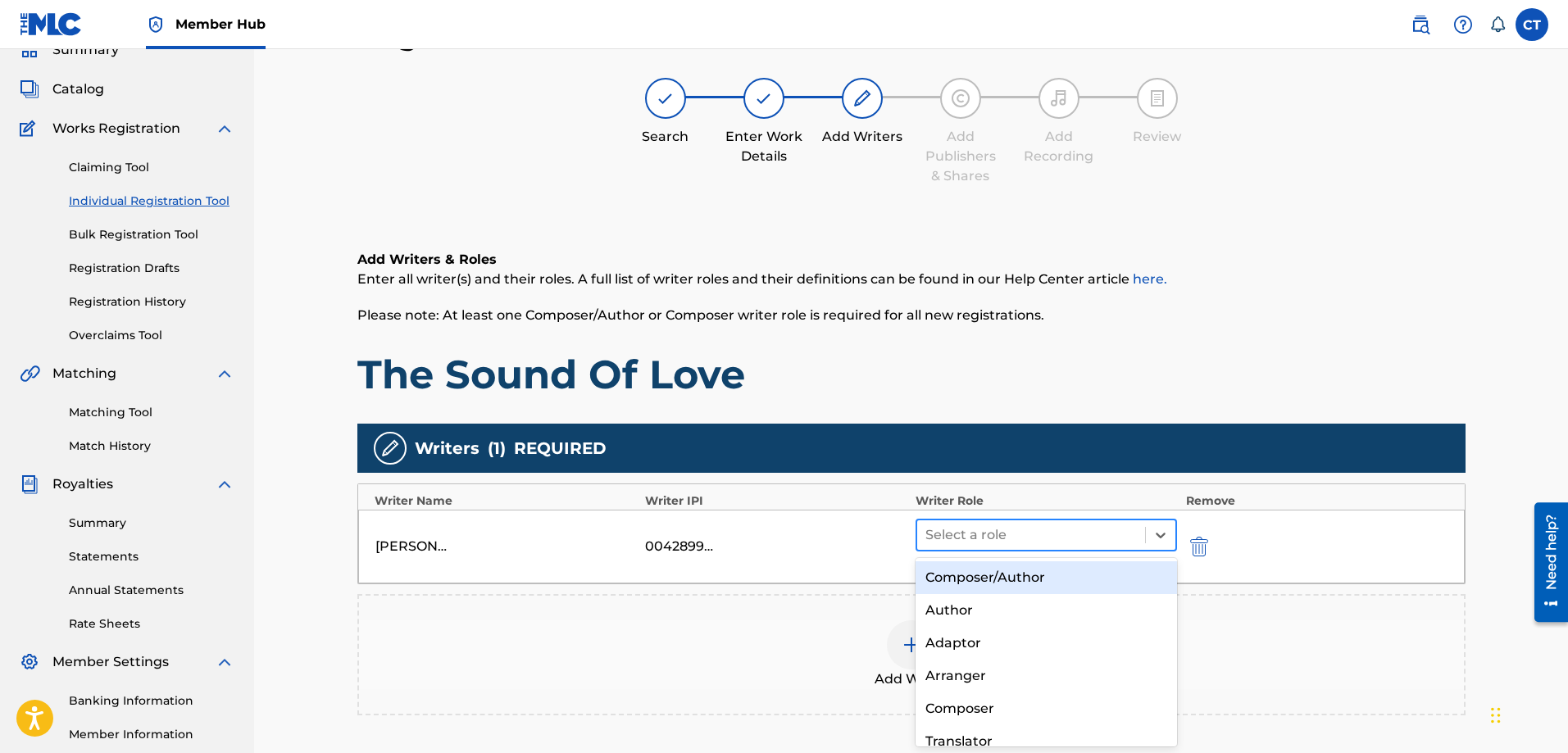
click at [1038, 541] on div at bounding box center [1032, 534] width 213 height 23
click at [1032, 574] on div "Composer/Author" at bounding box center [1047, 577] width 263 height 32
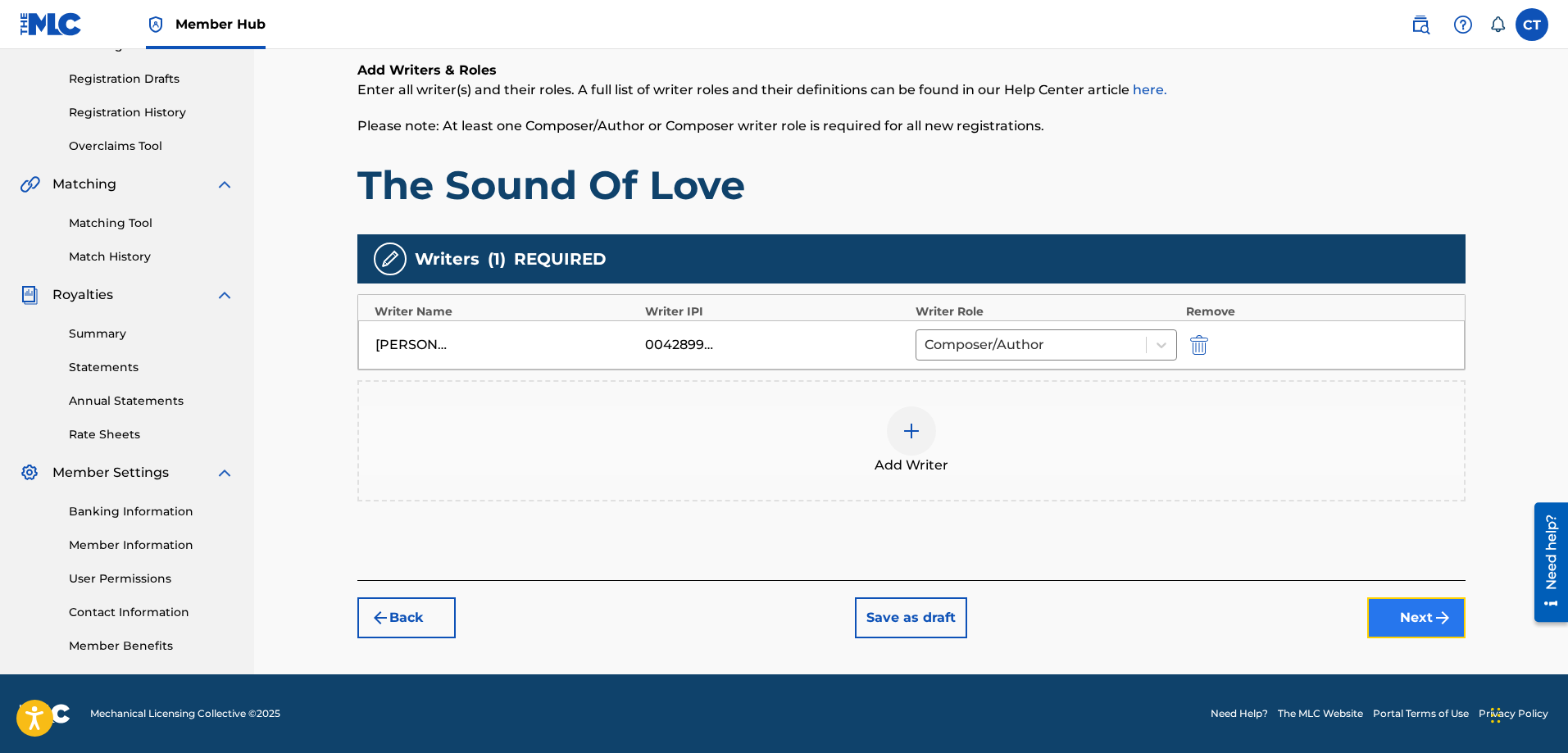
click at [1430, 628] on button "Next" at bounding box center [1417, 619] width 98 height 41
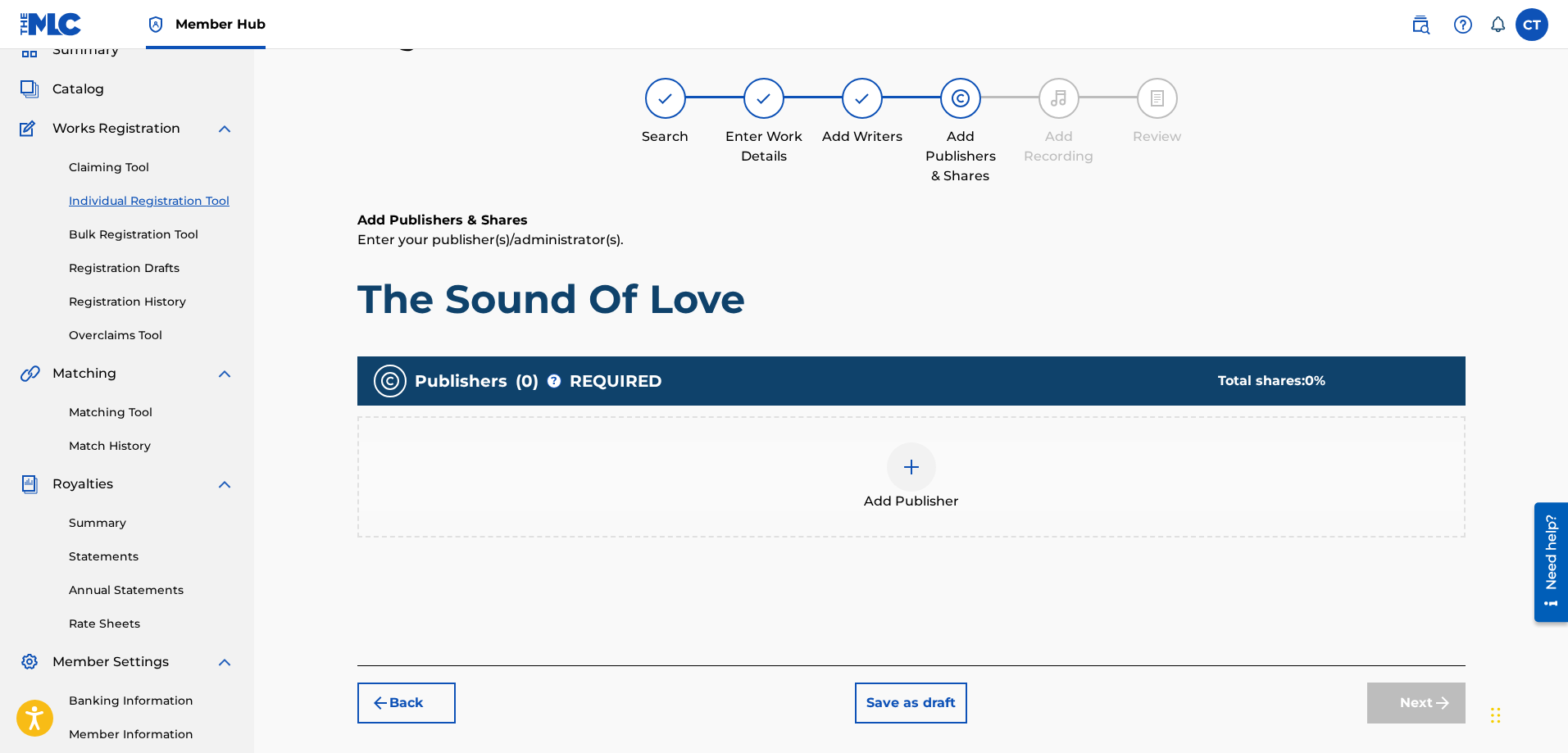
click at [923, 477] on div at bounding box center [912, 467] width 49 height 49
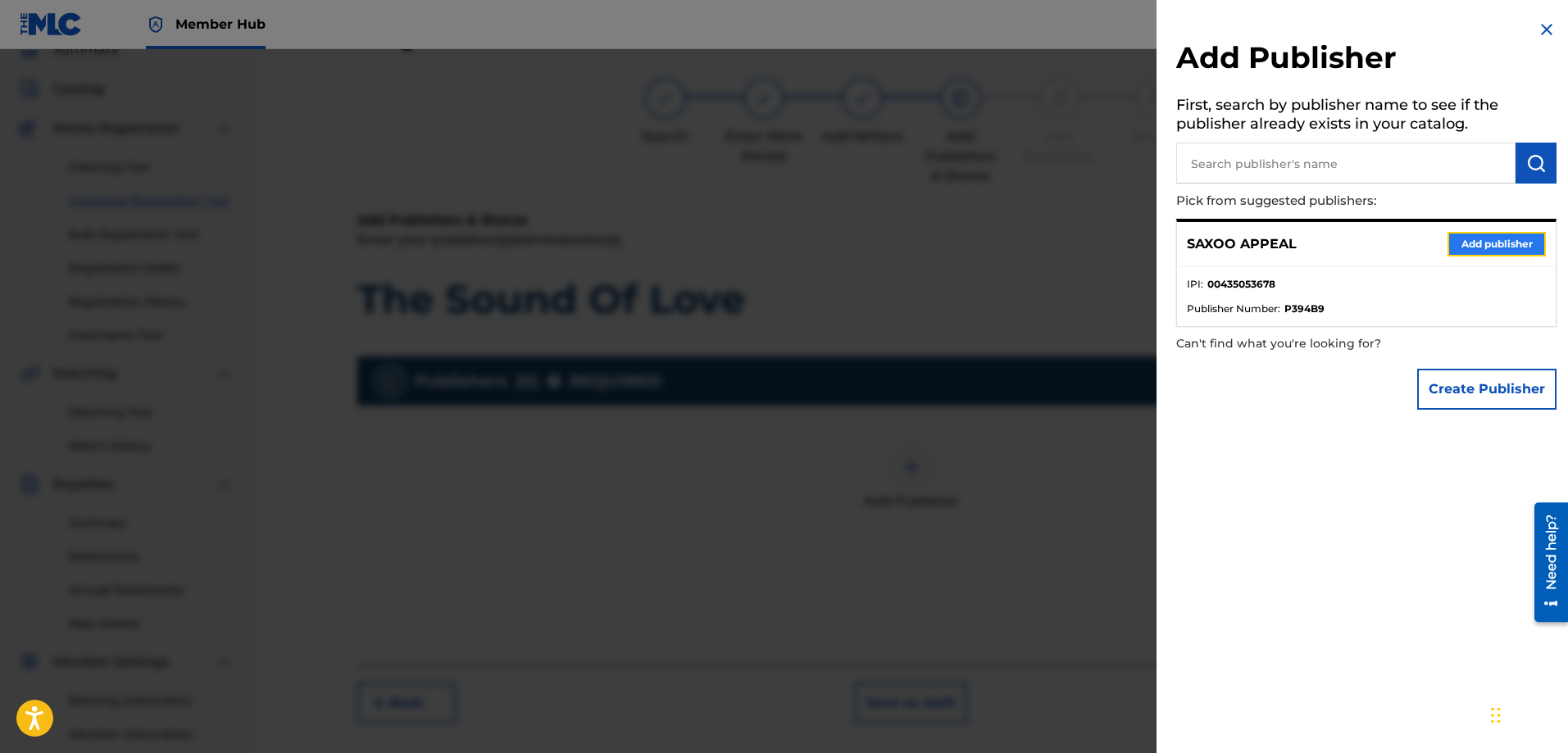
click at [1489, 245] on button "Add publisher" at bounding box center [1497, 244] width 98 height 25
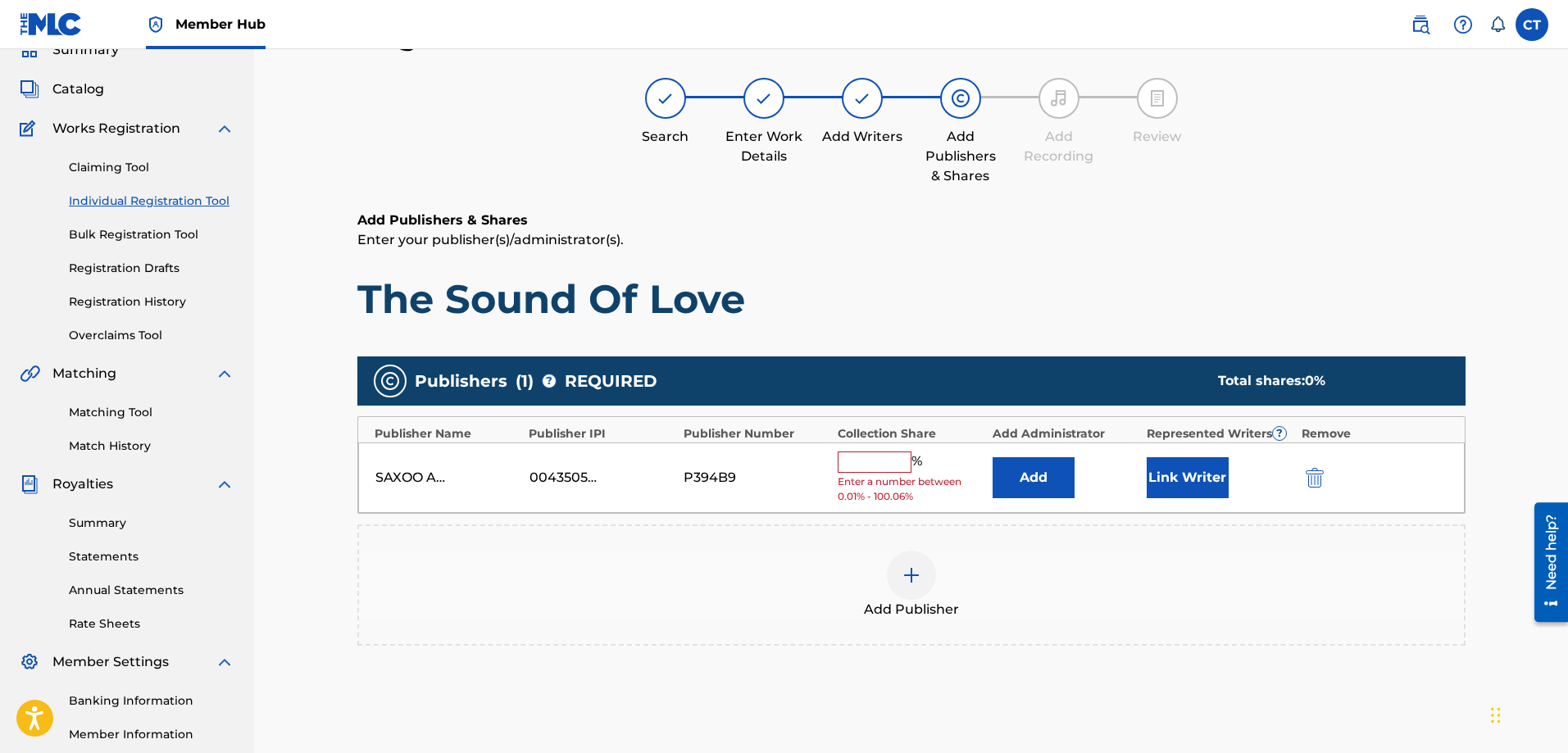
click at [862, 459] on input "text" at bounding box center [874, 463] width 74 height 22
type input "100"
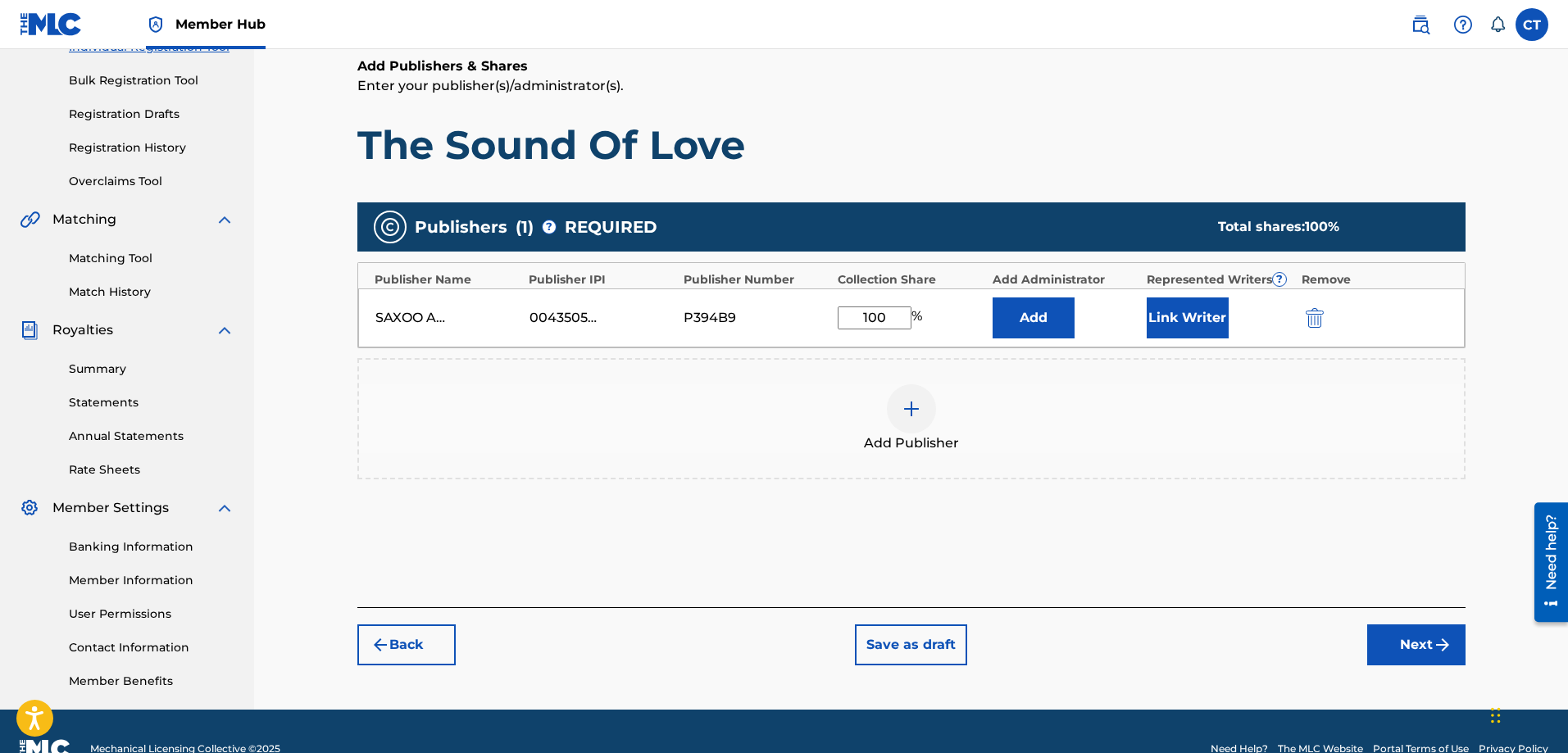
scroll to position [263, 0]
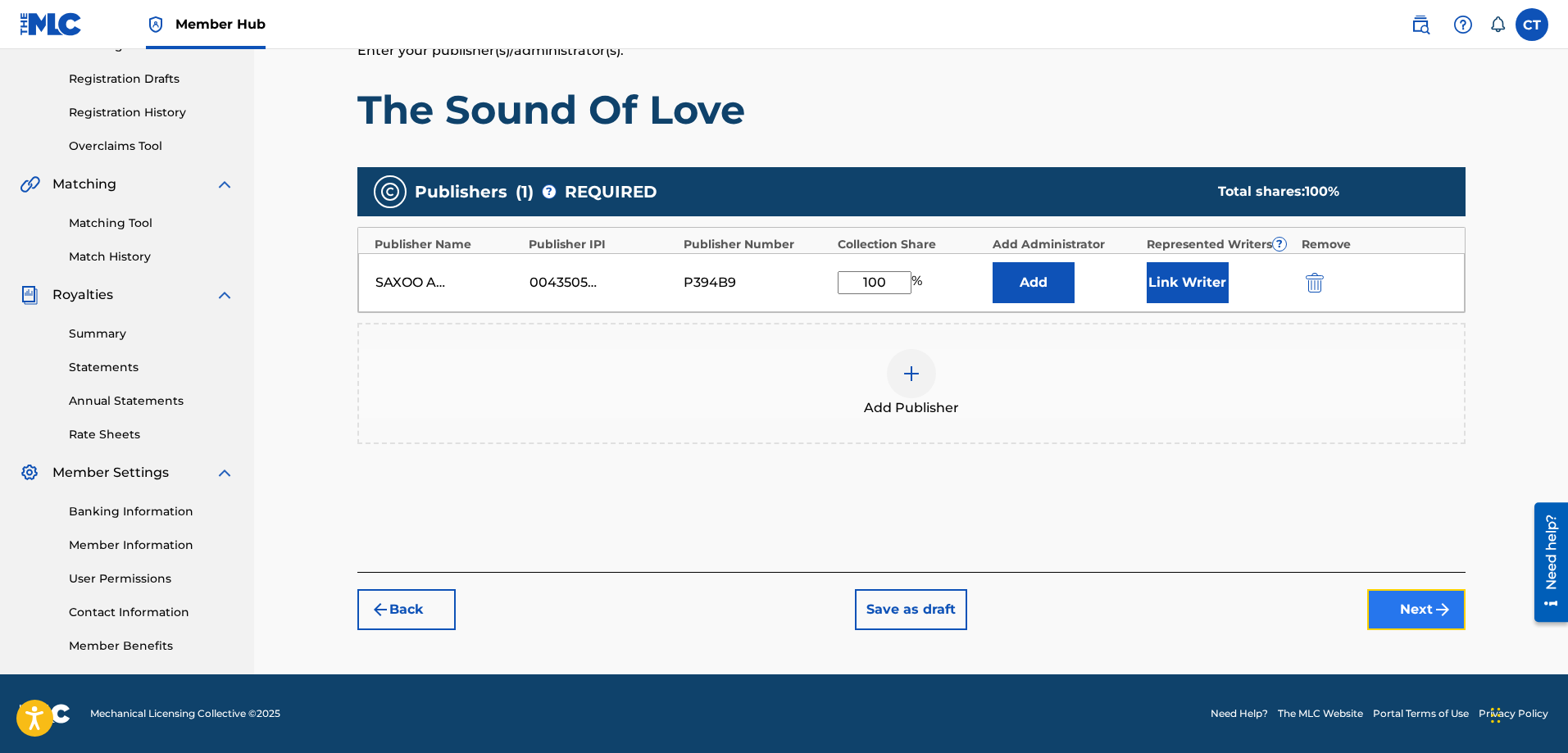
click at [1392, 602] on button "Next" at bounding box center [1417, 610] width 98 height 41
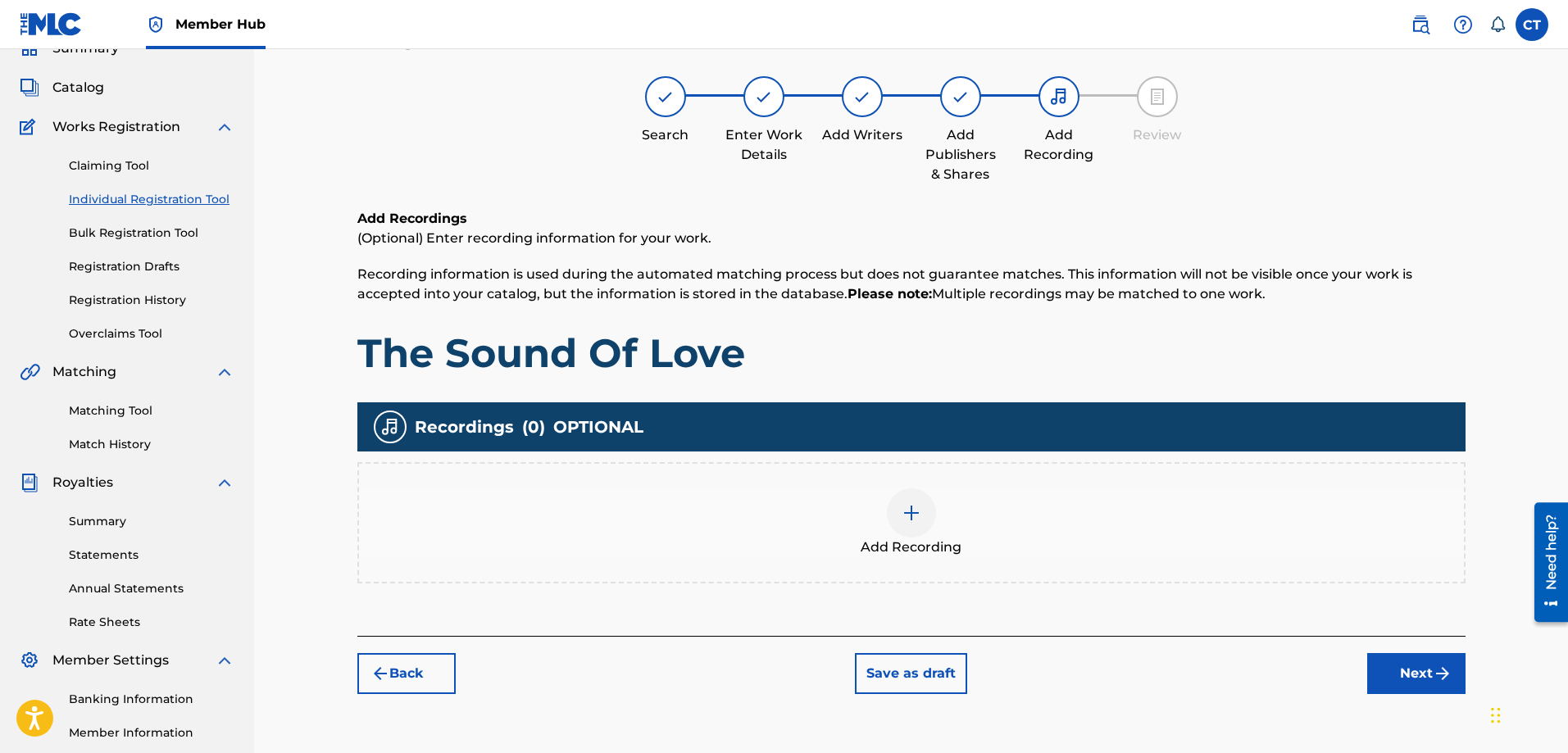
scroll to position [74, 0]
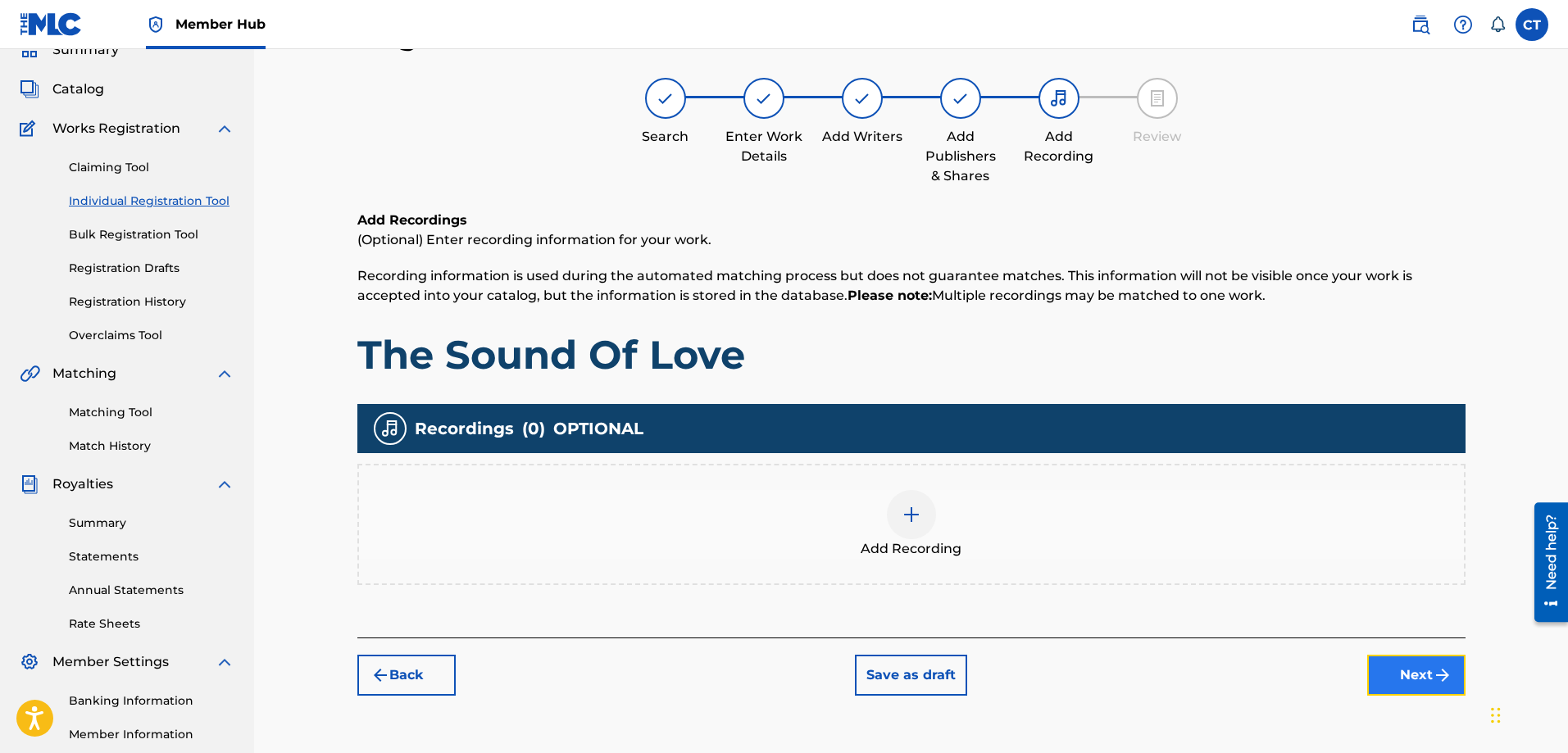
click at [1397, 666] on button "Next" at bounding box center [1417, 676] width 98 height 41
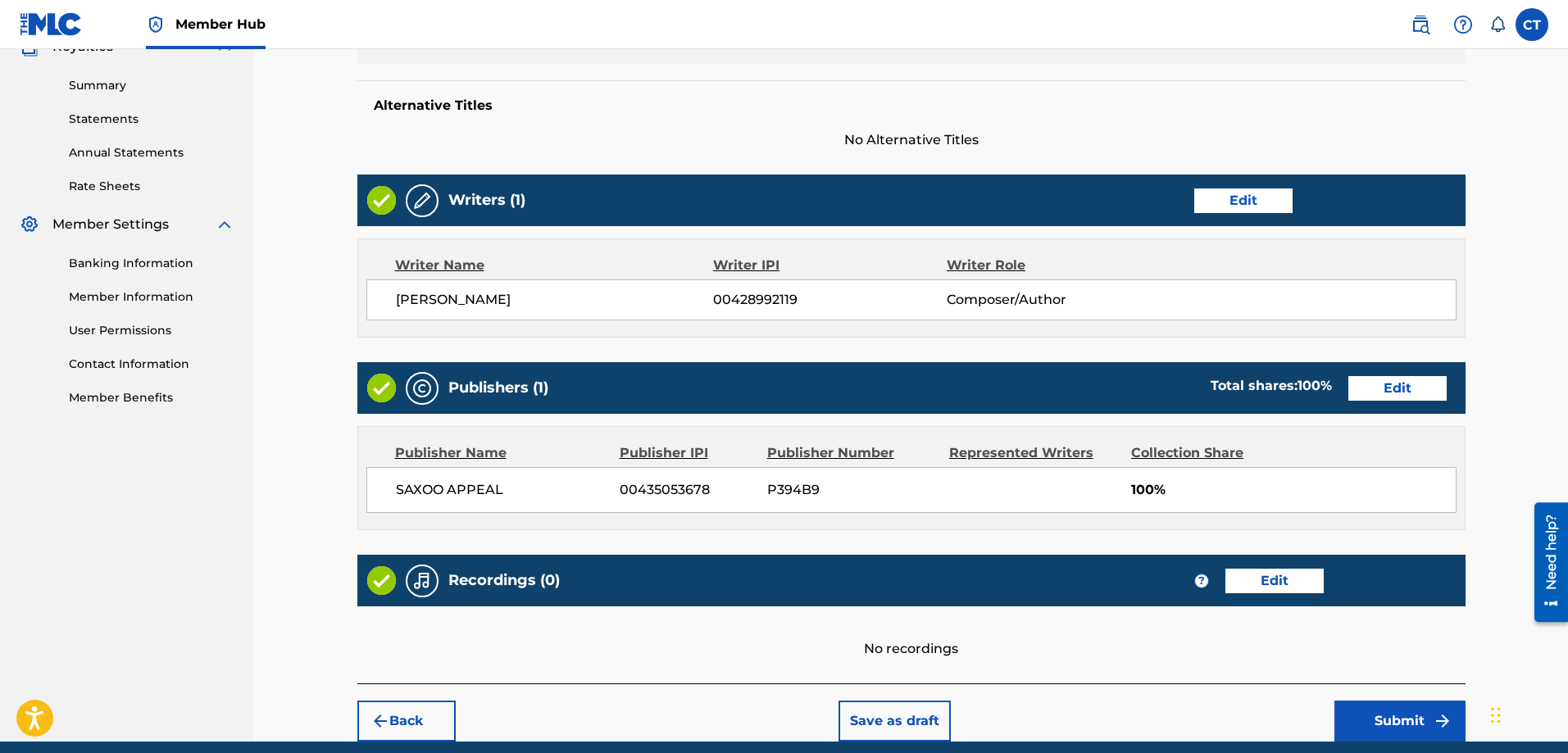
scroll to position [578, 0]
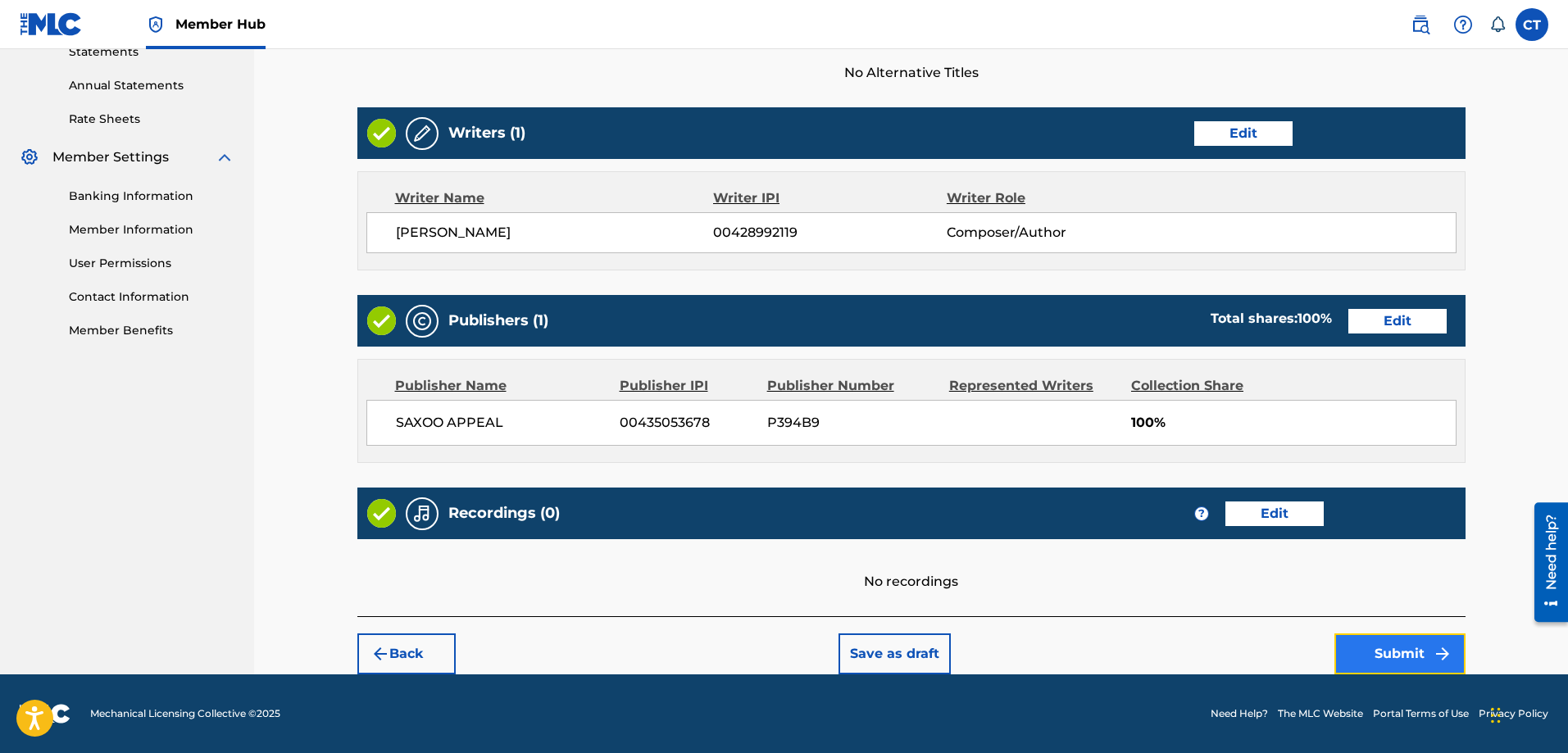
click at [1401, 653] on button "Submit" at bounding box center [1400, 654] width 131 height 41
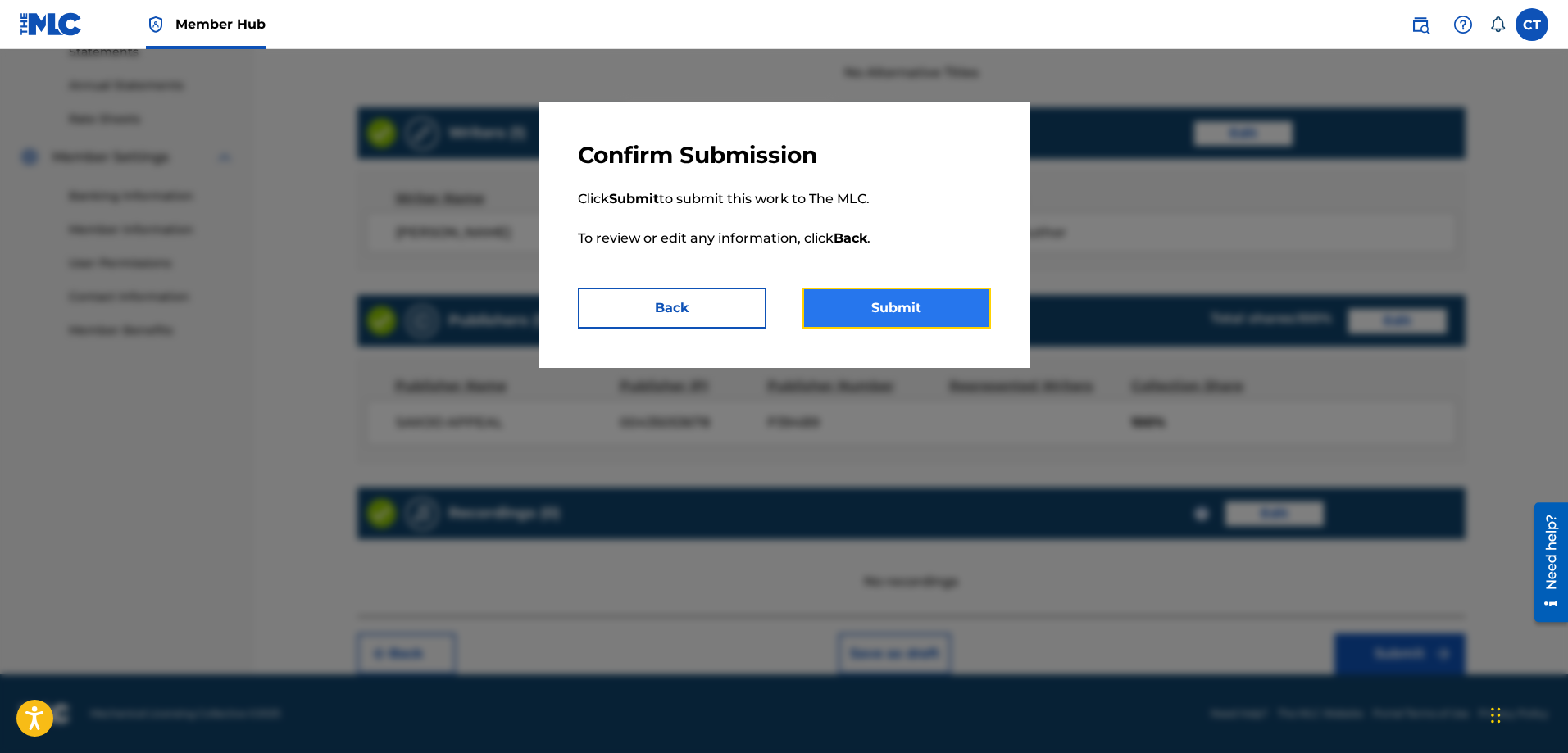
click at [886, 298] on button "Submit" at bounding box center [897, 308] width 188 height 41
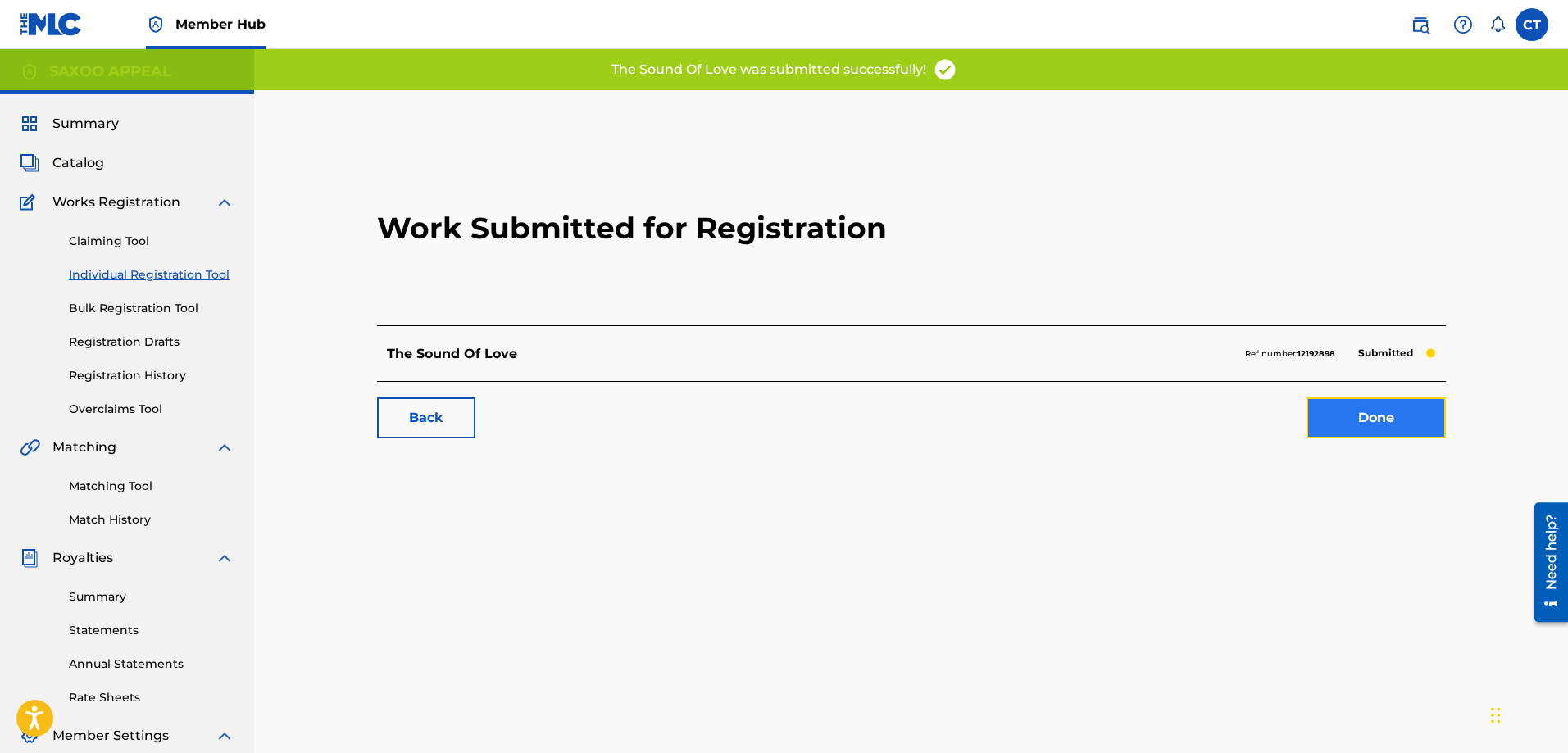
click at [1391, 420] on link "Done" at bounding box center [1377, 418] width 139 height 41
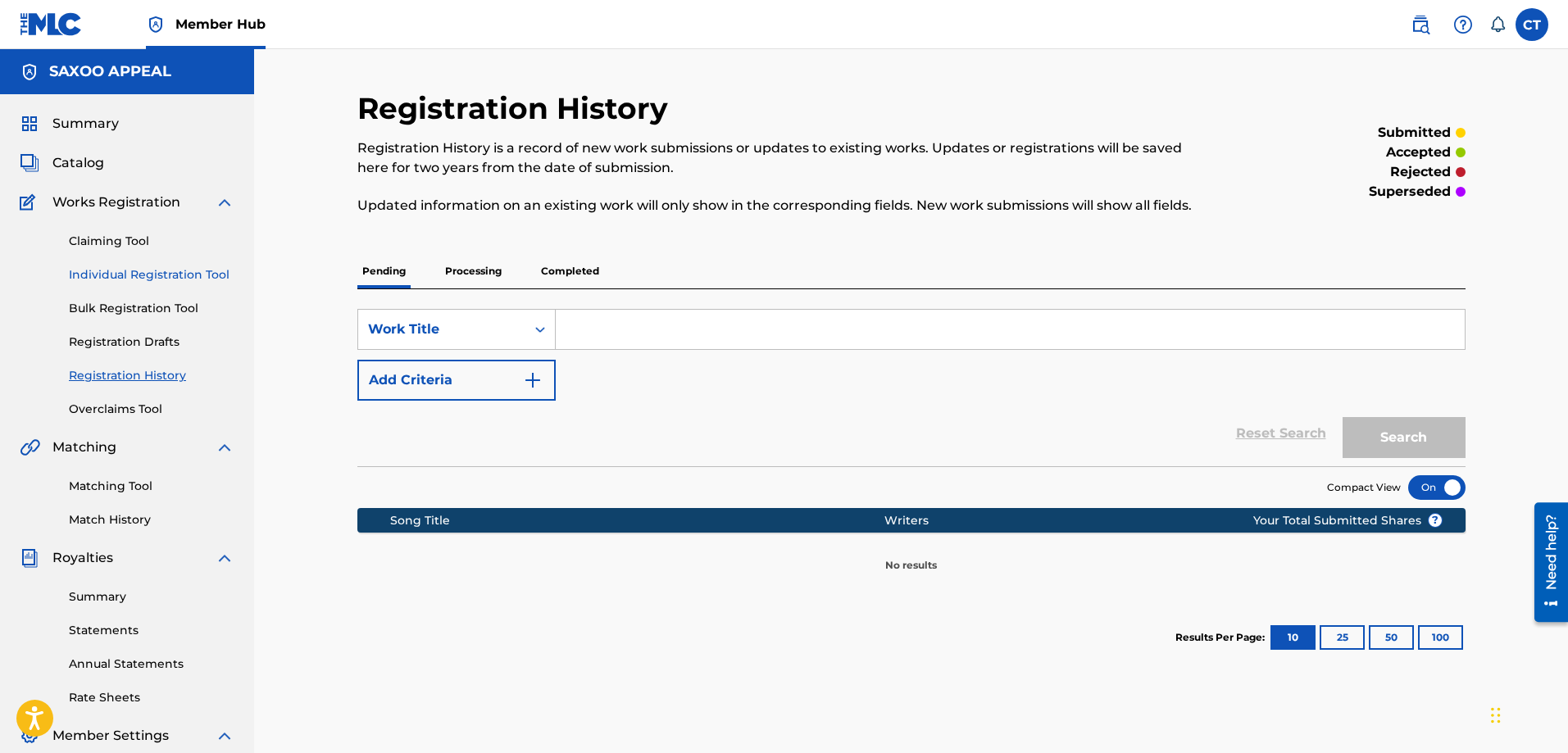
click at [150, 273] on link "Individual Registration Tool" at bounding box center [151, 276] width 166 height 18
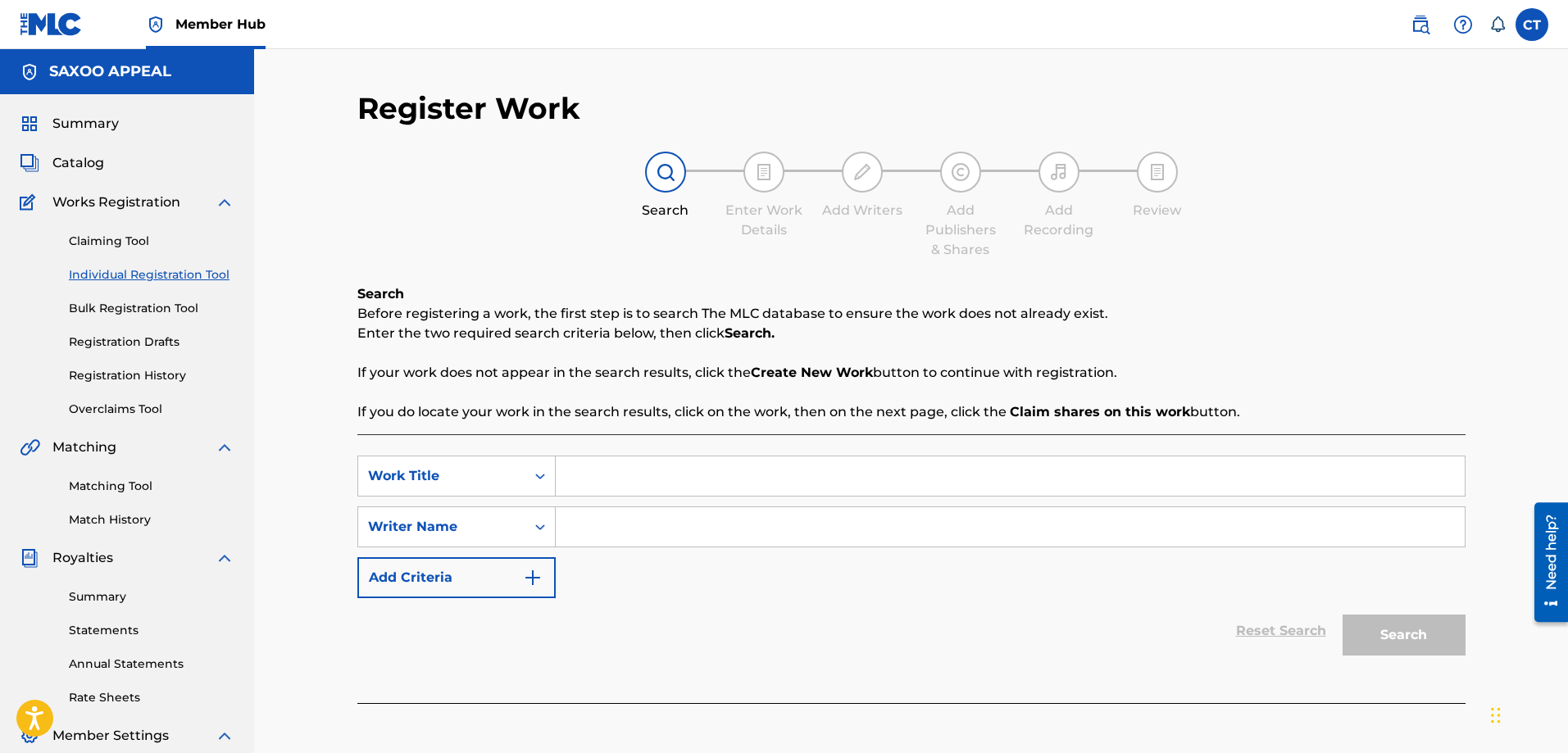
click at [588, 473] on input "Search Form" at bounding box center [1010, 477] width 909 height 39
type input "My Heart Is All Yours"
click at [603, 524] on input "Search Form" at bounding box center [1010, 527] width 909 height 39
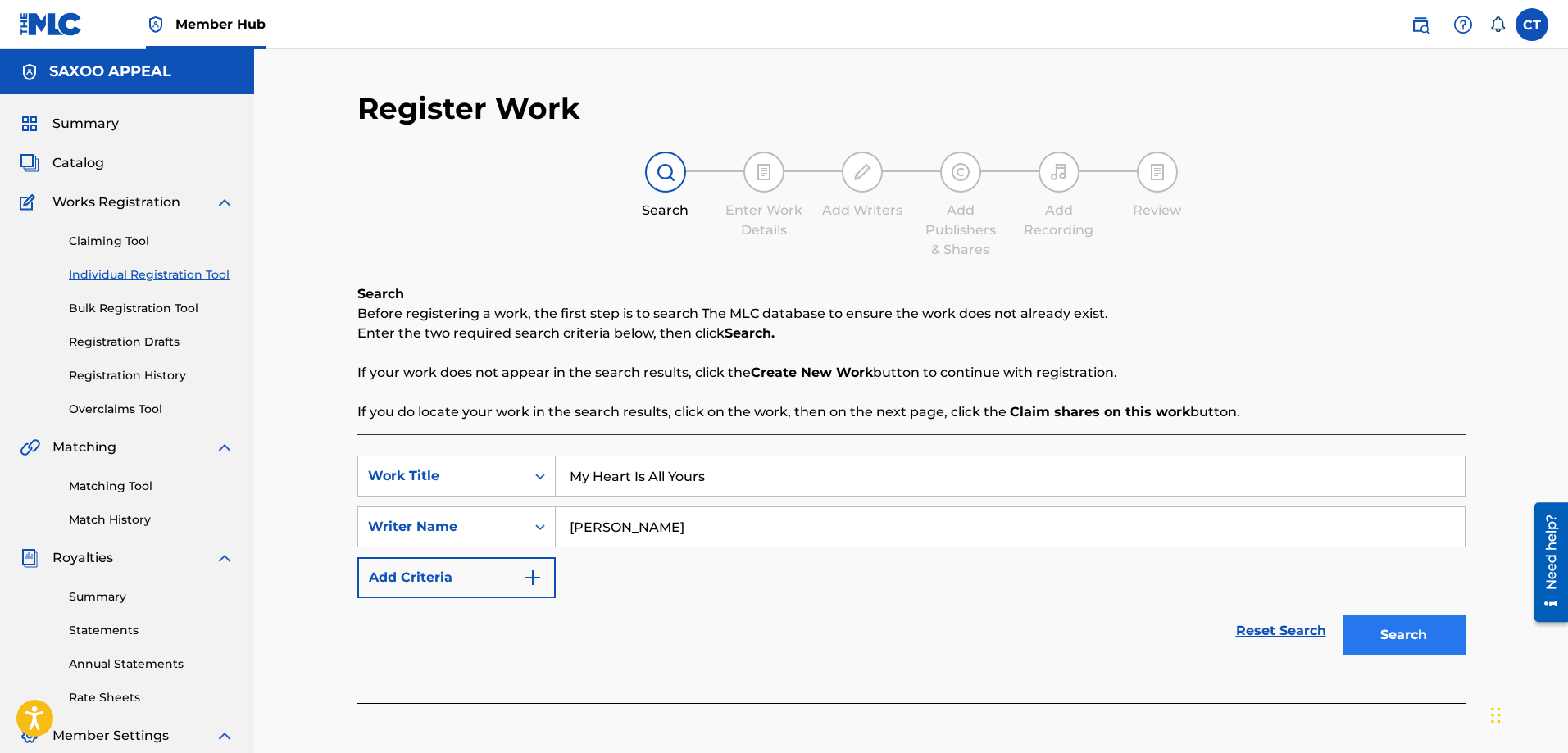
type input "Chester Thomas"
click at [1398, 633] on button "Search" at bounding box center [1403, 635] width 123 height 41
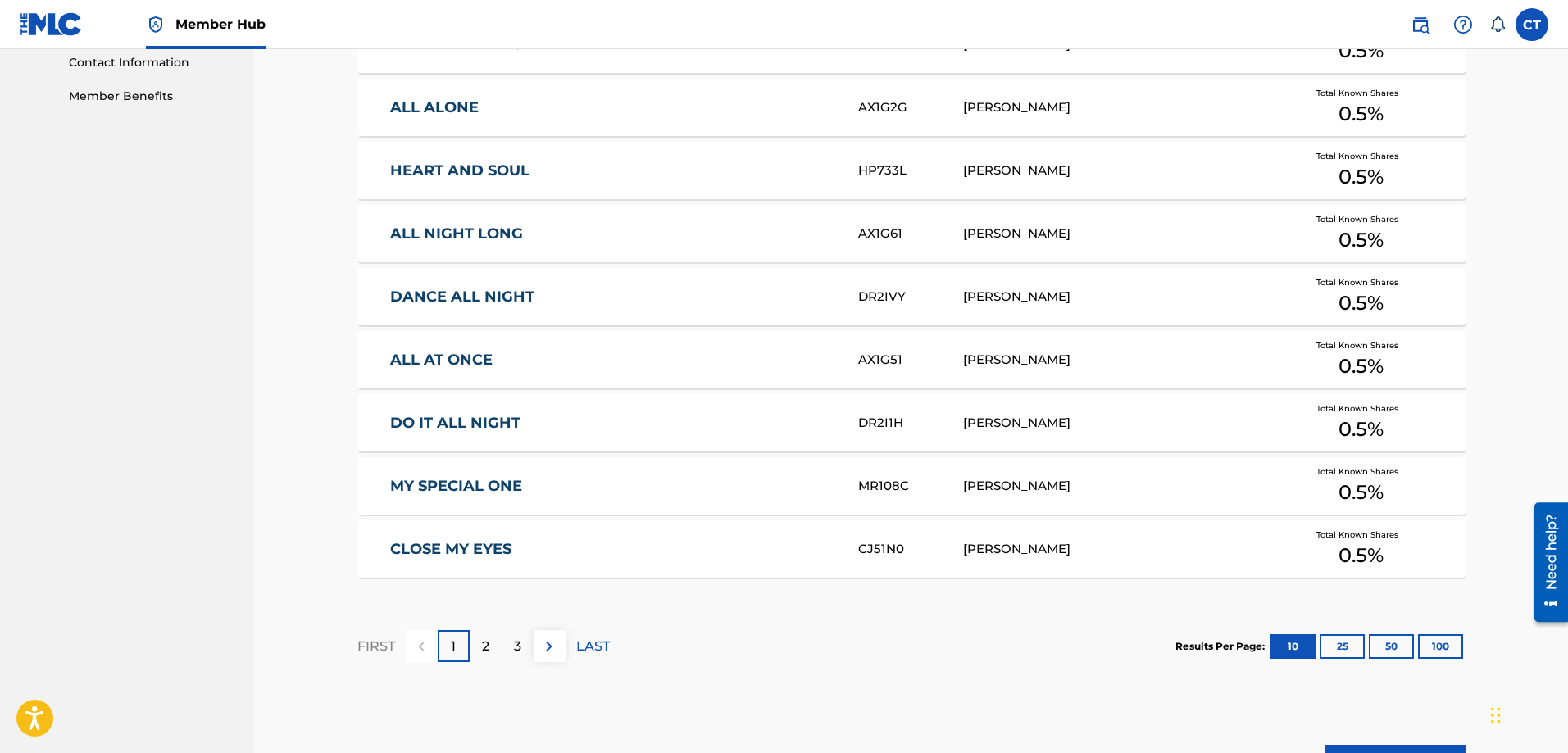
scroll to position [820, 0]
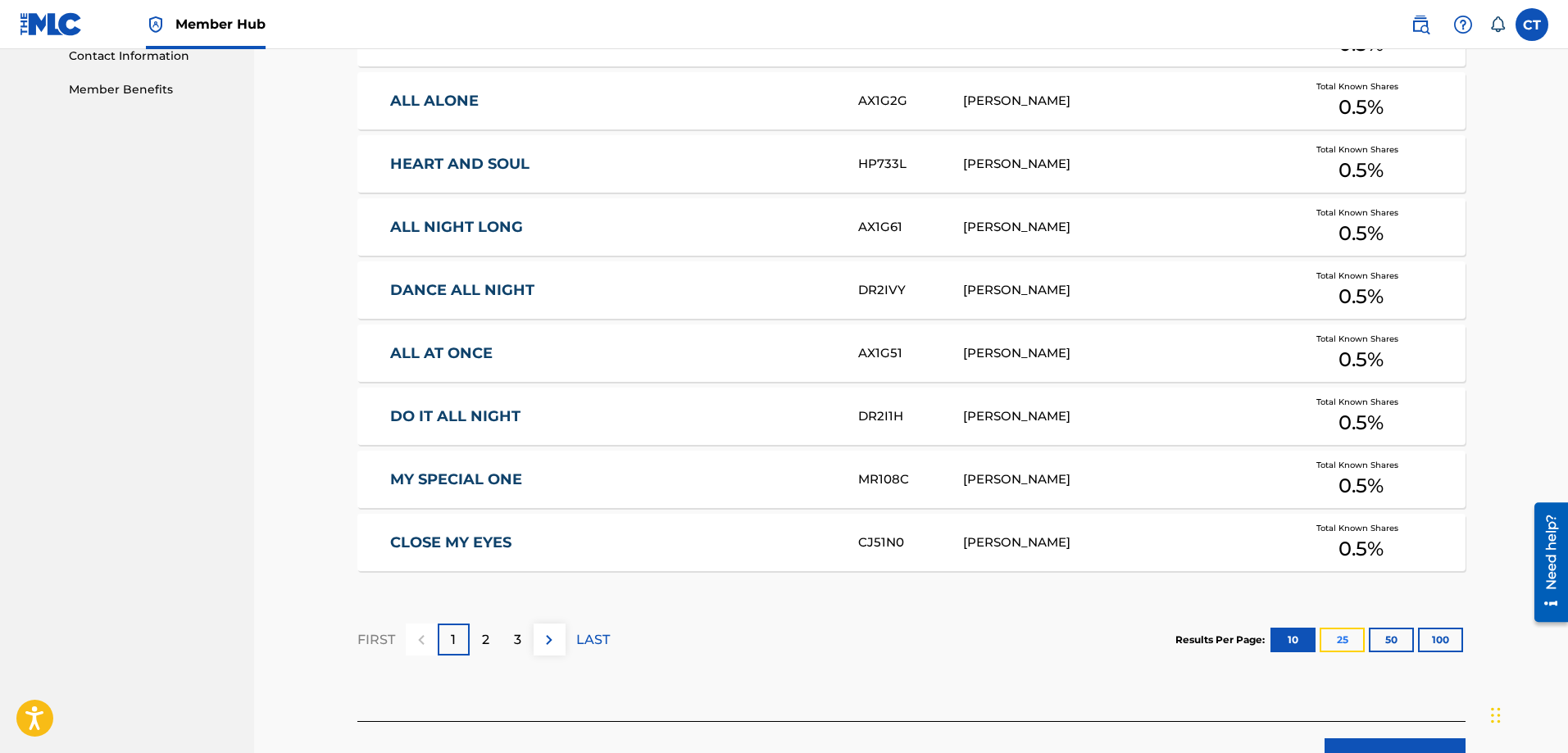
click at [1346, 638] on button "25" at bounding box center [1342, 639] width 45 height 25
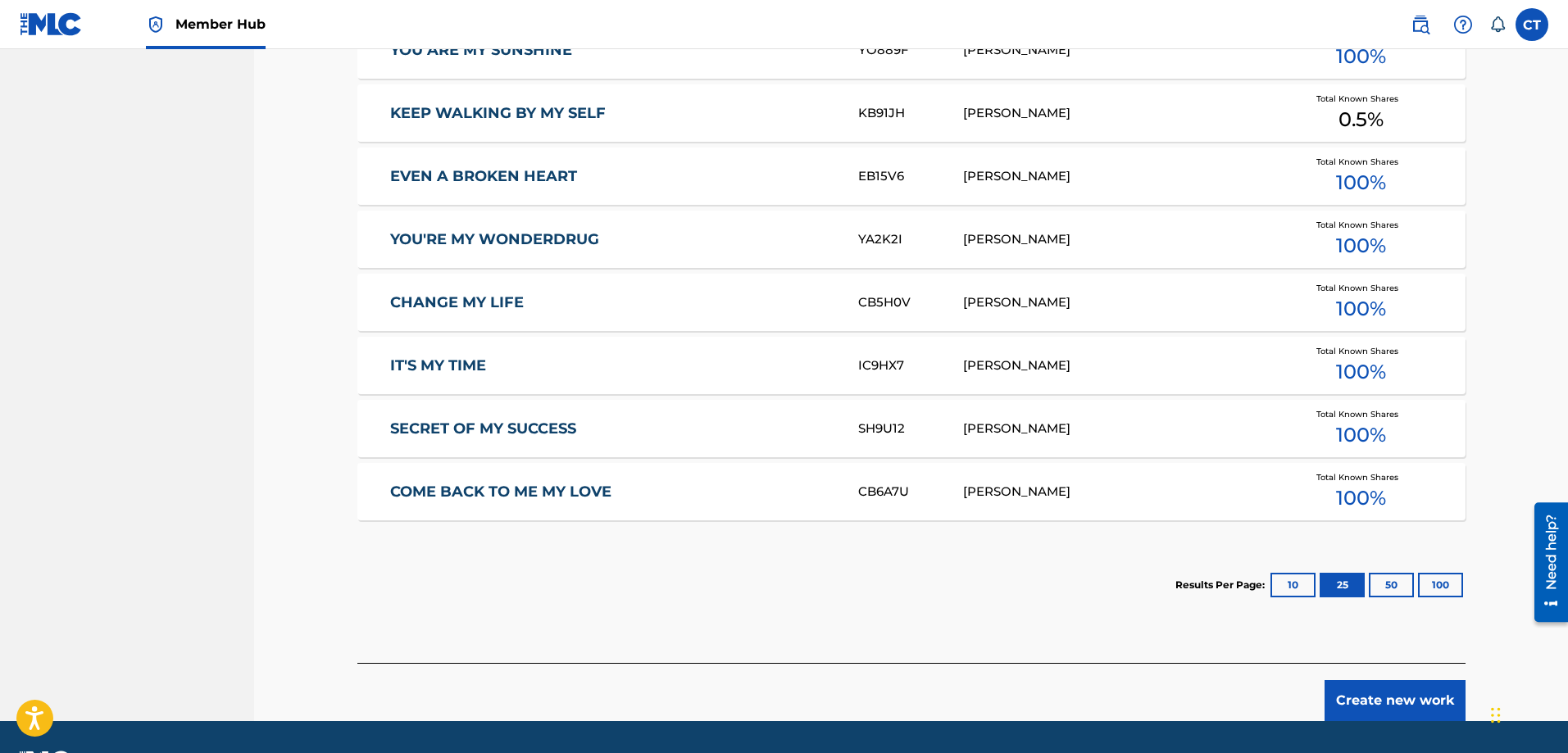
scroll to position [1639, 0]
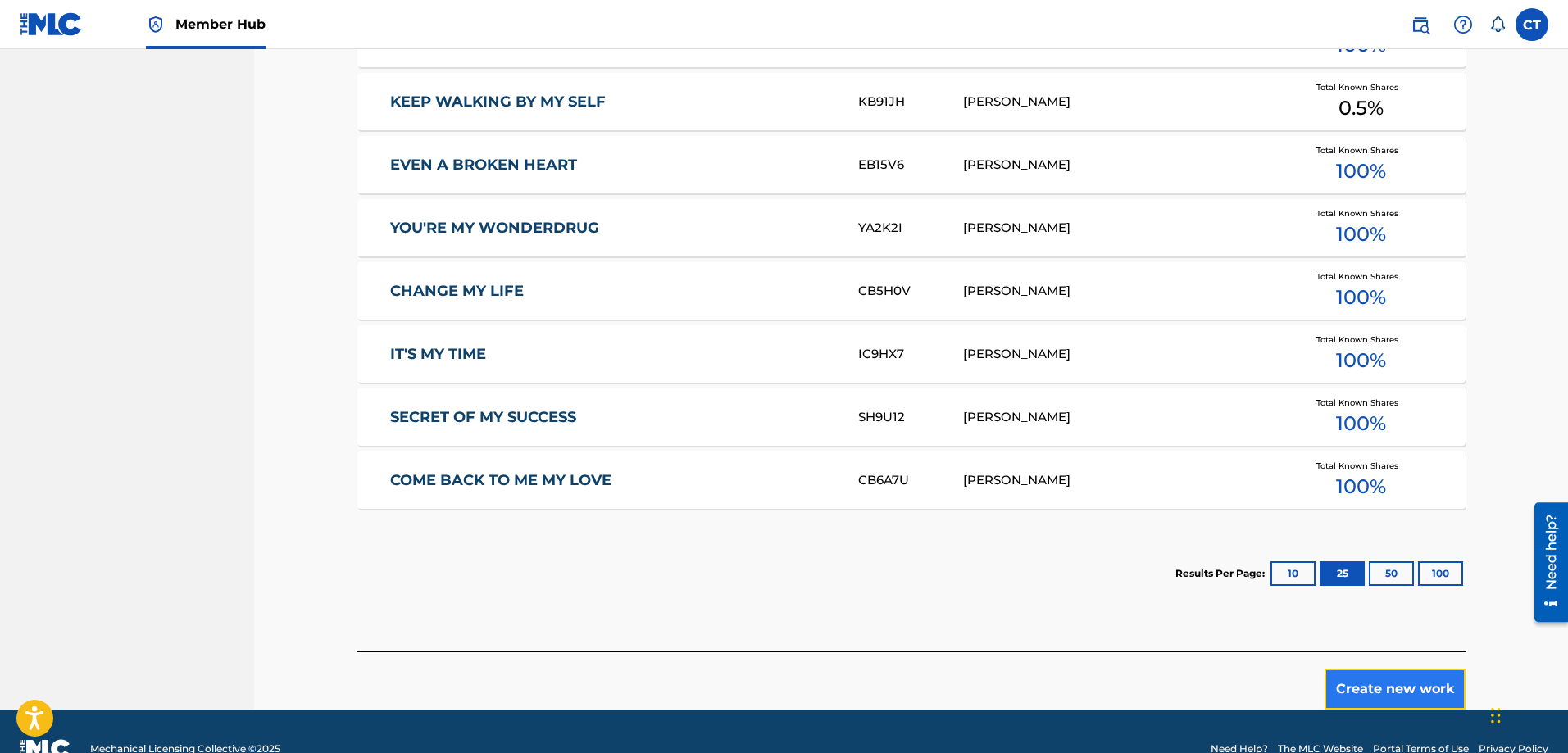
click at [1388, 687] on button "Create new work" at bounding box center [1395, 689] width 141 height 41
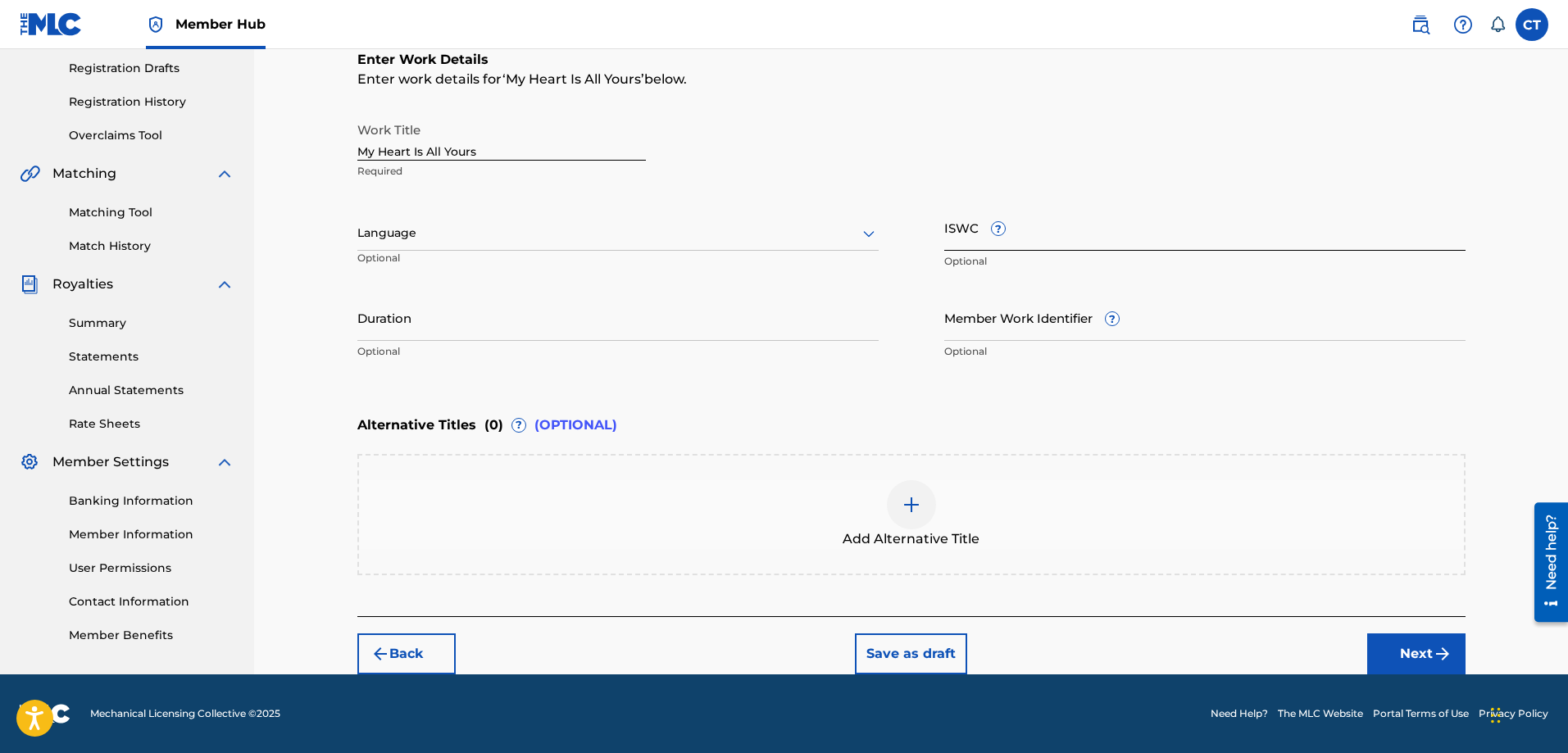
click at [987, 237] on input "ISWC ?" at bounding box center [1205, 227] width 522 height 47
type input "T3350489026"
click at [873, 229] on icon at bounding box center [869, 233] width 20 height 20
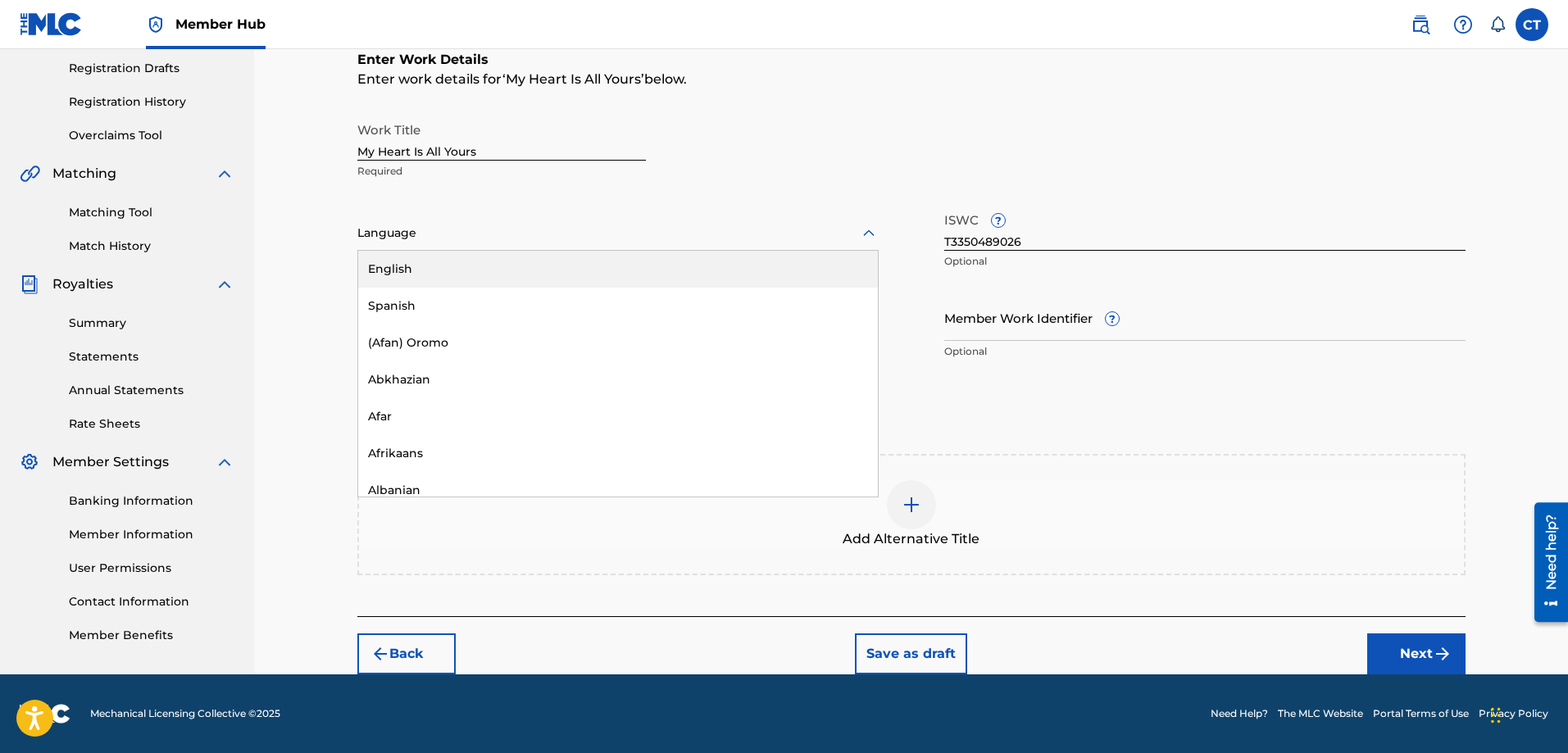
click at [833, 263] on div "English" at bounding box center [618, 270] width 520 height 37
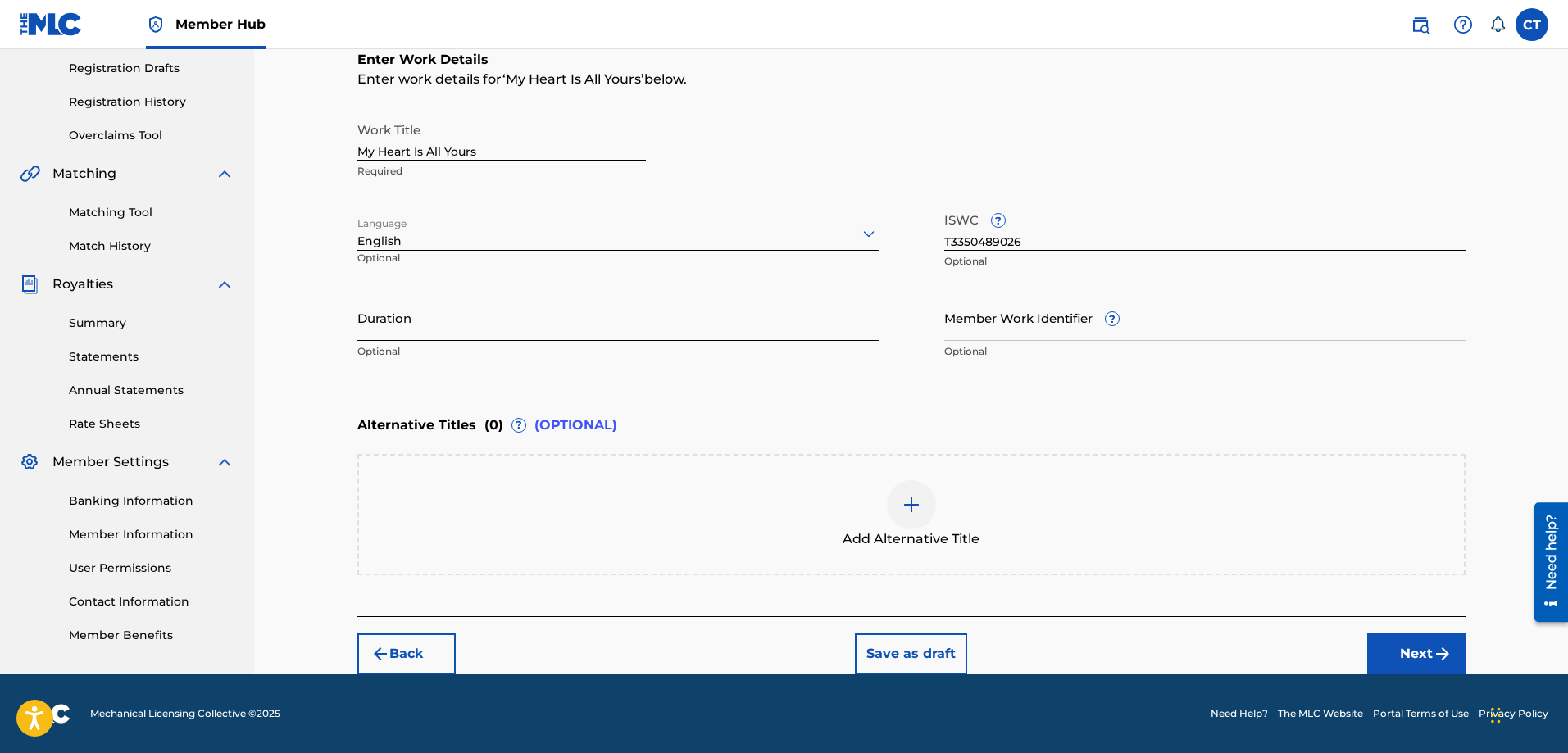
click at [371, 334] on input "Duration" at bounding box center [619, 318] width 522 height 47
type input "02:45"
click at [1423, 651] on button "Next" at bounding box center [1417, 654] width 98 height 41
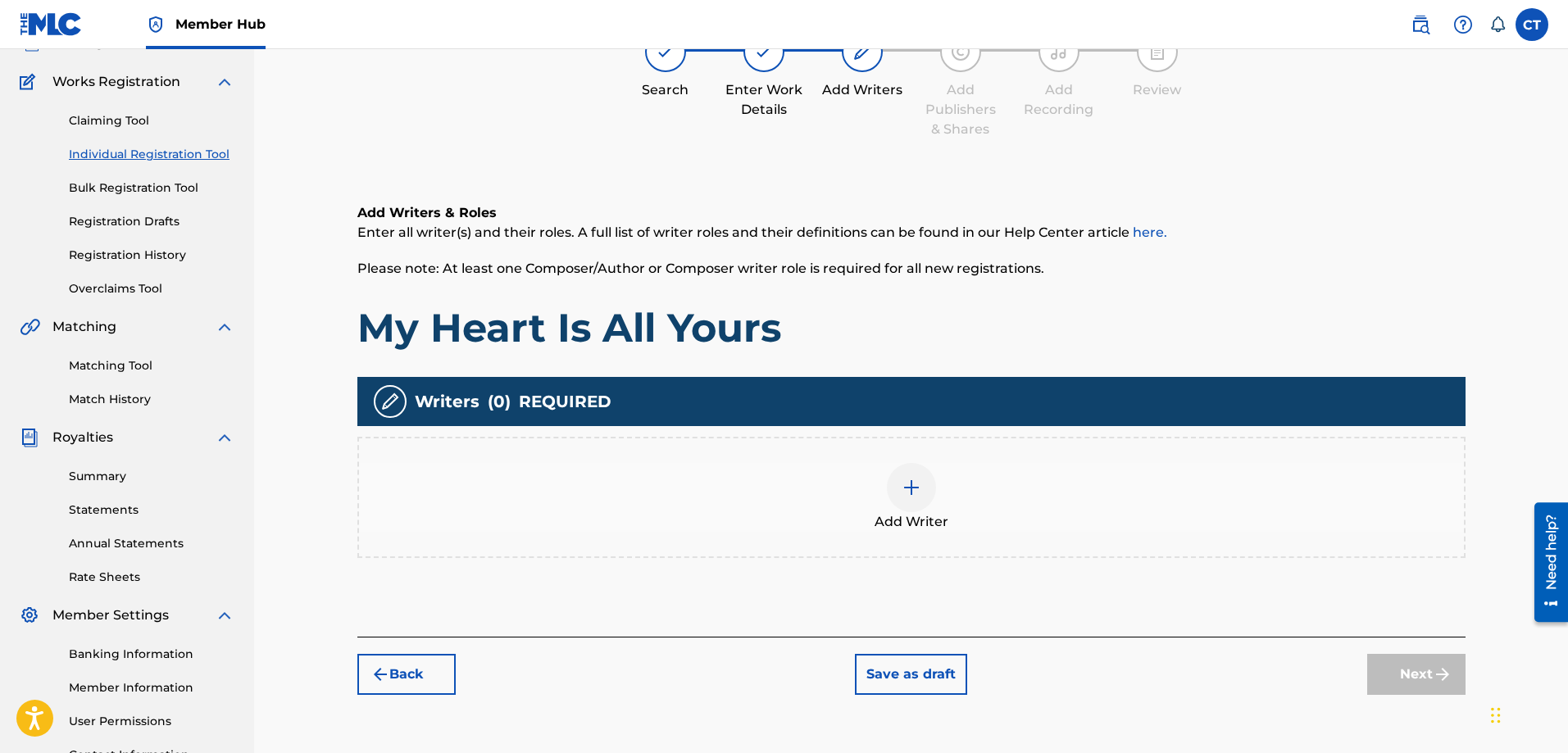
scroll to position [74, 0]
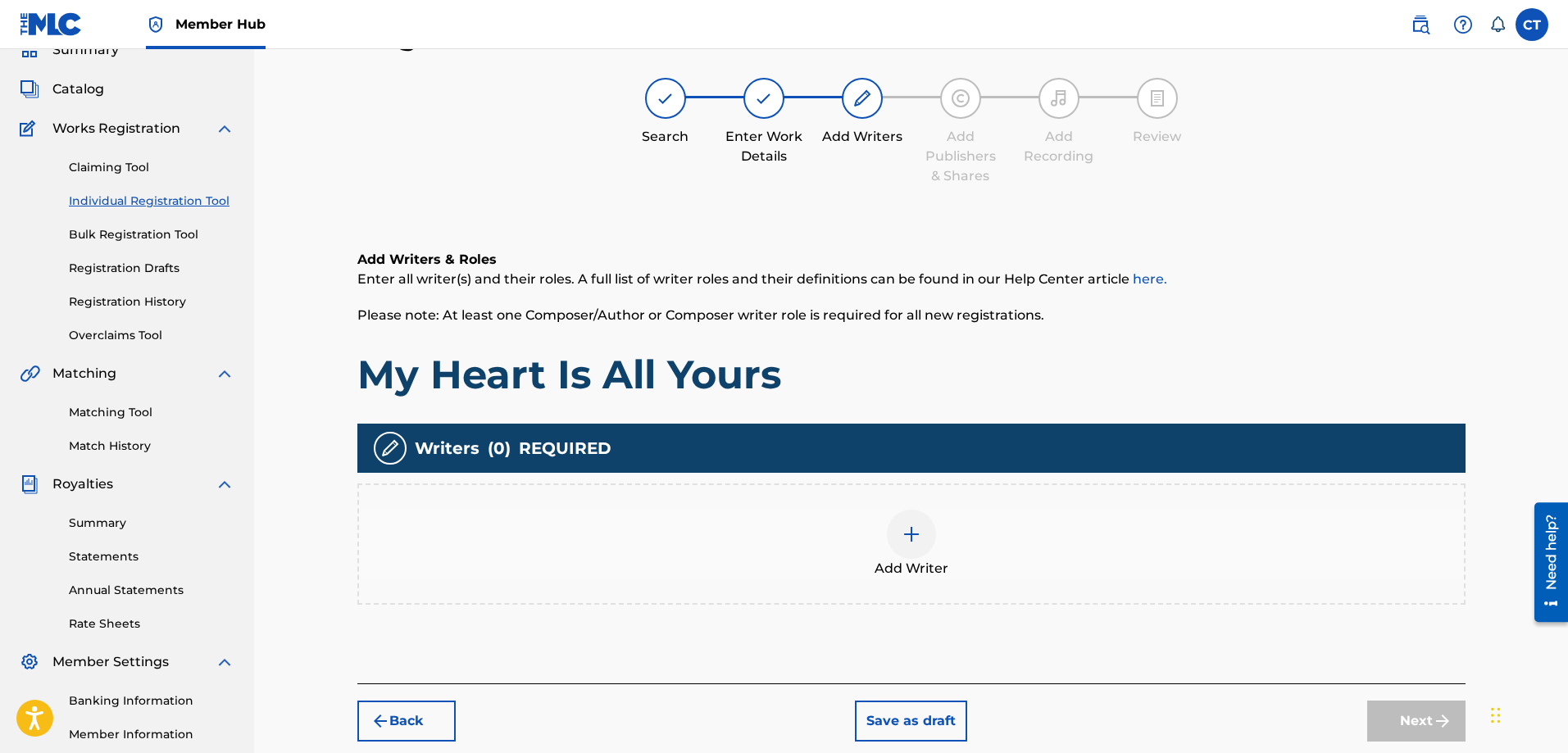
click at [922, 527] on div at bounding box center [912, 534] width 49 height 49
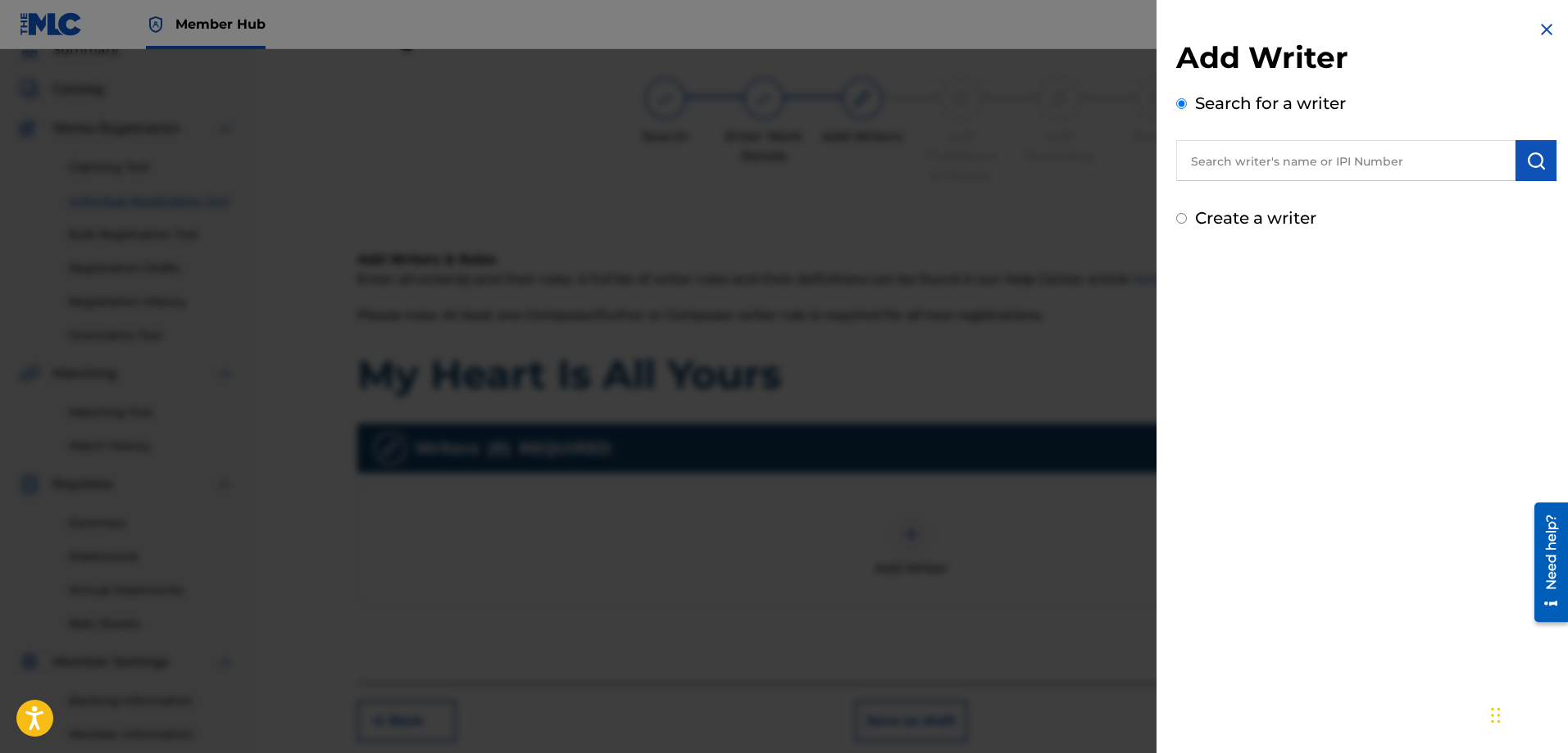
click at [1304, 158] on input "text" at bounding box center [1346, 161] width 339 height 41
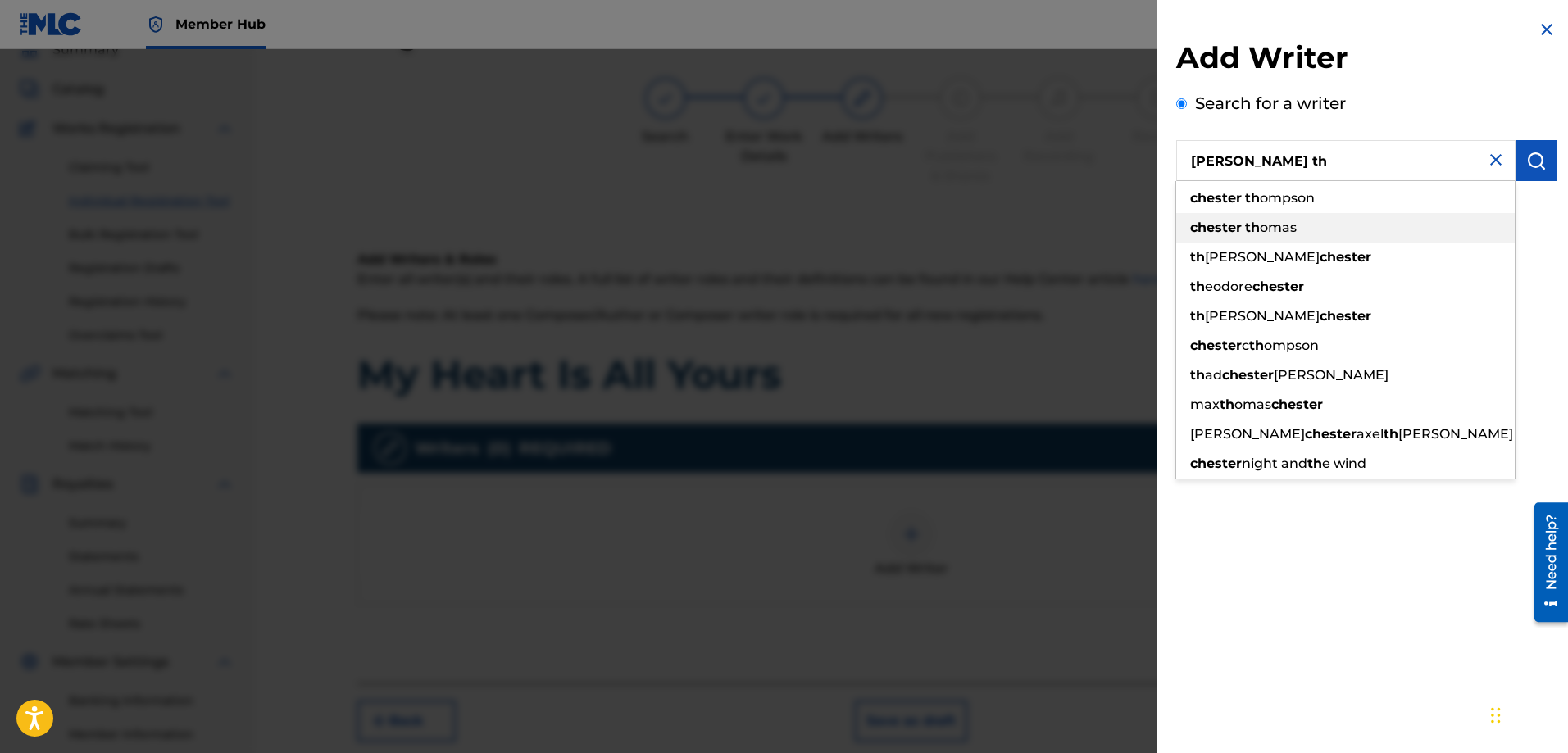
click at [1281, 222] on span "omas" at bounding box center [1279, 227] width 37 height 16
type input "[PERSON_NAME]"
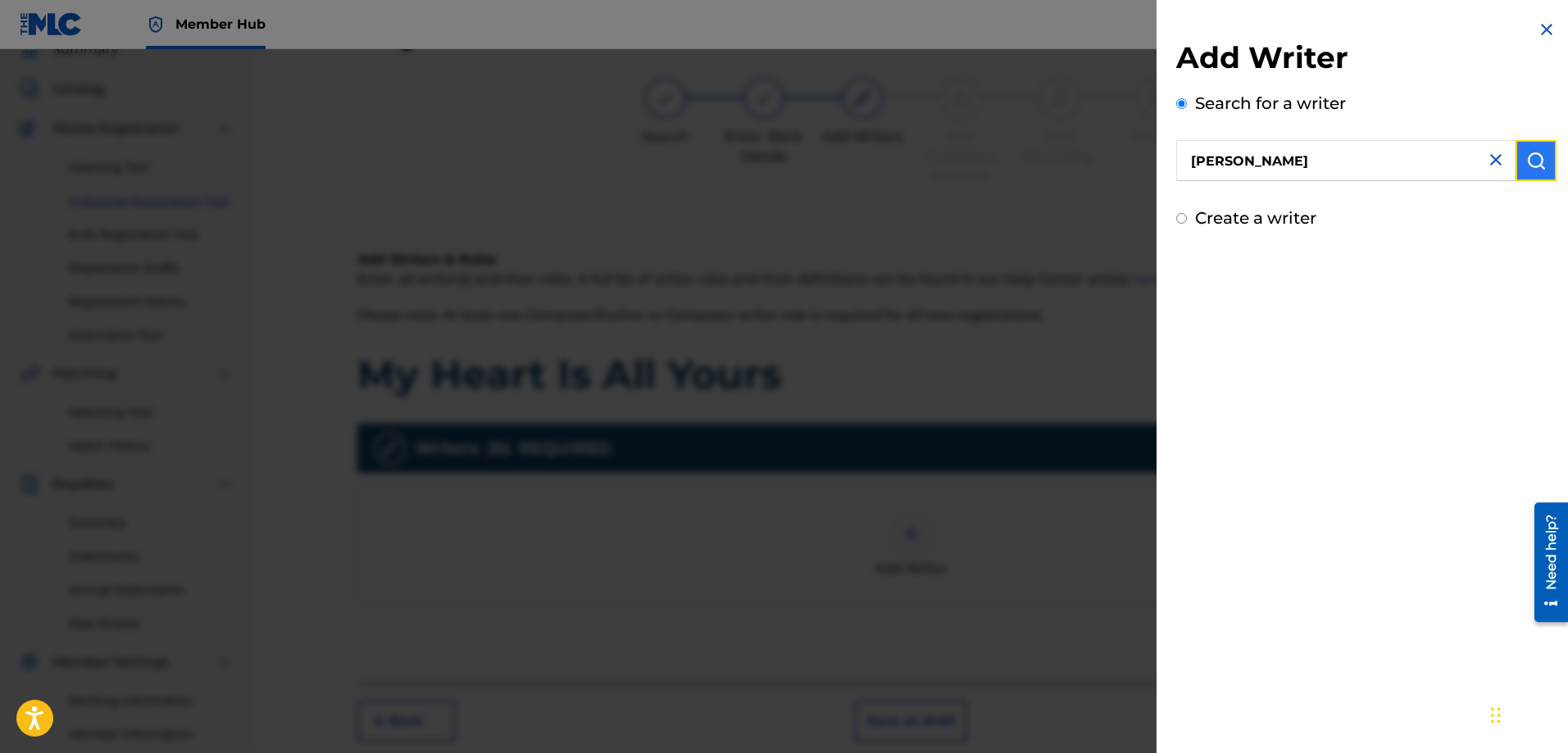
click at [1533, 176] on button "submit" at bounding box center [1537, 161] width 41 height 41
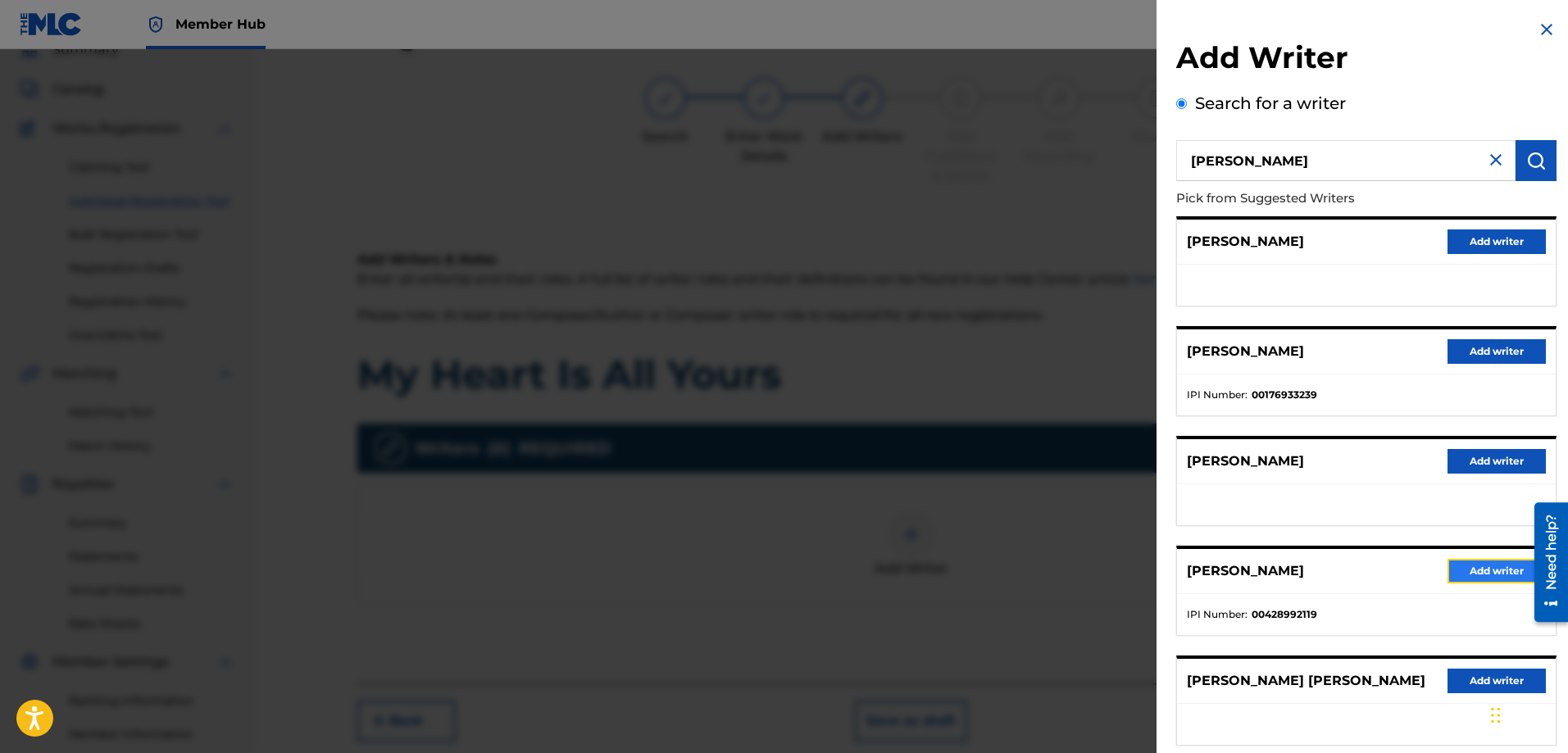
click at [1478, 568] on button "Add writer" at bounding box center [1497, 571] width 98 height 25
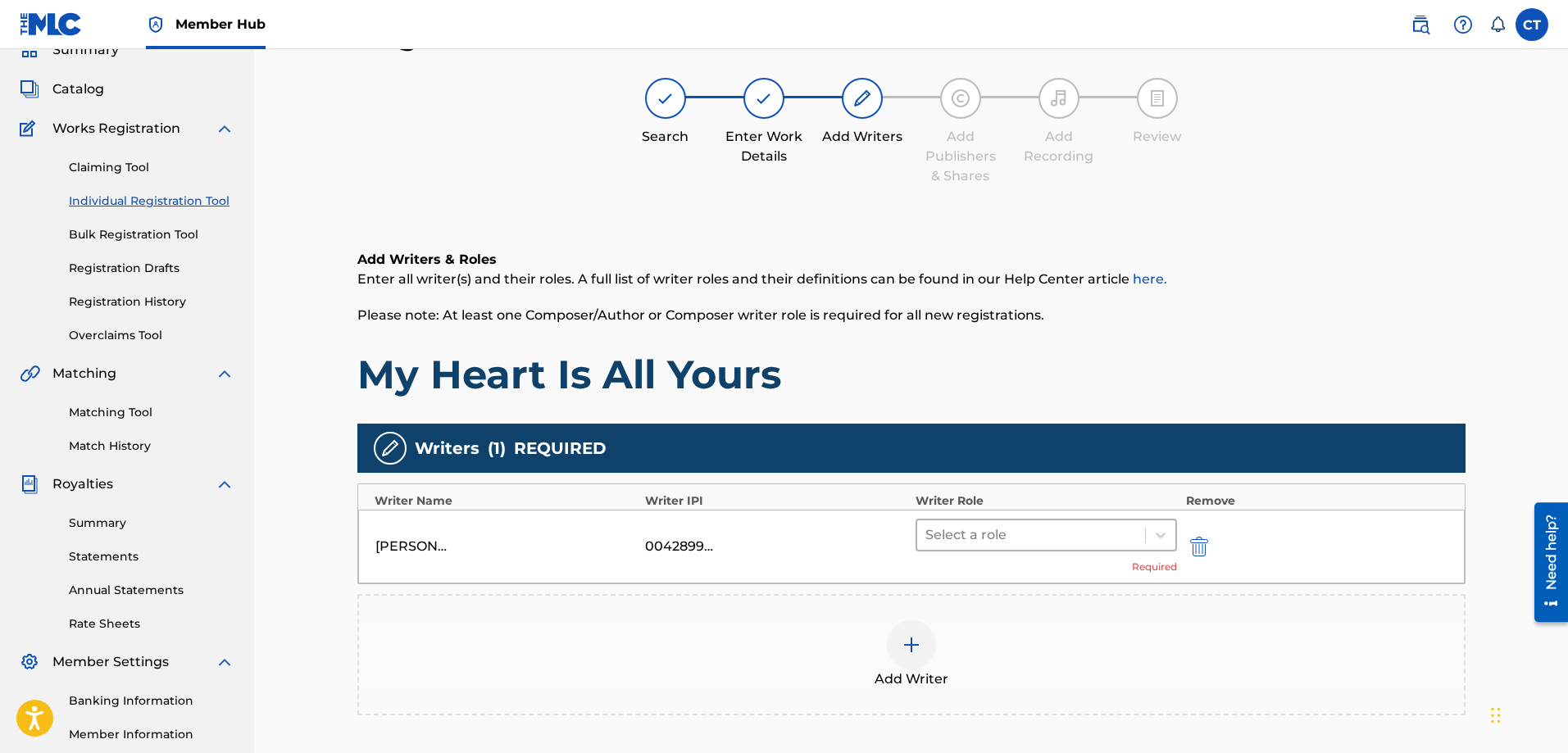
click at [1098, 528] on div at bounding box center [1032, 534] width 213 height 23
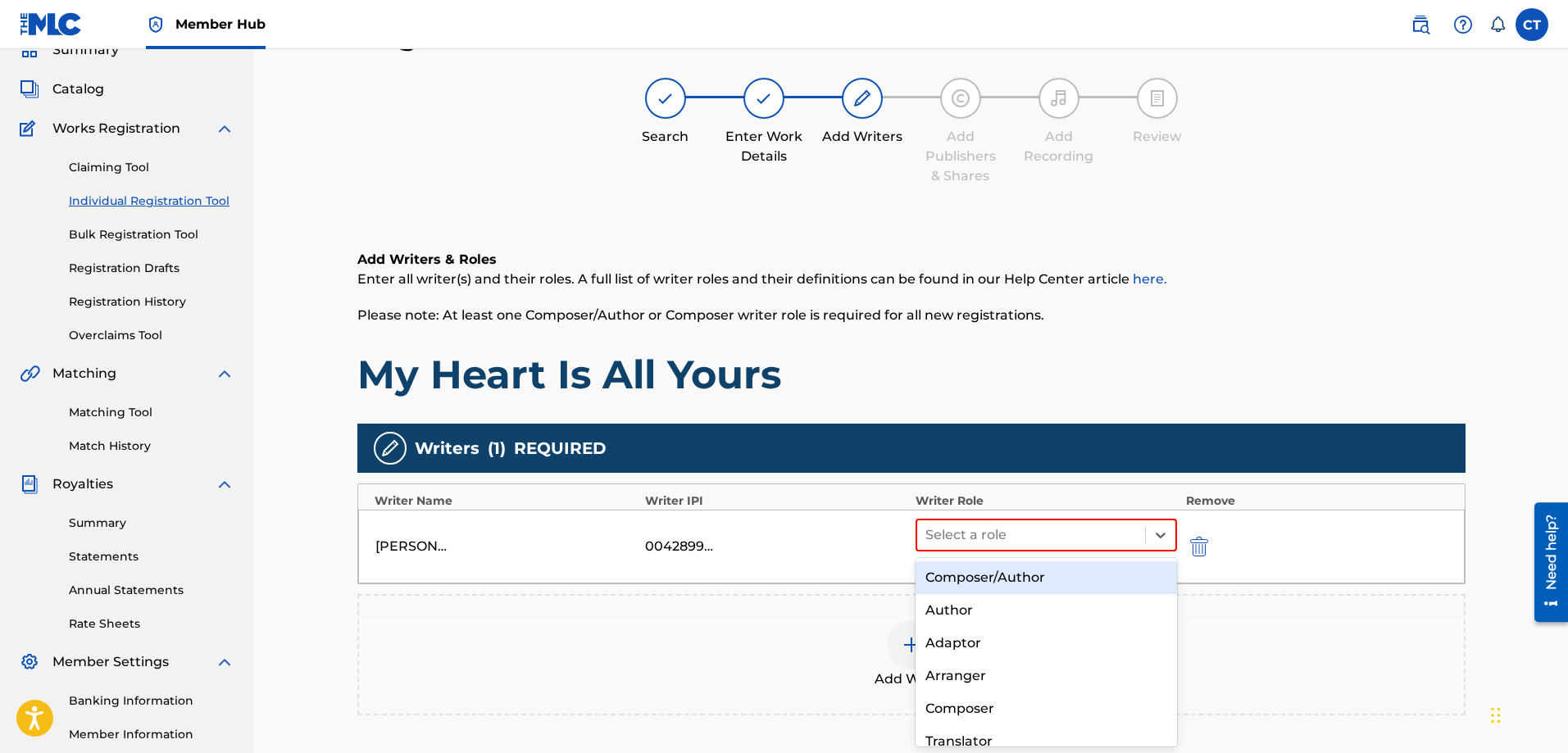
click at [1048, 580] on div "Composer/Author" at bounding box center [1047, 577] width 263 height 32
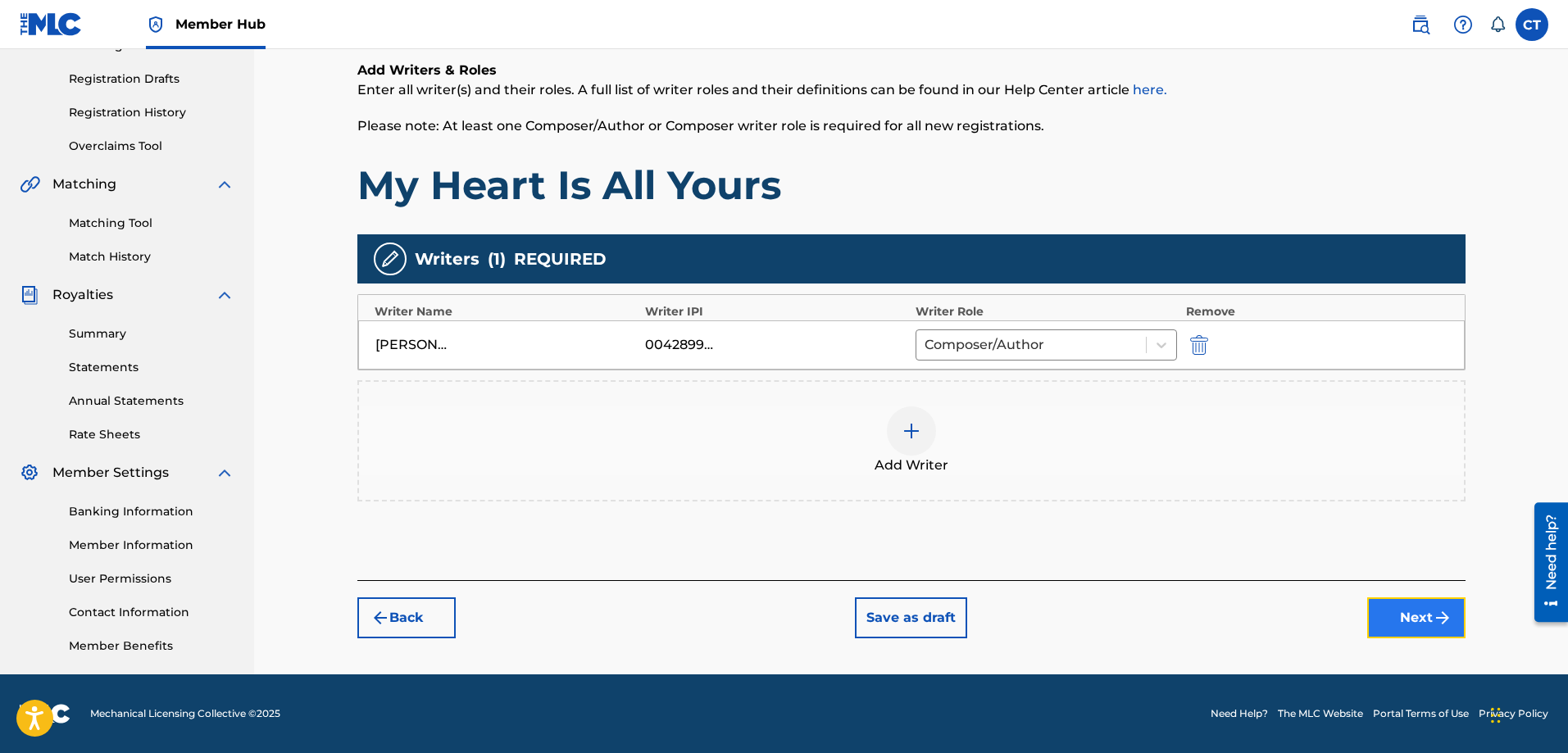
click at [1408, 610] on button "Next" at bounding box center [1417, 619] width 98 height 41
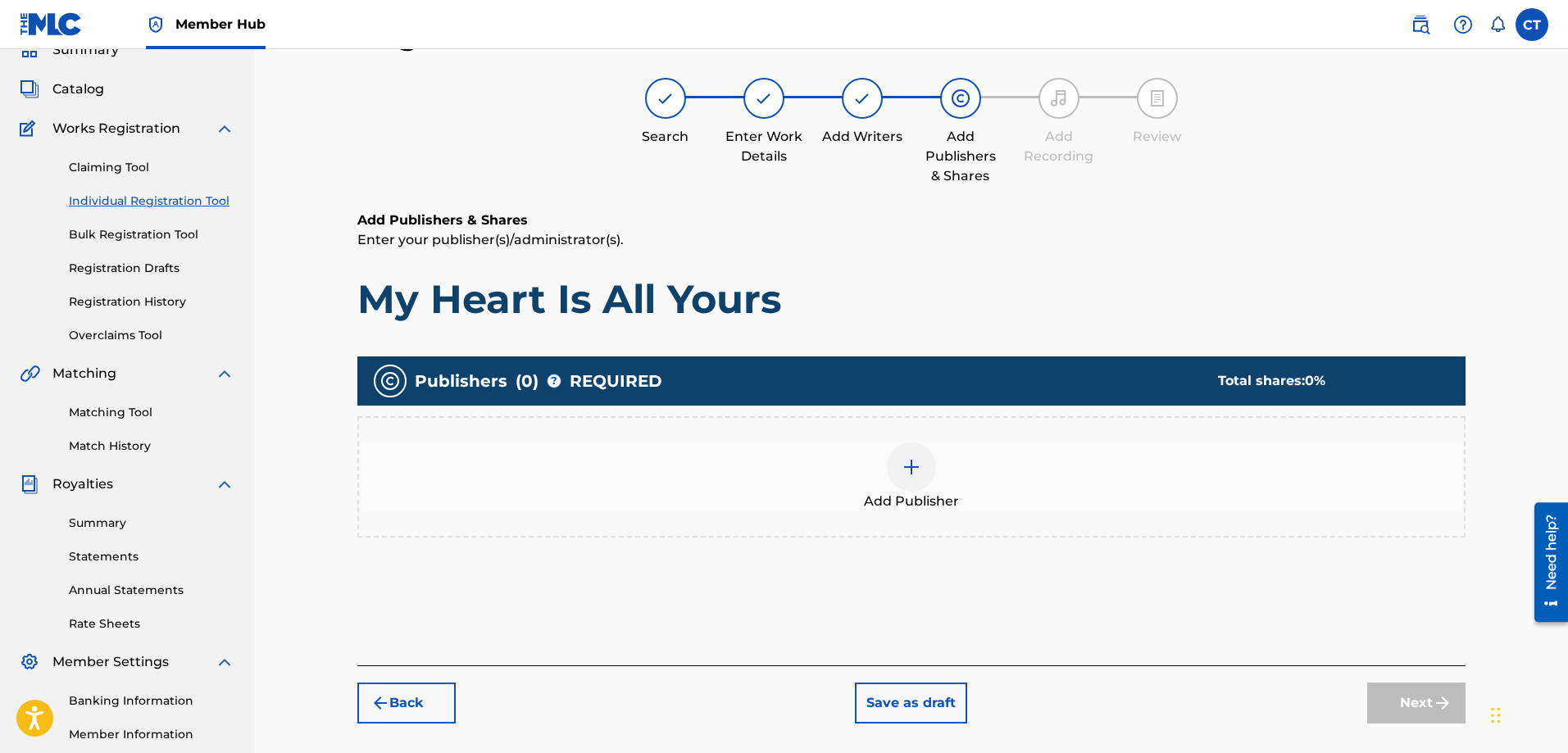
click at [918, 465] on img at bounding box center [912, 468] width 20 height 20
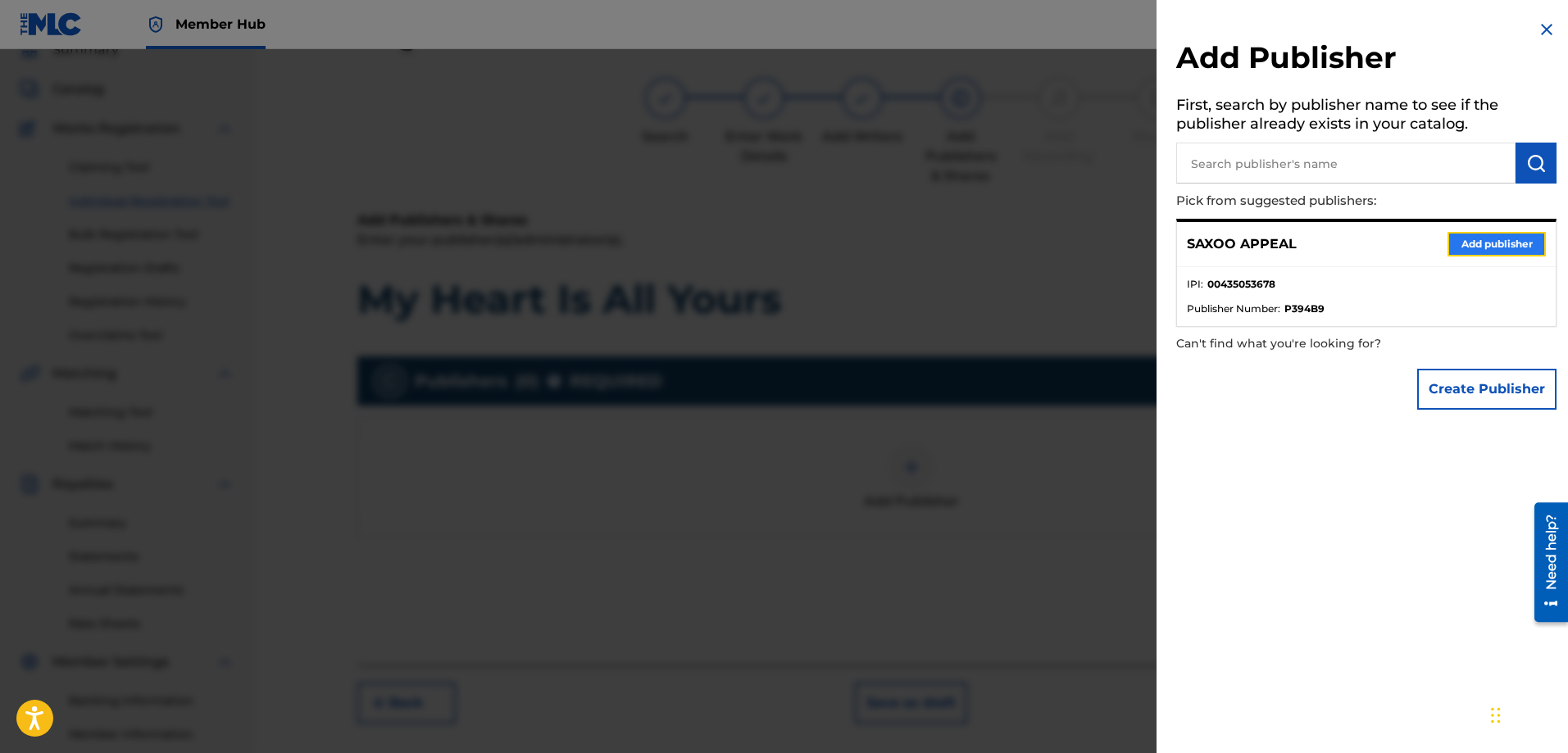
click at [1470, 243] on button "Add publisher" at bounding box center [1497, 244] width 98 height 25
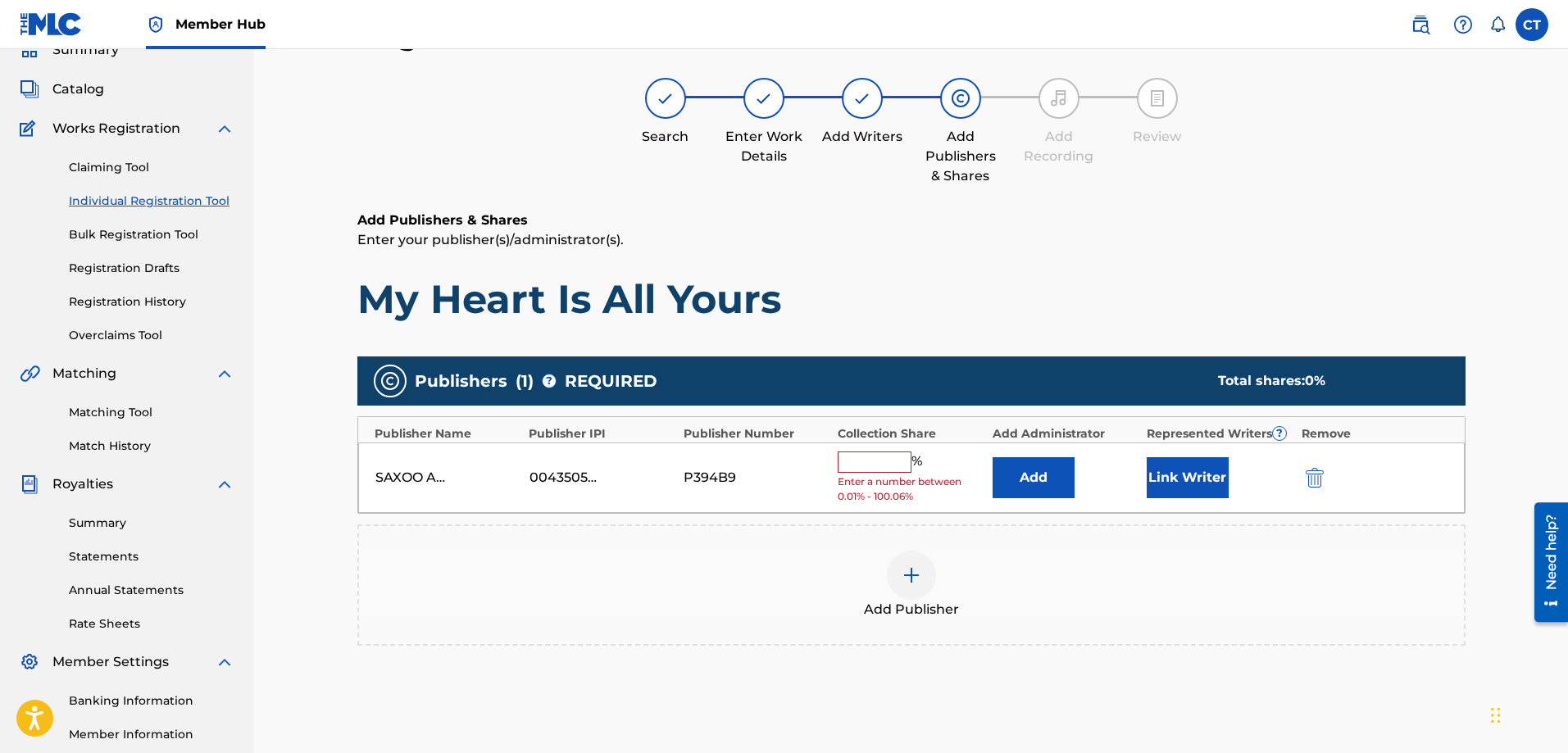
click at [891, 461] on input "text" at bounding box center [874, 463] width 74 height 22
type input "100"
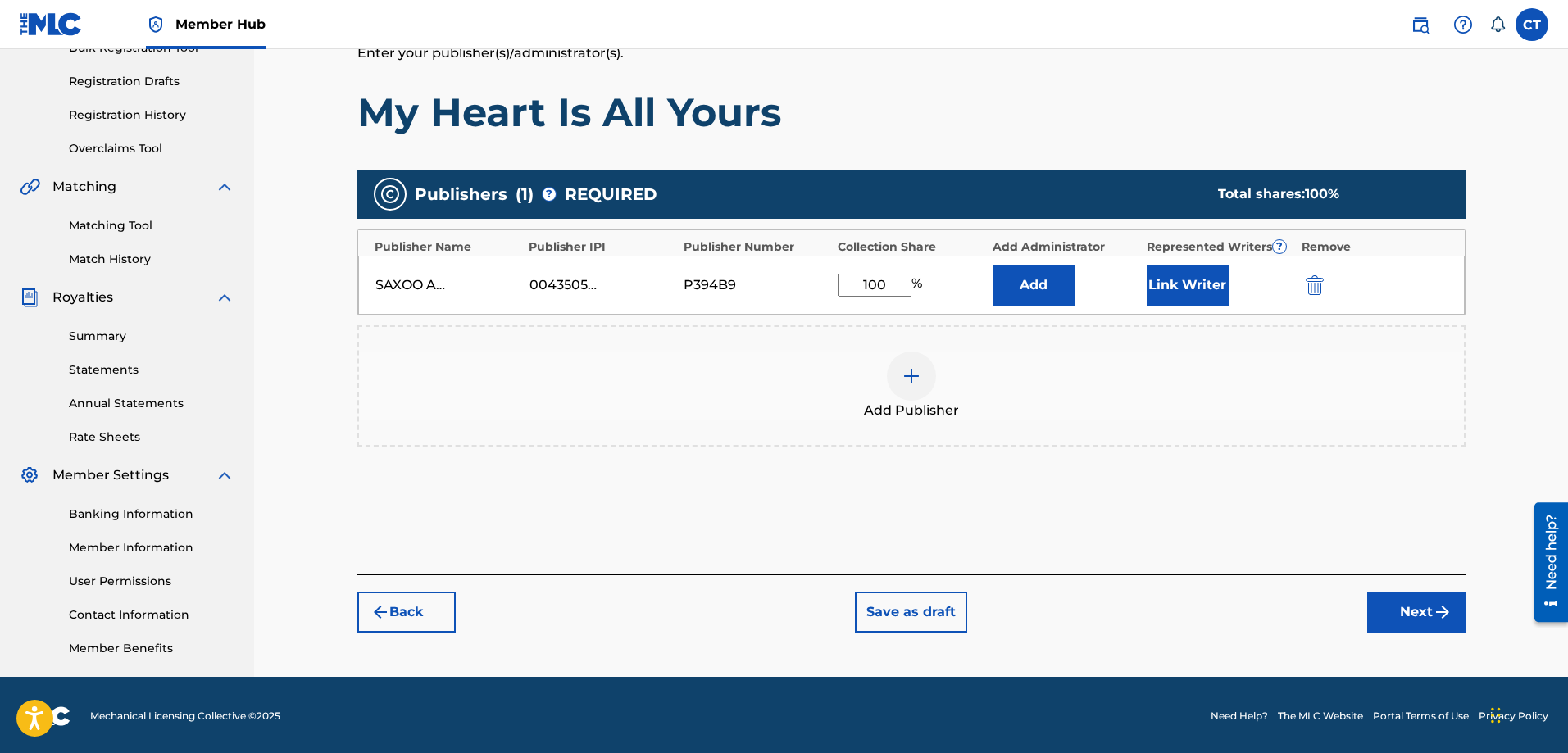
scroll to position [263, 0]
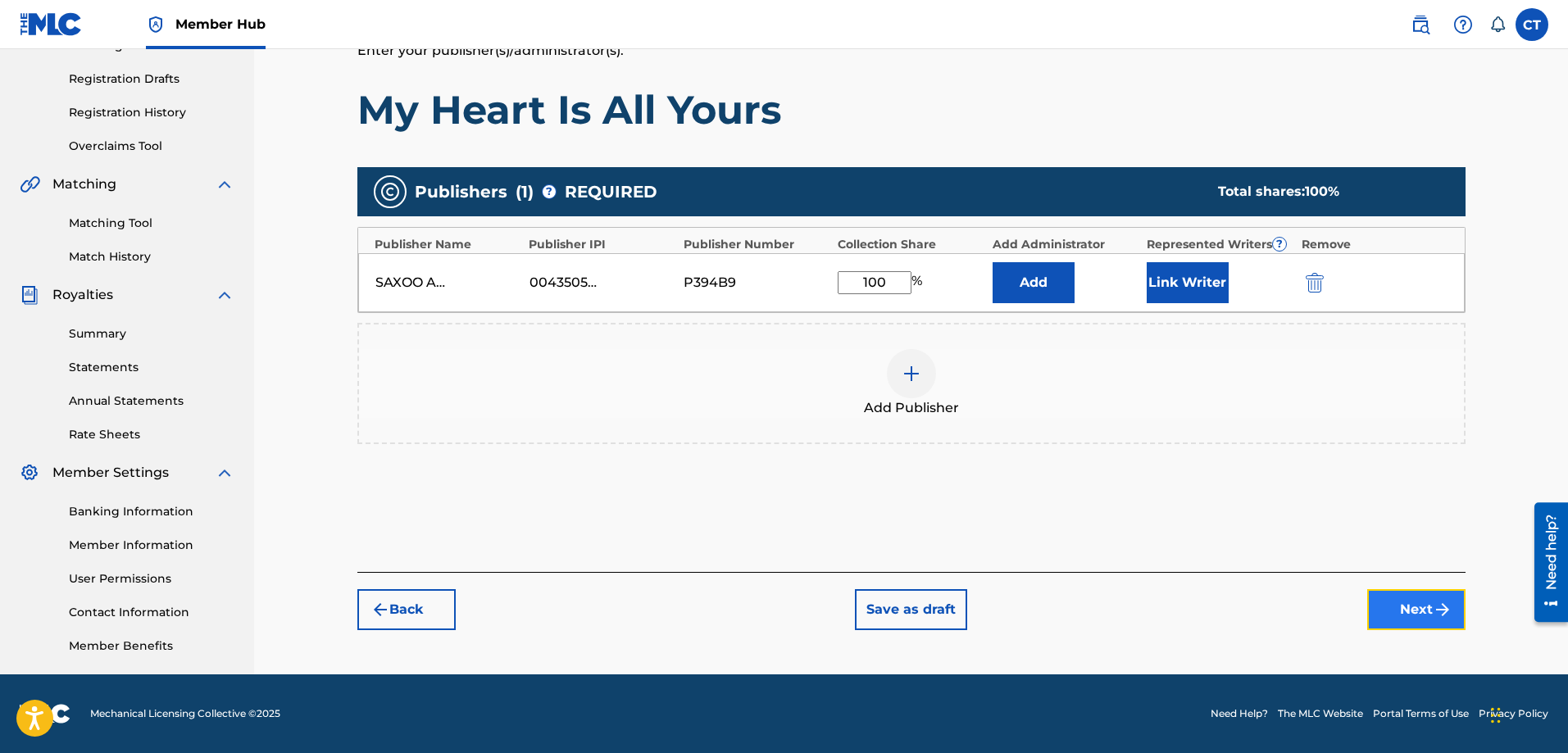
click at [1387, 599] on button "Next" at bounding box center [1417, 610] width 98 height 41
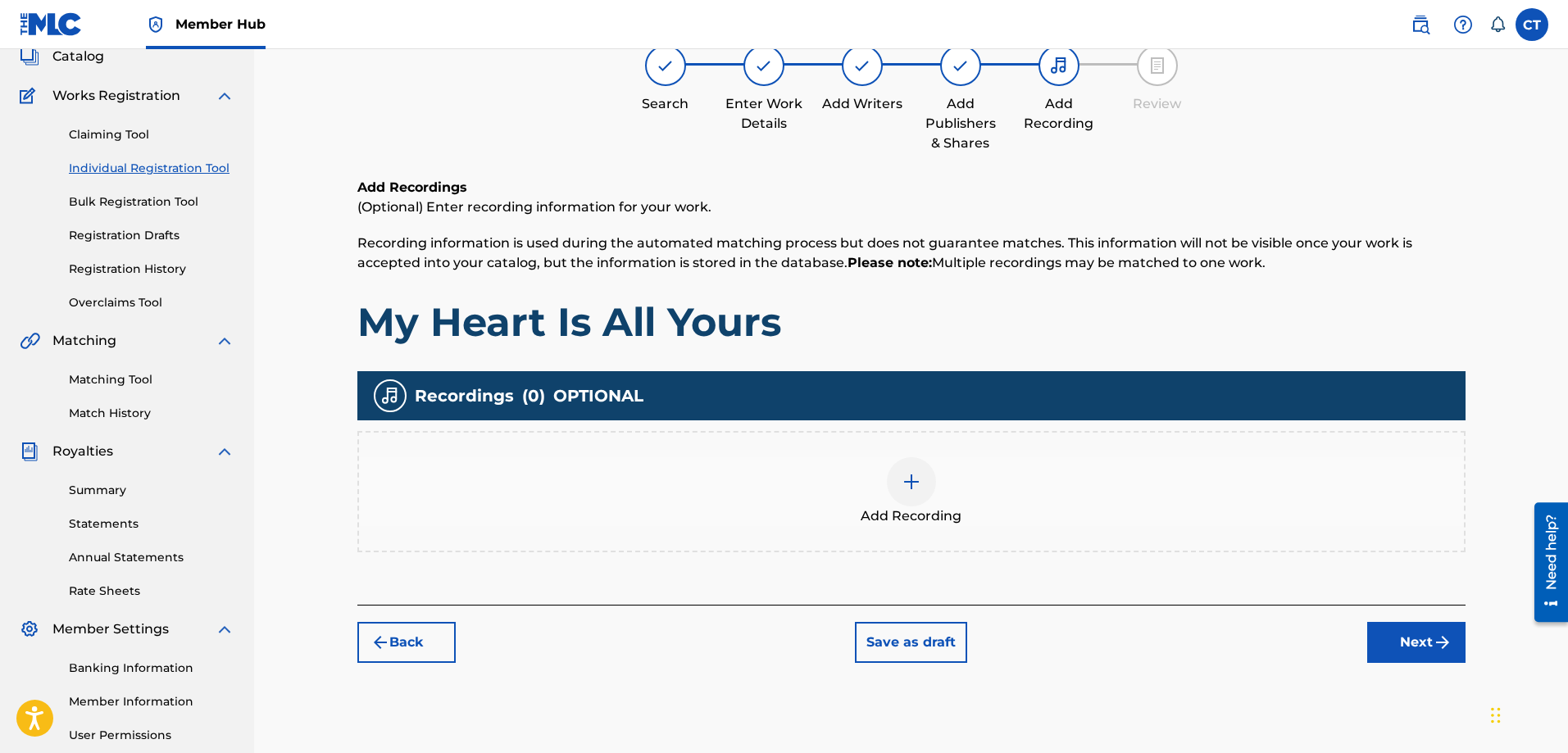
scroll to position [74, 0]
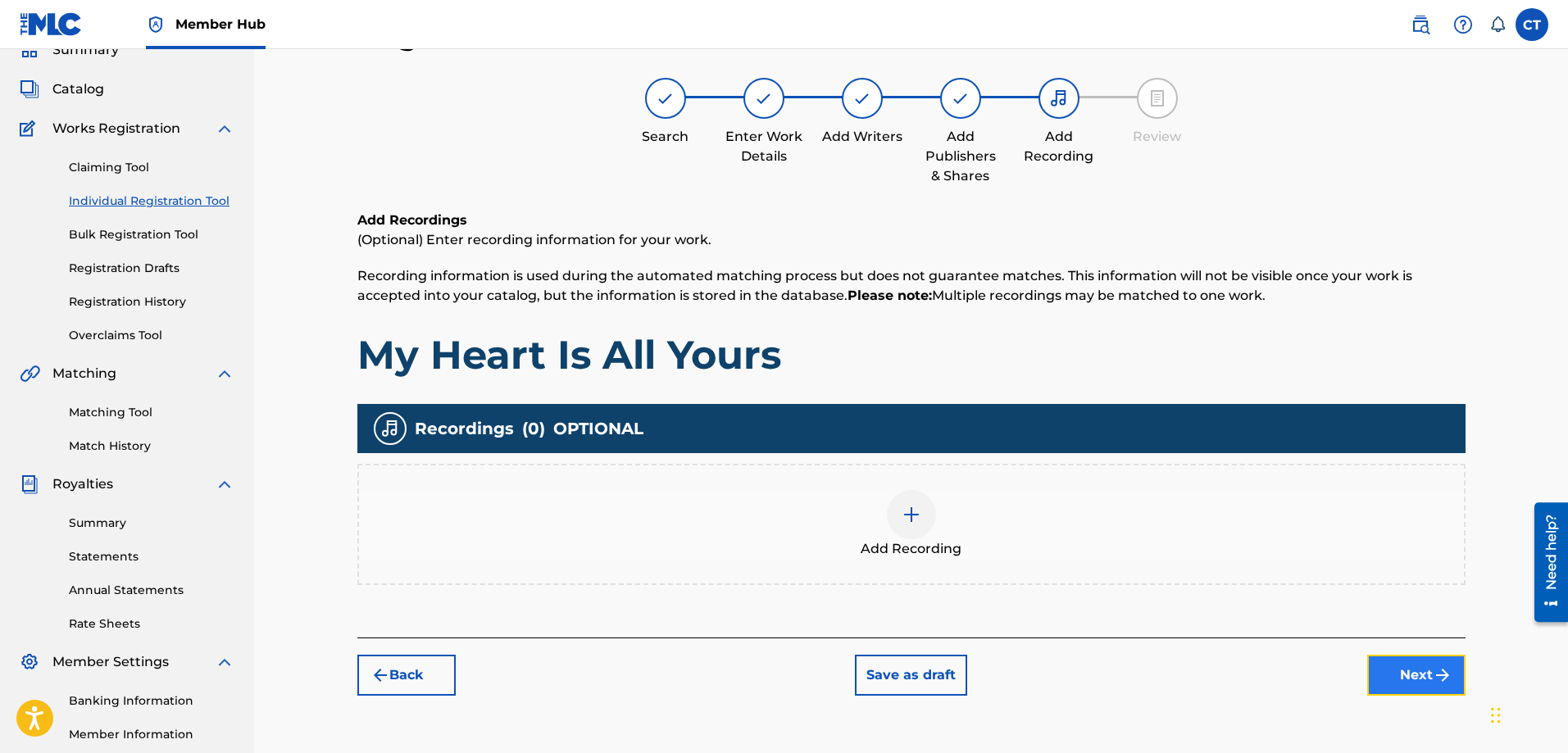
click at [1403, 676] on button "Next" at bounding box center [1417, 676] width 98 height 41
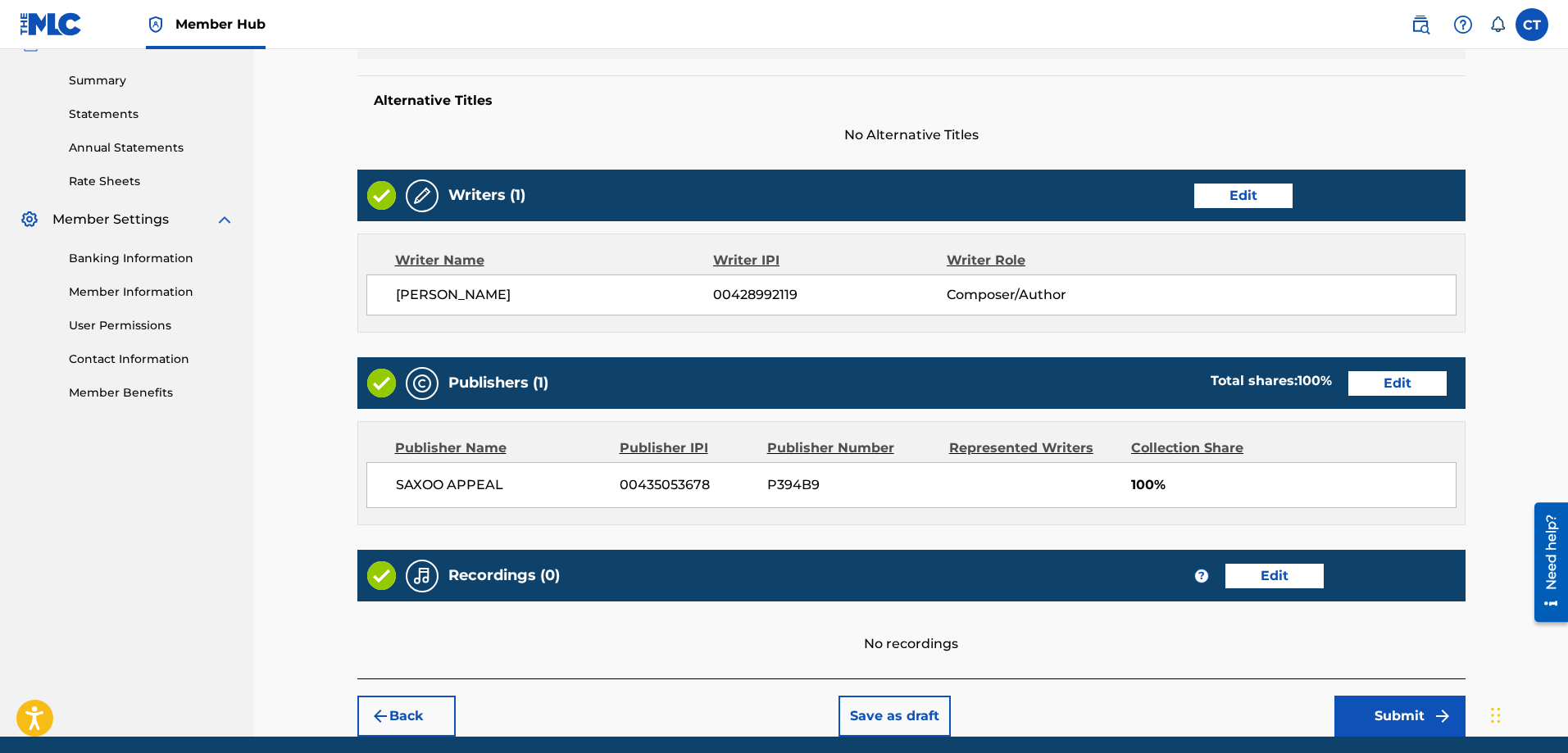
scroll to position [578, 0]
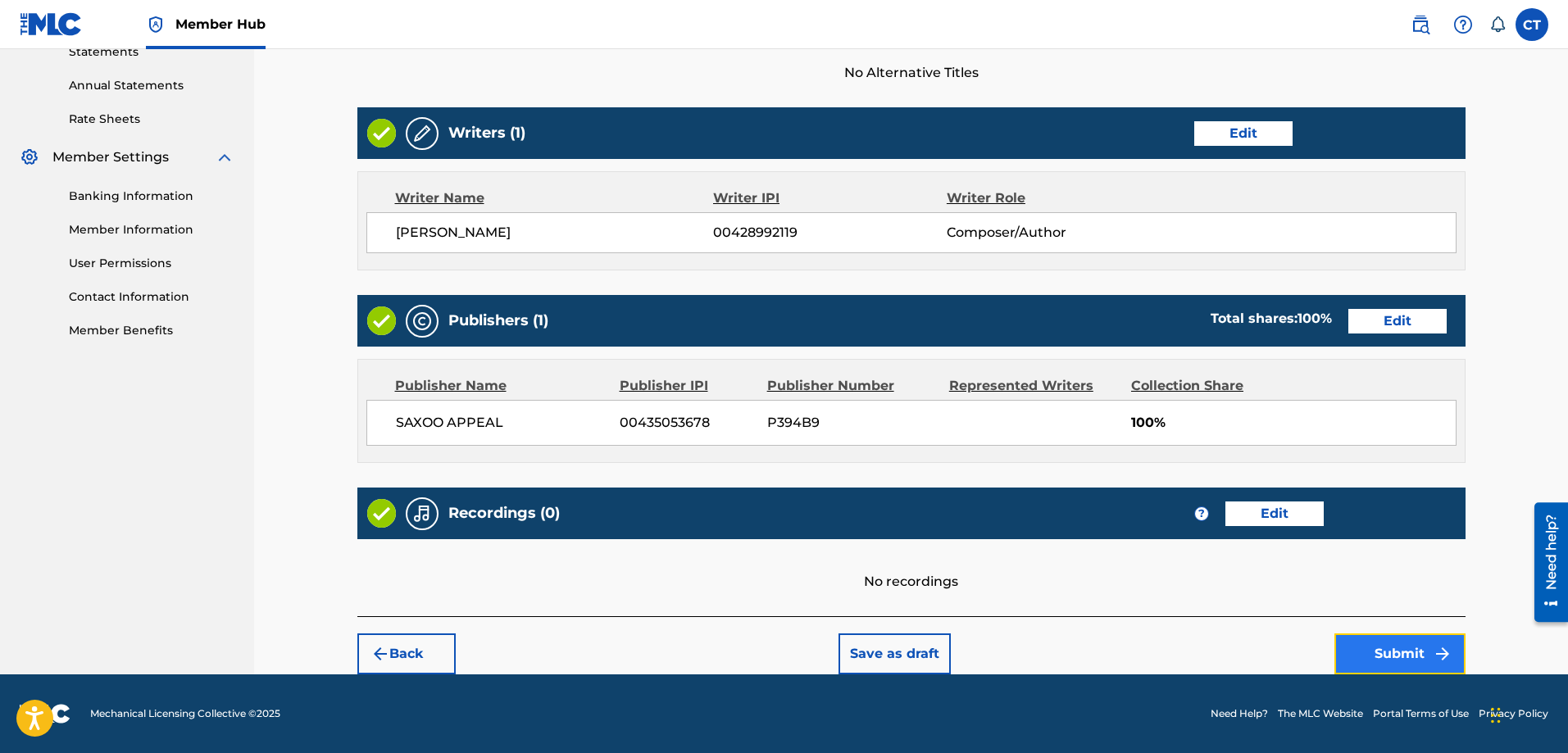
click at [1402, 652] on button "Submit" at bounding box center [1400, 654] width 131 height 41
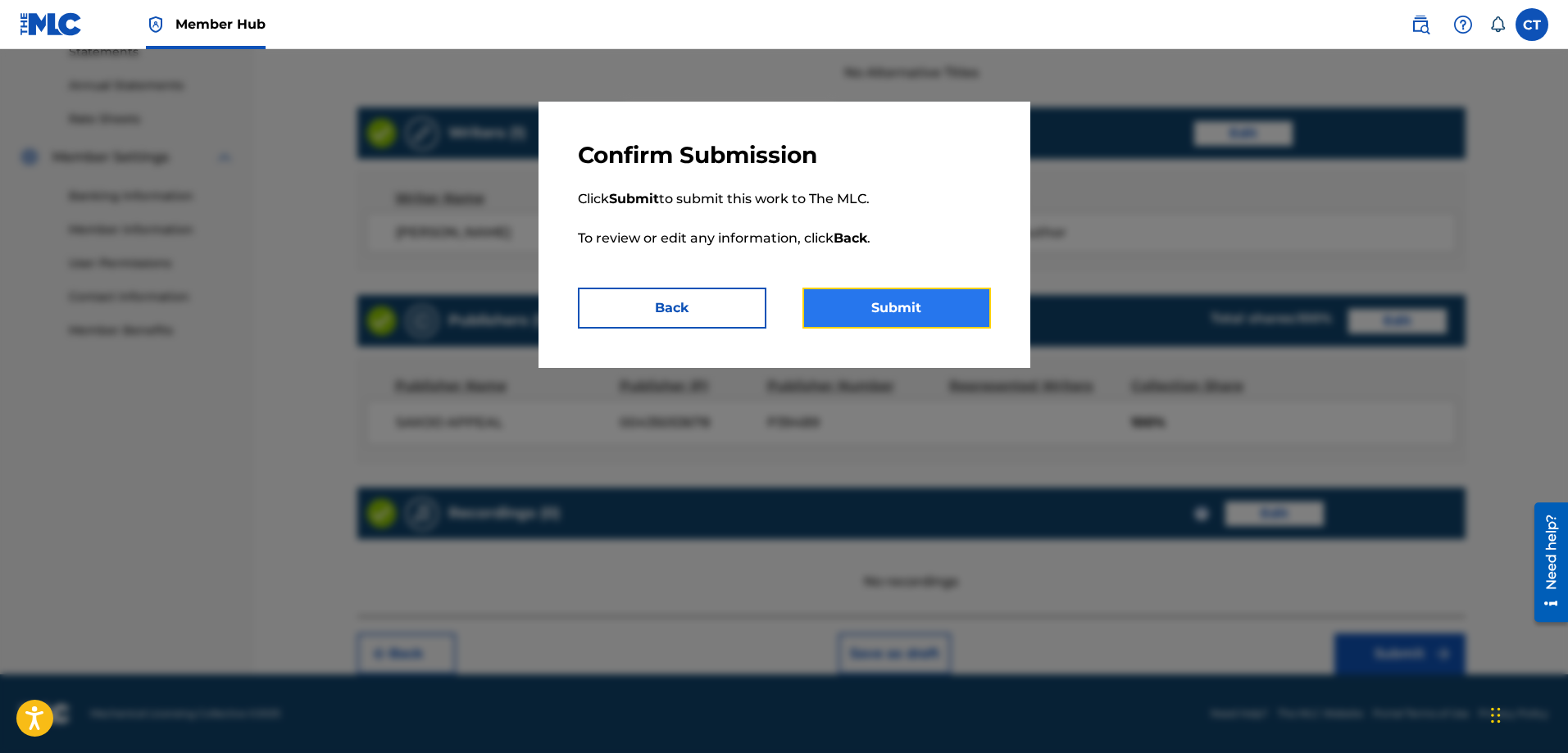
click at [941, 313] on button "Submit" at bounding box center [897, 308] width 188 height 41
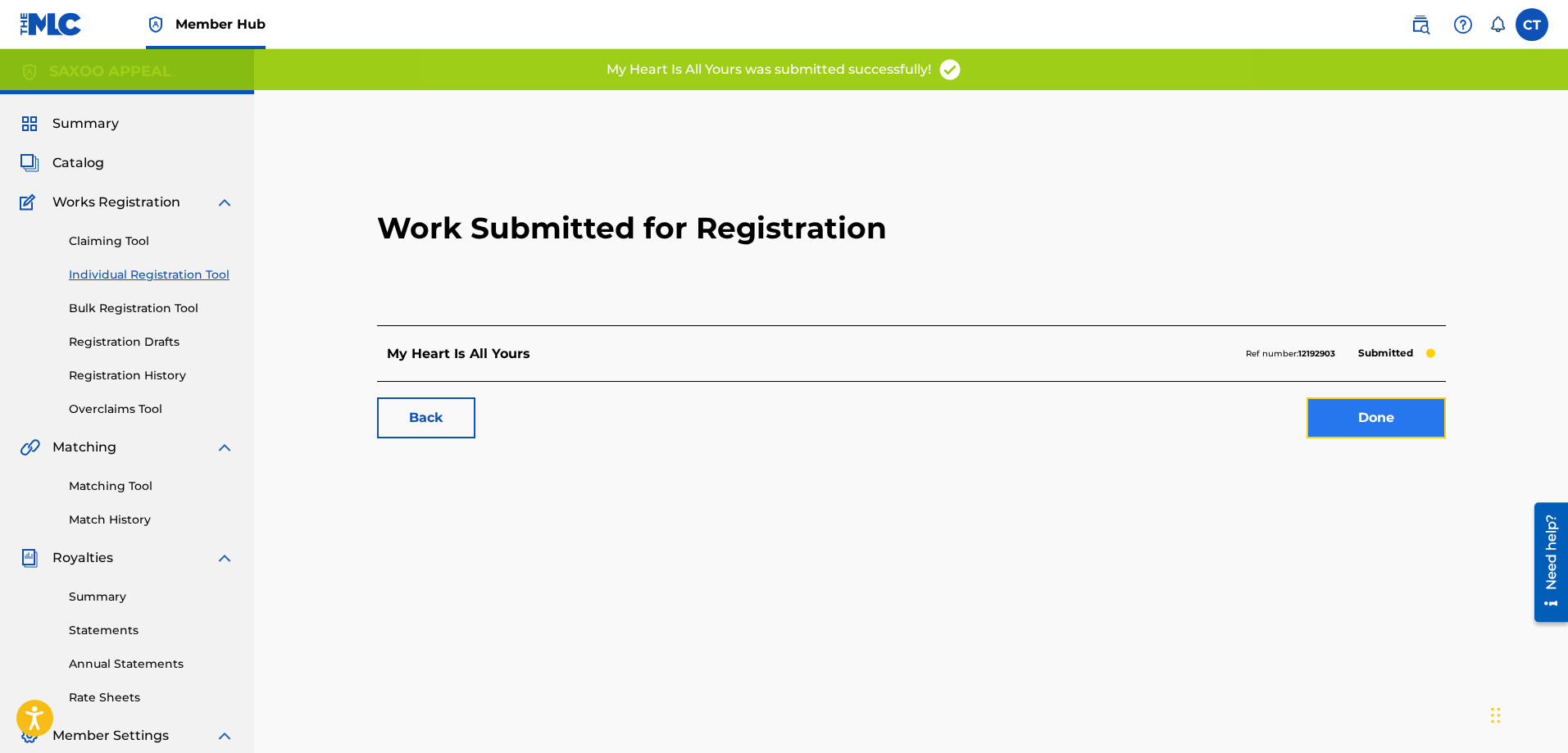
click at [1345, 408] on link "Done" at bounding box center [1377, 418] width 139 height 41
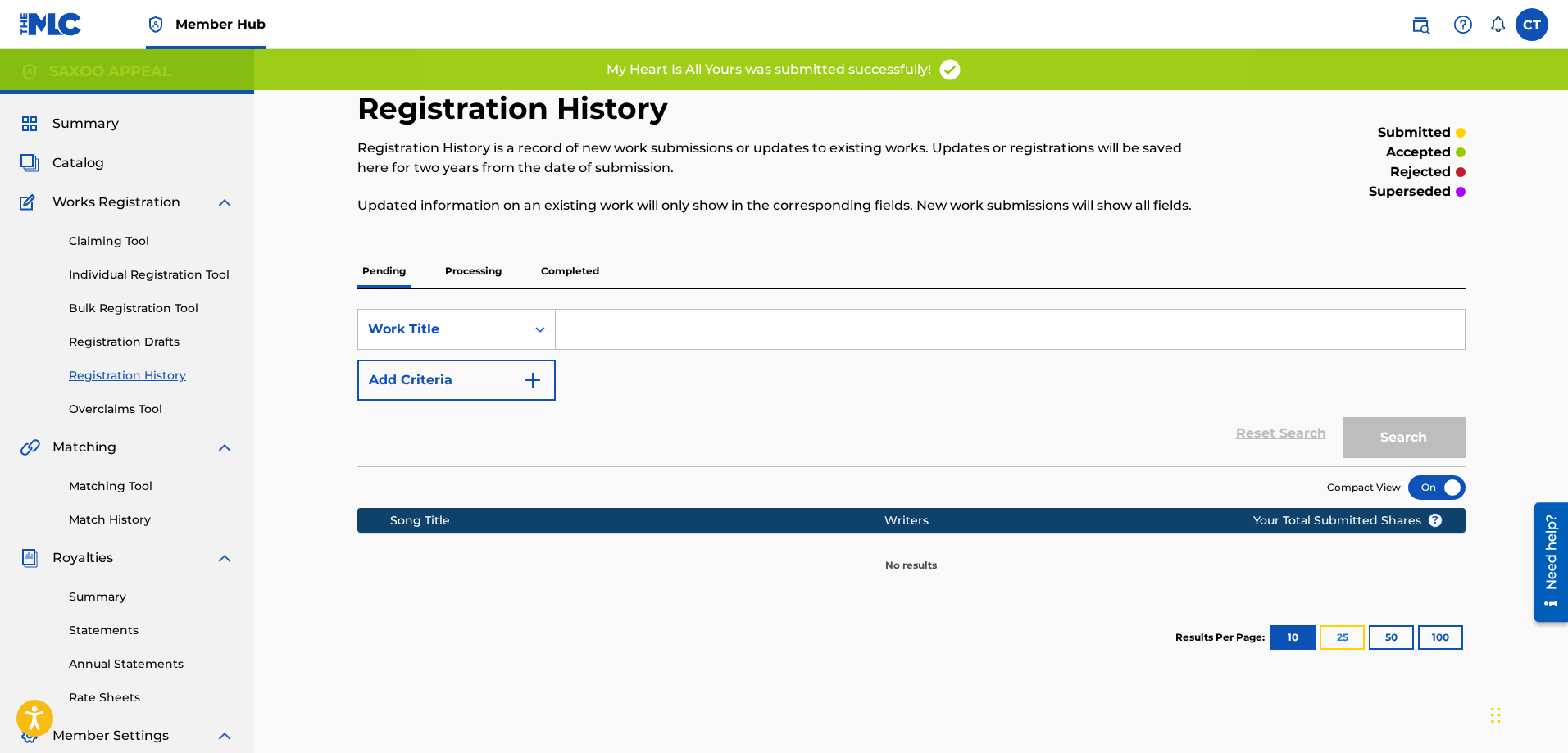
click at [1339, 632] on button "25" at bounding box center [1342, 637] width 45 height 25
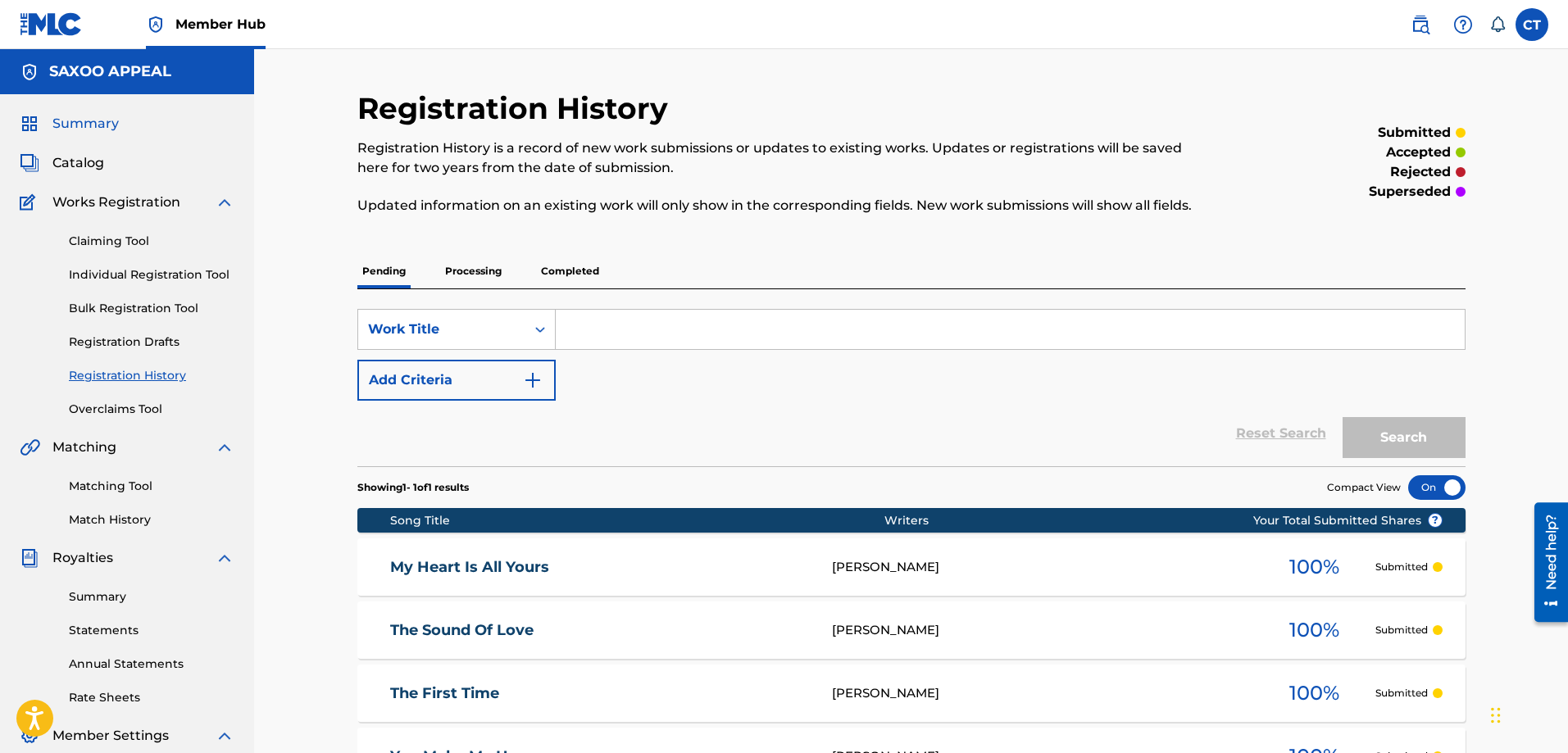
click at [91, 126] on span "Summary" at bounding box center [86, 124] width 67 height 20
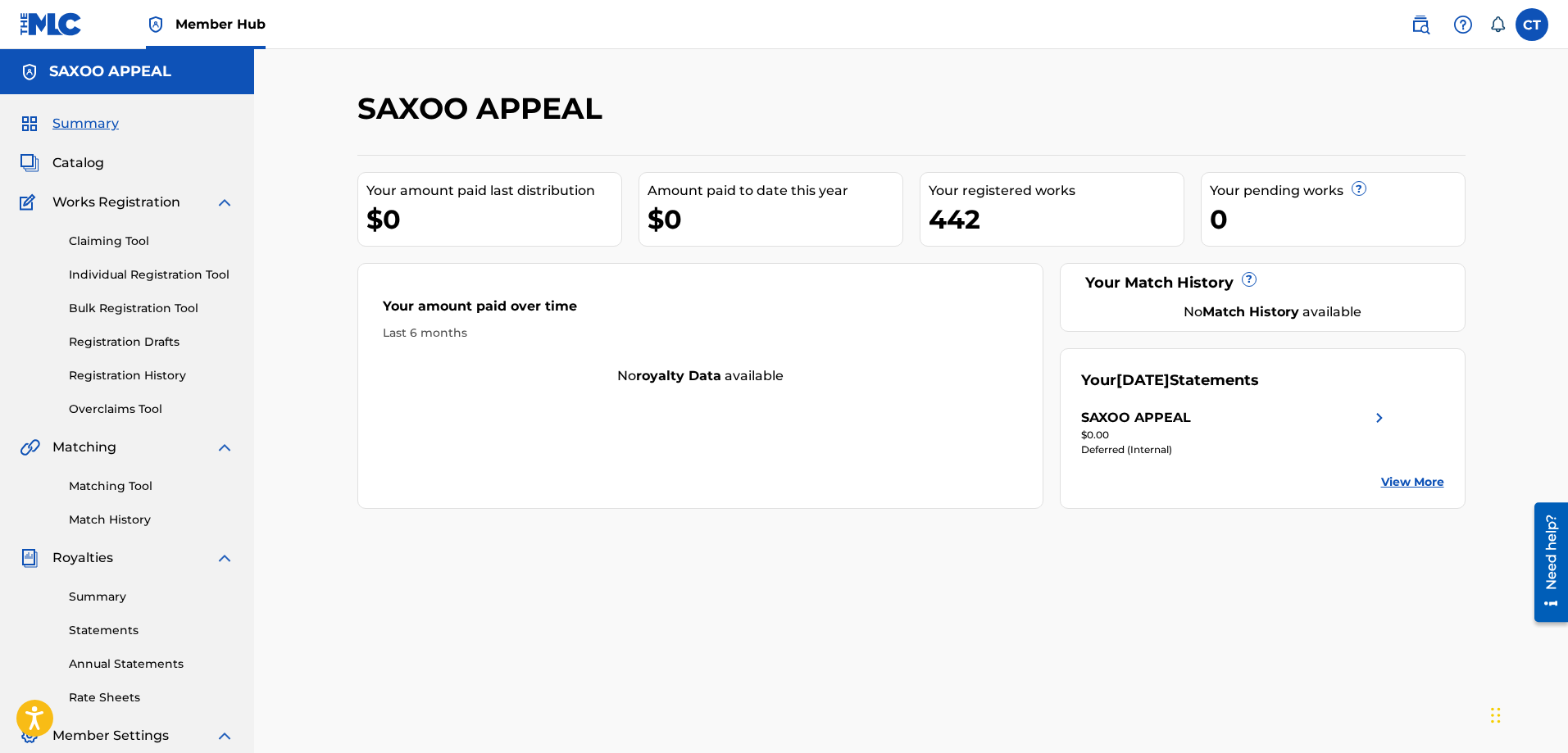
click at [1420, 482] on link "View More" at bounding box center [1413, 482] width 63 height 18
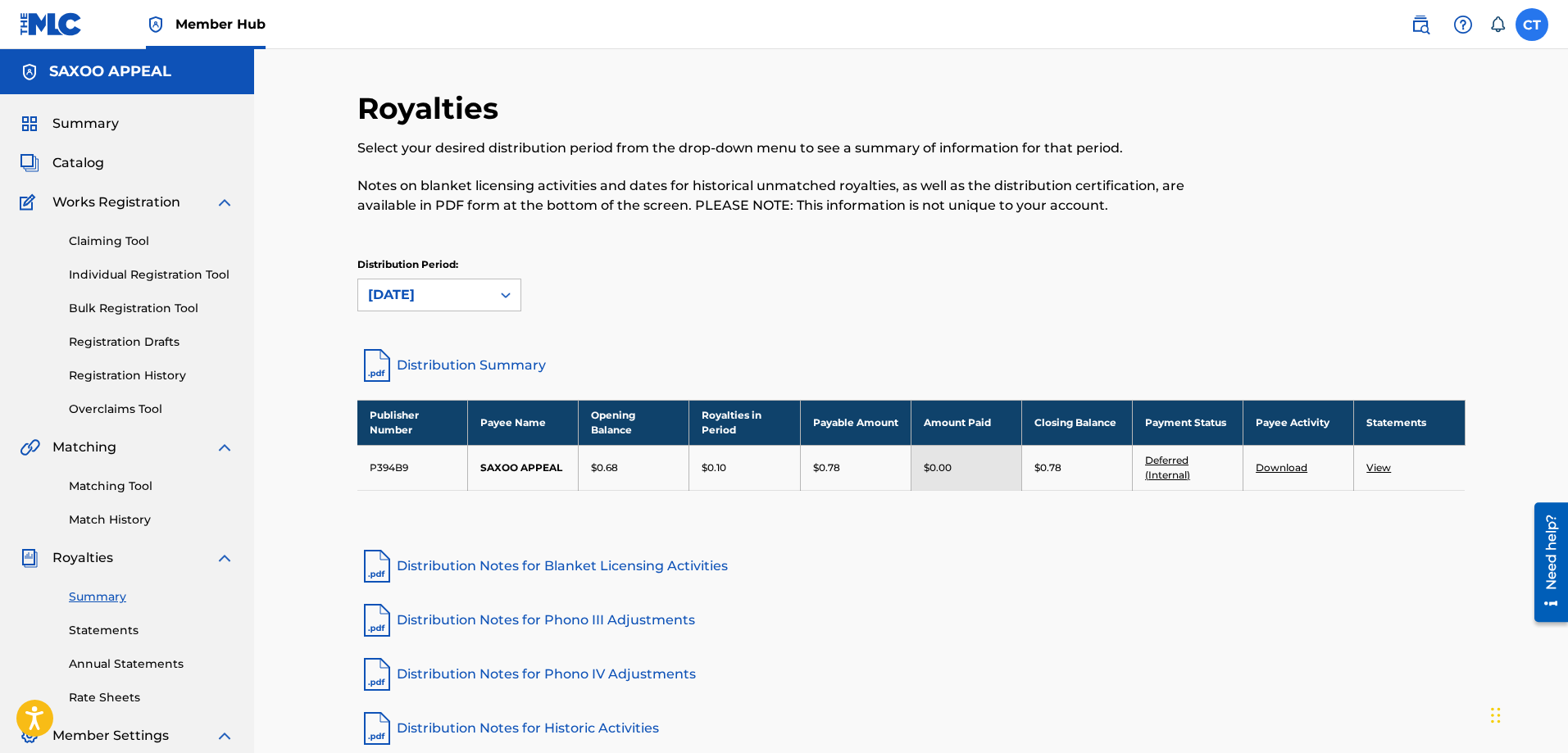
click at [1532, 30] on label at bounding box center [1532, 24] width 32 height 32
click at [1533, 25] on input "CT Chester Thomas chesthomas@hotmail.com Notification Preferences Profile Log o…" at bounding box center [1533, 25] width 0 height 0
click at [1386, 231] on p "Log out" at bounding box center [1373, 231] width 38 height 15
click at [1533, 25] on input "CT Chester Thomas chesthomas@hotmail.com Notification Preferences Profile Log o…" at bounding box center [1533, 25] width 0 height 0
